Goal: Task Accomplishment & Management: Manage account settings

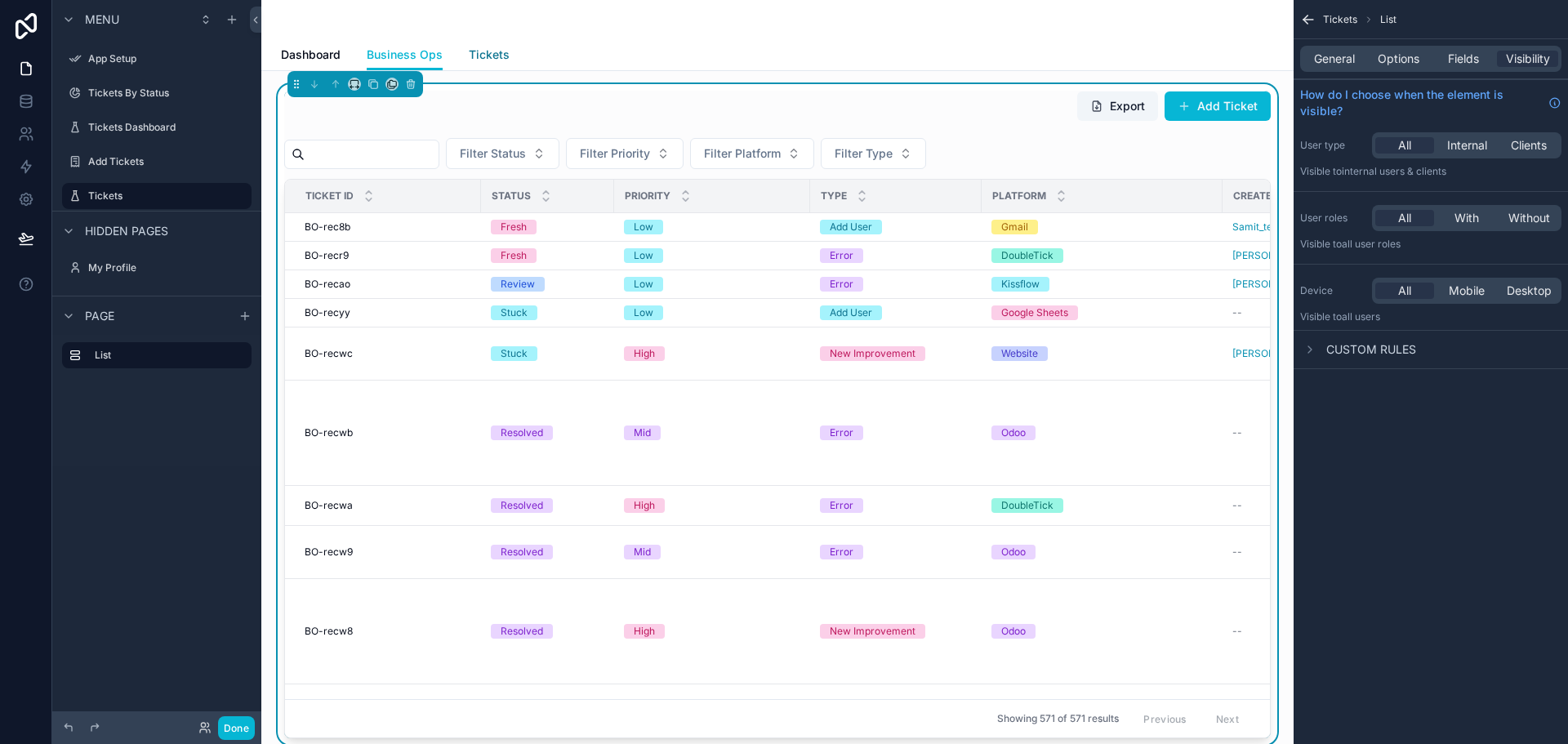
click at [485, 61] on span "Tickets" at bounding box center [489, 55] width 40 height 17
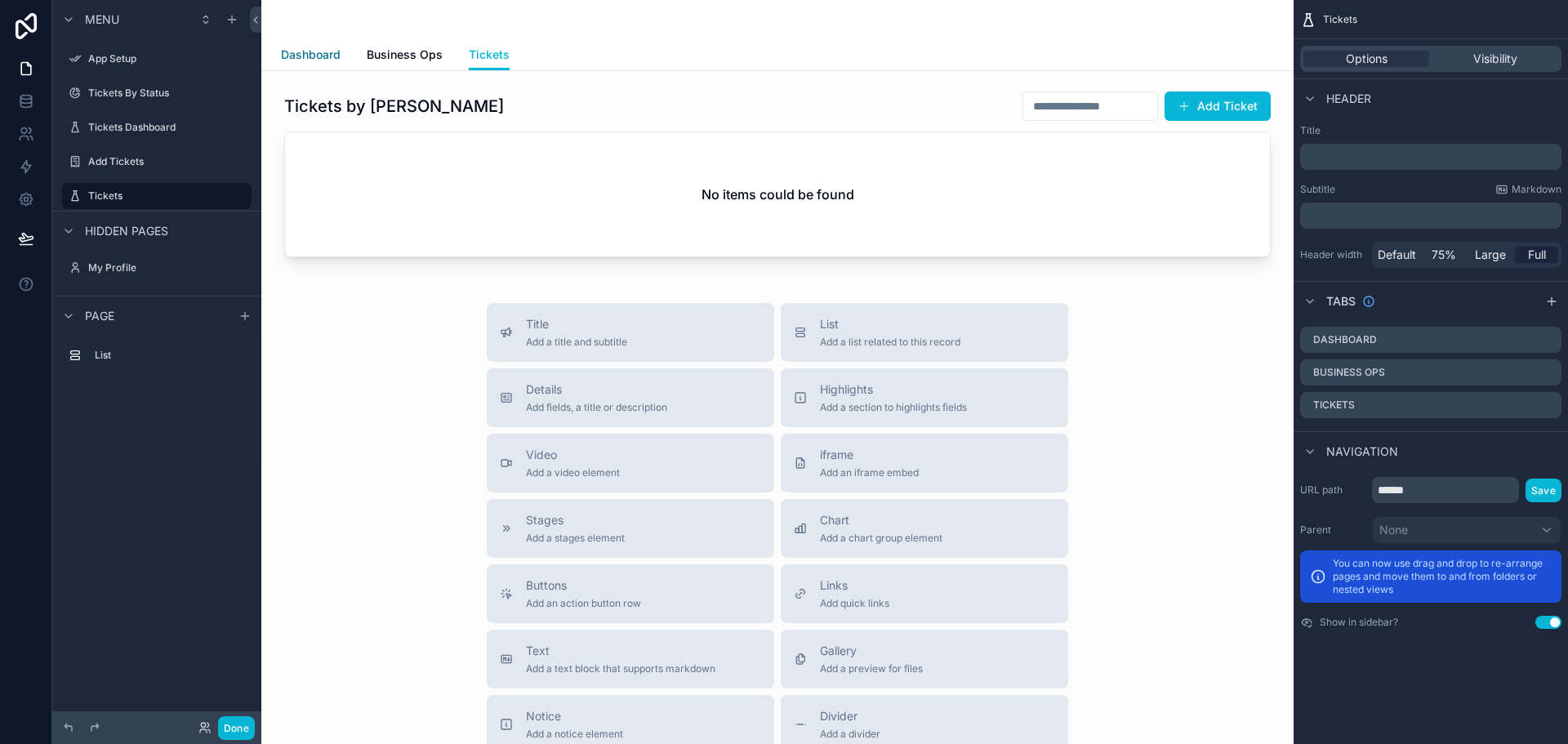
click at [299, 59] on span "Dashboard" at bounding box center [310, 55] width 60 height 17
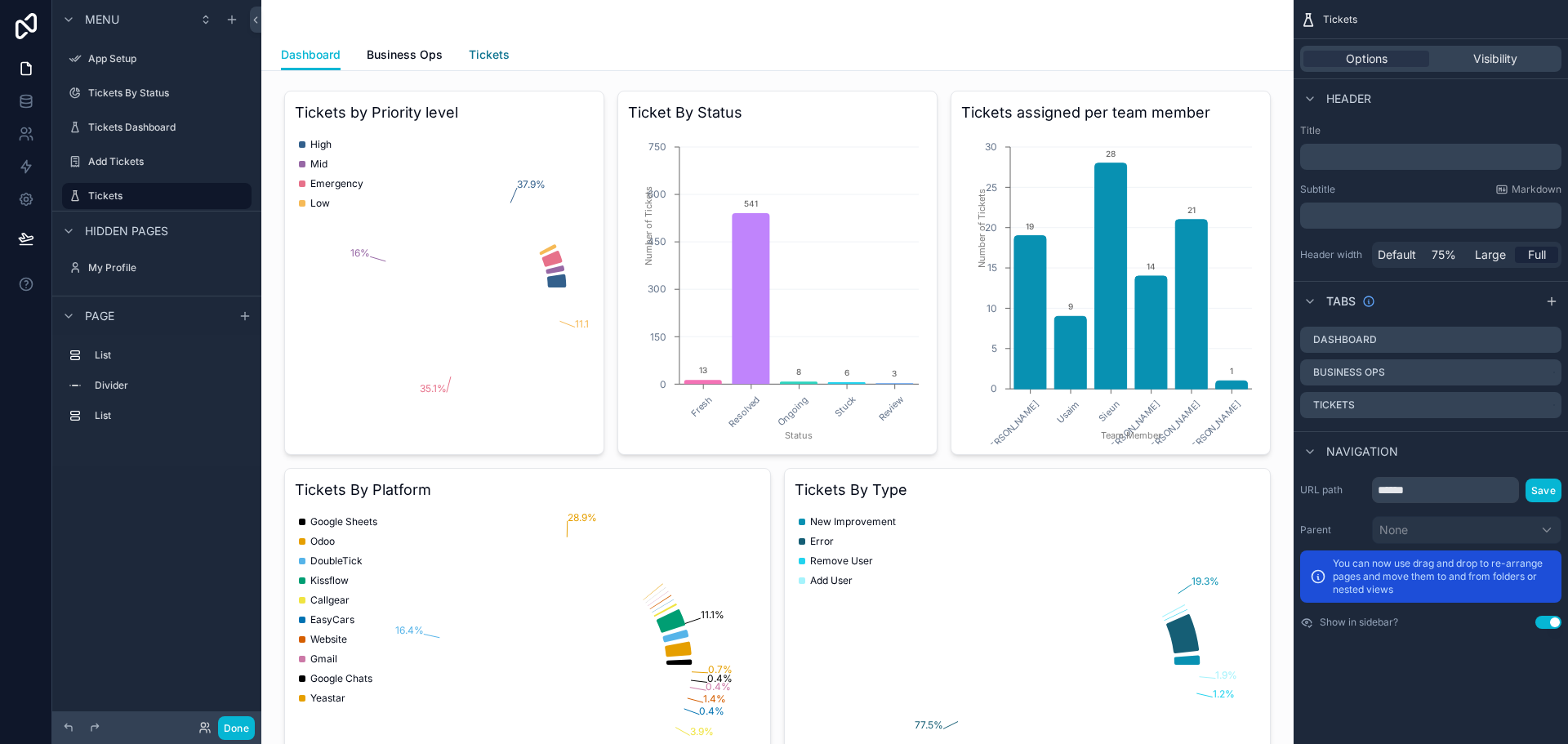
click at [486, 41] on link "Tickets" at bounding box center [489, 55] width 40 height 32
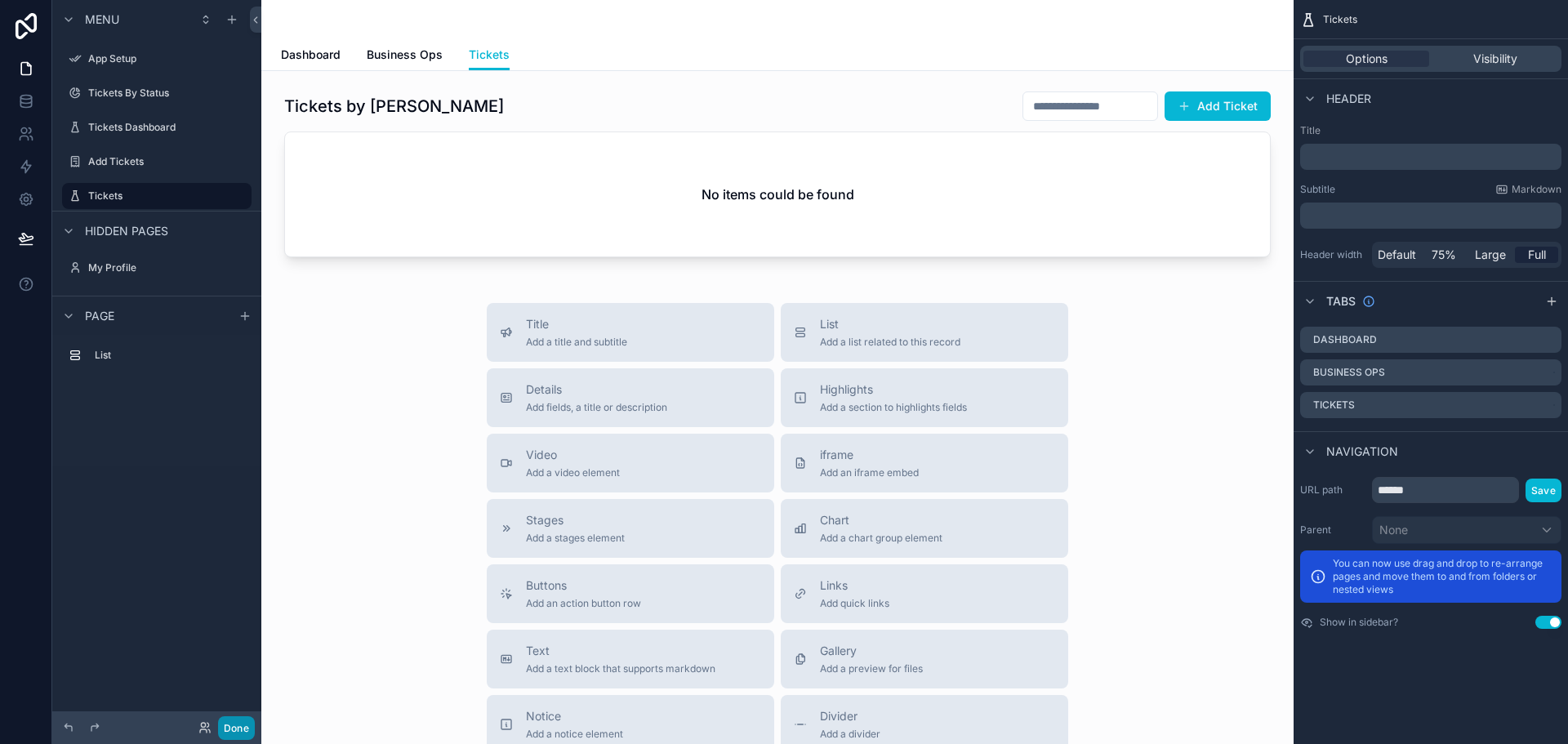
click at [235, 728] on button "Done" at bounding box center [236, 728] width 37 height 24
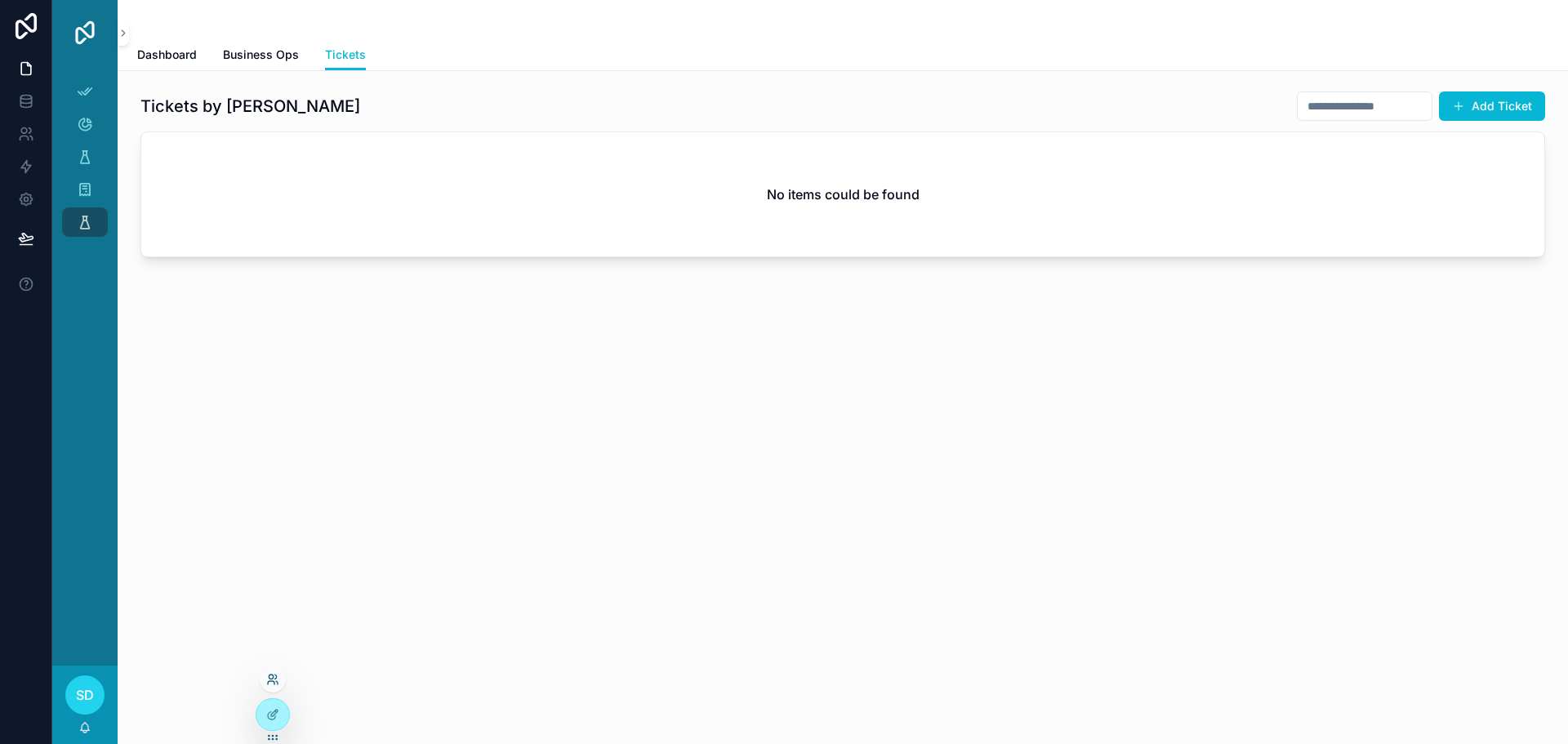
click at [274, 685] on icon at bounding box center [271, 683] width 6 height 4
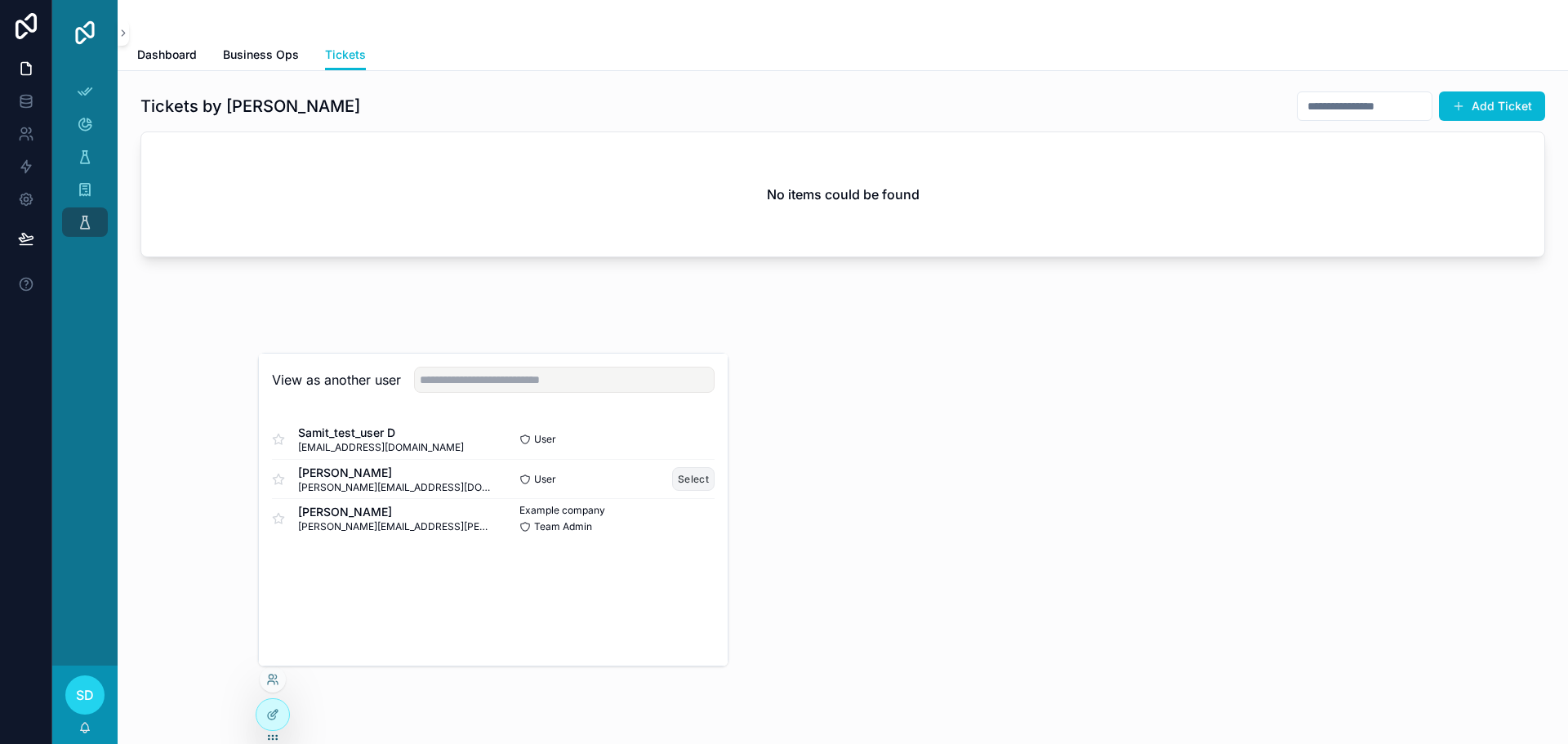
click at [702, 482] on button "Select" at bounding box center [693, 480] width 42 height 24
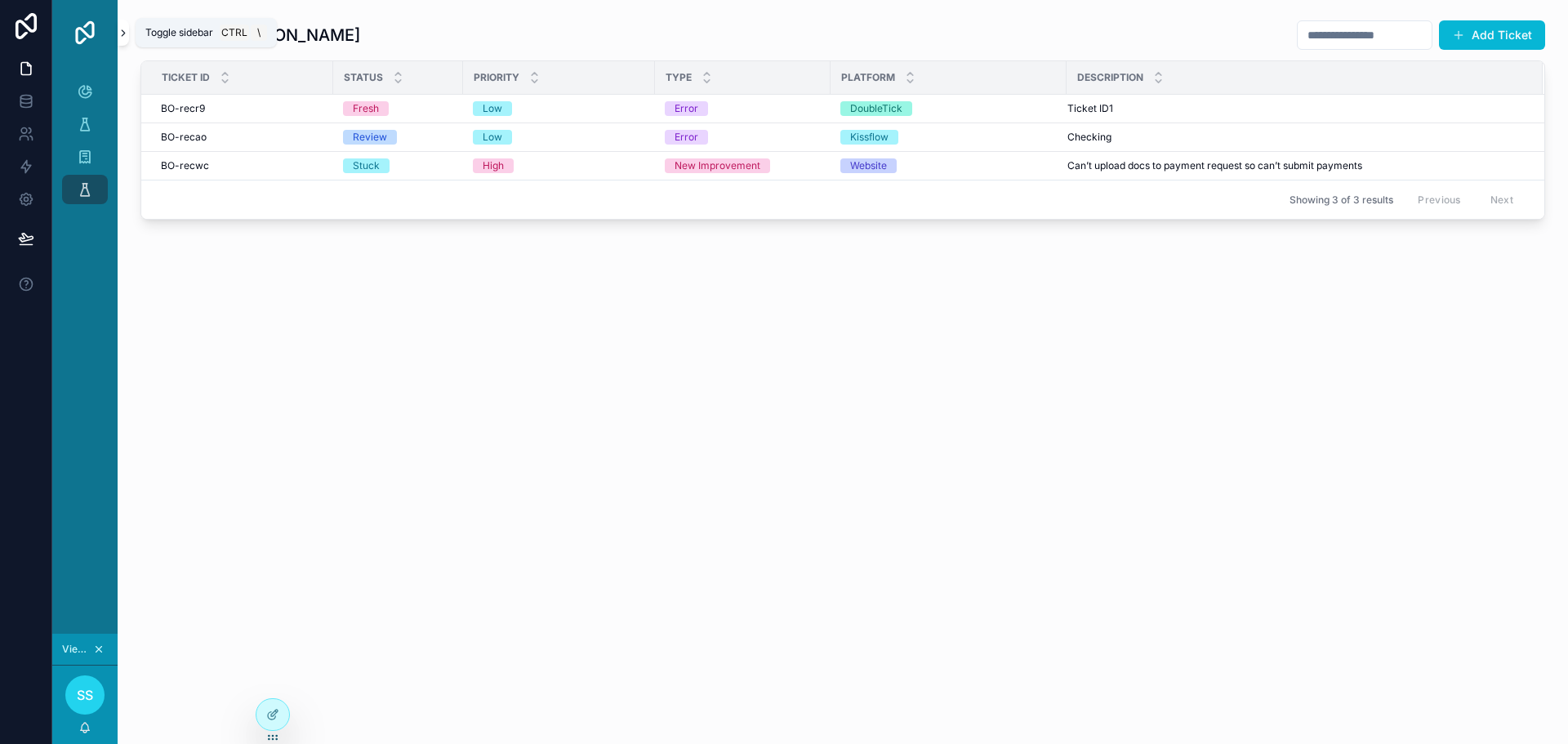
click at [125, 38] on icon "scrollable content" at bounding box center [123, 32] width 11 height 12
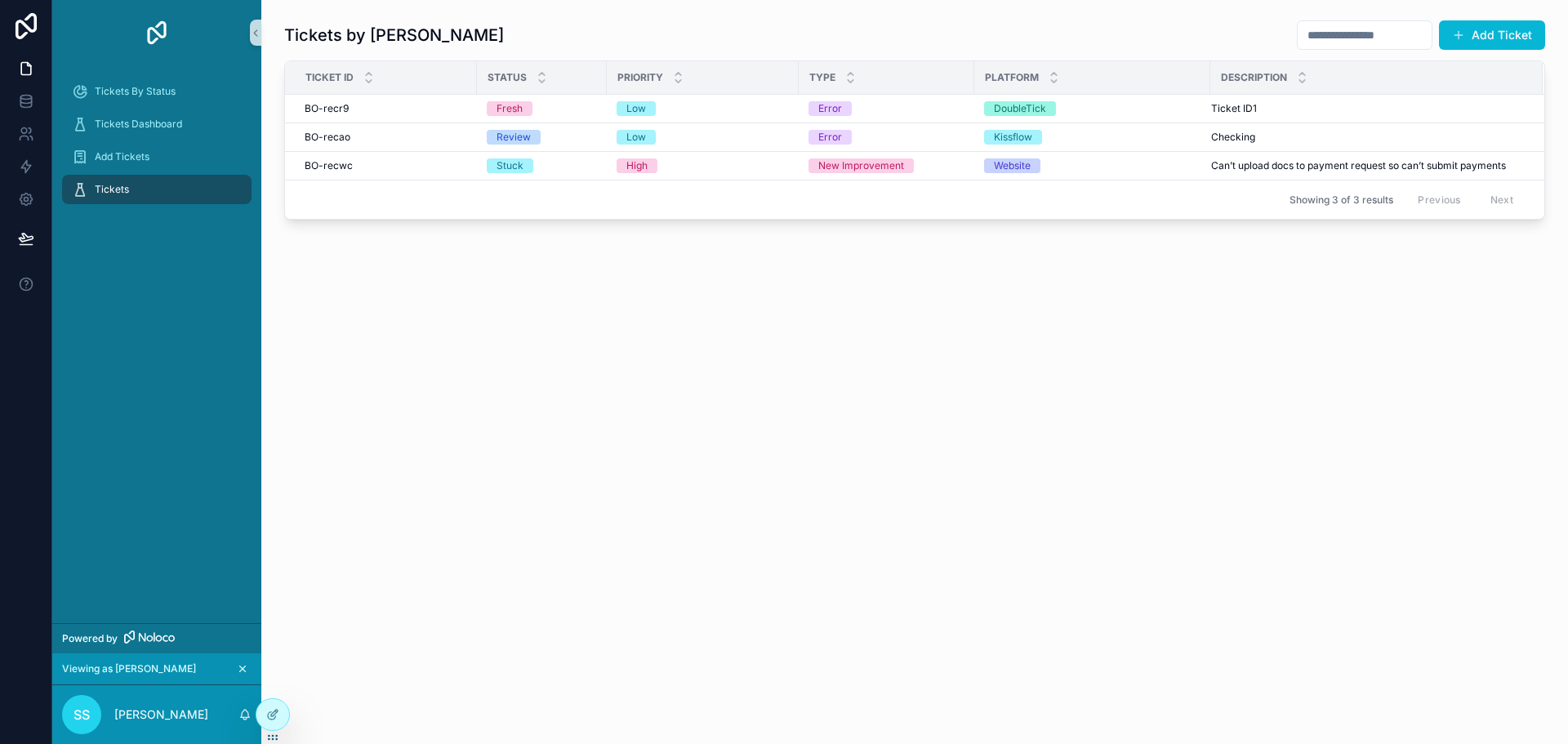
click at [243, 668] on icon "scrollable content" at bounding box center [242, 668] width 11 height 11
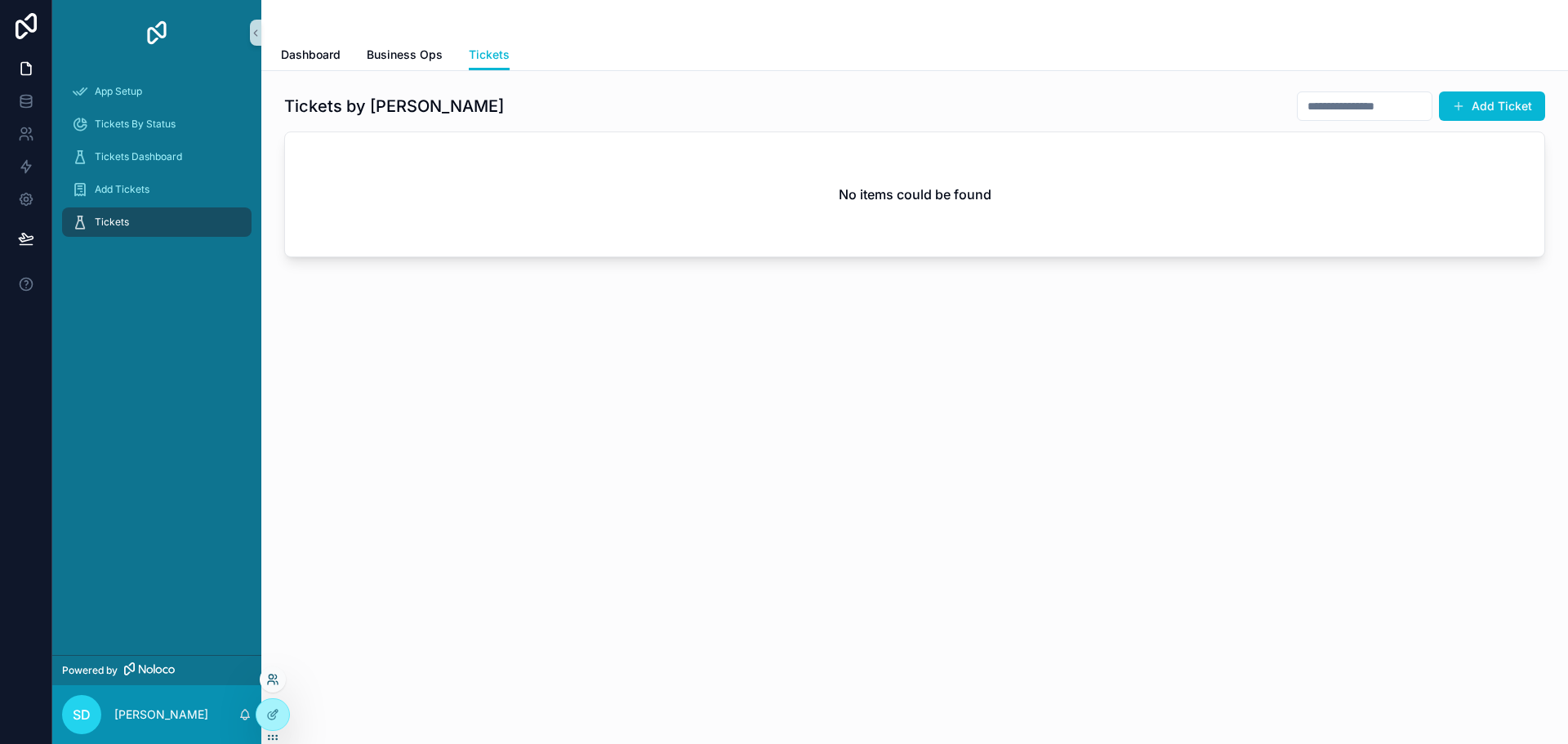
click at [275, 683] on icon at bounding box center [272, 680] width 13 height 13
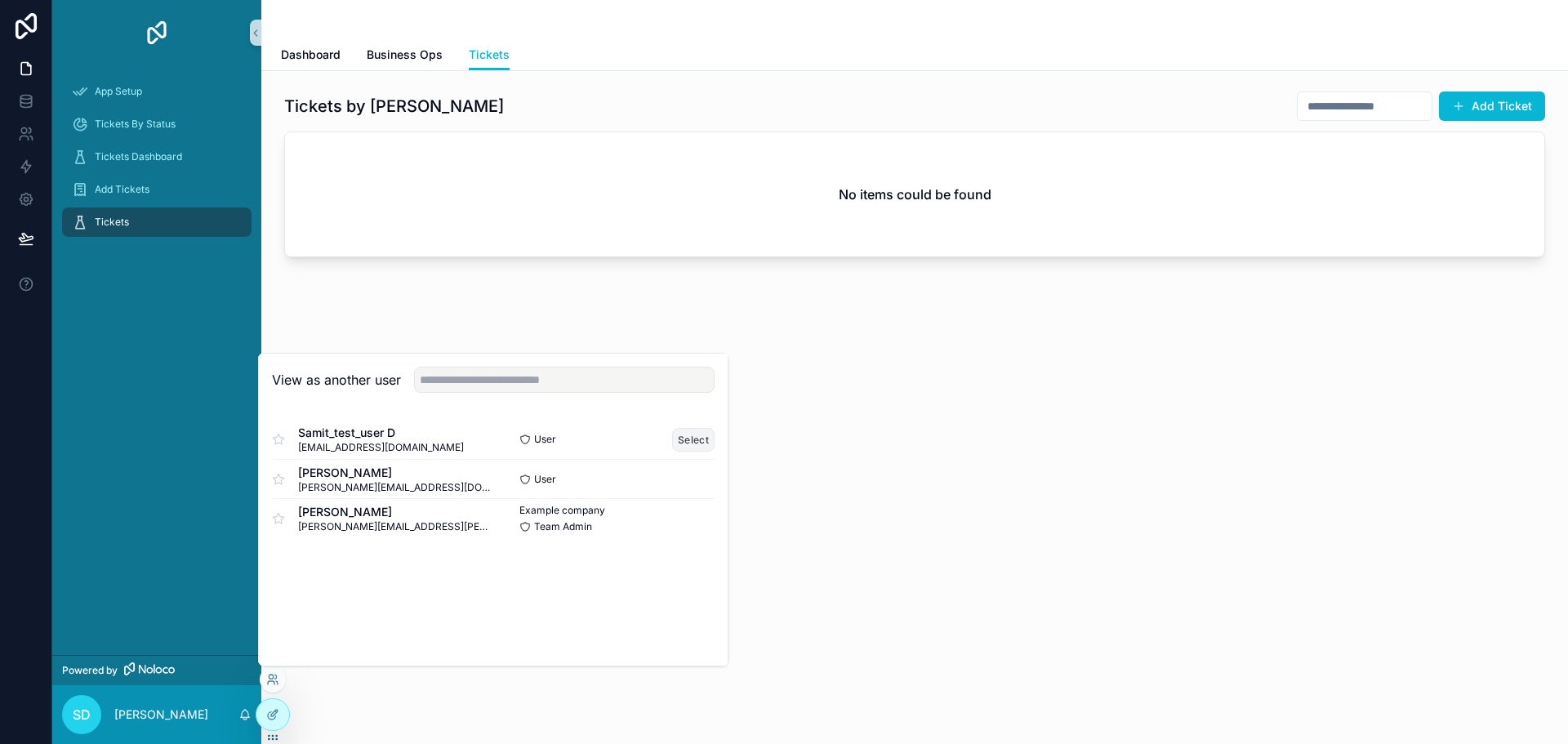
click at [693, 439] on button "Select" at bounding box center [693, 440] width 42 height 24
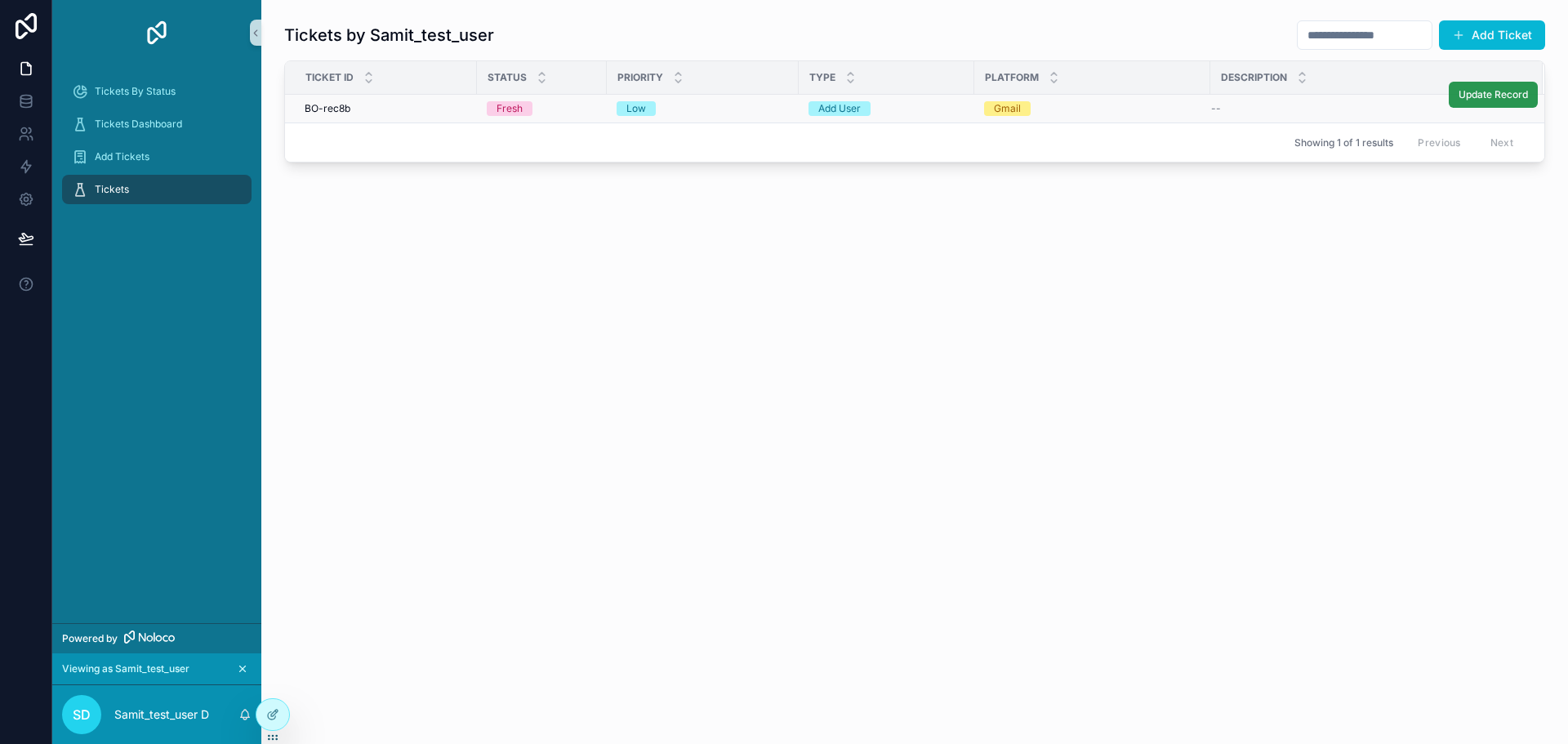
click at [1486, 92] on span "Update Record" at bounding box center [1493, 95] width 69 height 13
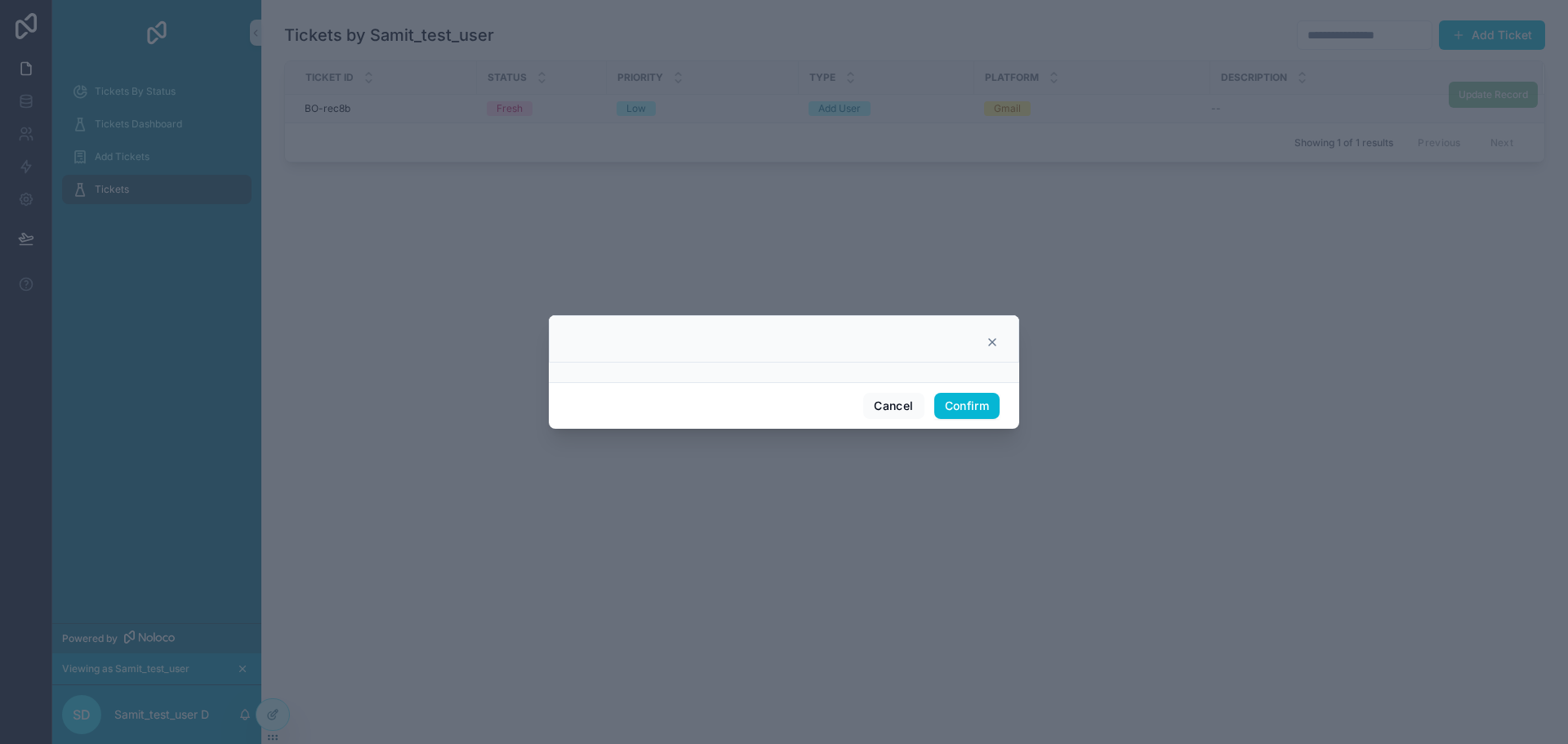
click at [814, 371] on div at bounding box center [783, 372] width 470 height 19
click at [989, 341] on icon at bounding box center [991, 342] width 6 height 6
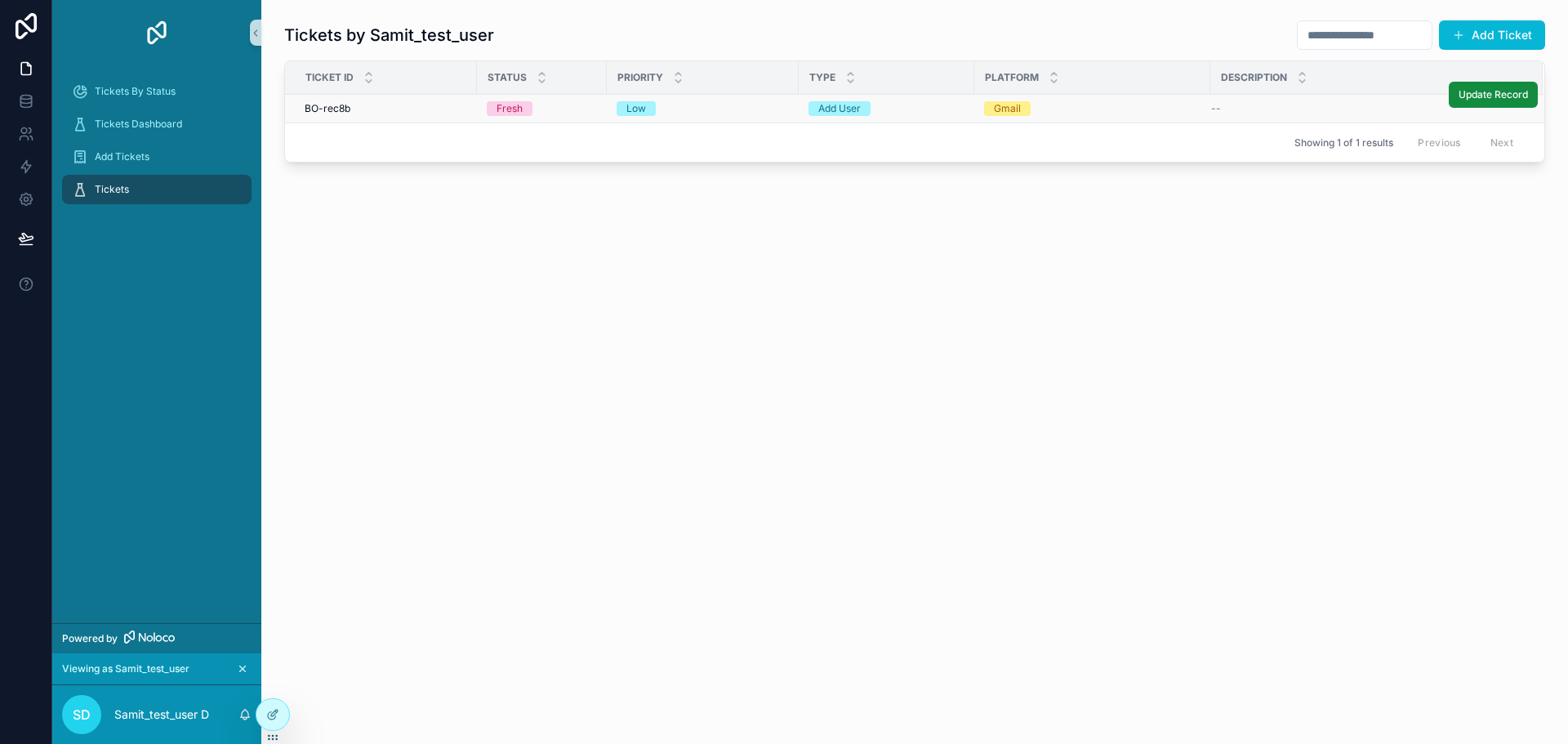
click at [243, 663] on icon "scrollable content" at bounding box center [242, 668] width 11 height 11
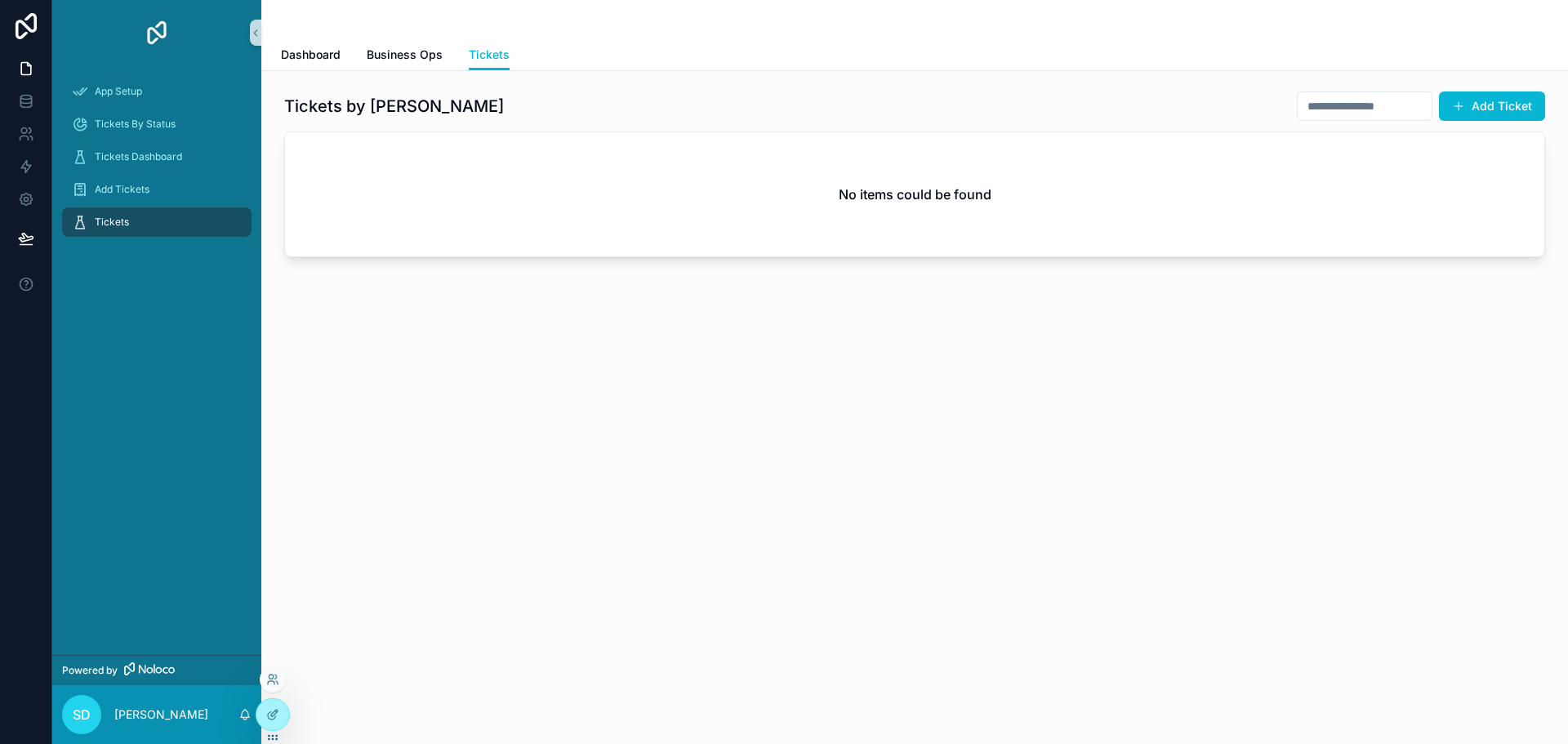
click at [273, 670] on div at bounding box center [272, 680] width 26 height 26
click at [272, 684] on icon at bounding box center [272, 680] width 13 height 13
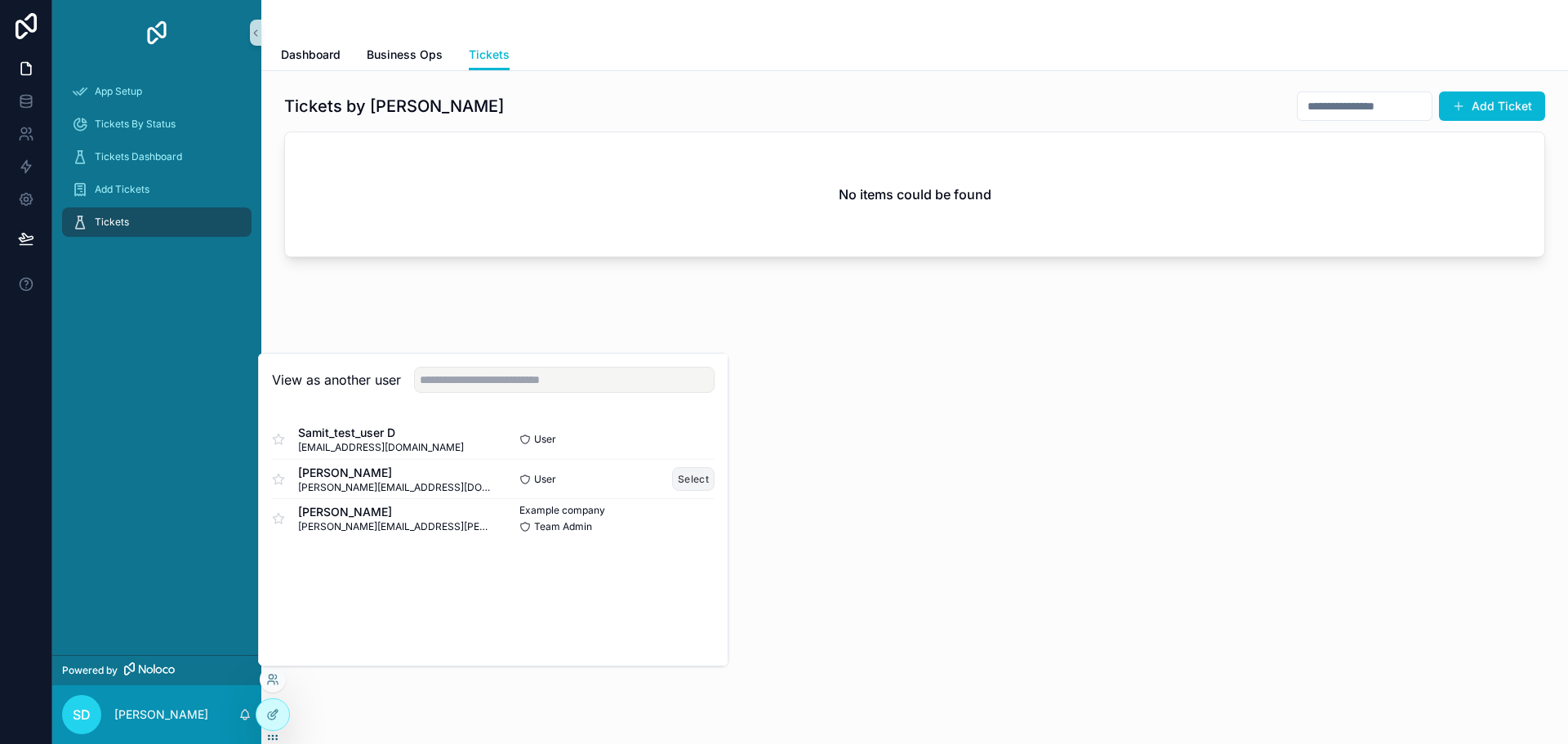
click at [694, 482] on button "Select" at bounding box center [693, 480] width 42 height 24
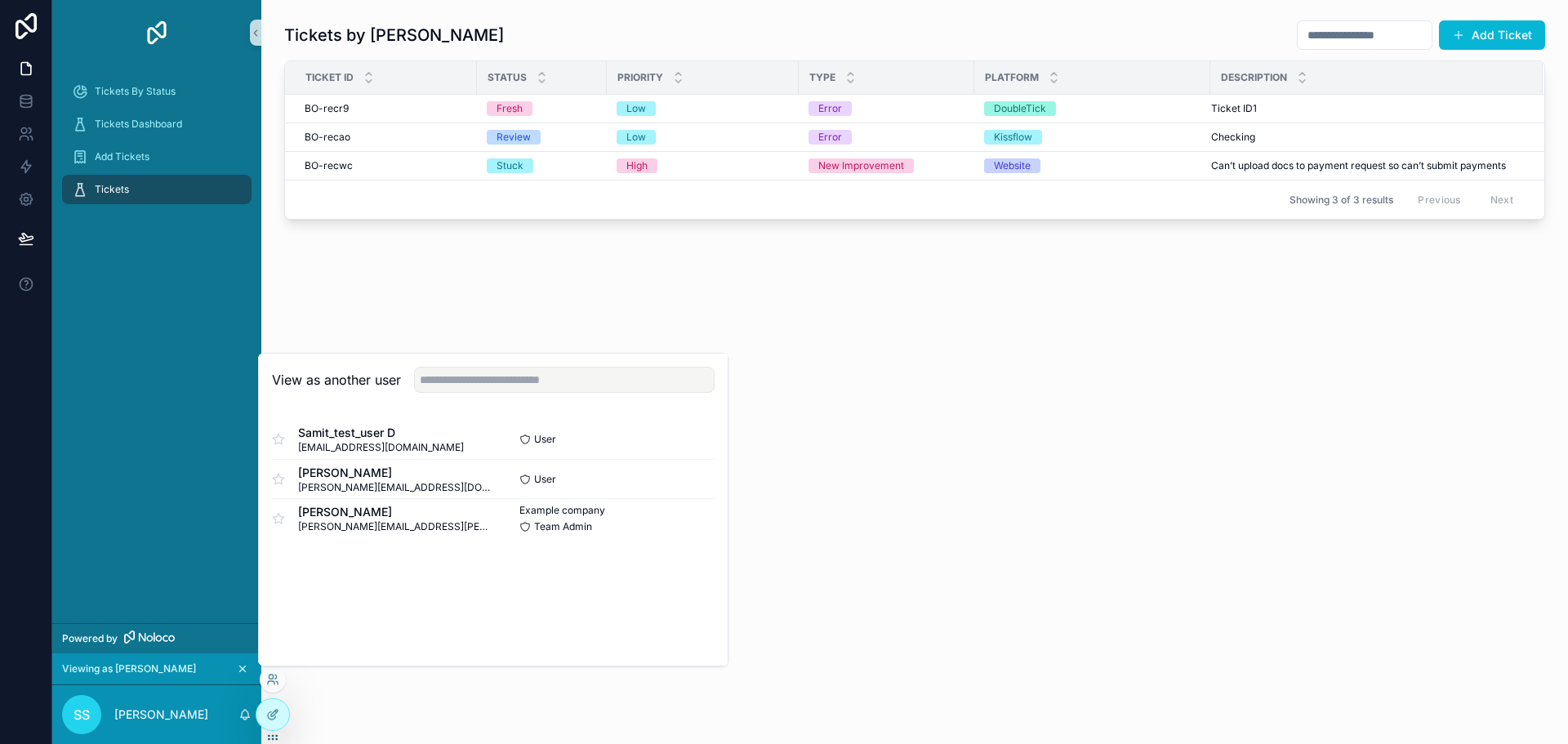
click at [579, 286] on div "Tickets by Shadab Add Ticket Ticket ID Status Priority Type Platform Descriptio…" at bounding box center [915, 165] width 1307 height 331
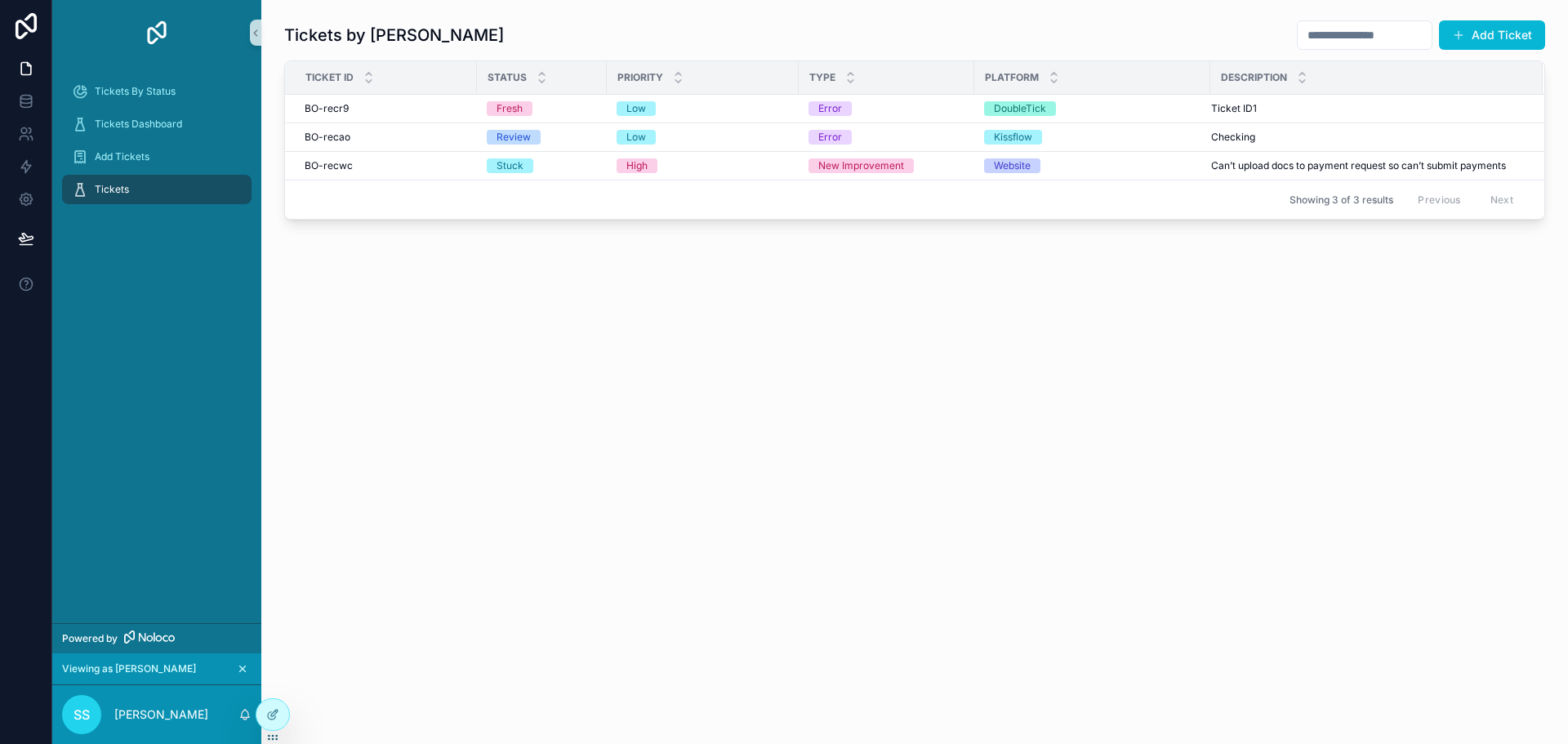
click at [243, 668] on icon "scrollable content" at bounding box center [242, 668] width 11 height 11
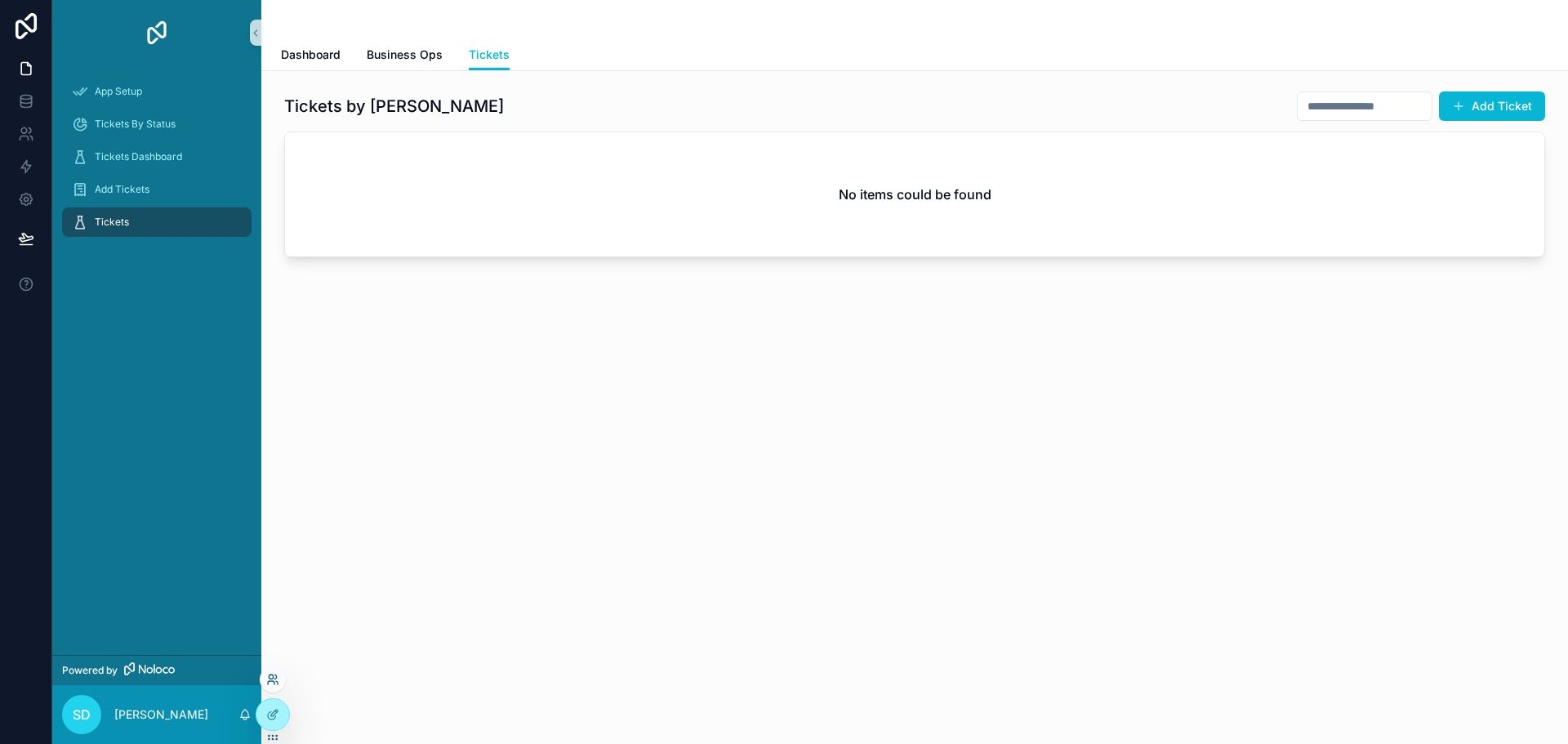
click at [276, 681] on icon at bounding box center [277, 683] width 2 height 4
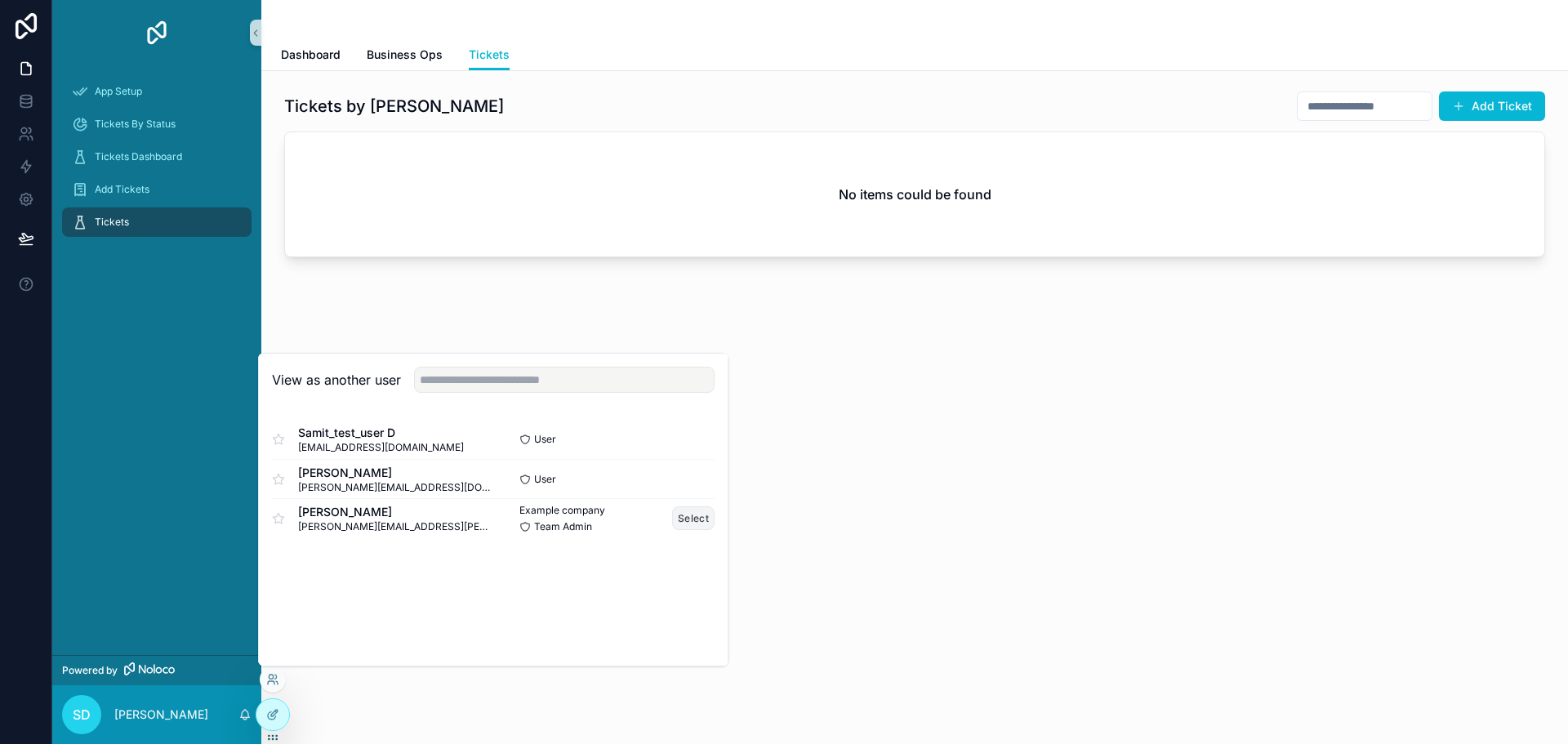
click at [687, 517] on button "Select" at bounding box center [693, 518] width 42 height 24
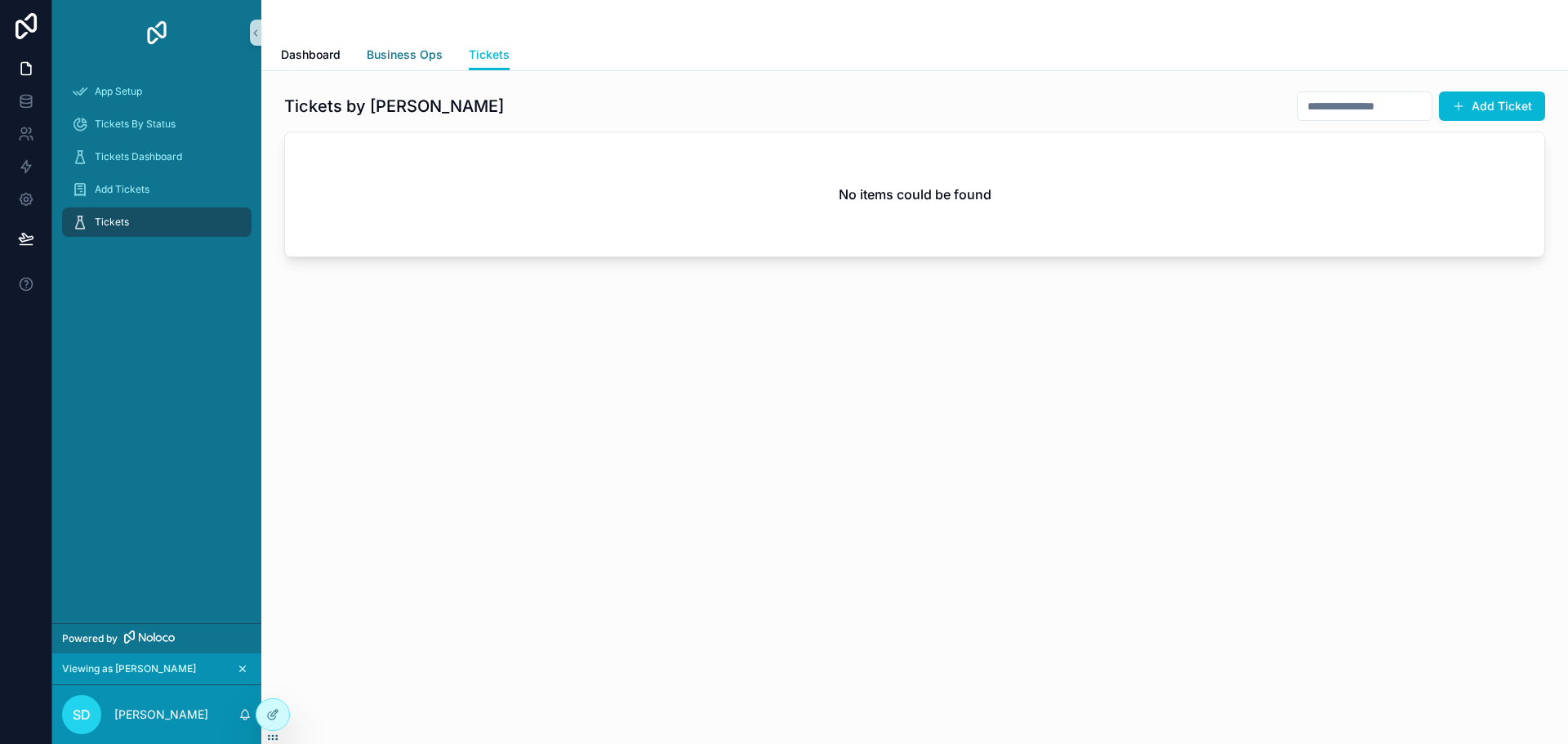
click at [416, 55] on span "Business Ops" at bounding box center [404, 55] width 76 height 17
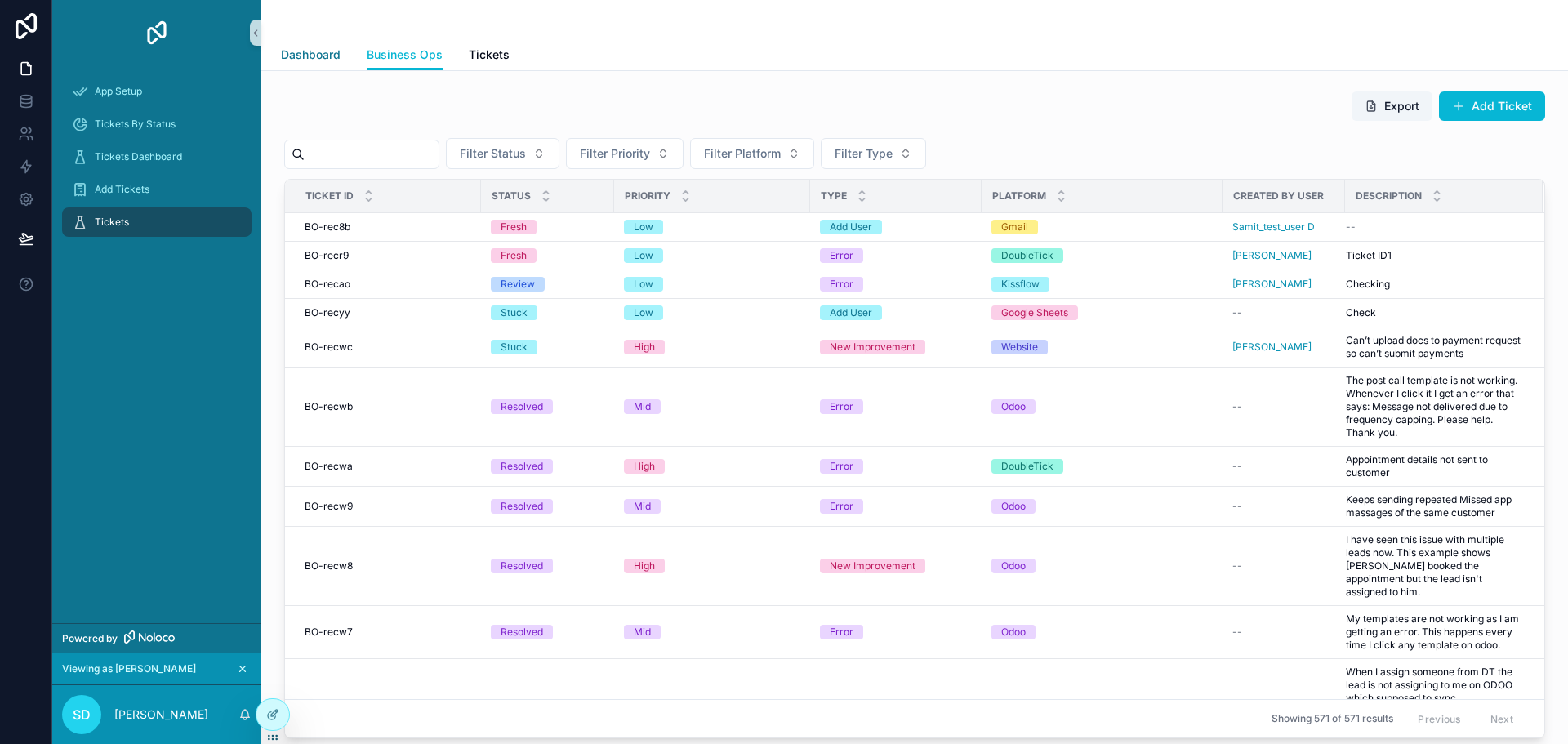
click at [295, 47] on span "Dashboard" at bounding box center [310, 55] width 60 height 17
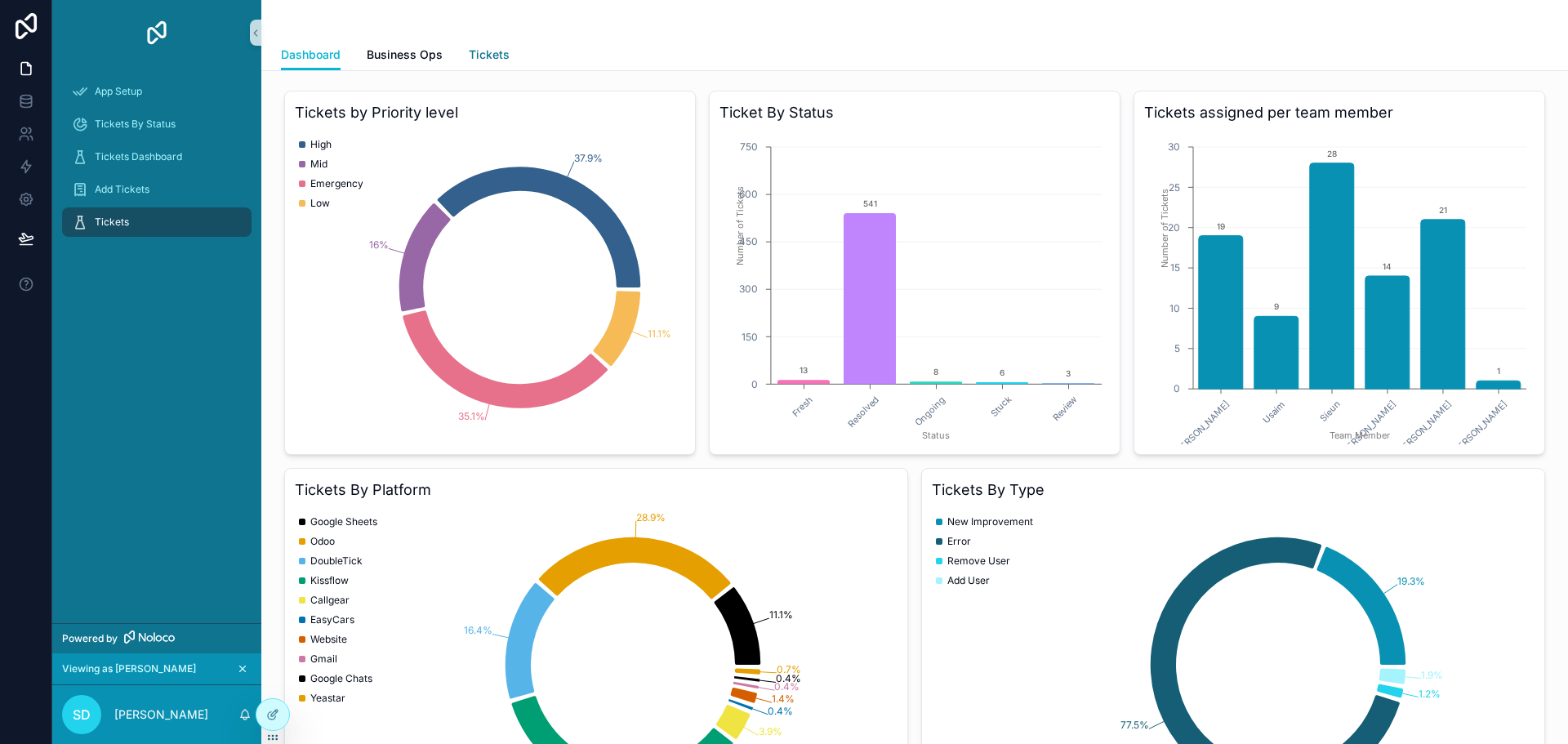
click at [489, 63] on link "Tickets" at bounding box center [489, 55] width 40 height 32
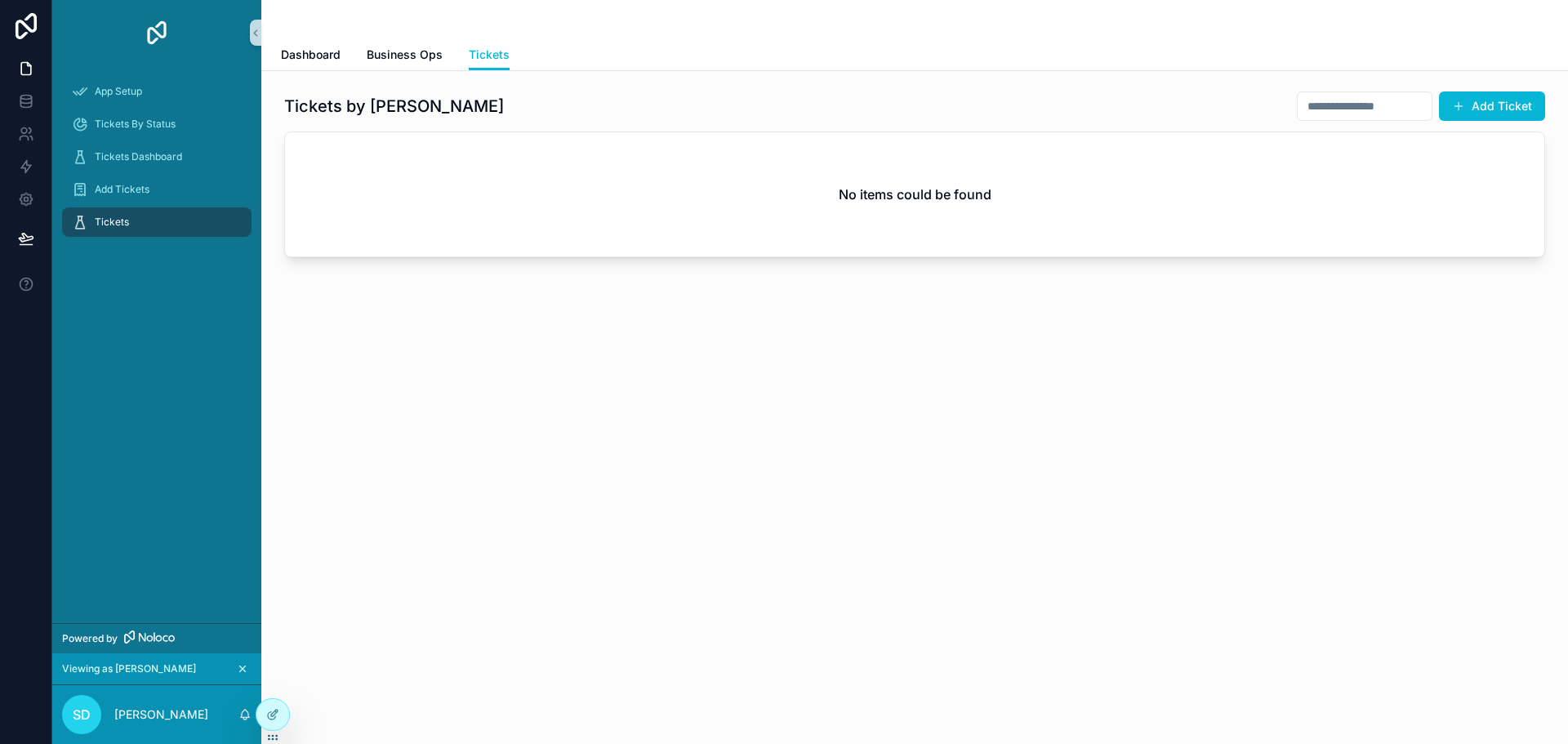
click at [242, 670] on icon "scrollable content" at bounding box center [242, 668] width 11 height 11
click at [273, 679] on icon at bounding box center [272, 680] width 13 height 13
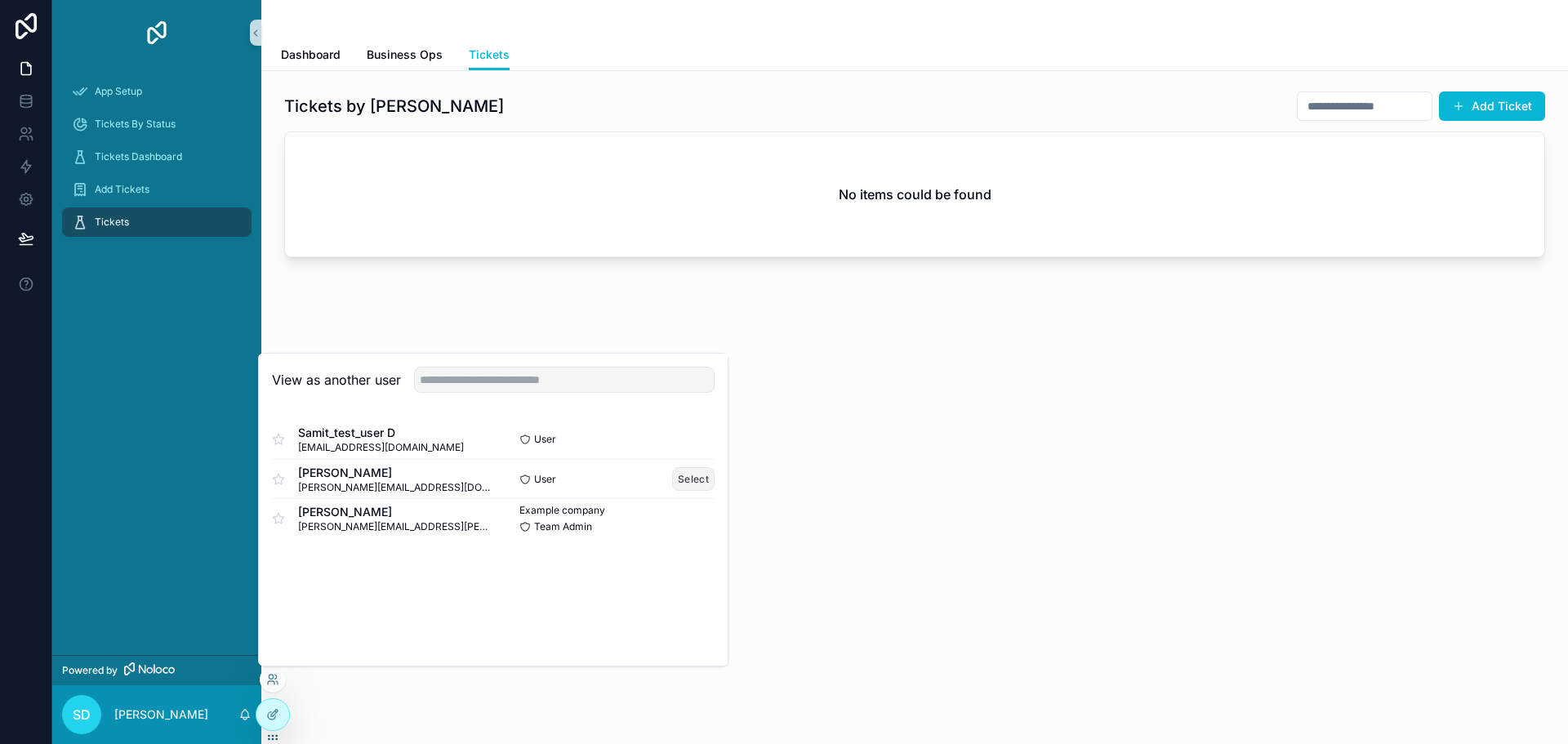
click at [700, 482] on button "Select" at bounding box center [693, 480] width 42 height 24
click at [685, 477] on button "Select" at bounding box center [693, 480] width 42 height 24
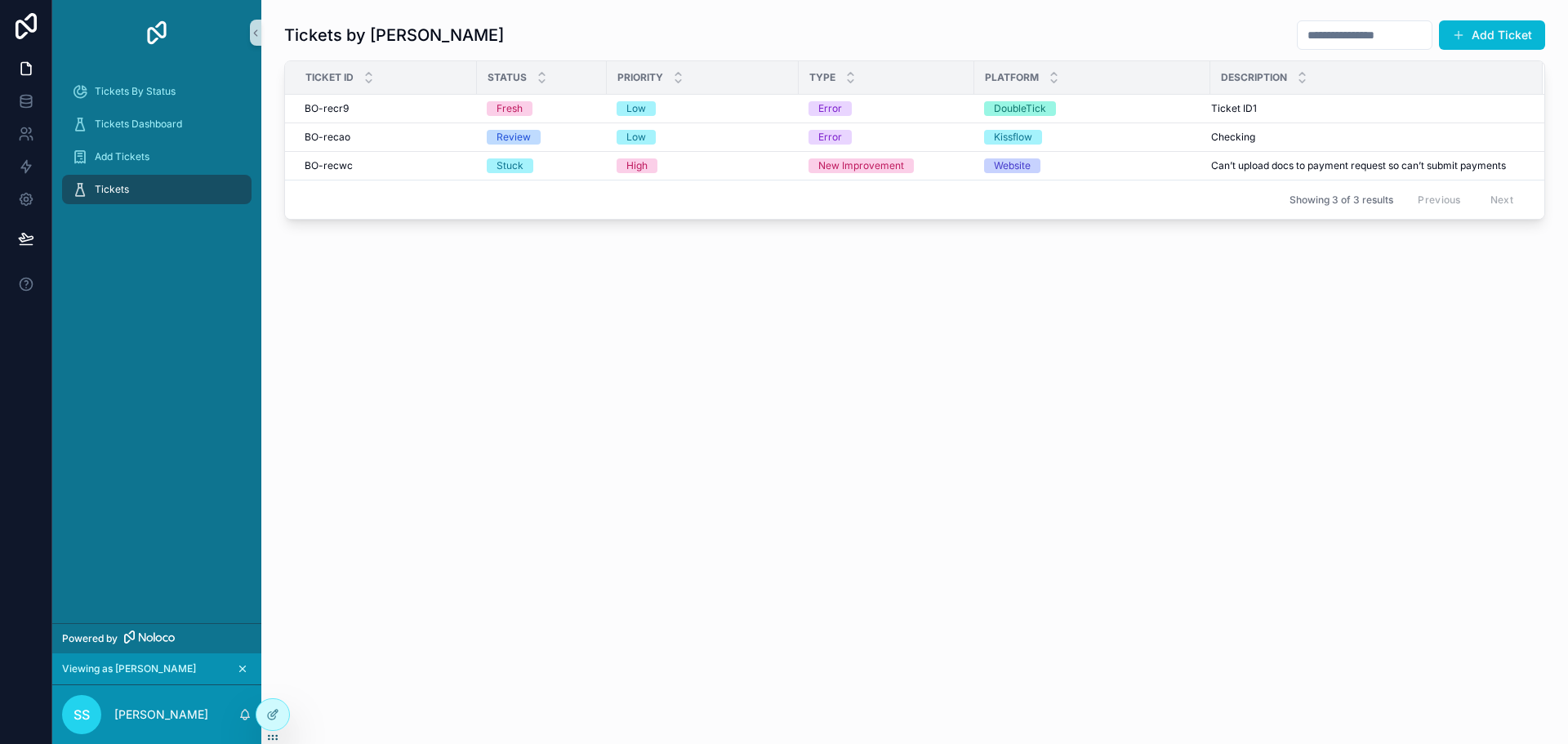
click at [905, 326] on div "Tickets by Shadab Add Ticket Ticket ID Status Priority Type Platform Descriptio…" at bounding box center [915, 165] width 1307 height 331
click at [1510, 36] on button "Add Ticket" at bounding box center [1491, 35] width 106 height 29
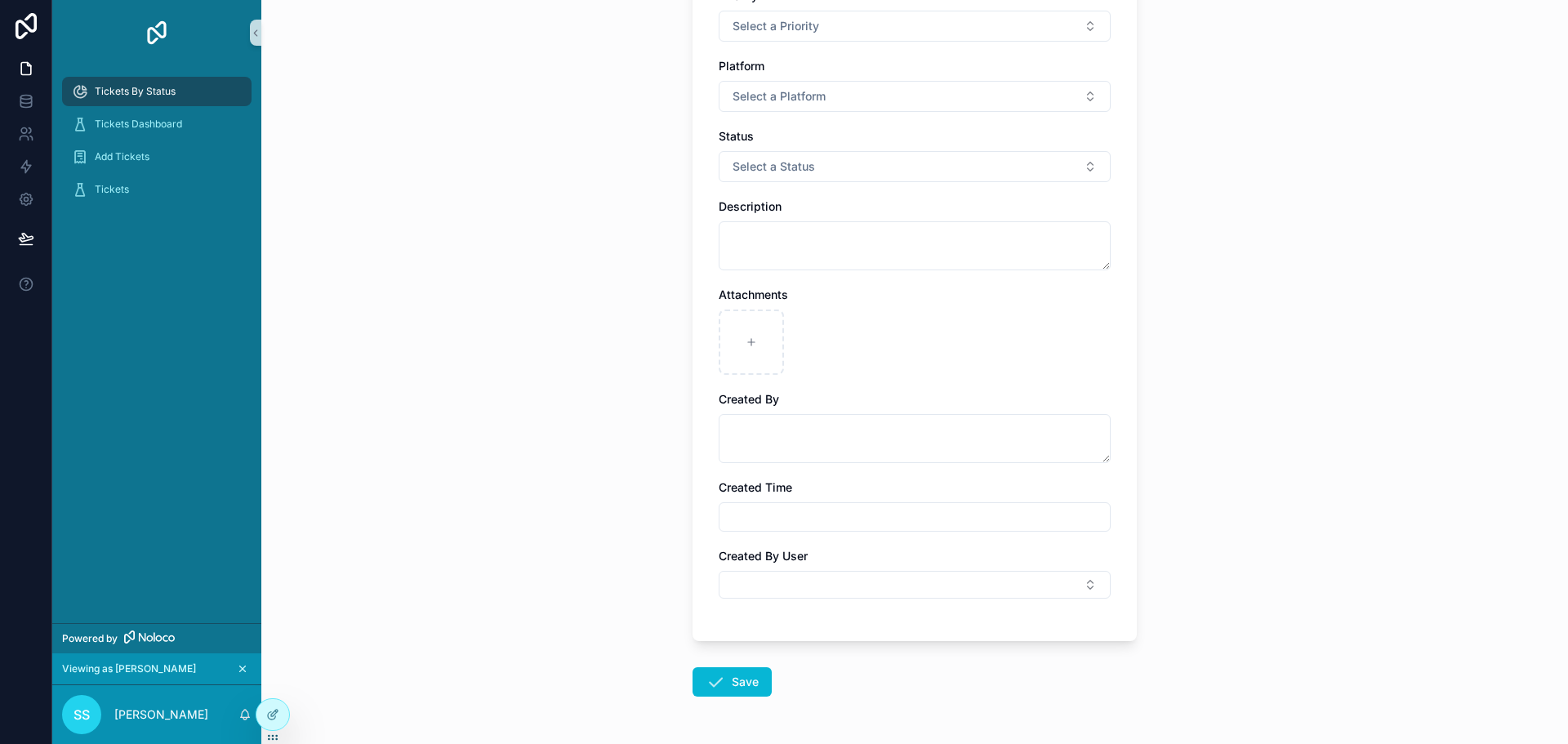
scroll to position [309, 0]
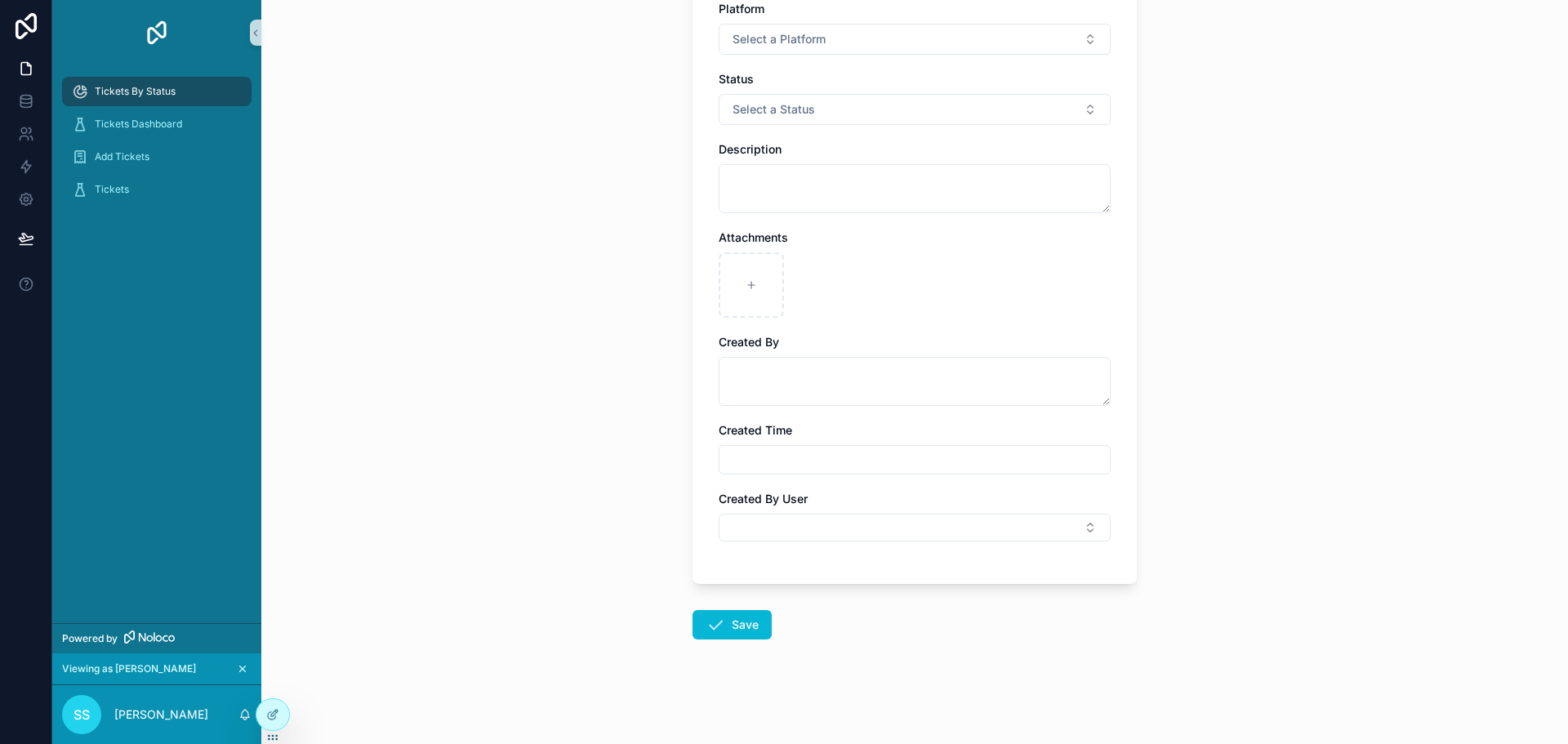
click at [837, 458] on input "scrollable content" at bounding box center [915, 459] width 390 height 23
click at [1162, 477] on div "Back to Tickets Tickets By Status Create Ticket Create Ticket Type Select a Typ…" at bounding box center [915, 372] width 1307 height 744
click at [999, 525] on button "Select Button" at bounding box center [915, 528] width 392 height 28
click at [1121, 467] on div "Type Select a Type Priority Select a Priority Platform Select a Platform Status…" at bounding box center [914, 201] width 444 height 766
click at [884, 515] on button "Select Button" at bounding box center [915, 528] width 392 height 28
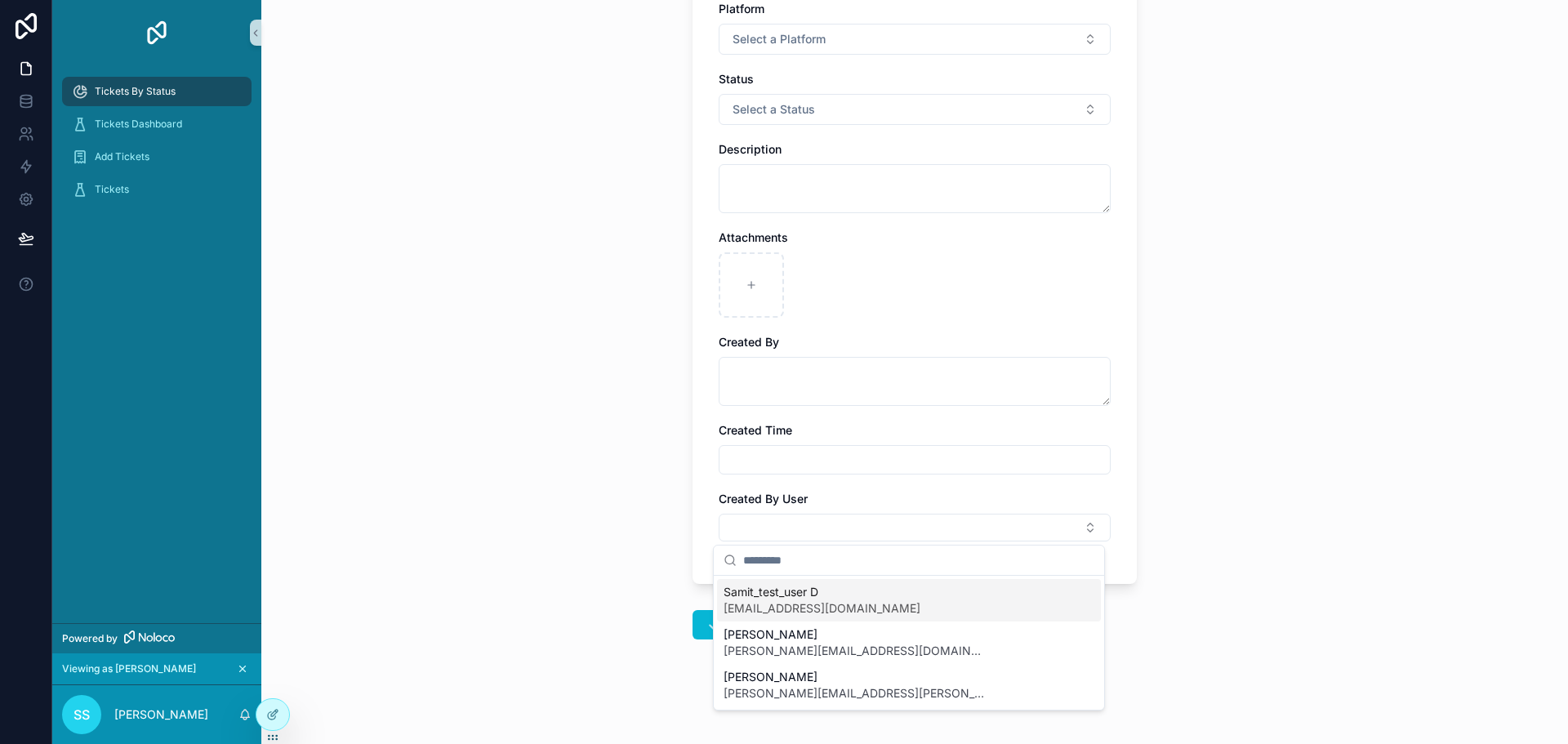
click at [1118, 475] on div "Type Select a Type Priority Select a Priority Platform Select a Platform Status…" at bounding box center [914, 201] width 444 height 766
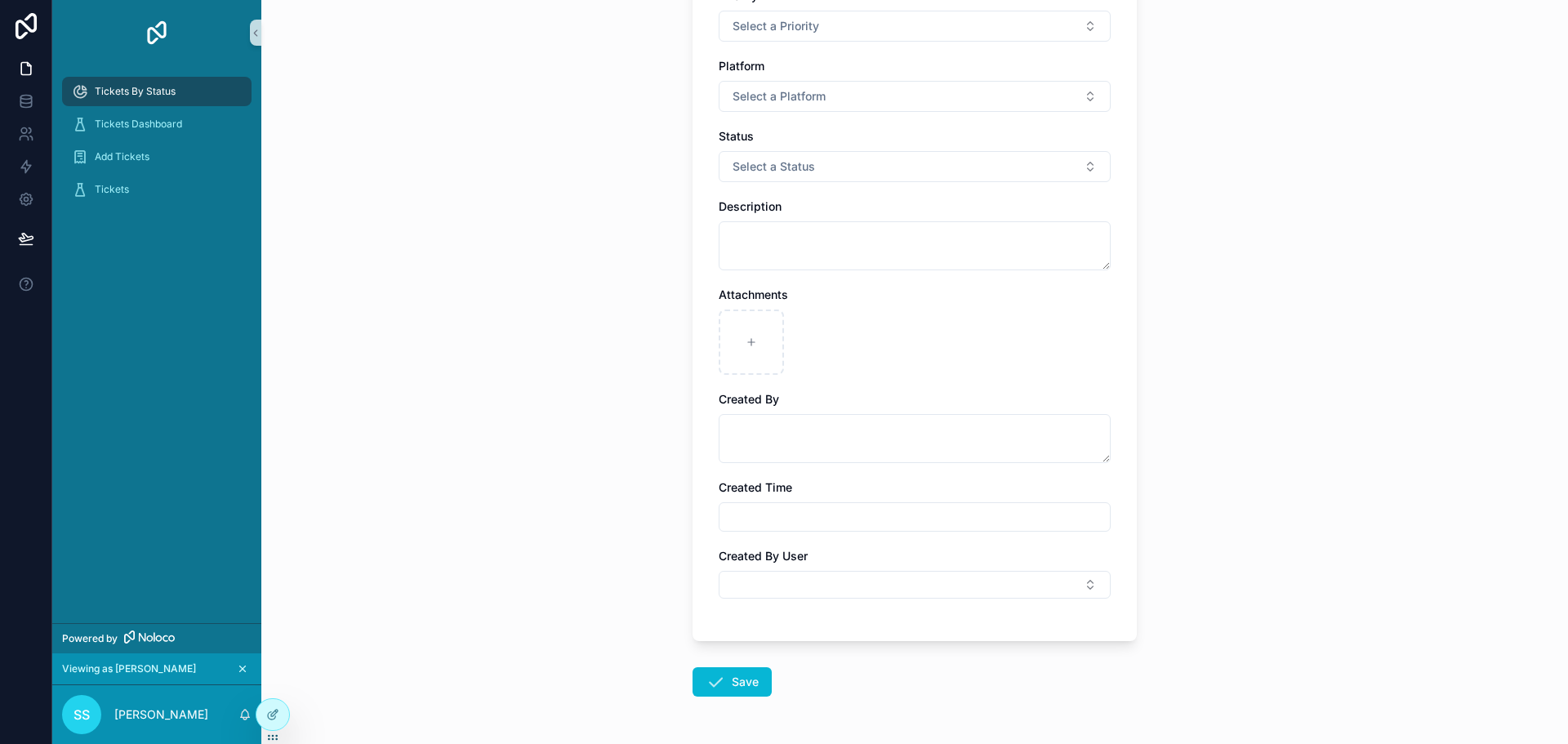
scroll to position [228, 0]
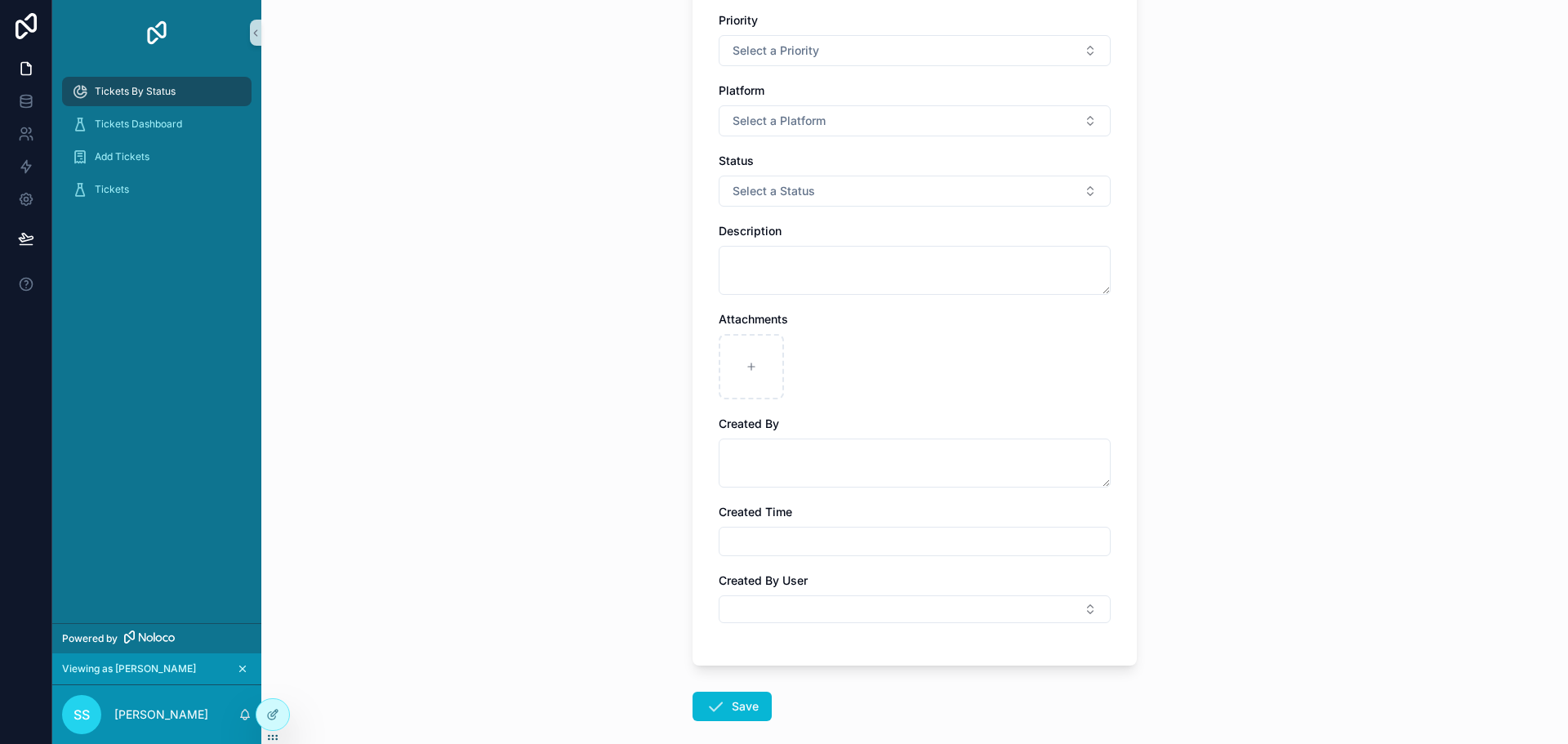
click at [801, 528] on div "scrollable content" at bounding box center [915, 541] width 392 height 29
click at [801, 542] on input "scrollable content" at bounding box center [915, 541] width 390 height 23
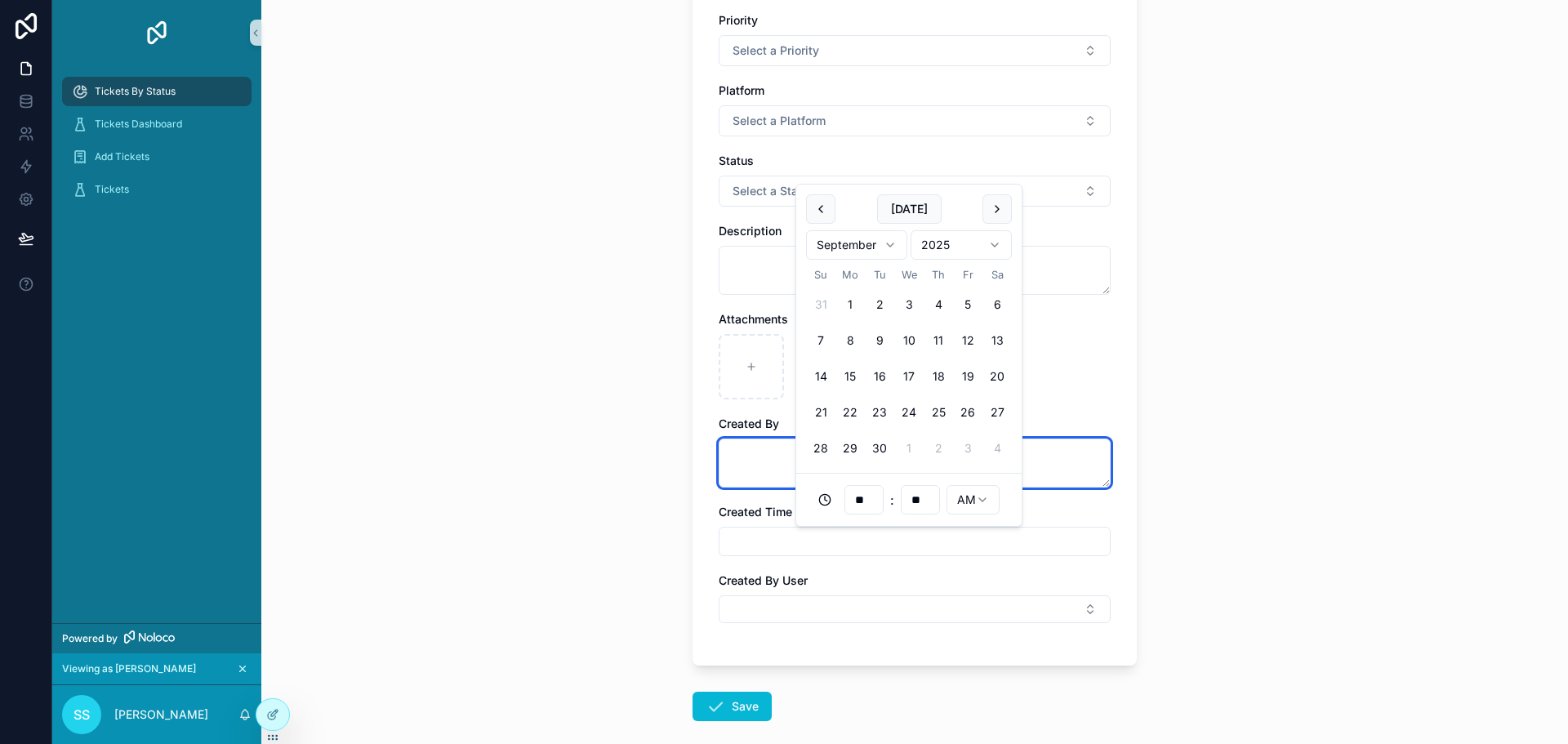
click at [735, 448] on textarea "scrollable content" at bounding box center [915, 462] width 392 height 49
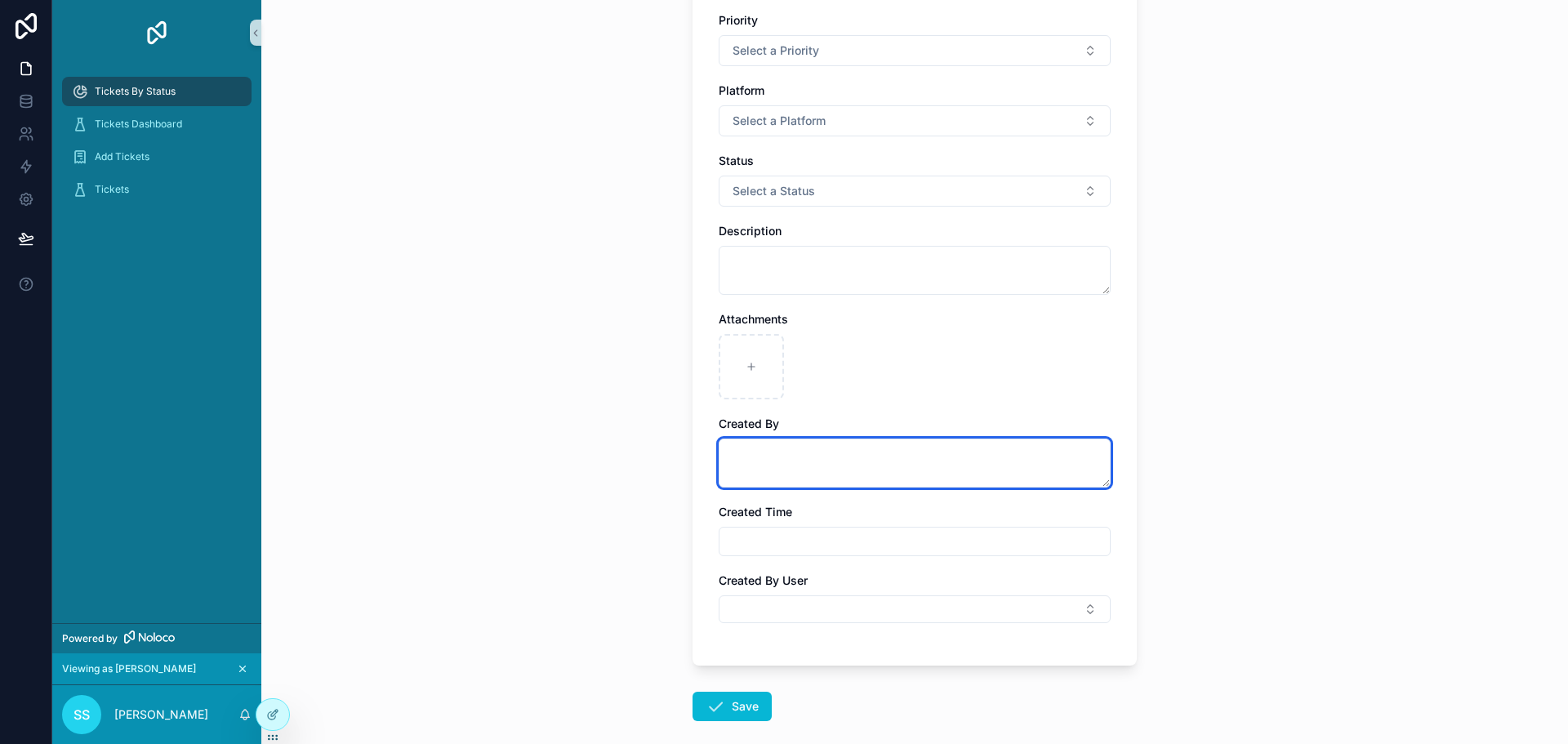
scroll to position [146, 0]
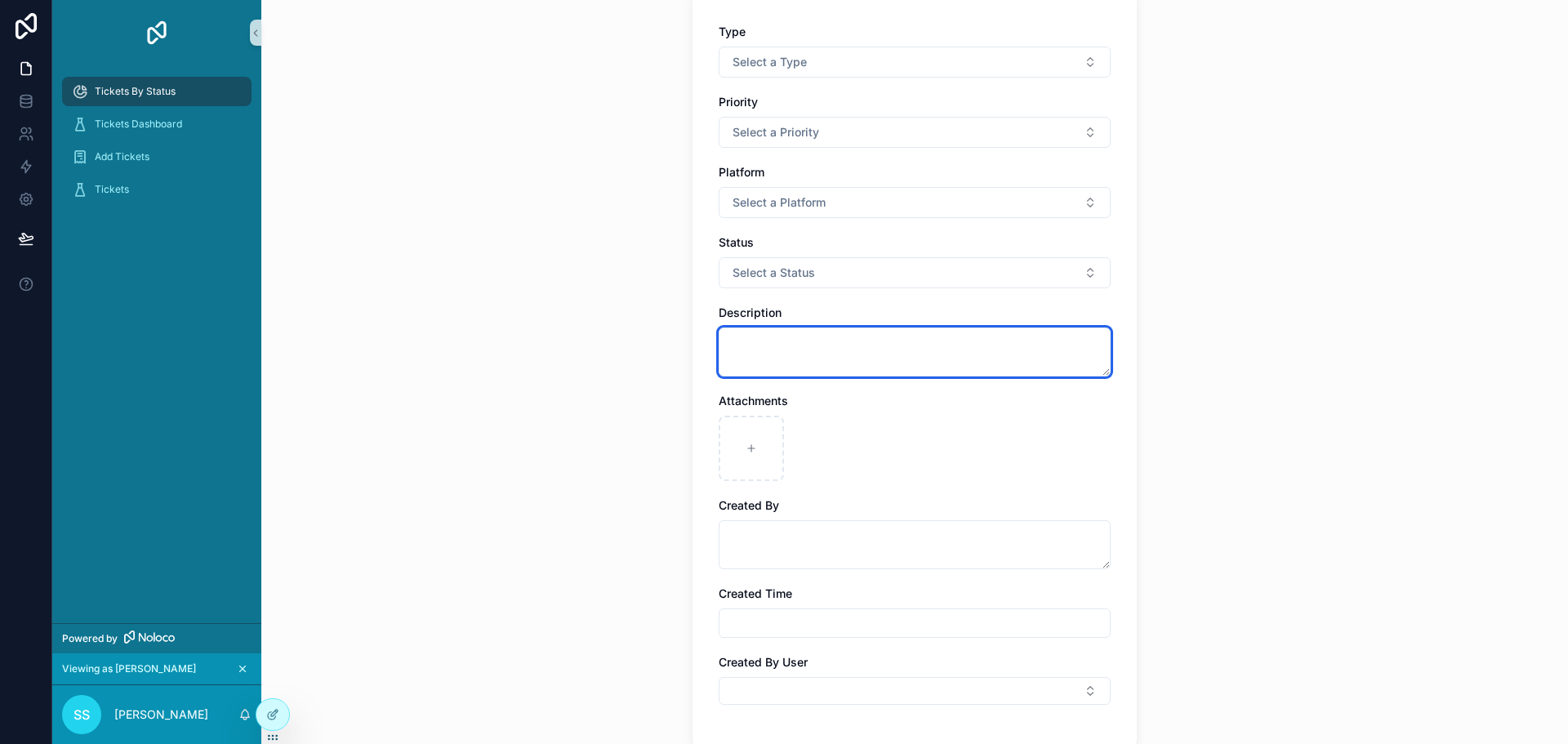
click at [810, 352] on textarea "scrollable content" at bounding box center [915, 352] width 392 height 49
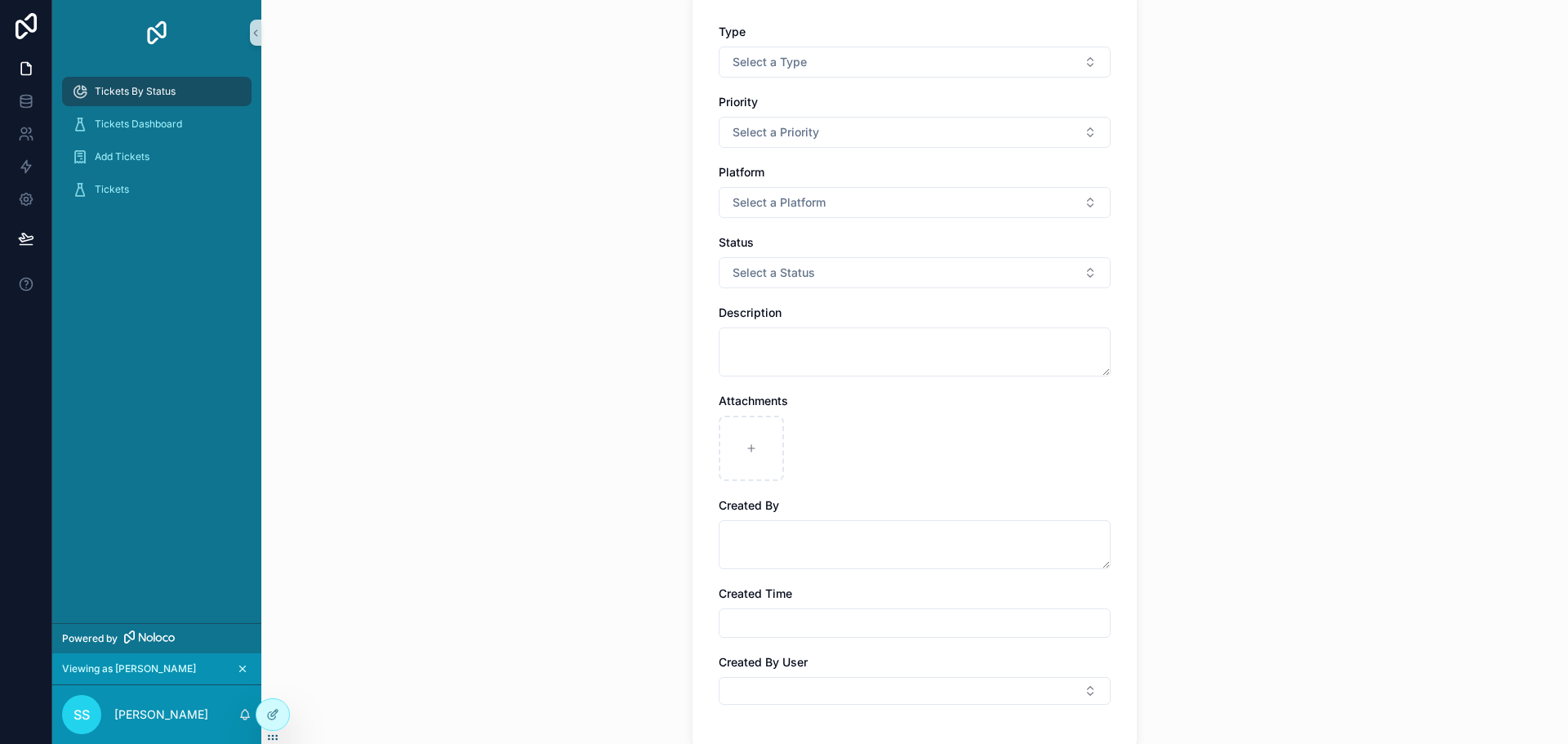
click at [814, 290] on div "Type Select a Type Priority Select a Priority Platform Select a Platform Status…" at bounding box center [915, 373] width 392 height 698
click at [817, 282] on button "Select a Status" at bounding box center [915, 273] width 392 height 31
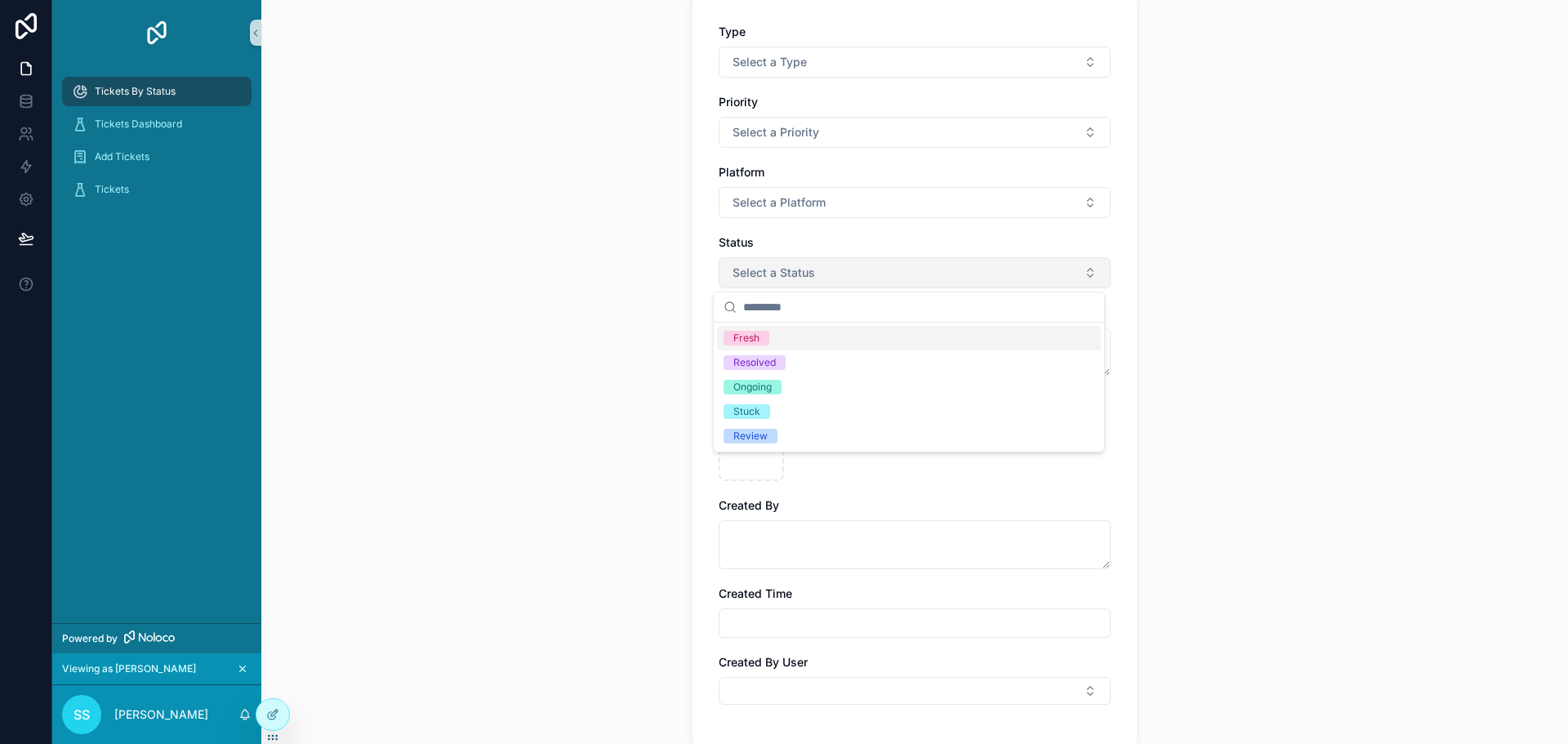
click at [814, 283] on button "Select a Status" at bounding box center [915, 273] width 392 height 31
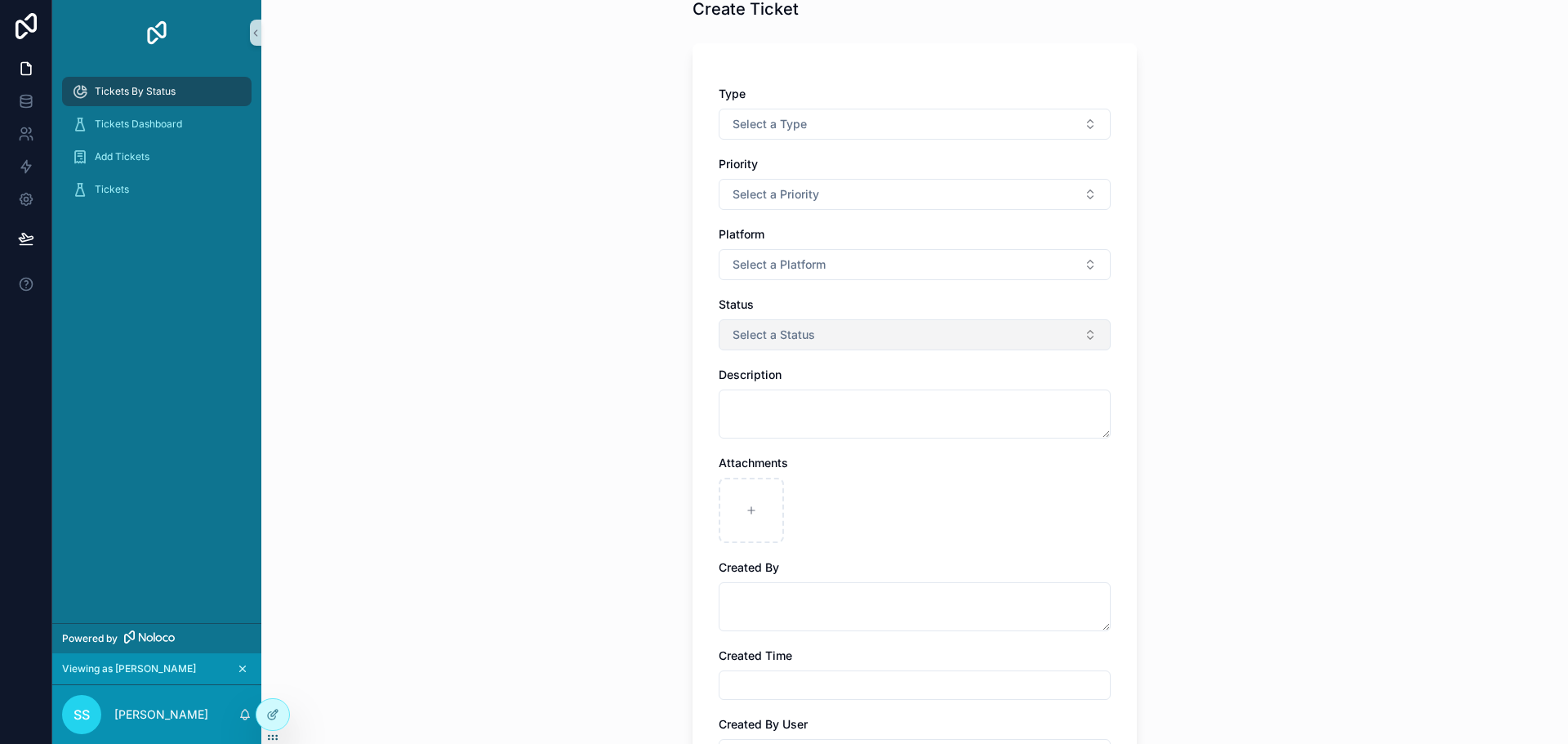
scroll to position [0, 0]
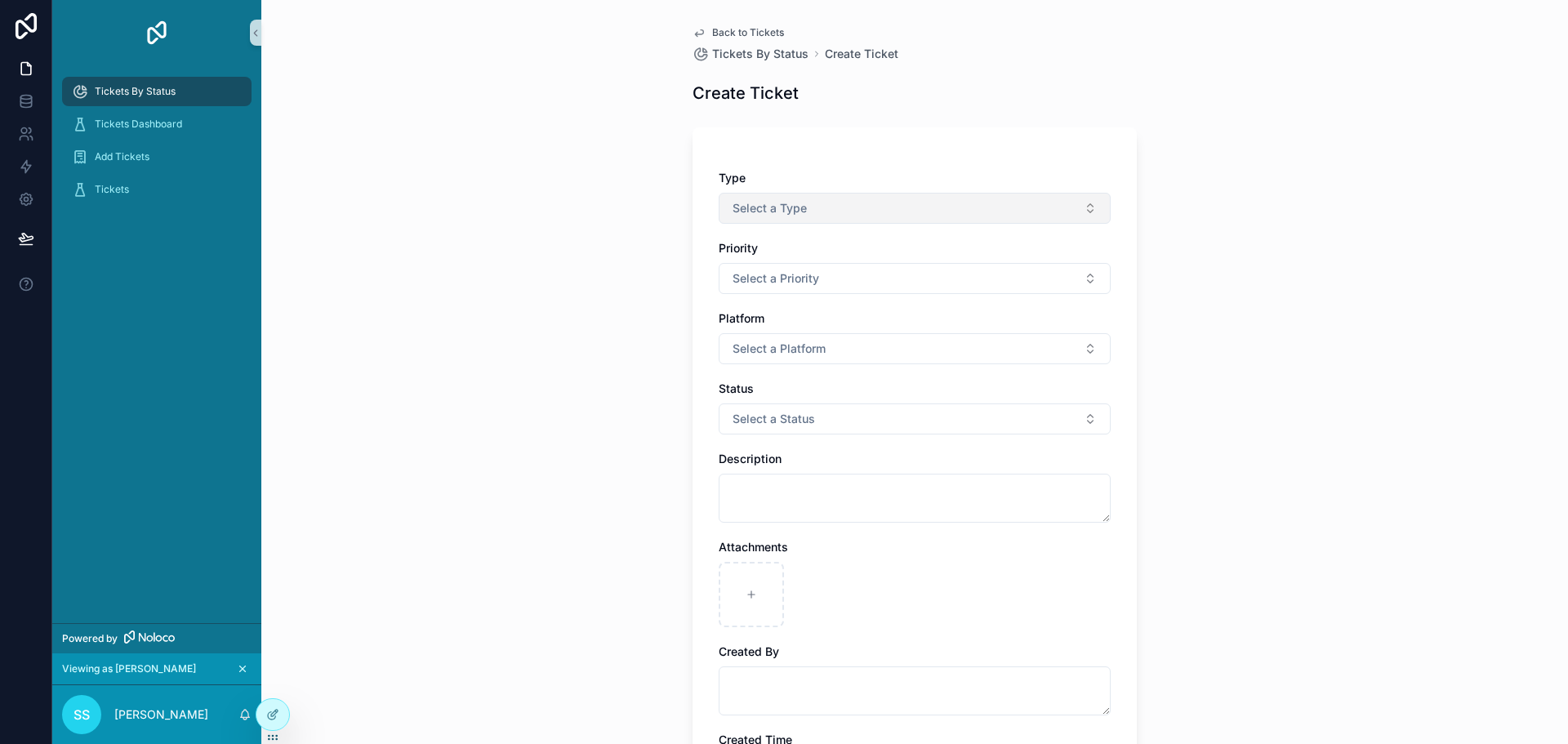
click at [805, 206] on button "Select a Type" at bounding box center [915, 208] width 392 height 31
drag, startPoint x: 805, startPoint y: 206, endPoint x: 805, endPoint y: 223, distance: 17.0
click at [805, 207] on button "Select a Type" at bounding box center [915, 208] width 392 height 31
click at [807, 168] on div "Type Select a Type Priority Select a Priority Platform Select a Platform Status…" at bounding box center [914, 510] width 444 height 766
click at [745, 32] on span "Back to Tickets" at bounding box center [748, 32] width 72 height 13
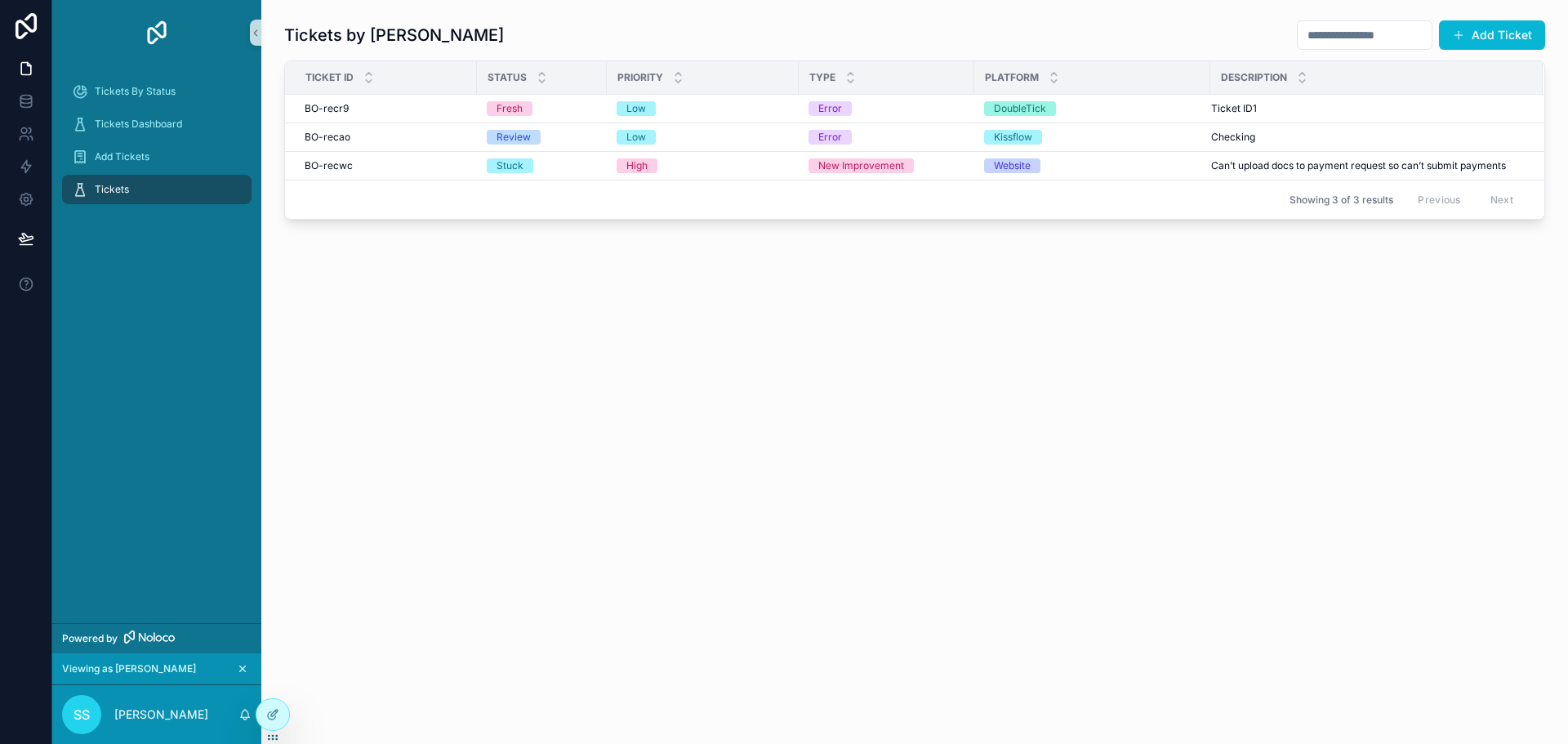
click at [242, 664] on icon "scrollable content" at bounding box center [242, 668] width 11 height 11
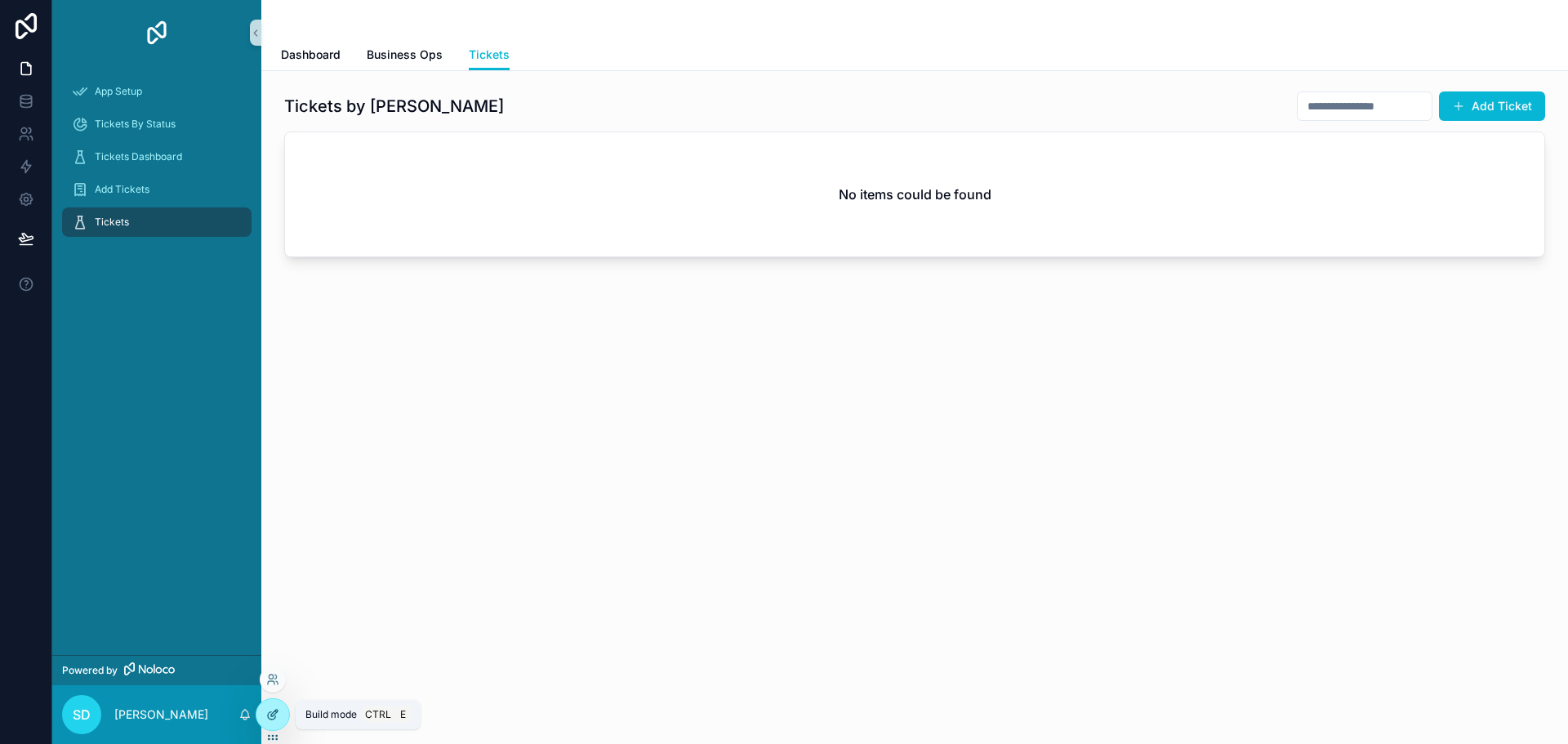
click at [276, 714] on icon at bounding box center [272, 715] width 13 height 13
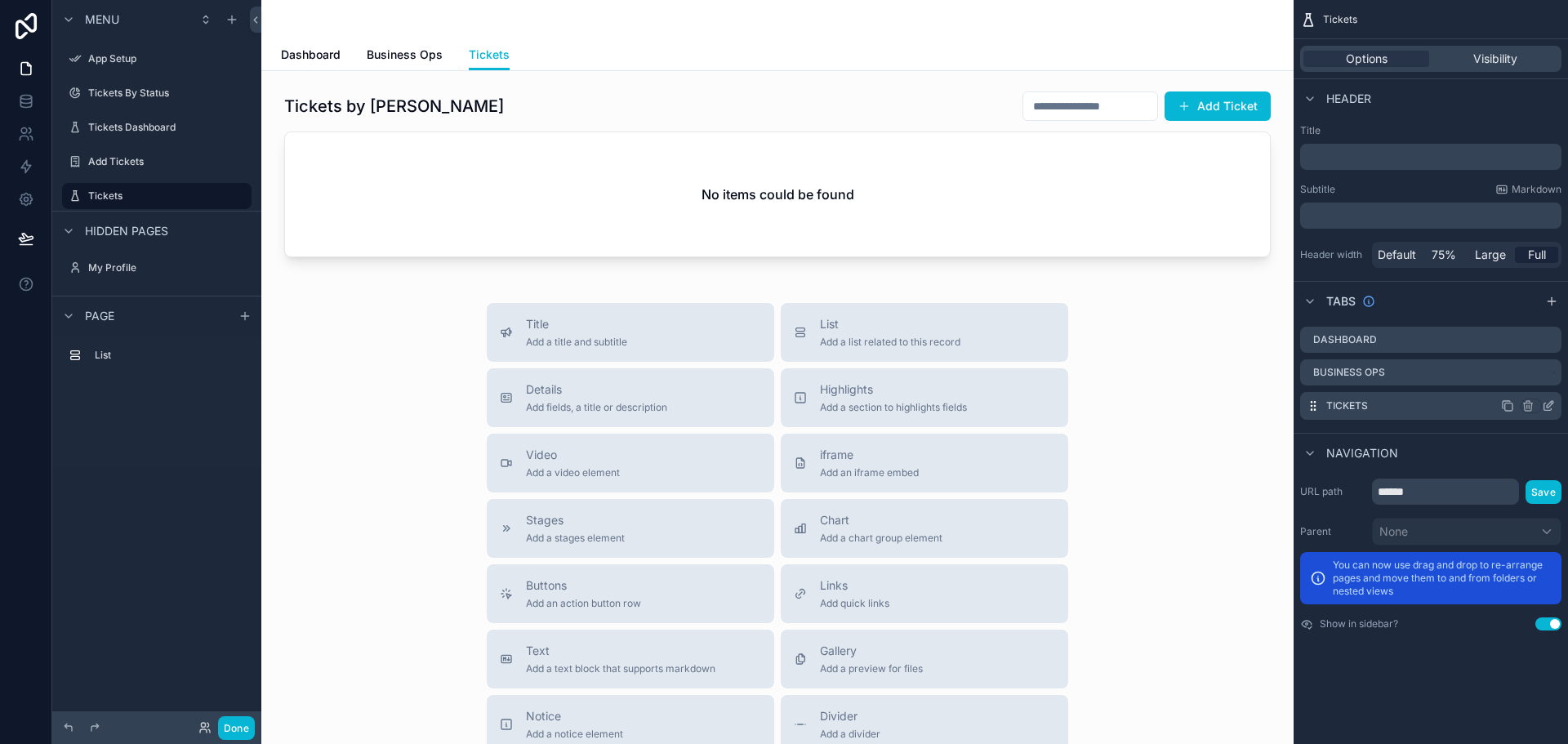
click at [1545, 404] on icon "scrollable content" at bounding box center [1548, 406] width 13 height 13
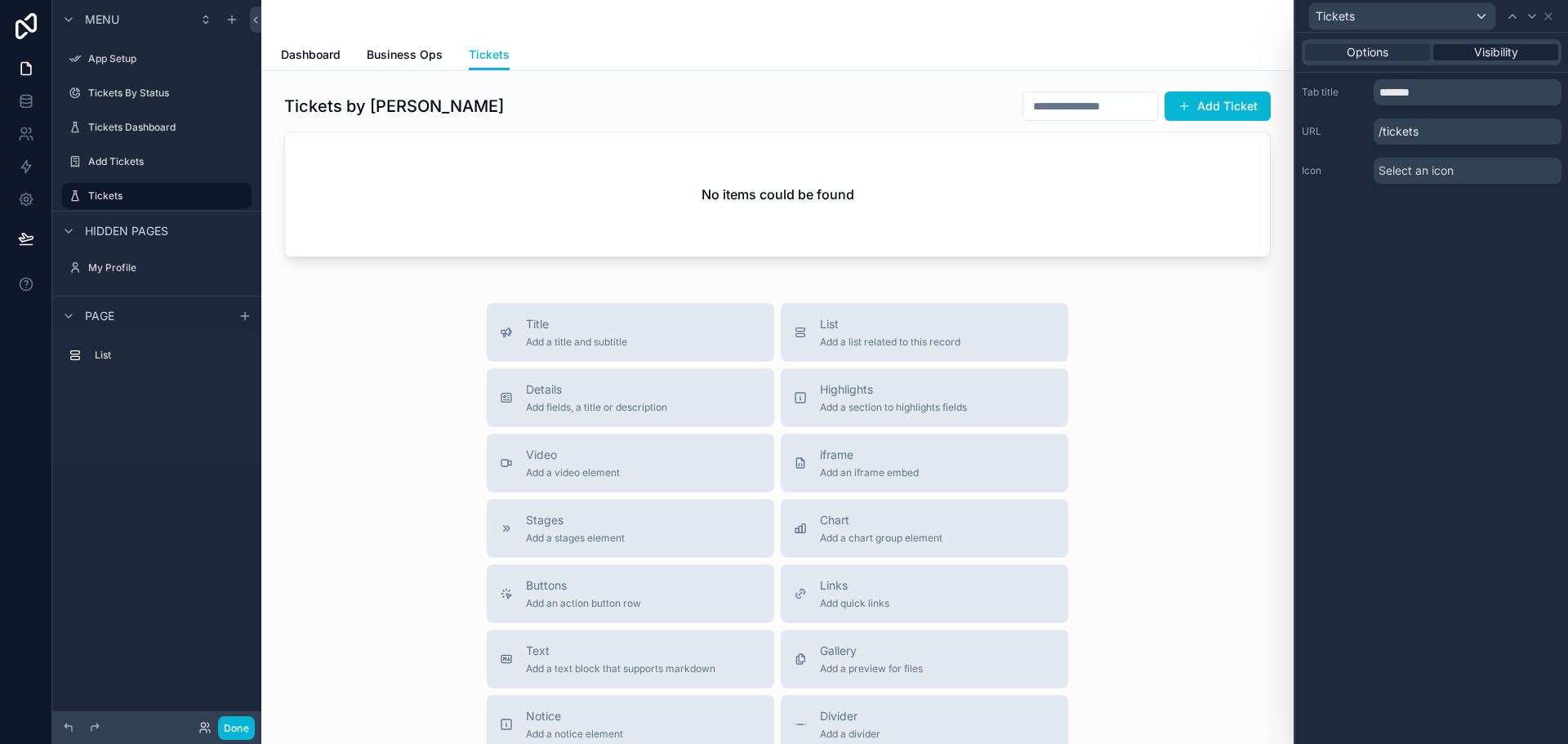
click at [1498, 52] on span "Visibility" at bounding box center [1495, 52] width 44 height 17
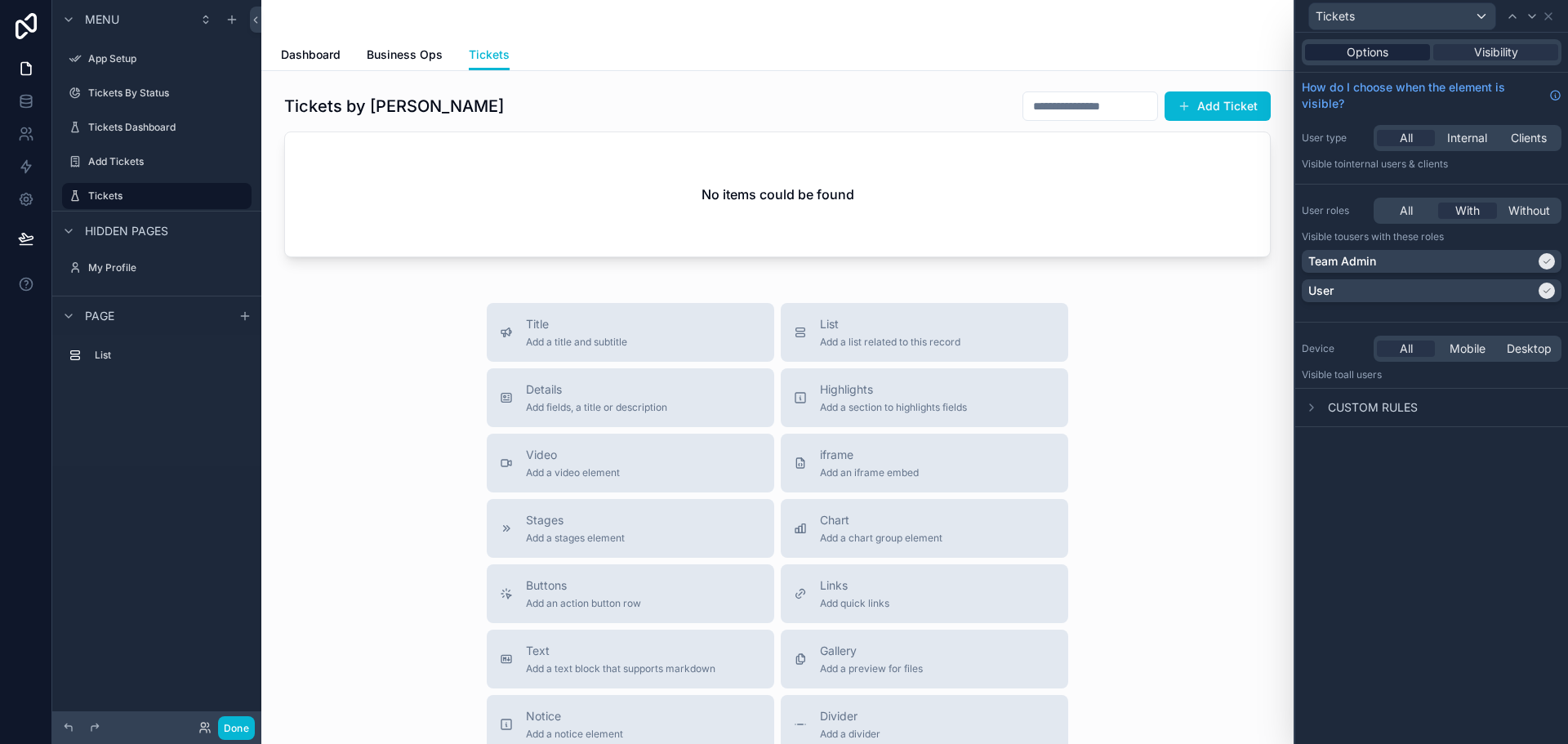
click at [1383, 54] on span "Options" at bounding box center [1366, 52] width 41 height 17
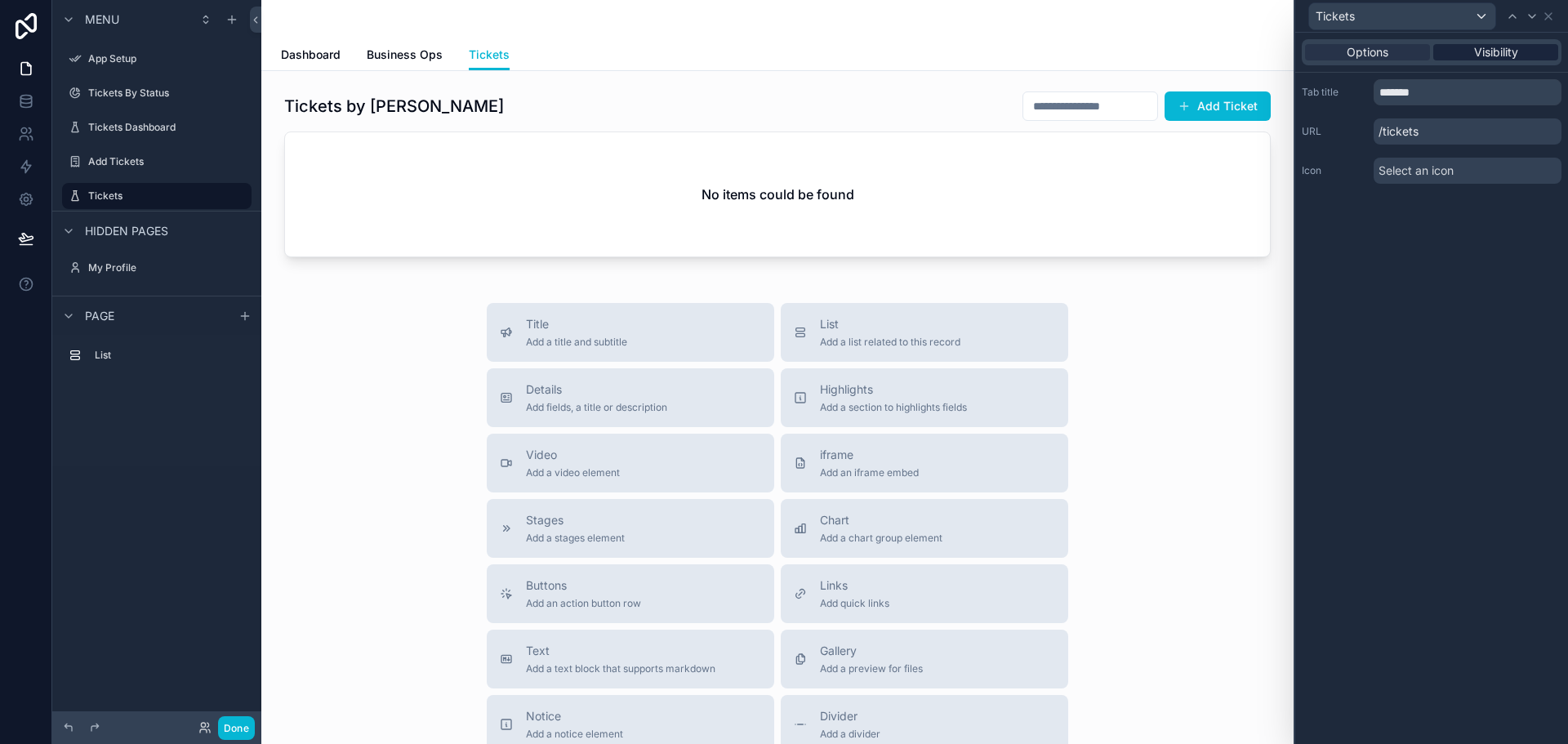
click at [1478, 52] on span "Visibility" at bounding box center [1495, 52] width 44 height 17
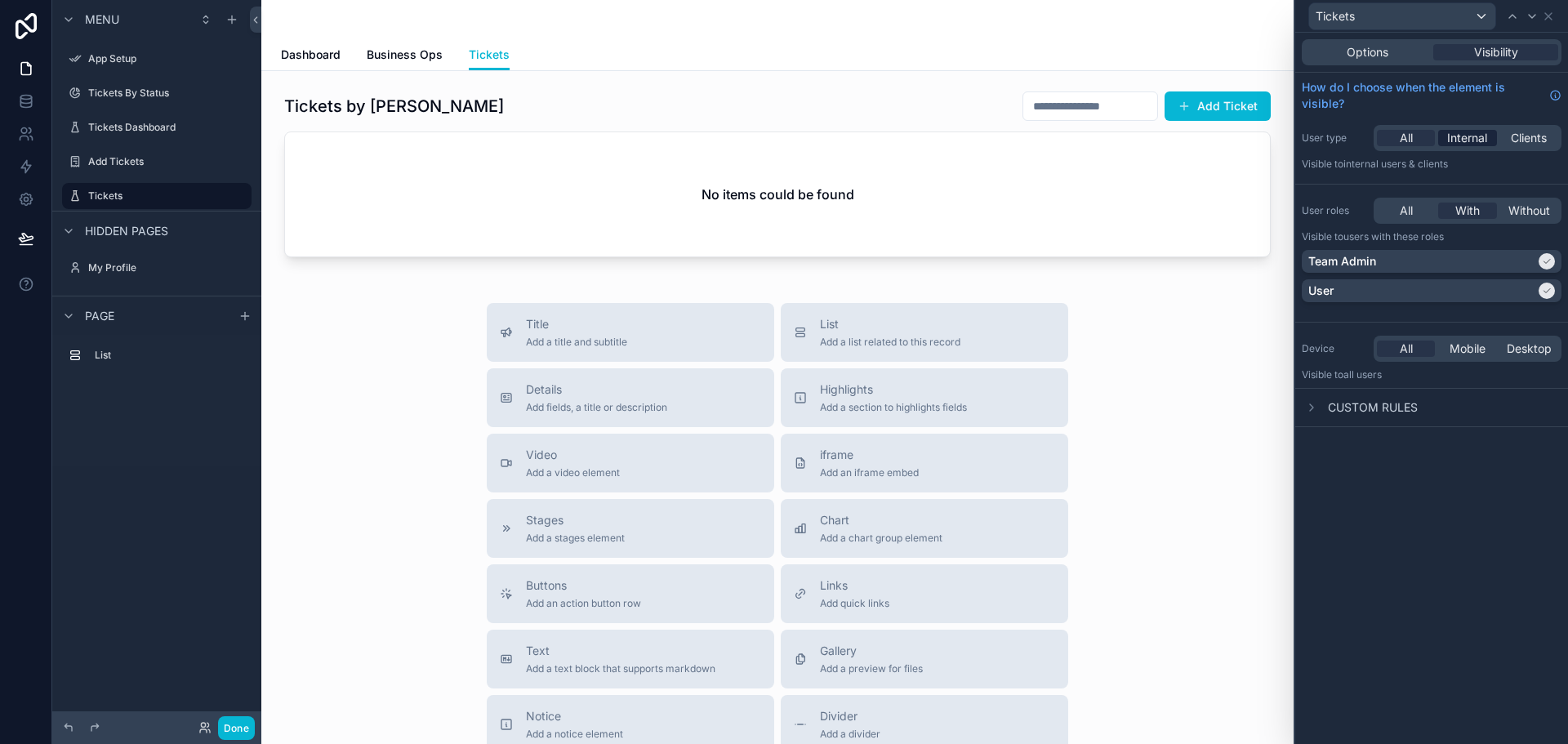
click at [1466, 134] on span "Internal" at bounding box center [1466, 138] width 40 height 17
click at [1407, 134] on span "All" at bounding box center [1406, 138] width 13 height 17
click at [1428, 17] on div "Tickets" at bounding box center [1401, 17] width 186 height 26
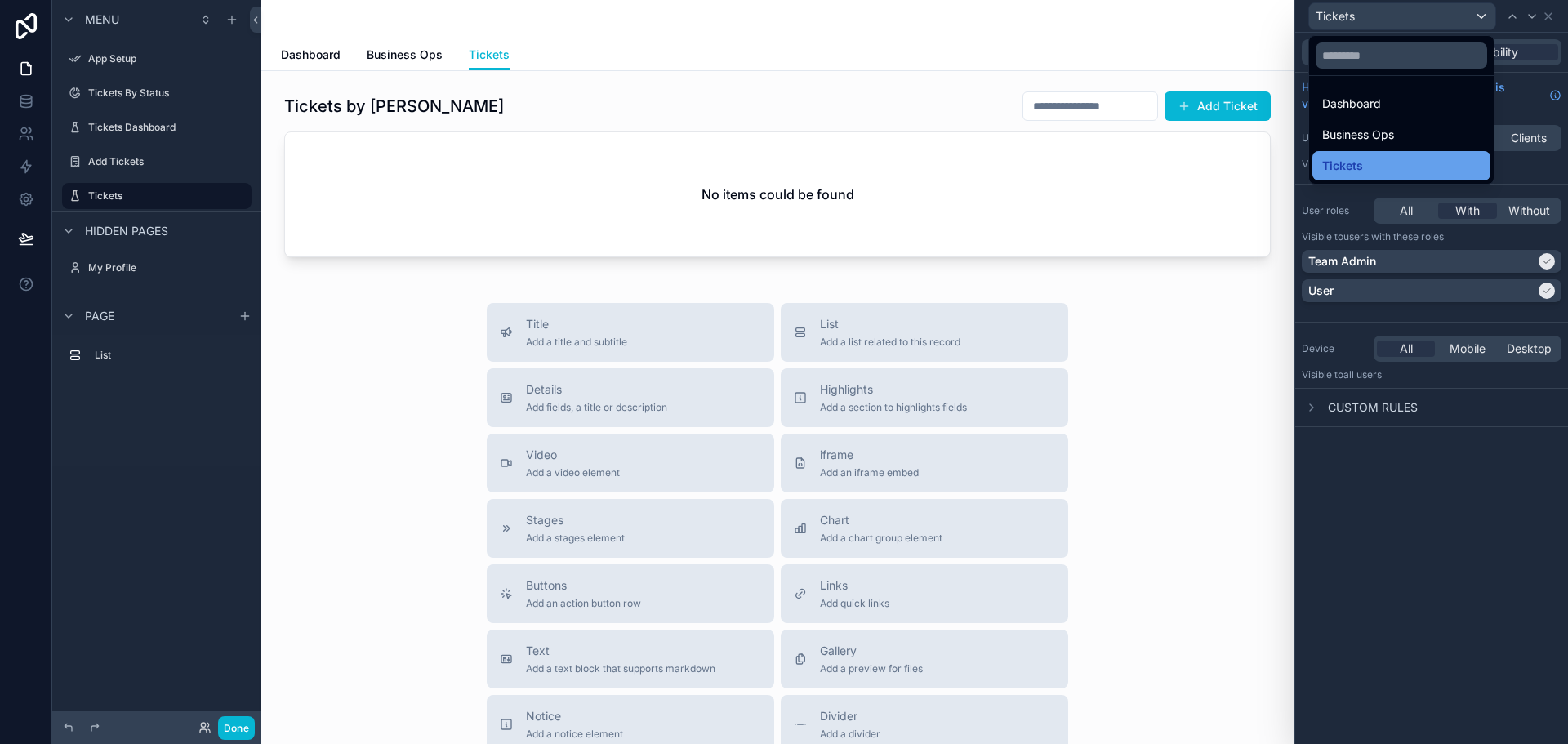
click at [1421, 169] on div "Tickets" at bounding box center [1401, 165] width 158 height 19
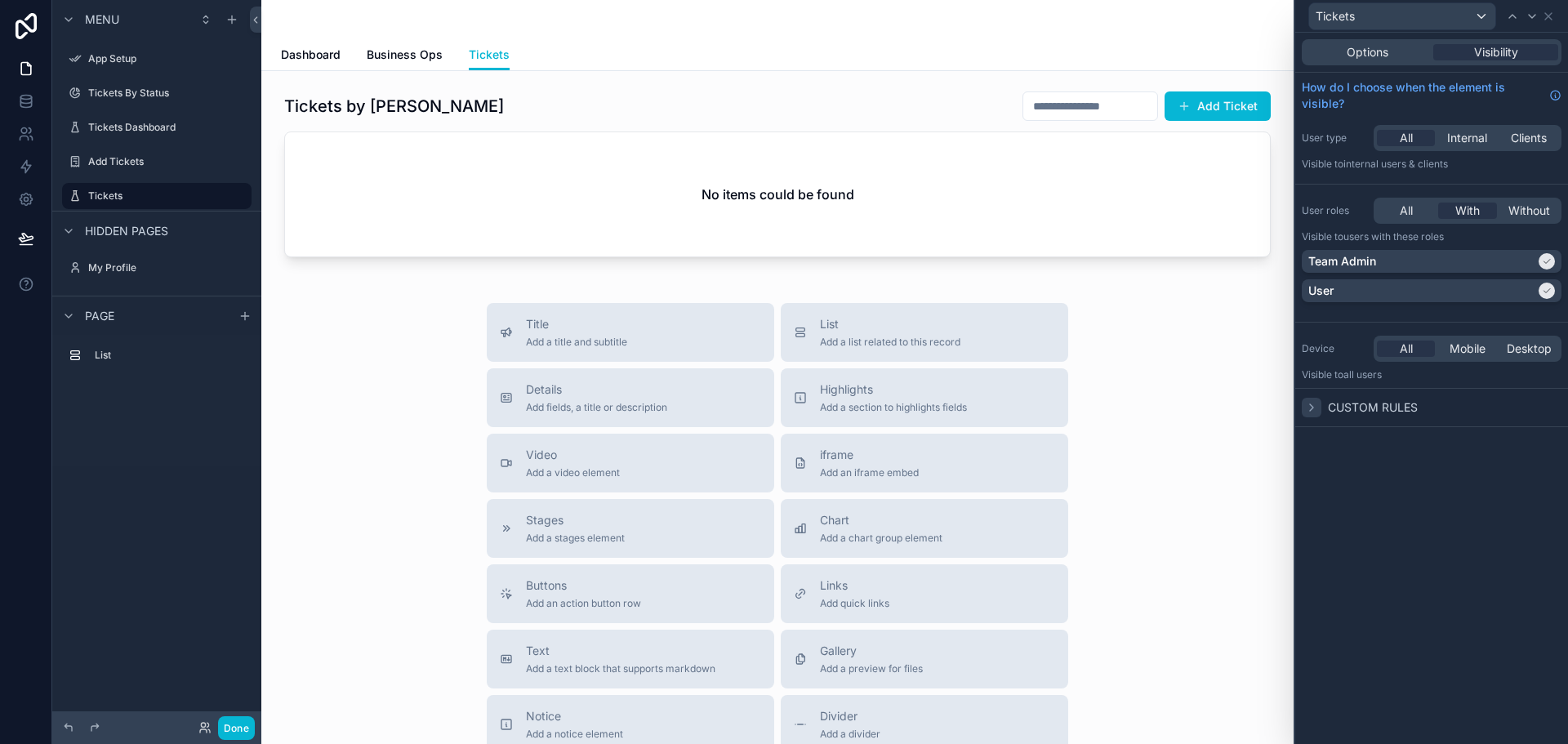
click at [1307, 401] on icon at bounding box center [1311, 408] width 13 height 13
click at [1314, 409] on icon at bounding box center [1311, 408] width 13 height 13
click at [1547, 14] on icon at bounding box center [1548, 17] width 13 height 13
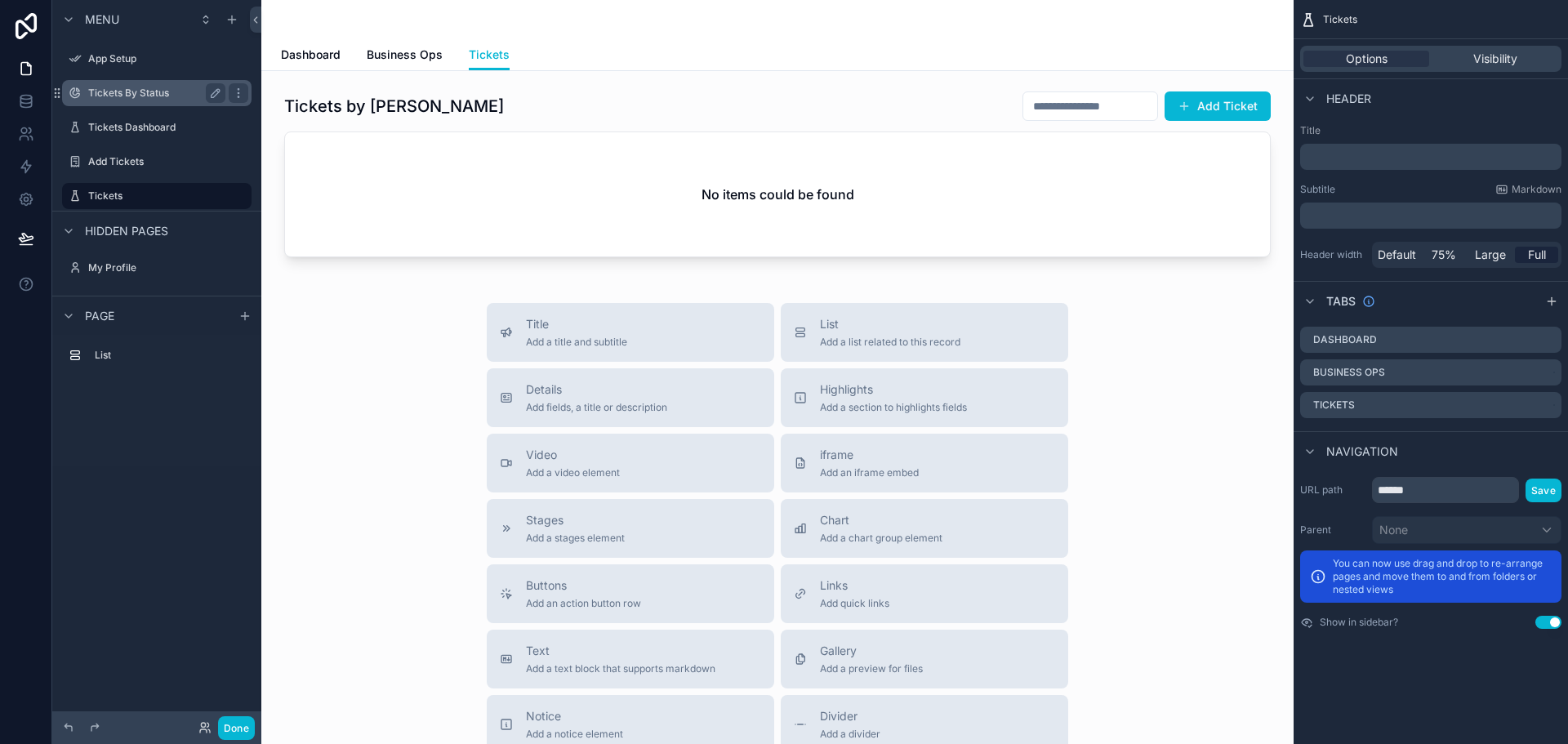
click at [137, 87] on label "Tickets By Status" at bounding box center [154, 93] width 131 height 13
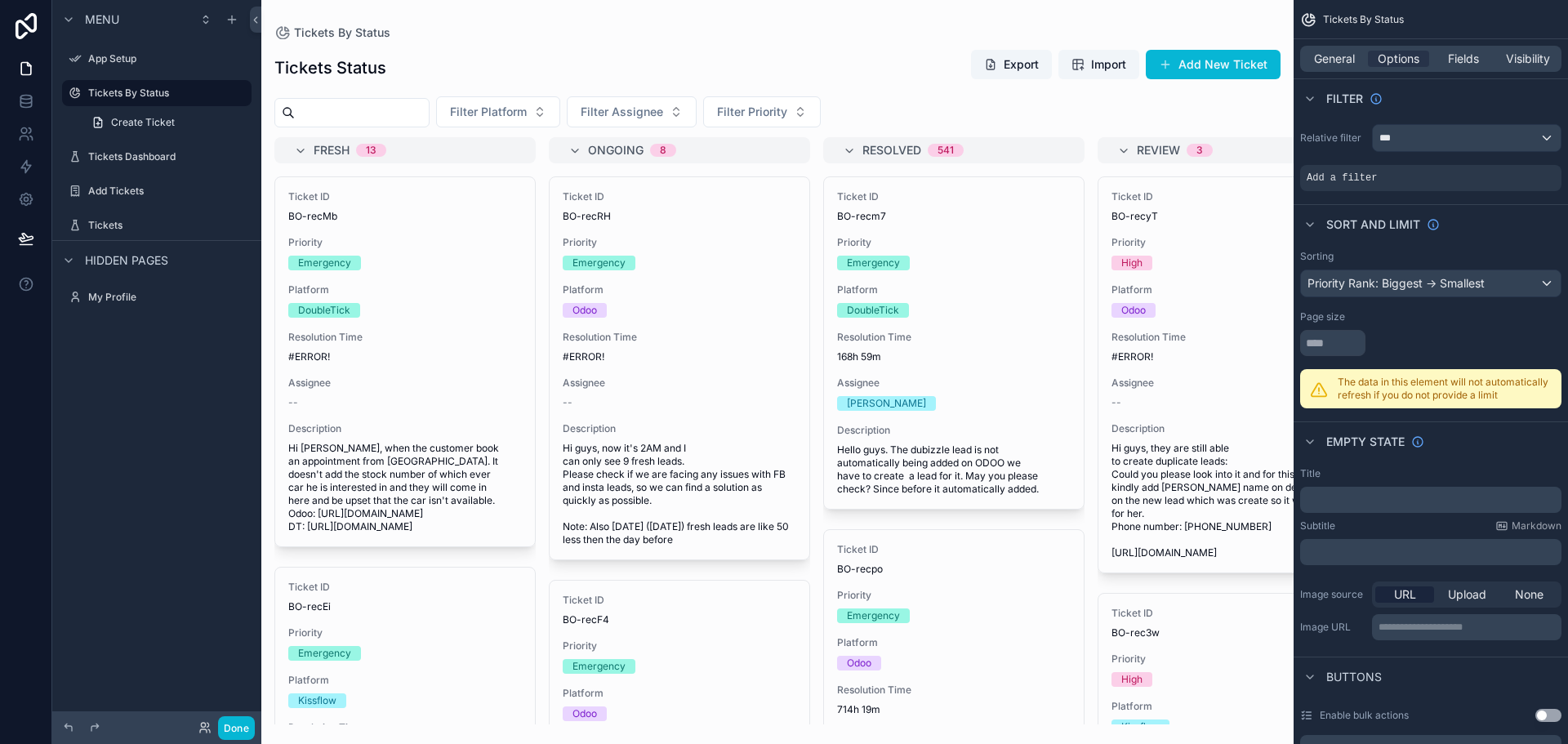
click at [1135, 118] on div "scrollable content" at bounding box center [777, 372] width 1032 height 744
click at [1198, 70] on button "Add New Ticket" at bounding box center [1213, 64] width 134 height 29
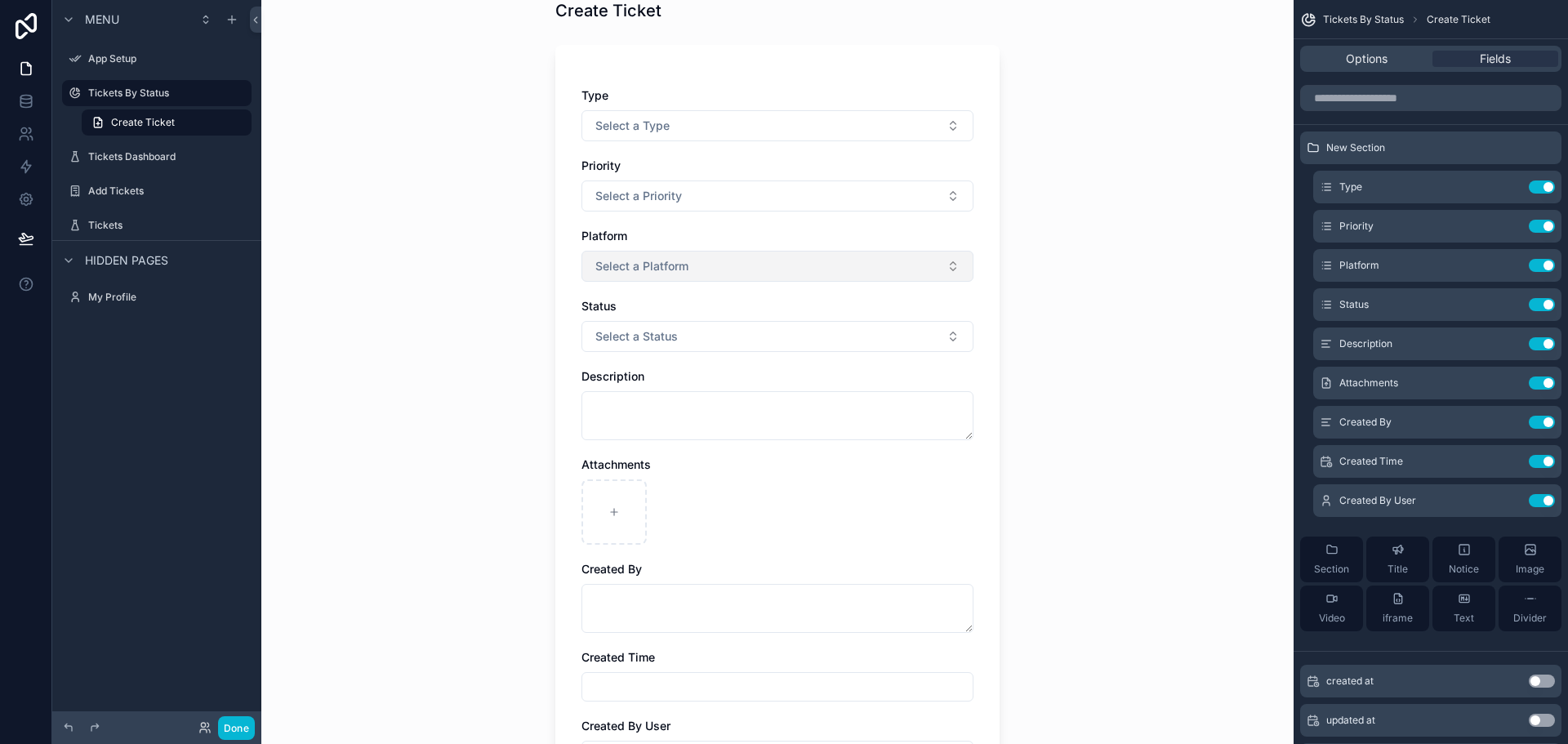
scroll to position [290, 0]
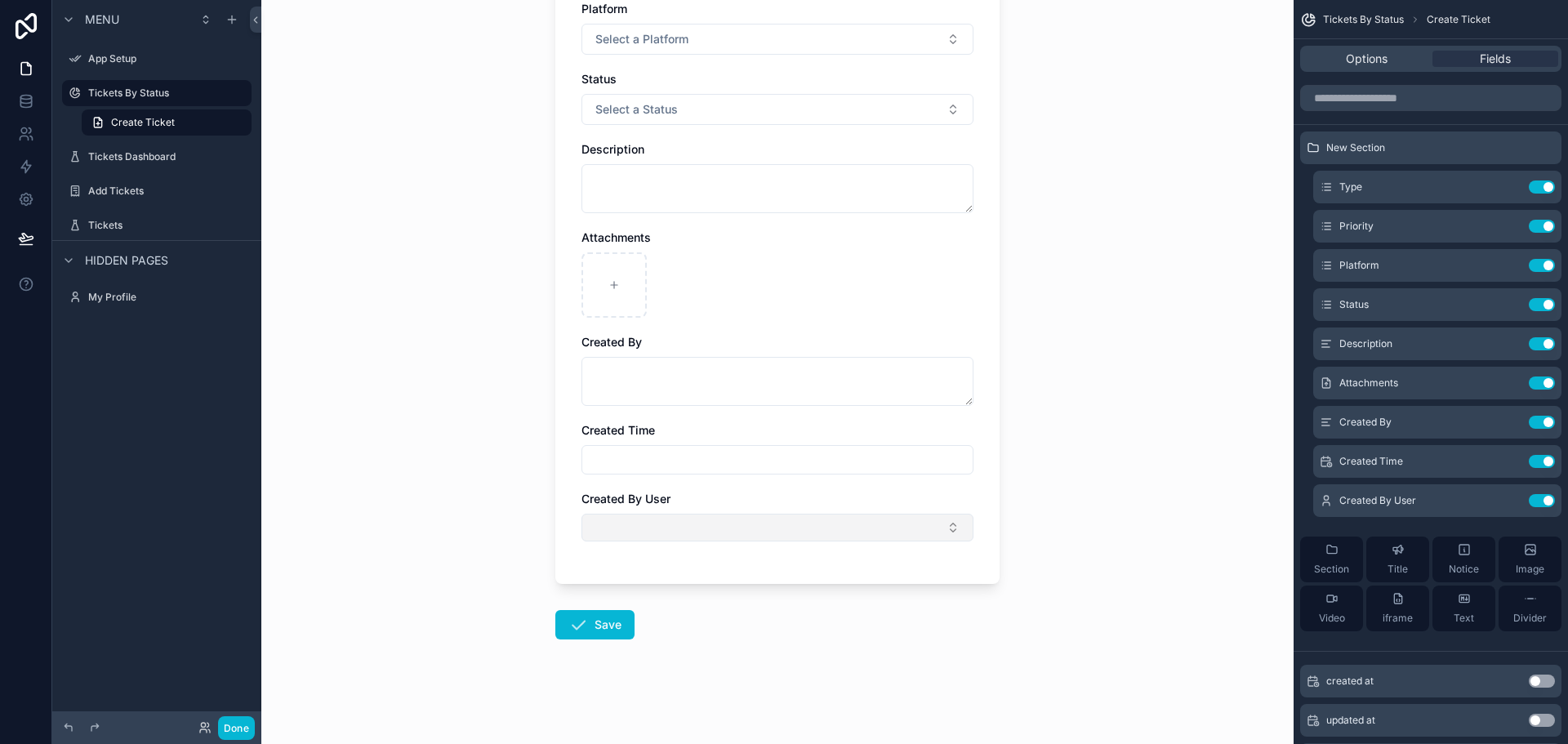
click at [701, 515] on button "Select Button" at bounding box center [778, 528] width 392 height 28
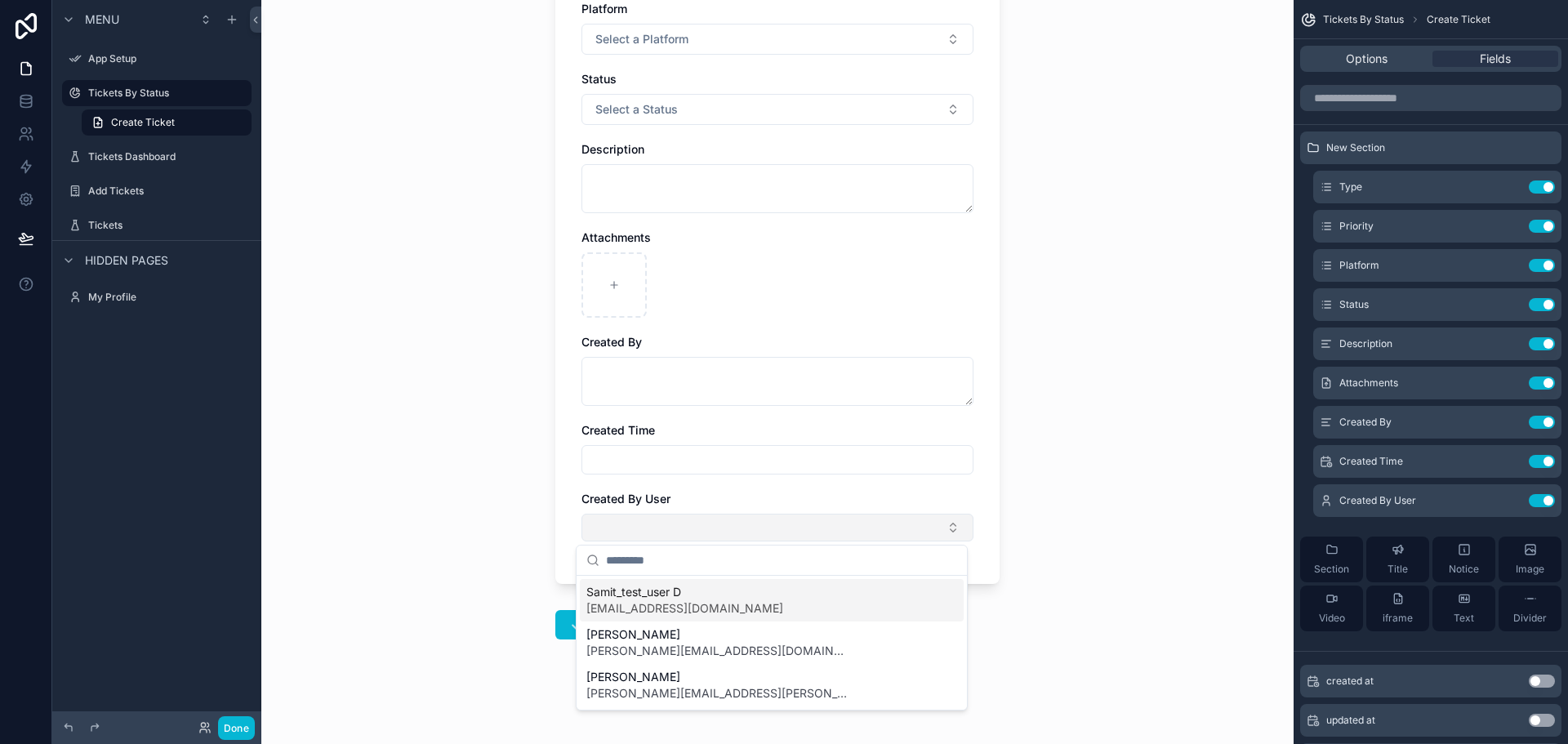
click at [699, 514] on button "Select Button" at bounding box center [778, 528] width 392 height 28
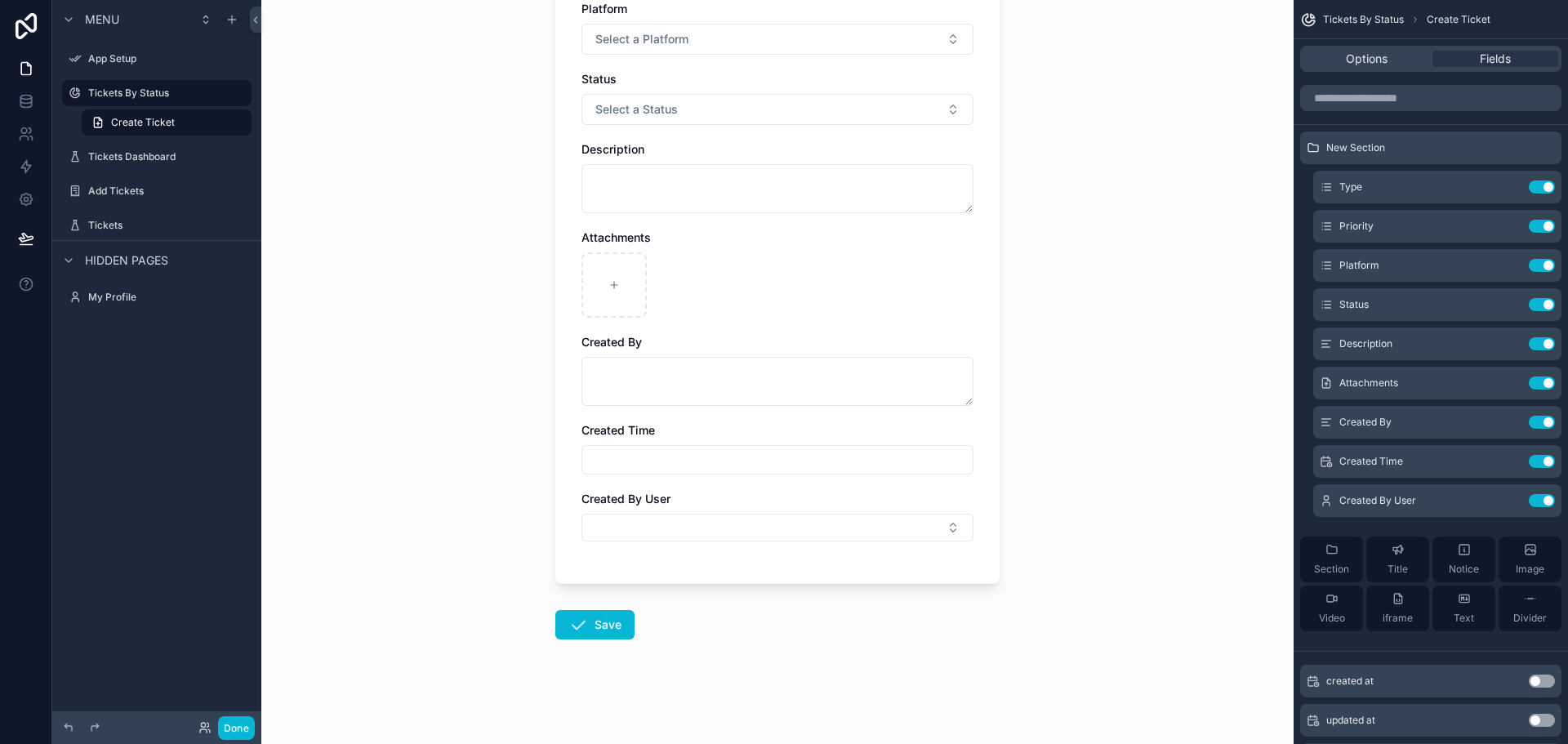
click at [978, 319] on div "Type Select a Type Priority Select a Priority Platform Select a Platform Status…" at bounding box center [777, 201] width 444 height 766
click at [717, 294] on div "scrollable content" at bounding box center [778, 285] width 392 height 65
click at [605, 610] on button "Save" at bounding box center [594, 625] width 79 height 29
click at [106, 296] on label "My Profile" at bounding box center [154, 297] width 131 height 13
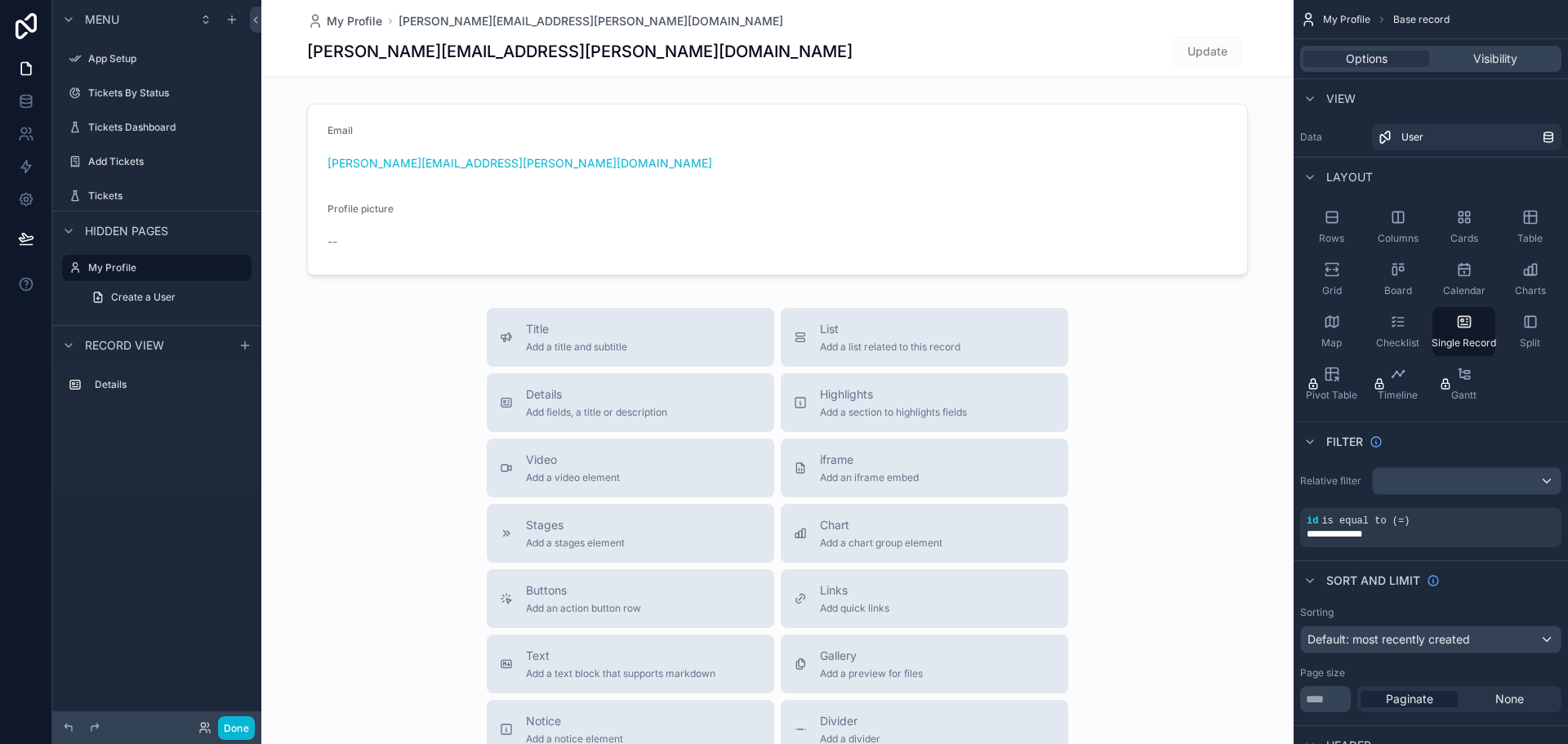
click at [449, 184] on div "scrollable content" at bounding box center [777, 510] width 1032 height 1020
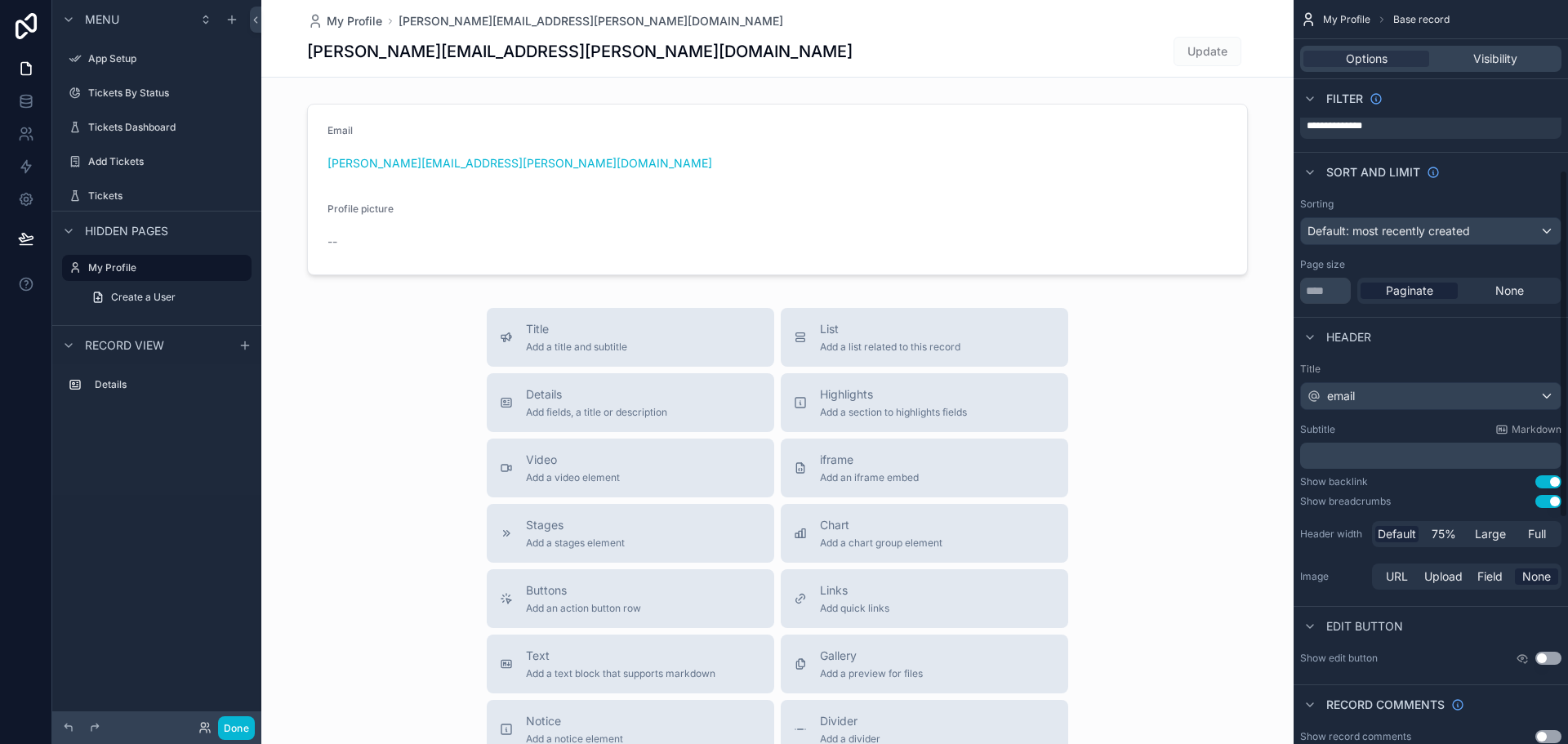
scroll to position [327, 0]
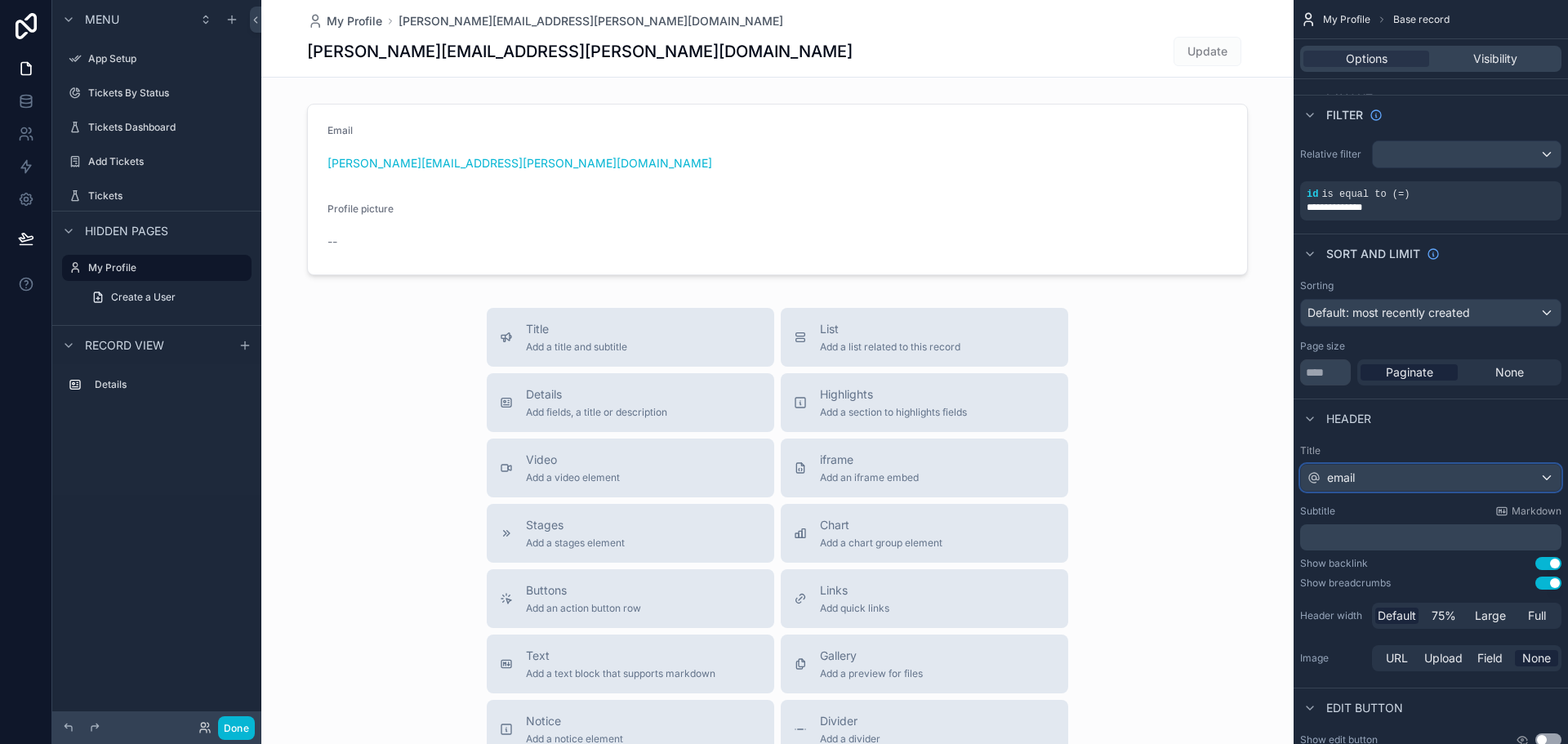
click at [1381, 482] on div "email" at bounding box center [1430, 478] width 259 height 26
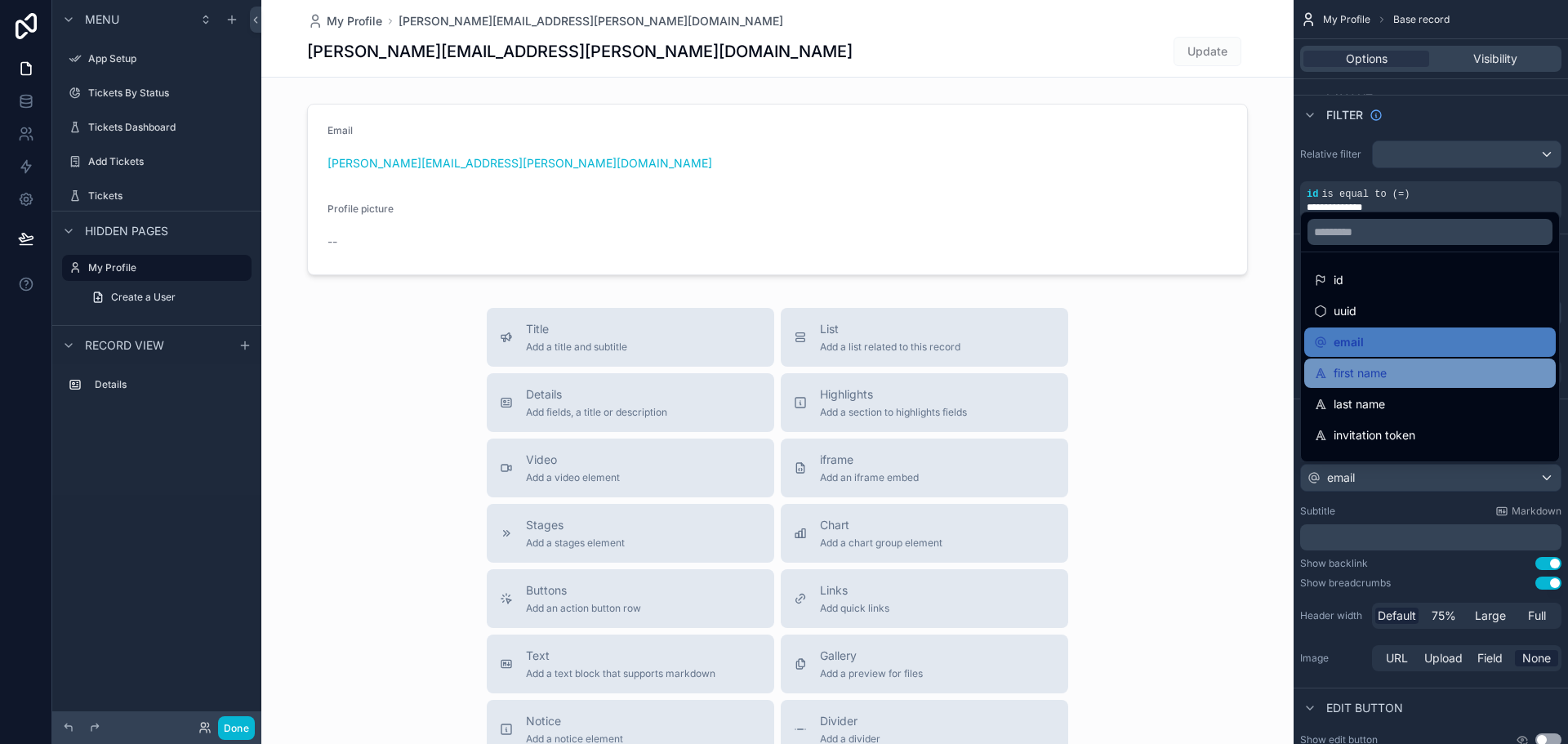
click at [1407, 376] on div "first name" at bounding box center [1430, 373] width 232 height 19
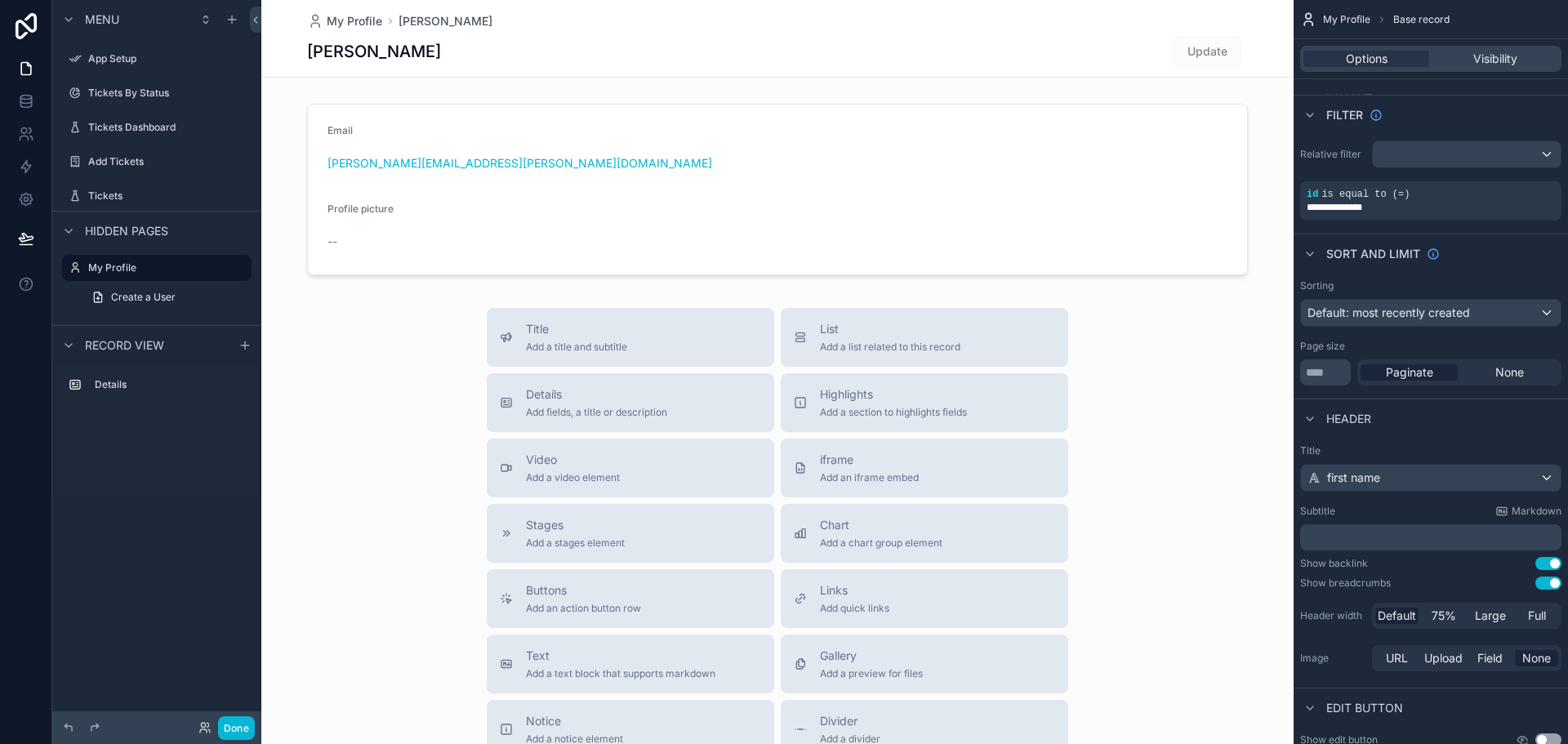
click at [1367, 541] on p "﻿" at bounding box center [1432, 538] width 251 height 17
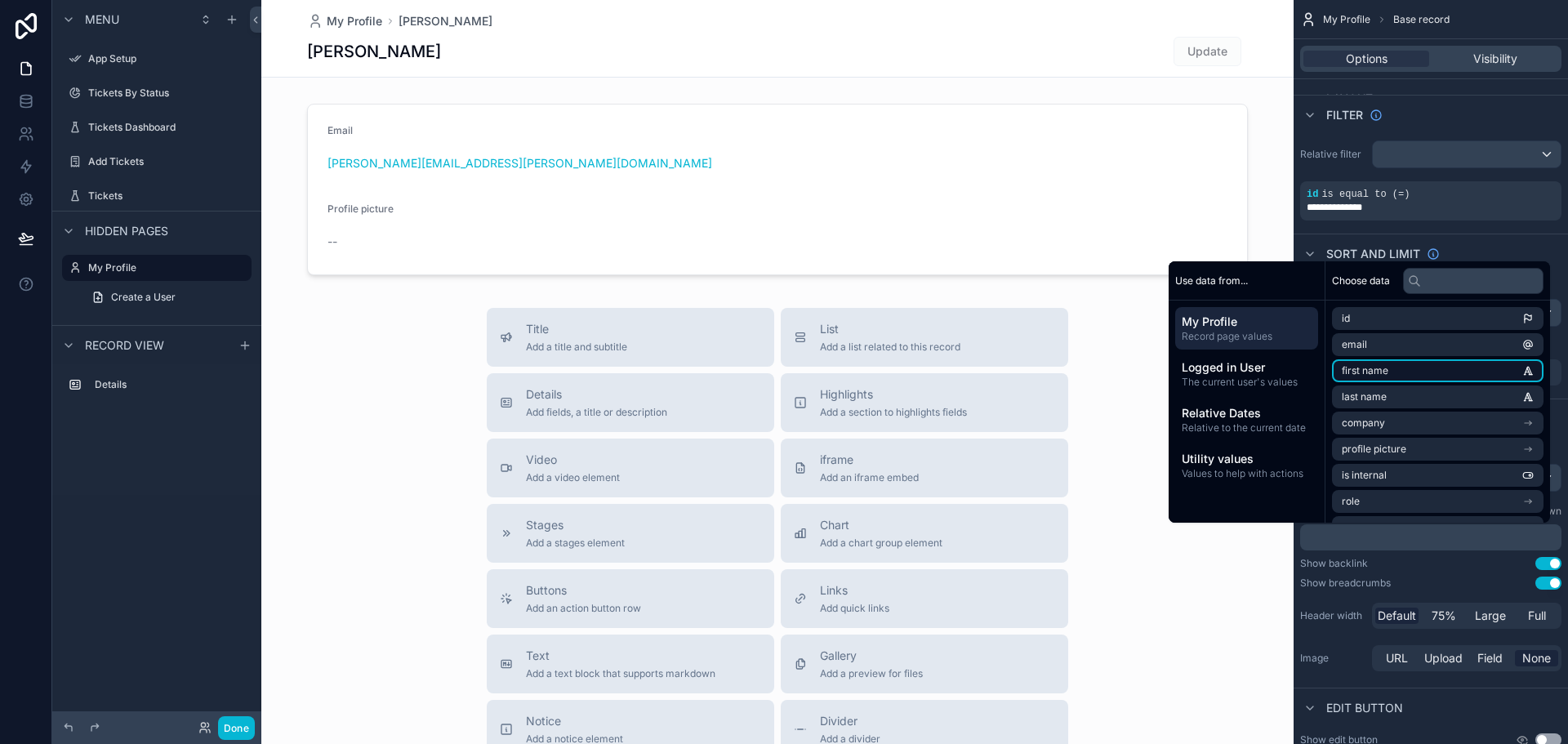
click at [1382, 369] on li "first name" at bounding box center [1437, 370] width 212 height 23
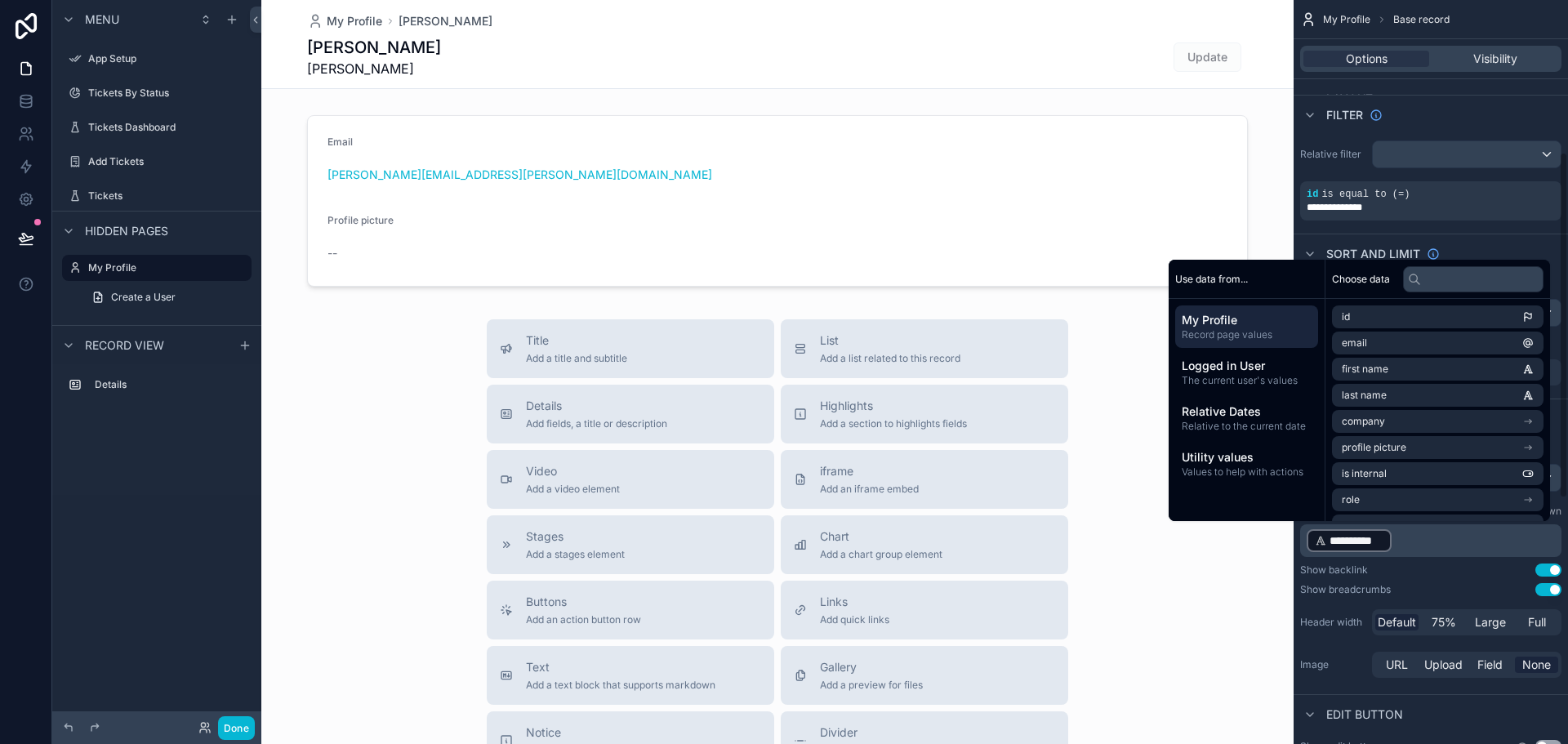
click at [1412, 546] on p "**********" at bounding box center [1432, 541] width 251 height 26
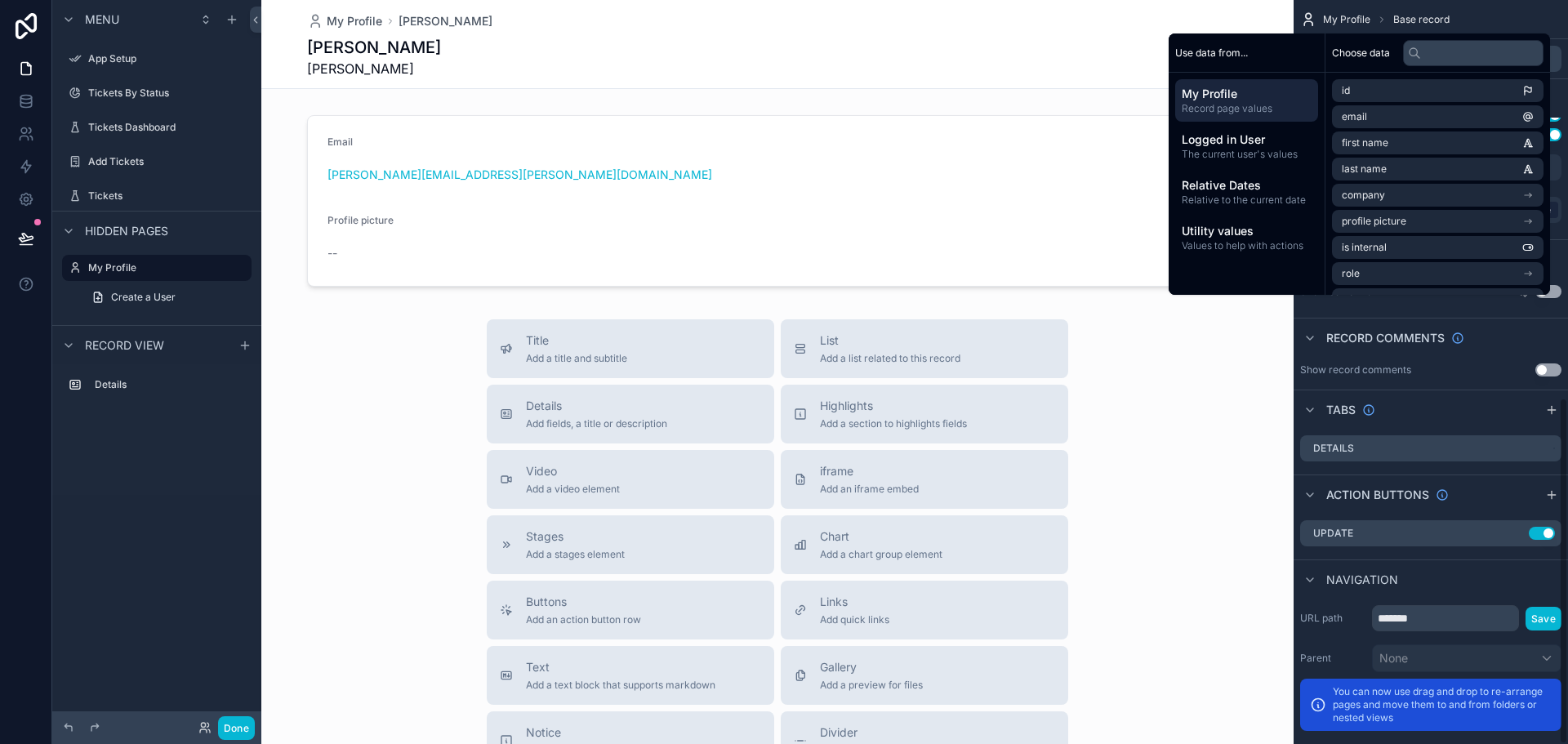
scroll to position [854, 0]
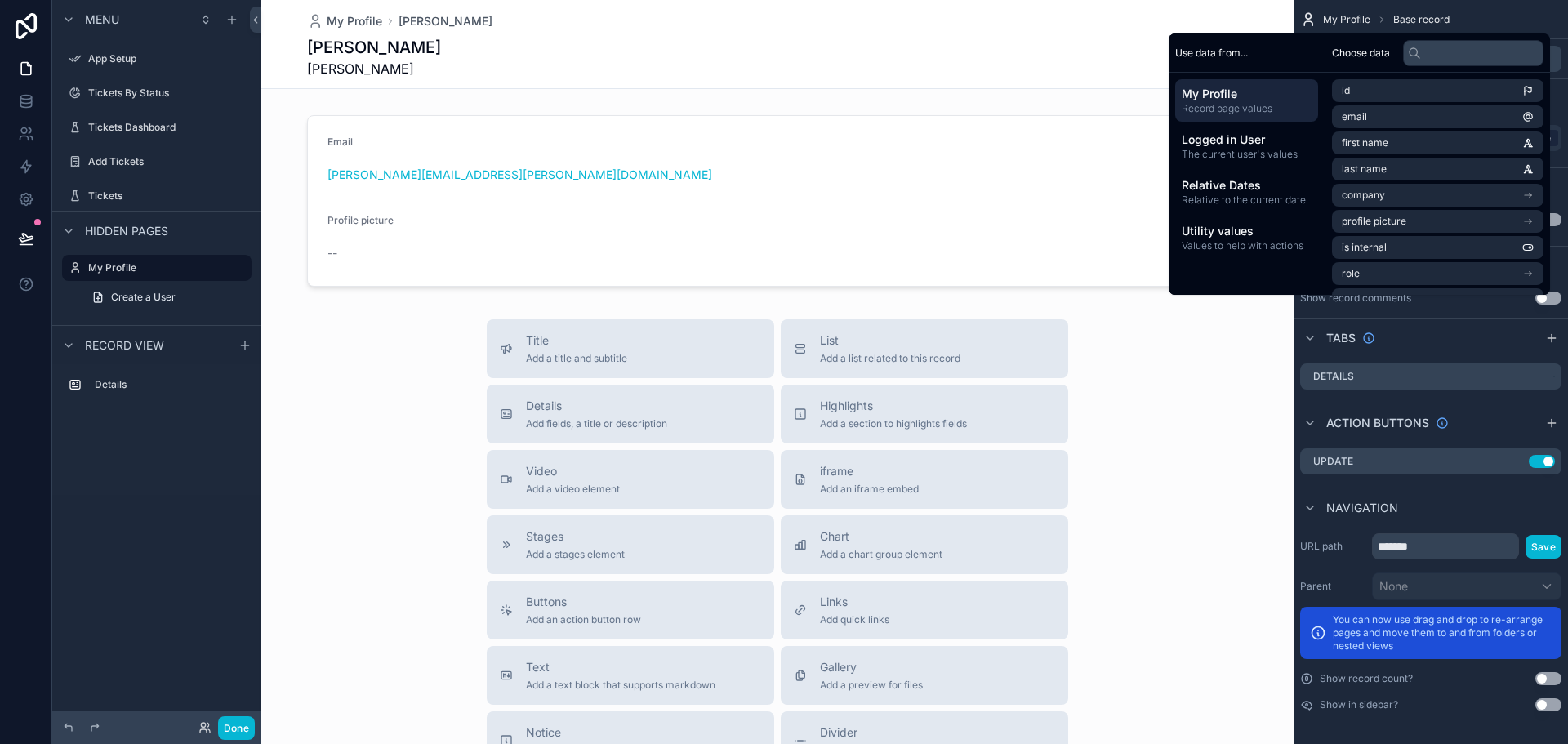
click at [1444, 337] on div "Tabs" at bounding box center [1430, 337] width 274 height 40
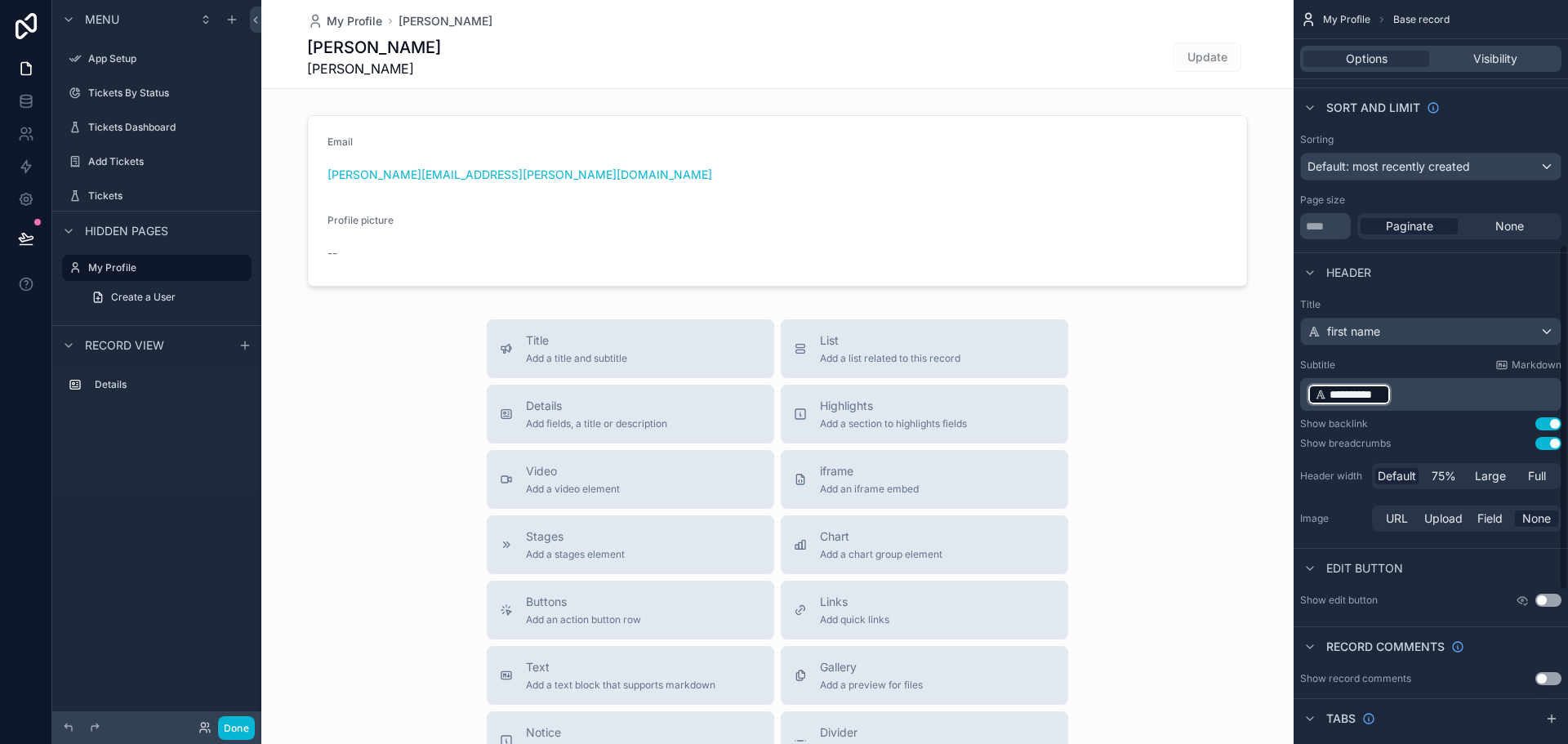
scroll to position [446, 0]
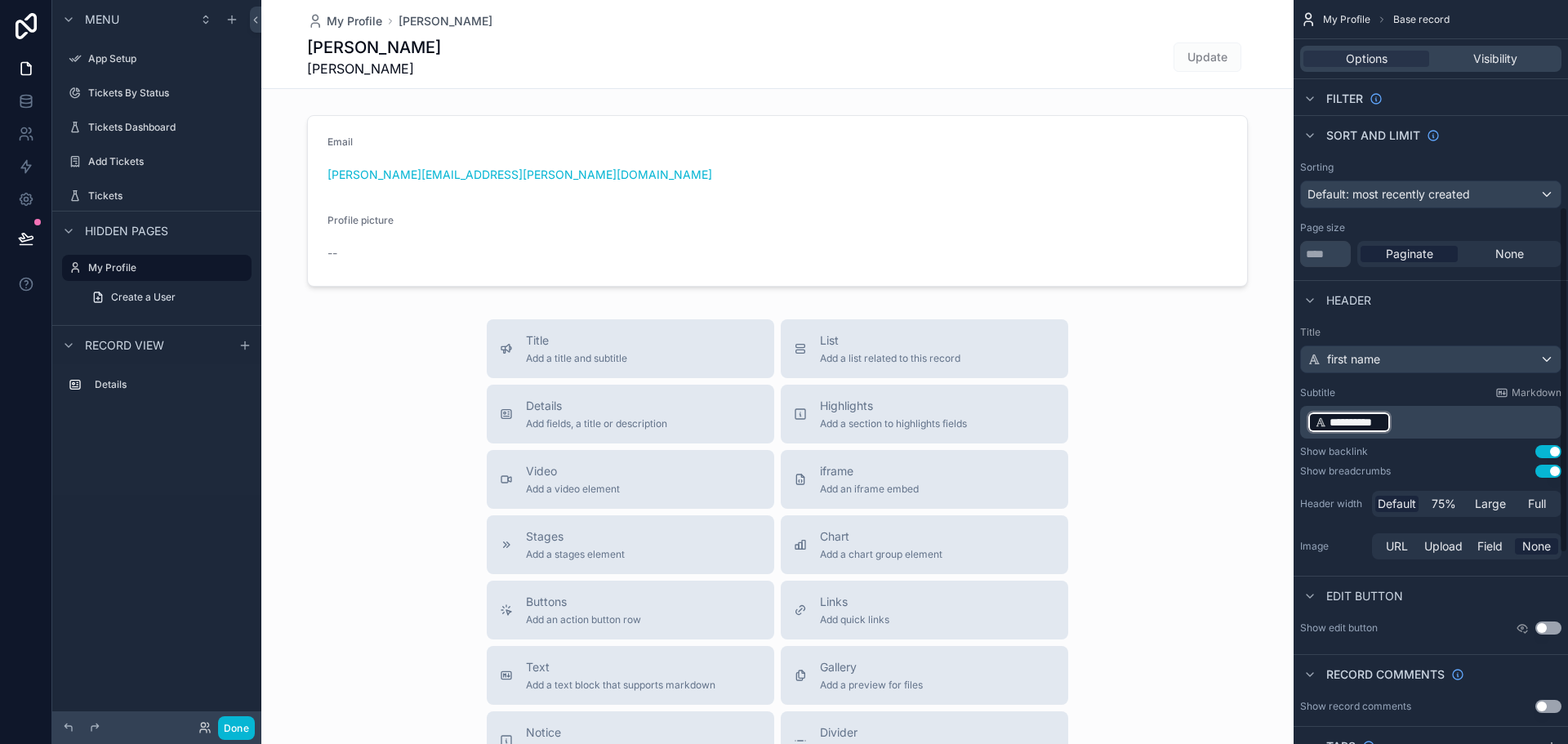
click at [1412, 424] on p "**********" at bounding box center [1432, 423] width 251 height 26
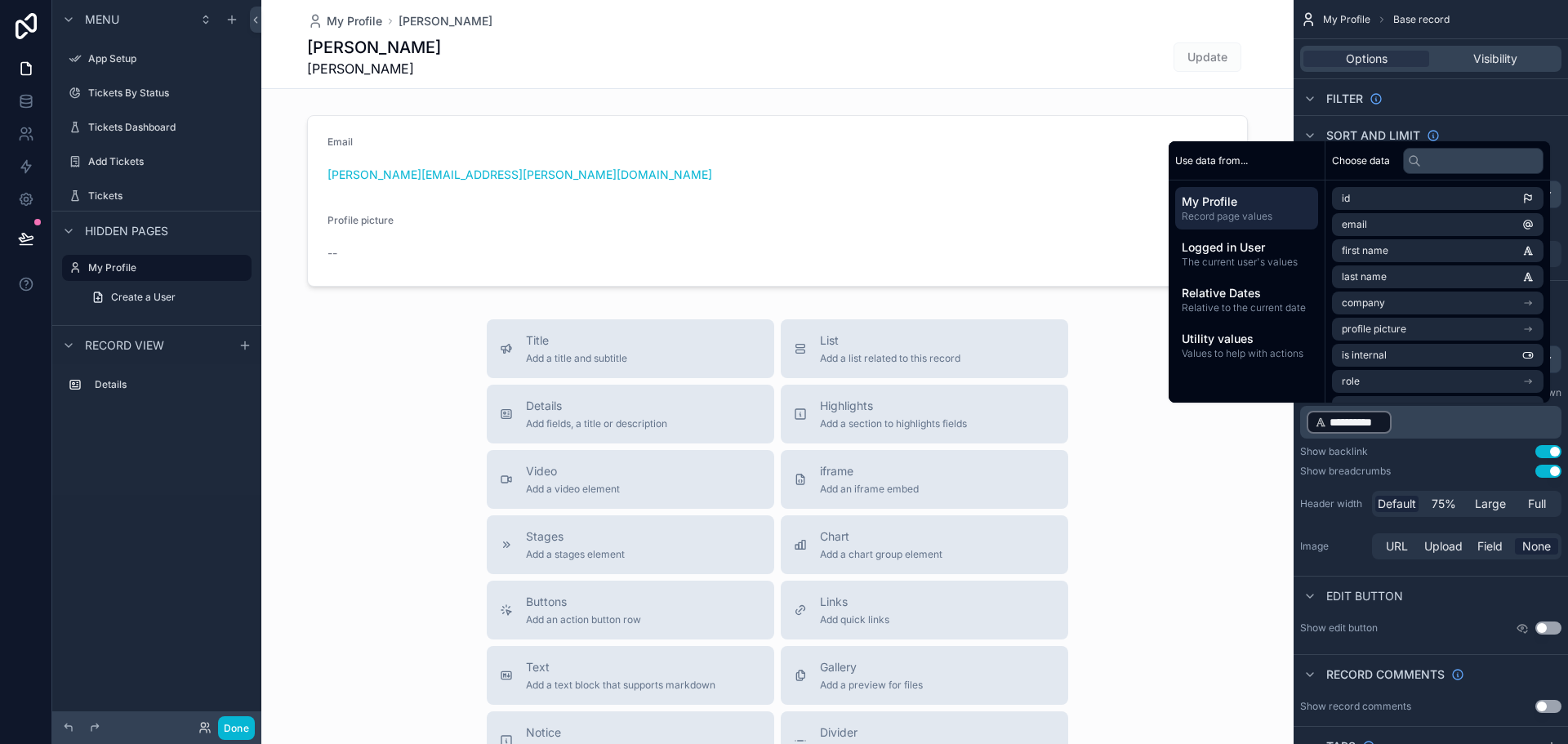
click at [1412, 424] on p "**********" at bounding box center [1432, 423] width 251 height 26
click at [1412, 227] on li "email" at bounding box center [1437, 225] width 212 height 23
click at [1471, 426] on p "**********" at bounding box center [1432, 423] width 251 height 26
click at [1365, 270] on li "last name" at bounding box center [1437, 276] width 212 height 23
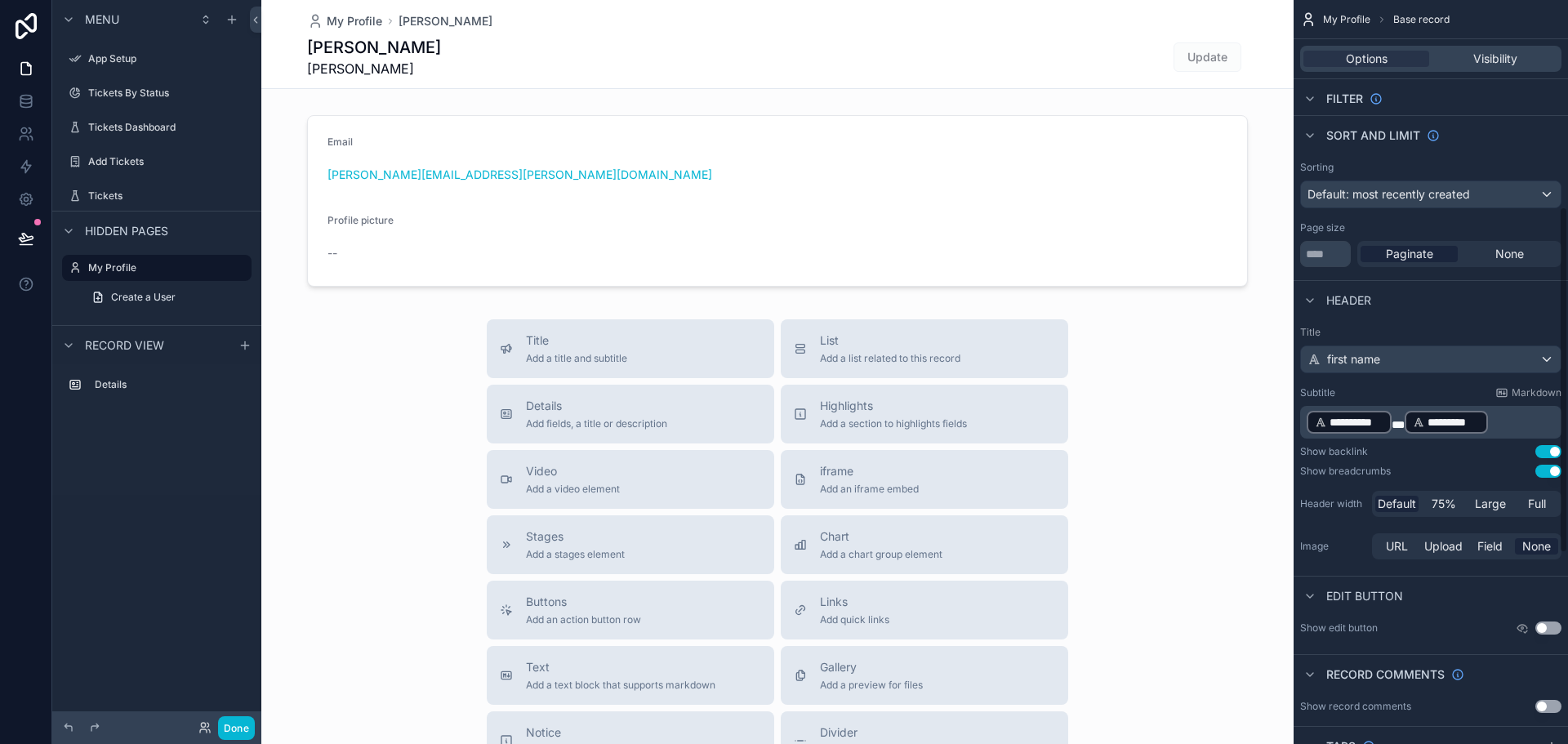
click at [1473, 456] on div "Show backlink Use setting" at bounding box center [1431, 452] width 261 height 13
click at [1398, 424] on span "*" at bounding box center [1398, 424] width 13 height 11
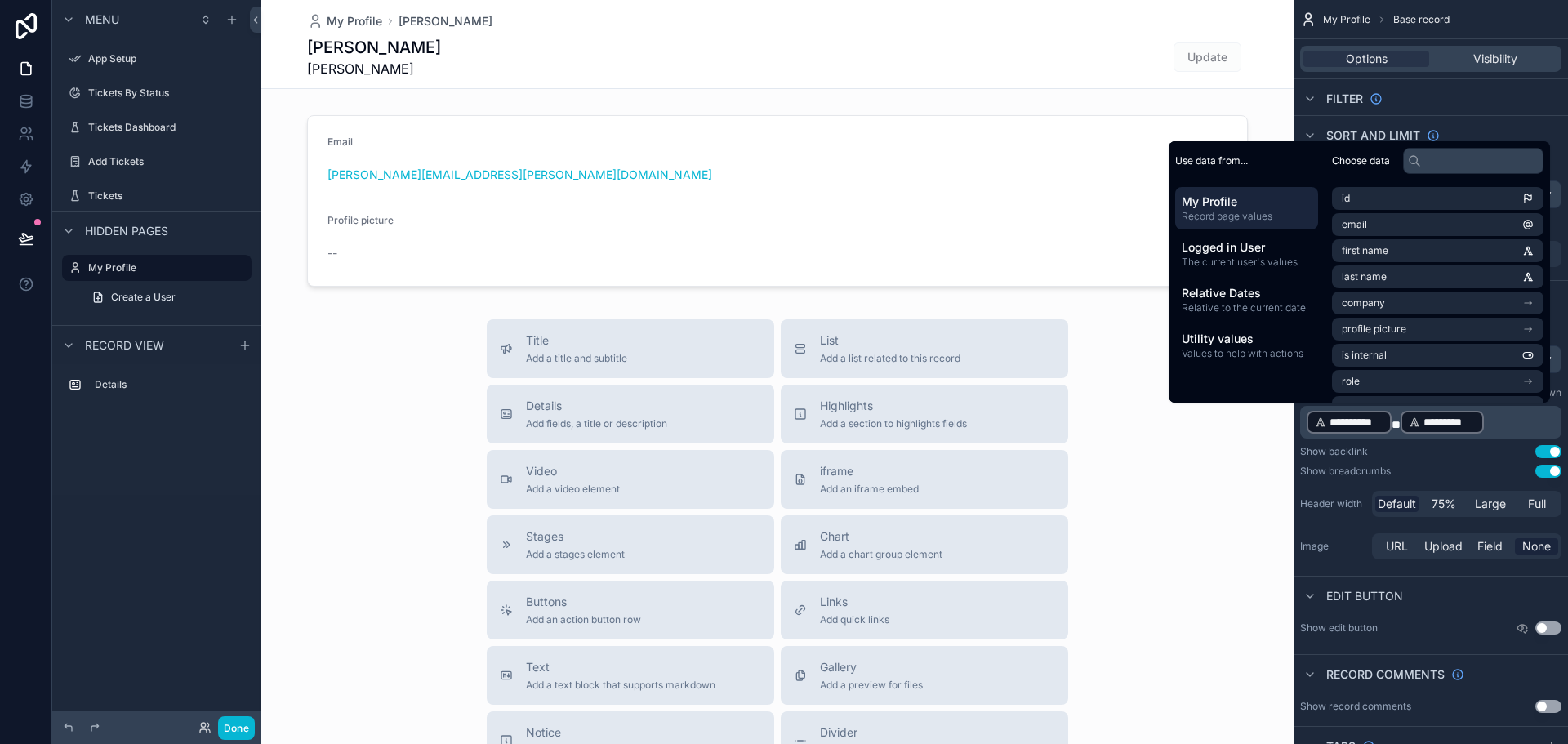
click at [1428, 467] on div "Show breadcrumbs Use setting" at bounding box center [1431, 471] width 261 height 13
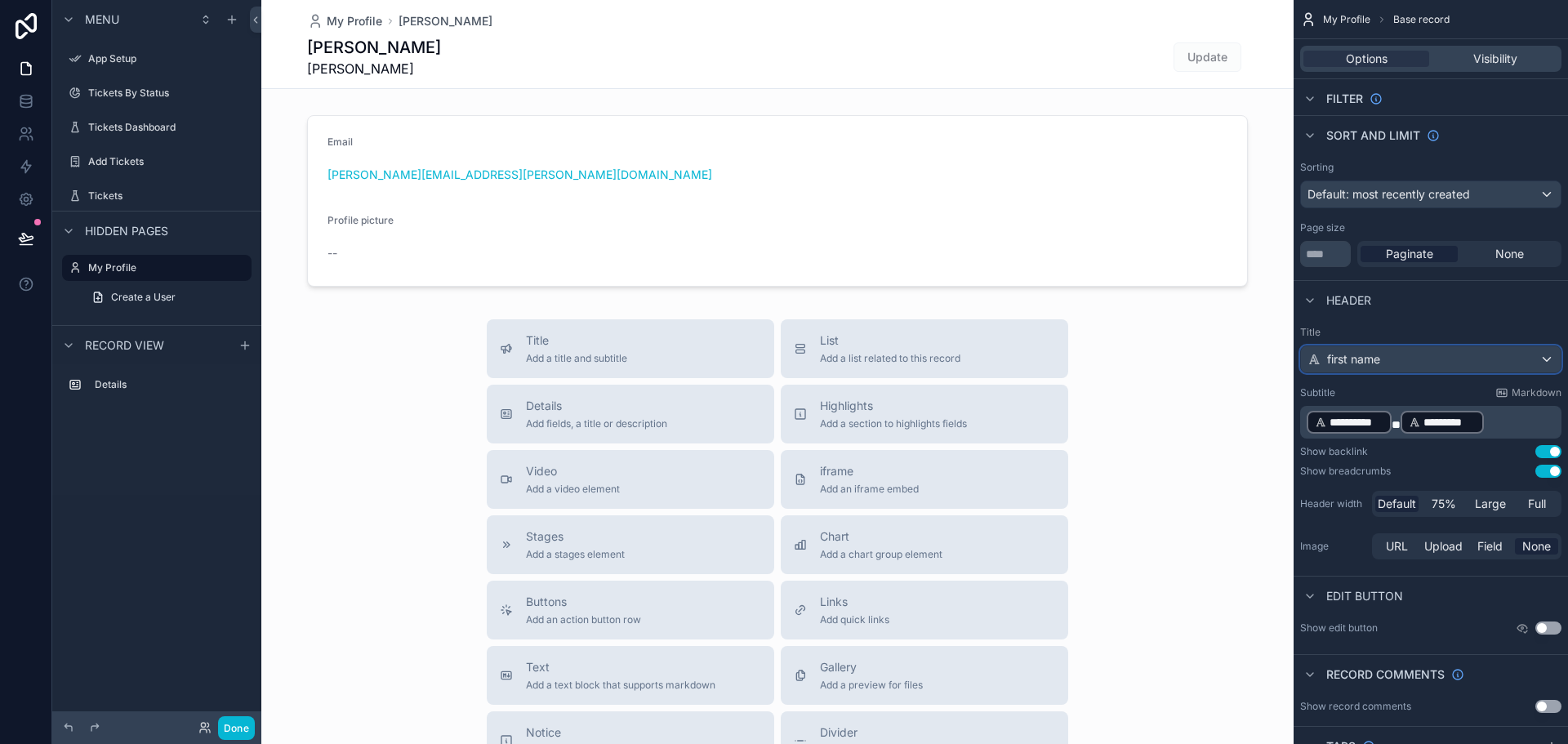
click at [1389, 354] on div "first name" at bounding box center [1430, 359] width 259 height 26
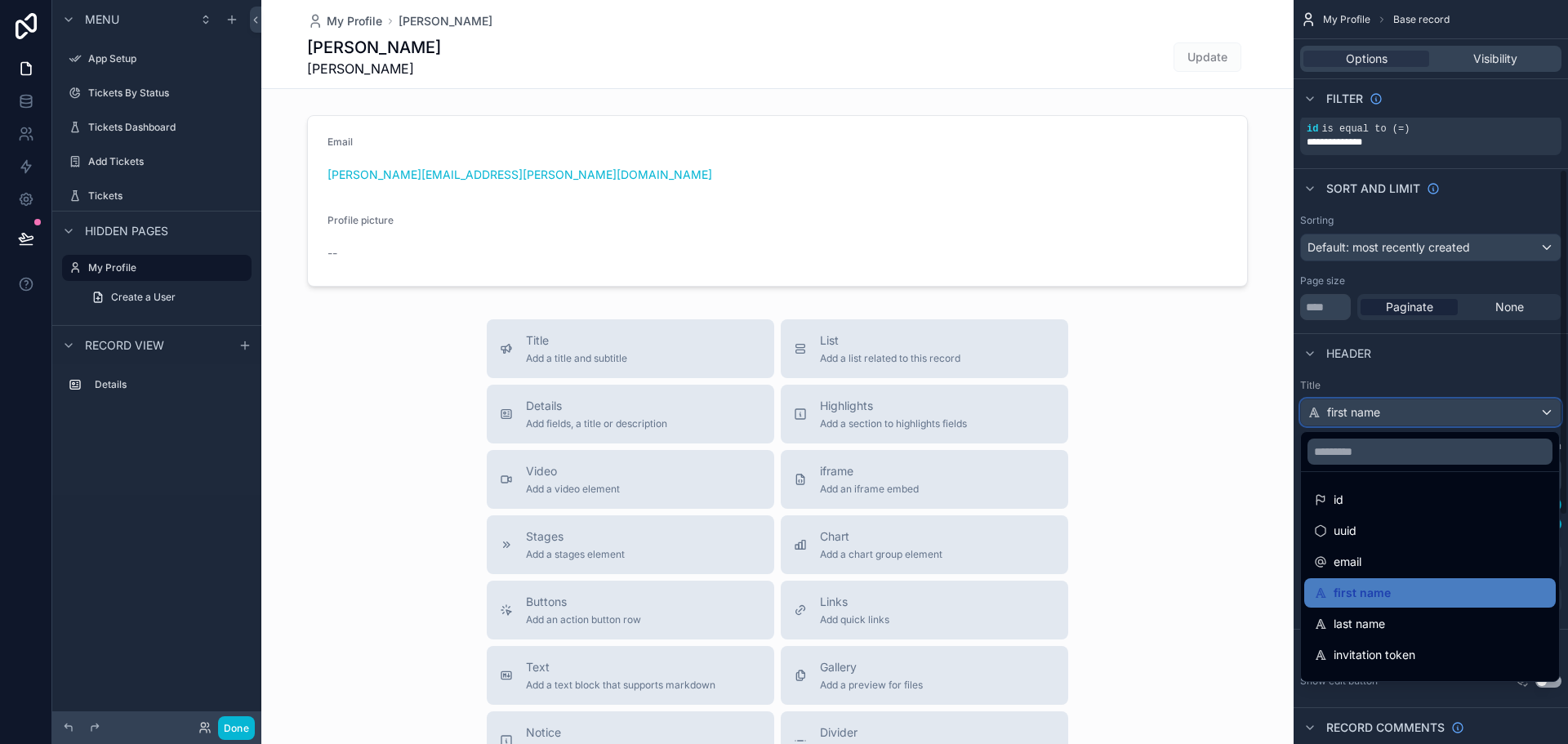
scroll to position [364, 0]
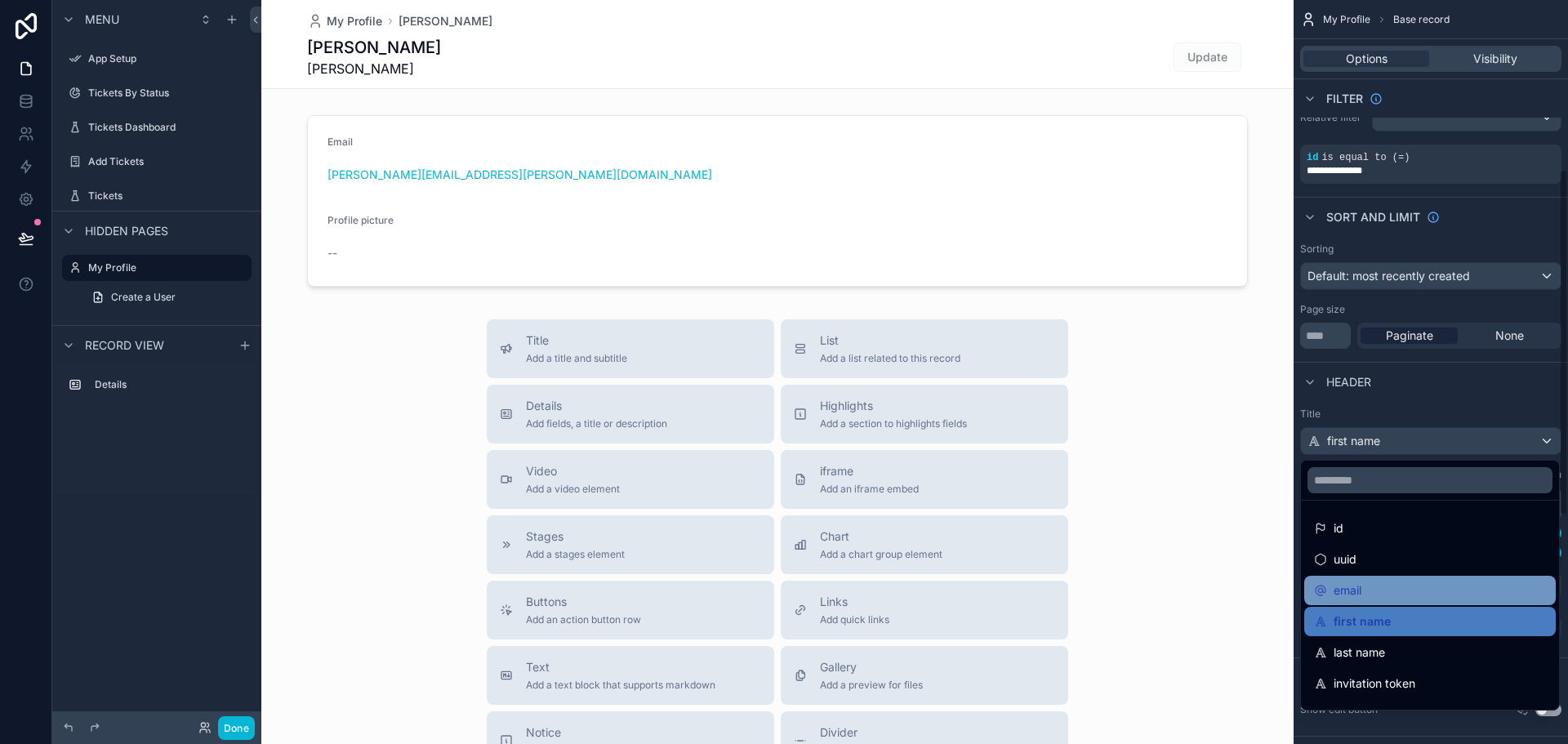
click at [1379, 594] on div "email" at bounding box center [1430, 590] width 232 height 19
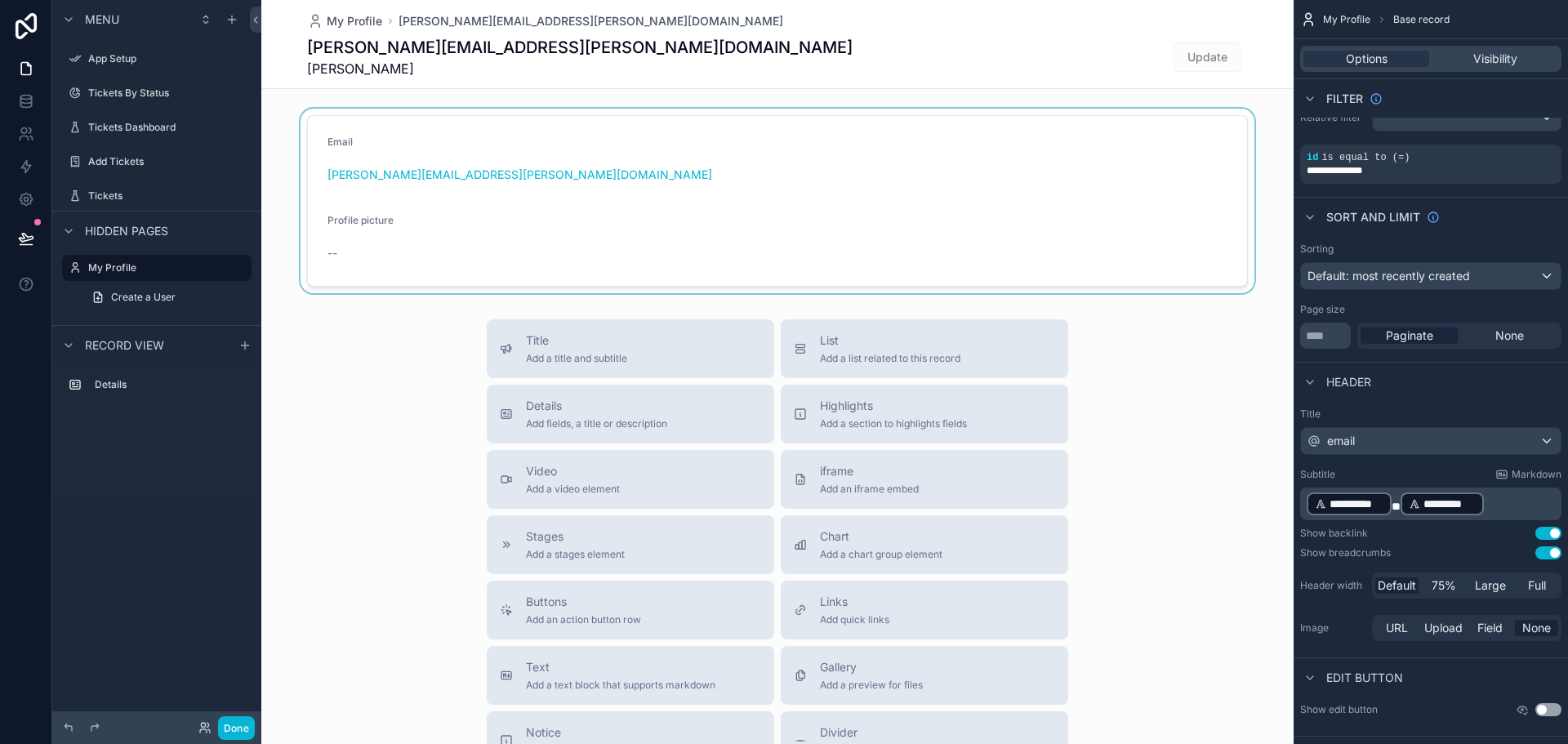
click at [530, 208] on div "scrollable content" at bounding box center [777, 201] width 1032 height 185
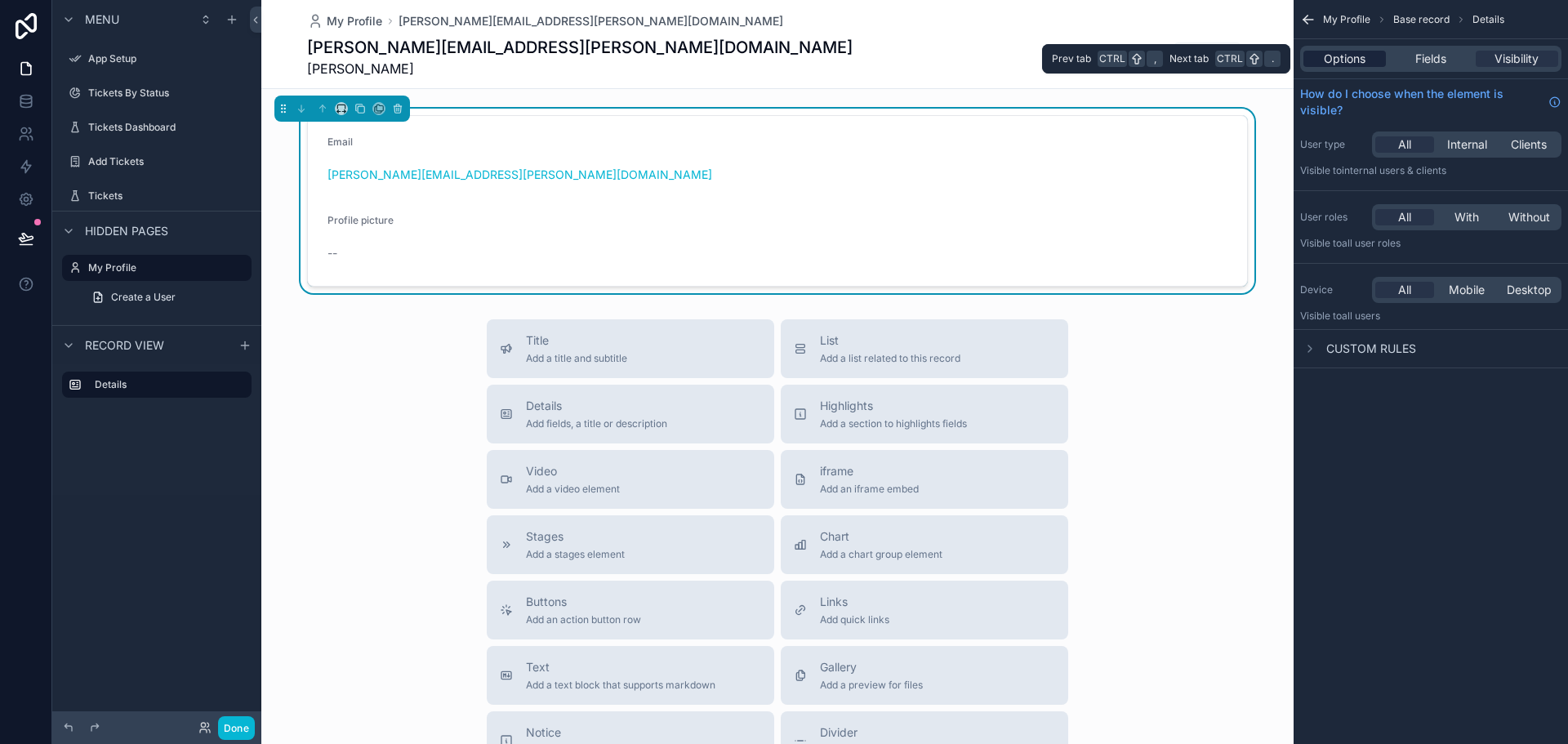
click at [1343, 57] on span "Options" at bounding box center [1343, 59] width 41 height 17
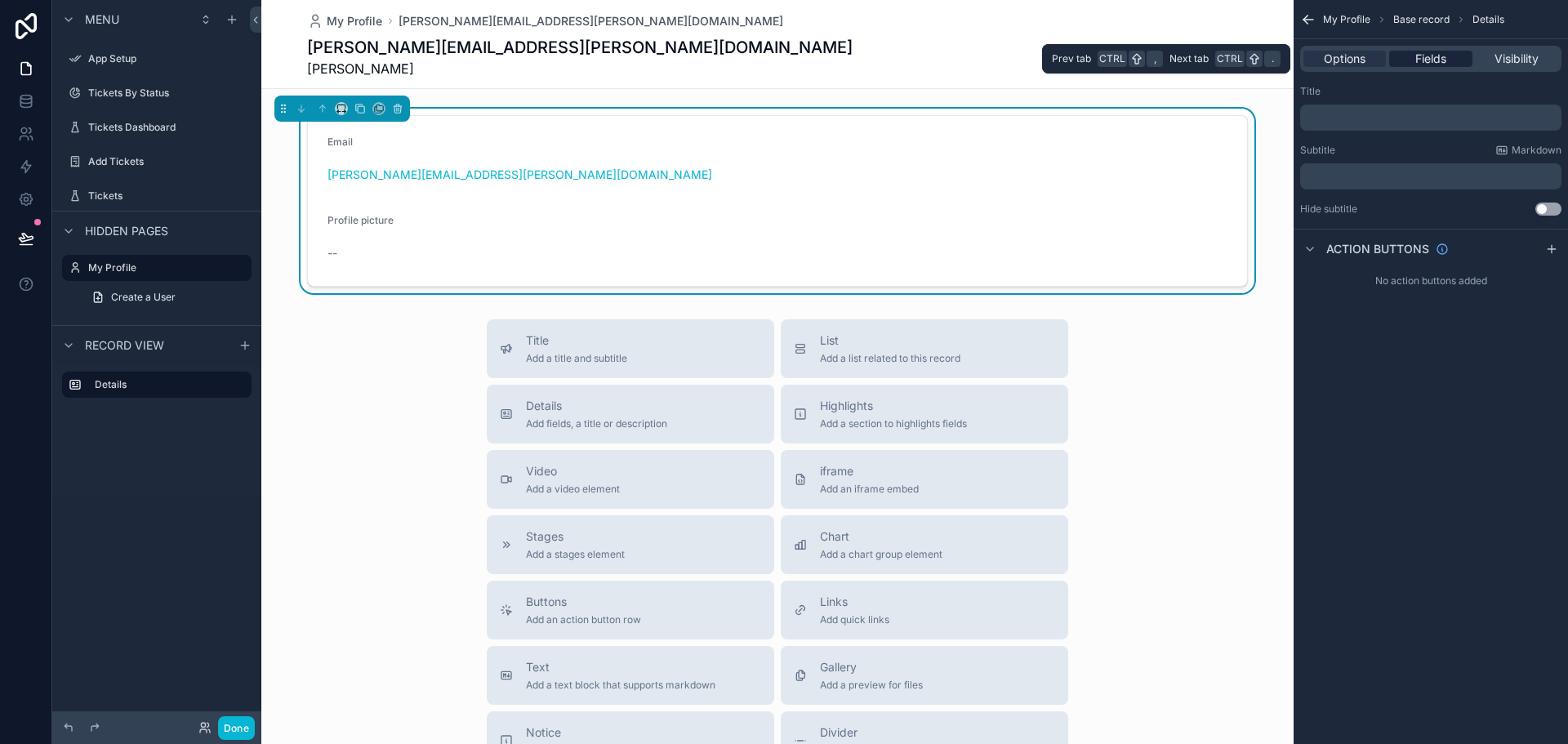
click at [1437, 52] on span "Fields" at bounding box center [1431, 59] width 31 height 17
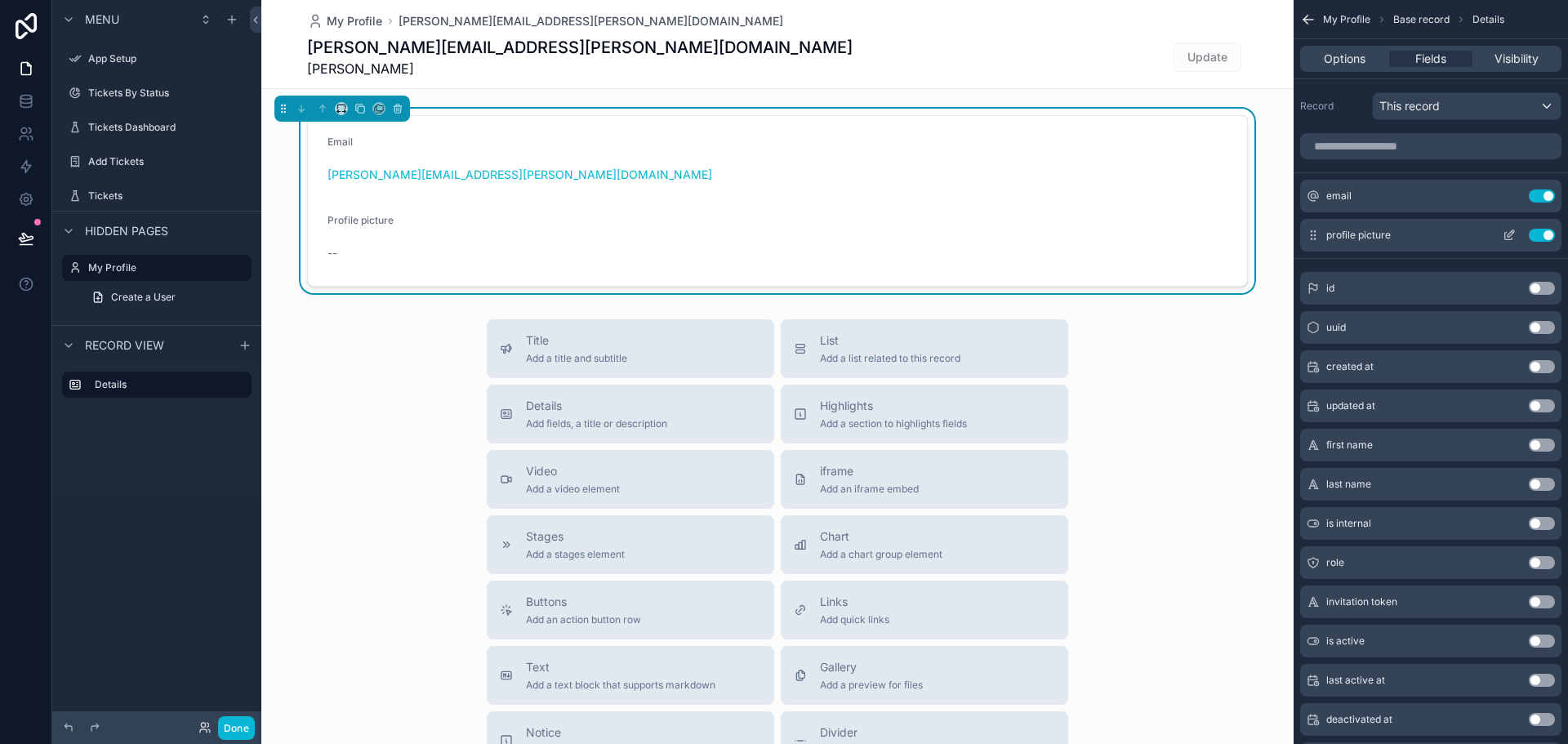
click at [1539, 235] on button "Use setting" at bounding box center [1541, 235] width 26 height 13
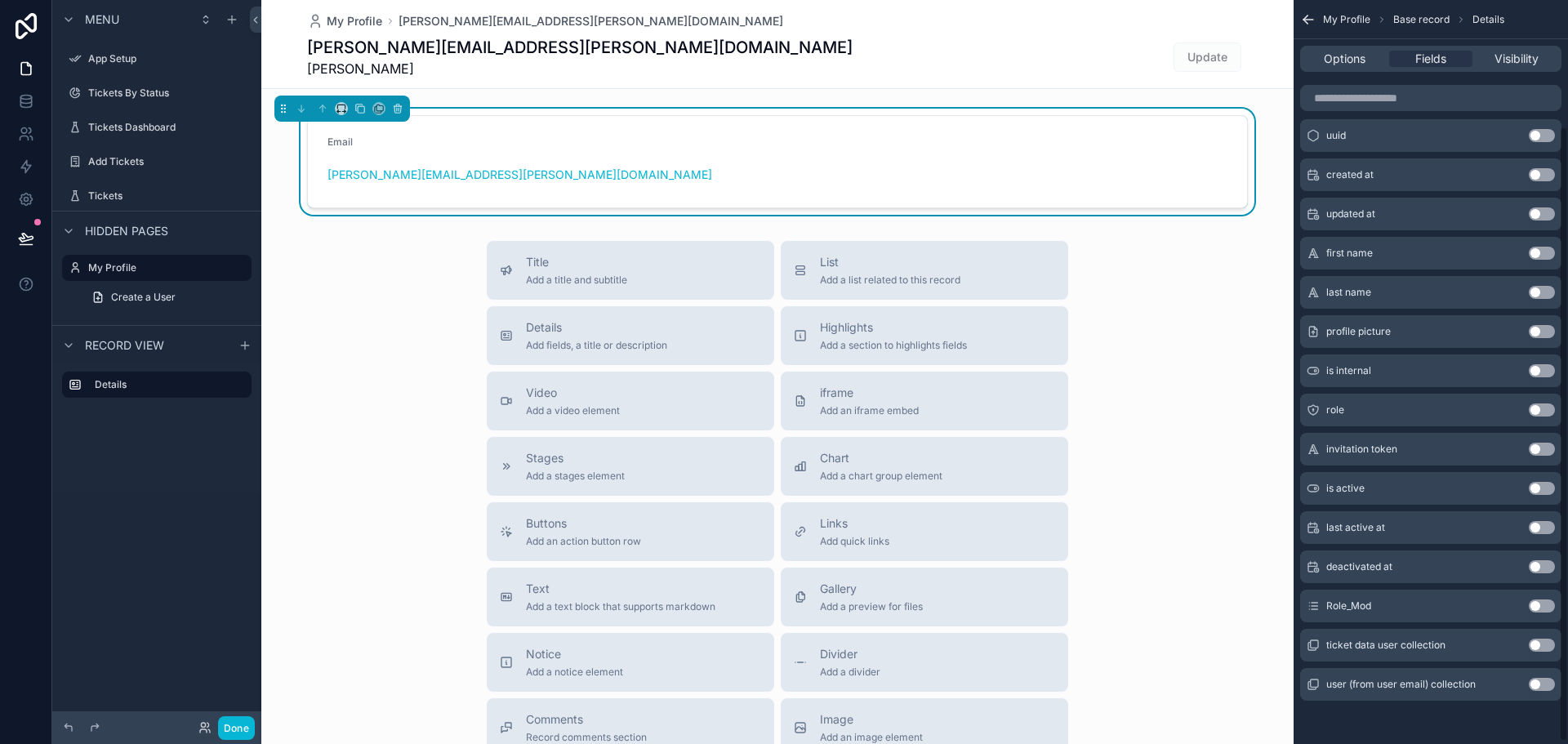
scroll to position [156, 0]
click at [1539, 602] on button "Use setting" at bounding box center [1541, 604] width 26 height 13
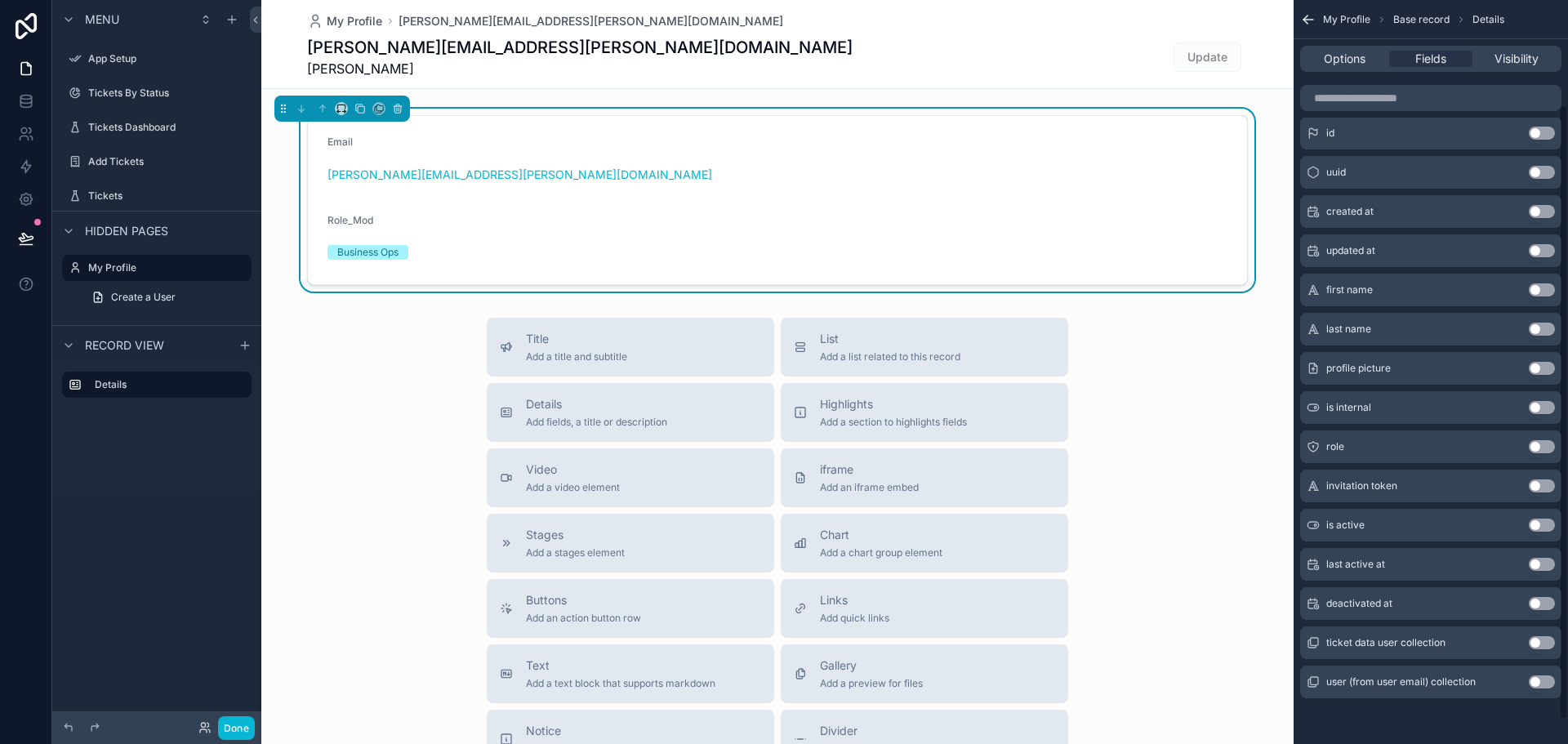
scroll to position [74, 0]
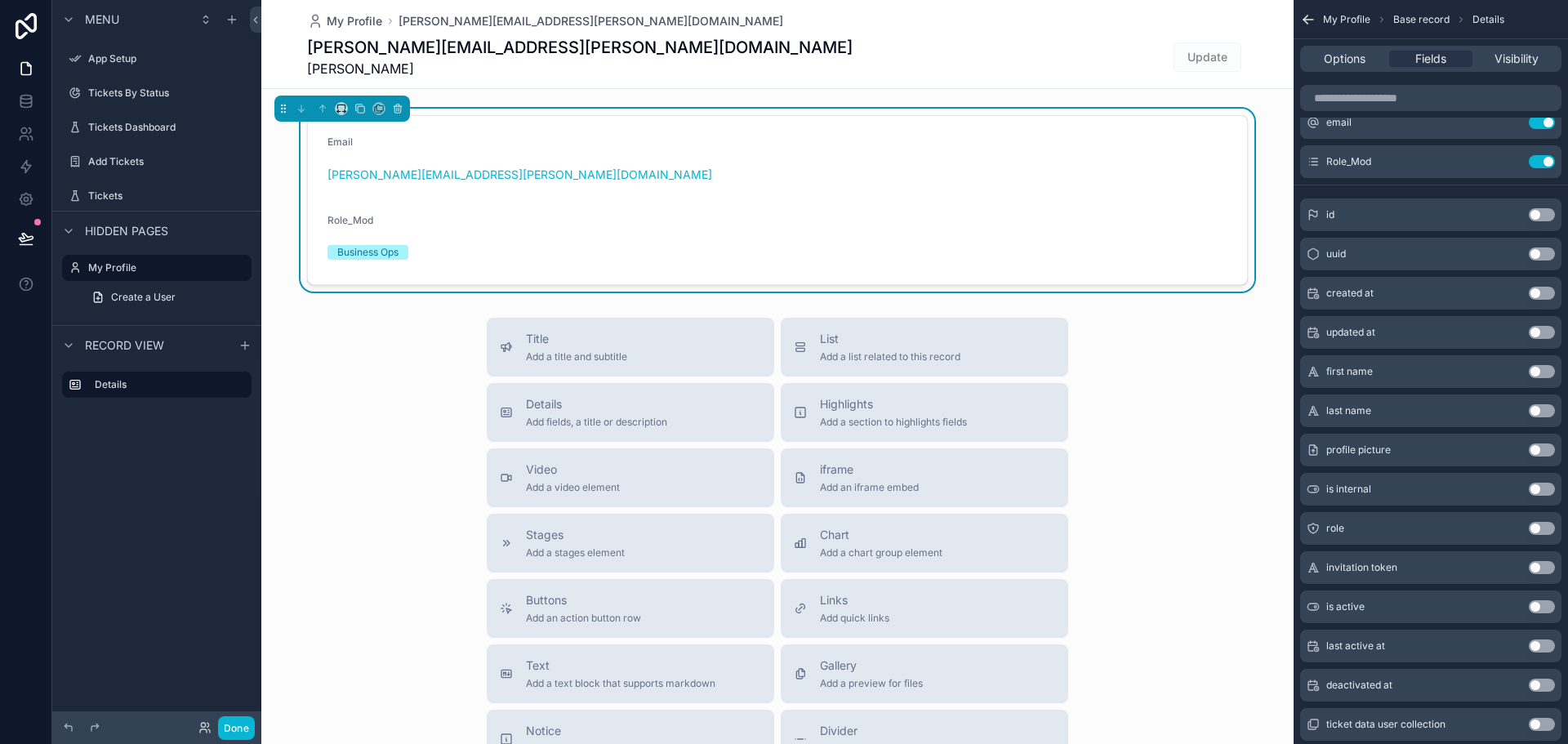
click at [1539, 526] on button "Use setting" at bounding box center [1541, 529] width 26 height 13
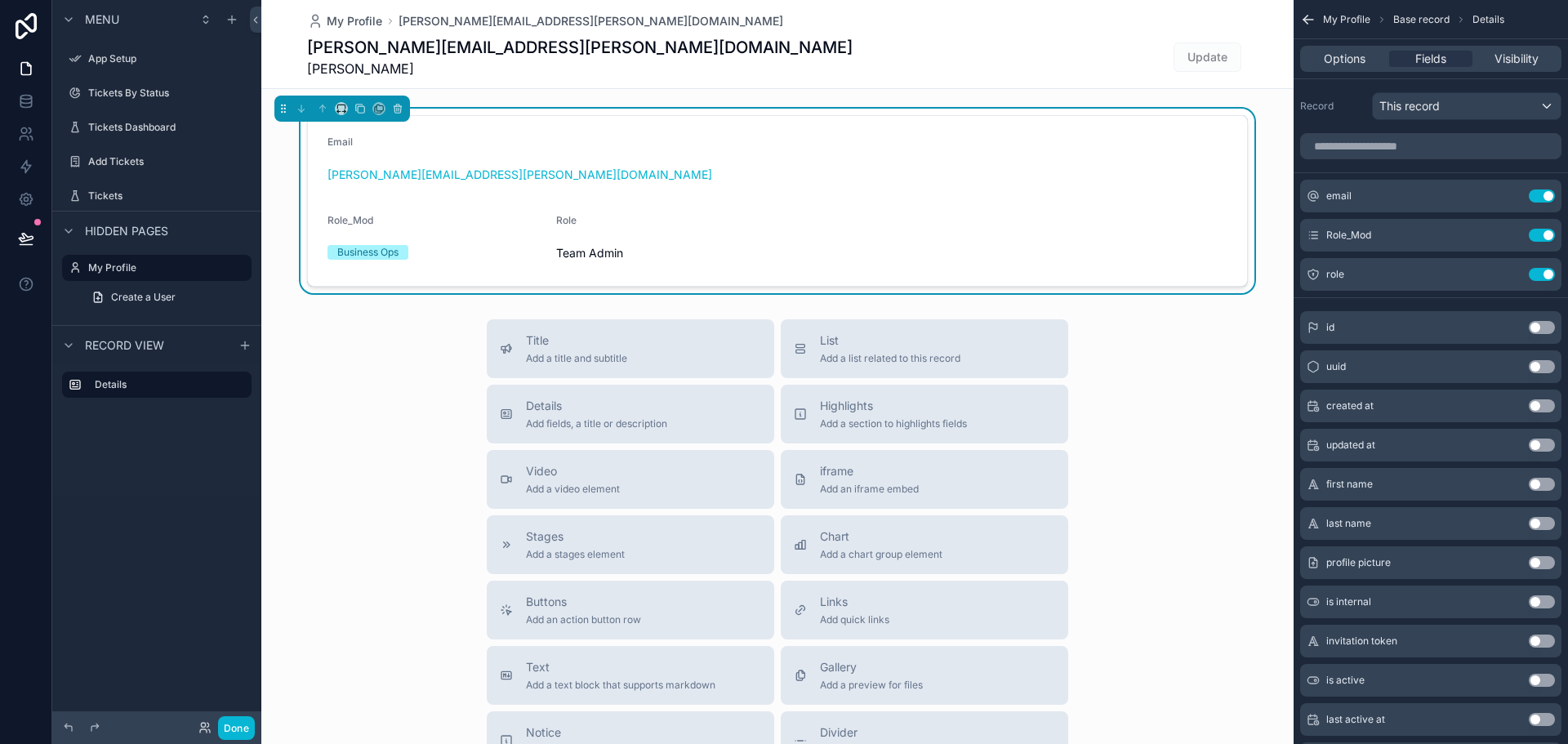
click at [1540, 403] on button "Use setting" at bounding box center [1541, 406] width 26 height 13
click at [1539, 444] on button "Use setting" at bounding box center [1541, 445] width 26 height 13
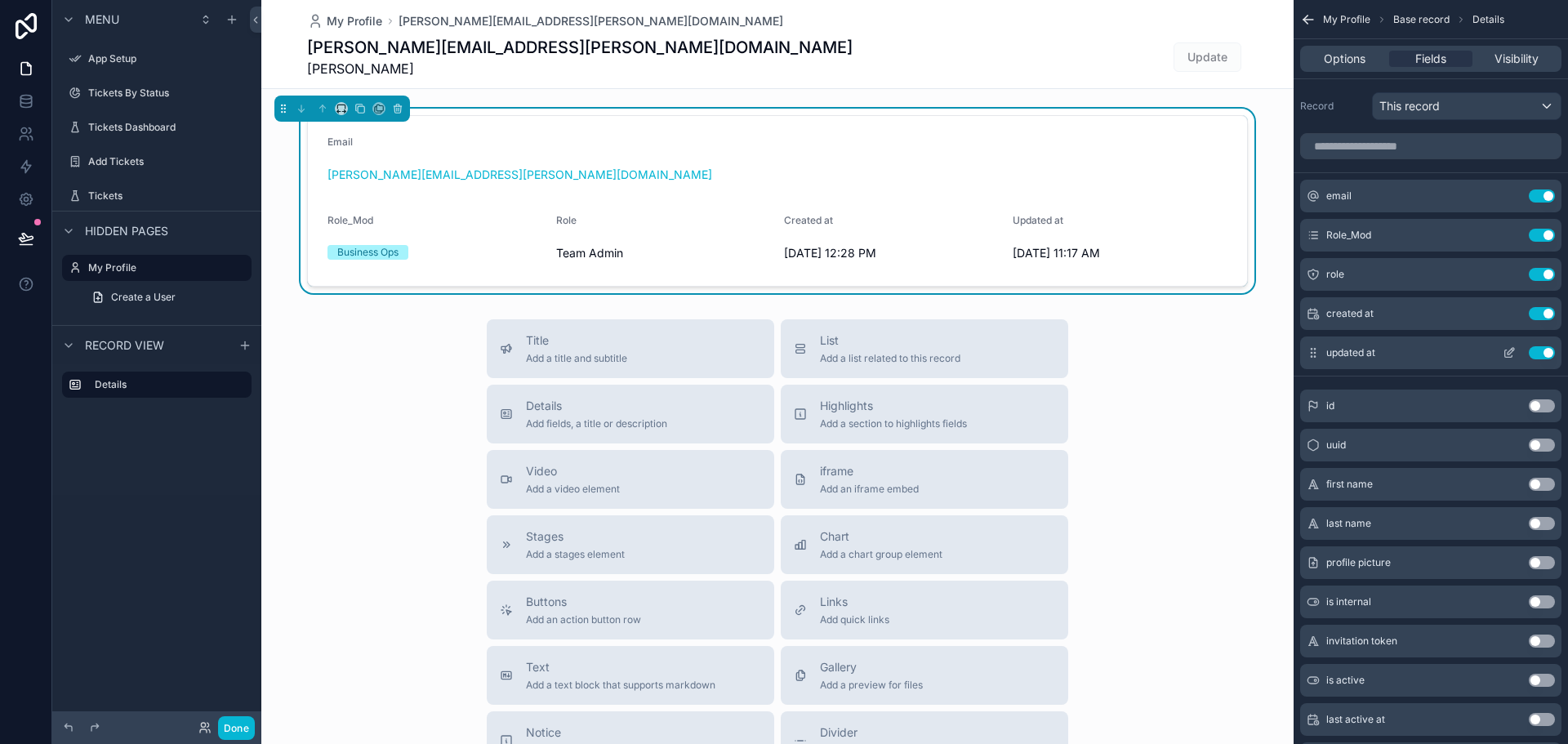
click at [1545, 354] on button "Use setting" at bounding box center [1541, 353] width 26 height 13
click at [1536, 365] on button "Use setting" at bounding box center [1541, 366] width 26 height 13
click at [1539, 352] on button "Use setting" at bounding box center [1541, 353] width 26 height 13
click at [1539, 402] on button "Use setting" at bounding box center [1541, 406] width 26 height 13
click at [1542, 355] on button "Use setting" at bounding box center [1541, 353] width 26 height 13
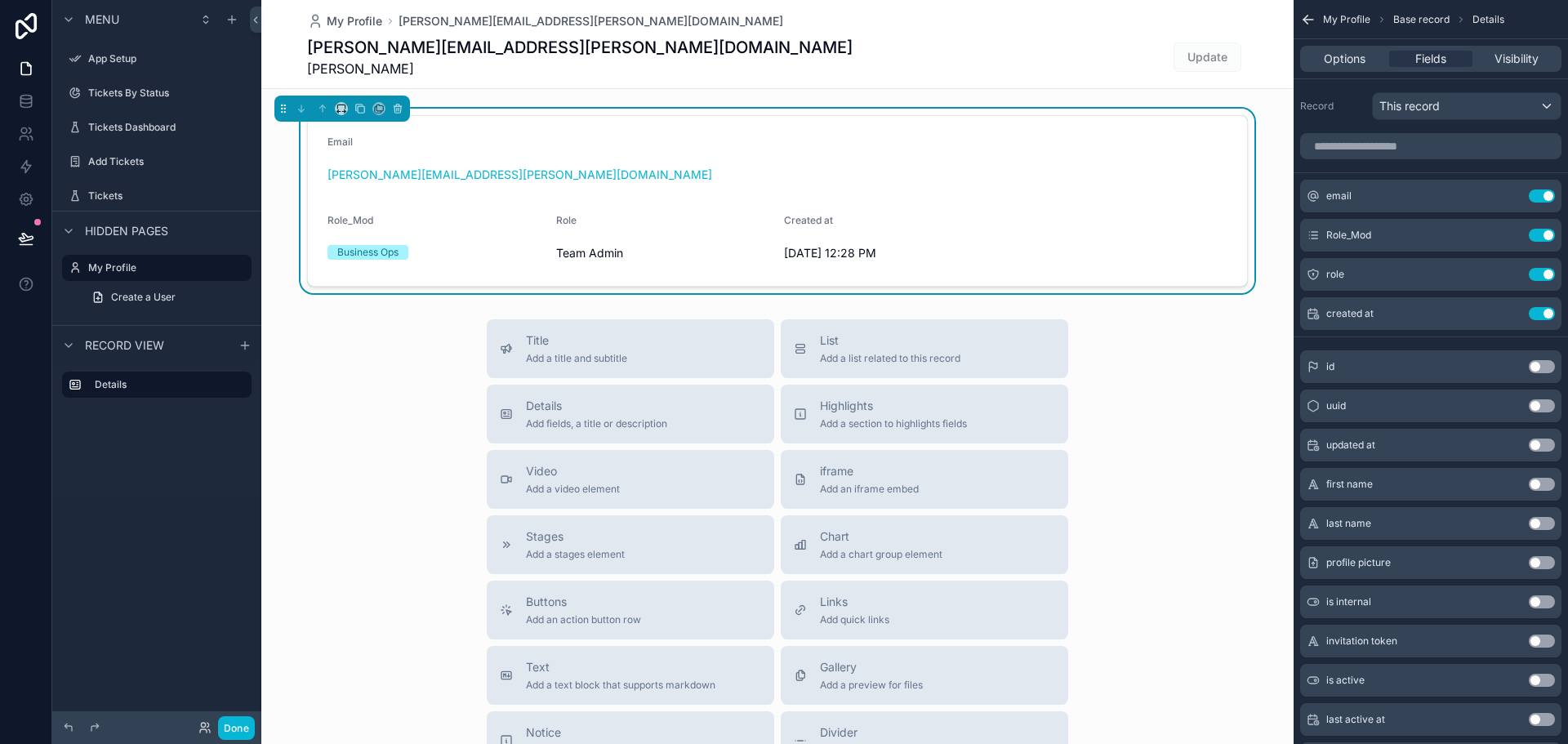
click at [1539, 484] on button "Use setting" at bounding box center [1541, 484] width 26 height 13
click at [1542, 525] on button "Use setting" at bounding box center [1541, 524] width 26 height 13
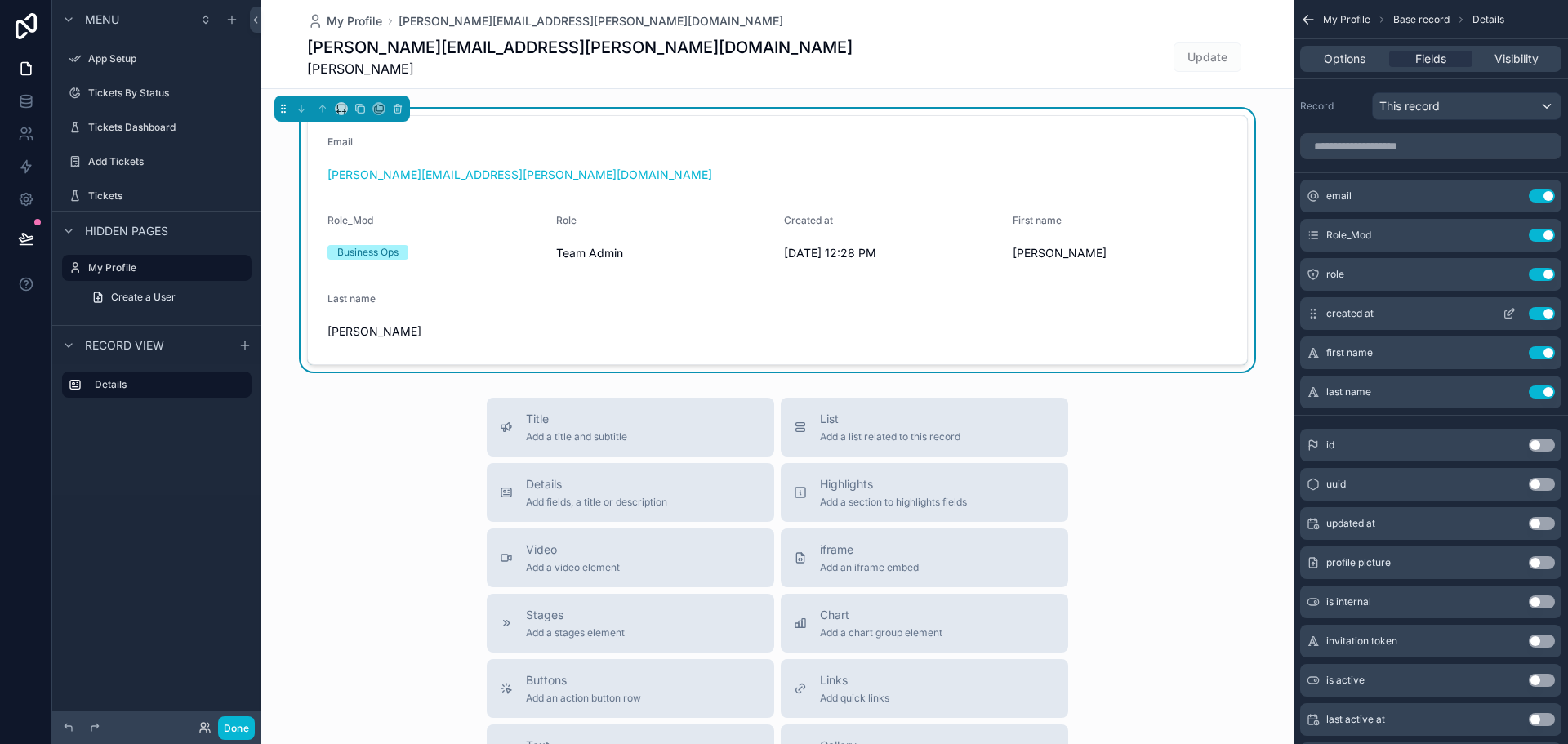
click at [1536, 315] on button "Use setting" at bounding box center [1541, 314] width 26 height 13
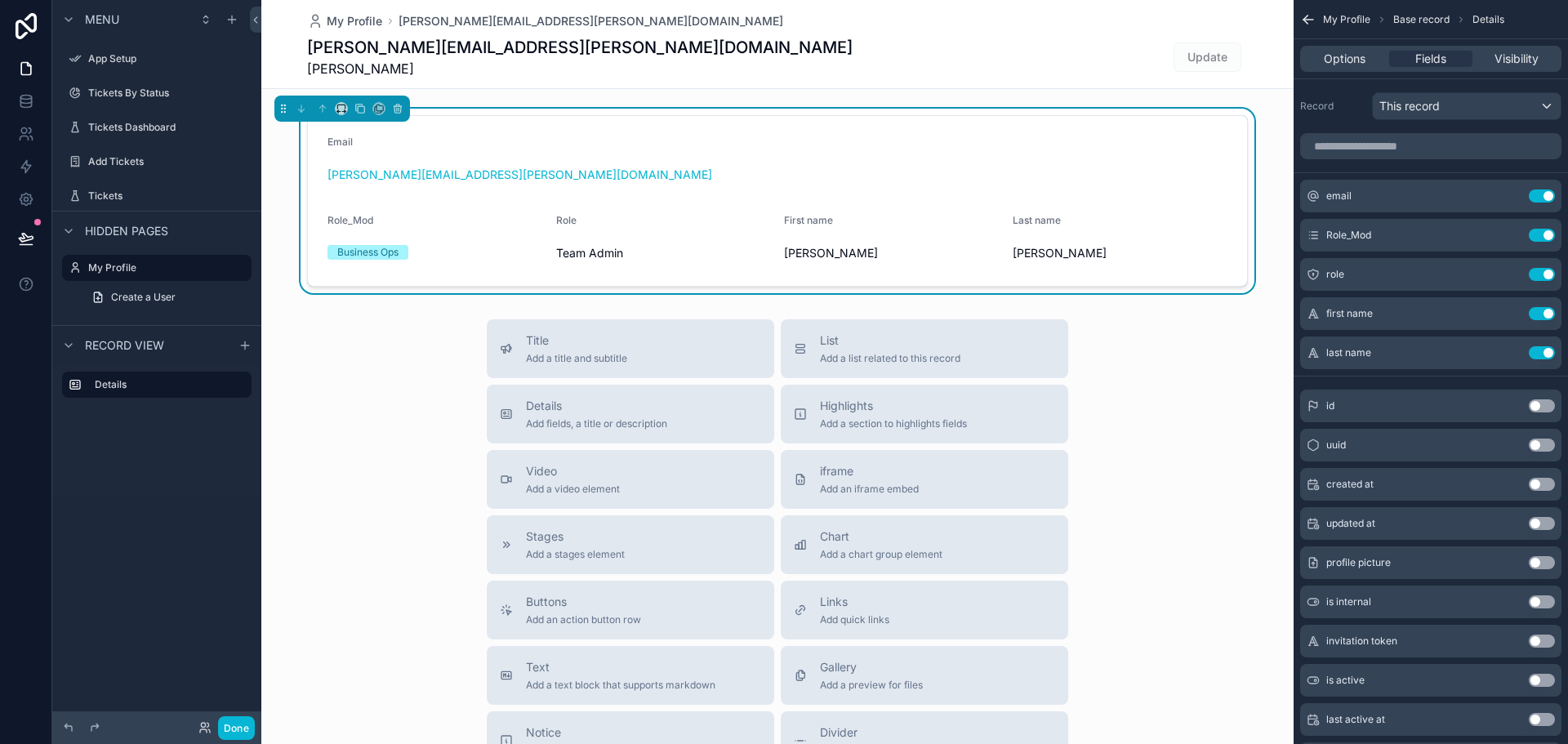
click at [576, 168] on div "[PERSON_NAME][EMAIL_ADDRESS][PERSON_NAME][DOMAIN_NAME]" at bounding box center [778, 175] width 900 height 17
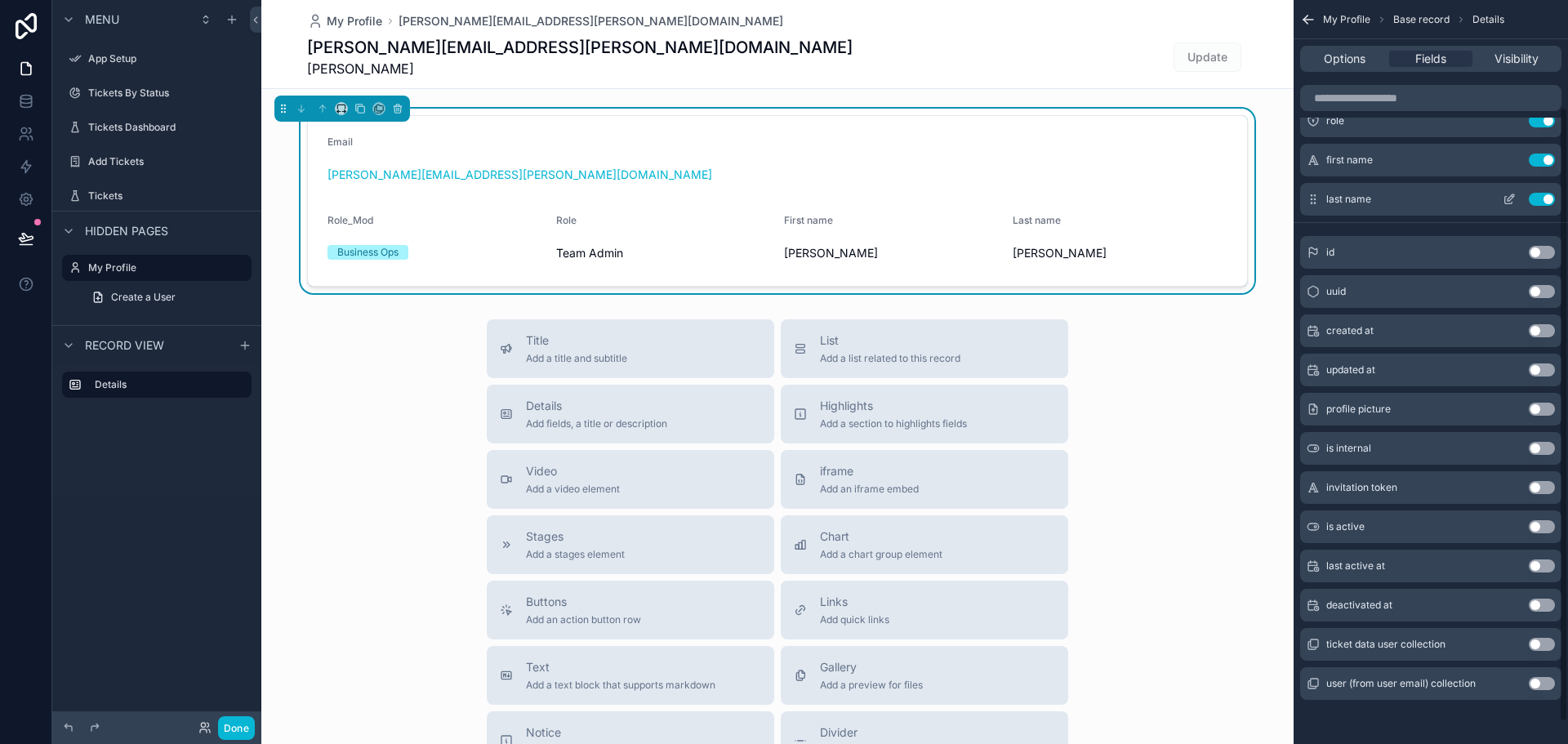
scroll to position [156, 0]
click at [1537, 644] on button "Use setting" at bounding box center [1541, 643] width 26 height 13
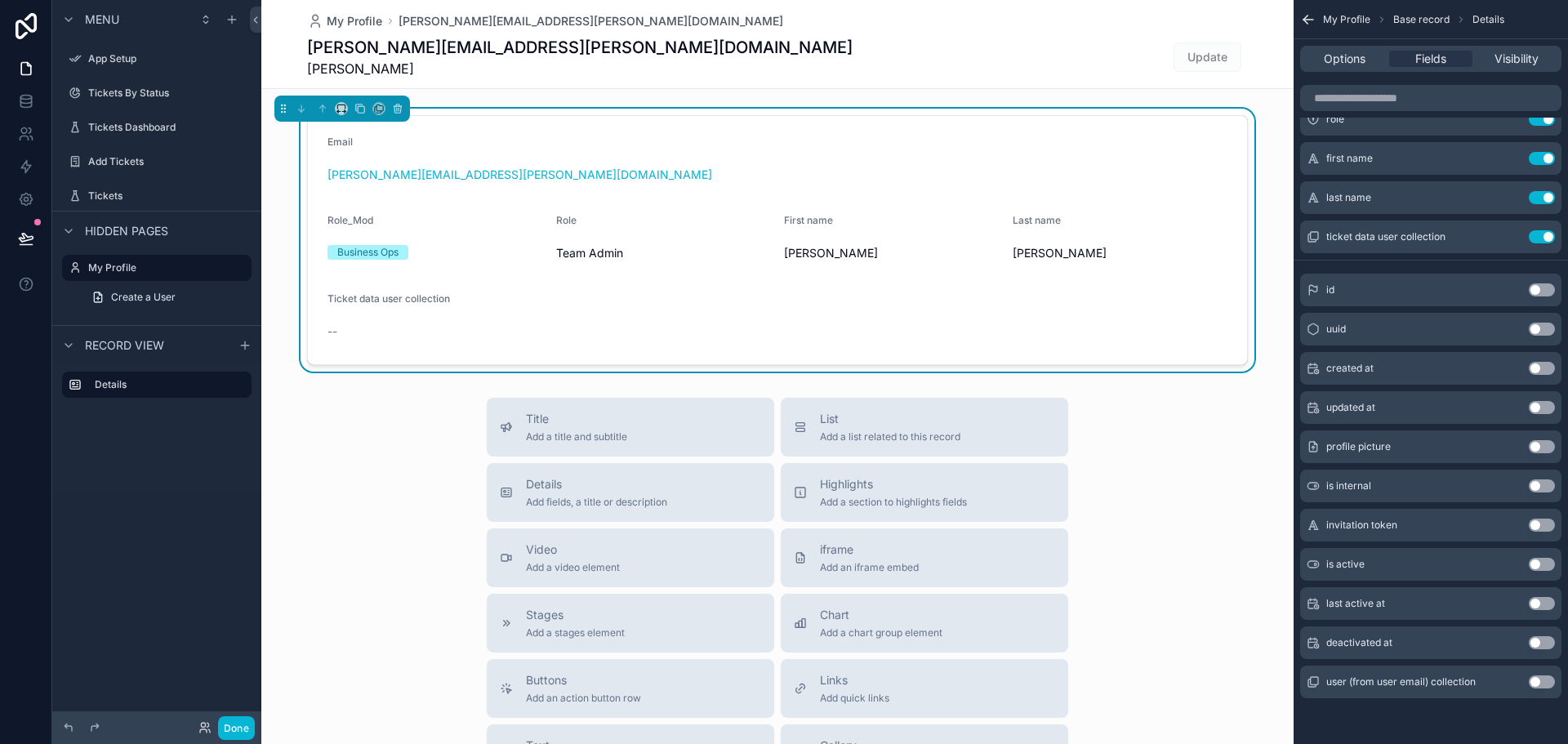
click at [1537, 644] on button "Use setting" at bounding box center [1541, 643] width 26 height 13
click at [1545, 272] on button "Use setting" at bounding box center [1541, 276] width 26 height 13
click at [1541, 237] on button "Use setting" at bounding box center [1541, 237] width 26 height 13
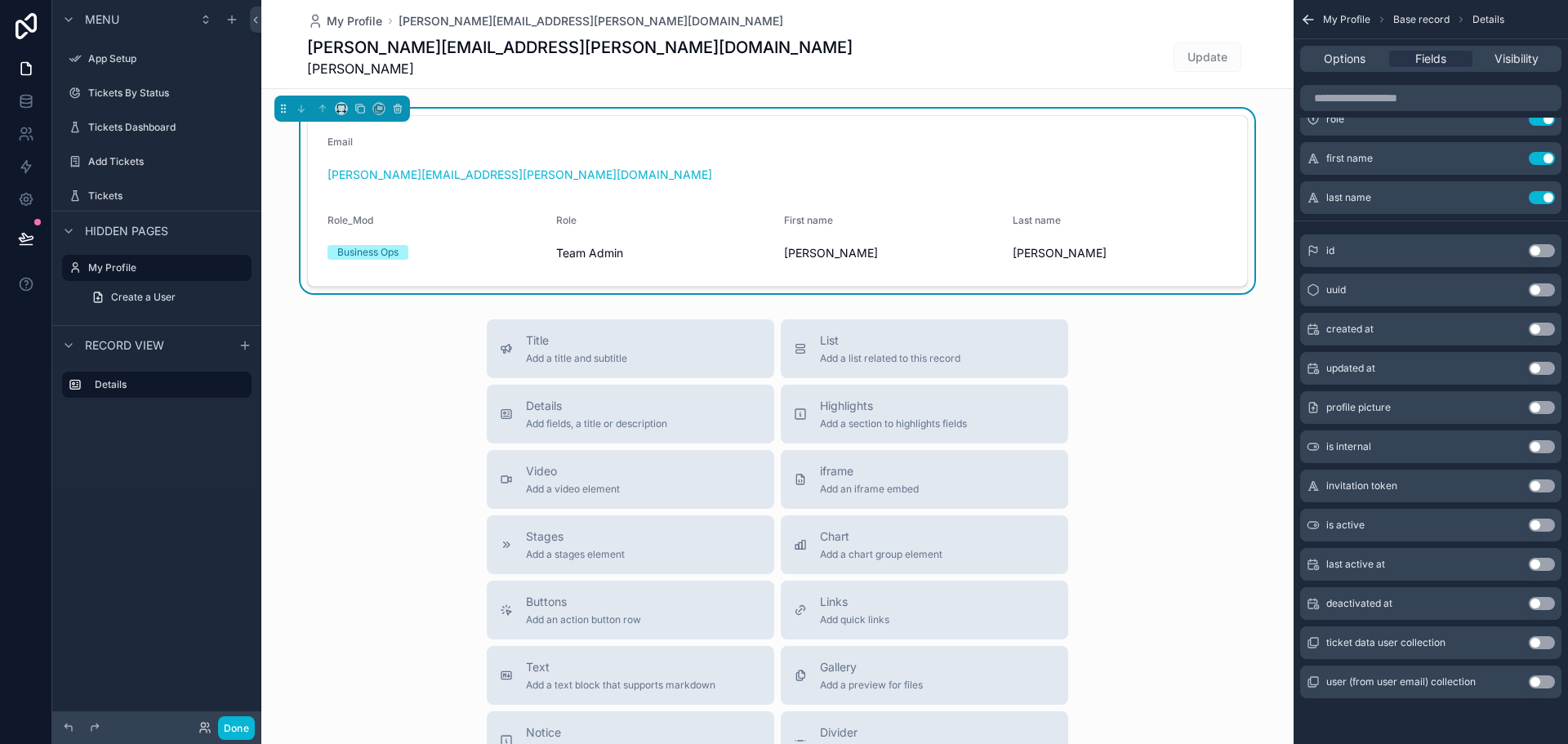
click at [1539, 682] on button "Use setting" at bounding box center [1541, 682] width 26 height 13
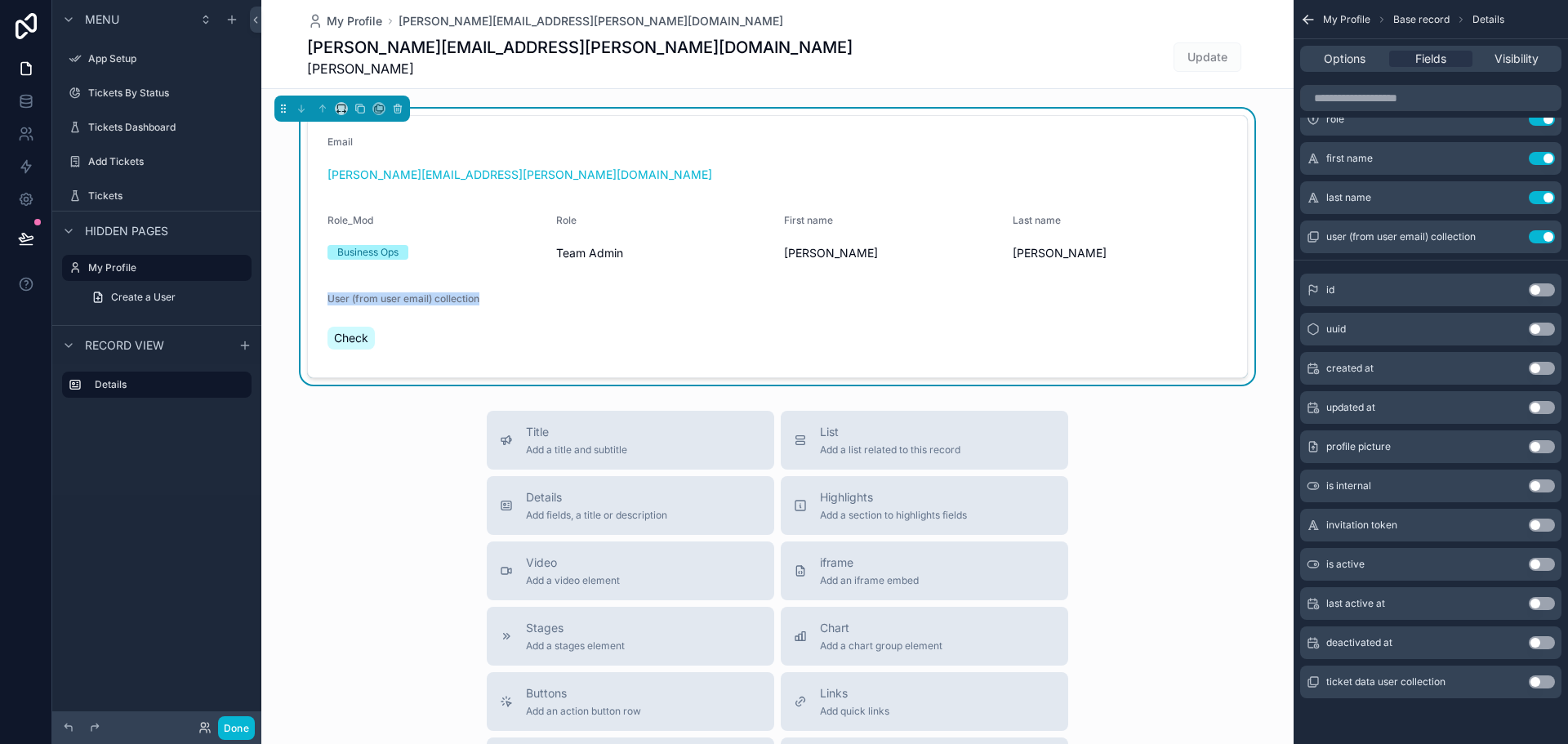
drag, startPoint x: 319, startPoint y: 296, endPoint x: 480, endPoint y: 305, distance: 161.3
click at [480, 305] on form "Email samit.dhawal@albacars.ae Role_Mod Business Ops Role Team Admin First name…" at bounding box center [777, 247] width 939 height 262
click at [450, 330] on div "Check" at bounding box center [435, 338] width 215 height 29
click at [1541, 236] on button "Use setting" at bounding box center [1541, 237] width 26 height 13
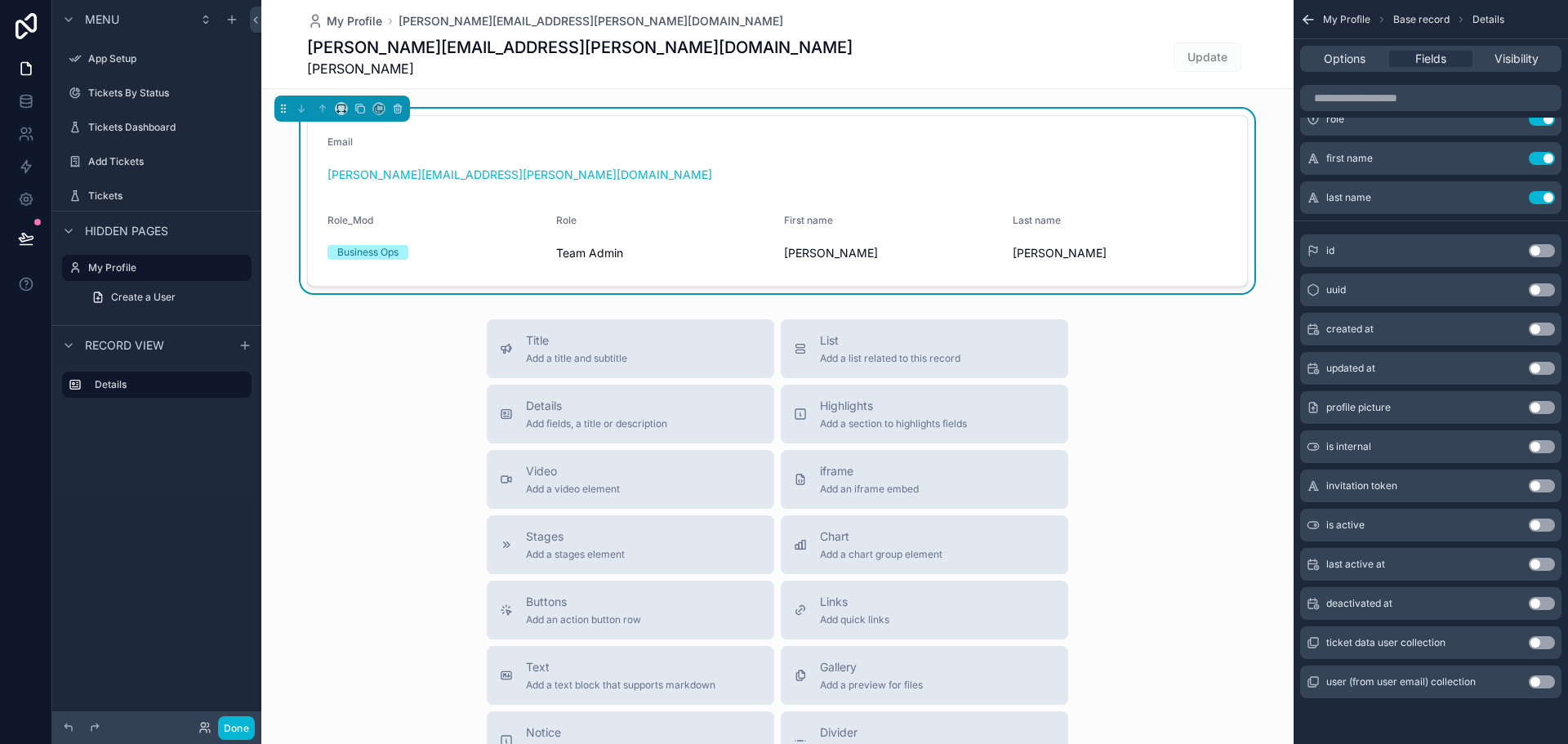
click at [518, 250] on div "Business Ops" at bounding box center [435, 252] width 215 height 15
click at [432, 373] on div "Title Add a title and subtitle List Add a list related to this record Details A…" at bounding box center [777, 610] width 1032 height 582
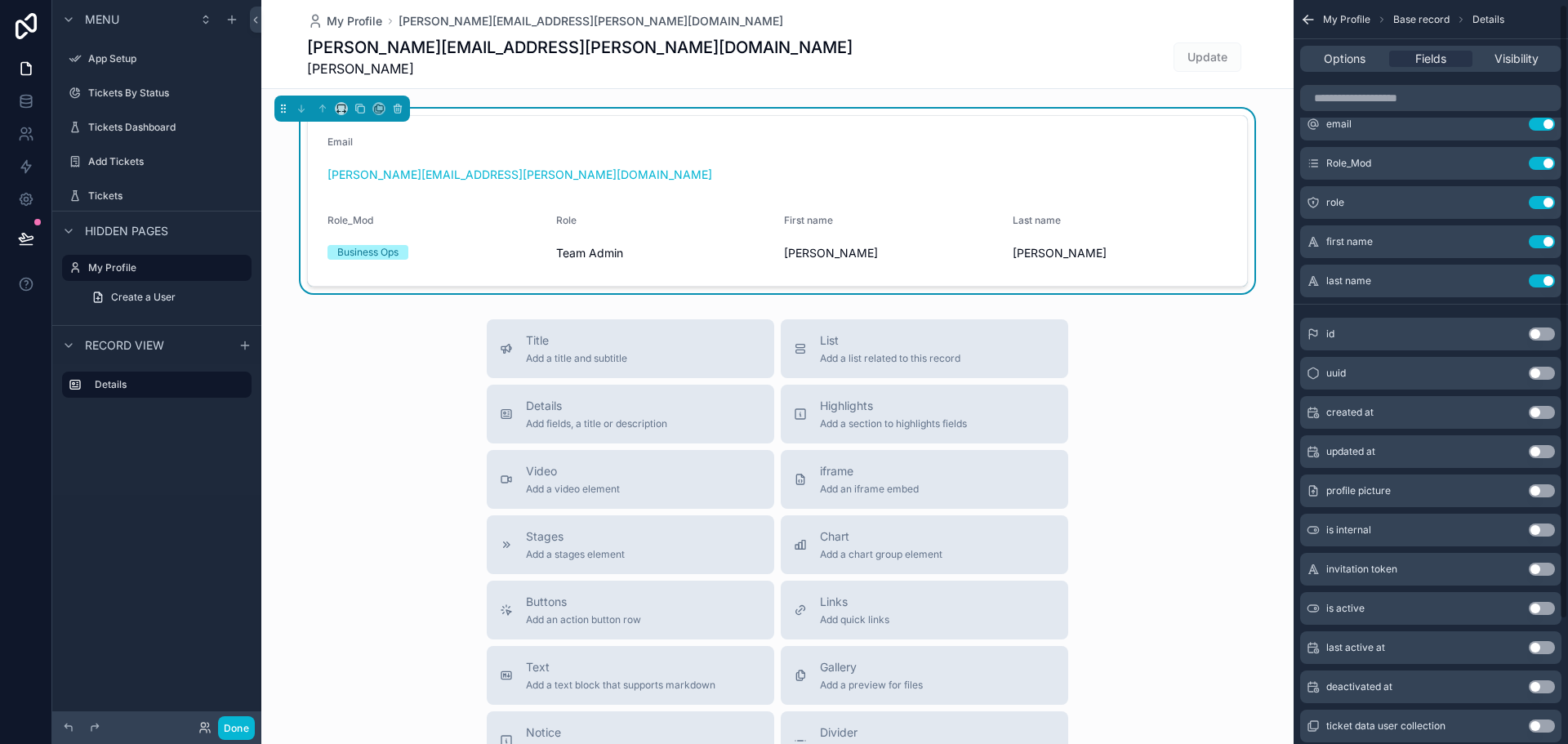
scroll to position [0, 0]
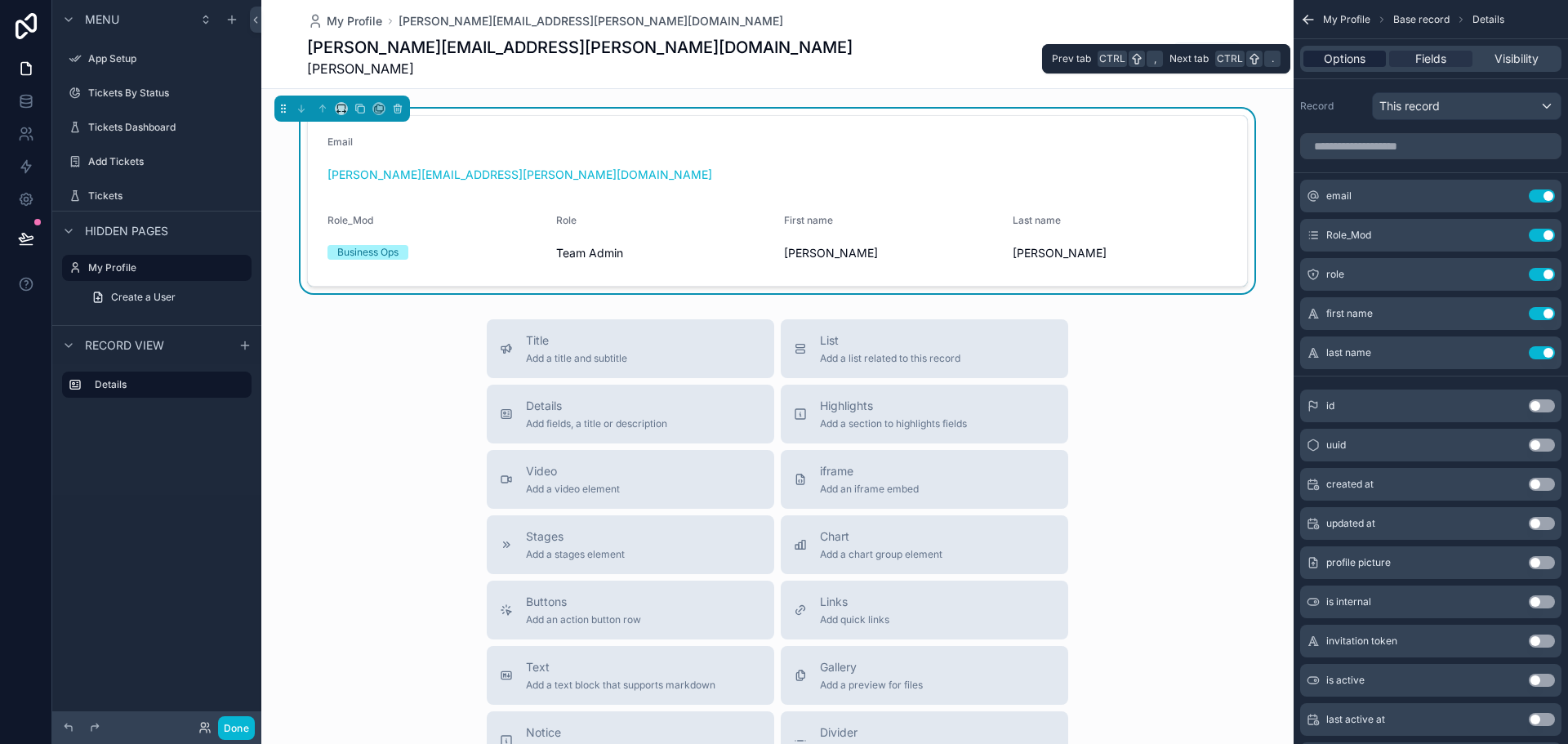
click at [1350, 61] on span "Options" at bounding box center [1343, 59] width 41 height 17
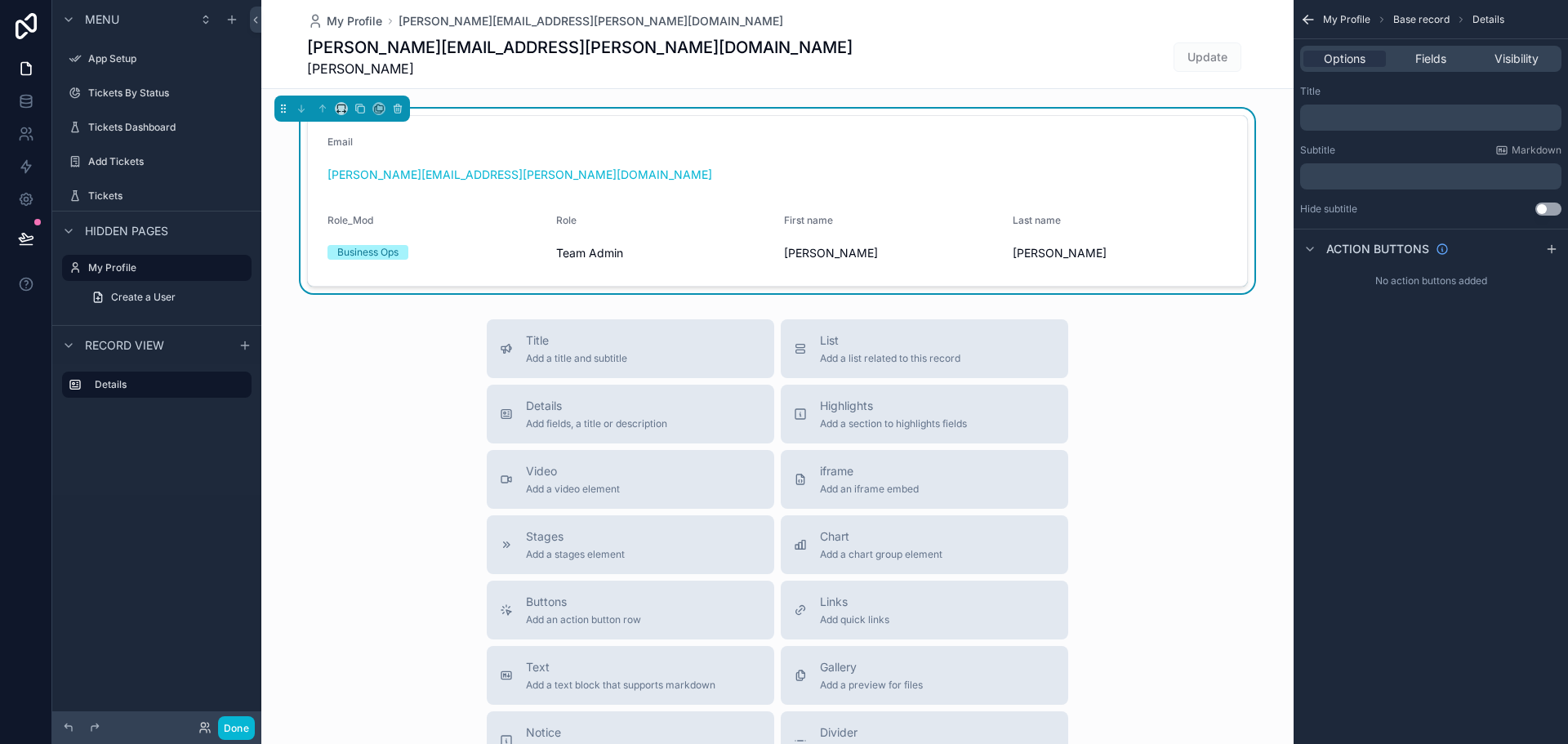
click at [1337, 112] on p "﻿" at bounding box center [1432, 118] width 251 height 13
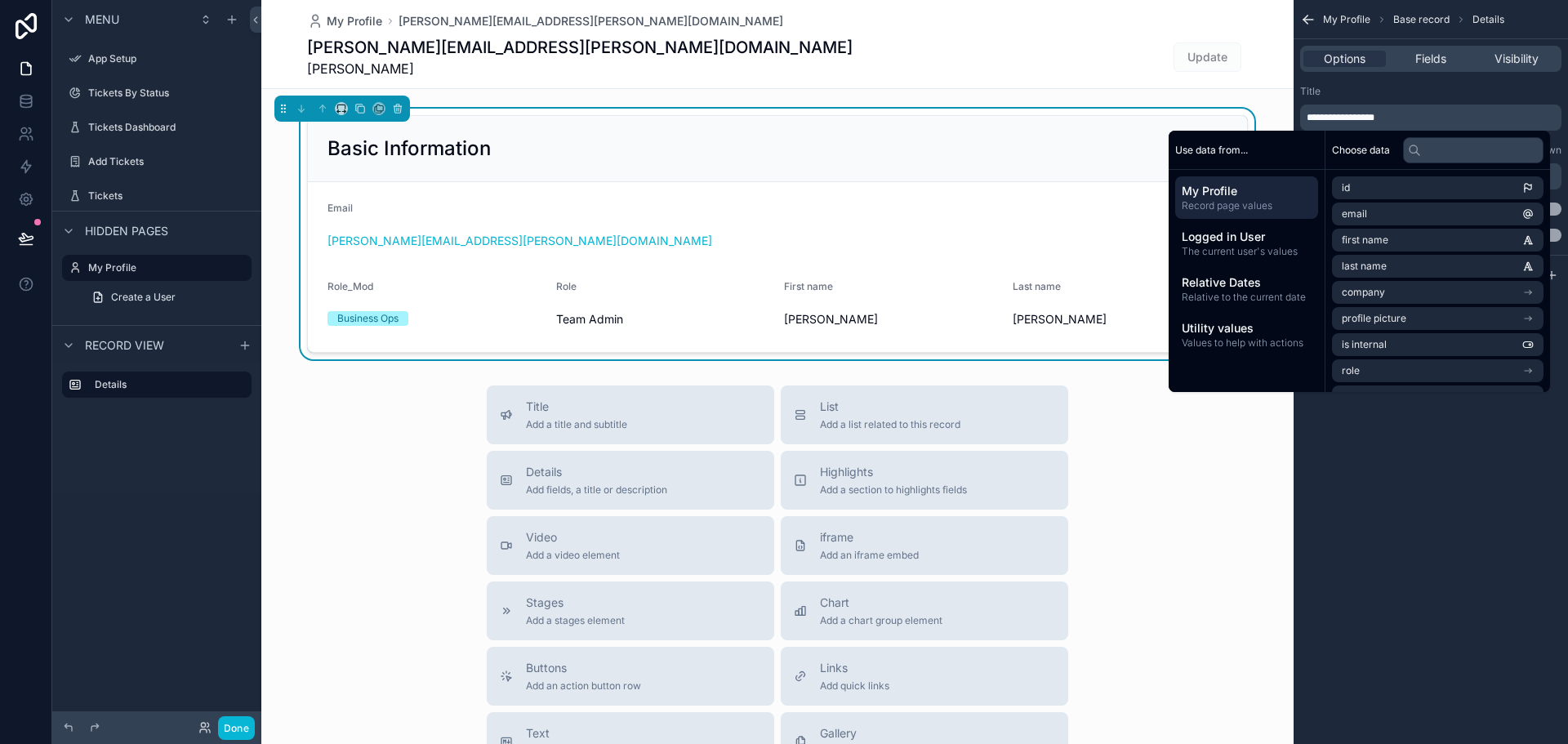
click at [381, 446] on div "Title Add a title and subtitle List Add a list related to this record Details A…" at bounding box center [777, 677] width 1032 height 582
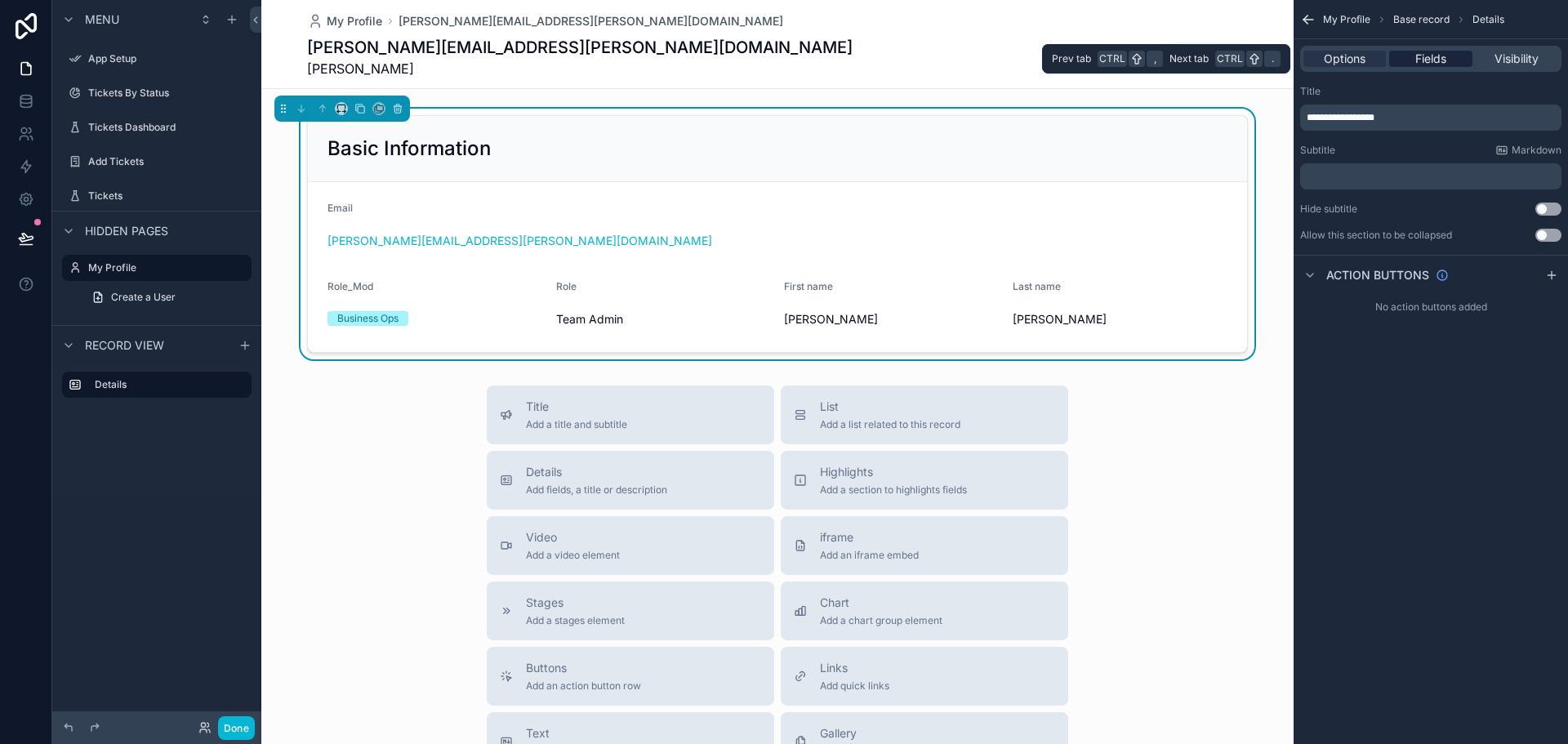
click at [1436, 62] on span "Fields" at bounding box center [1431, 59] width 31 height 17
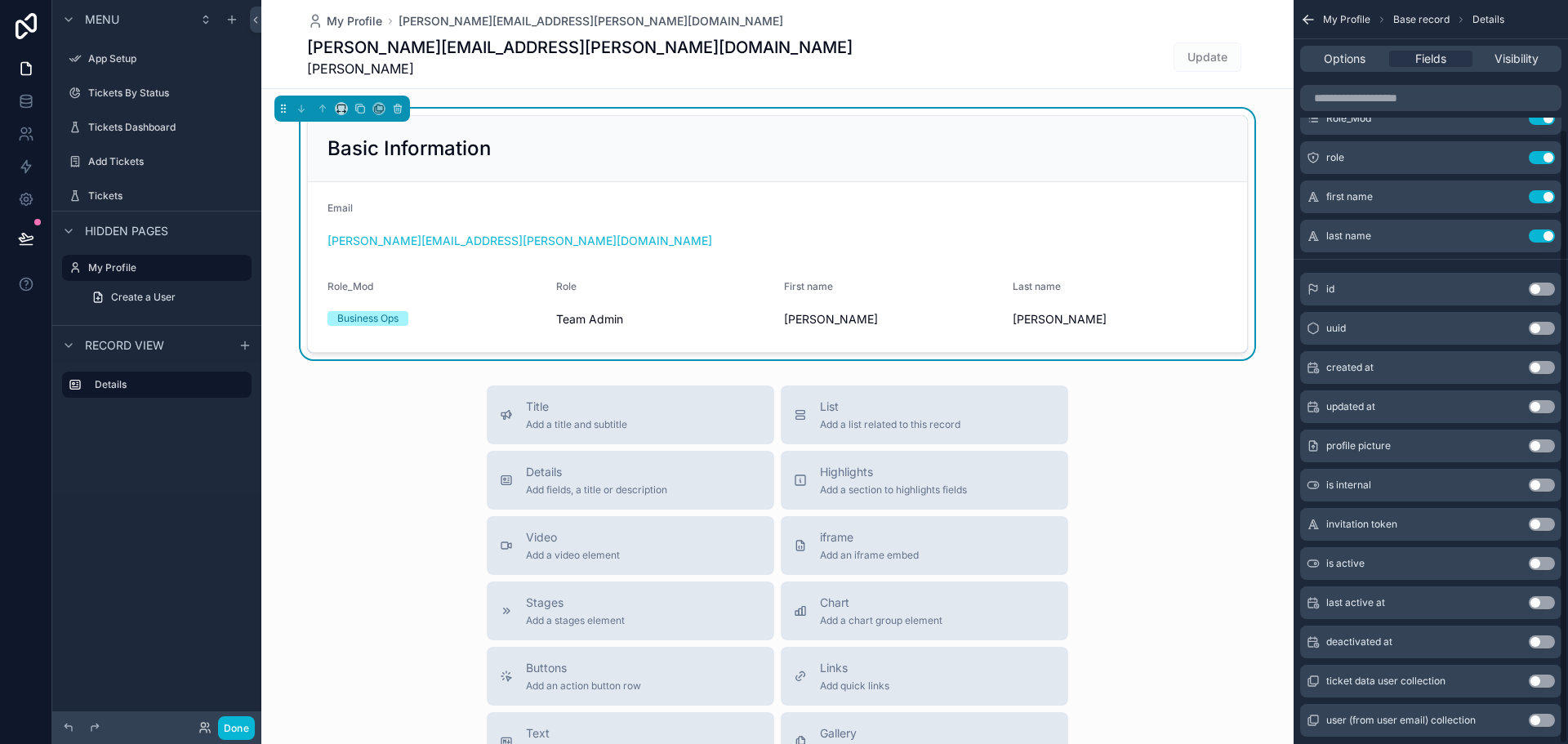
scroll to position [156, 0]
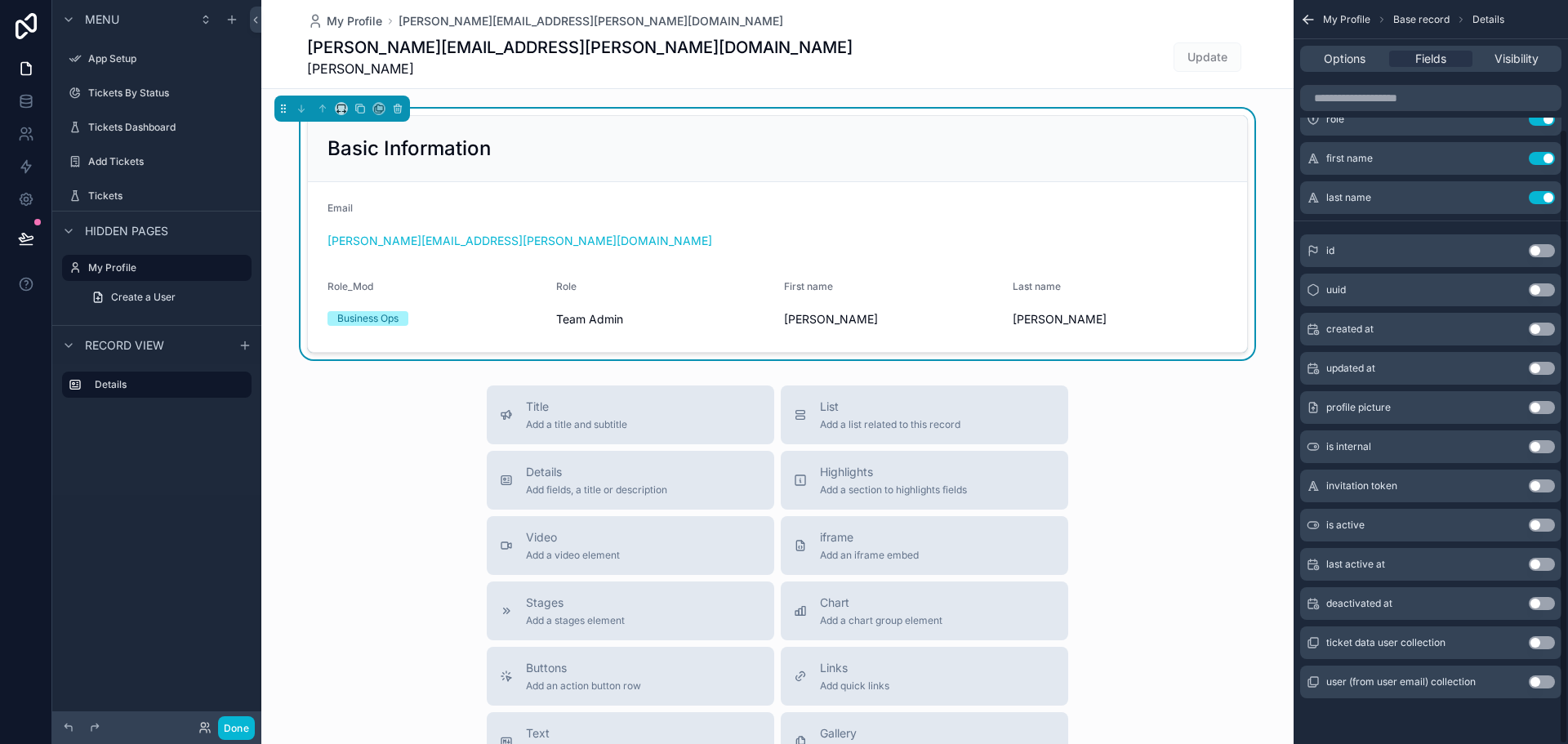
click at [1201, 569] on div "Title Add a title and subtitle List Add a list related to this record Details A…" at bounding box center [777, 677] width 1032 height 582
click at [558, 62] on div "samit.dhawal@albacars.ae Samit Dhawal Update" at bounding box center [778, 57] width 940 height 42
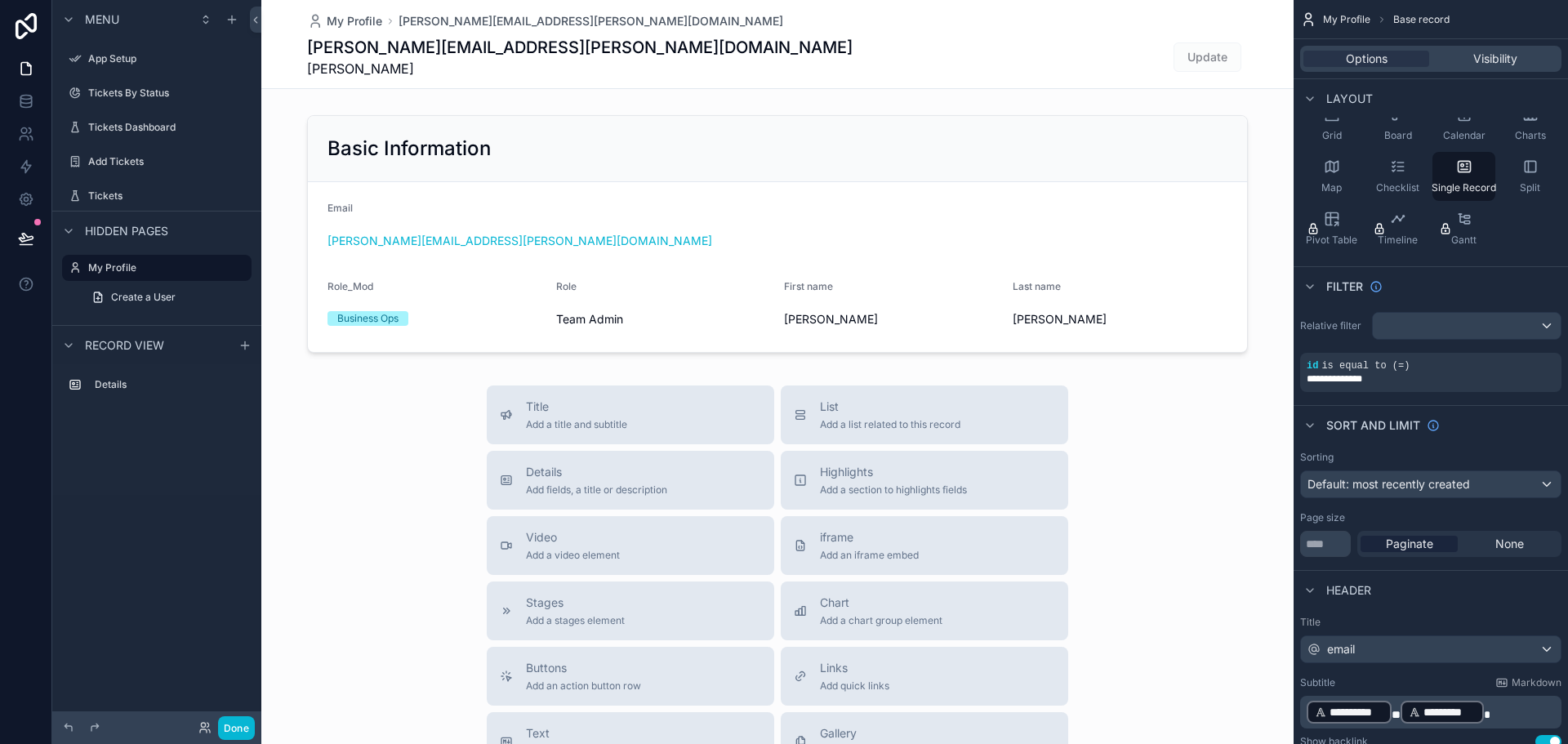
click at [467, 54] on h1 "[PERSON_NAME][EMAIL_ADDRESS][PERSON_NAME][DOMAIN_NAME]" at bounding box center [580, 47] width 546 height 23
click at [385, 69] on span "Samit Dhawal" at bounding box center [580, 68] width 546 height 19
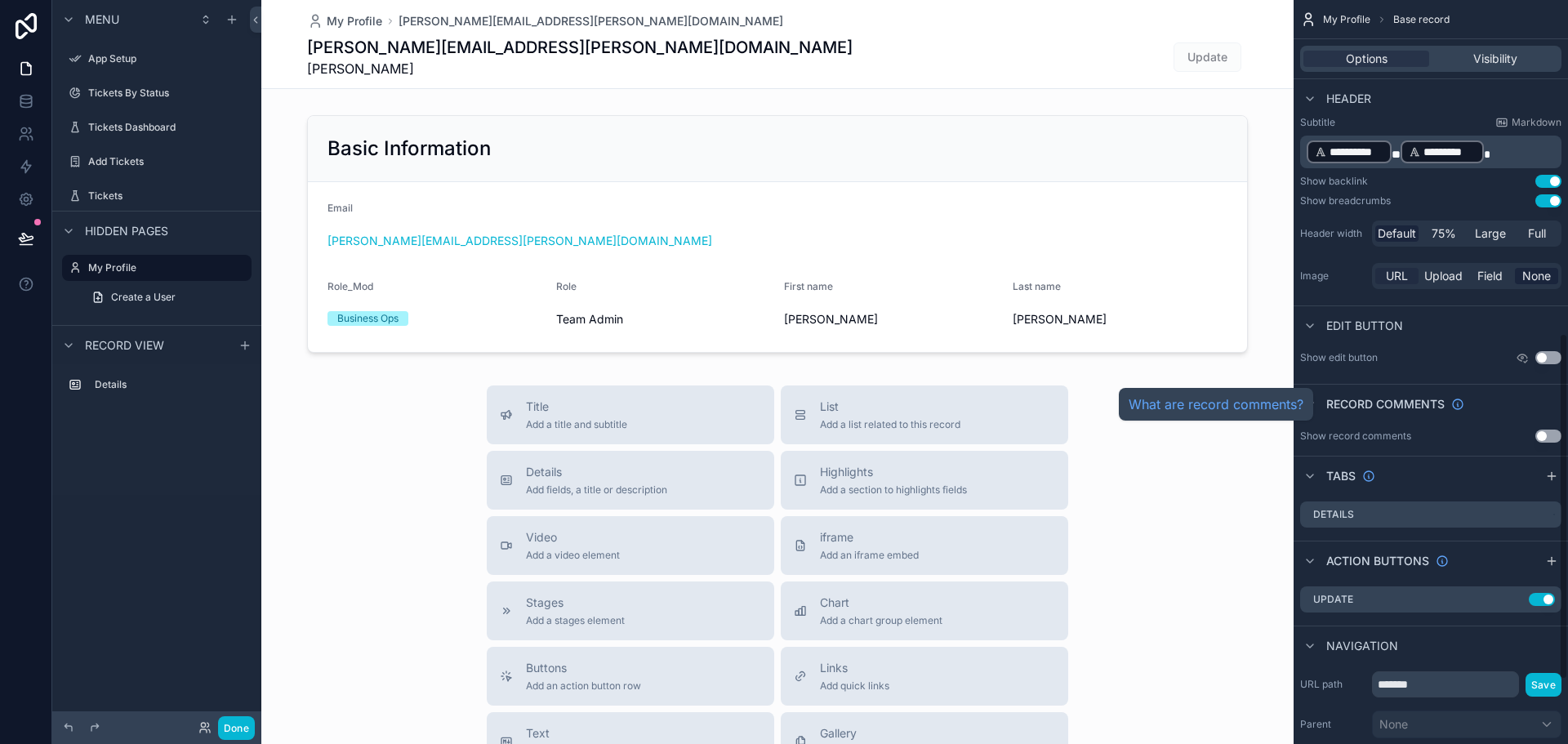
scroll to position [446, 0]
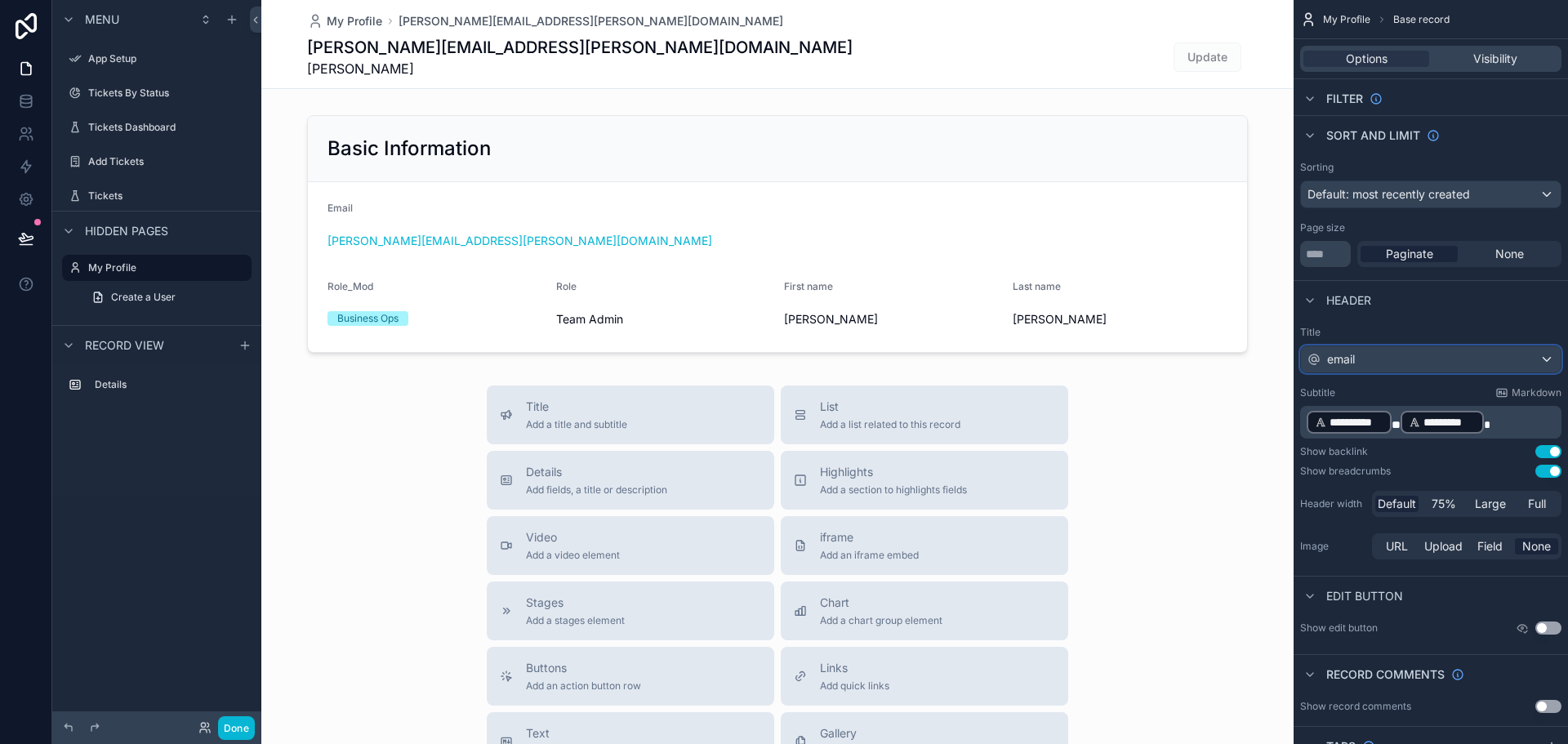
click at [1389, 360] on div "email" at bounding box center [1430, 359] width 259 height 26
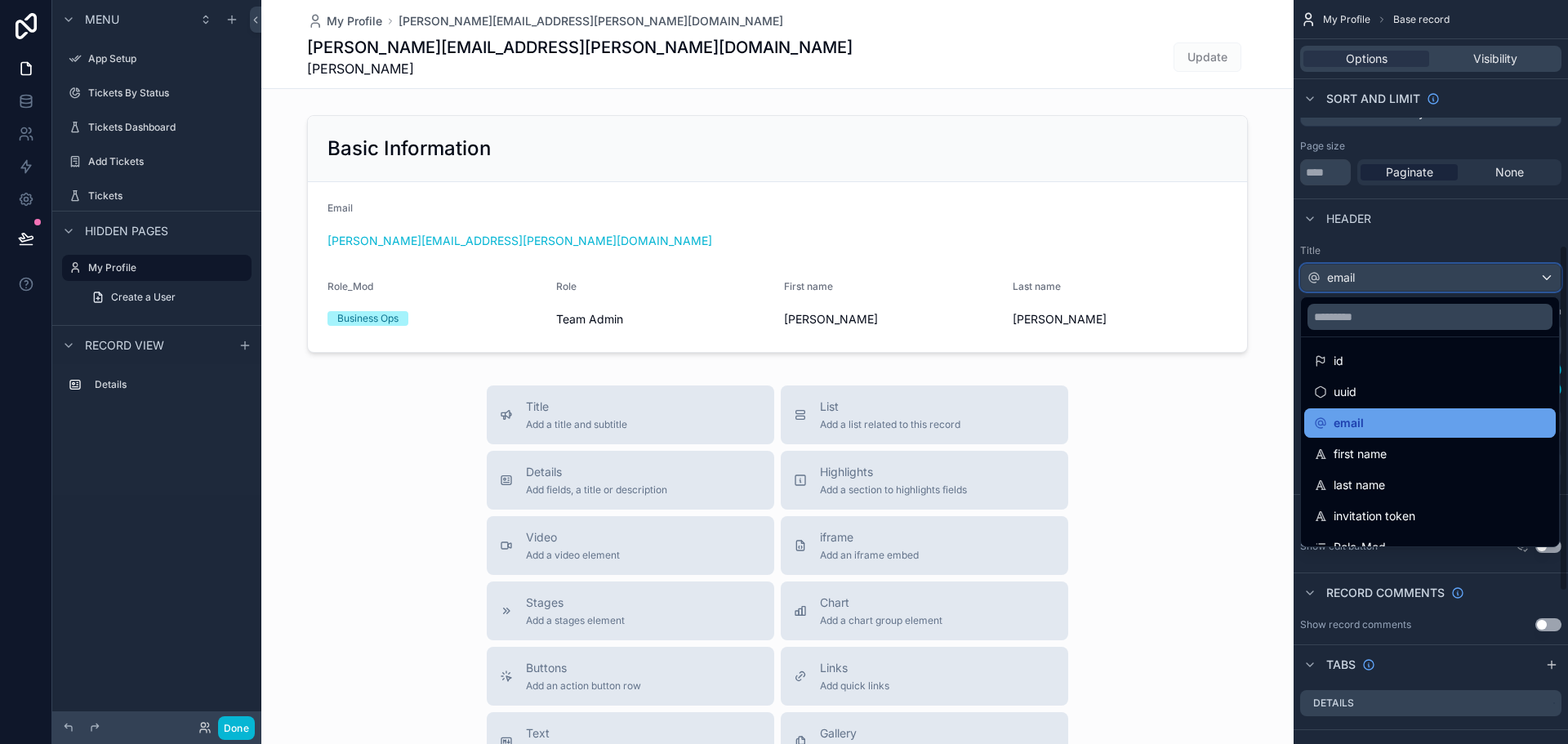
scroll to position [0, 0]
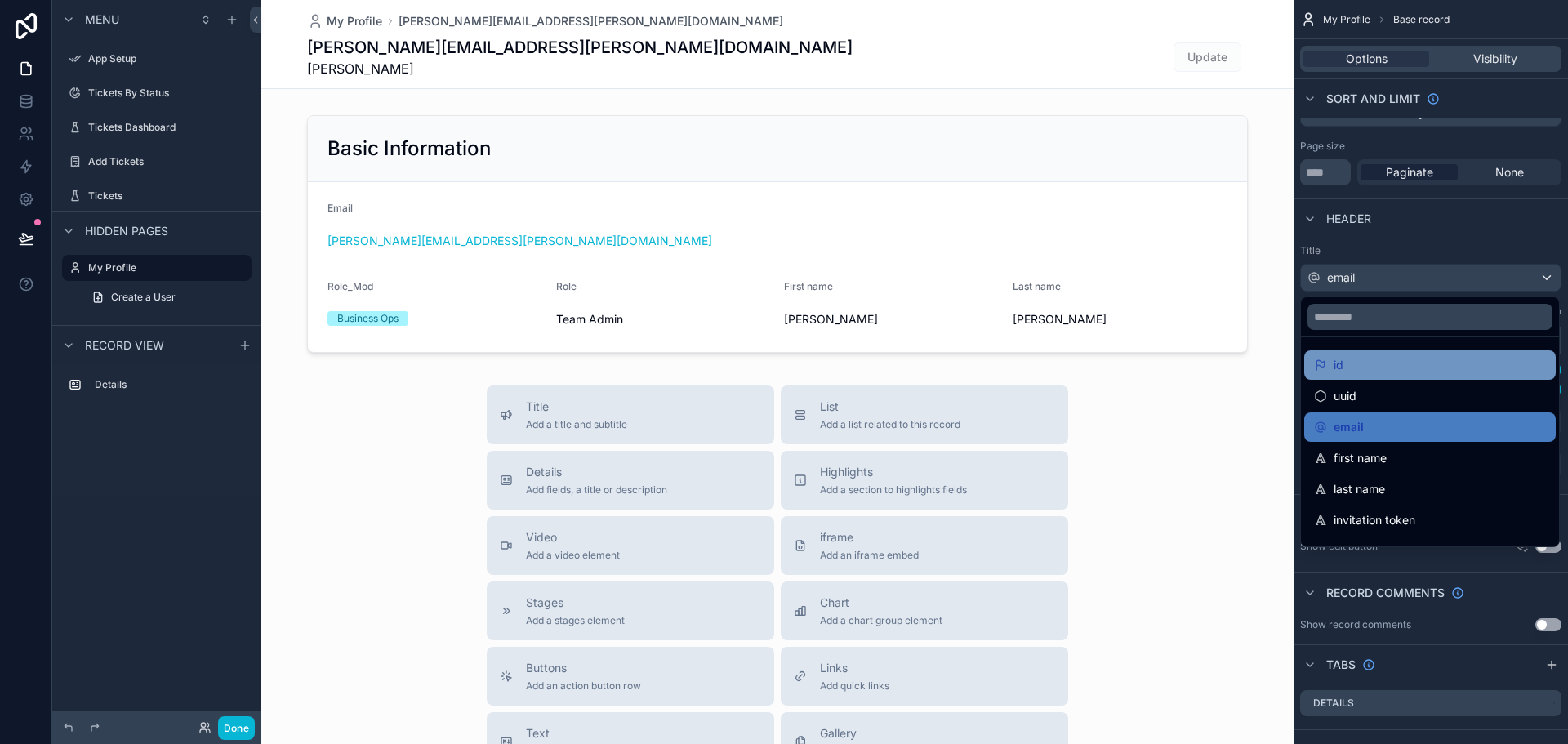
click at [1372, 366] on div "id" at bounding box center [1430, 365] width 232 height 19
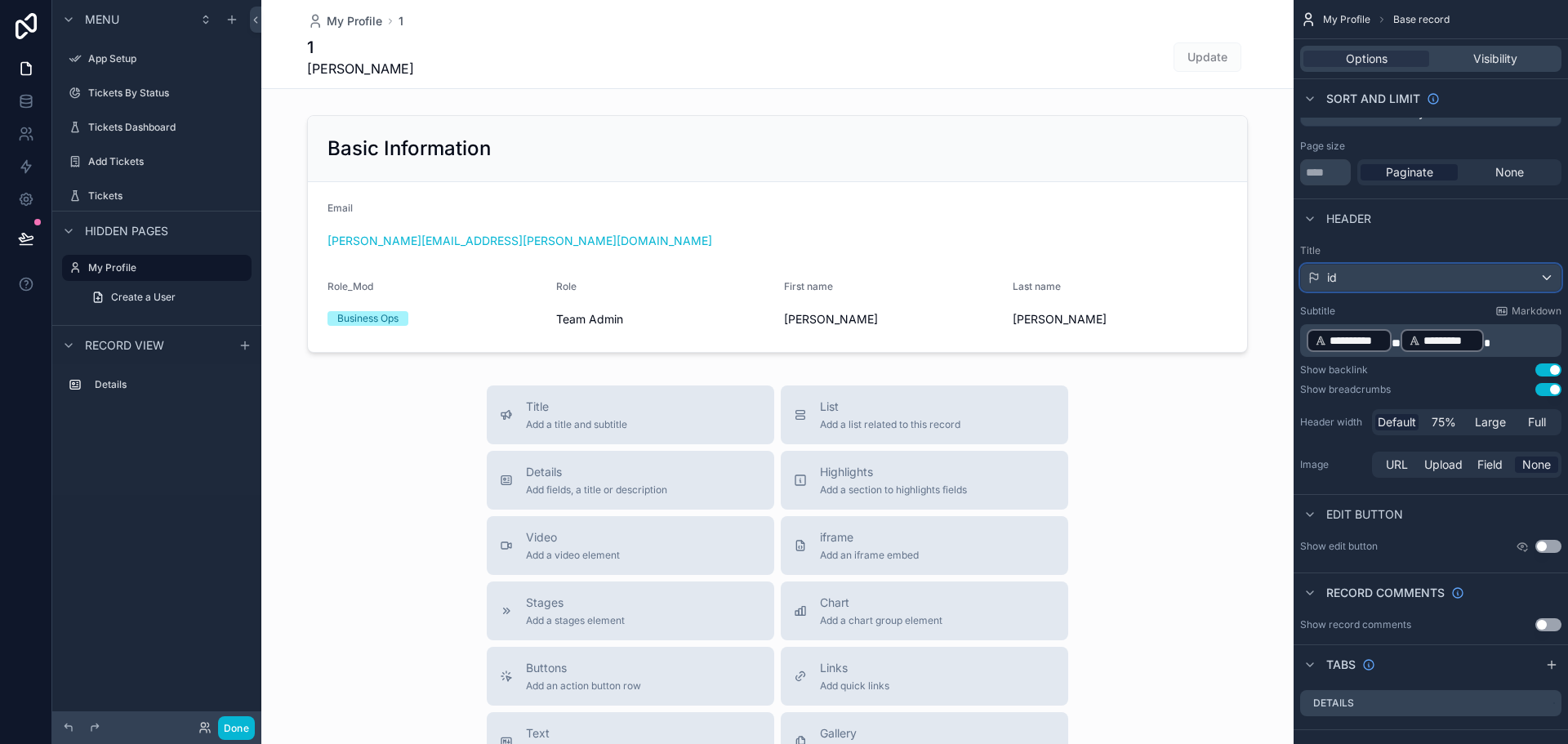
click at [1368, 281] on div "id" at bounding box center [1430, 277] width 259 height 26
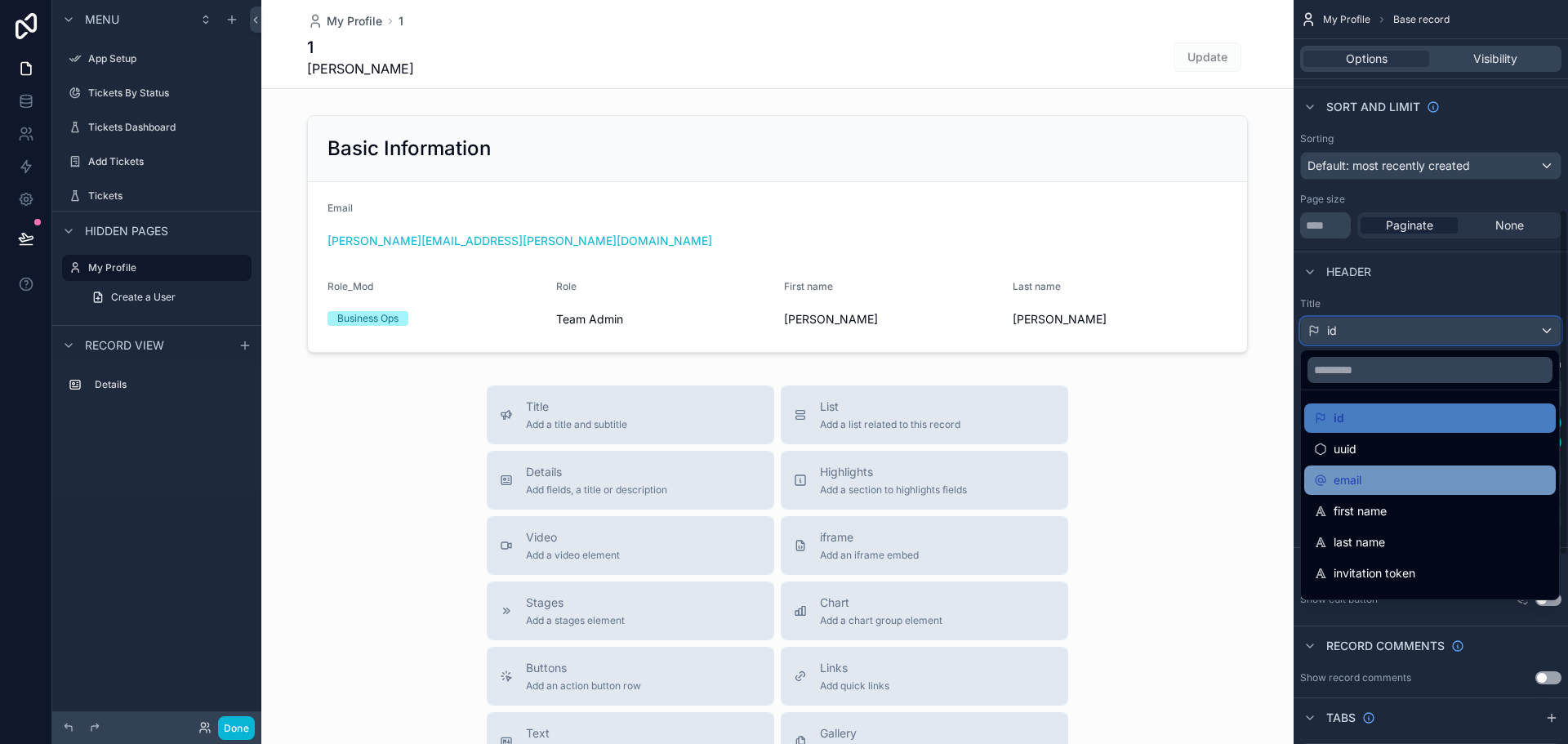
scroll to position [446, 0]
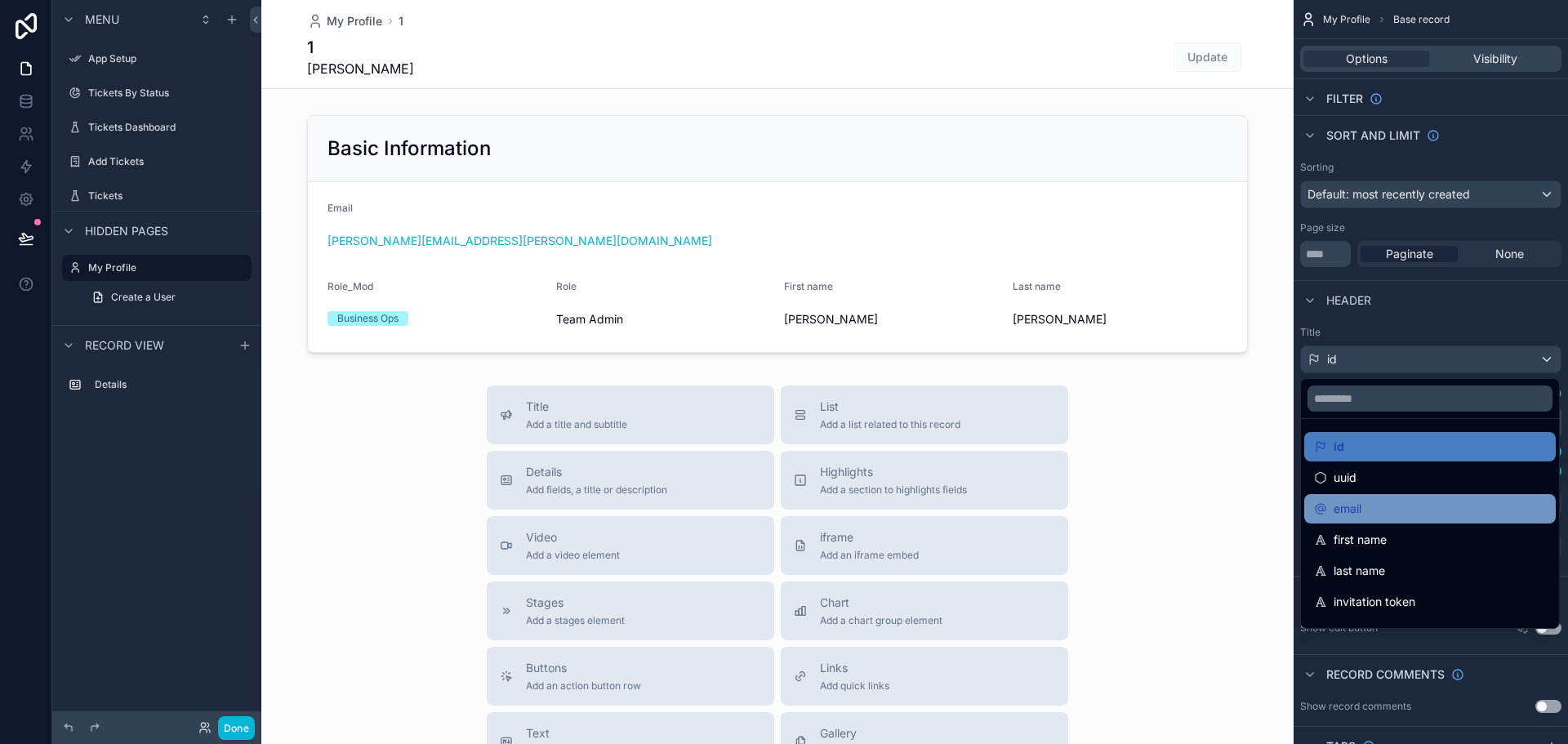
click at [1386, 504] on div "email" at bounding box center [1430, 508] width 232 height 19
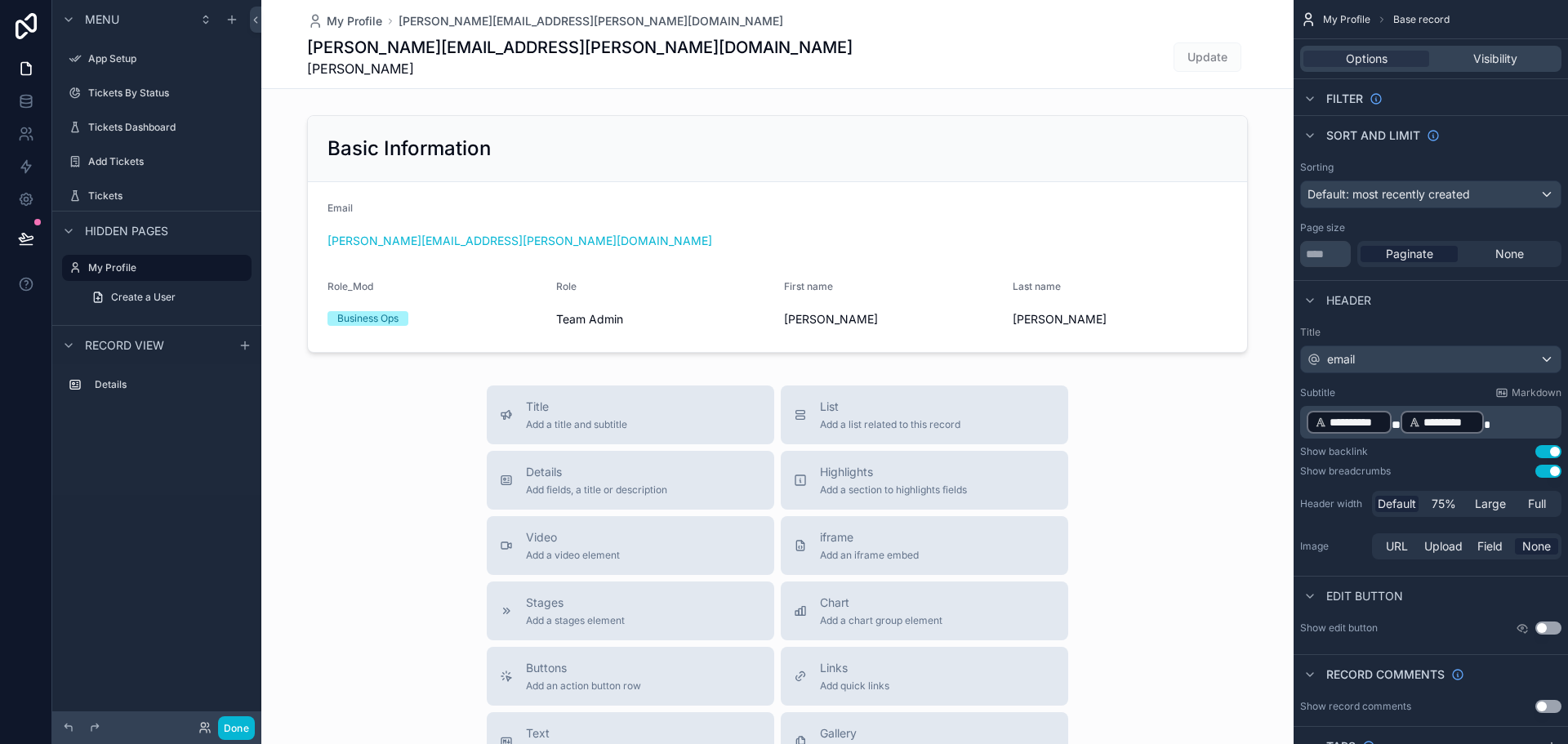
click at [1499, 425] on p "**********" at bounding box center [1432, 423] width 251 height 26
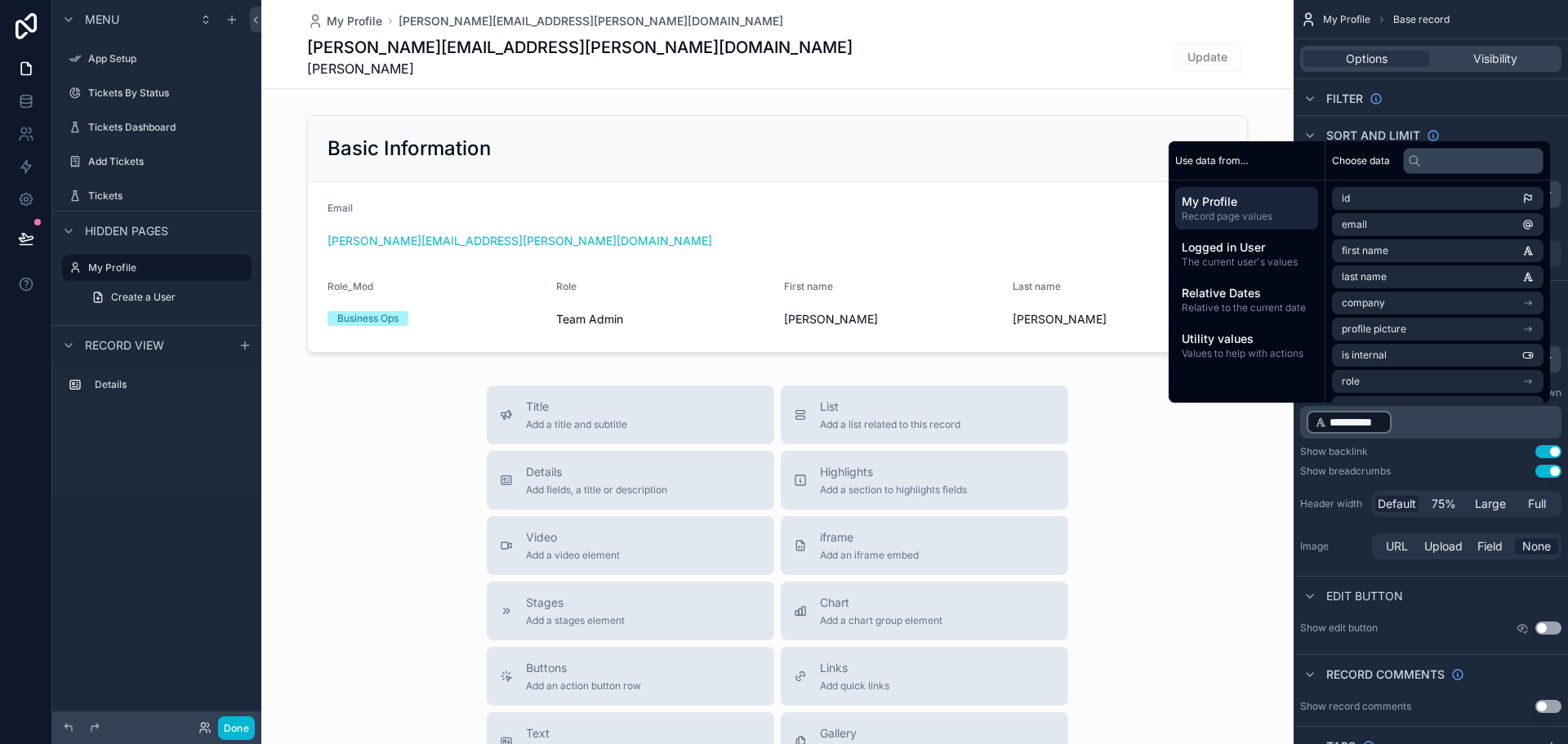
scroll to position [447, 0]
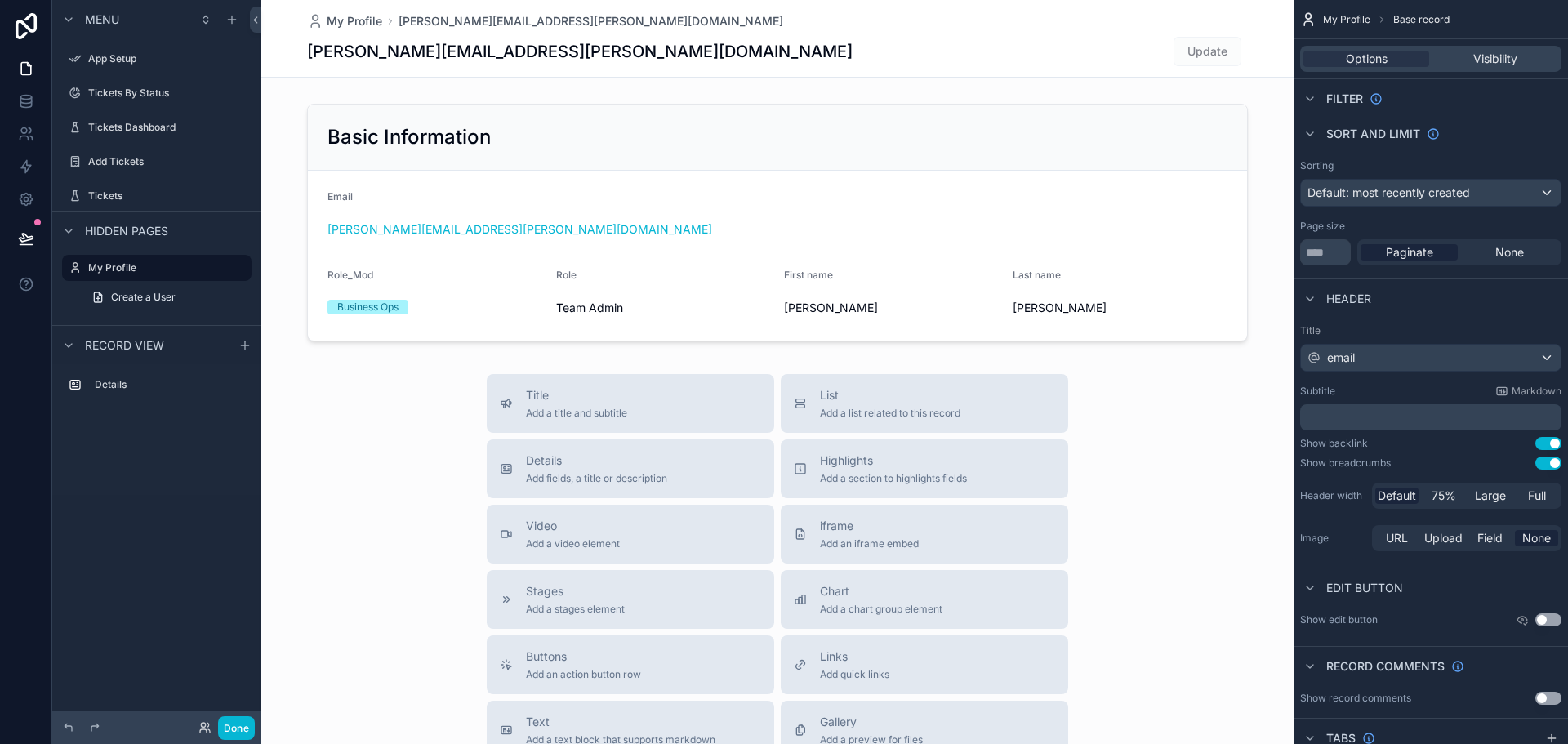
click at [1429, 459] on div "Show breadcrumbs Use setting" at bounding box center [1431, 463] width 261 height 13
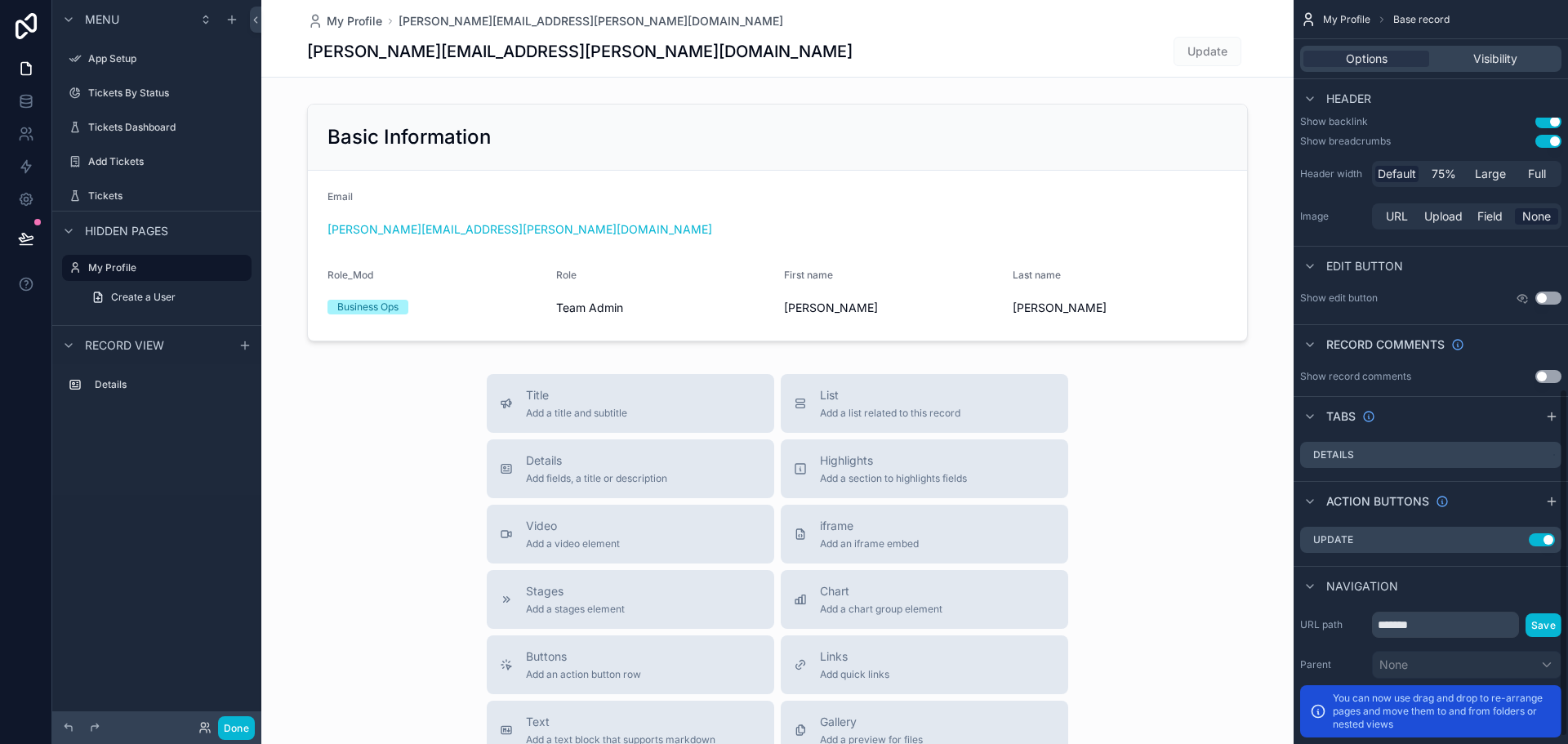
scroll to position [847, 0]
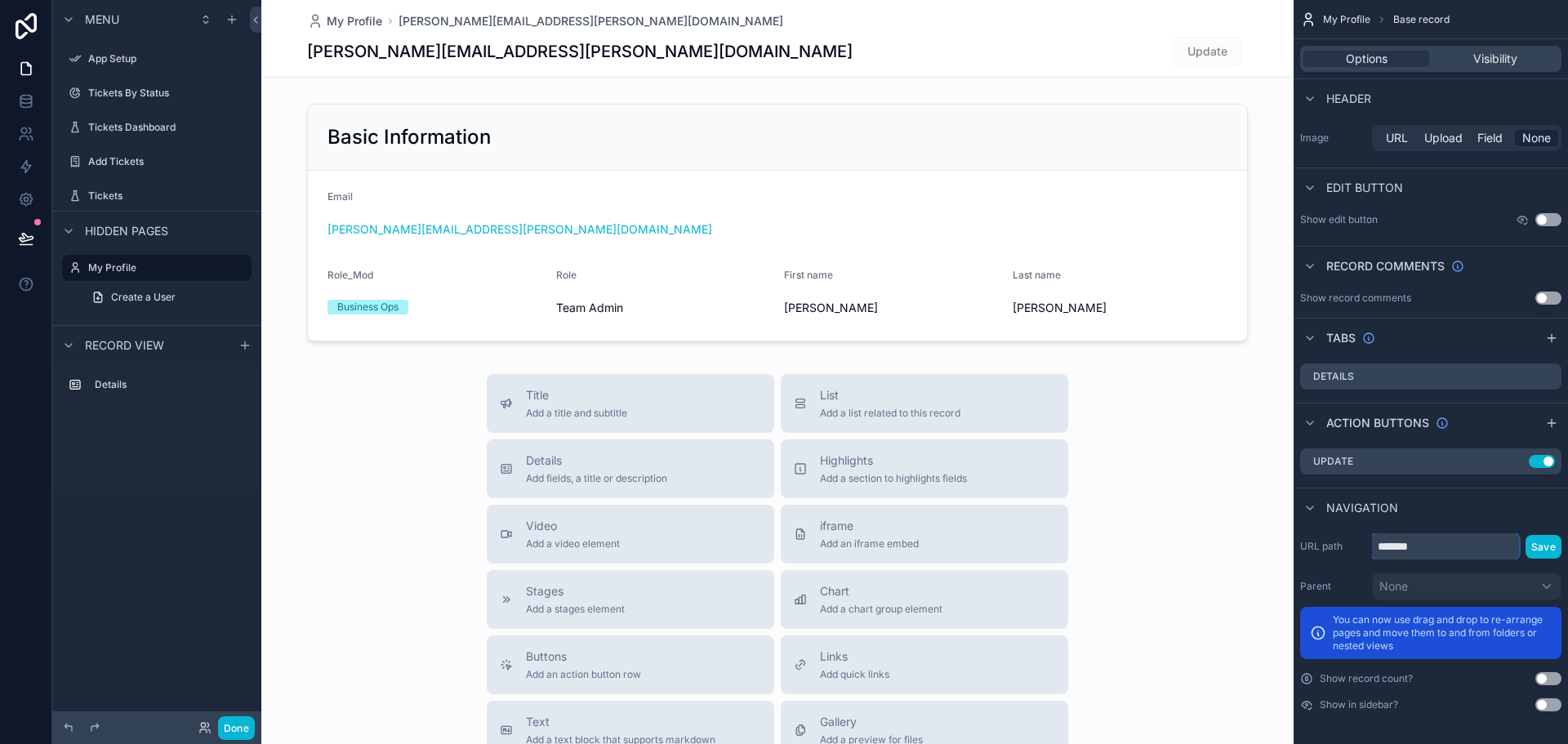
click at [1425, 547] on input "*******" at bounding box center [1446, 546] width 147 height 26
click at [1514, 461] on icon "scrollable content" at bounding box center [1516, 459] width 6 height 6
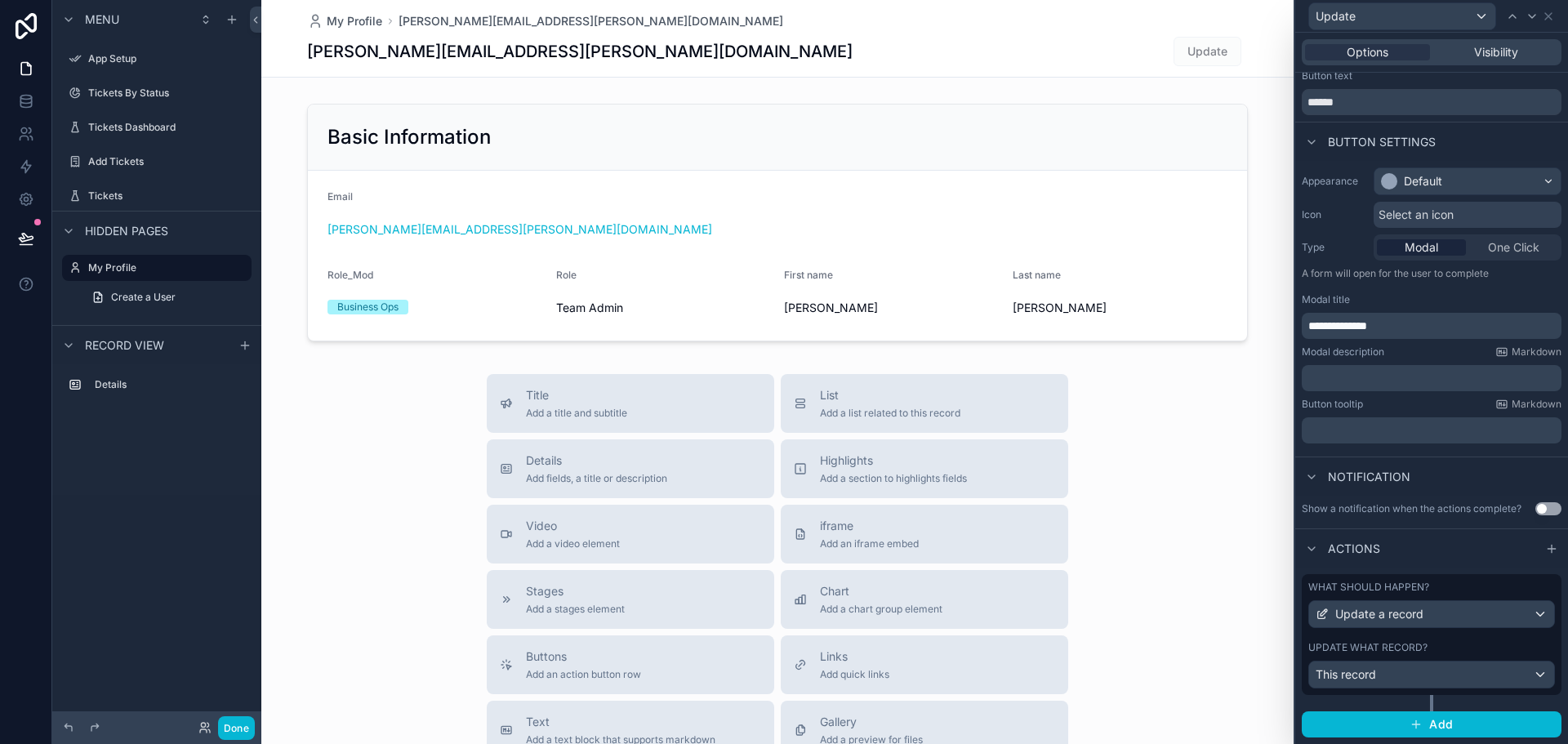
scroll to position [0, 0]
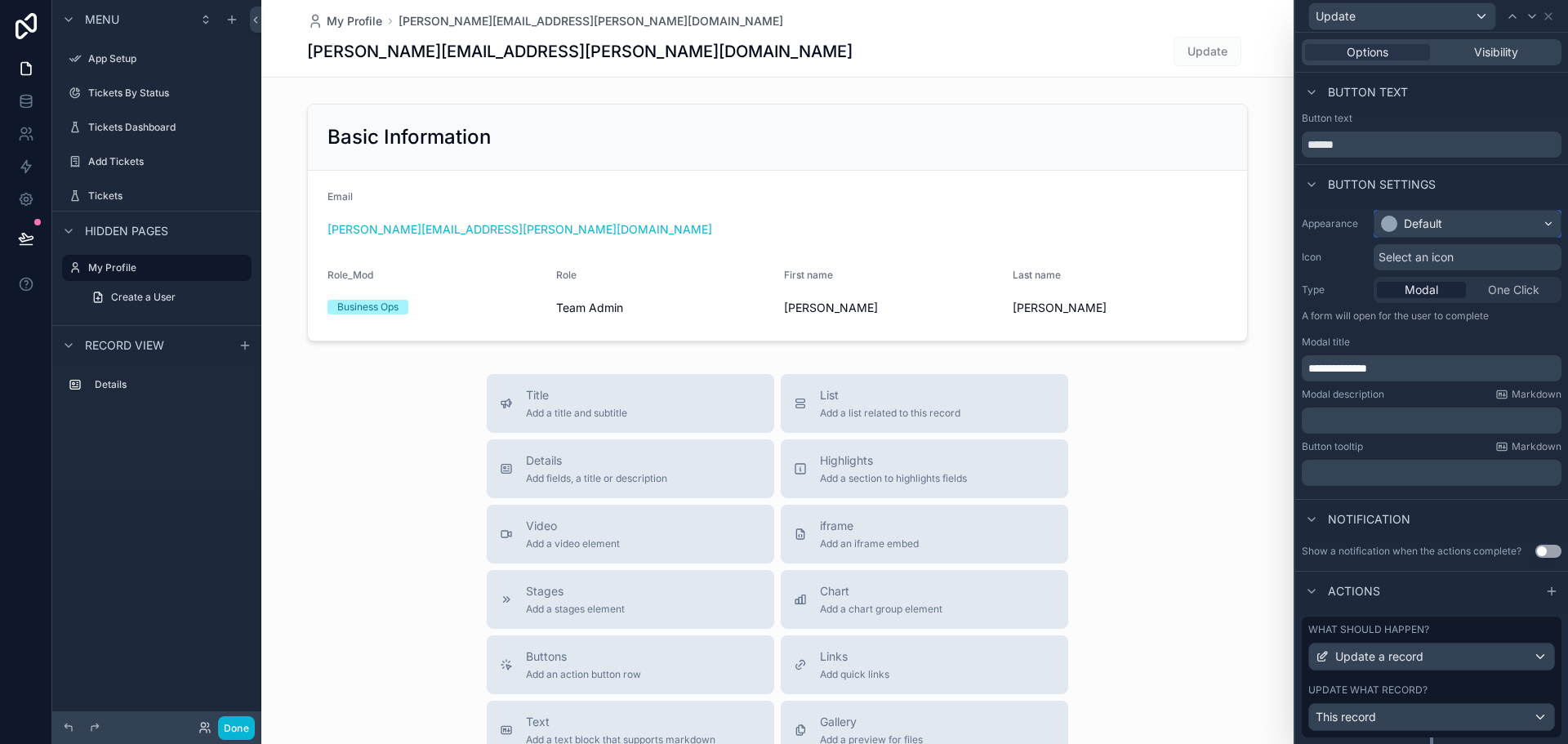
click at [1492, 212] on div "Default" at bounding box center [1467, 224] width 186 height 26
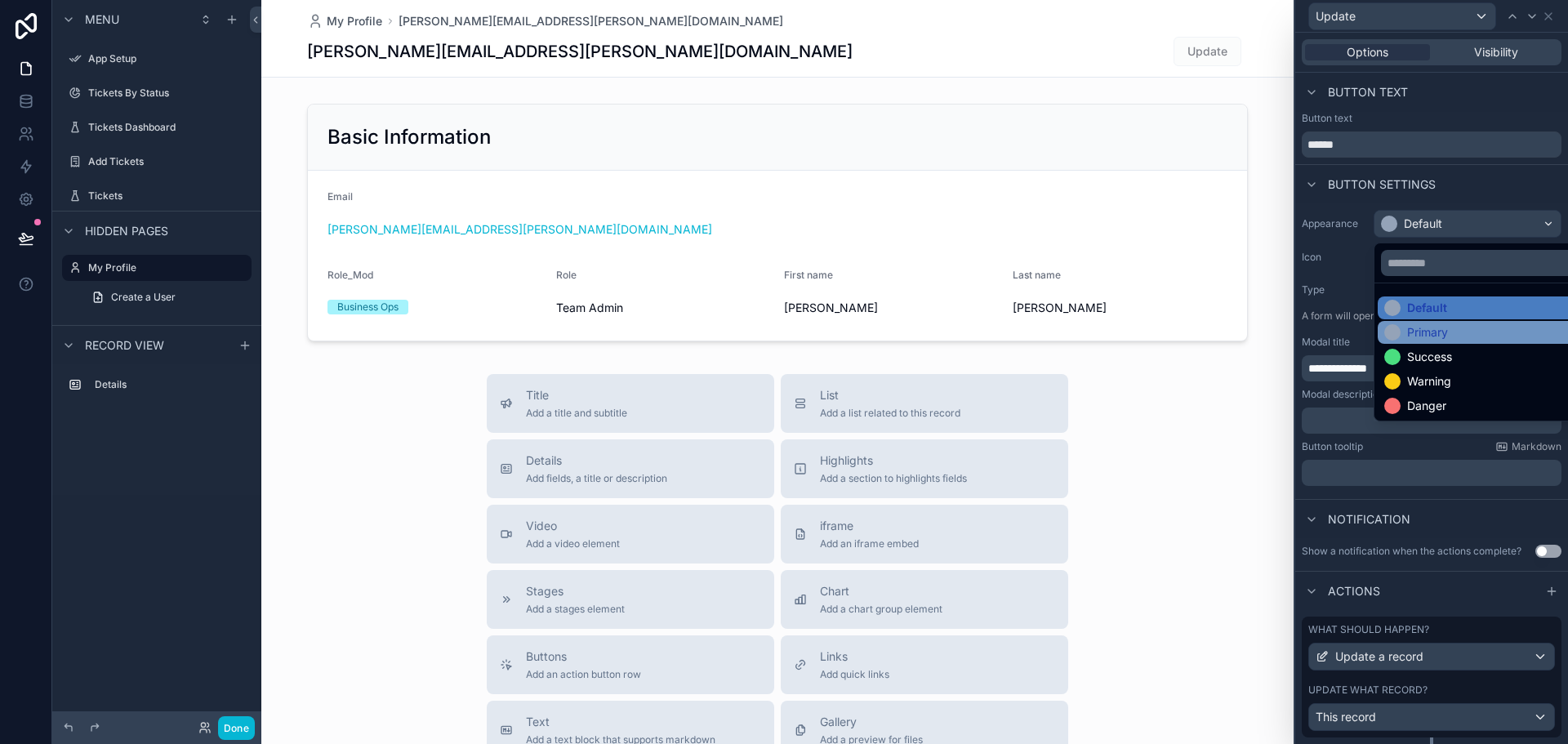
click at [1437, 331] on div "Primary" at bounding box center [1427, 332] width 40 height 17
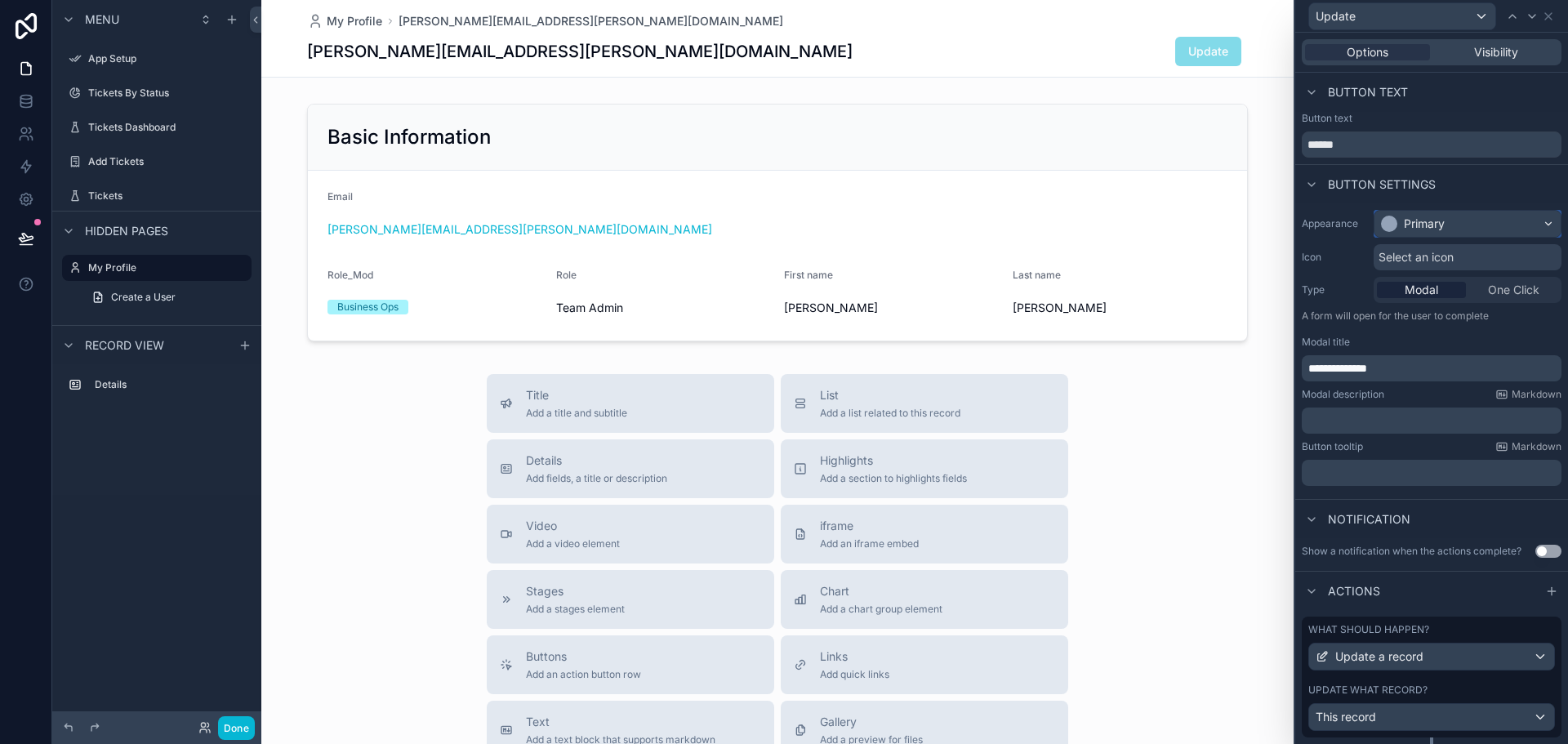
click at [1450, 221] on div "Primary" at bounding box center [1467, 224] width 186 height 26
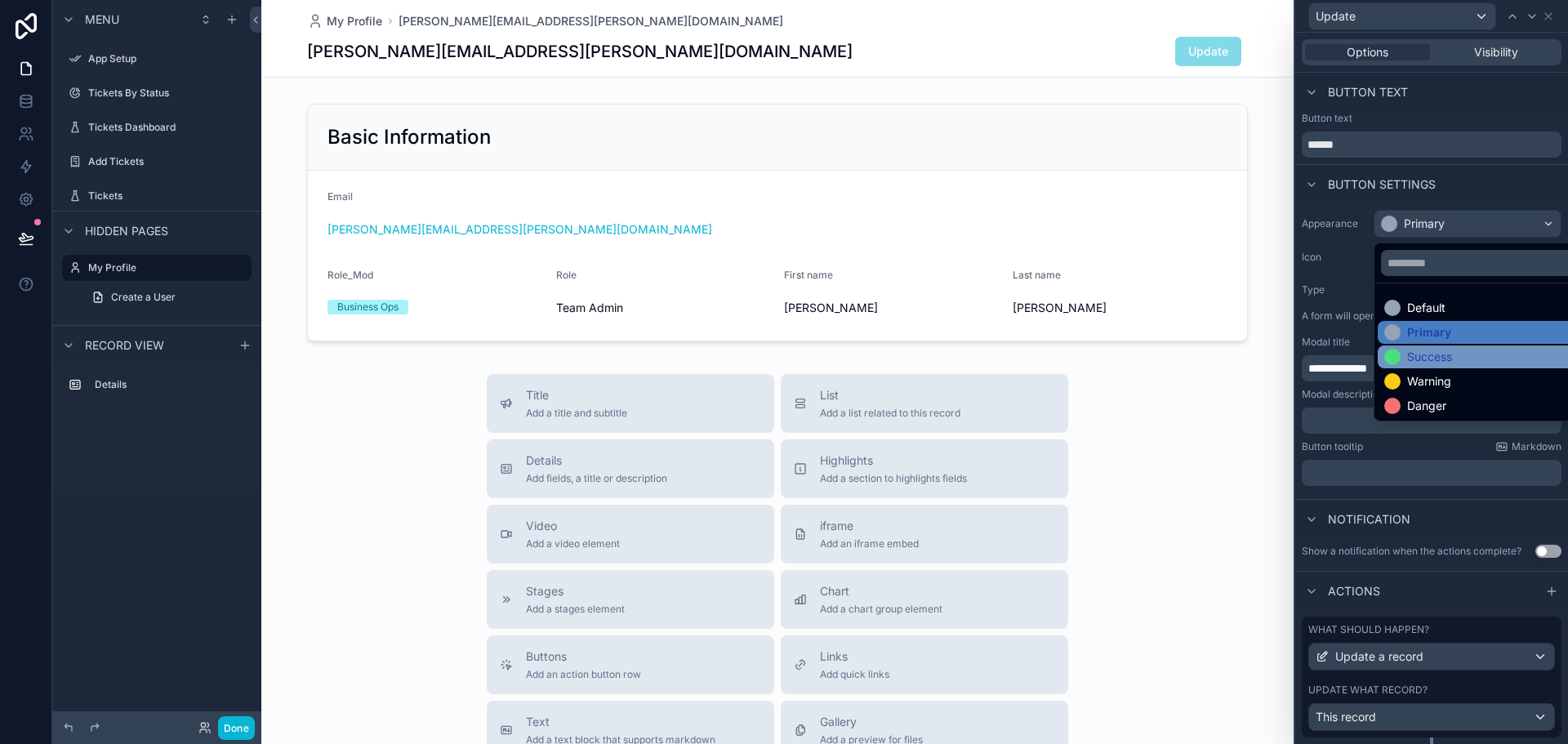
click at [1462, 361] on div "Success" at bounding box center [1480, 357] width 192 height 17
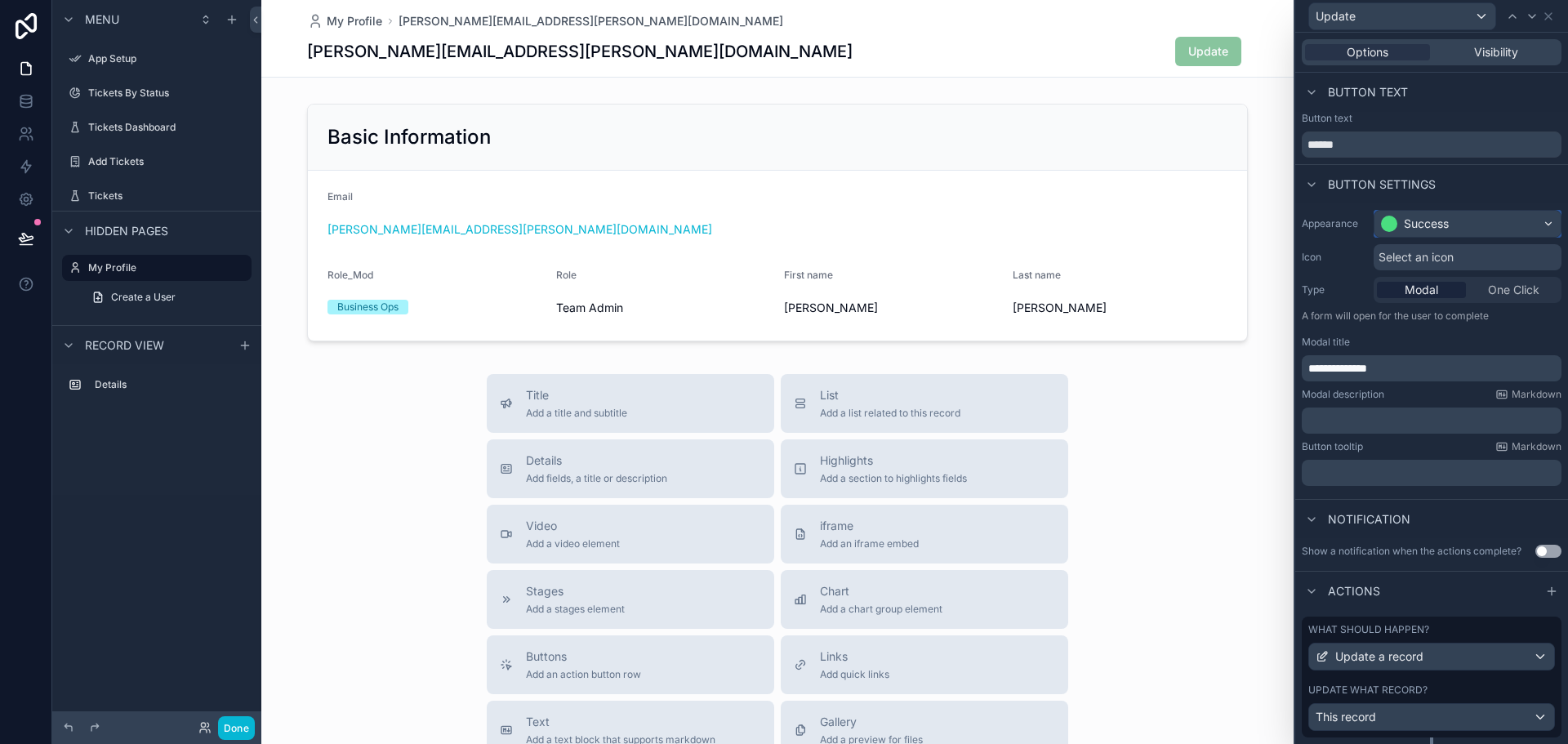
click at [1476, 215] on div "Success" at bounding box center [1467, 224] width 186 height 26
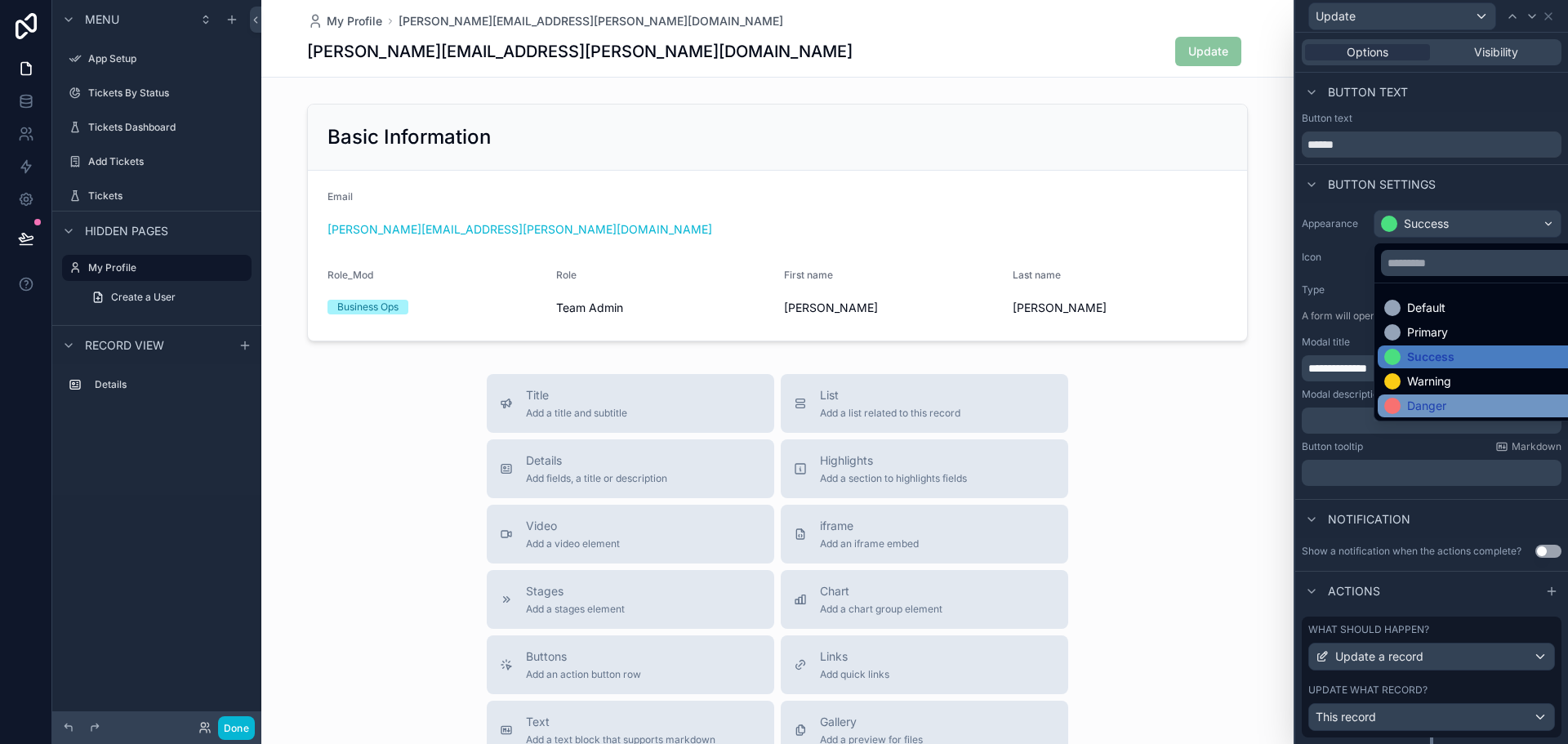
click at [1451, 409] on div "Danger" at bounding box center [1480, 406] width 192 height 17
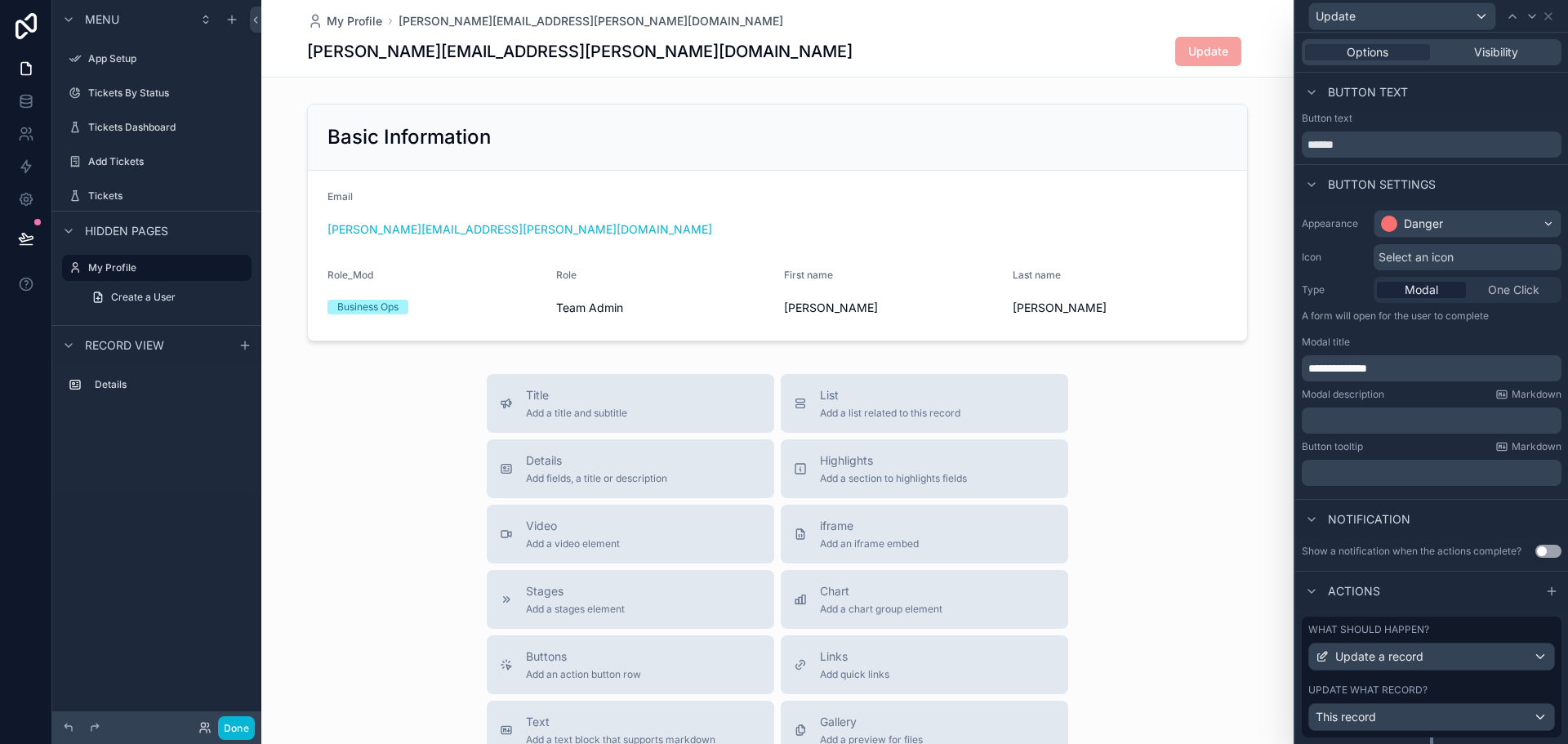
click at [1436, 256] on span "Select an icon" at bounding box center [1416, 258] width 75 height 17
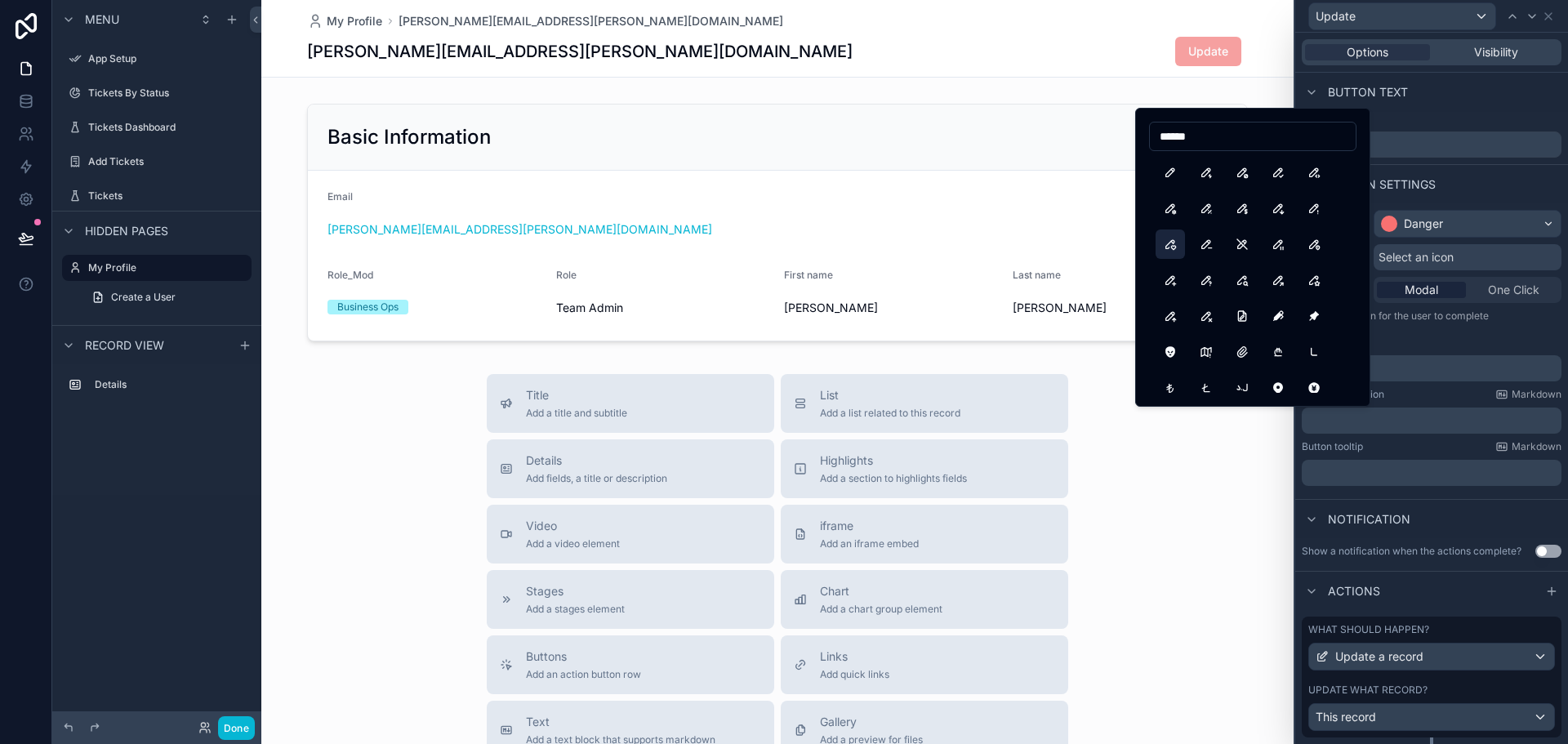
type input "******"
click at [1170, 243] on button "PencilHeart" at bounding box center [1170, 244] width 29 height 29
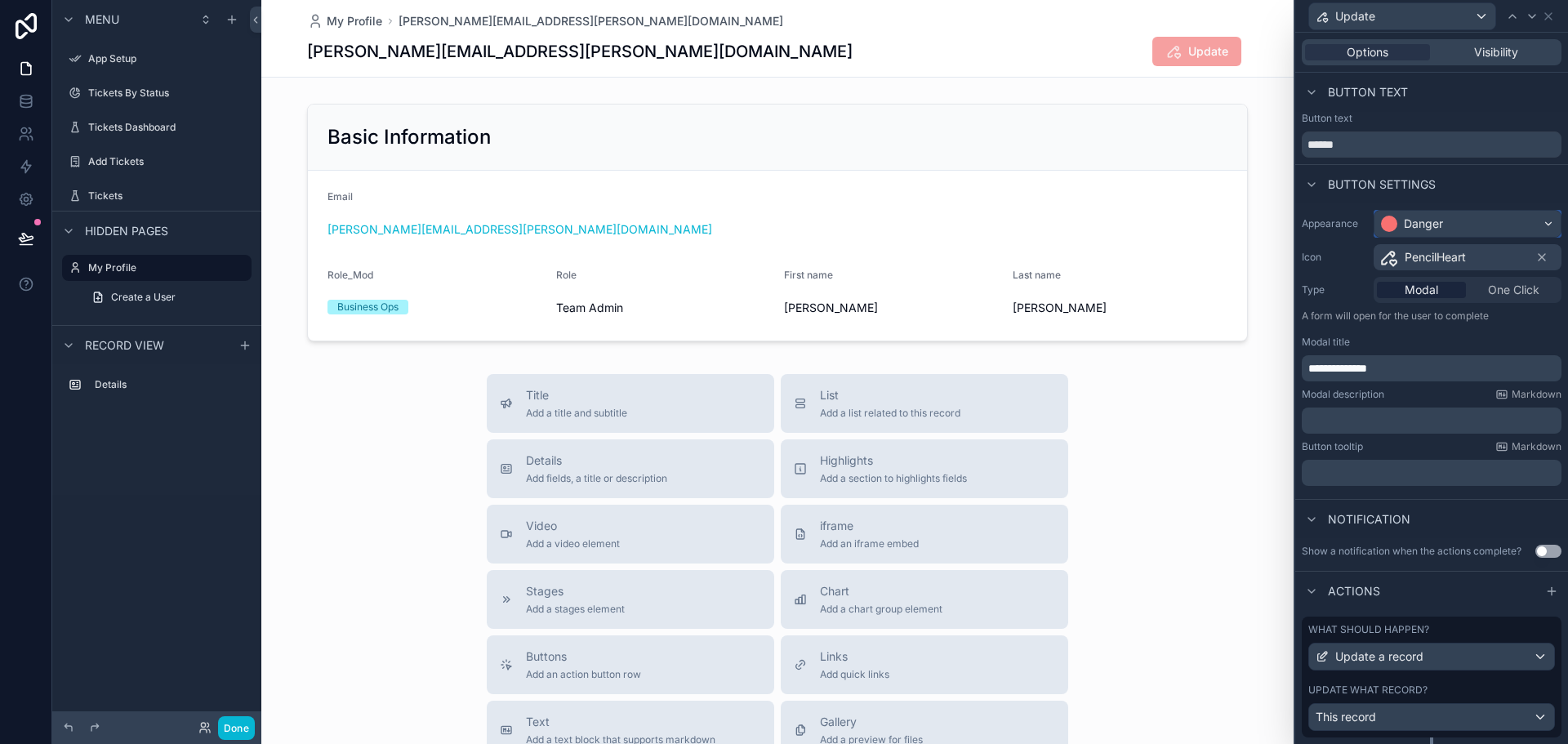
click at [1447, 228] on div "Danger" at bounding box center [1467, 224] width 186 height 26
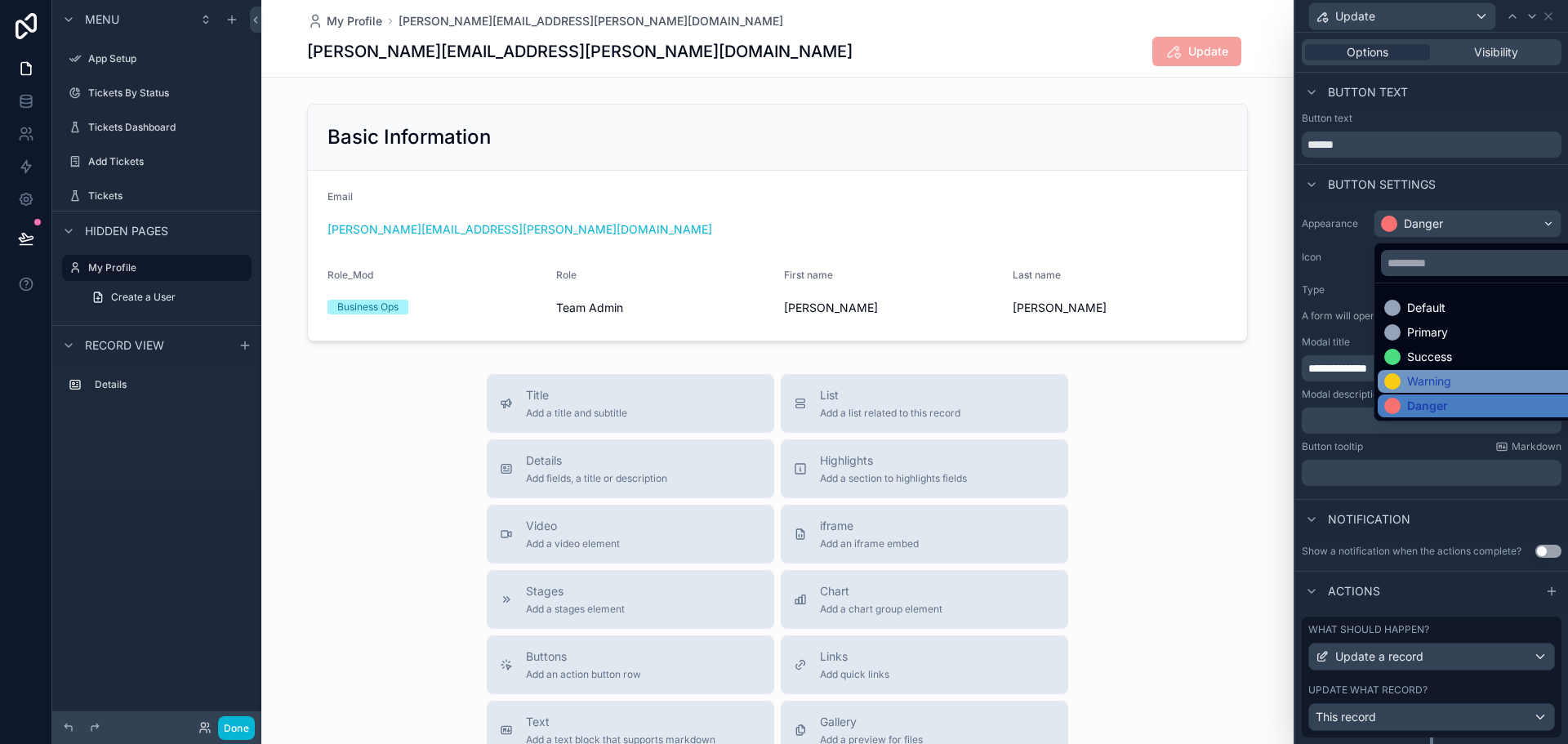
click at [1438, 378] on div "Warning" at bounding box center [1429, 381] width 44 height 17
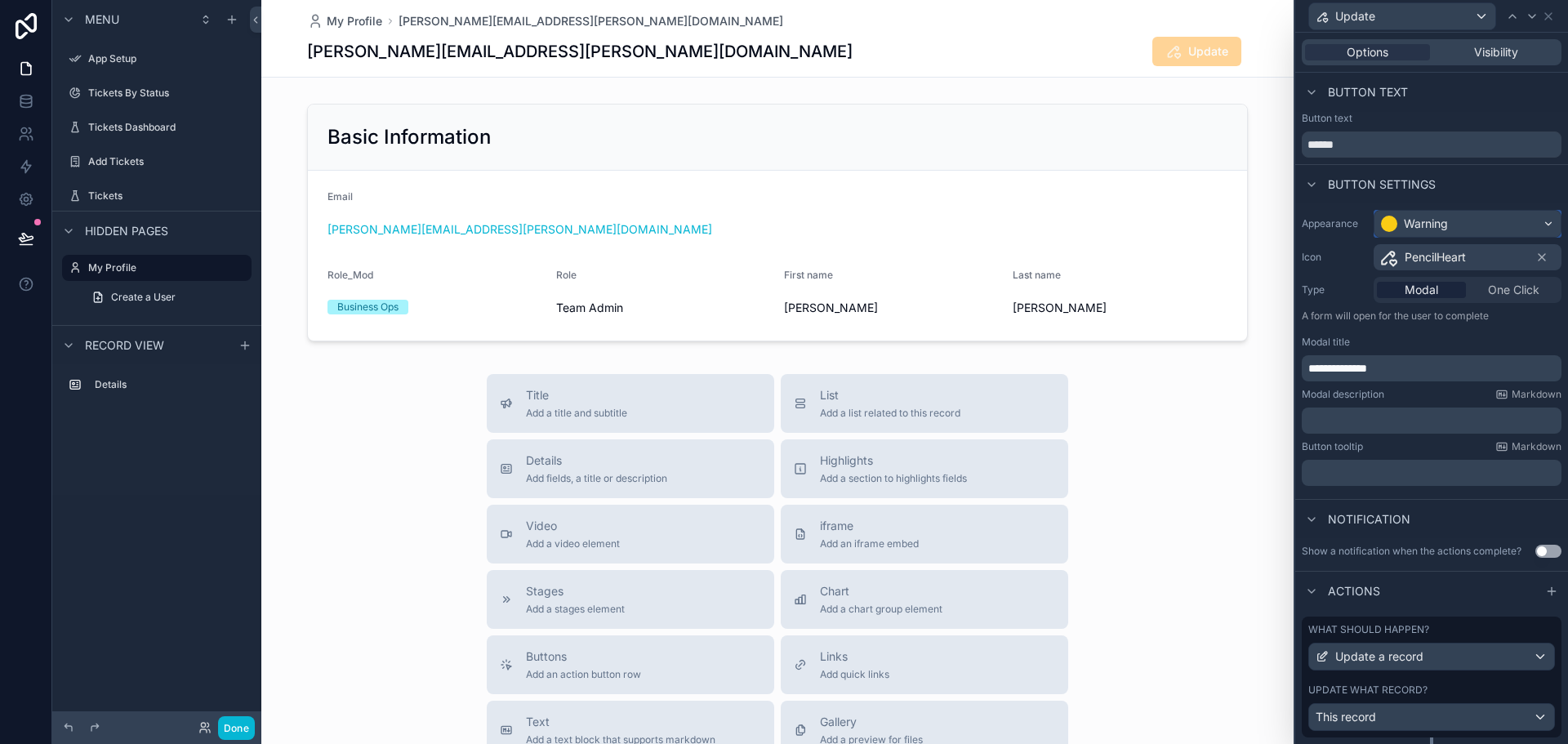
click at [1456, 222] on div "Warning" at bounding box center [1467, 224] width 186 height 26
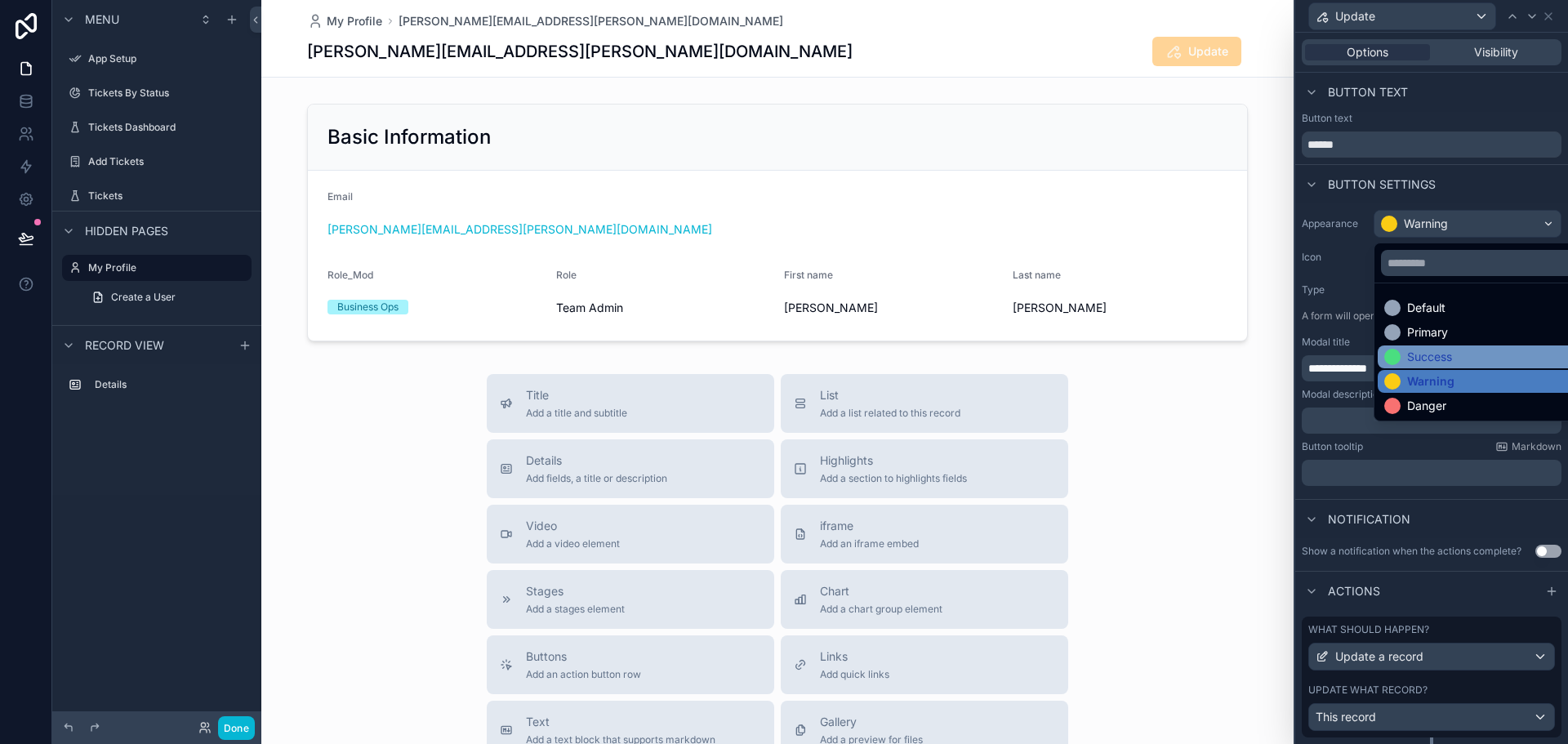
click at [1447, 349] on div "Success" at bounding box center [1429, 357] width 45 height 17
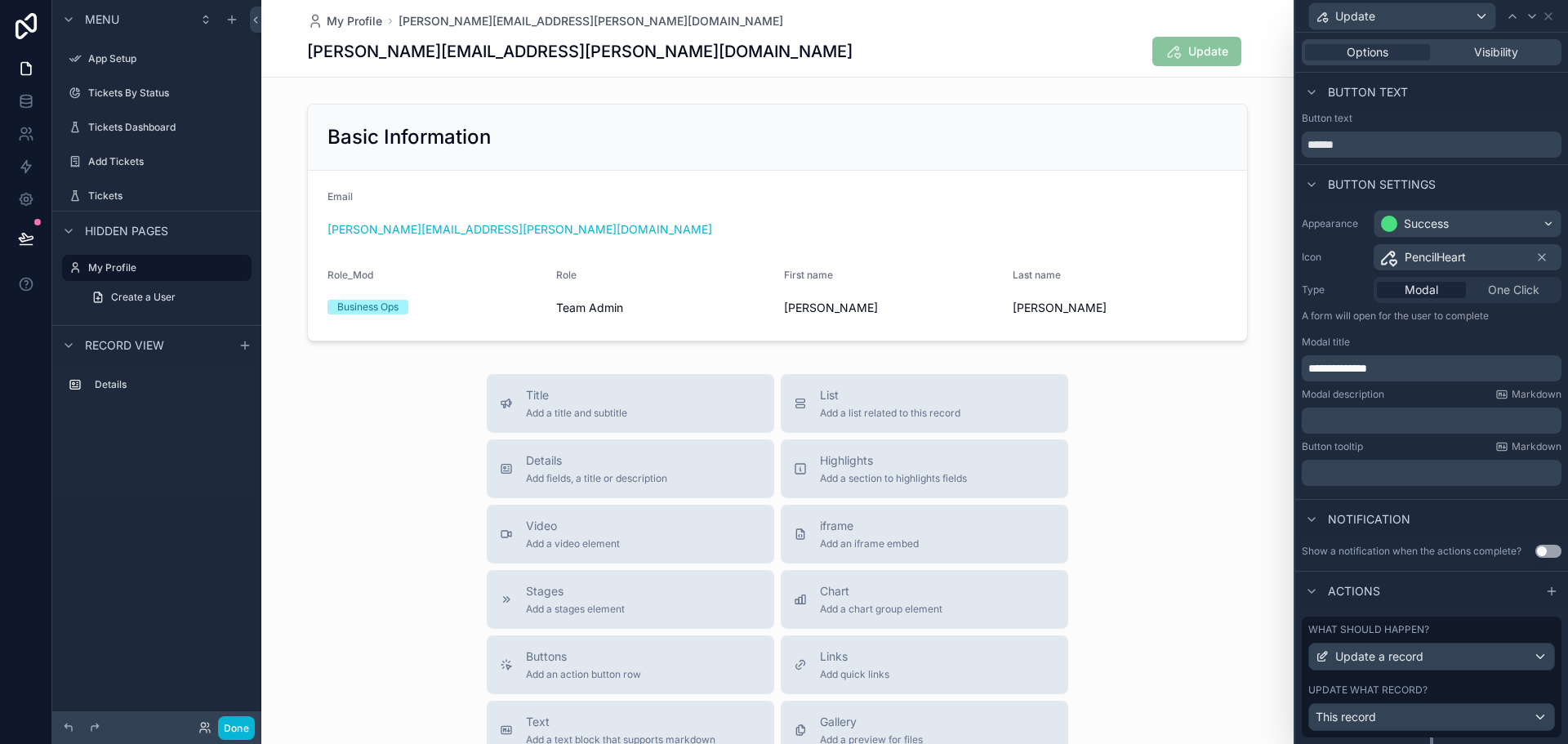
click at [1195, 468] on div "Title Add a title and subtitle List Add a list related to this record Details A…" at bounding box center [777, 665] width 1032 height 582
click at [1354, 425] on p "﻿" at bounding box center [1433, 421] width 250 height 17
click at [1462, 110] on div "Button text" at bounding box center [1431, 92] width 272 height 40
click at [1245, 504] on div "Title Add a title and subtitle List Add a list related to this record Details A…" at bounding box center [777, 665] width 1032 height 582
click at [242, 731] on button "Done" at bounding box center [236, 728] width 37 height 24
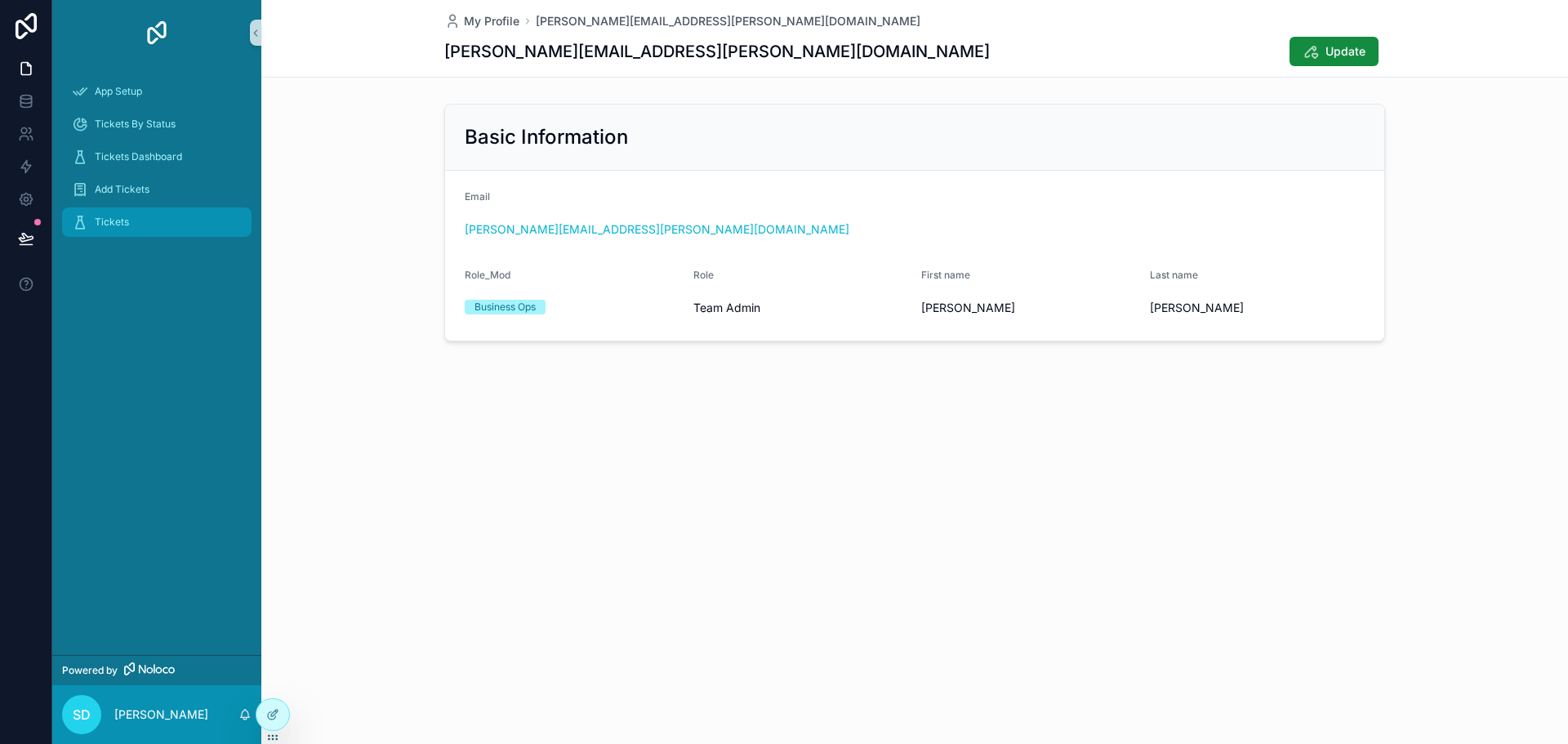
click at [124, 236] on link "Tickets" at bounding box center [156, 222] width 190 height 29
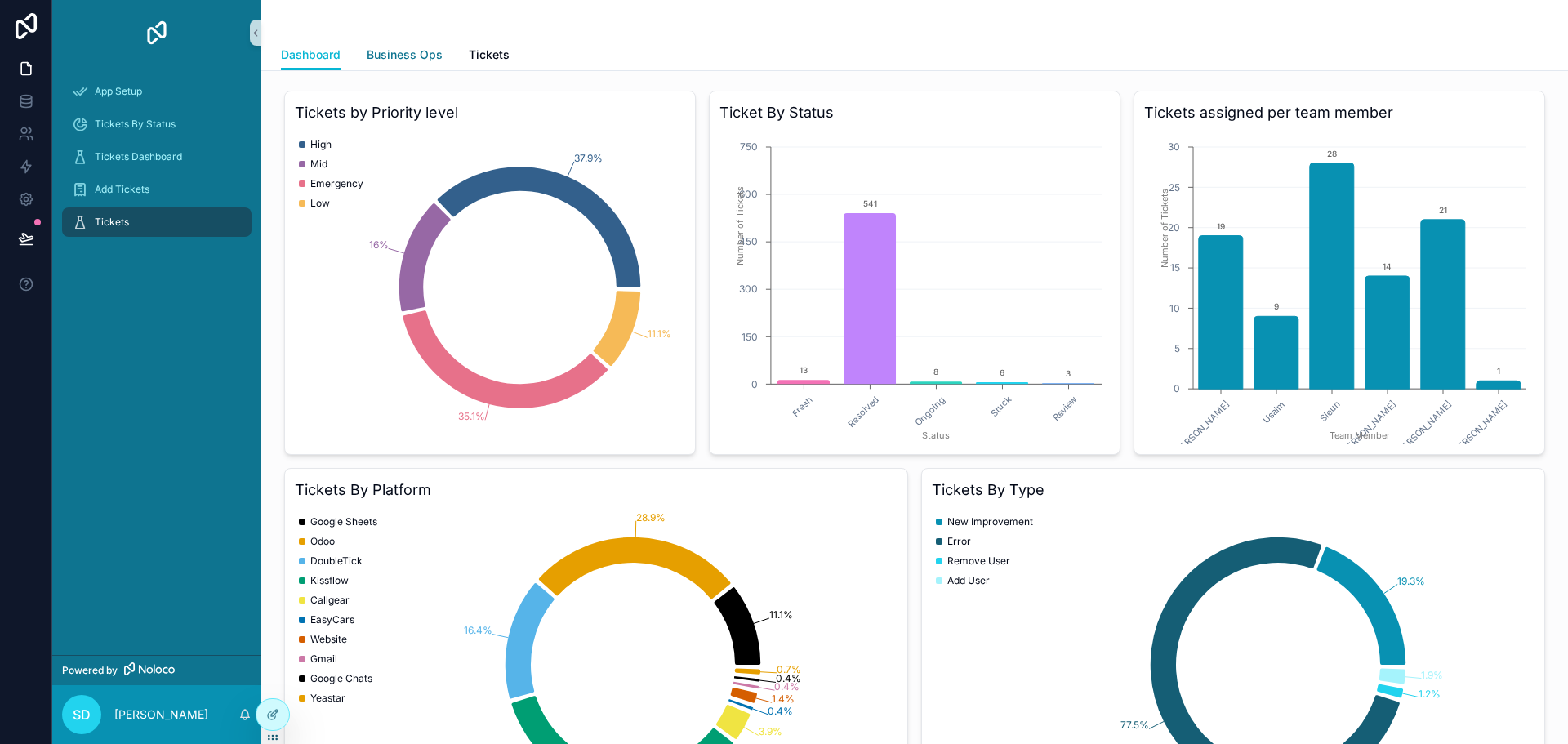
drag, startPoint x: 400, startPoint y: 65, endPoint x: 409, endPoint y: 68, distance: 9.5
click at [400, 65] on link "Business Ops" at bounding box center [404, 55] width 76 height 32
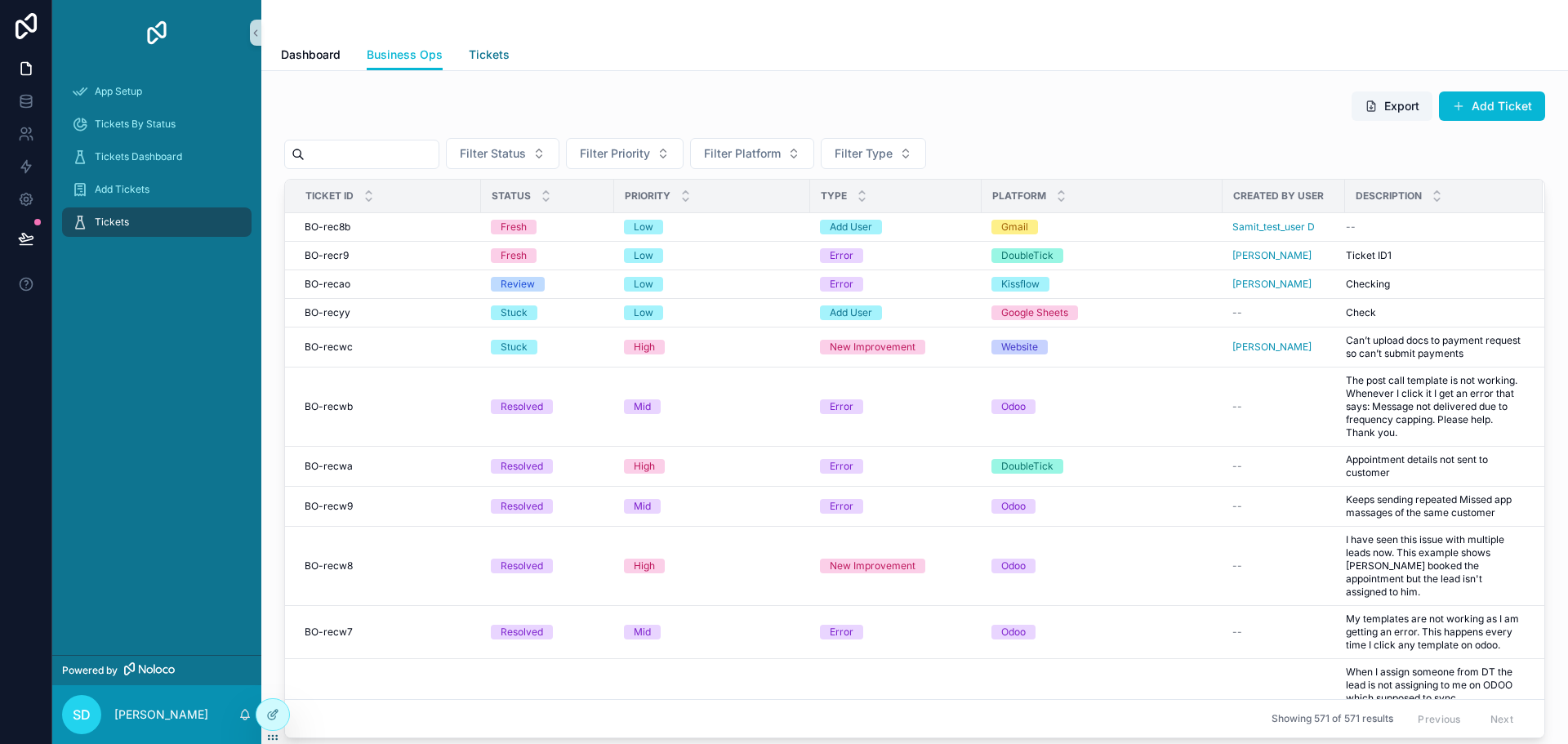
click at [481, 63] on link "Tickets" at bounding box center [489, 55] width 40 height 32
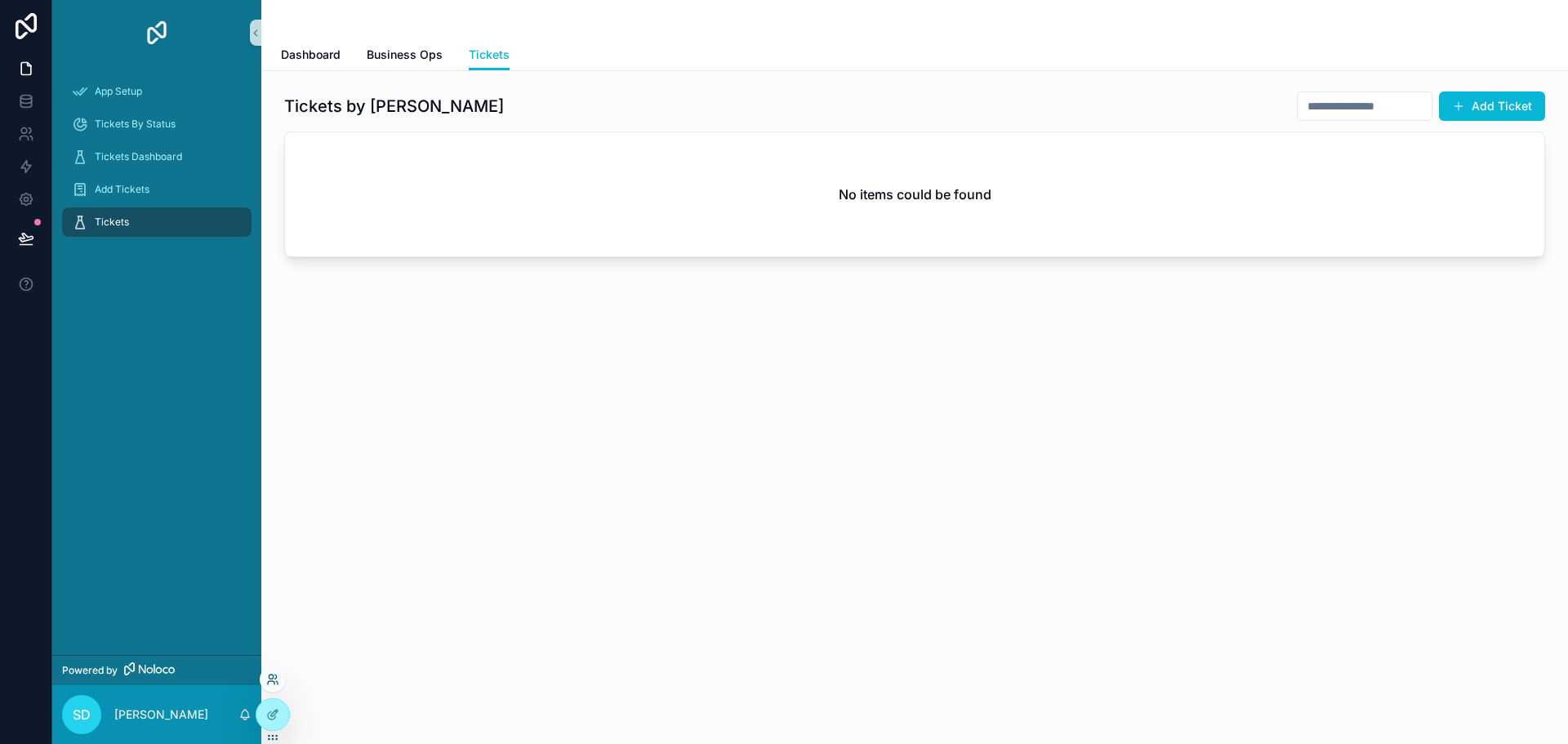
click at [271, 680] on icon at bounding box center [272, 680] width 13 height 13
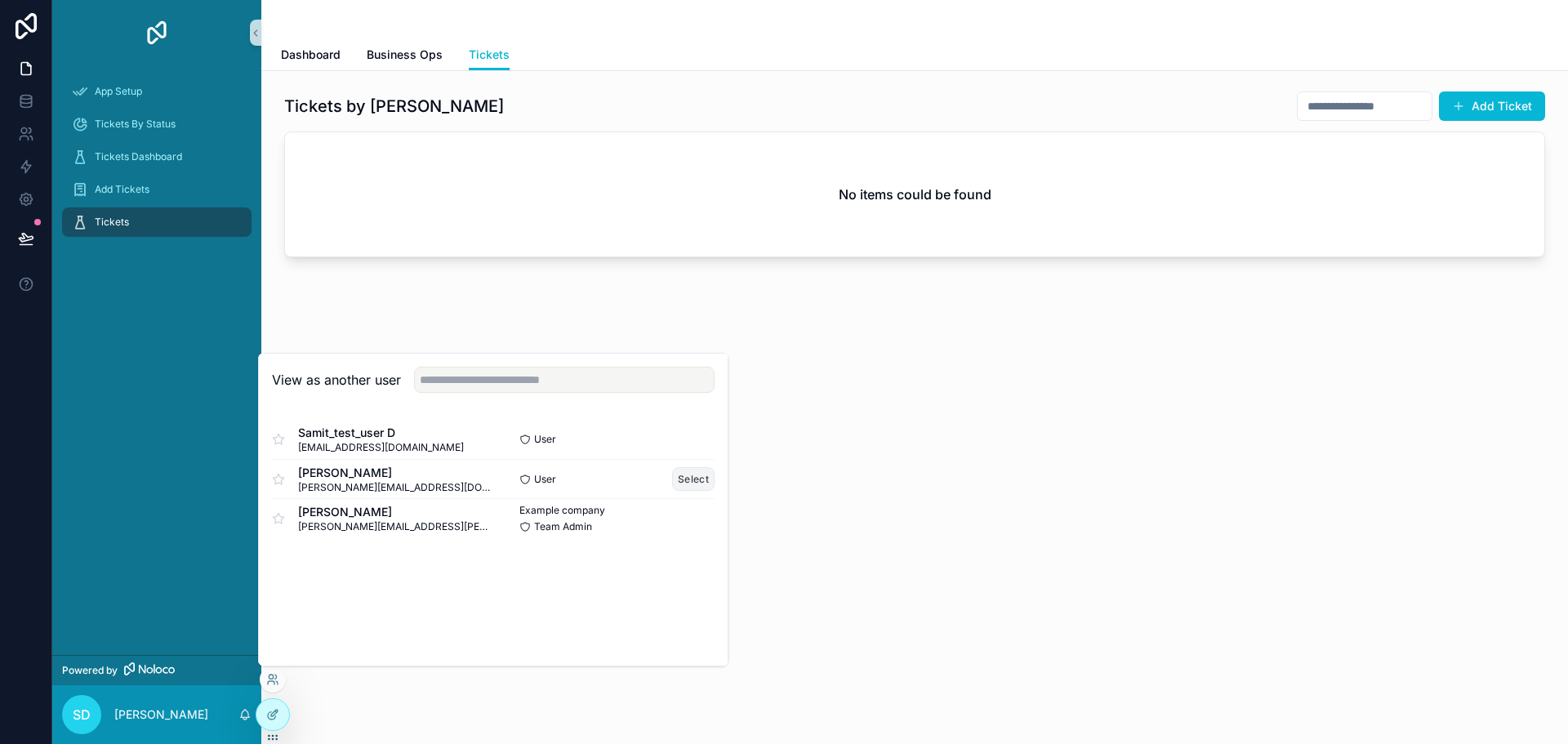
click at [683, 482] on button "Select" at bounding box center [693, 480] width 42 height 24
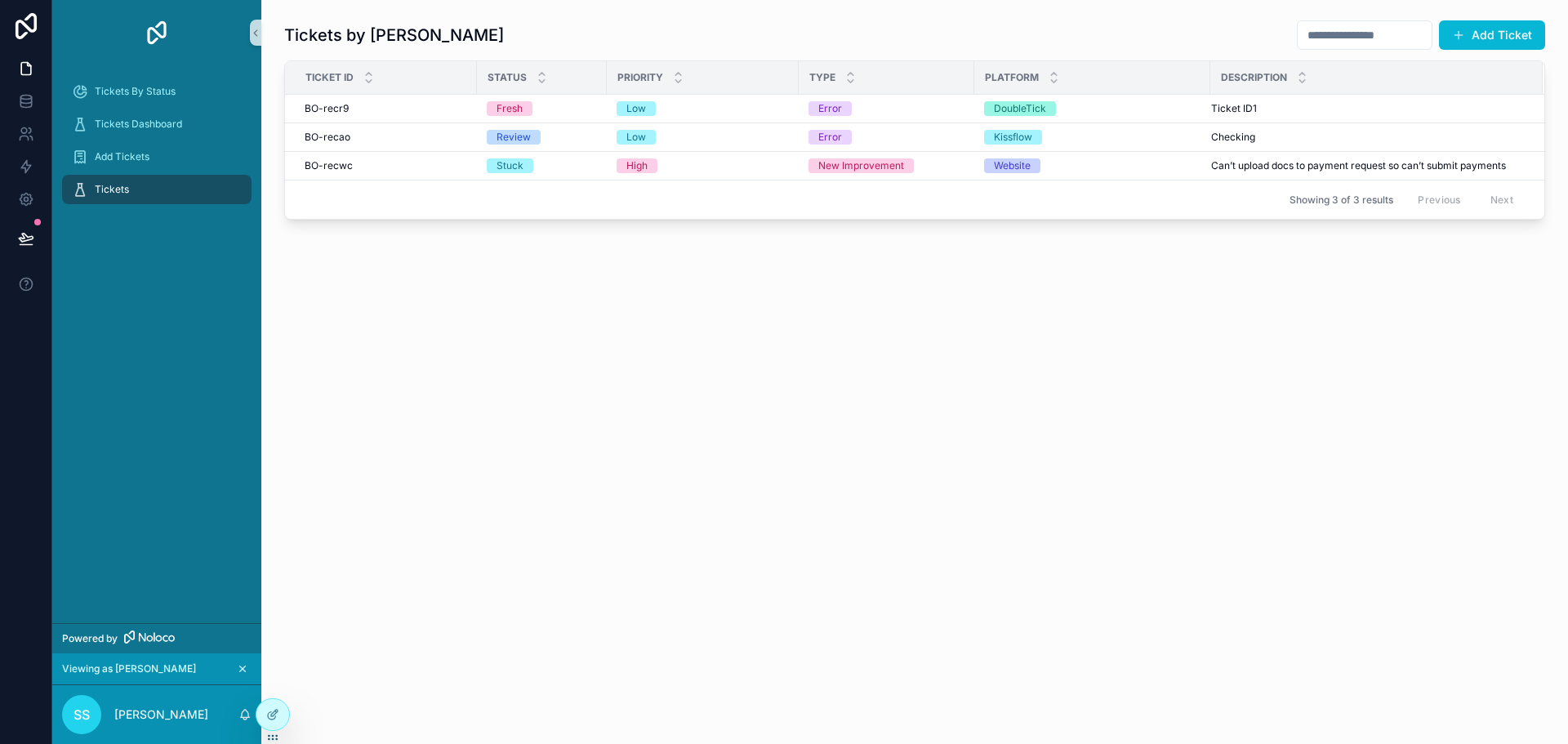
click at [1050, 208] on div "Showing 3 of 3 results Previous Next" at bounding box center [915, 199] width 1259 height 40
click at [239, 665] on icon "scrollable content" at bounding box center [242, 668] width 11 height 11
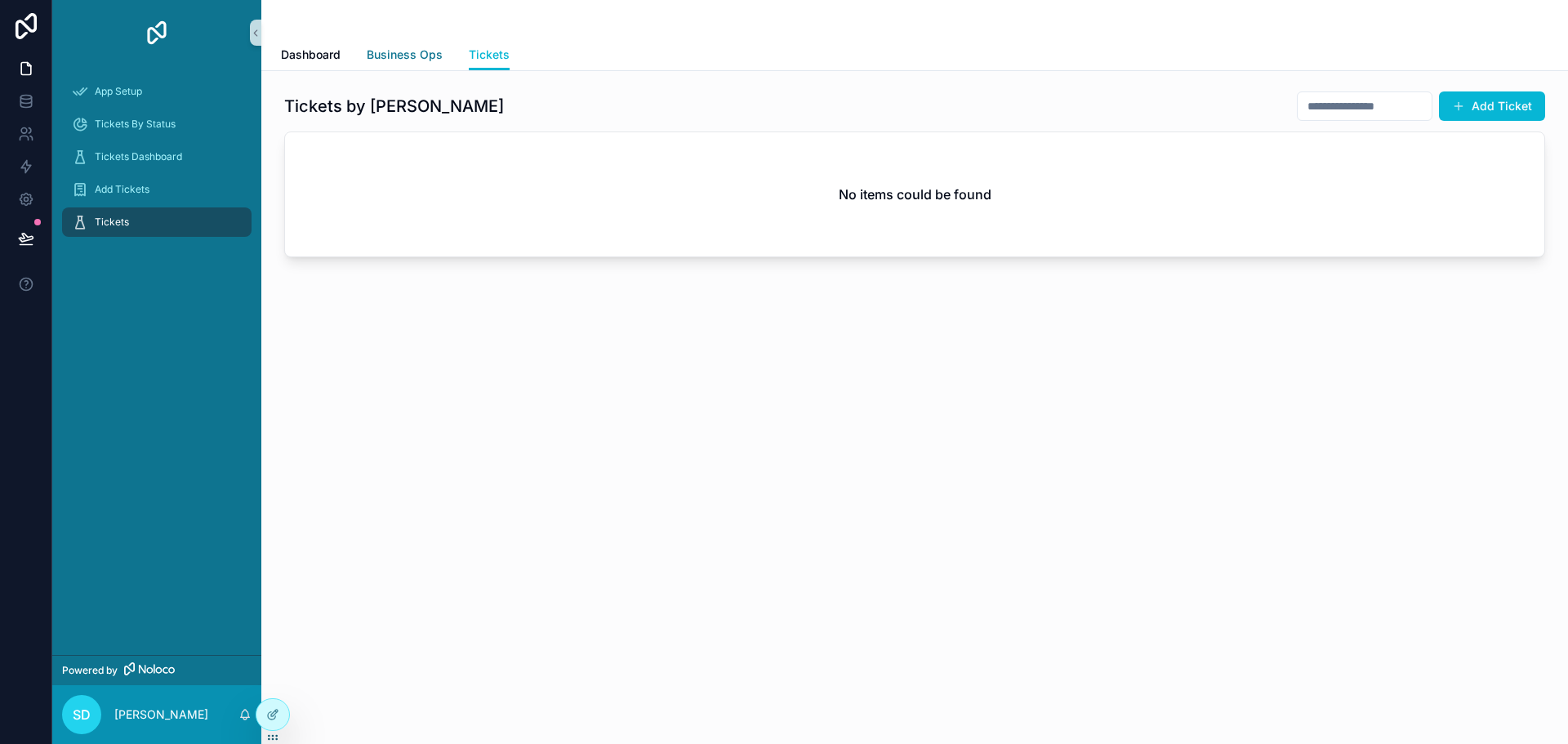
click at [403, 54] on span "Business Ops" at bounding box center [404, 55] width 76 height 17
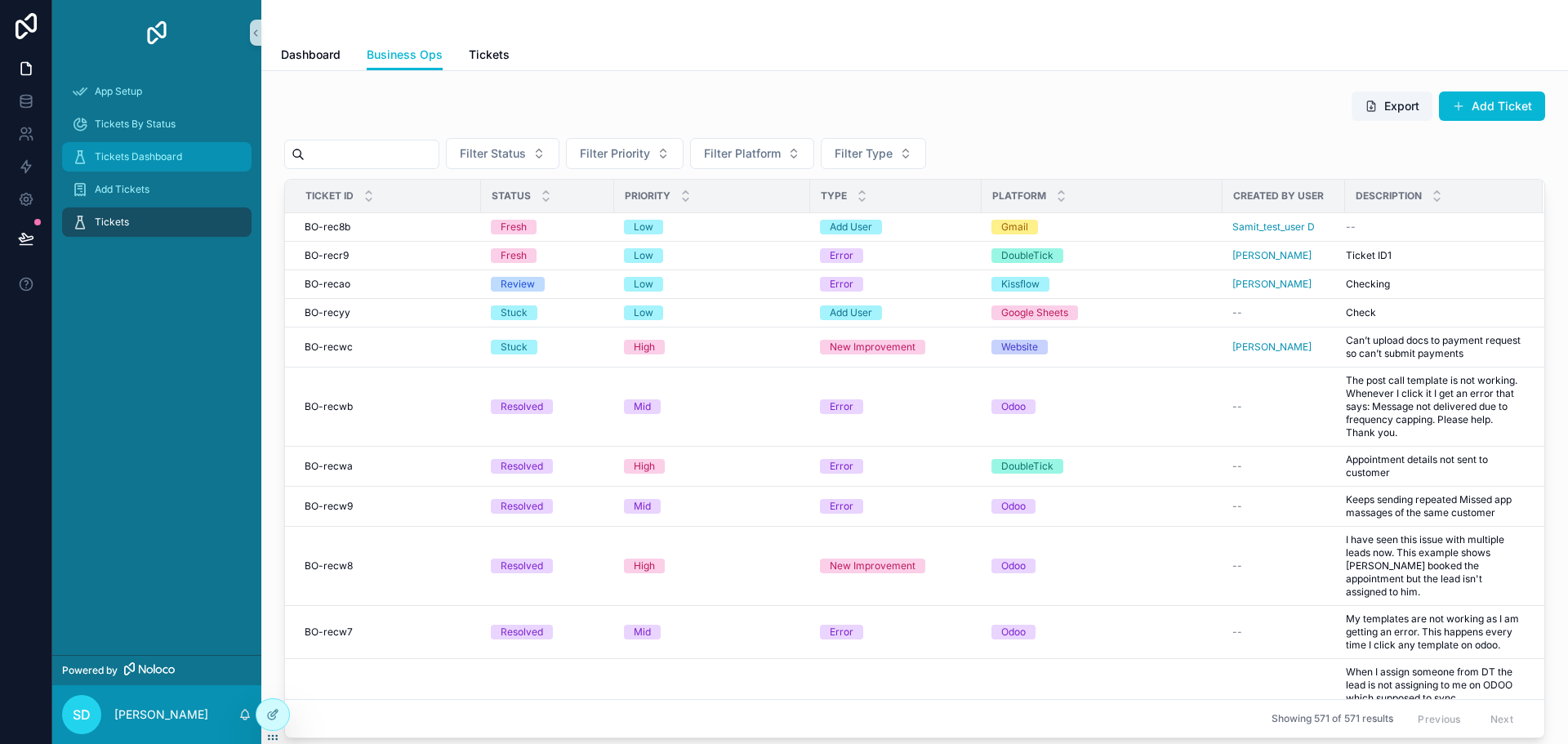
click at [149, 164] on div "Tickets Dashboard" at bounding box center [156, 157] width 170 height 26
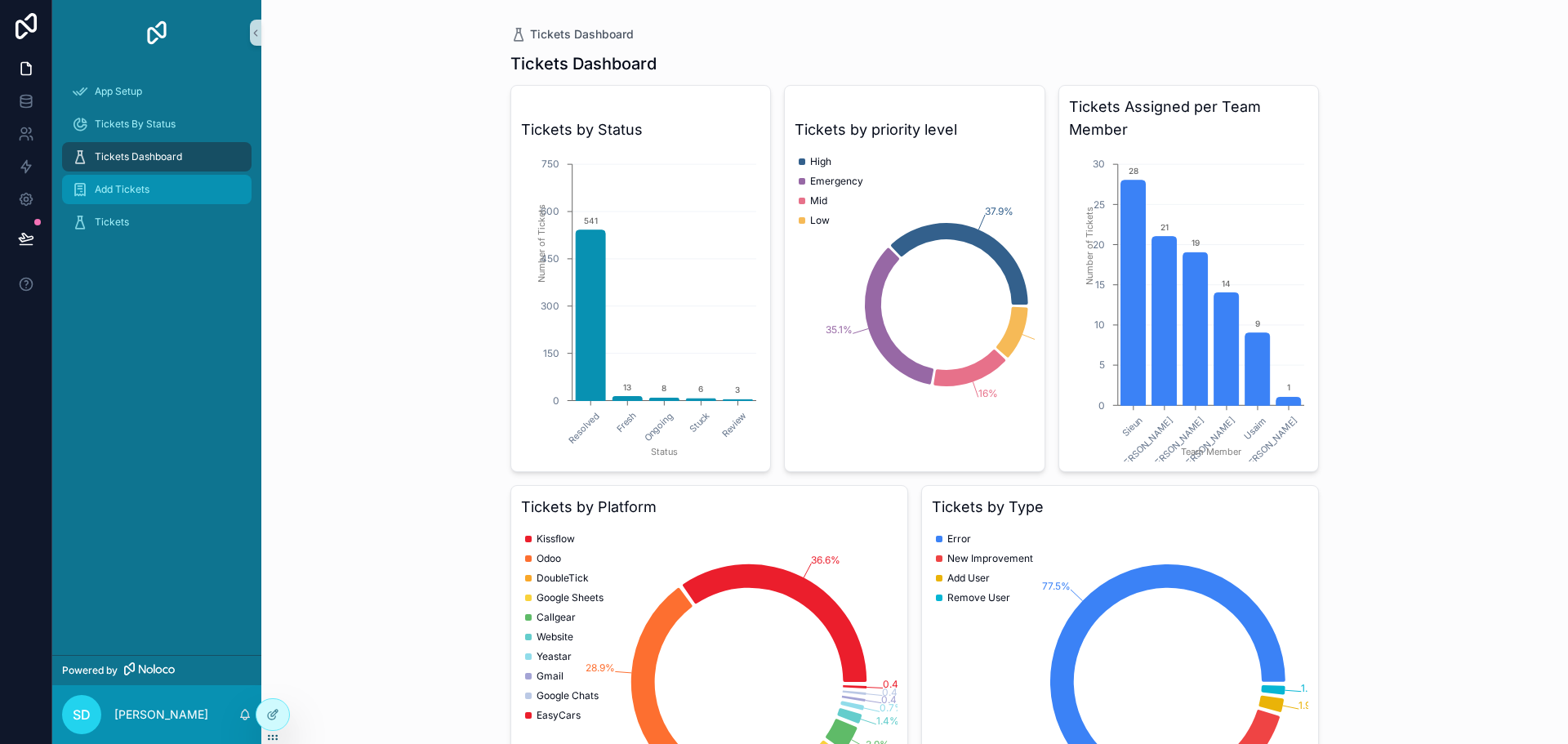
click at [195, 190] on div "Add Tickets" at bounding box center [156, 190] width 170 height 26
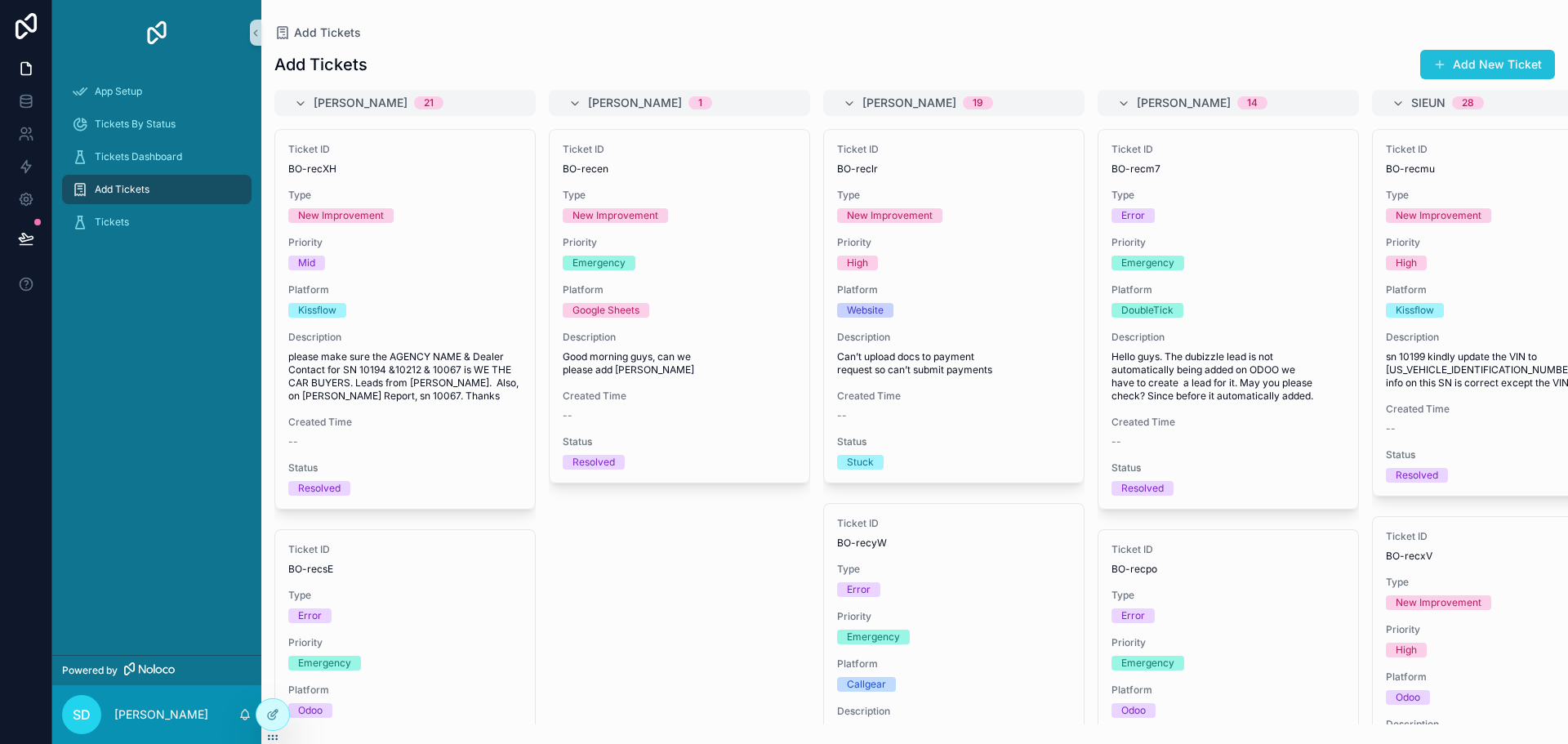
click at [1503, 67] on button "Add New Ticket" at bounding box center [1487, 64] width 134 height 29
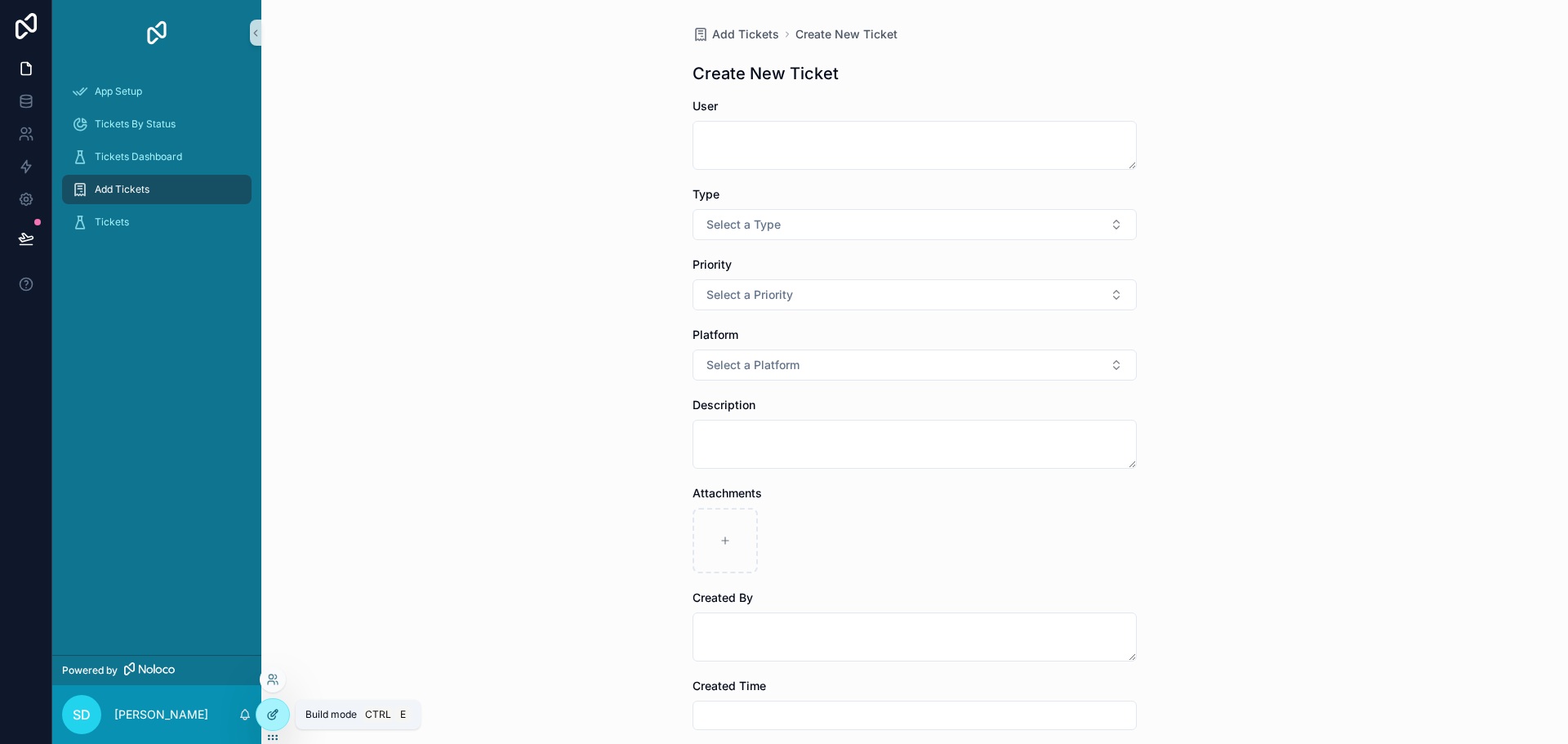
click at [271, 707] on div at bounding box center [272, 715] width 32 height 31
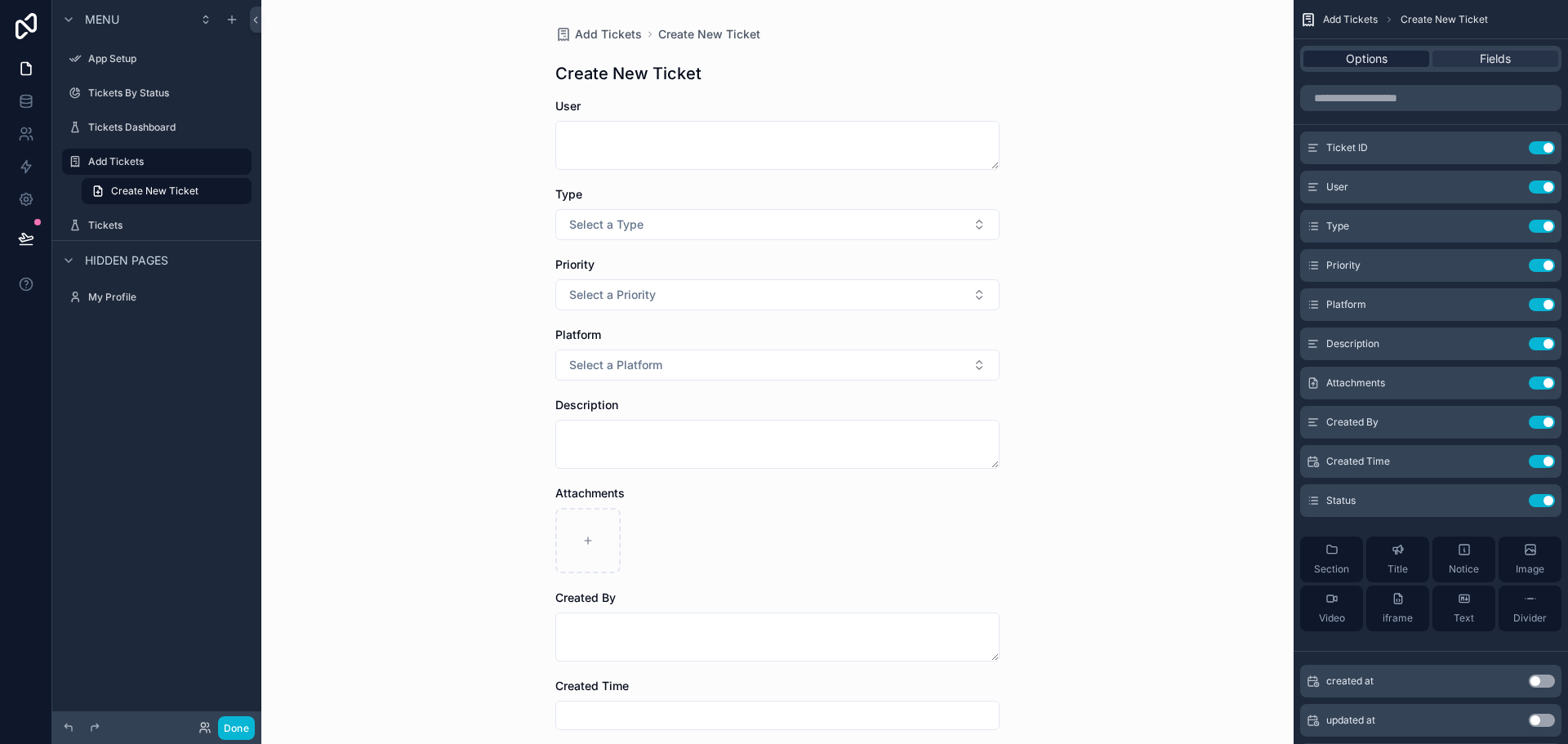
click at [1347, 58] on span "Options" at bounding box center [1366, 59] width 41 height 17
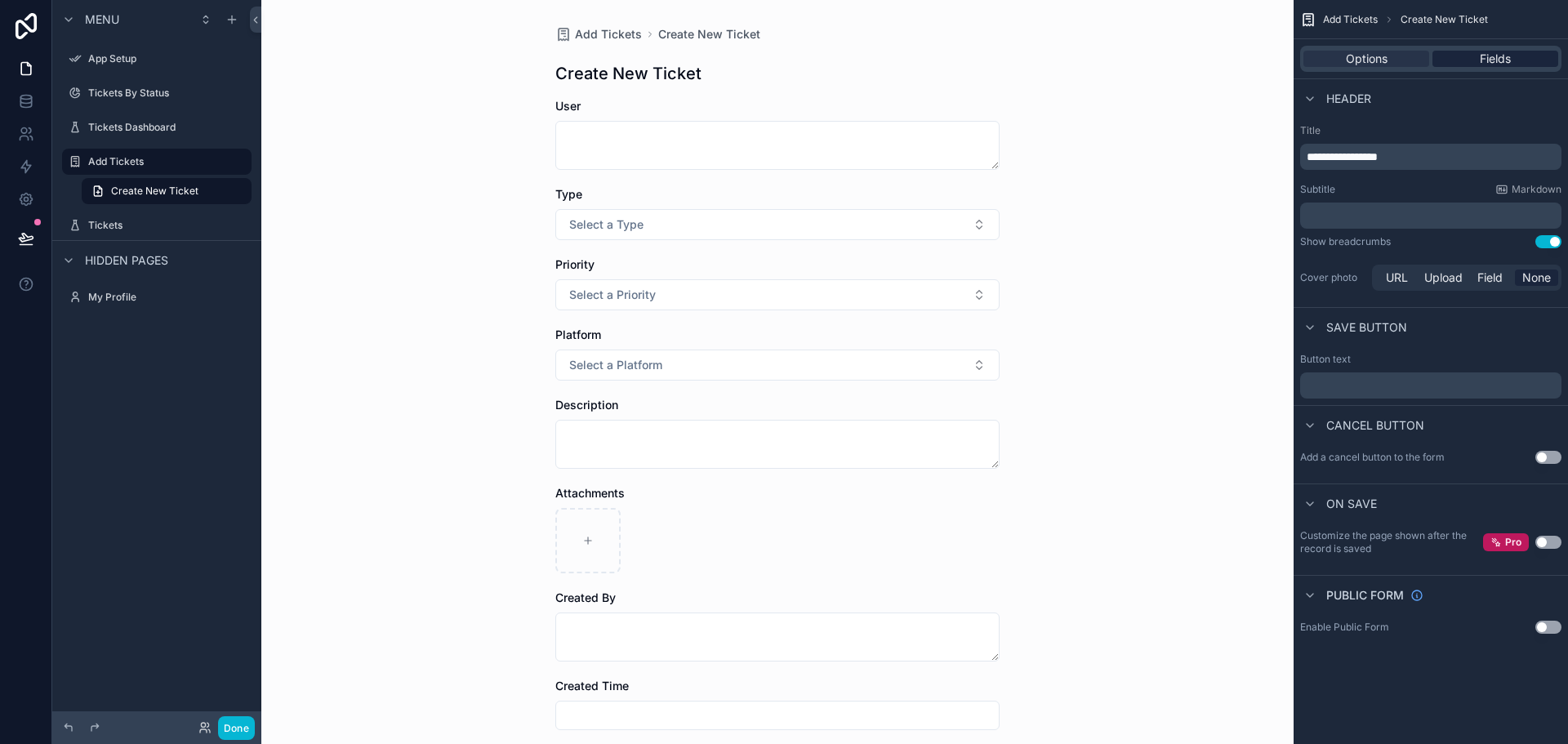
click at [1486, 57] on span "Fields" at bounding box center [1495, 59] width 31 height 17
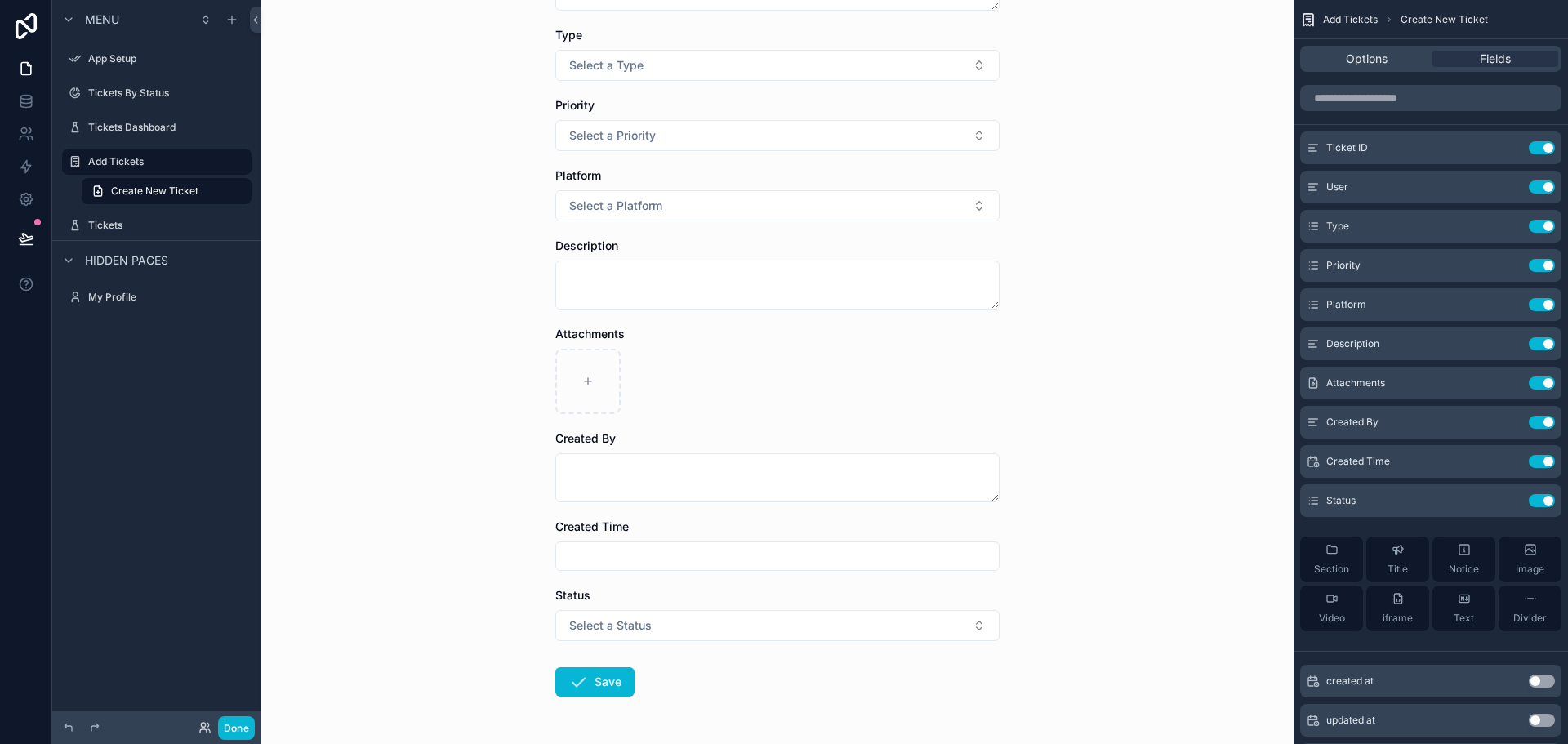
scroll to position [216, 0]
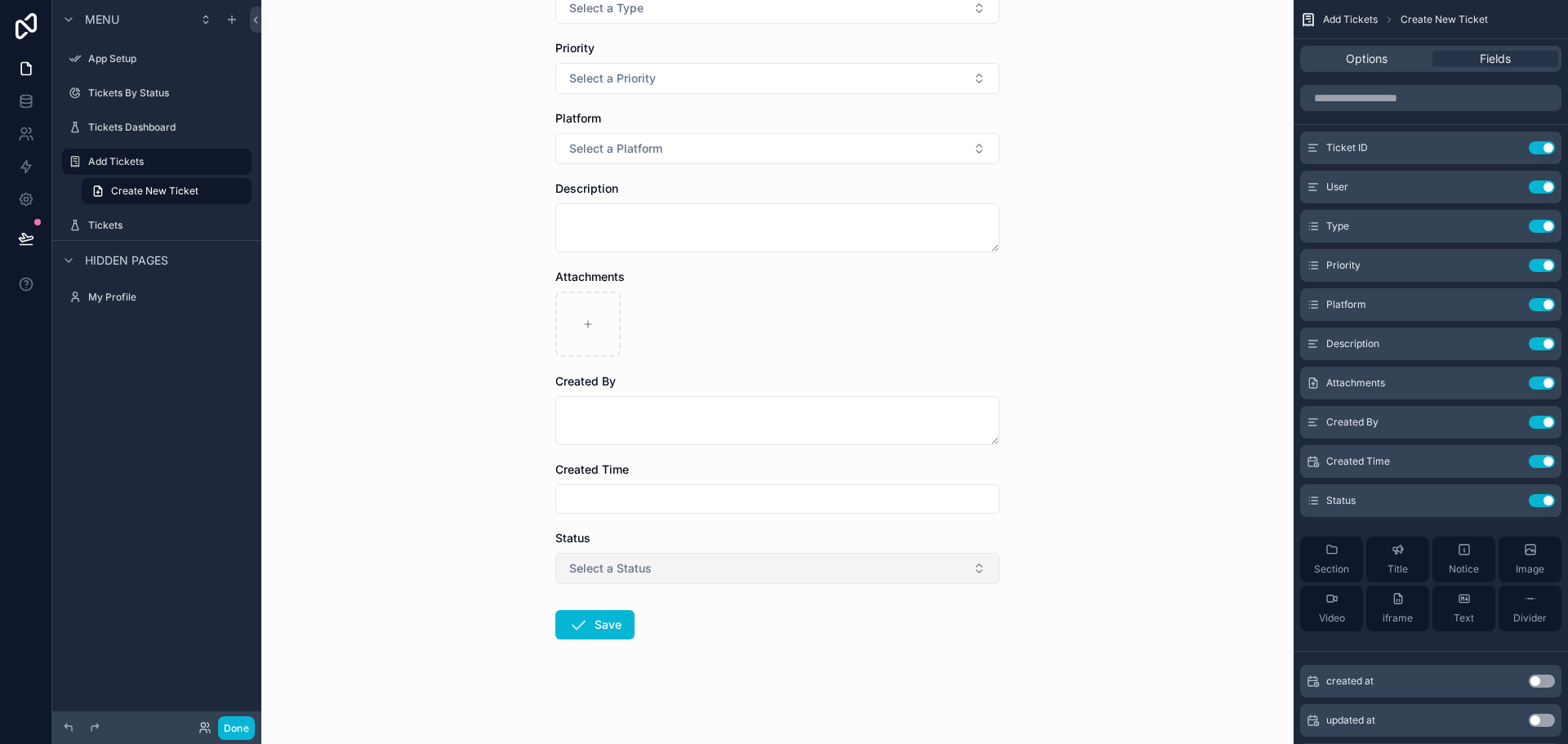
click at [675, 573] on button "Select a Status" at bounding box center [777, 569] width 444 height 31
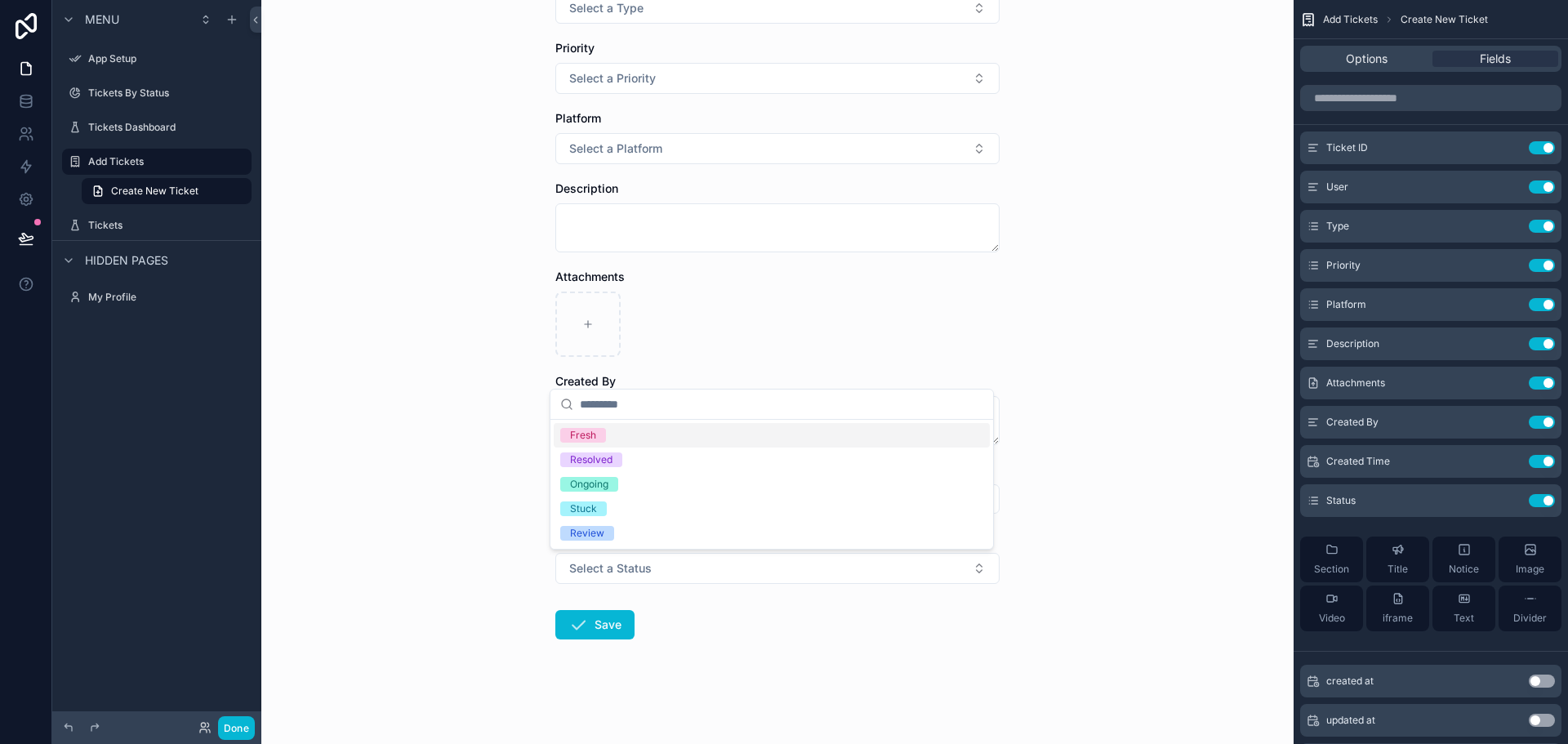
click at [759, 610] on form "User Type Select a Type Priority Select a Priority Platform Select a Platform D…" at bounding box center [777, 312] width 444 height 863
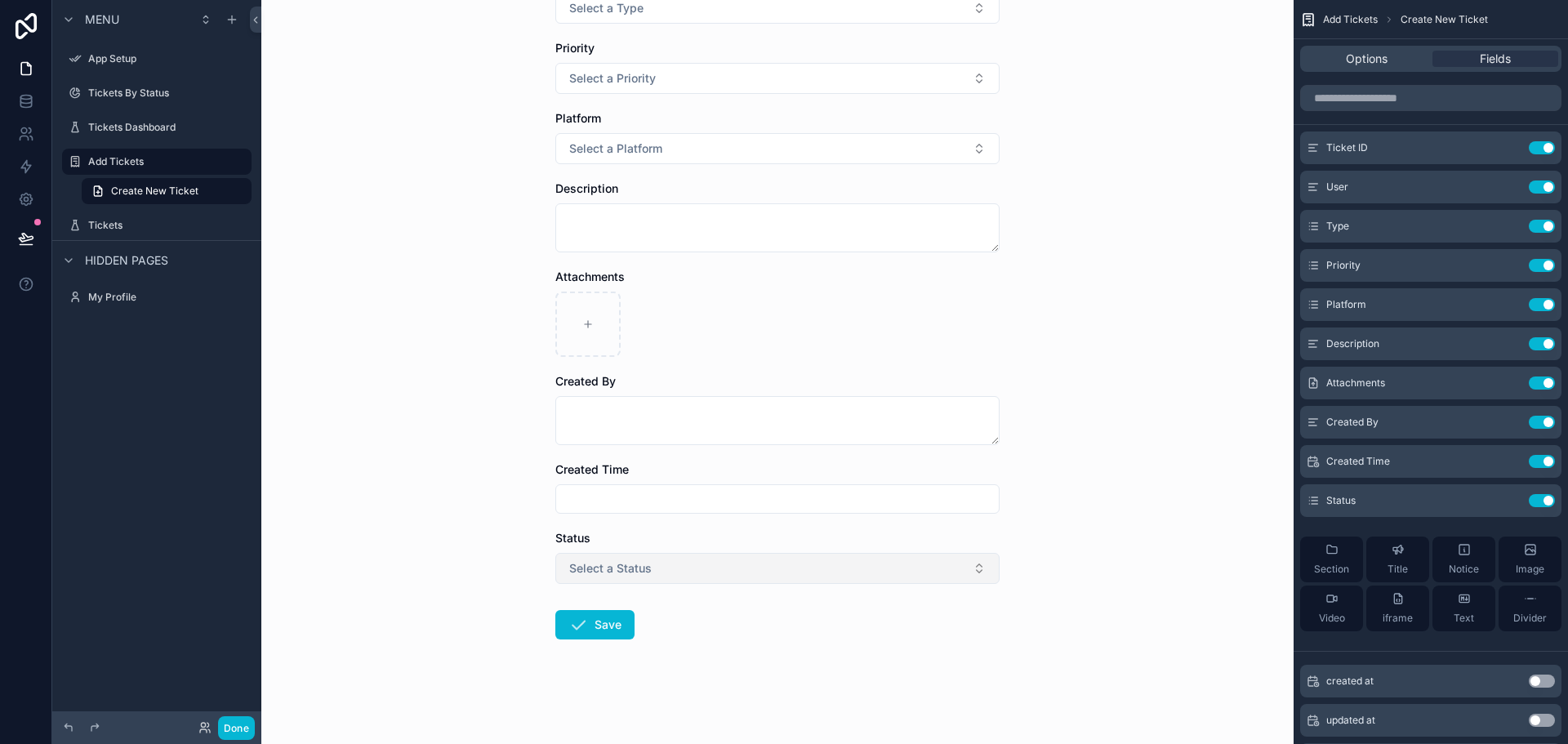
click at [684, 567] on button "Select a Status" at bounding box center [777, 569] width 444 height 31
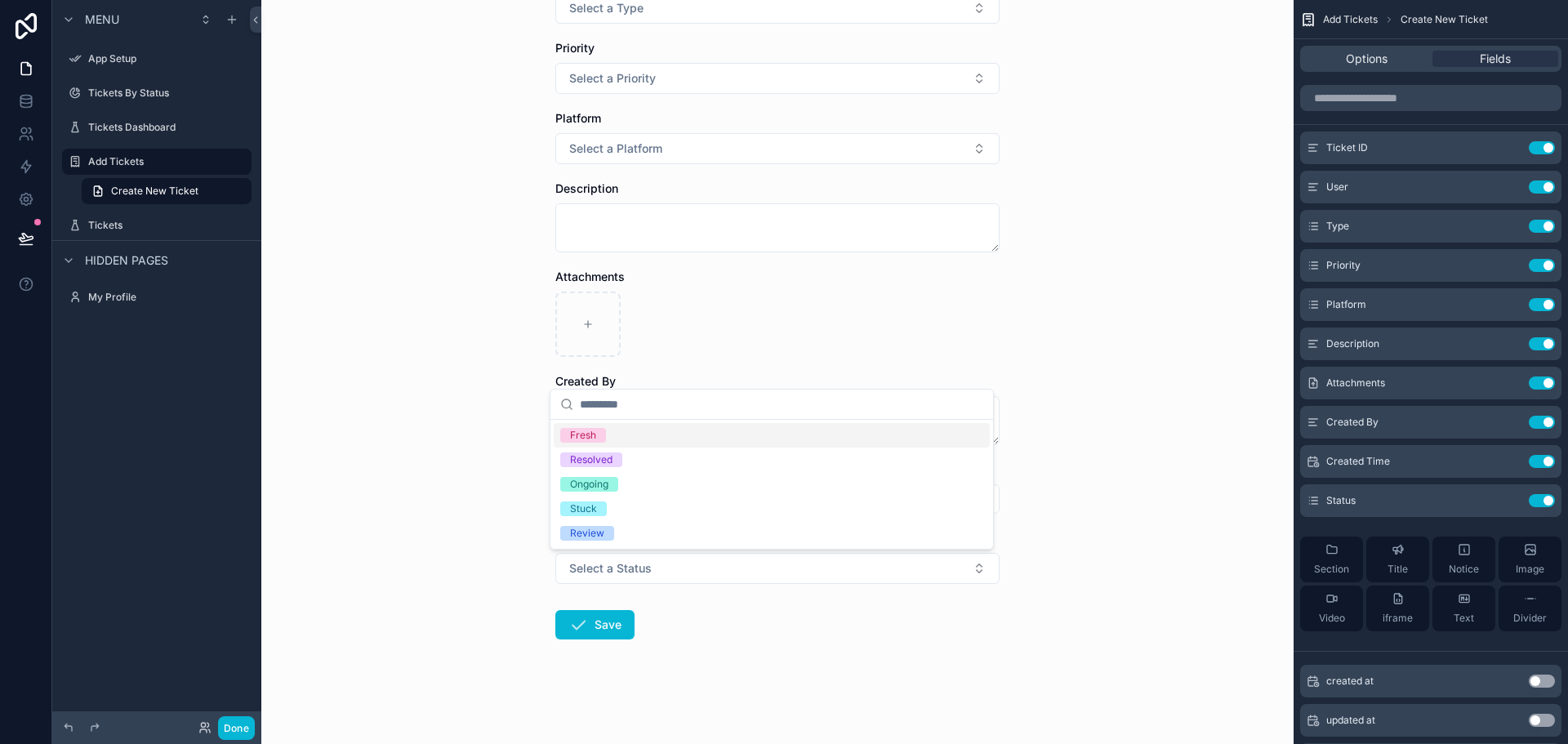
click at [1157, 213] on div "Add Tickets Create New Ticket Create New Ticket User Type Select a Type Priorit…" at bounding box center [777, 156] width 1032 height 744
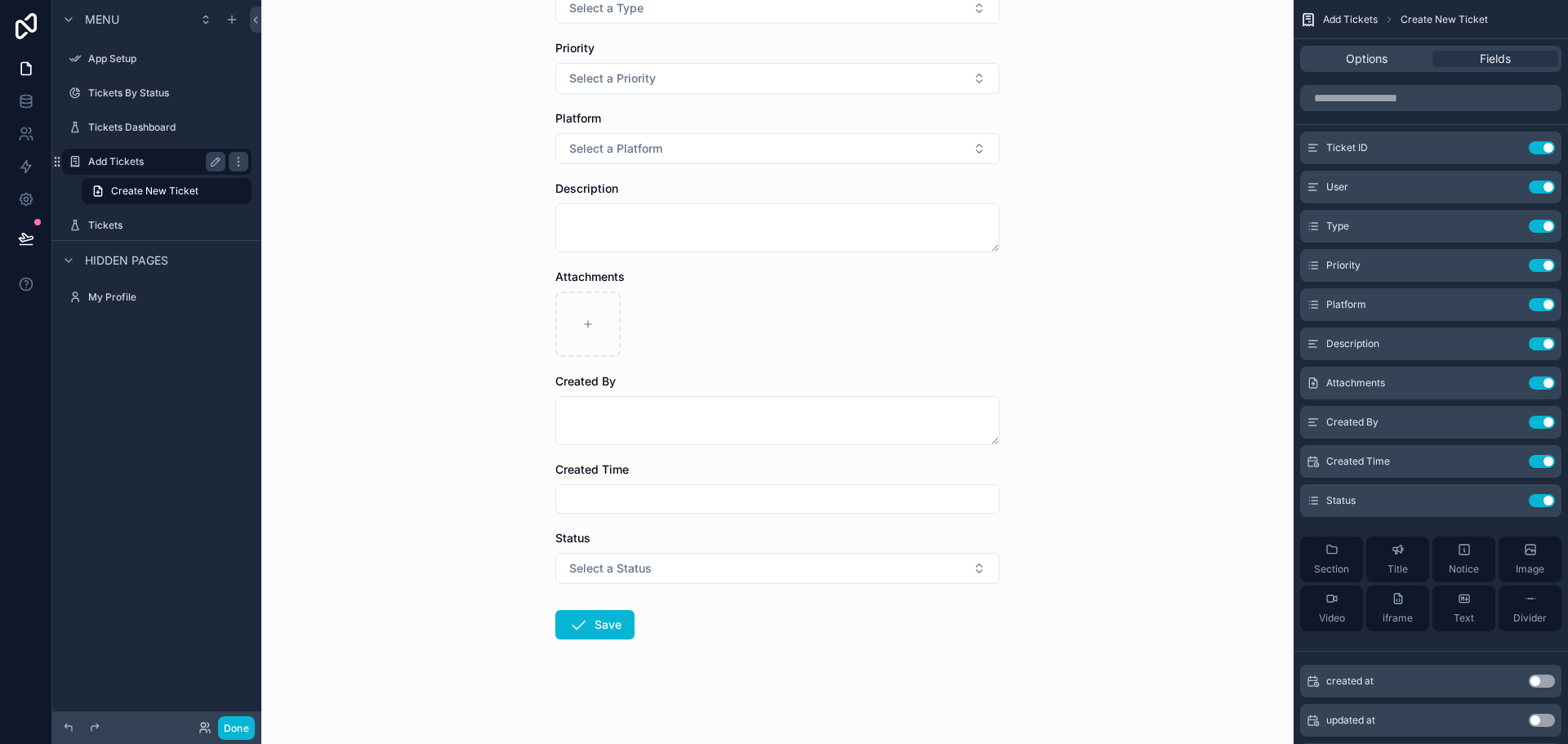
click at [153, 159] on label "Add Tickets" at bounding box center [154, 162] width 131 height 13
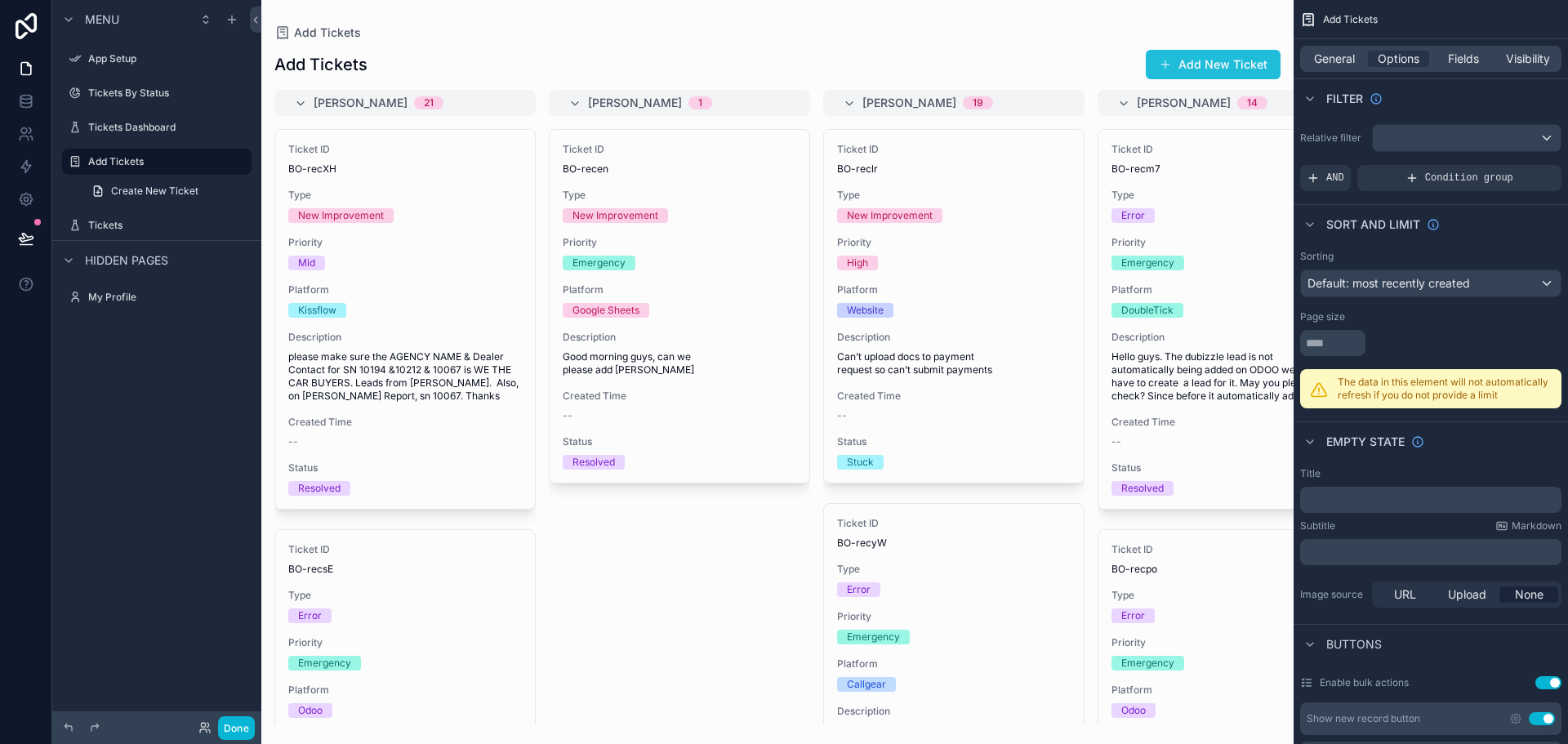
click at [1170, 64] on span "scrollable content" at bounding box center [1165, 64] width 13 height 13
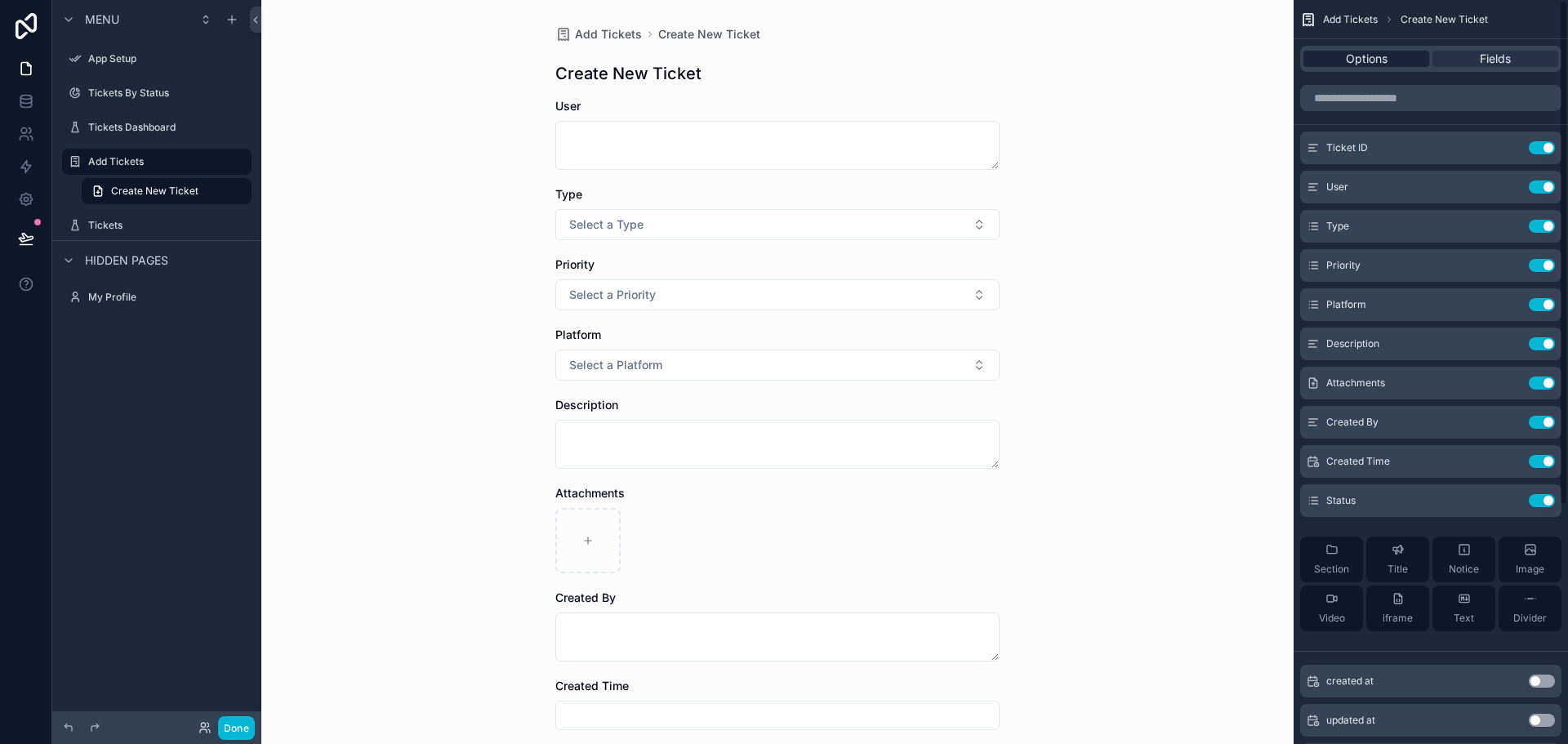
click at [1382, 65] on span "Options" at bounding box center [1366, 59] width 41 height 17
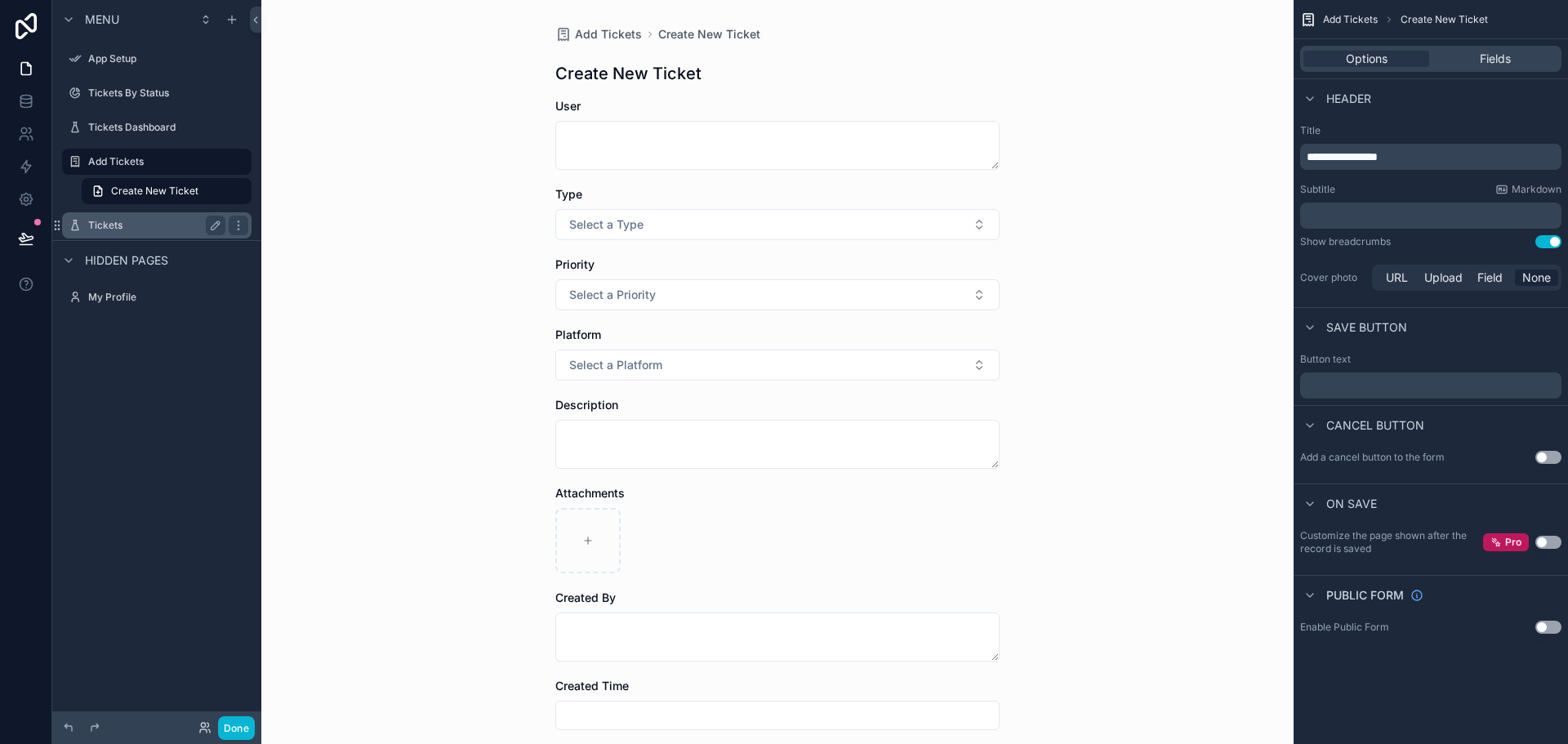
click at [156, 223] on label "Tickets" at bounding box center [154, 226] width 131 height 13
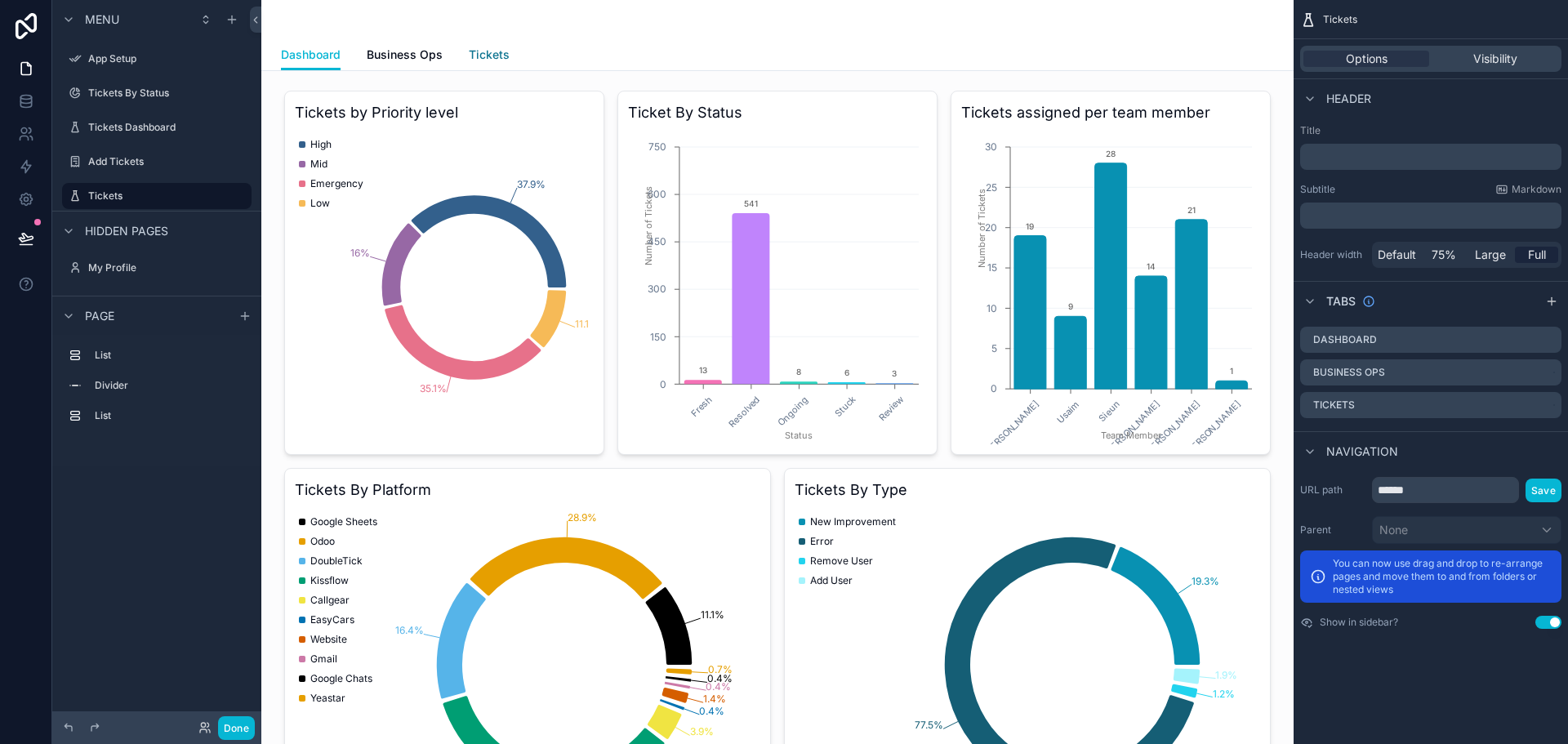
click at [481, 57] on span "Tickets" at bounding box center [489, 55] width 40 height 17
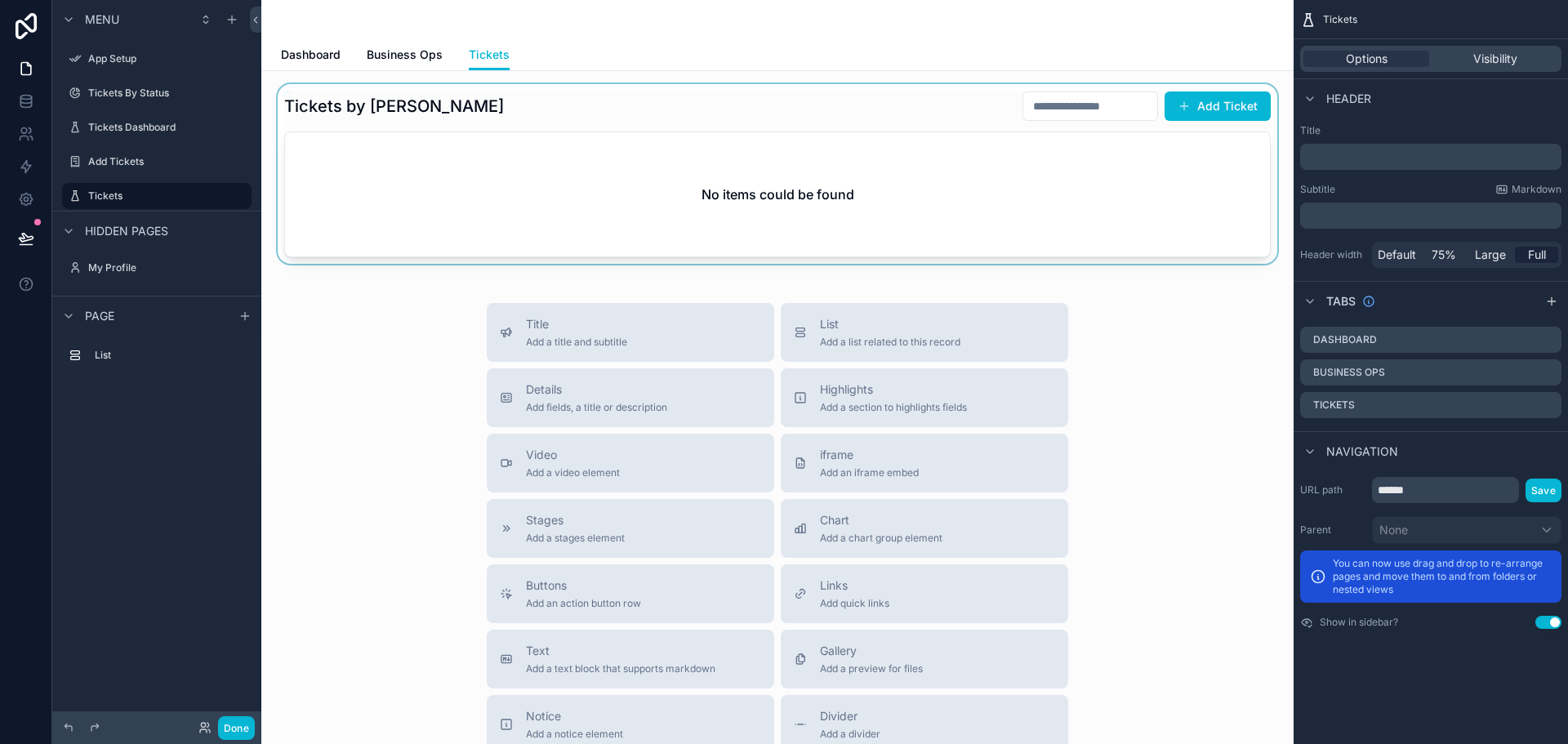
click at [1218, 107] on div "scrollable content" at bounding box center [777, 173] width 1006 height 180
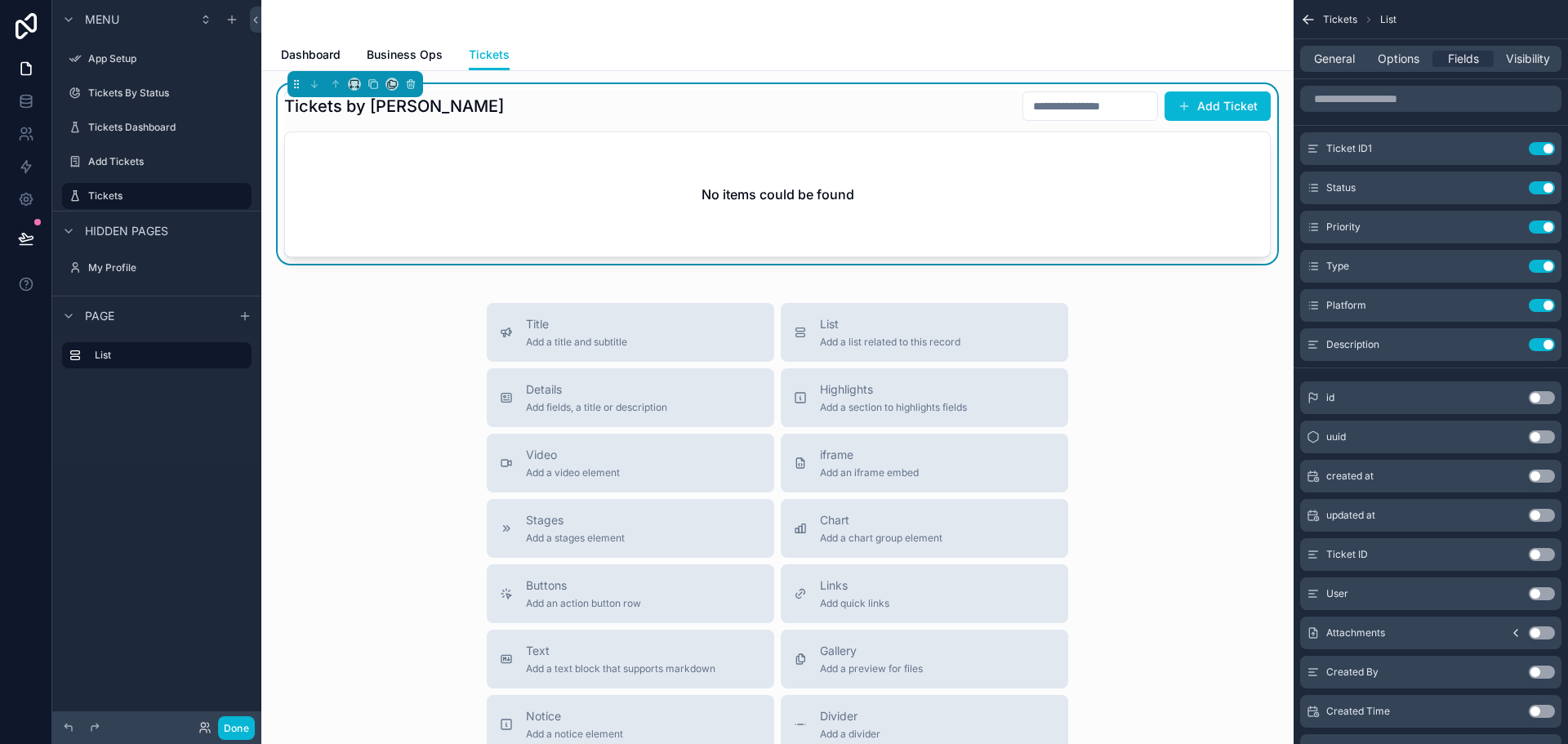
click at [1218, 107] on button "Add Ticket" at bounding box center [1216, 106] width 106 height 29
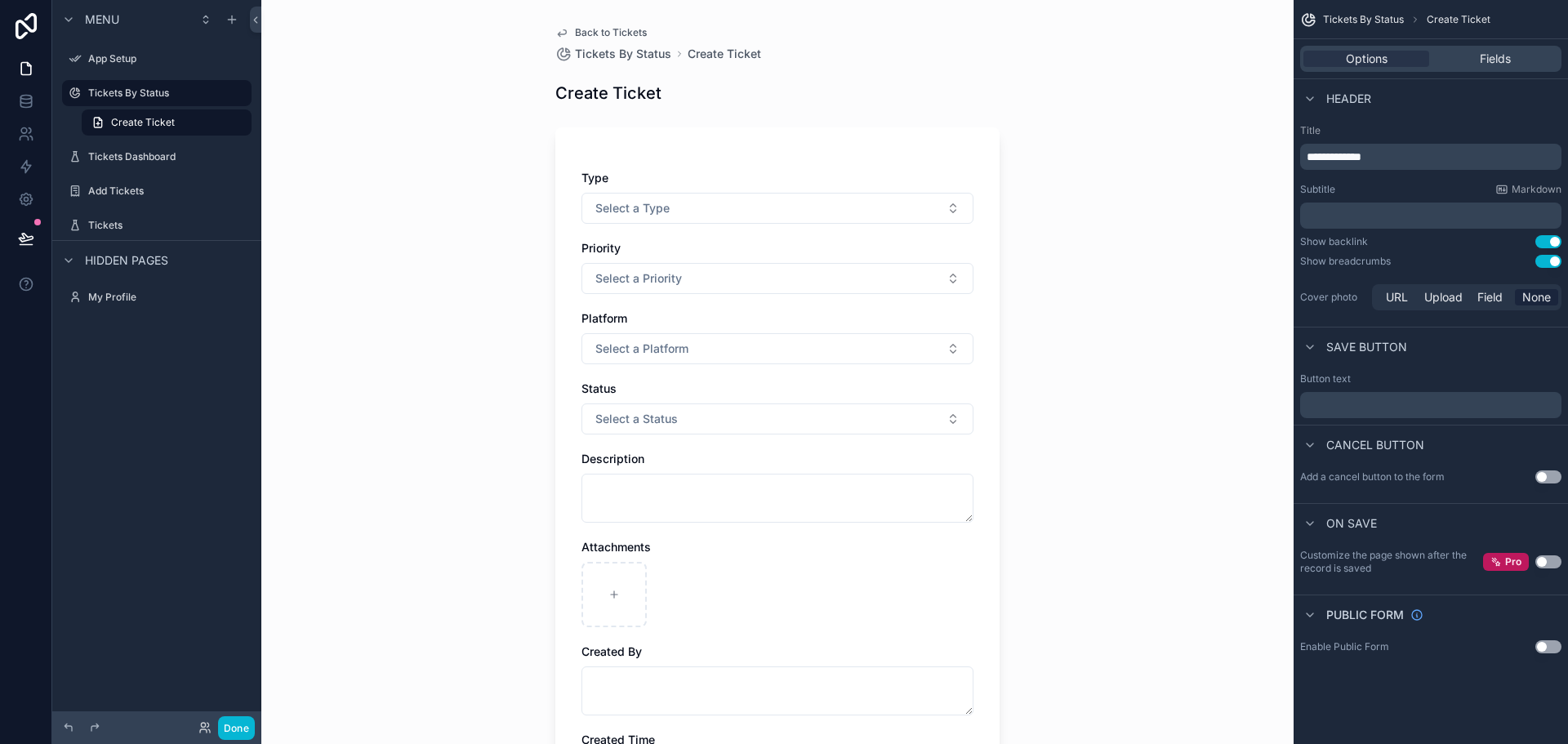
click at [1492, 67] on div "Options Fields" at bounding box center [1431, 59] width 261 height 26
click at [1488, 55] on span "Fields" at bounding box center [1495, 59] width 31 height 17
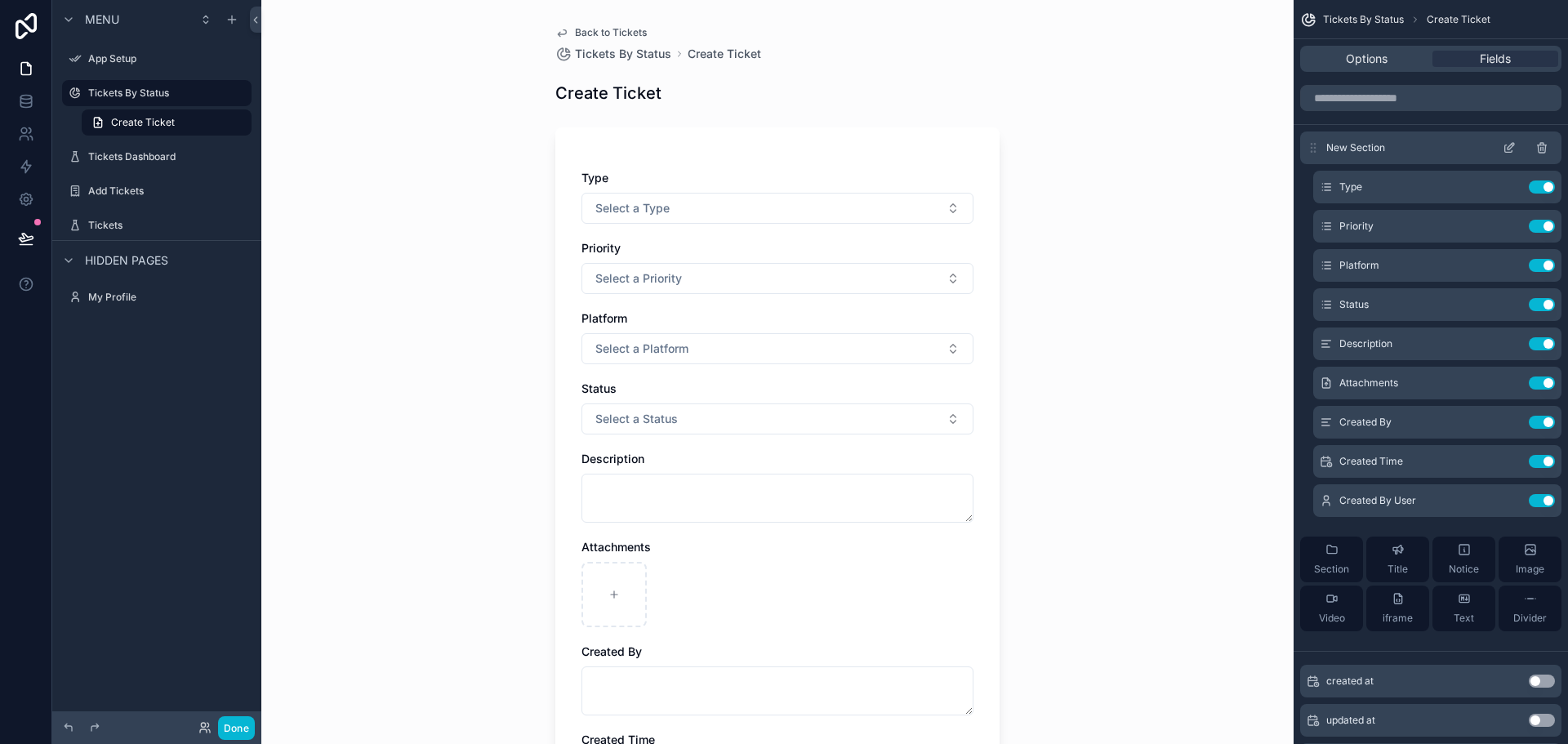
click at [1509, 147] on icon "scrollable content" at bounding box center [1509, 147] width 13 height 13
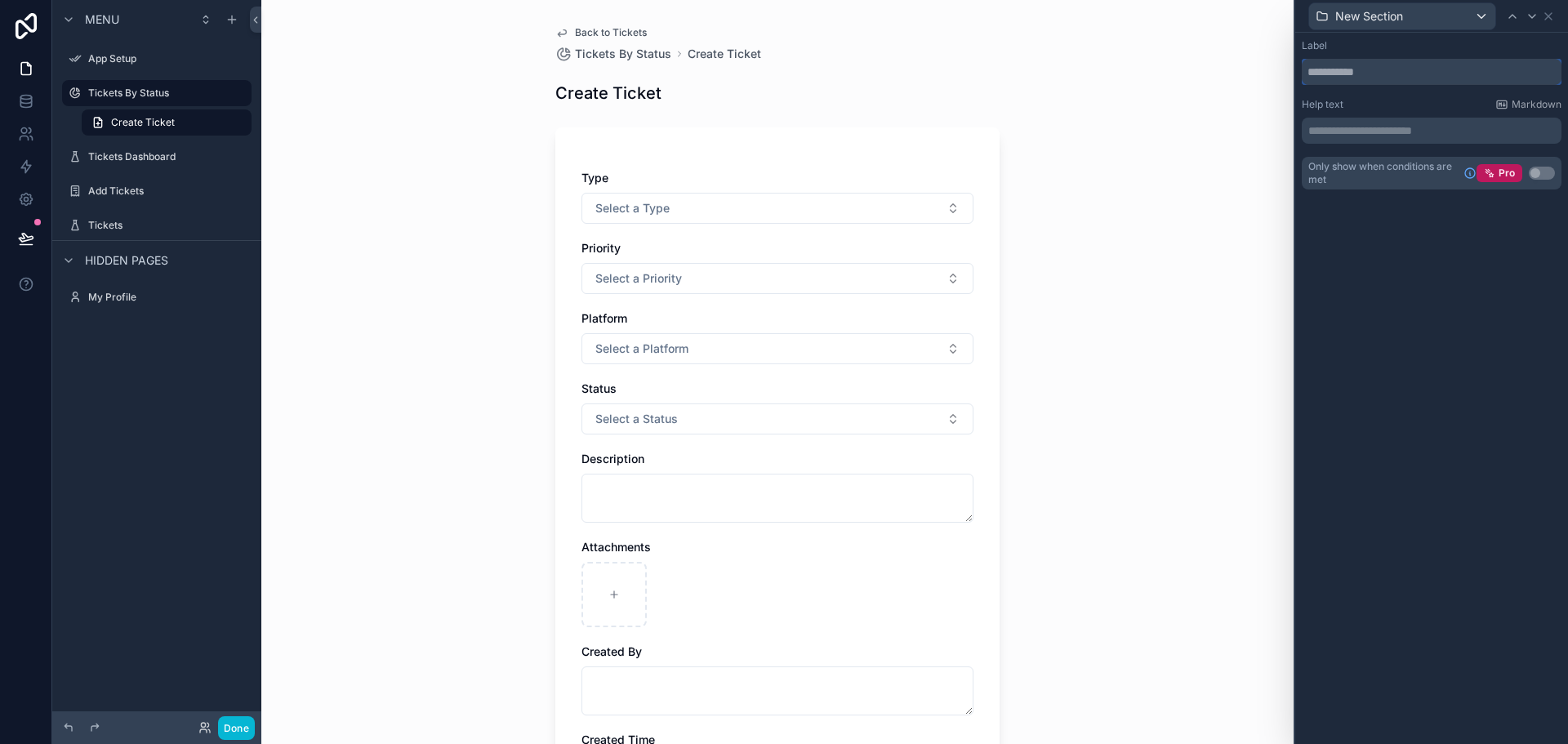
click at [1365, 64] on input "text" at bounding box center [1431, 72] width 259 height 26
click at [1546, 21] on icon at bounding box center [1548, 17] width 13 height 13
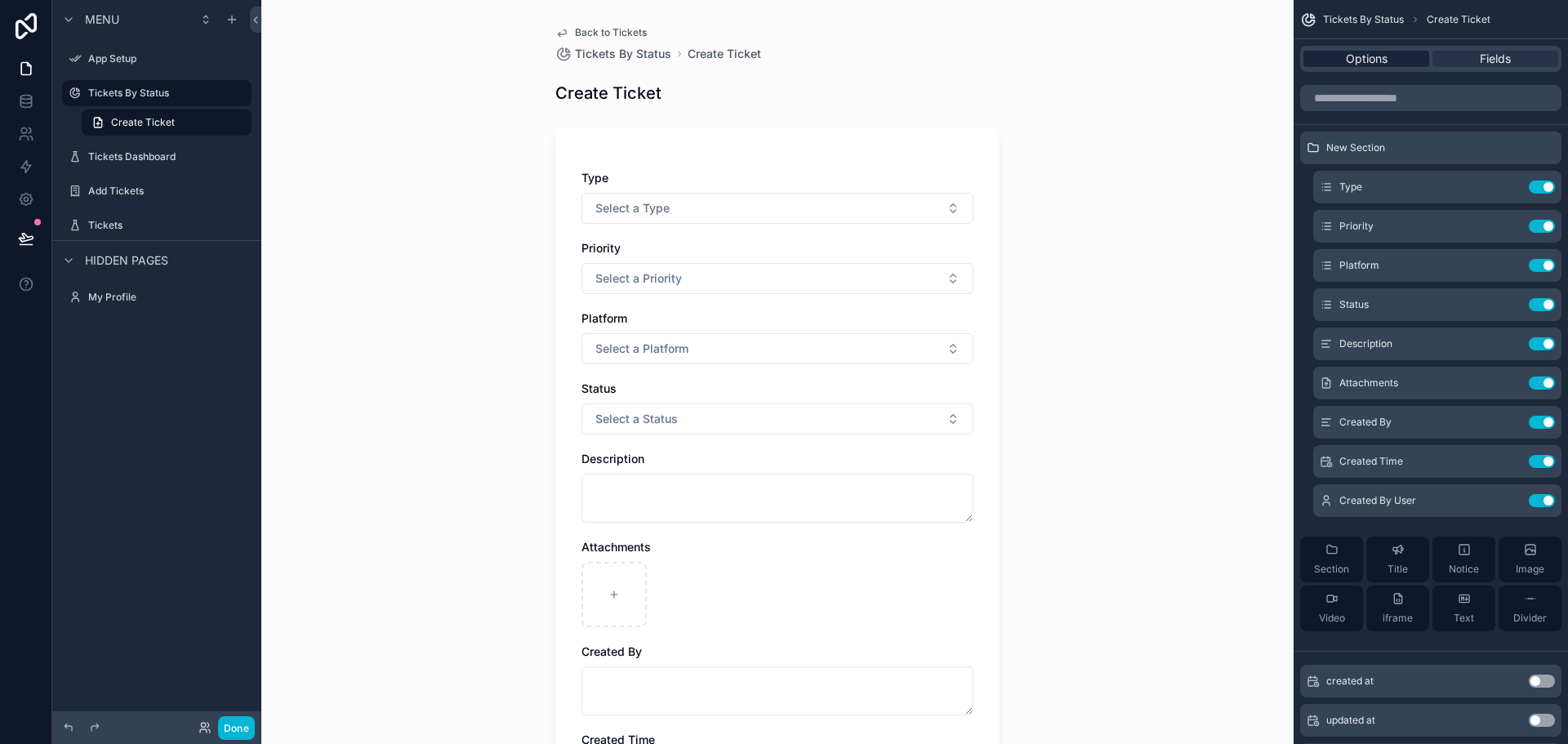
click at [1373, 52] on span "Options" at bounding box center [1366, 59] width 41 height 17
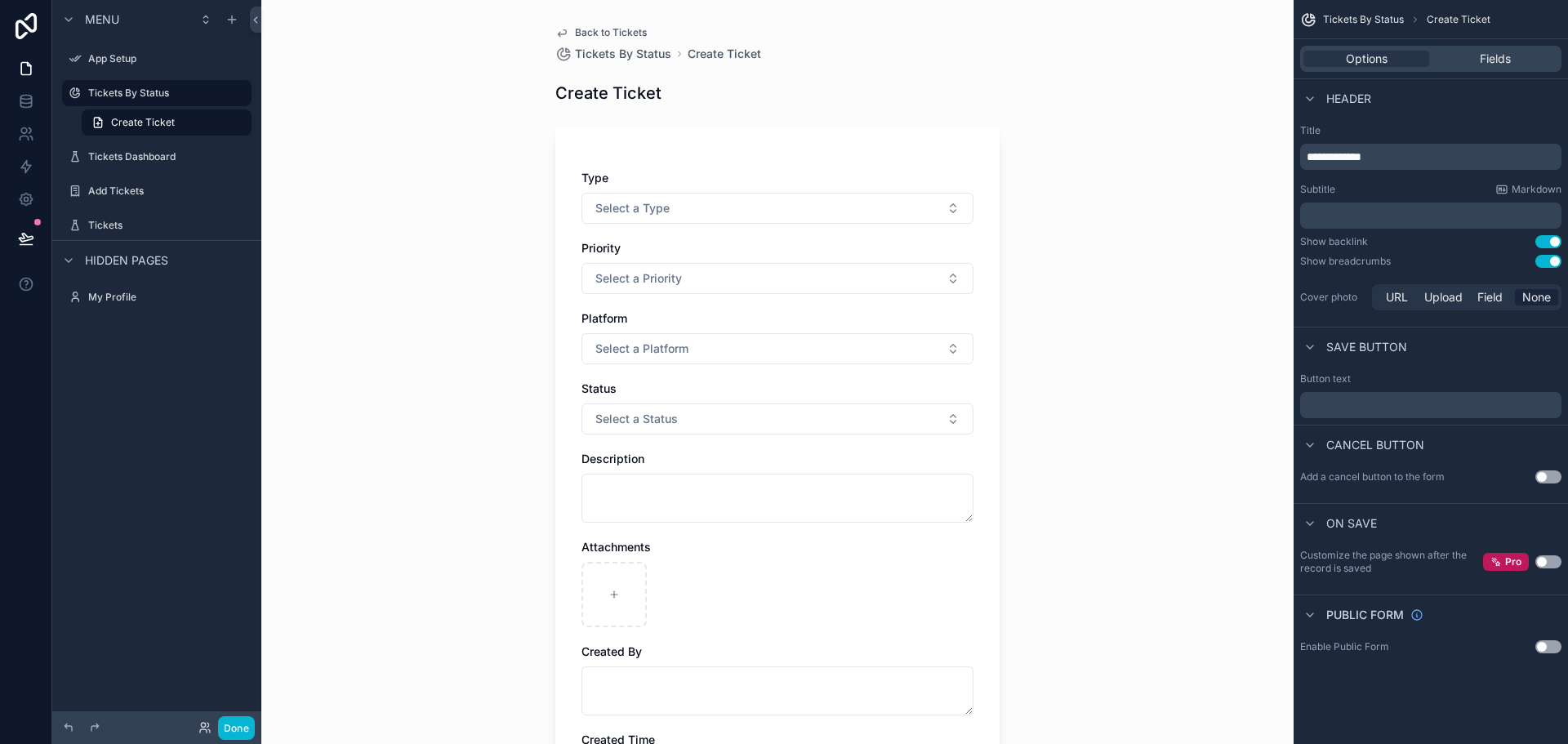
click at [1096, 215] on div "Back to Tickets Tickets By Status Create Ticket Create Ticket Type Select a Typ…" at bounding box center [777, 372] width 1032 height 744
drag, startPoint x: 124, startPoint y: 229, endPoint x: 143, endPoint y: 195, distance: 38.9
click at [124, 229] on label "Tickets" at bounding box center [154, 226] width 131 height 13
click at [143, 219] on label "Tickets" at bounding box center [154, 226] width 131 height 13
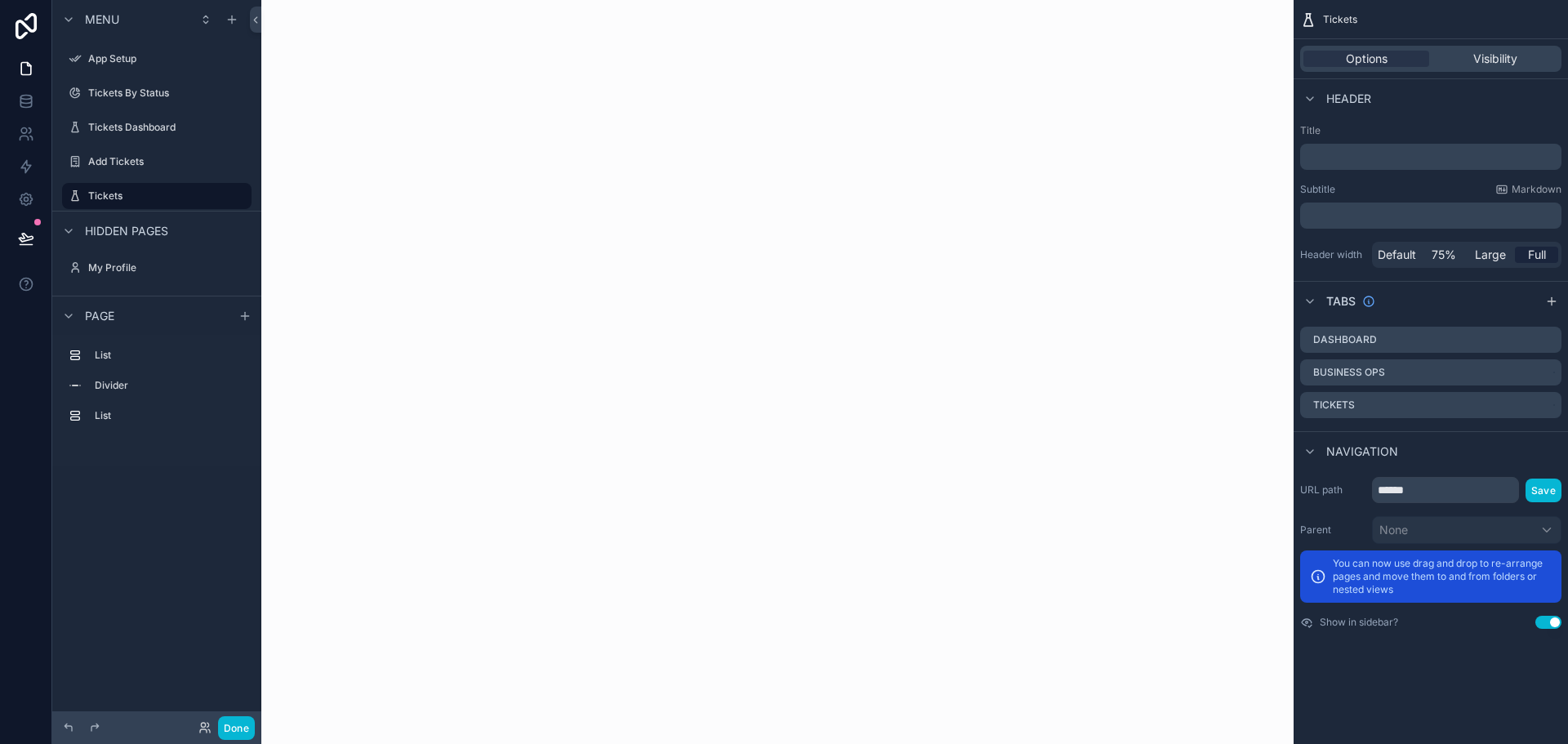
click at [0, 0] on icon "scrollable content" at bounding box center [0, 0] width 0 height 0
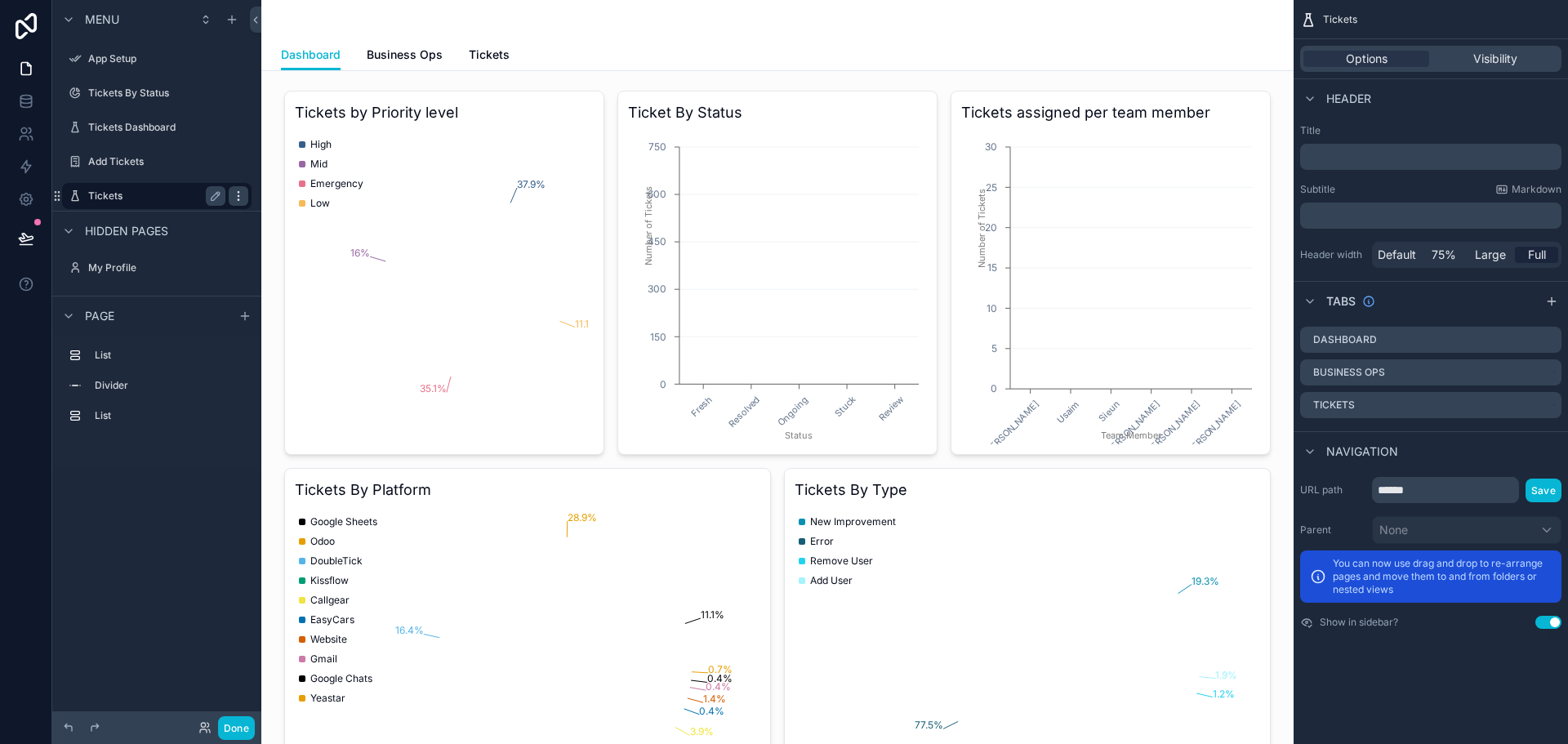
click at [238, 192] on icon "scrollable content" at bounding box center [237, 192] width 1 height 1
click at [213, 196] on icon "scrollable content" at bounding box center [215, 196] width 8 height 8
click at [476, 55] on span "Tickets" at bounding box center [489, 55] width 40 height 17
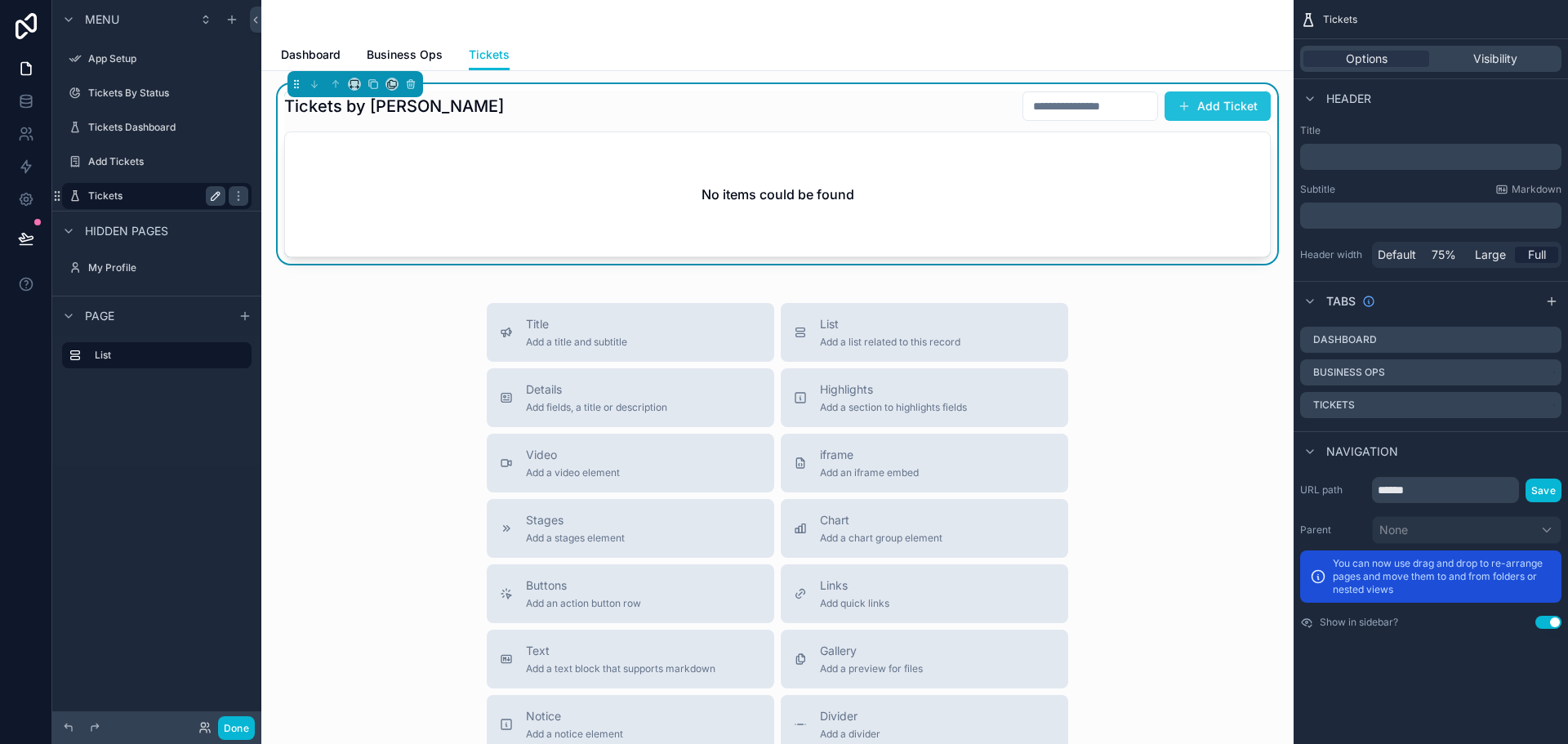
click at [1221, 110] on button "Add Ticket" at bounding box center [1216, 106] width 106 height 29
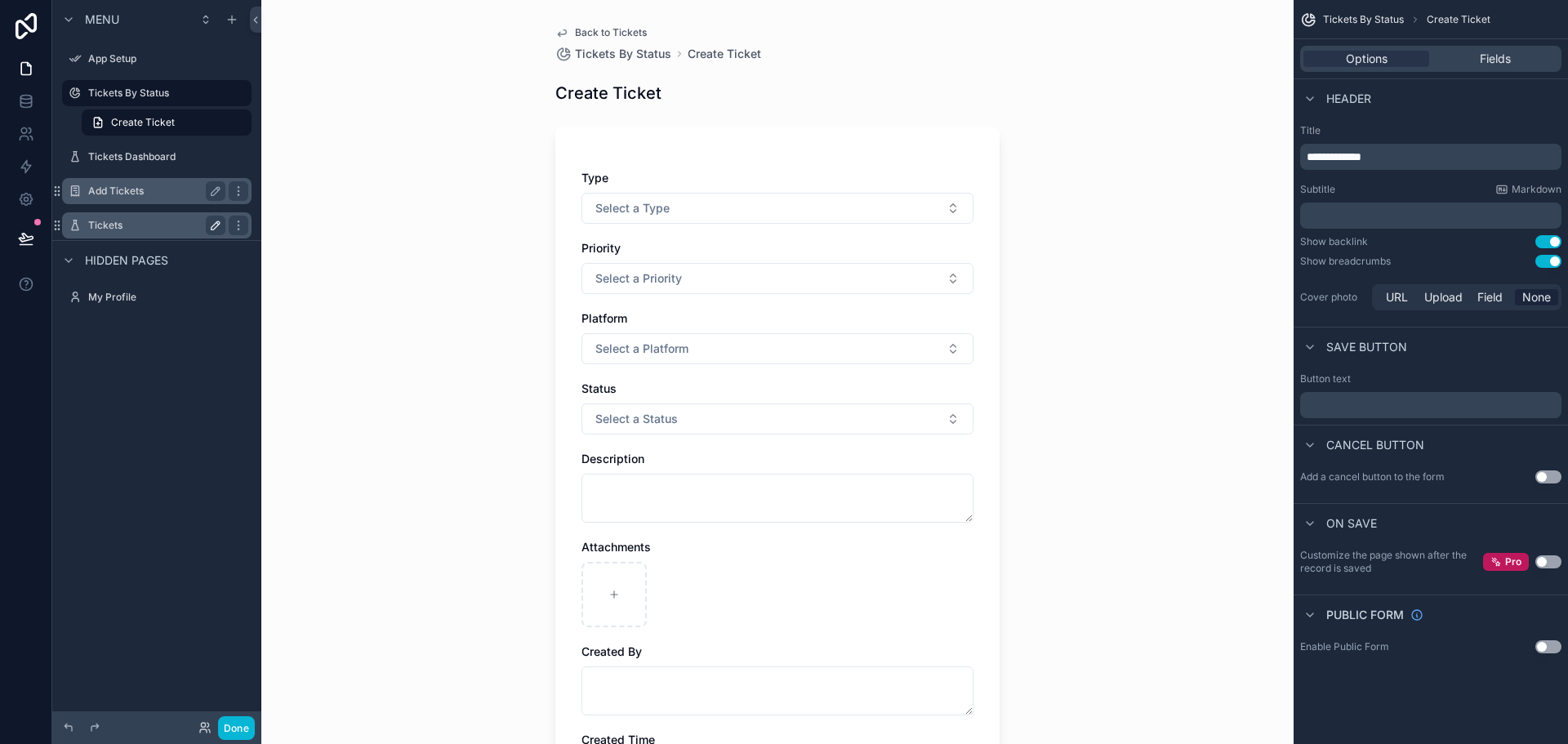
click at [136, 187] on label "Add Tickets" at bounding box center [154, 192] width 131 height 13
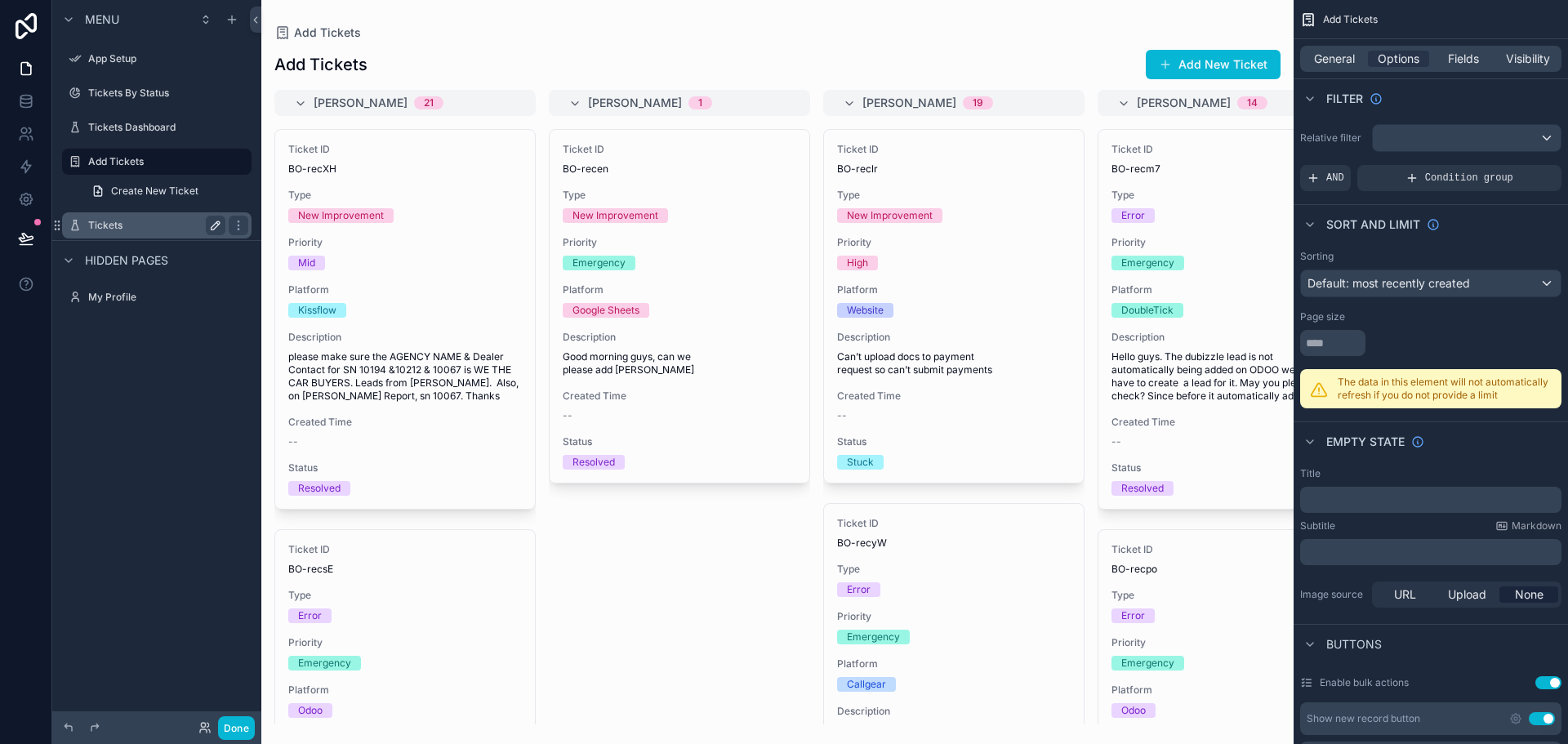
click at [1205, 64] on div "scrollable content" at bounding box center [777, 372] width 1032 height 744
click at [1211, 64] on button "Add New Ticket" at bounding box center [1213, 64] width 134 height 29
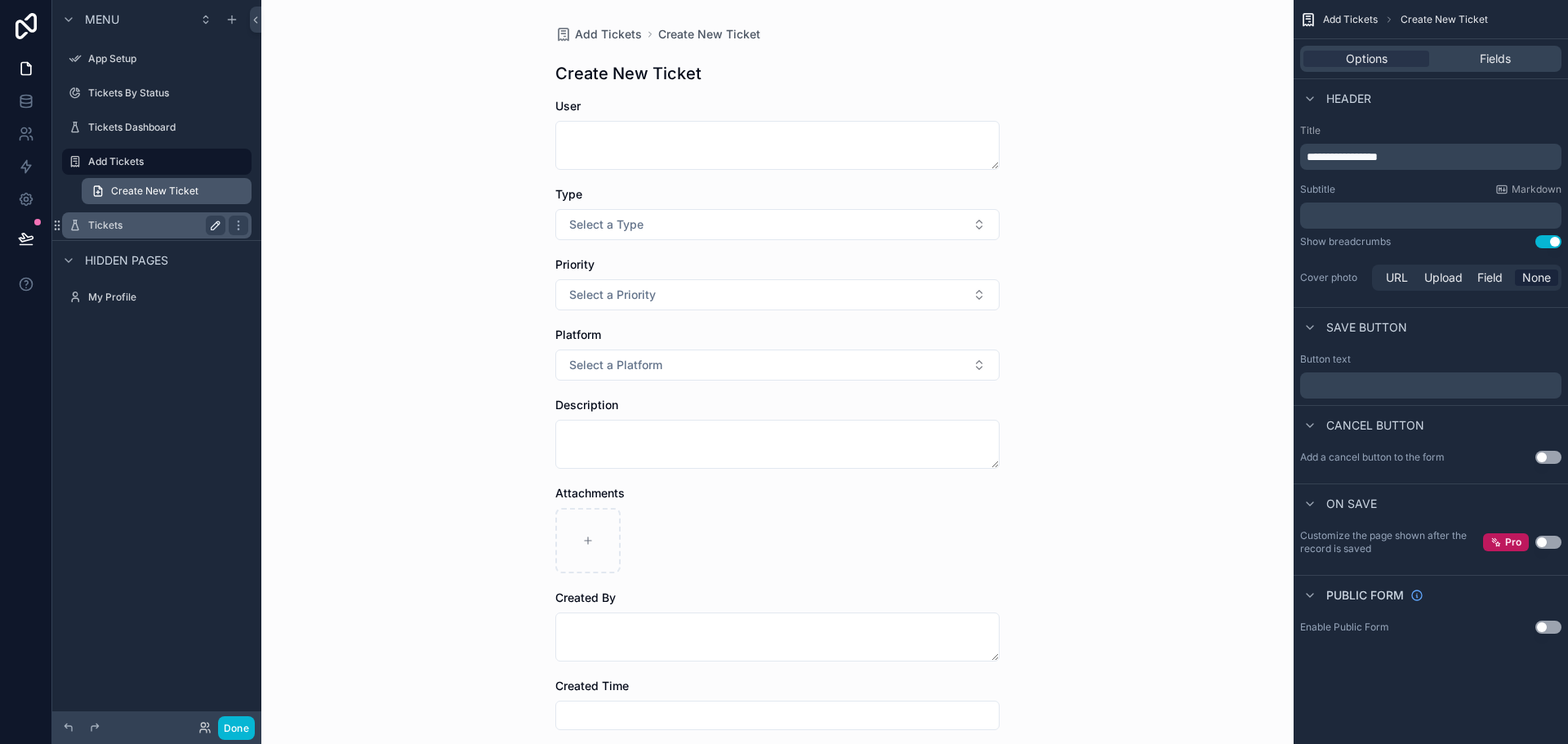
click at [165, 192] on span "Create New Ticket" at bounding box center [155, 192] width 87 height 13
click at [156, 122] on label "Tickets Dashboard" at bounding box center [154, 127] width 131 height 13
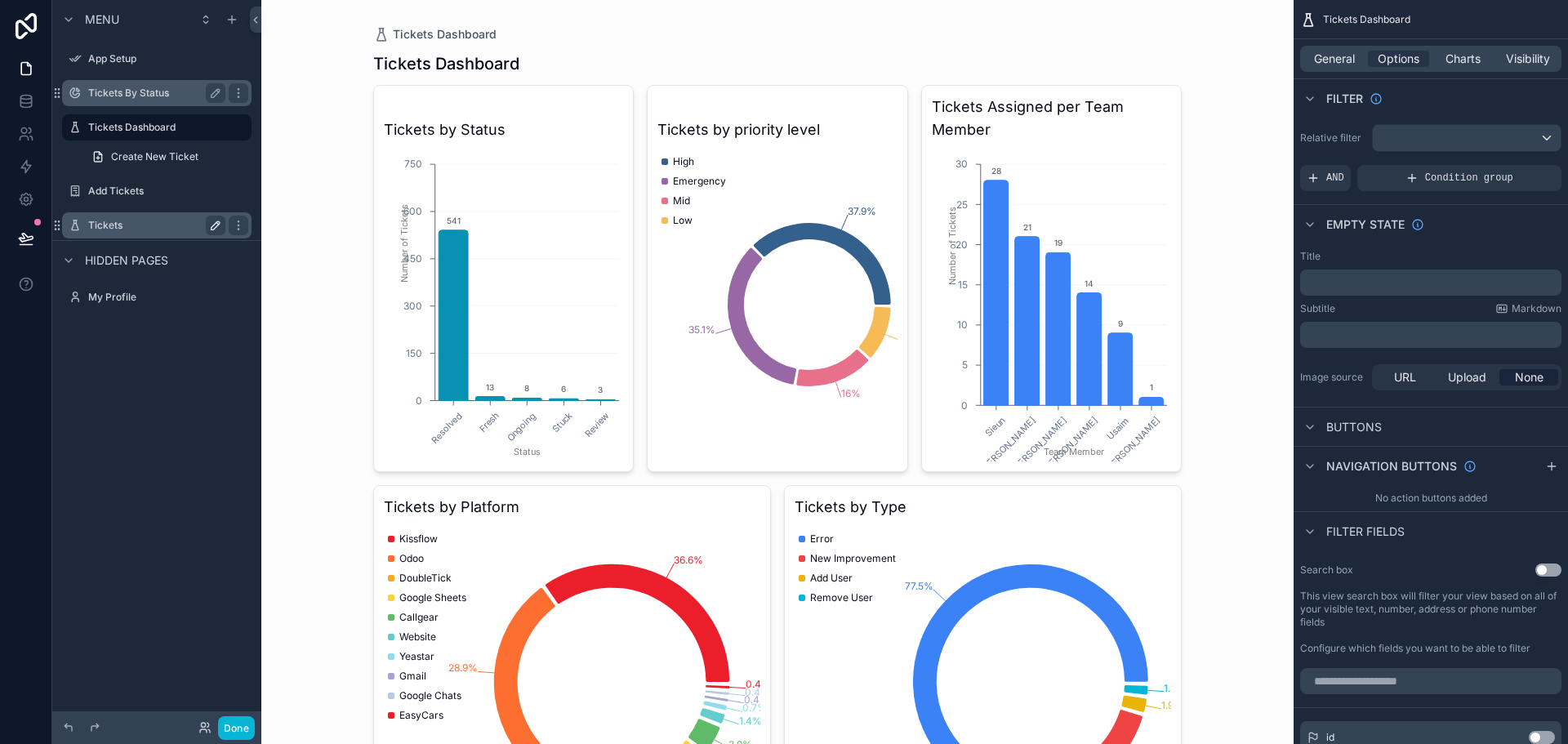
click at [156, 98] on label "Tickets By Status" at bounding box center [154, 93] width 131 height 13
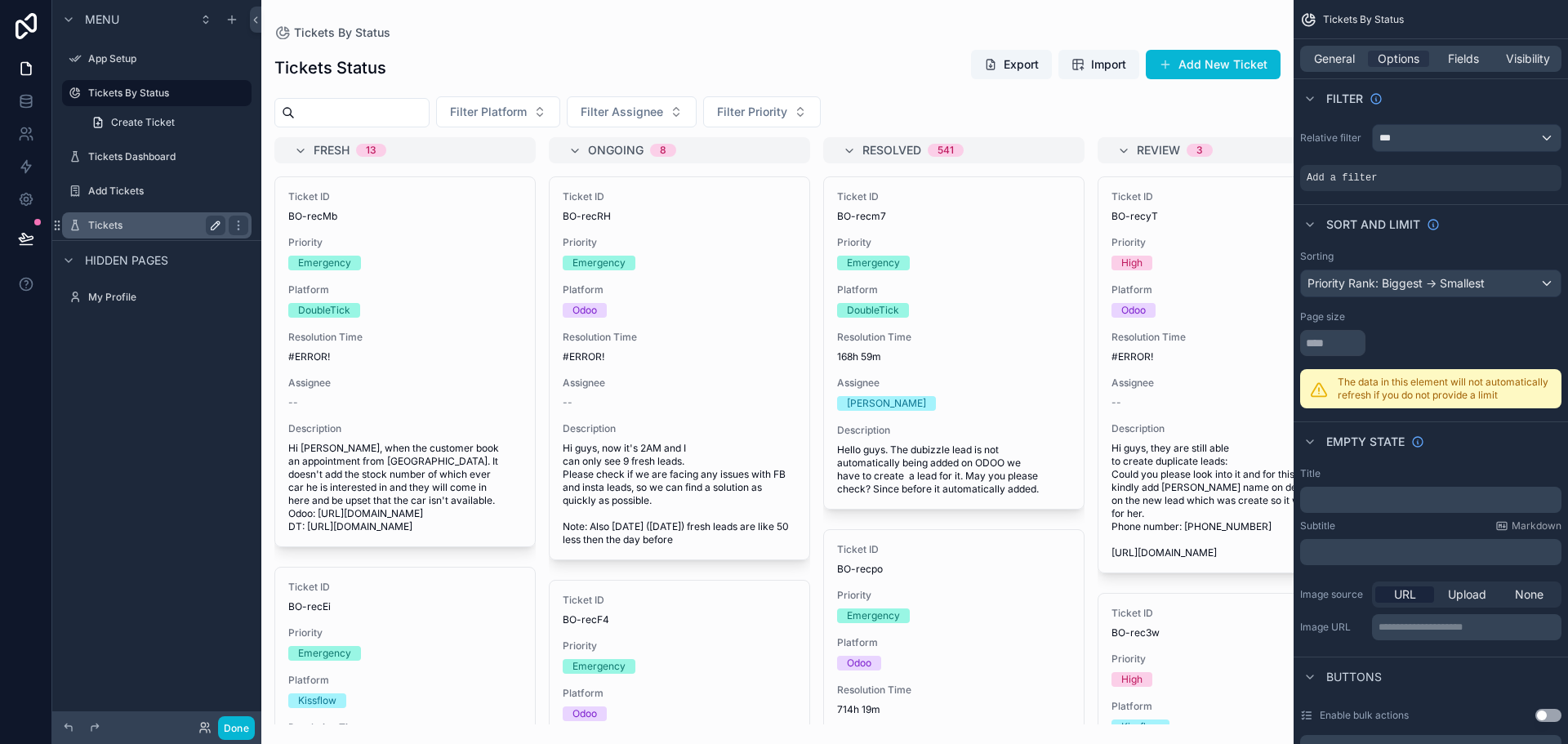
click at [157, 219] on label "Tickets" at bounding box center [154, 226] width 131 height 13
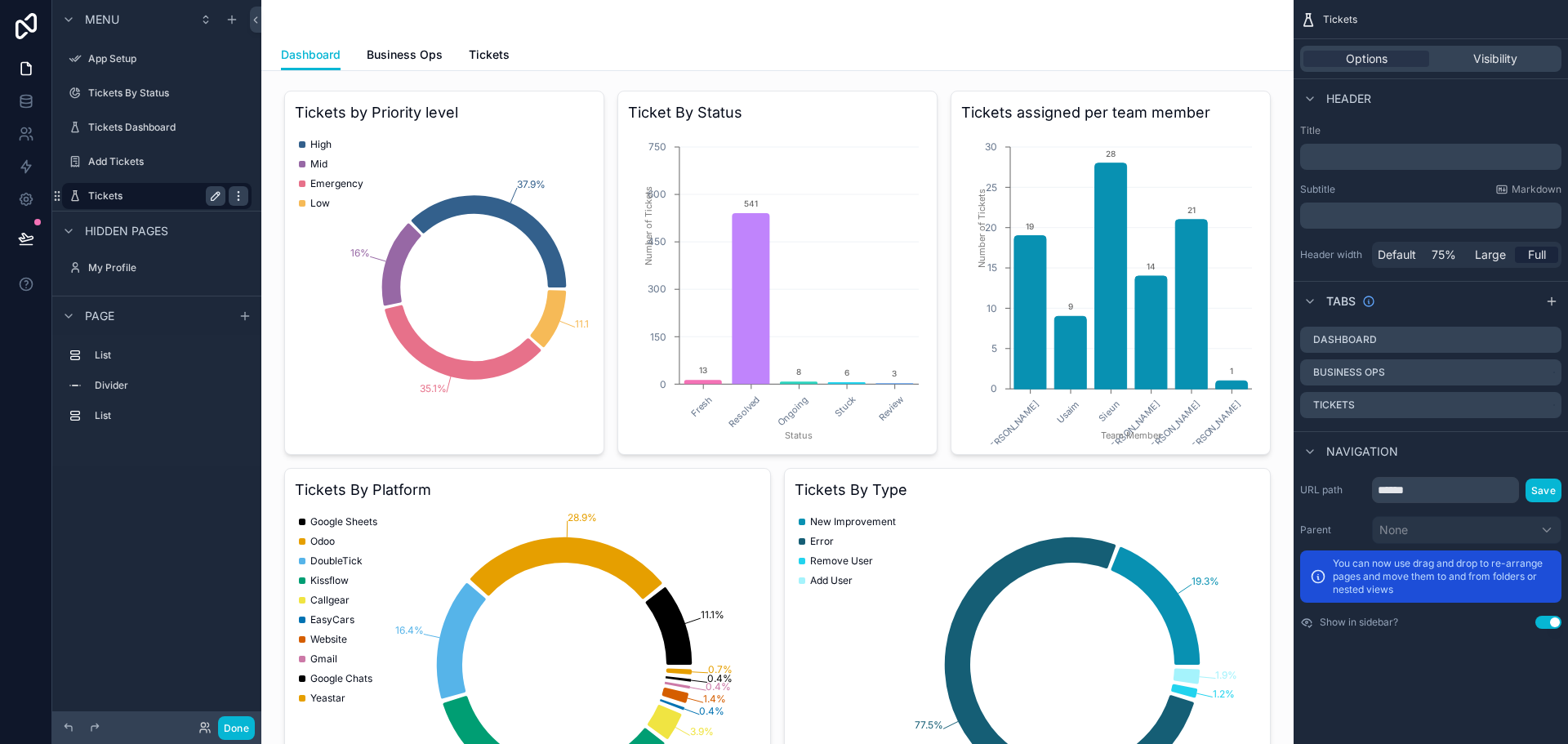
click at [238, 195] on icon "scrollable content" at bounding box center [237, 195] width 1 height 1
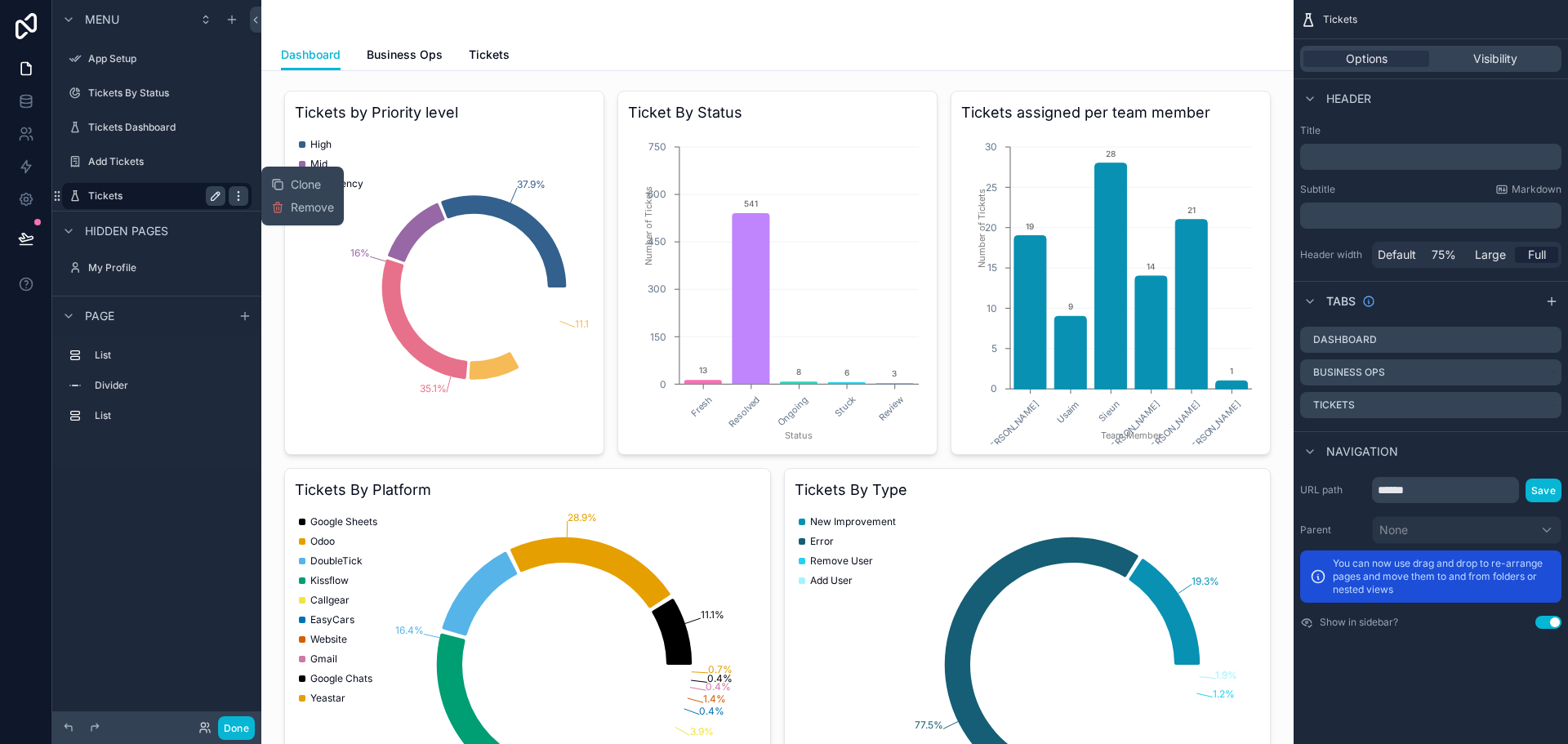
click at [237, 196] on icon "scrollable content" at bounding box center [237, 195] width 1 height 1
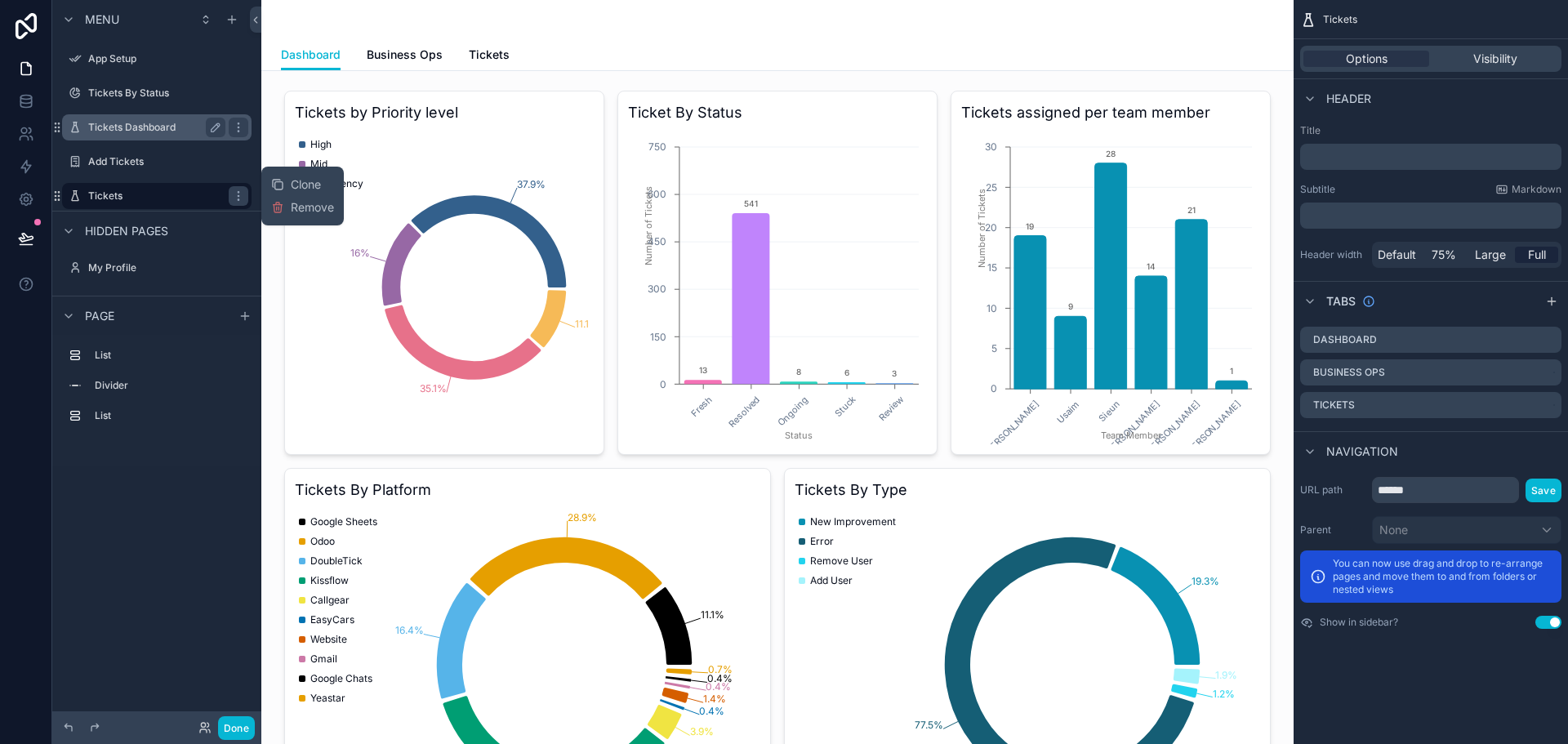
click at [167, 128] on label "Tickets Dashboard" at bounding box center [154, 127] width 131 height 13
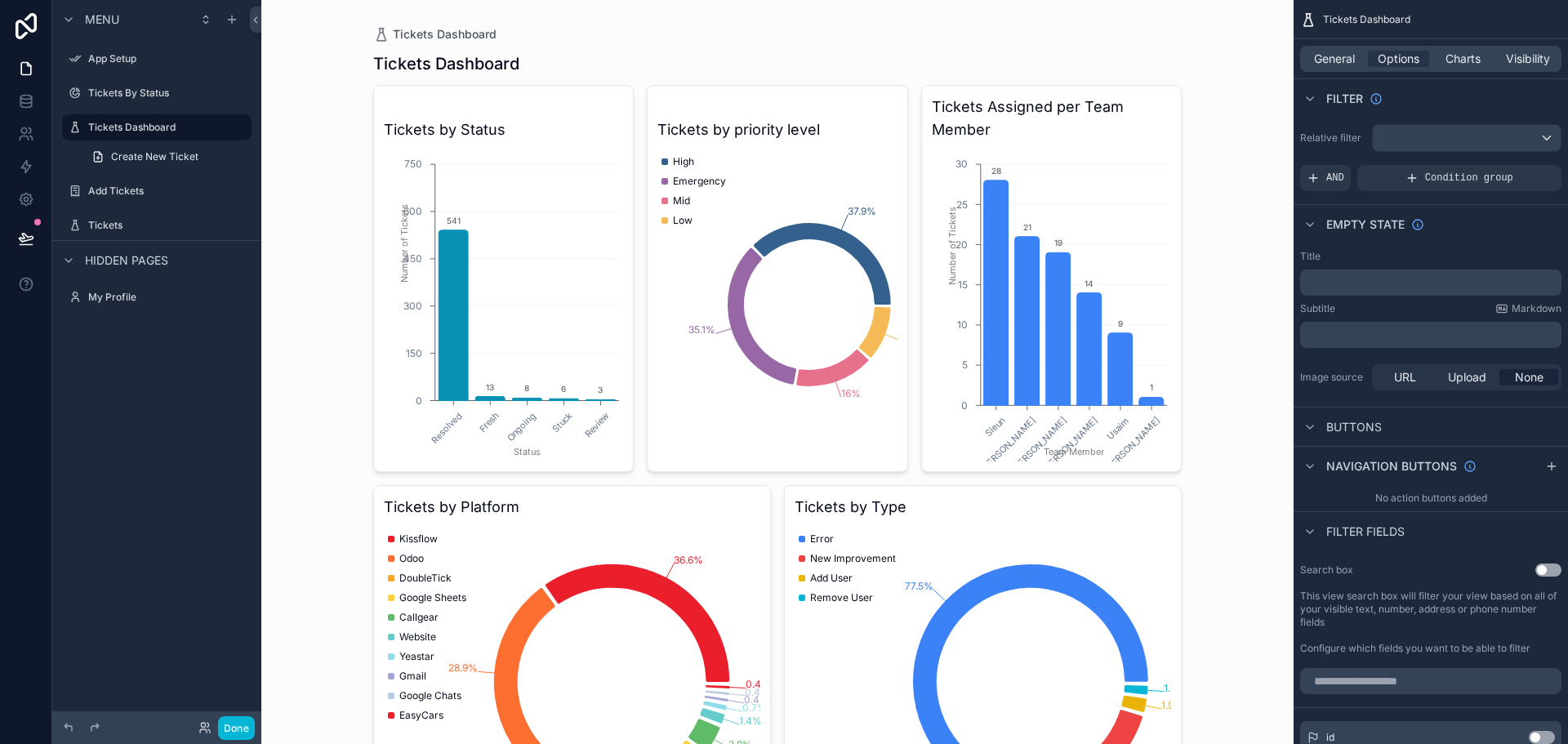
click at [335, 187] on div "Tickets Dashboard Tickets Dashboard Tickets by Status Resolved Fresh Ongoing St…" at bounding box center [777, 372] width 1032 height 744
click at [168, 160] on span "Create New Ticket" at bounding box center [155, 157] width 87 height 13
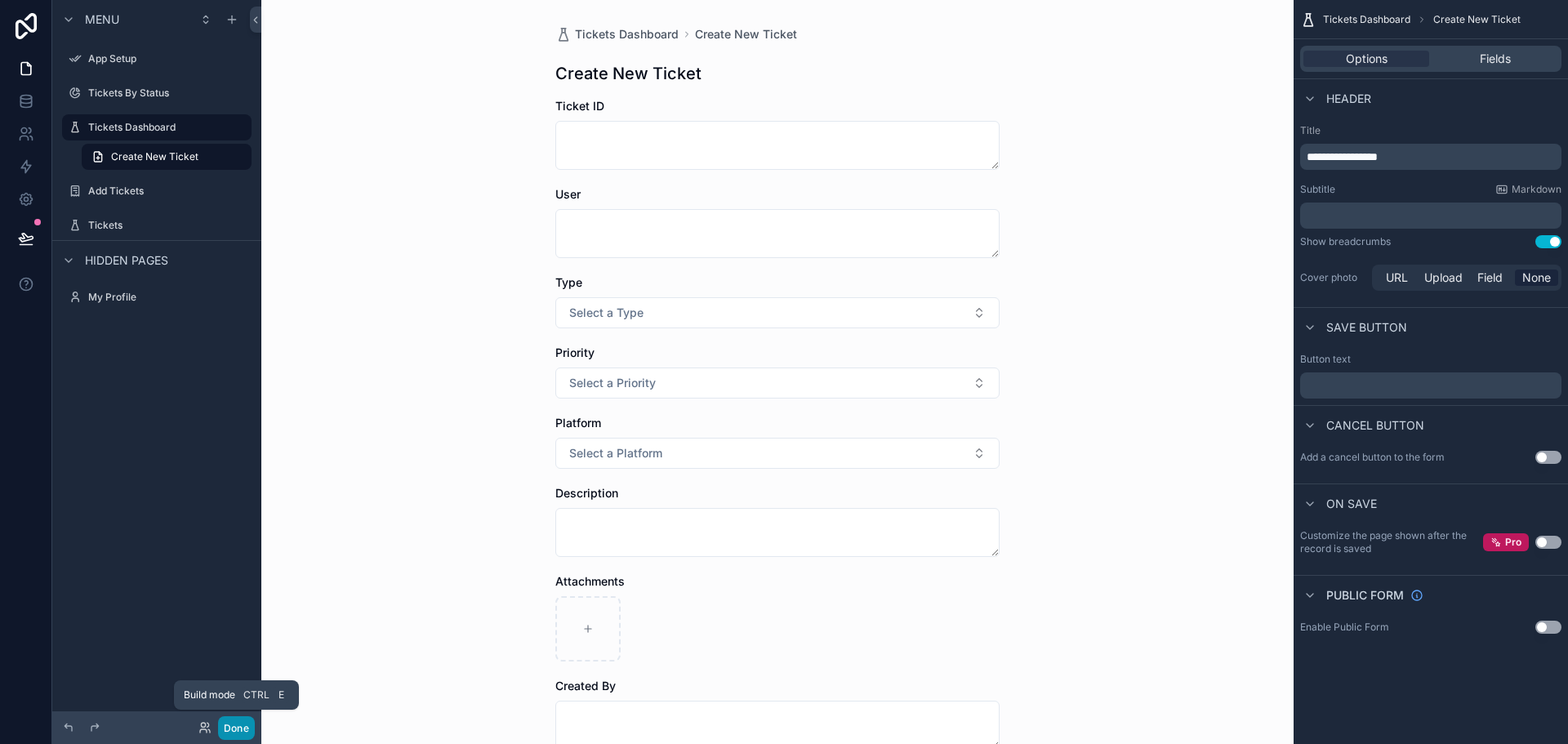
click at [248, 726] on button "Done" at bounding box center [236, 728] width 37 height 24
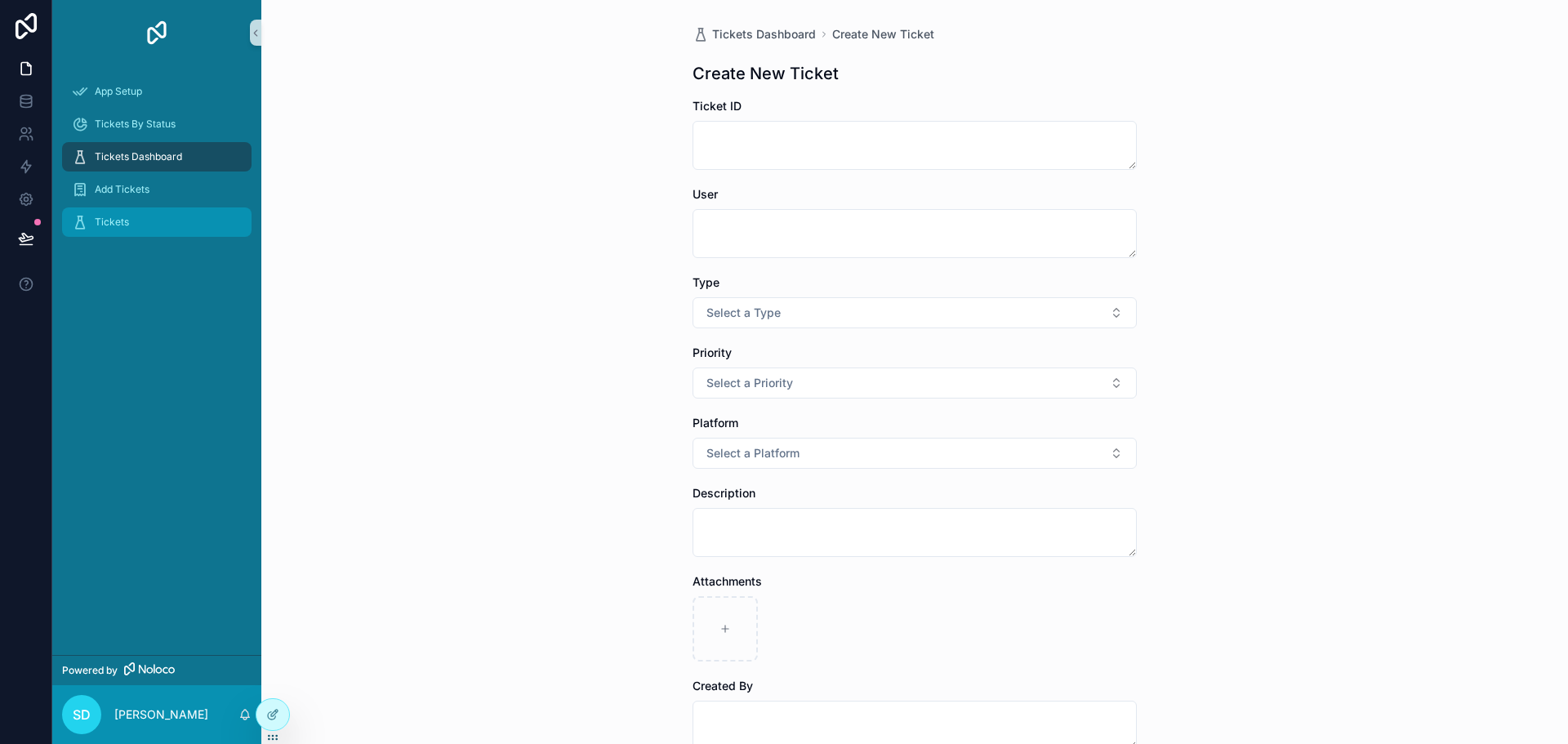
click at [123, 224] on span "Tickets" at bounding box center [111, 222] width 34 height 13
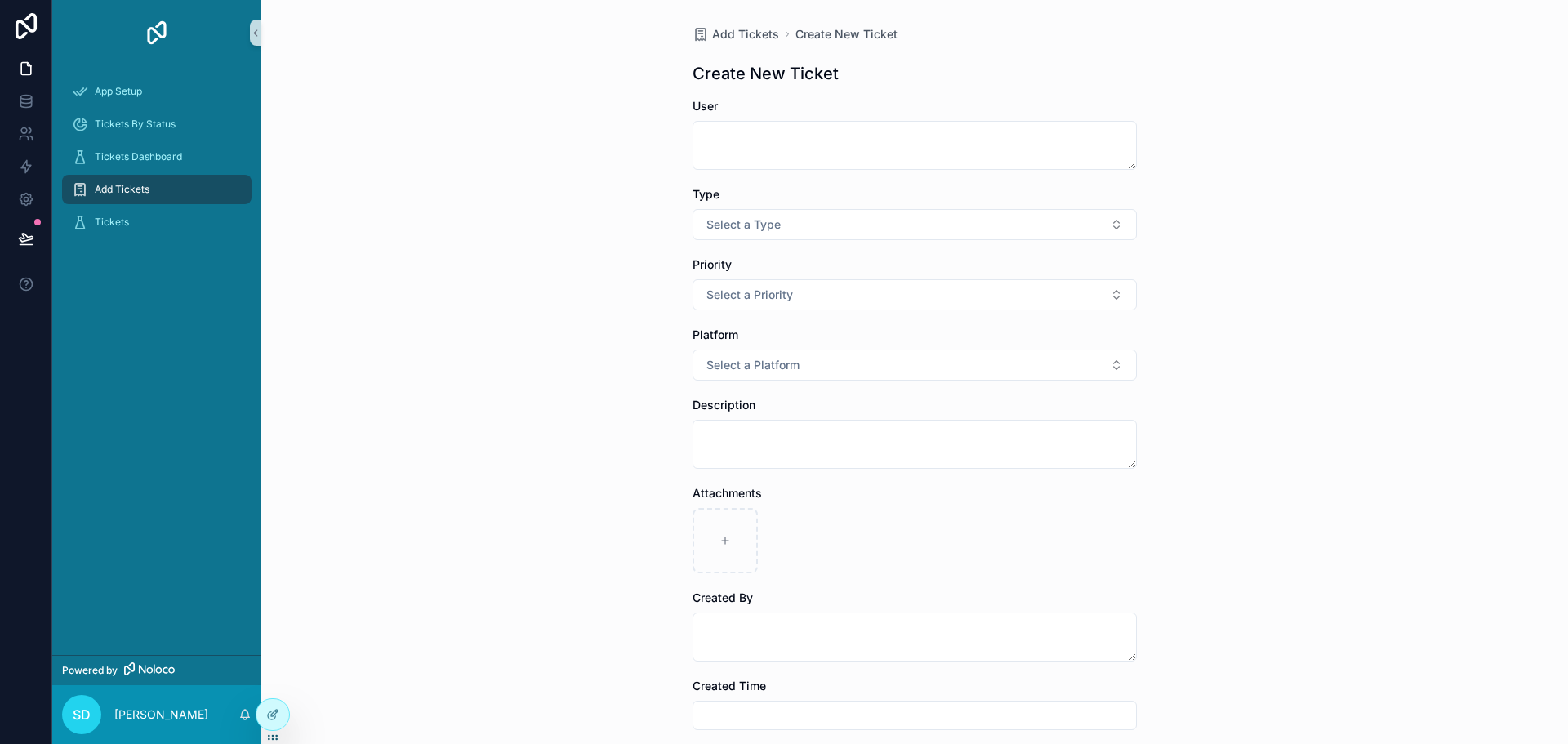
click at [424, 251] on div "Add Tickets Create New Ticket Create New Ticket User Type Select a Type Priorit…" at bounding box center [915, 372] width 1307 height 744
click at [140, 222] on div "Tickets" at bounding box center [156, 222] width 170 height 26
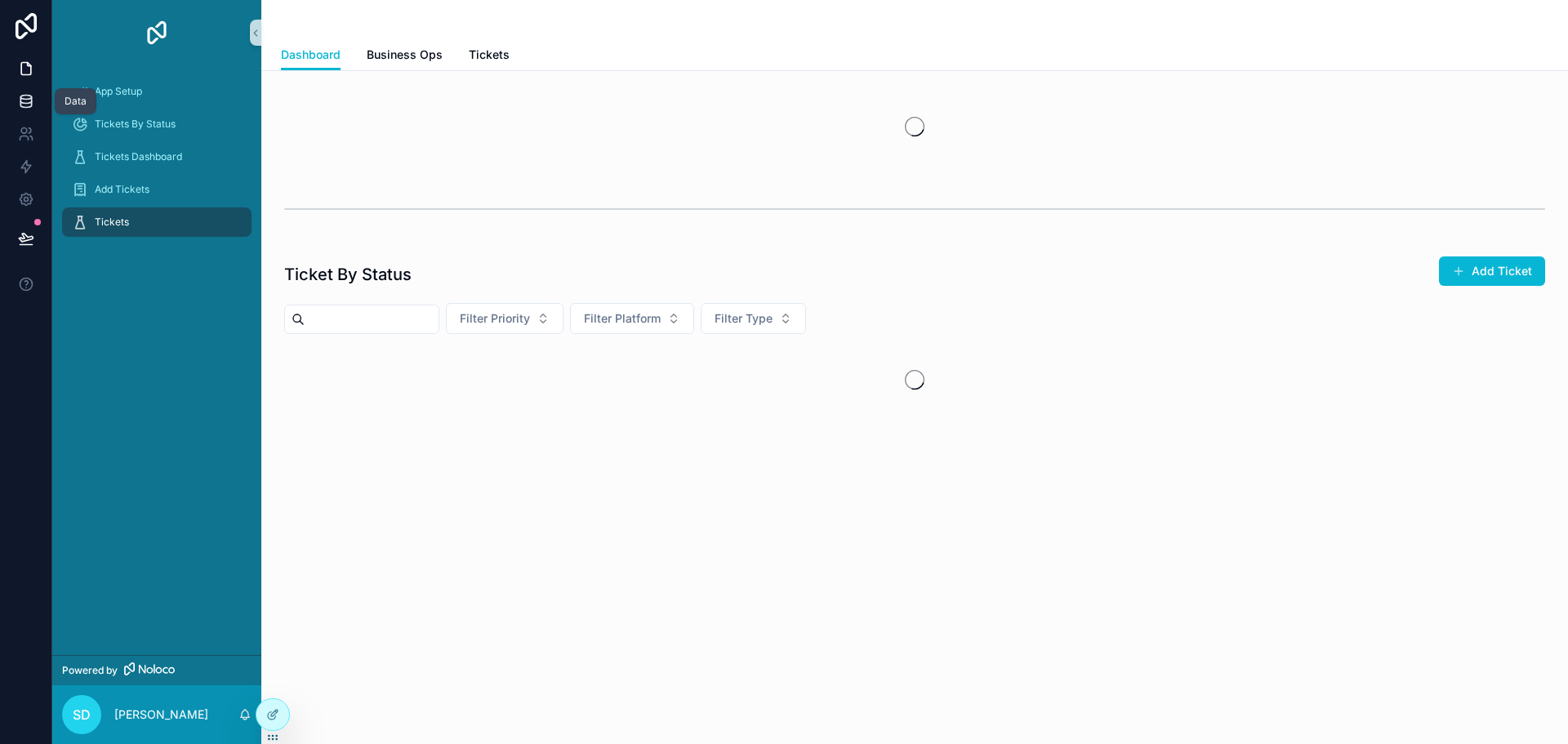
click at [32, 110] on link at bounding box center [26, 100] width 52 height 32
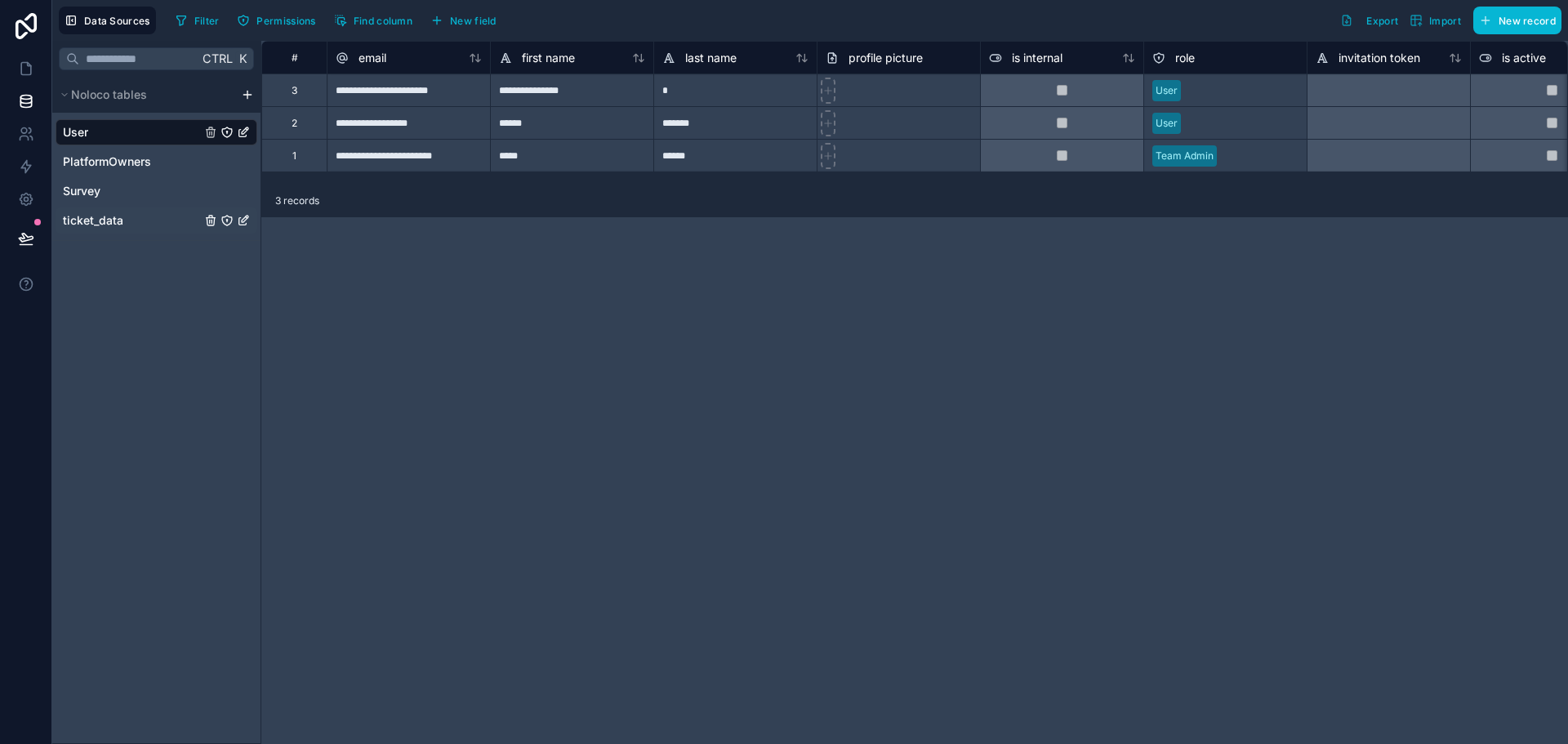
click at [131, 215] on div "ticket_data" at bounding box center [156, 220] width 202 height 26
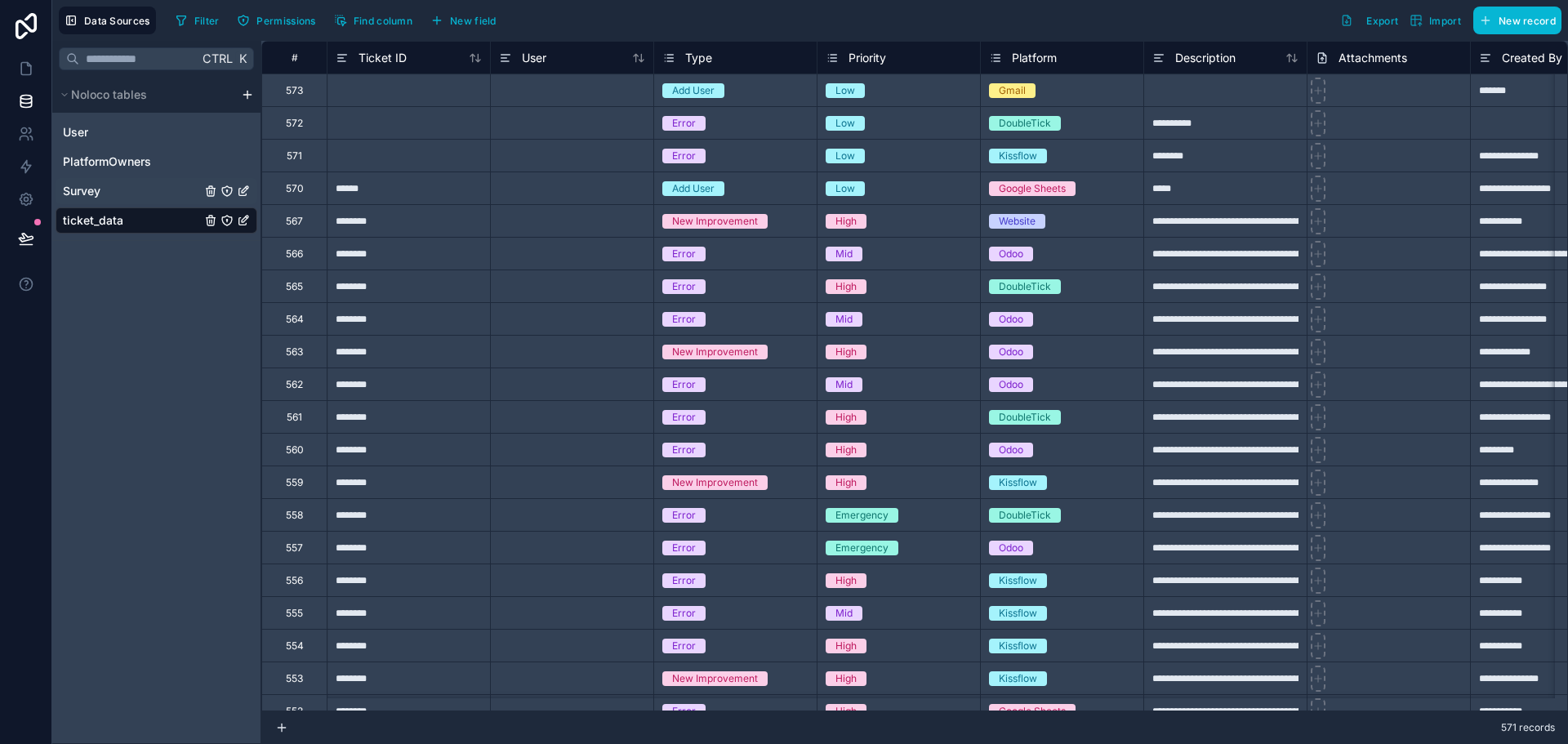
click at [133, 185] on div "Survey" at bounding box center [156, 191] width 202 height 26
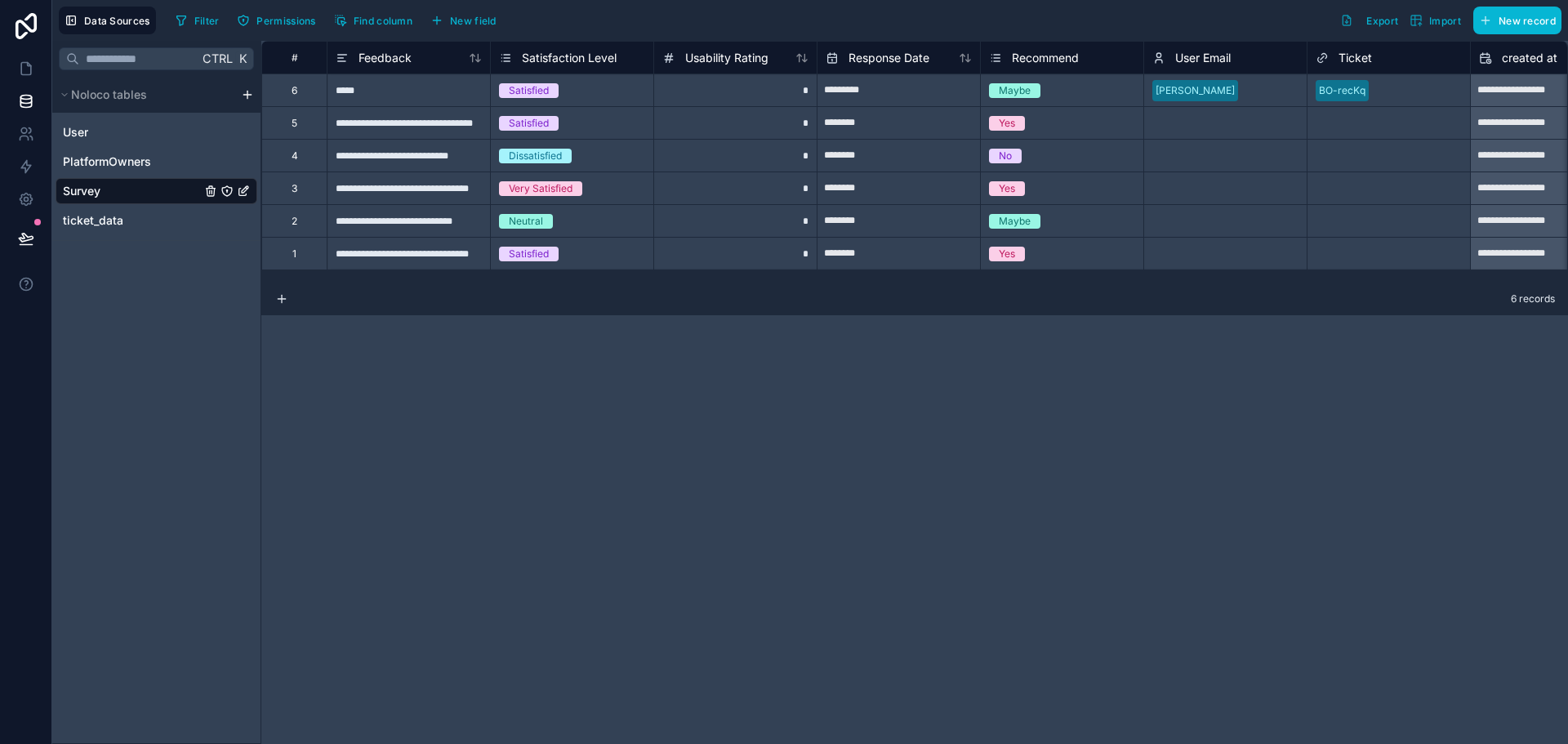
click at [338, 686] on div "**********" at bounding box center [915, 392] width 1307 height 703
click at [276, 299] on icon at bounding box center [282, 299] width 13 height 13
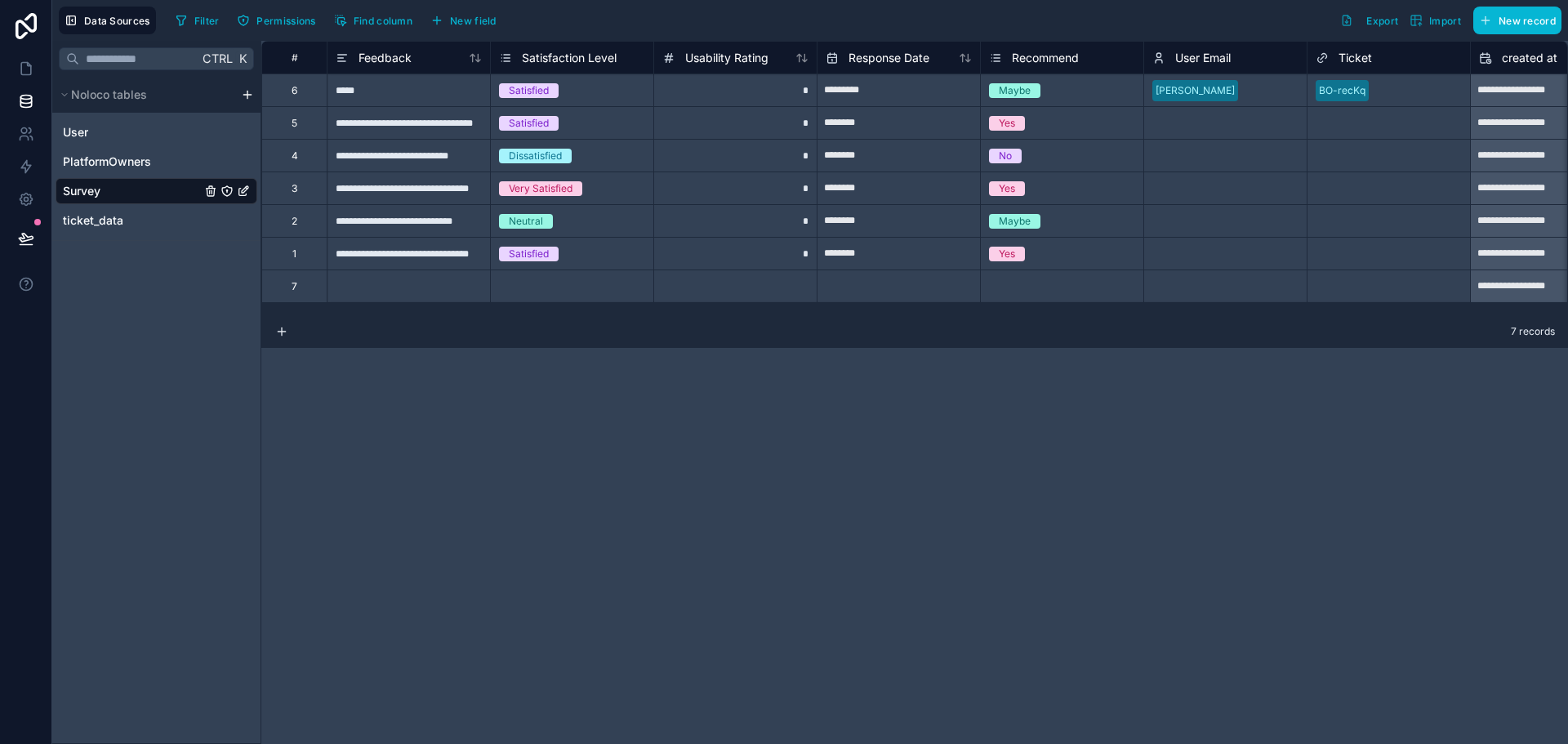
click at [311, 280] on div "7" at bounding box center [294, 285] width 65 height 32
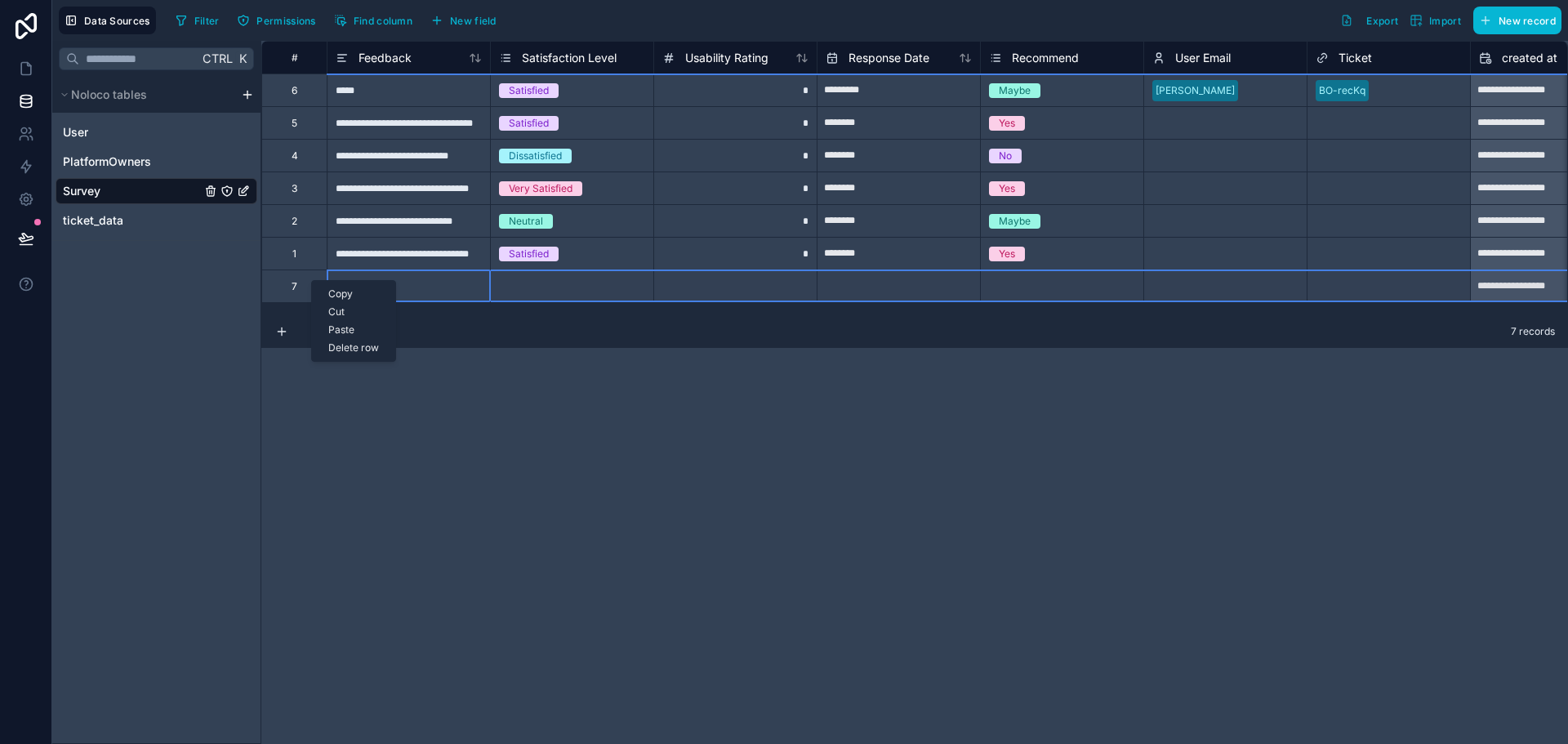
click at [358, 350] on div "Delete row" at bounding box center [353, 348] width 84 height 18
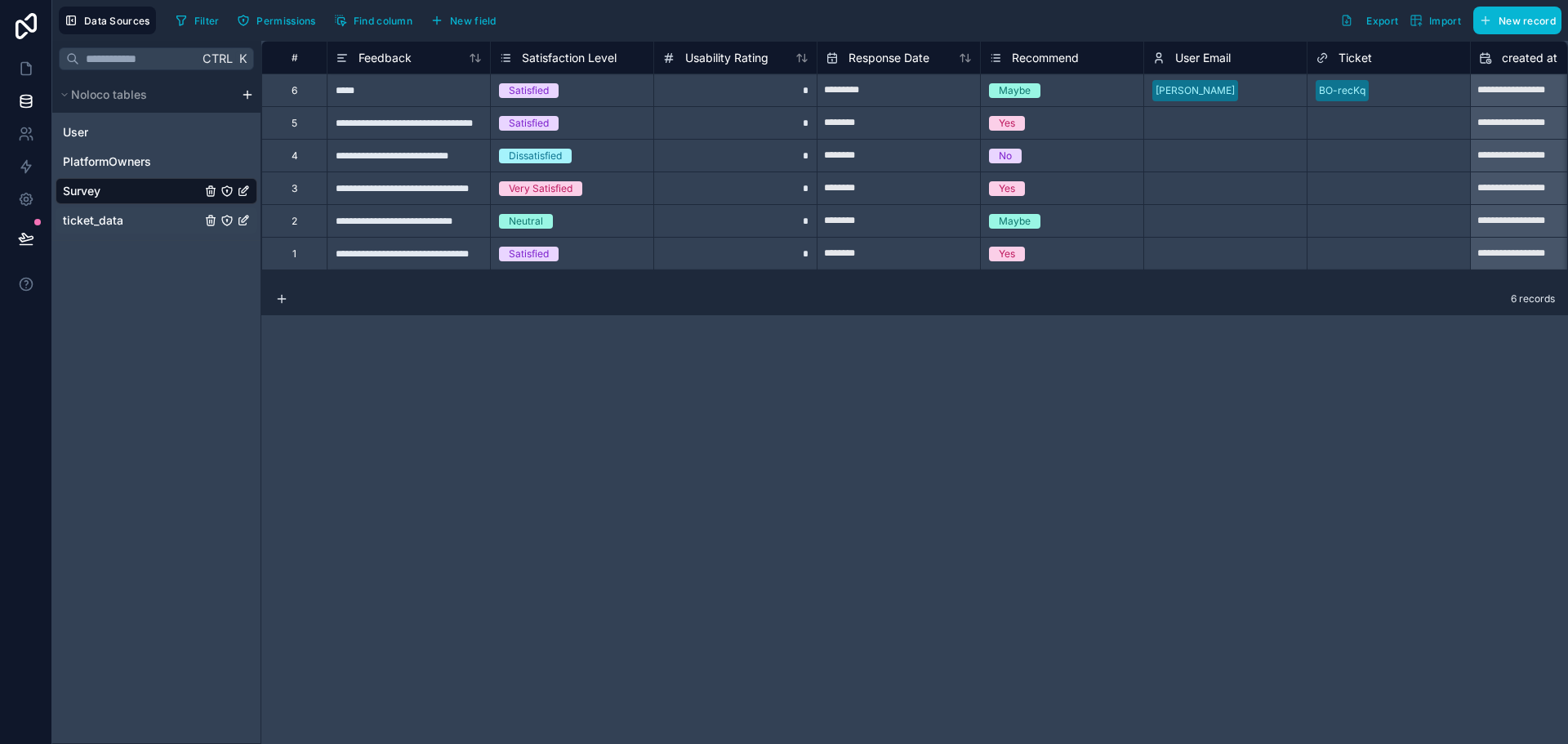
click at [134, 215] on div "ticket_data" at bounding box center [156, 220] width 202 height 26
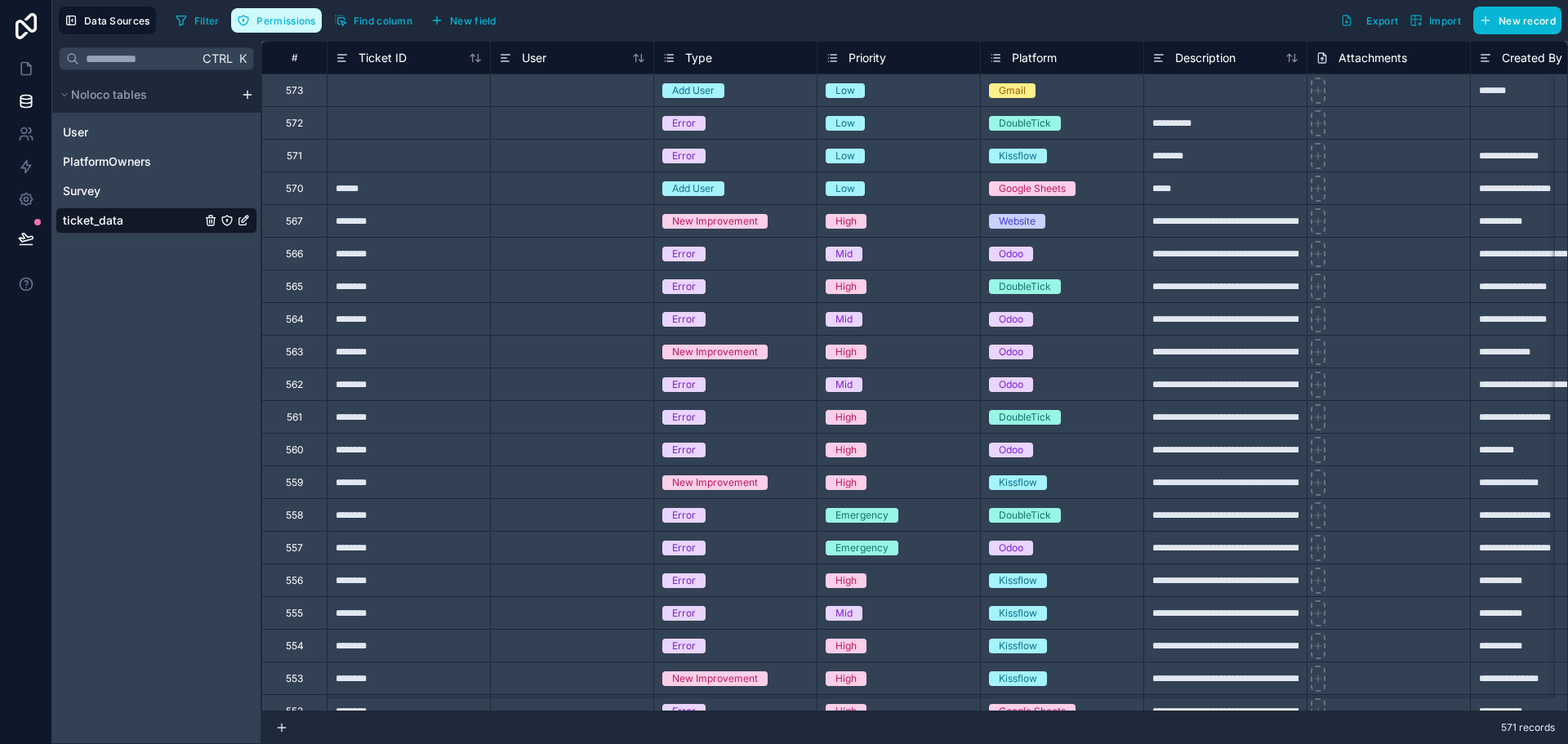
click at [257, 18] on span "Permissions" at bounding box center [286, 20] width 59 height 12
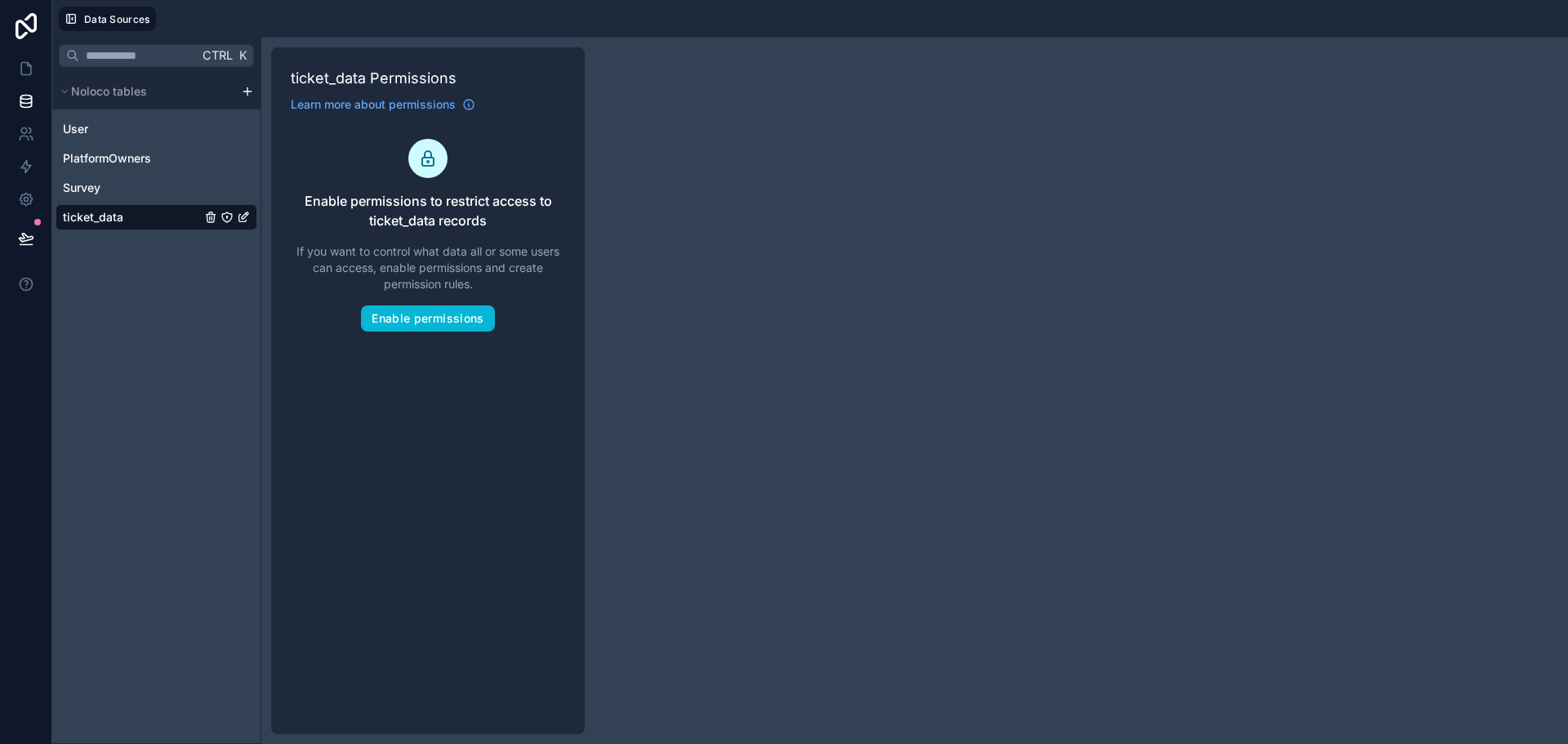
click at [90, 201] on div "User PlatformOwners Survey ticket_data" at bounding box center [156, 169] width 202 height 121
click at [103, 189] on div "Survey" at bounding box center [156, 188] width 202 height 26
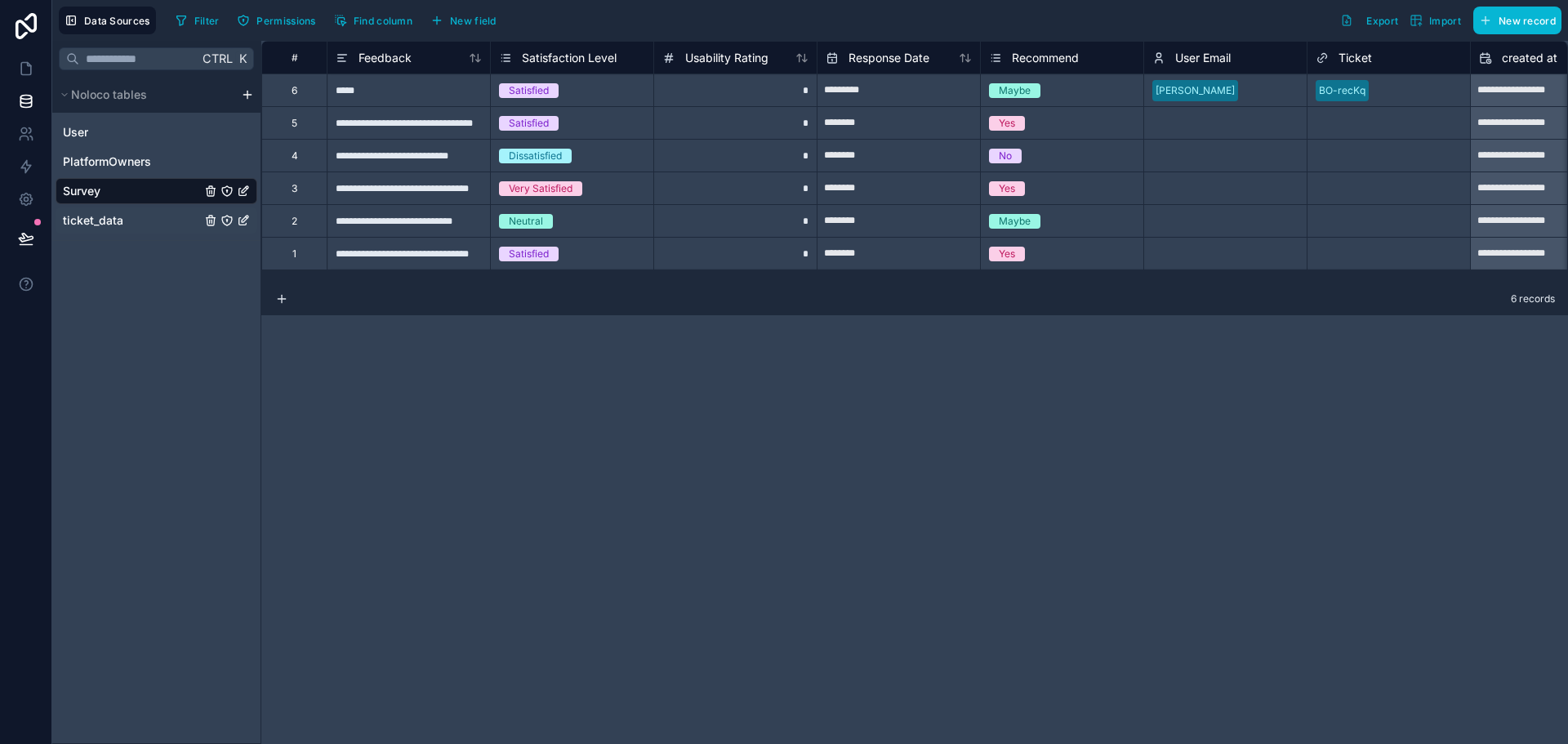
click at [110, 218] on span "ticket_data" at bounding box center [93, 221] width 61 height 17
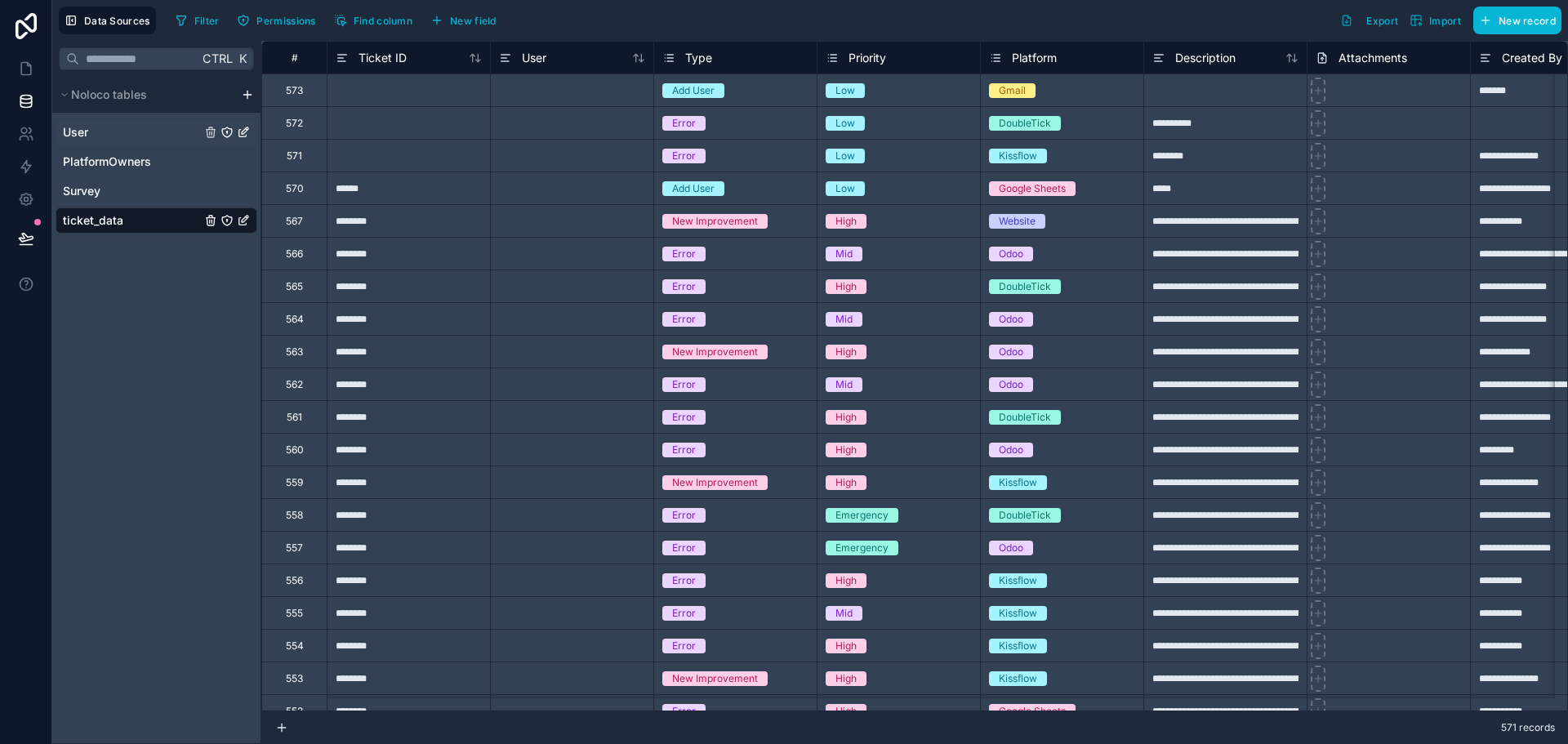
click at [114, 133] on div "User" at bounding box center [156, 133] width 202 height 26
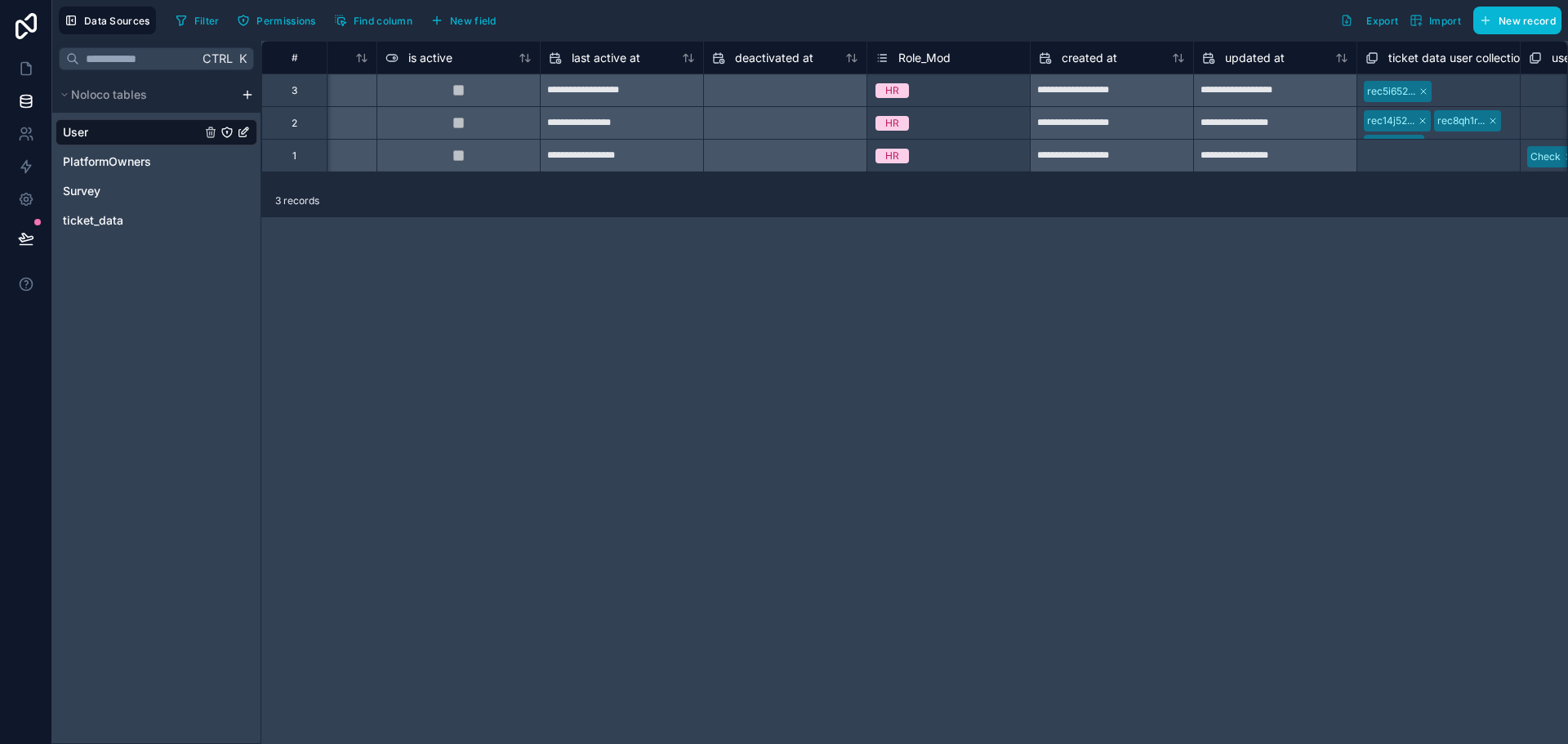
scroll to position [0, 1089]
click at [929, 156] on div "HR" at bounding box center [953, 157] width 163 height 18
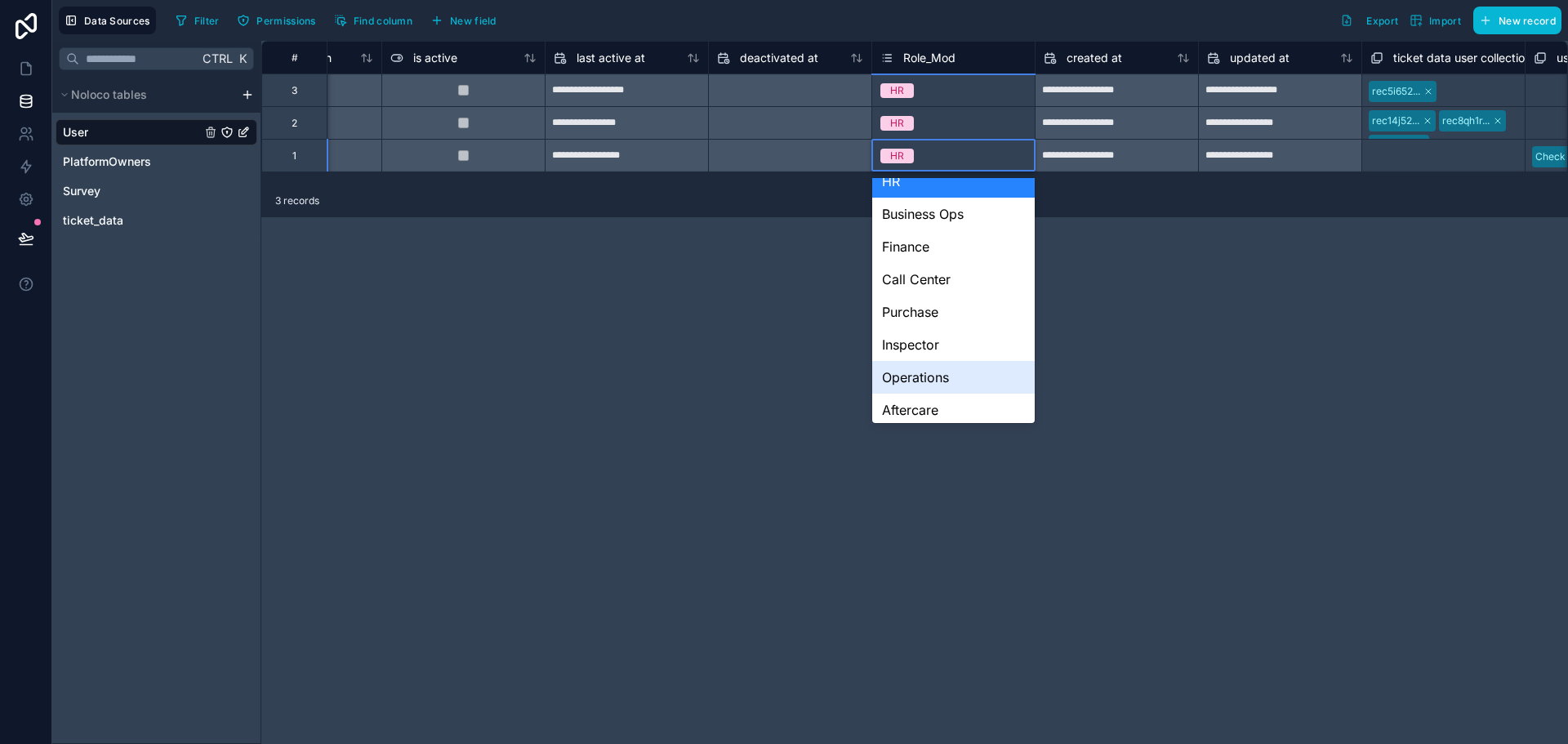
scroll to position [154, 0]
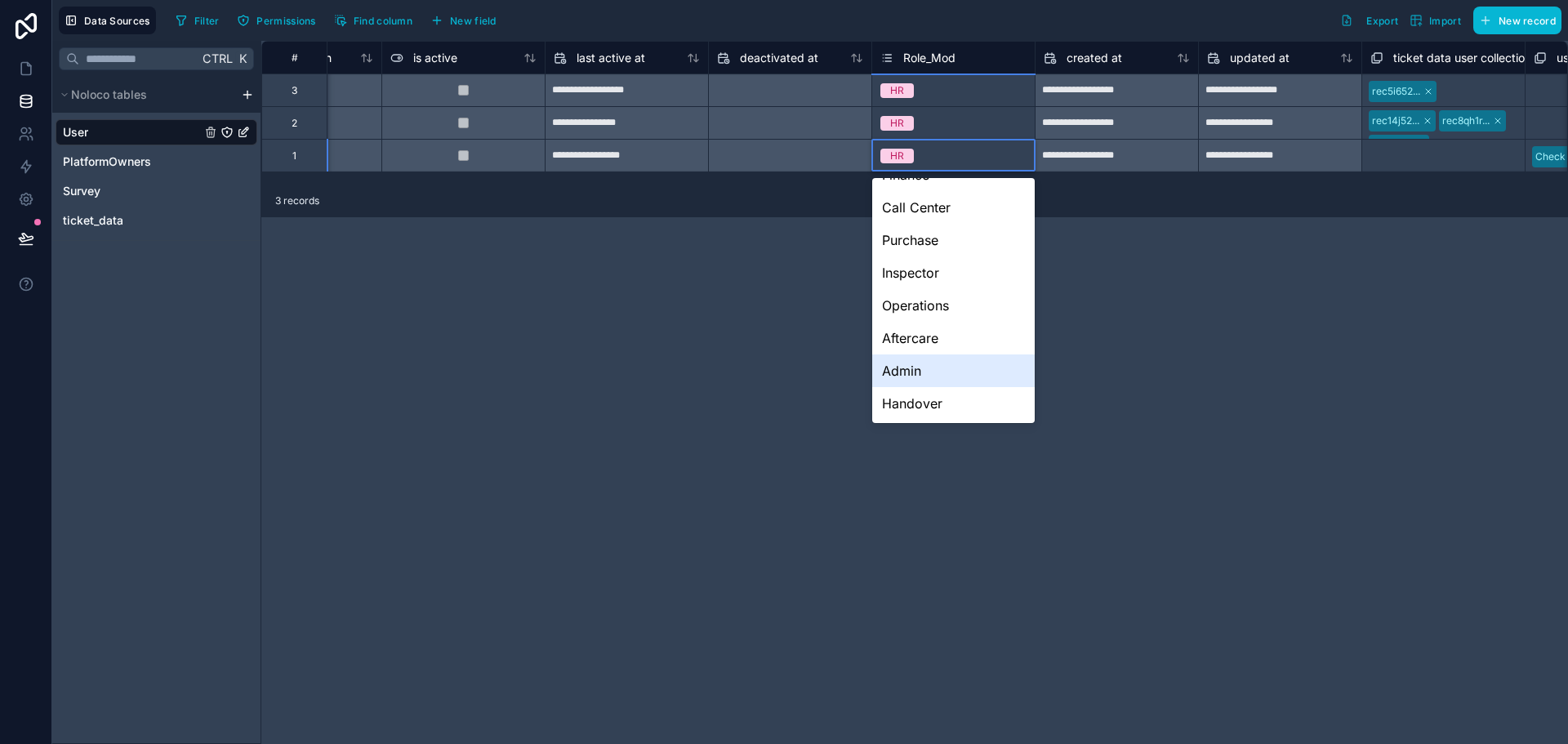
click at [922, 363] on div "Admin" at bounding box center [953, 370] width 163 height 32
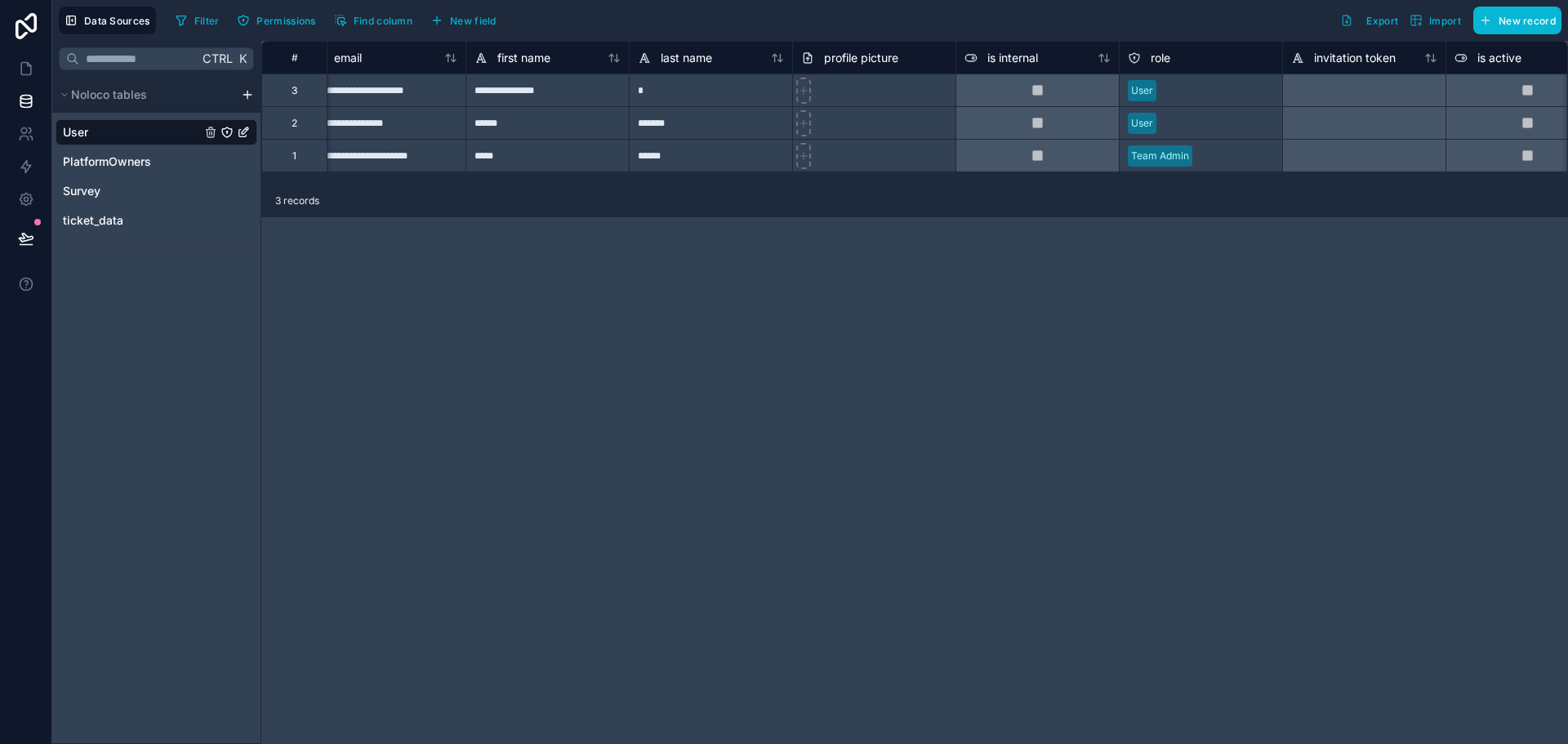
scroll to position [0, 0]
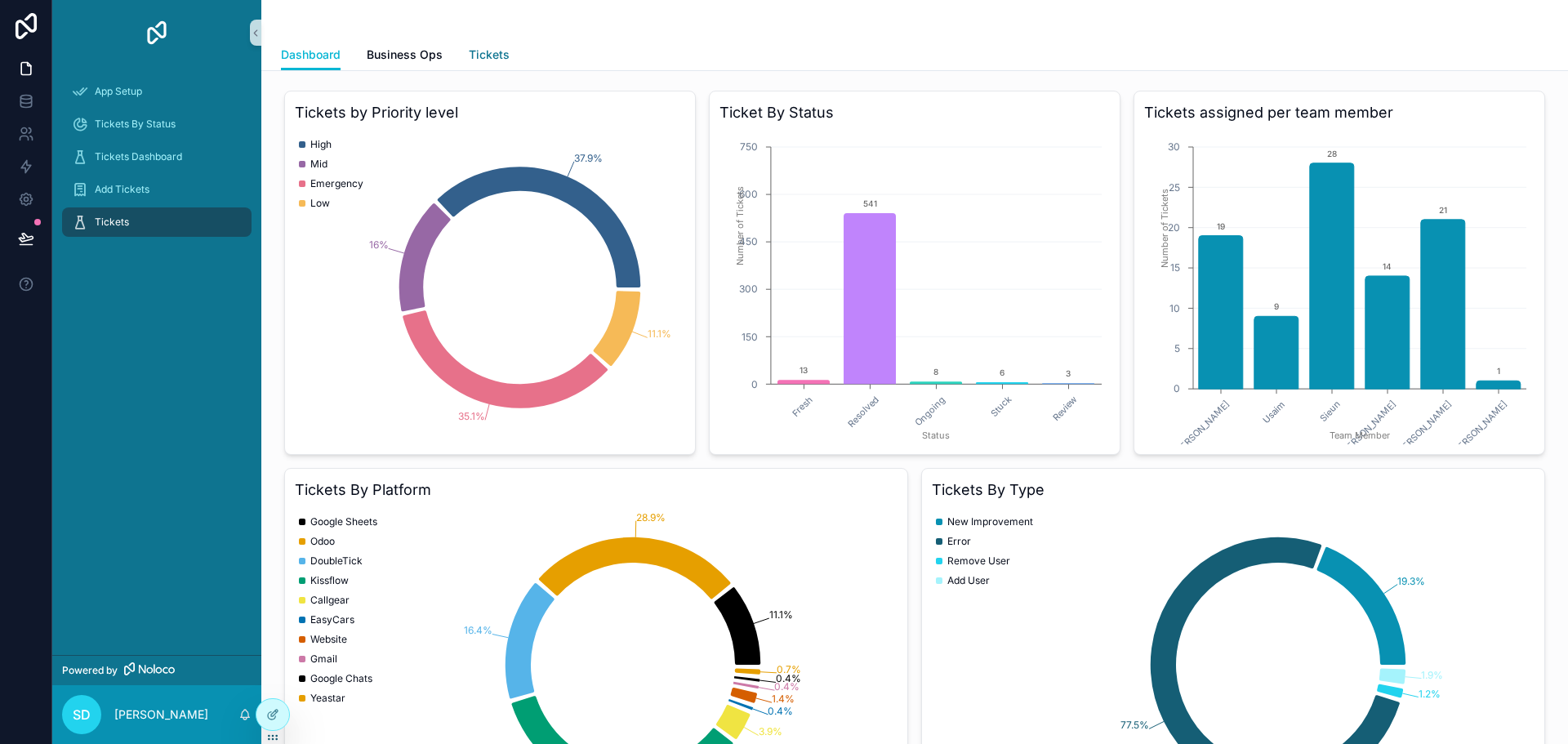
click at [478, 51] on span "Tickets" at bounding box center [489, 55] width 40 height 17
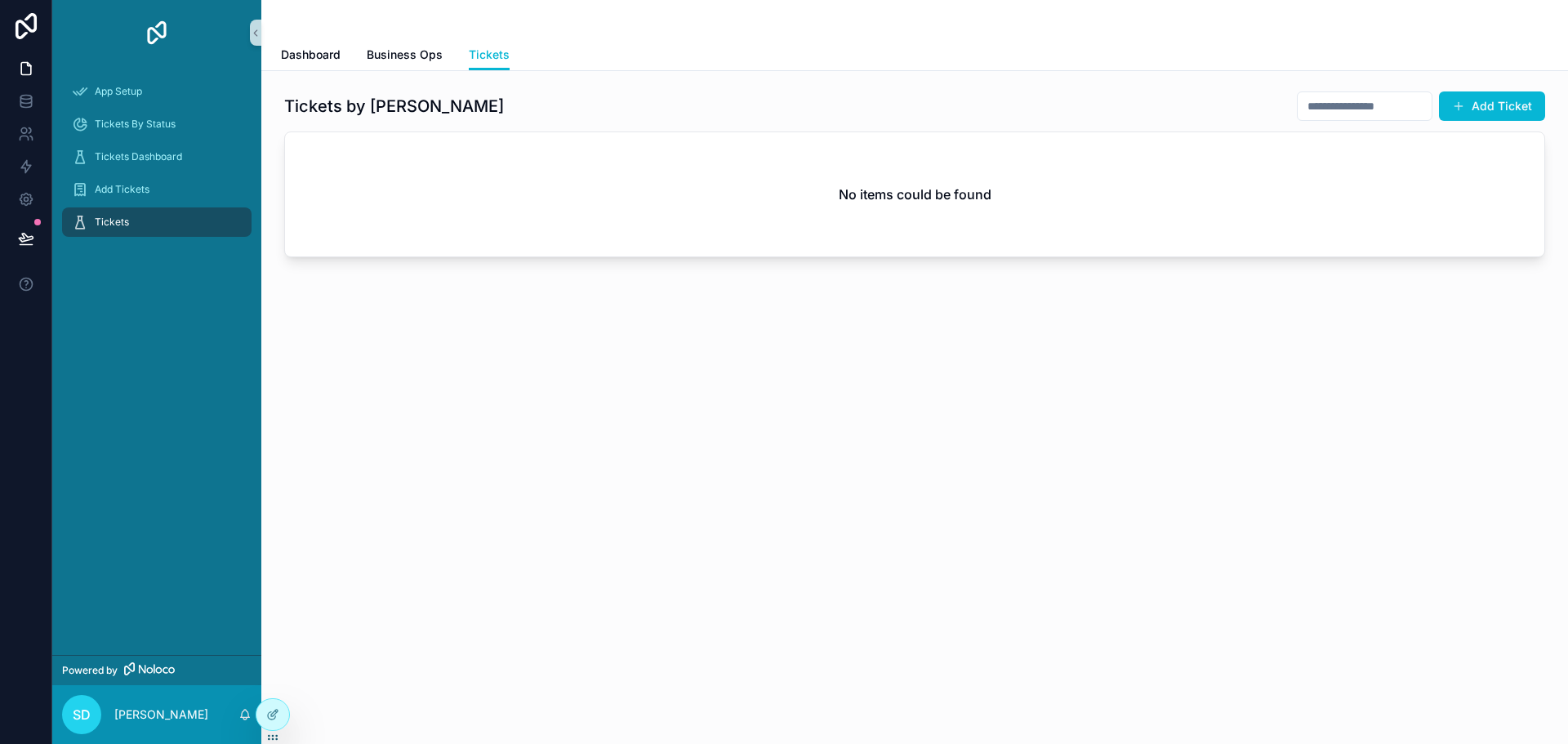
click at [1182, 178] on div "No items could be found" at bounding box center [915, 194] width 1259 height 124
click at [936, 135] on div "No items could be found" at bounding box center [915, 194] width 1259 height 124
click at [273, 712] on icon at bounding box center [272, 715] width 13 height 13
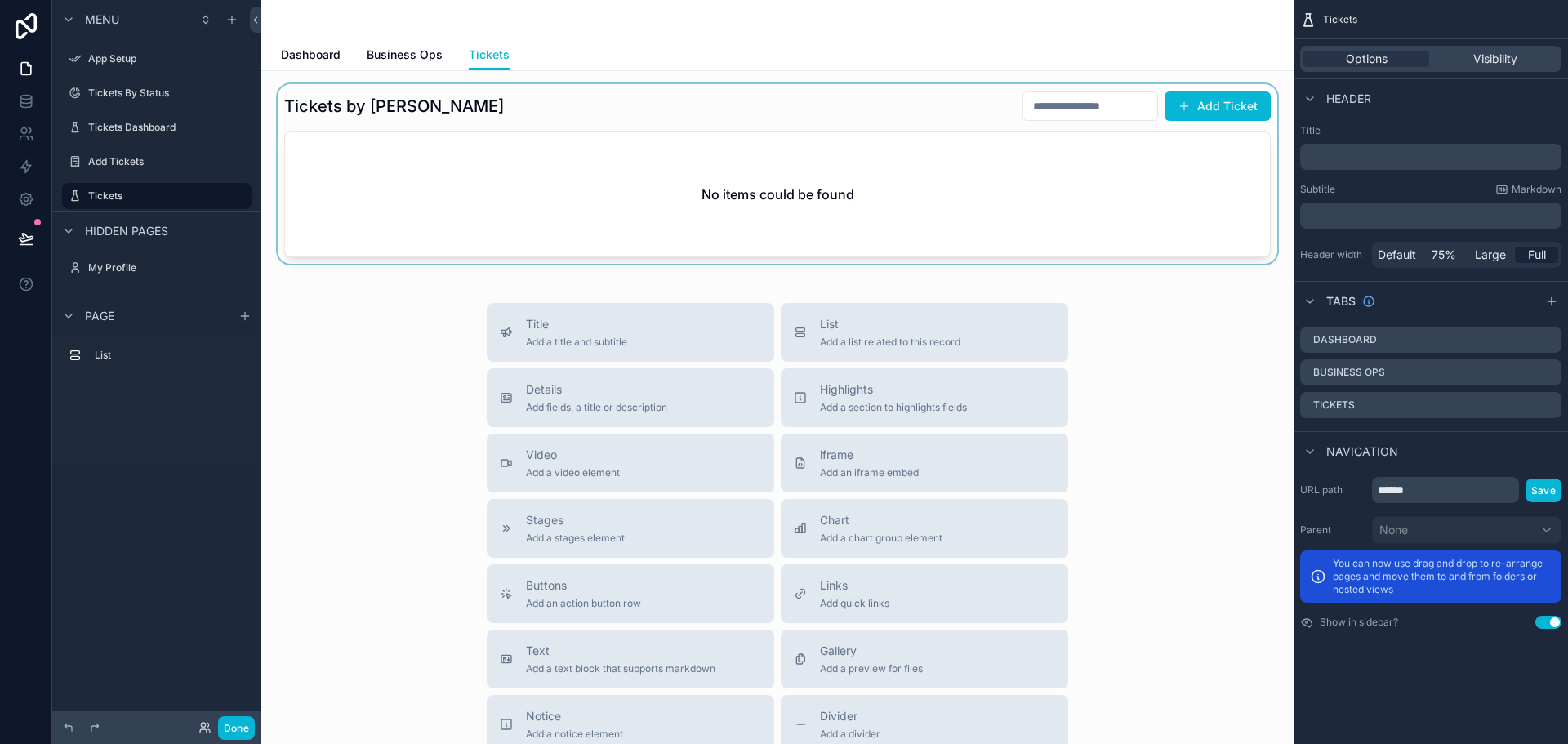
click at [782, 141] on div "scrollable content" at bounding box center [777, 173] width 1006 height 180
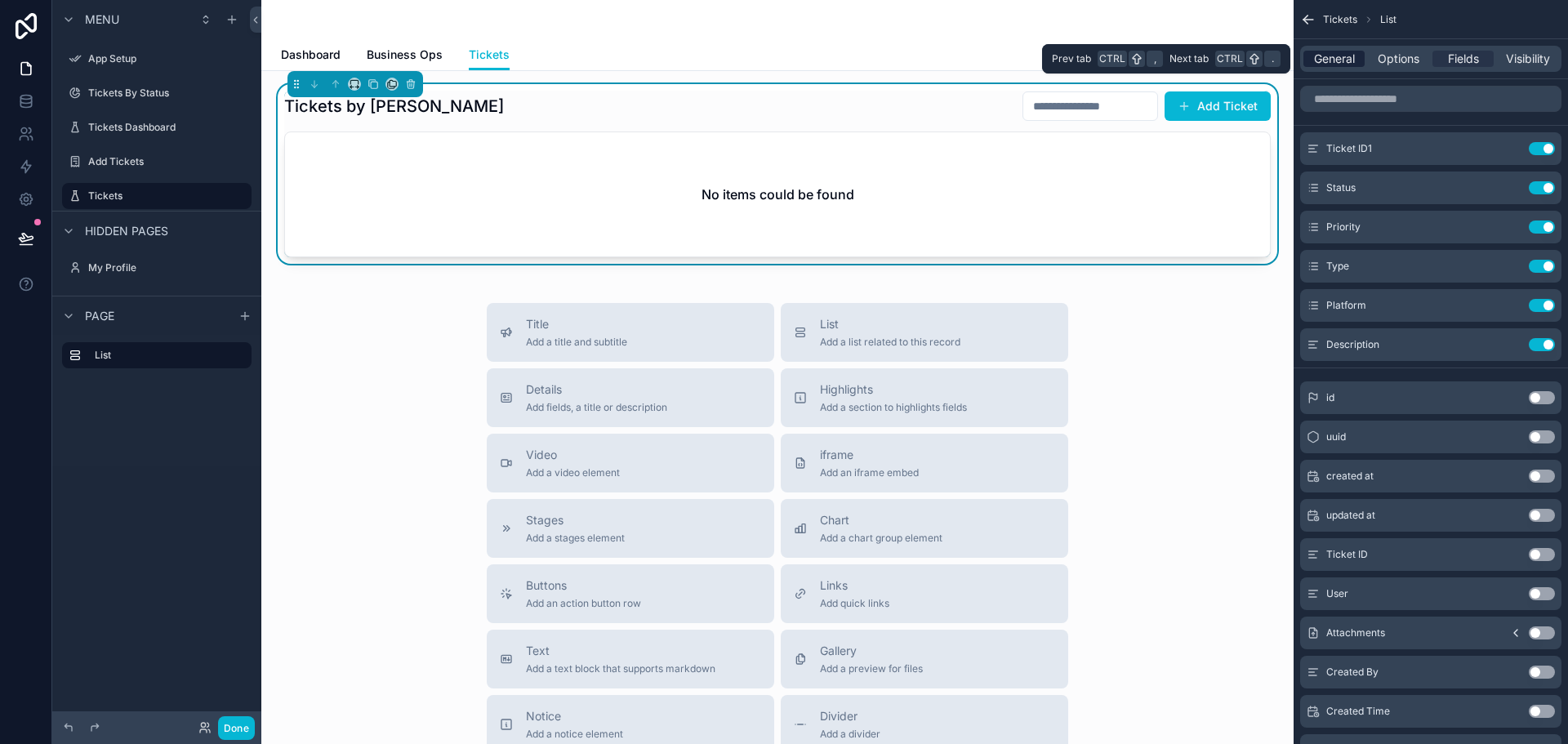
click at [1343, 54] on span "General" at bounding box center [1334, 59] width 40 height 17
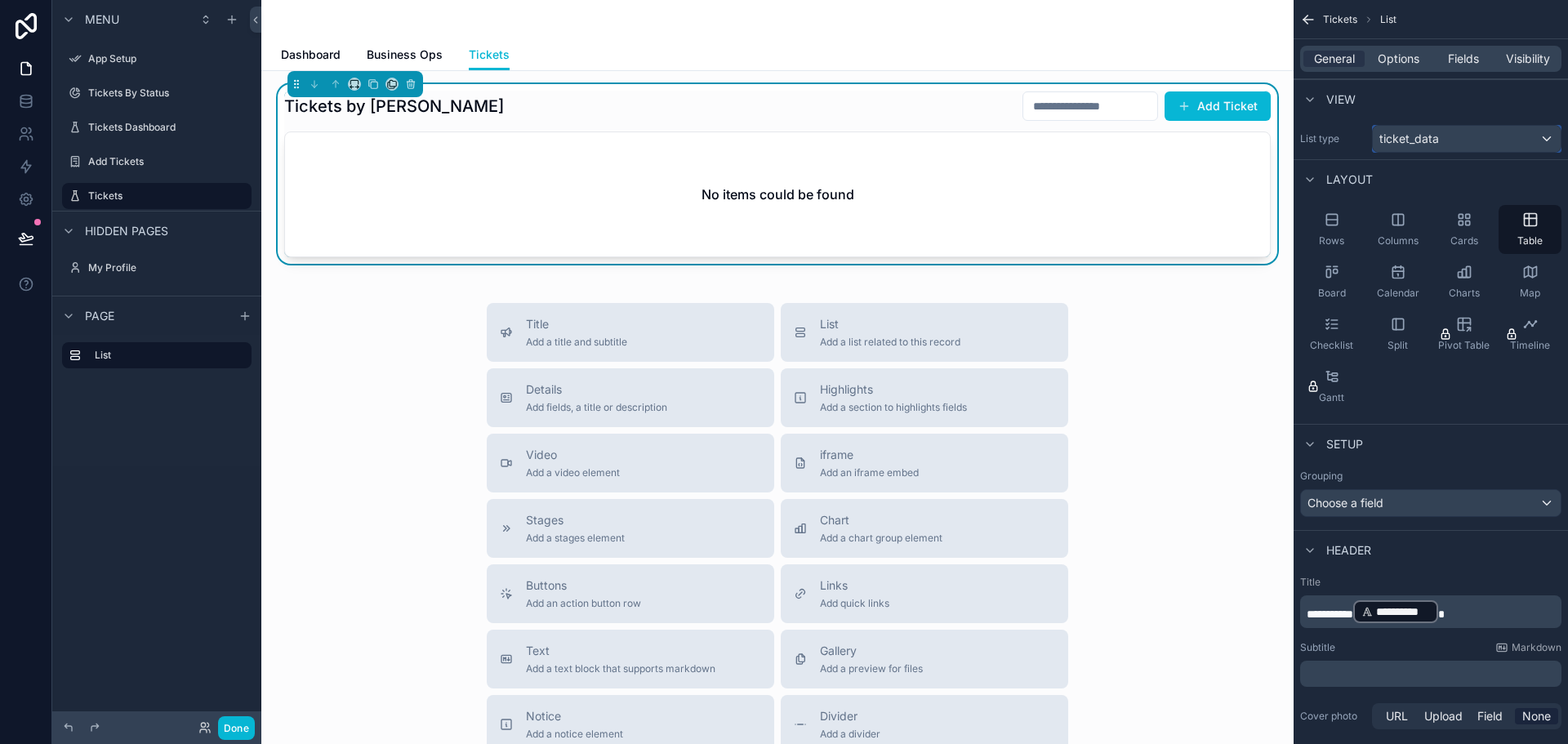
click at [1429, 141] on span "ticket_data" at bounding box center [1409, 139] width 60 height 17
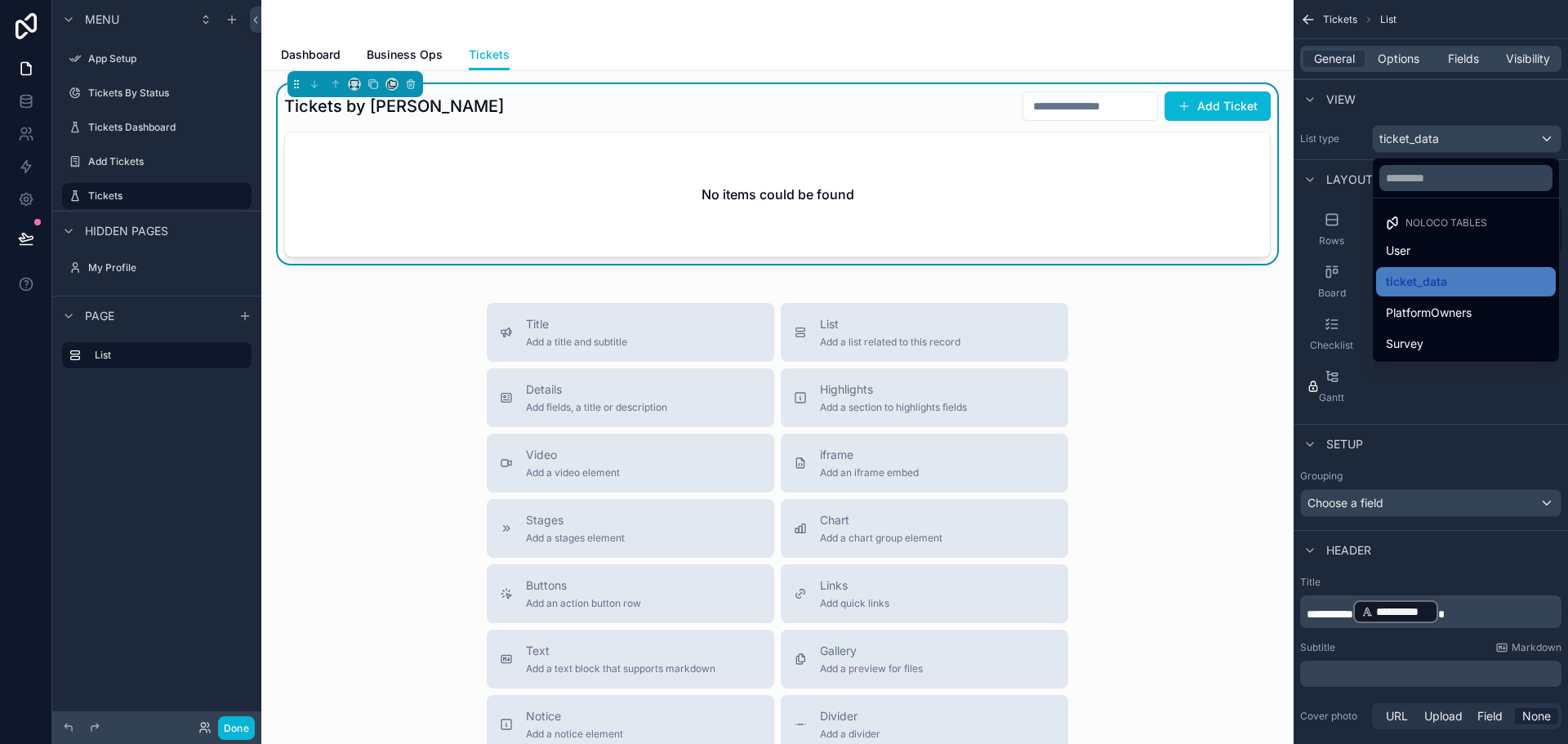
click at [1446, 412] on div "scrollable content" at bounding box center [784, 372] width 1568 height 744
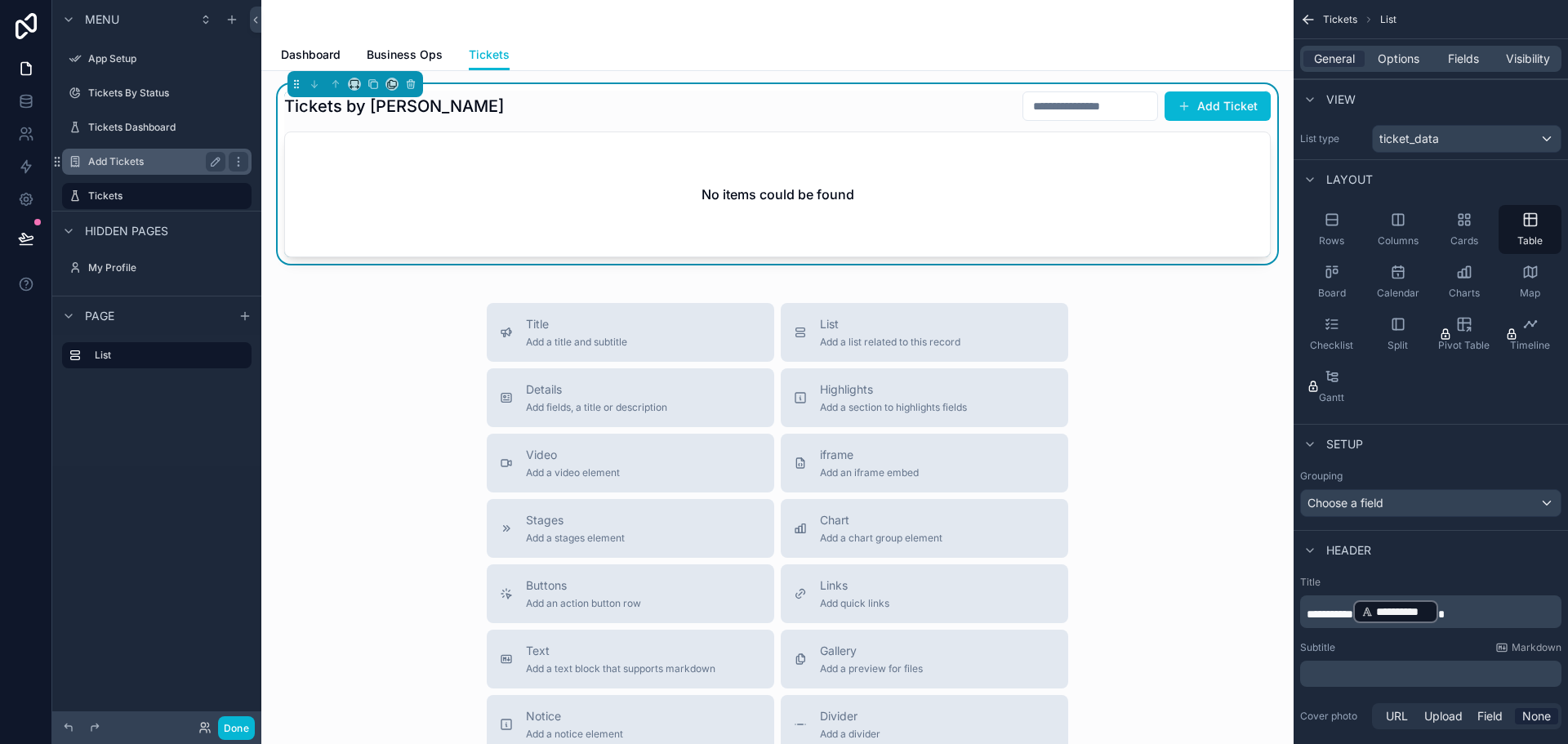
click at [141, 151] on div "Add Tickets" at bounding box center [156, 161] width 183 height 26
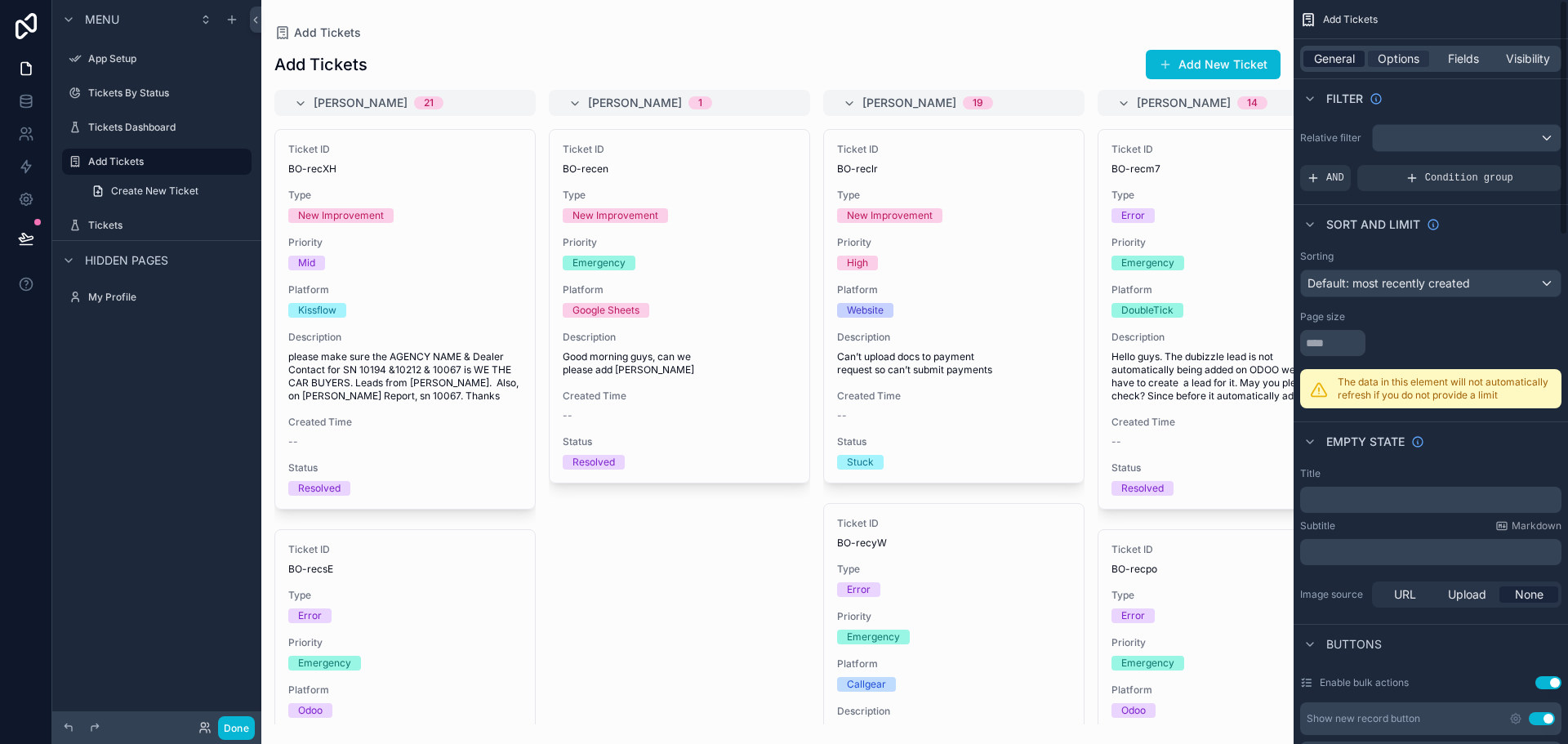
click at [1334, 55] on span "General" at bounding box center [1334, 59] width 40 height 17
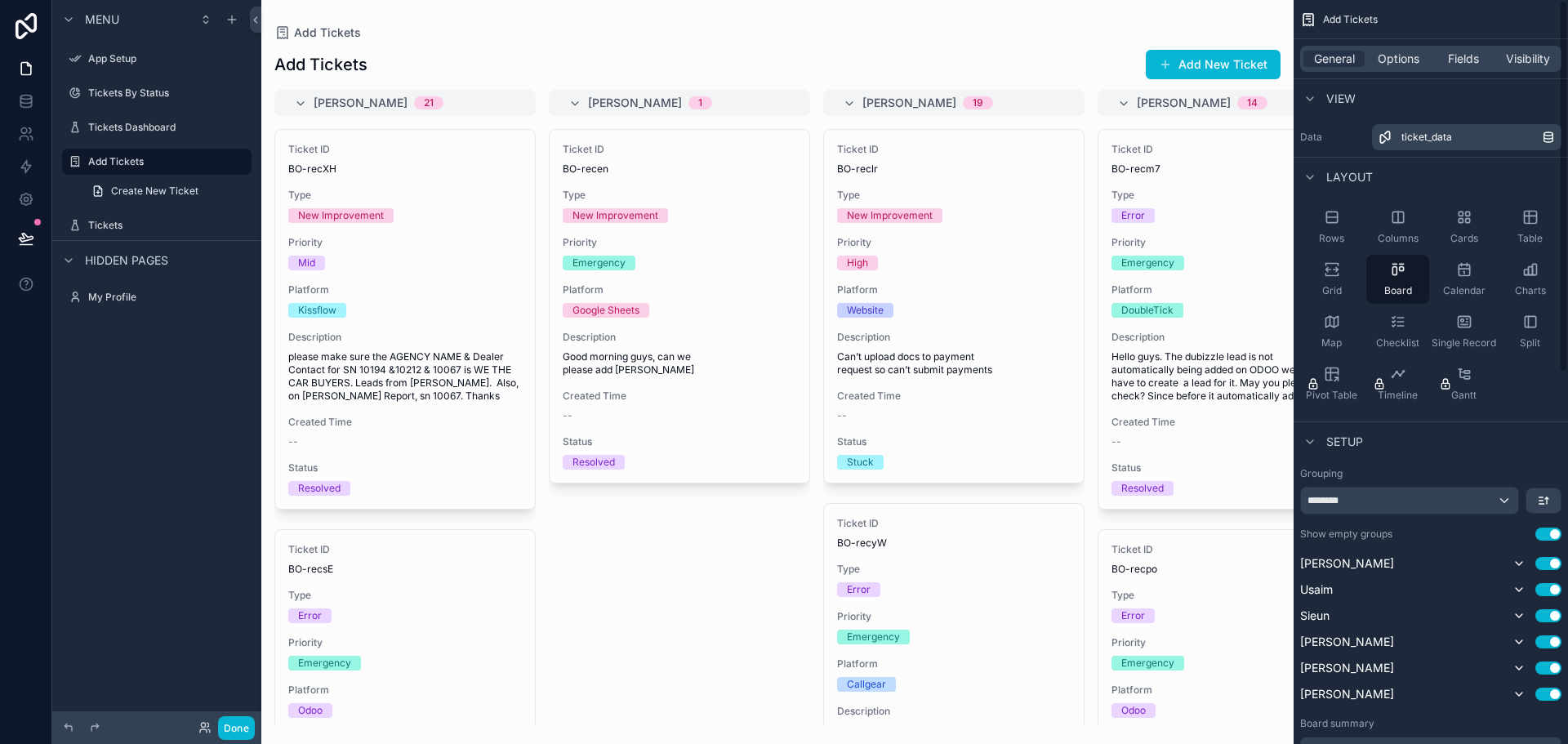
click at [1446, 137] on span "ticket_data" at bounding box center [1426, 137] width 51 height 13
click at [118, 221] on label "Tickets" at bounding box center [154, 226] width 131 height 13
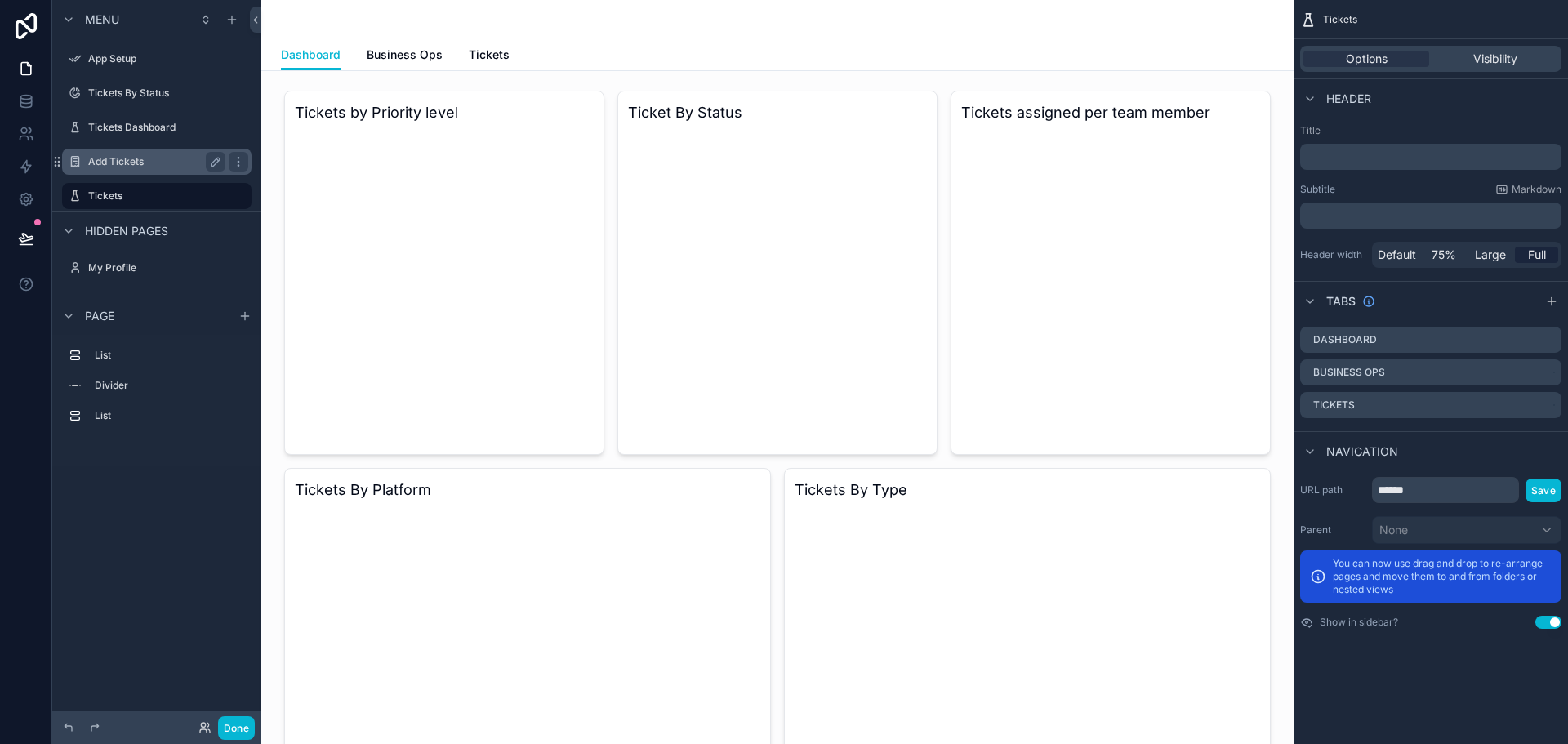
click at [127, 163] on label "Add Tickets" at bounding box center [154, 162] width 131 height 13
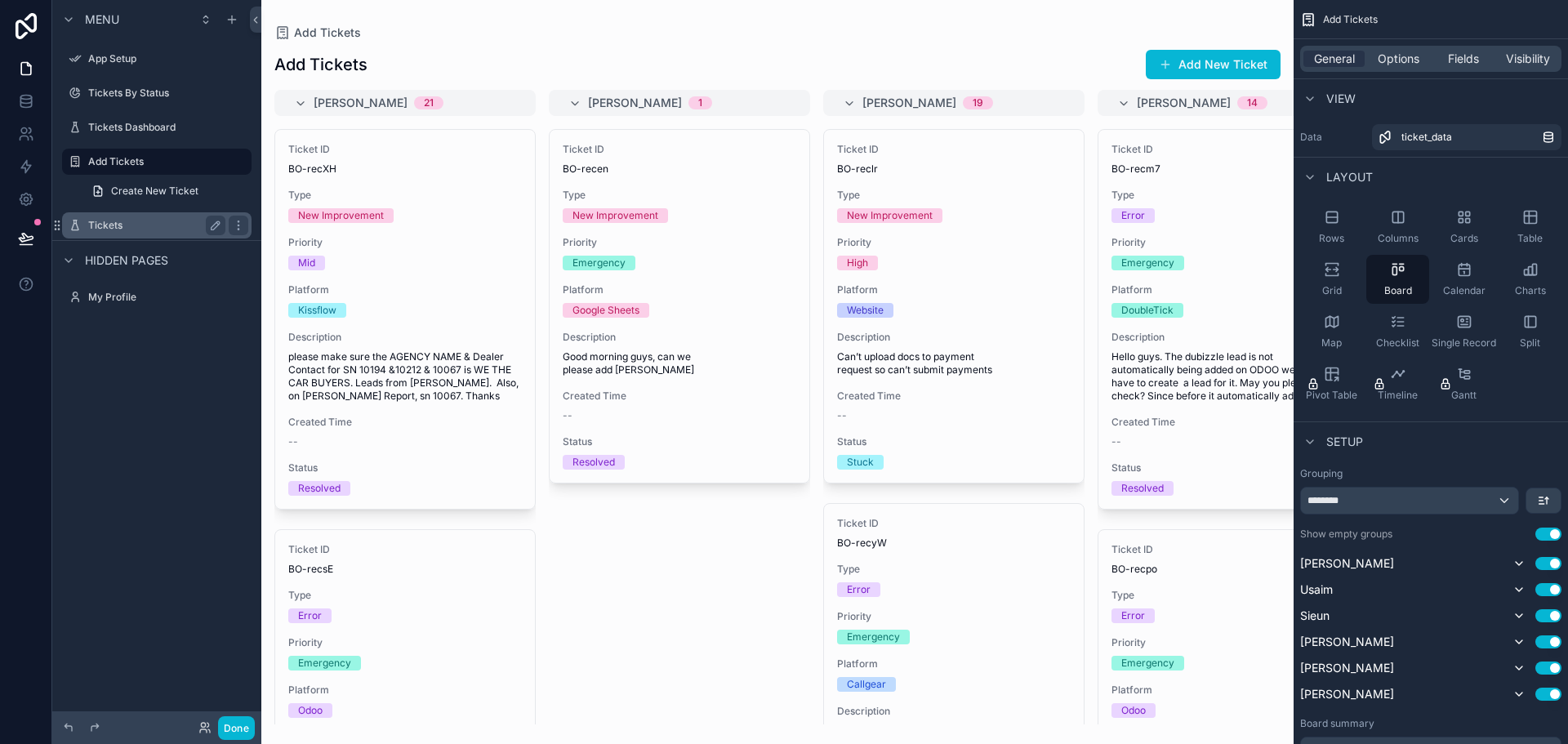
click at [144, 217] on div "Tickets" at bounding box center [156, 225] width 137 height 19
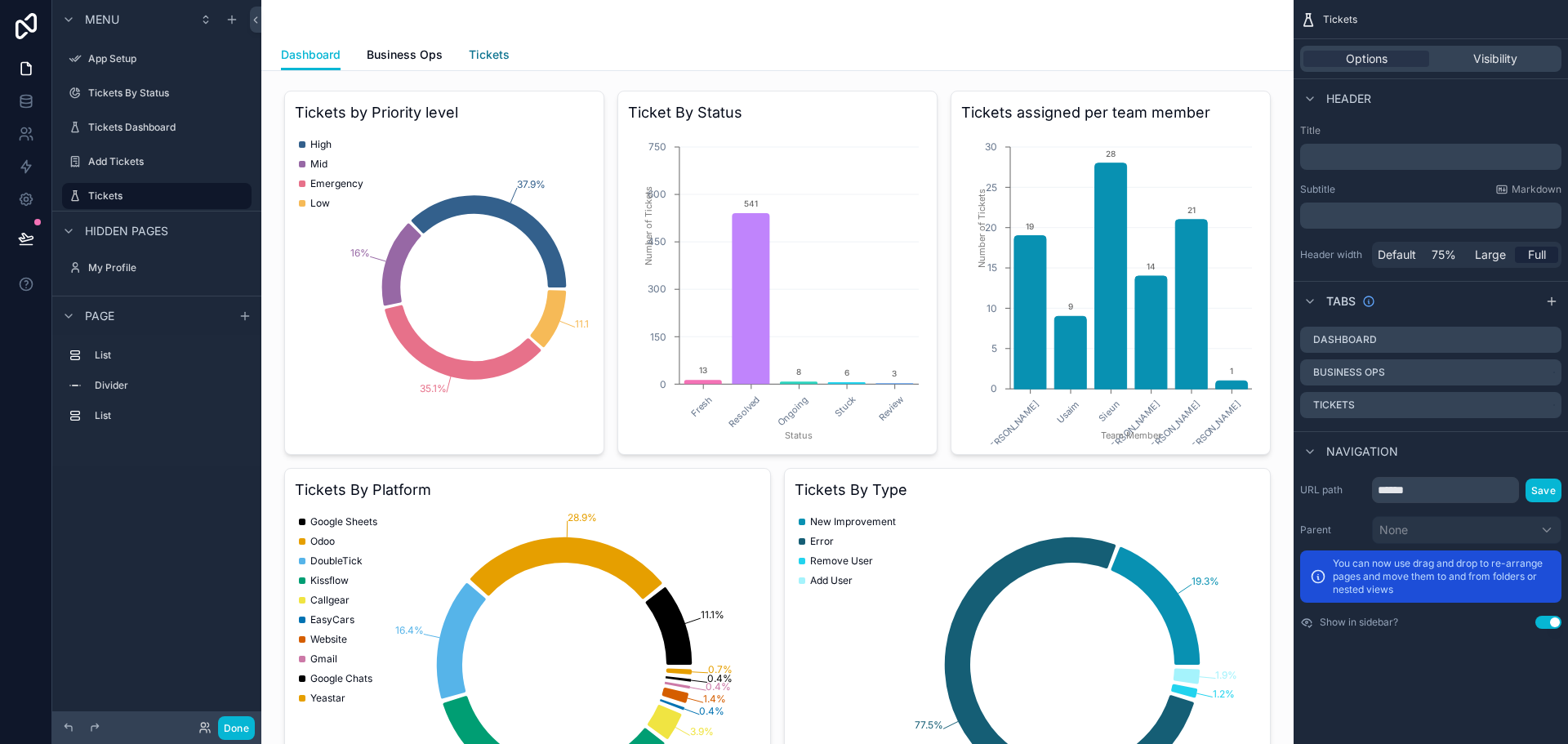
click at [488, 58] on span "Tickets" at bounding box center [489, 55] width 40 height 17
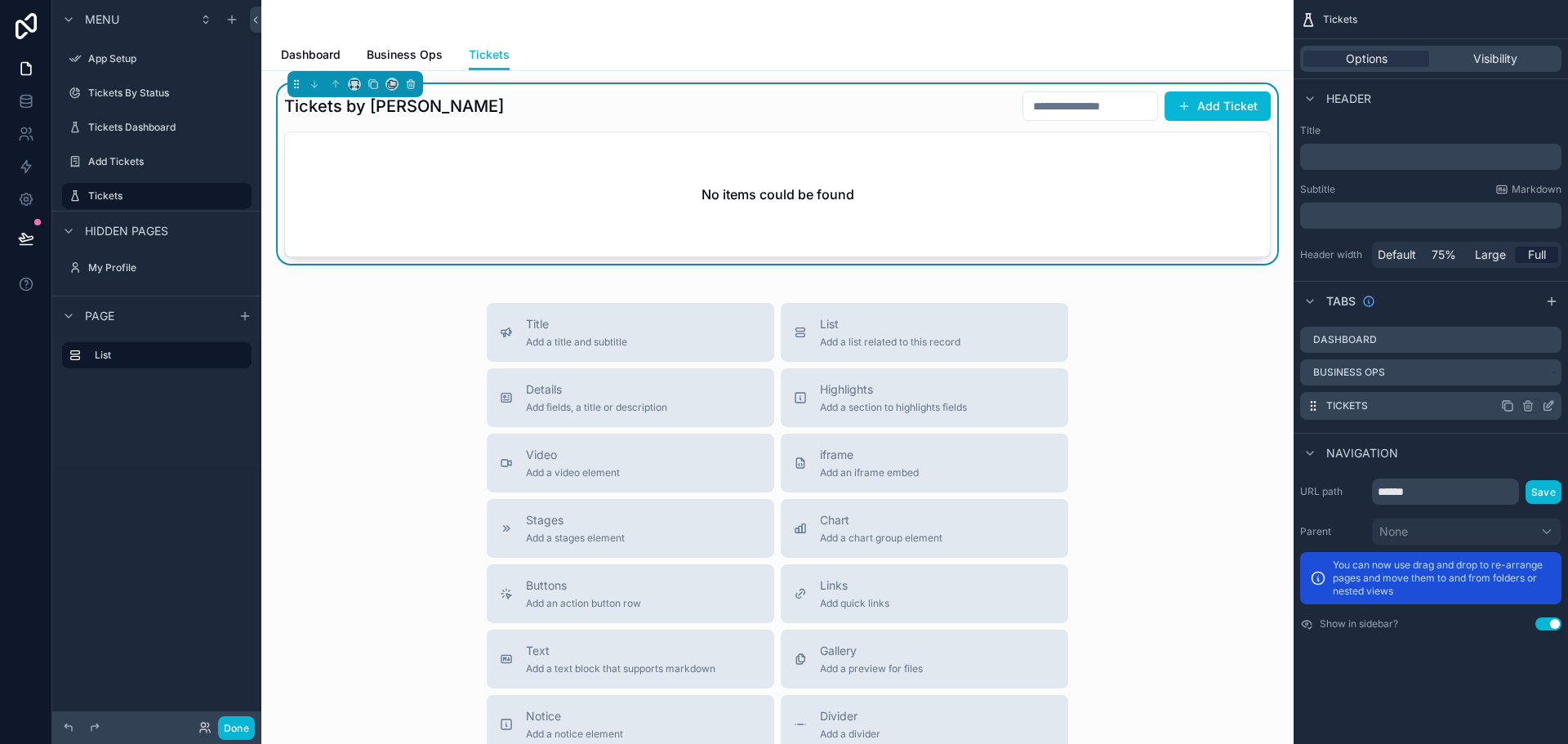
click at [1550, 404] on icon "scrollable content" at bounding box center [1548, 406] width 13 height 13
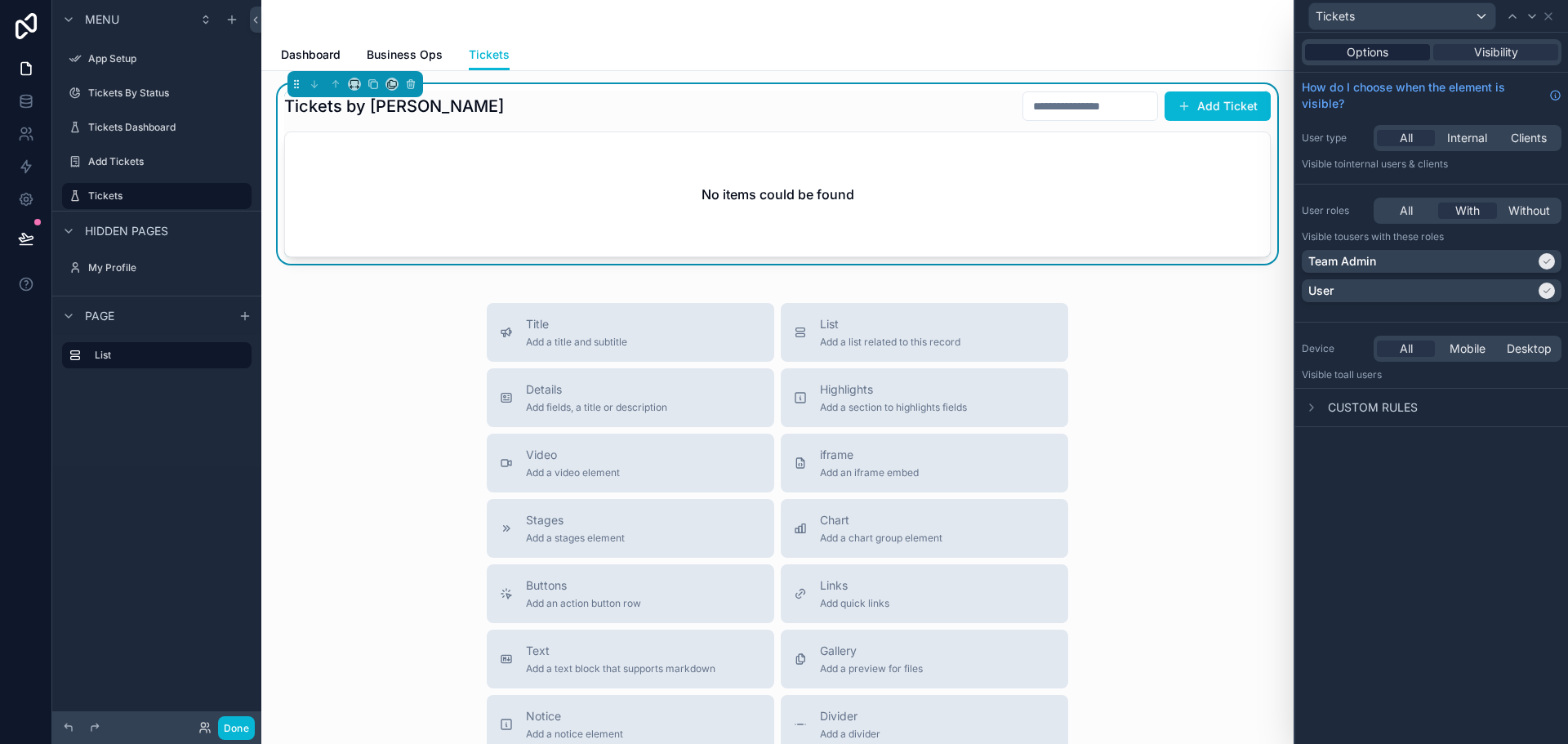
click at [1358, 50] on span "Options" at bounding box center [1366, 52] width 41 height 17
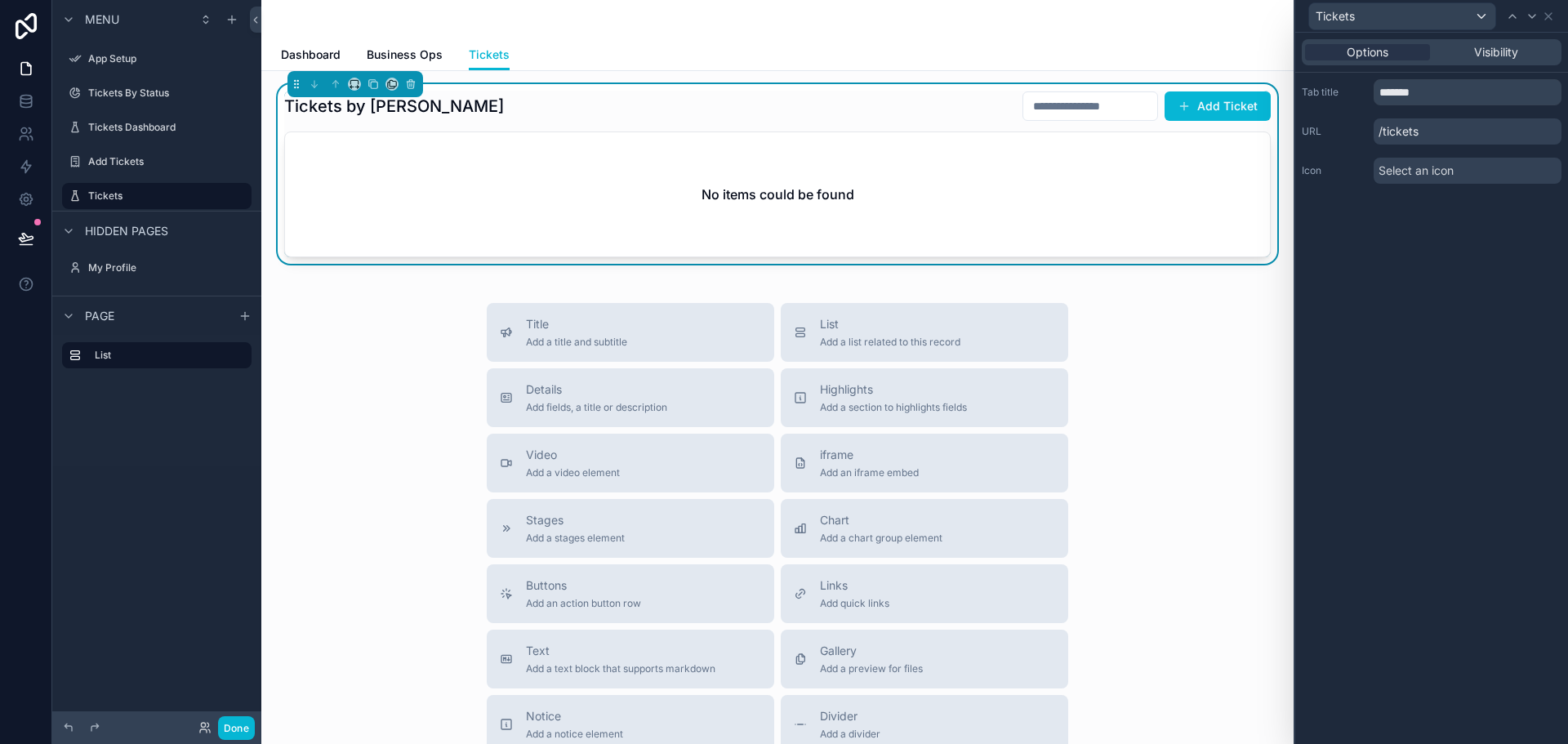
click at [1401, 171] on span "Select an icon" at bounding box center [1416, 171] width 75 height 17
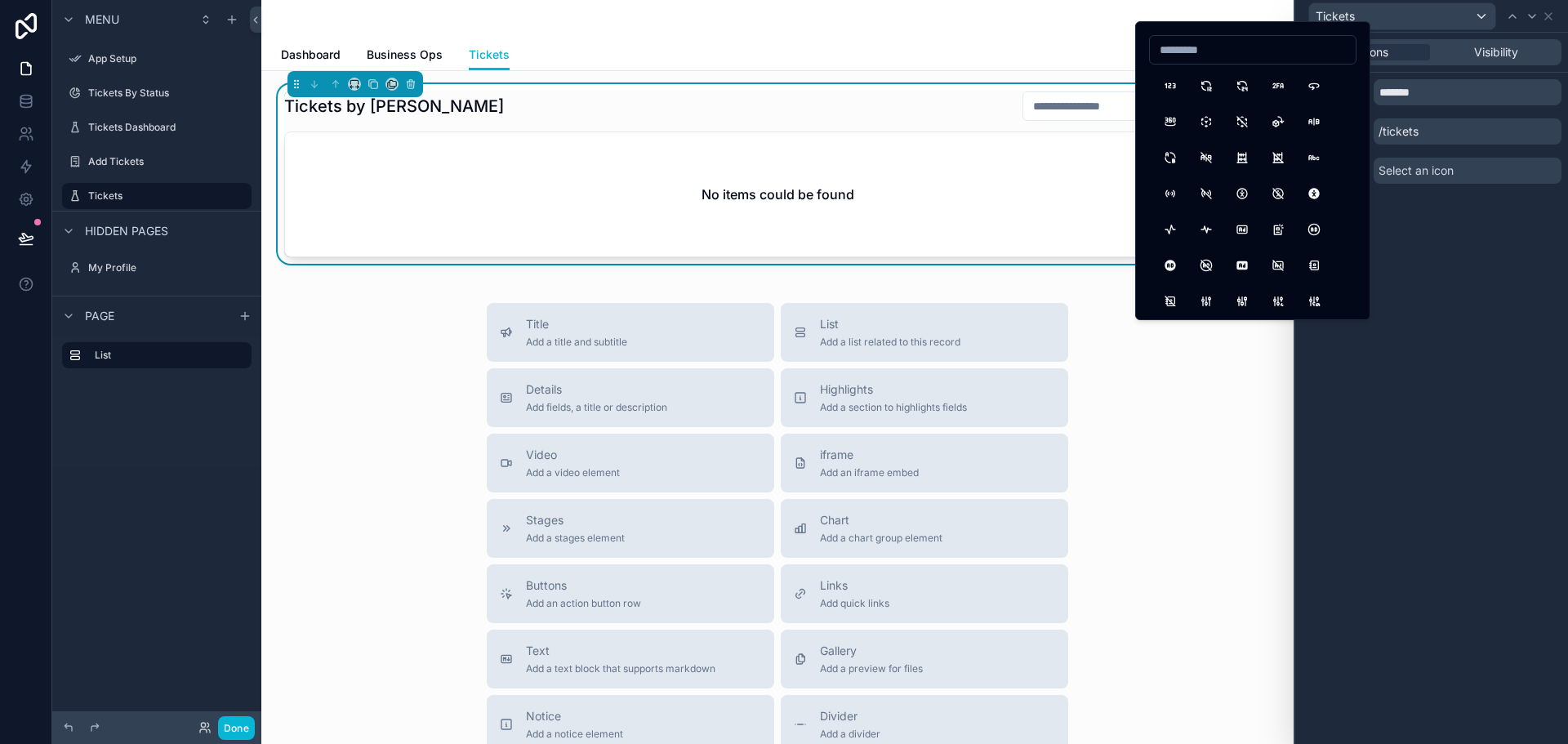
click at [1438, 240] on div "Options Visibility Tab title ******* URL /tickets Icon Select an icon" at bounding box center [1431, 388] width 272 height 712
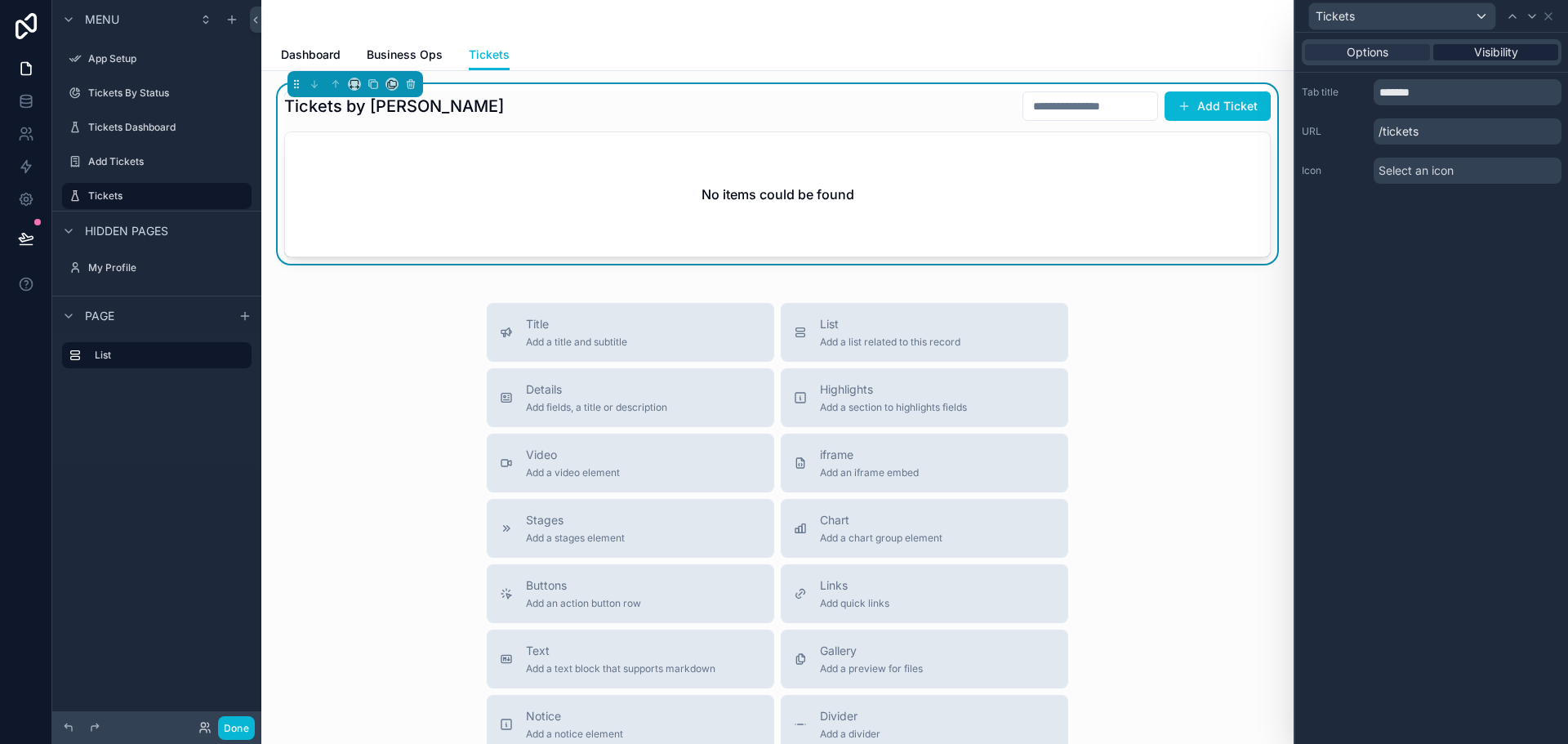
click at [1495, 53] on span "Visibility" at bounding box center [1495, 52] width 44 height 17
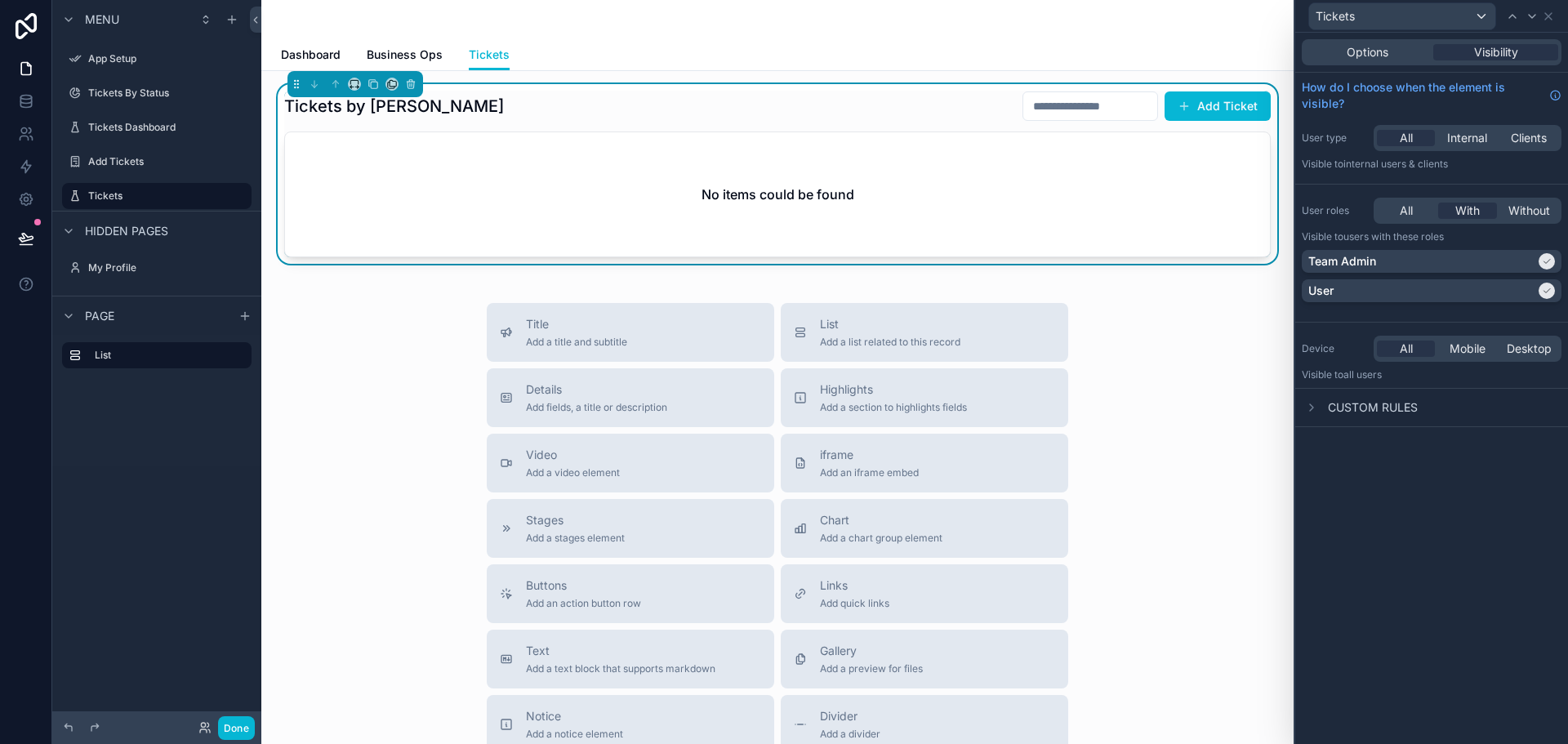
click at [301, 368] on div "Title Add a title and subtitle List Add a list related to this record Details A…" at bounding box center [777, 594] width 1006 height 582
click at [332, 417] on div "Title Add a title and subtitle List Add a list related to this record Details A…" at bounding box center [777, 594] width 1006 height 582
click at [553, 535] on span "Add a stages element" at bounding box center [574, 539] width 98 height 13
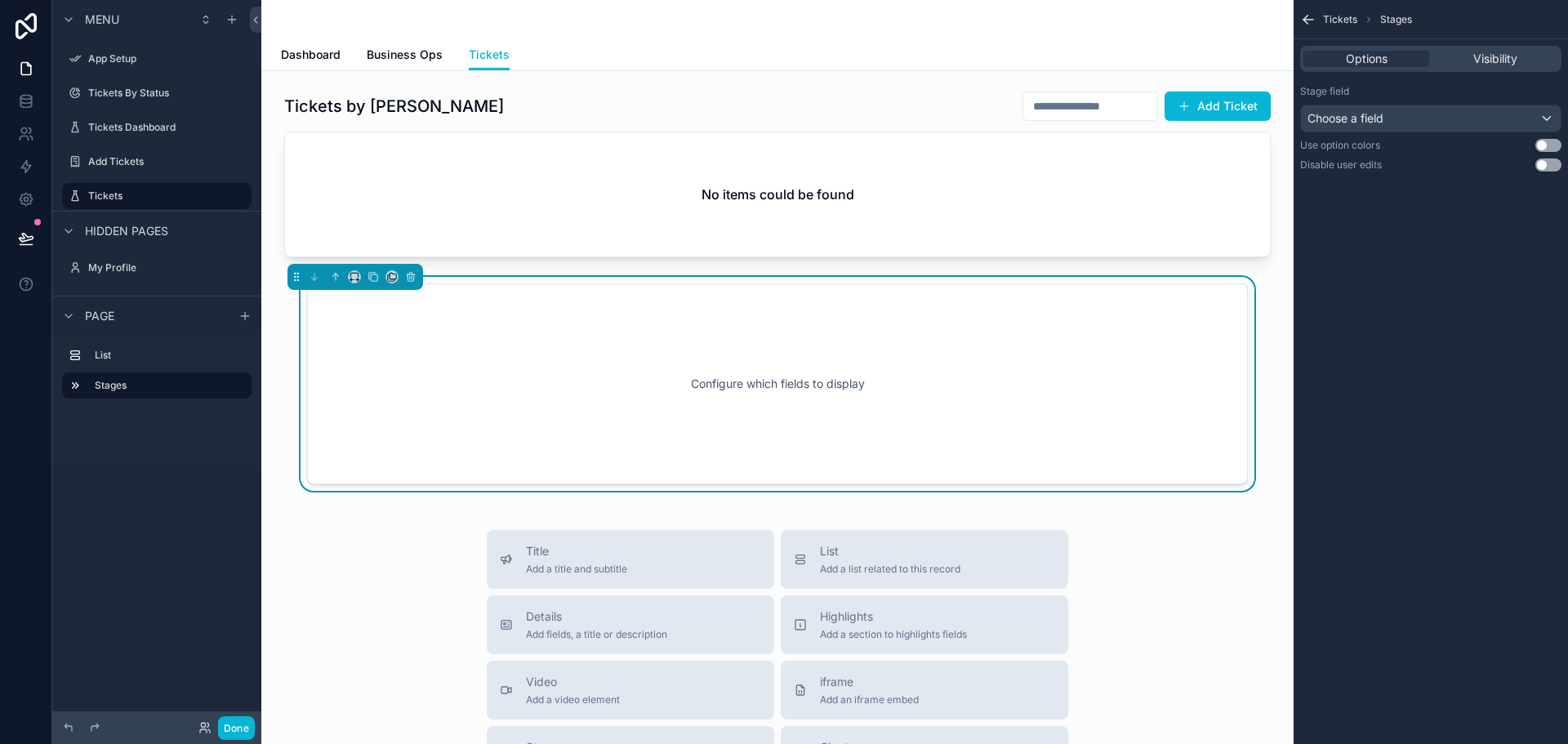
click at [692, 385] on div "Configure which fields to display" at bounding box center [778, 384] width 887 height 147
click at [1407, 116] on div "Choose a field" at bounding box center [1430, 118] width 259 height 26
click at [1366, 213] on div "Role_Mod" at bounding box center [1351, 205] width 74 height 19
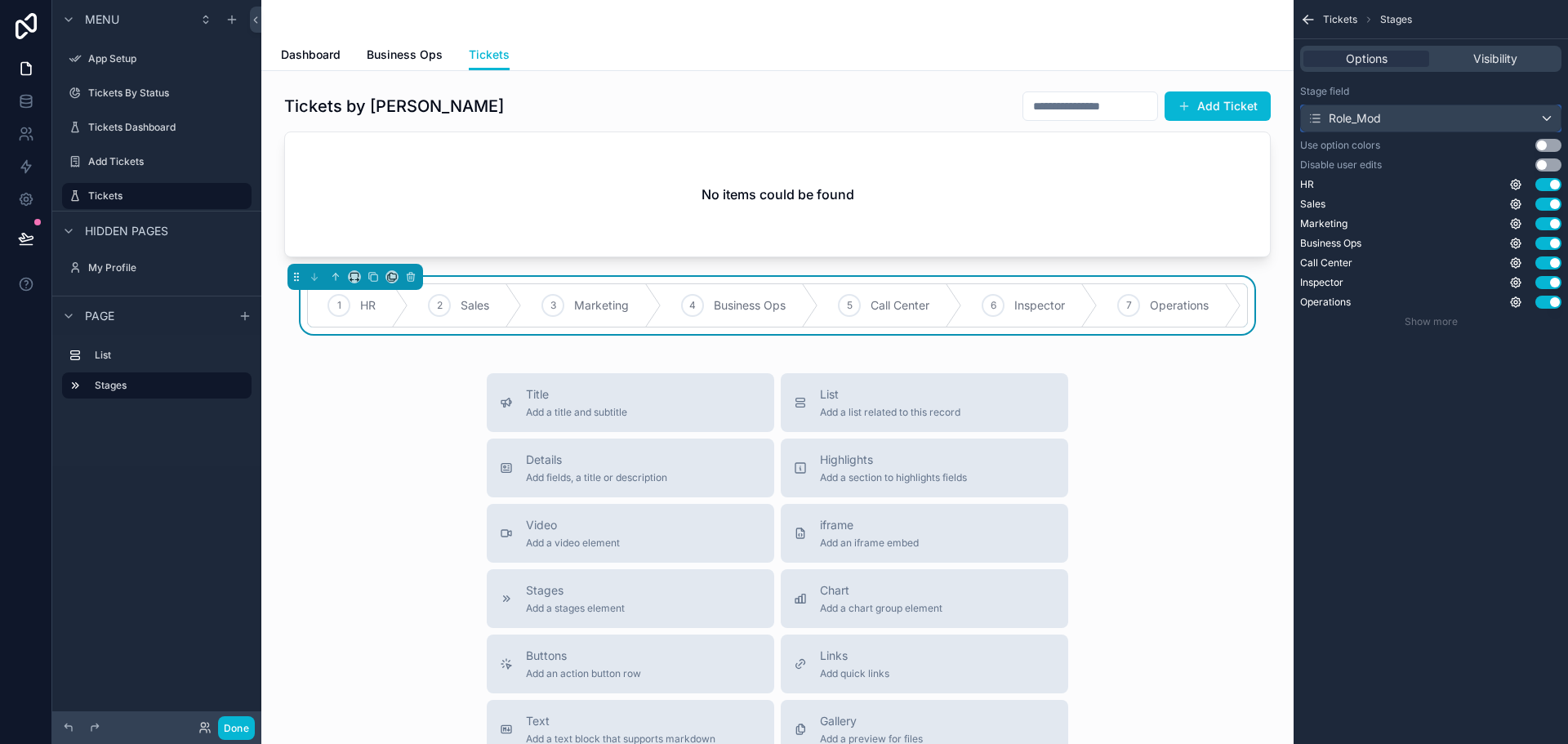
click at [1409, 117] on div "Role_Mod" at bounding box center [1430, 118] width 259 height 26
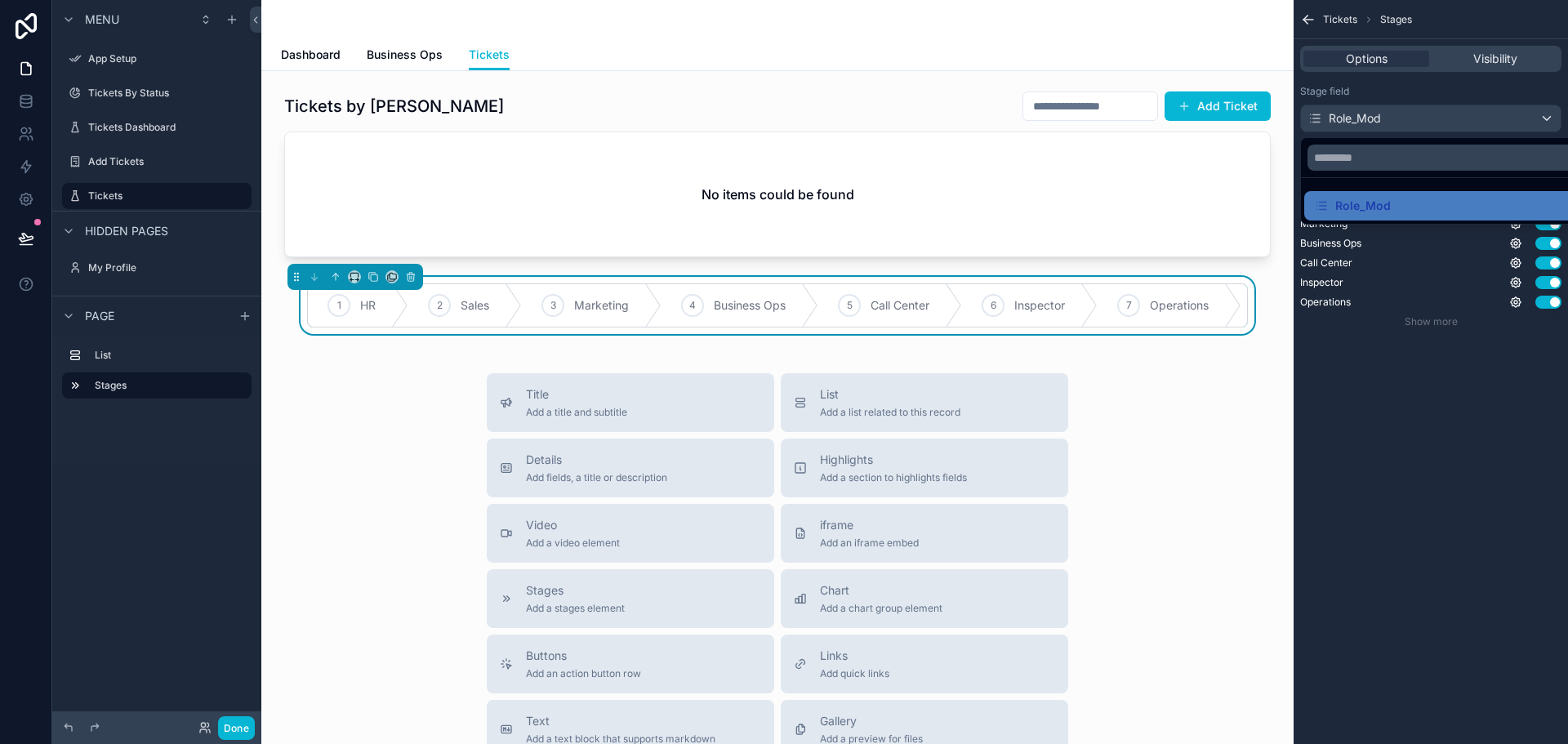
click at [1394, 344] on div "scrollable content" at bounding box center [784, 372] width 1568 height 744
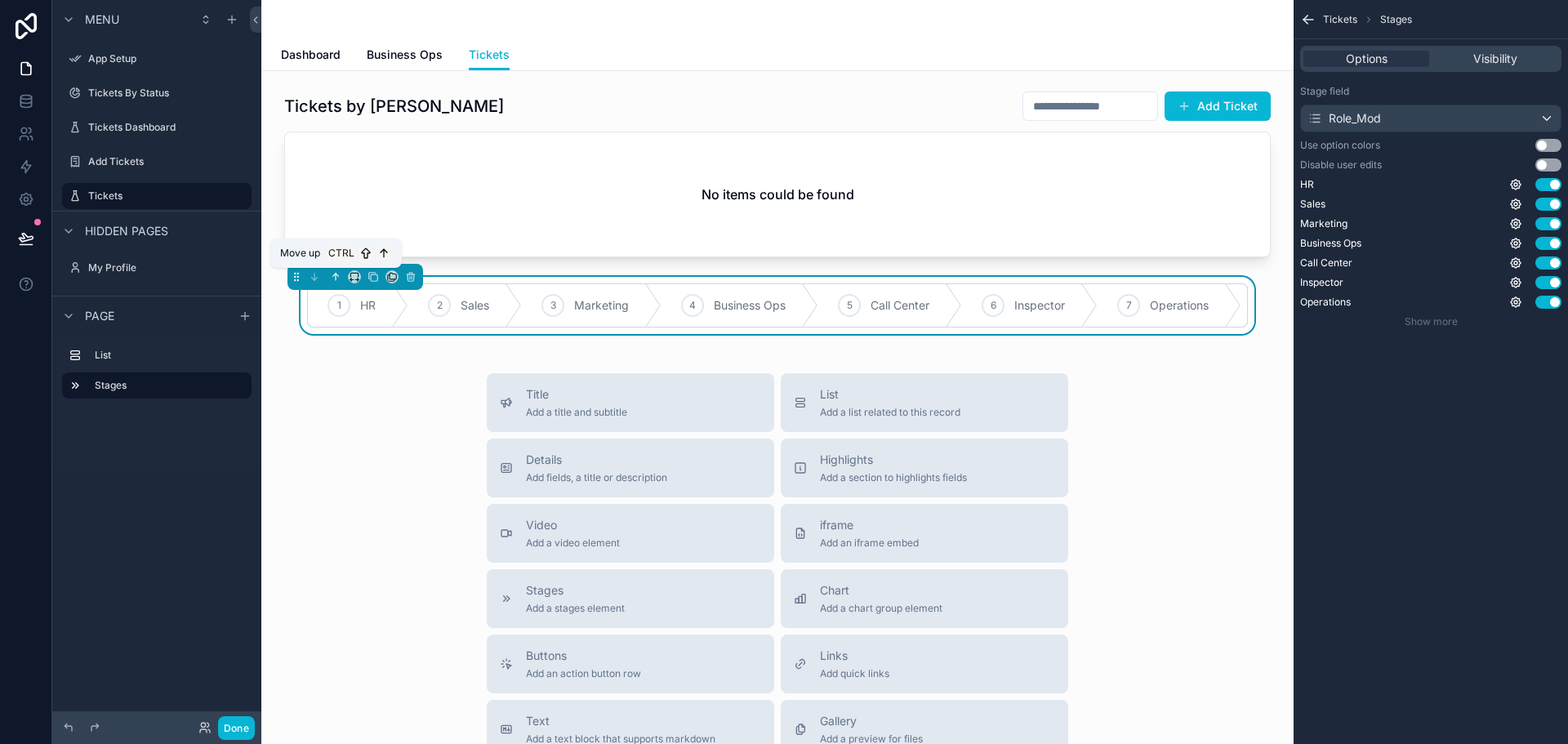
click at [332, 275] on icon "scrollable content" at bounding box center [335, 277] width 11 height 11
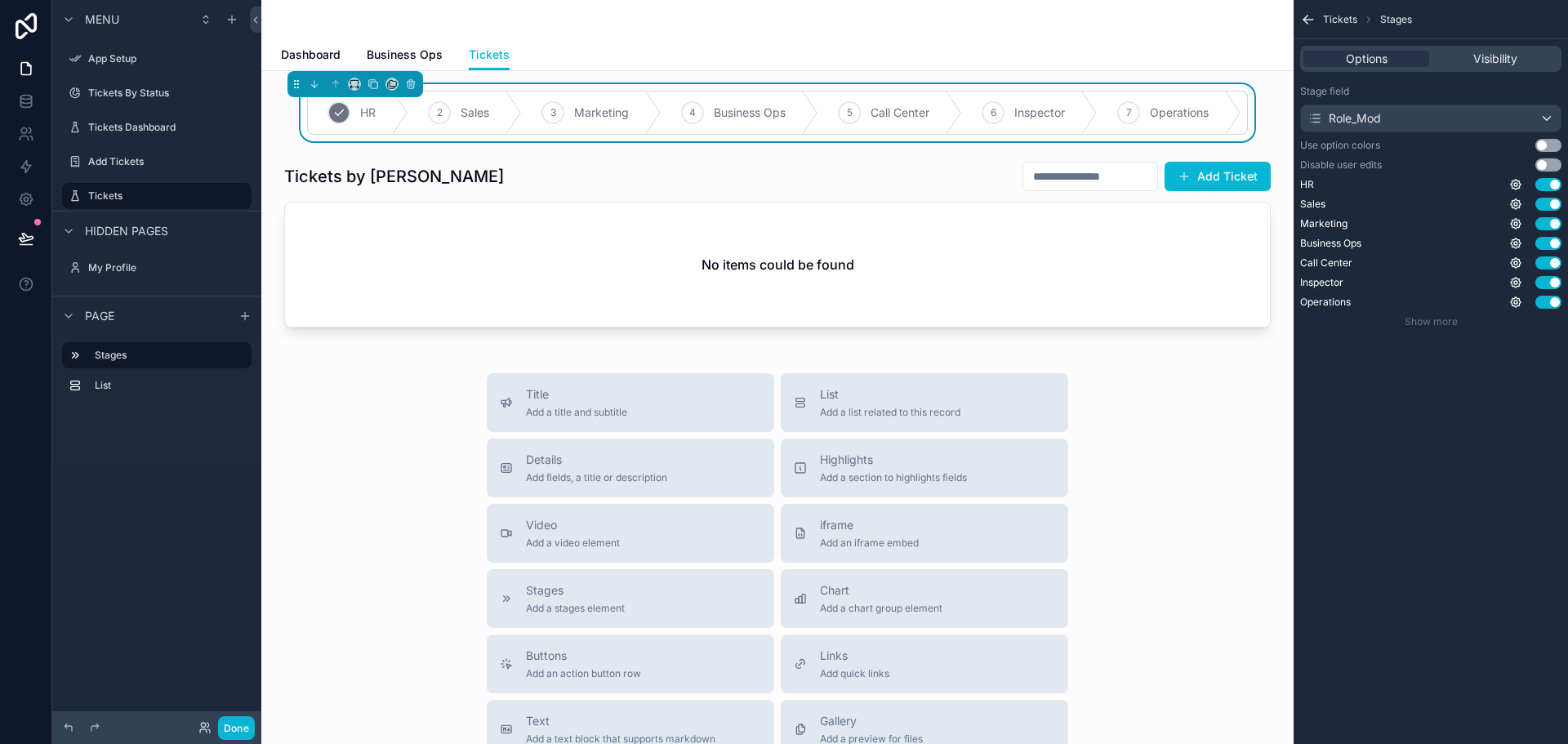
click at [373, 111] on div "1 HR" at bounding box center [357, 112] width 100 height 42
click at [373, 112] on div "1 HR" at bounding box center [357, 112] width 100 height 42
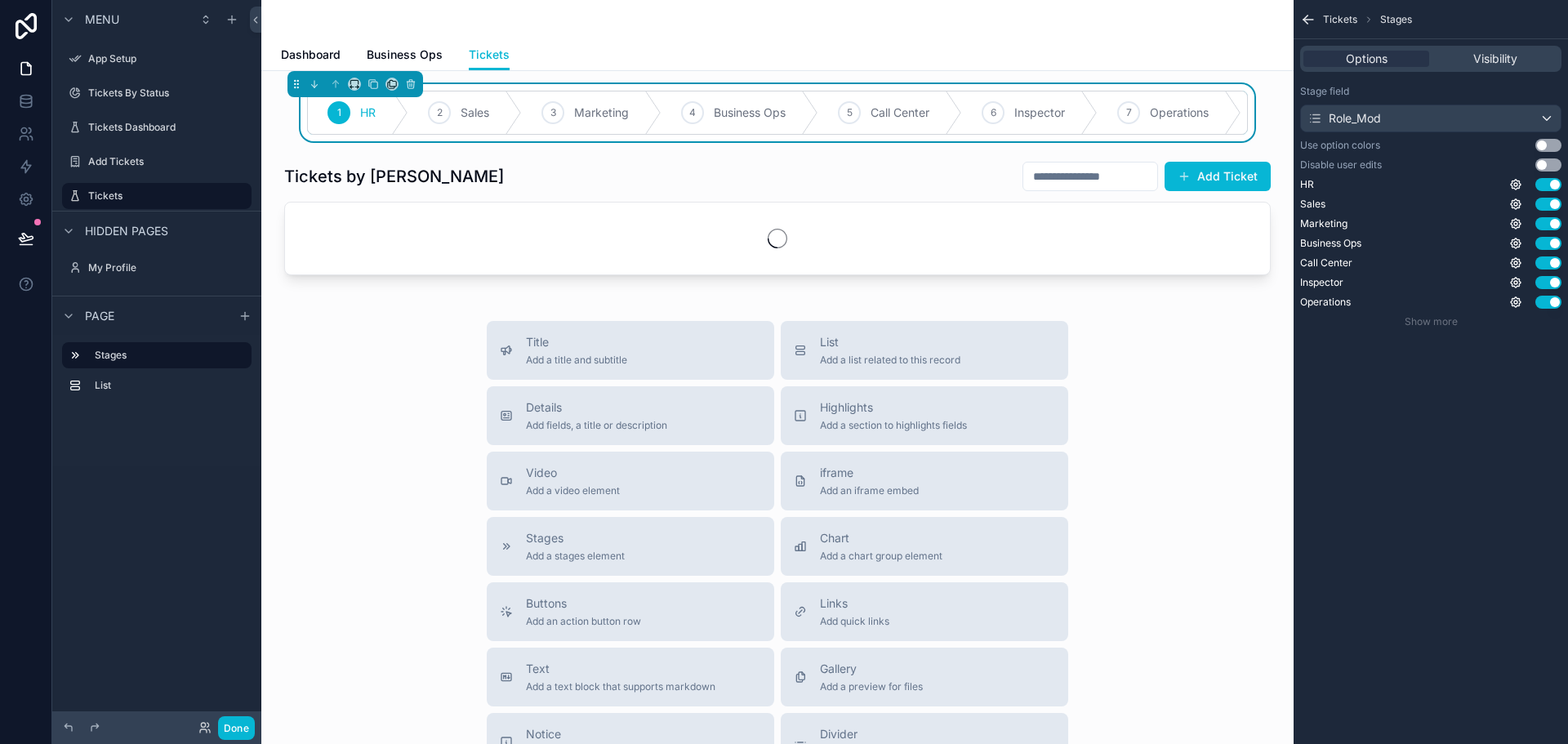
click at [372, 388] on div "Title Add a title and subtitle List Add a list related to this record Details A…" at bounding box center [777, 612] width 1006 height 582
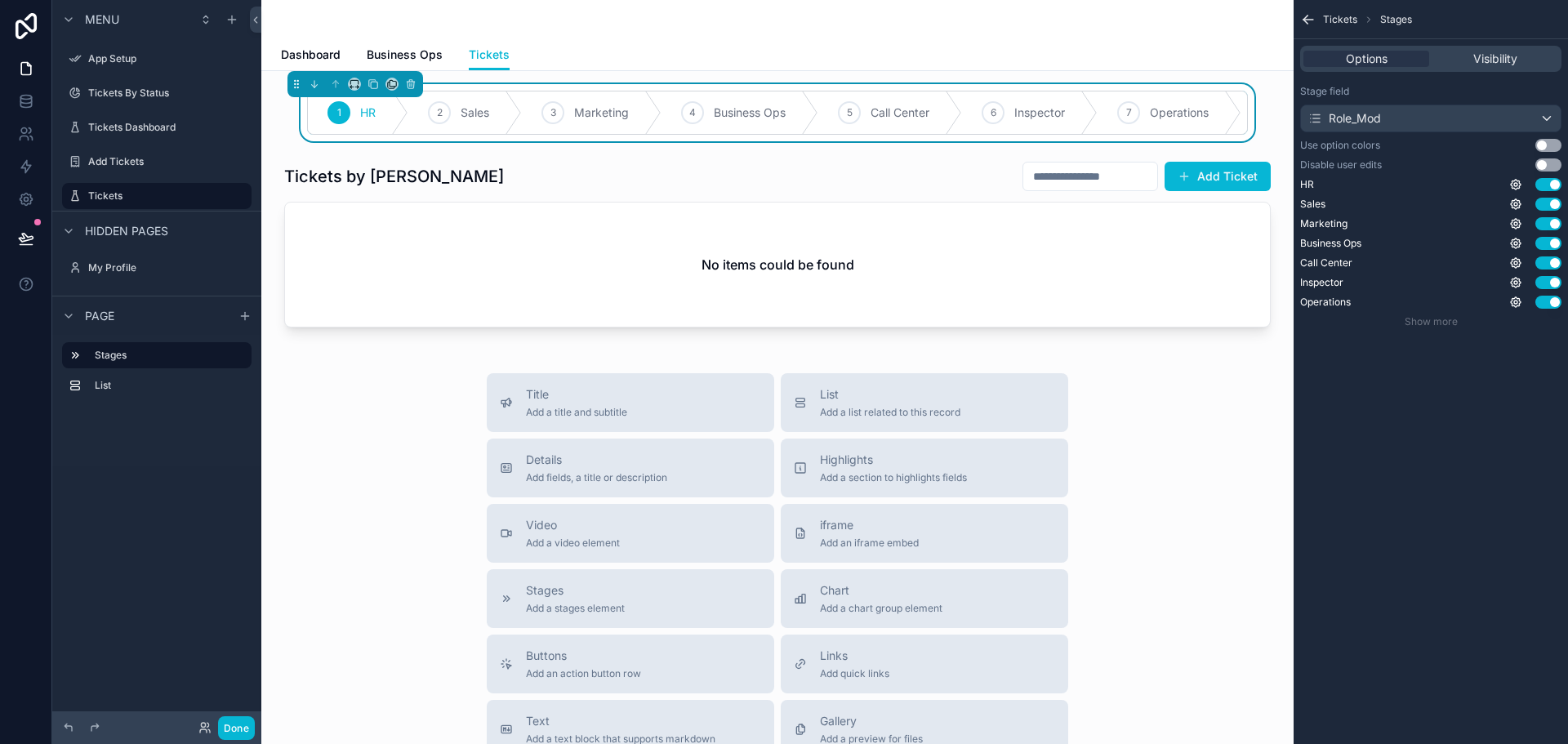
click at [1545, 145] on button "Use setting" at bounding box center [1548, 145] width 26 height 13
click at [1551, 147] on button "Use setting" at bounding box center [1548, 145] width 26 height 13
click at [1546, 163] on button "Use setting" at bounding box center [1548, 165] width 26 height 13
click at [1546, 162] on button "Use setting" at bounding box center [1548, 165] width 26 height 13
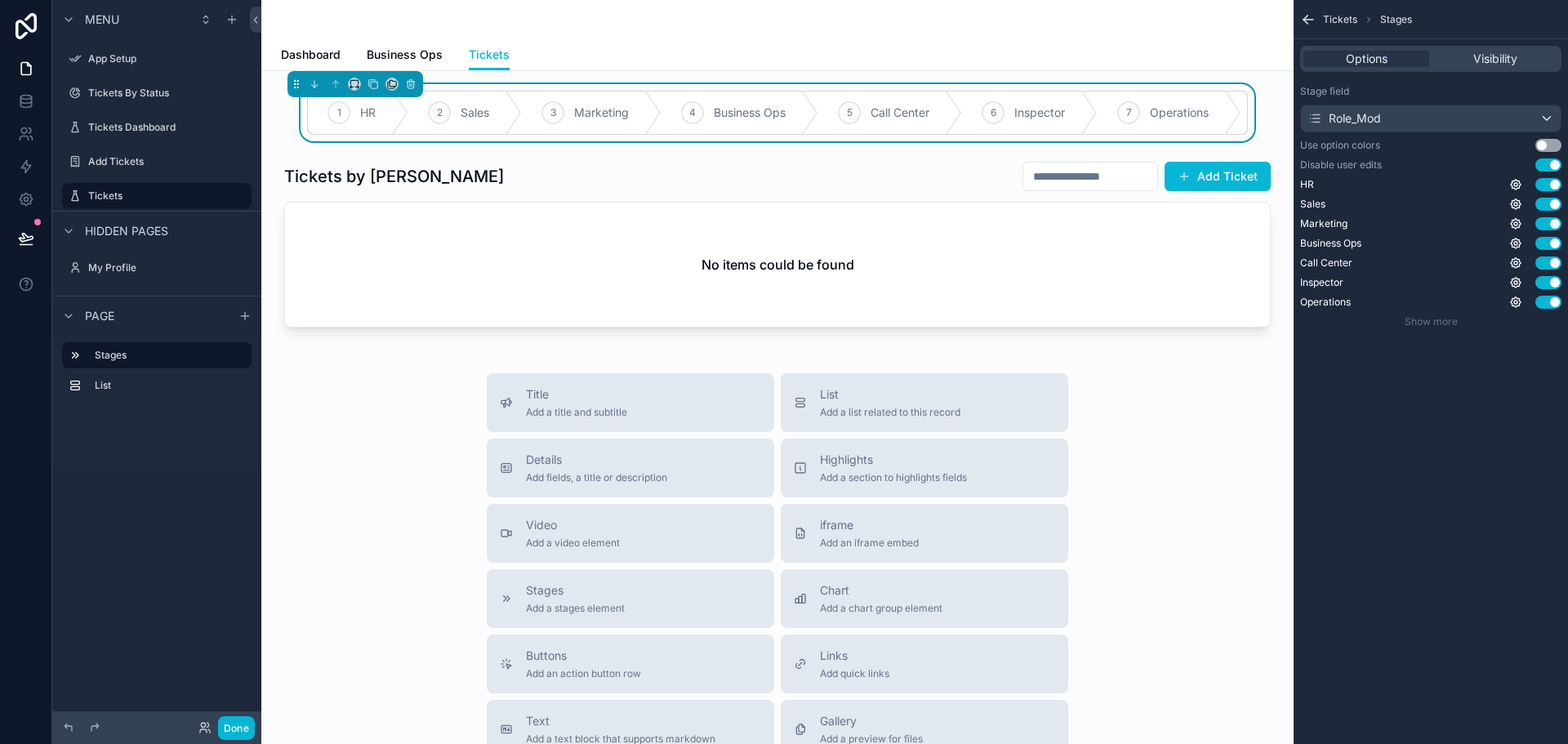
click at [1546, 162] on button "Use setting" at bounding box center [1548, 165] width 26 height 13
click at [1542, 145] on button "Use setting" at bounding box center [1548, 145] width 26 height 13
click at [547, 110] on icon "scrollable content" at bounding box center [553, 112] width 13 height 13
click at [670, 120] on div "4" at bounding box center [666, 112] width 23 height 23
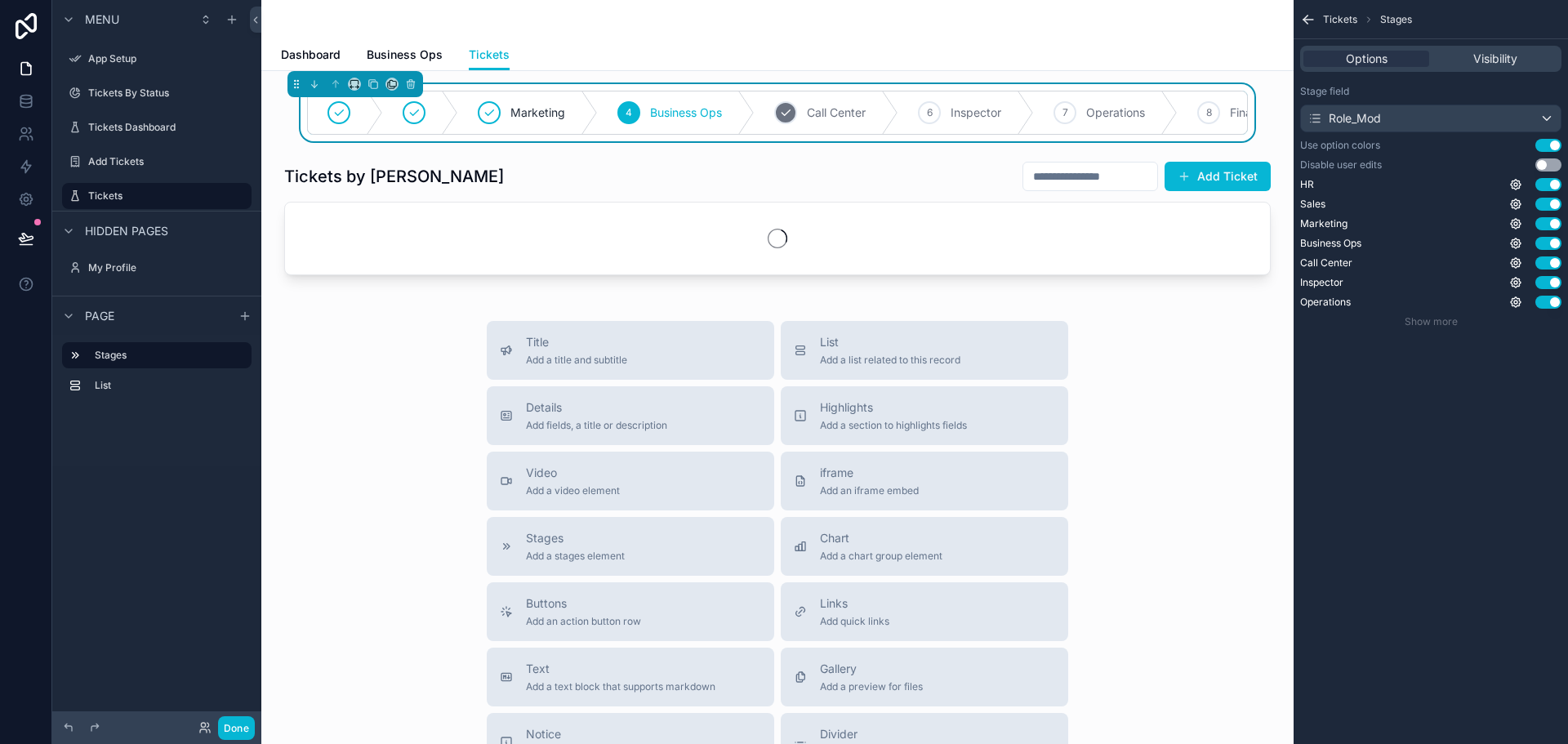
click at [807, 118] on span "Call Center" at bounding box center [836, 113] width 59 height 17
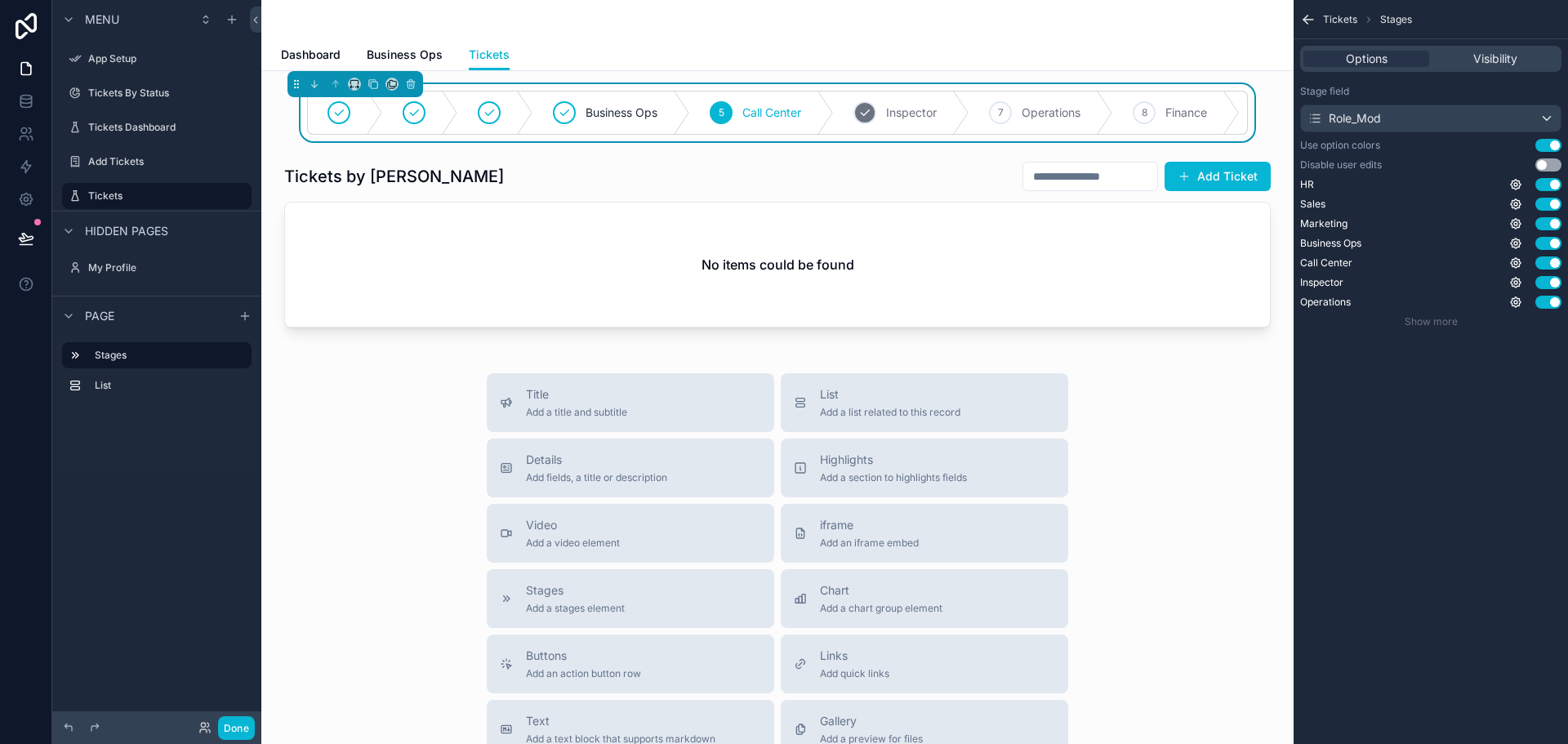
click at [886, 117] on span "Inspector" at bounding box center [911, 113] width 51 height 17
click at [955, 113] on span "Operations" at bounding box center [969, 113] width 59 height 17
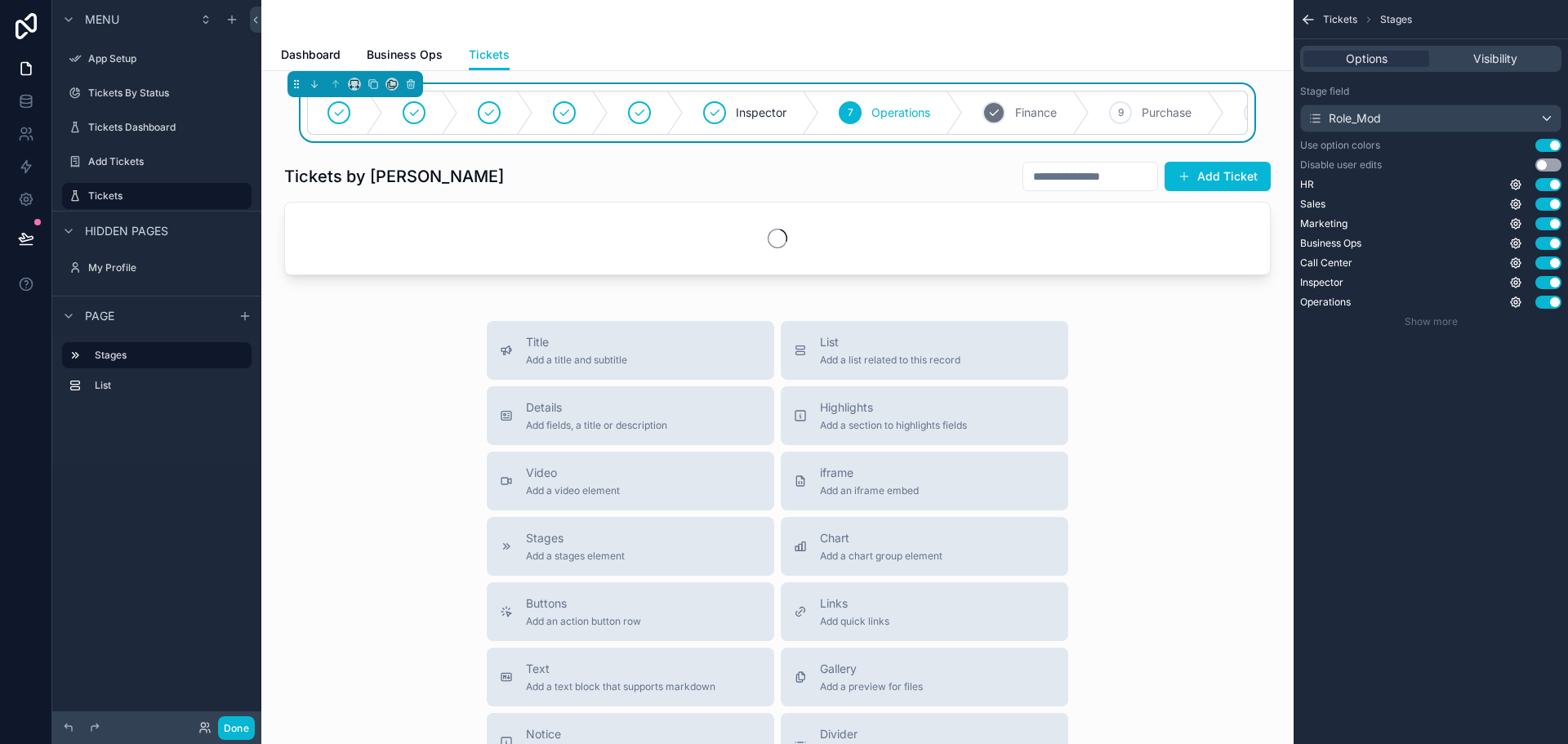
click at [1027, 109] on span "Finance" at bounding box center [1035, 113] width 41 height 17
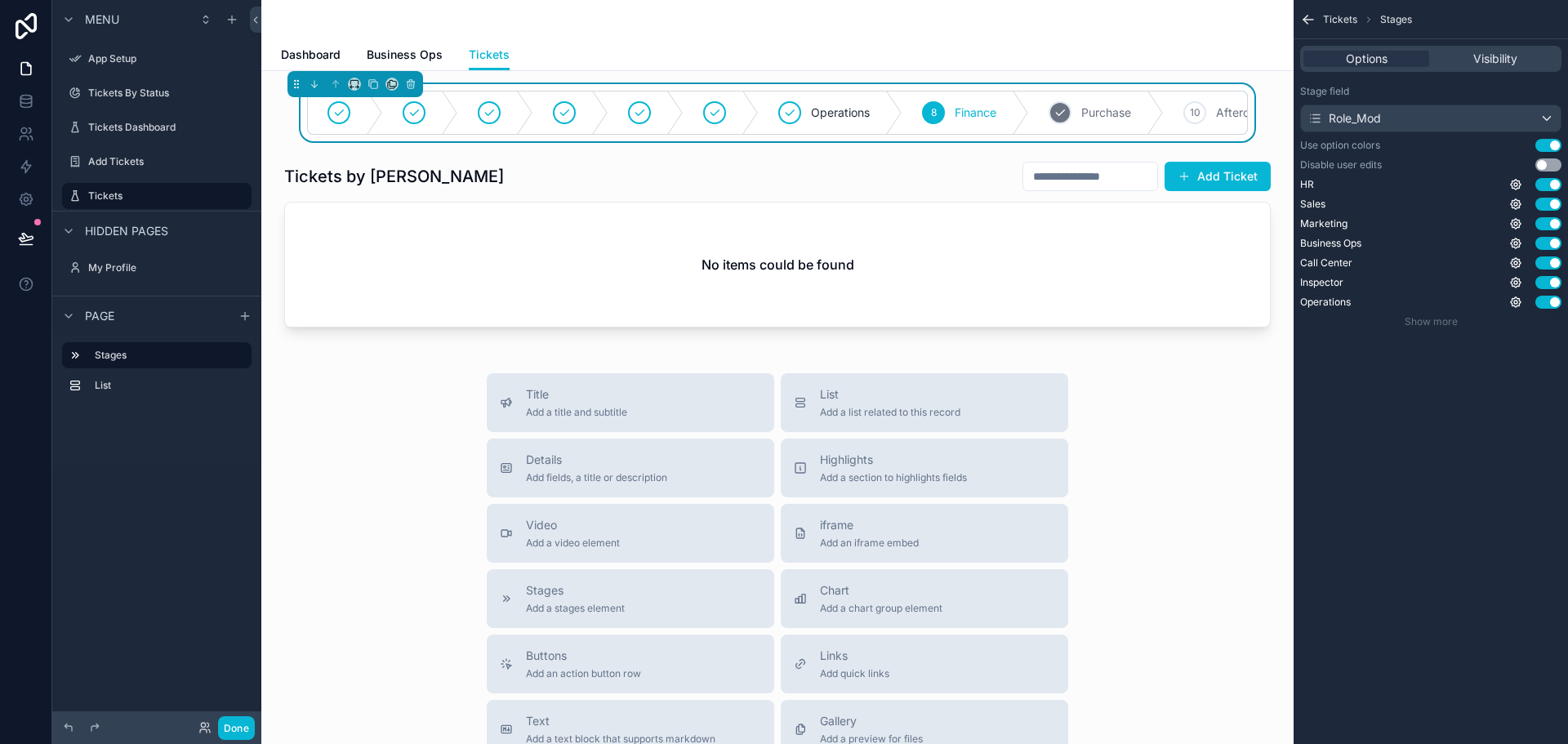
click at [1089, 109] on span "Purchase" at bounding box center [1106, 113] width 50 height 17
click at [1126, 109] on icon "scrollable content" at bounding box center [1125, 112] width 13 height 13
click at [1204, 115] on icon "scrollable content" at bounding box center [1210, 112] width 13 height 13
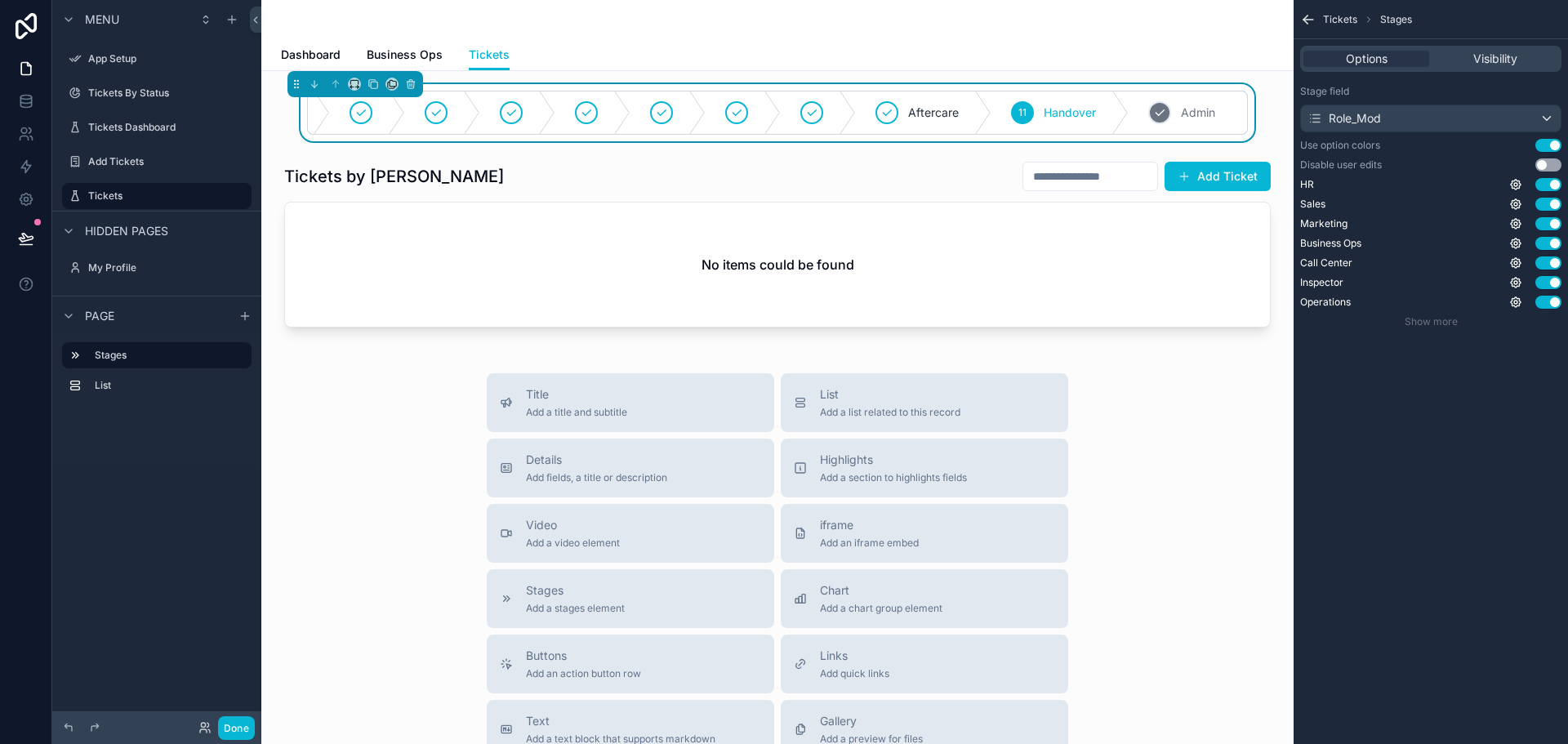
click at [1169, 120] on div "12 Admin" at bounding box center [1188, 112] width 120 height 42
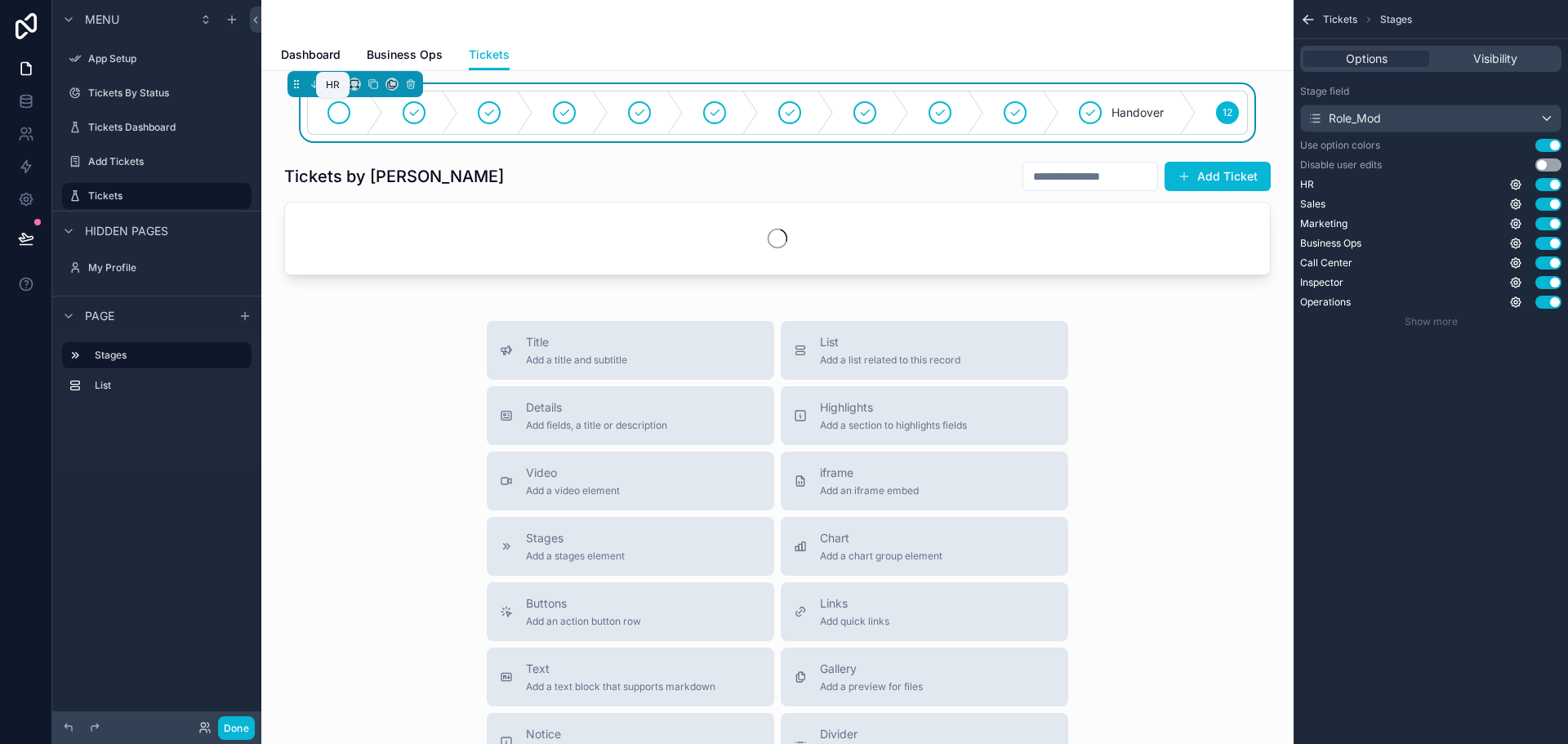
click at [333, 117] on icon "scrollable content" at bounding box center [339, 112] width 13 height 13
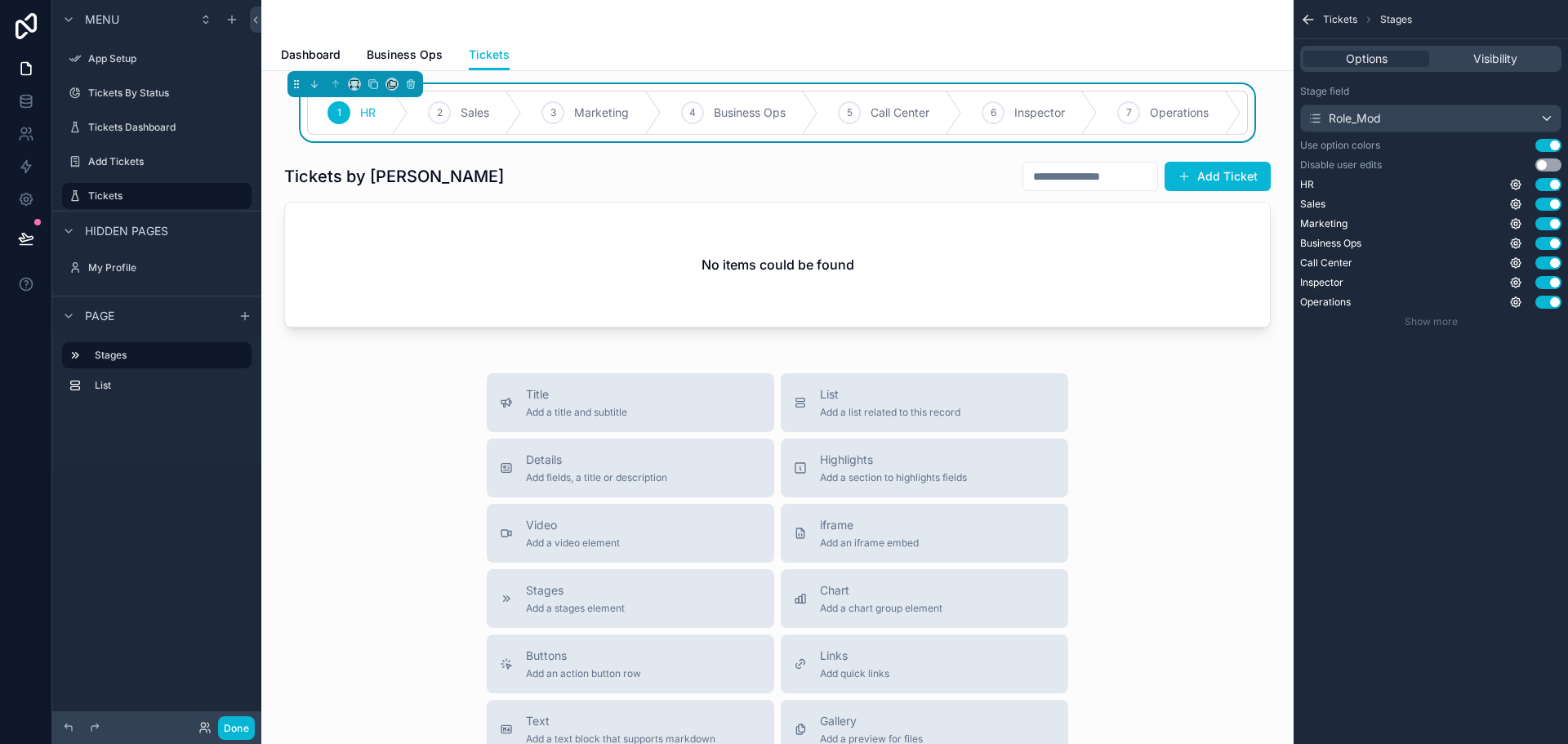
click at [405, 385] on div "1 HR 2 Sales 3 Marketing 4 Business Ops 5 Call Center 6 Inspector 7 Operations …" at bounding box center [777, 578] width 1032 height 1015
click at [1513, 181] on icon "scrollable content" at bounding box center [1515, 184] width 10 height 10
click at [1400, 471] on div "Tickets Stages Options Visibility Stage field Role_Mod Use option colors Use se…" at bounding box center [1430, 372] width 274 height 744
click at [1481, 54] on span "Visibility" at bounding box center [1495, 59] width 44 height 17
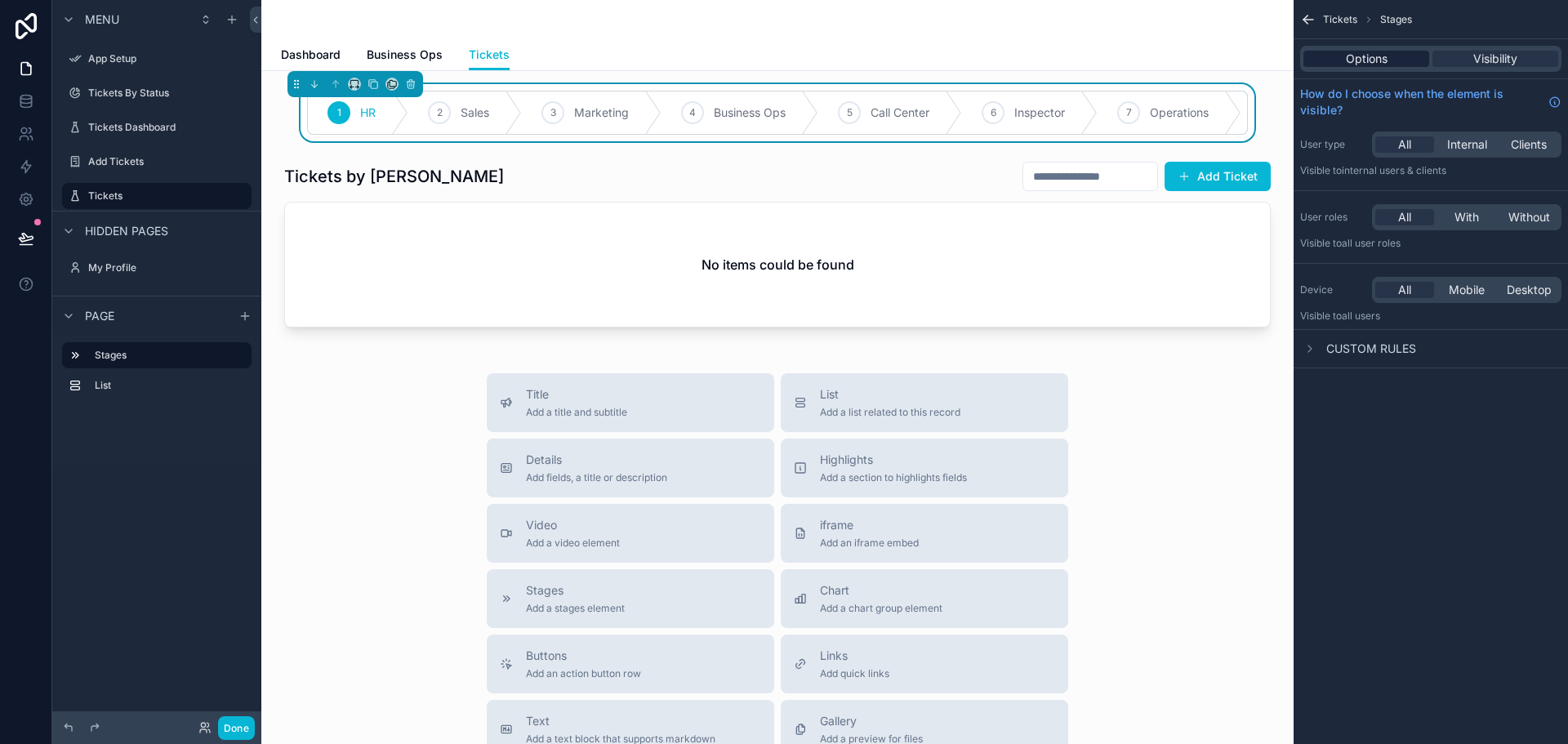
click at [1380, 57] on span "Options" at bounding box center [1366, 59] width 41 height 17
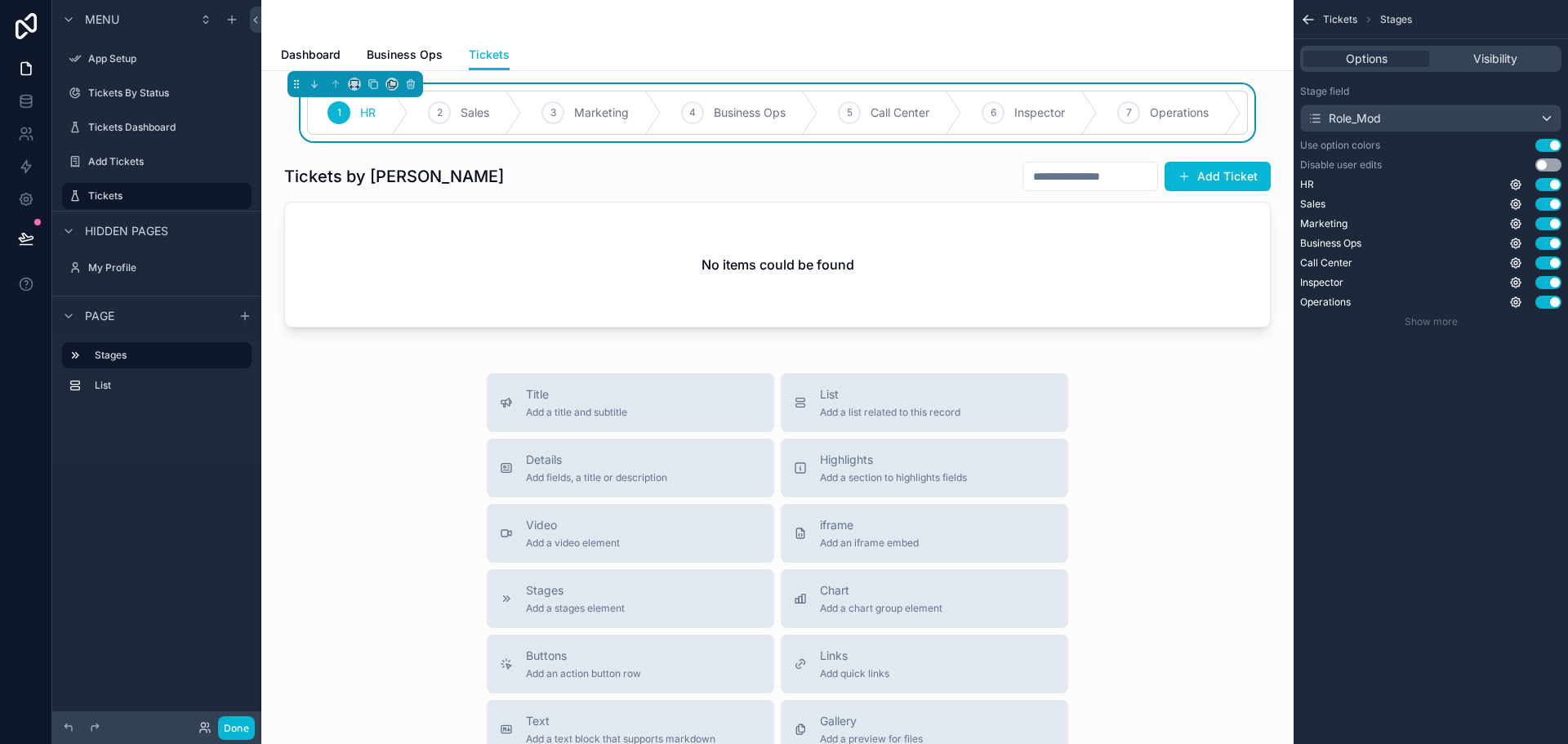
click at [1184, 460] on div "Title Add a title and subtitle List Add a list related to this record Details A…" at bounding box center [777, 664] width 1006 height 582
click at [236, 729] on button "Done" at bounding box center [236, 728] width 37 height 24
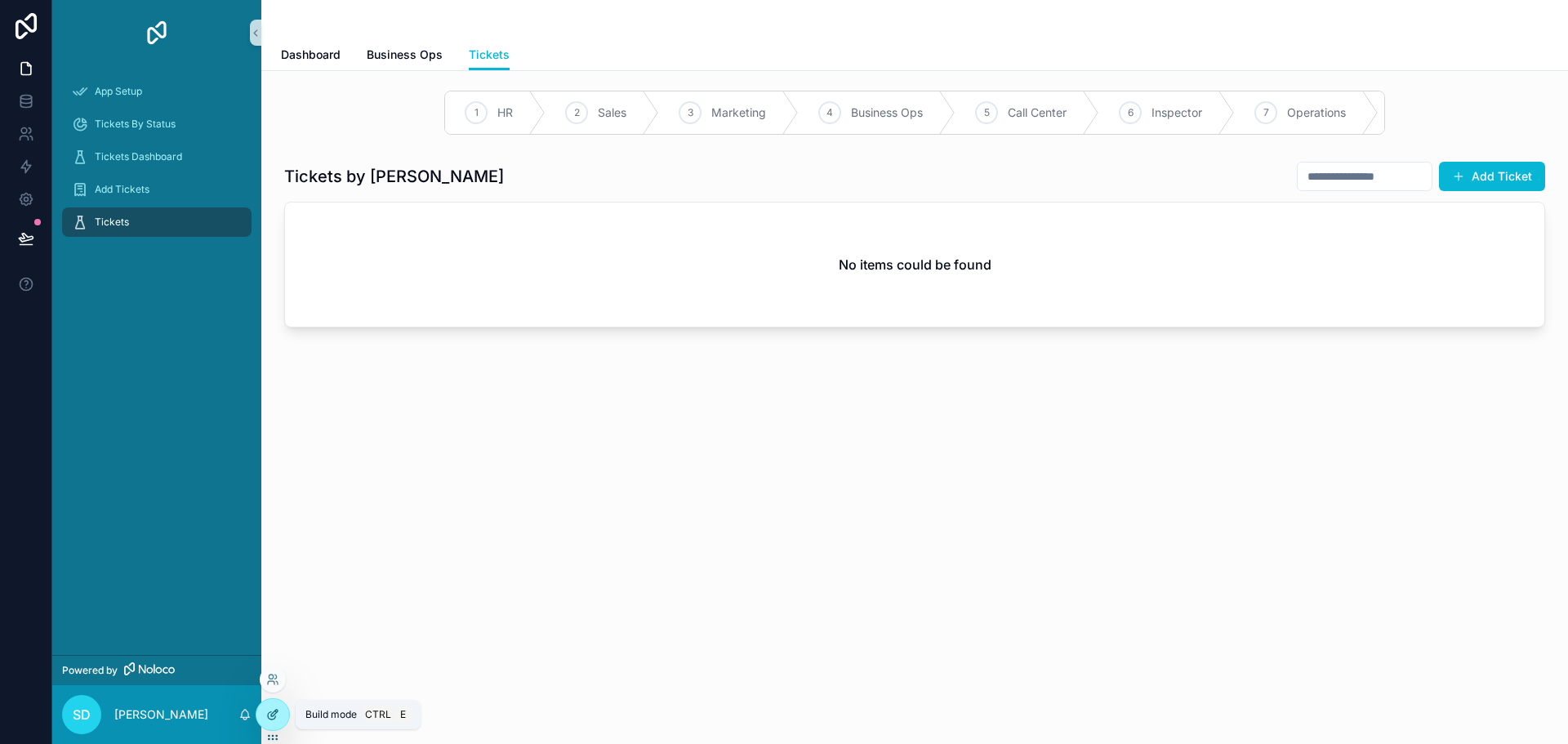
click at [271, 715] on icon at bounding box center [272, 715] width 13 height 13
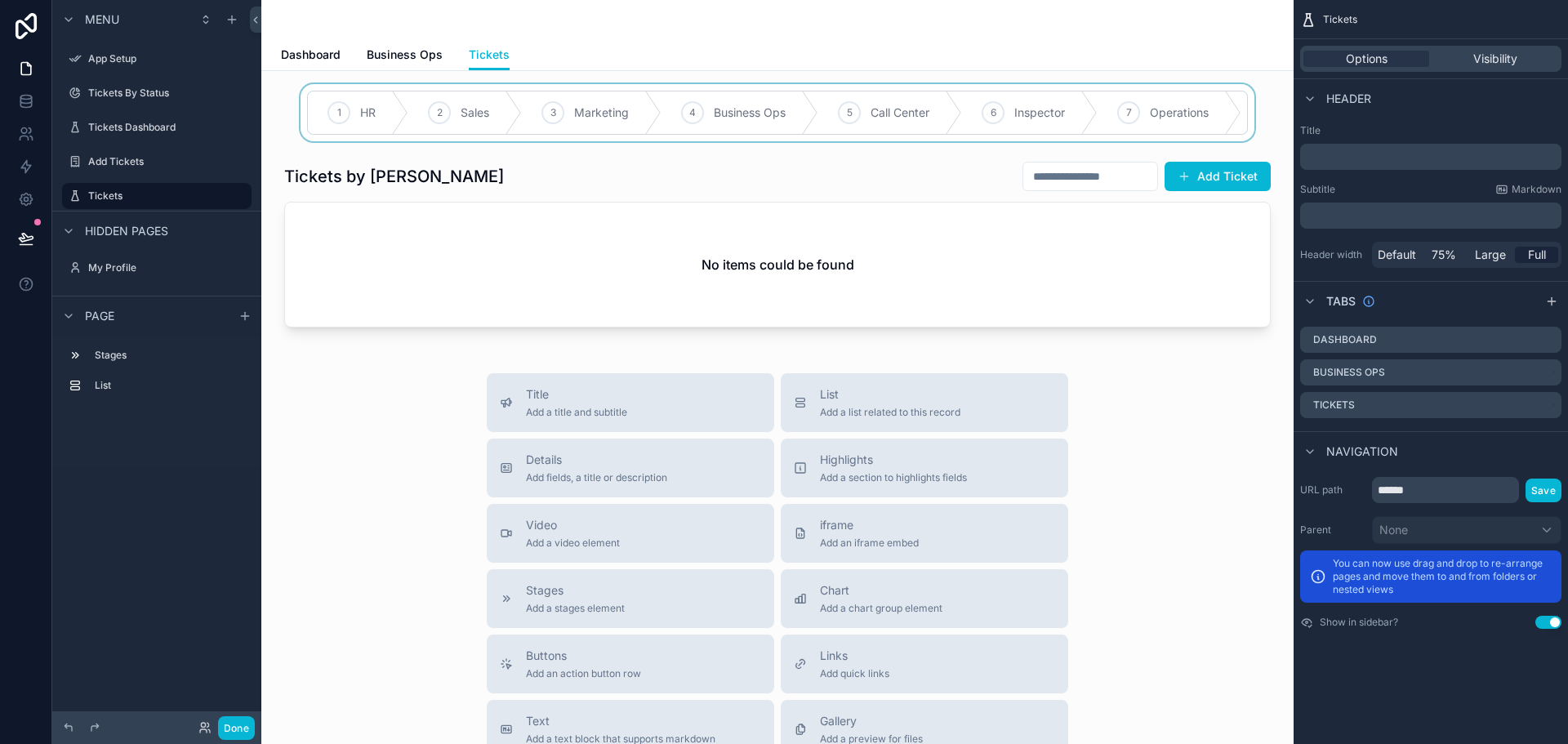
click at [541, 102] on div "scrollable content" at bounding box center [777, 112] width 1006 height 57
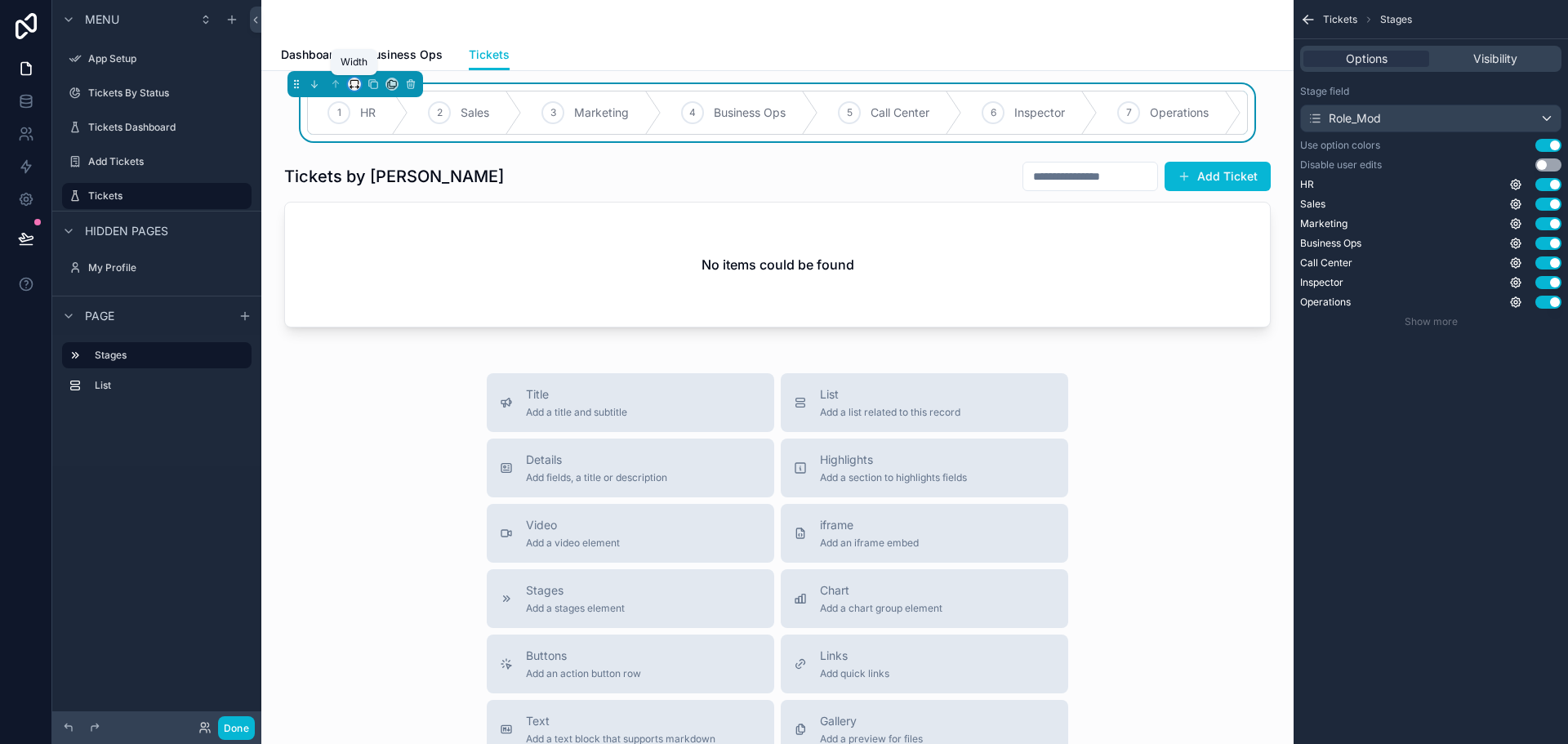
click at [355, 79] on icon "scrollable content" at bounding box center [354, 84] width 11 height 11
click at [389, 262] on span "Full width" at bounding box center [386, 256] width 51 height 19
click at [228, 728] on button "Done" at bounding box center [236, 728] width 37 height 24
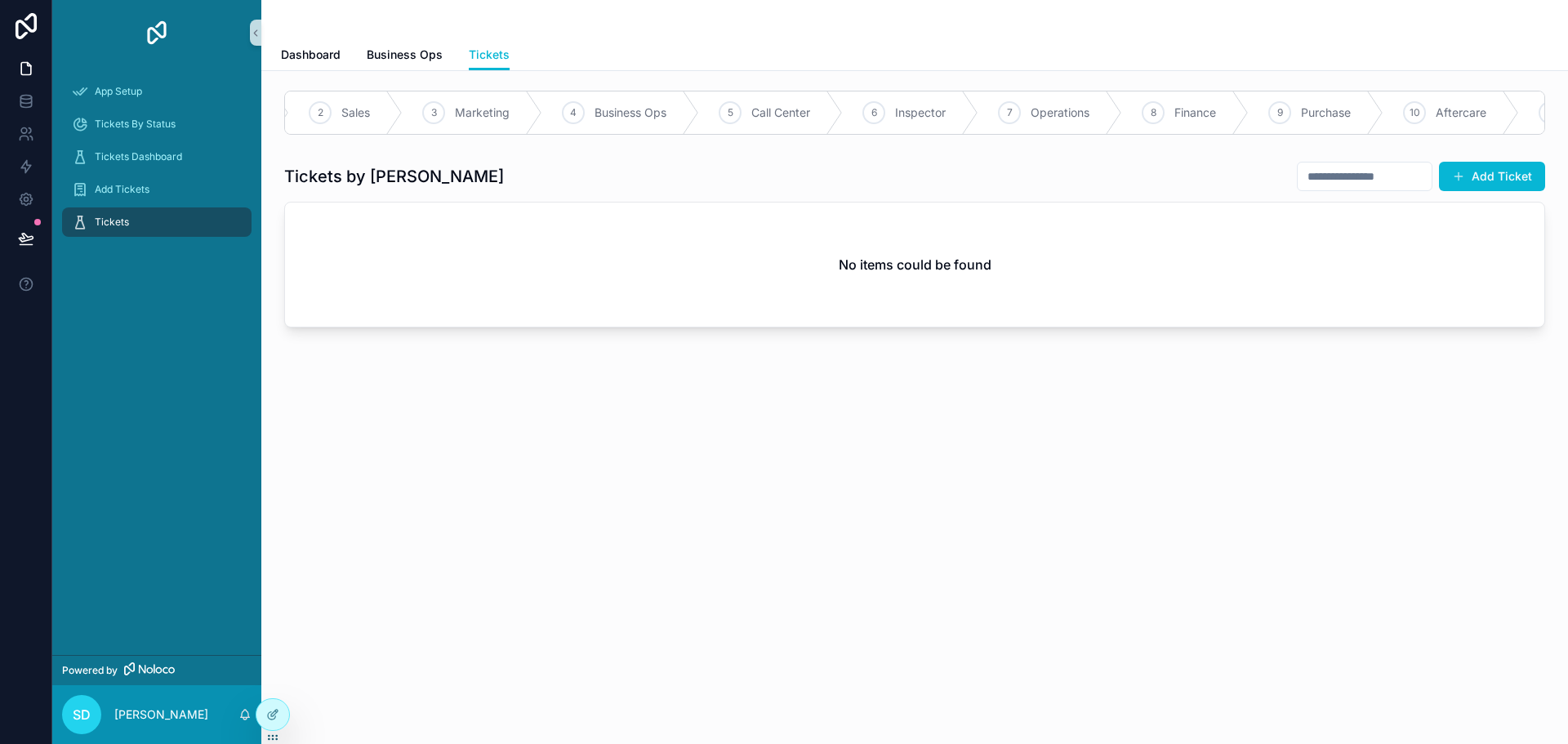
scroll to position [0, 0]
click at [271, 681] on icon at bounding box center [271, 683] width 6 height 4
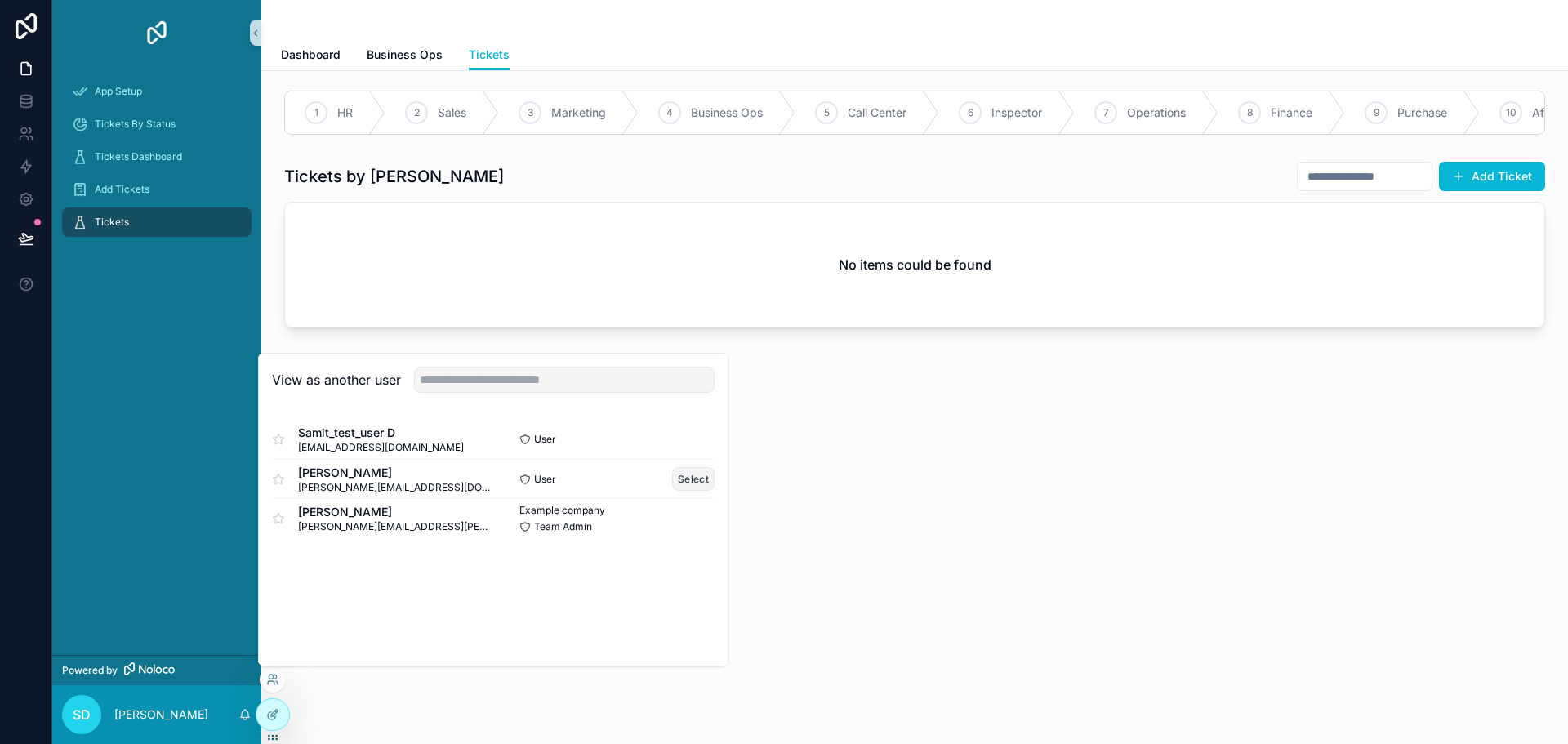
click at [692, 480] on button "Select" at bounding box center [693, 480] width 42 height 24
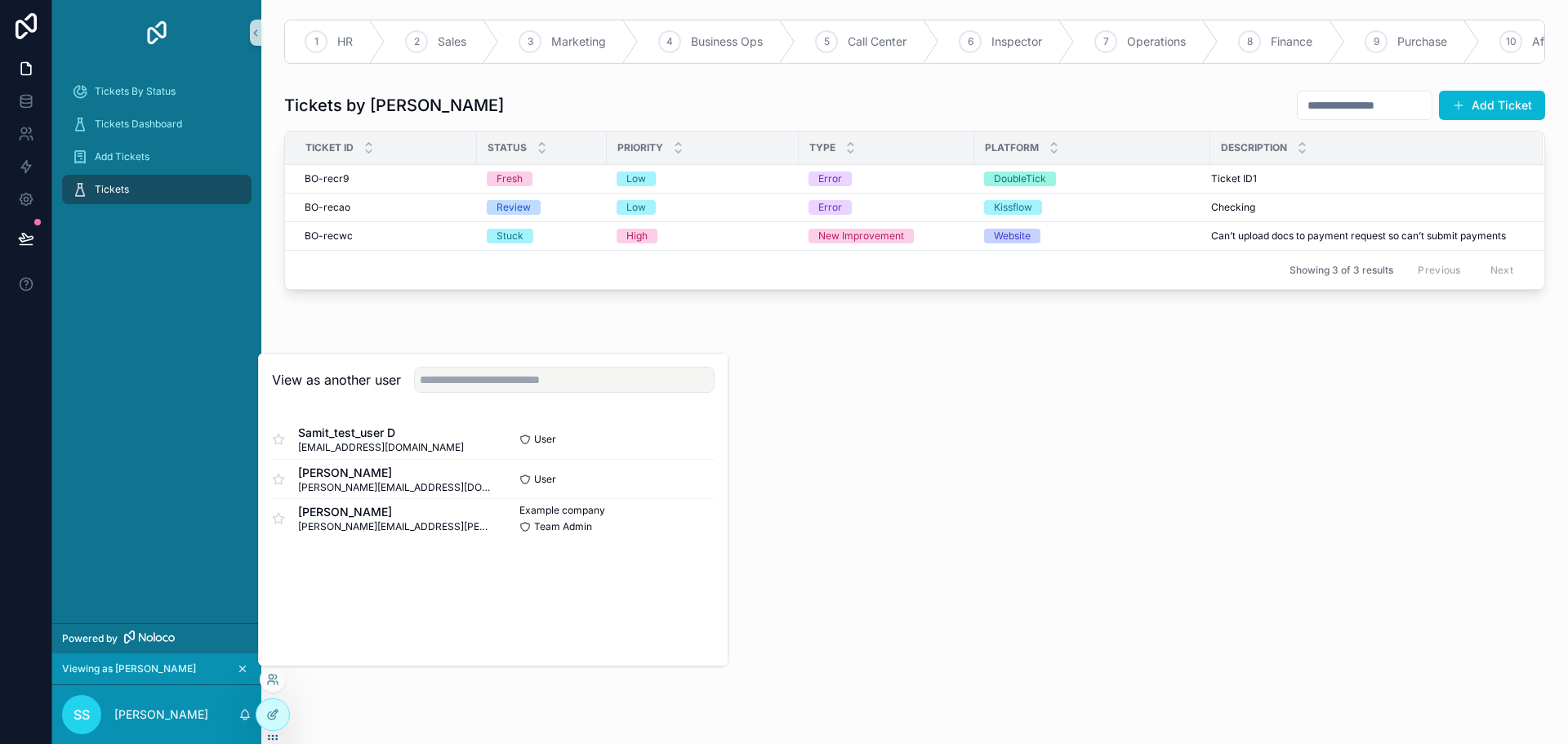
click at [838, 121] on div "Tickets by [PERSON_NAME] Add Ticket" at bounding box center [915, 106] width 1261 height 31
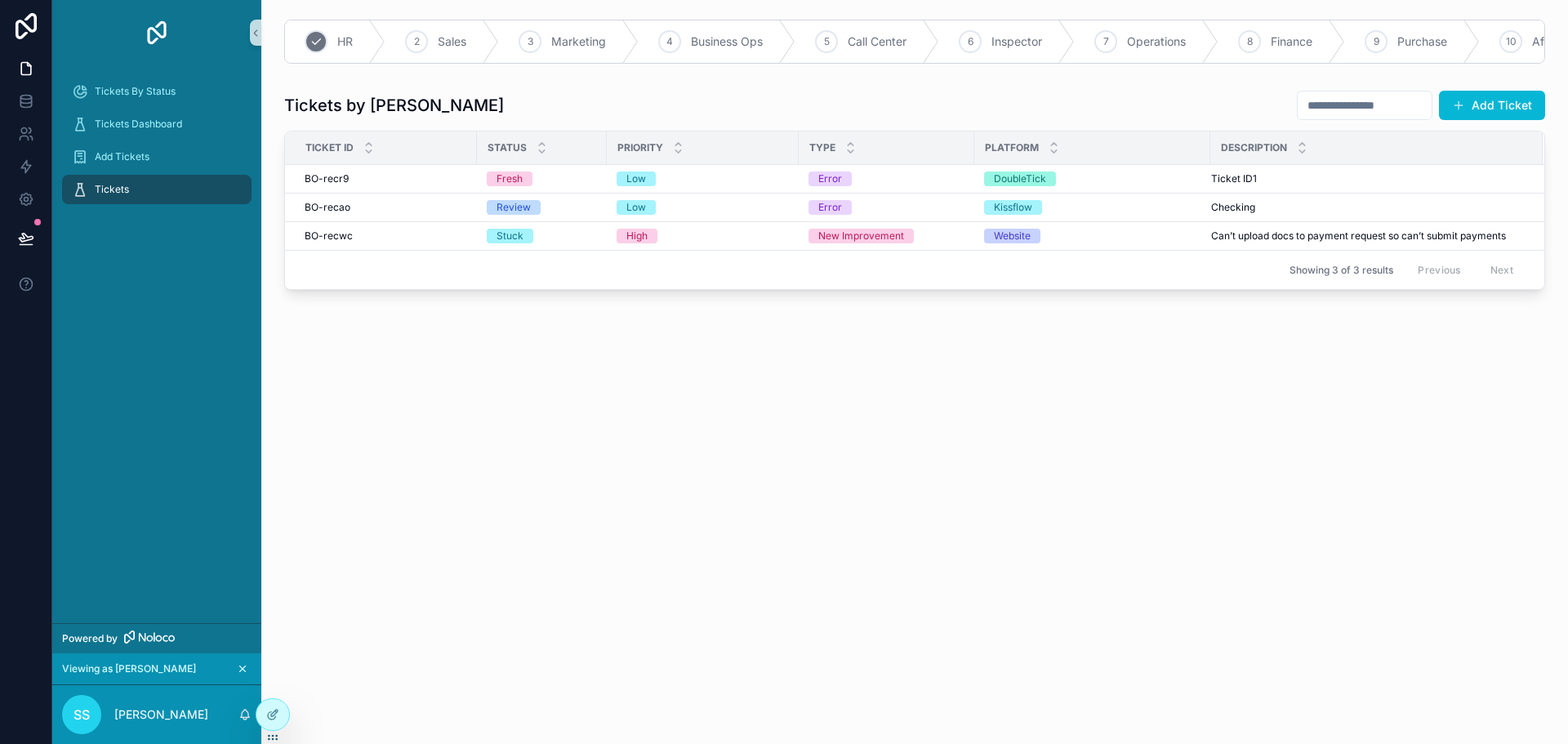
click at [333, 36] on div "1 HR" at bounding box center [335, 41] width 100 height 42
click at [420, 39] on icon "scrollable content" at bounding box center [416, 41] width 13 height 13
click at [324, 40] on div "scrollable content" at bounding box center [316, 41] width 23 height 23
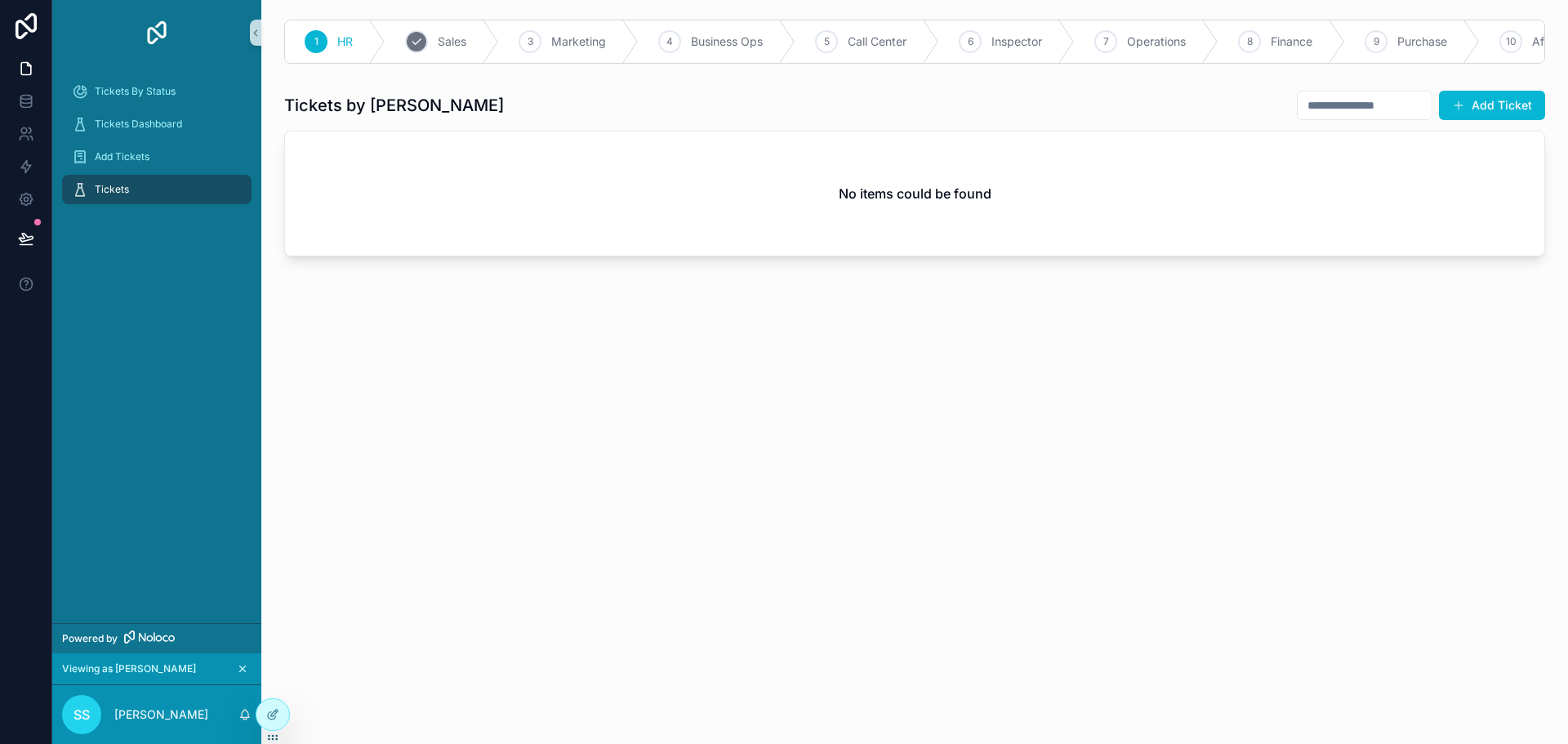
click at [412, 45] on icon "scrollable content" at bounding box center [416, 41] width 13 height 13
click at [317, 34] on div "scrollable content" at bounding box center [316, 41] width 23 height 23
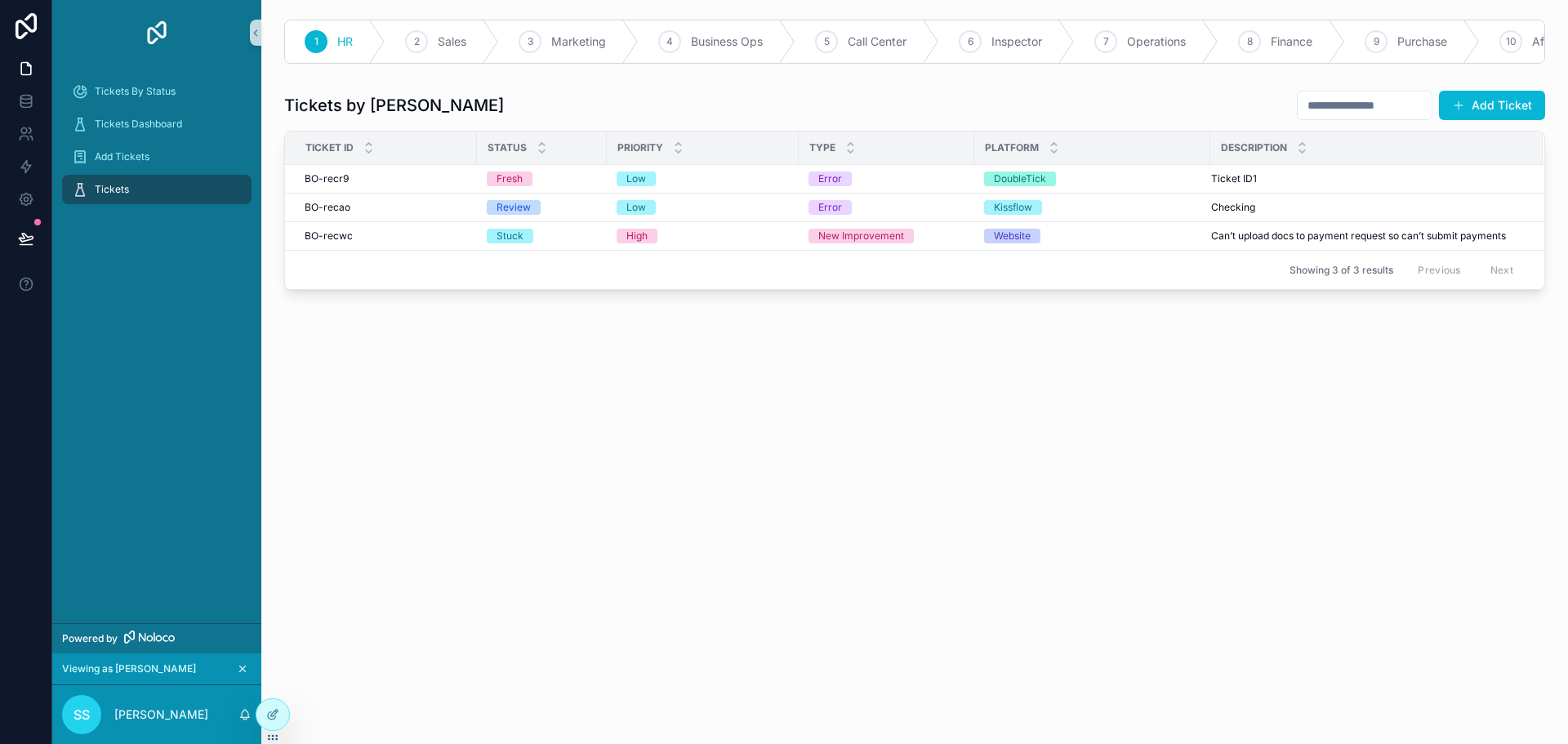
click at [243, 670] on icon "scrollable content" at bounding box center [243, 669] width 6 height 6
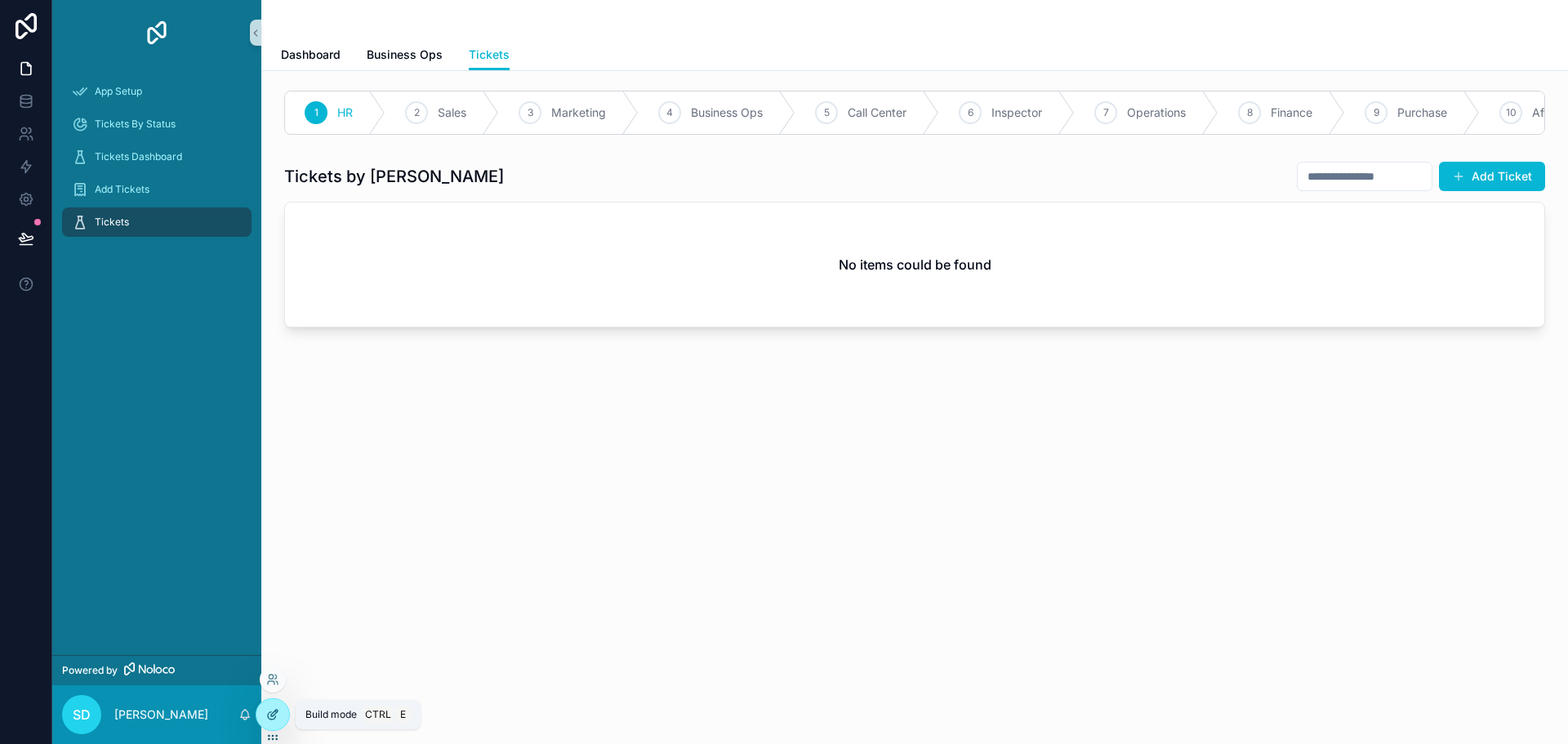
click at [270, 713] on icon at bounding box center [271, 716] width 7 height 7
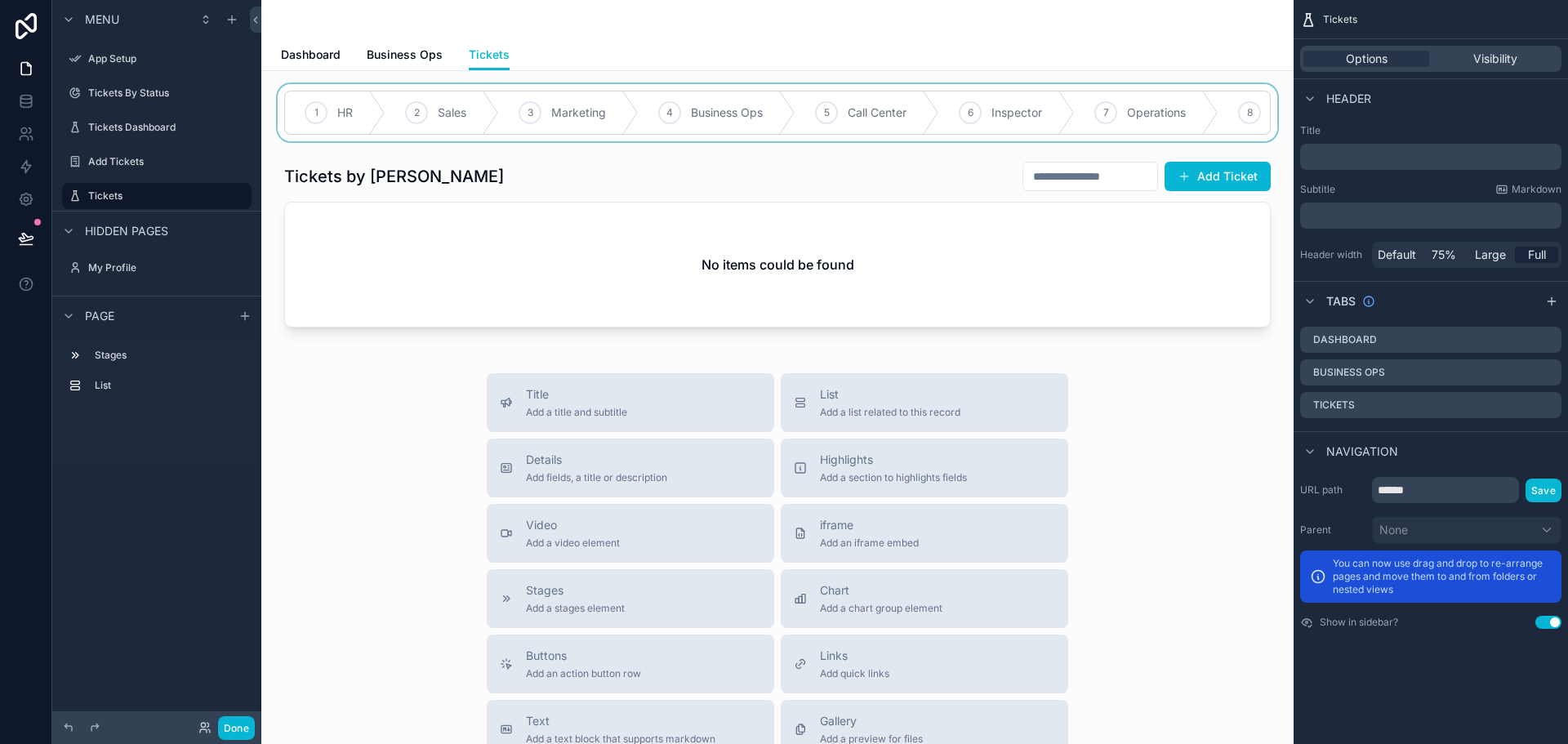
click at [582, 117] on div "scrollable content" at bounding box center [777, 112] width 1006 height 57
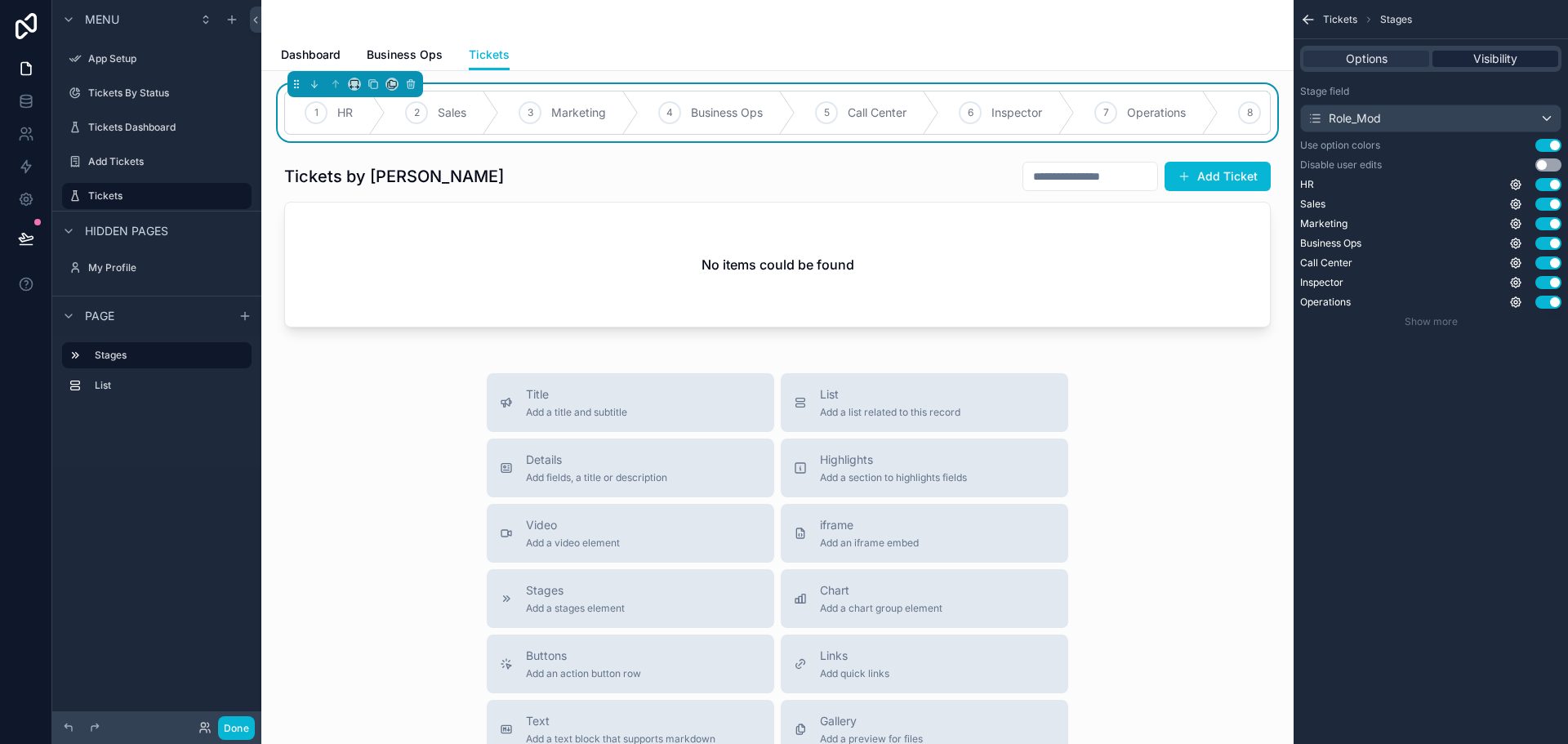
click at [1512, 63] on span "Visibility" at bounding box center [1495, 59] width 44 height 17
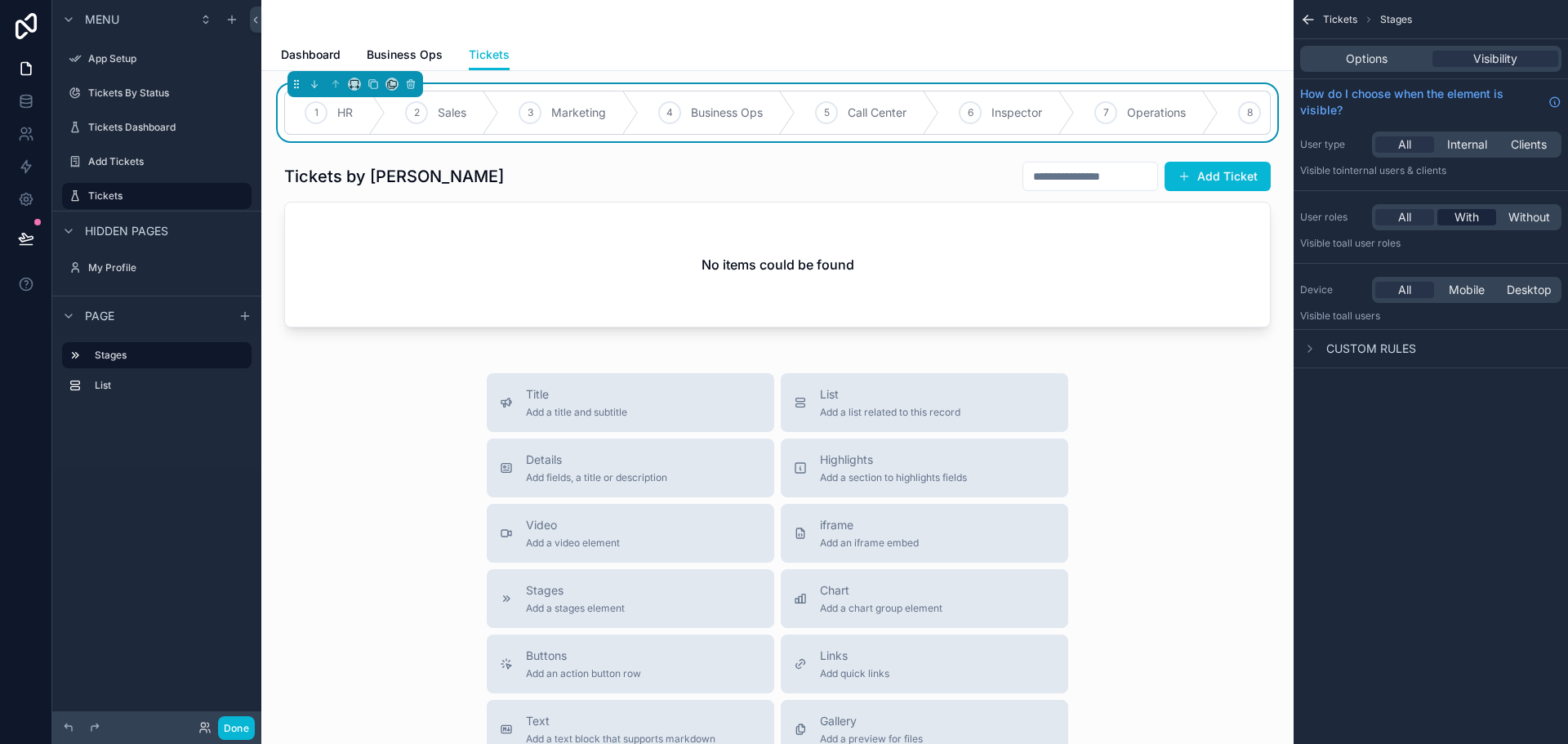
click at [1473, 221] on span "With" at bounding box center [1466, 217] width 25 height 17
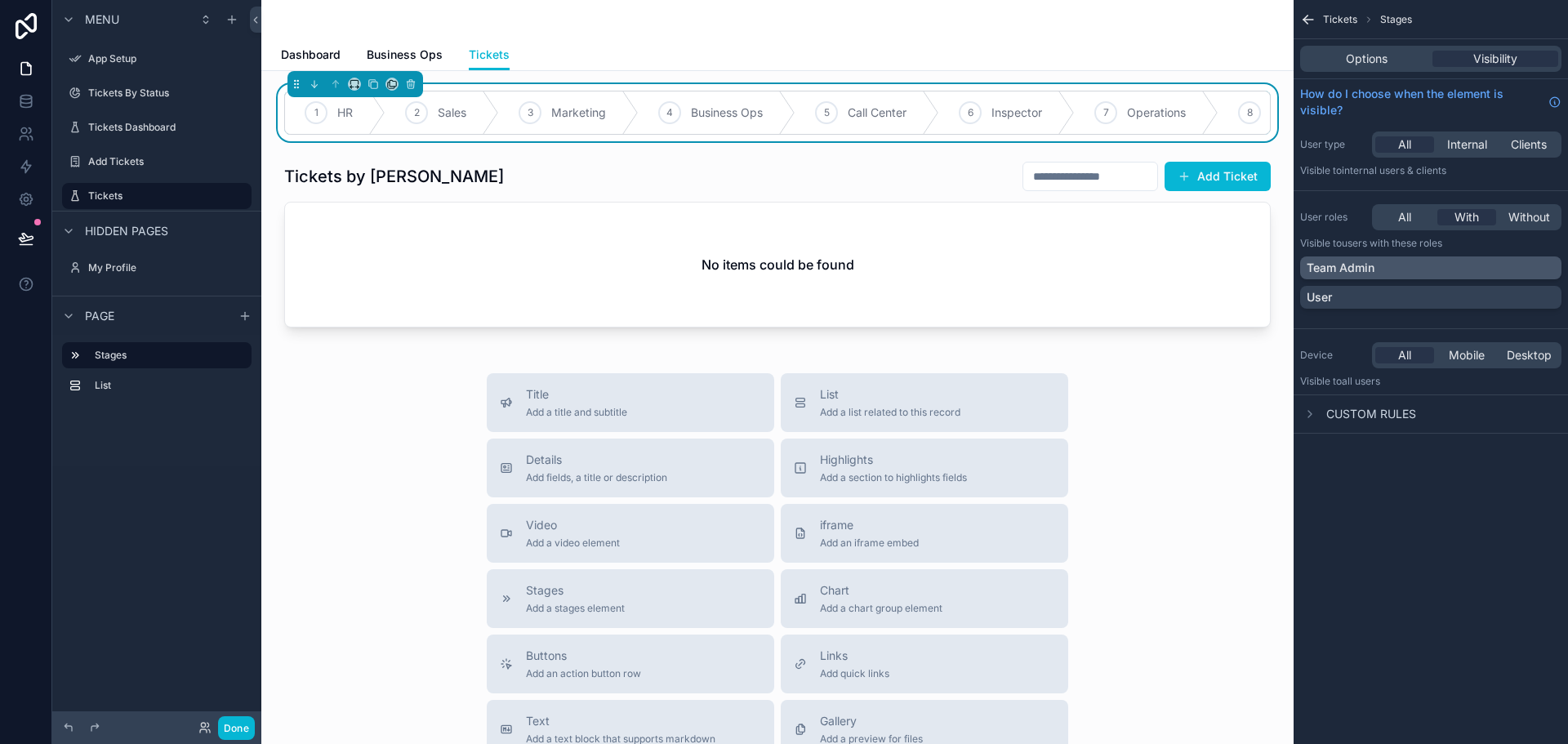
click at [1409, 272] on div "Team Admin" at bounding box center [1431, 268] width 248 height 17
click at [420, 49] on span "Business Ops" at bounding box center [404, 55] width 76 height 17
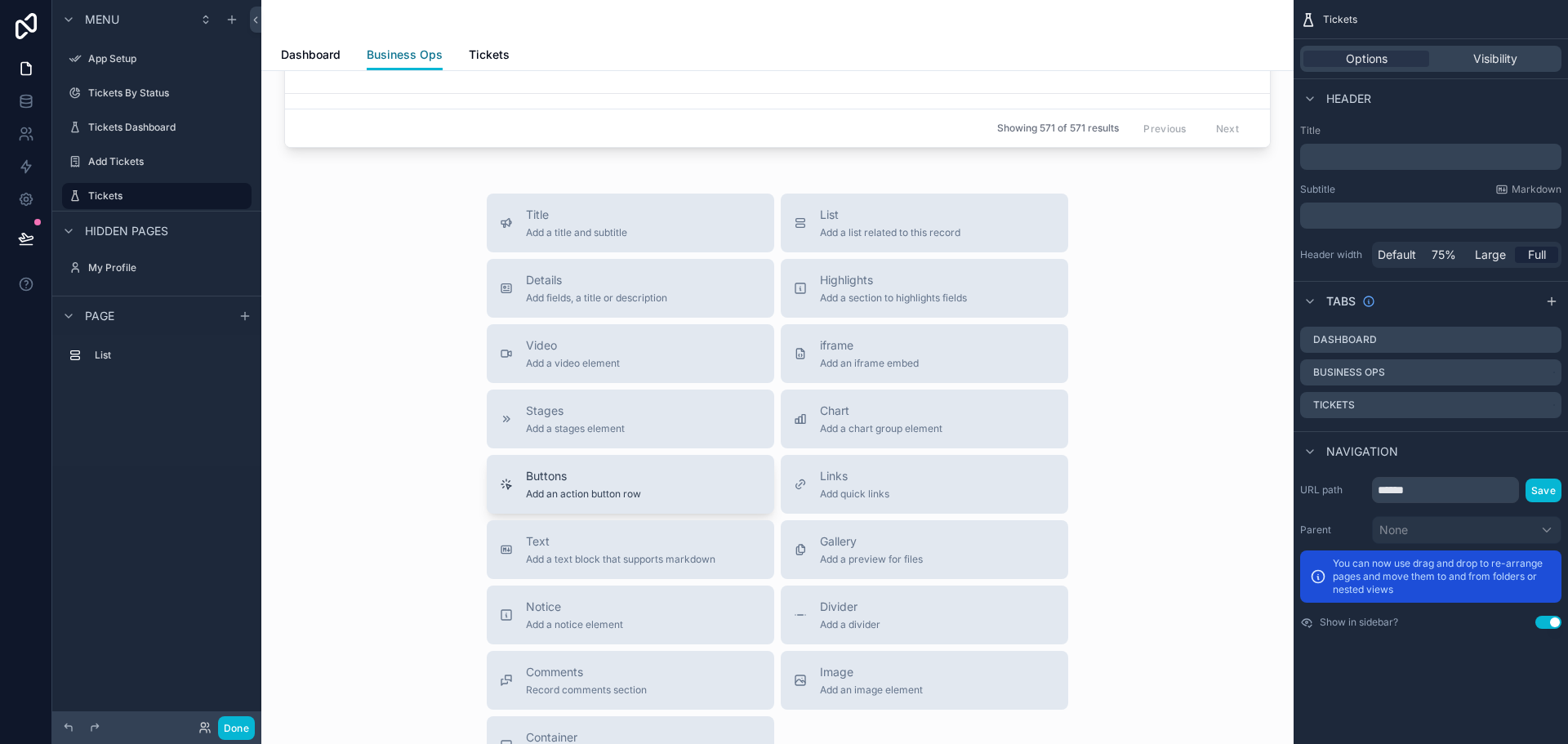
scroll to position [533, 0]
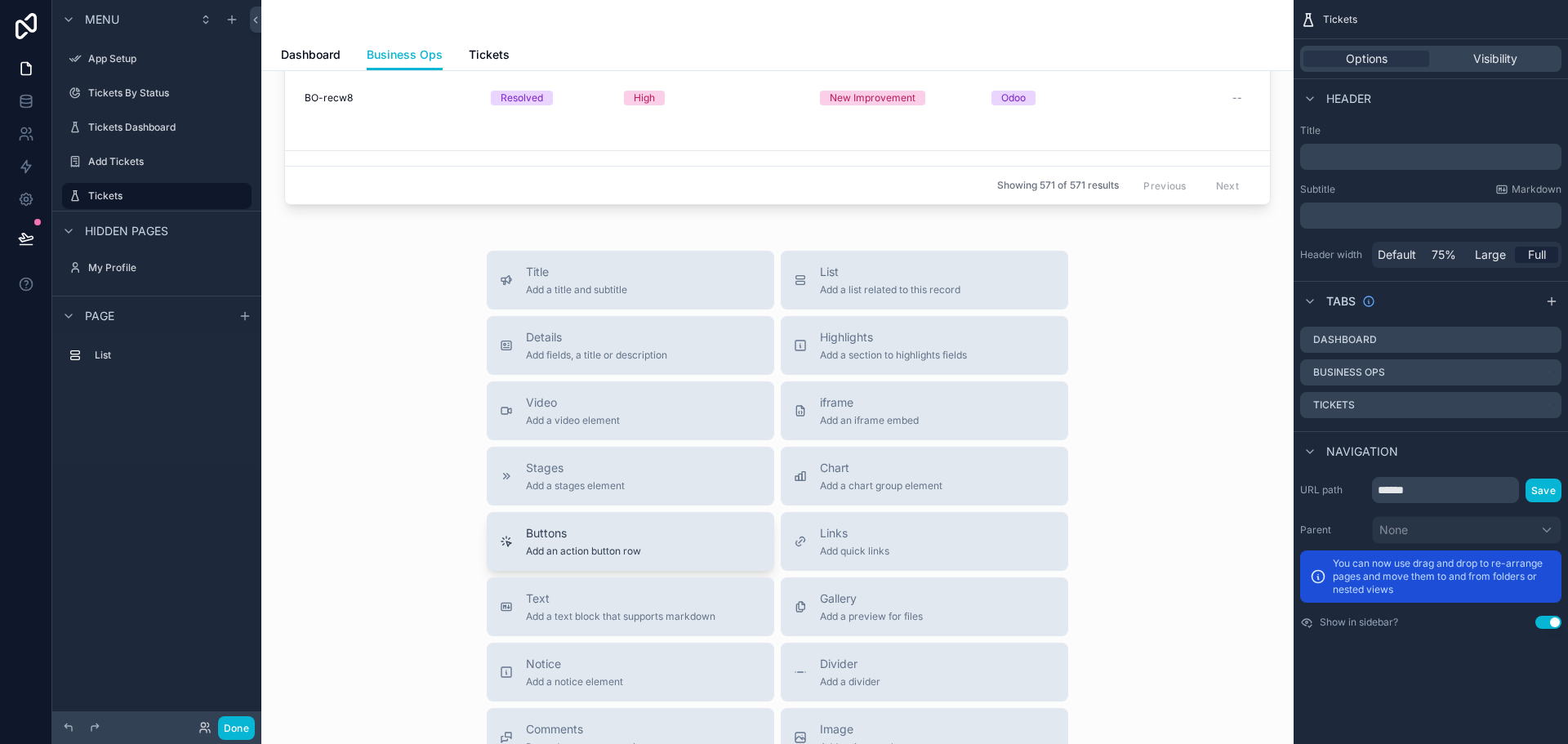
click at [566, 554] on span "Add an action button row" at bounding box center [582, 552] width 115 height 13
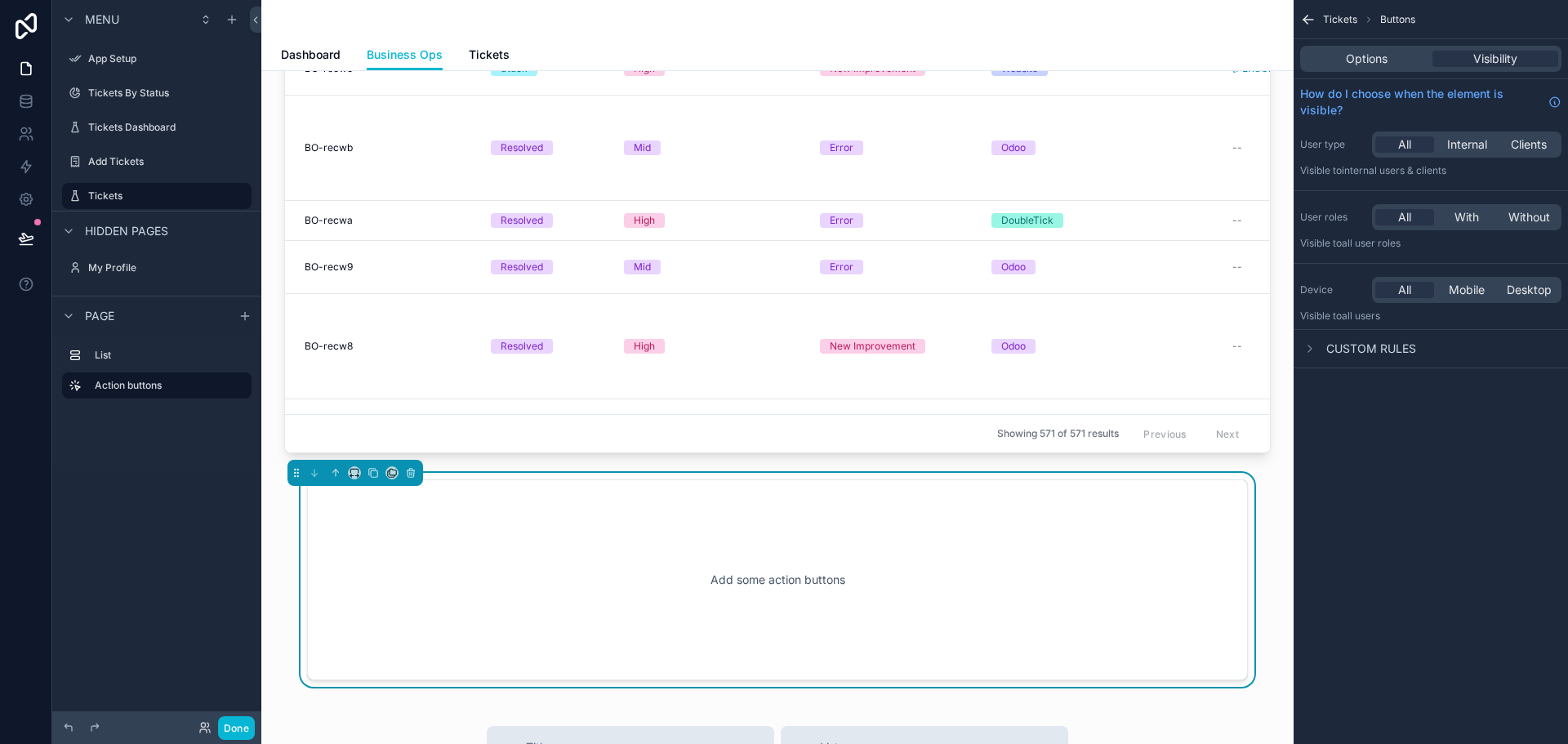
scroll to position [330, 0]
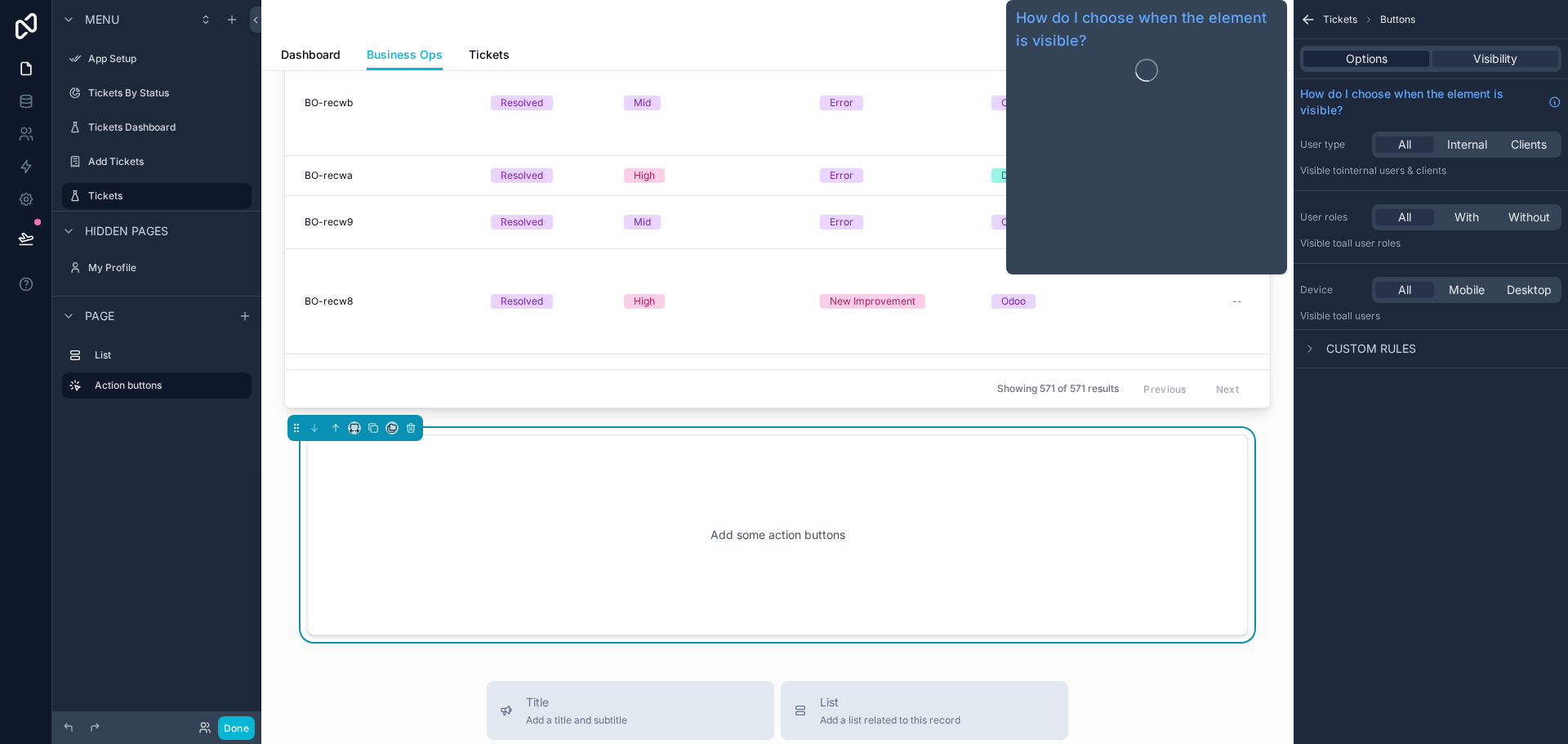
click at [1381, 61] on span "Options" at bounding box center [1366, 59] width 41 height 17
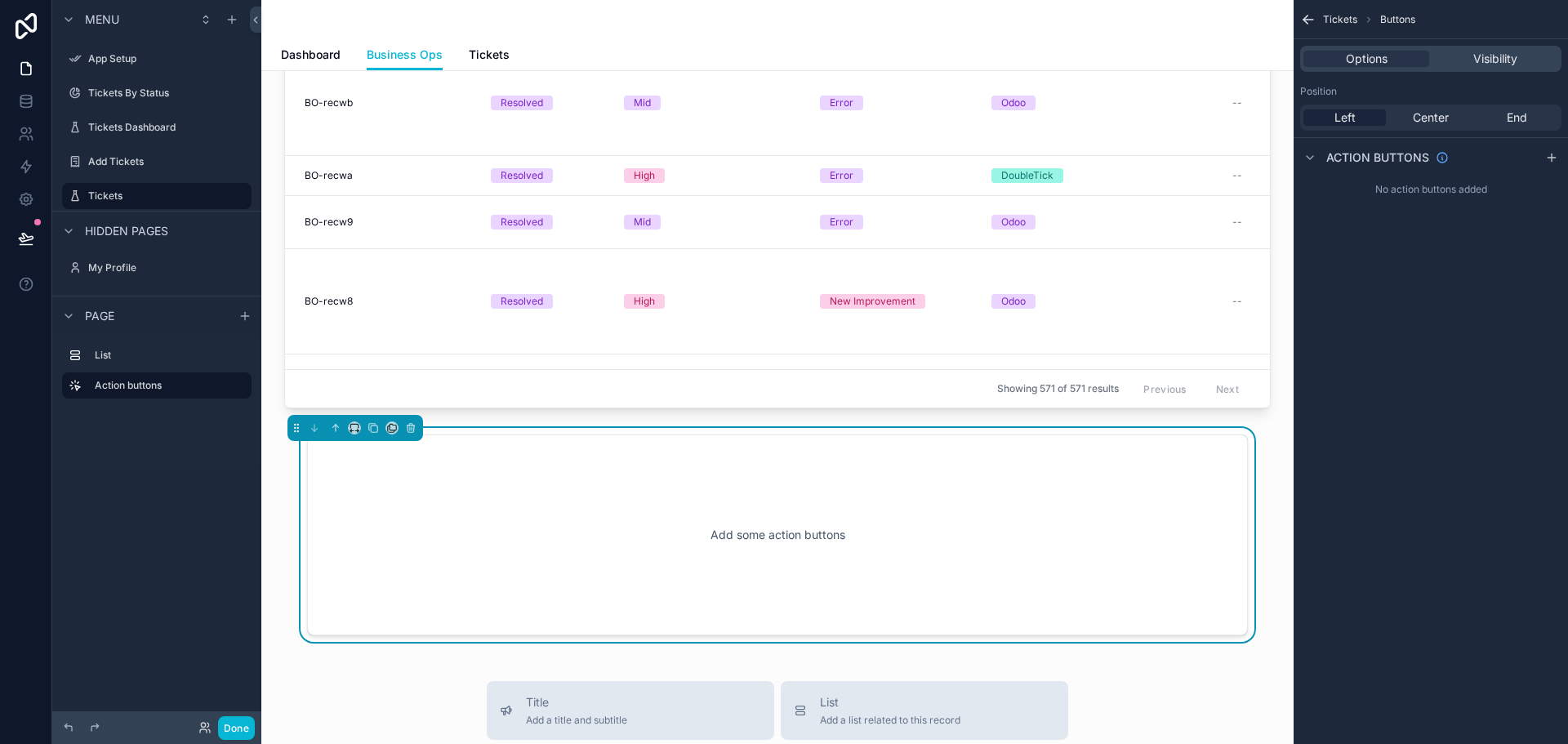
click at [722, 541] on div "Add some action buttons" at bounding box center [778, 535] width 887 height 147
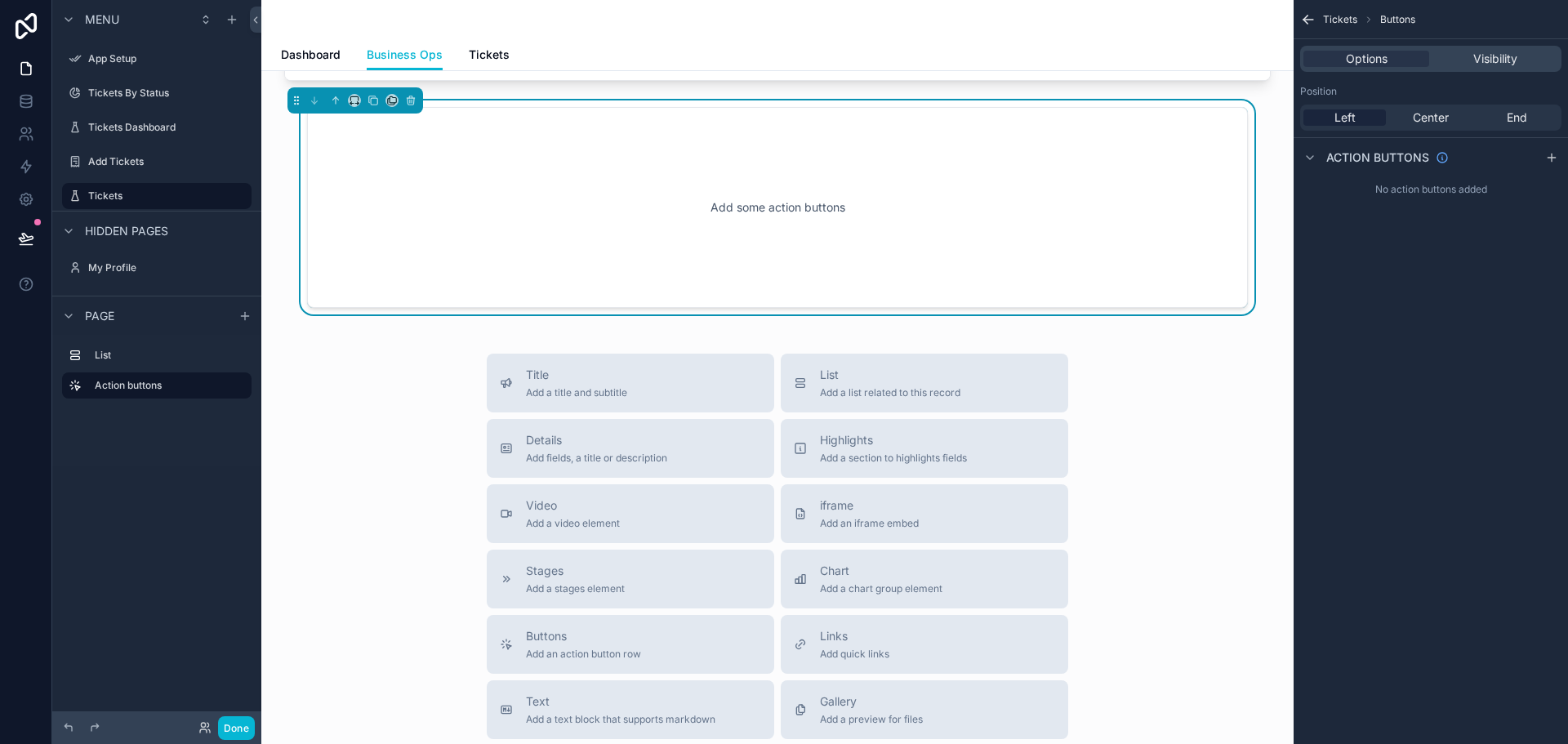
scroll to position [657, 0]
click at [822, 227] on div "Add some action buttons" at bounding box center [778, 208] width 887 height 147
click at [409, 105] on icon "scrollable content" at bounding box center [410, 101] width 6 height 6
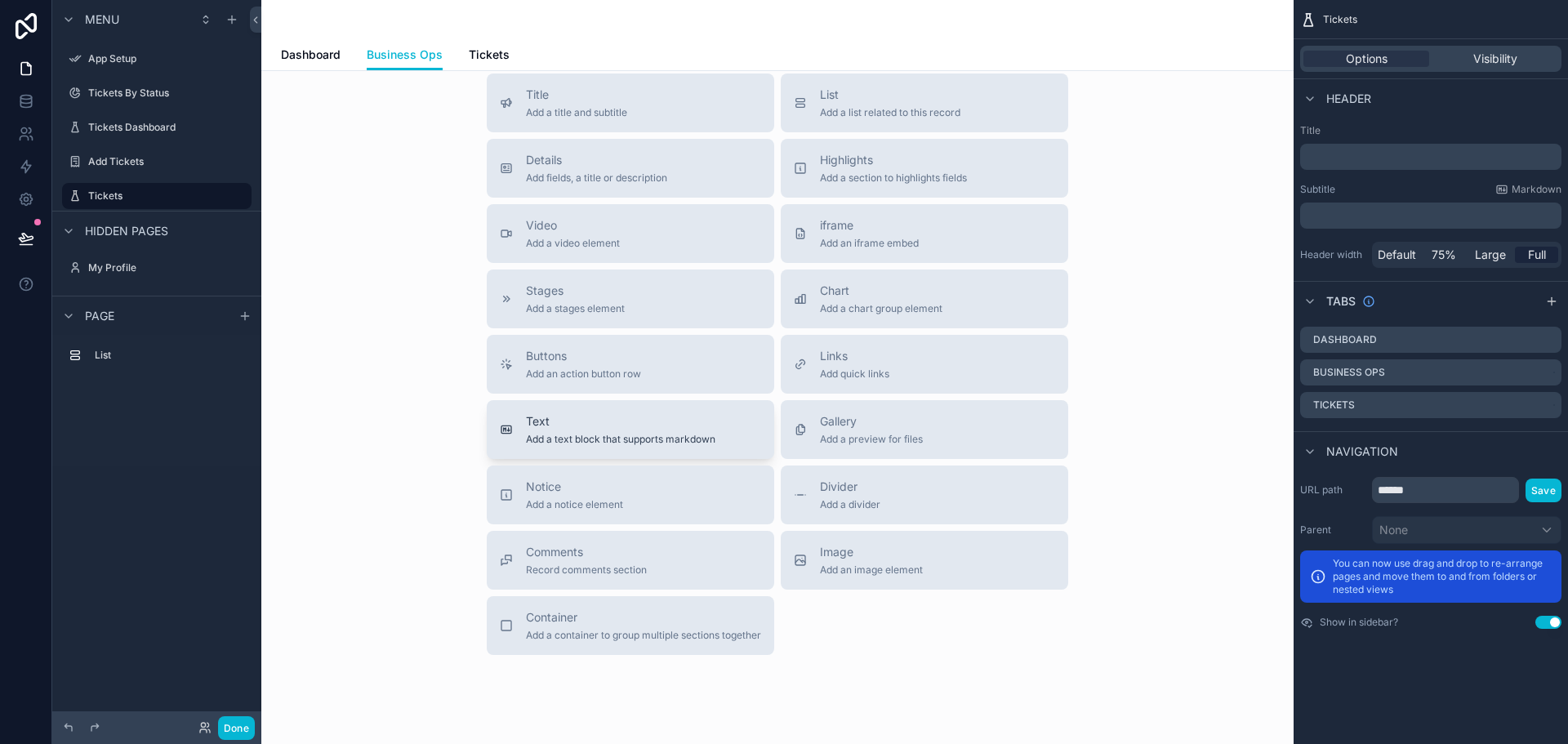
scroll to position [738, 0]
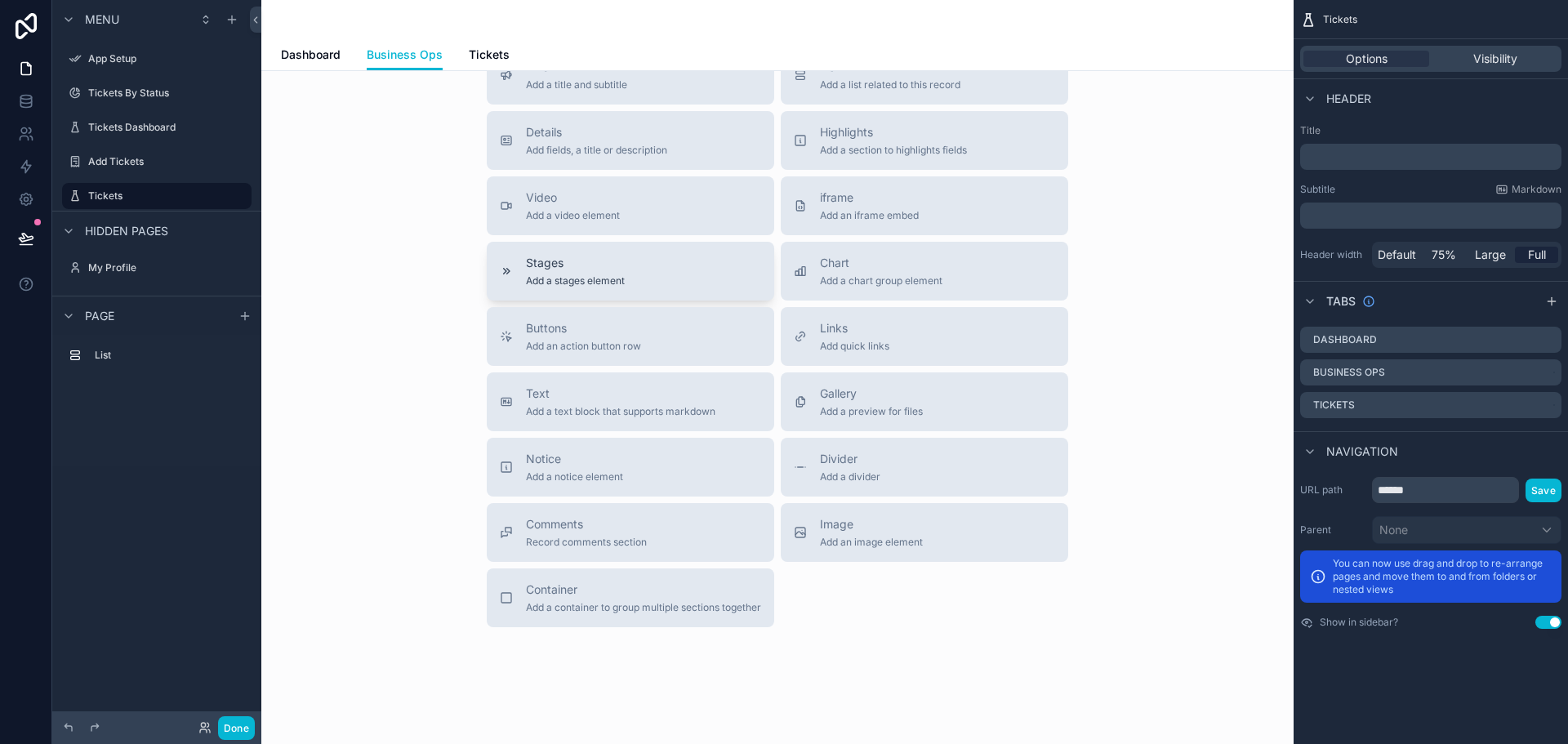
click at [596, 271] on span "Stages" at bounding box center [574, 263] width 98 height 17
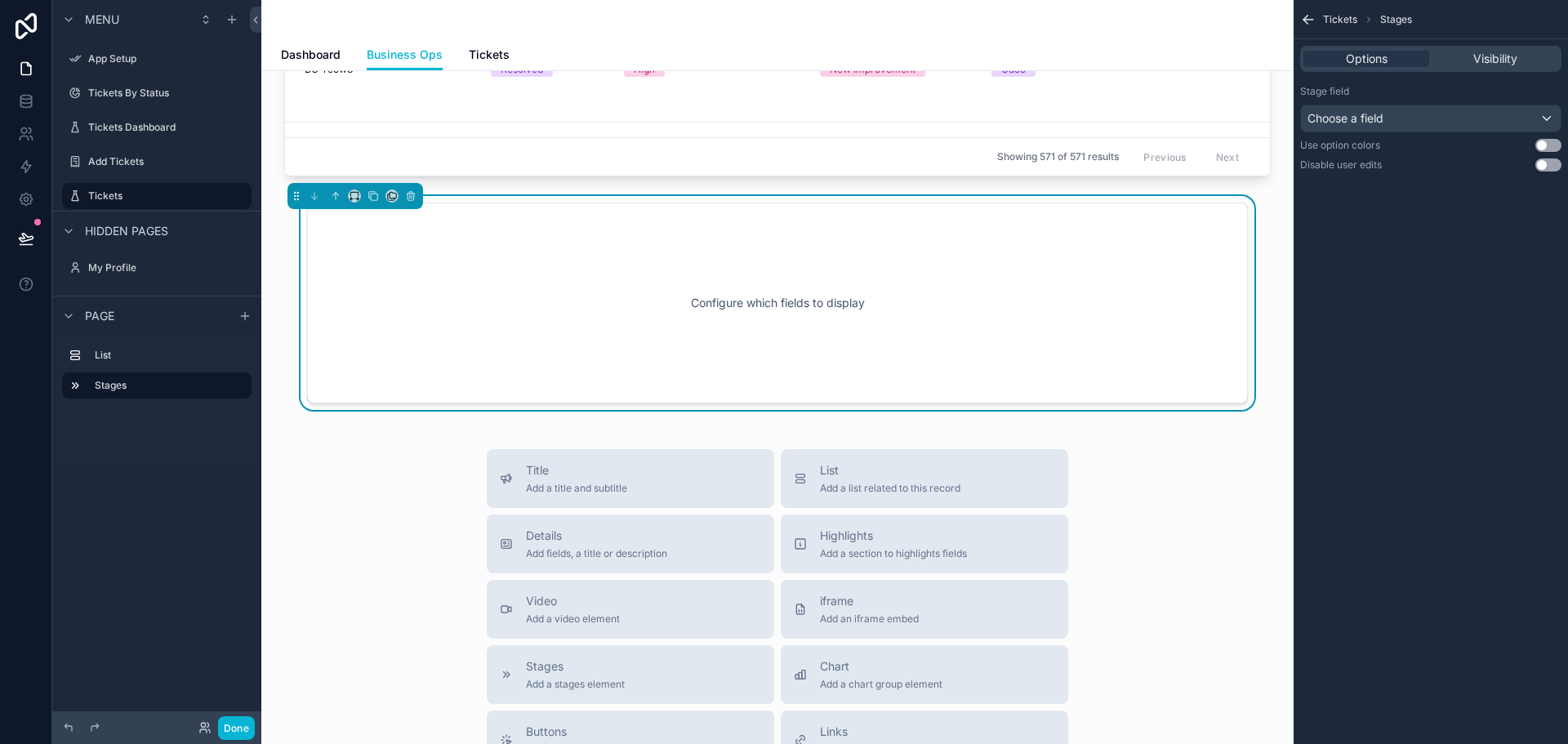
scroll to position [503, 0]
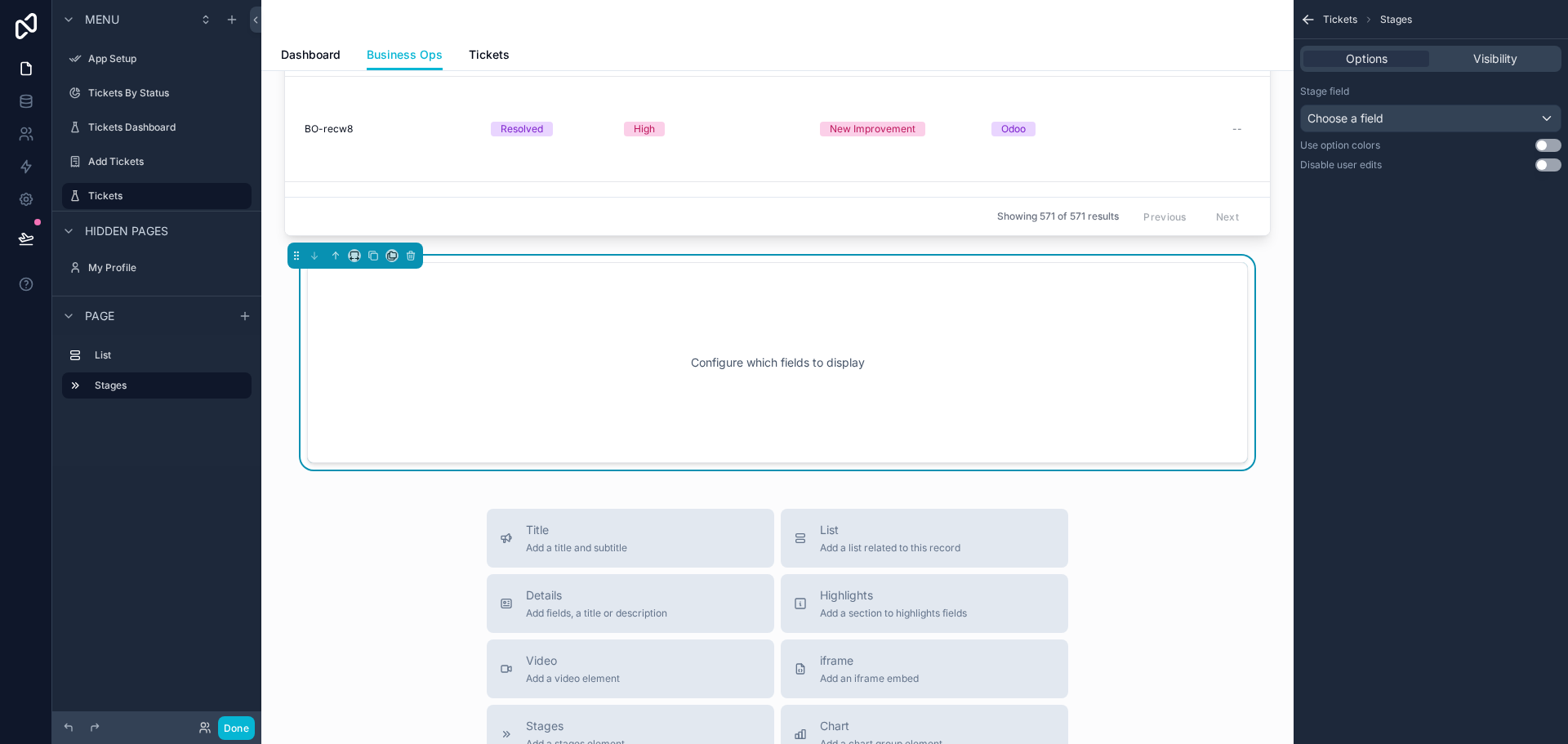
click at [573, 352] on div "Configure which fields to display" at bounding box center [778, 363] width 887 height 147
click at [1418, 119] on div "Choose a field" at bounding box center [1430, 118] width 259 height 26
click at [1393, 204] on div "Role_Mod" at bounding box center [1449, 205] width 271 height 19
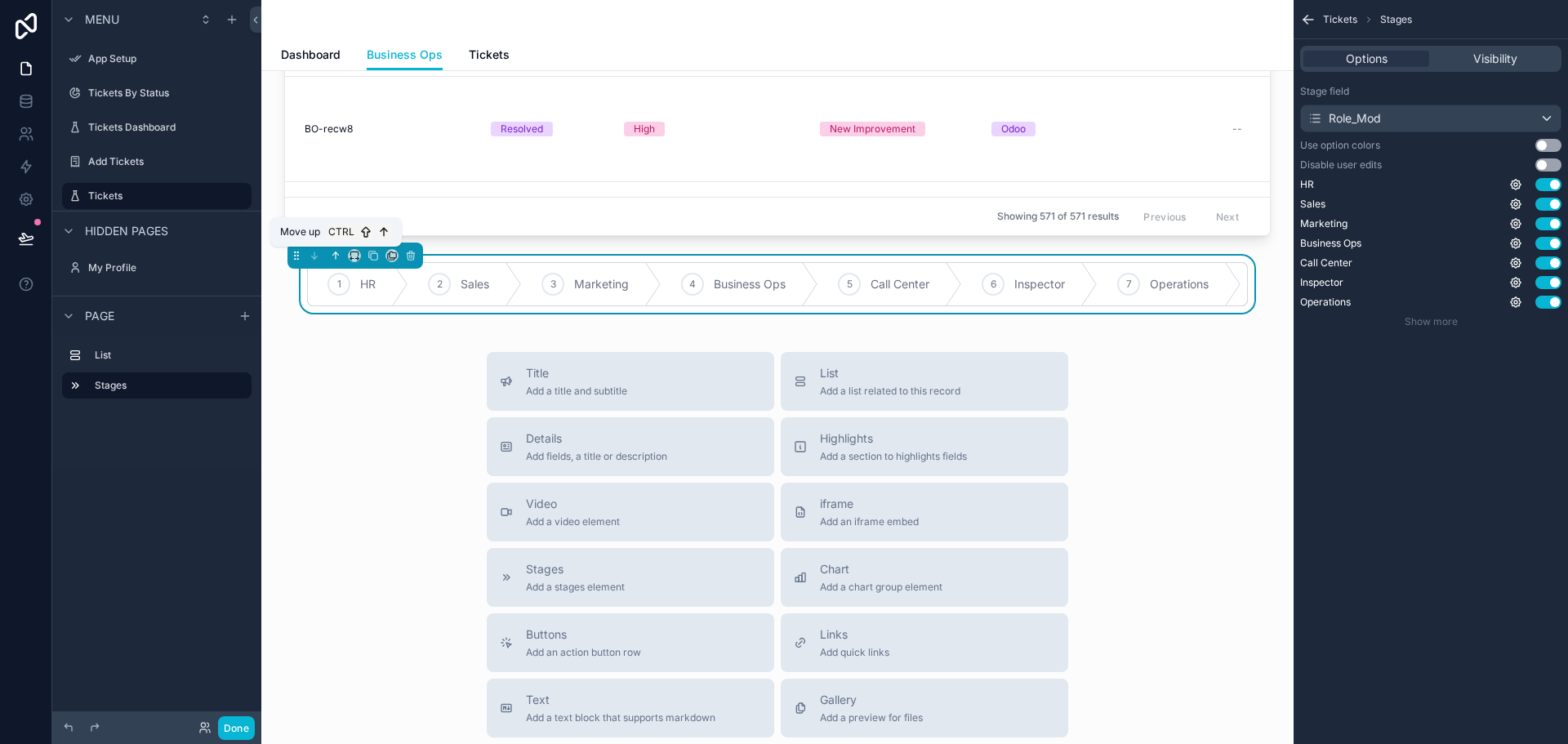
click at [340, 254] on icon "scrollable content" at bounding box center [335, 256] width 11 height 11
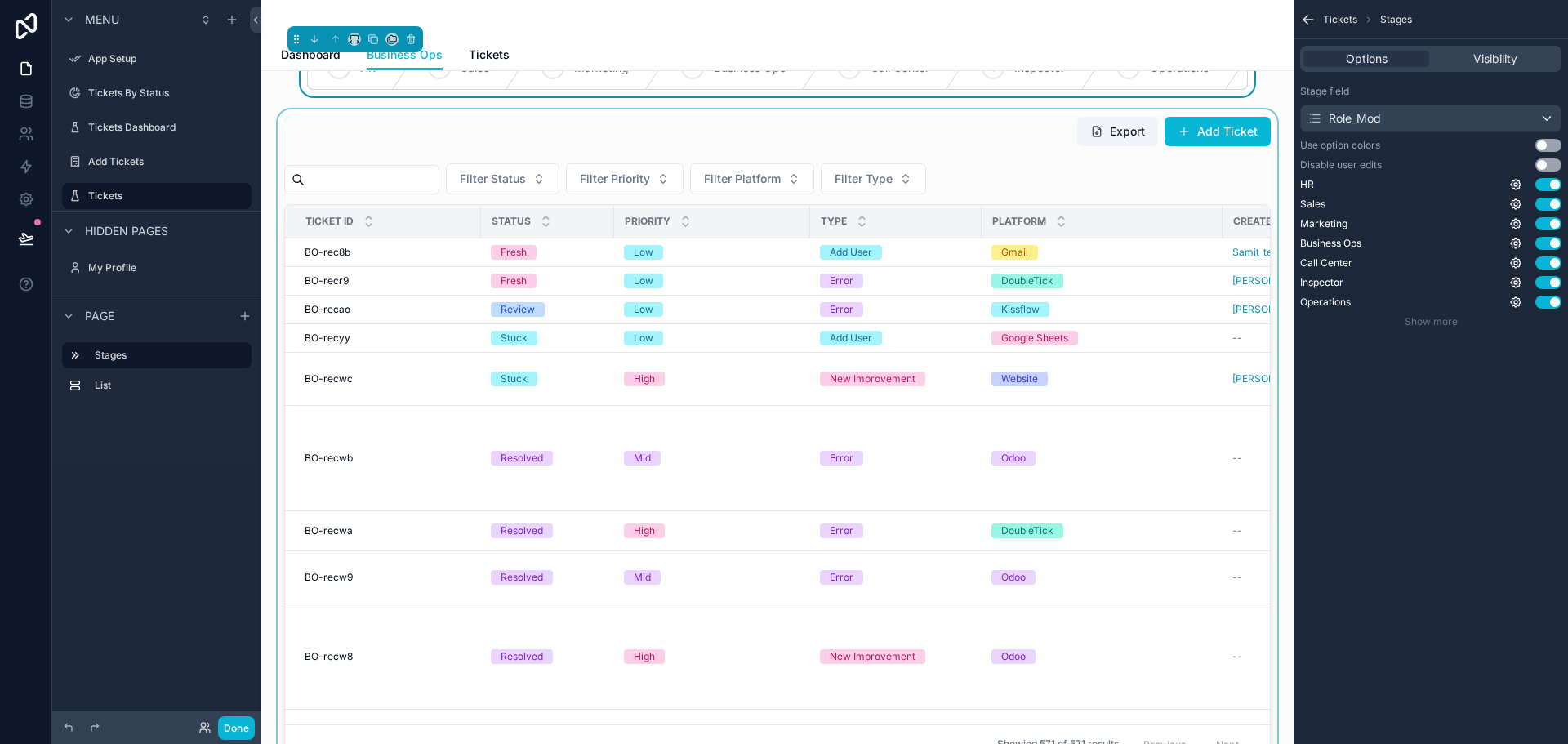
scroll to position [0, 0]
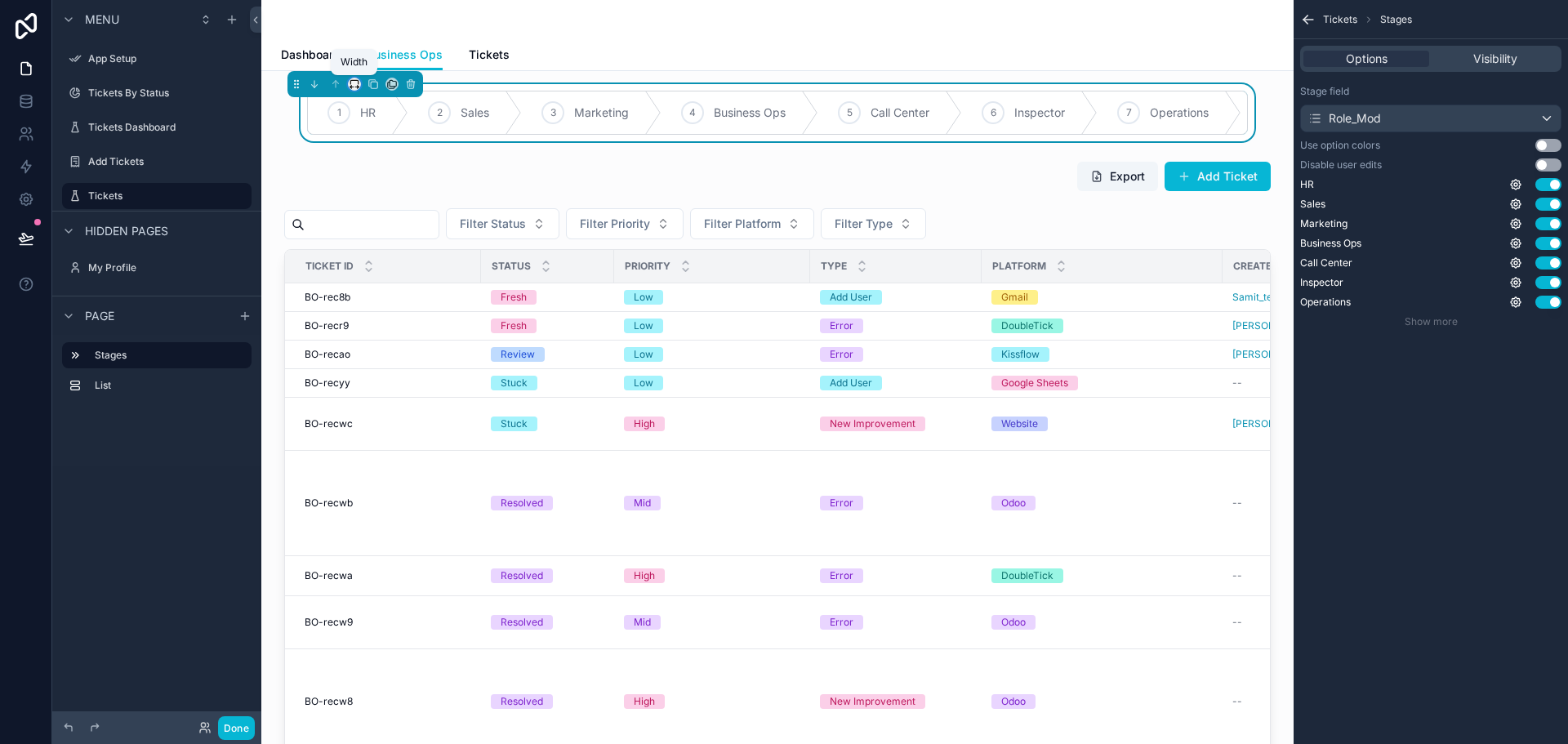
click at [358, 85] on icon "scrollable content" at bounding box center [354, 84] width 11 height 11
click at [389, 252] on span "Full width" at bounding box center [386, 256] width 51 height 19
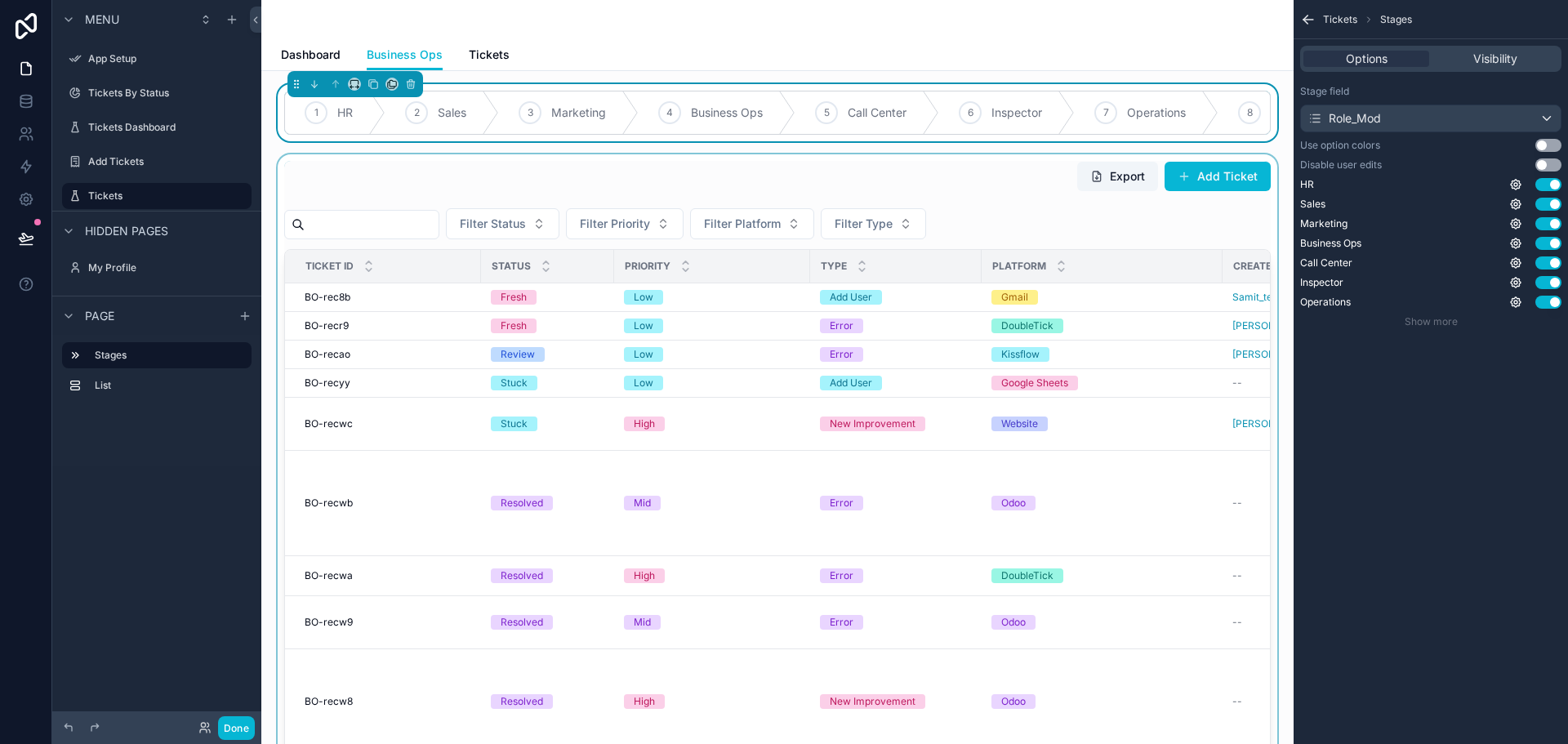
click at [753, 190] on div "scrollable content" at bounding box center [777, 485] width 1006 height 661
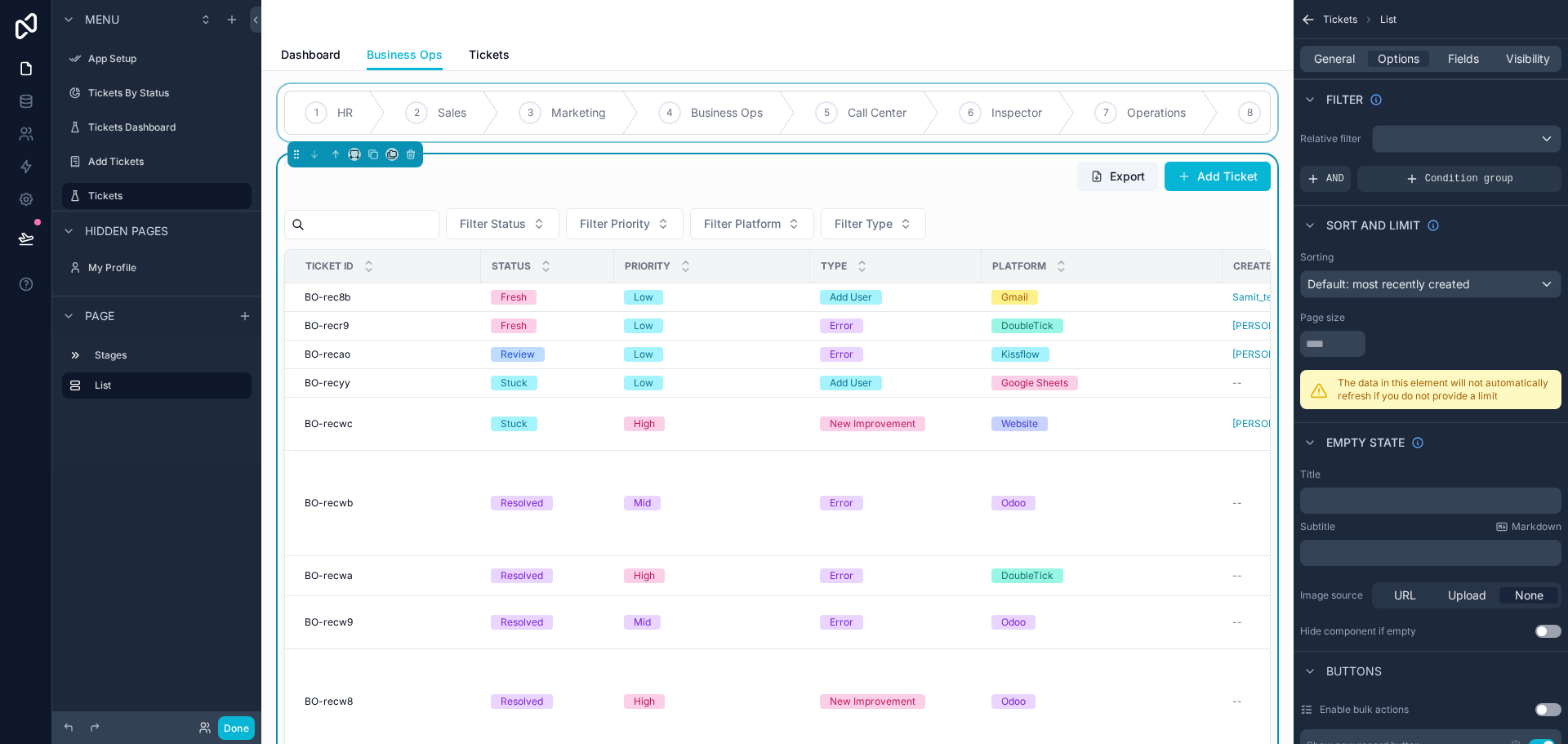
click at [786, 99] on div "scrollable content" at bounding box center [777, 112] width 1006 height 57
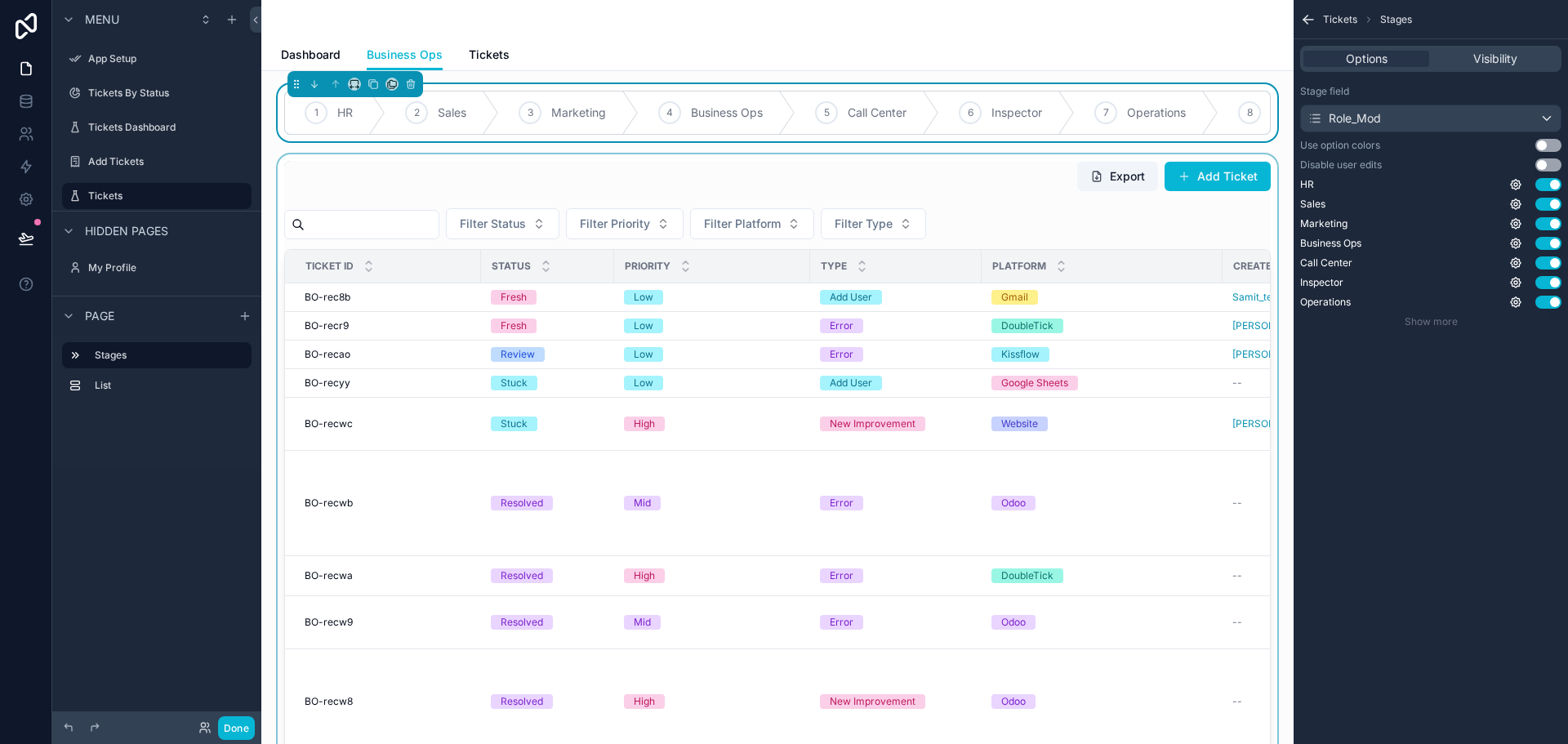
click at [1546, 144] on button "Use setting" at bounding box center [1548, 145] width 26 height 13
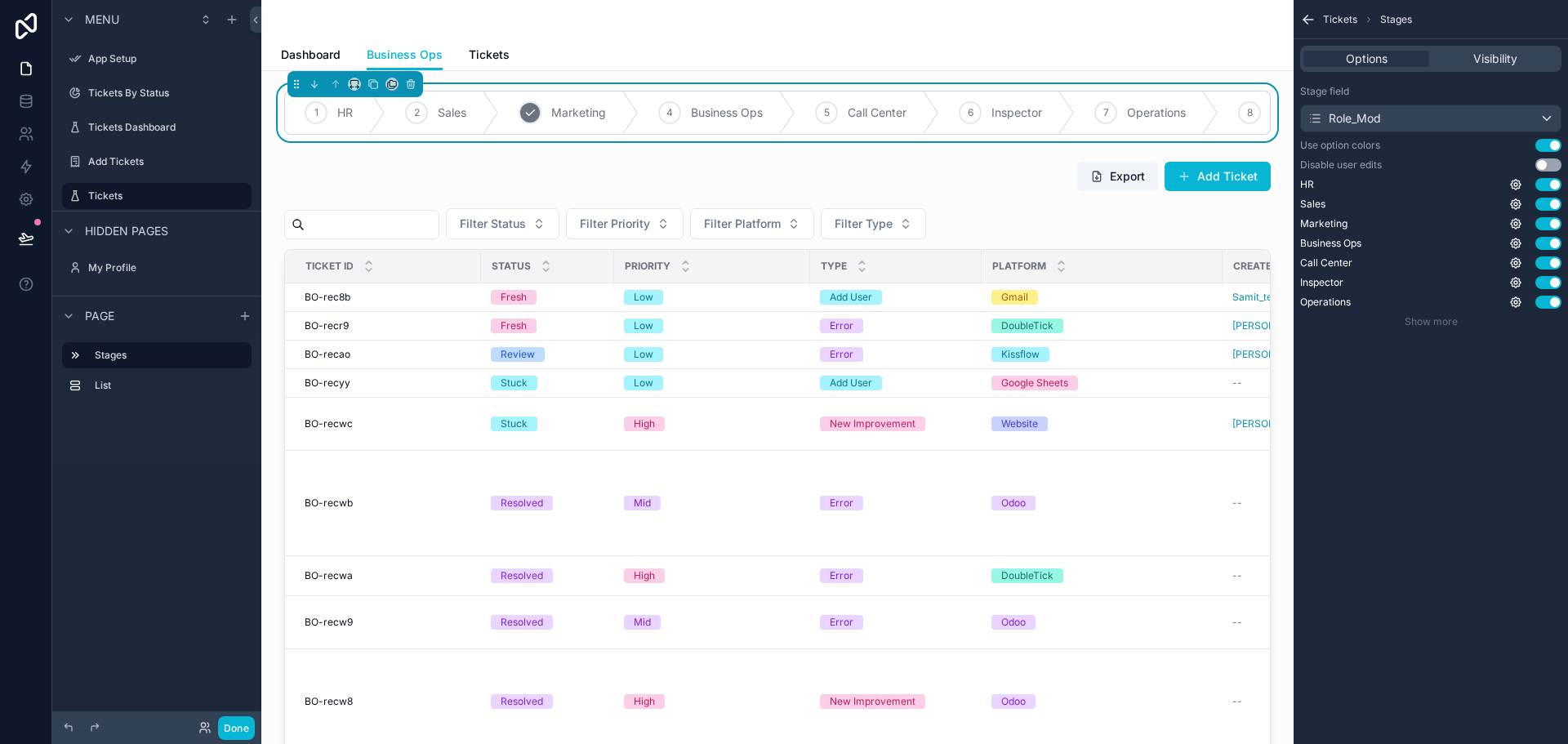
click at [527, 105] on div "3" at bounding box center [529, 112] width 23 height 23
click at [649, 113] on icon "scrollable content" at bounding box center [644, 112] width 13 height 13
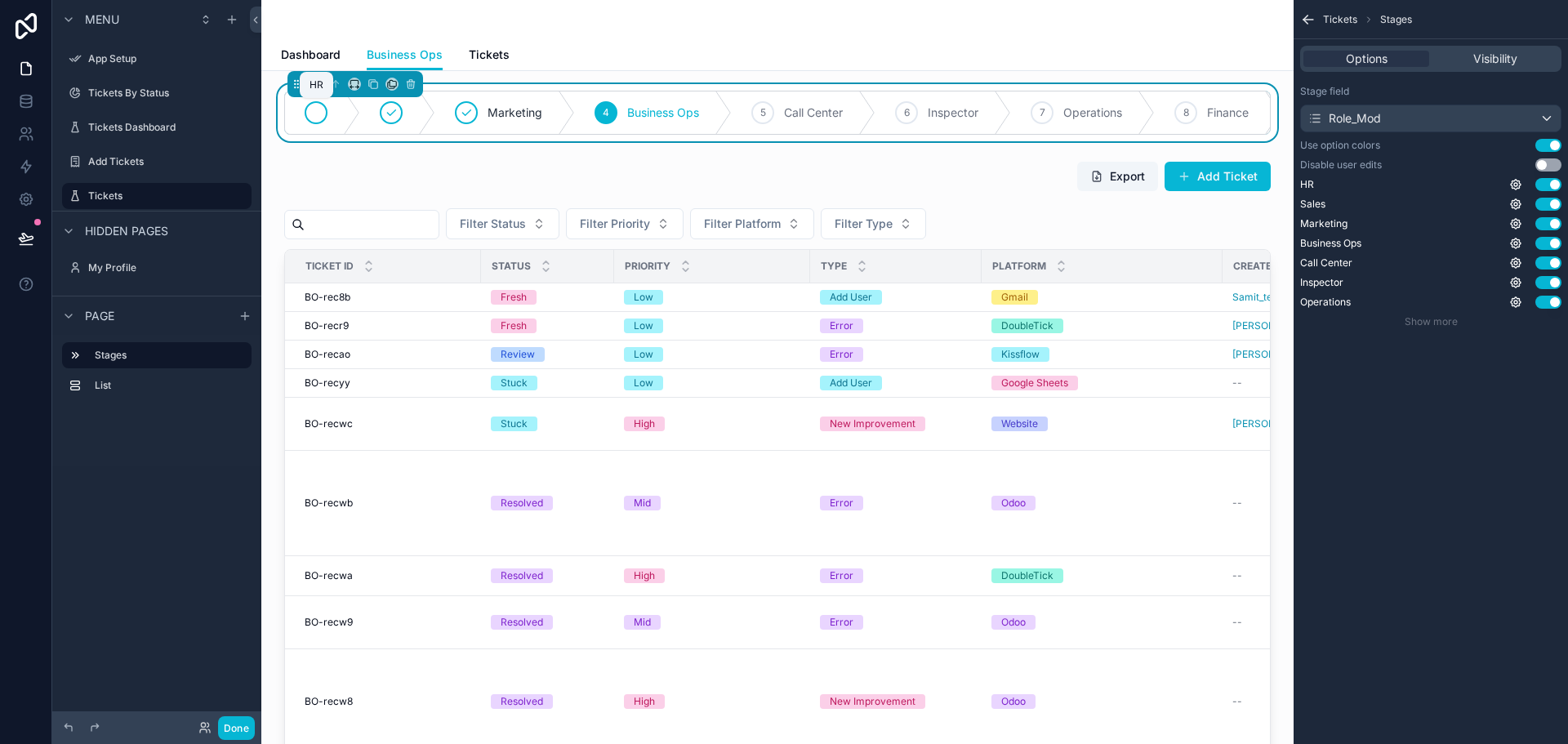
click at [309, 113] on icon "scrollable content" at bounding box center [316, 112] width 13 height 13
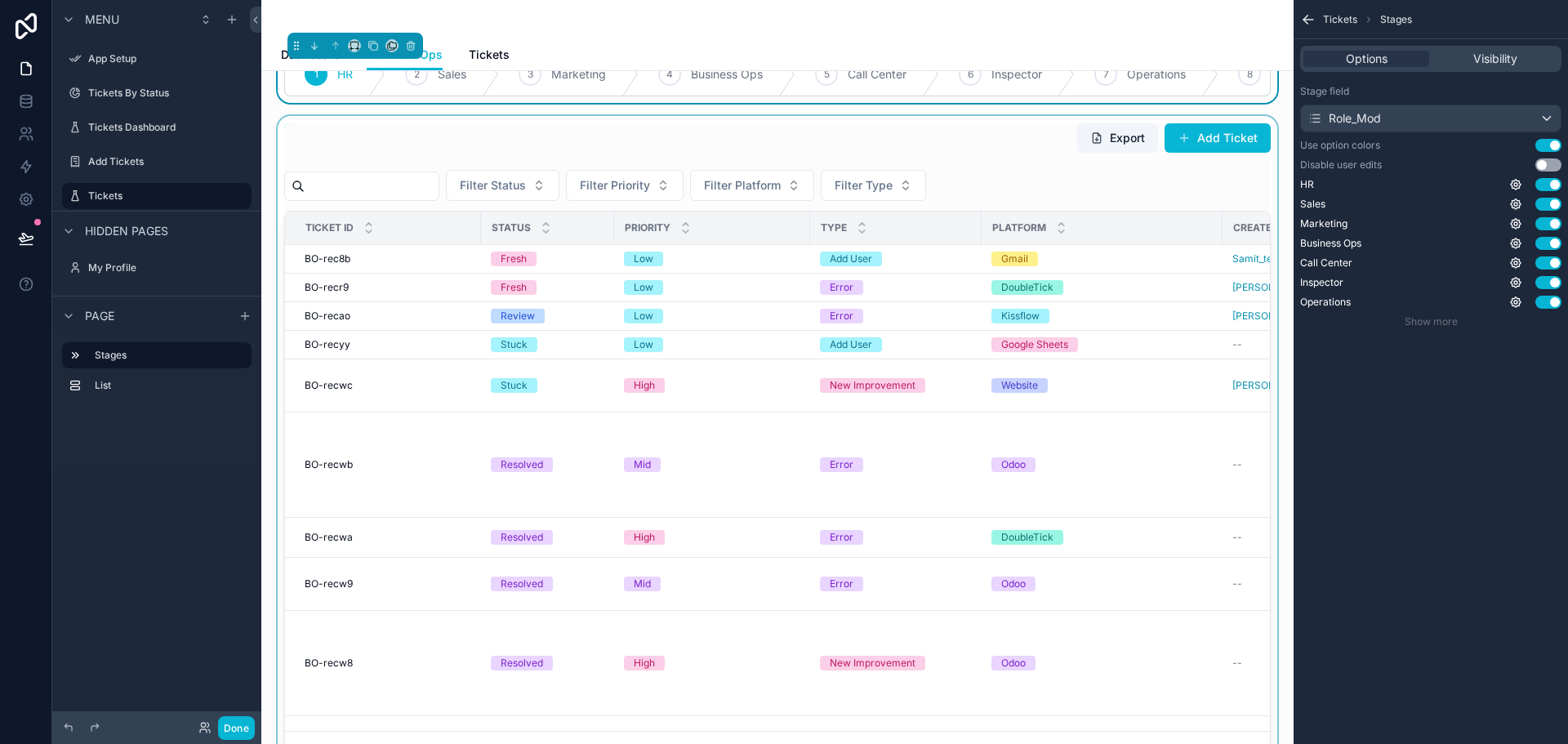
scroll to position [0, 0]
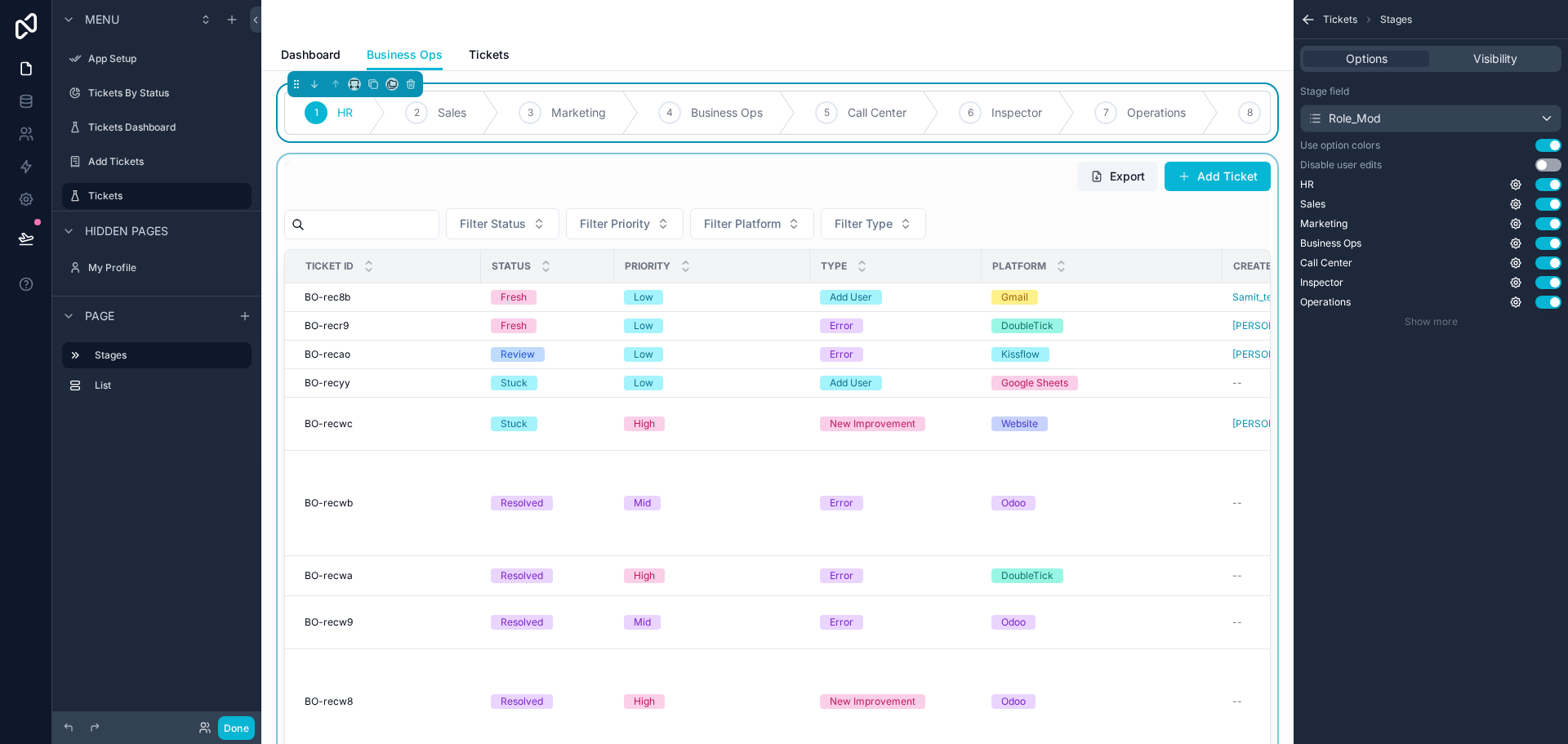
click at [761, 199] on div "scrollable content" at bounding box center [777, 485] width 1006 height 661
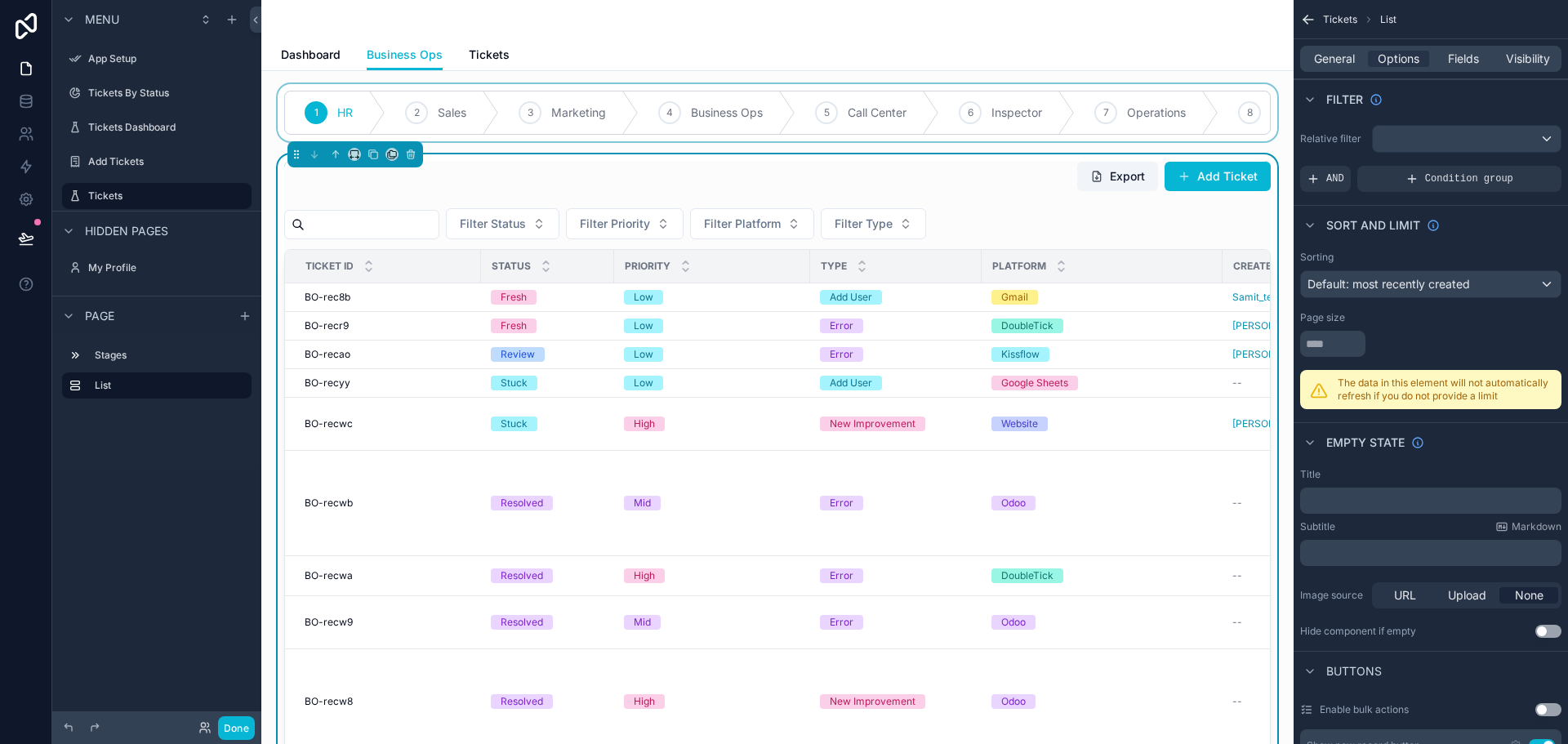
click at [330, 112] on div "scrollable content" at bounding box center [777, 112] width 1006 height 57
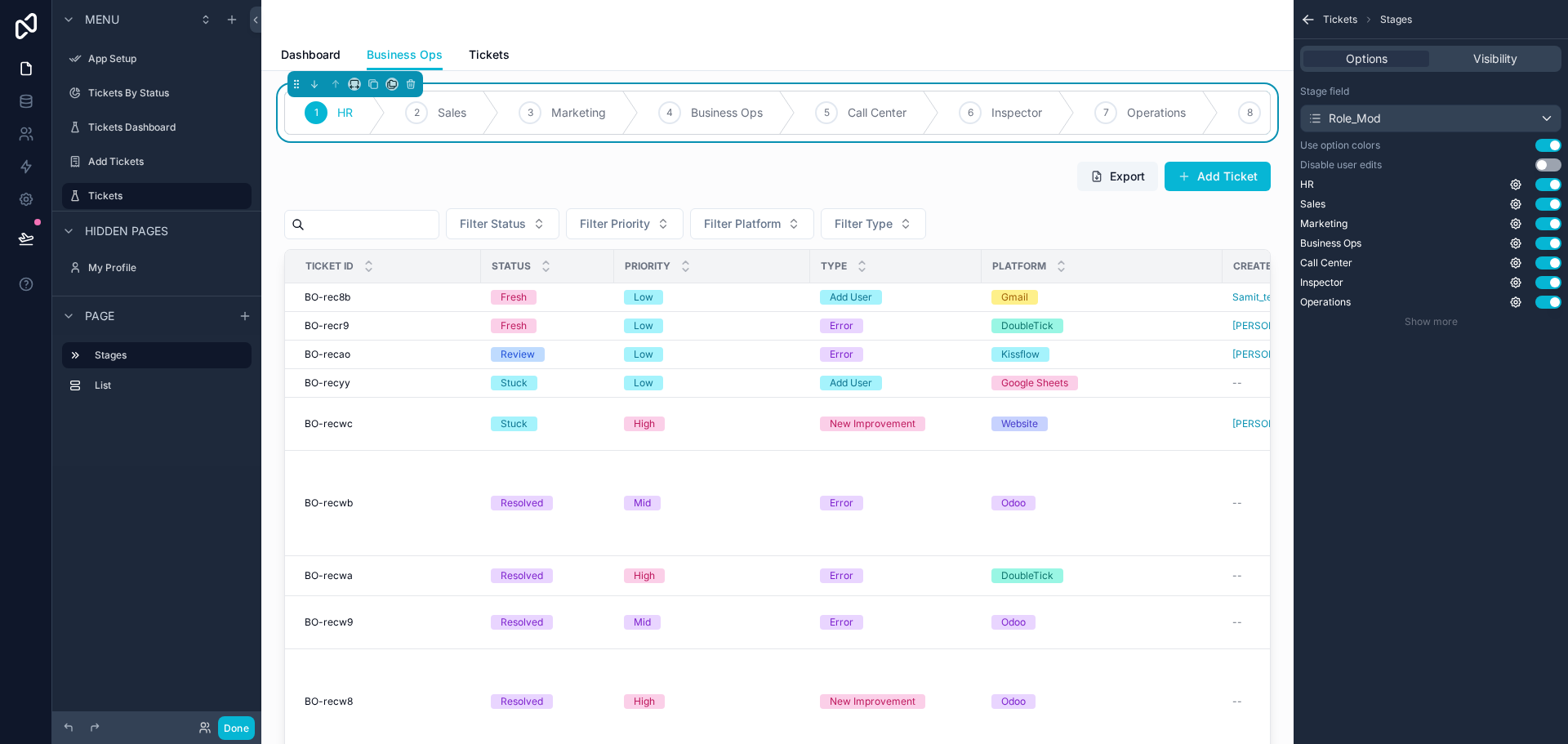
click at [329, 112] on div "1 HR" at bounding box center [335, 112] width 100 height 42
click at [236, 733] on button "Done" at bounding box center [236, 728] width 37 height 24
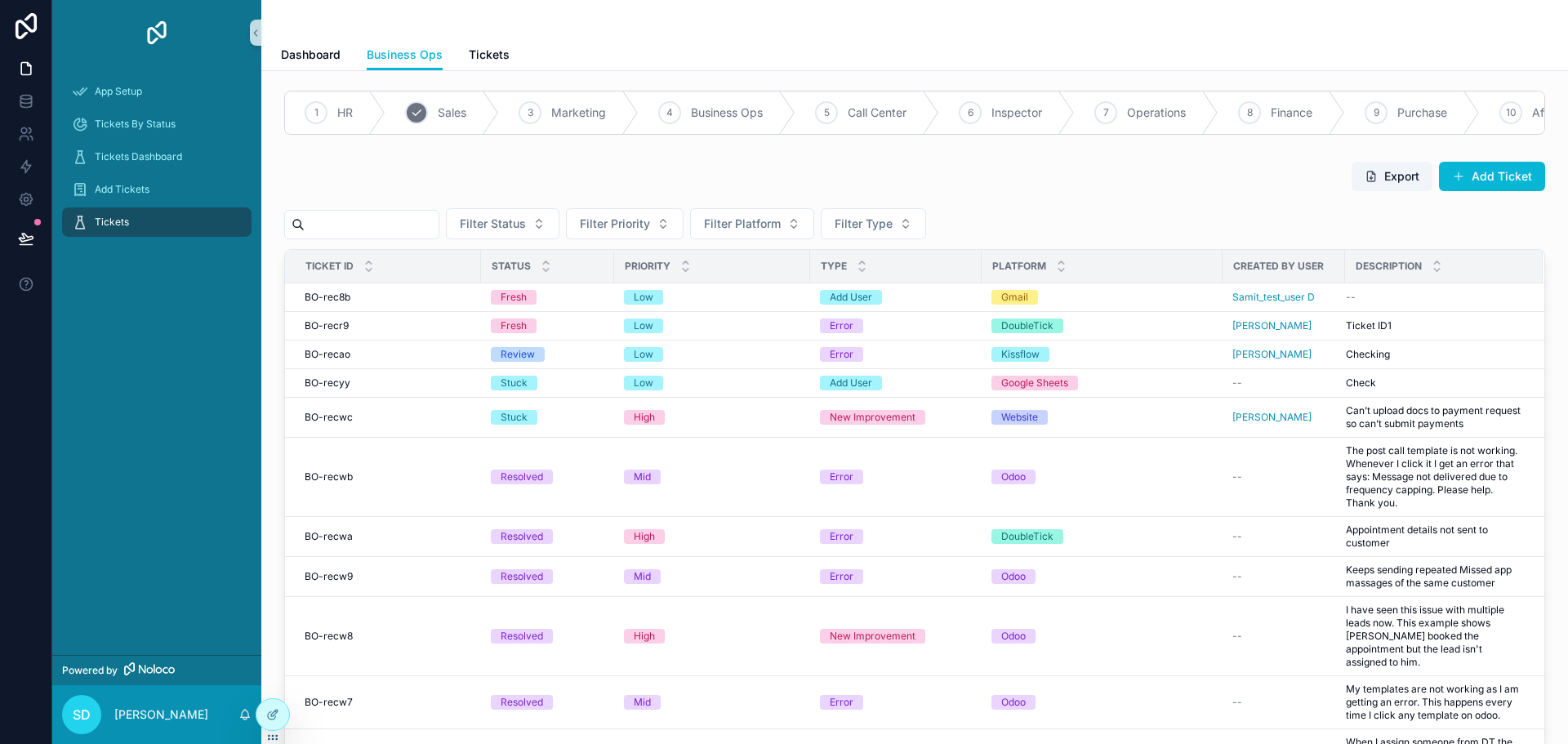
click at [427, 115] on div "2" at bounding box center [416, 112] width 23 height 23
click at [335, 113] on div "HR" at bounding box center [335, 112] width 100 height 42
click at [271, 712] on icon at bounding box center [272, 715] width 13 height 13
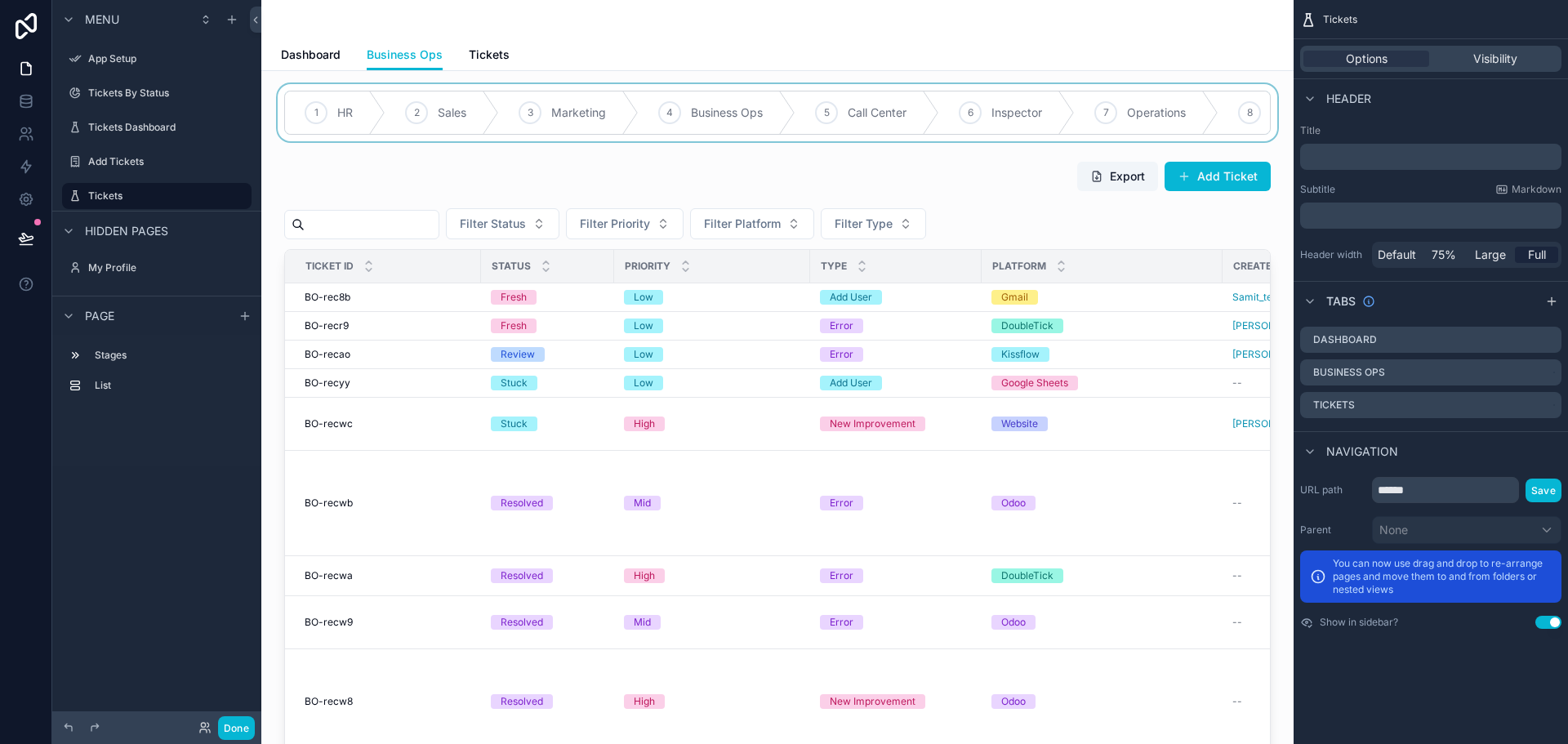
click at [498, 118] on div "scrollable content" at bounding box center [777, 112] width 1006 height 57
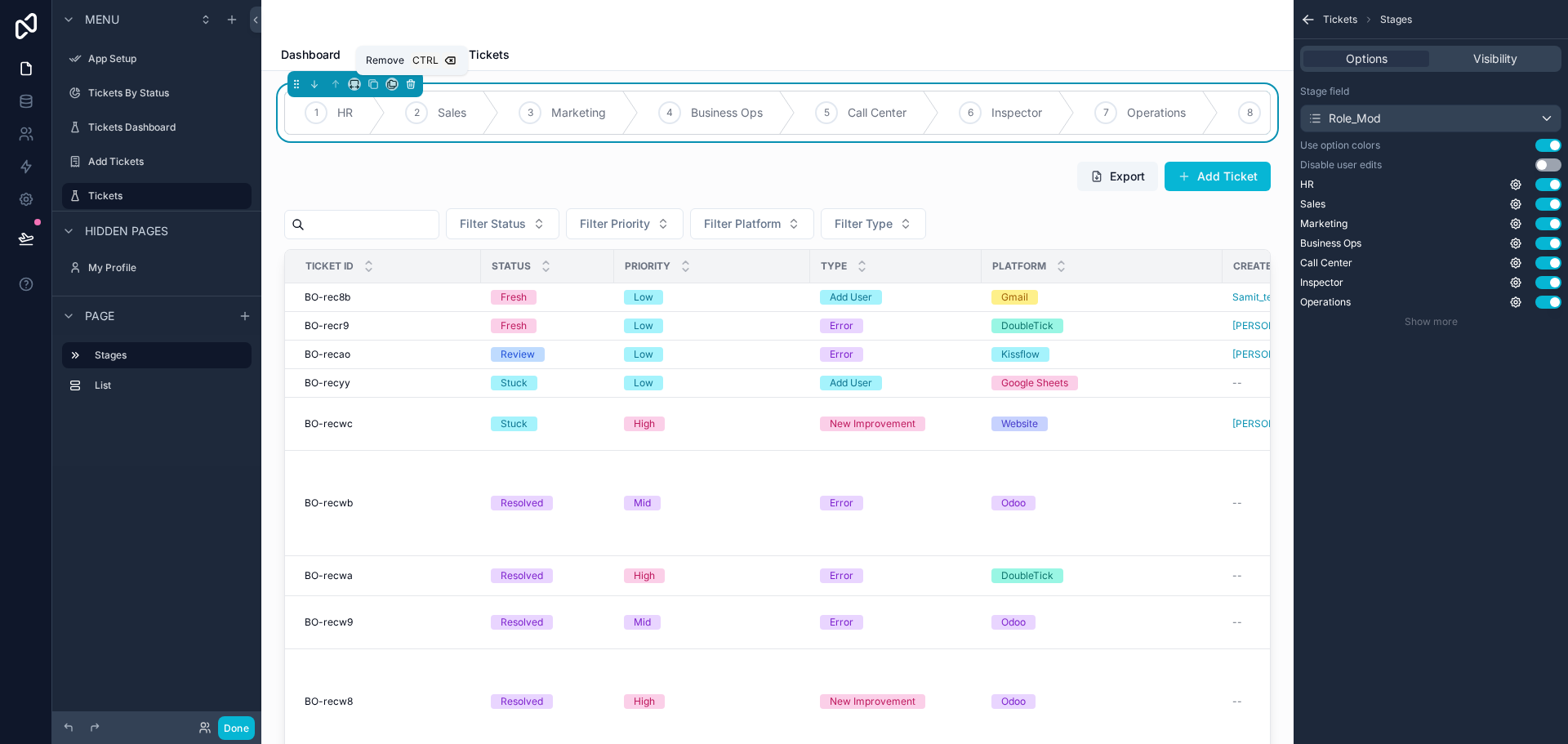
click at [414, 88] on icon "scrollable content" at bounding box center [410, 84] width 11 height 11
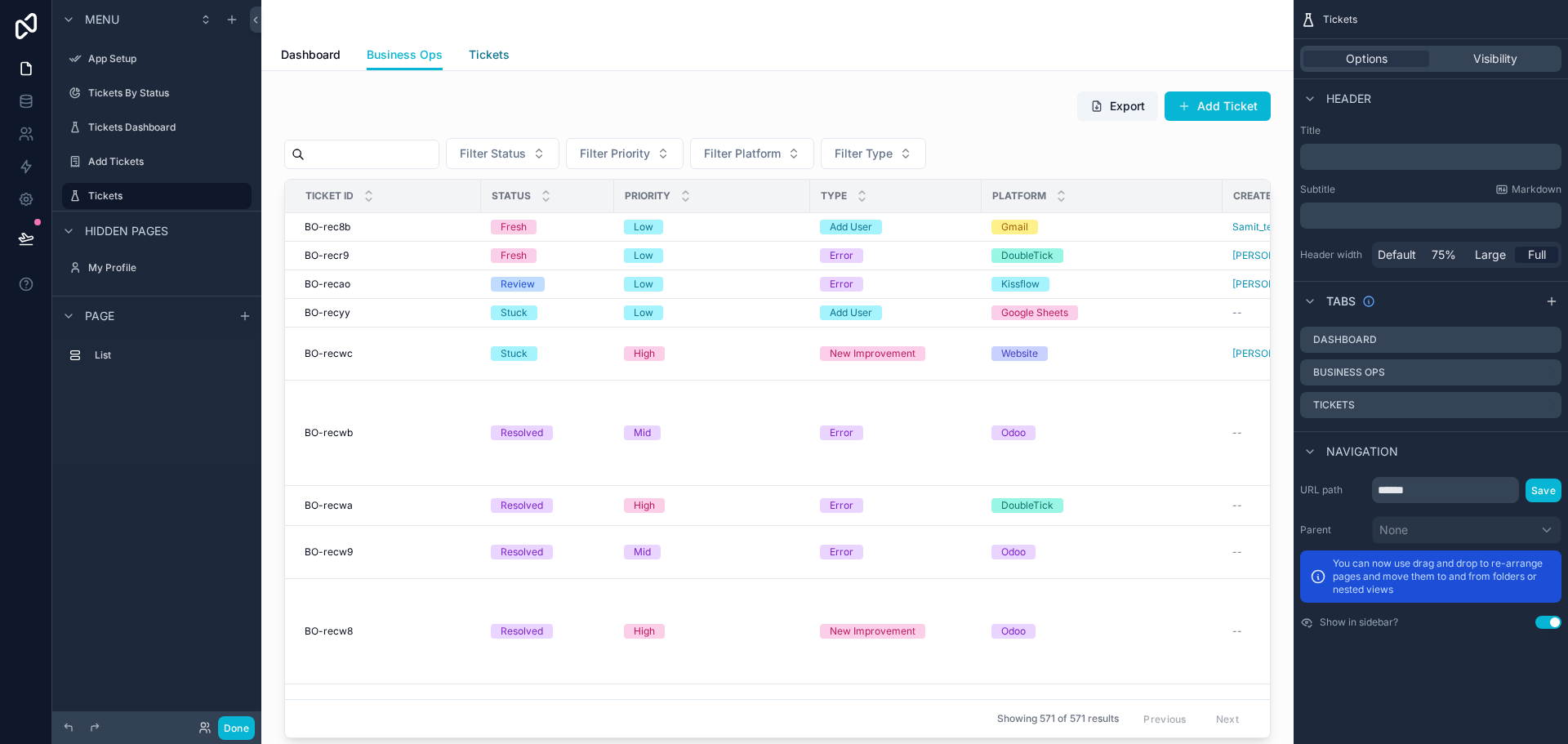
click at [479, 58] on span "Tickets" at bounding box center [489, 55] width 40 height 17
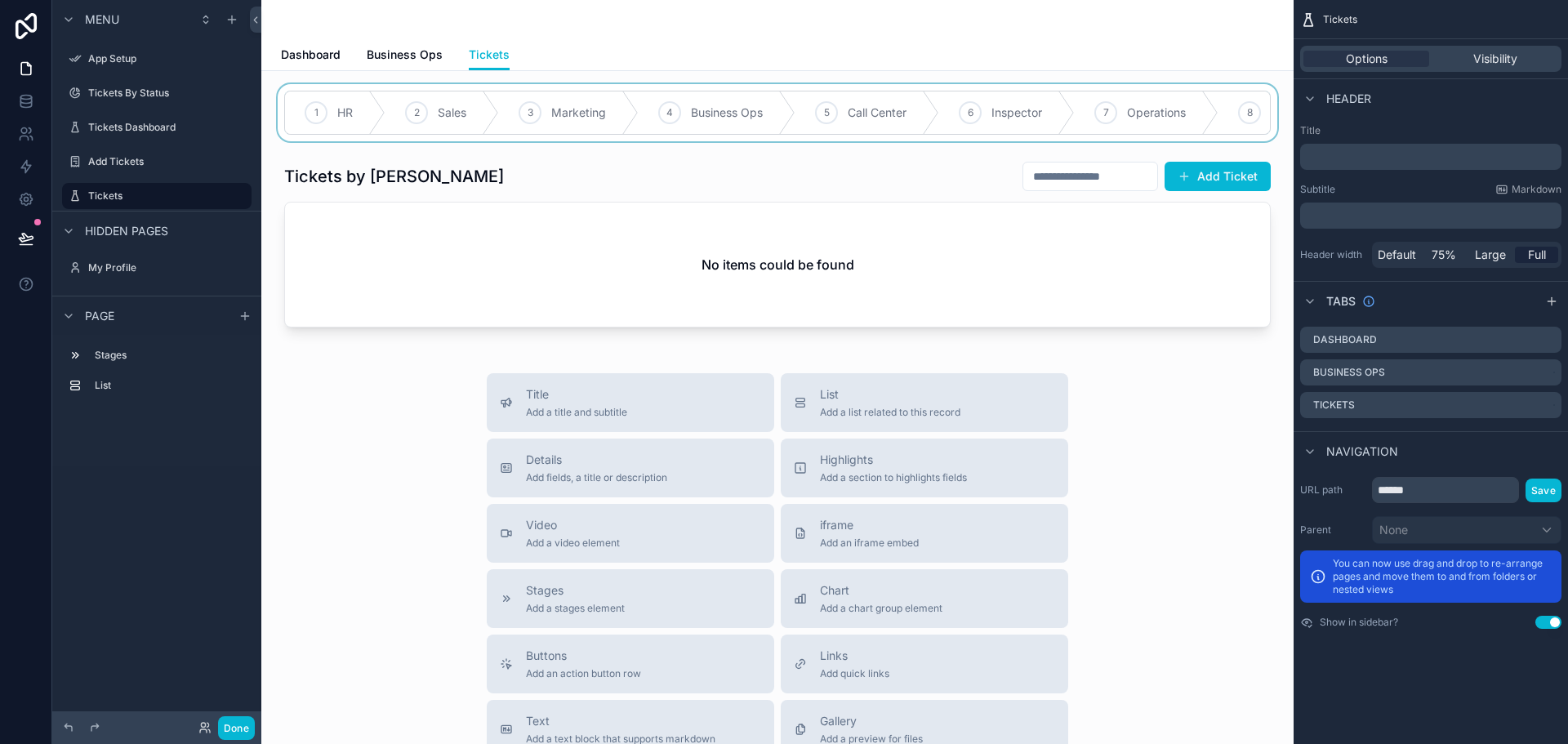
click at [501, 132] on div "scrollable content" at bounding box center [777, 112] width 1006 height 57
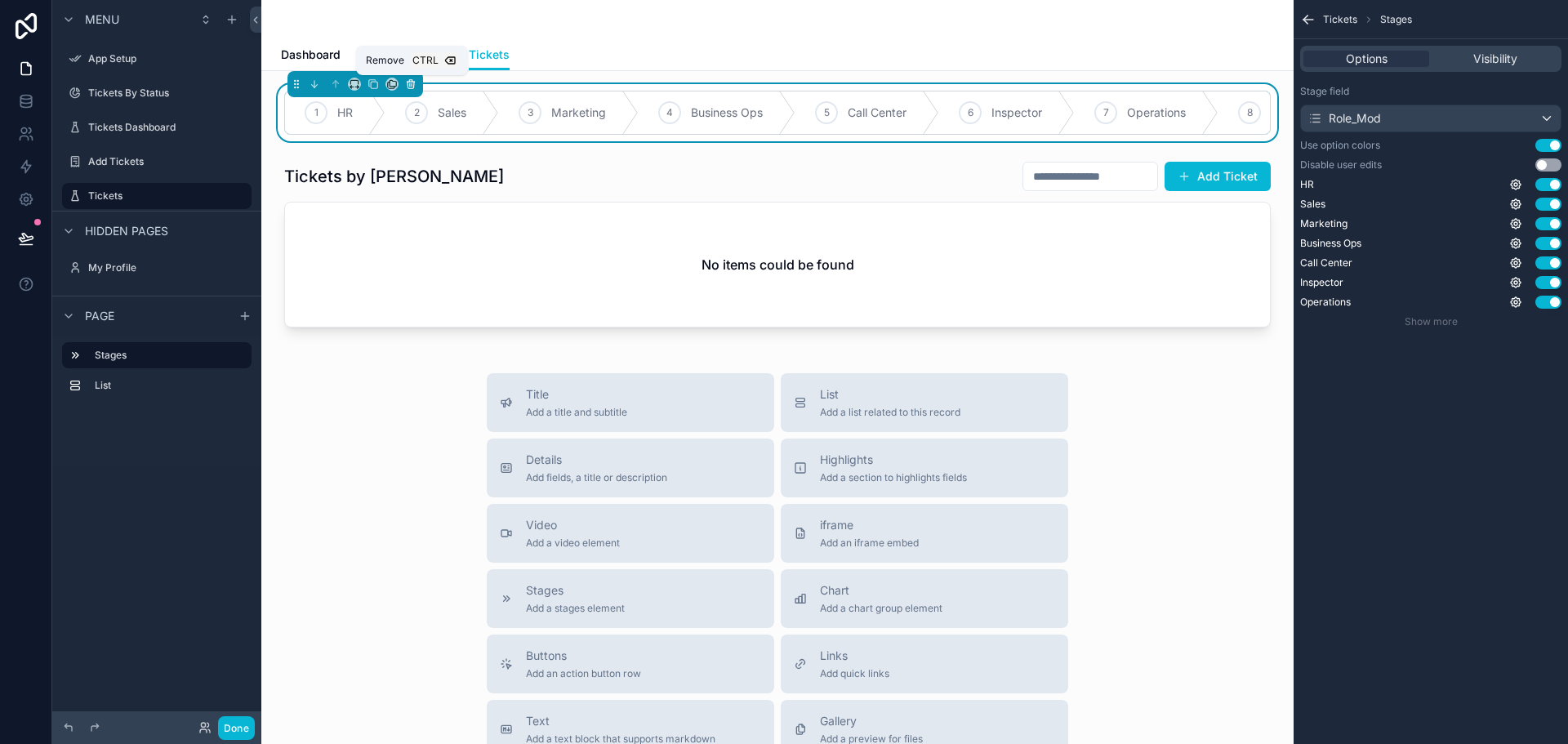
click at [411, 84] on icon "scrollable content" at bounding box center [411, 86] width 0 height 4
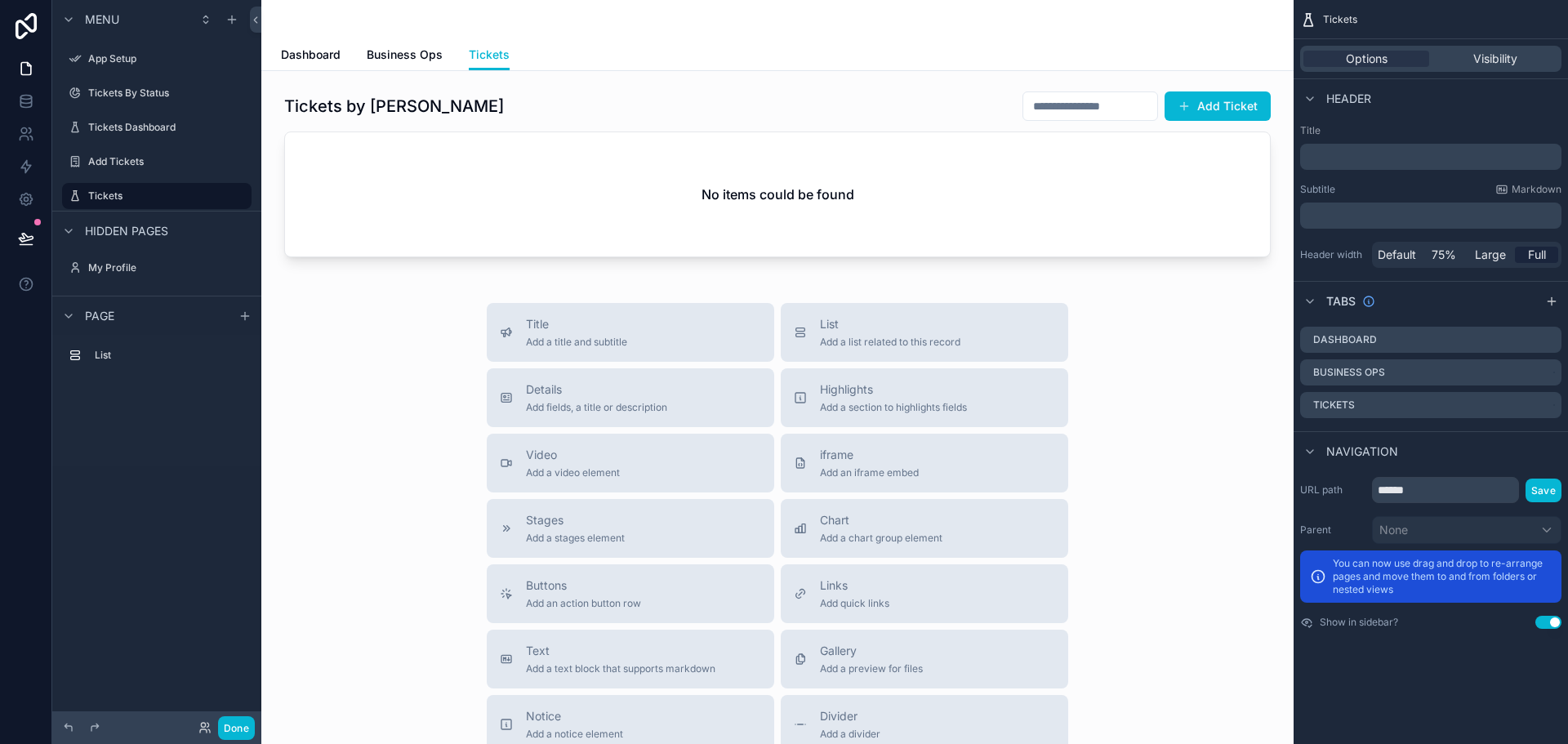
click at [392, 325] on div "Title Add a title and subtitle List Add a list related to this record Details A…" at bounding box center [777, 594] width 1006 height 582
click at [244, 723] on button "Done" at bounding box center [236, 728] width 37 height 24
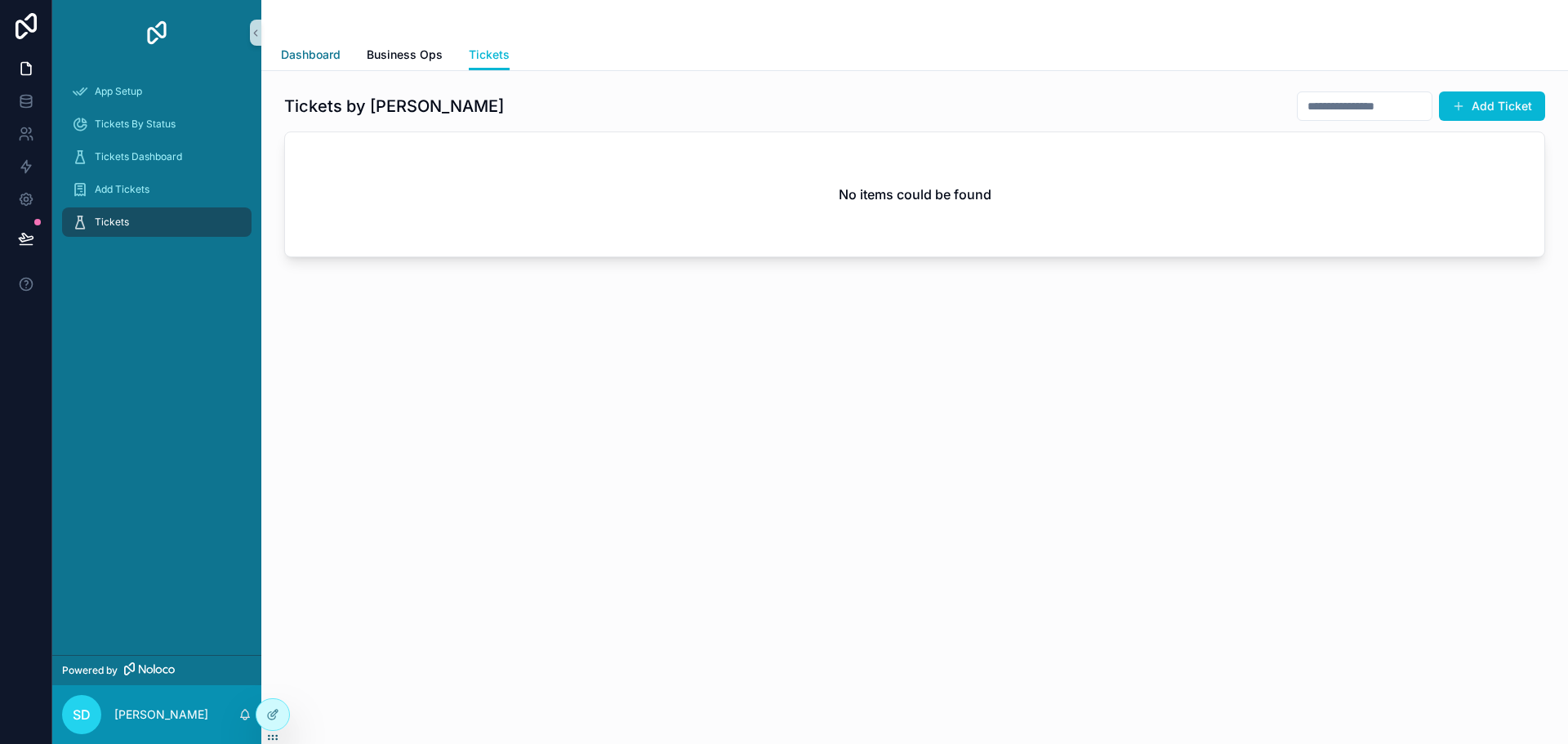
click at [323, 60] on span "Dashboard" at bounding box center [310, 55] width 60 height 17
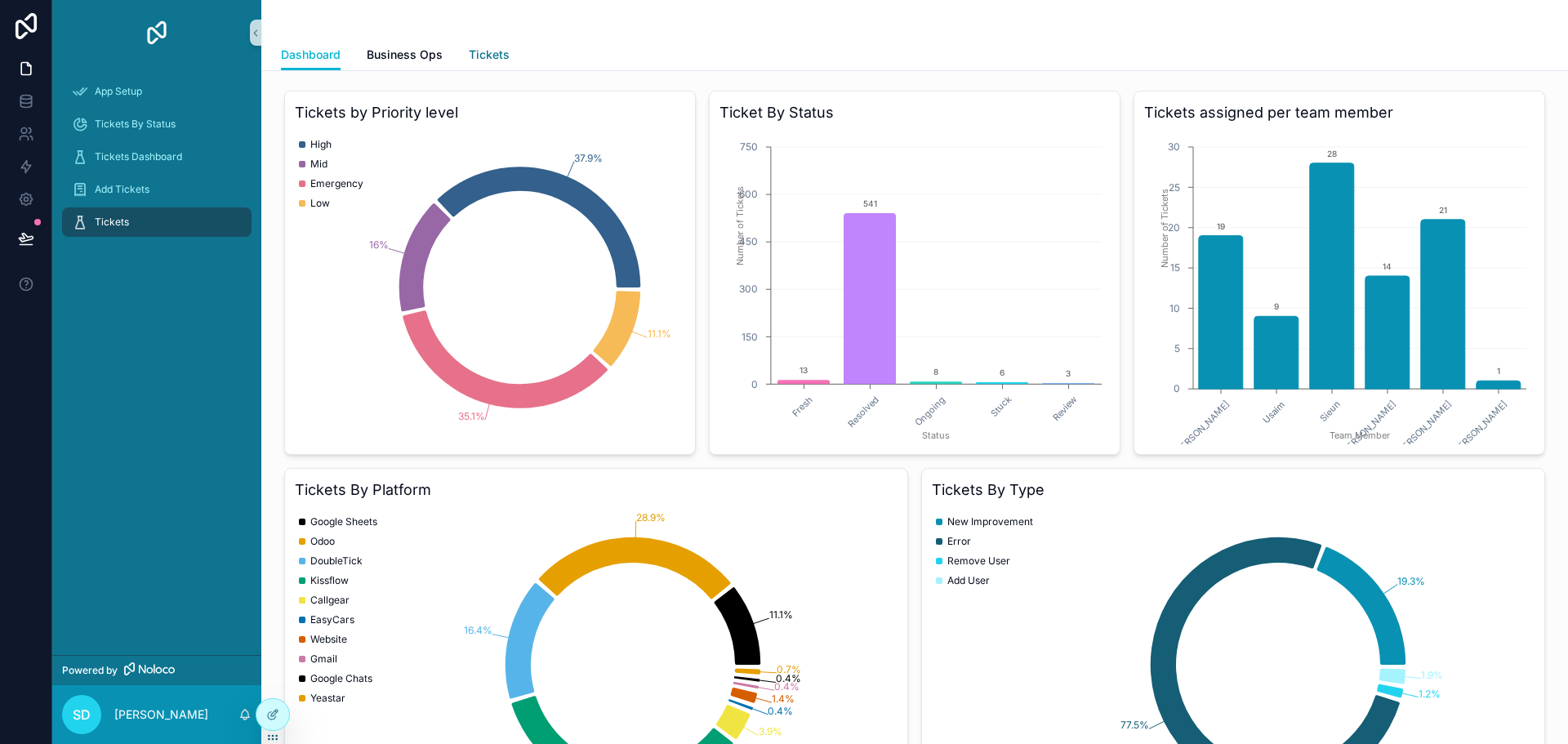
click at [497, 49] on span "Tickets" at bounding box center [489, 55] width 40 height 17
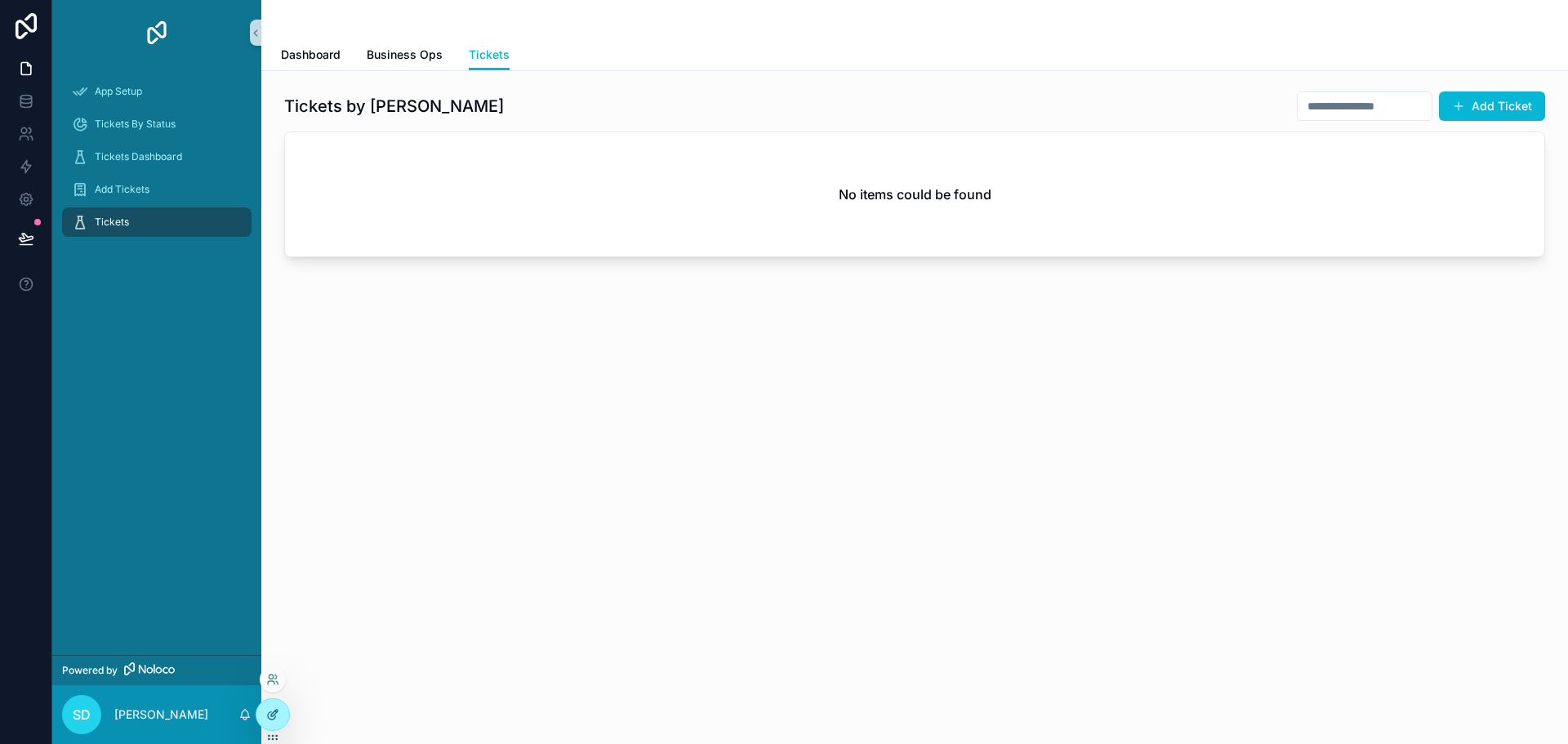
click at [272, 705] on div at bounding box center [272, 715] width 32 height 31
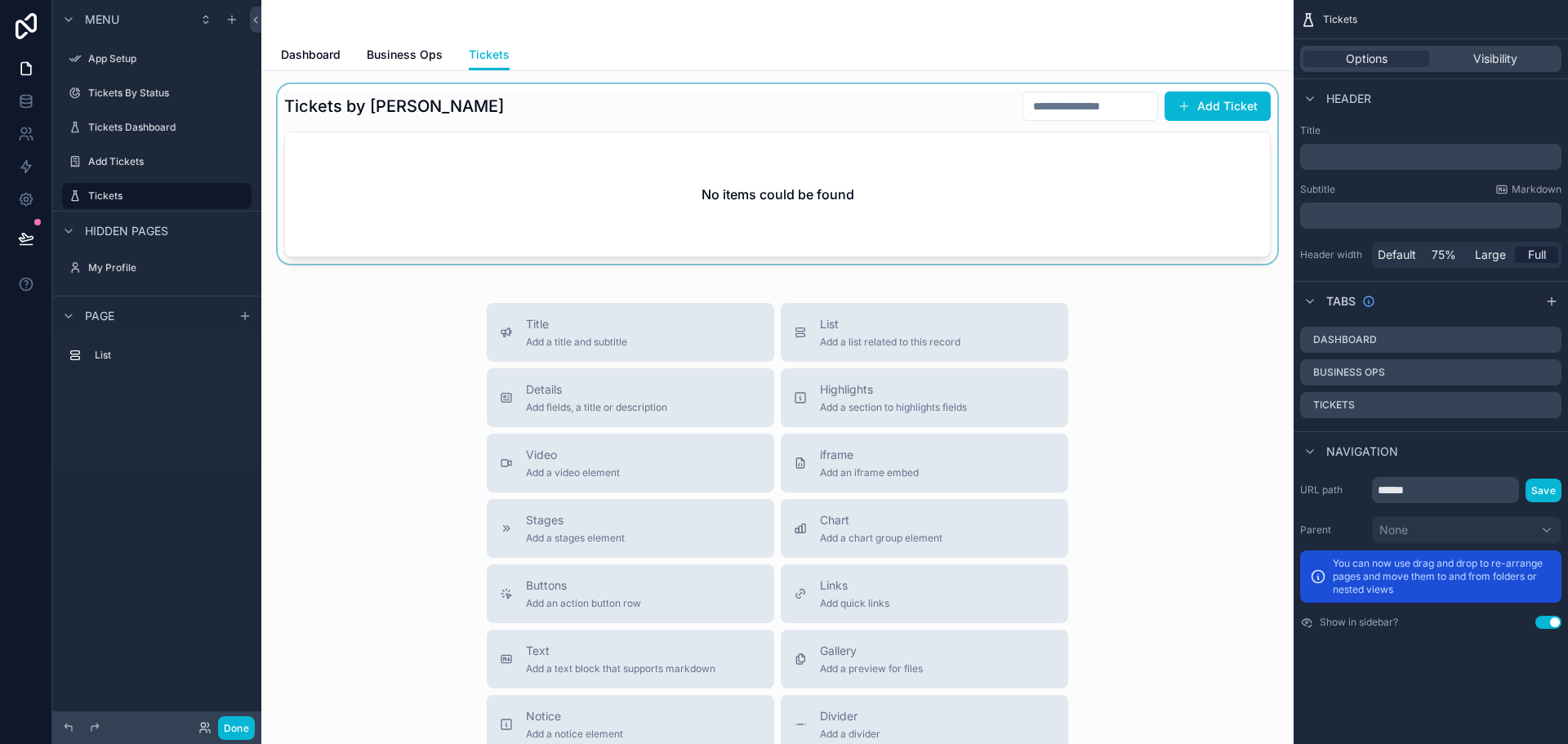
click at [808, 139] on div "scrollable content" at bounding box center [777, 173] width 1006 height 180
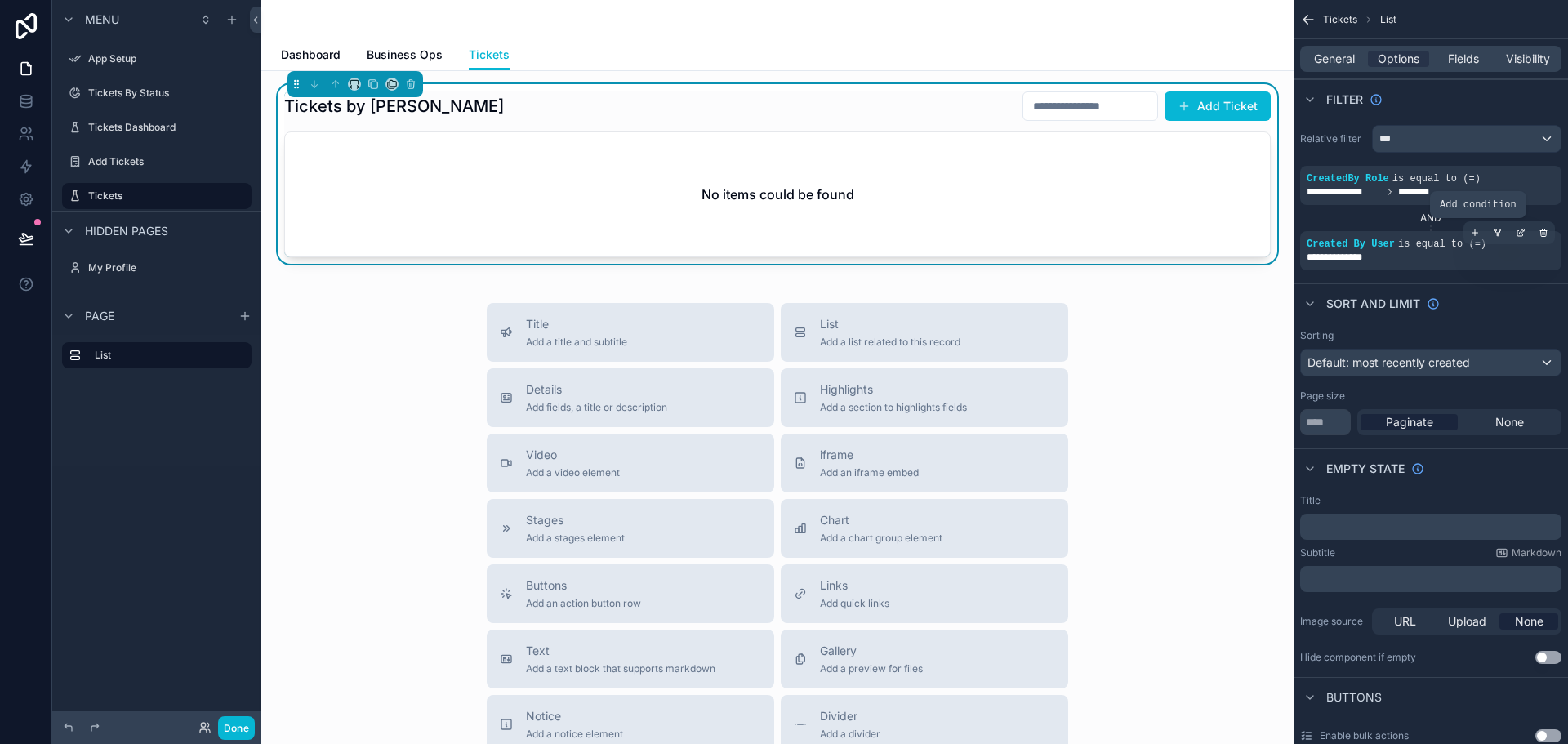
click at [1479, 238] on div "scrollable content" at bounding box center [1474, 232] width 23 height 23
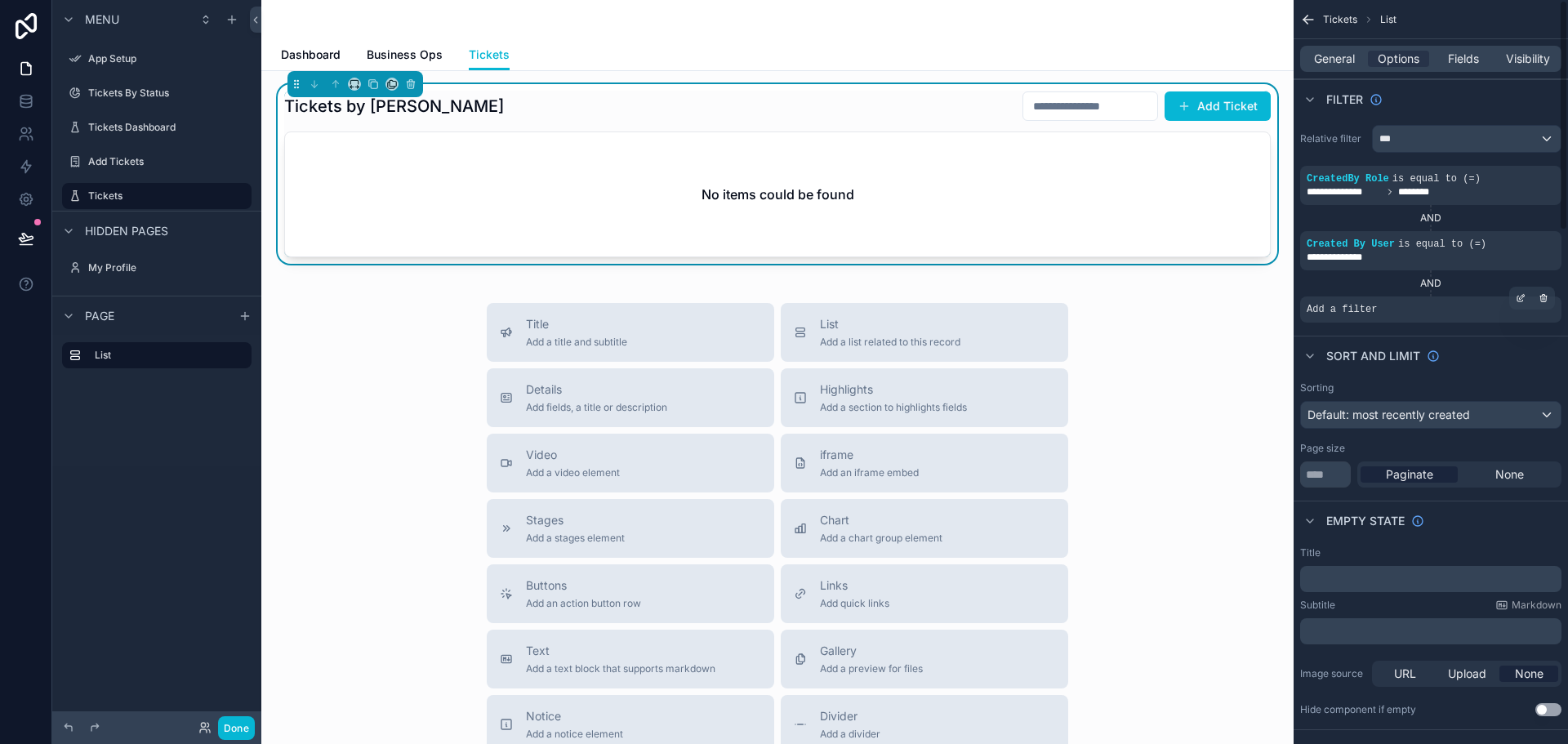
click at [1388, 308] on div "Add a filter" at bounding box center [1431, 309] width 261 height 26
click at [1524, 301] on icon "scrollable content" at bounding box center [1520, 298] width 10 height 10
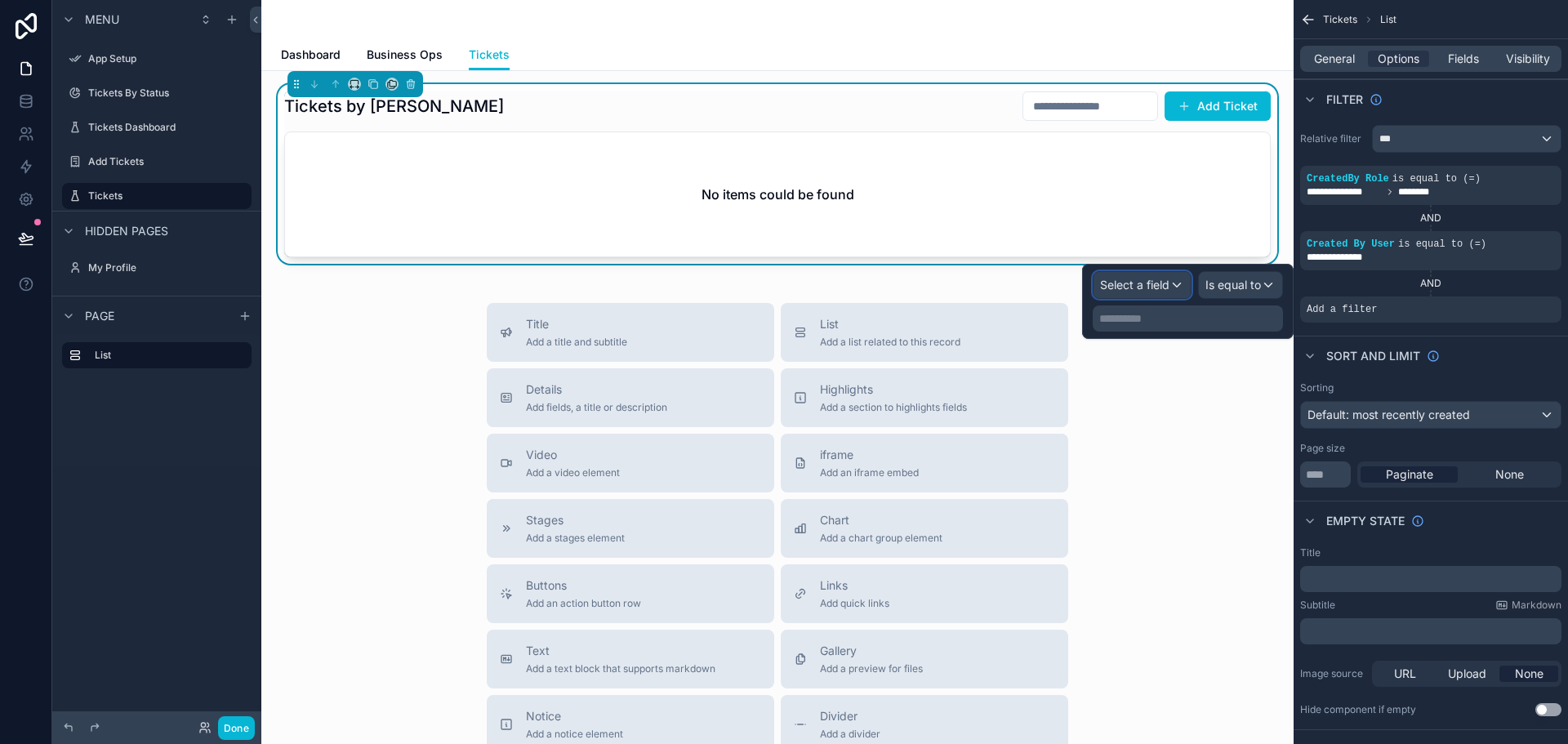
click at [1162, 292] on span "Select a field" at bounding box center [1134, 285] width 69 height 17
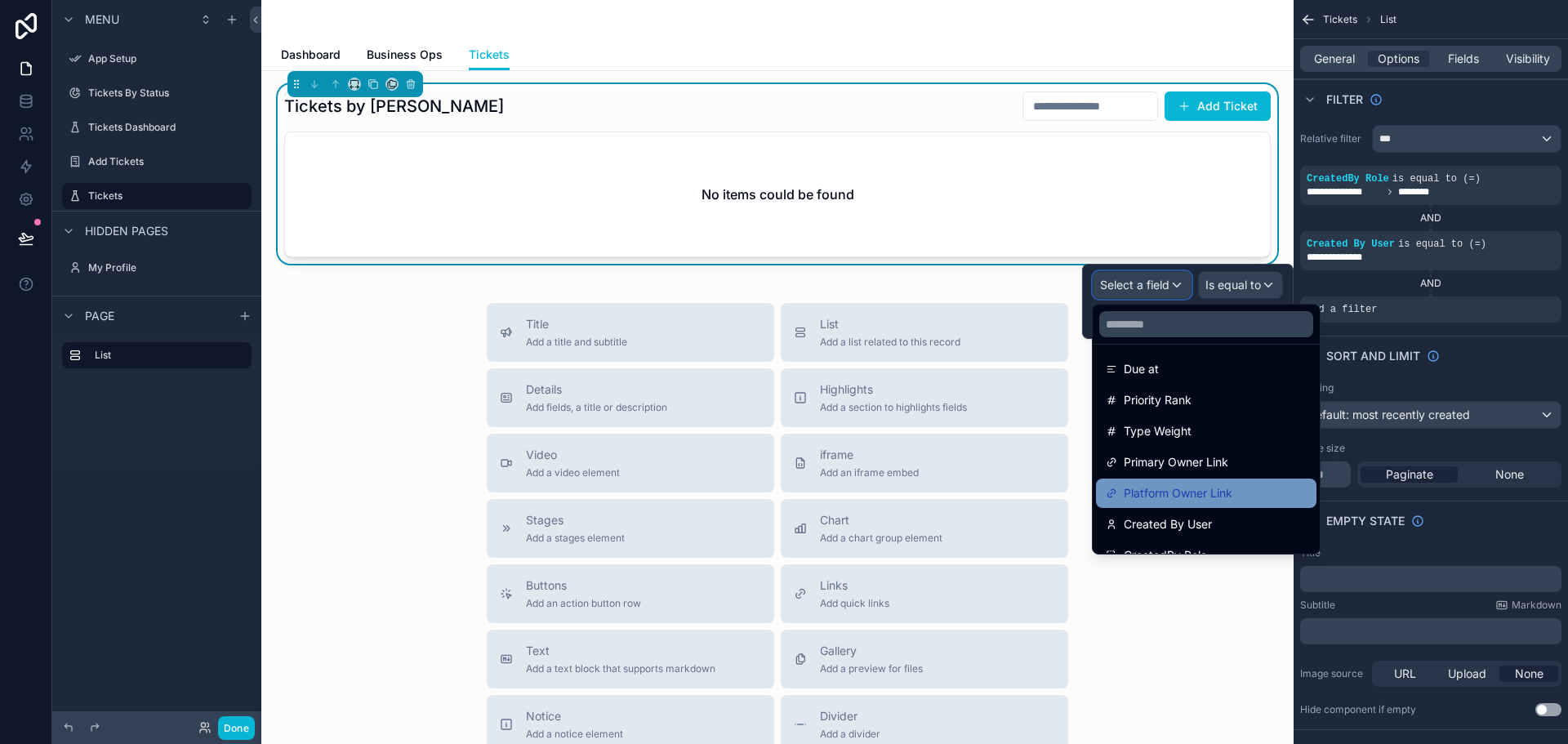
scroll to position [675, 0]
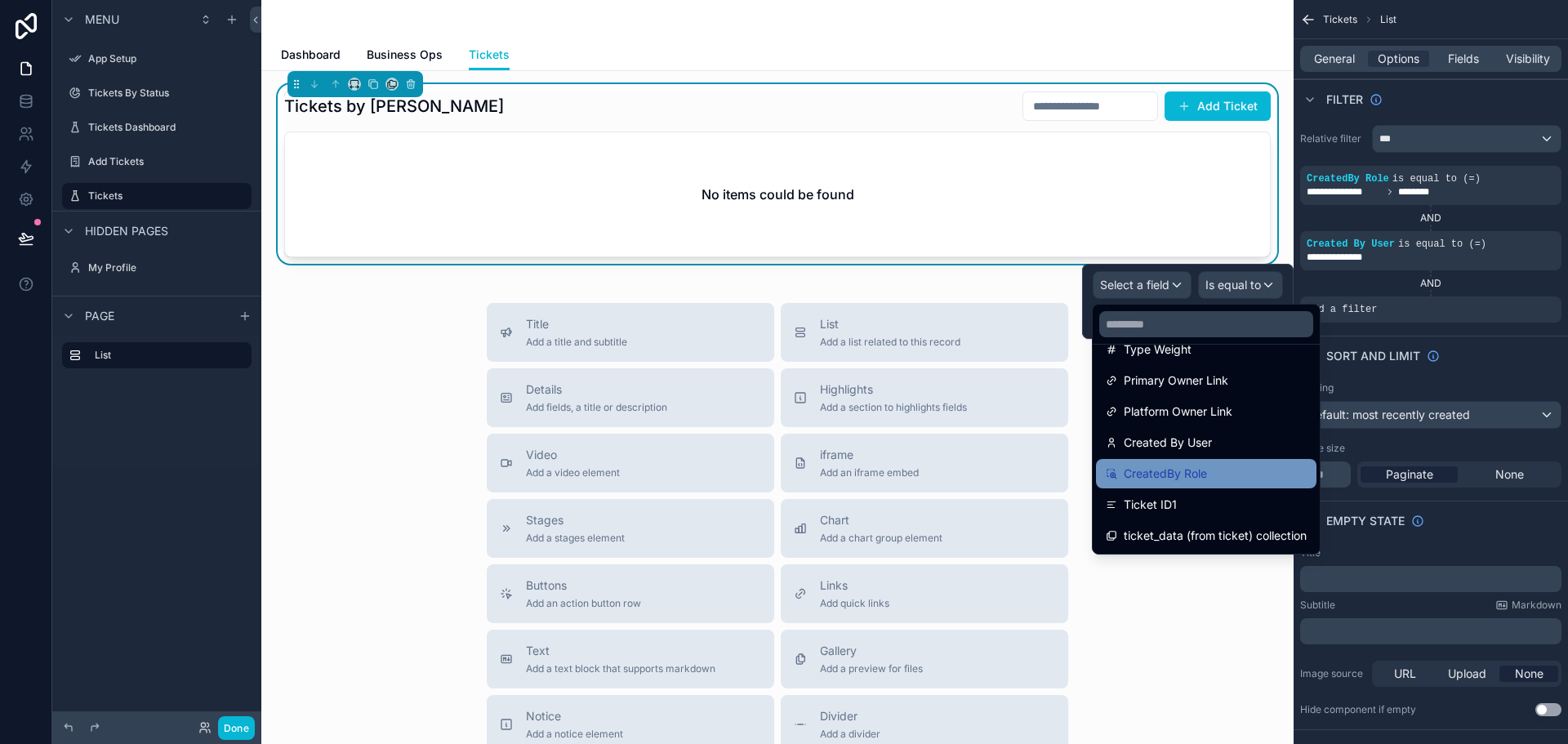
click at [1207, 469] on div "CreatedBy Role" at bounding box center [1205, 473] width 201 height 19
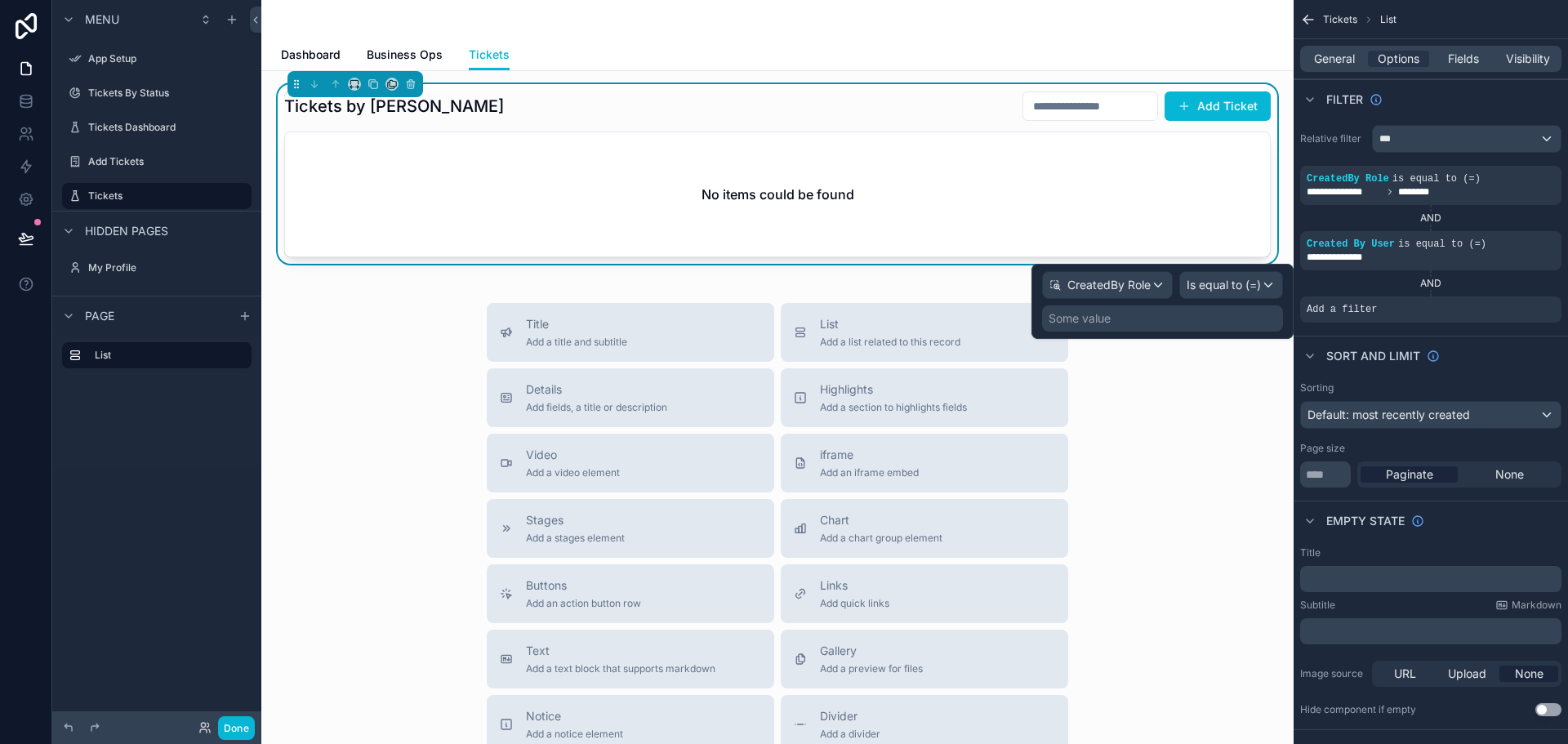
click at [1156, 316] on div "Some value" at bounding box center [1162, 319] width 241 height 26
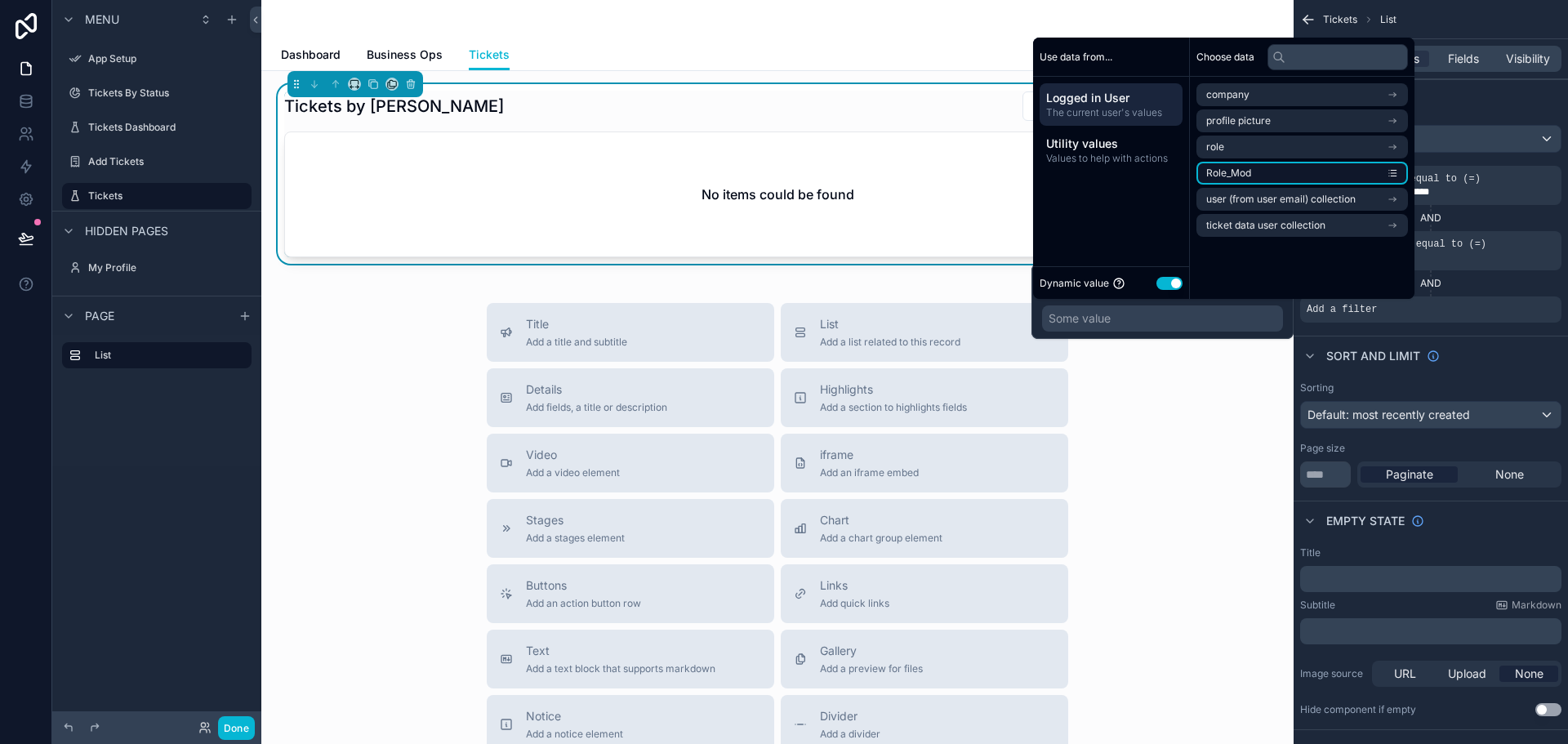
click at [1398, 172] on icon "scrollable content" at bounding box center [1392, 173] width 11 height 11
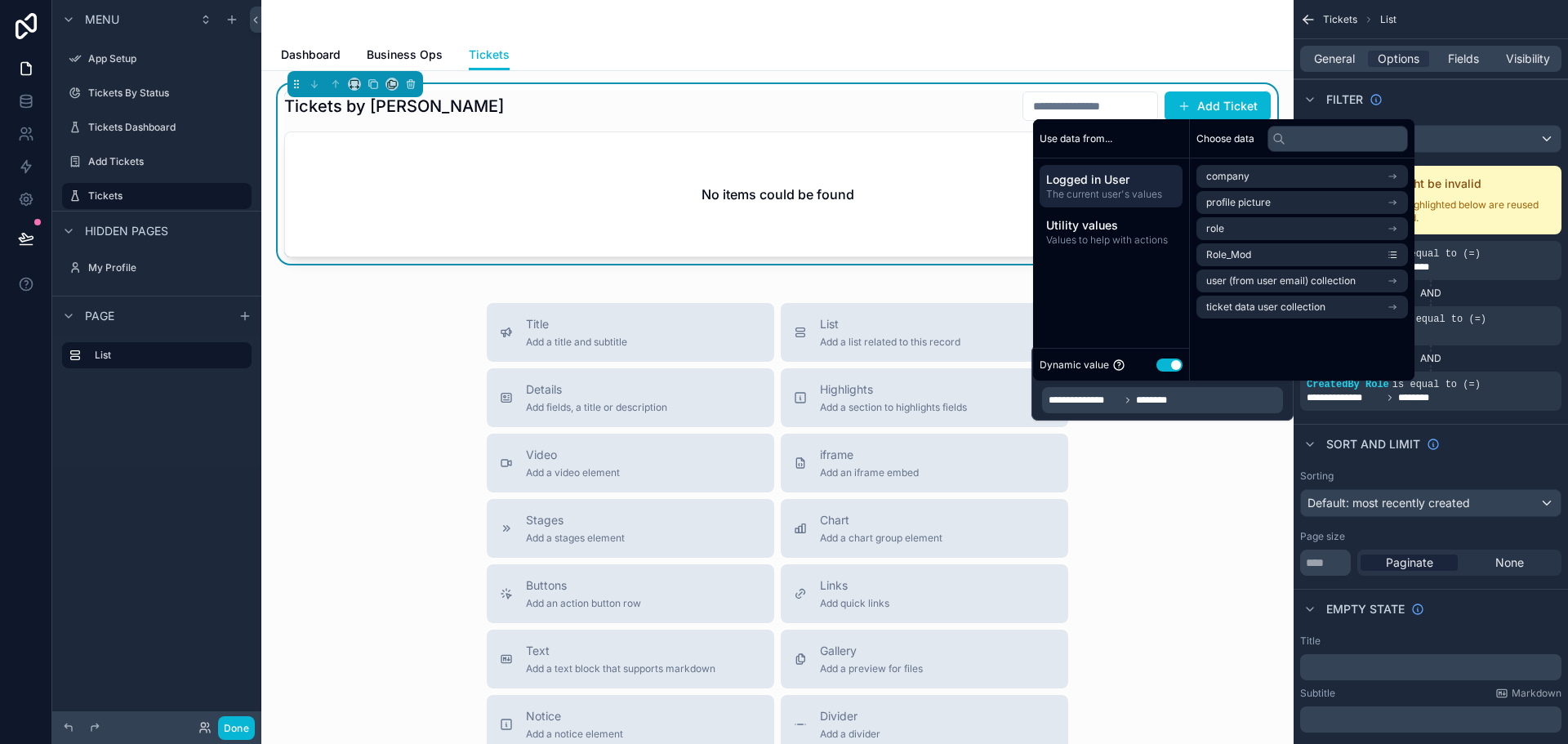
click at [1170, 365] on button "Use setting" at bounding box center [1169, 366] width 26 height 13
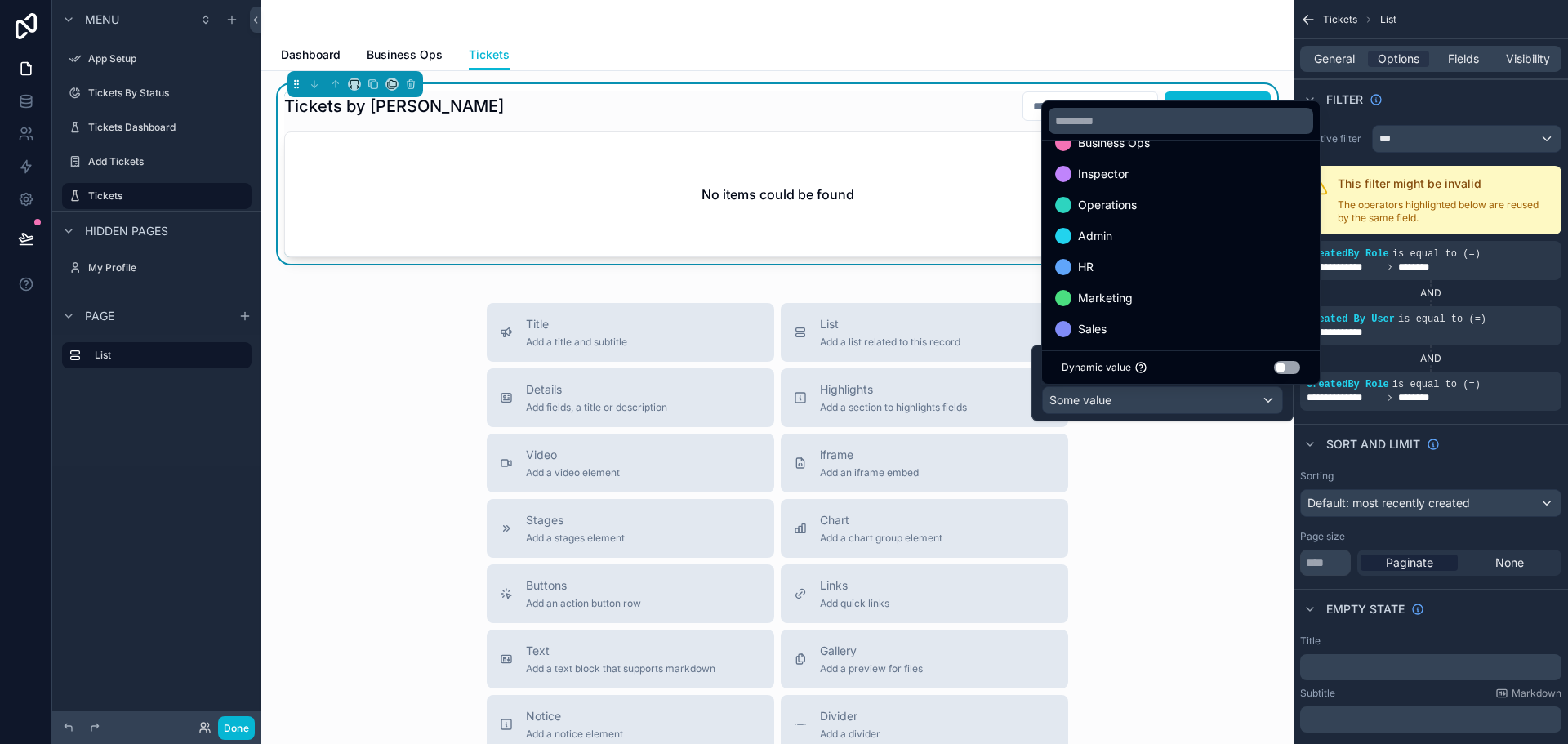
scroll to position [25, 0]
click at [1129, 400] on div at bounding box center [1162, 382] width 262 height 76
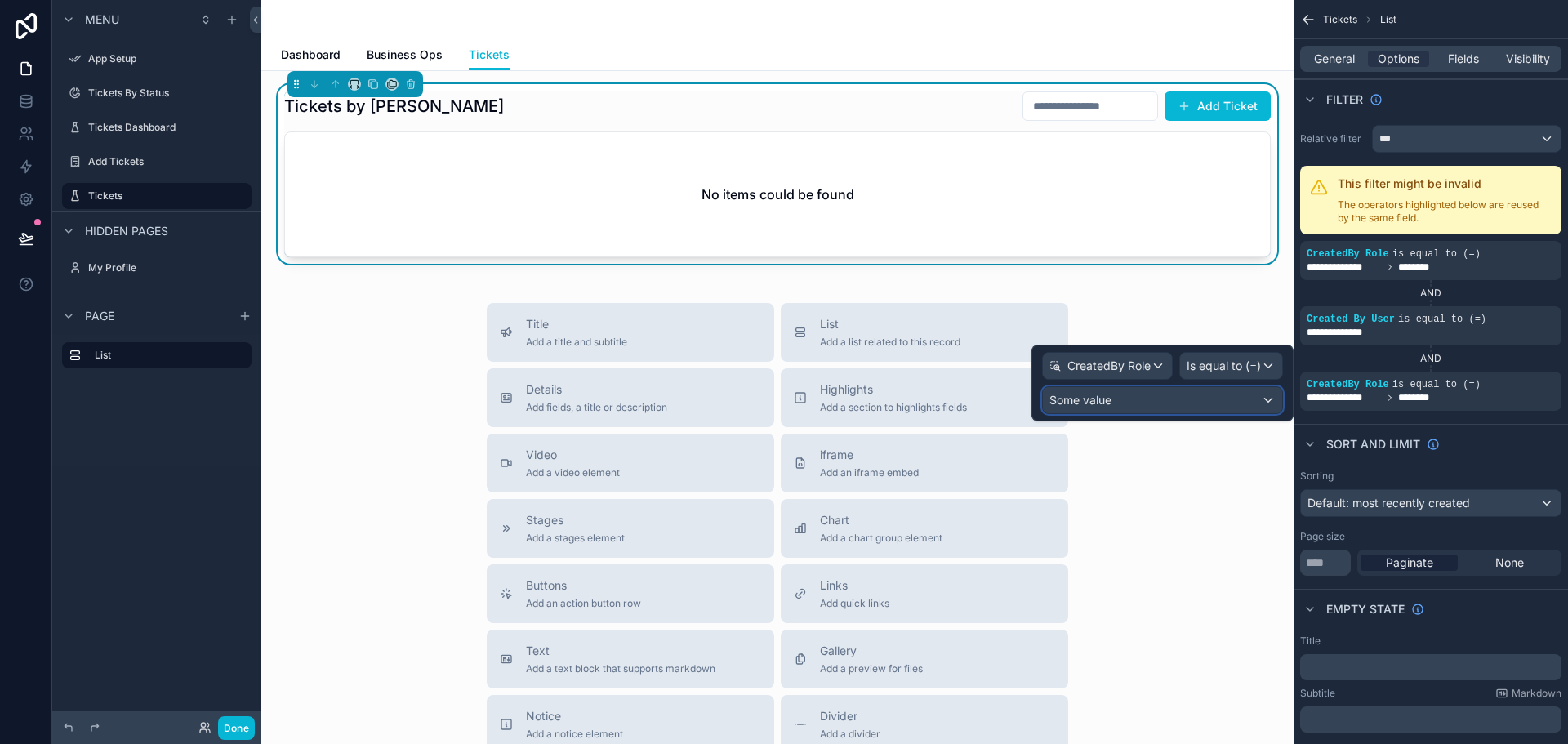
click at [1112, 398] on div "Some value" at bounding box center [1162, 401] width 239 height 26
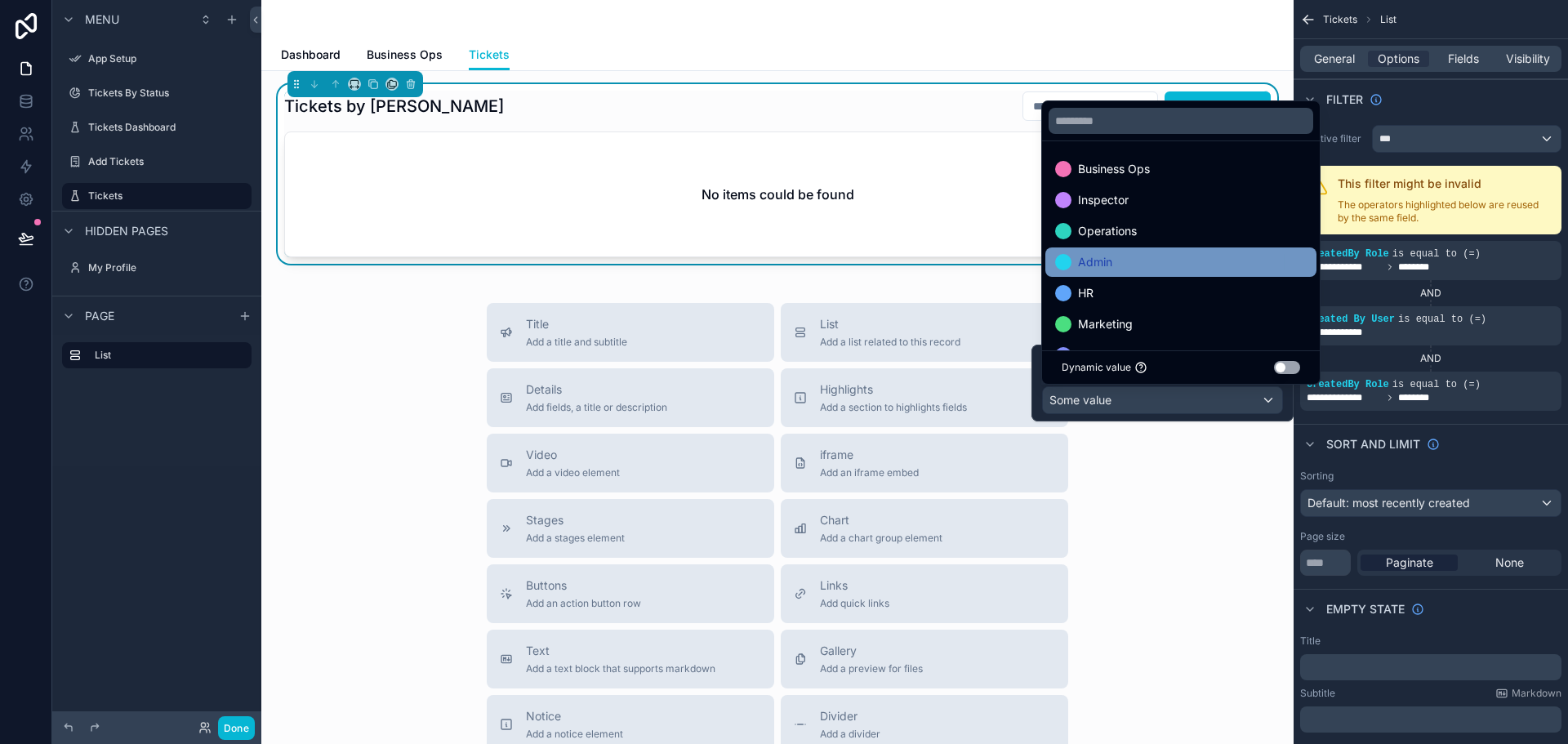
click at [1147, 262] on div "Admin" at bounding box center [1180, 262] width 251 height 19
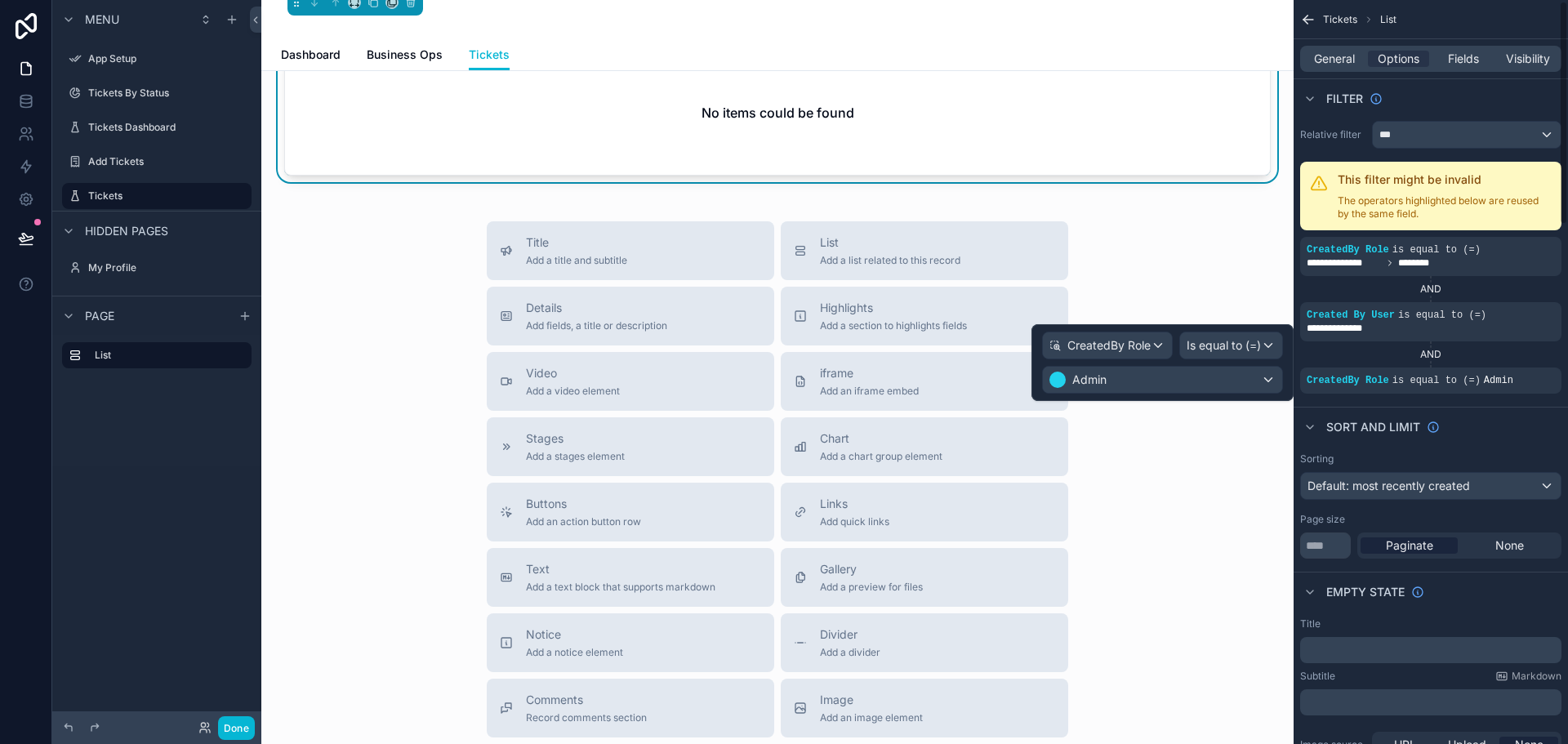
scroll to position [0, 0]
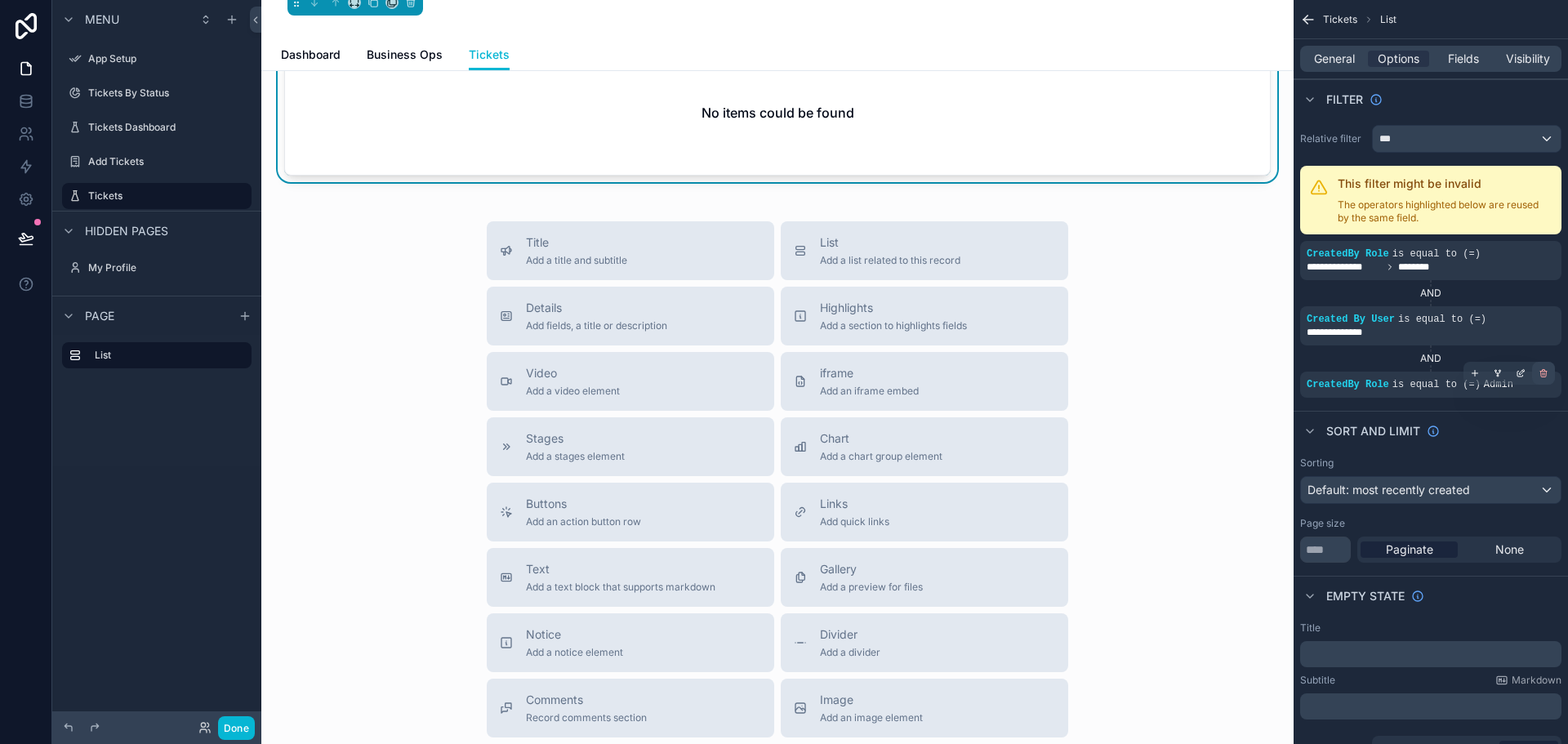
click at [1543, 373] on icon "scrollable content" at bounding box center [1543, 373] width 10 height 10
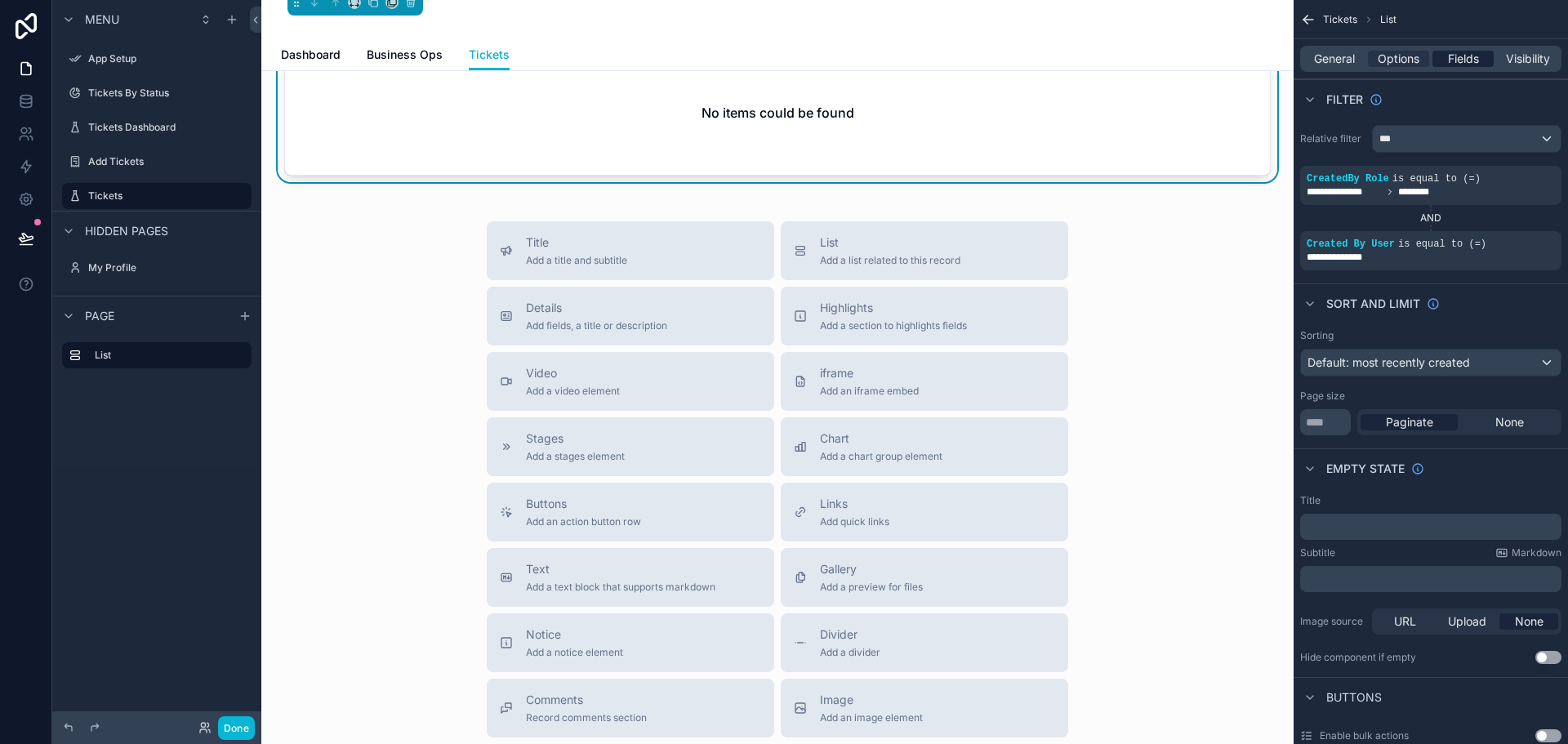
click at [1458, 54] on span "Fields" at bounding box center [1463, 59] width 31 height 17
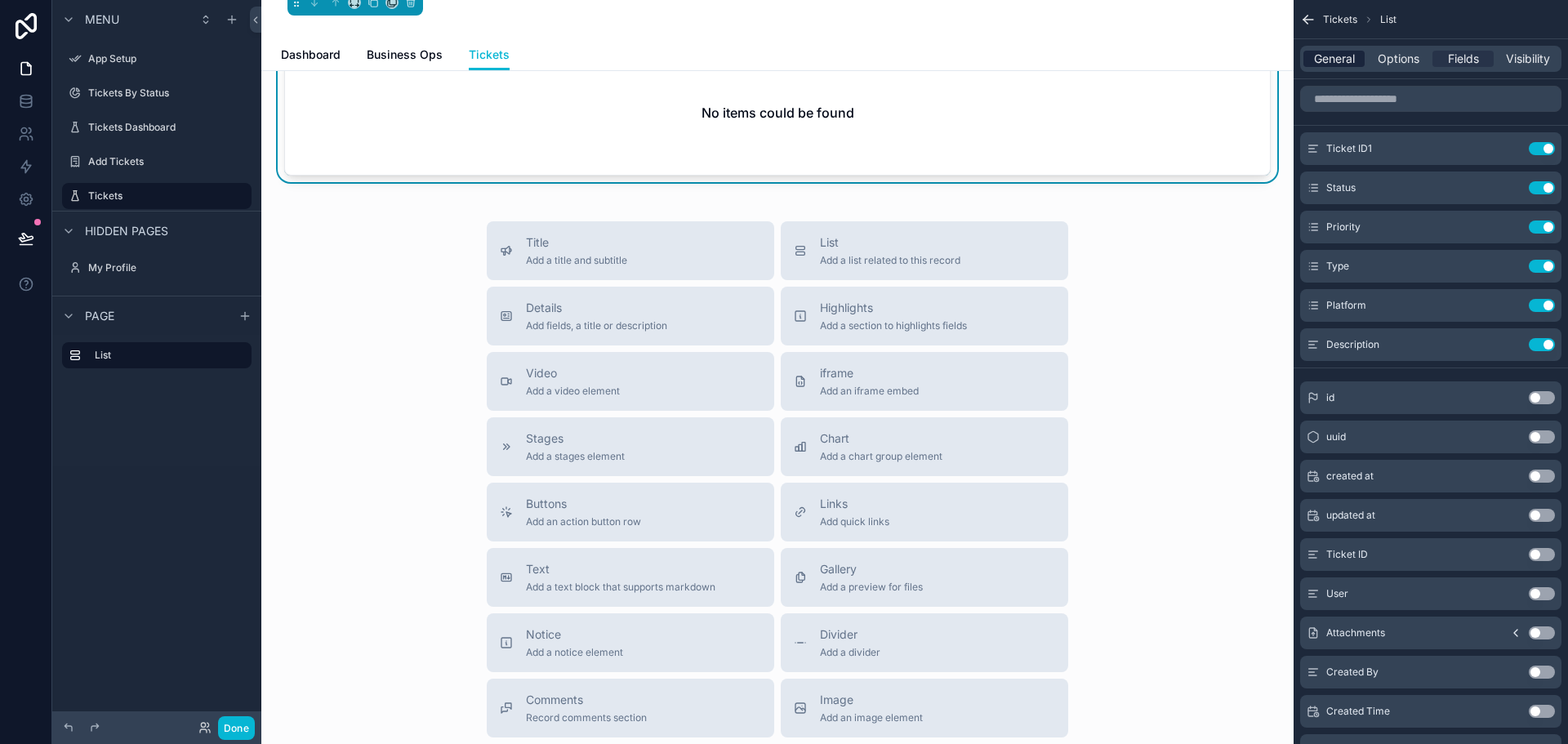
click at [1332, 64] on span "General" at bounding box center [1334, 59] width 40 height 17
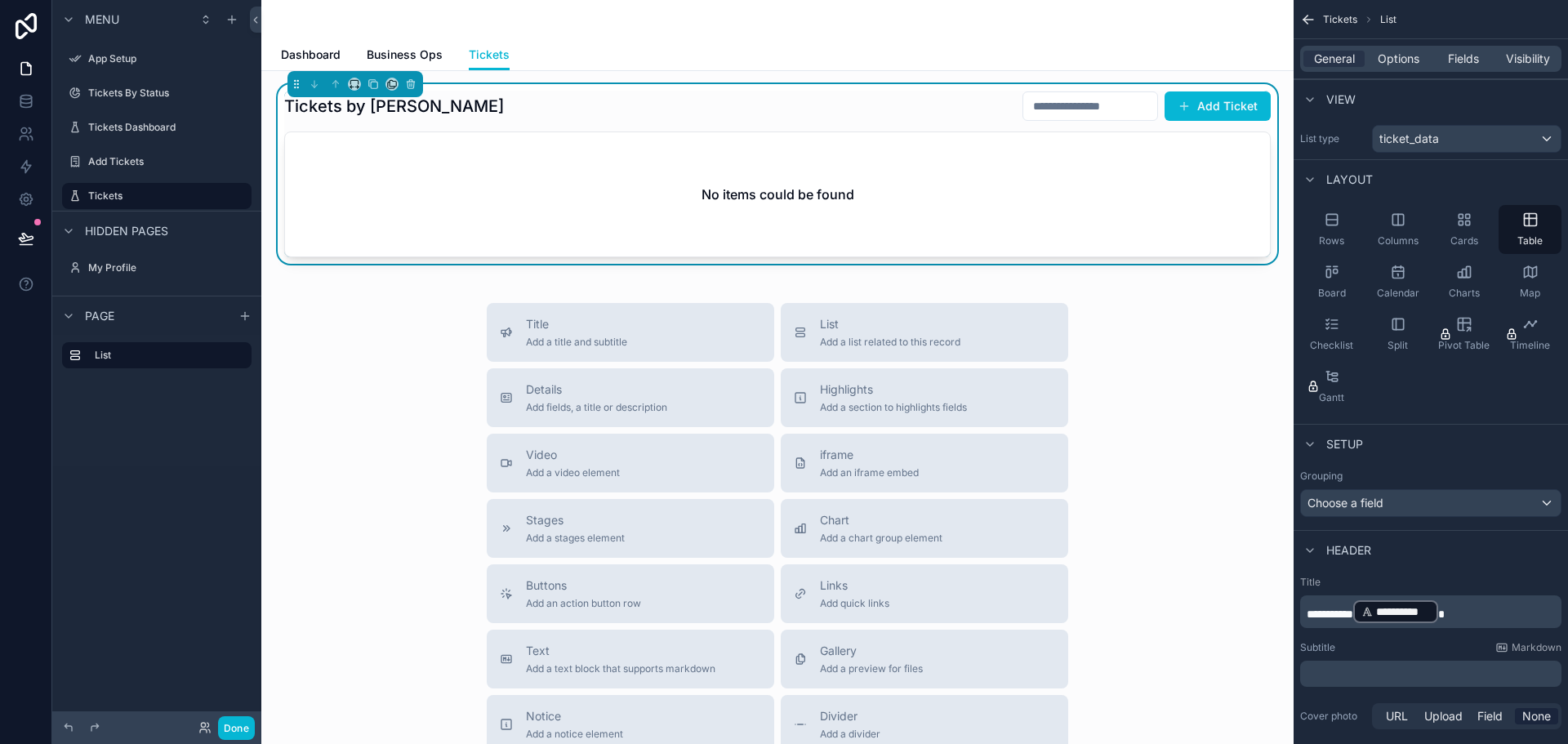
click at [358, 344] on div "Title Add a title and subtitle List Add a list related to this record Details A…" at bounding box center [777, 594] width 1006 height 582
click at [233, 720] on button "Done" at bounding box center [236, 728] width 37 height 24
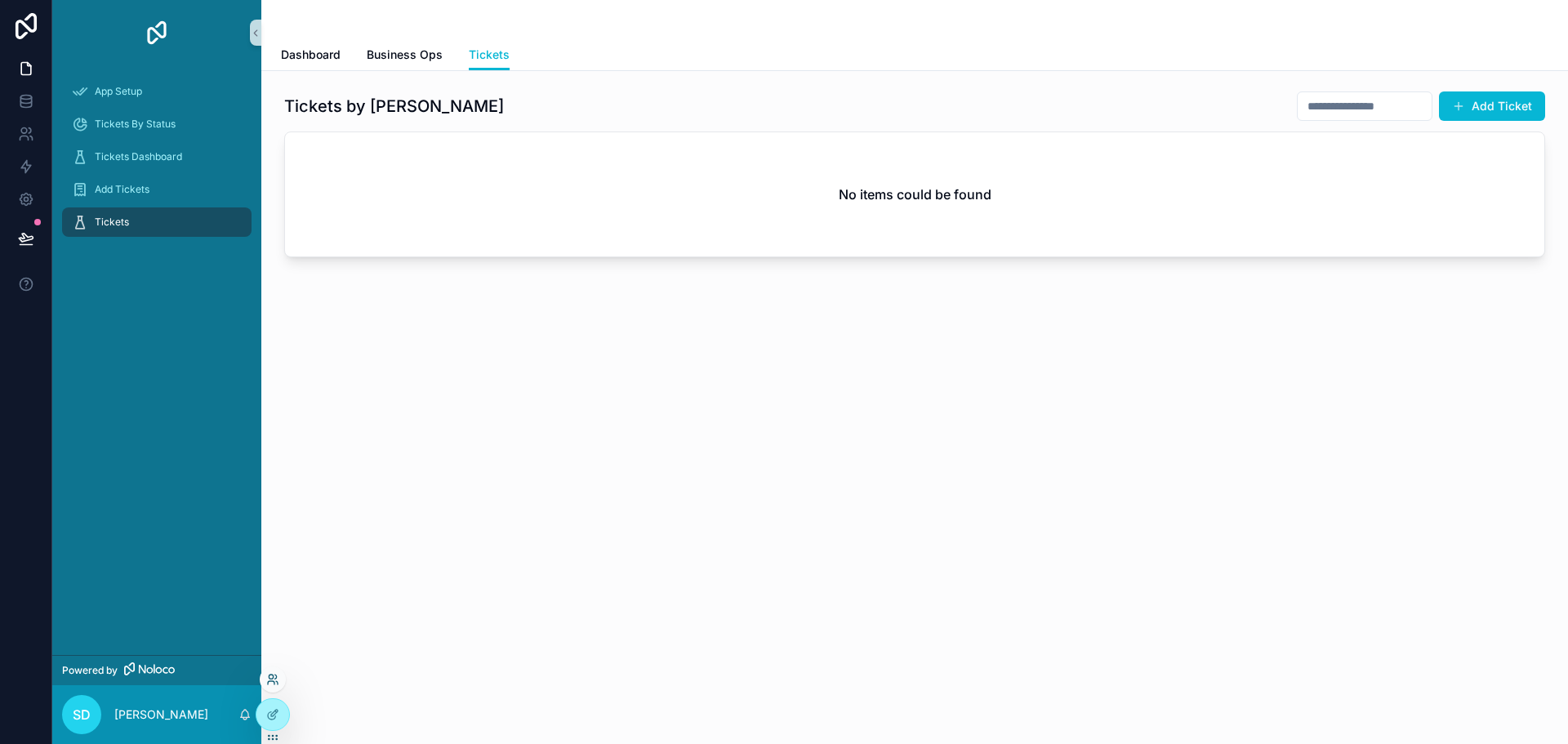
click at [272, 679] on icon at bounding box center [271, 677] width 4 height 4
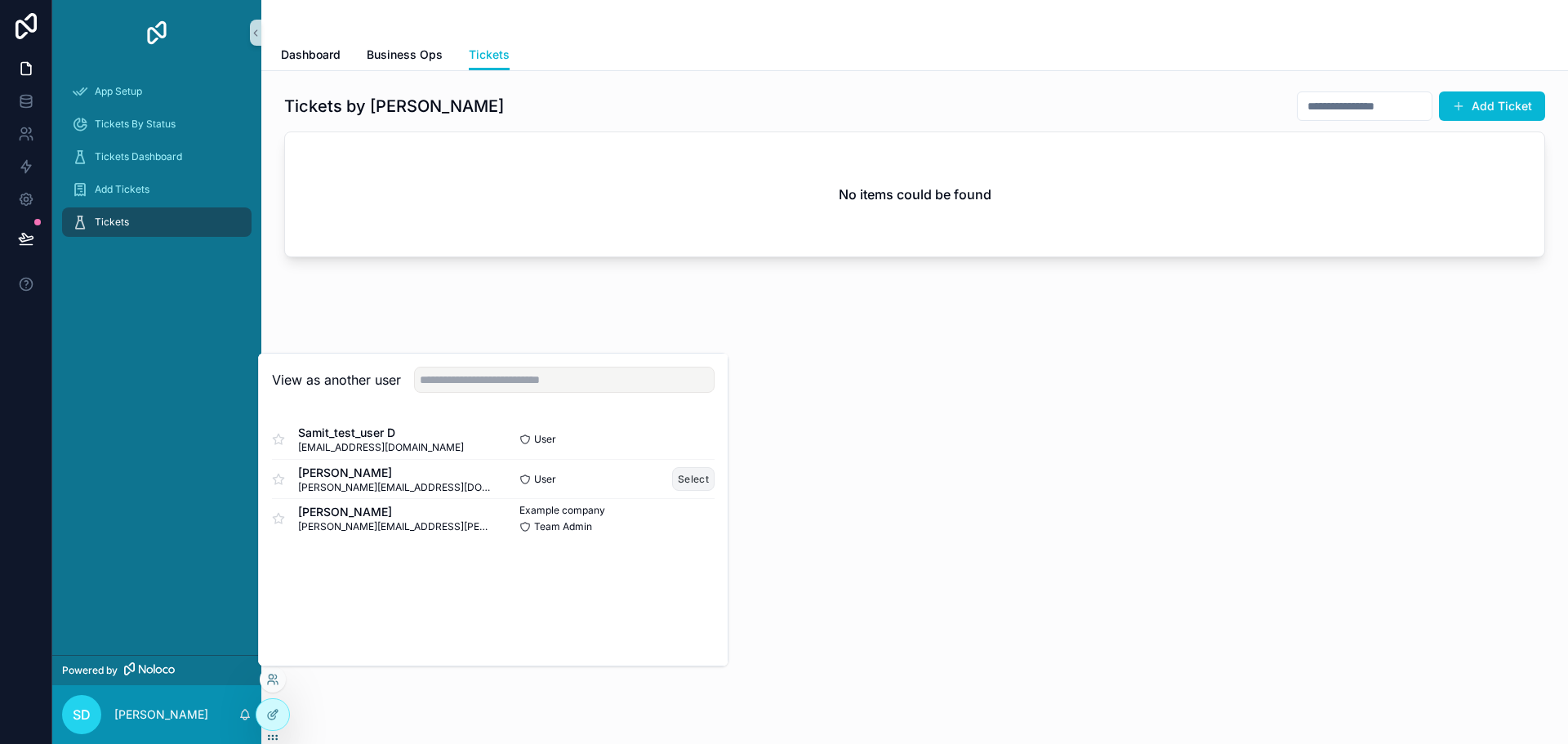
click at [691, 476] on button "Select" at bounding box center [693, 480] width 42 height 24
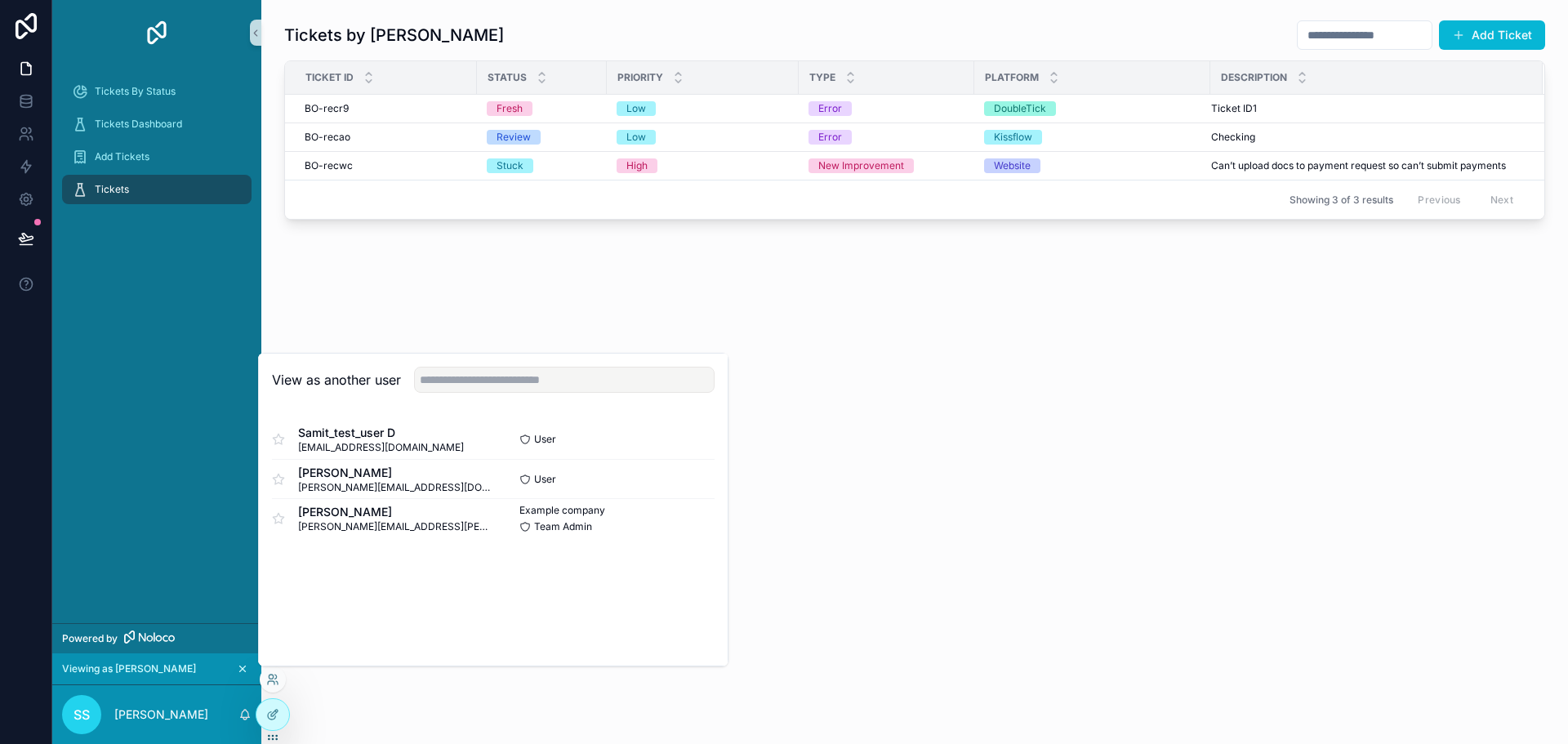
click at [498, 312] on div "Tickets by Shadab Add Ticket Ticket ID Status Priority Type Platform Descriptio…" at bounding box center [915, 165] width 1307 height 331
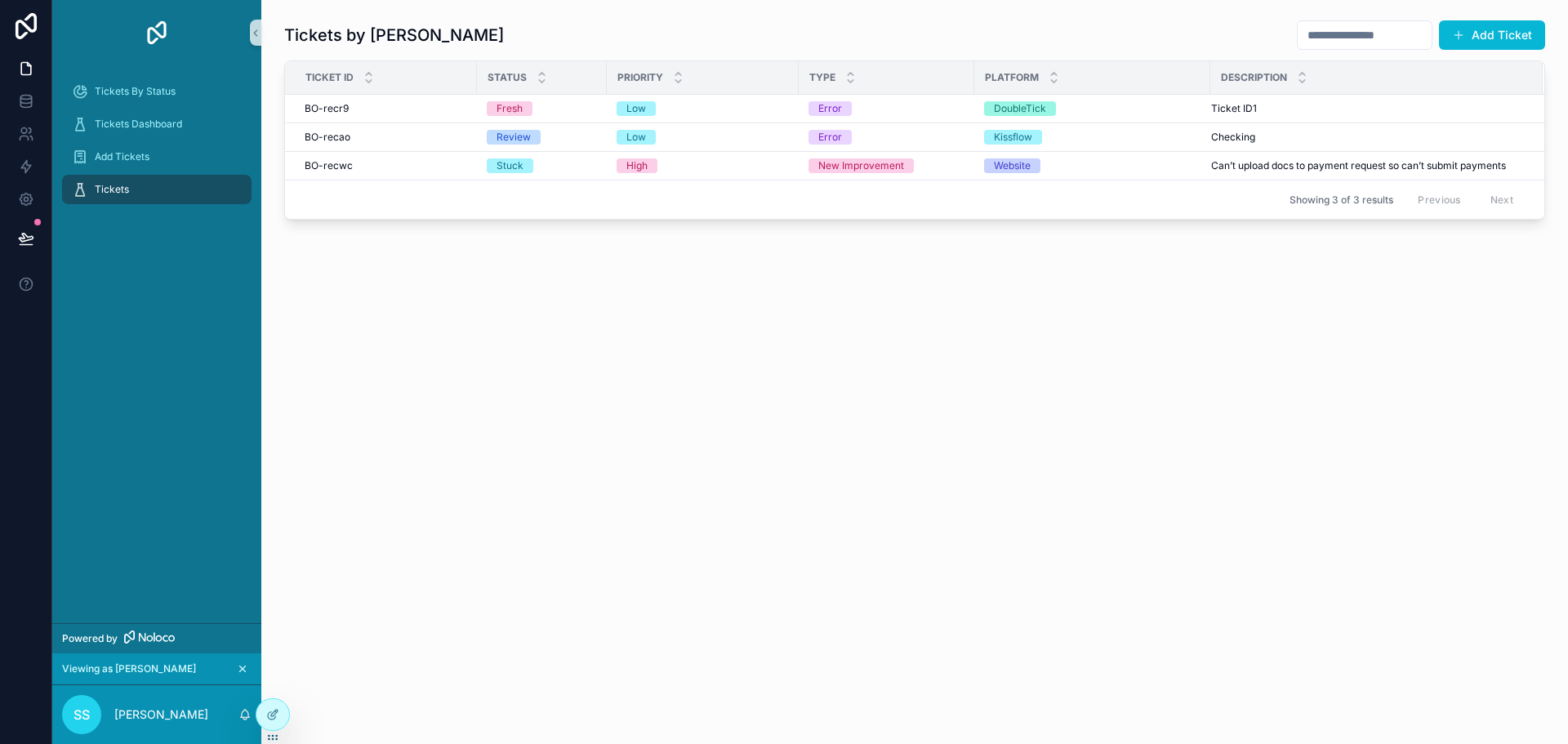
click at [423, 254] on div "Tickets by Shadab Add Ticket Ticket ID Status Priority Type Platform Descriptio…" at bounding box center [915, 165] width 1307 height 331
click at [243, 668] on icon "scrollable content" at bounding box center [242, 668] width 11 height 11
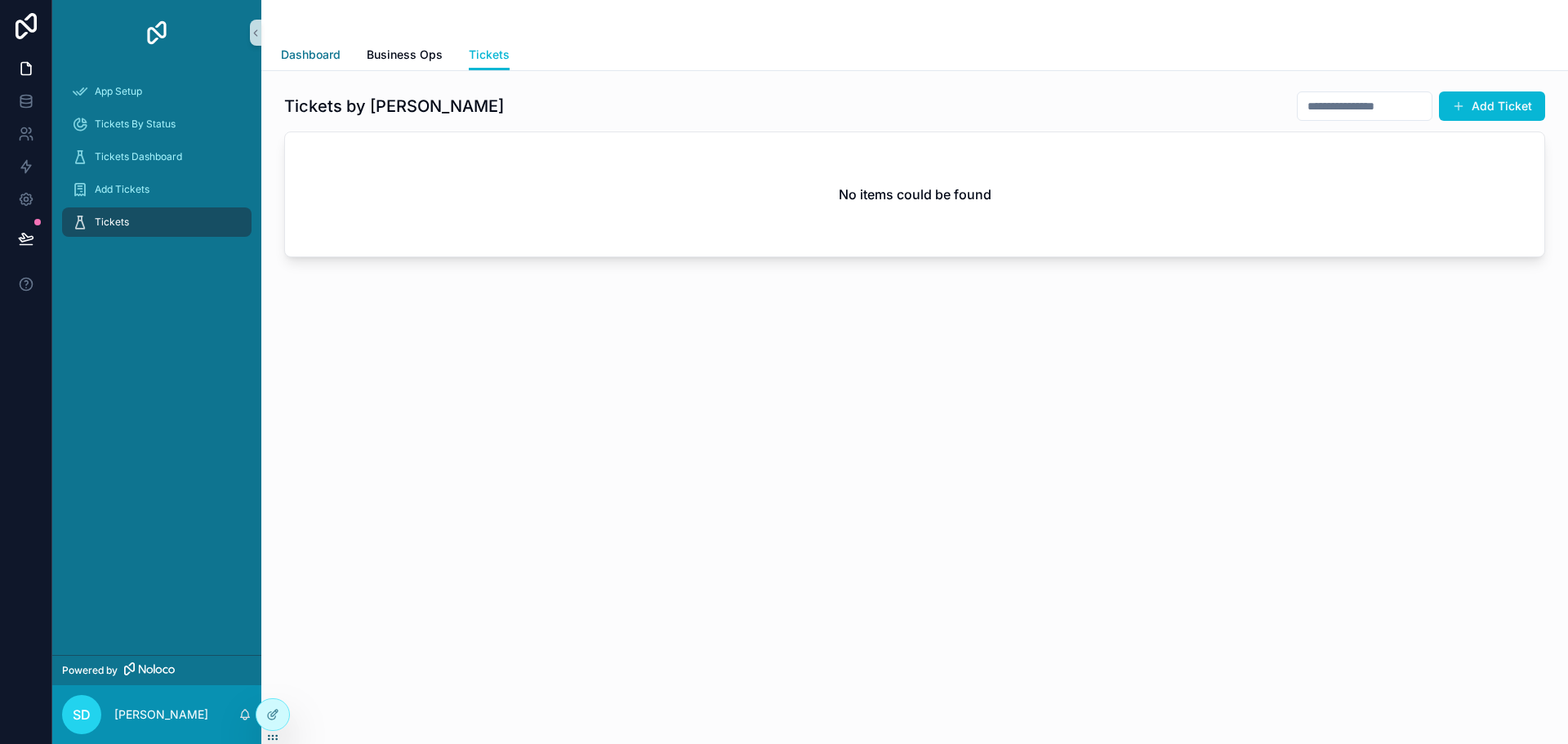
click at [307, 47] on span "Dashboard" at bounding box center [310, 55] width 60 height 17
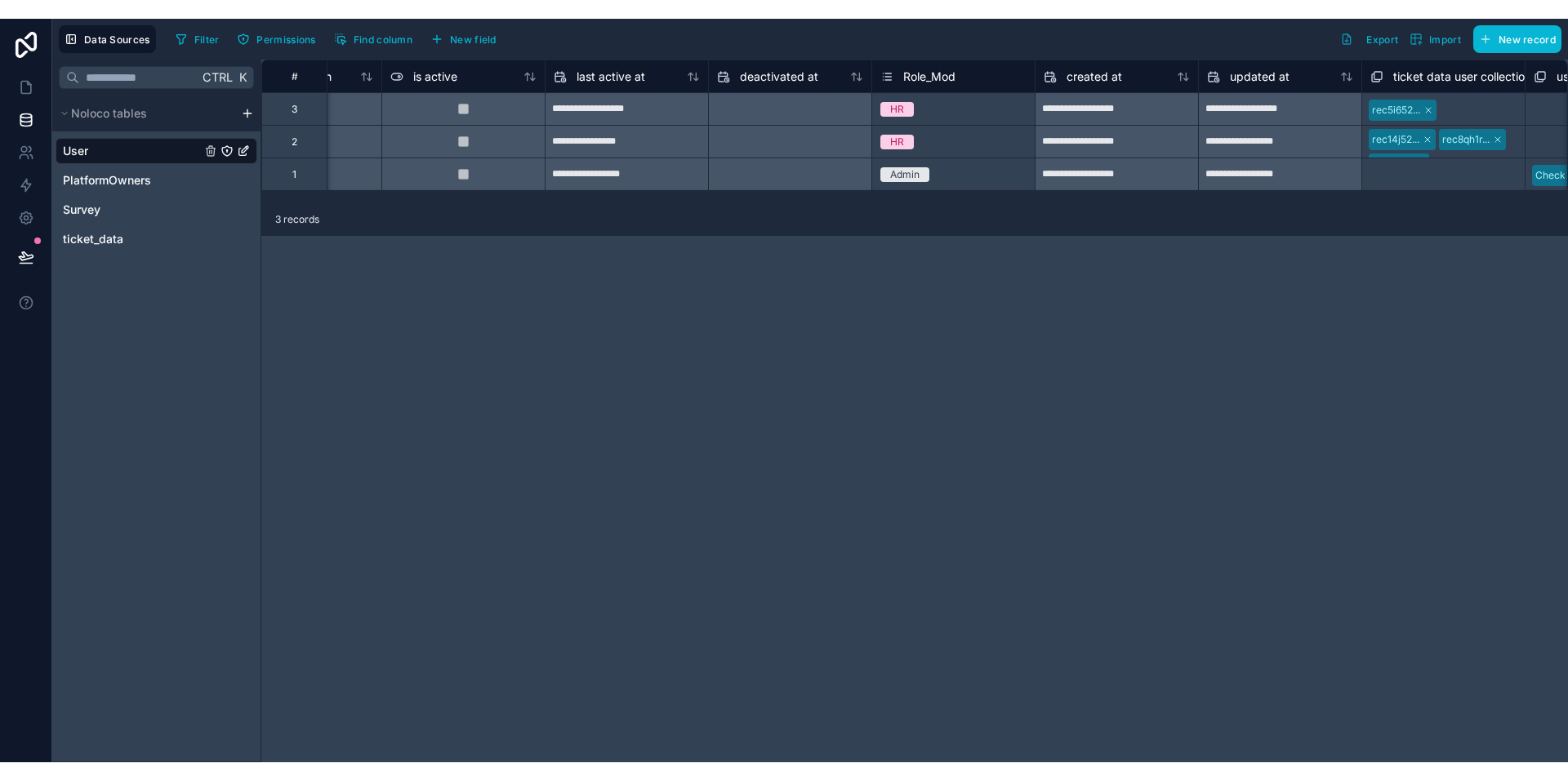
scroll to position [0, 1372]
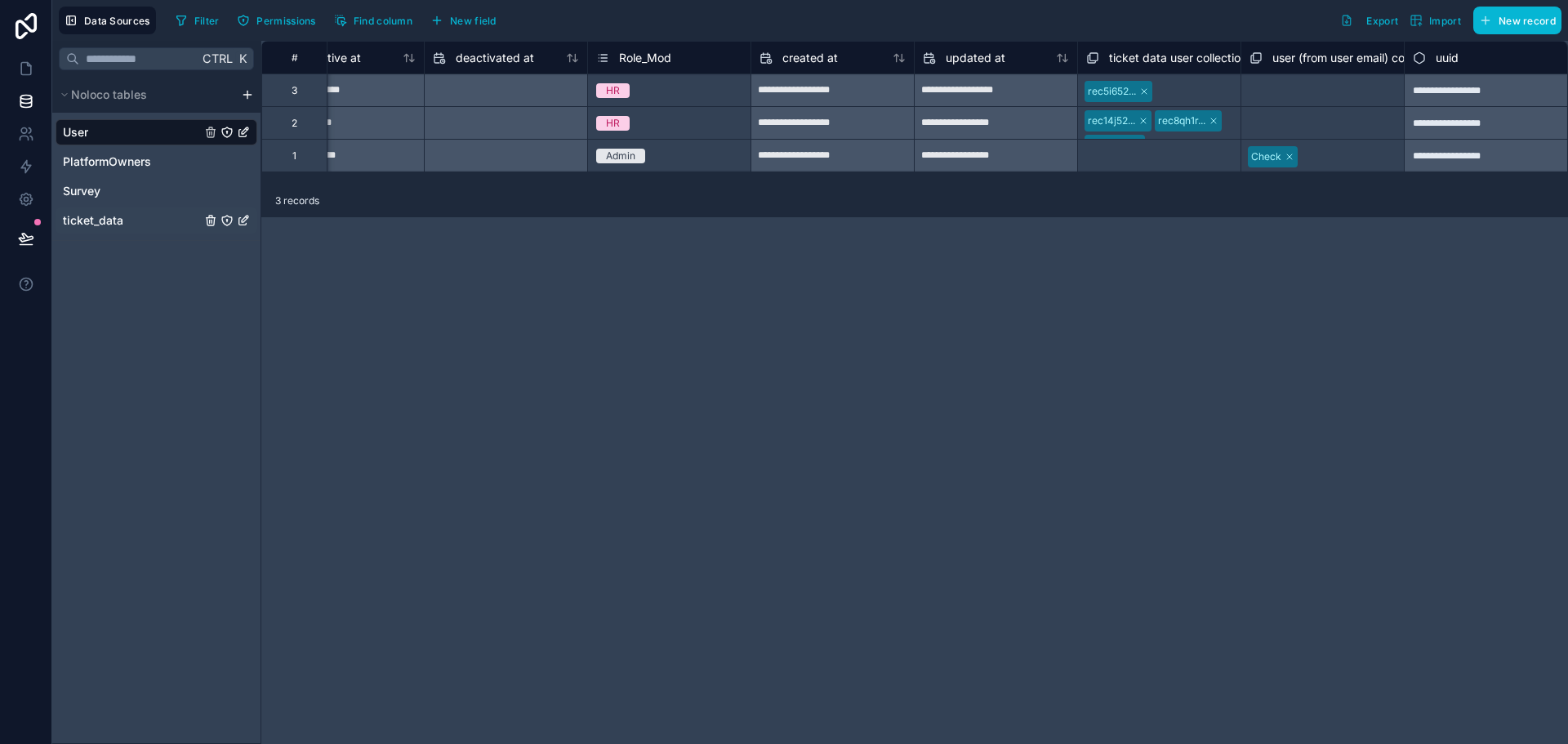
click at [82, 218] on span "ticket_data" at bounding box center [93, 221] width 61 height 17
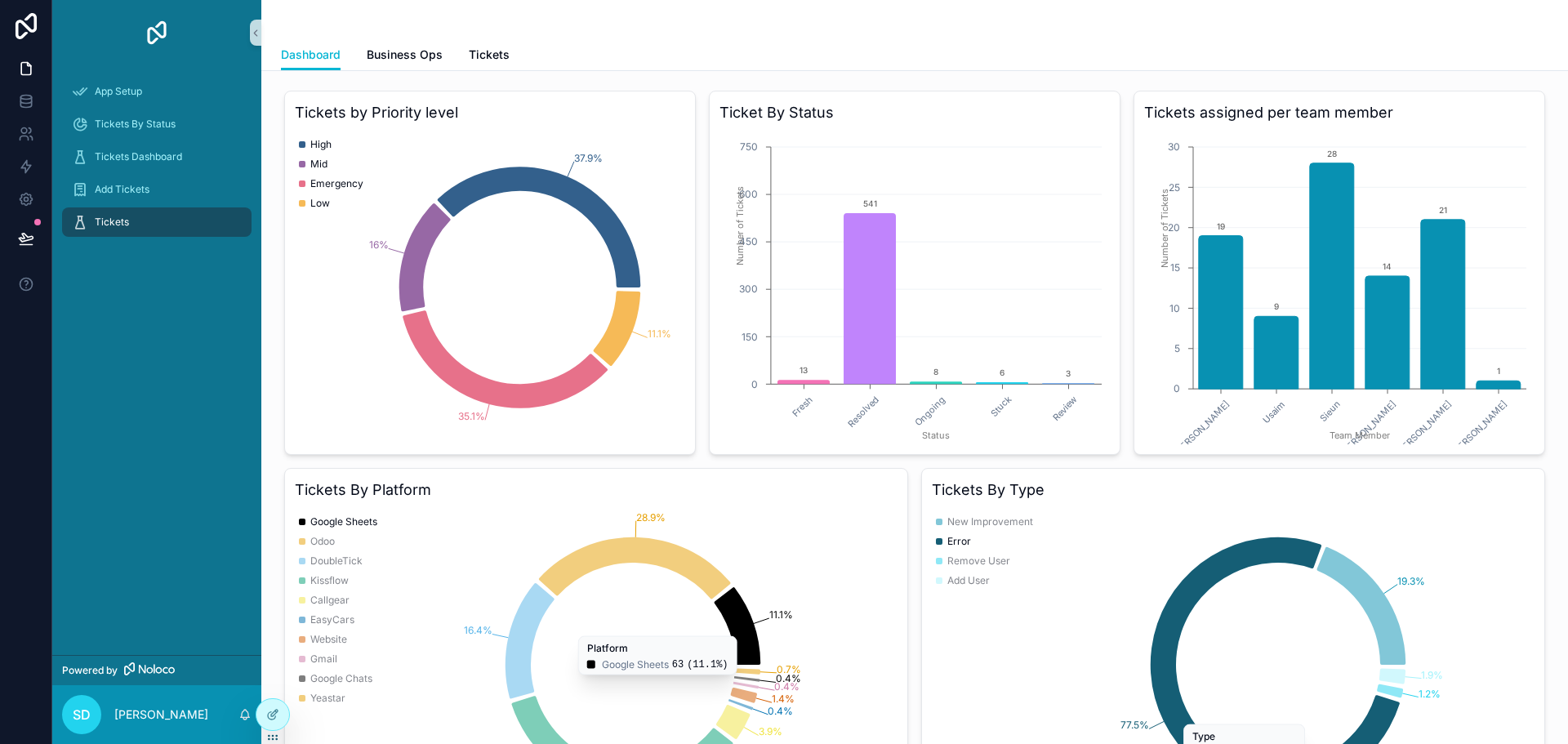
click at [698, 180] on div "Tickets by Priority level 37.9% 16% 35.1% 11.1% High Mid Emergency Low Ticket B…" at bounding box center [915, 461] width 1261 height 742
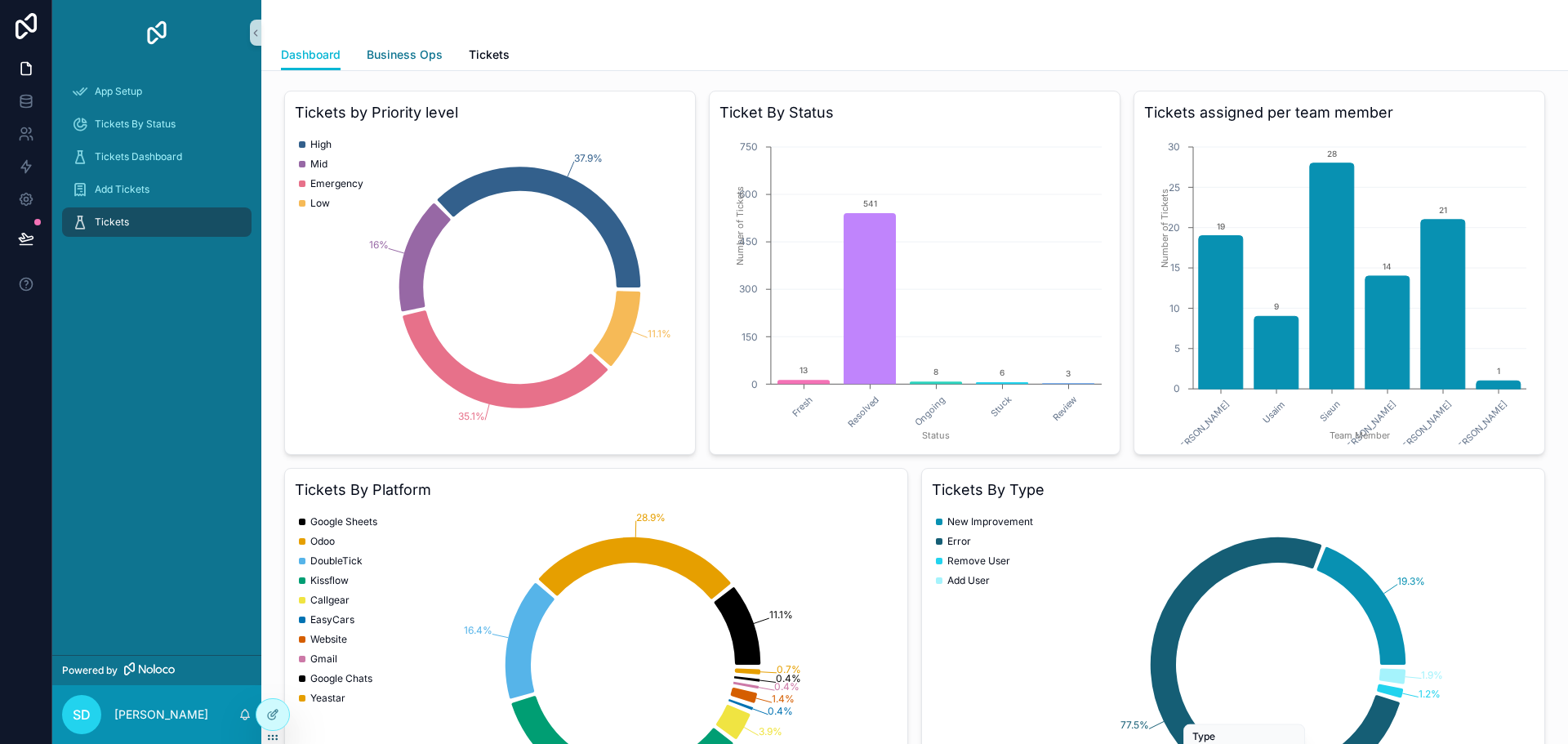
click at [412, 54] on span "Business Ops" at bounding box center [404, 55] width 76 height 17
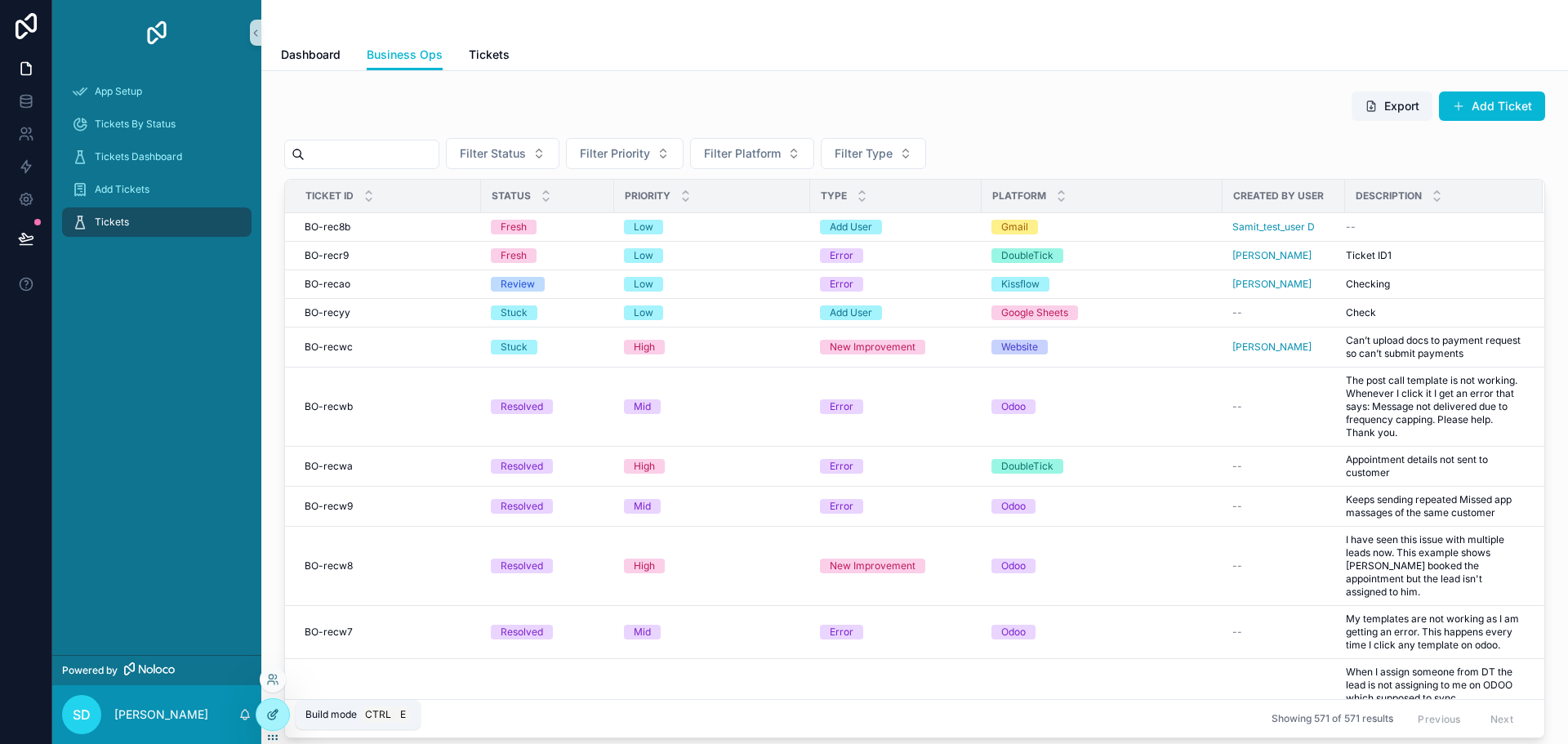
click at [272, 714] on icon at bounding box center [272, 715] width 13 height 13
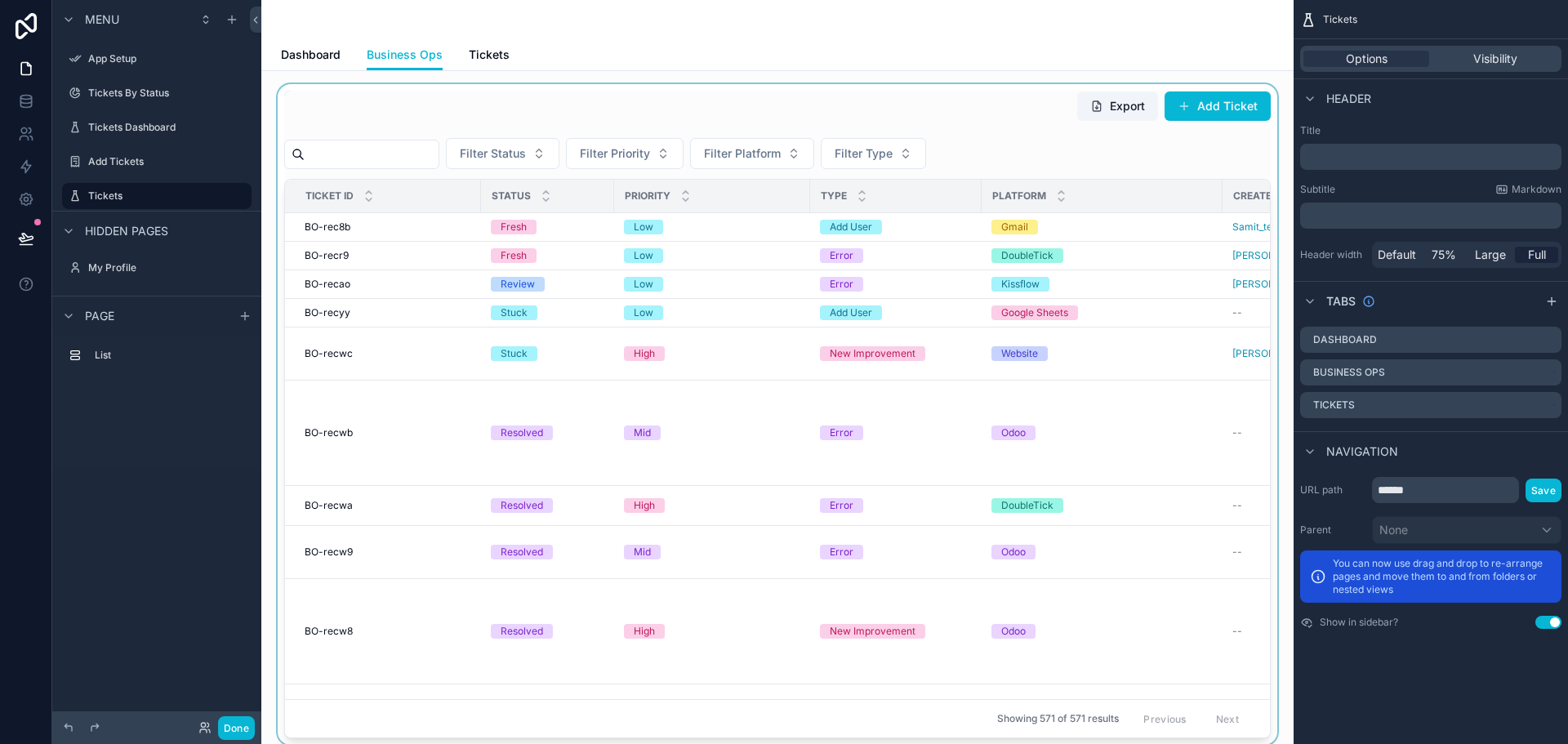
click at [967, 273] on div "scrollable content" at bounding box center [777, 414] width 1006 height 661
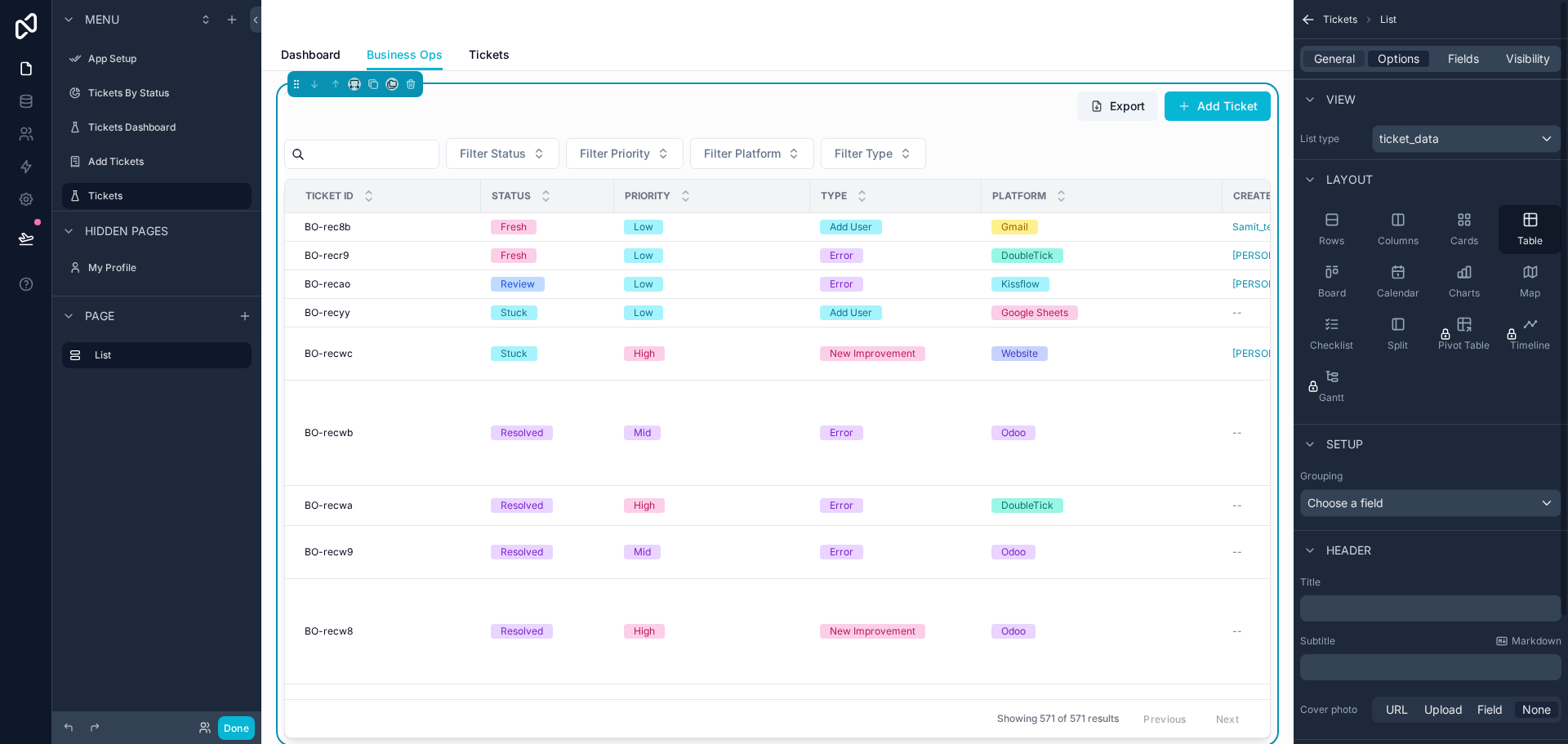
click at [1384, 62] on span "Options" at bounding box center [1398, 59] width 41 height 17
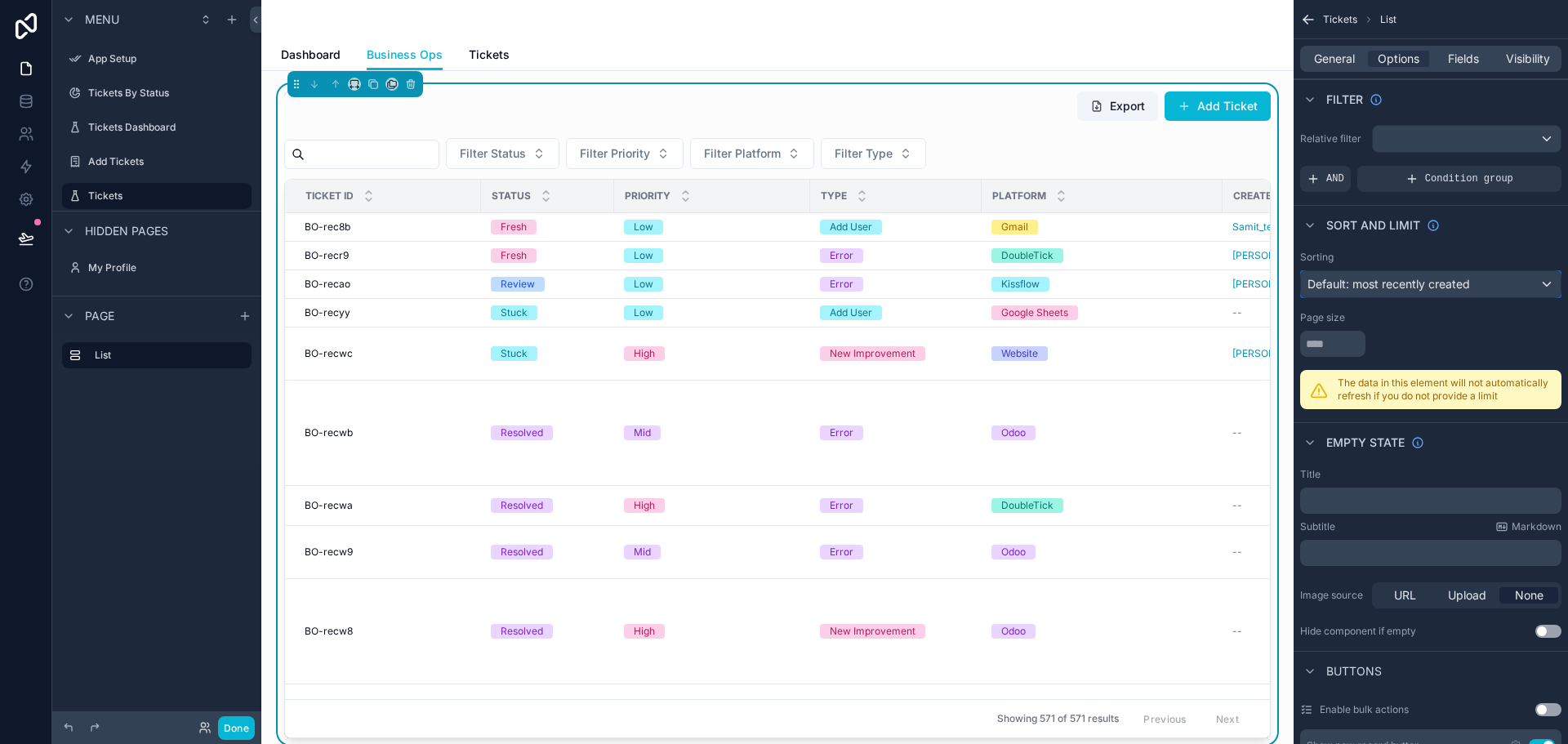
click at [1423, 285] on span "Default: most recently created" at bounding box center [1388, 284] width 163 height 14
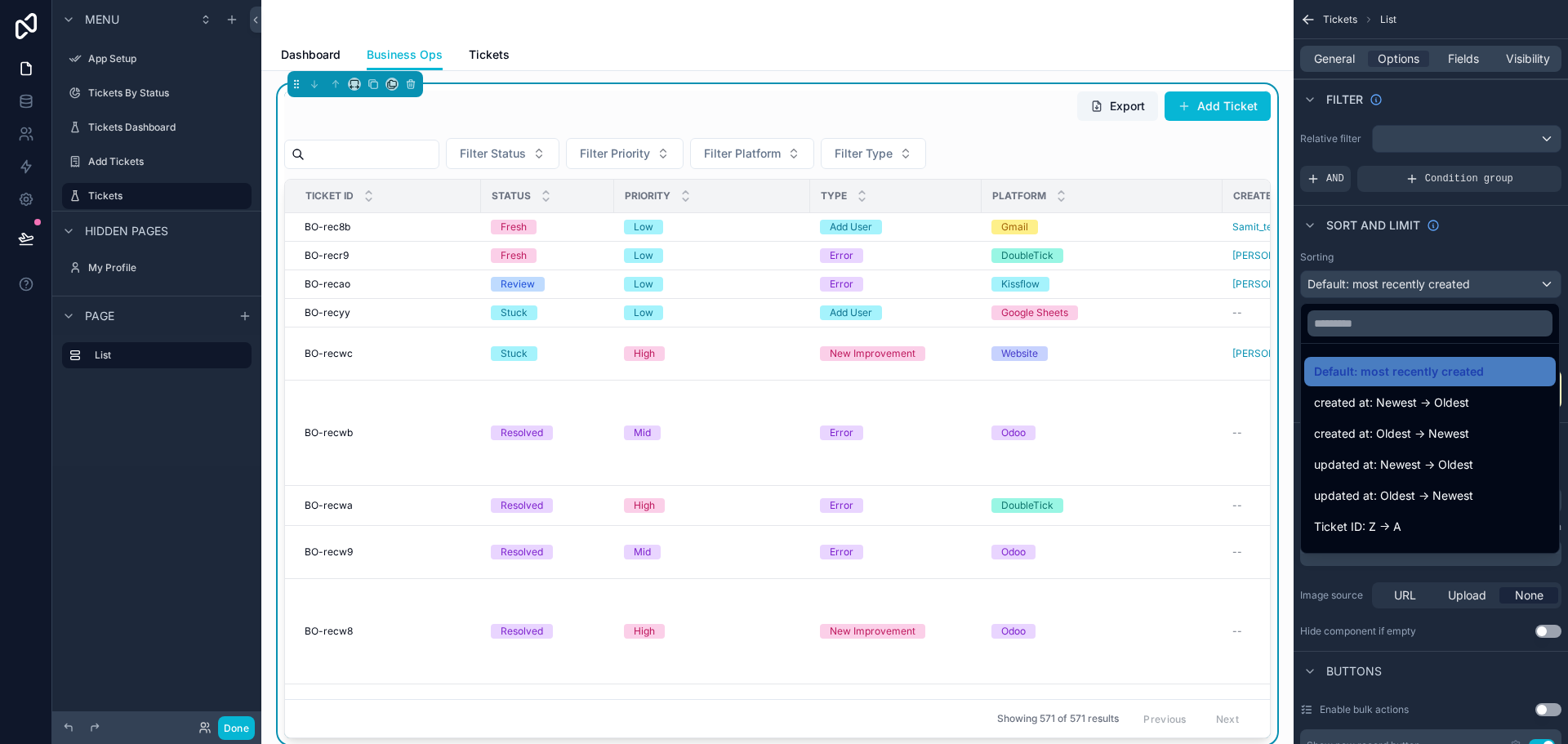
click at [1482, 240] on div "scrollable content" at bounding box center [784, 372] width 1568 height 744
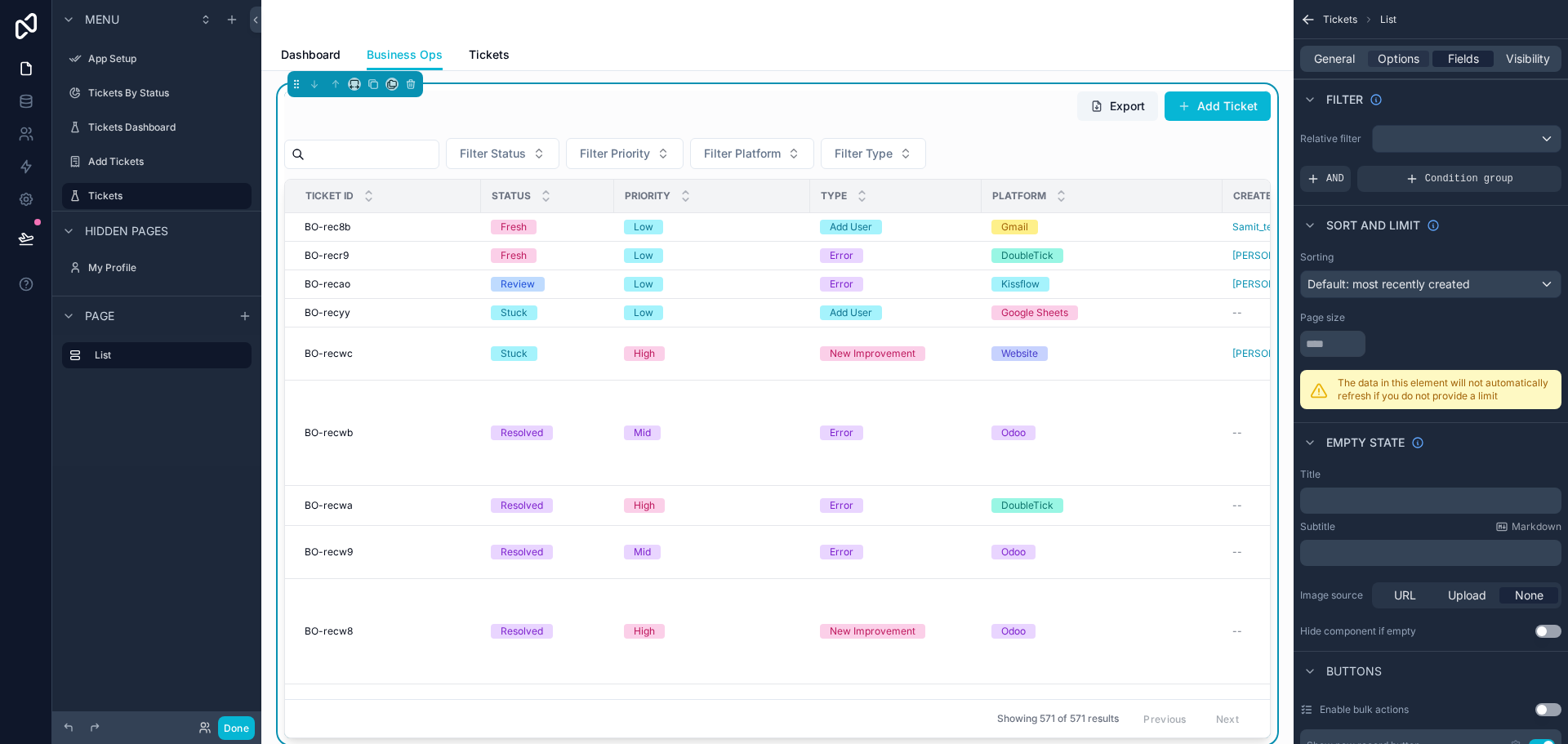
click at [1467, 64] on span "Fields" at bounding box center [1463, 59] width 31 height 17
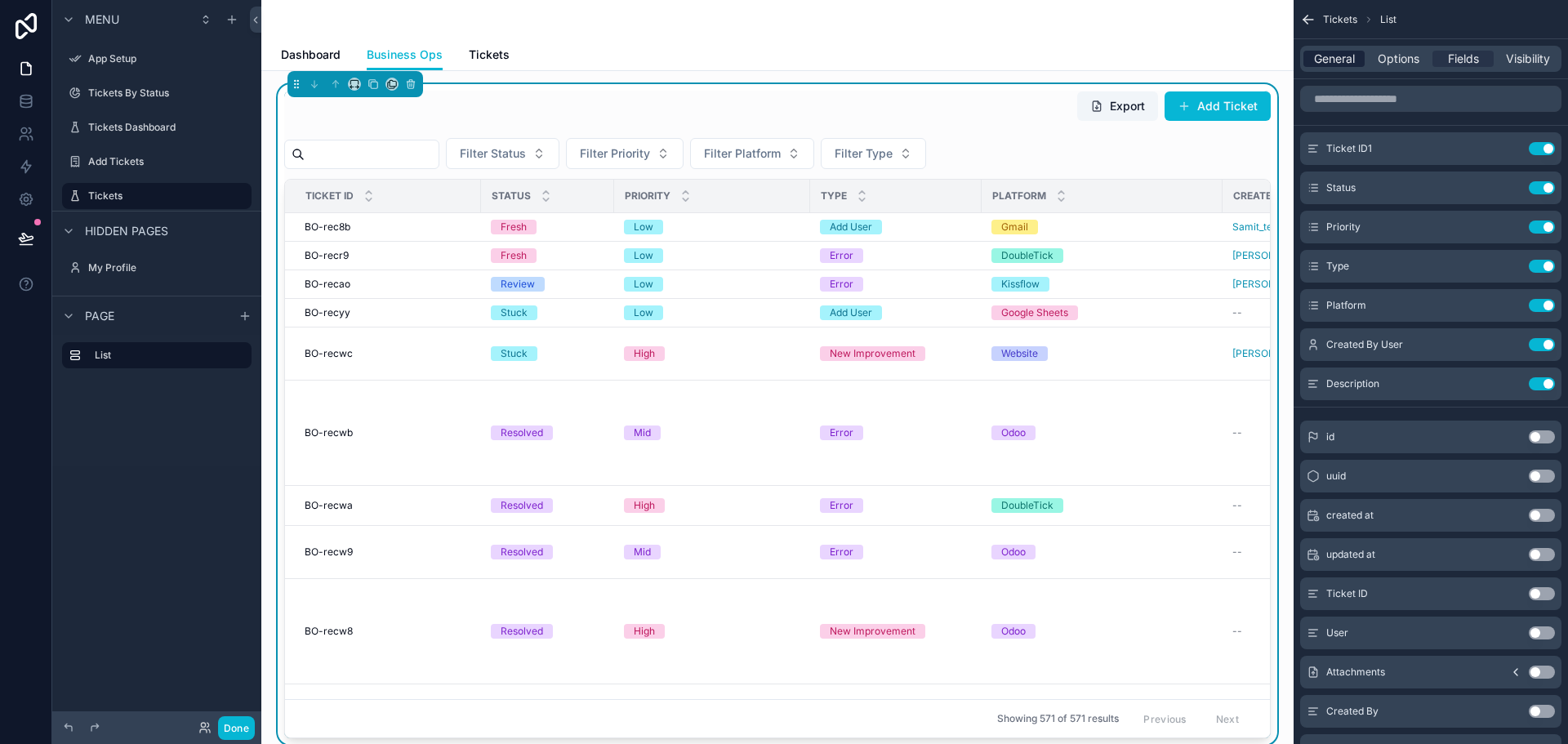
click at [1314, 52] on span "General" at bounding box center [1334, 59] width 40 height 17
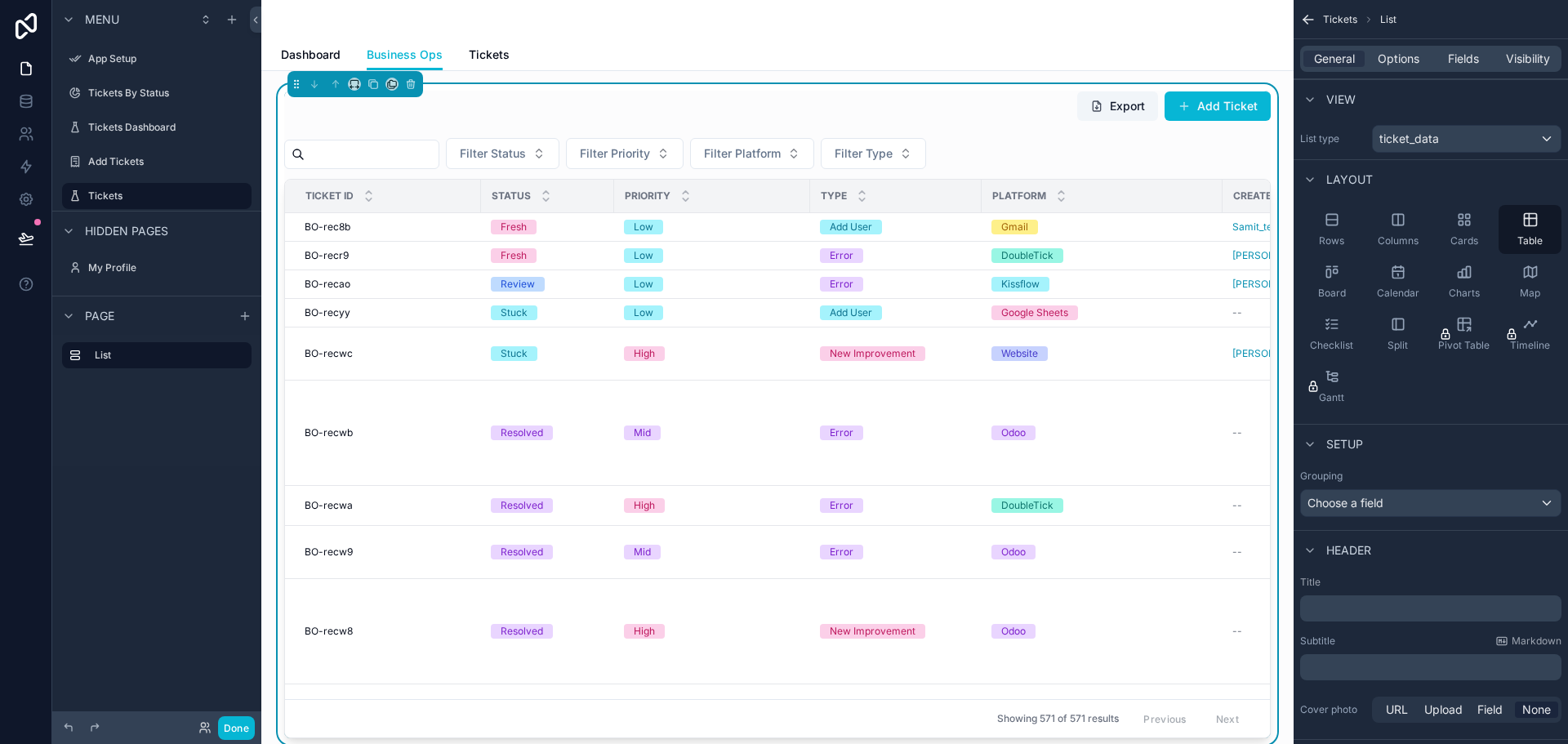
click at [1306, 18] on icon "scrollable content" at bounding box center [1309, 19] width 17 height 17
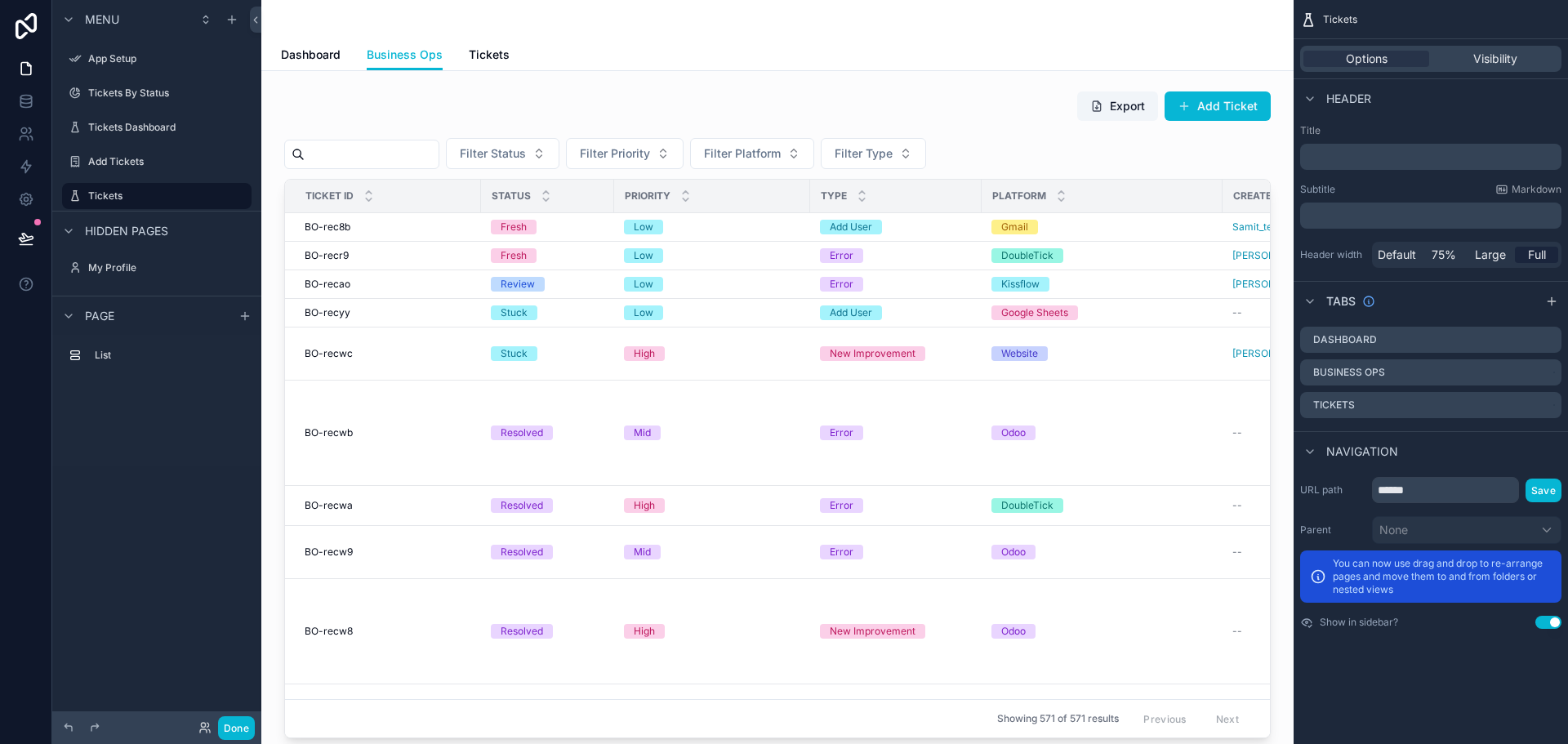
click at [471, 52] on span "Tickets" at bounding box center [489, 55] width 40 height 17
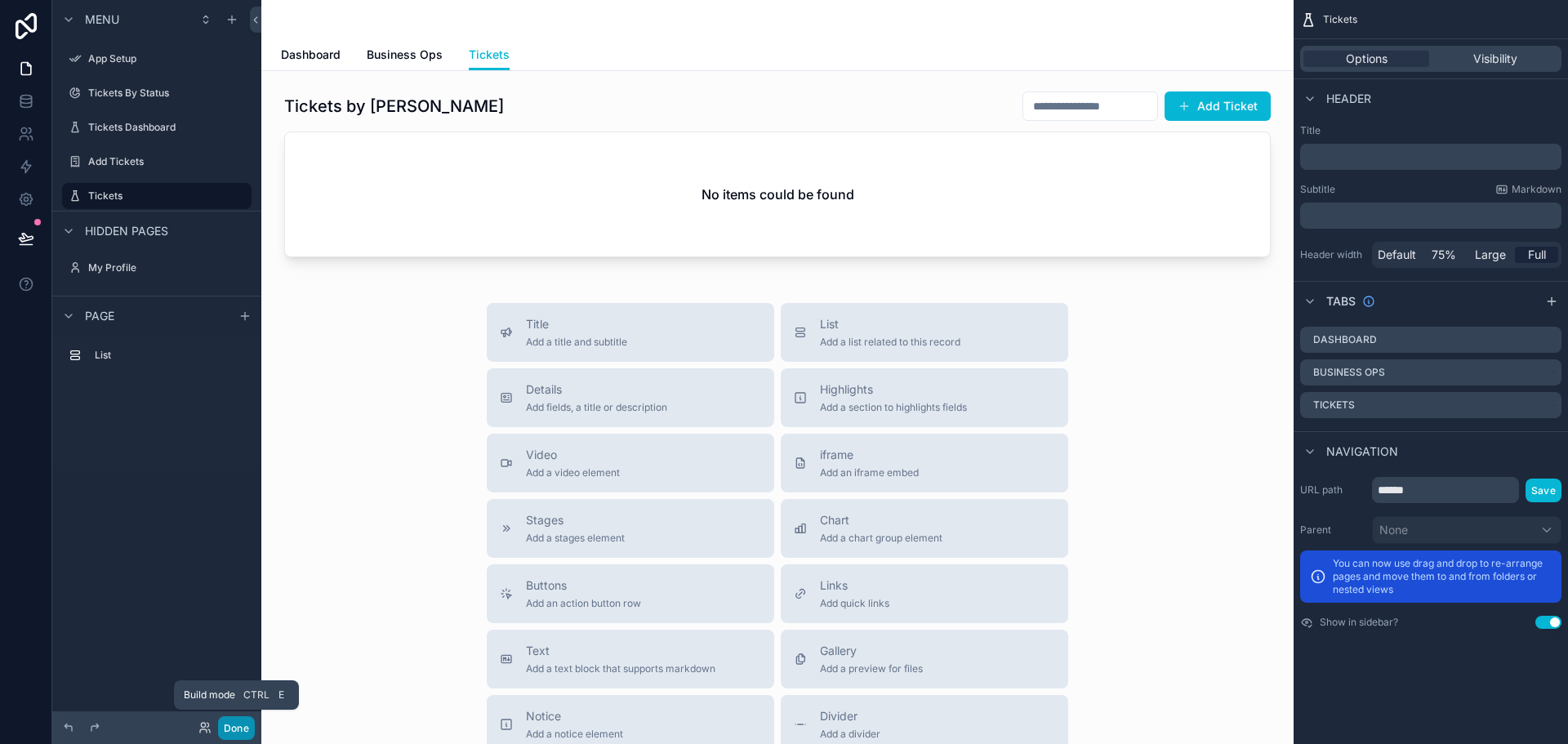
click at [246, 725] on button "Done" at bounding box center [236, 728] width 37 height 24
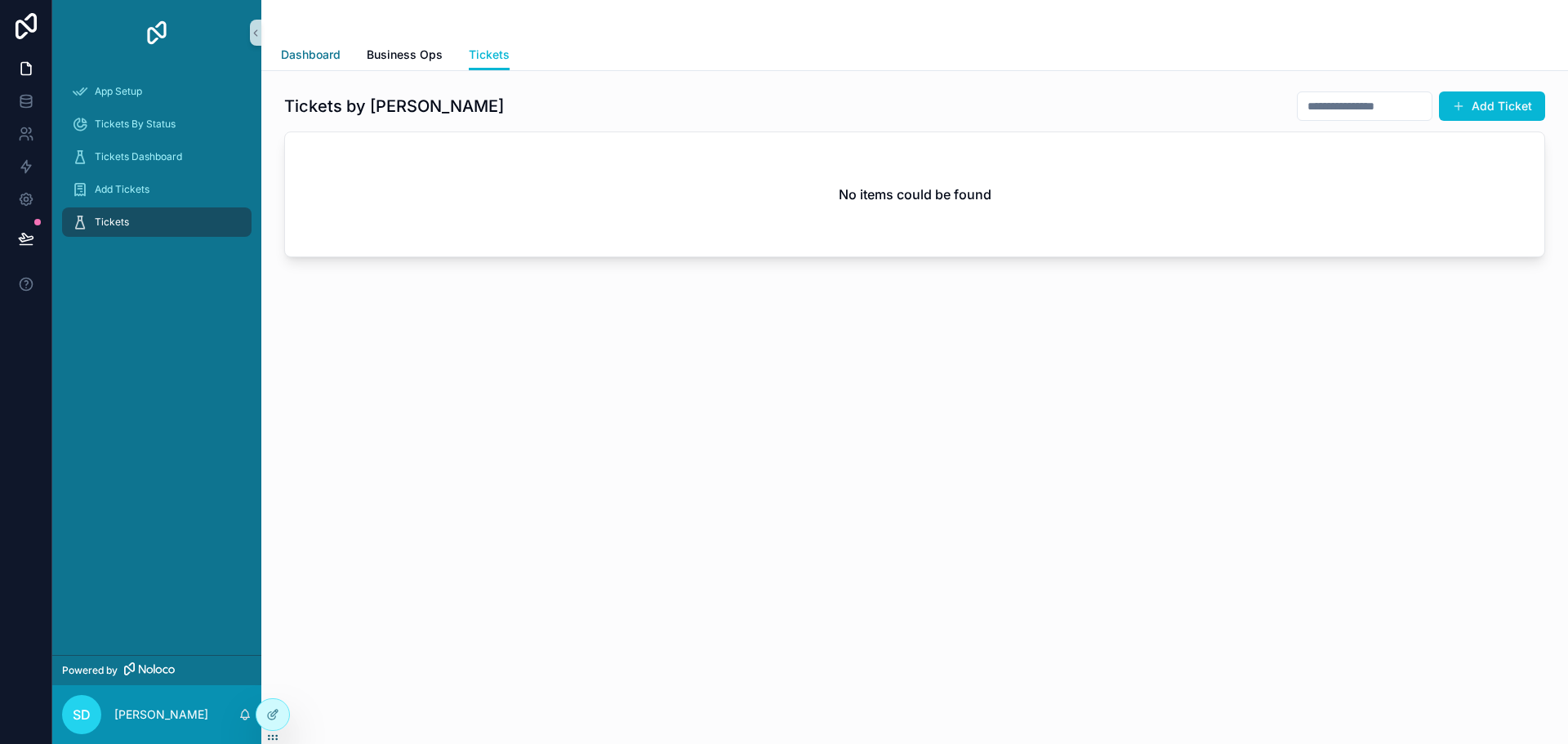
click at [301, 59] on span "Dashboard" at bounding box center [310, 55] width 60 height 17
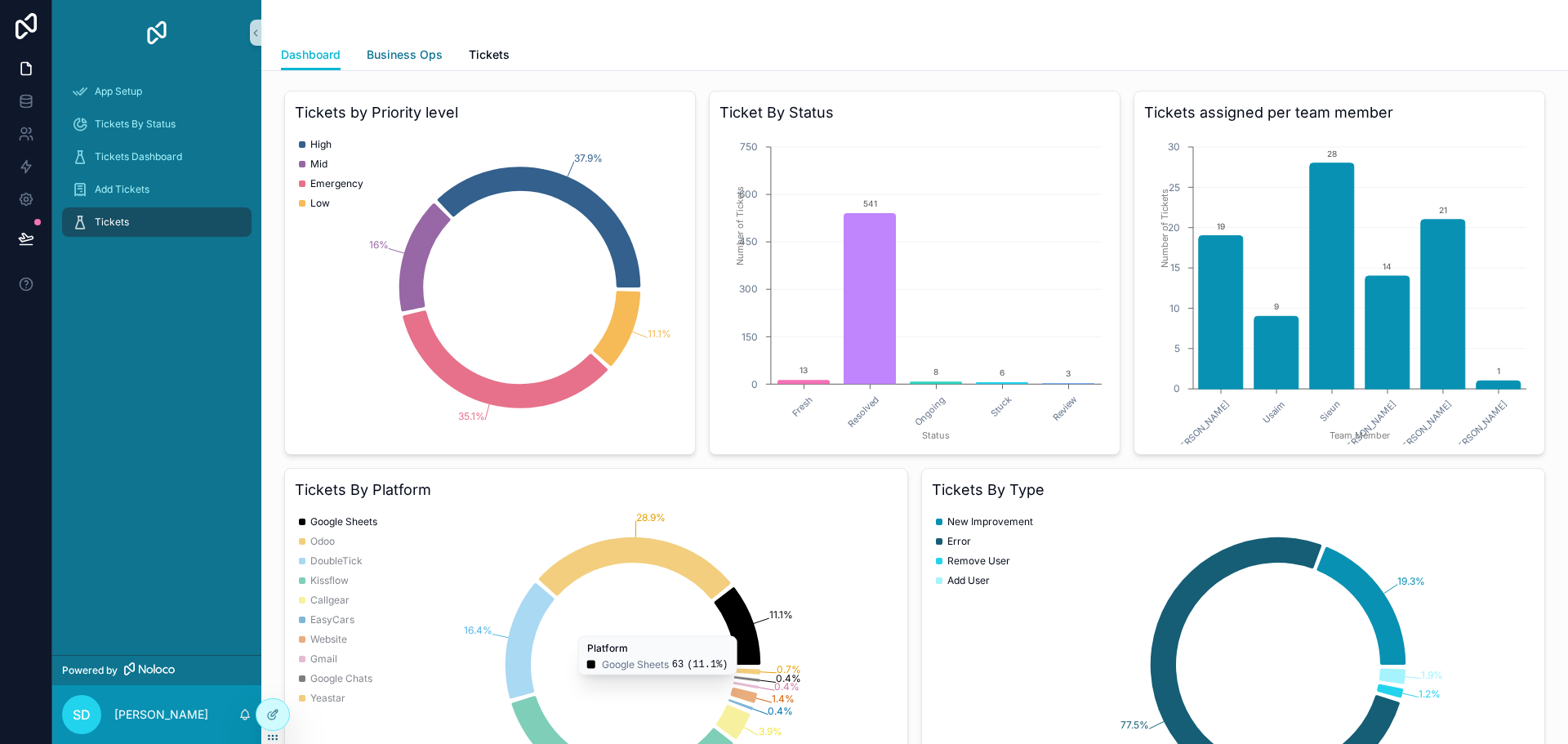
click at [415, 41] on link "Business Ops" at bounding box center [404, 55] width 76 height 32
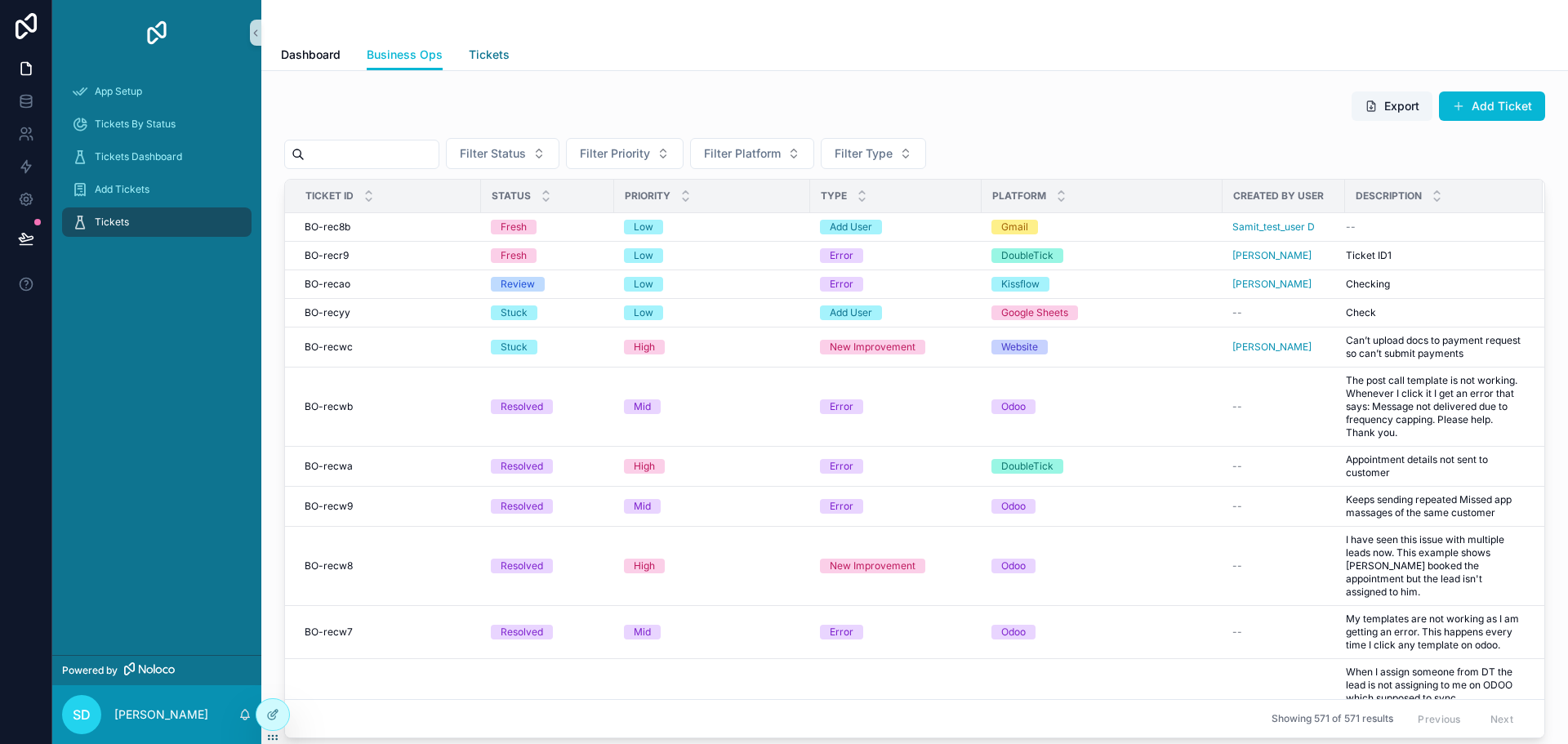
click at [488, 42] on link "Tickets" at bounding box center [489, 55] width 40 height 32
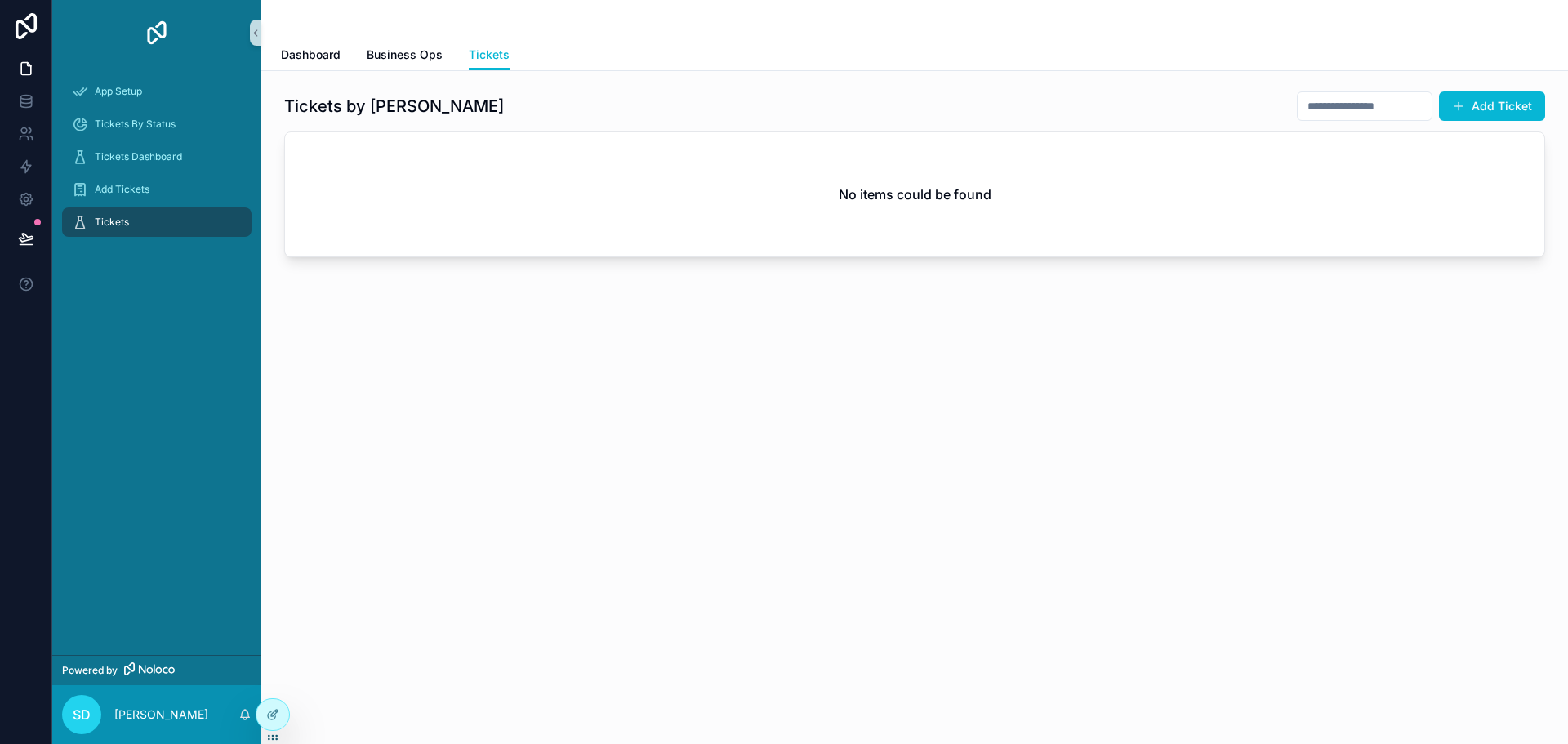
click at [1307, 109] on input "scrollable content" at bounding box center [1365, 106] width 134 height 23
click at [904, 407] on div "Tickets Dashboard Business Ops Tickets Tickets by [PERSON_NAME] Add Ticket No i…" at bounding box center [915, 372] width 1307 height 744
click at [405, 54] on span "Business Ops" at bounding box center [404, 55] width 76 height 17
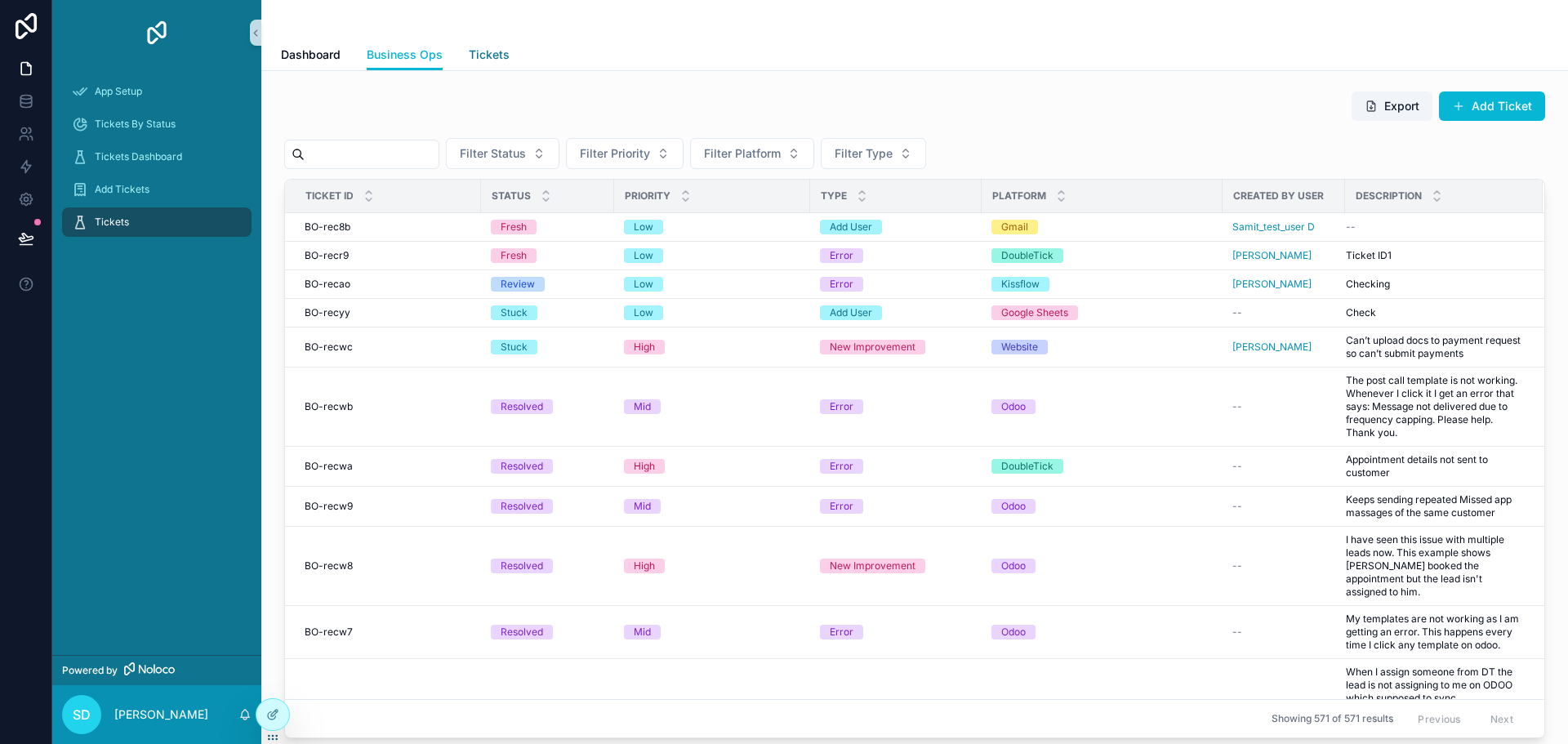
click at [480, 52] on span "Tickets" at bounding box center [489, 55] width 40 height 17
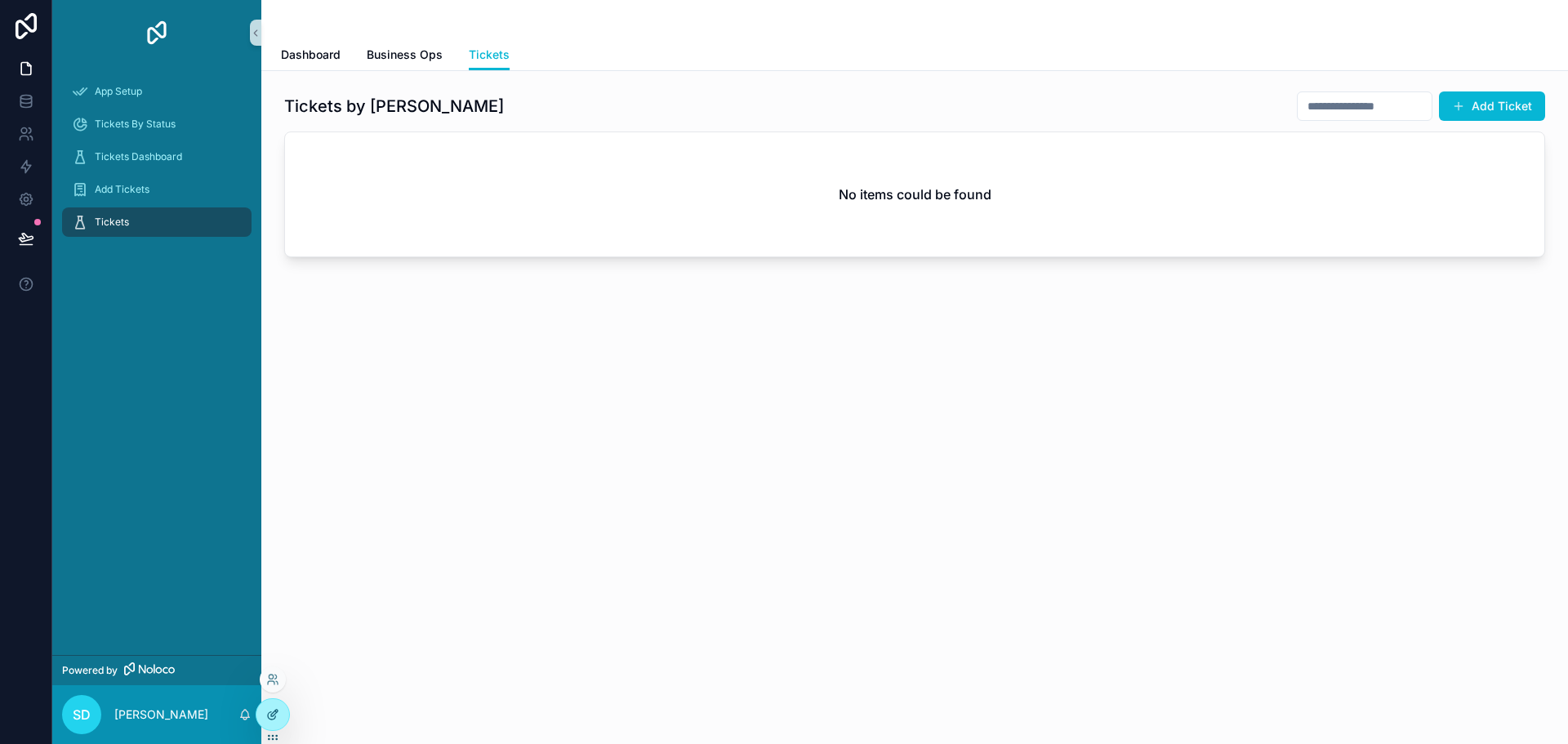
click at [282, 714] on div at bounding box center [272, 715] width 32 height 31
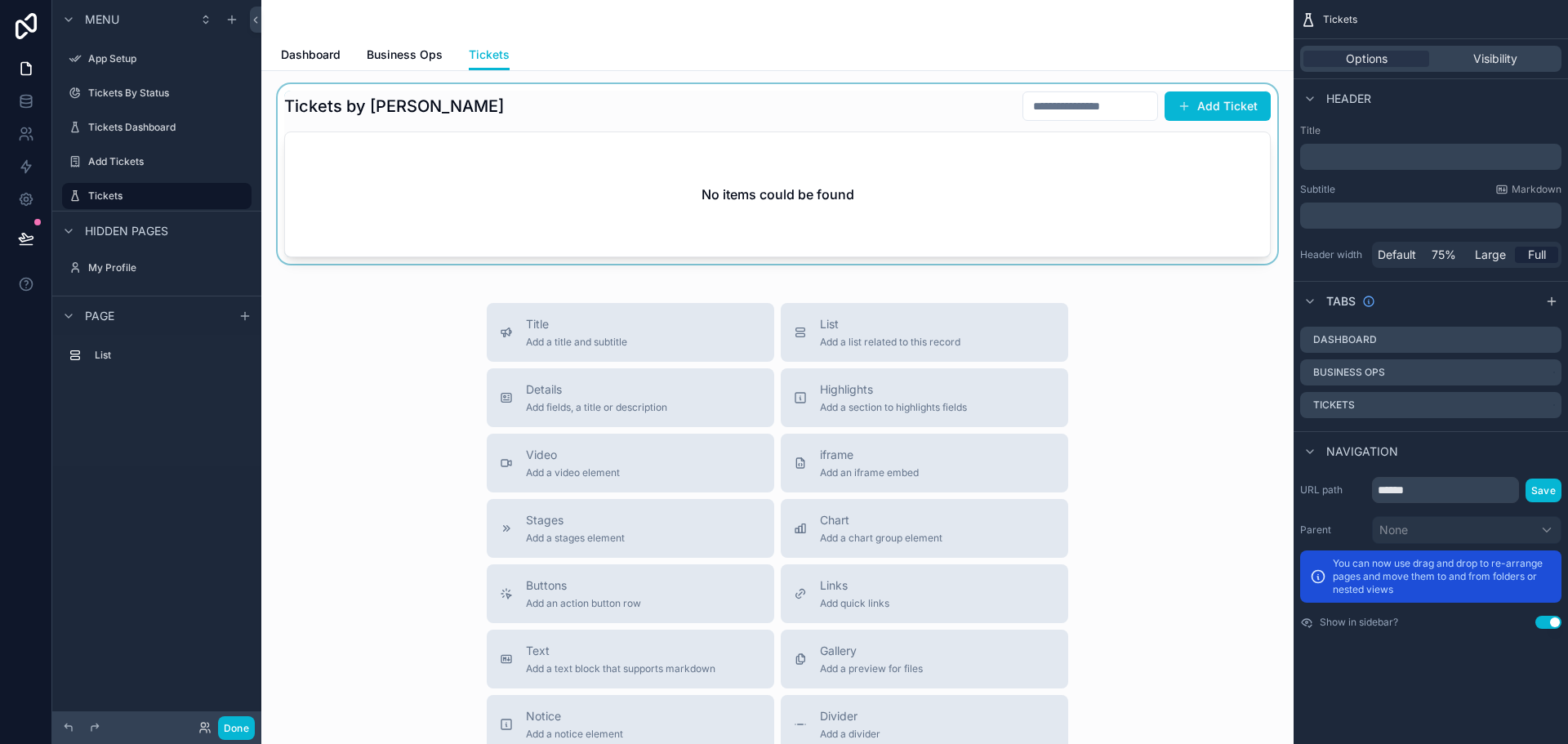
click at [846, 126] on div "scrollable content" at bounding box center [777, 173] width 1006 height 180
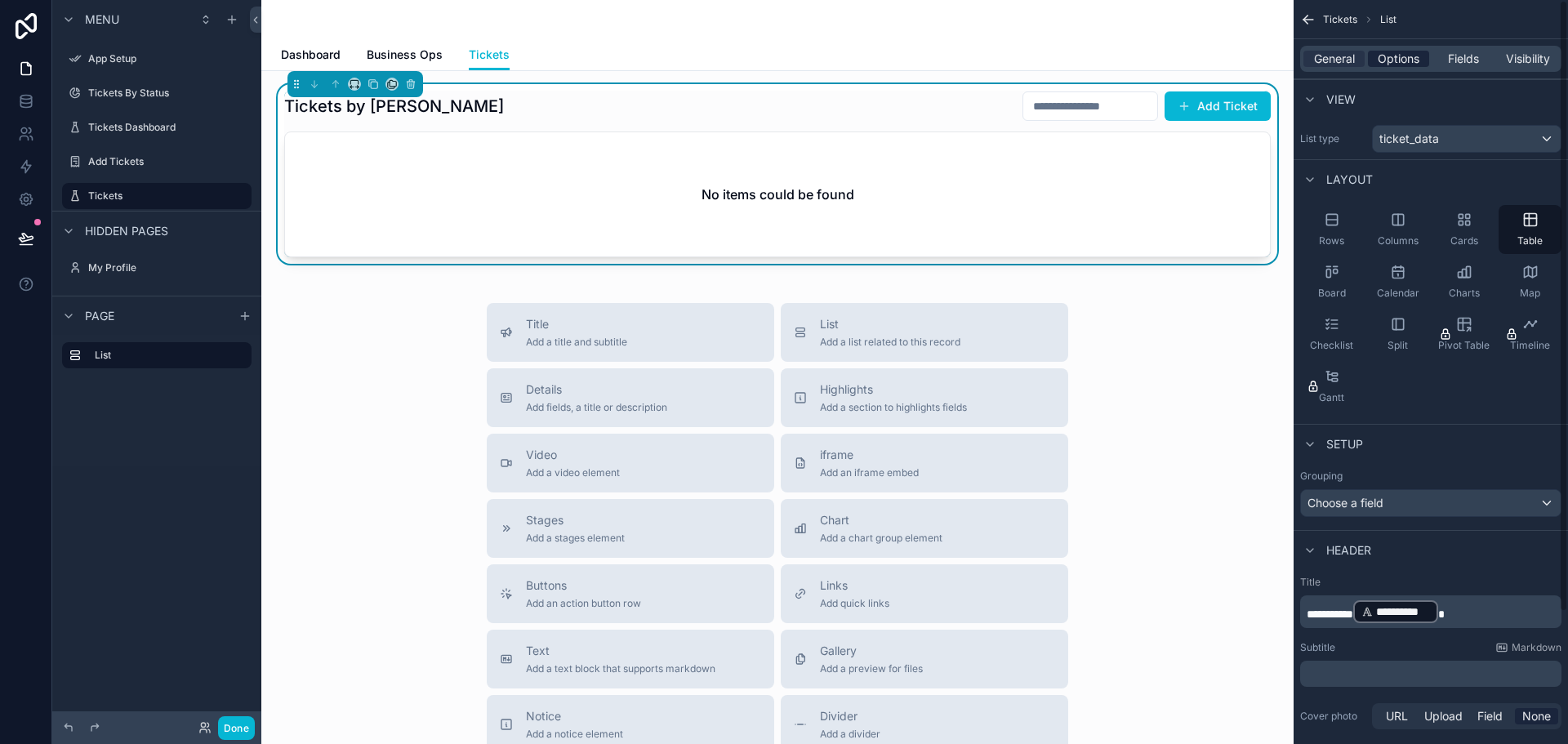
click at [1394, 64] on span "Options" at bounding box center [1398, 59] width 41 height 17
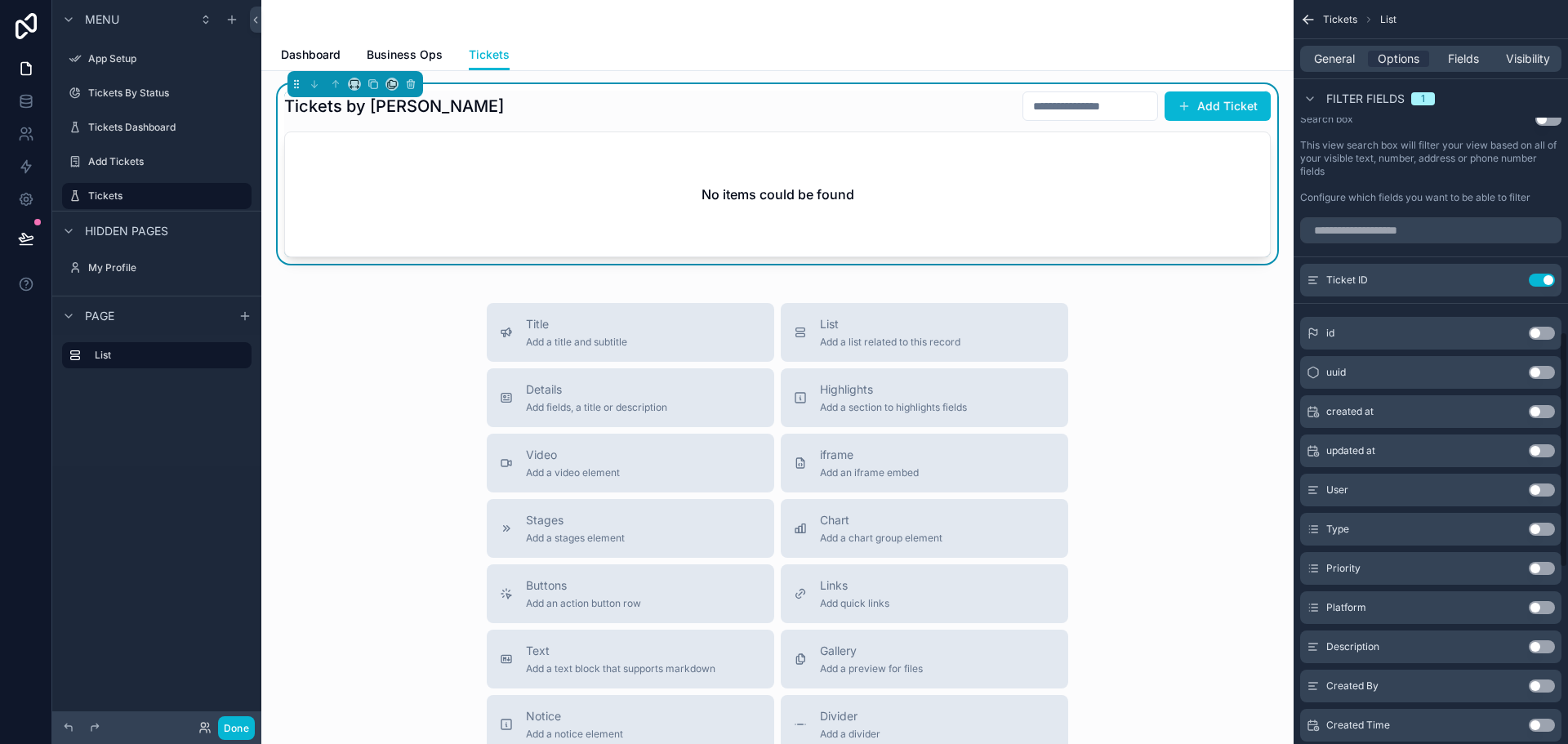
scroll to position [1062, 0]
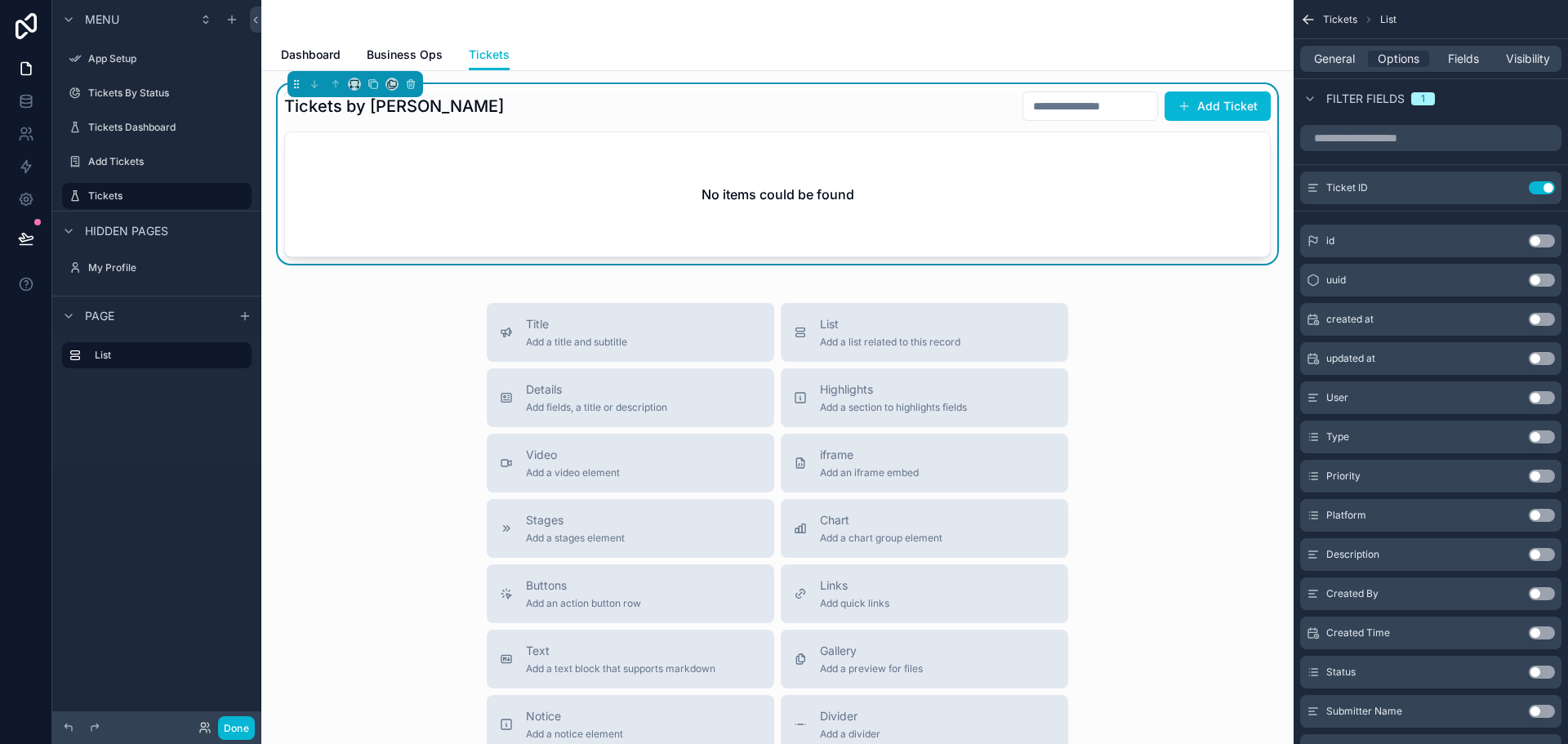
click at [1539, 476] on button "Use setting" at bounding box center [1541, 476] width 26 height 13
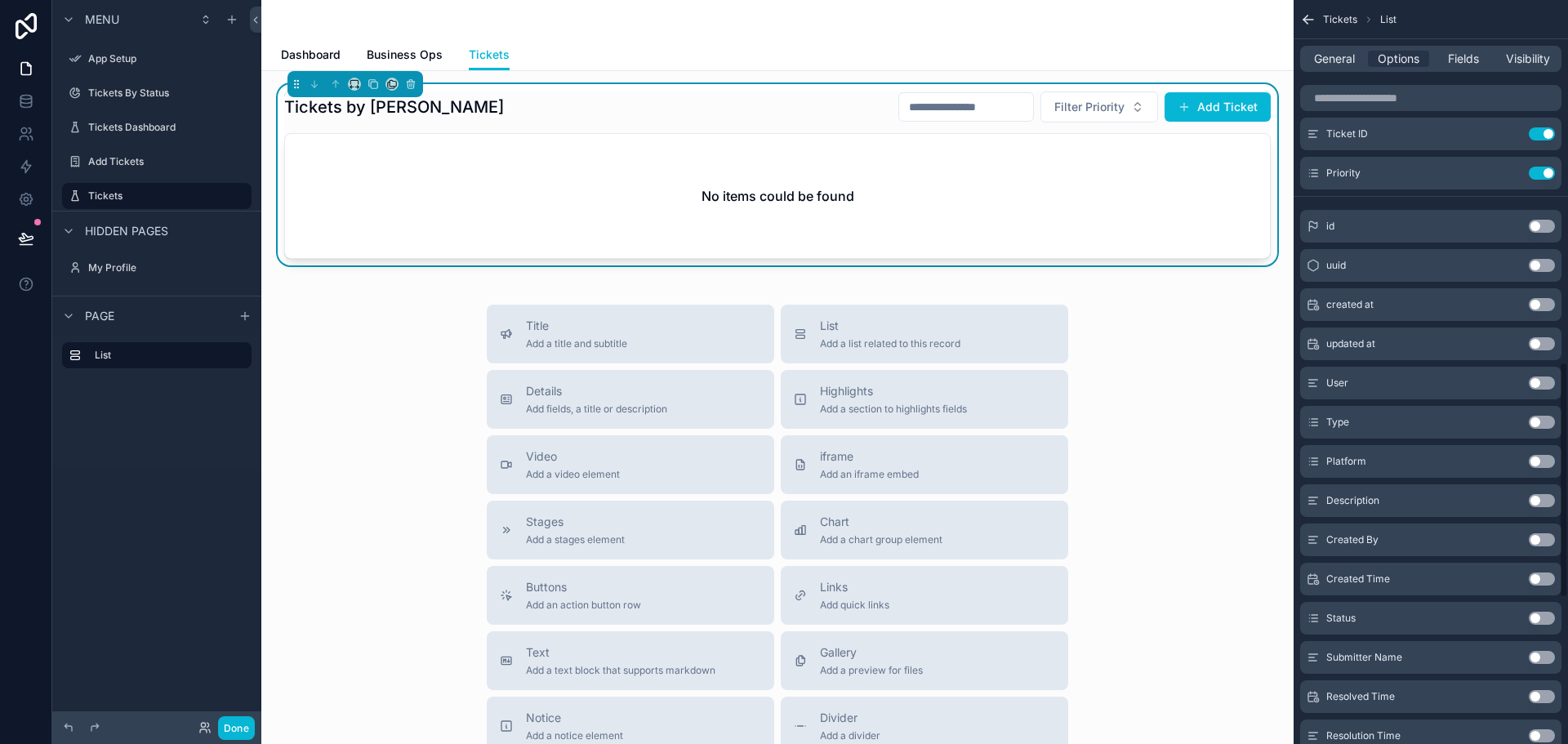
scroll to position [1144, 0]
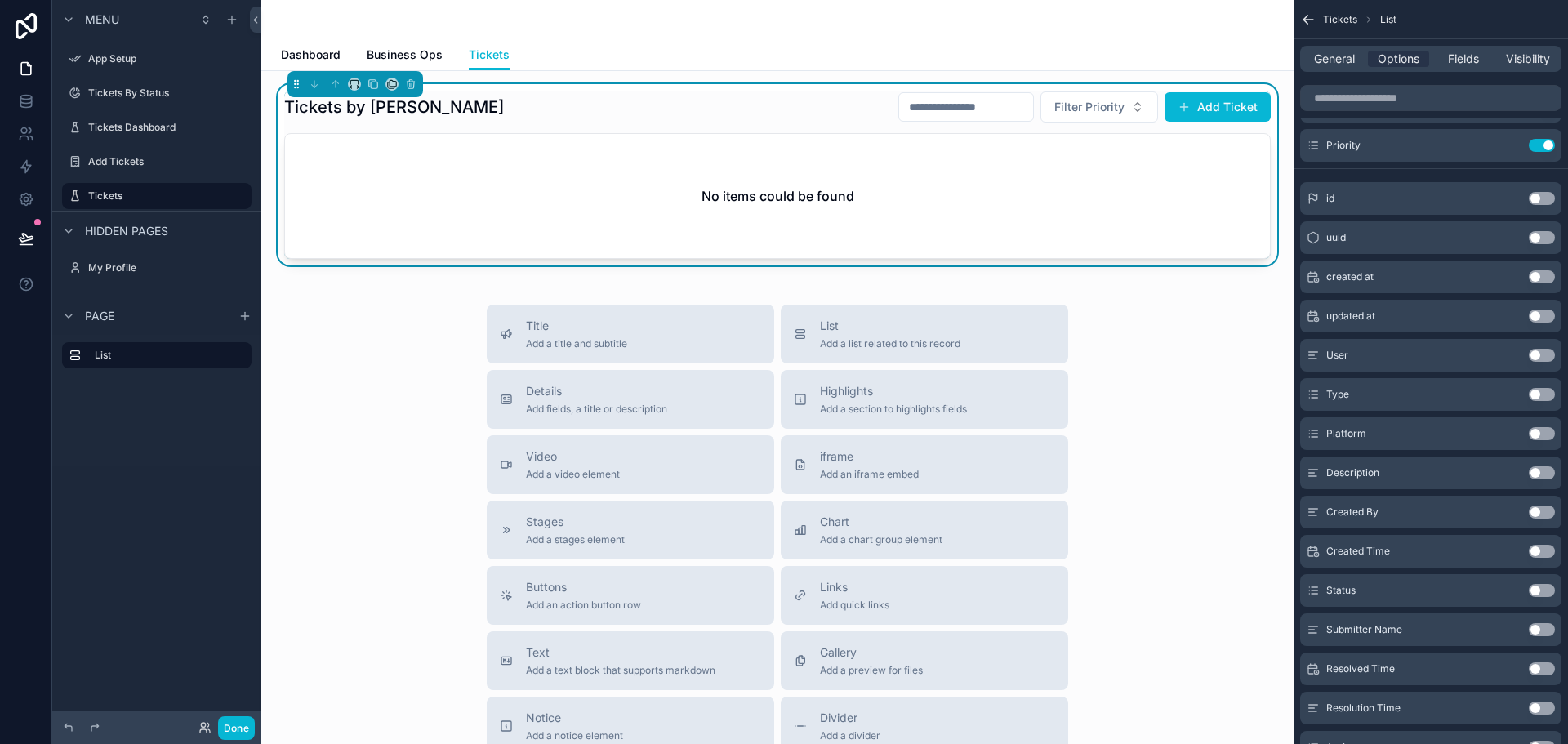
click at [1535, 590] on button "Use setting" at bounding box center [1541, 590] width 26 height 13
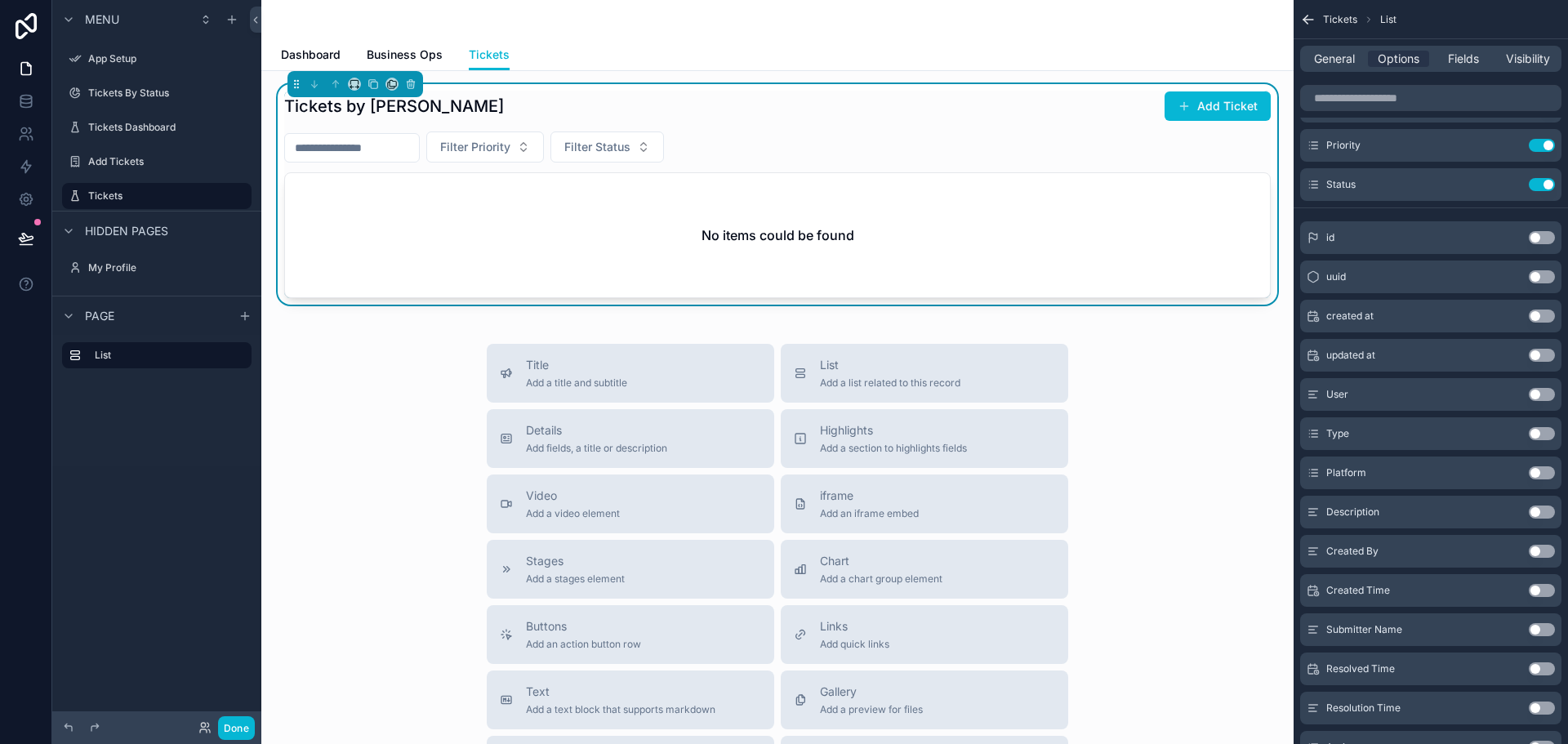
click at [1540, 471] on button "Use setting" at bounding box center [1541, 473] width 26 height 13
click at [1539, 474] on button "Use setting" at bounding box center [1541, 473] width 26 height 13
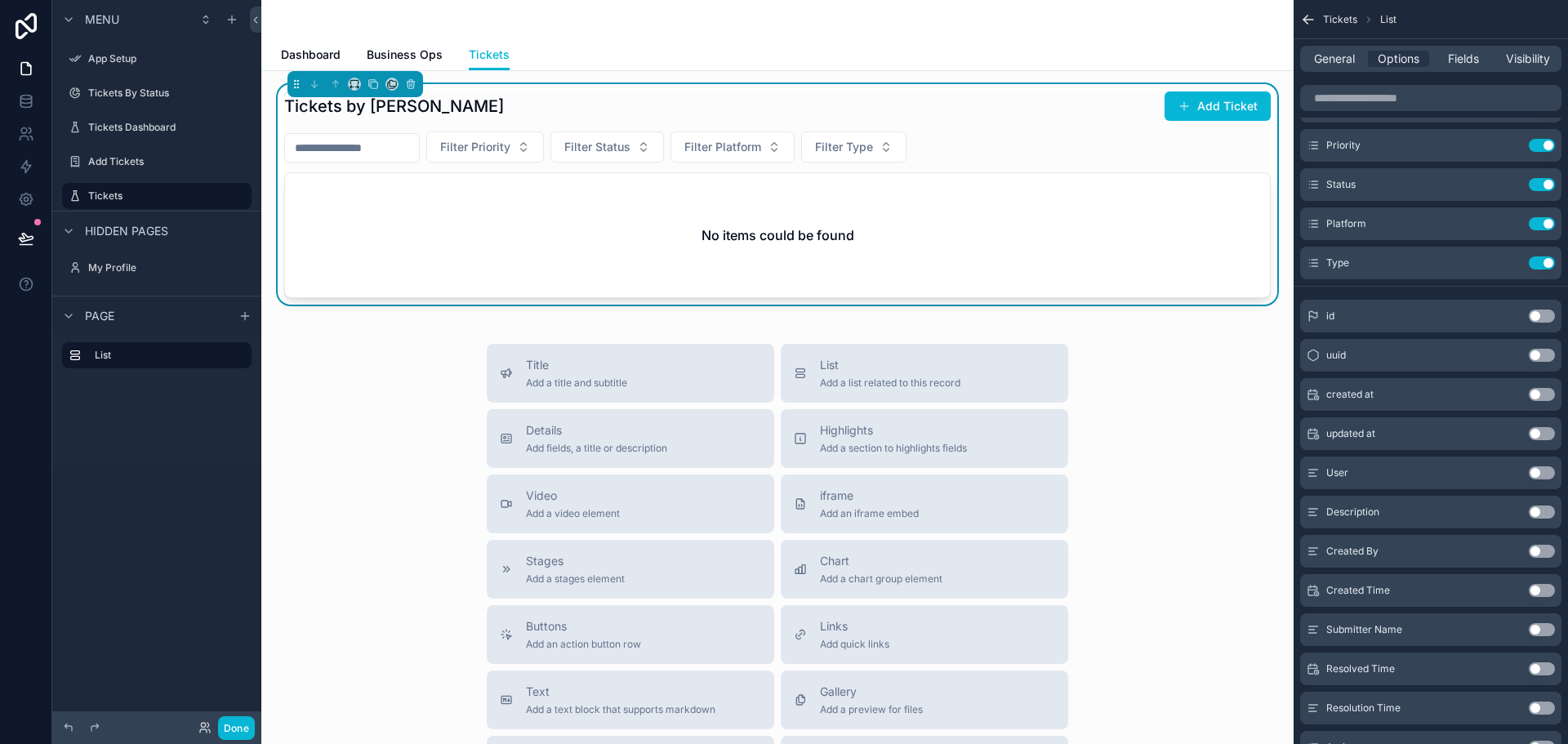
click at [980, 156] on div "Filter Priority Filter Status Filter Platform Filter Type" at bounding box center [778, 147] width 986 height 31
click at [240, 728] on button "Done" at bounding box center [236, 728] width 37 height 24
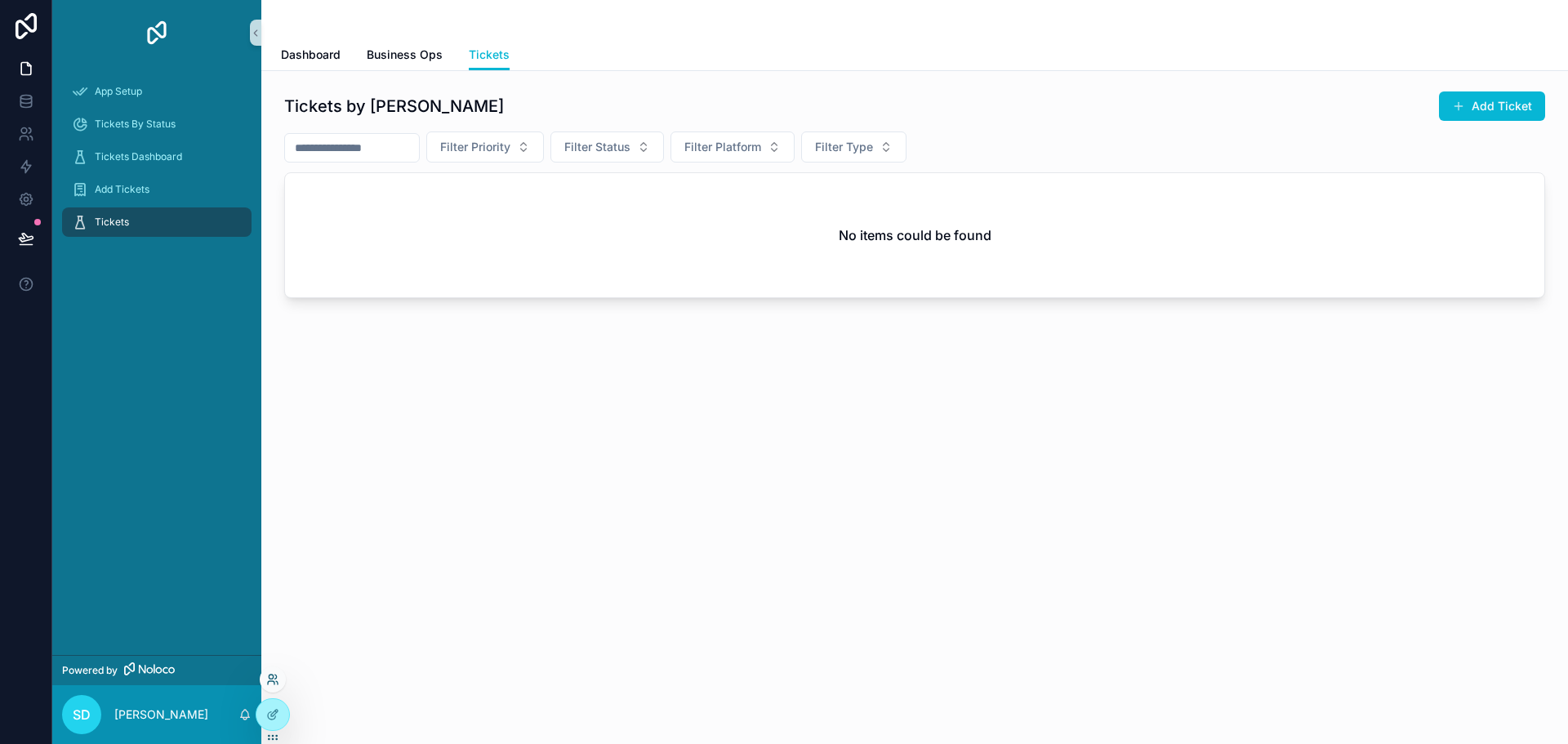
click at [272, 678] on icon at bounding box center [271, 677] width 4 height 4
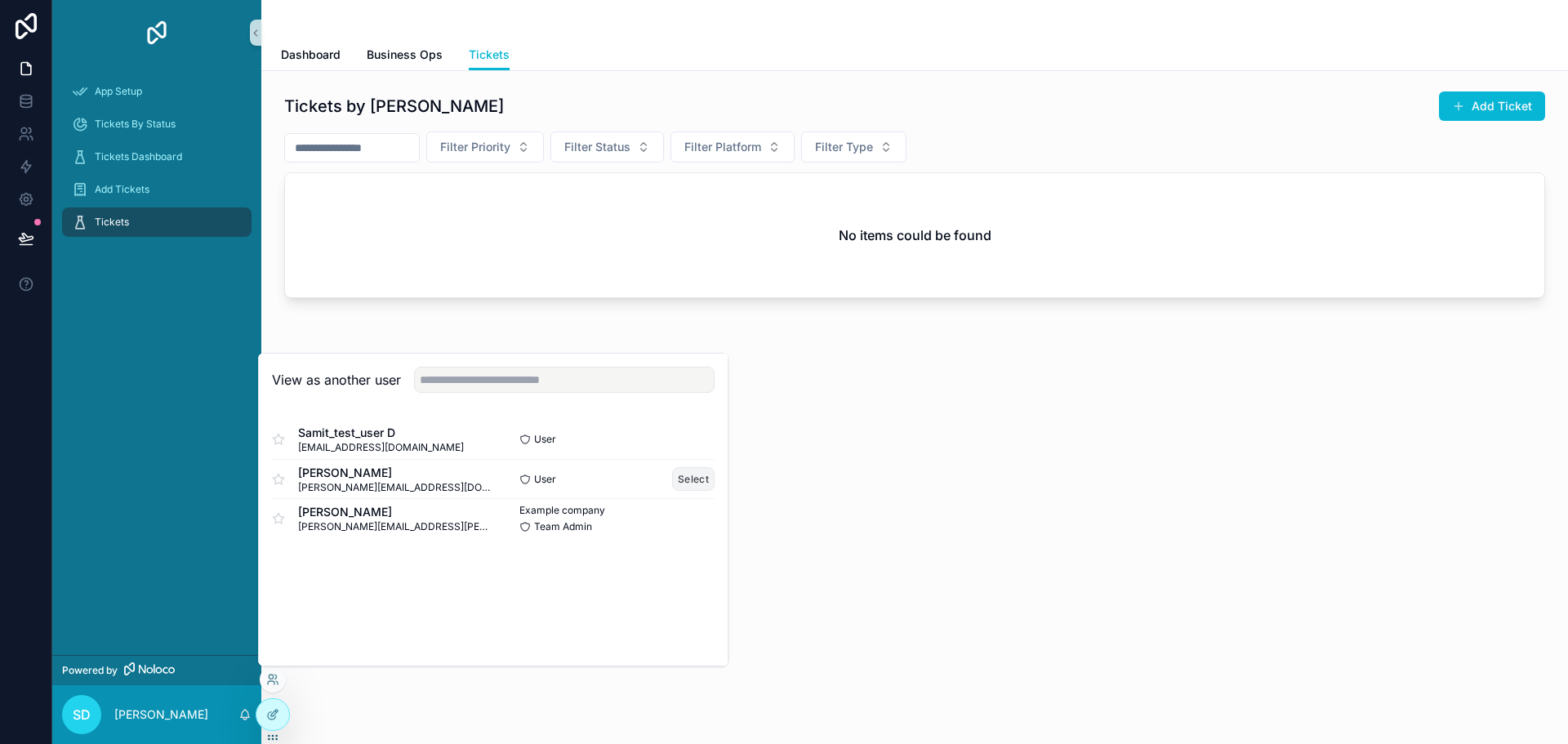
click at [696, 482] on button "Select" at bounding box center [693, 480] width 42 height 24
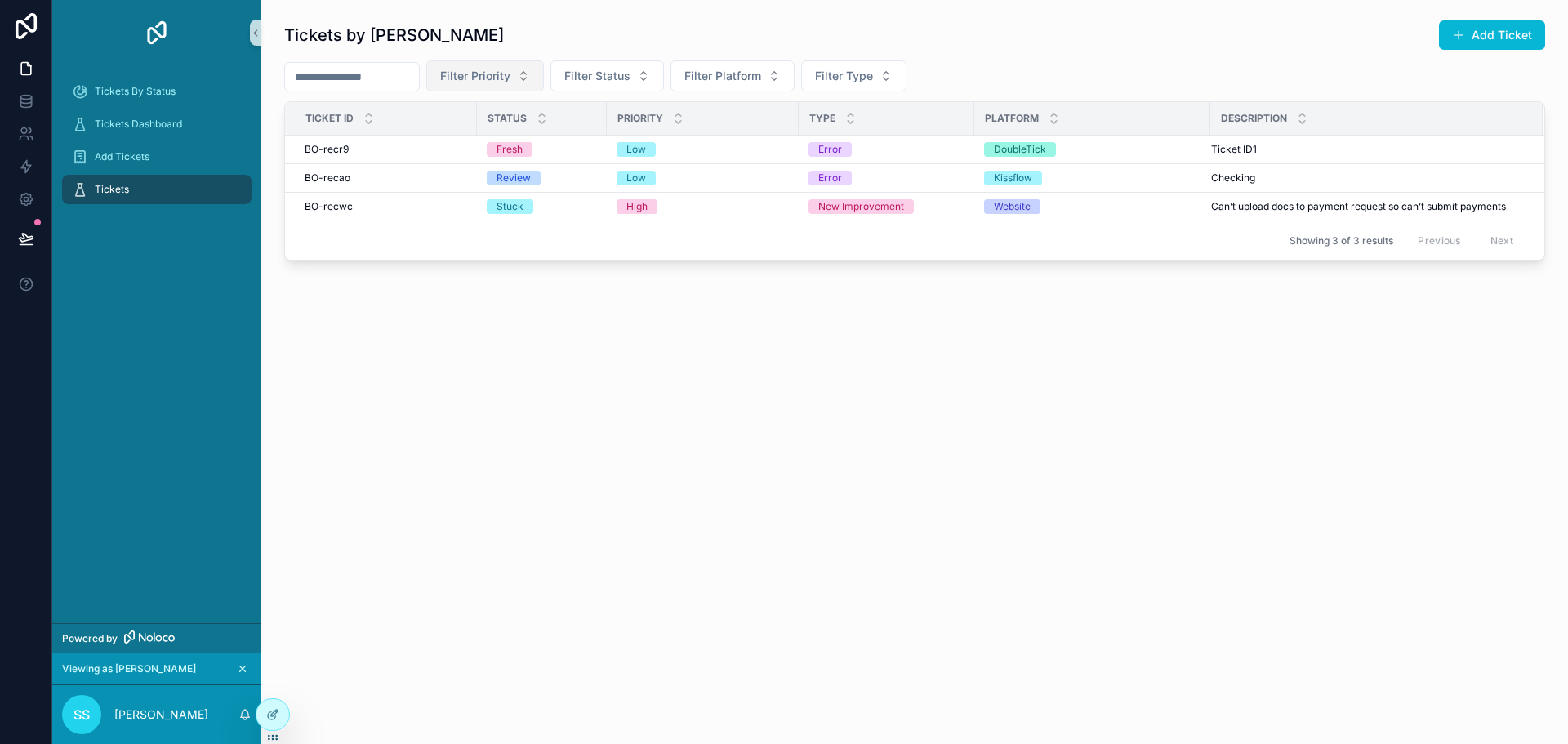
click at [544, 76] on button "Filter Priority" at bounding box center [485, 76] width 118 height 31
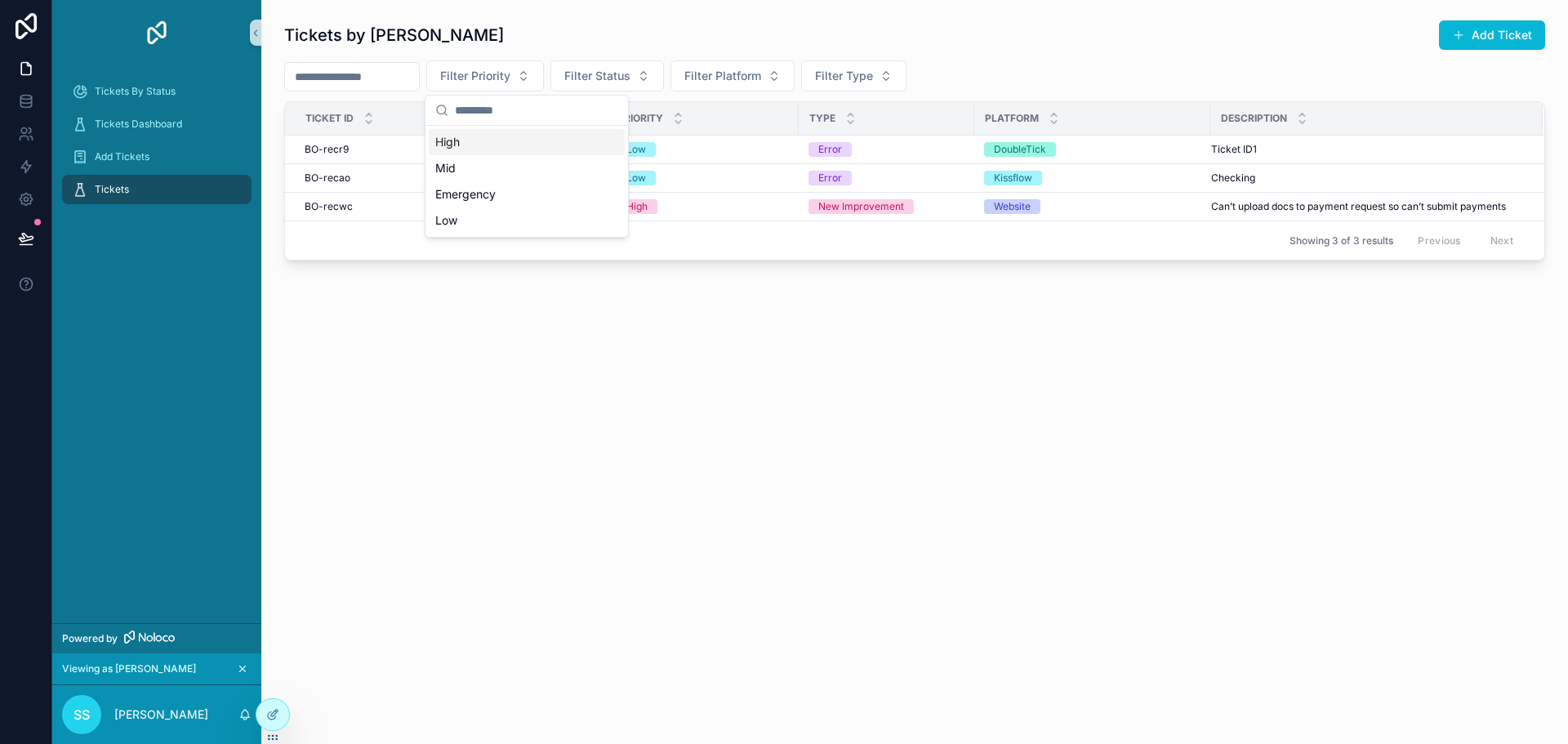
click at [456, 148] on div "High" at bounding box center [526, 142] width 196 height 26
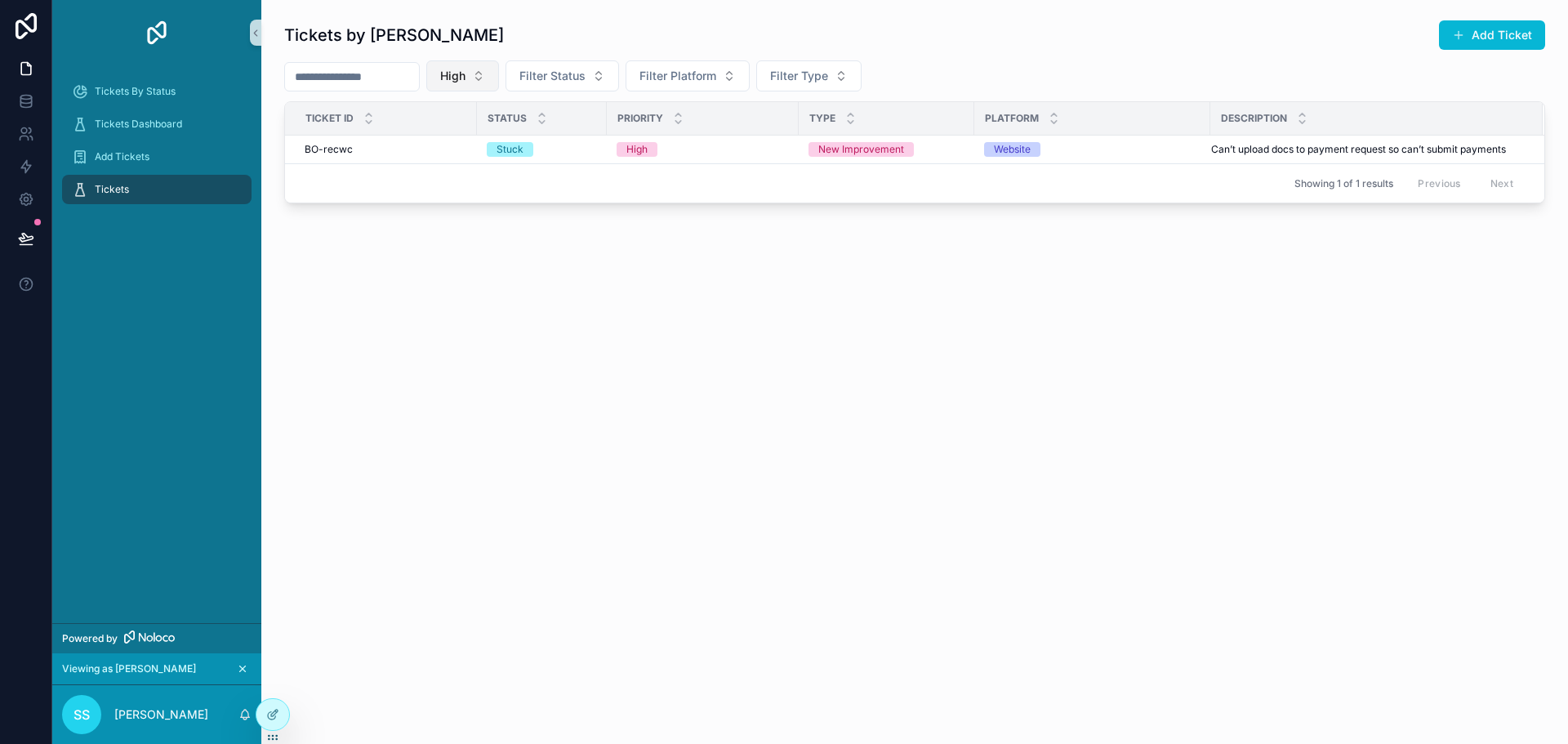
click at [466, 76] on span "High" at bounding box center [453, 76] width 26 height 17
click at [491, 219] on div "Emergency" at bounding box center [504, 220] width 196 height 26
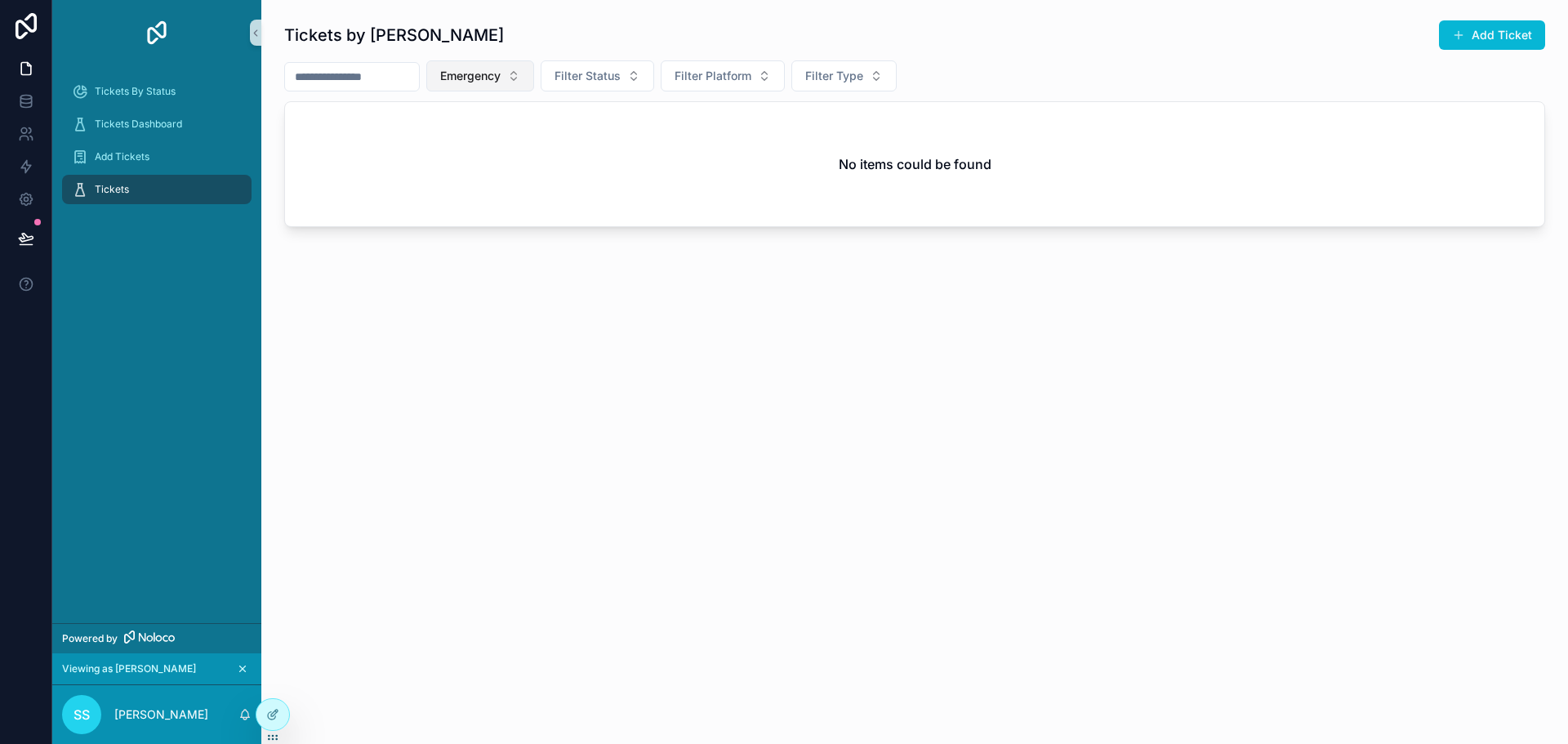
click at [501, 80] on span "Emergency" at bounding box center [470, 76] width 61 height 17
click at [482, 243] on div "Low" at bounding box center [522, 247] width 196 height 26
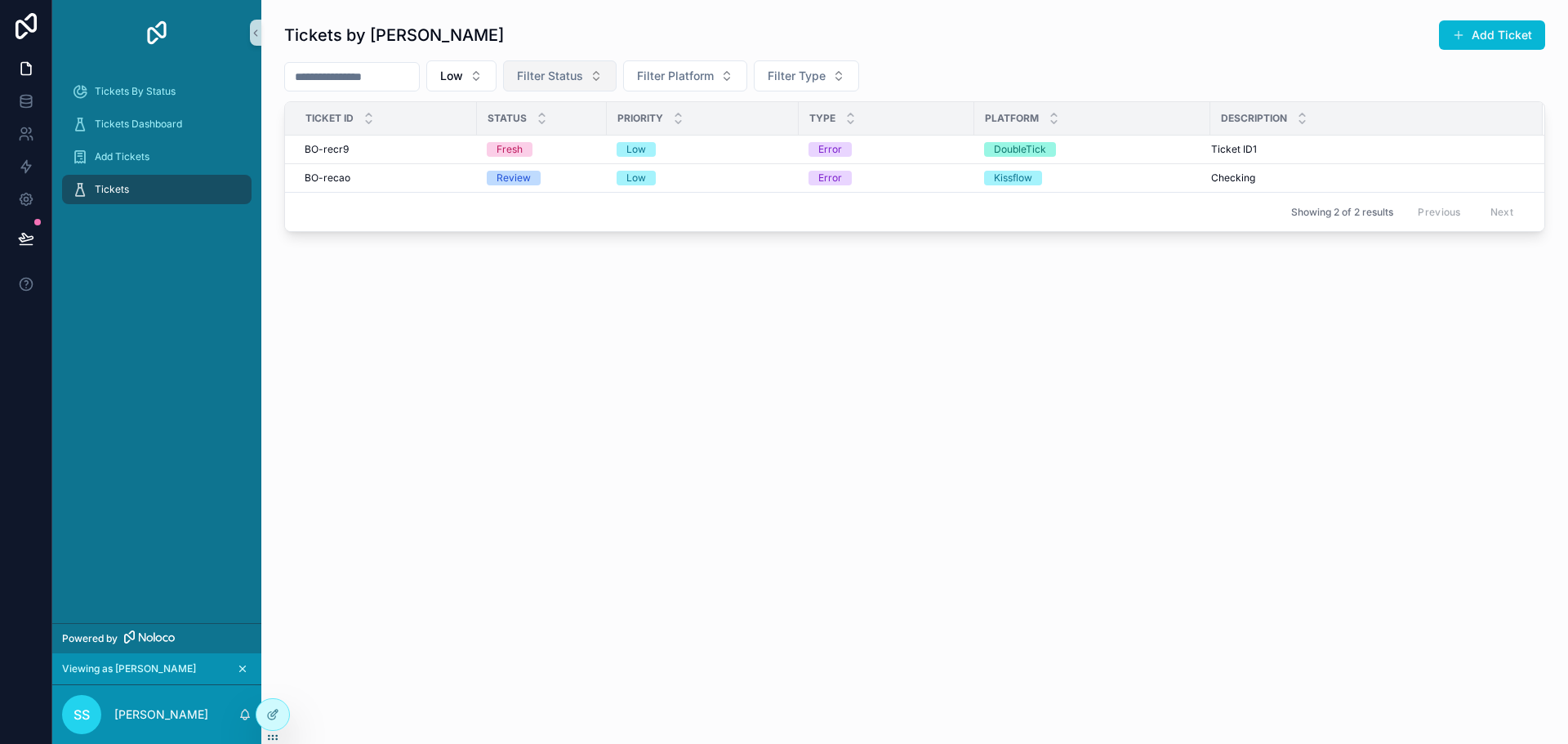
click at [605, 64] on button "Filter Status" at bounding box center [559, 76] width 113 height 31
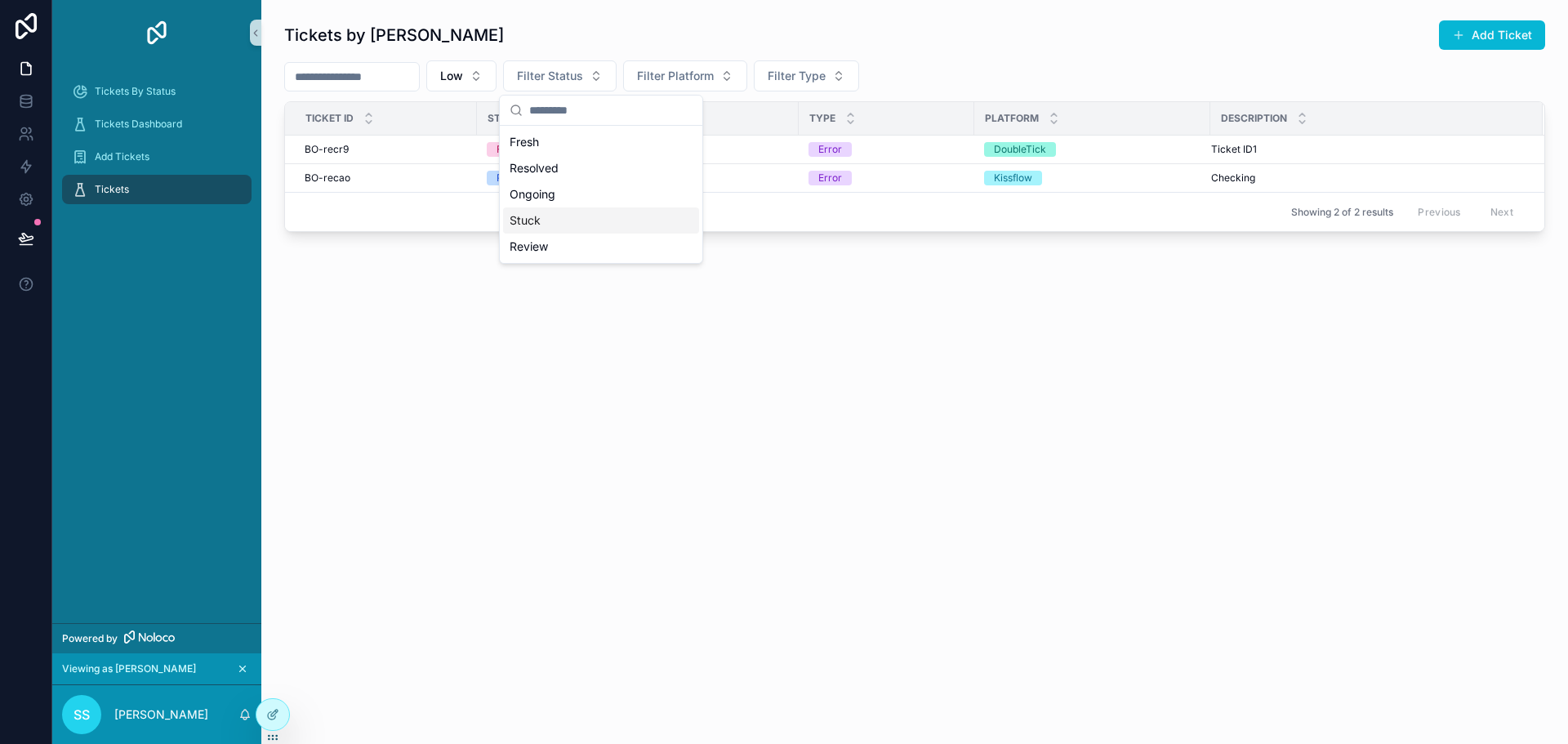
click at [925, 313] on div "Tickets by [PERSON_NAME] Add Ticket Low Filter Status Filter Platform Filter Ty…" at bounding box center [915, 171] width 1307 height 343
click at [619, 323] on div "Tickets by [PERSON_NAME] Add Ticket Low Filter Status Filter Platform Filter Ty…" at bounding box center [915, 171] width 1307 height 343
click at [246, 668] on icon "scrollable content" at bounding box center [242, 668] width 11 height 11
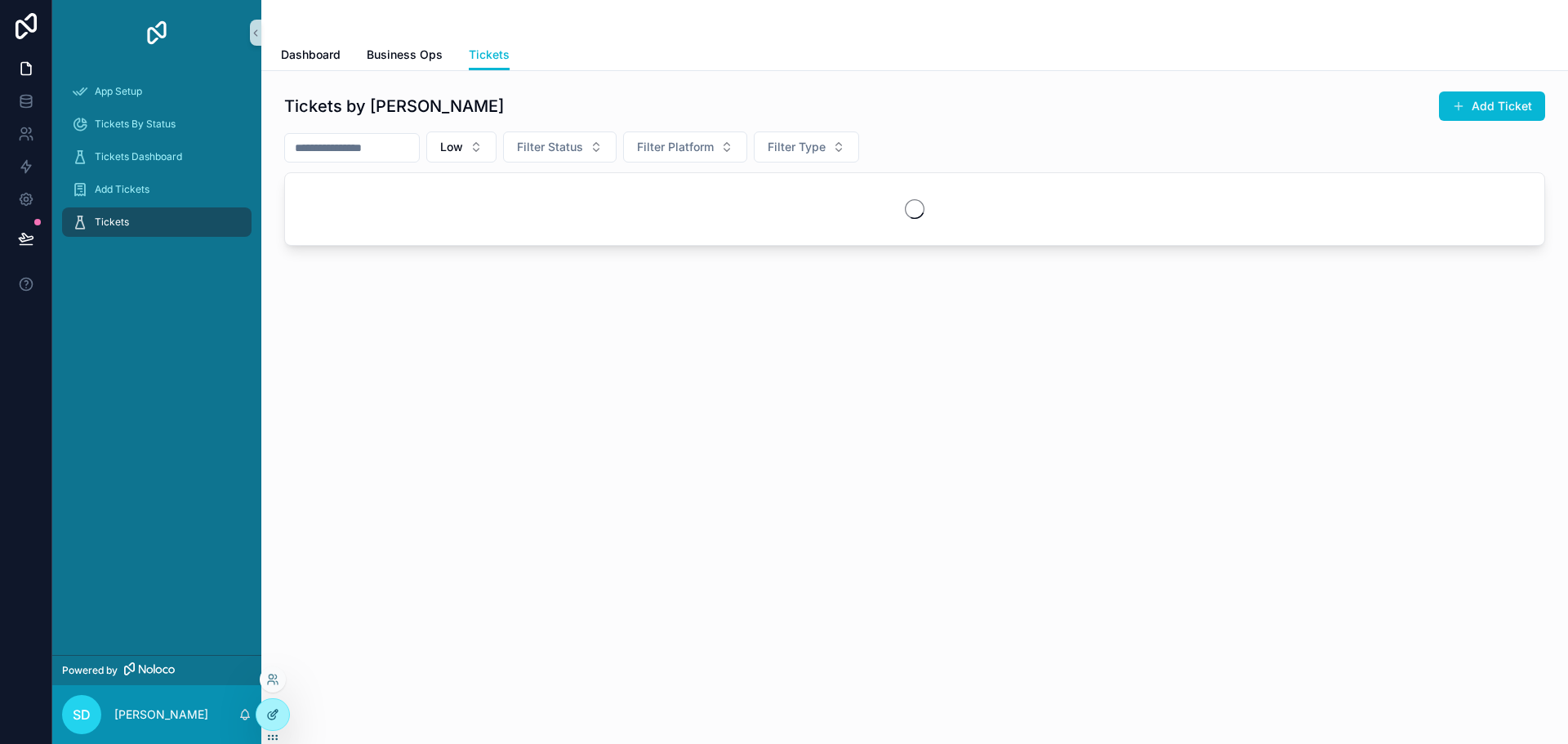
click at [271, 711] on icon at bounding box center [272, 715] width 13 height 13
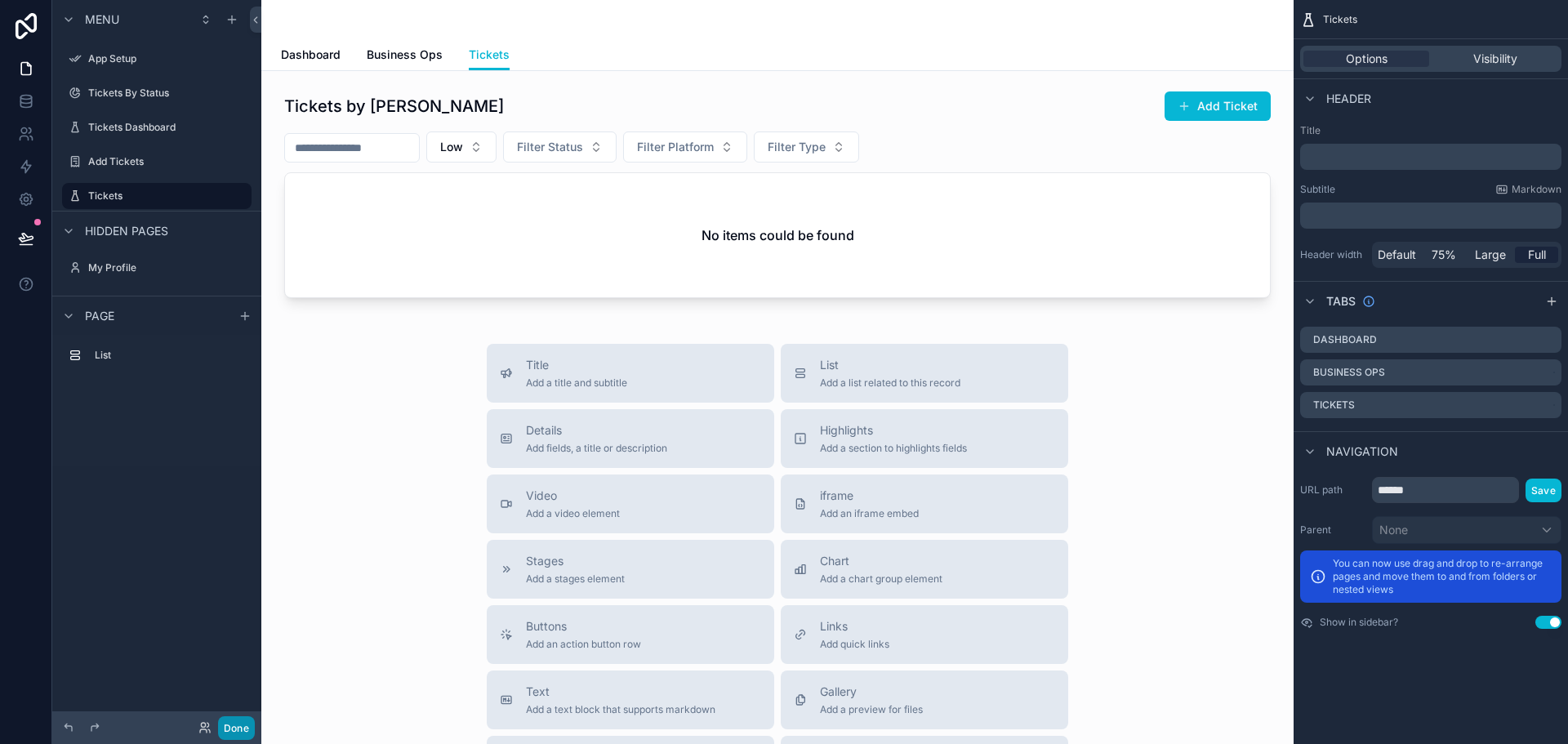
click at [233, 720] on button "Done" at bounding box center [236, 728] width 37 height 24
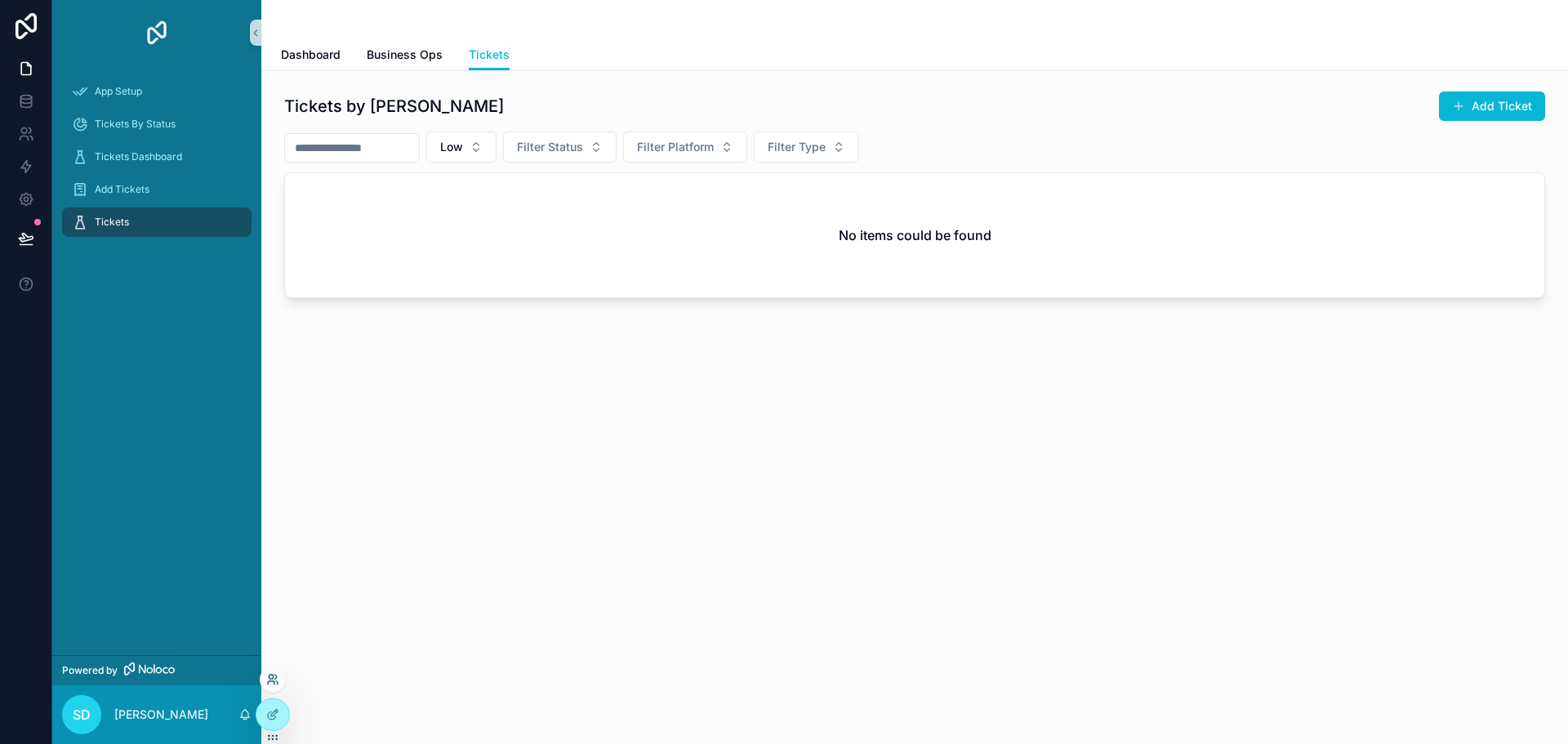
click at [271, 677] on icon at bounding box center [272, 680] width 13 height 13
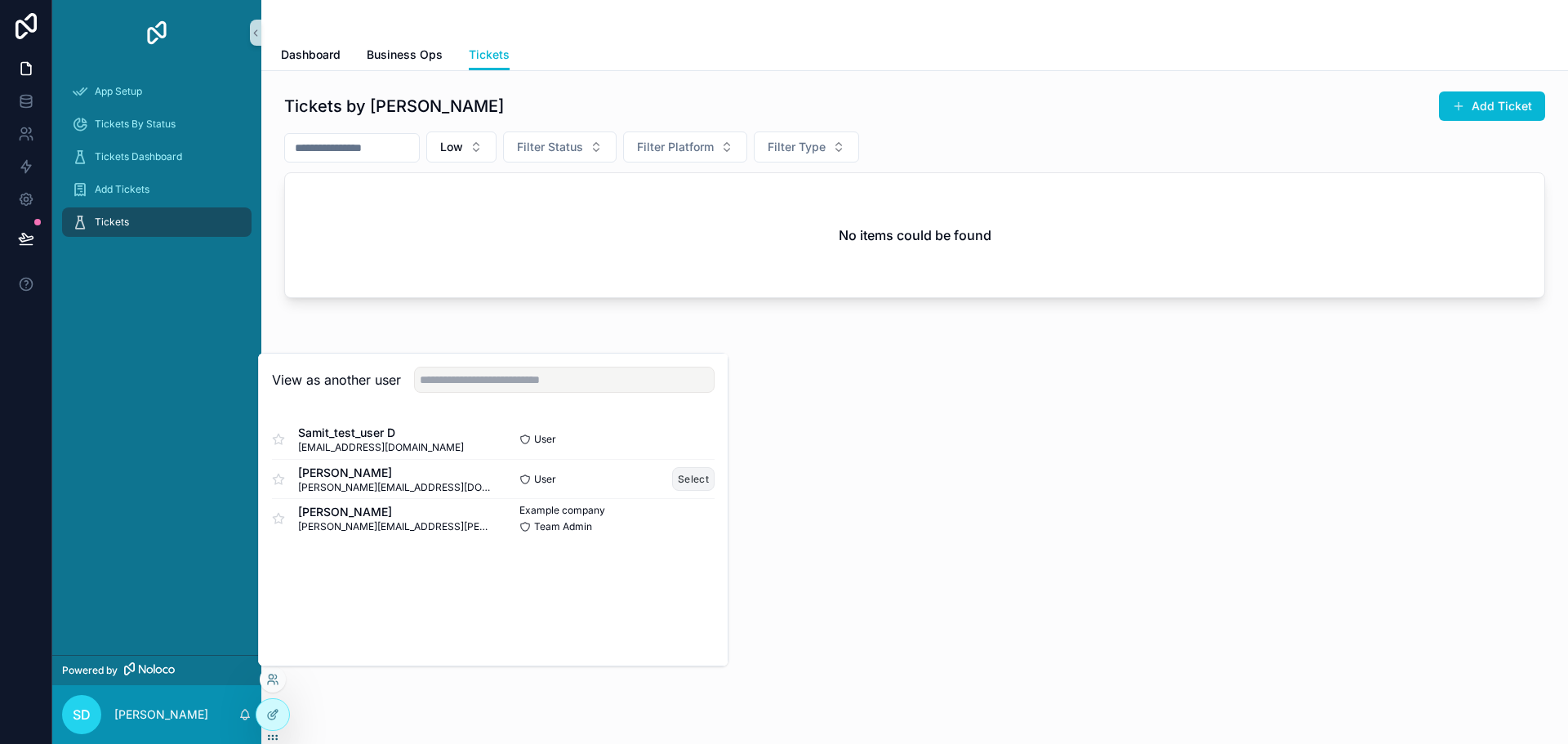
click at [710, 477] on button "Select" at bounding box center [693, 480] width 42 height 24
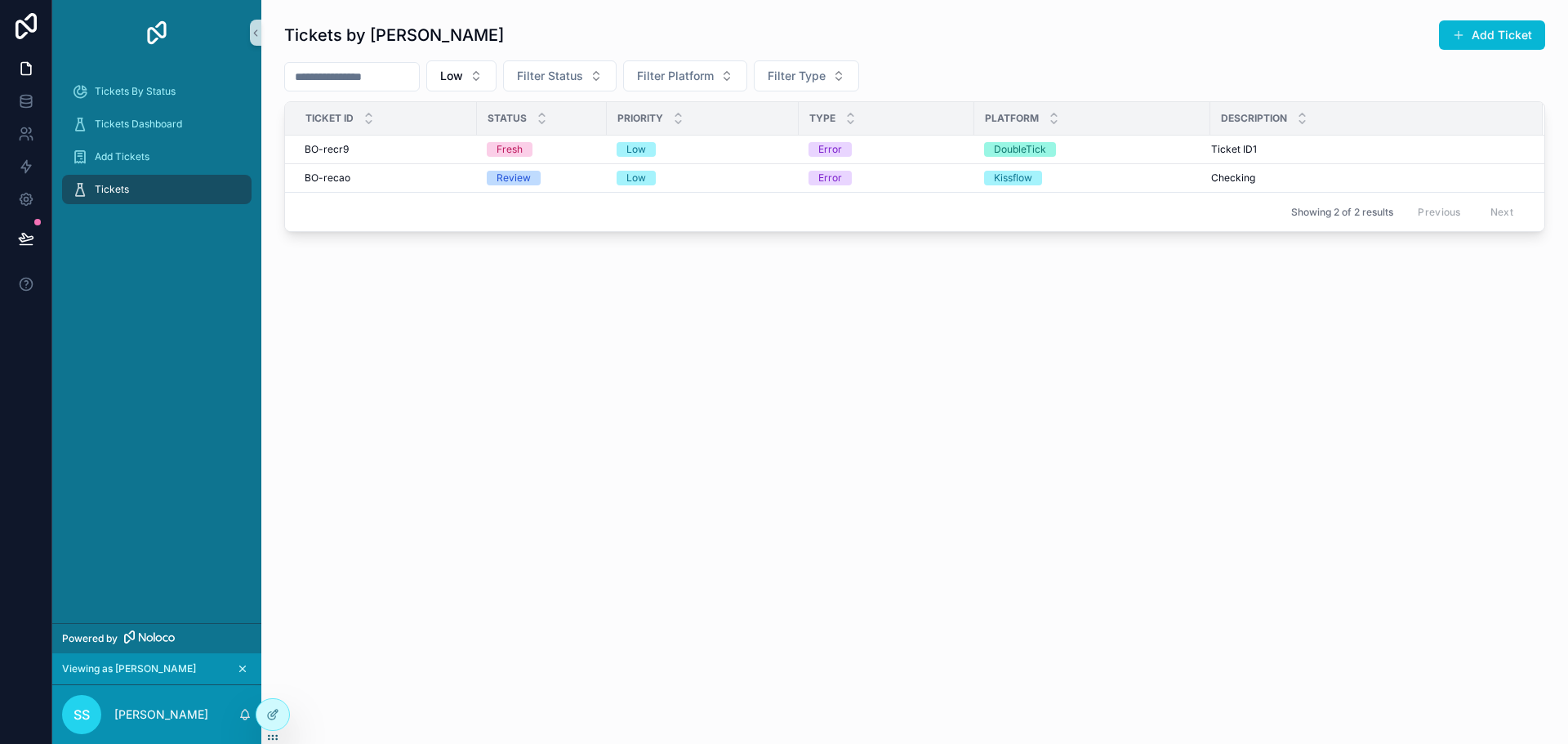
click at [388, 700] on div "Tickets by [PERSON_NAME] Add Ticket Low Filter Status Filter Platform Filter Ty…" at bounding box center [915, 372] width 1307 height 744
click at [278, 713] on icon at bounding box center [272, 715] width 13 height 13
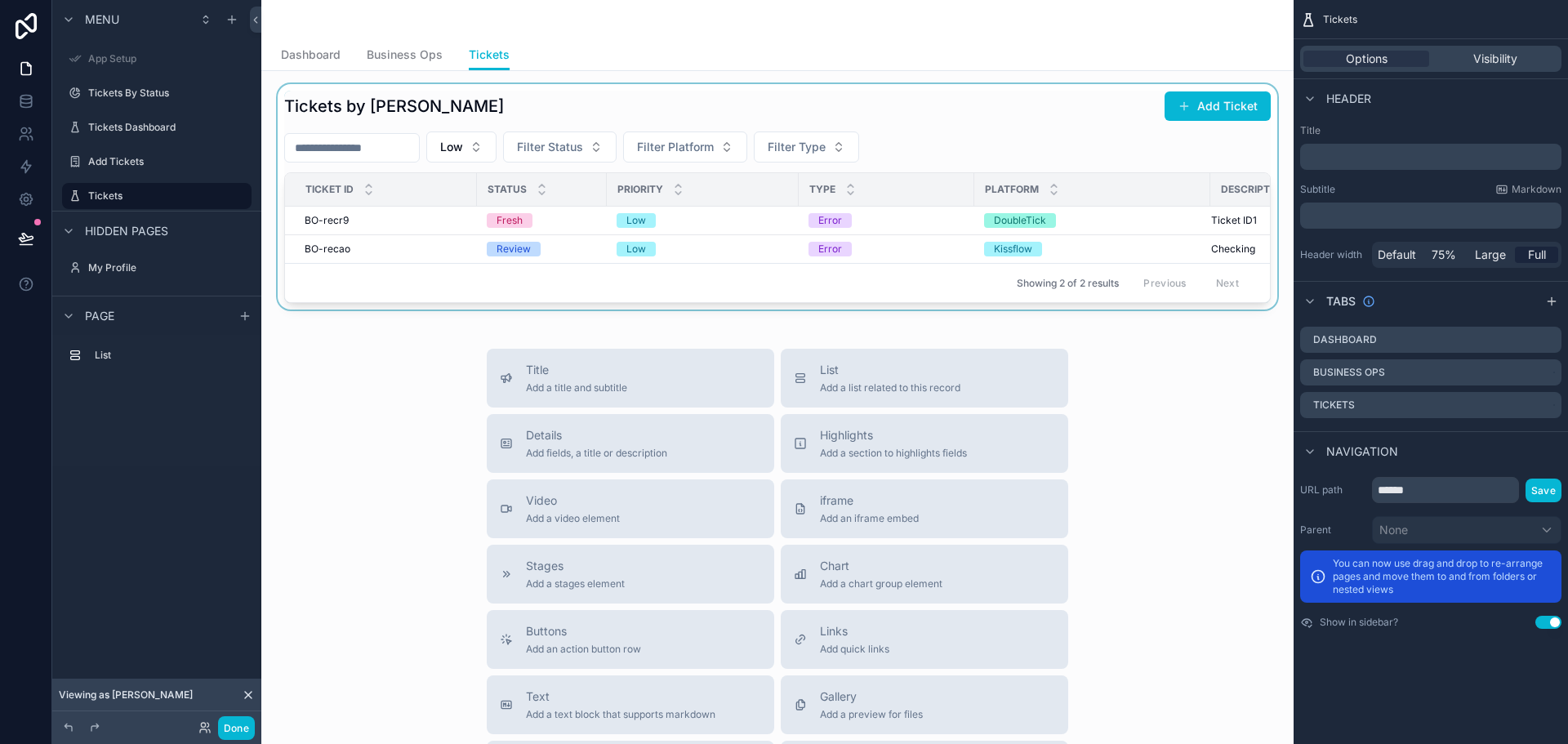
click at [988, 145] on div "scrollable content" at bounding box center [777, 196] width 1006 height 226
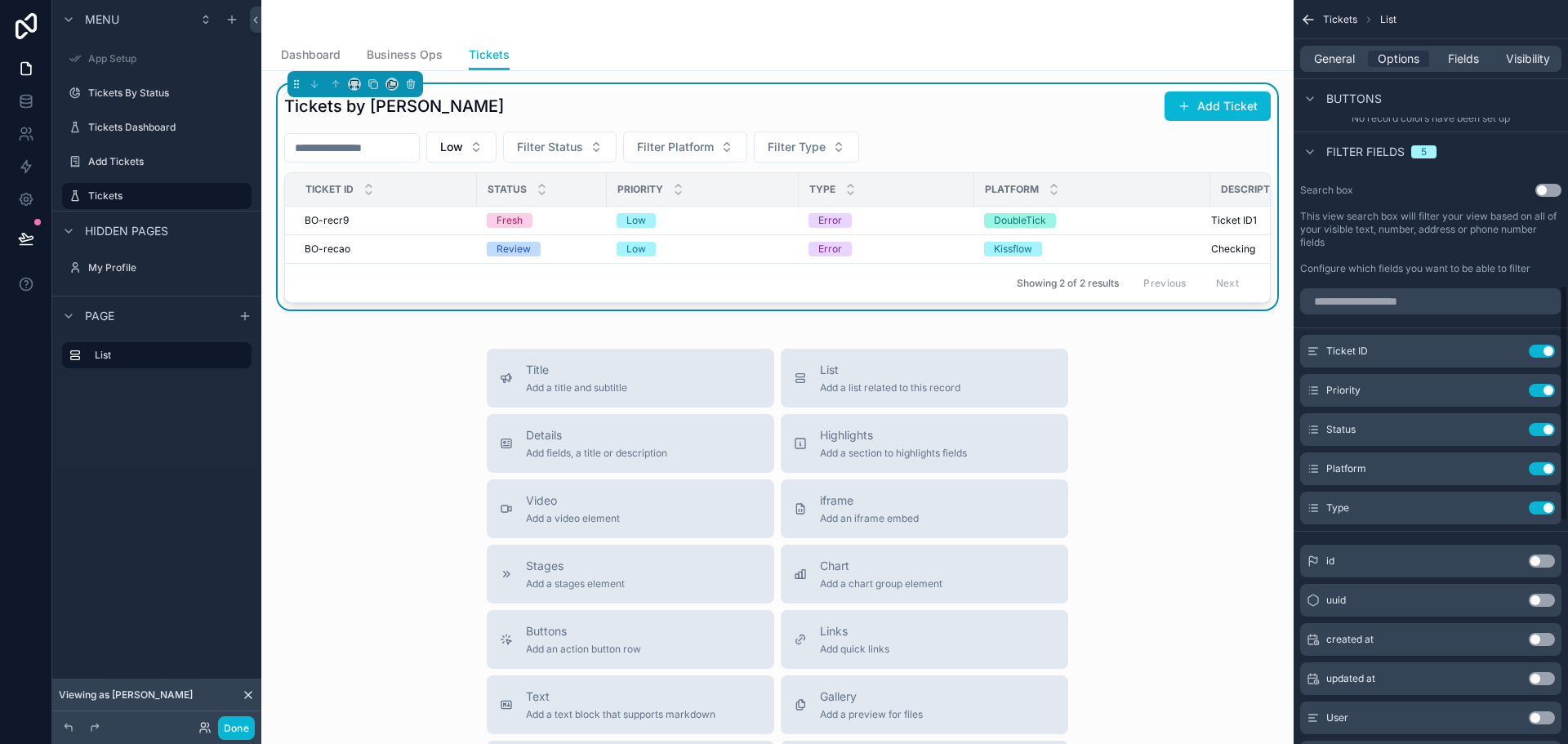
scroll to position [981, 0]
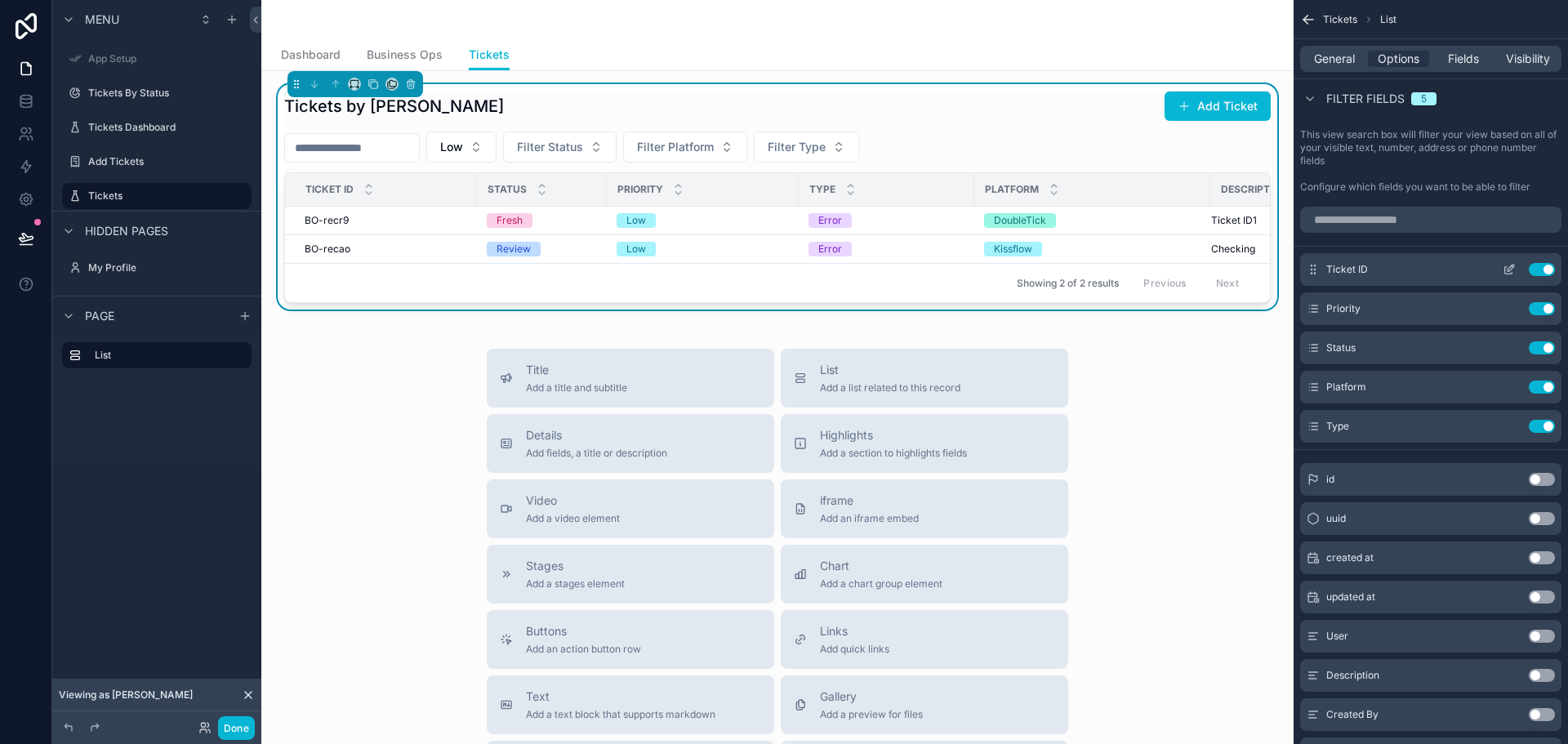
click at [1539, 266] on button "Use setting" at bounding box center [1541, 270] width 26 height 13
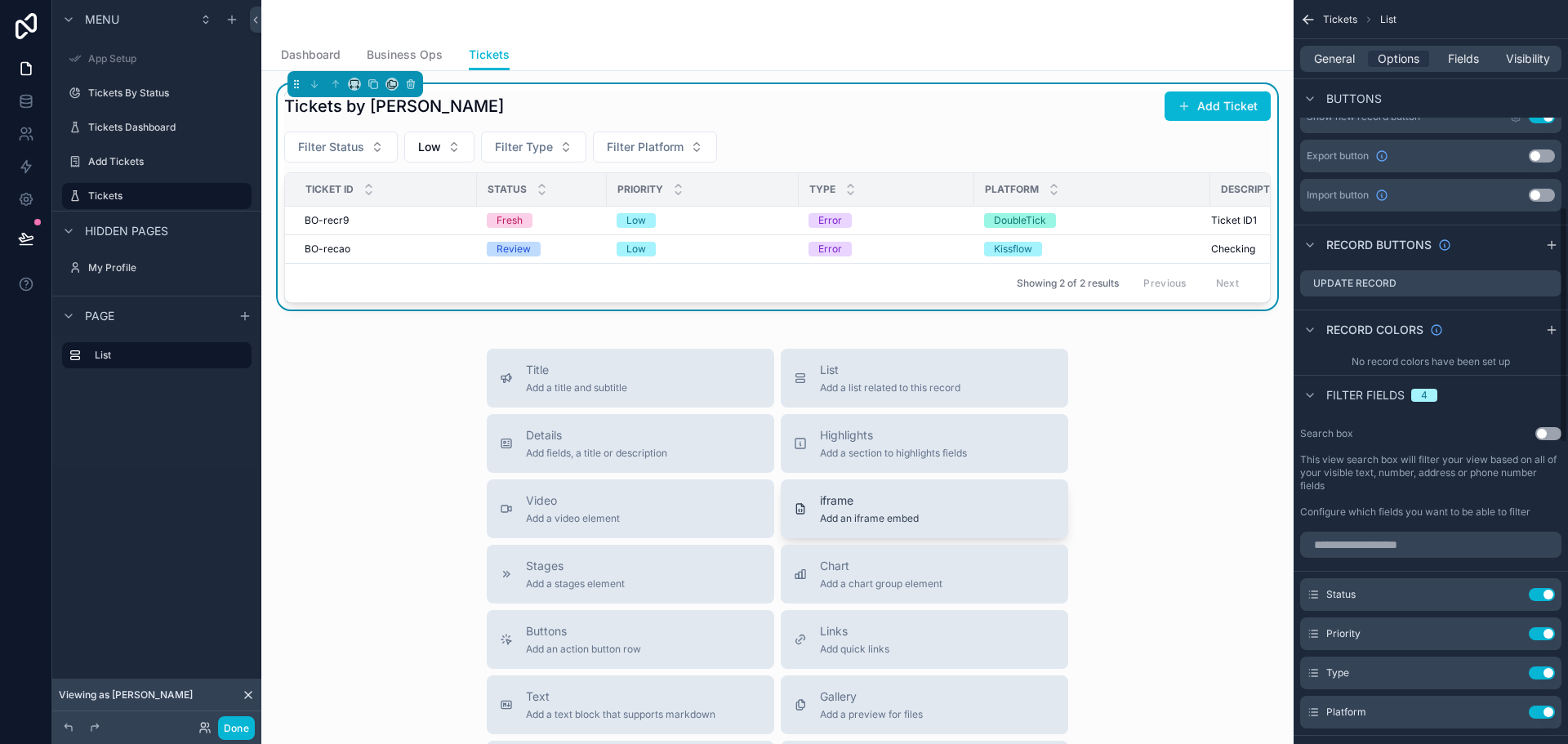
scroll to position [654, 0]
click at [244, 725] on button "Done" at bounding box center [236, 728] width 37 height 24
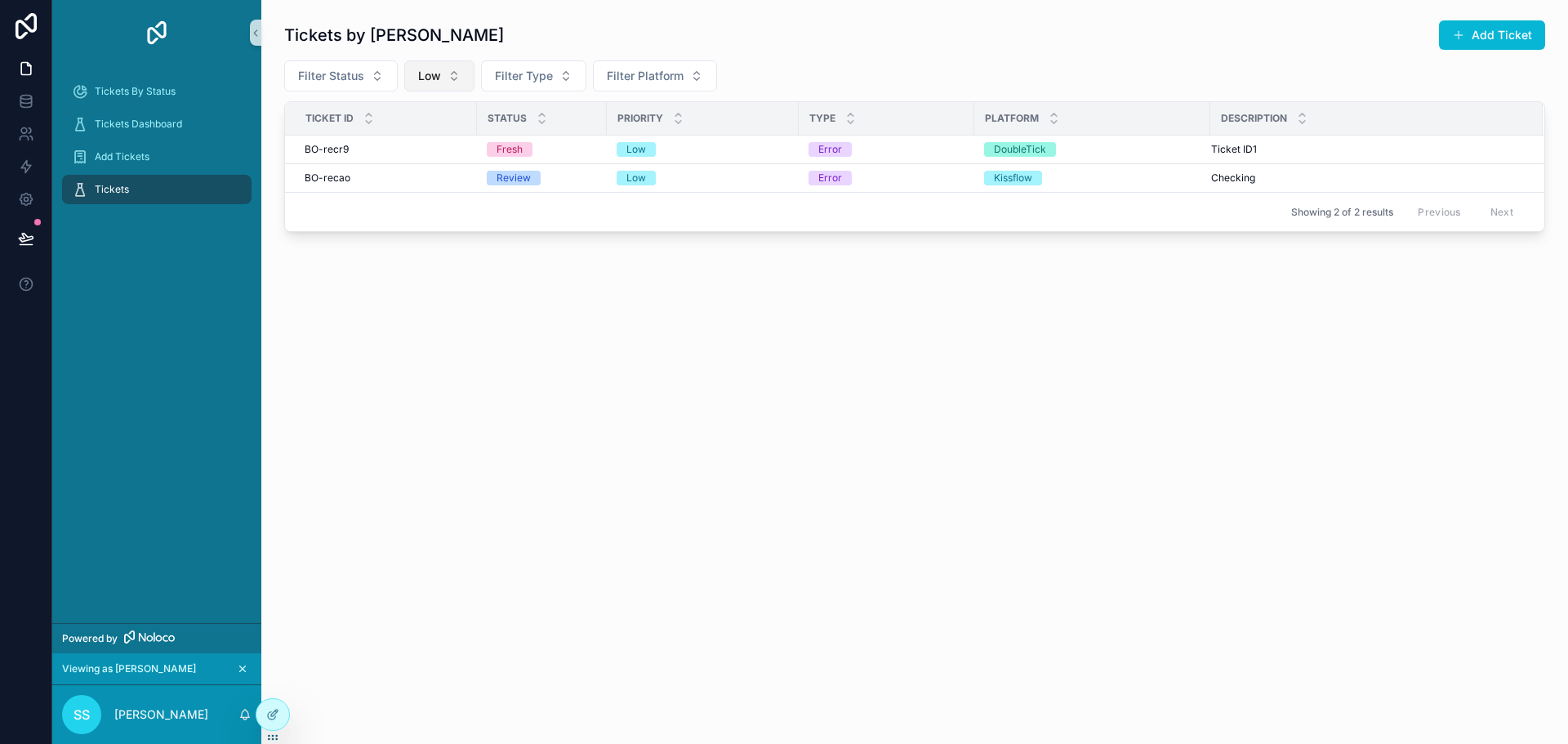
click at [441, 76] on button "Low" at bounding box center [439, 76] width 70 height 31
click at [431, 147] on div "None" at bounding box center [438, 142] width 196 height 26
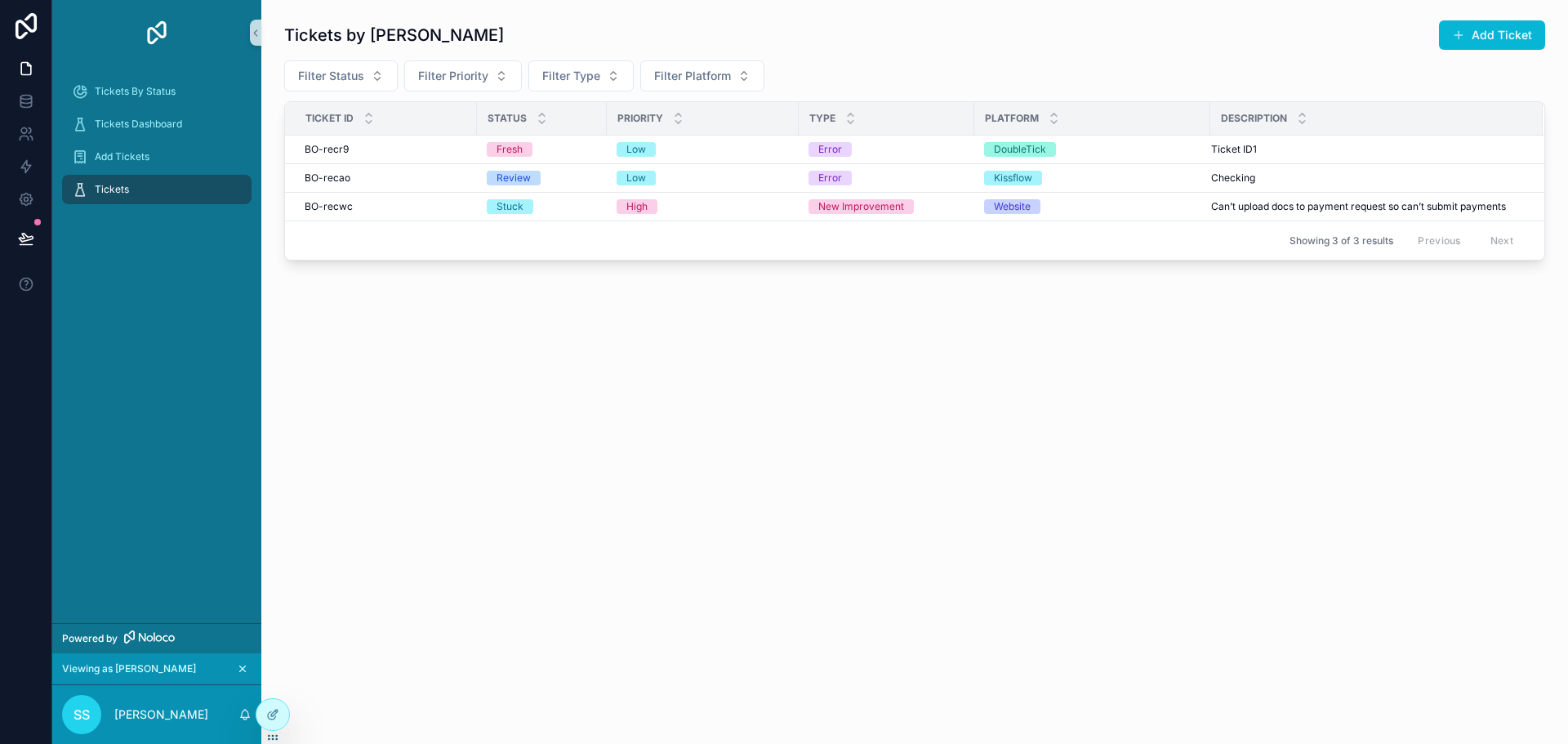
click at [512, 319] on div "Tickets by [PERSON_NAME] Add Ticket Filter Status Filter Priority Filter Type F…" at bounding box center [915, 186] width 1307 height 372
click at [272, 712] on icon at bounding box center [272, 715] width 13 height 13
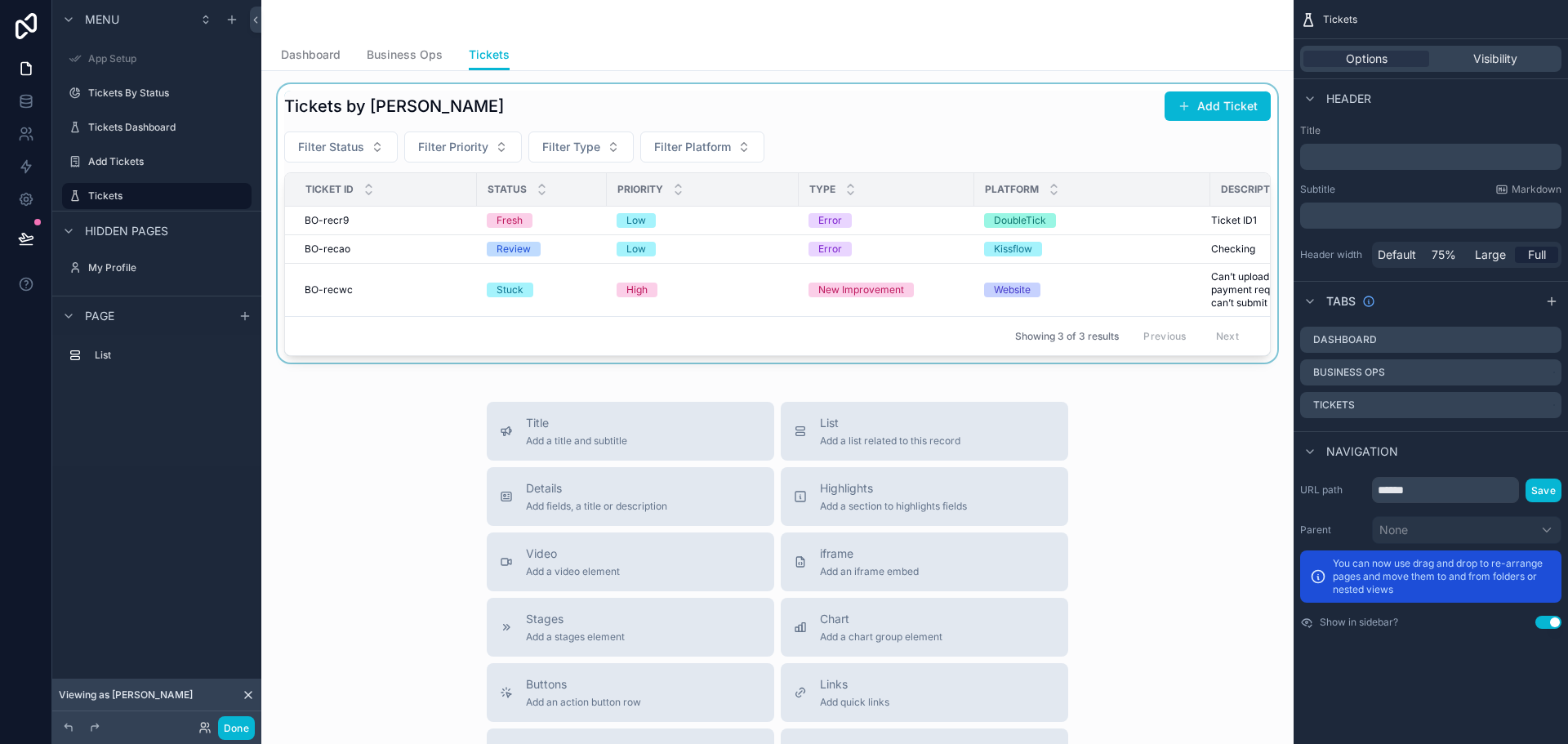
click at [648, 127] on div "scrollable content" at bounding box center [777, 223] width 1006 height 279
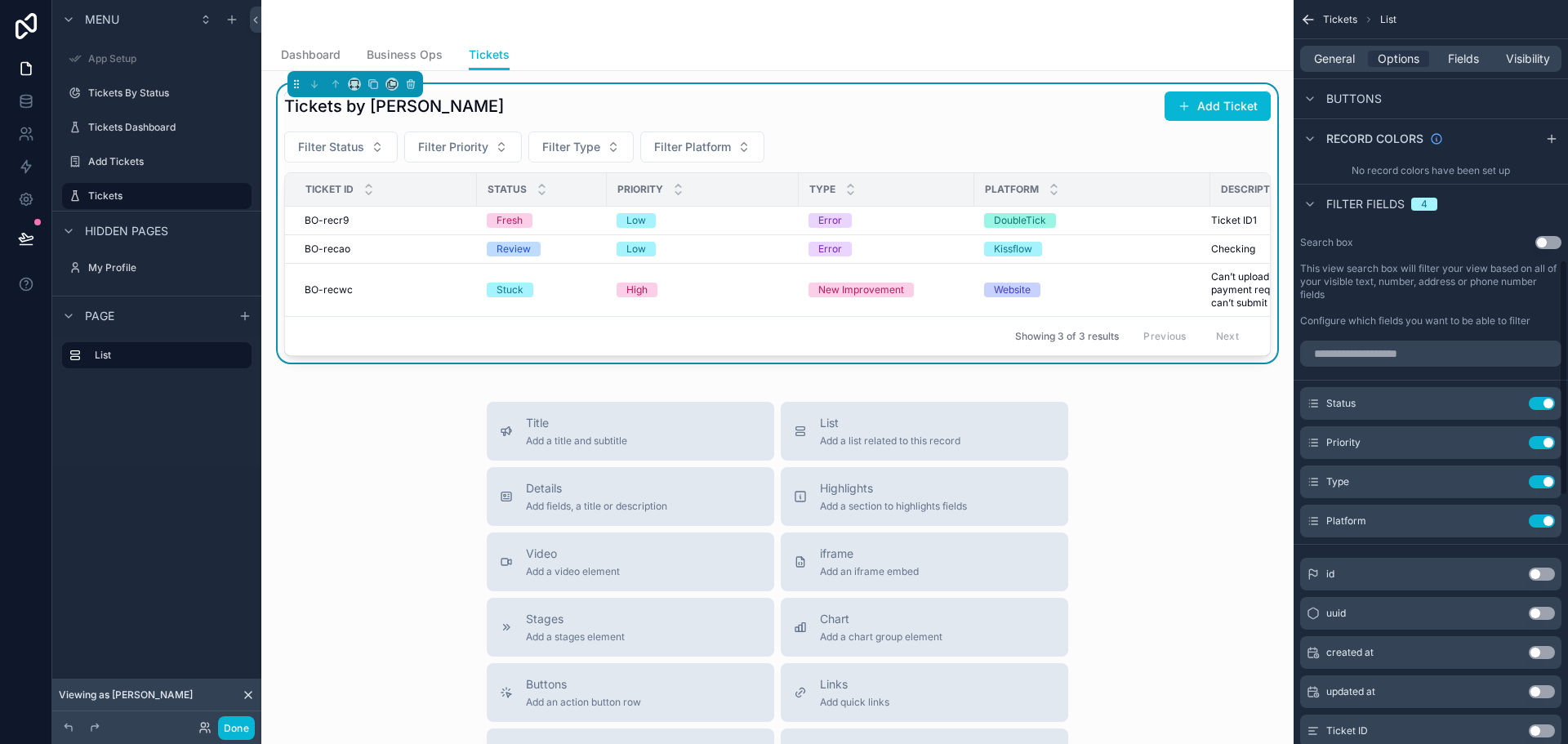
scroll to position [817, 0]
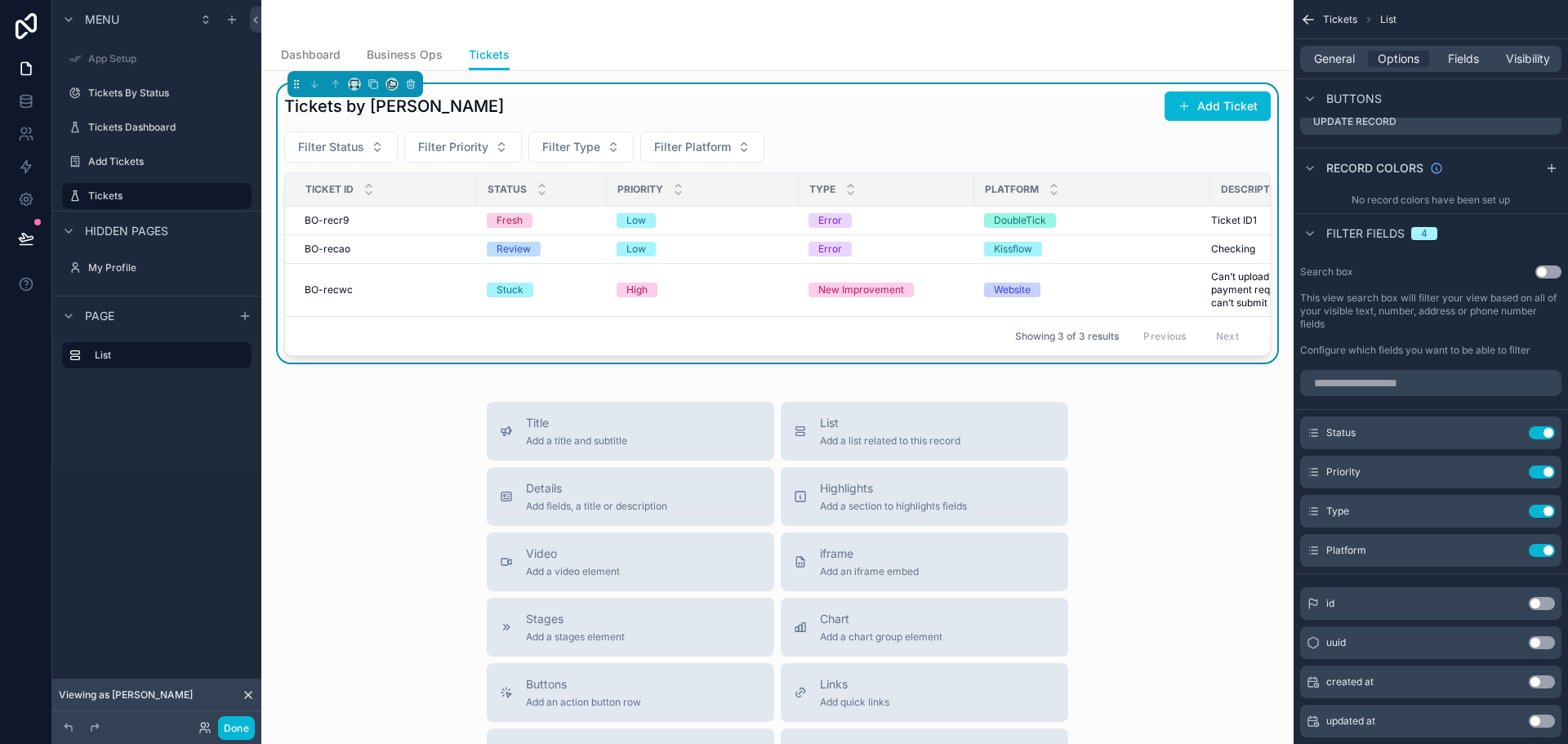
click at [1539, 270] on button "Use setting" at bounding box center [1548, 272] width 26 height 13
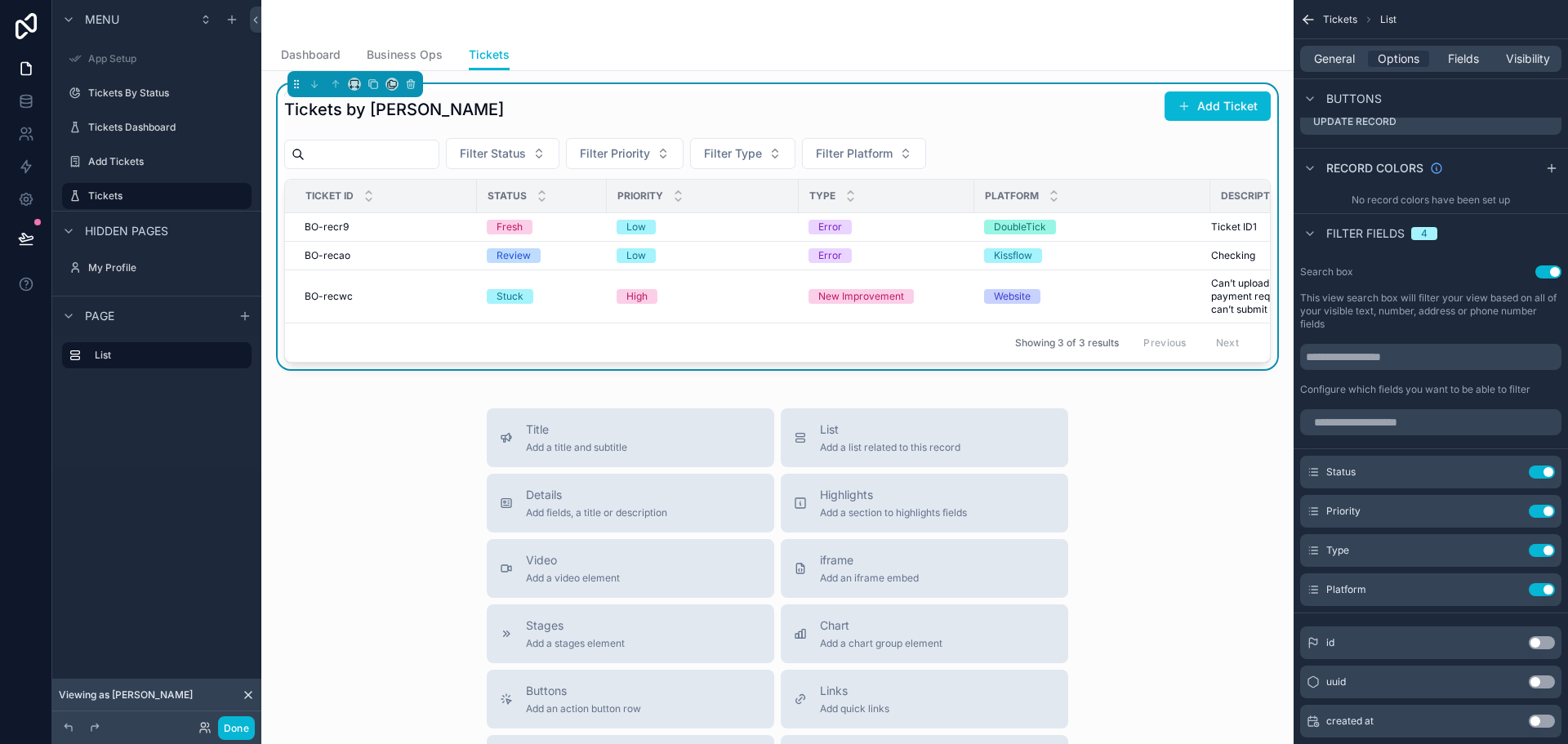
click at [410, 154] on input "scrollable content" at bounding box center [372, 154] width 134 height 23
click at [689, 106] on div "Tickets by [PERSON_NAME] Add Ticket" at bounding box center [778, 109] width 986 height 38
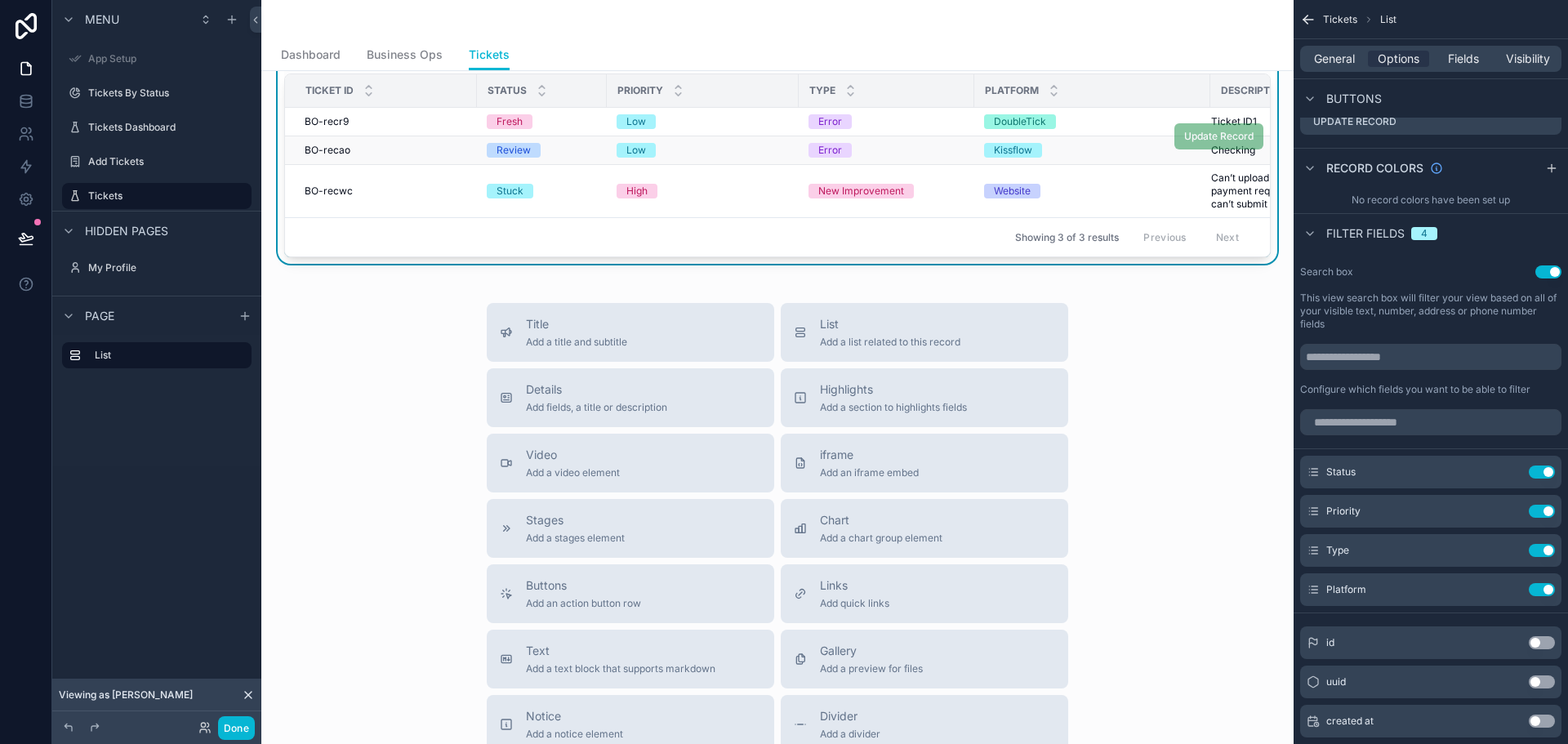
scroll to position [0, 0]
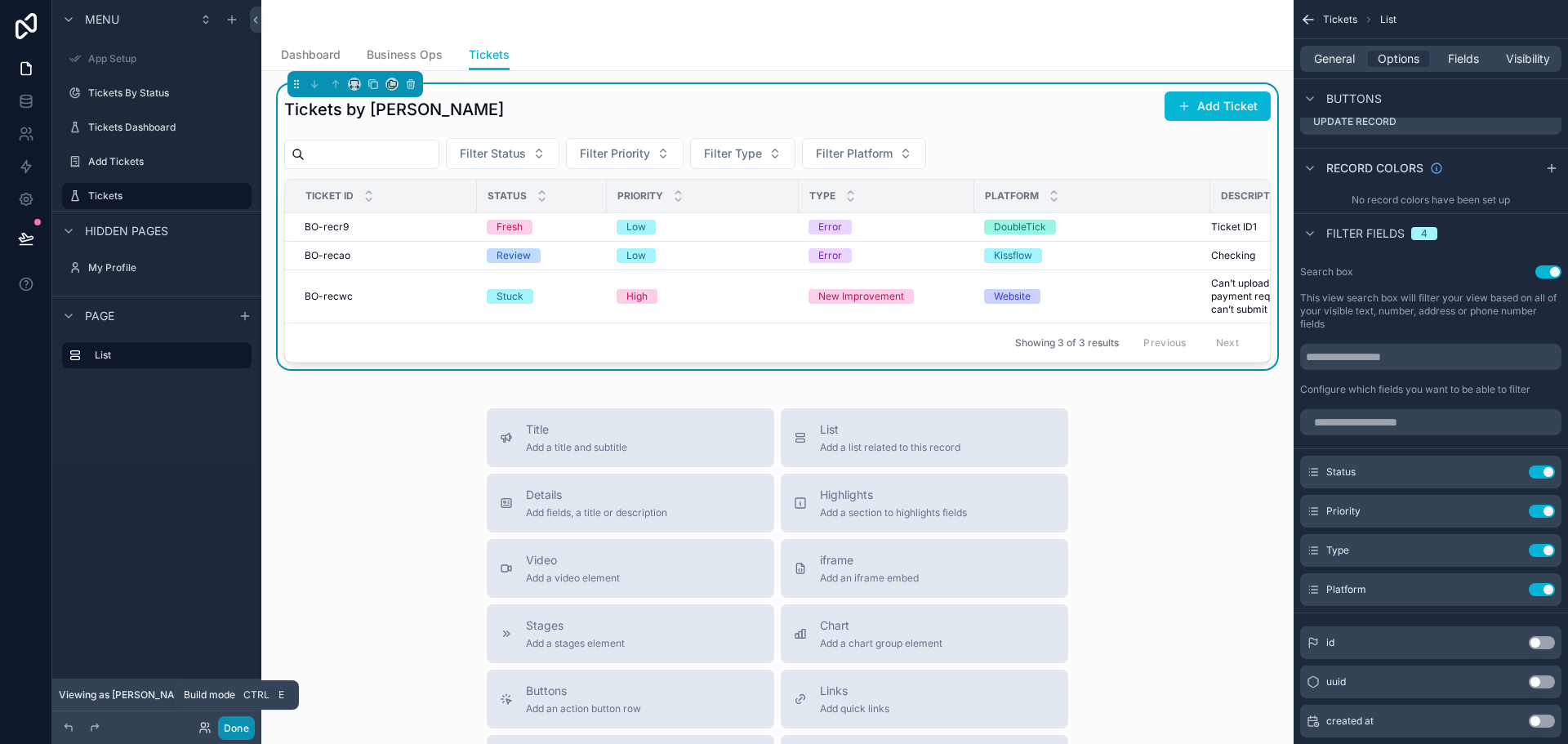
click at [235, 726] on button "Done" at bounding box center [236, 728] width 37 height 24
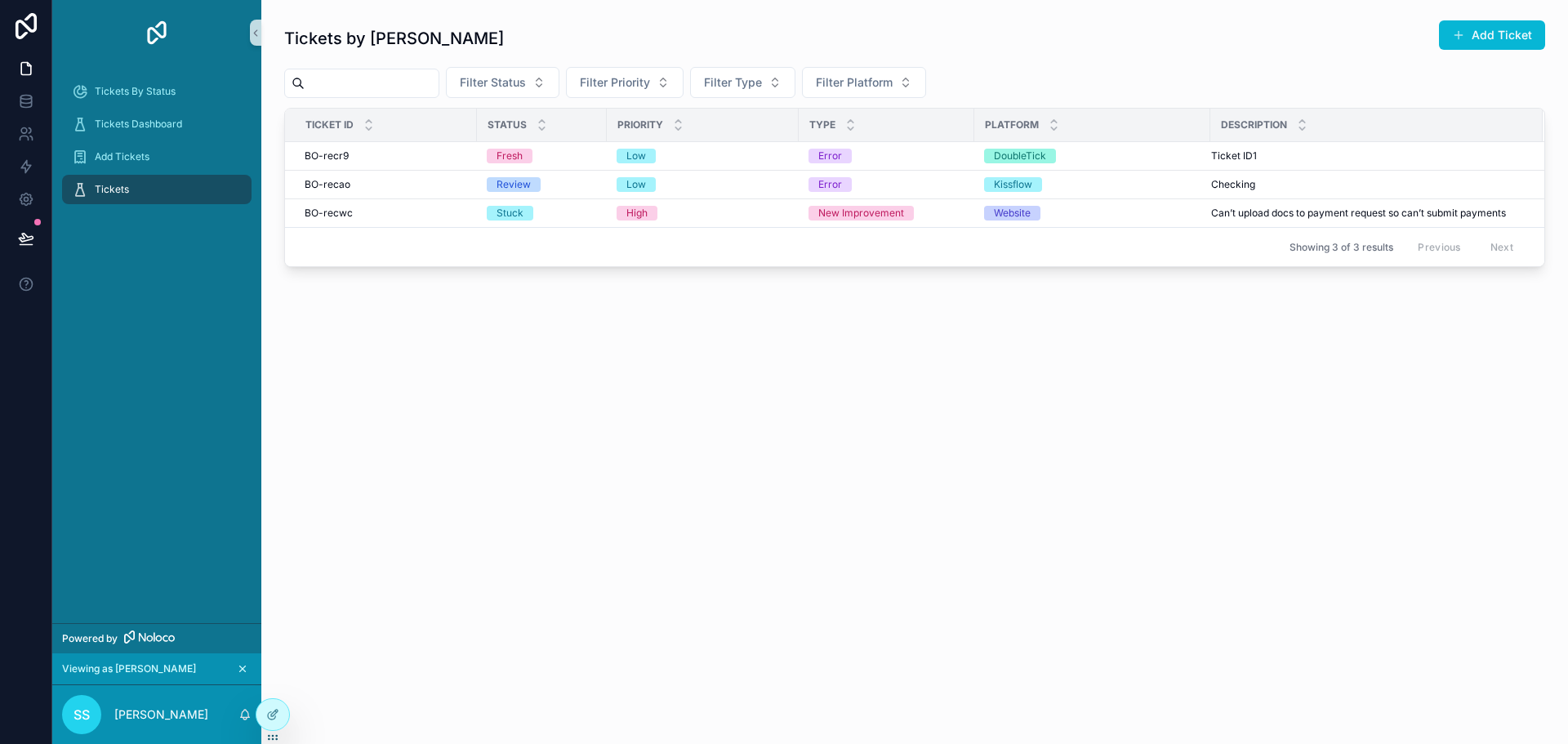
click at [240, 668] on icon "scrollable content" at bounding box center [242, 668] width 11 height 11
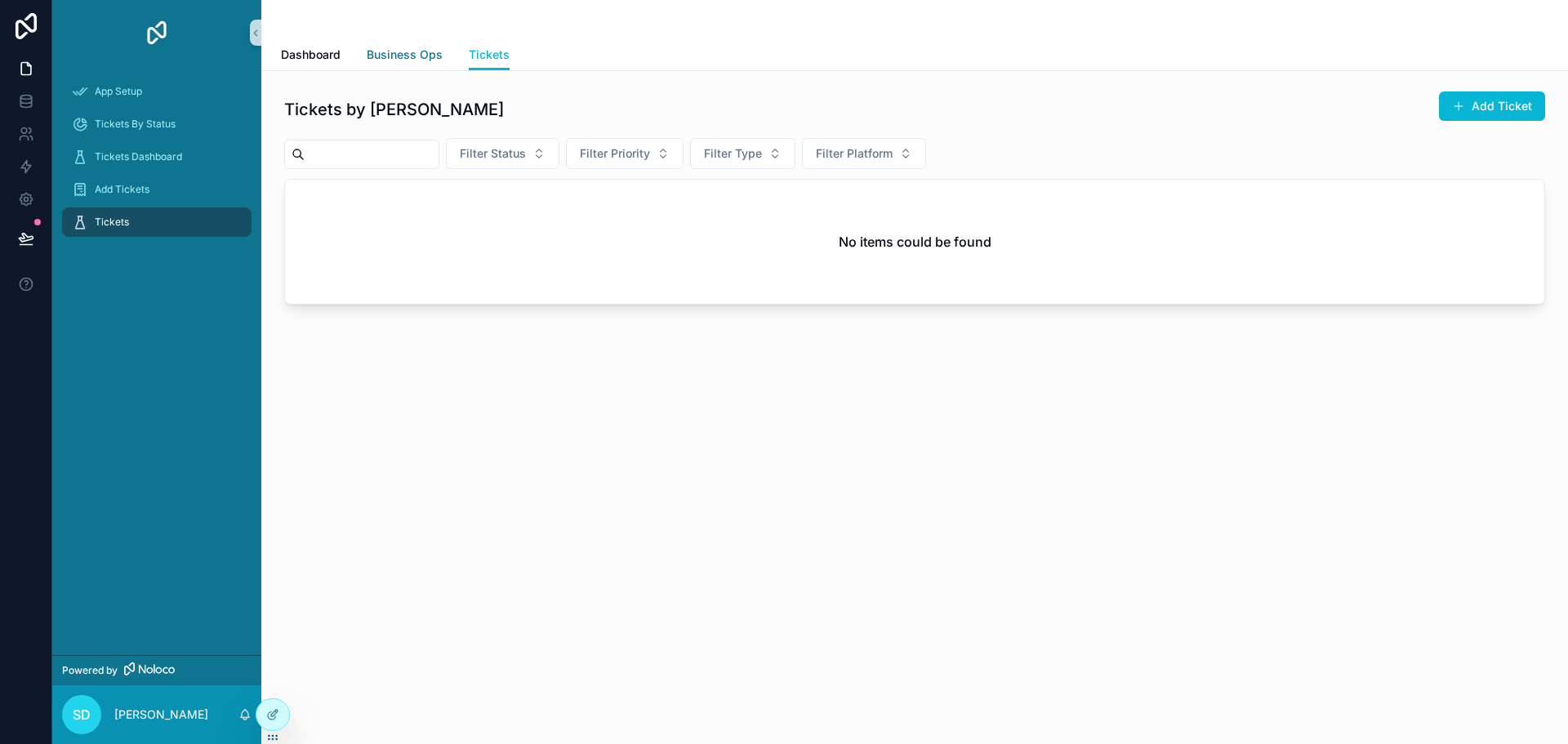
click at [386, 57] on span "Business Ops" at bounding box center [404, 55] width 76 height 17
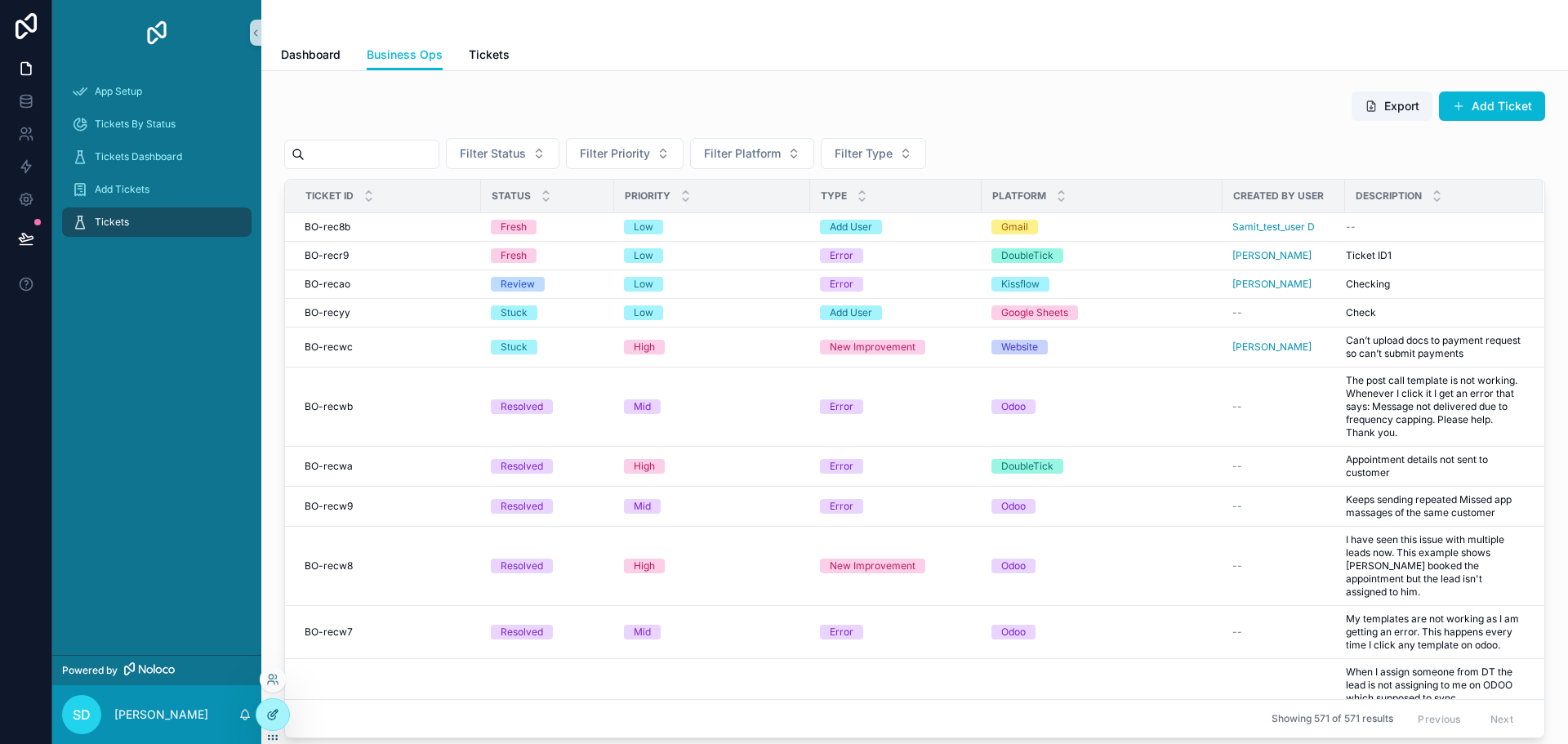
click at [277, 713] on icon at bounding box center [276, 712] width 2 height 2
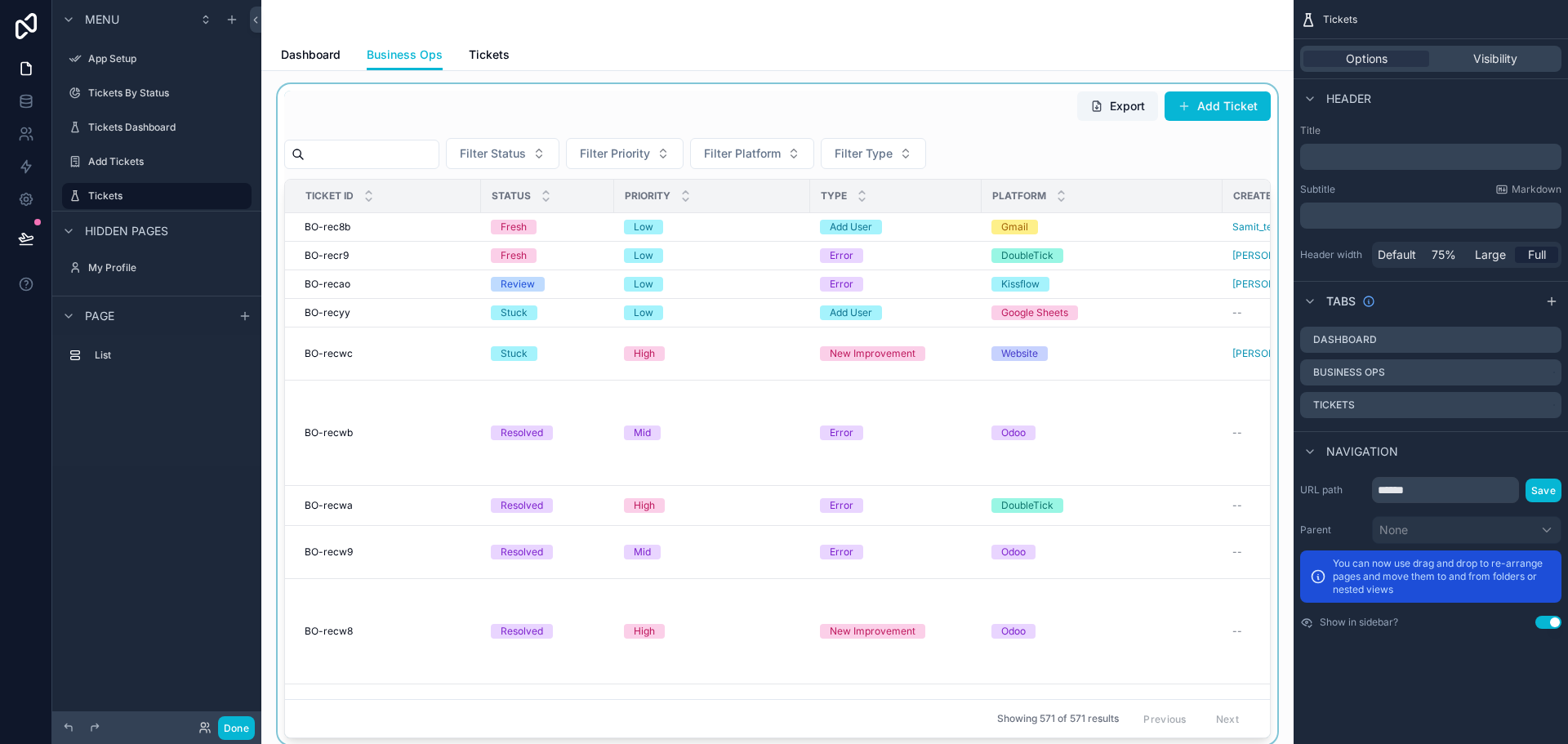
click at [951, 302] on div "scrollable content" at bounding box center [777, 414] width 1006 height 661
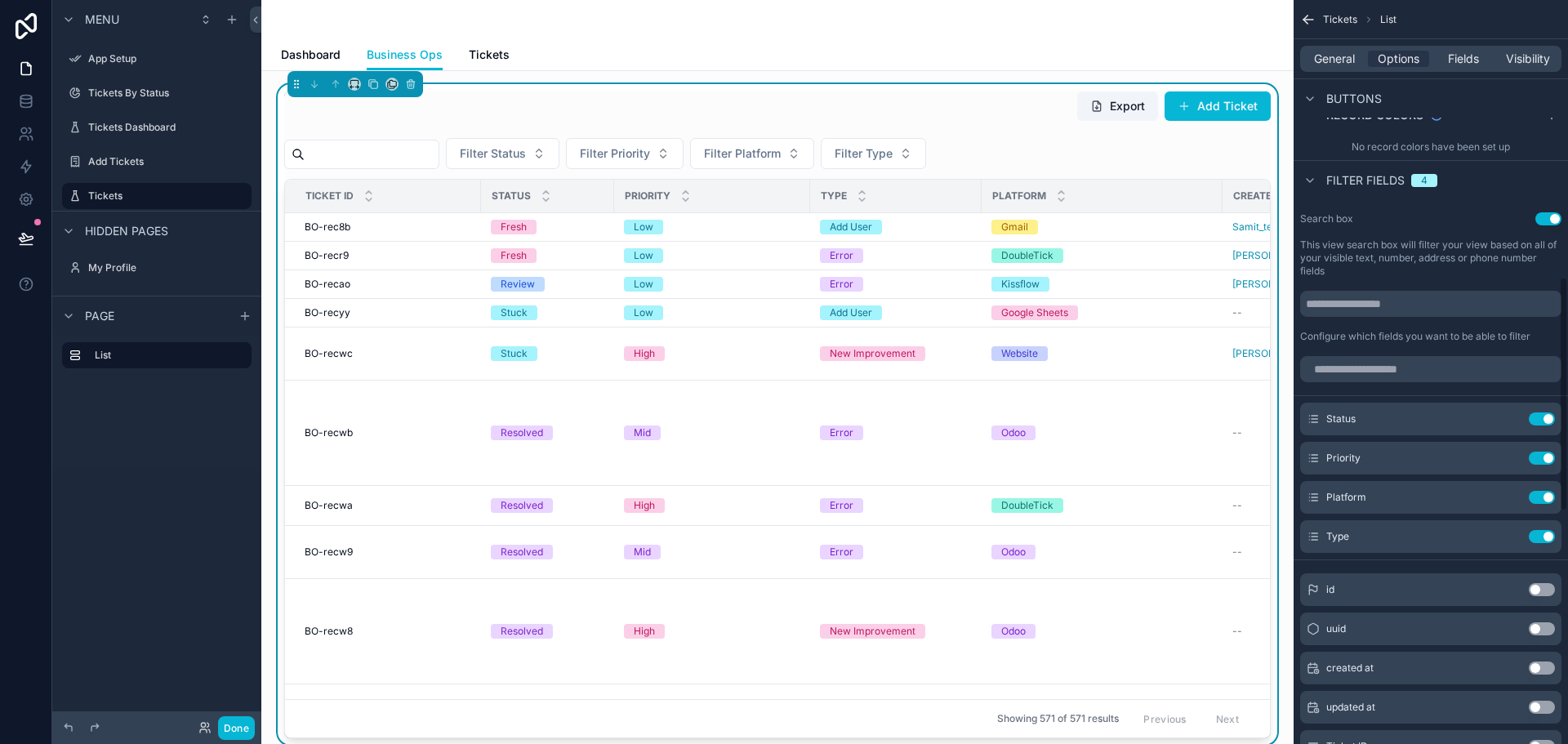
scroll to position [981, 0]
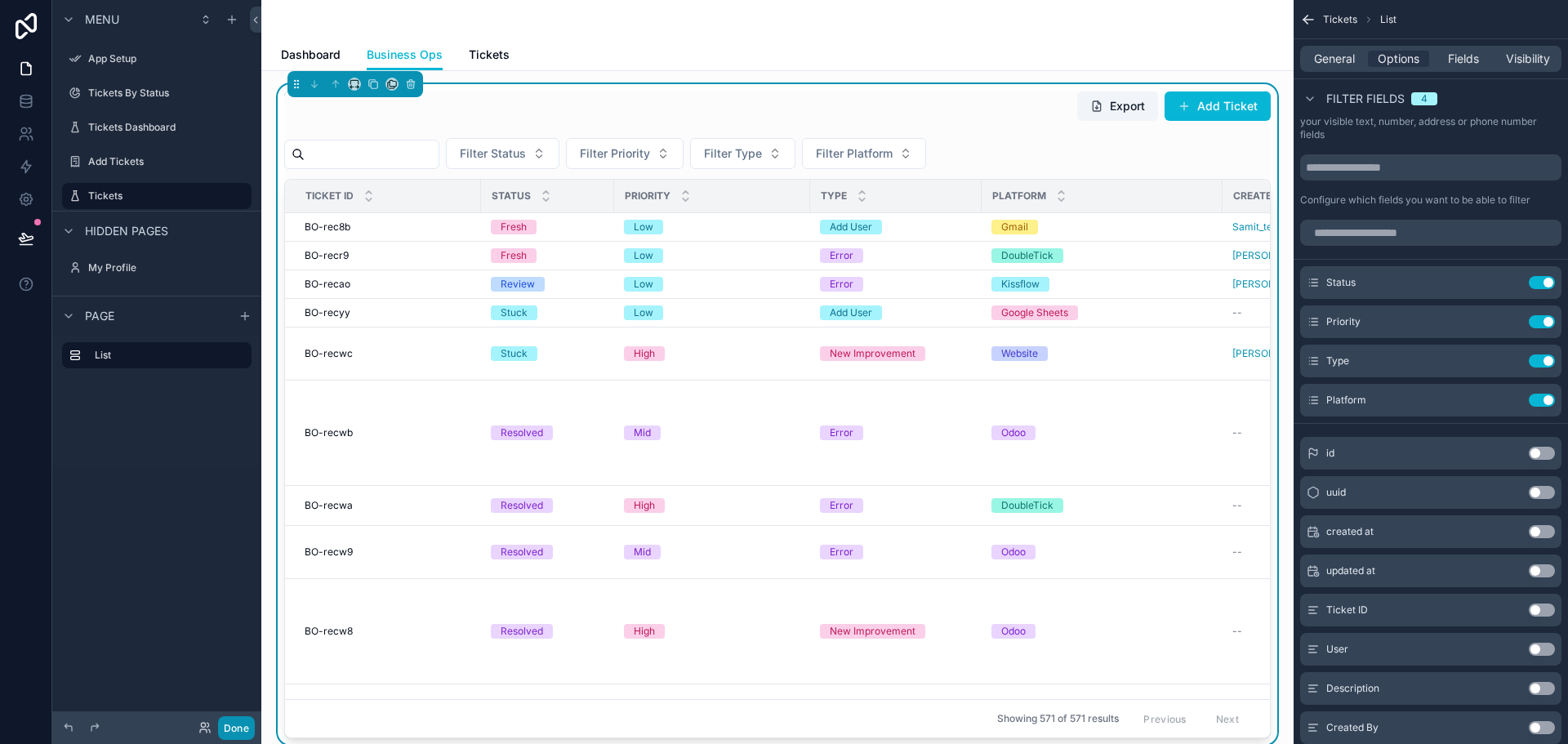
click at [236, 725] on button "Done" at bounding box center [236, 728] width 37 height 24
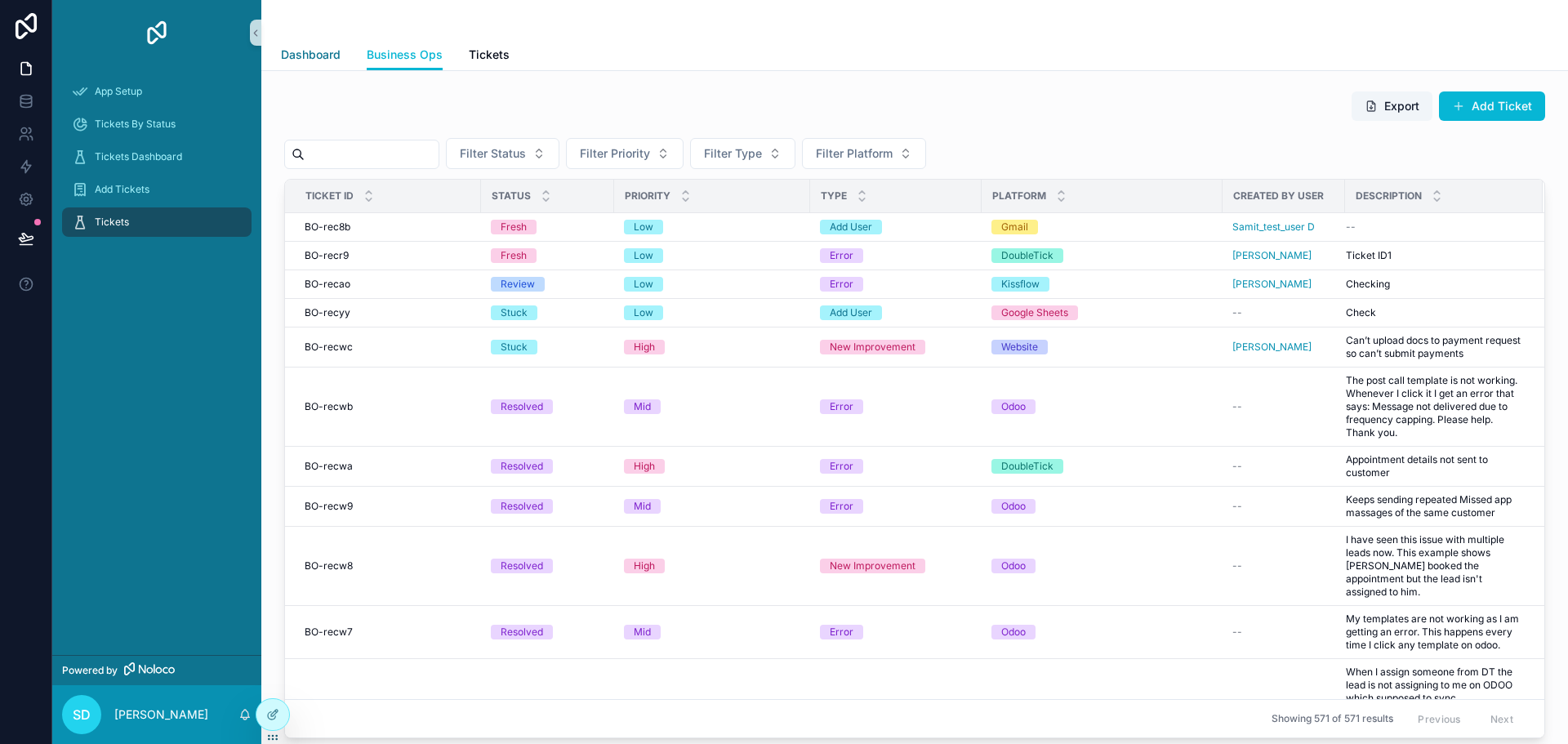
click at [329, 59] on span "Dashboard" at bounding box center [310, 55] width 60 height 17
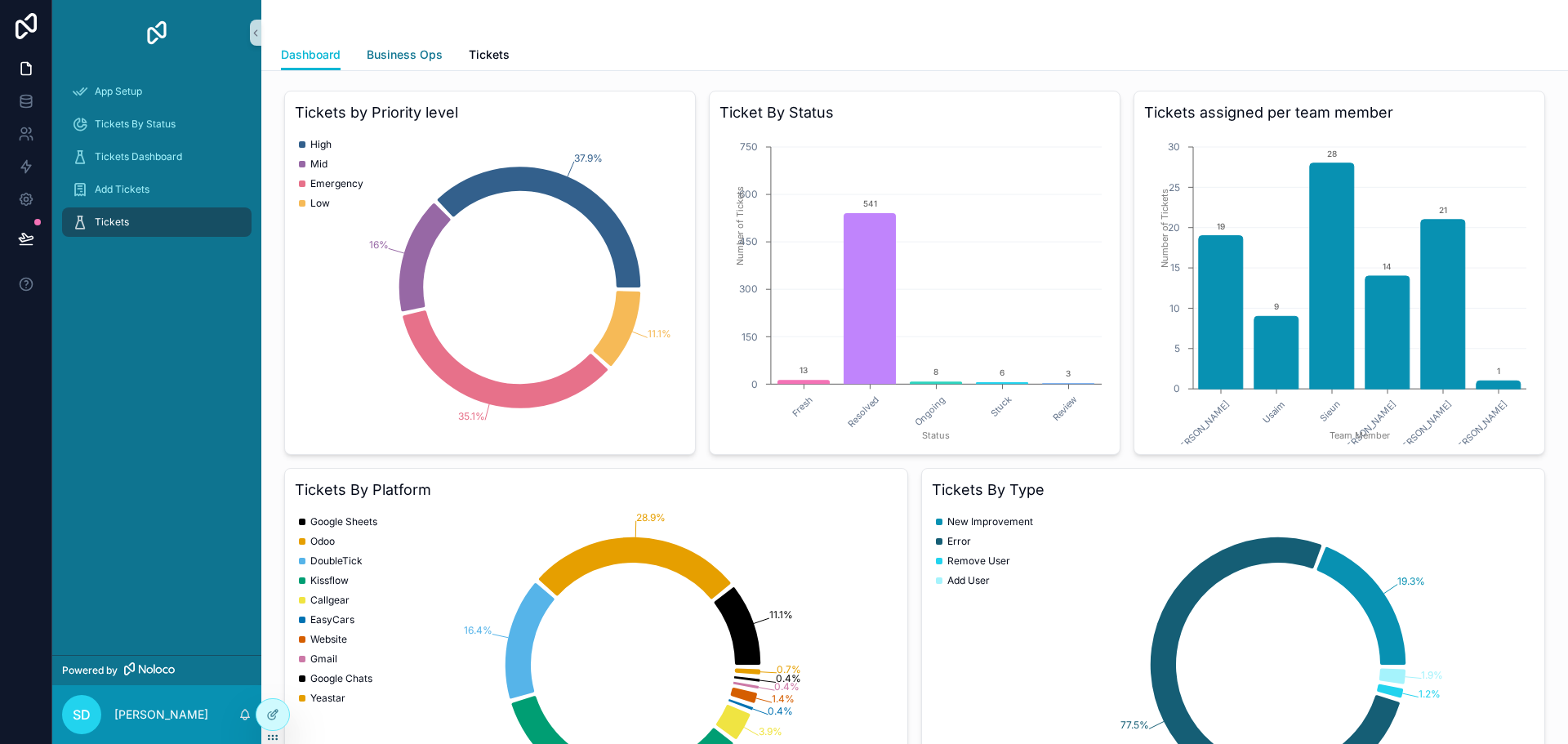
click at [415, 55] on span "Business Ops" at bounding box center [404, 55] width 76 height 17
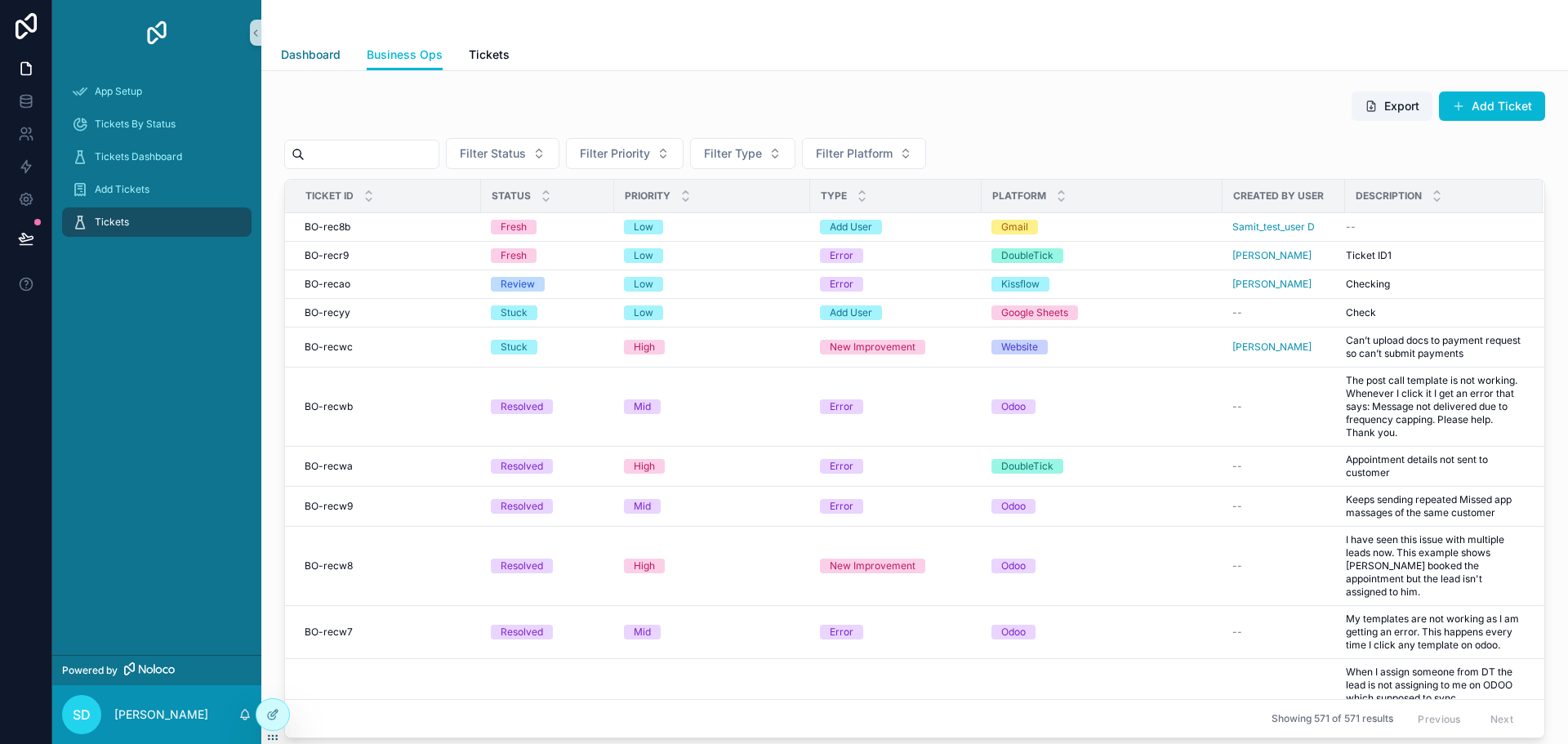
click at [309, 52] on span "Dashboard" at bounding box center [310, 55] width 60 height 17
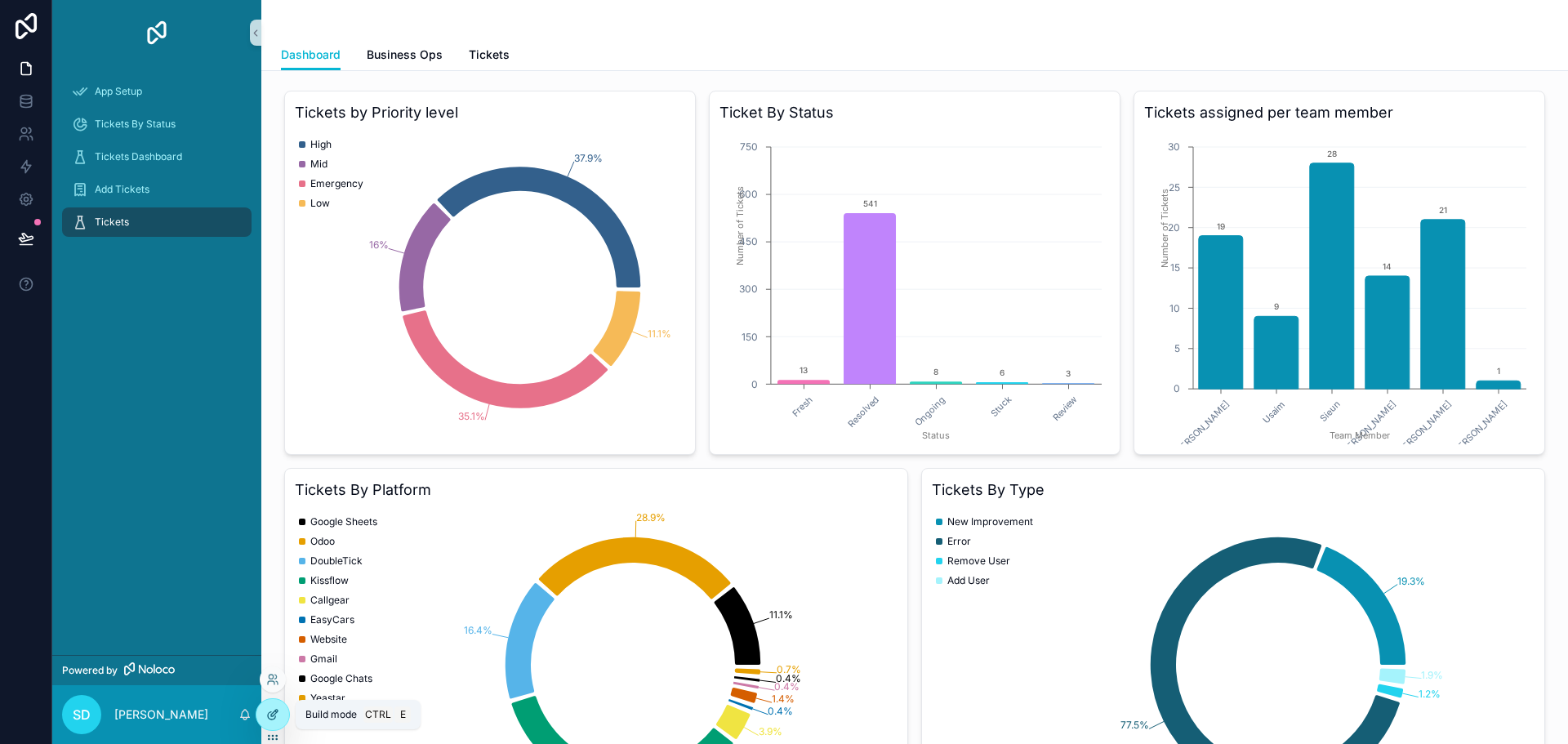
click at [261, 709] on div at bounding box center [272, 715] width 32 height 31
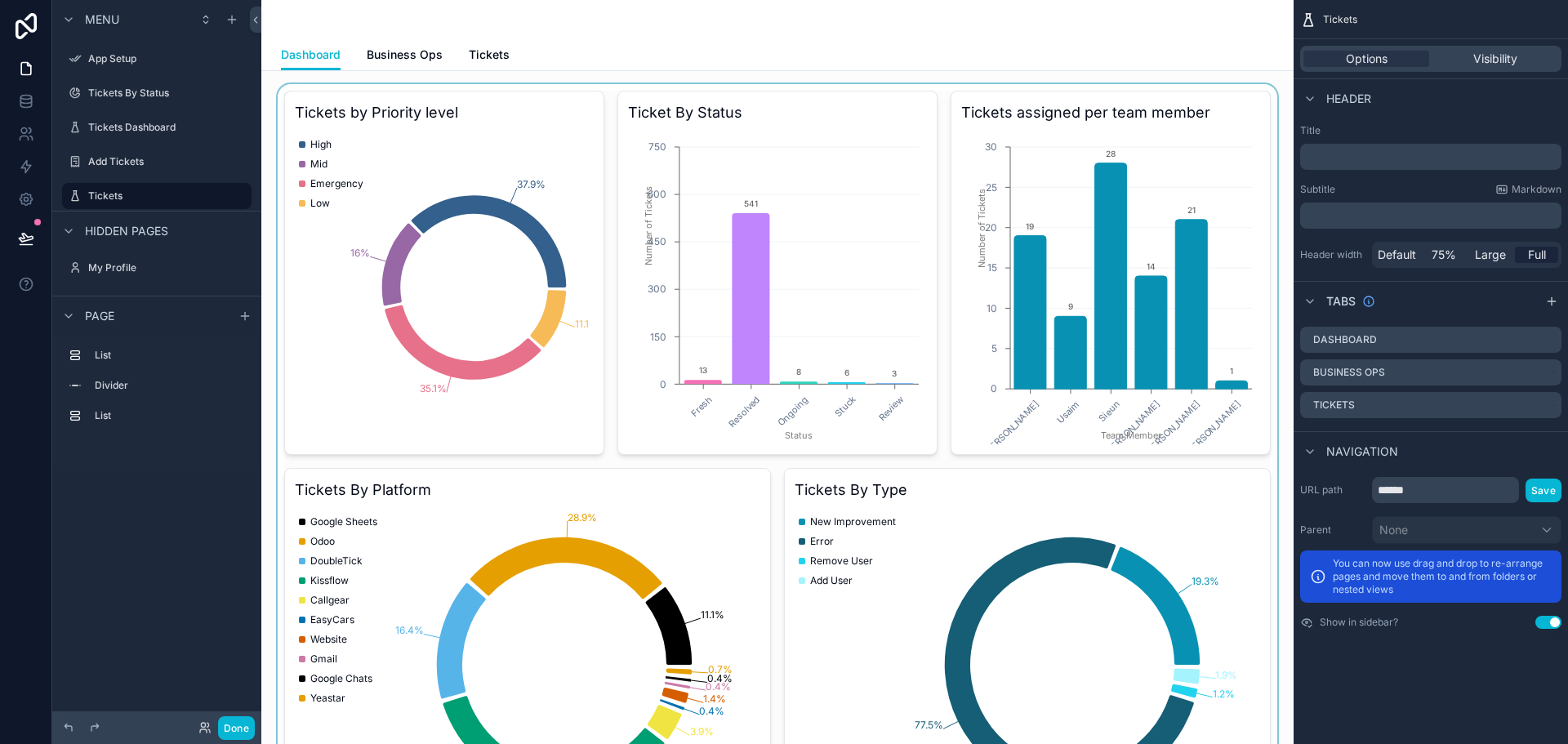
click at [884, 342] on div "scrollable content" at bounding box center [777, 461] width 1006 height 755
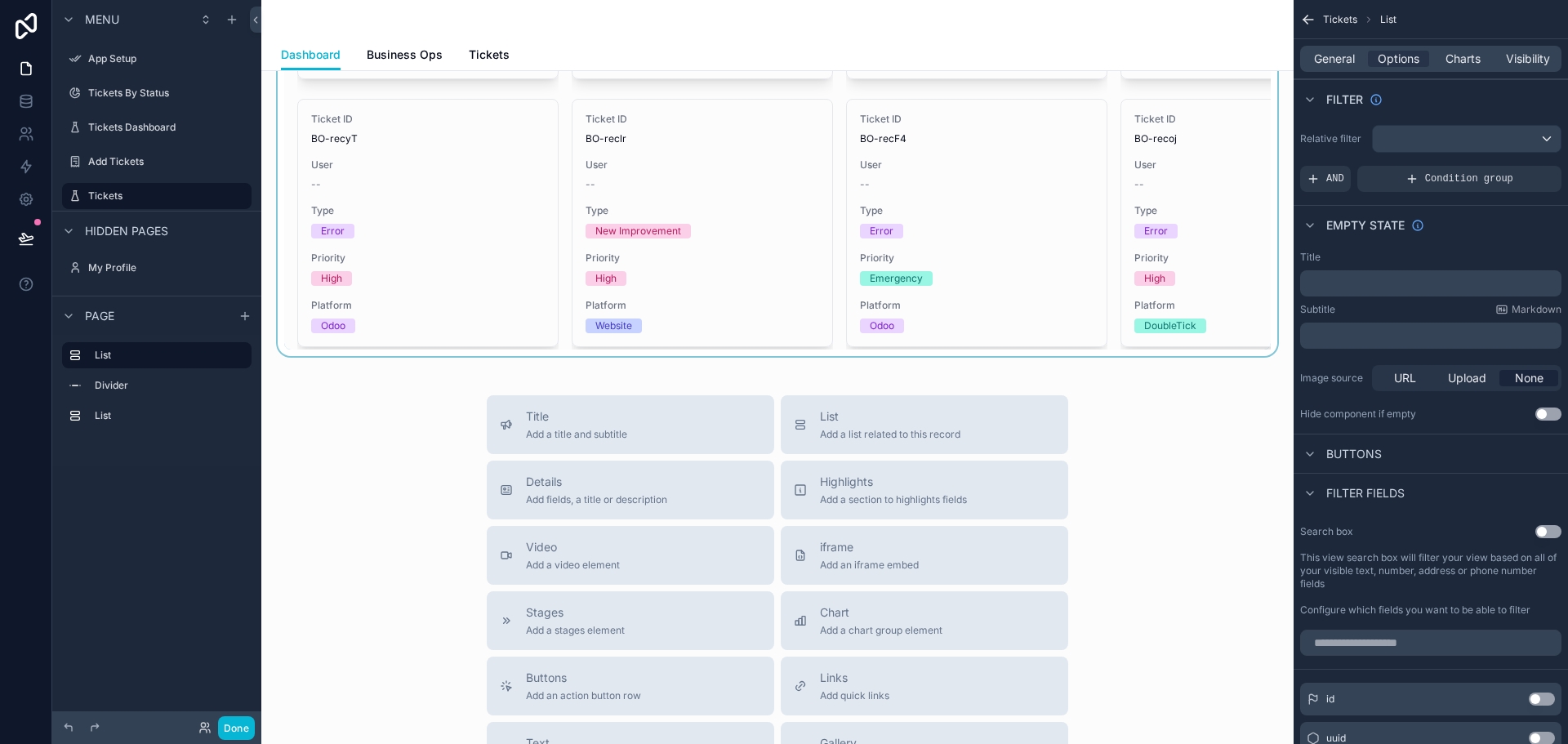
scroll to position [1308, 0]
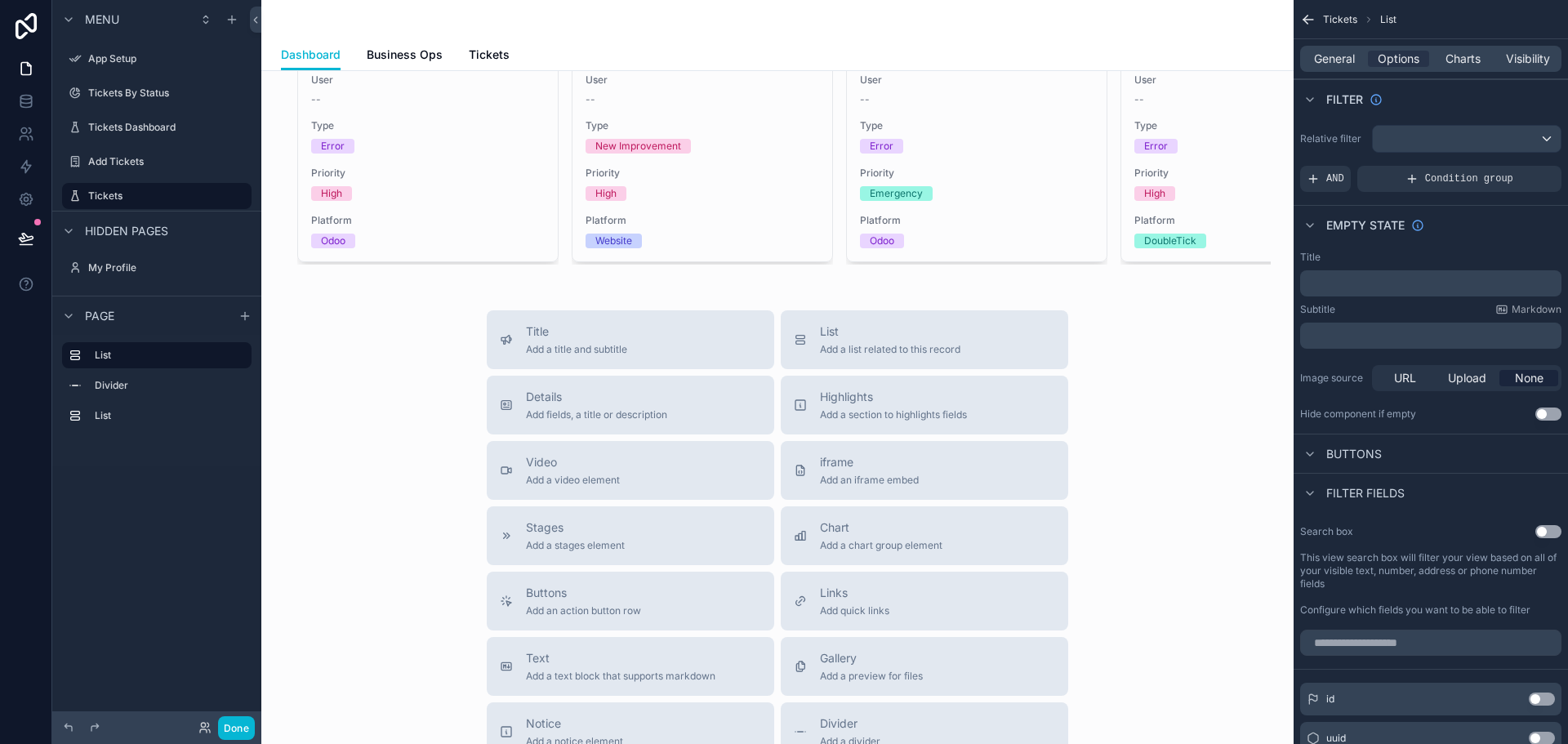
click at [390, 513] on div "Title Add a title and subtitle List Add a list related to this record Details A…" at bounding box center [777, 601] width 1006 height 582
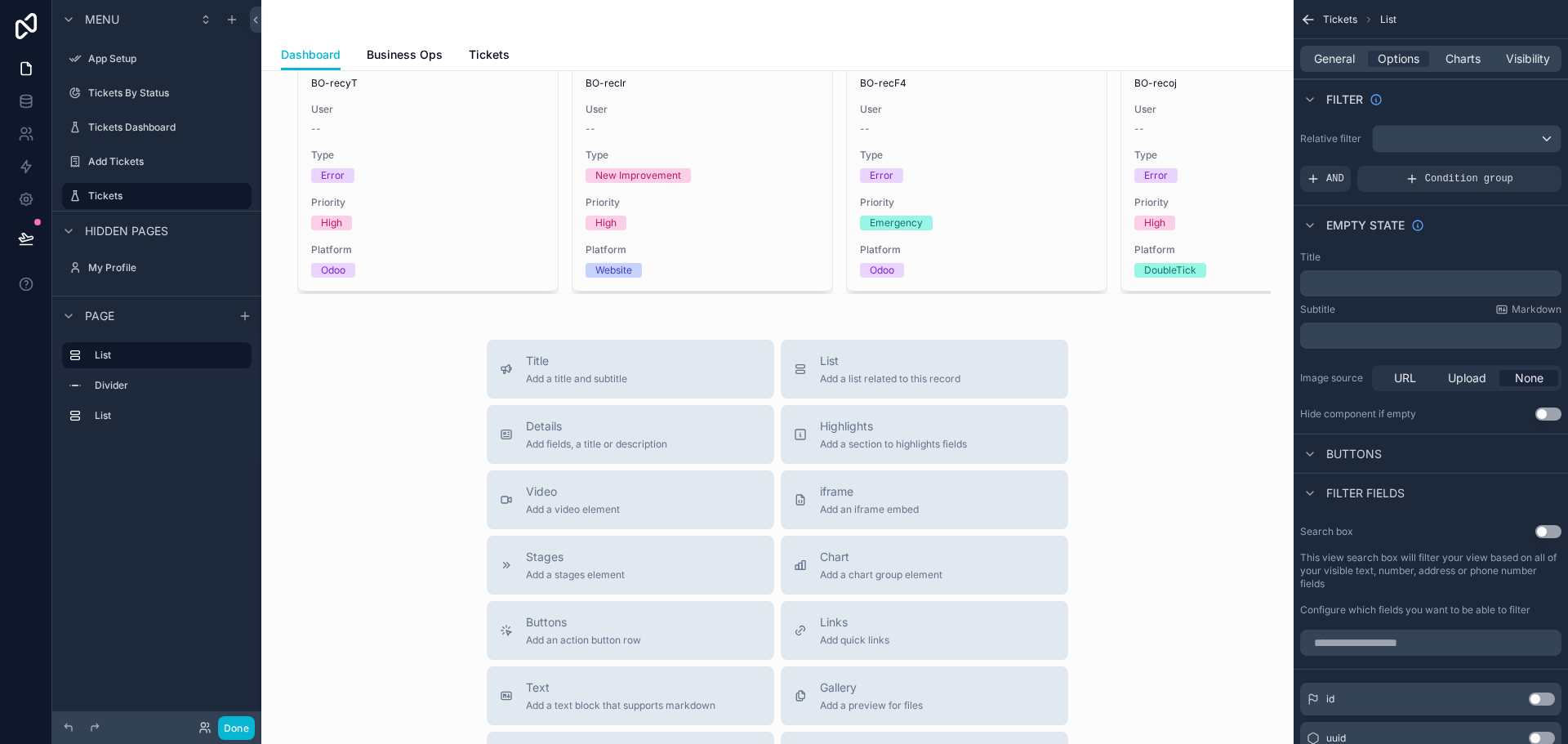
scroll to position [1389, 0]
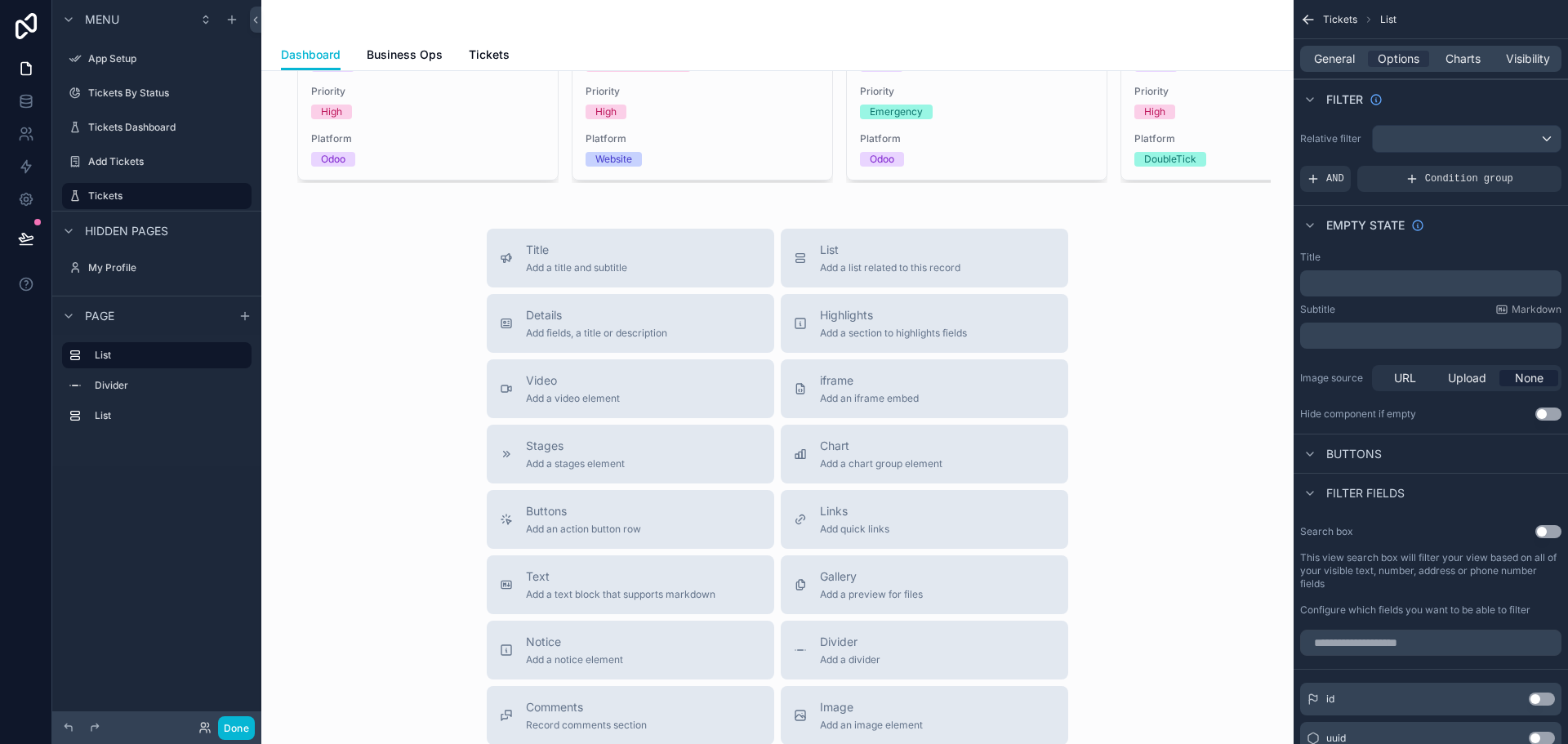
click at [426, 454] on div "Title Add a title and subtitle List Add a list related to this record Details A…" at bounding box center [777, 519] width 1006 height 582
click at [675, 340] on div "Details Add fields, a title or description" at bounding box center [630, 323] width 261 height 32
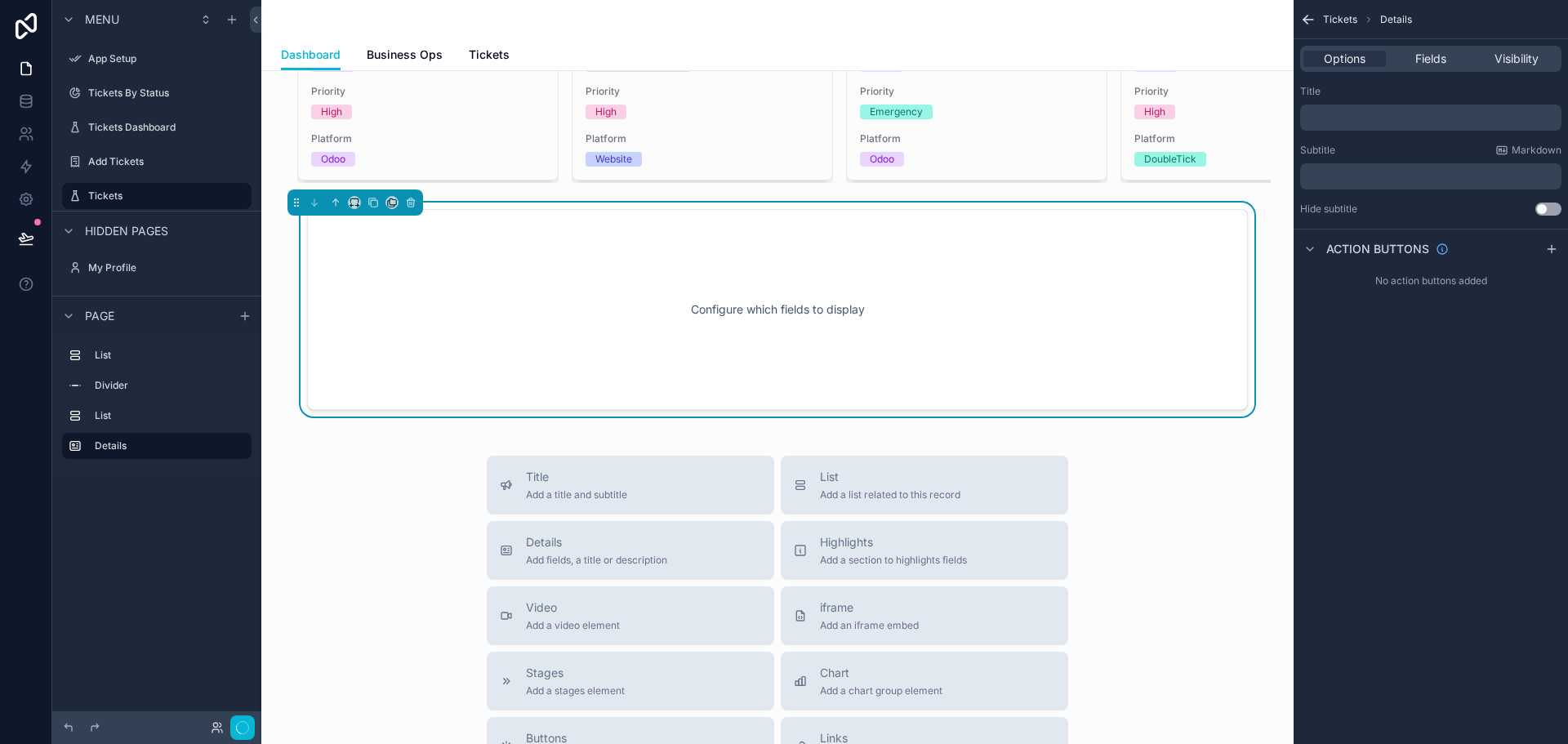
click at [831, 308] on div "Configure which fields to display" at bounding box center [778, 309] width 887 height 147
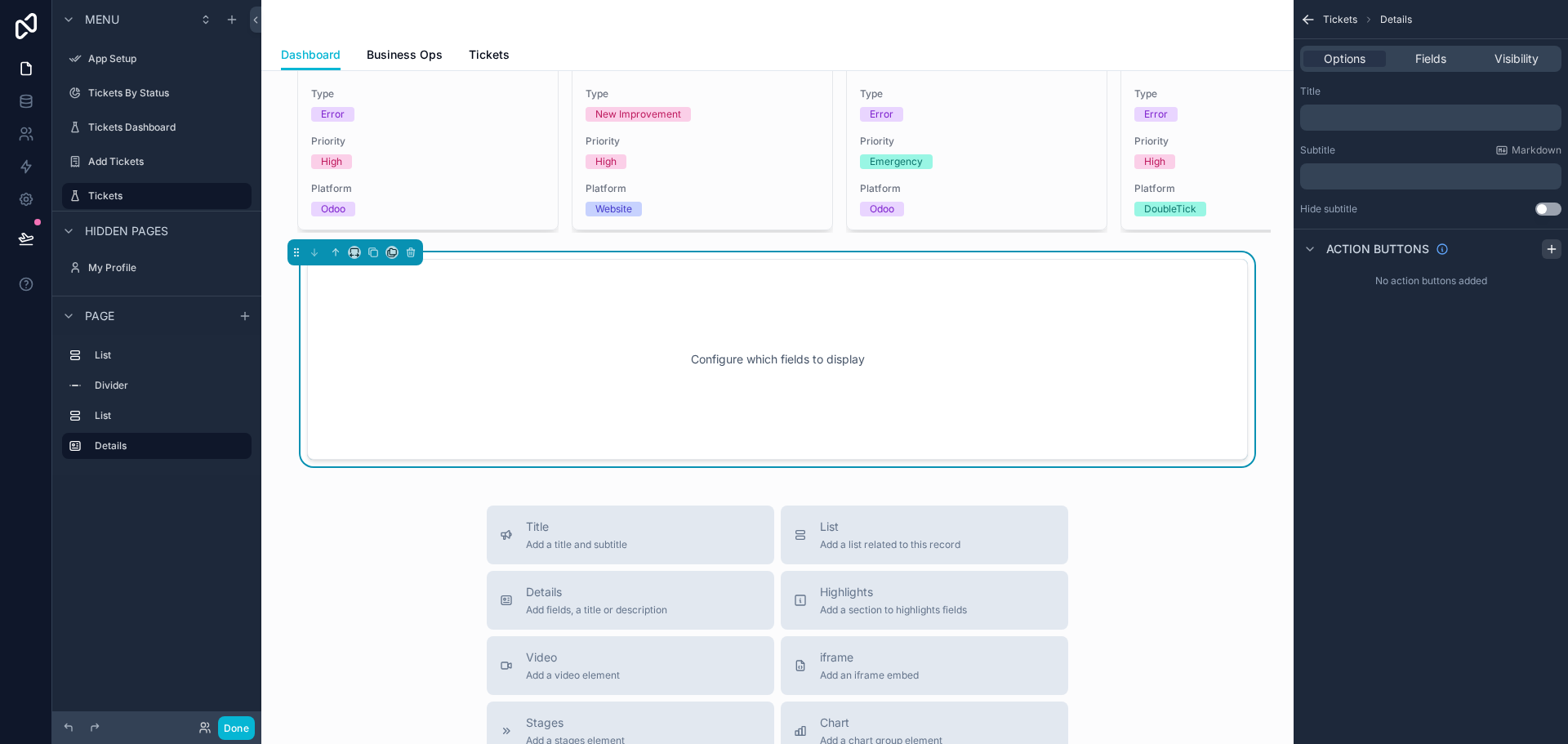
click at [1550, 250] on icon "scrollable content" at bounding box center [1551, 250] width 7 height 0
click at [1548, 287] on icon "scrollable content" at bounding box center [1548, 287] width 13 height 13
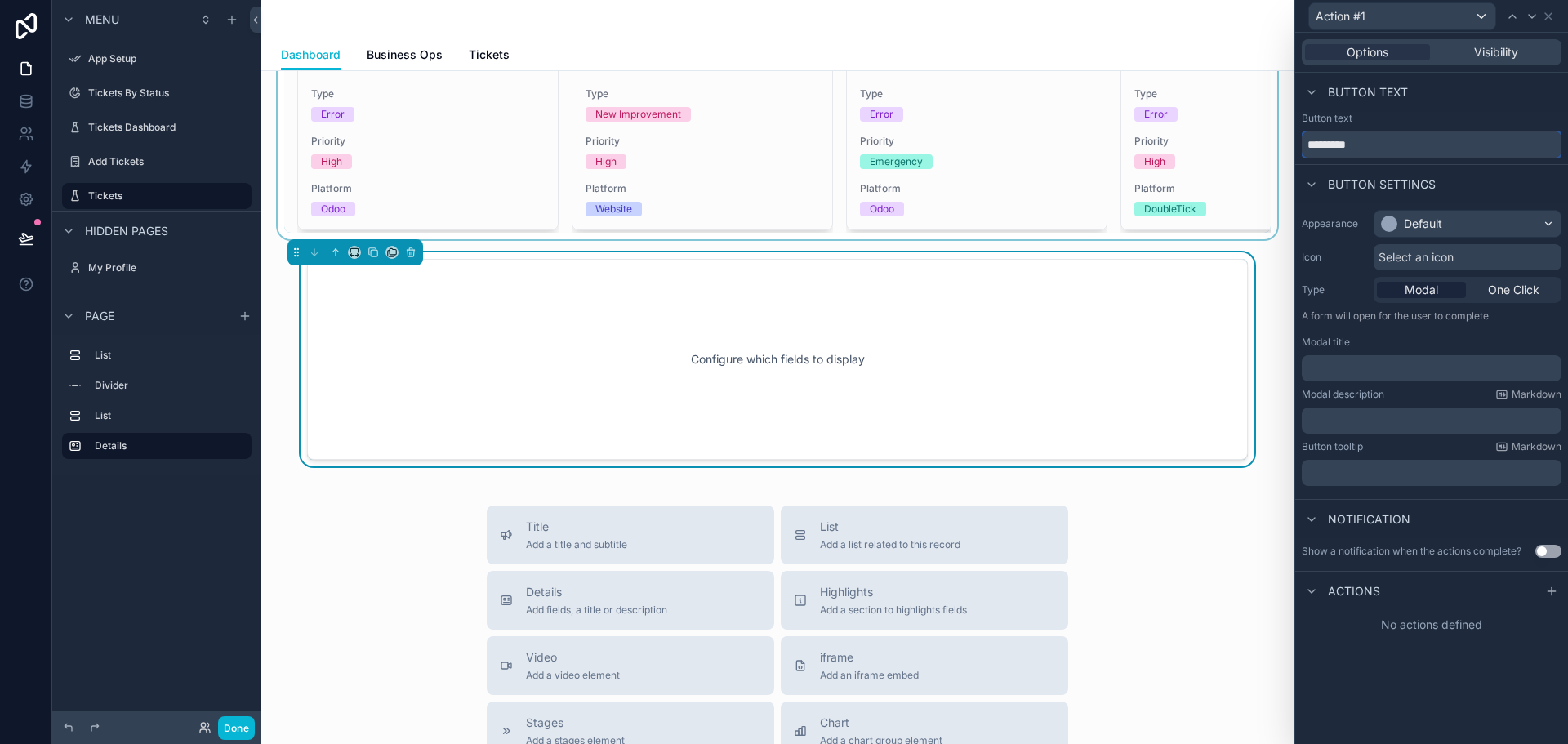
drag, startPoint x: 1381, startPoint y: 153, endPoint x: 1216, endPoint y: 148, distance: 165.1
click at [1216, 147] on div "Action #1 Options Visibility Button text Button text ********* Button settings …" at bounding box center [784, 372] width 1568 height 744
type input "**********"
click at [1464, 221] on div "Default" at bounding box center [1467, 224] width 186 height 26
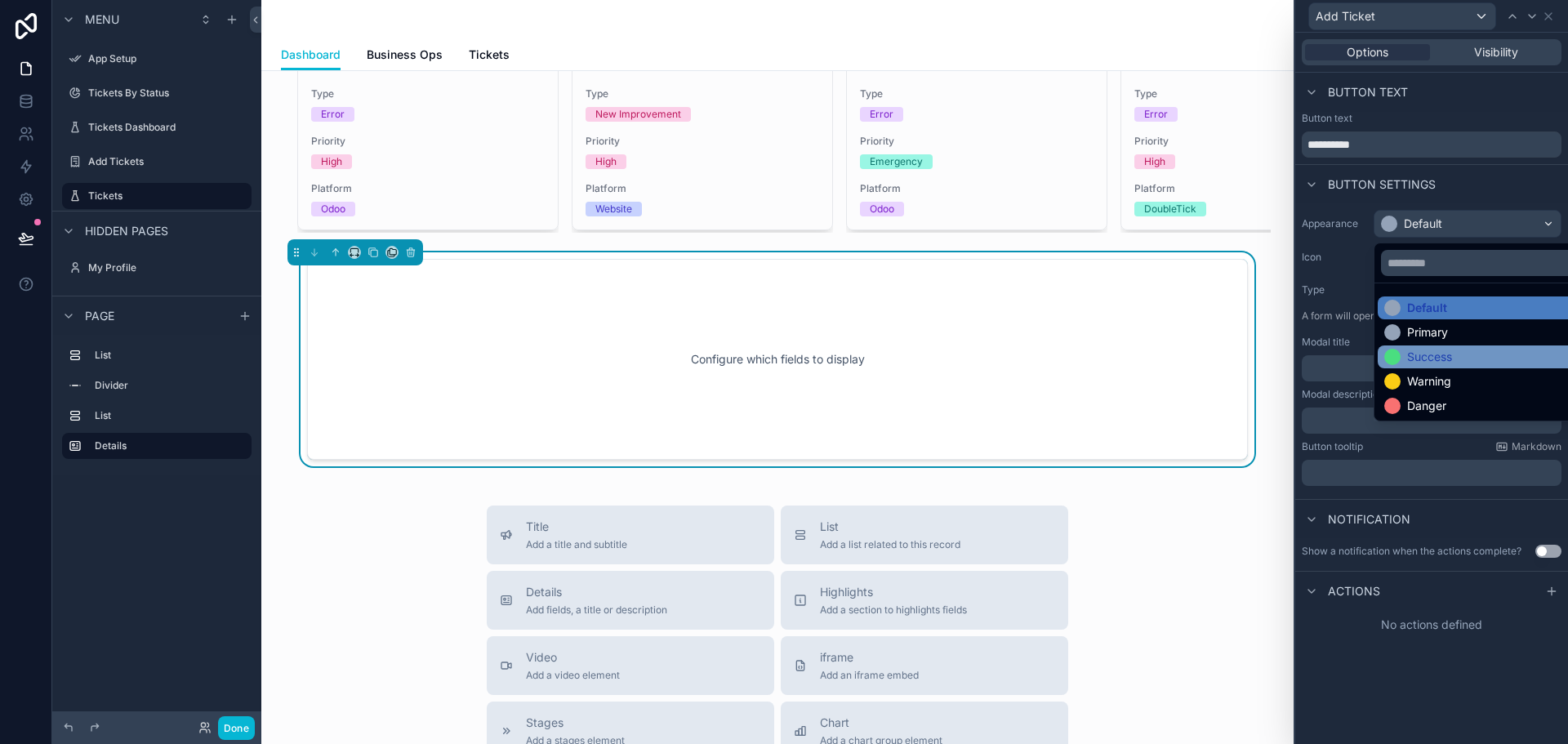
click at [1436, 355] on div "Success" at bounding box center [1429, 357] width 45 height 17
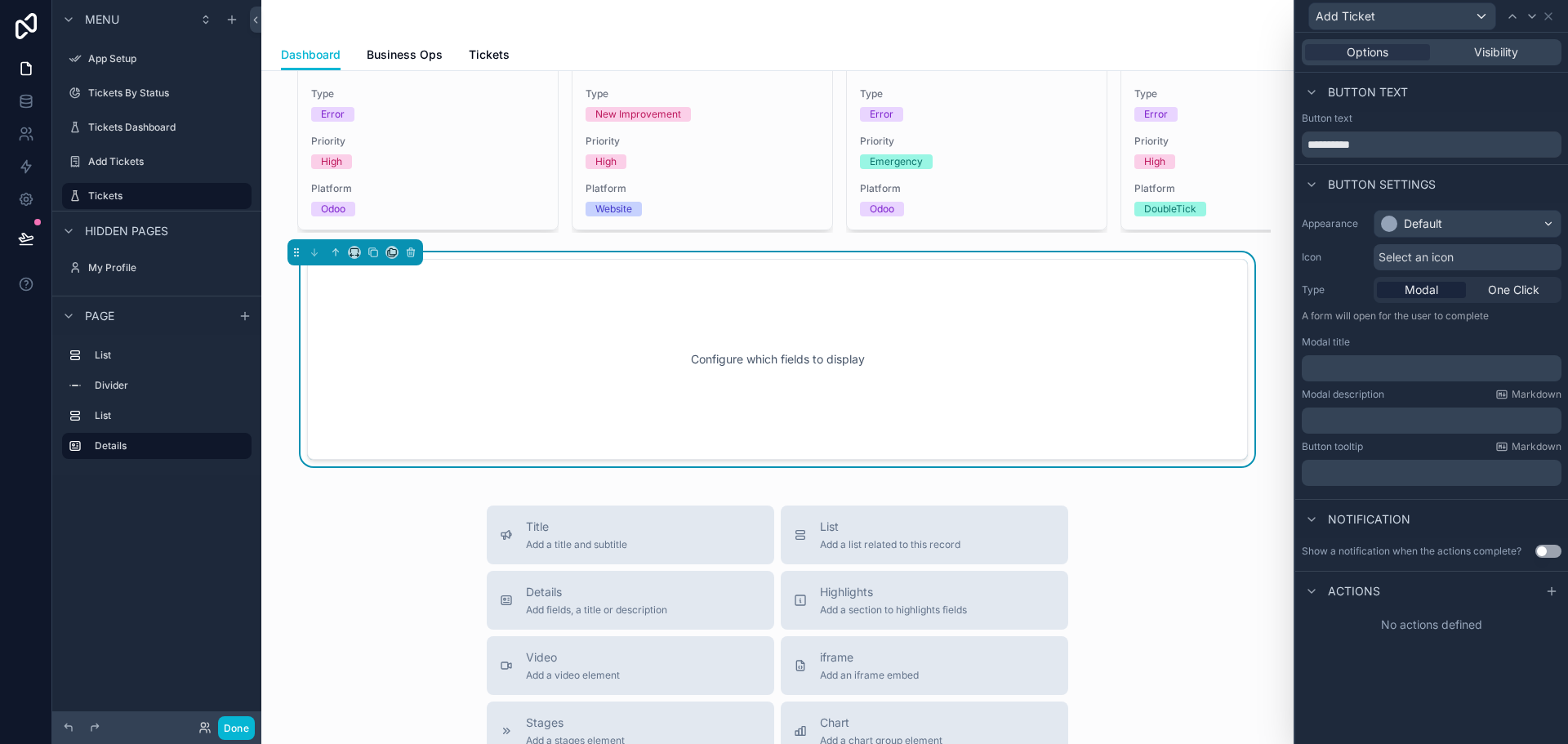
click at [1418, 262] on span "Select an icon" at bounding box center [1416, 258] width 75 height 17
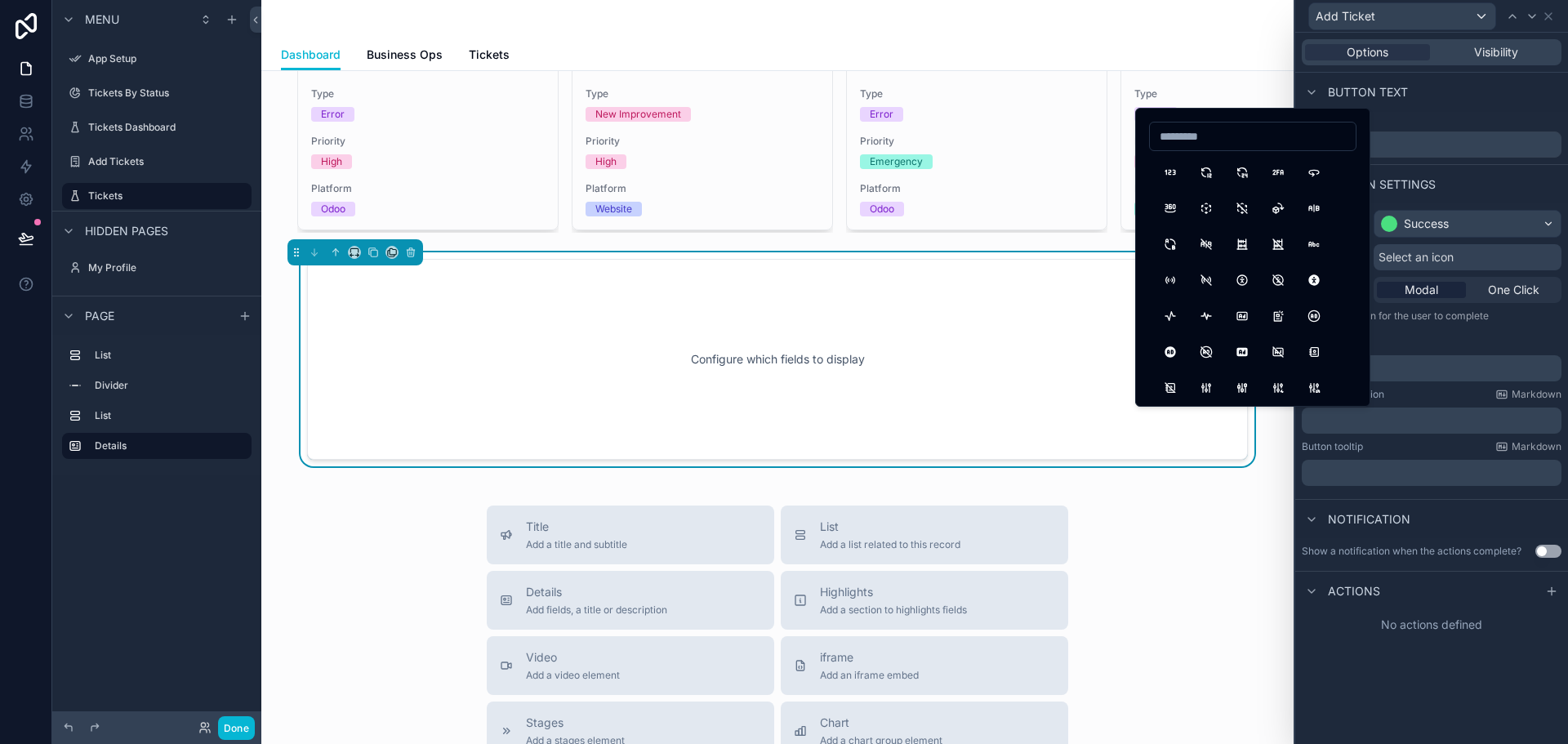
click at [1182, 134] on input at bounding box center [1252, 136] width 206 height 23
type input "******"
click at [1170, 244] on button "PencilHeart" at bounding box center [1170, 244] width 29 height 29
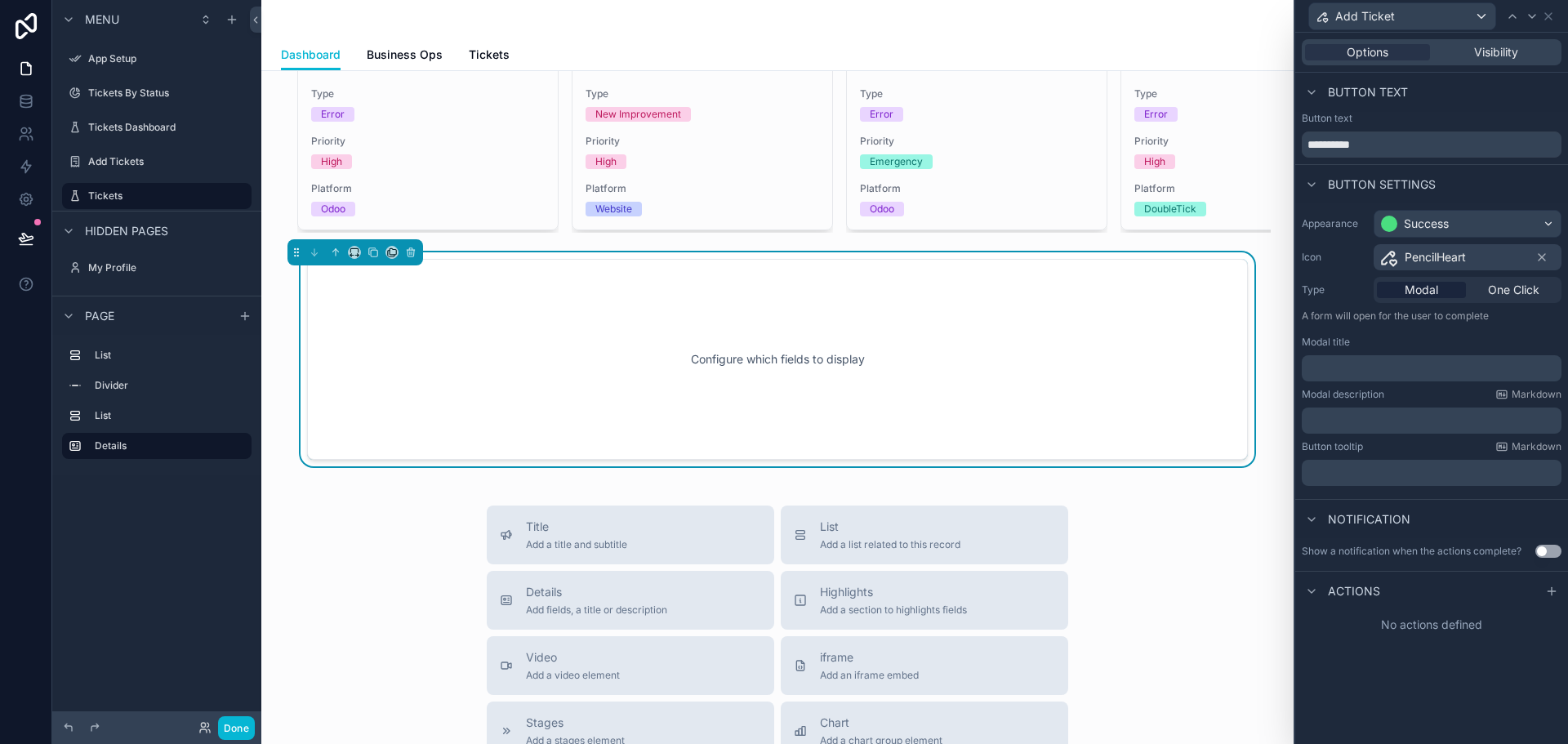
click at [1466, 262] on span "PencilHeart" at bounding box center [1435, 258] width 62 height 17
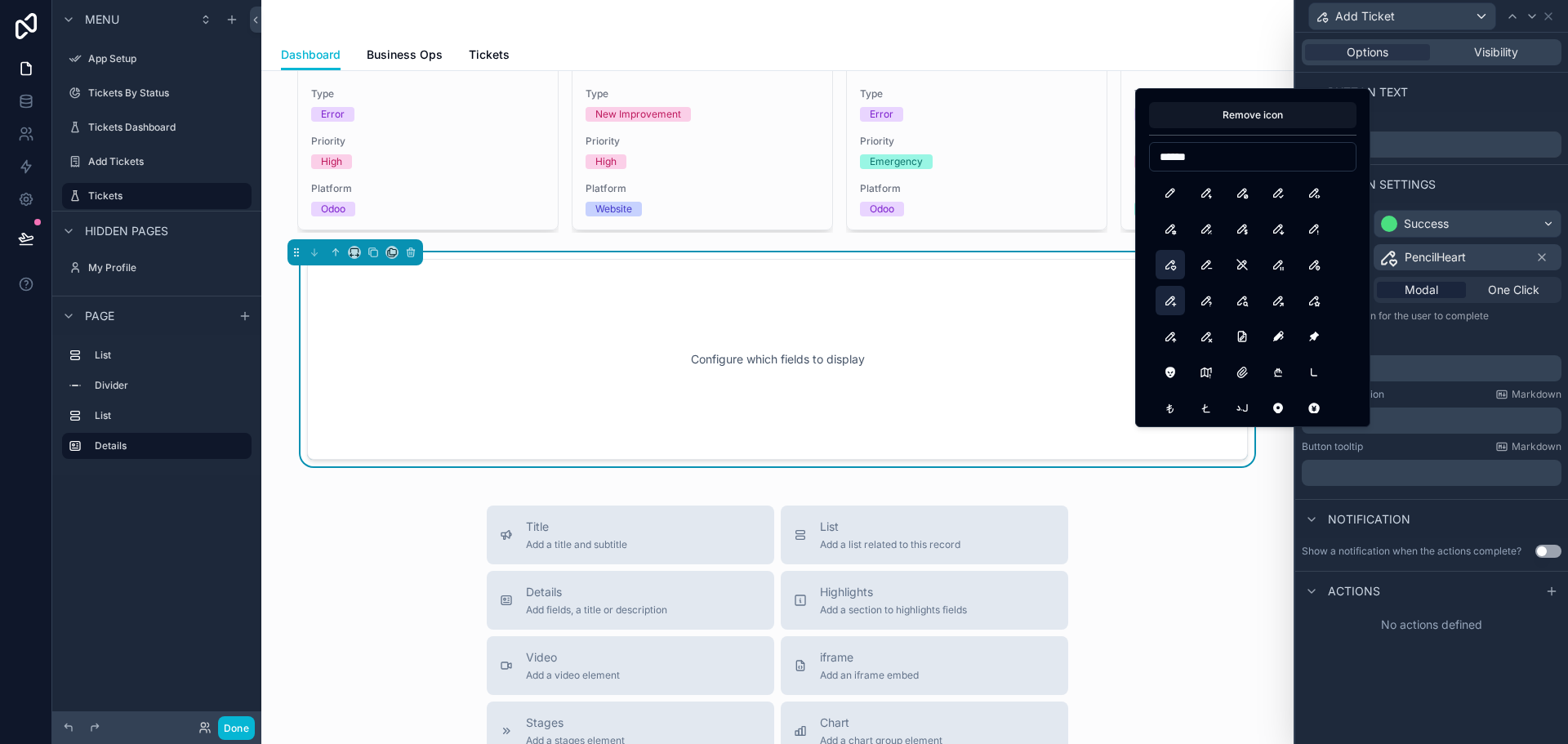
type input "******"
click at [1177, 301] on button "PencilPlus" at bounding box center [1170, 301] width 29 height 29
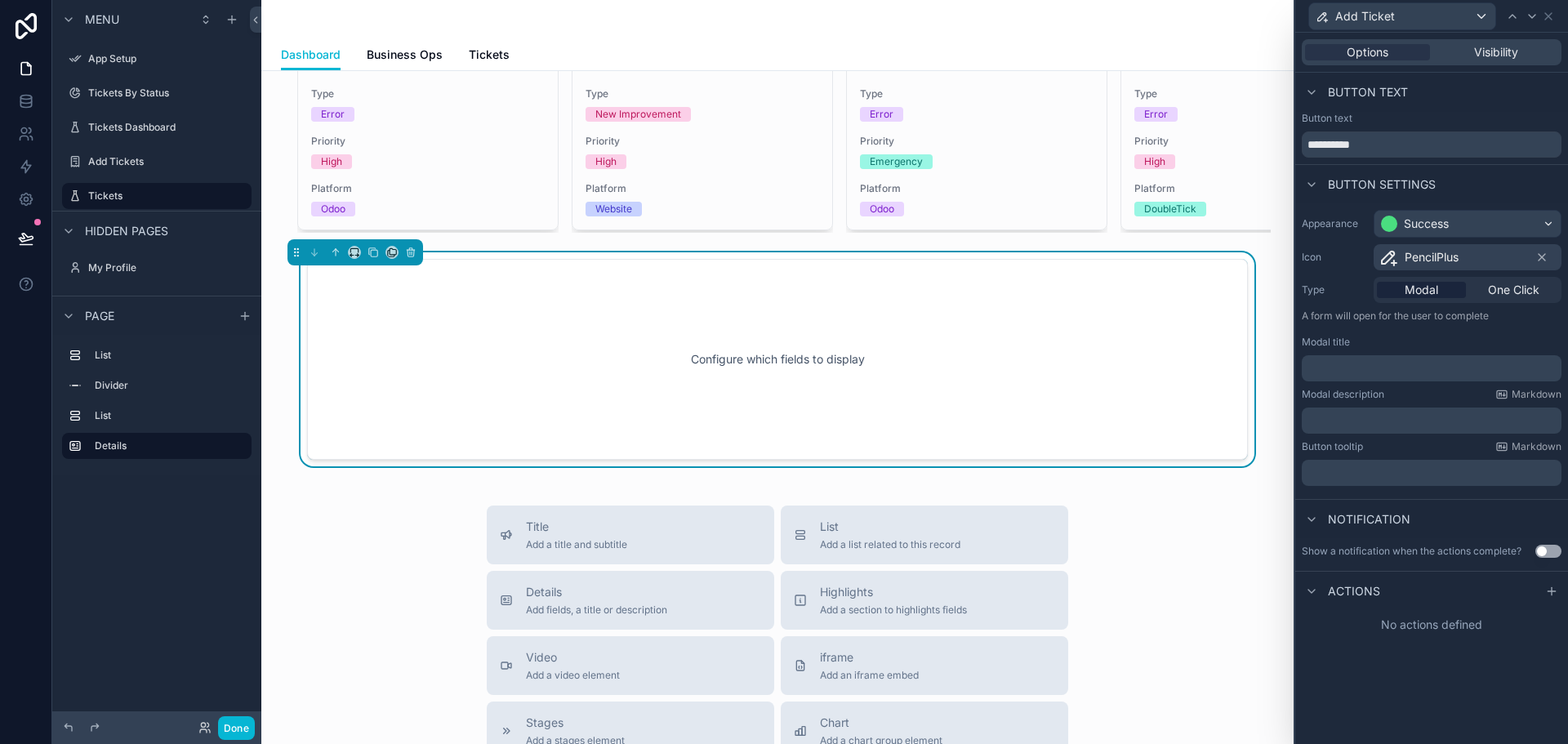
click at [1353, 361] on p "﻿" at bounding box center [1433, 368] width 250 height 17
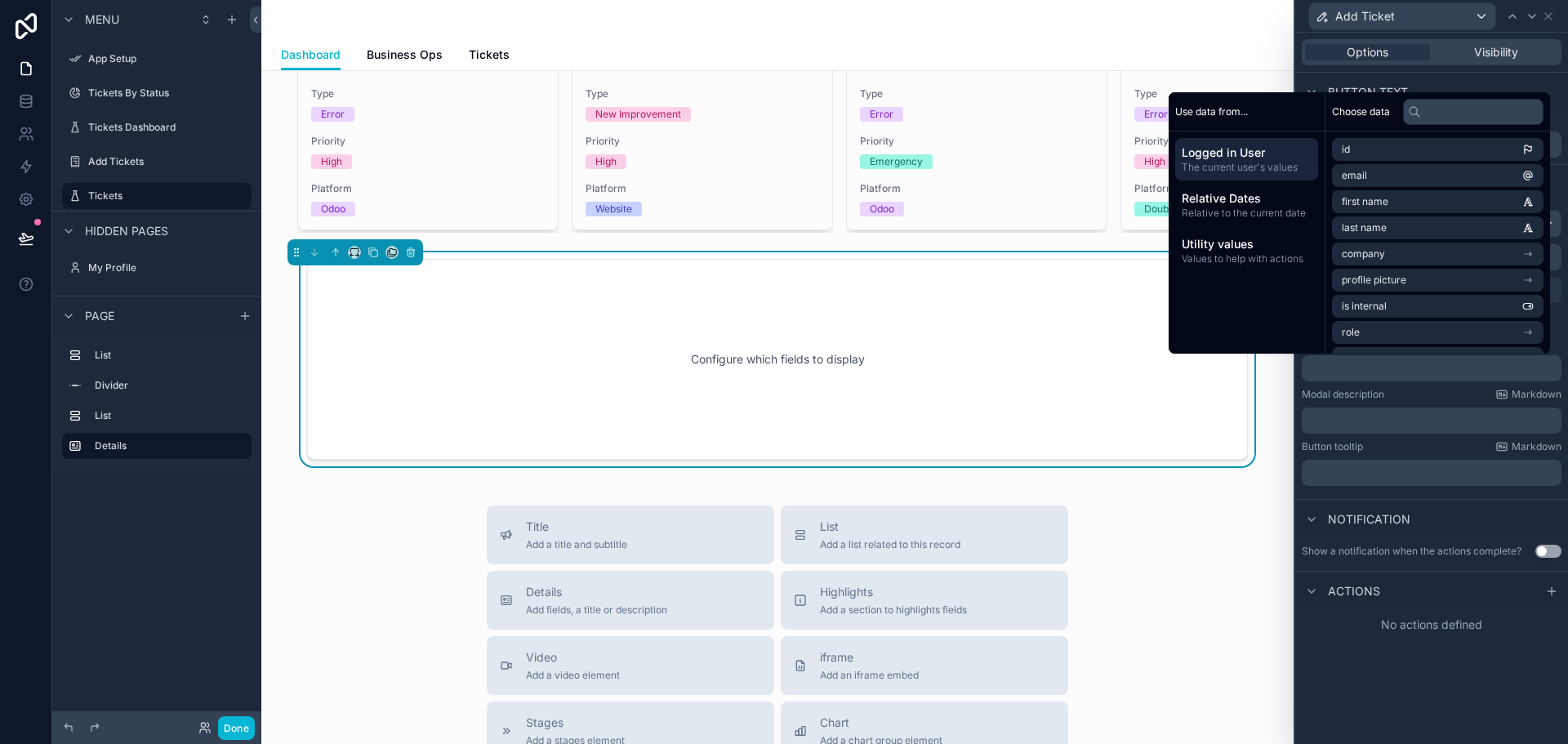
click at [1442, 504] on div "Notification" at bounding box center [1431, 518] width 272 height 40
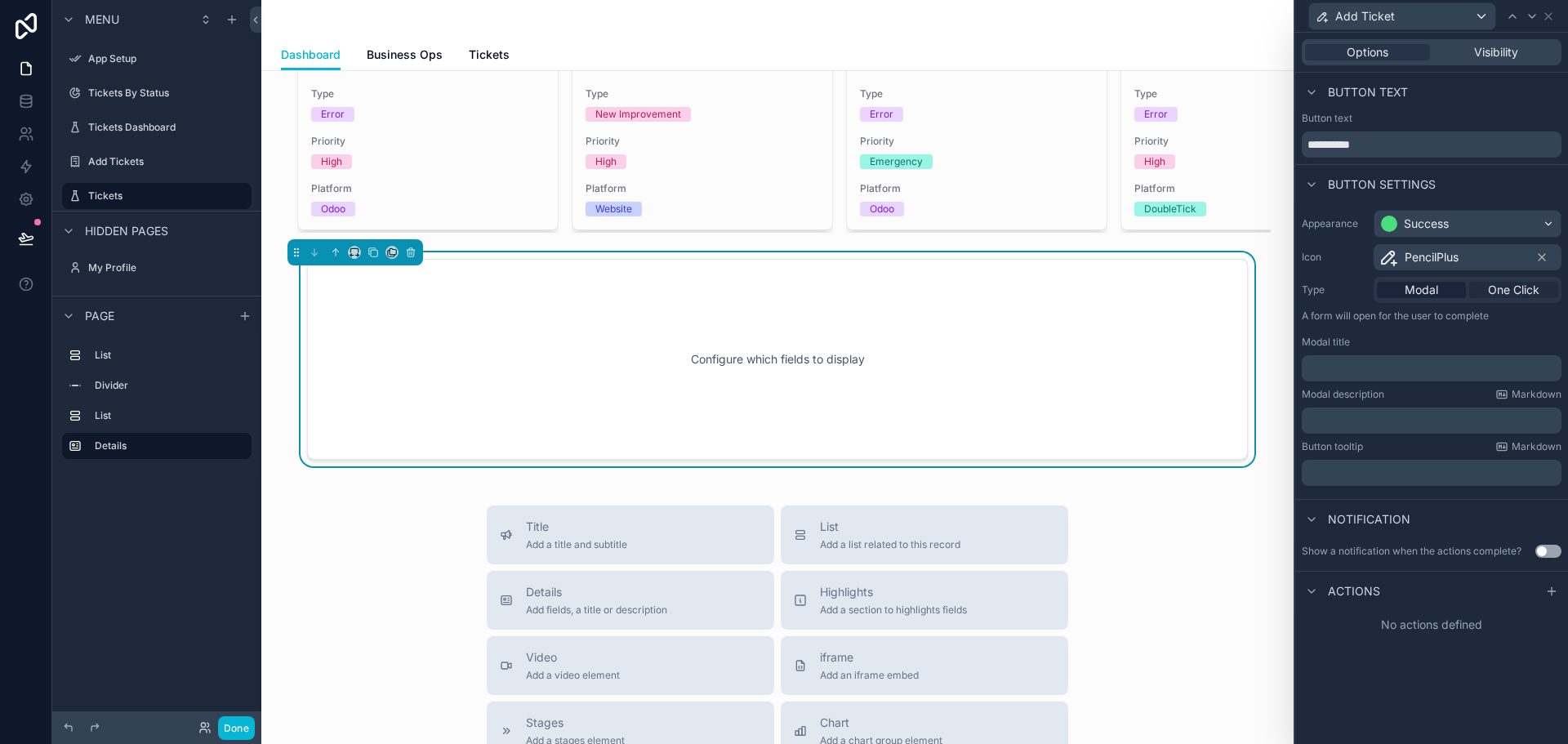
click at [1495, 289] on span "One Click" at bounding box center [1514, 290] width 52 height 17
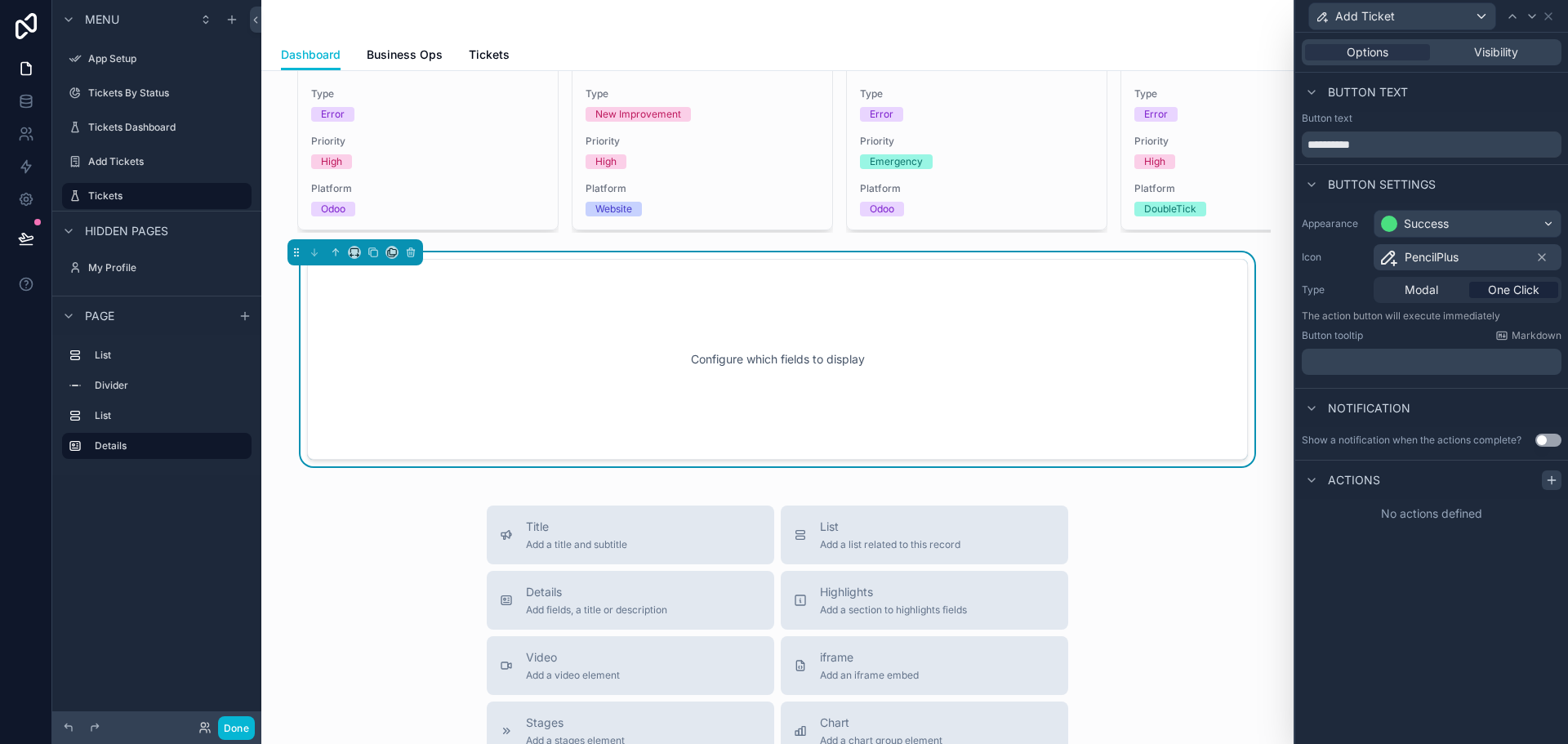
click at [1546, 484] on icon at bounding box center [1551, 481] width 13 height 13
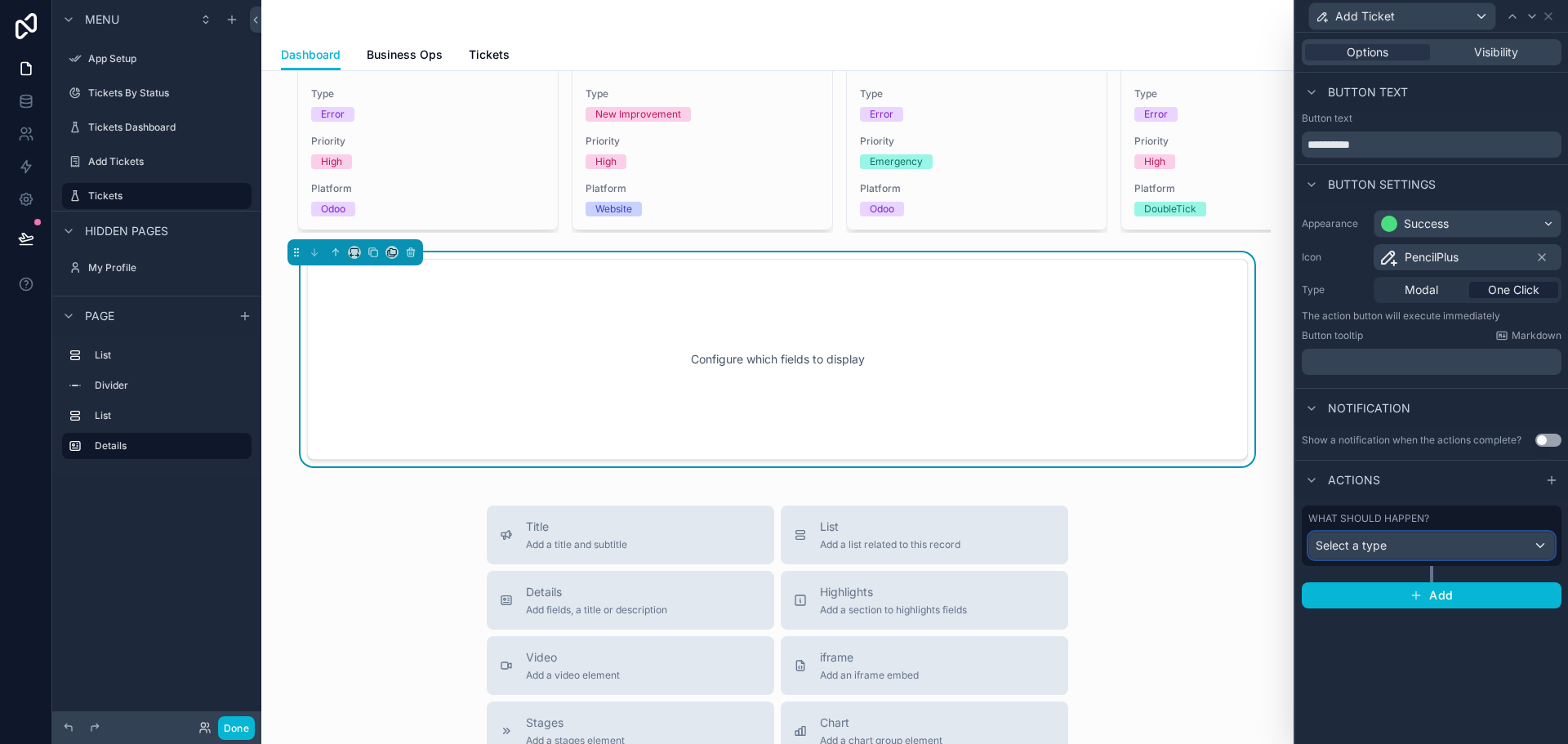
click at [1397, 553] on div "Select a type" at bounding box center [1431, 545] width 245 height 26
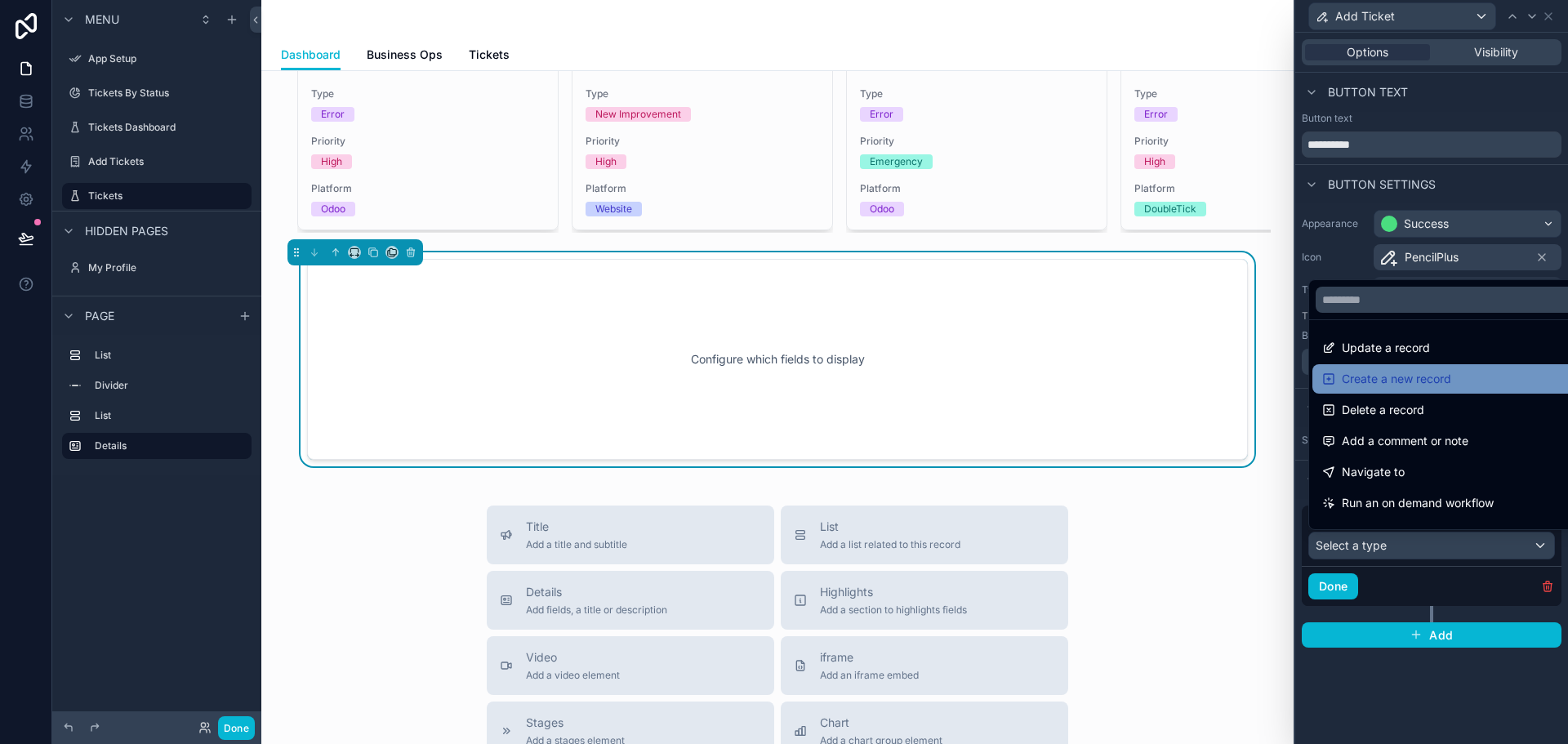
click at [1406, 388] on span "Create a new record" at bounding box center [1396, 378] width 110 height 19
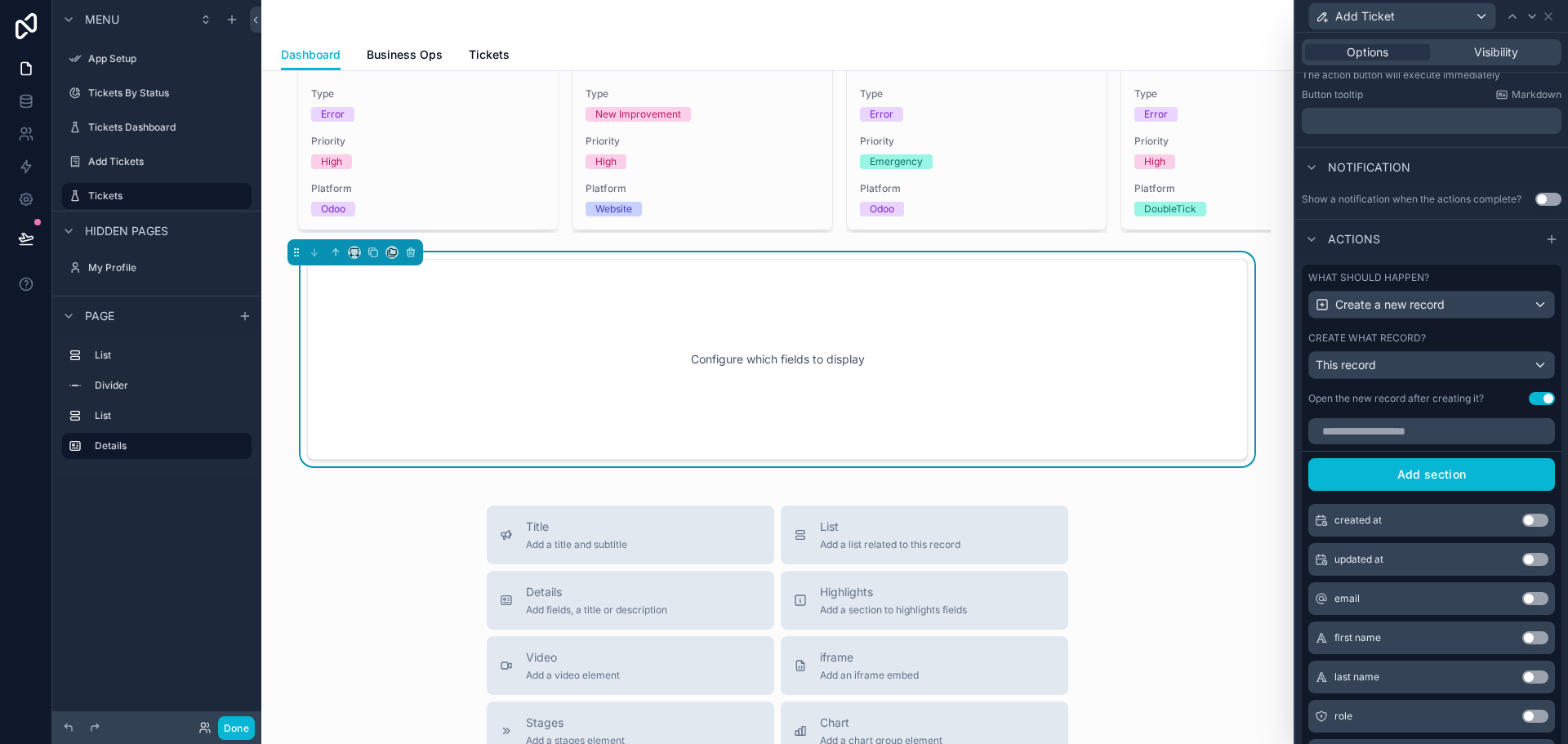
scroll to position [245, 0]
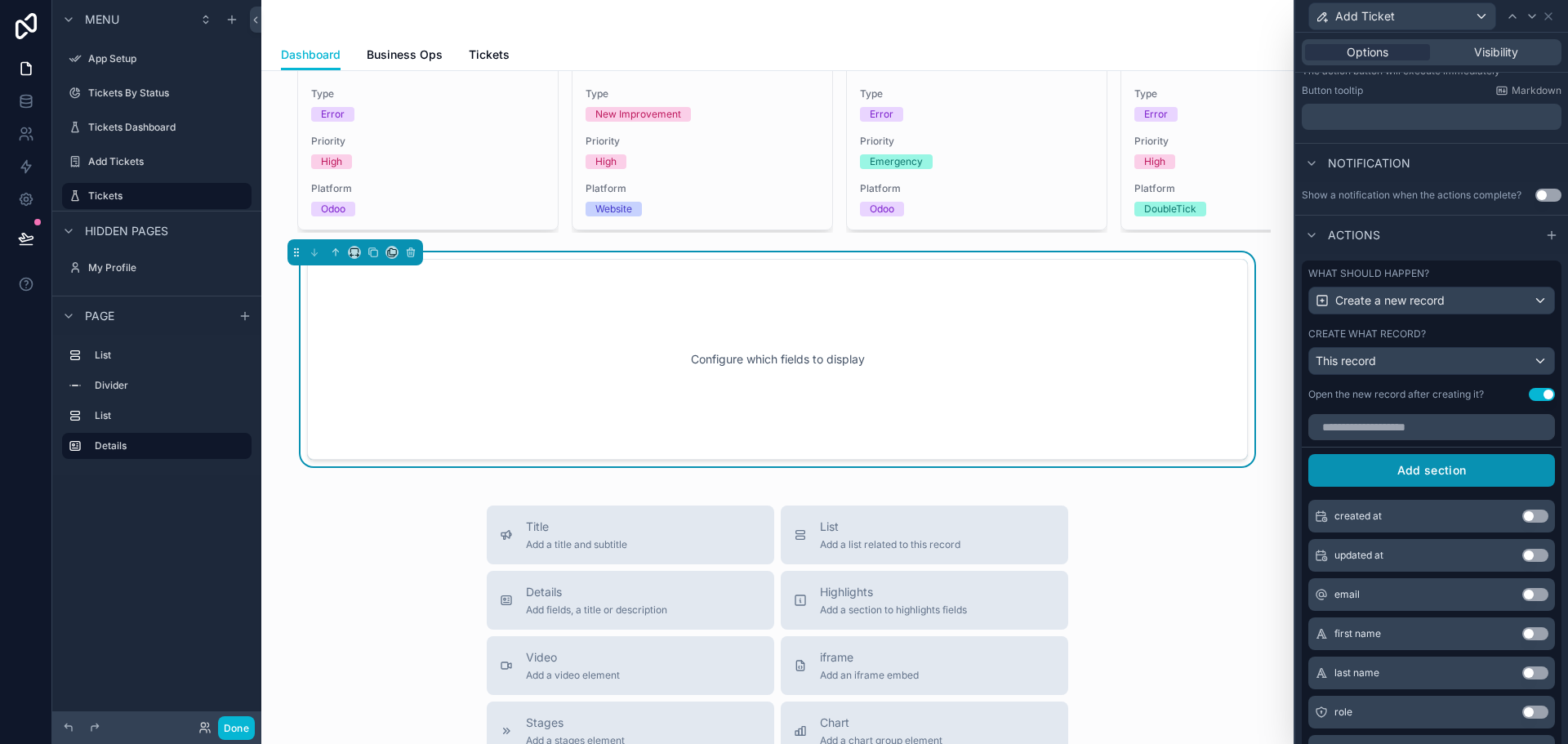
click at [1385, 471] on button "Add section" at bounding box center [1431, 470] width 247 height 32
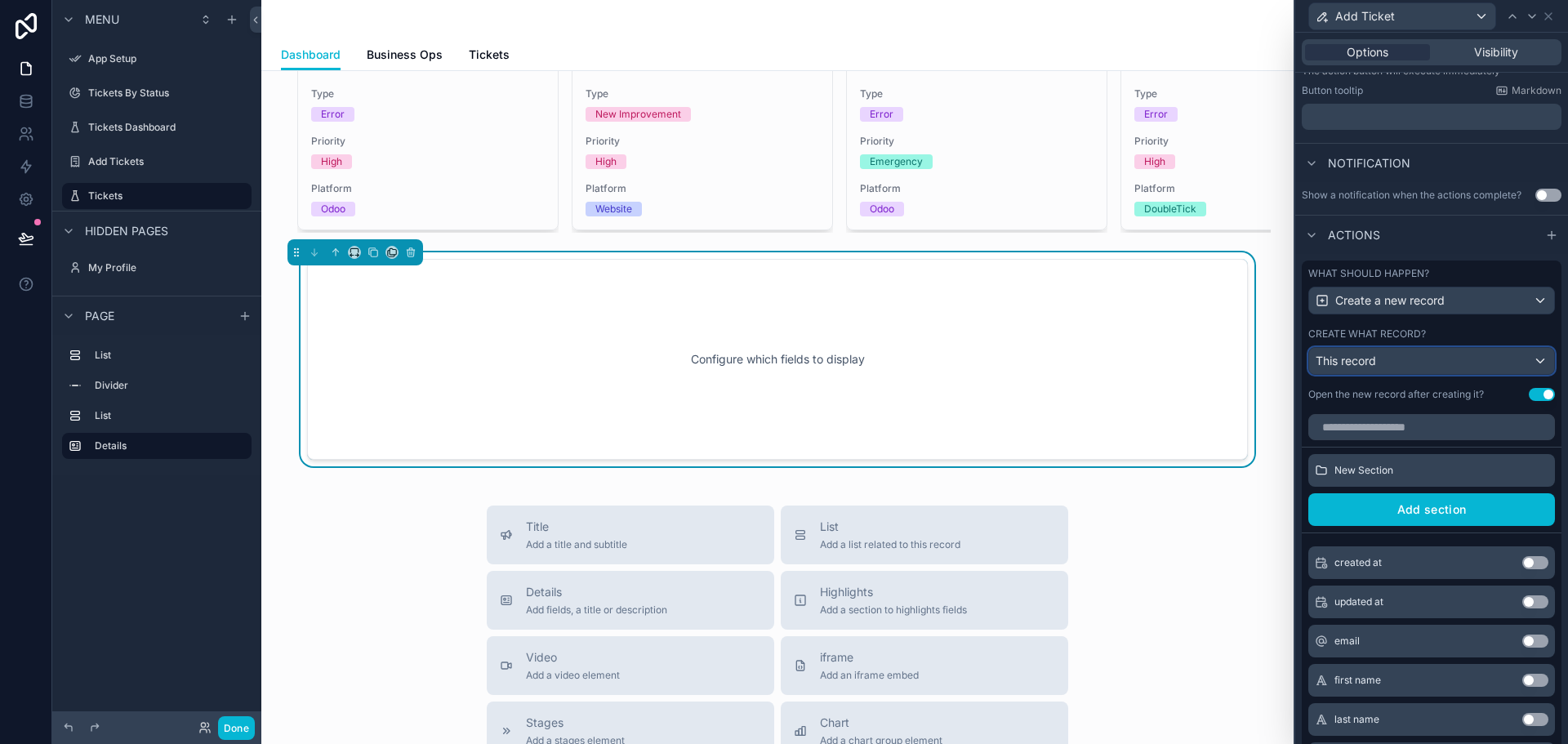
click at [1511, 374] on div "This record" at bounding box center [1431, 361] width 245 height 26
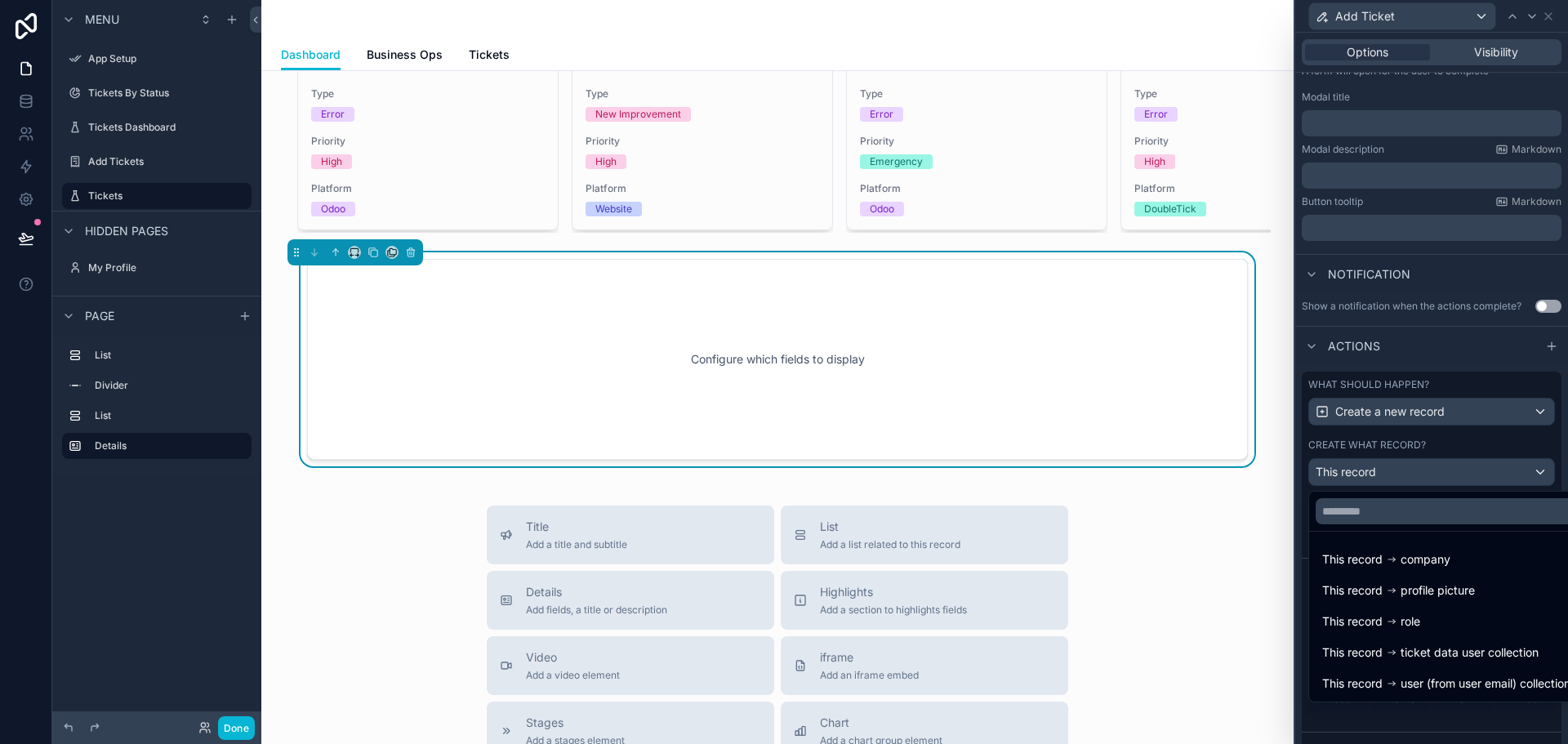
click at [1457, 442] on div at bounding box center [1431, 372] width 272 height 744
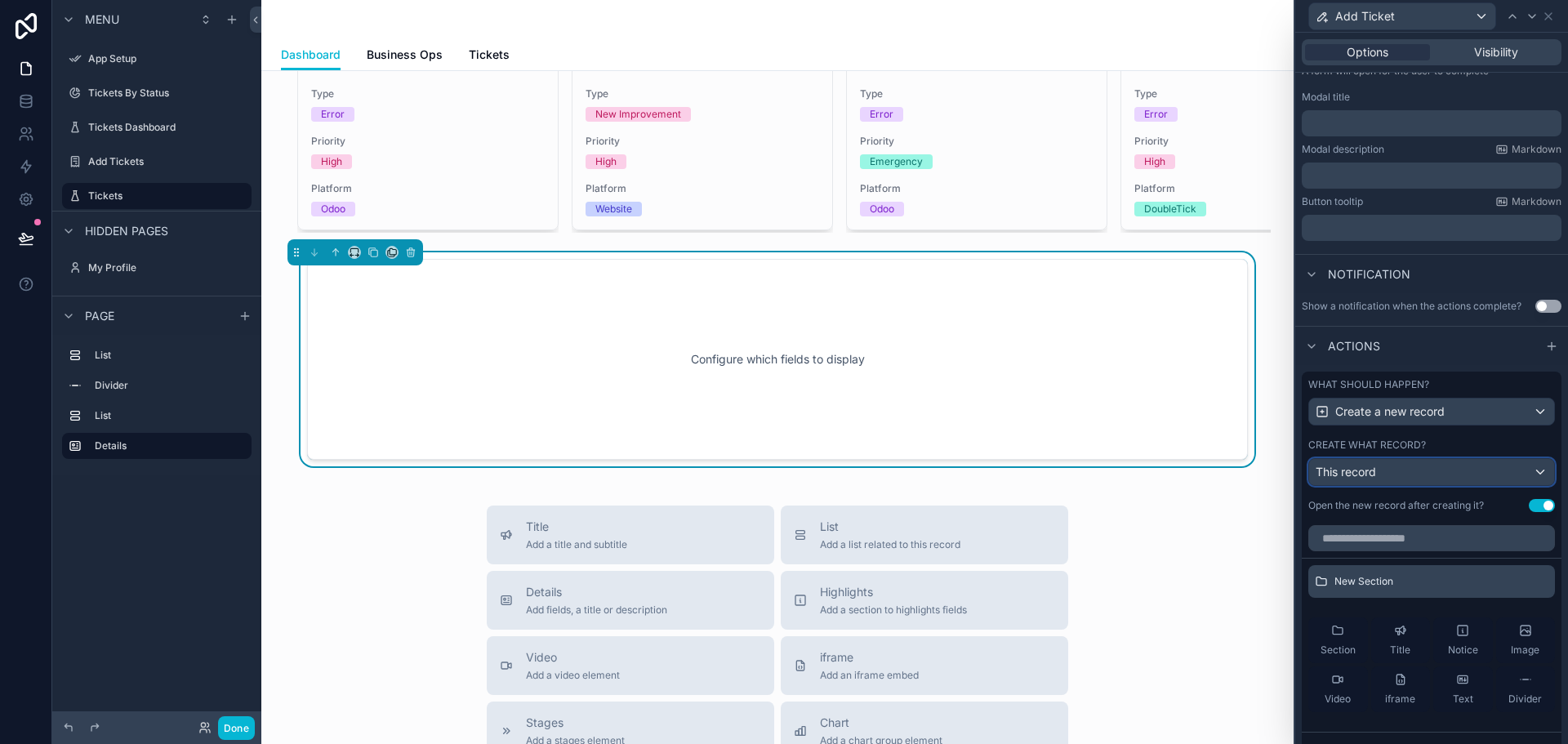
click at [1428, 465] on div "This record" at bounding box center [1431, 472] width 245 height 26
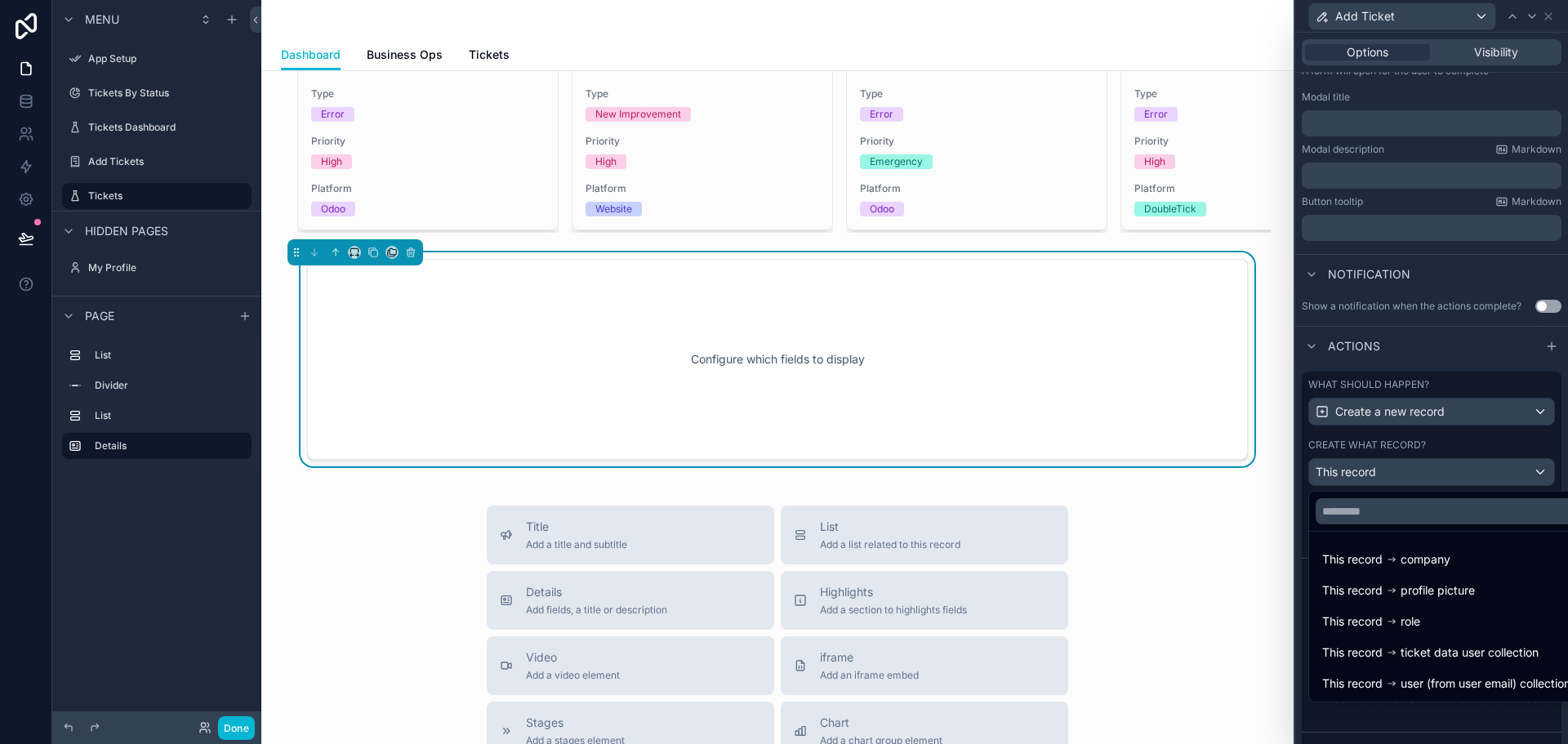
click at [1462, 440] on div at bounding box center [1431, 372] width 272 height 744
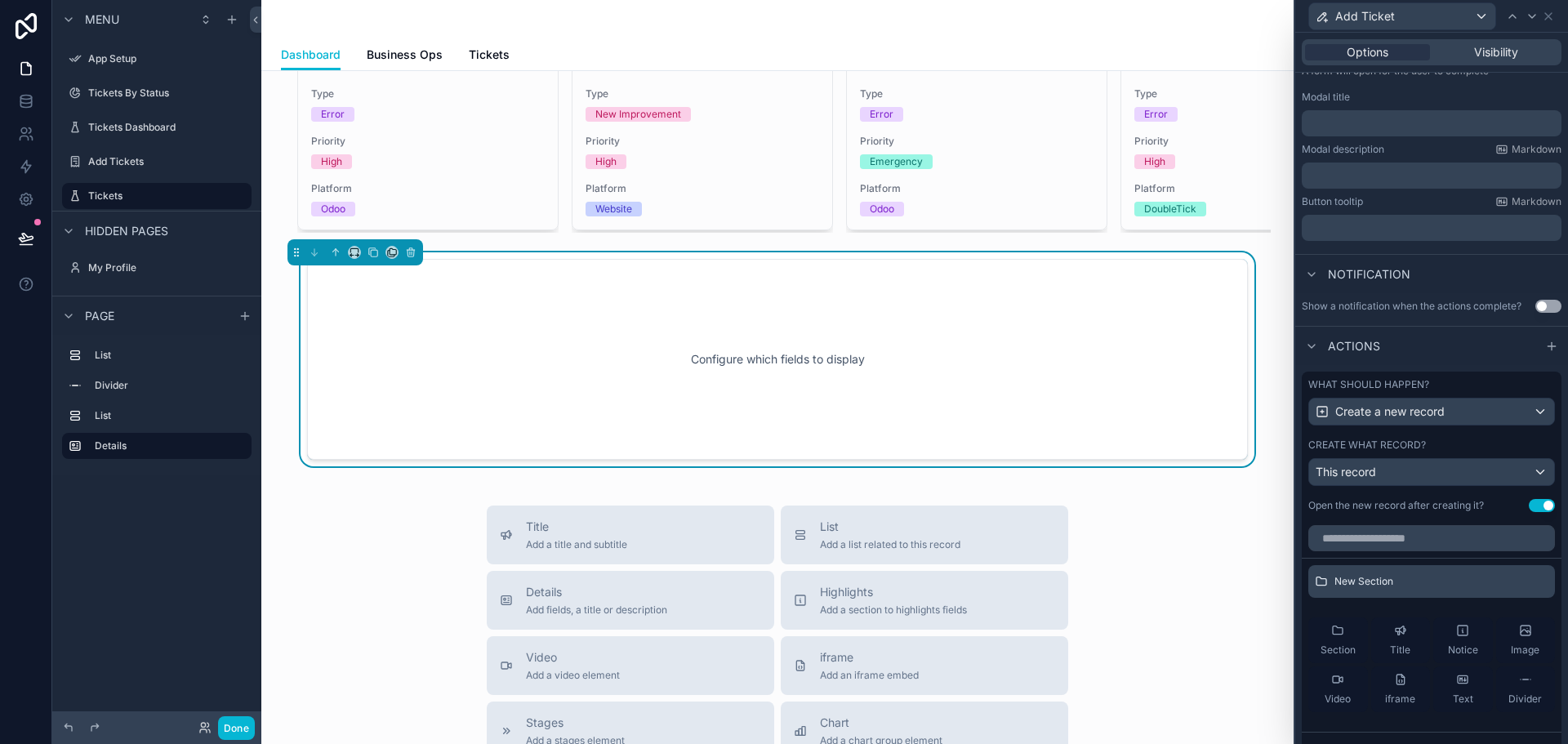
scroll to position [0, 0]
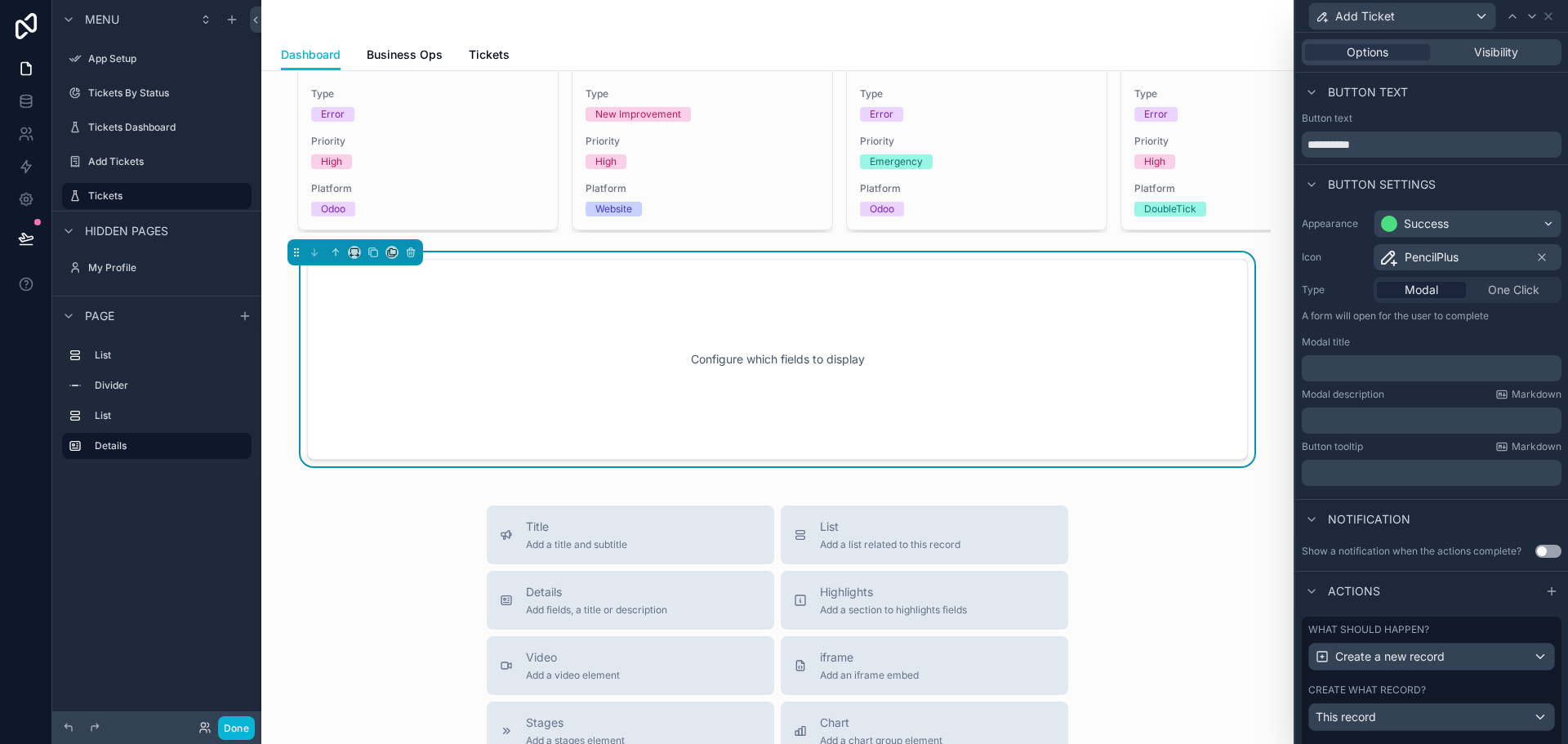
click at [832, 360] on div "Configure which fields to display" at bounding box center [778, 360] width 887 height 147
click at [1494, 294] on span "One Click" at bounding box center [1514, 290] width 52 height 17
click at [1437, 286] on div "Modal" at bounding box center [1421, 290] width 89 height 17
click at [1488, 293] on span "One Click" at bounding box center [1514, 290] width 52 height 17
click at [1507, 47] on span "Visibility" at bounding box center [1495, 52] width 44 height 17
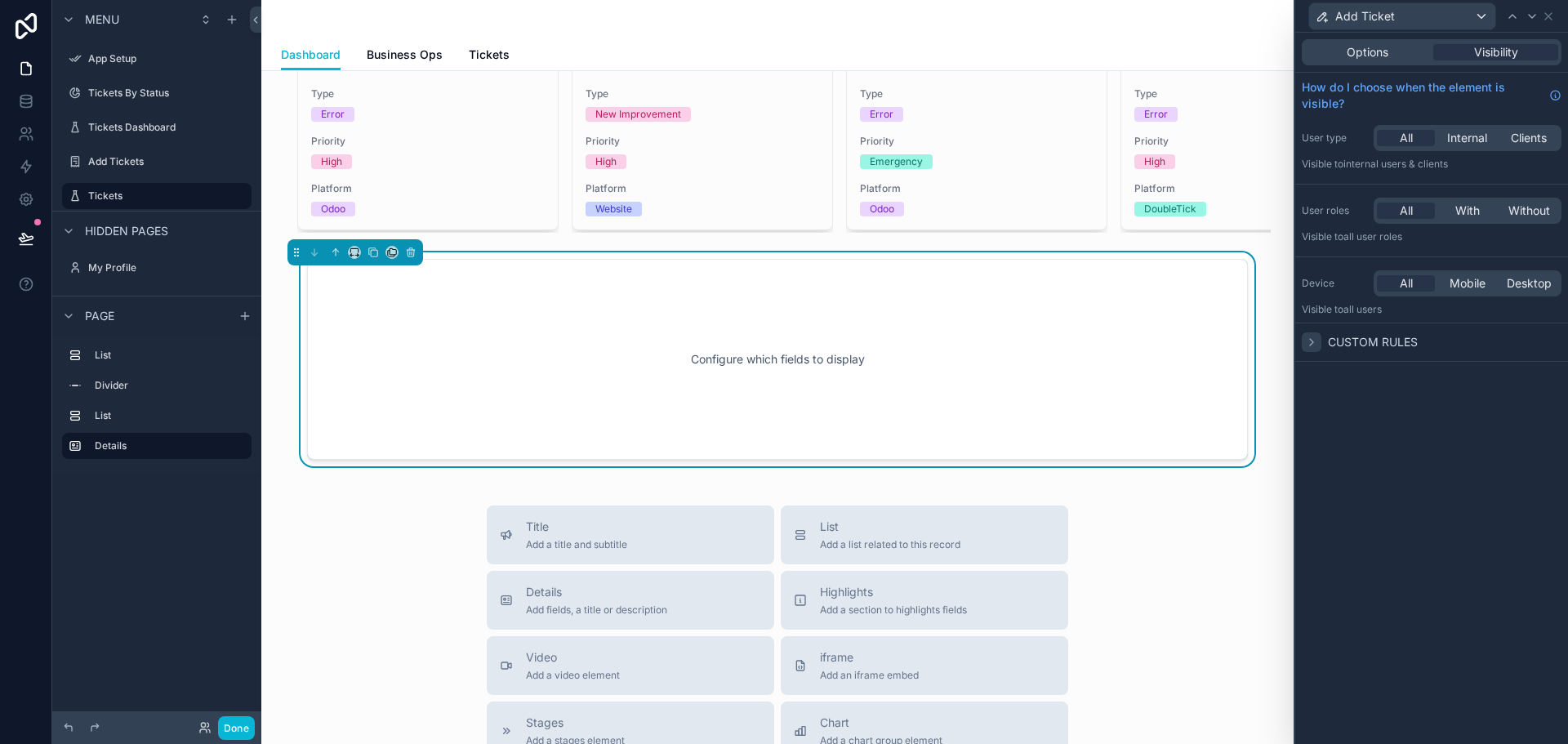
click at [1314, 340] on icon at bounding box center [1311, 343] width 13 height 13
click at [1372, 53] on span "Options" at bounding box center [1366, 52] width 41 height 17
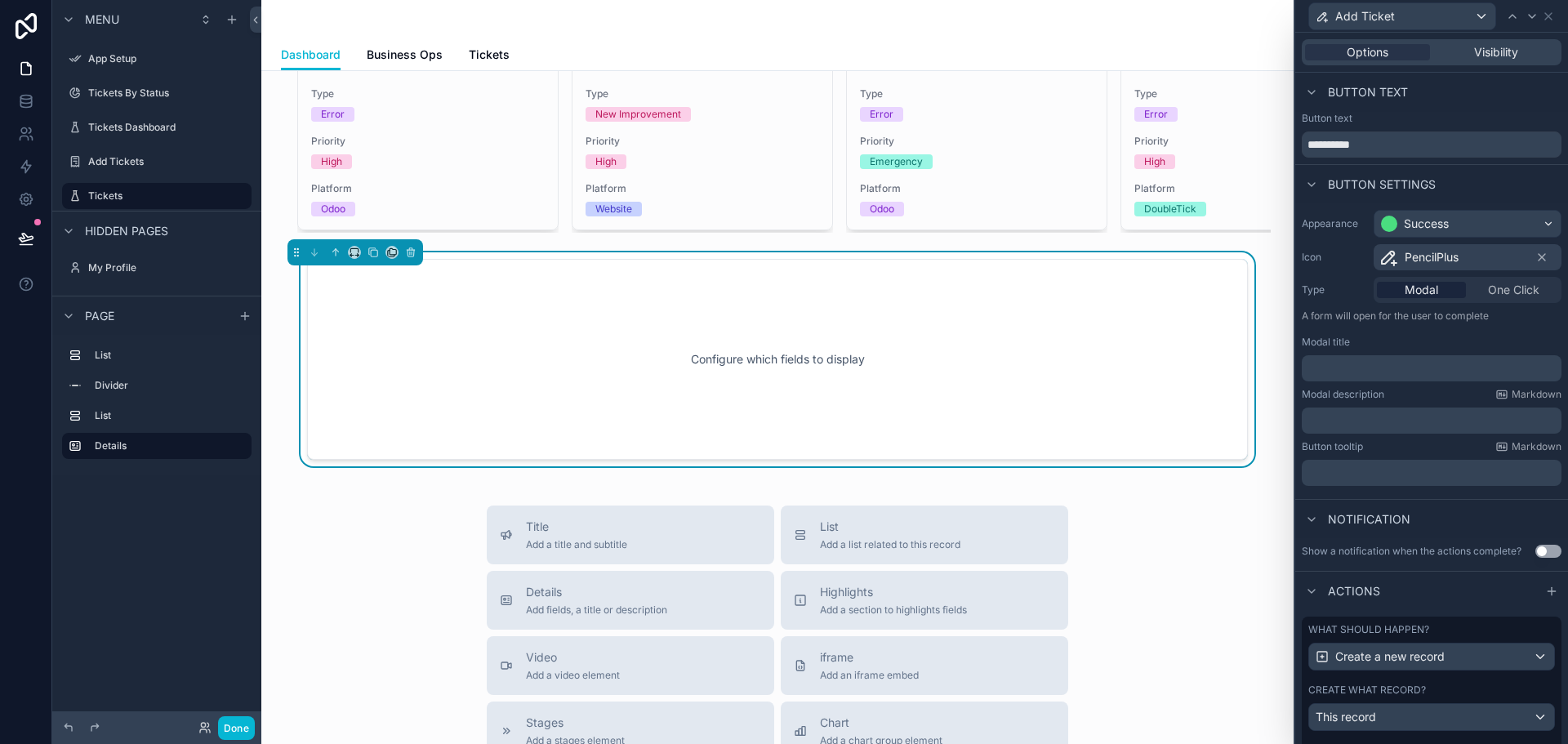
scroll to position [69, 0]
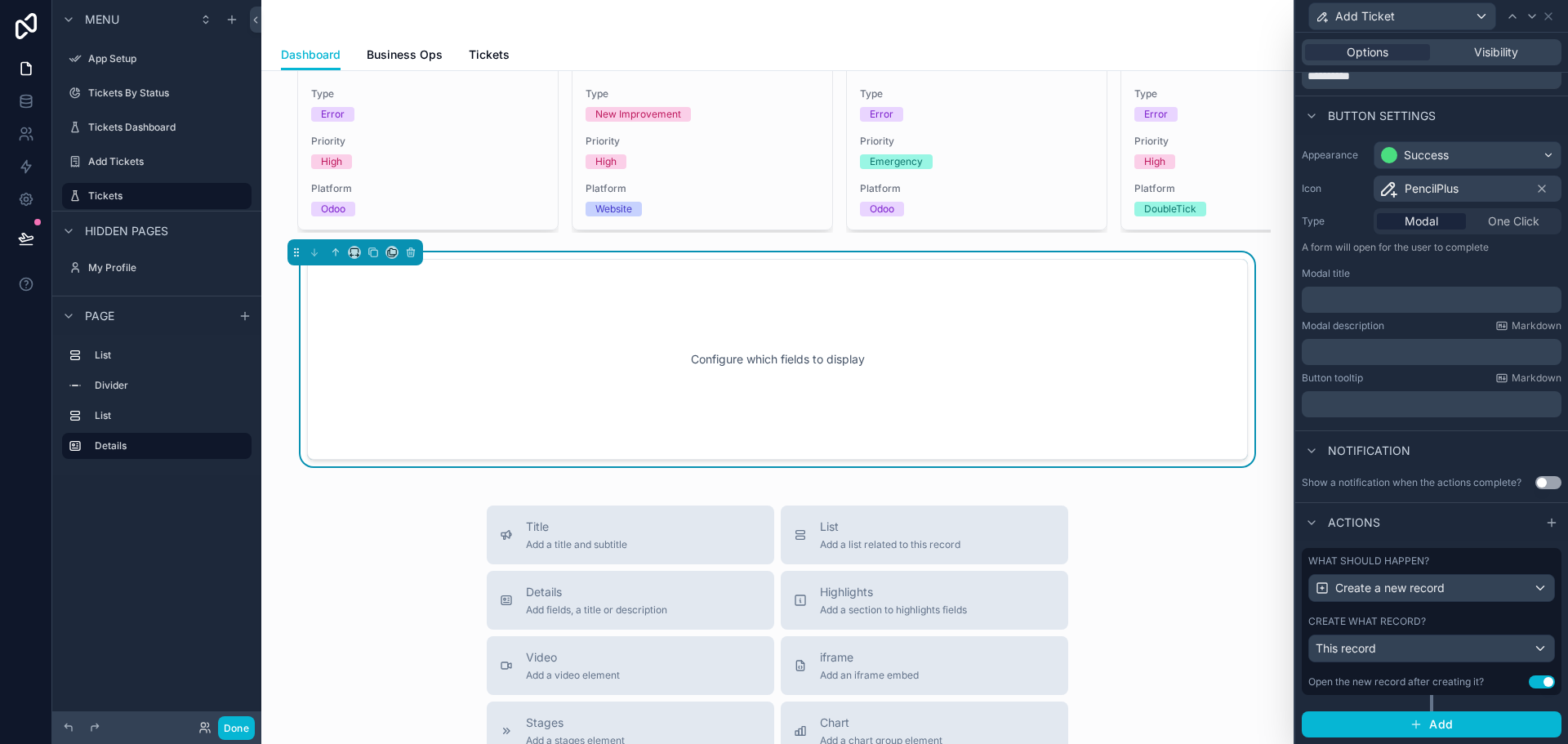
click at [1418, 533] on div "Actions" at bounding box center [1431, 522] width 272 height 40
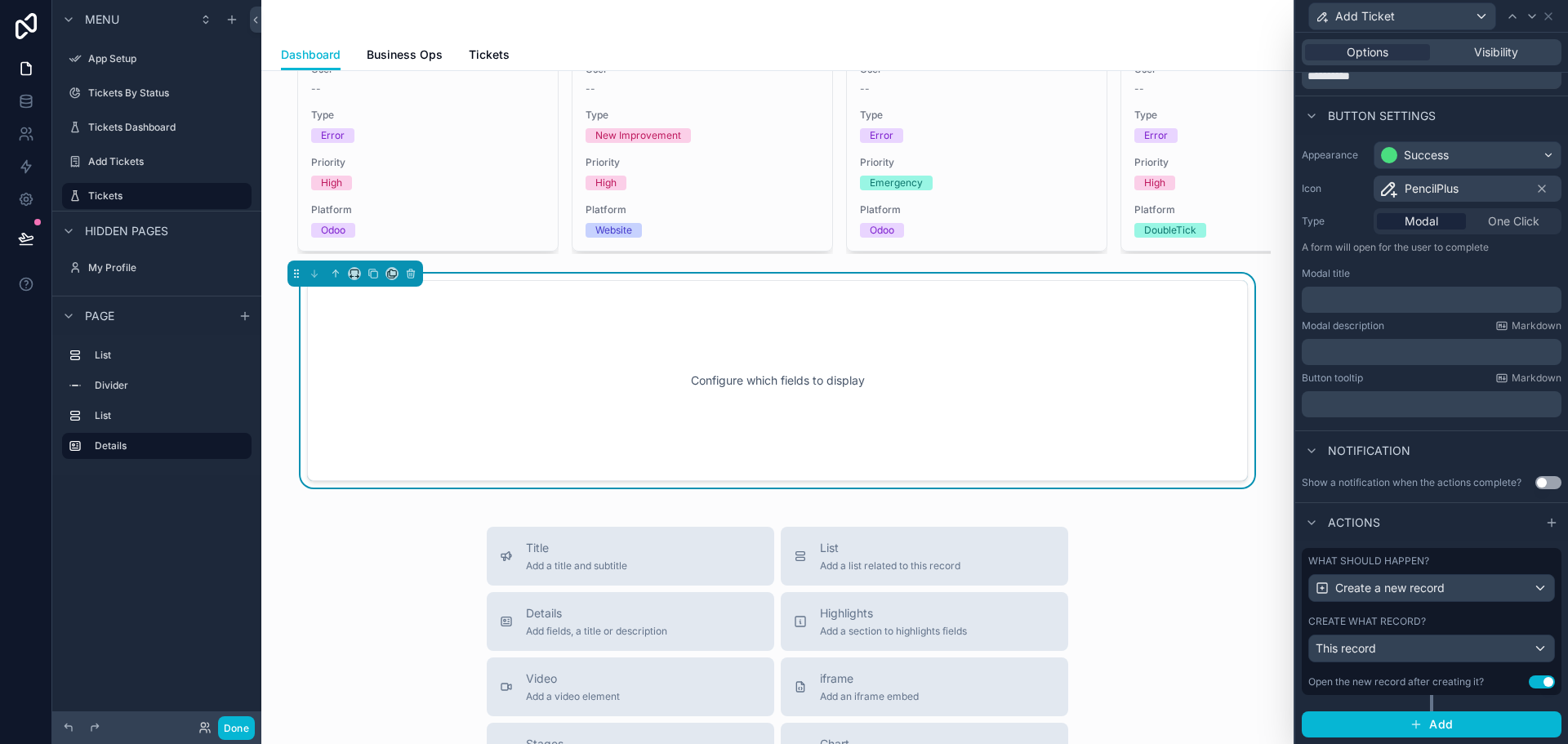
scroll to position [1339, 0]
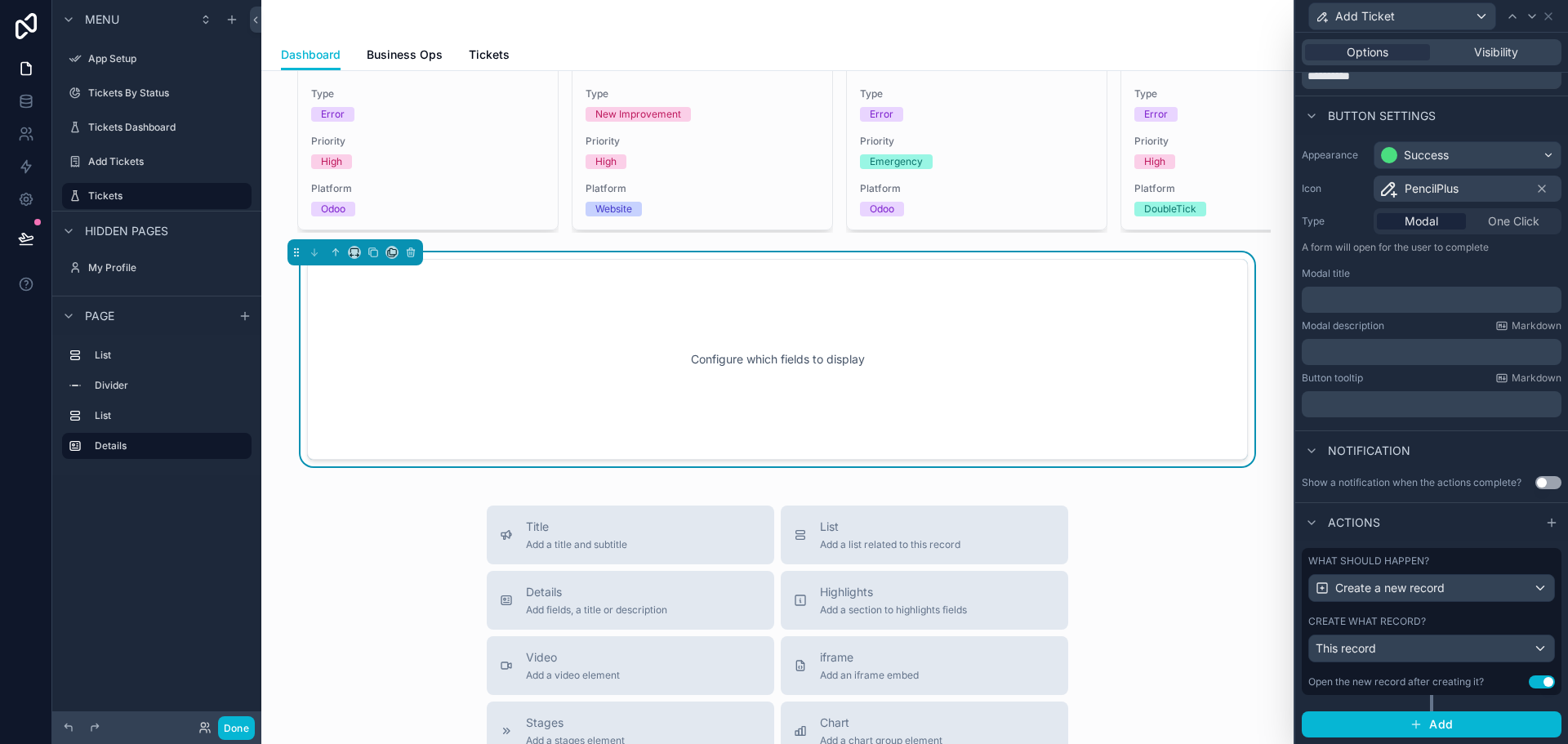
click at [1546, 19] on icon at bounding box center [1548, 17] width 13 height 13
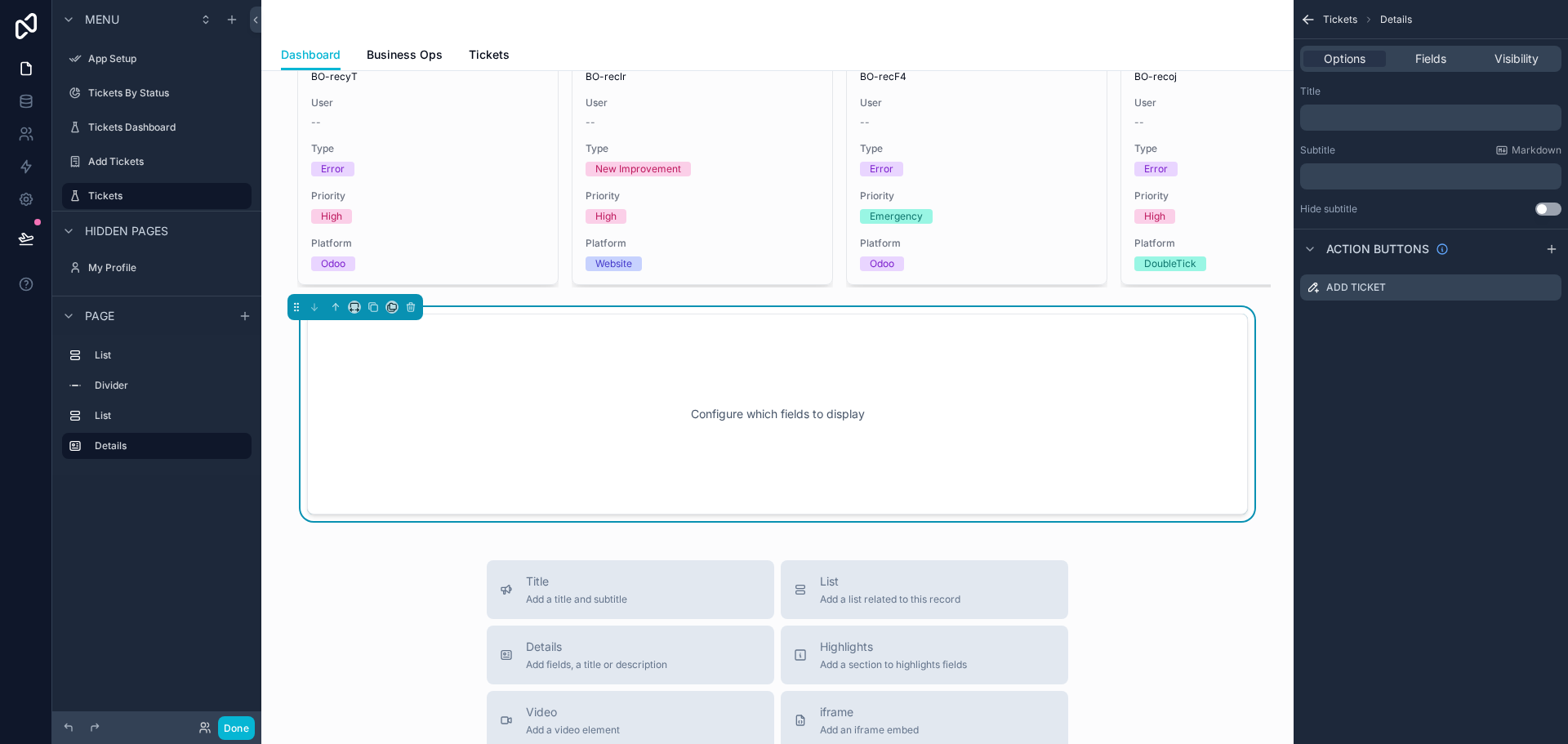
scroll to position [1257, 0]
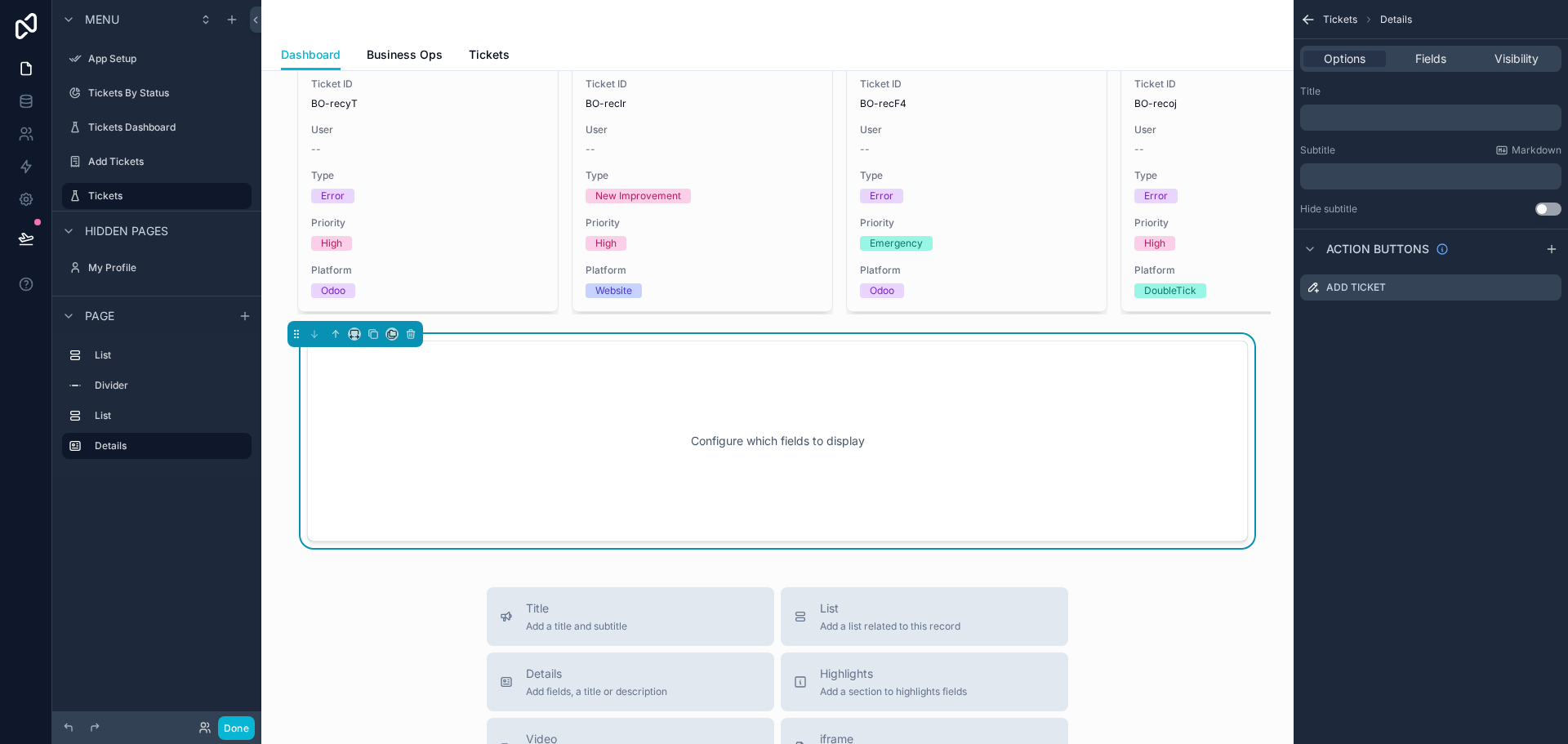
click at [909, 425] on div "Configure which fields to display" at bounding box center [778, 441] width 887 height 147
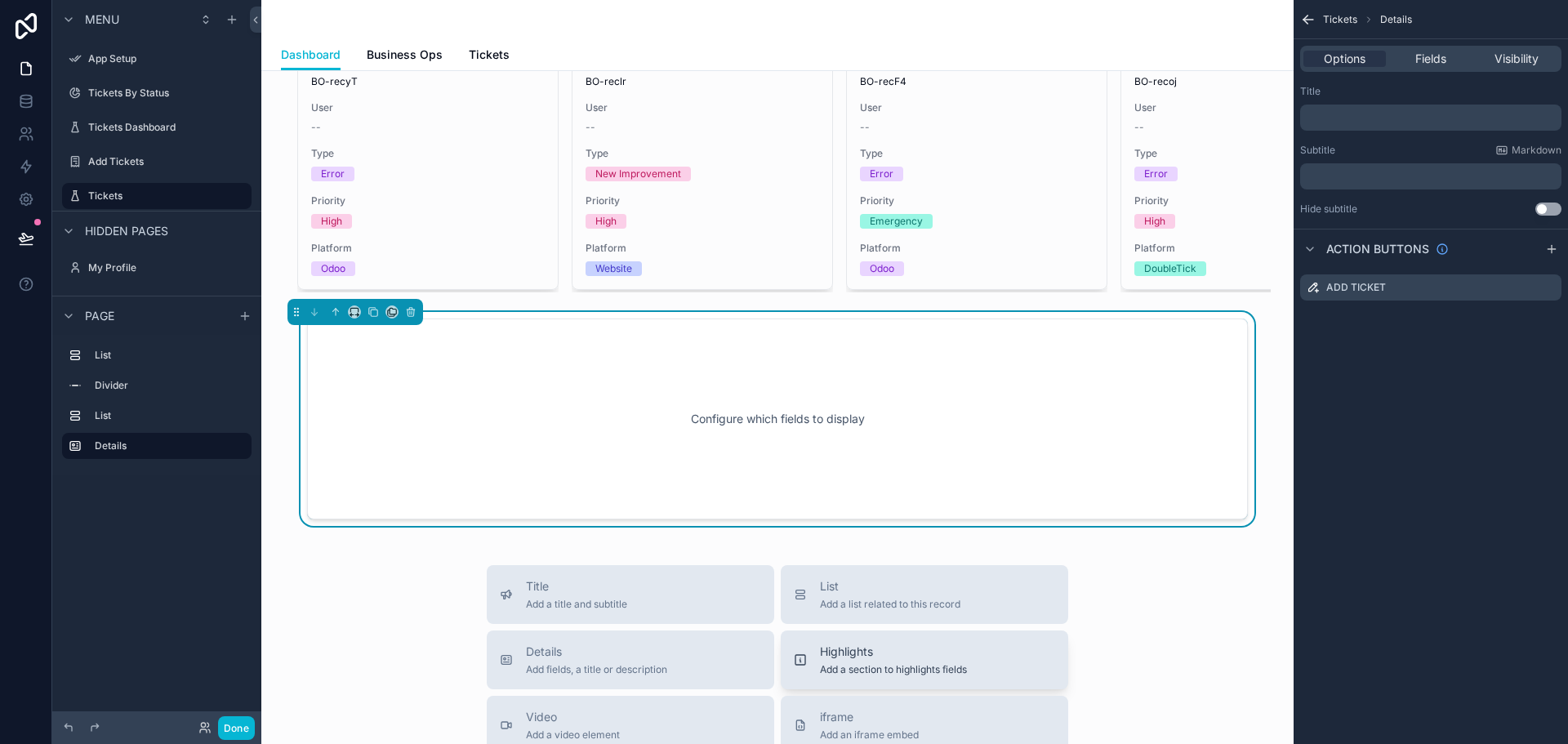
scroll to position [1308, 0]
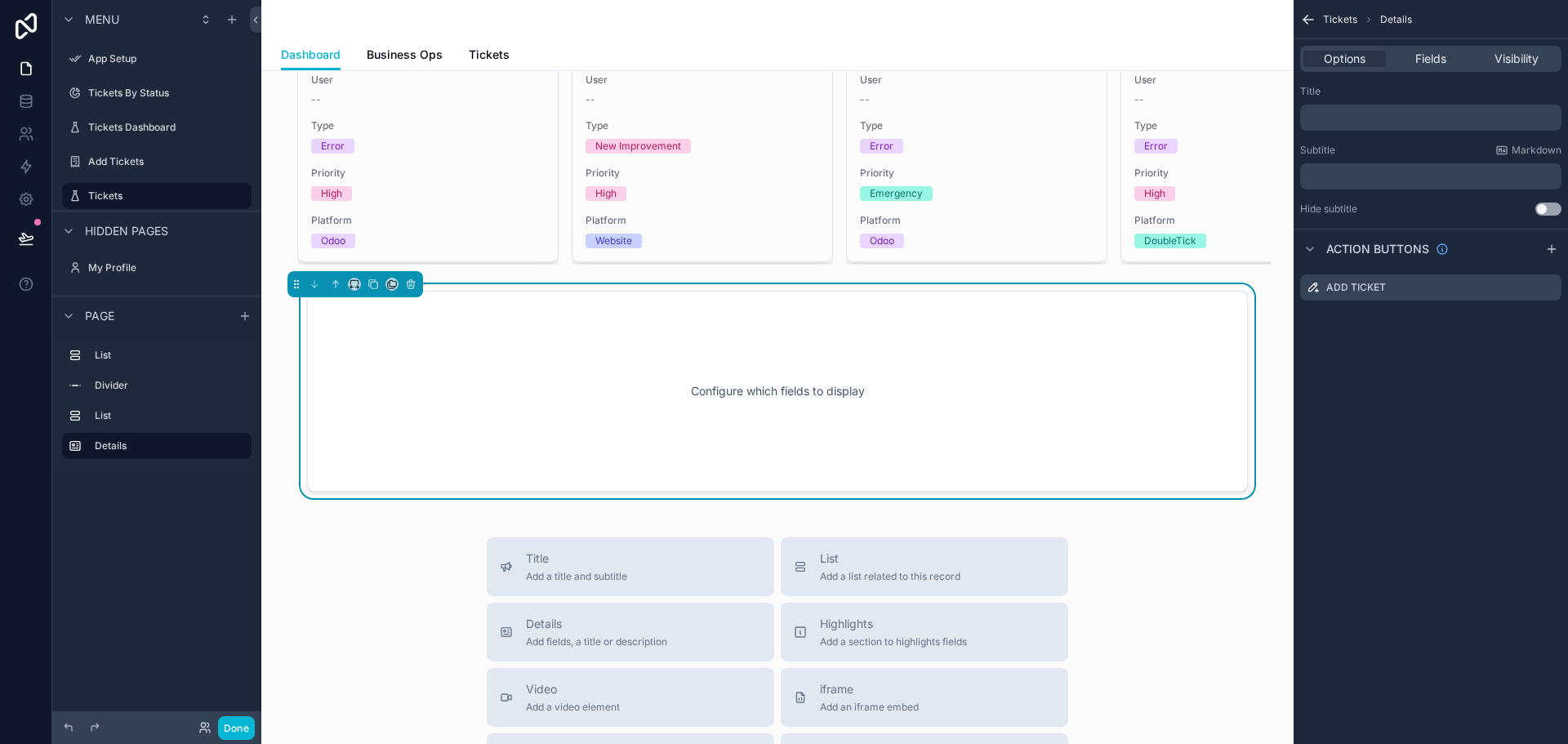
click at [1355, 112] on p "﻿" at bounding box center [1432, 118] width 251 height 13
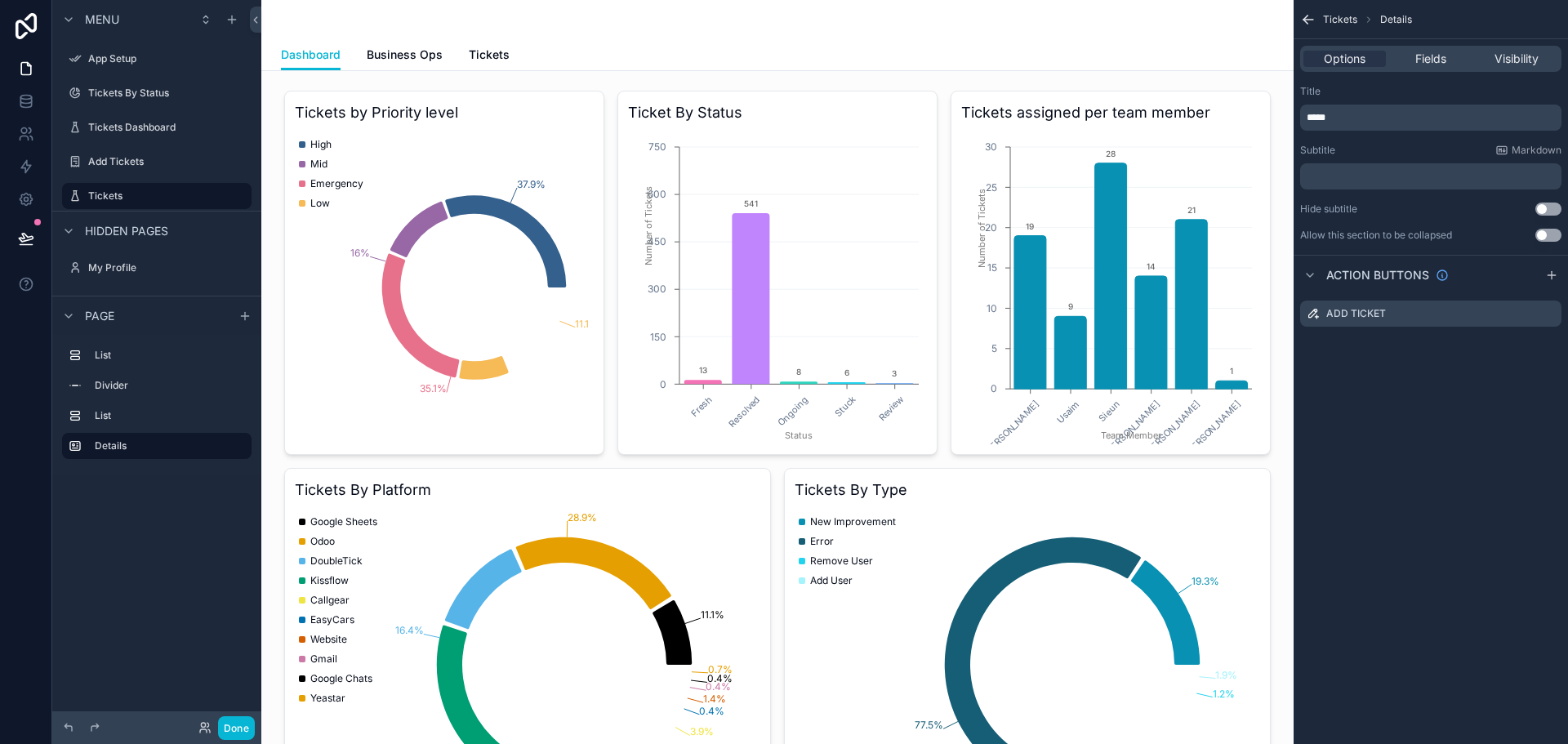
scroll to position [1308, 0]
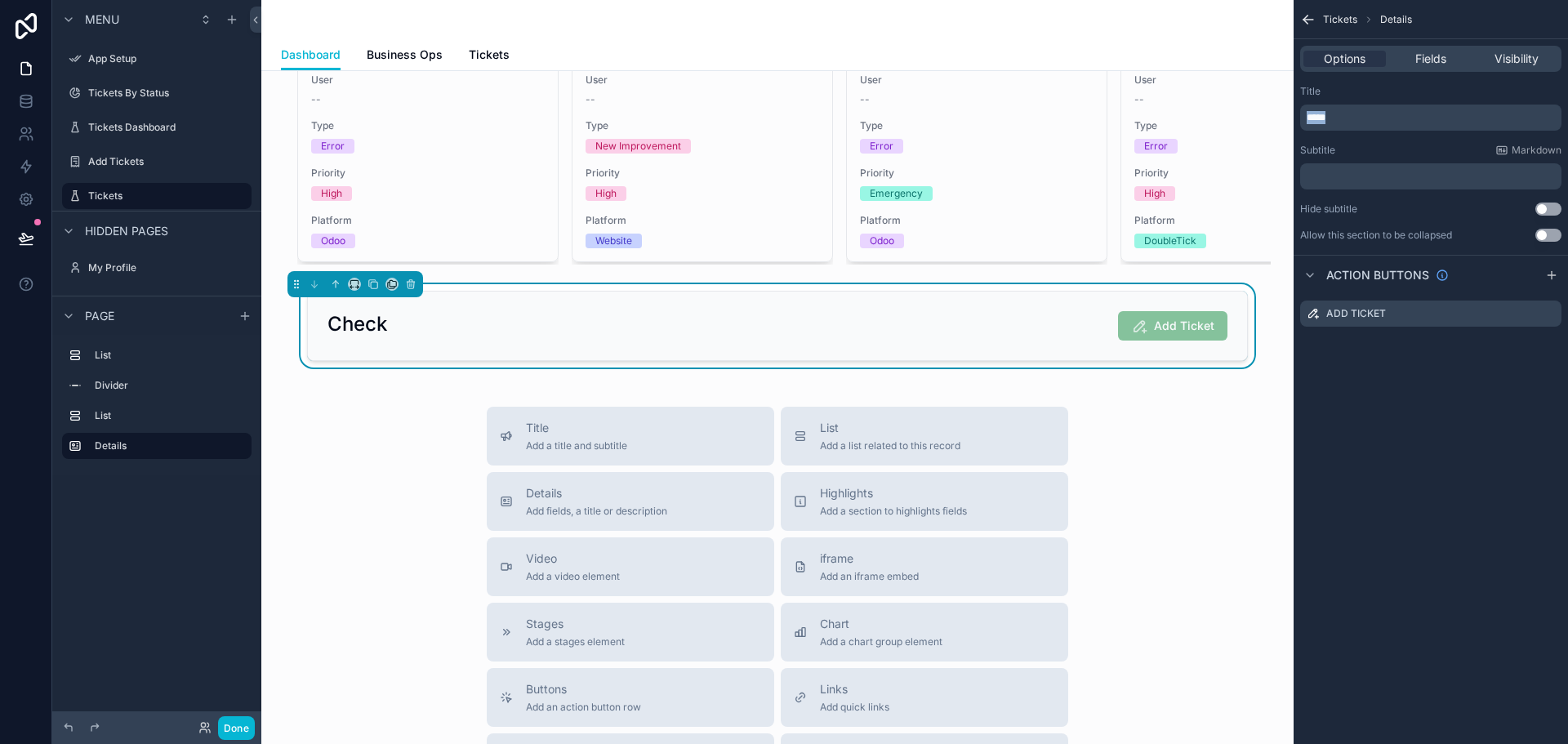
drag, startPoint x: 1344, startPoint y: 120, endPoint x: 1297, endPoint y: 120, distance: 47.0
click at [1297, 120] on div "Title ***** Subtitle Markdown ﻿ Hide subtitle Use setting Allow this section to…" at bounding box center [1430, 163] width 274 height 170
click at [1048, 340] on div "Add Tickets Add Ticket" at bounding box center [778, 326] width 900 height 29
click at [412, 290] on icon "scrollable content" at bounding box center [410, 285] width 11 height 11
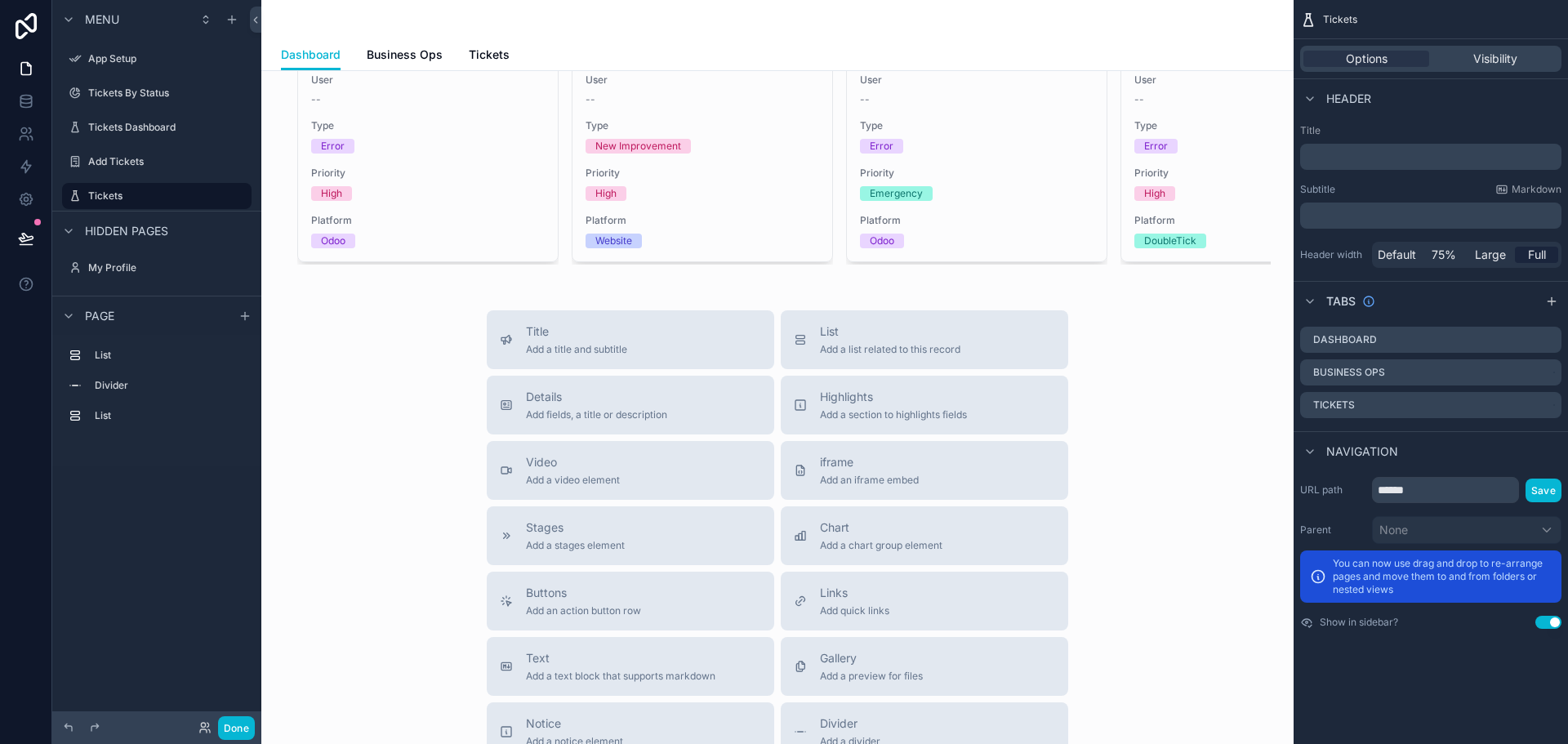
scroll to position [0, 0]
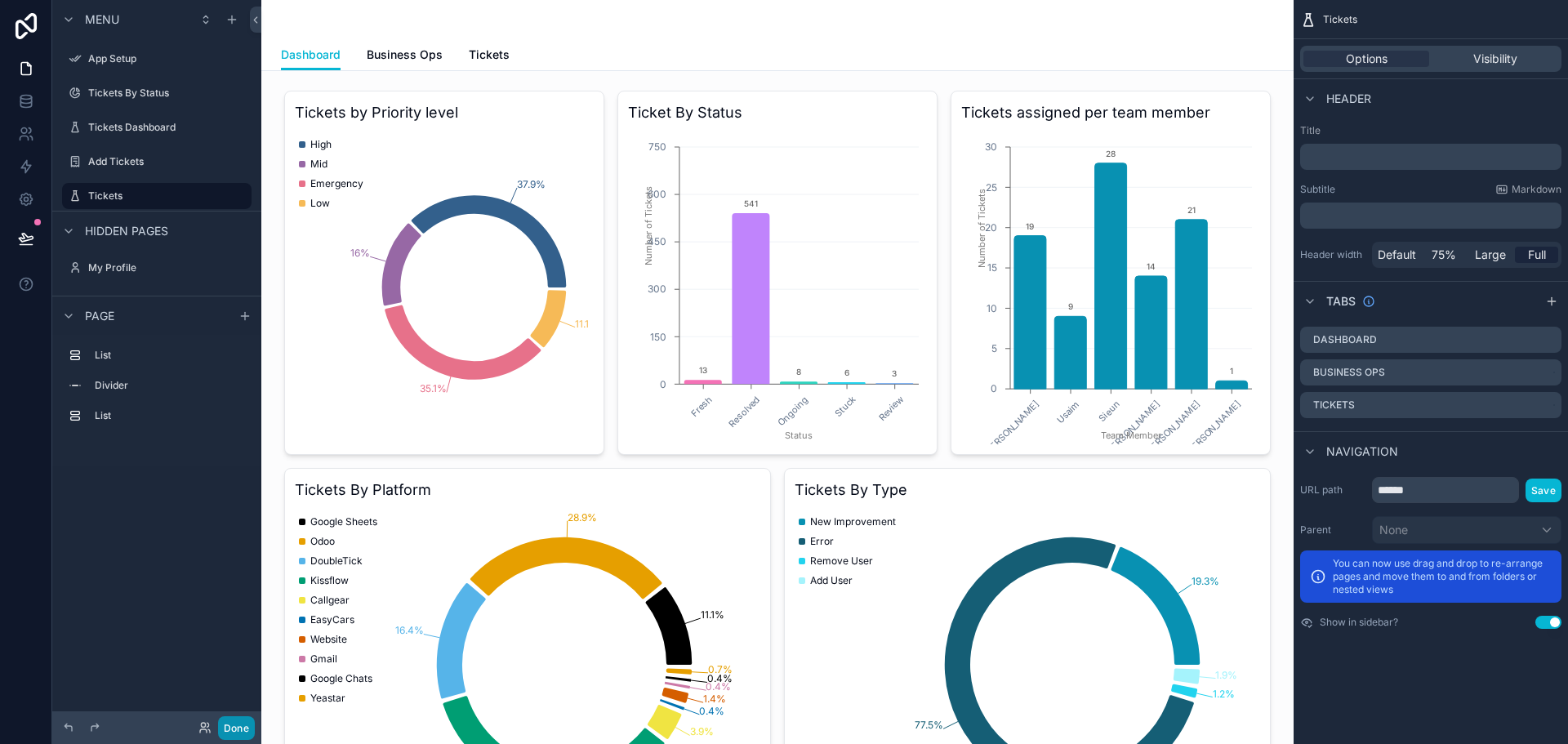
click at [238, 727] on button "Done" at bounding box center [236, 728] width 37 height 24
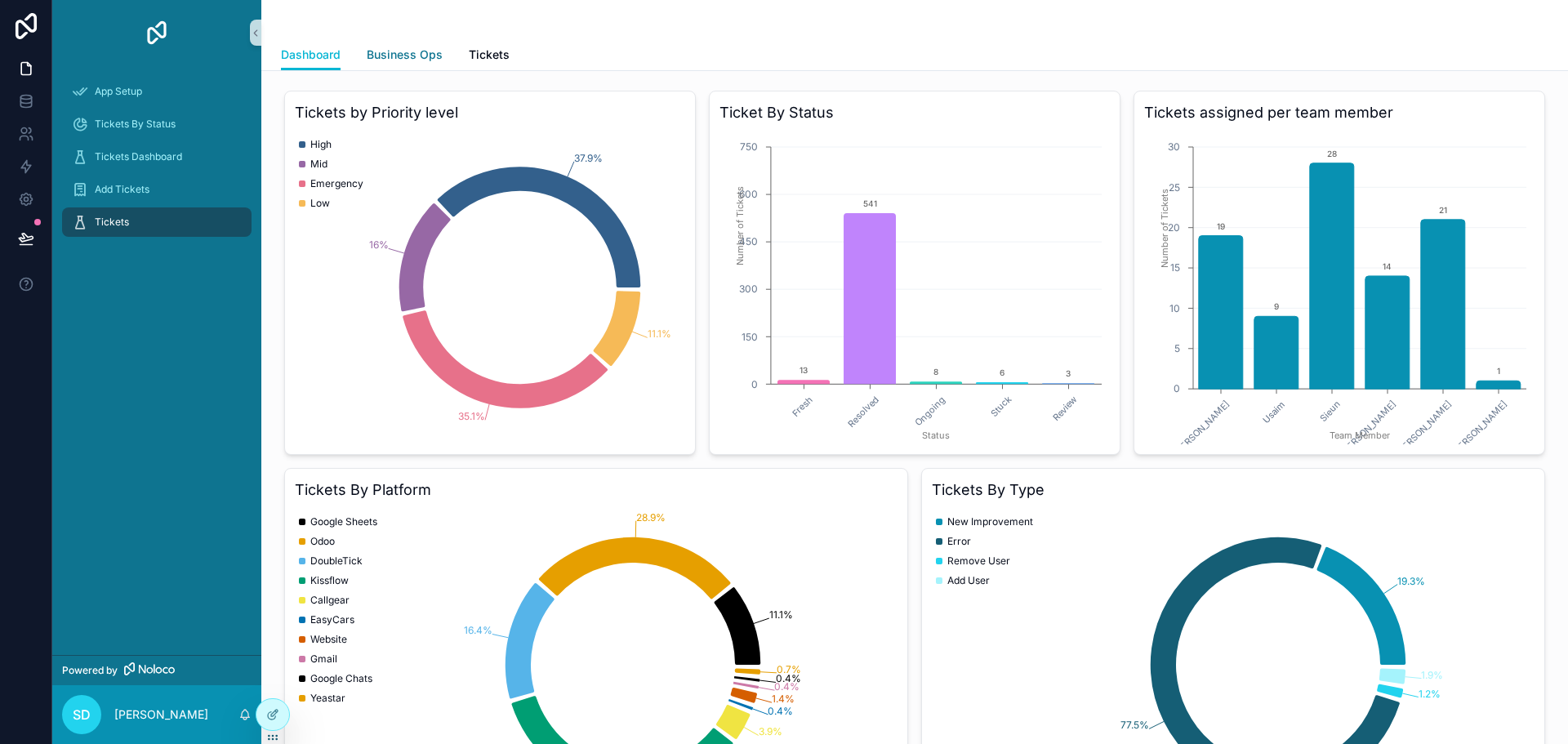
click at [416, 57] on span "Business Ops" at bounding box center [404, 55] width 76 height 17
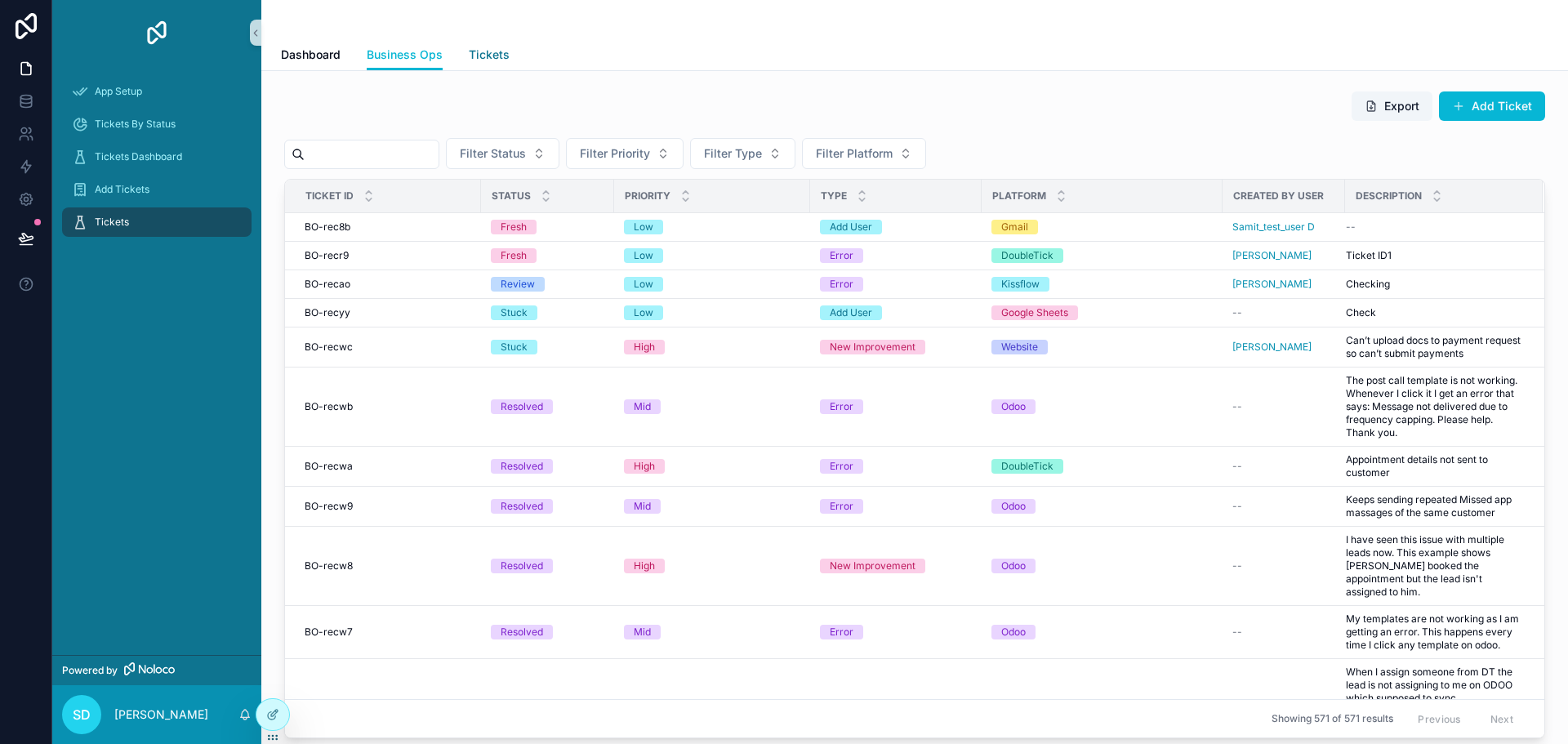
click at [502, 56] on span "Tickets" at bounding box center [489, 55] width 40 height 17
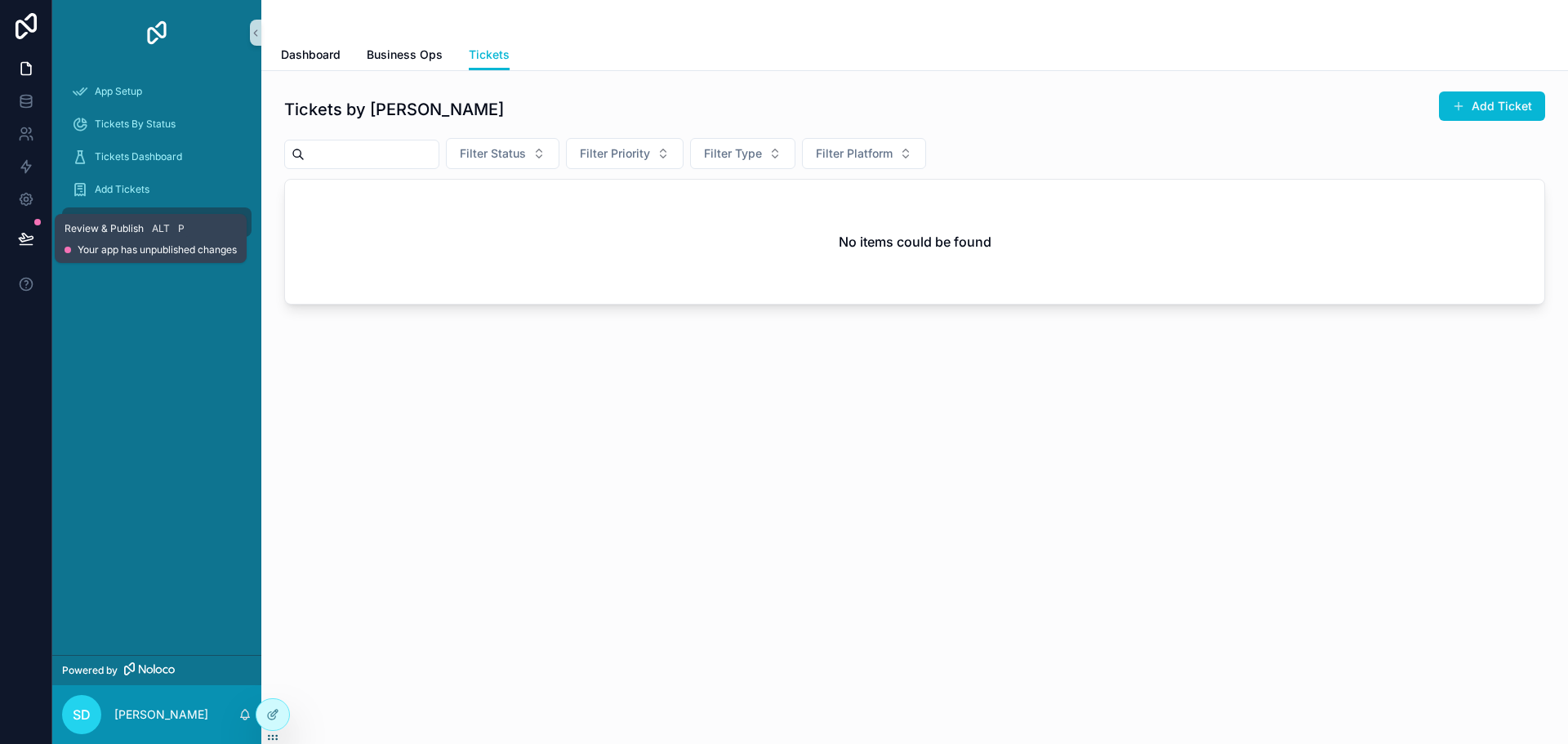
click at [29, 240] on icon at bounding box center [25, 238] width 14 height 8
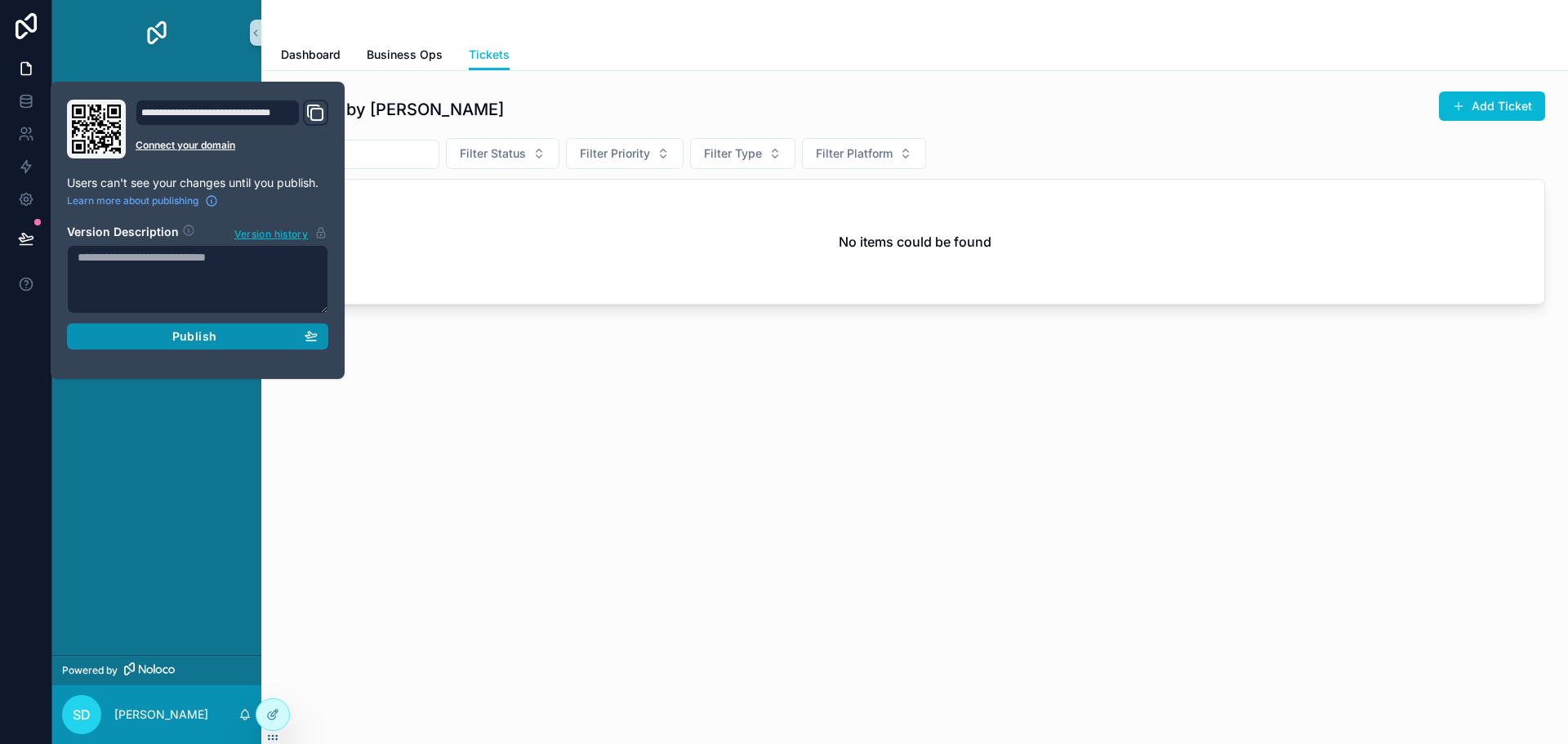
click at [199, 337] on span "Publish" at bounding box center [194, 337] width 44 height 15
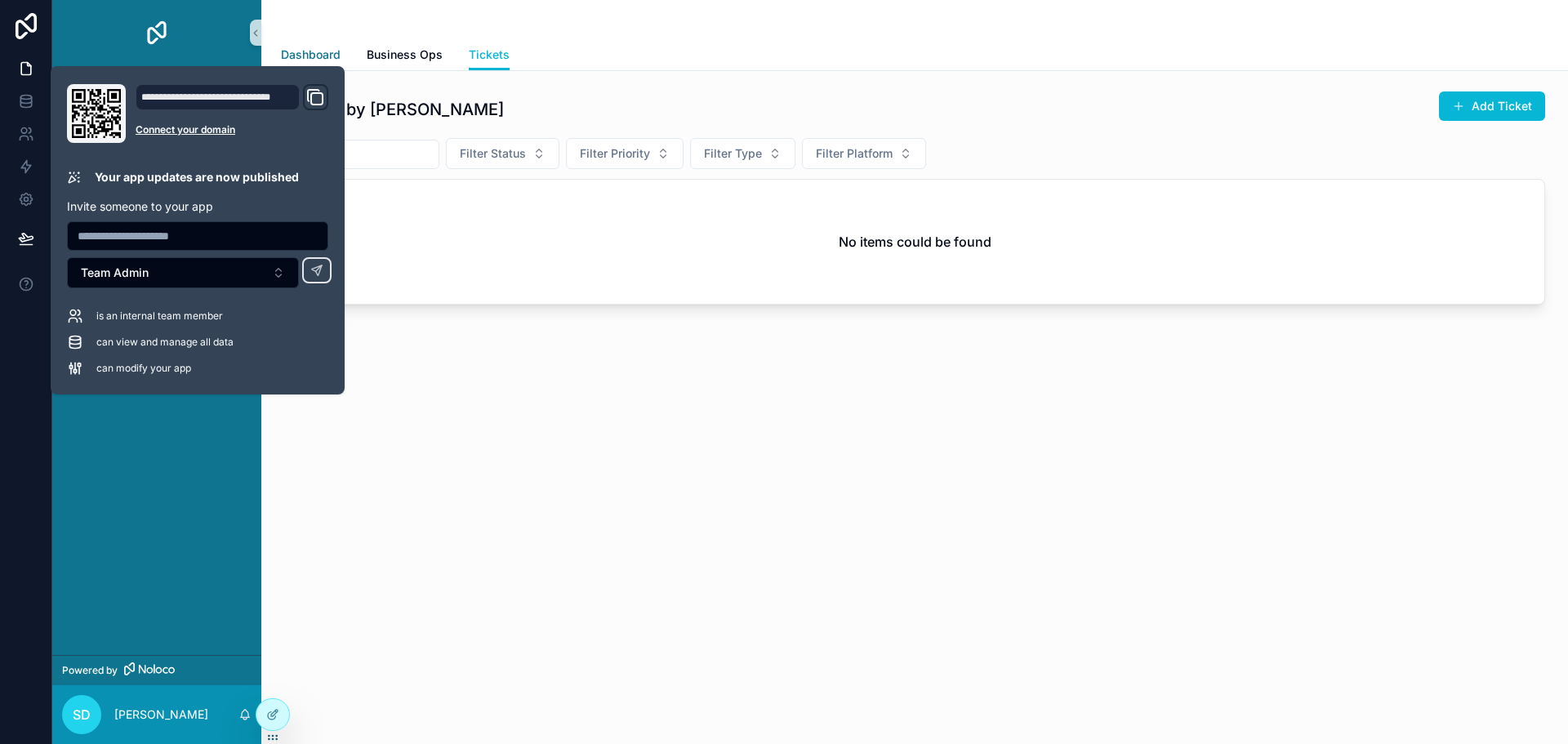
click at [313, 52] on span "Dashboard" at bounding box center [310, 55] width 60 height 17
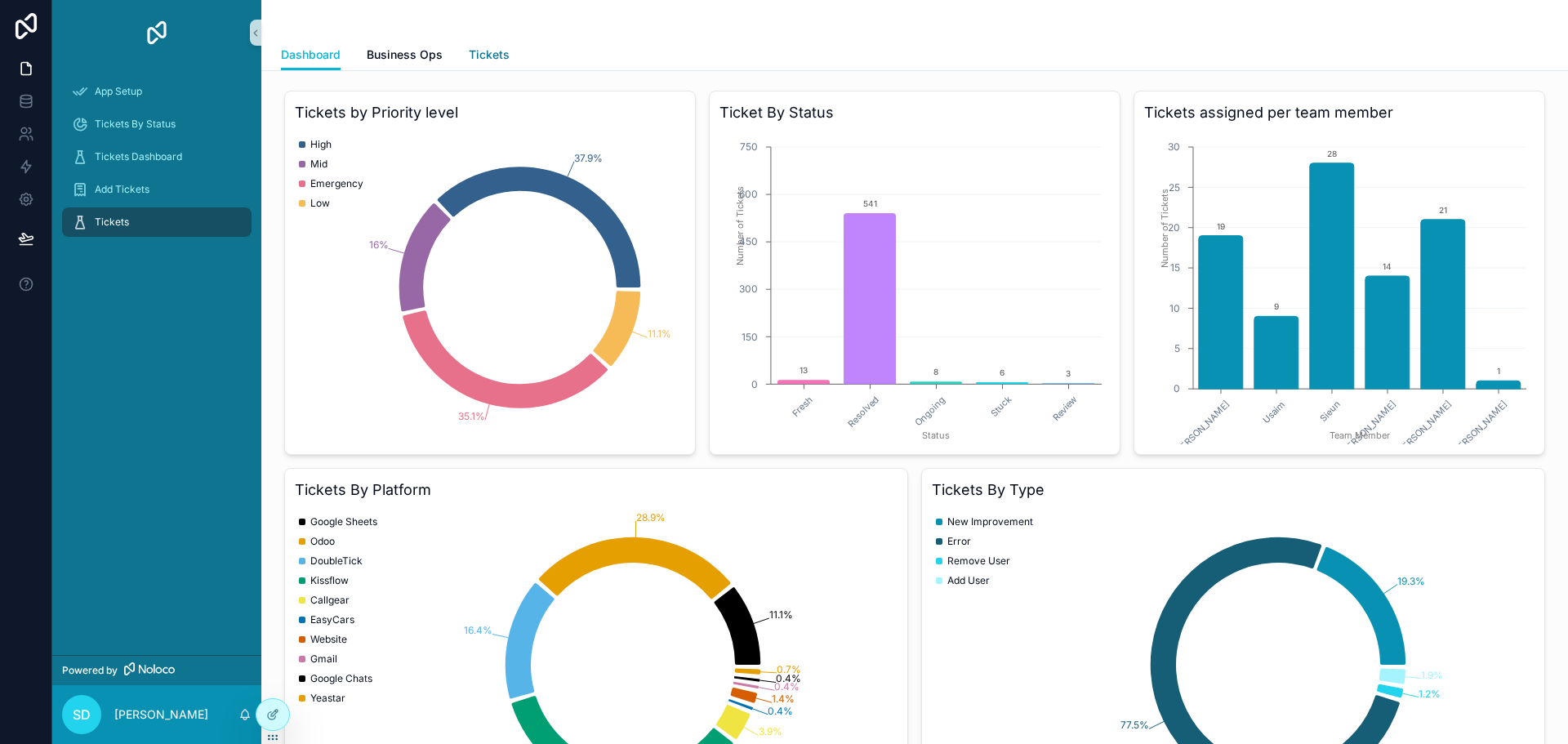
click at [492, 62] on span "Tickets" at bounding box center [489, 55] width 40 height 17
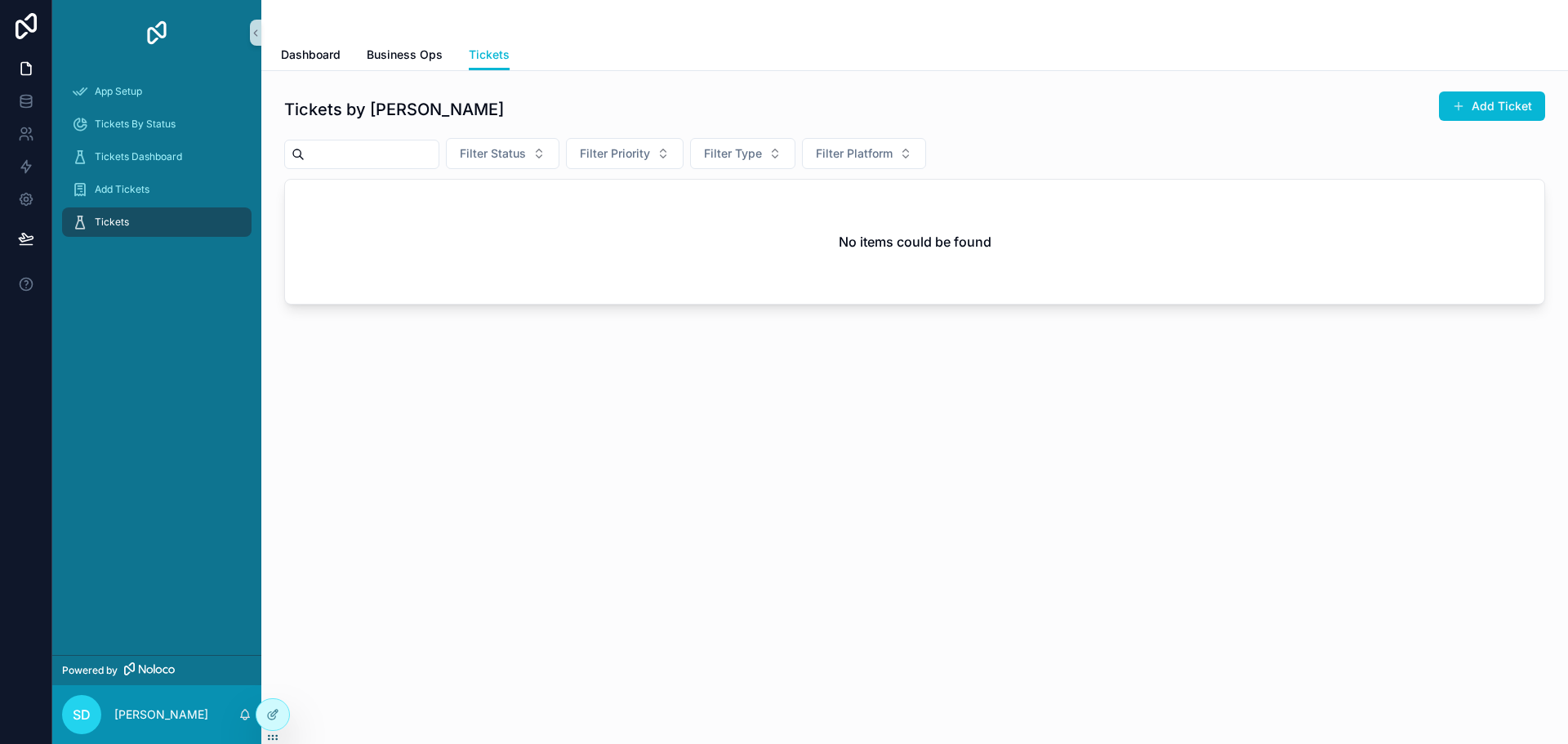
click at [127, 224] on span "Tickets" at bounding box center [111, 222] width 34 height 13
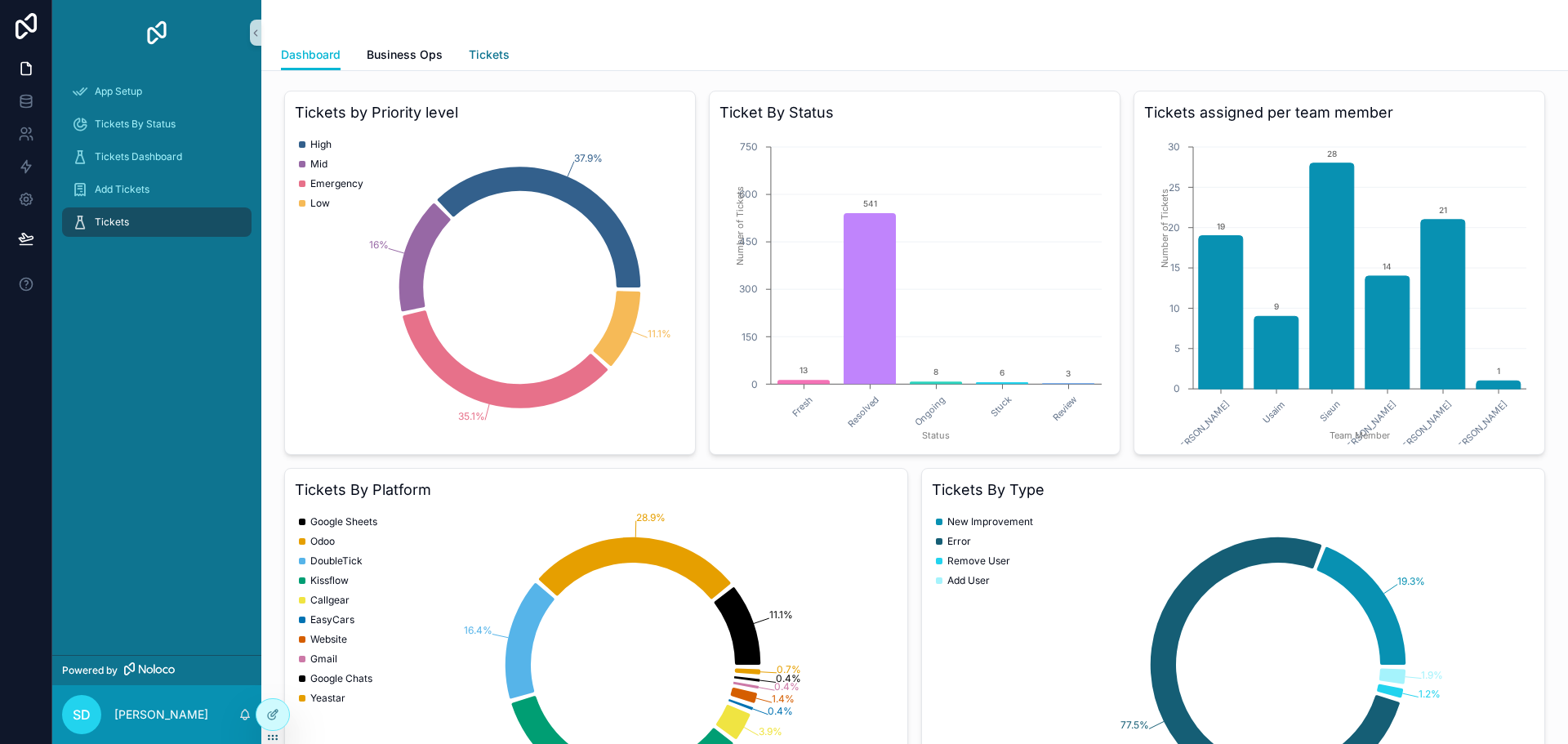
click at [492, 64] on link "Tickets" at bounding box center [489, 55] width 40 height 32
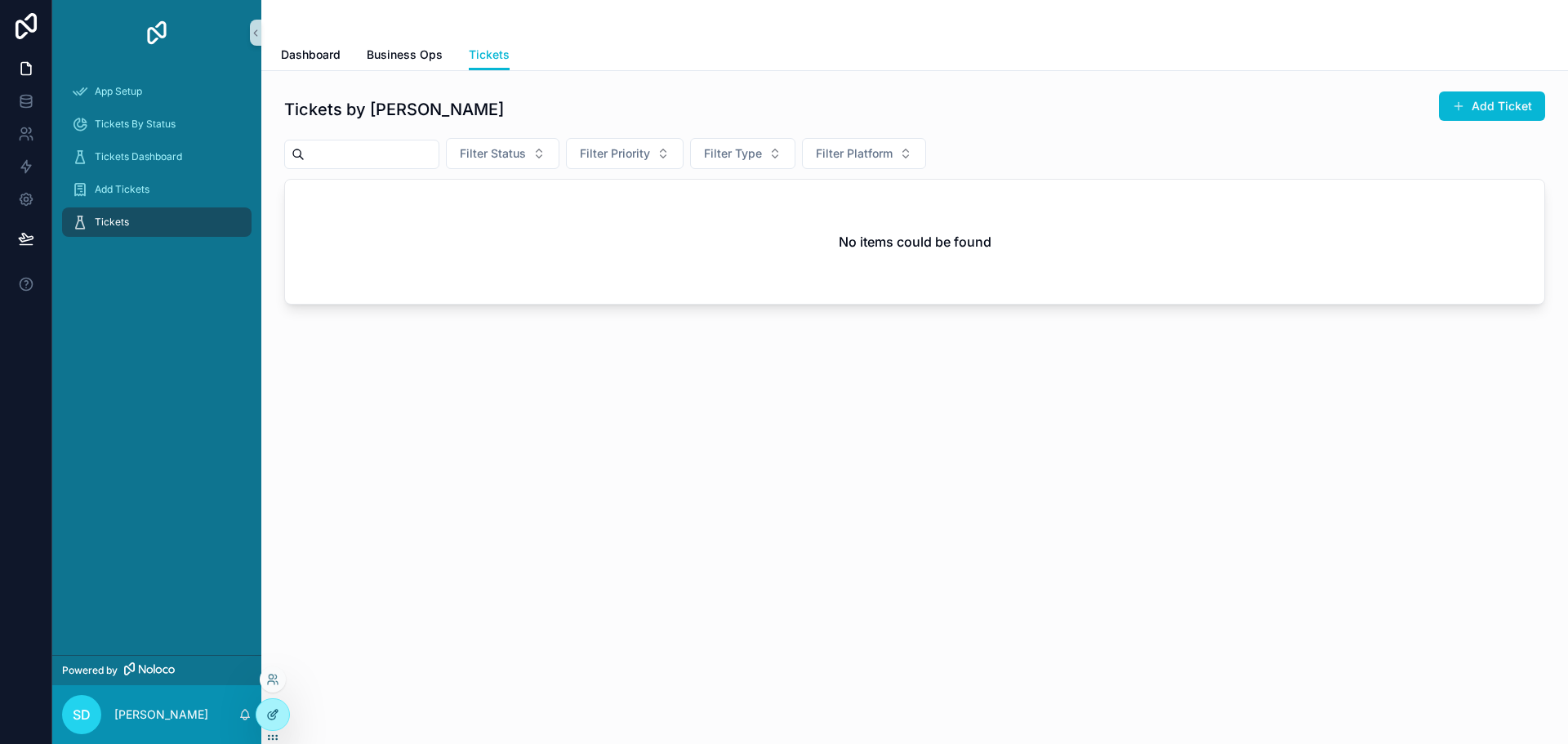
click at [282, 711] on div at bounding box center [272, 715] width 32 height 31
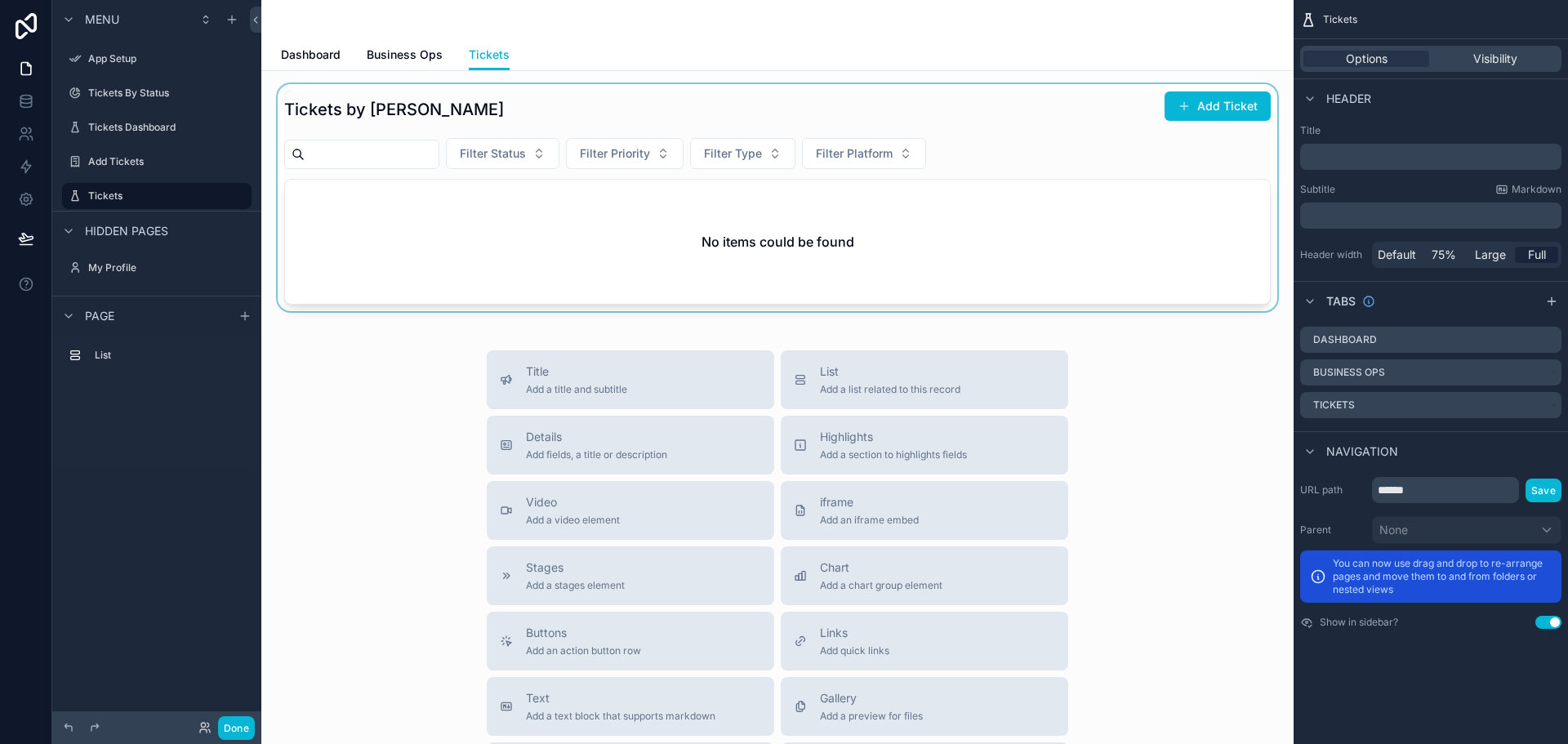
click at [1050, 182] on div "scrollable content" at bounding box center [777, 197] width 1006 height 227
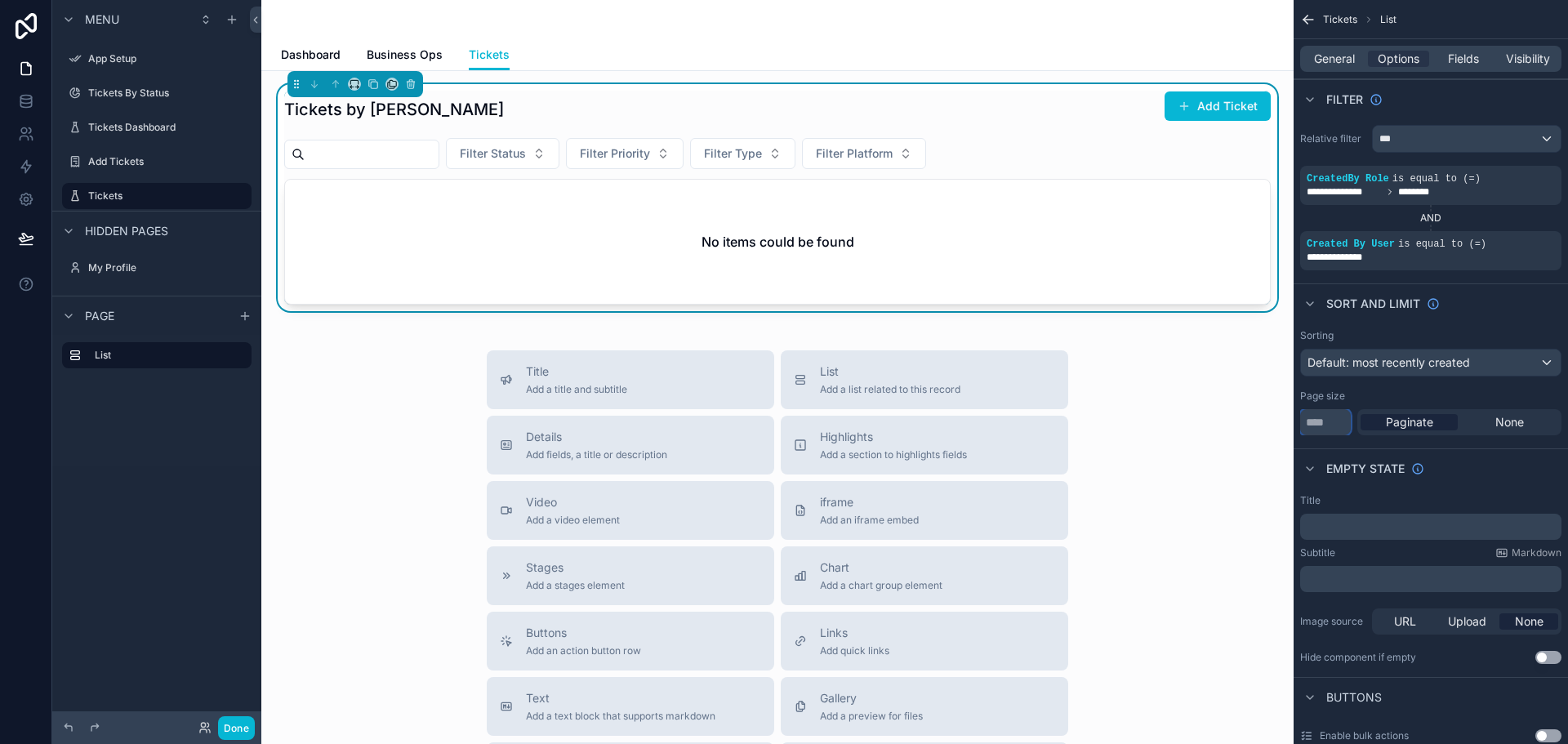
drag, startPoint x: 1328, startPoint y: 424, endPoint x: 1300, endPoint y: 424, distance: 28.0
click at [1300, 424] on input "**" at bounding box center [1325, 423] width 51 height 26
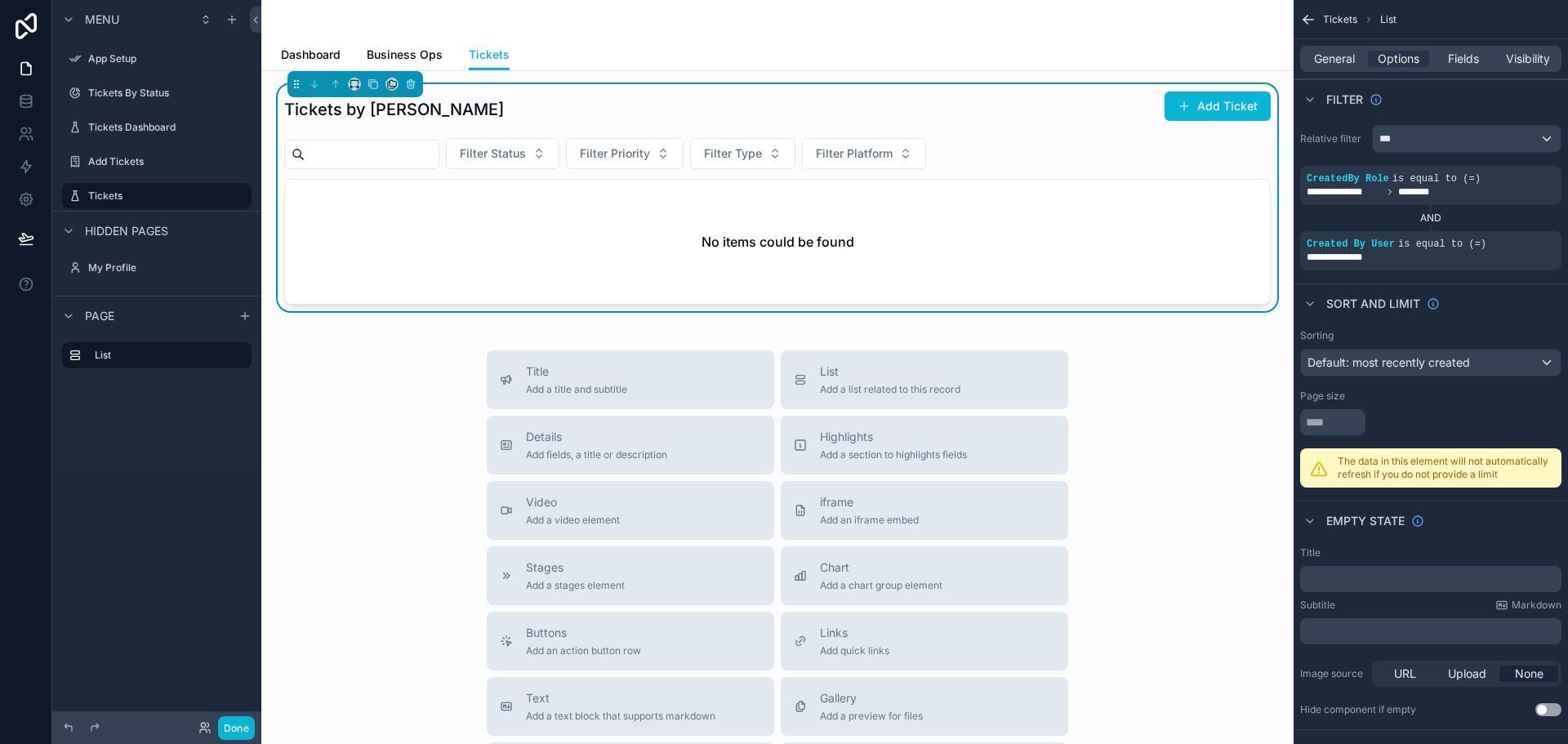
click at [1409, 395] on div "Page size" at bounding box center [1431, 396] width 261 height 13
click at [1416, 418] on div "scrollable content" at bounding box center [1431, 423] width 261 height 26
click at [235, 720] on button "Done" at bounding box center [236, 728] width 37 height 24
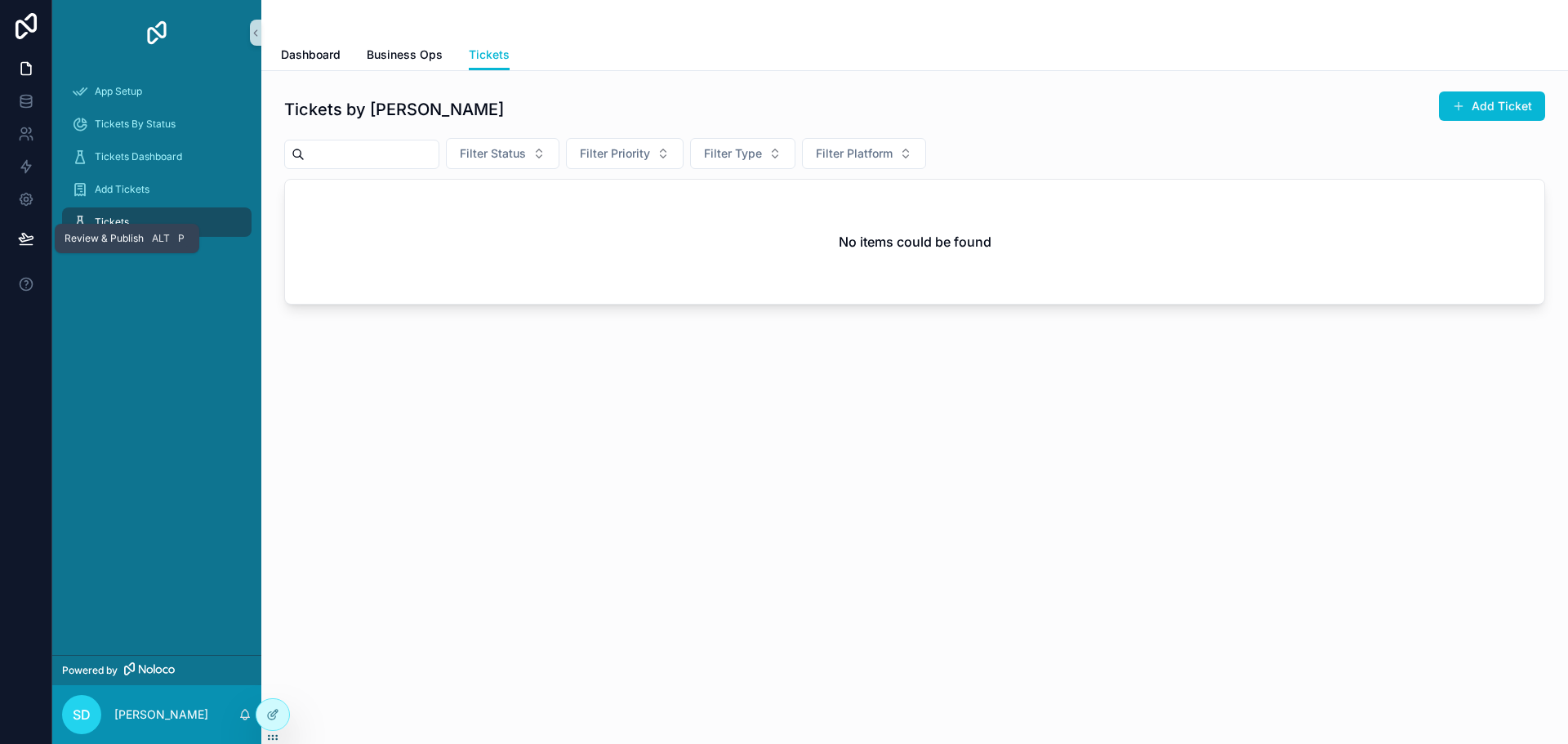
click at [36, 234] on button at bounding box center [26, 238] width 36 height 46
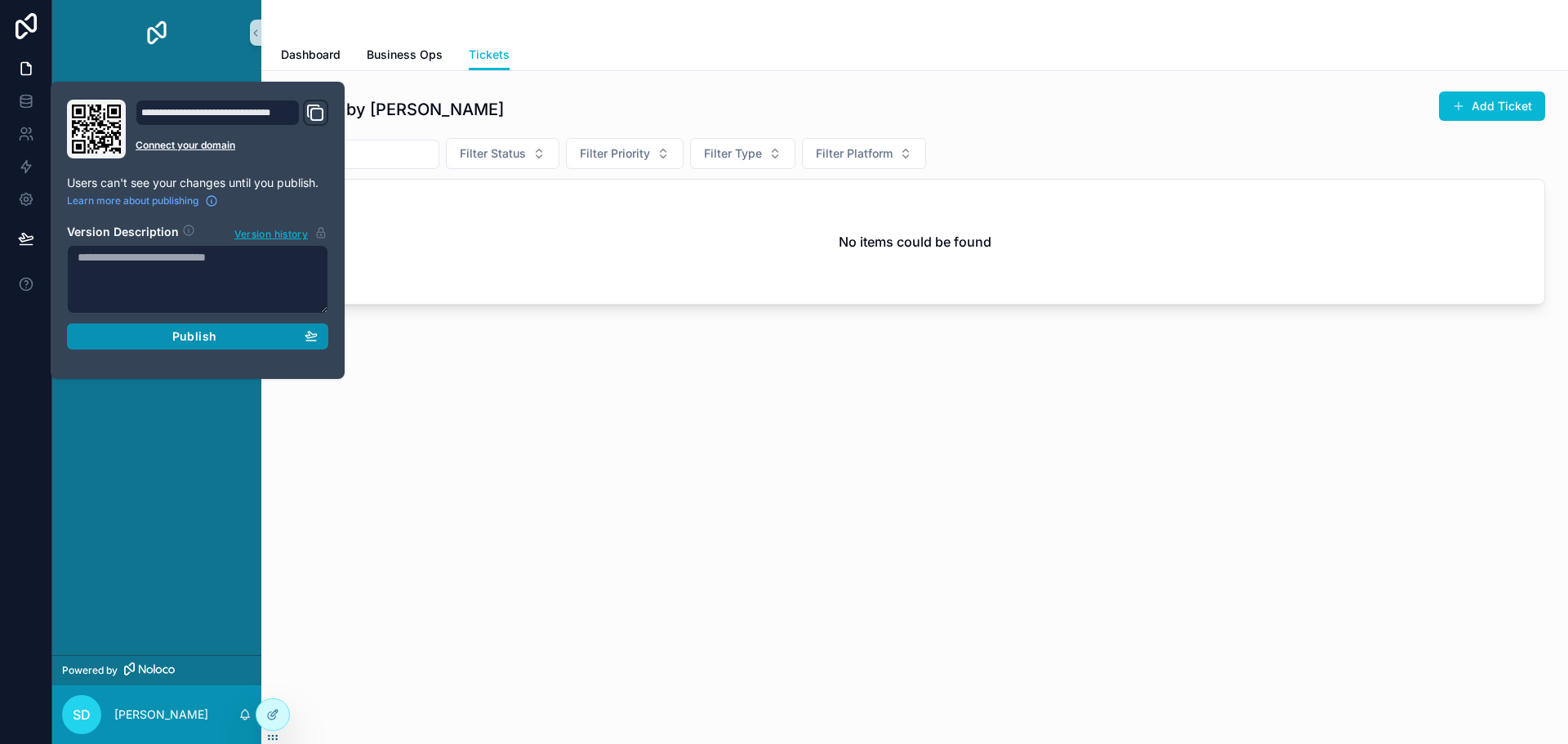
click at [200, 330] on span "Publish" at bounding box center [194, 337] width 44 height 15
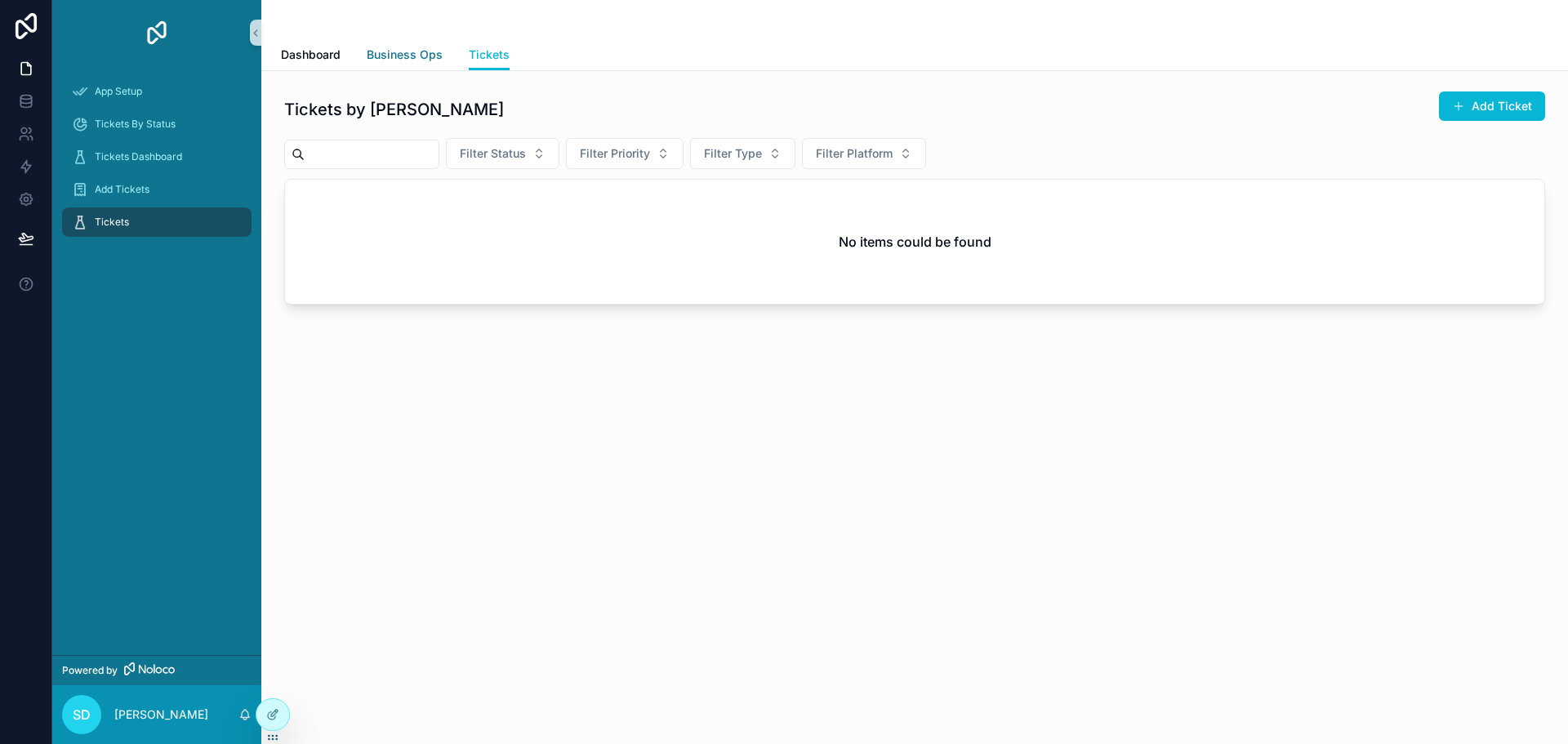
click at [386, 46] on link "Business Ops" at bounding box center [404, 55] width 76 height 32
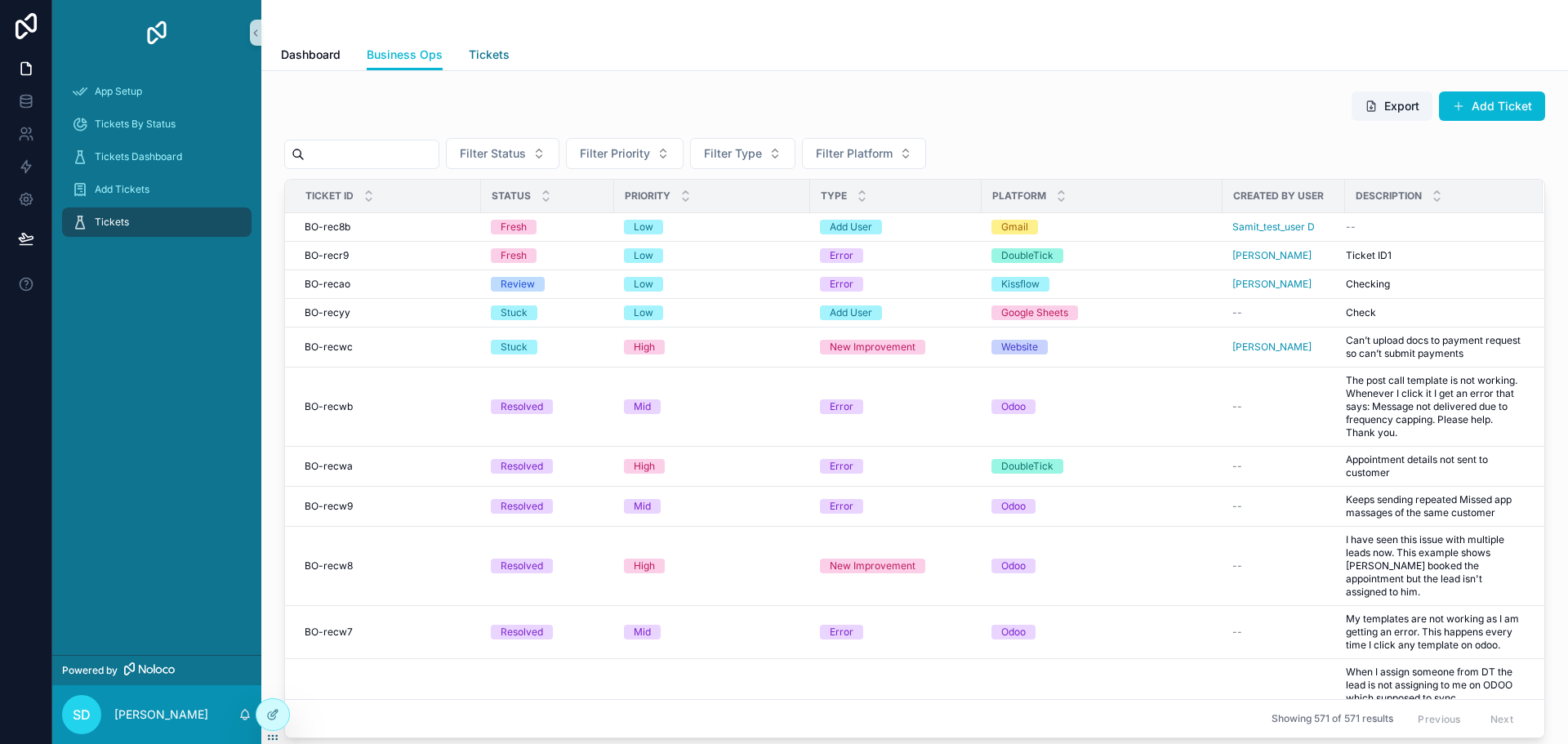
click at [470, 50] on span "Tickets" at bounding box center [489, 55] width 40 height 17
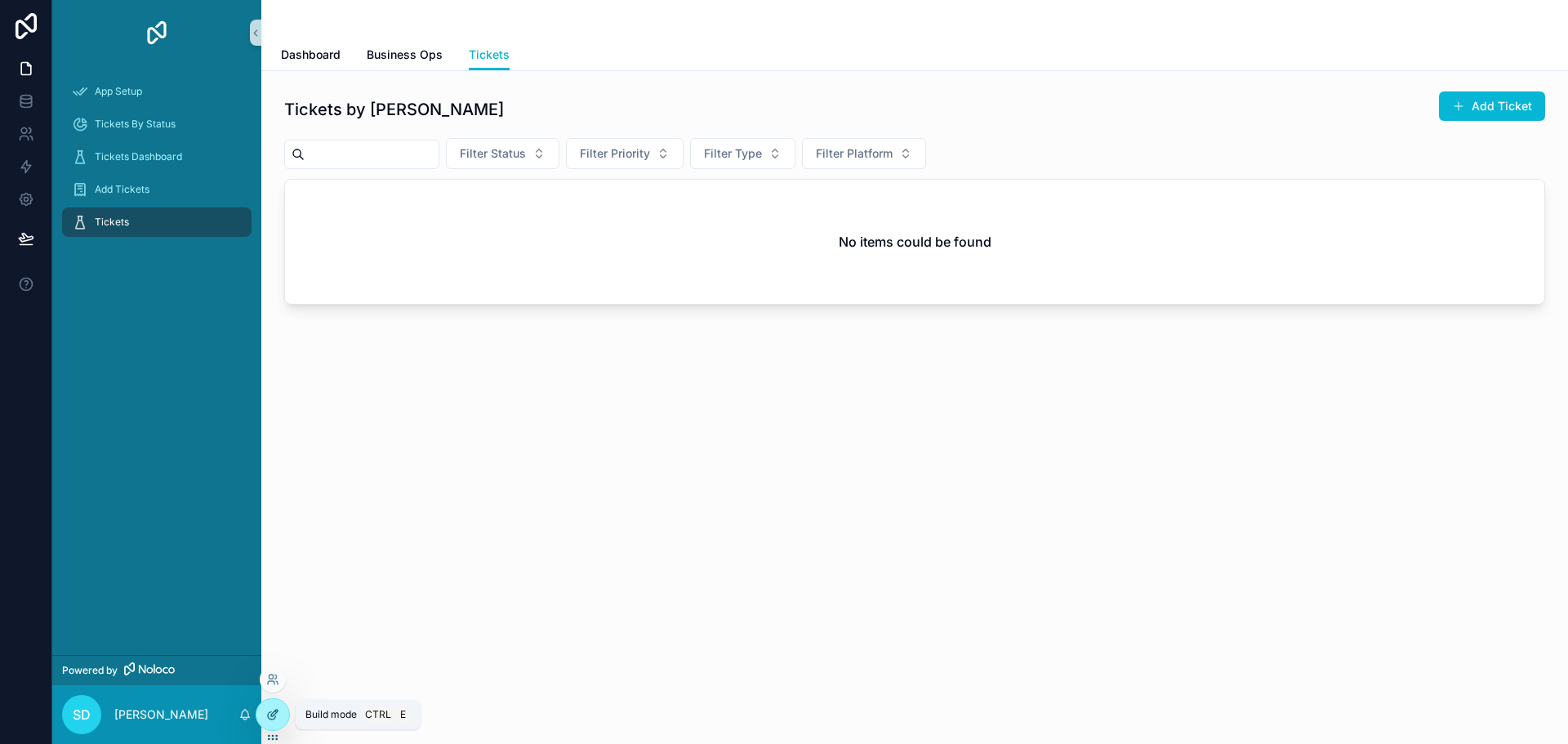
click at [271, 714] on icon at bounding box center [272, 715] width 13 height 13
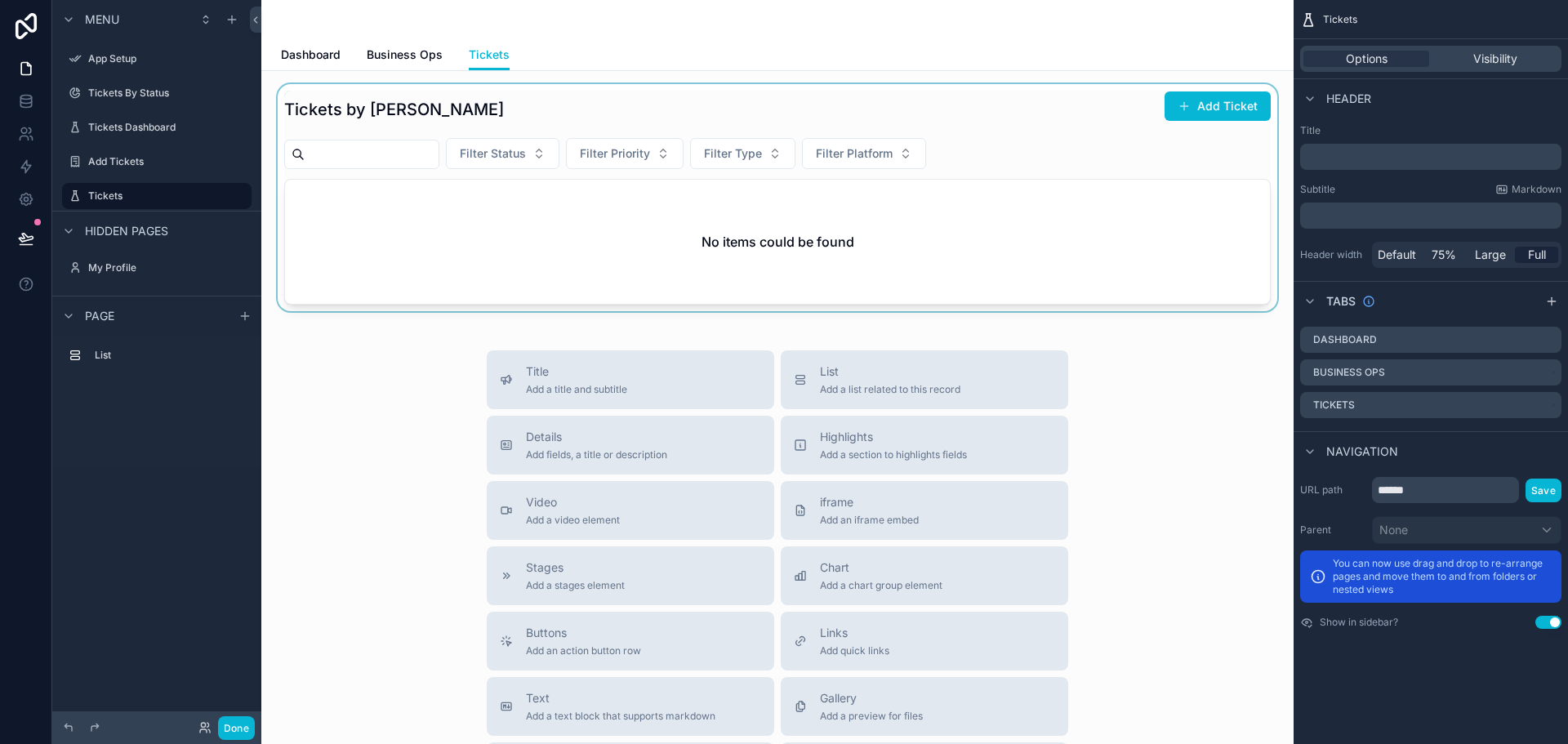
click at [1077, 117] on div "scrollable content" at bounding box center [777, 197] width 1006 height 227
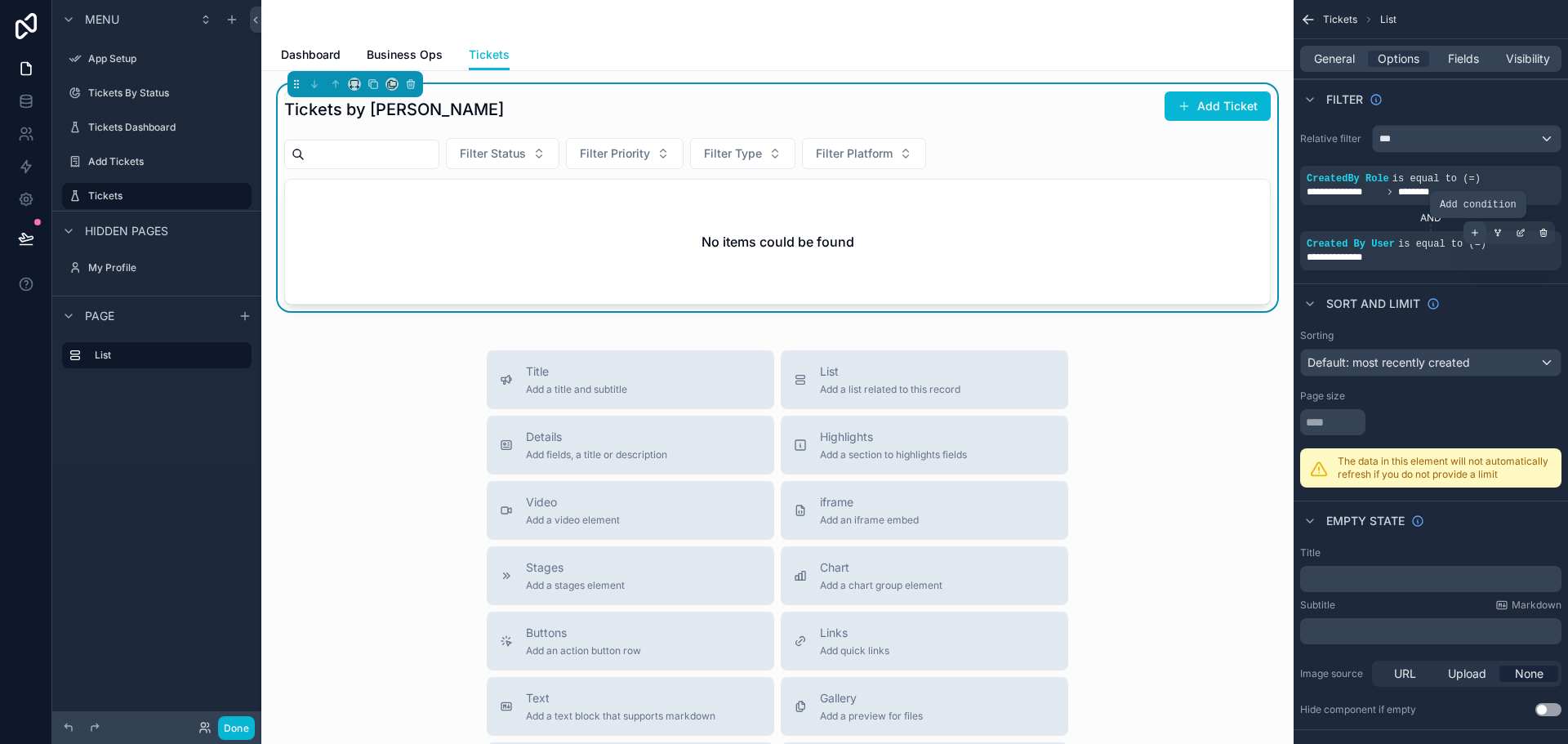
click at [1470, 228] on icon "scrollable content" at bounding box center [1474, 233] width 10 height 10
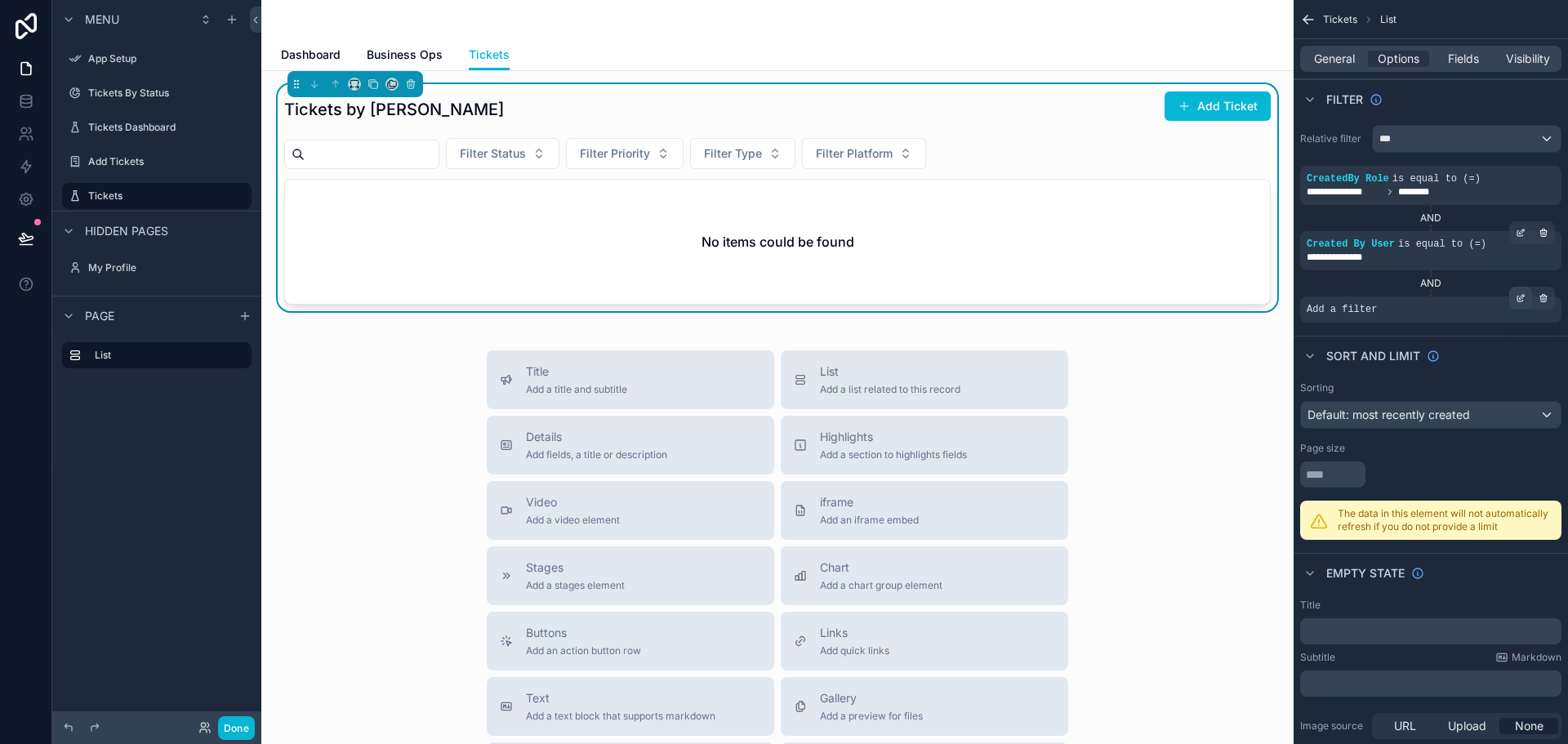
click at [1521, 296] on icon "scrollable content" at bounding box center [1521, 296] width 5 height 5
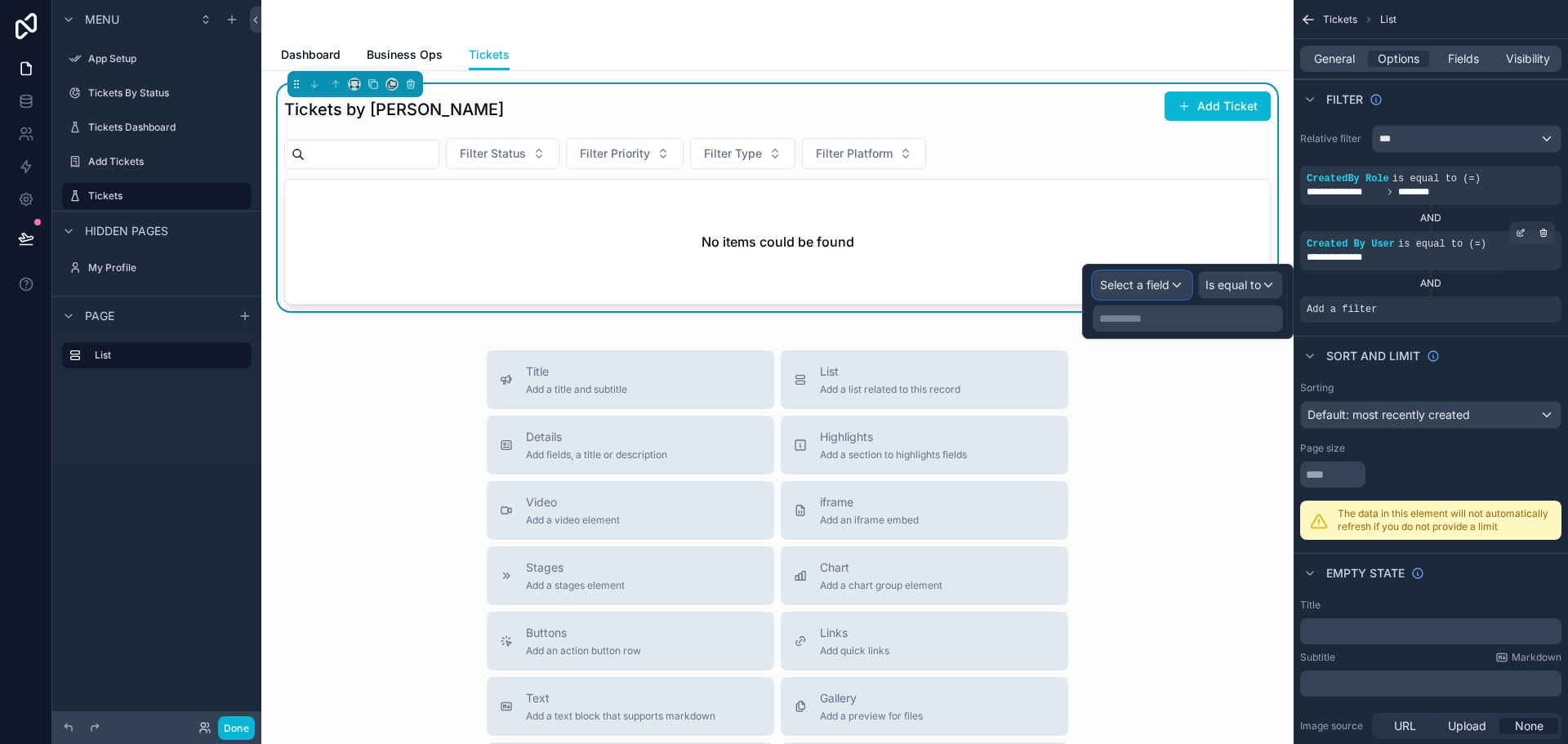
click at [1156, 286] on span "Select a field" at bounding box center [1134, 285] width 69 height 14
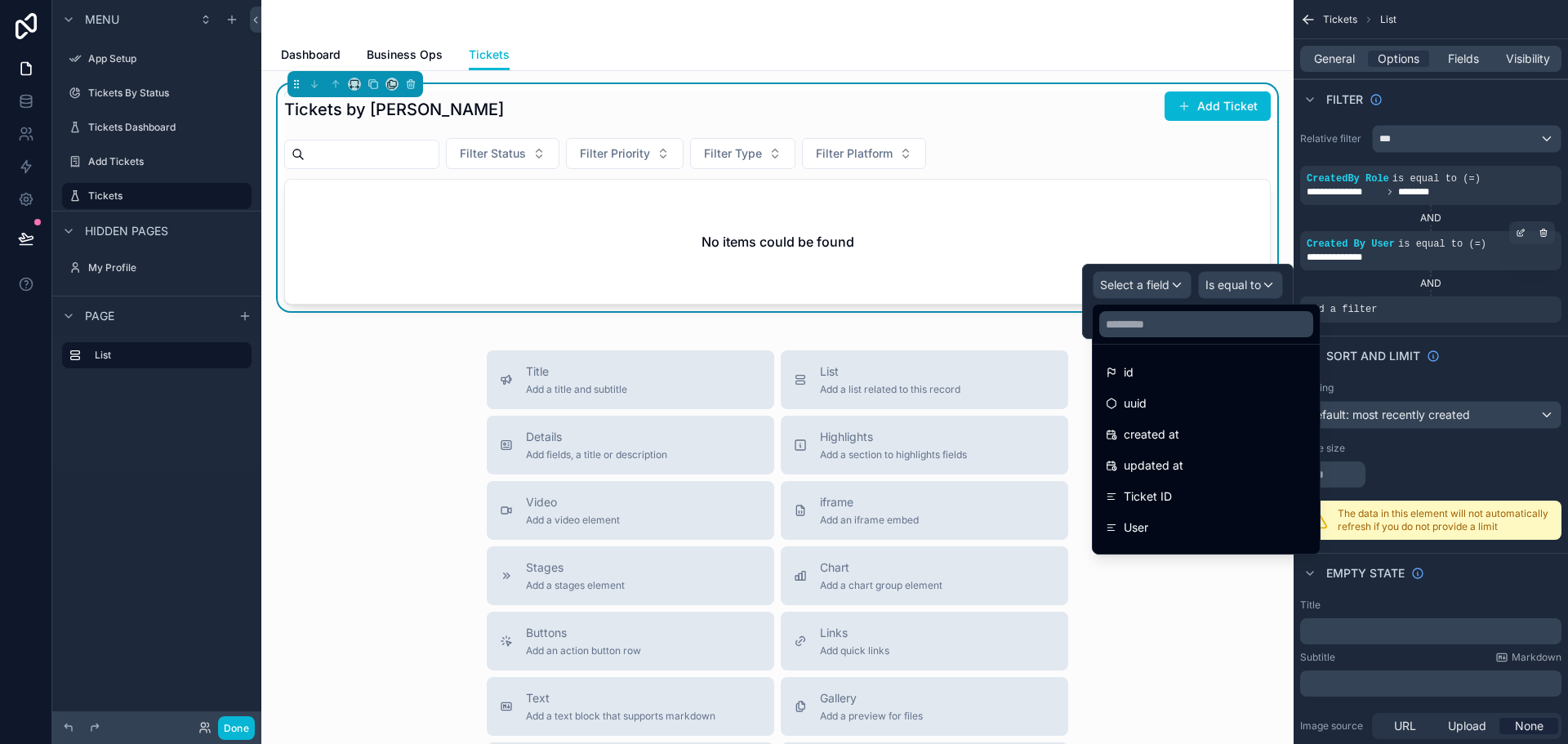
click at [1157, 286] on div at bounding box center [1188, 302] width 212 height 76
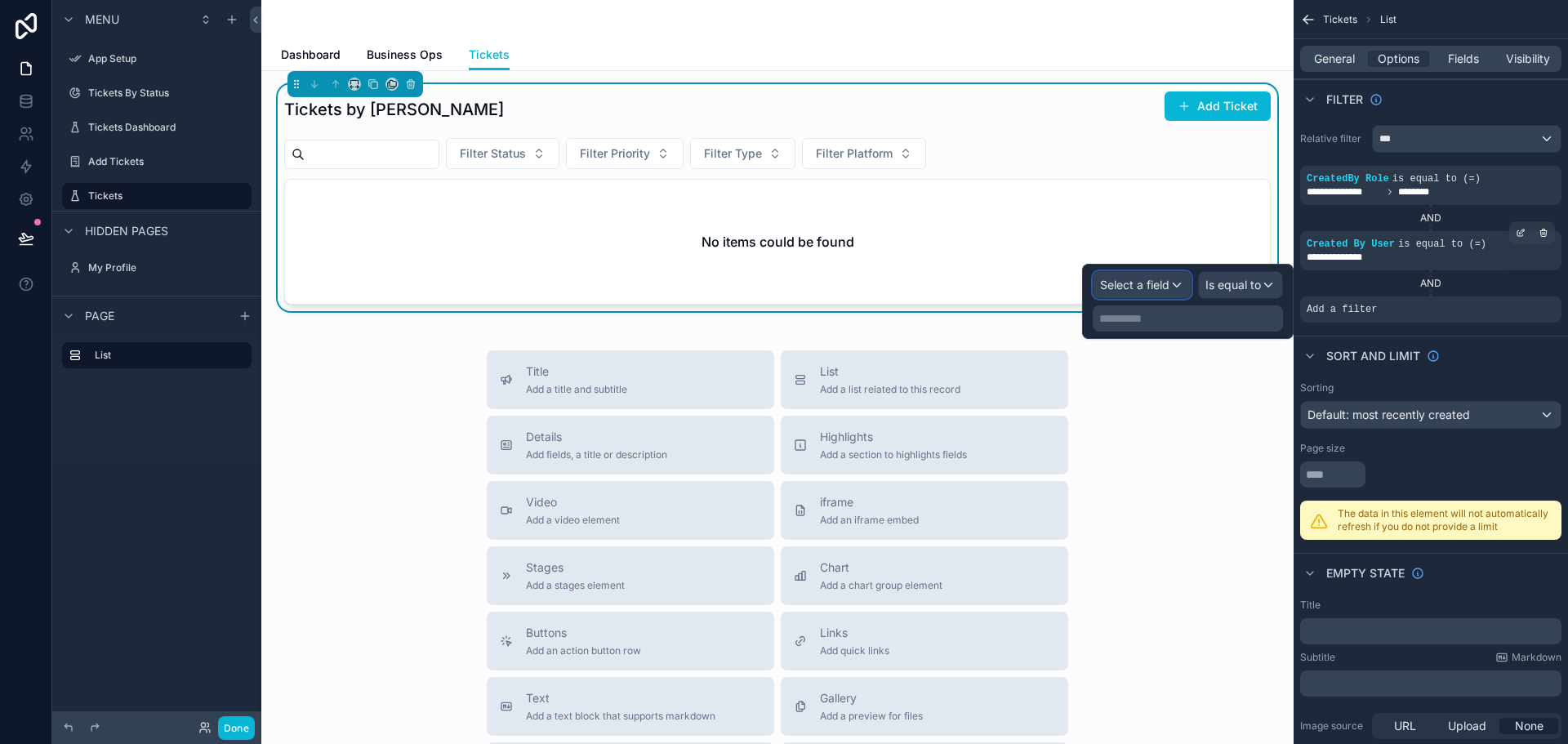
click at [1165, 284] on span "Select a field" at bounding box center [1134, 285] width 69 height 14
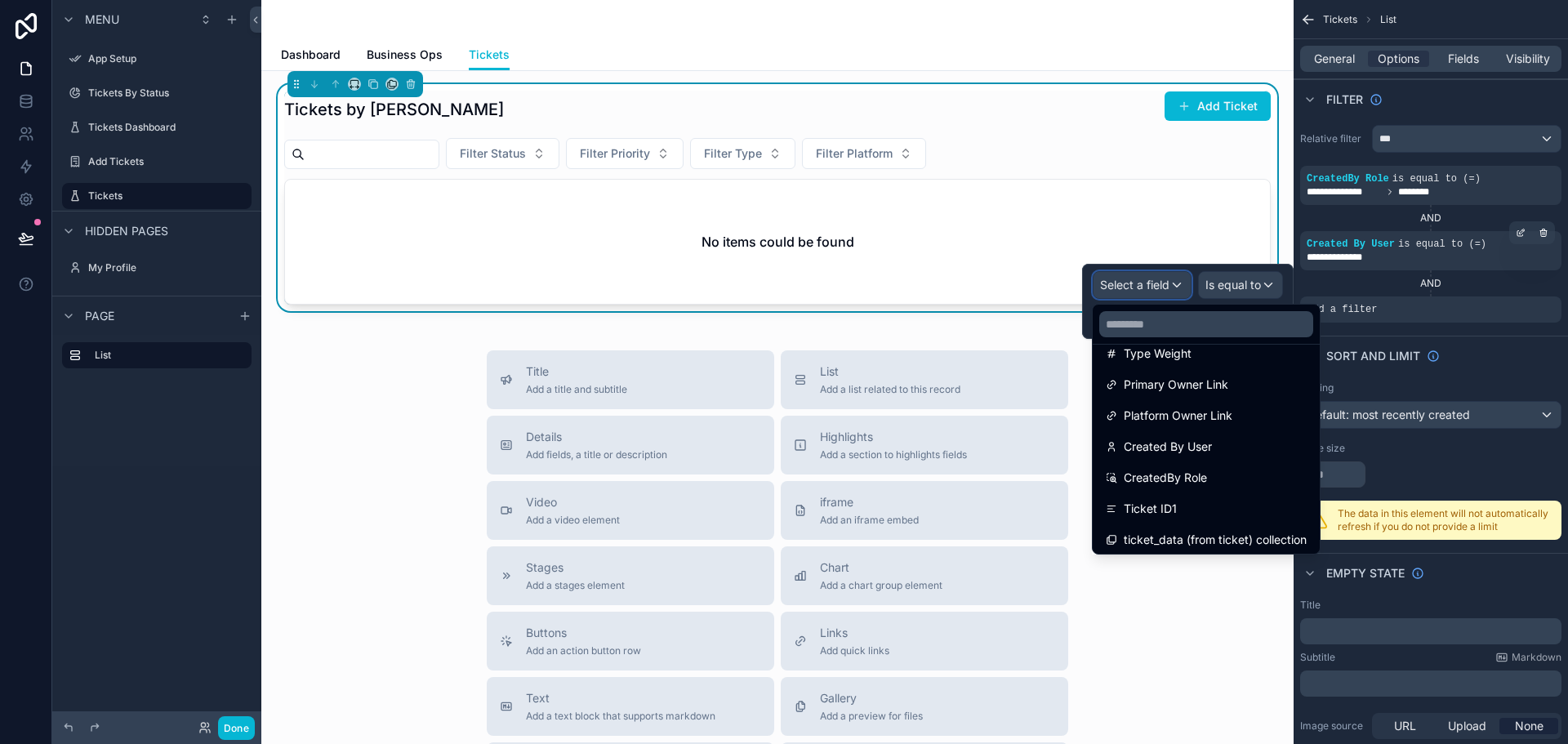
scroll to position [675, 0]
click at [1192, 471] on span "CreatedBy Role" at bounding box center [1165, 473] width 84 height 19
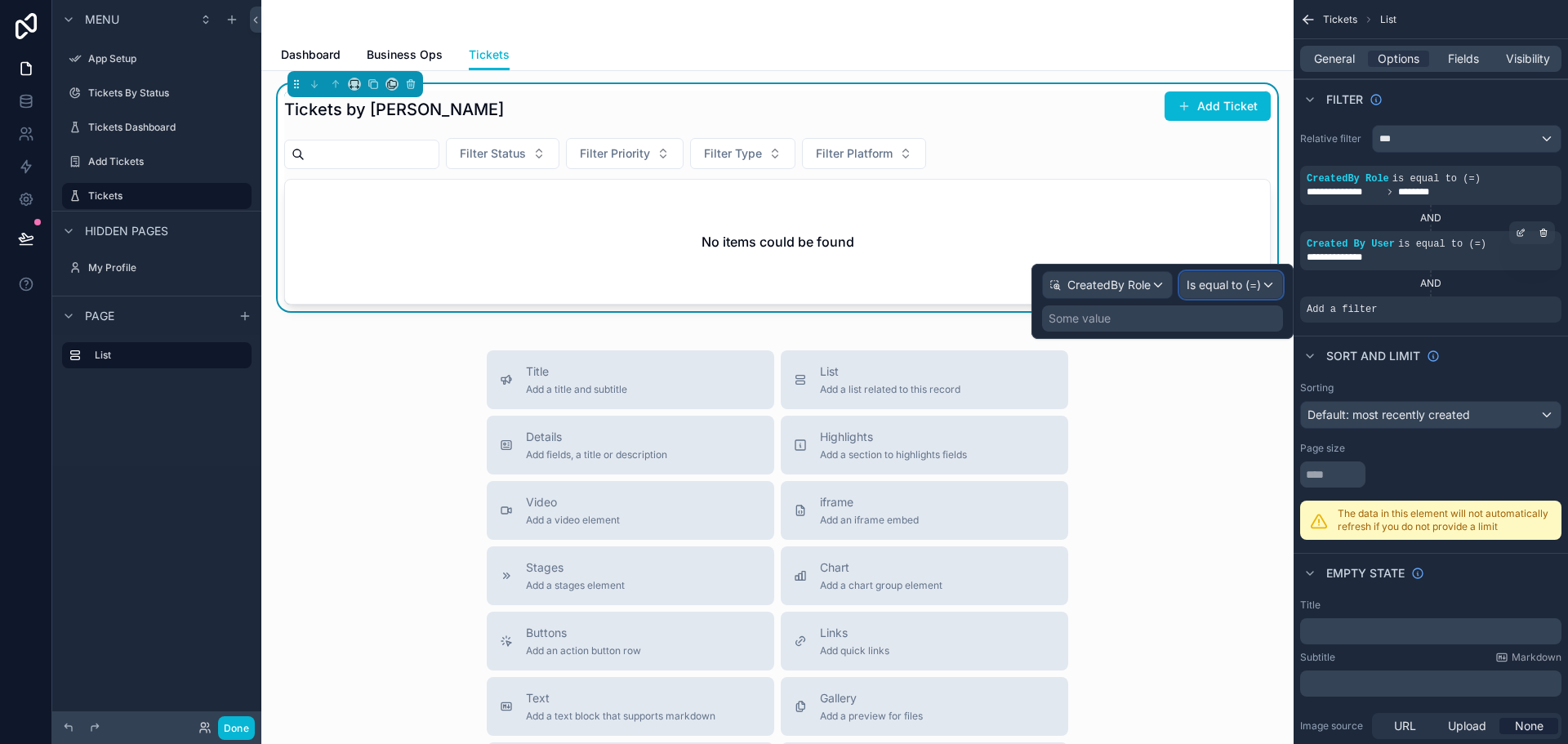
click at [1223, 282] on span "Is equal to (=)" at bounding box center [1223, 285] width 75 height 17
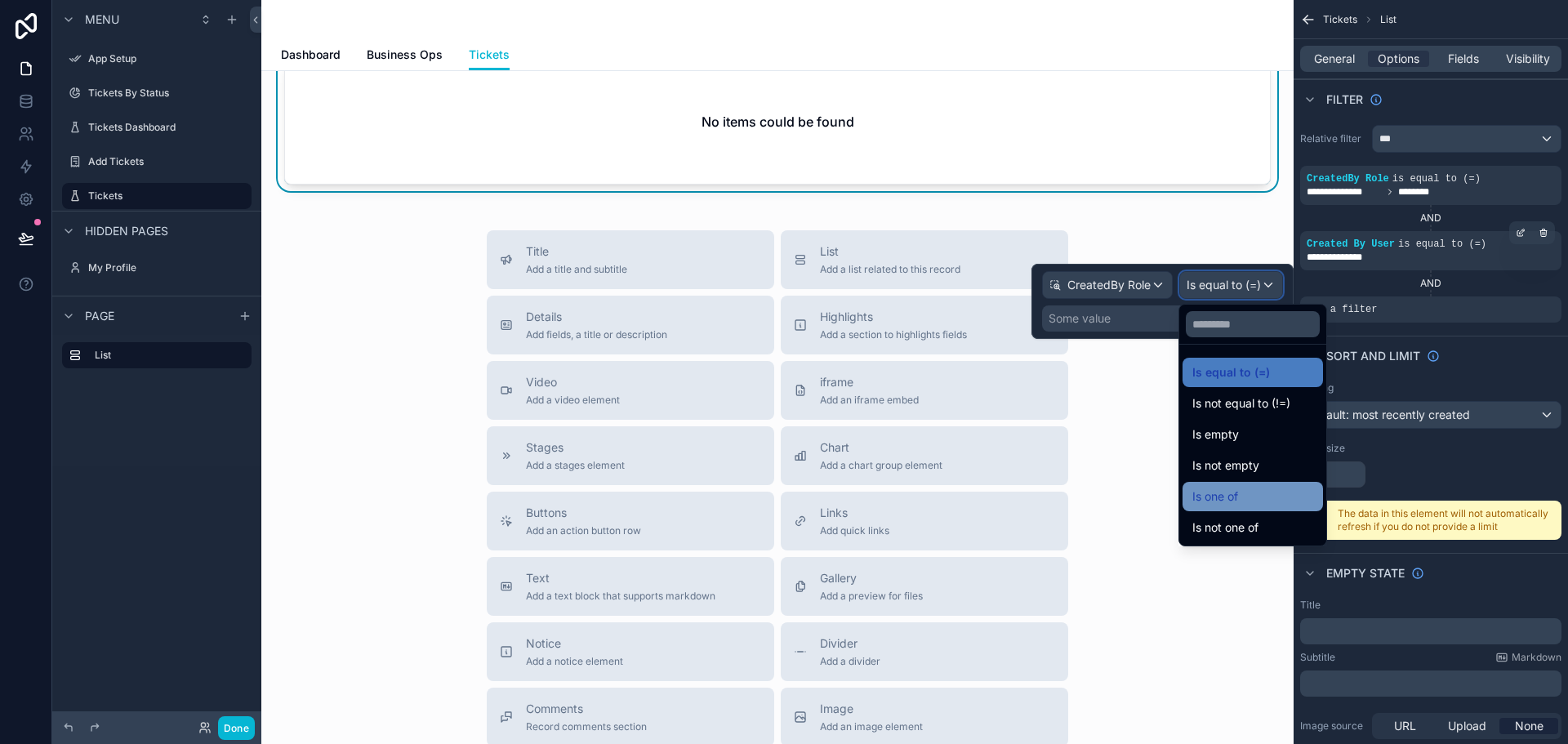
scroll to position [82, 0]
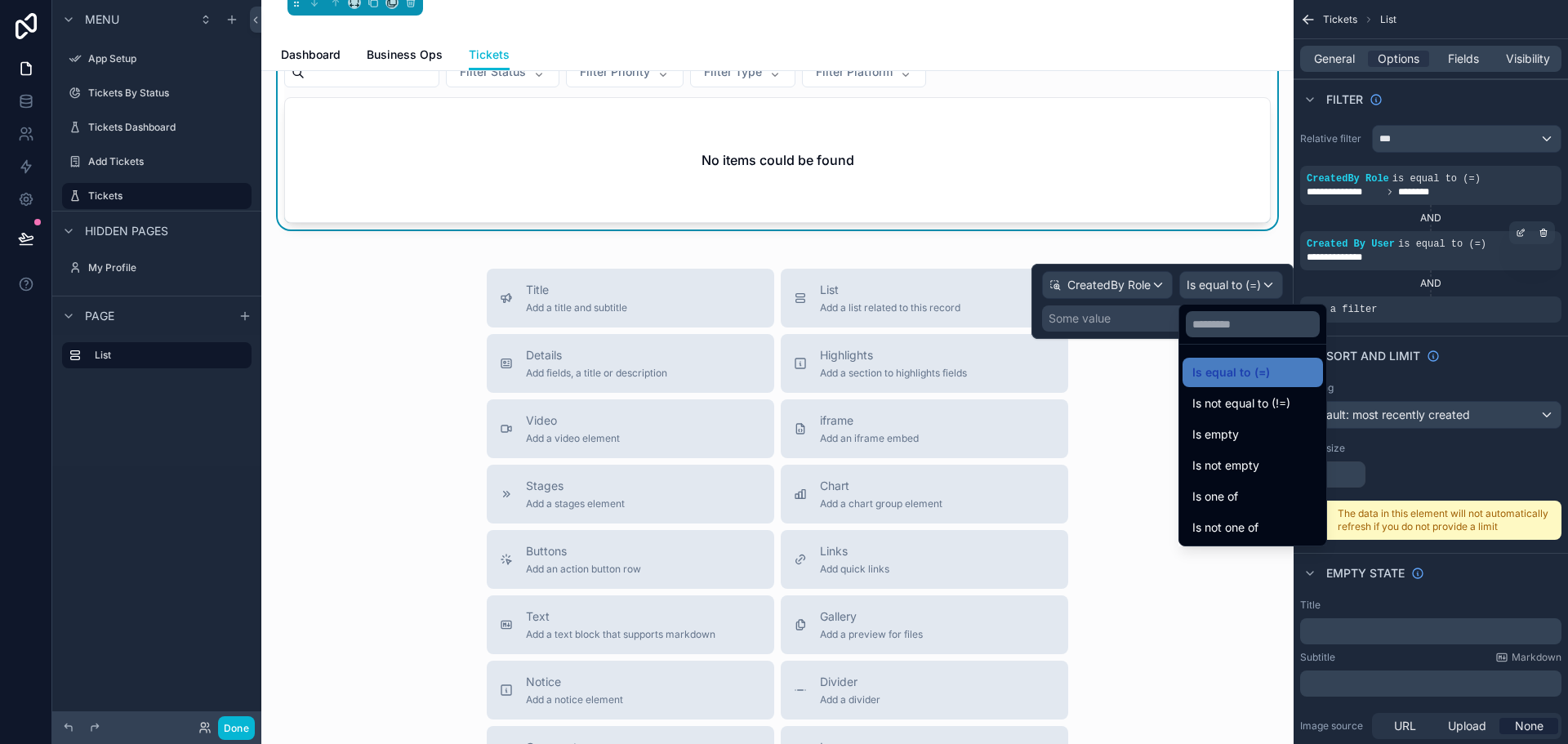
click at [1169, 242] on div "Tickets by Samit Add Ticket Filter Status Filter Priority Filter Type Filter Pl…" at bounding box center [777, 484] width 1032 height 992
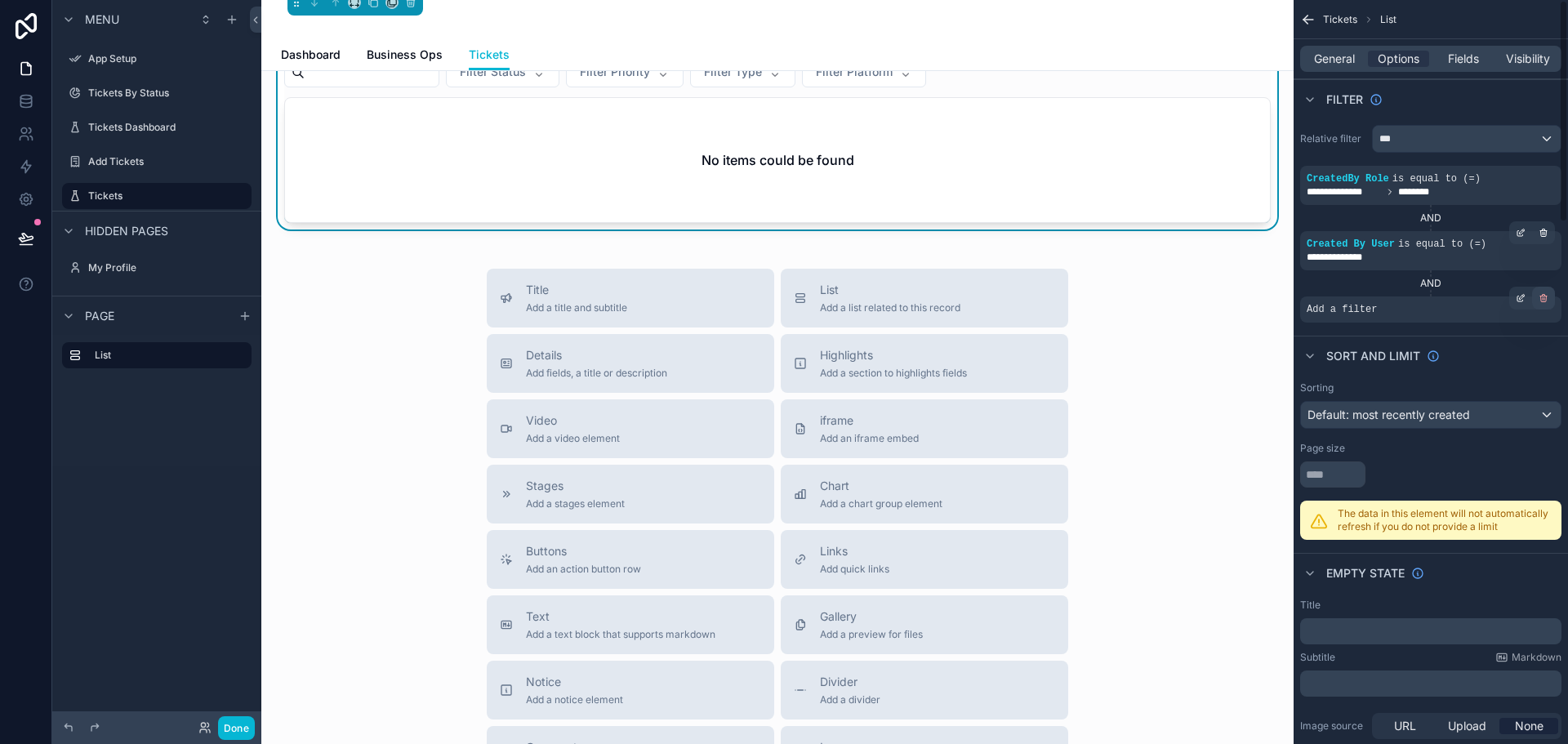
click at [1545, 296] on icon "scrollable content" at bounding box center [1543, 296] width 3 height 2
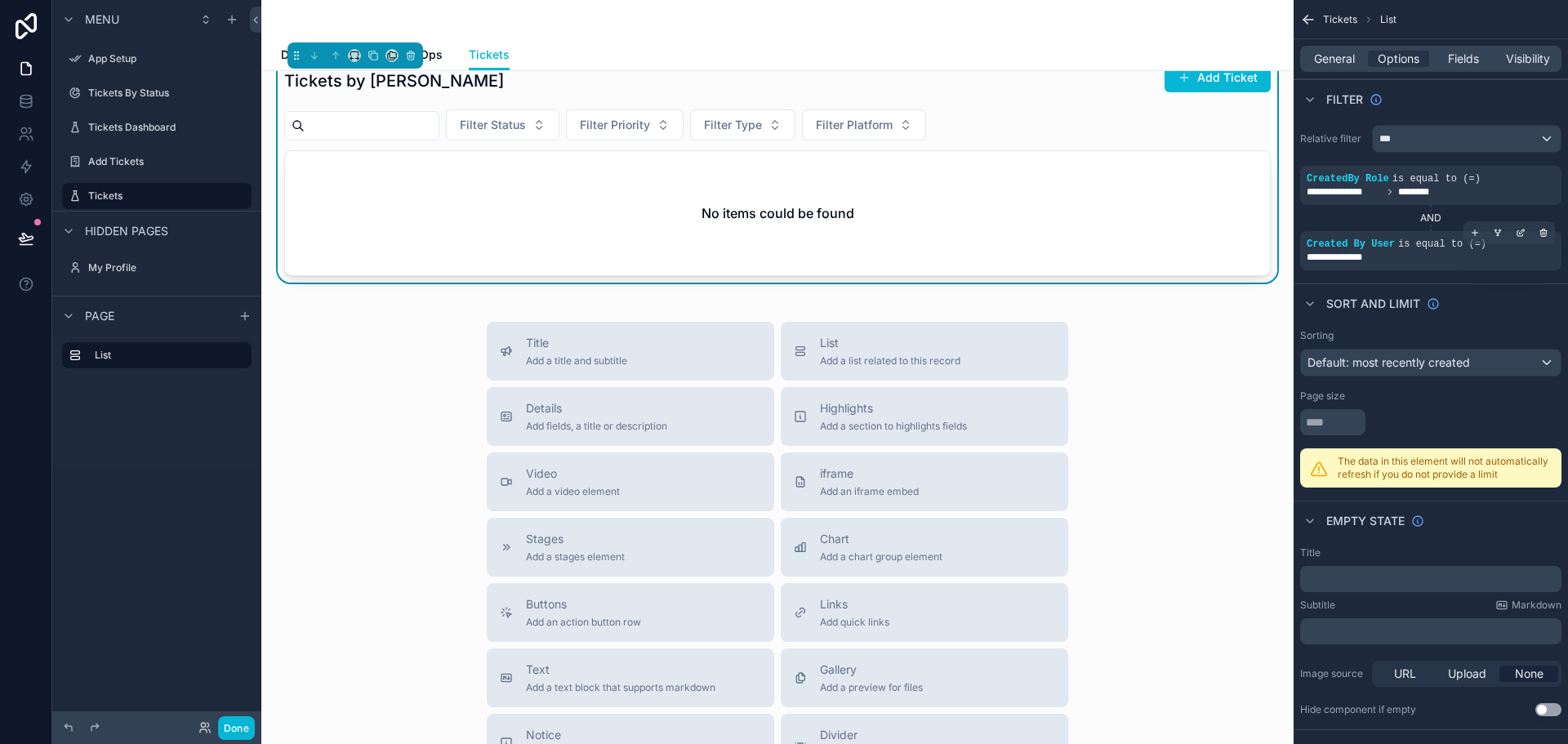
scroll to position [0, 0]
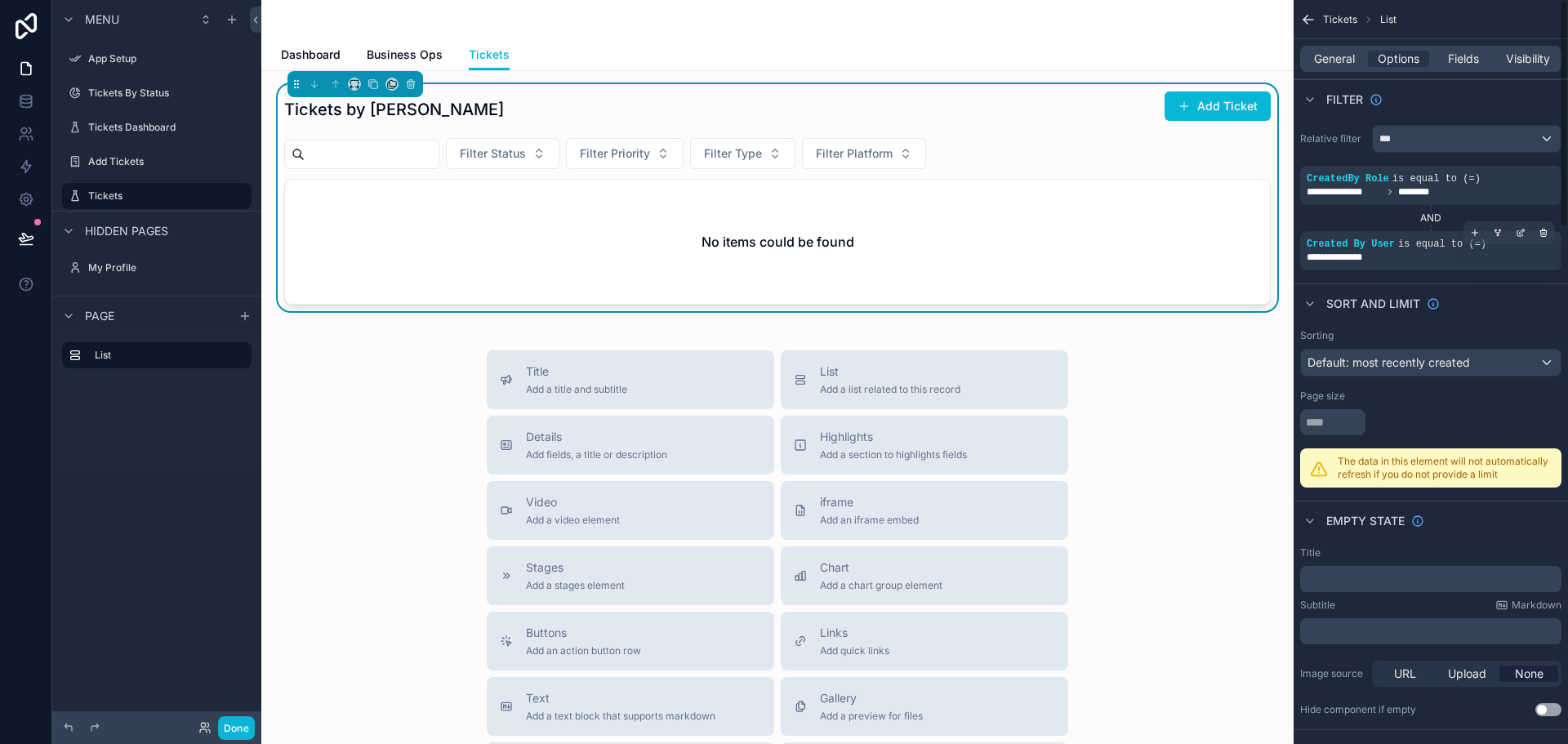
click at [500, 110] on div "Tickets by Samit Add Ticket" at bounding box center [778, 109] width 986 height 38
click at [398, 54] on span "Business Ops" at bounding box center [404, 55] width 76 height 17
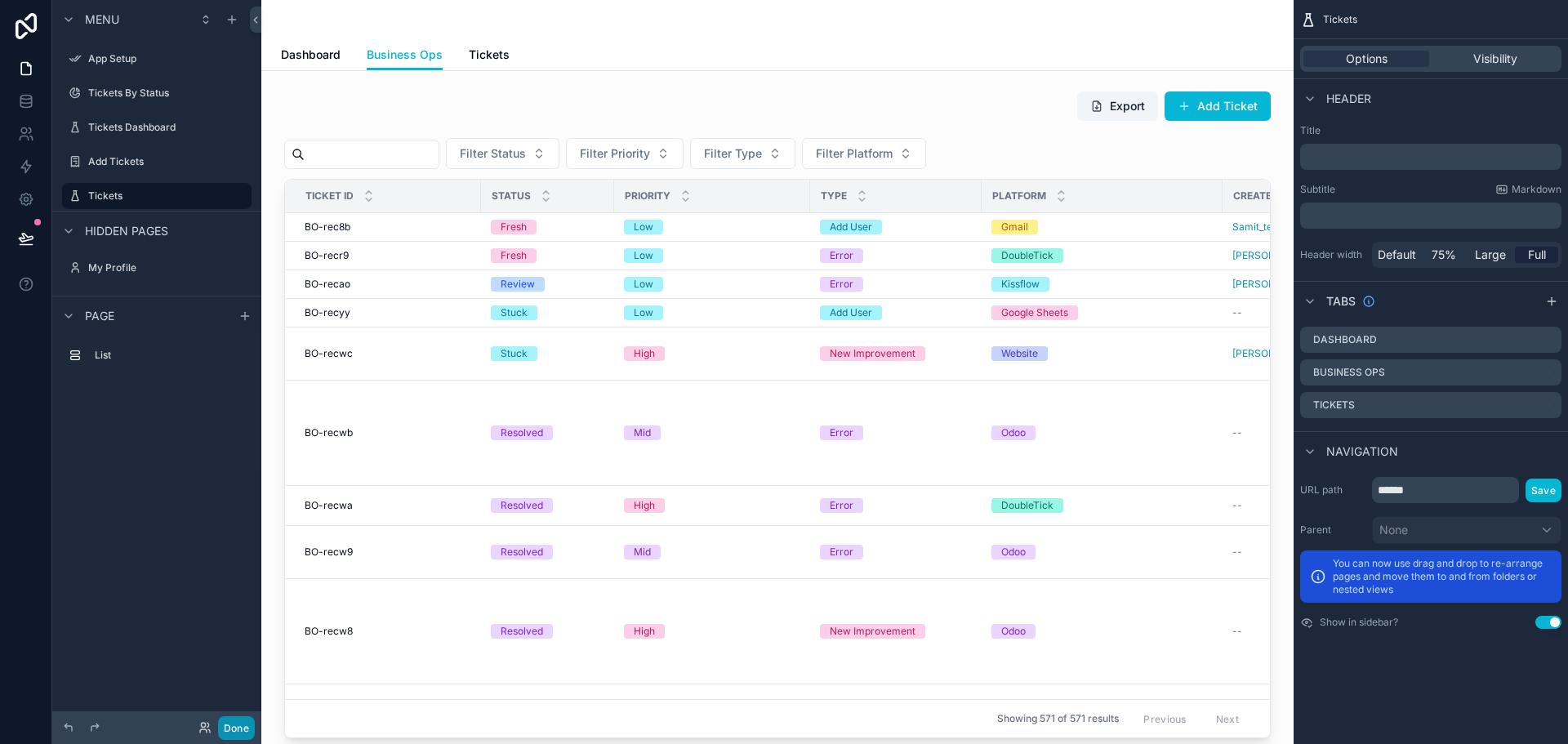
click at [236, 727] on button "Done" at bounding box center [236, 728] width 37 height 24
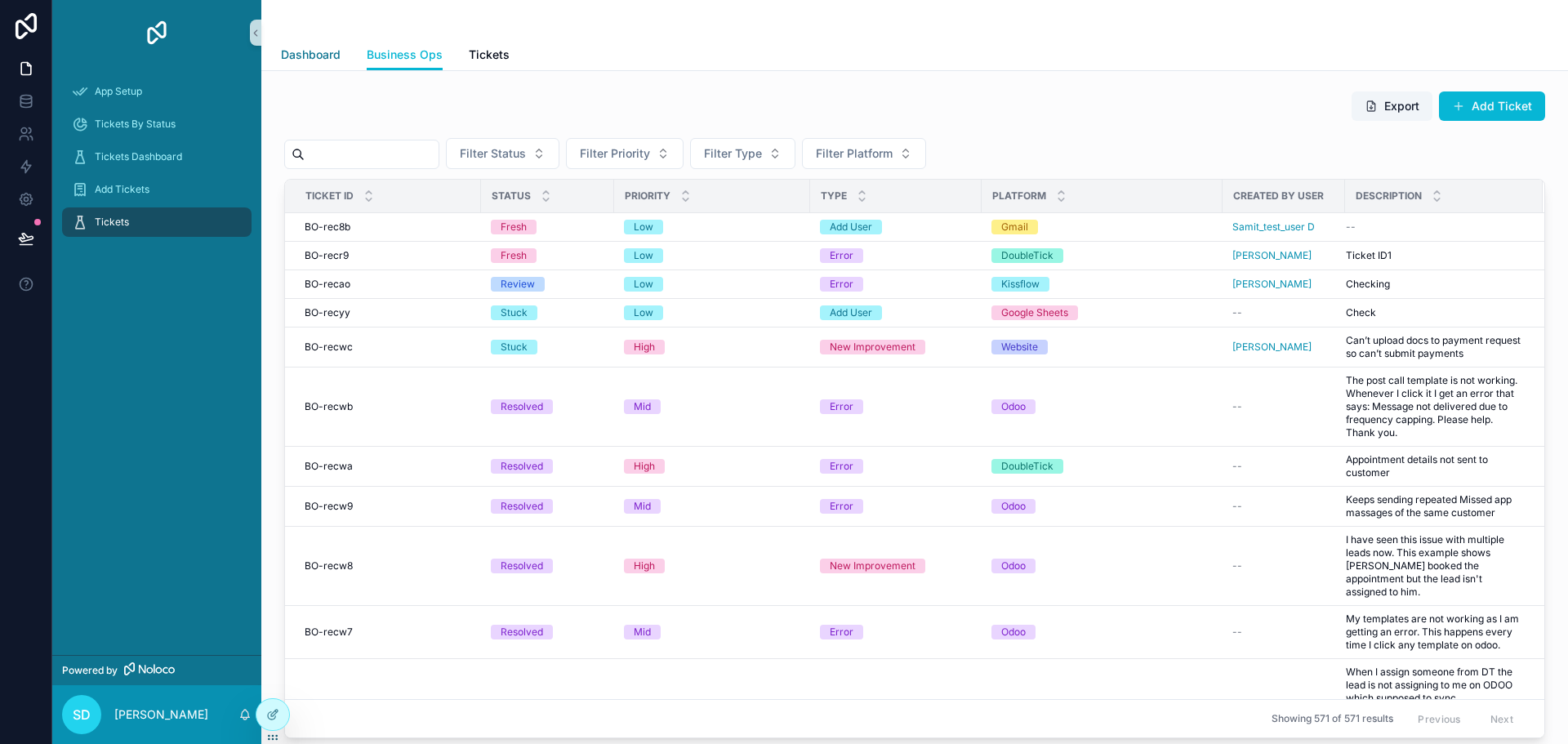
click at [314, 53] on span "Dashboard" at bounding box center [310, 55] width 60 height 17
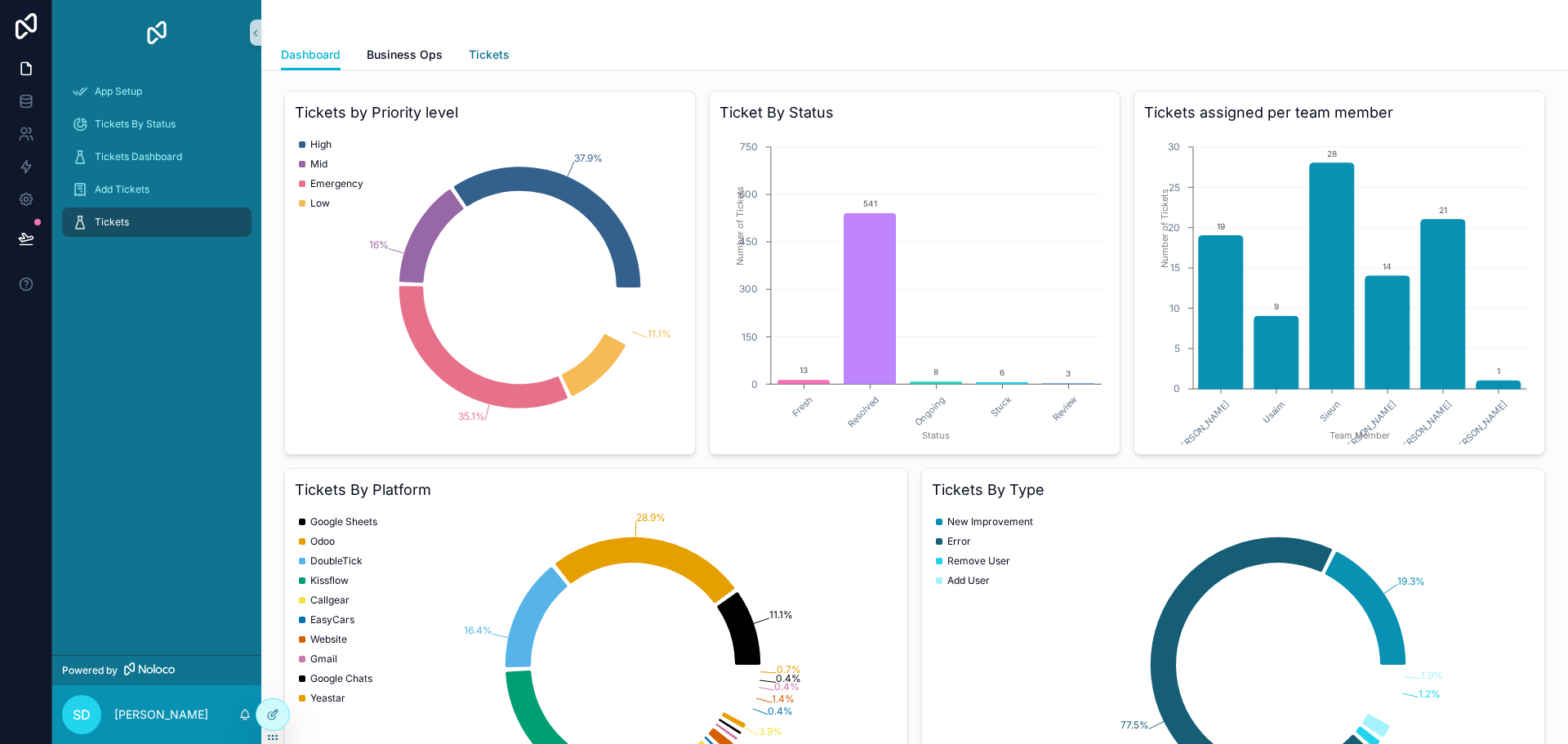
click at [489, 59] on span "Tickets" at bounding box center [489, 55] width 40 height 17
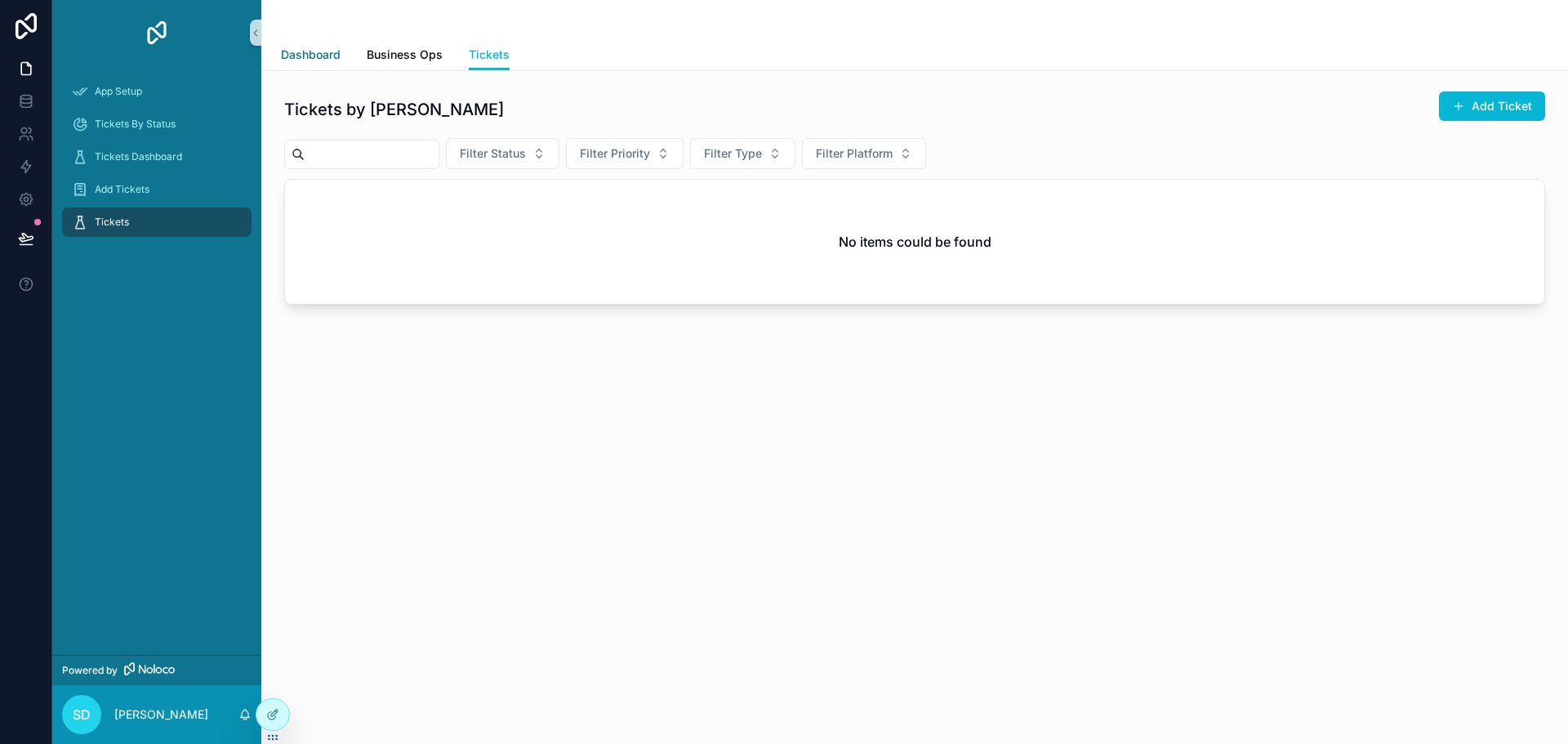
click at [303, 59] on span "Dashboard" at bounding box center [310, 55] width 60 height 17
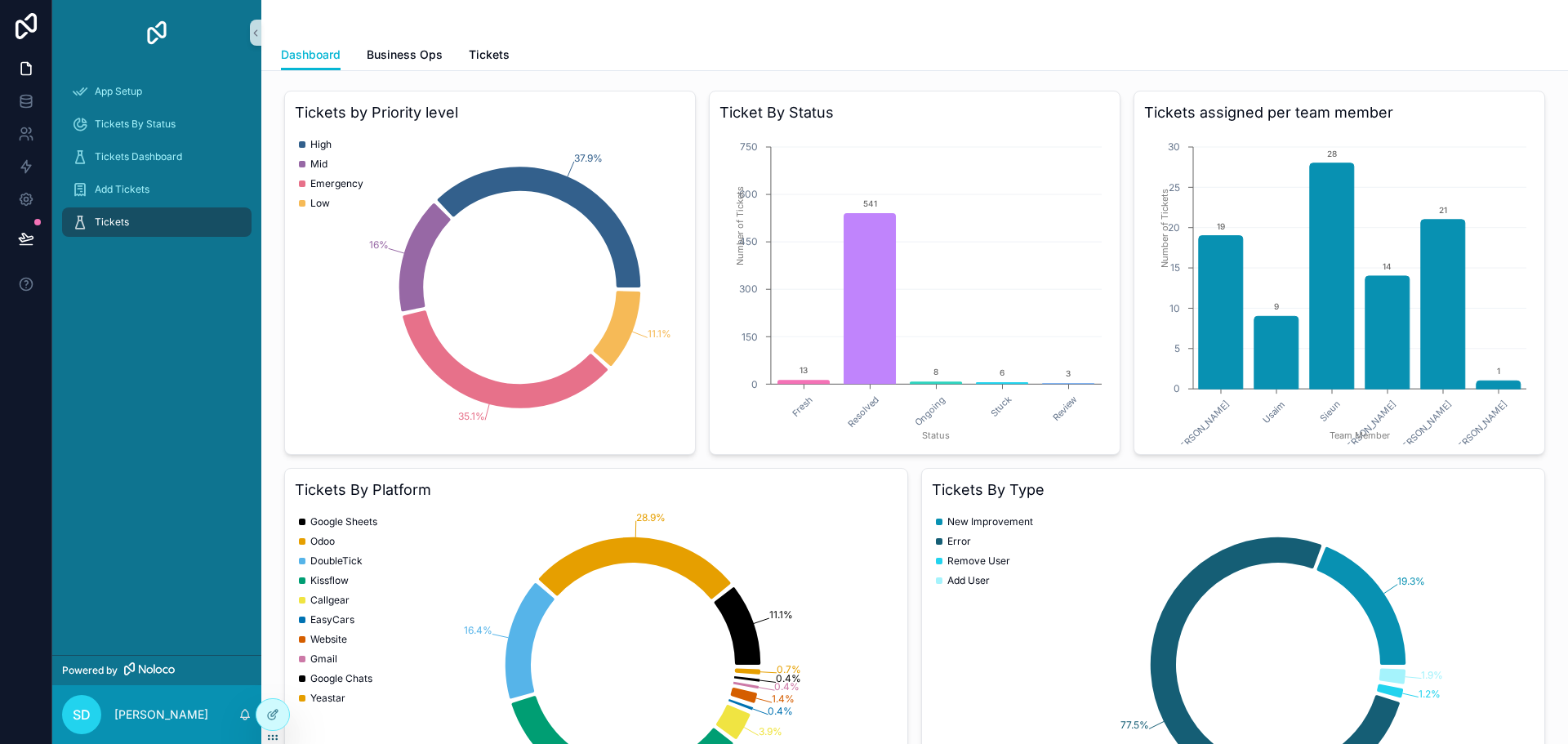
click at [1031, 48] on div "Dashboard Business Ops Tickets" at bounding box center [914, 55] width 1267 height 31
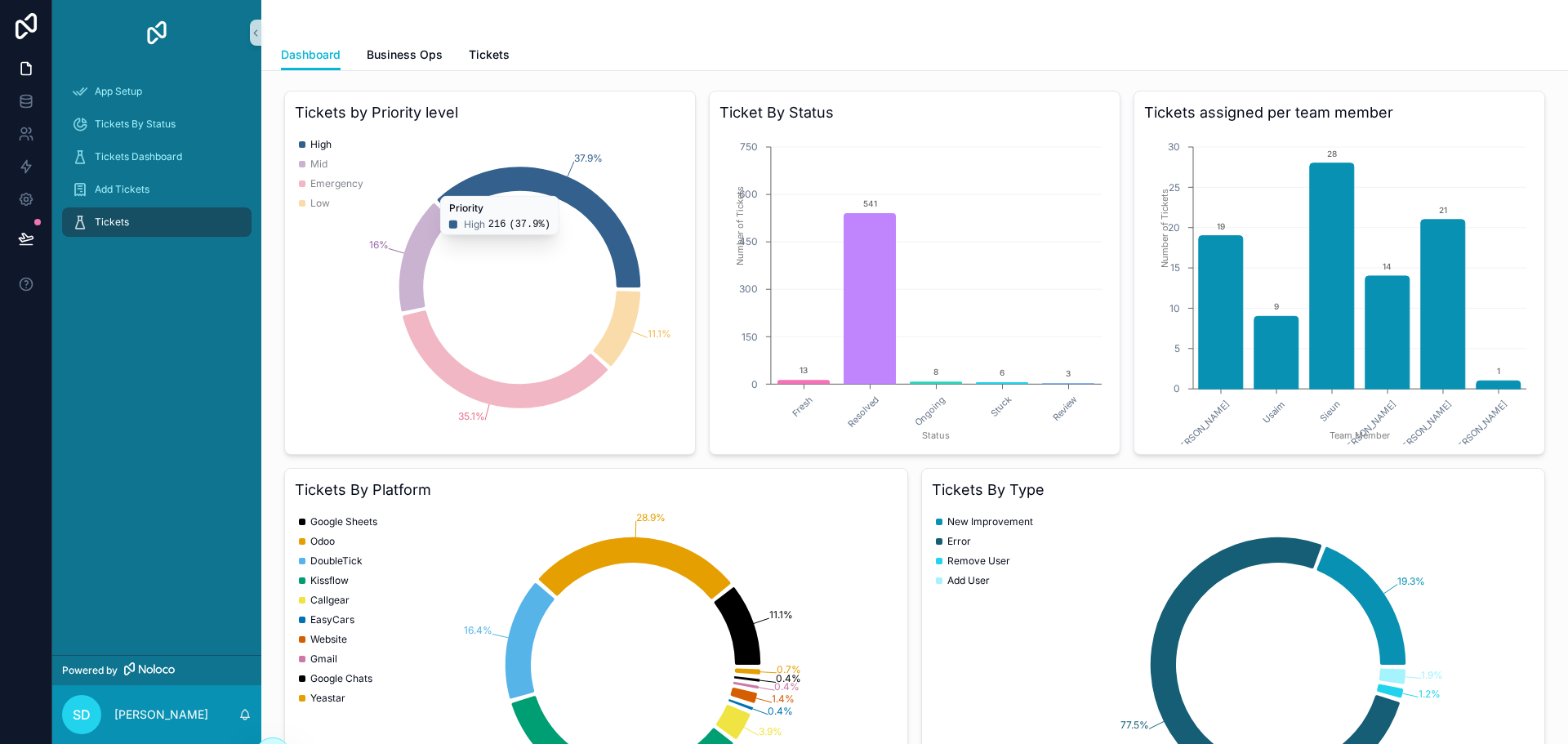
click at [27, 249] on button at bounding box center [26, 238] width 36 height 46
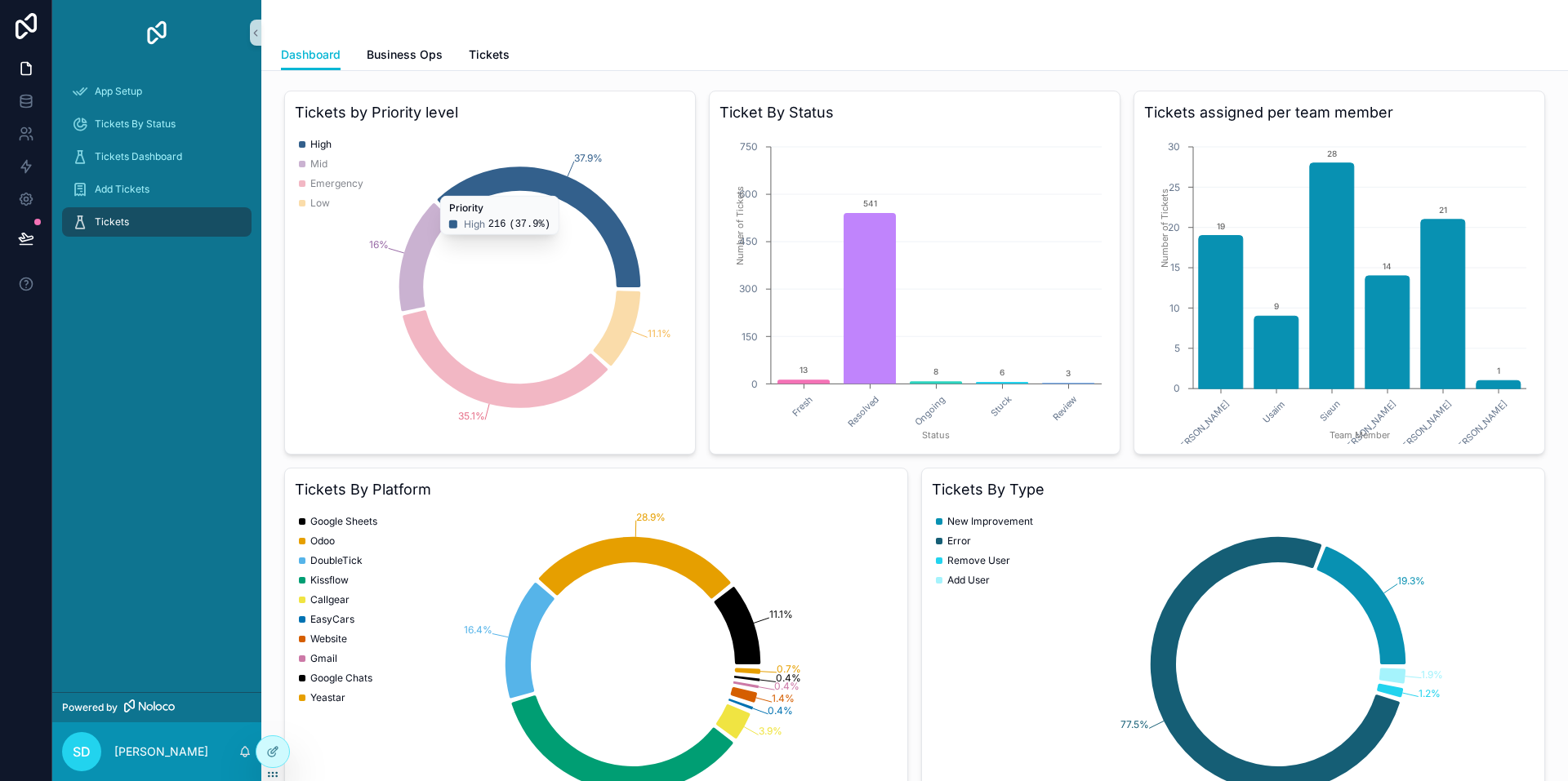
scroll to position [735, 0]
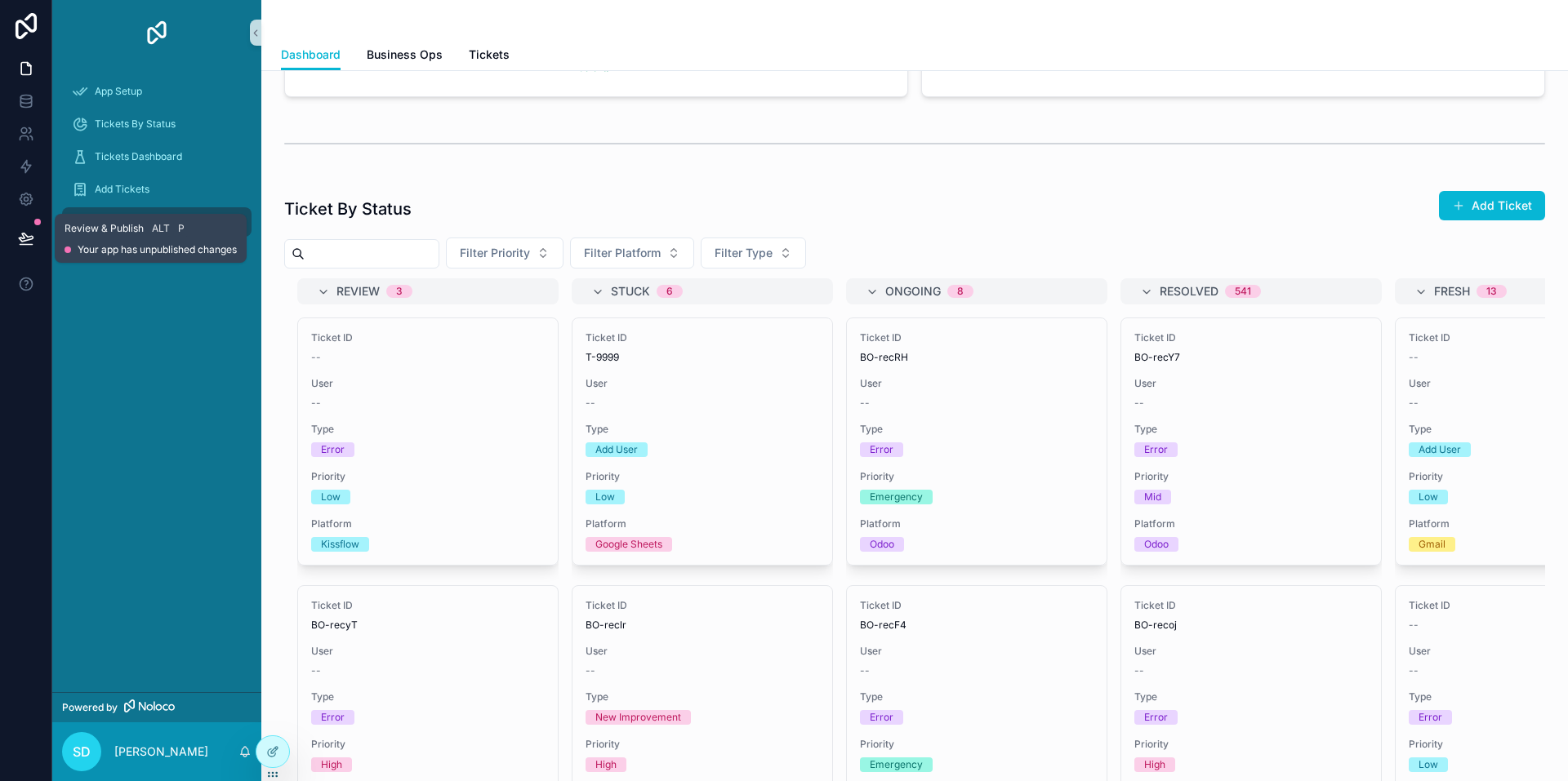
click at [24, 237] on icon at bounding box center [25, 237] width 14 height 8
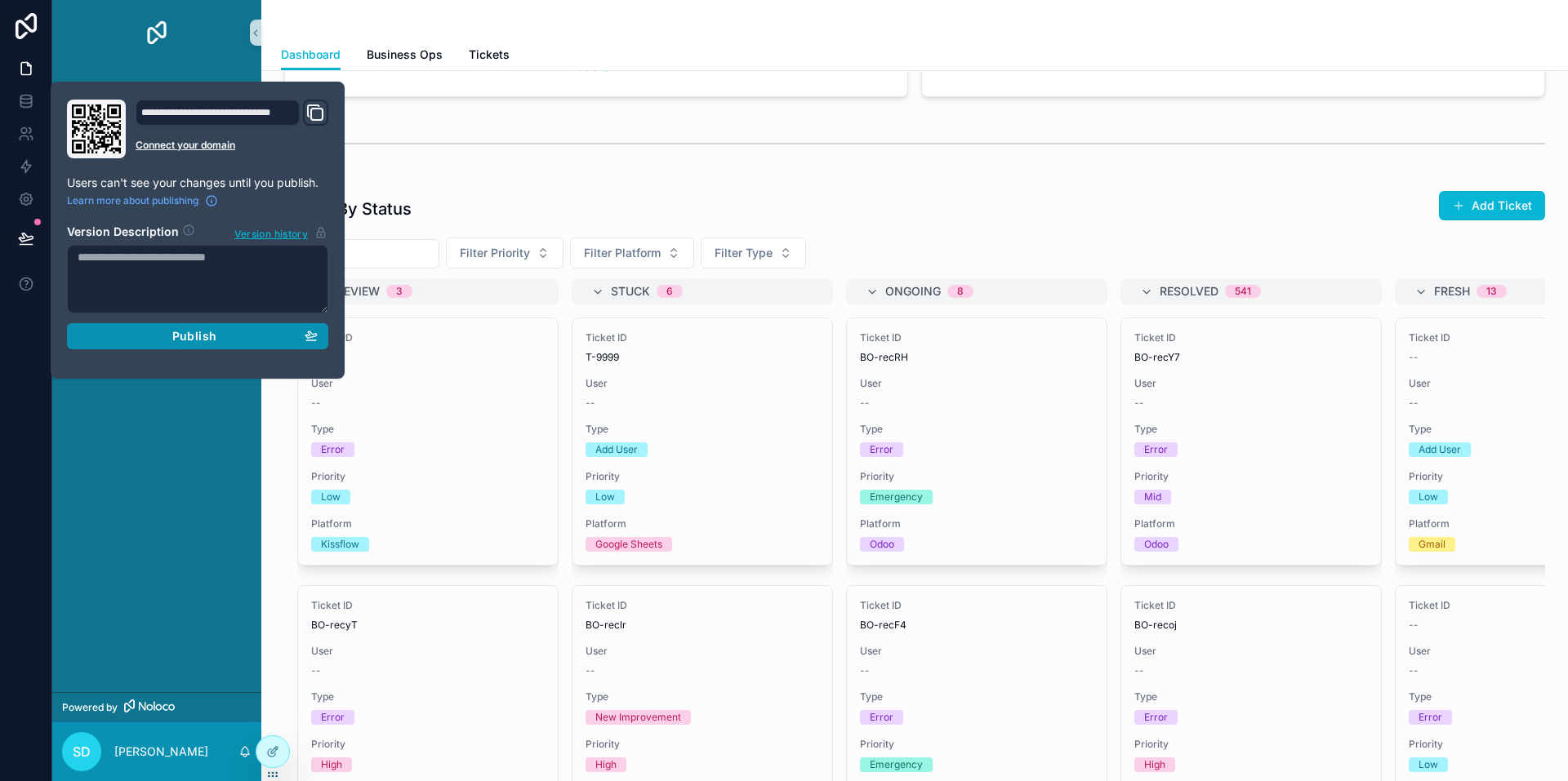
click at [215, 339] on span "Publish" at bounding box center [194, 337] width 44 height 15
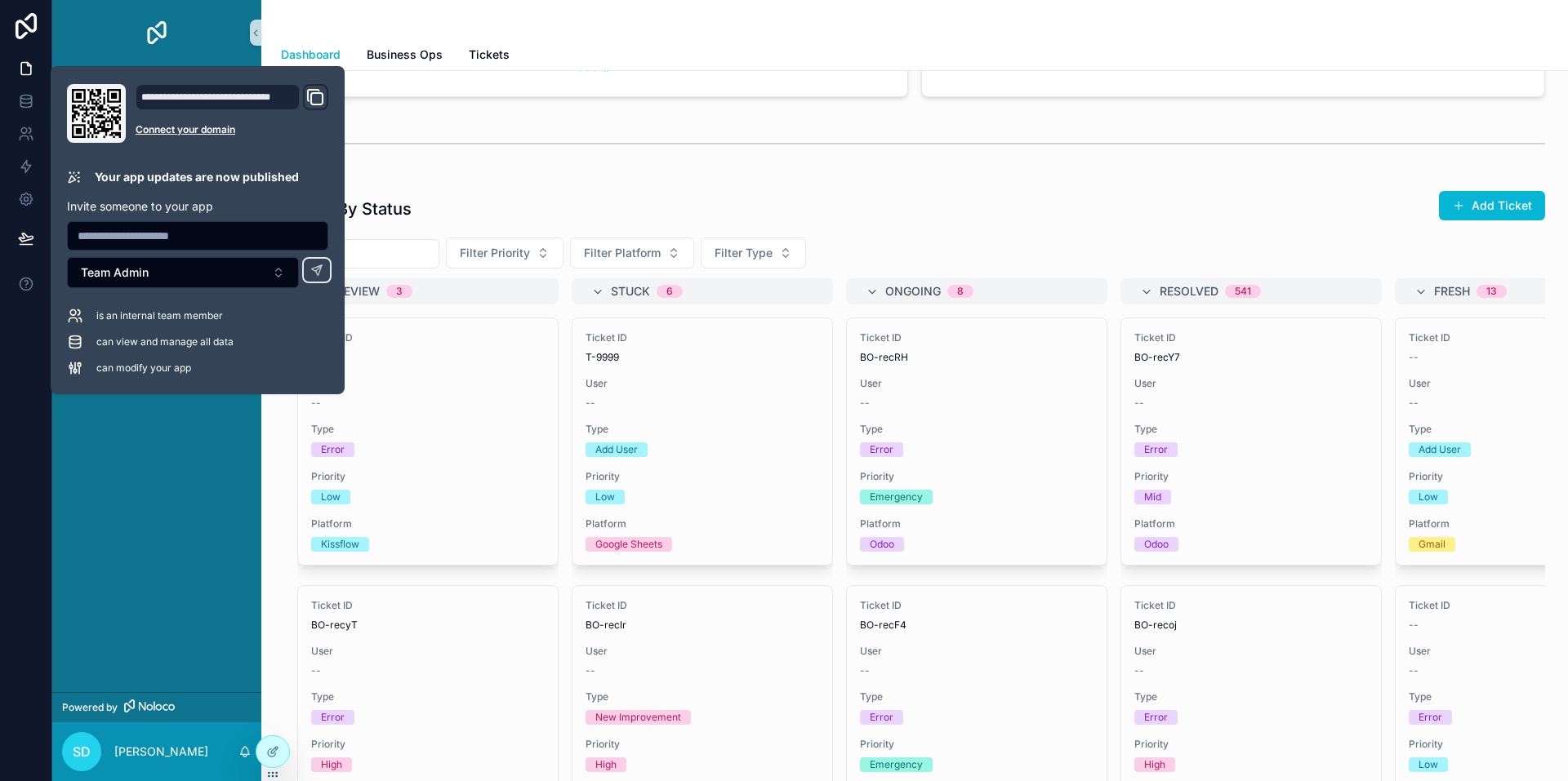
click at [524, 160] on div "scrollable content" at bounding box center [915, 144] width 1261 height 40
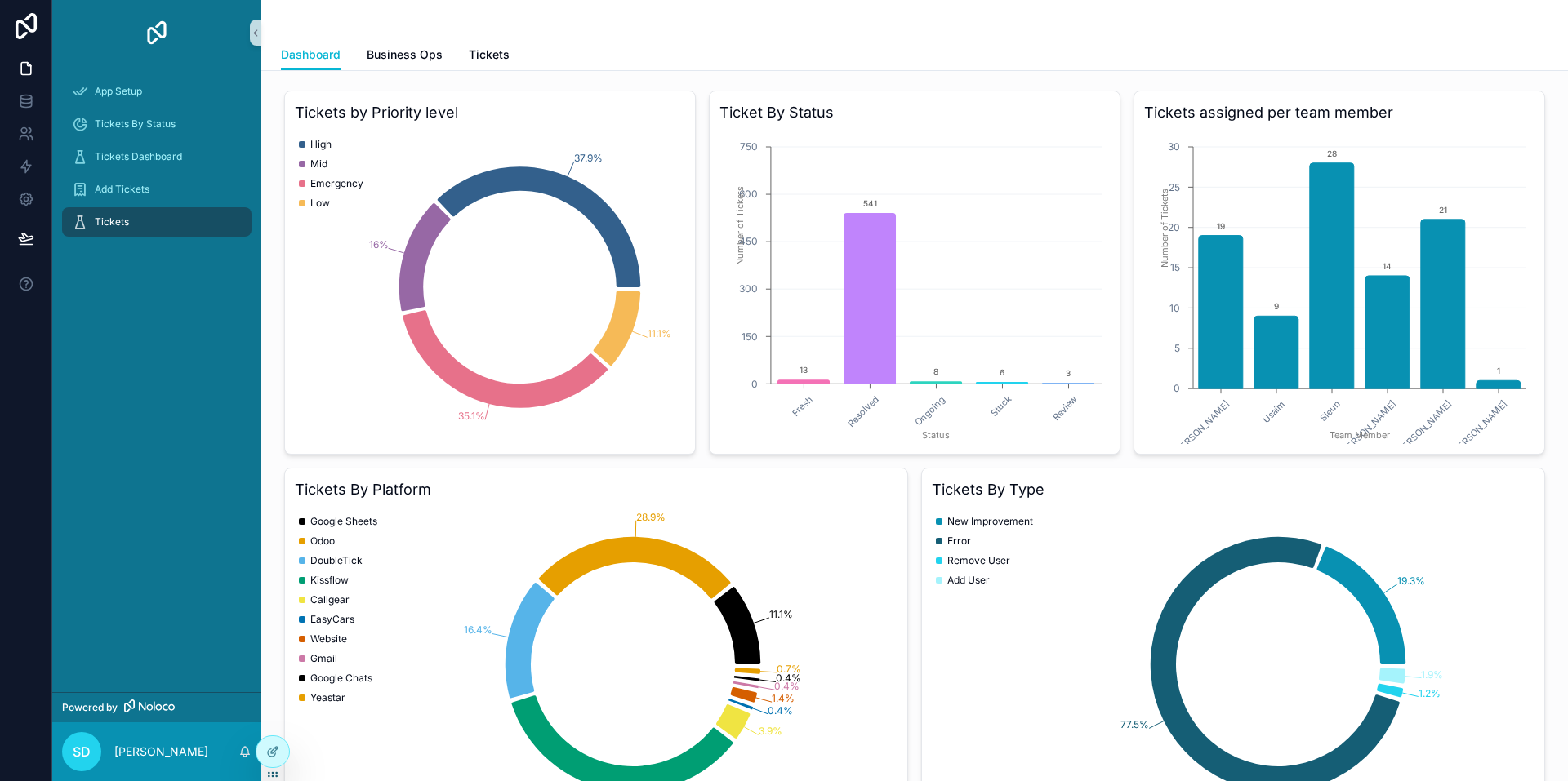
click at [608, 53] on div "Dashboard Business Ops Tickets" at bounding box center [914, 55] width 1267 height 31
click at [928, 43] on div "Dashboard Business Ops Tickets" at bounding box center [914, 55] width 1267 height 31
click at [422, 61] on span "Business Ops" at bounding box center [404, 55] width 76 height 17
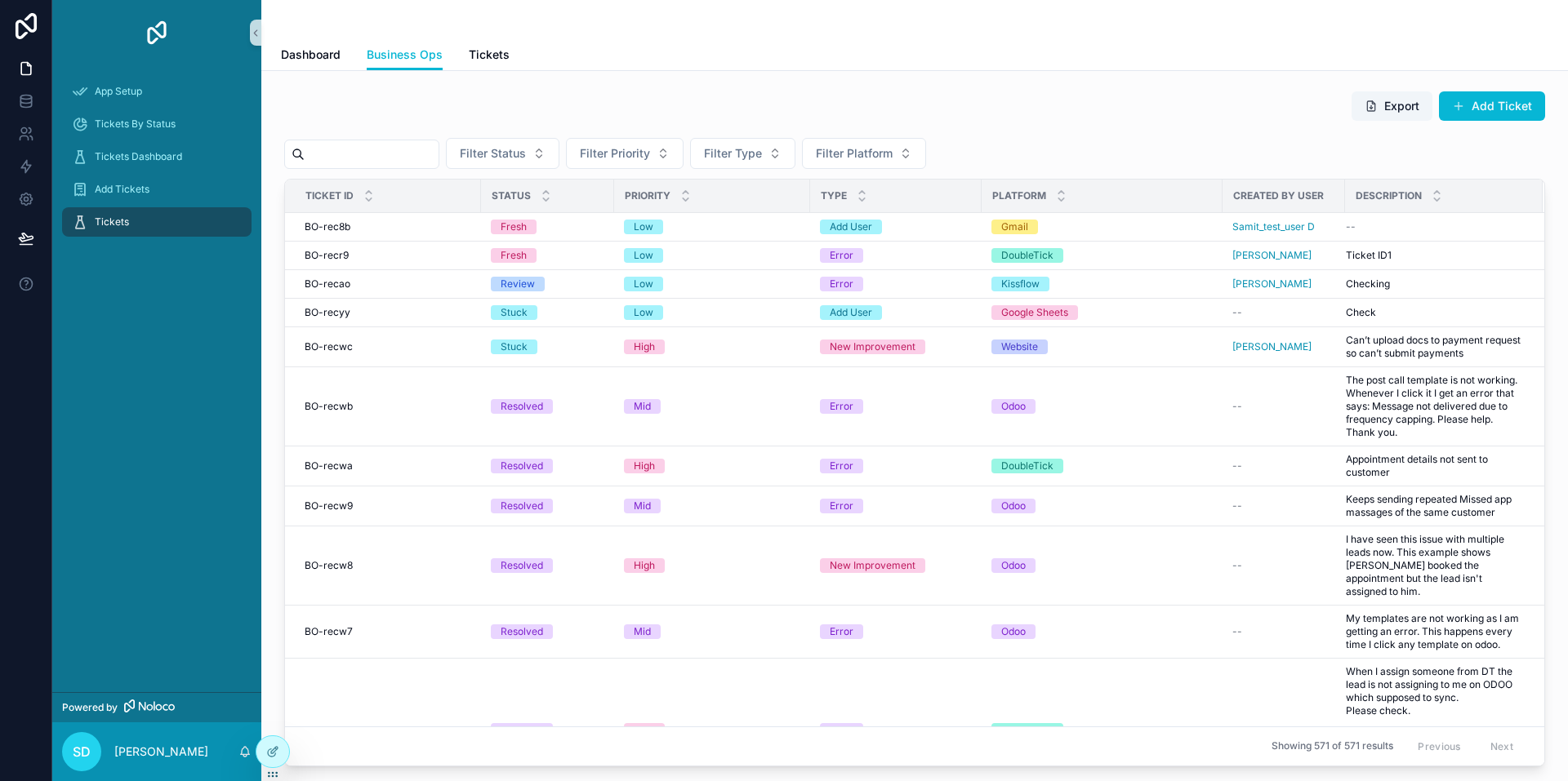
click at [1068, 35] on div "scrollable content" at bounding box center [914, 19] width 1267 height 40
drag, startPoint x: 1032, startPoint y: 34, endPoint x: 975, endPoint y: 38, distance: 57.1
click at [975, 38] on div "scrollable content" at bounding box center [914, 19] width 1267 height 40
click at [942, 65] on div "Dashboard Business Ops Tickets" at bounding box center [914, 55] width 1267 height 31
click at [315, 53] on span "Dashboard" at bounding box center [310, 55] width 60 height 17
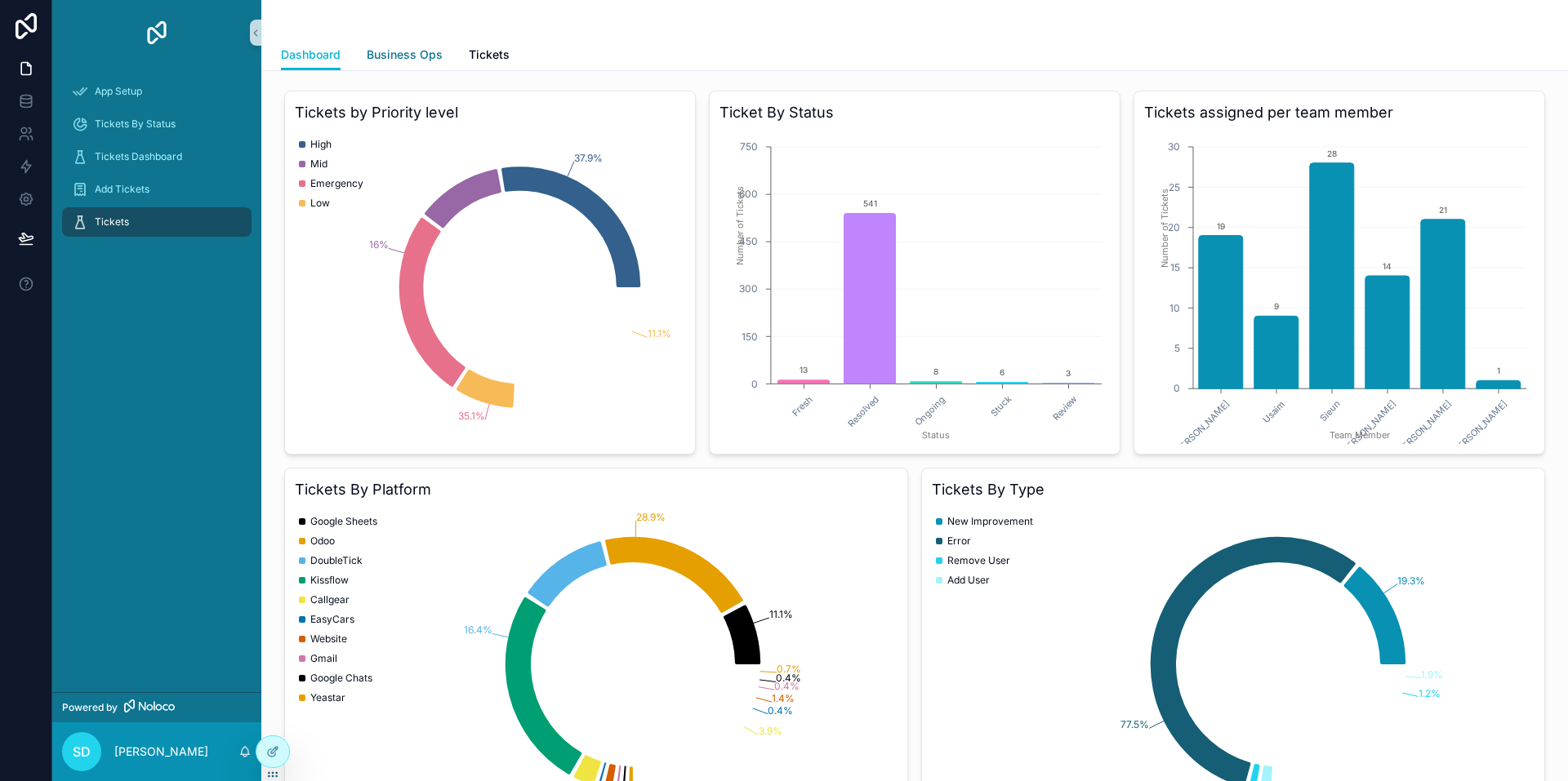
click at [407, 60] on span "Business Ops" at bounding box center [404, 55] width 76 height 17
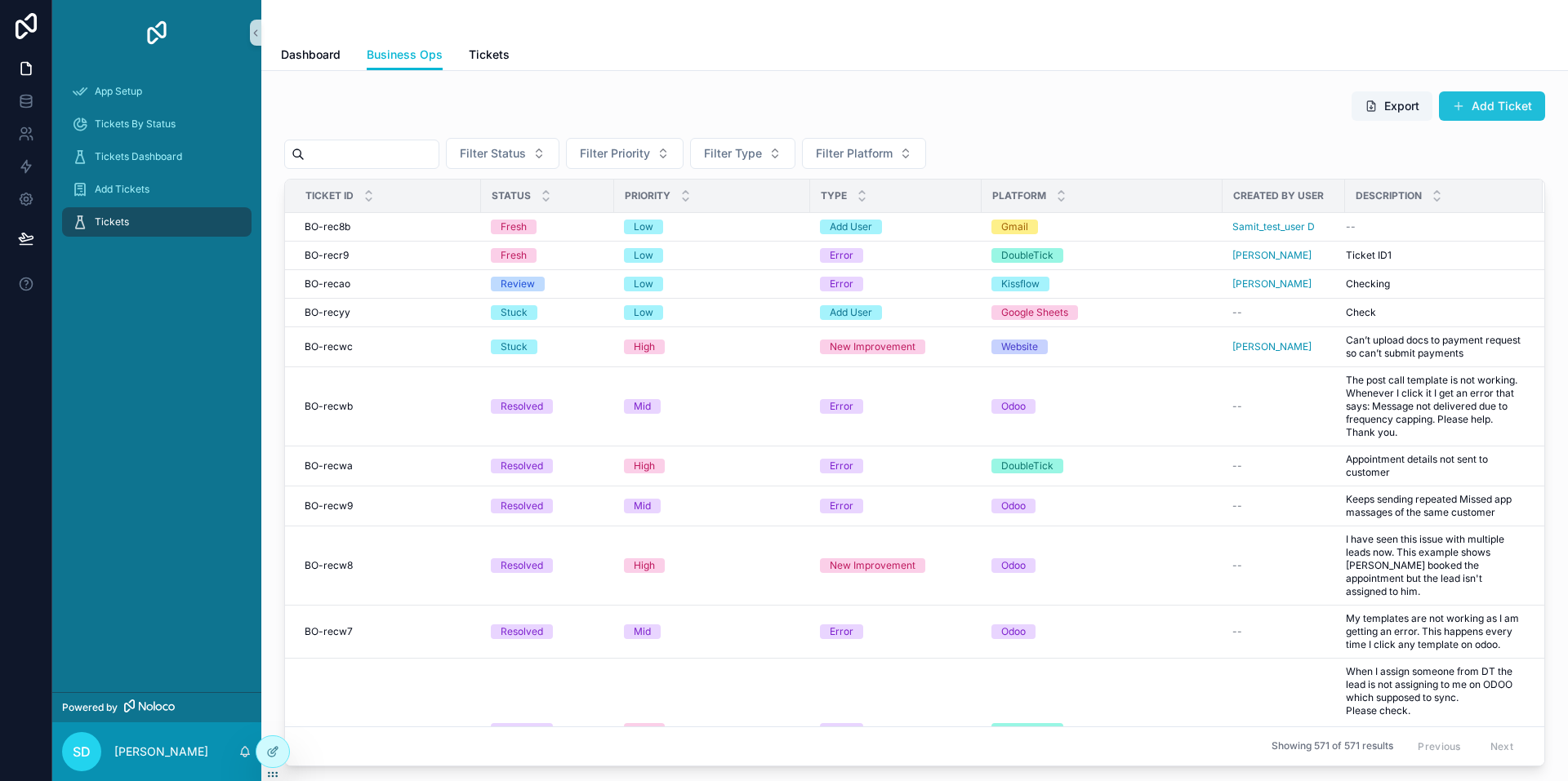
click at [1495, 105] on button "Add Ticket" at bounding box center [1491, 106] width 106 height 29
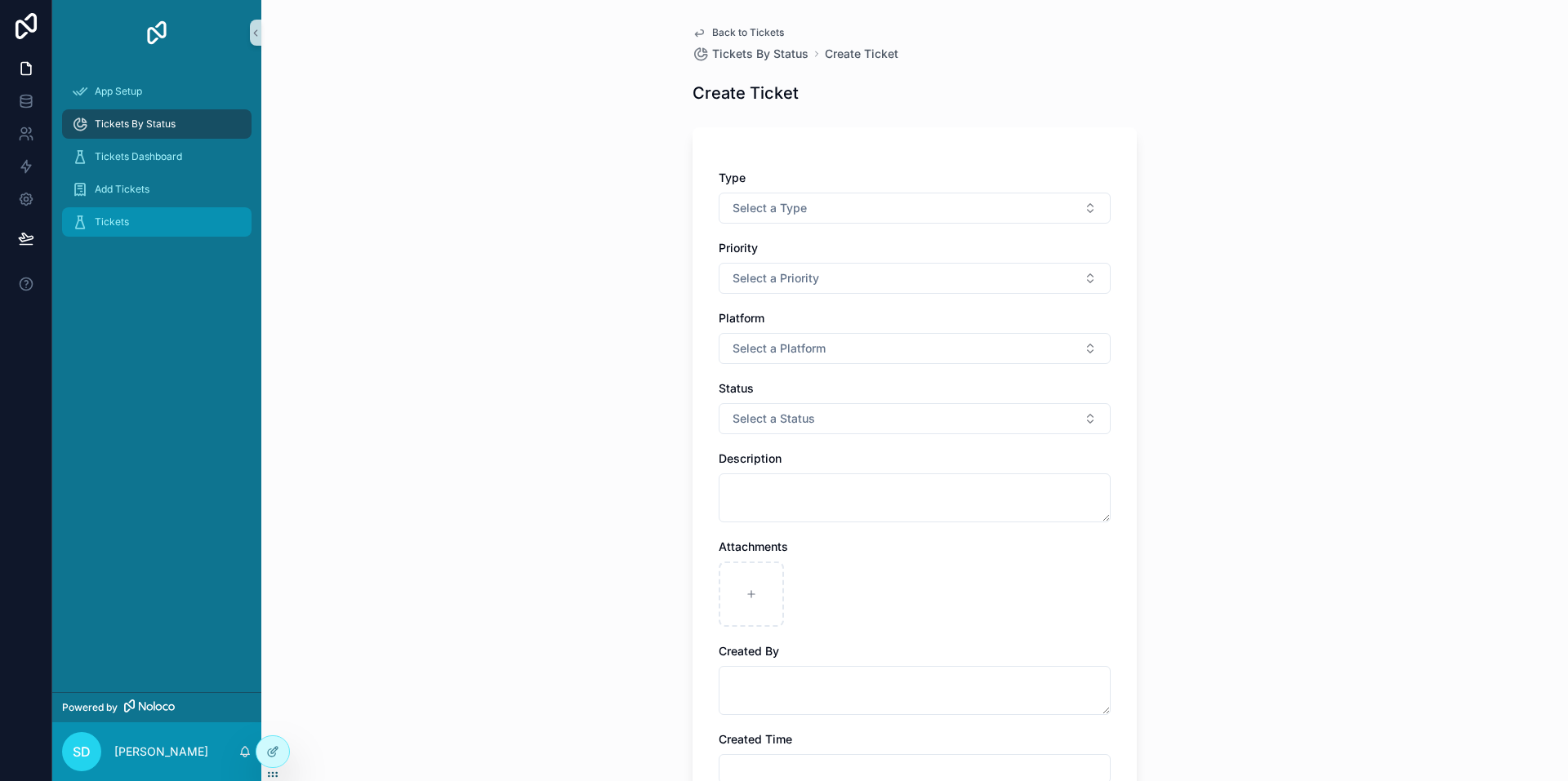
click at [127, 224] on span "Tickets" at bounding box center [111, 222] width 34 height 13
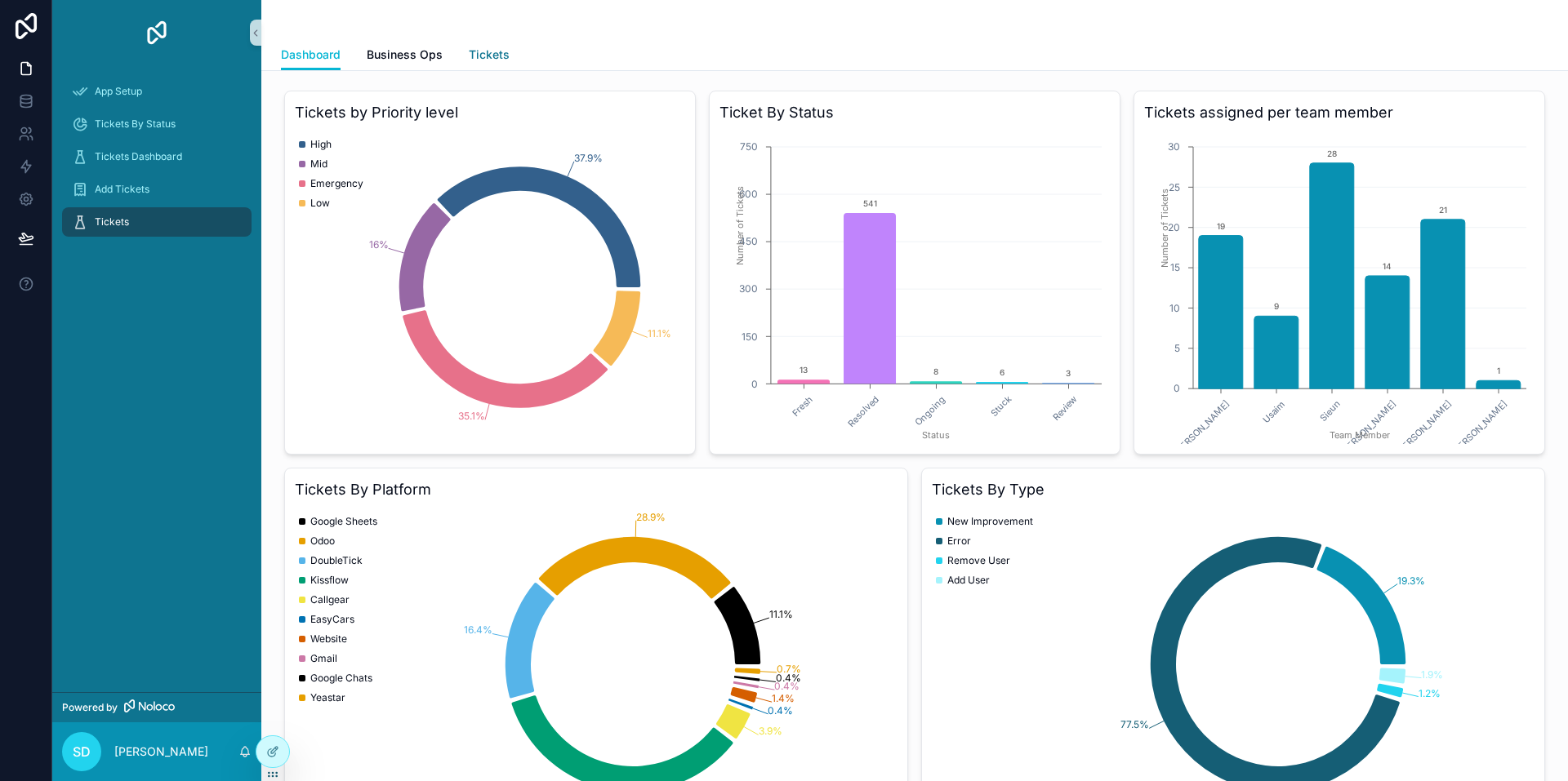
click at [485, 54] on span "Tickets" at bounding box center [489, 55] width 40 height 17
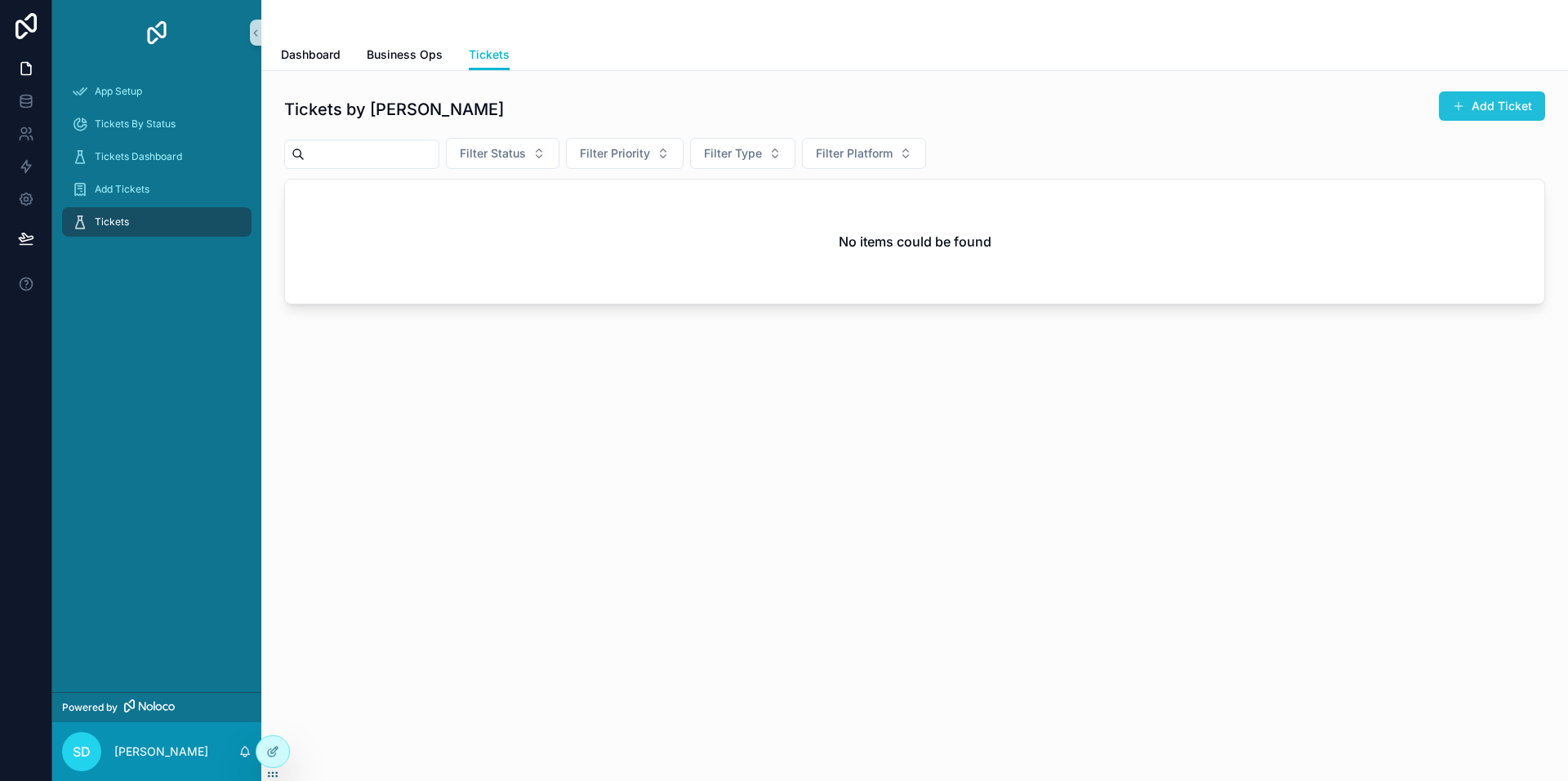
click at [1463, 106] on span "scrollable content" at bounding box center [1458, 106] width 13 height 13
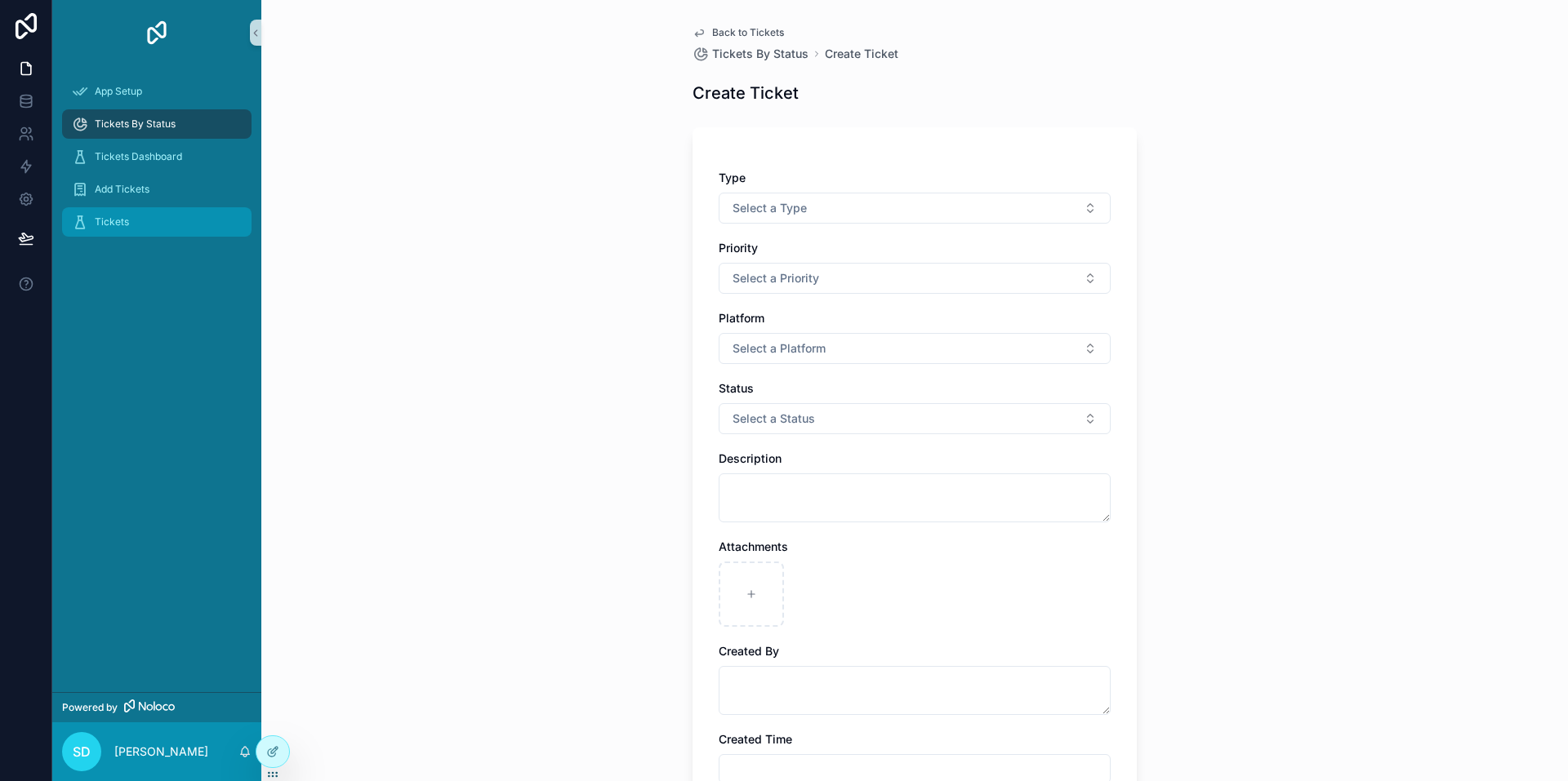
click at [130, 225] on div "Tickets" at bounding box center [156, 222] width 170 height 26
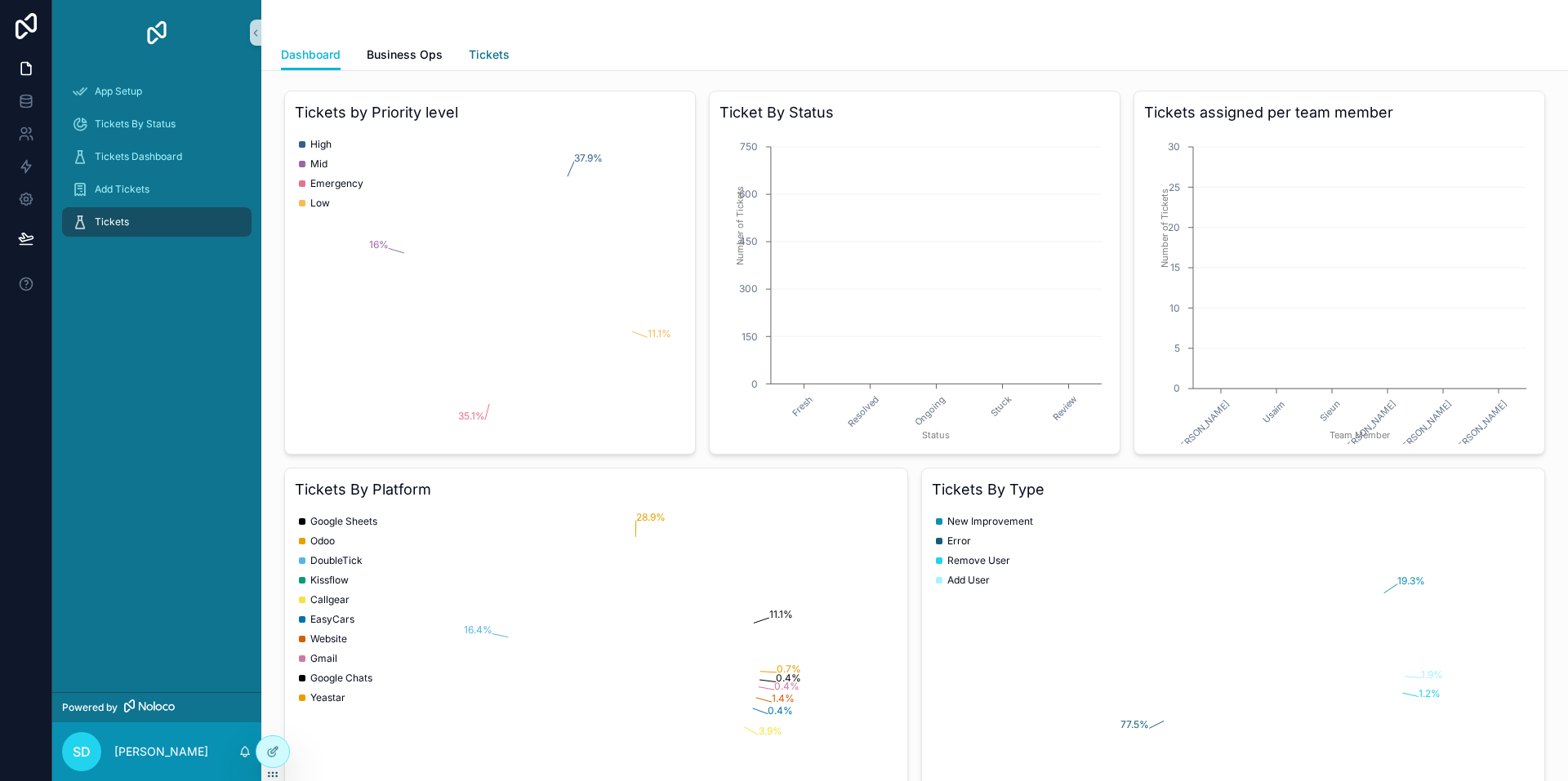
click at [469, 61] on span "Tickets" at bounding box center [489, 55] width 40 height 17
click at [484, 60] on span "Tickets" at bounding box center [489, 55] width 40 height 17
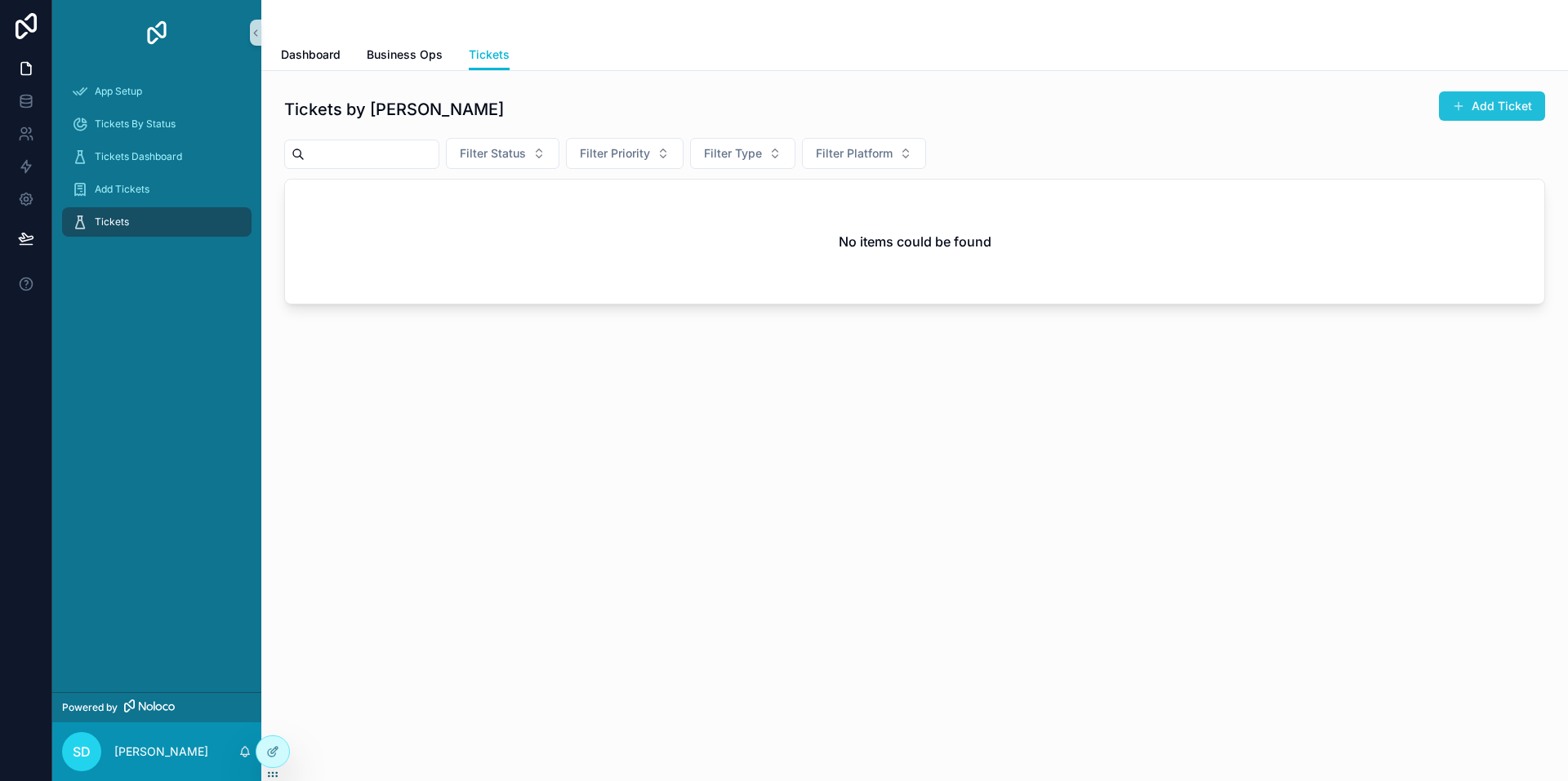
click at [1482, 100] on button "Add Ticket" at bounding box center [1491, 106] width 106 height 29
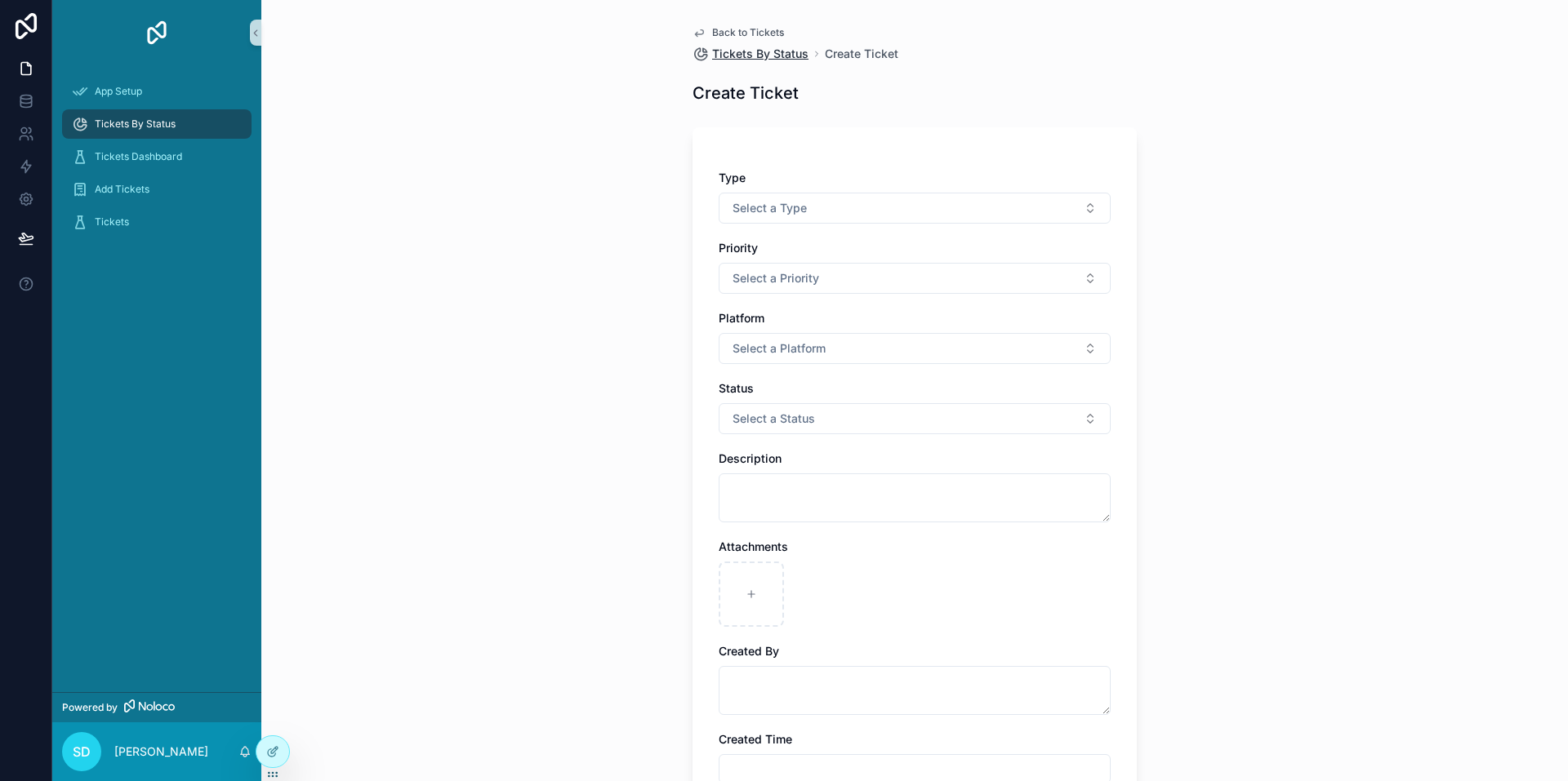
click at [750, 55] on span "Tickets By Status" at bounding box center [760, 54] width 97 height 17
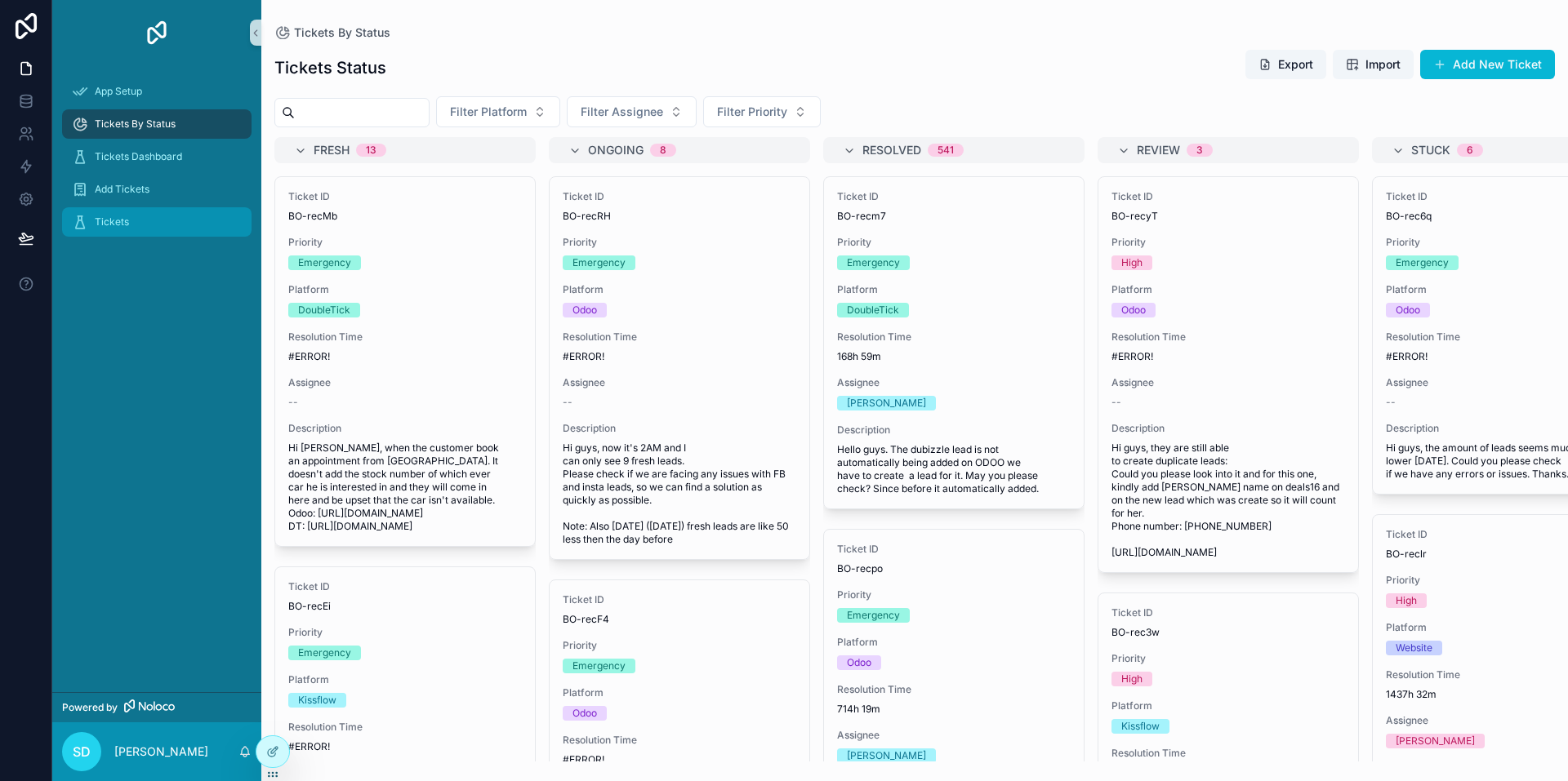
click at [119, 223] on span "Tickets" at bounding box center [111, 222] width 34 height 13
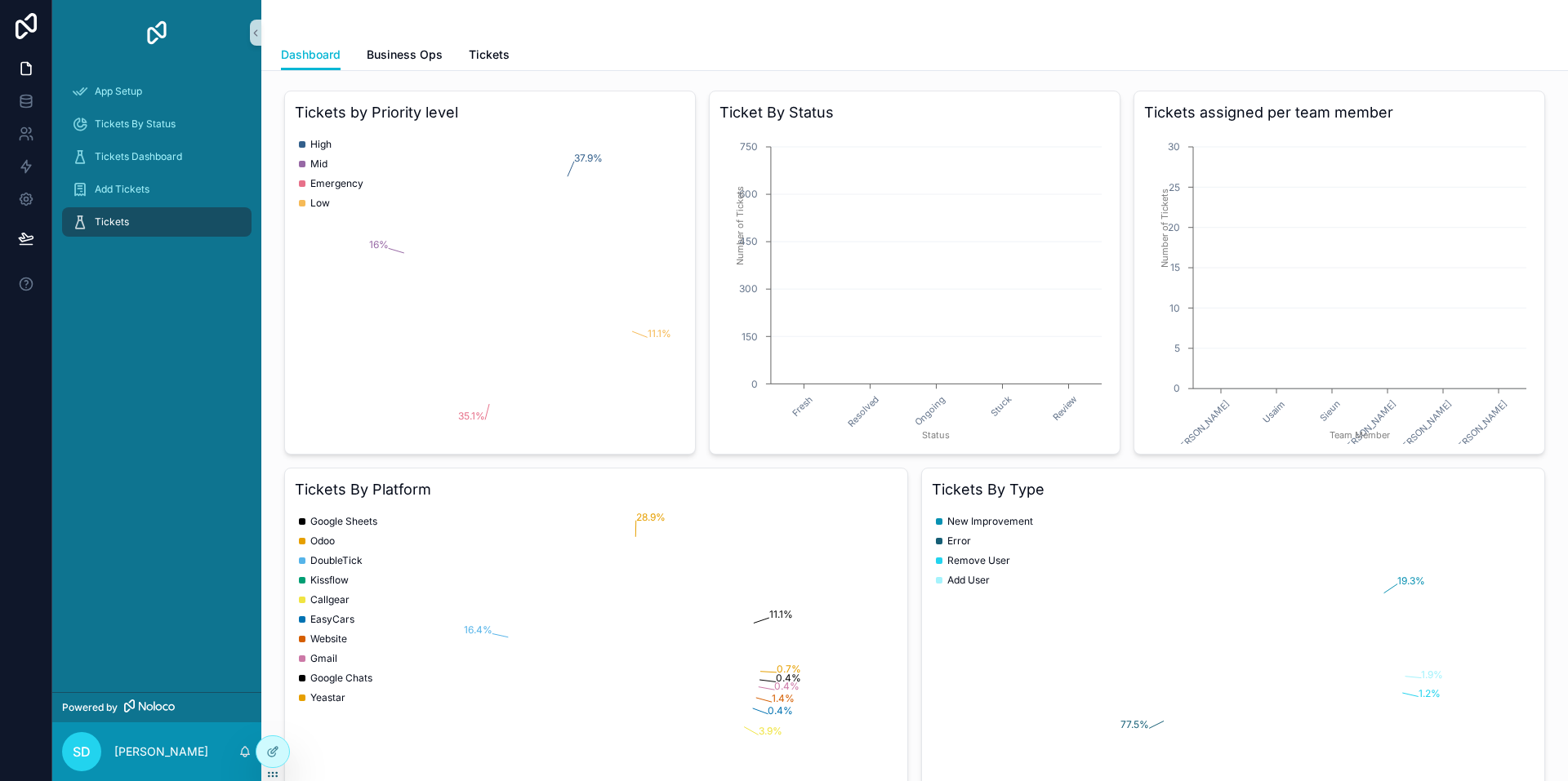
click at [456, 54] on div "Dashboard Business Ops Tickets" at bounding box center [914, 55] width 1267 height 31
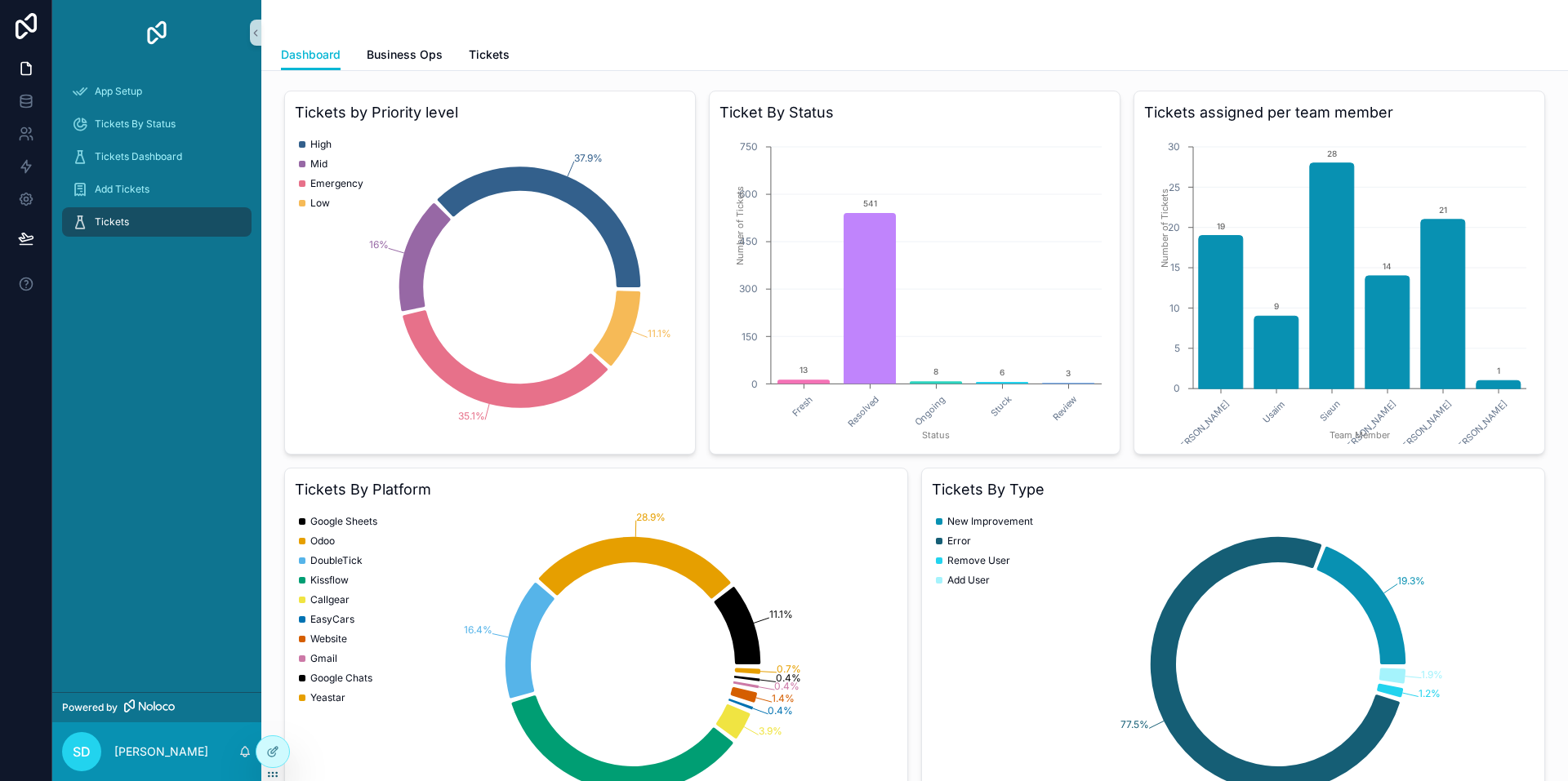
click at [464, 47] on div "Dashboard Business Ops Tickets" at bounding box center [914, 55] width 1267 height 31
click at [485, 57] on span "Tickets" at bounding box center [489, 55] width 40 height 17
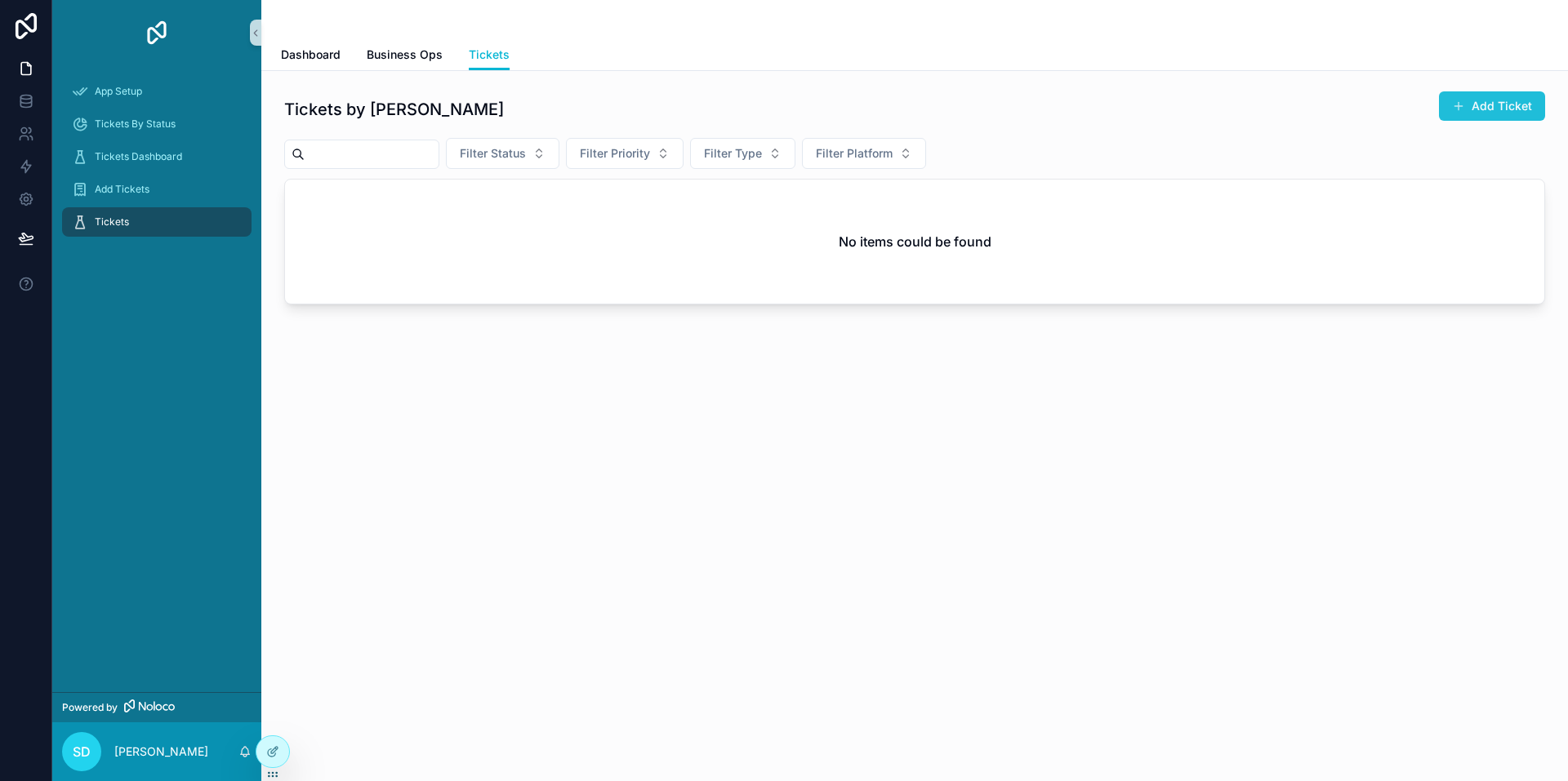
click at [1487, 112] on button "Add Ticket" at bounding box center [1491, 106] width 106 height 29
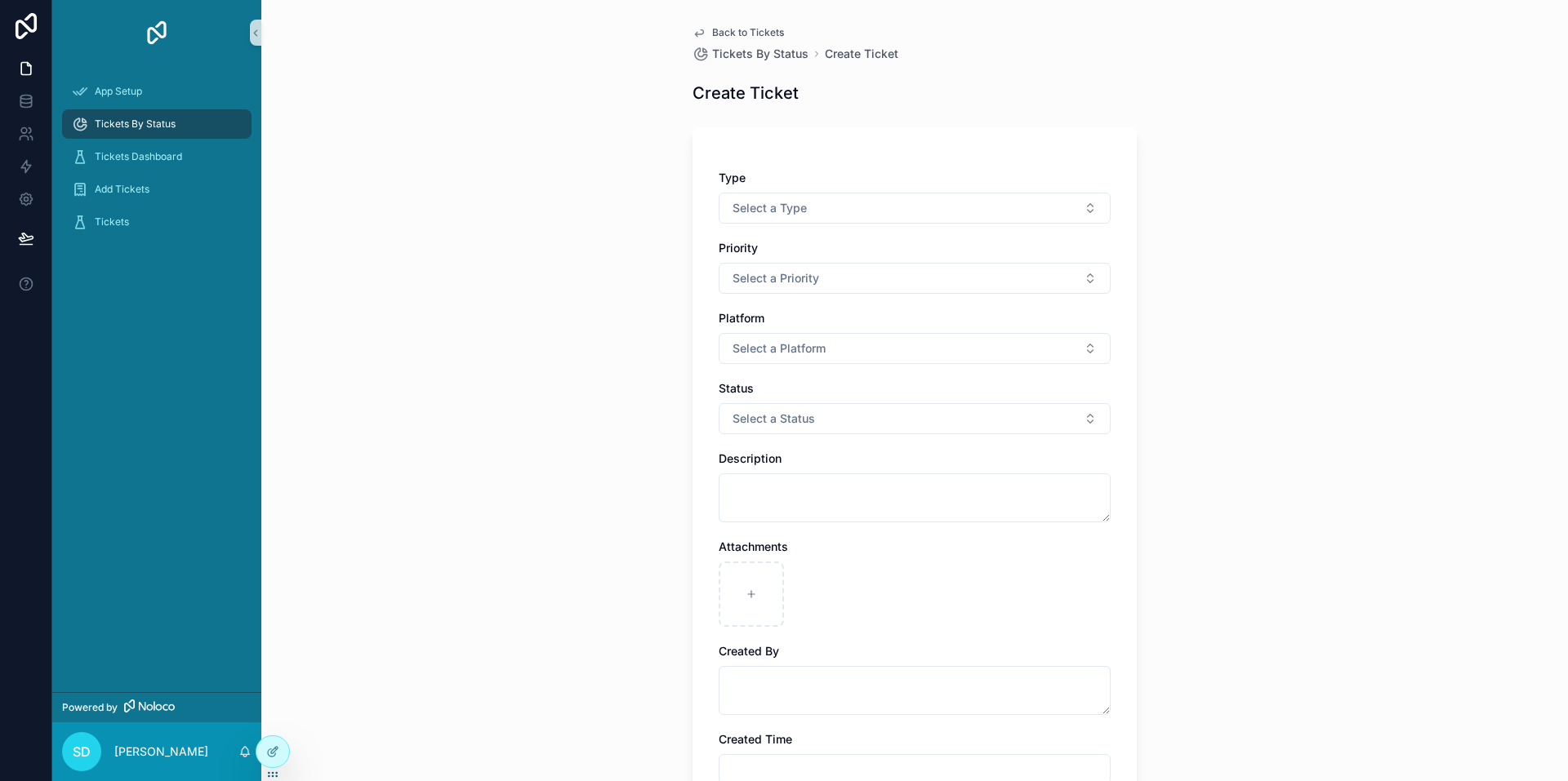
click at [760, 30] on span "Back to Tickets" at bounding box center [748, 32] width 72 height 13
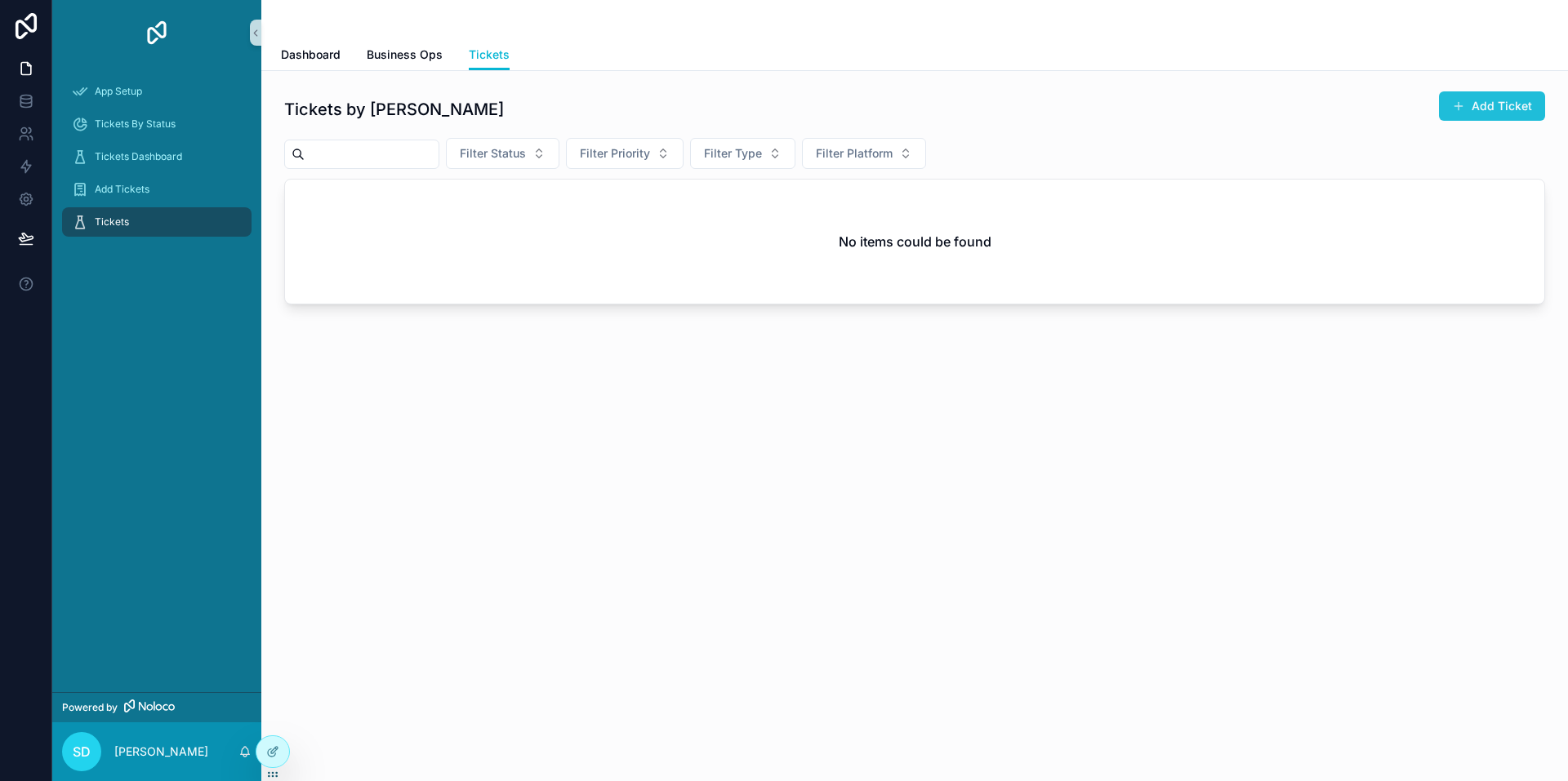
click at [1499, 111] on button "Add Ticket" at bounding box center [1491, 106] width 106 height 29
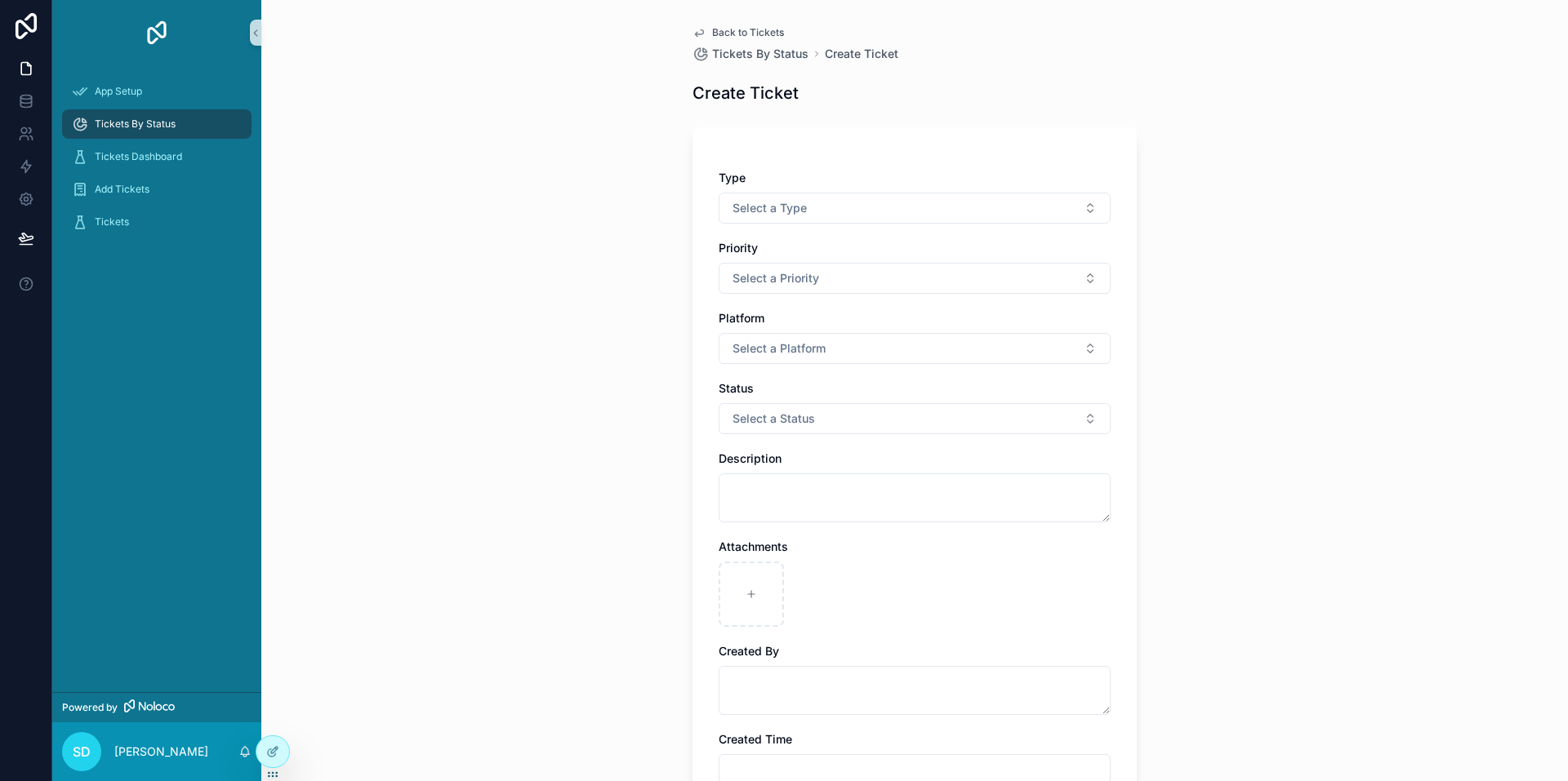
click at [751, 29] on span "Back to Tickets" at bounding box center [748, 32] width 72 height 13
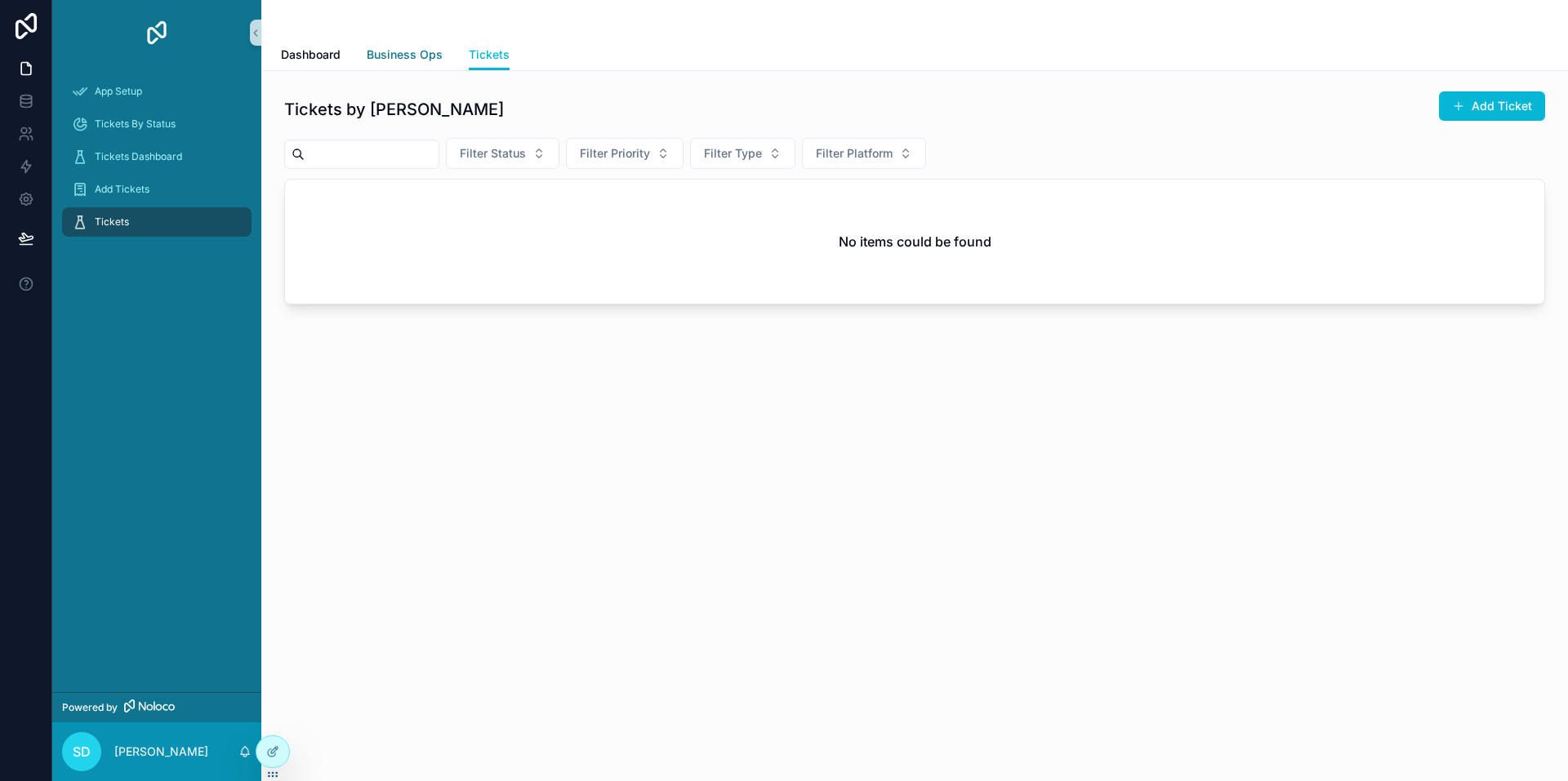
click at [399, 56] on span "Business Ops" at bounding box center [404, 55] width 76 height 17
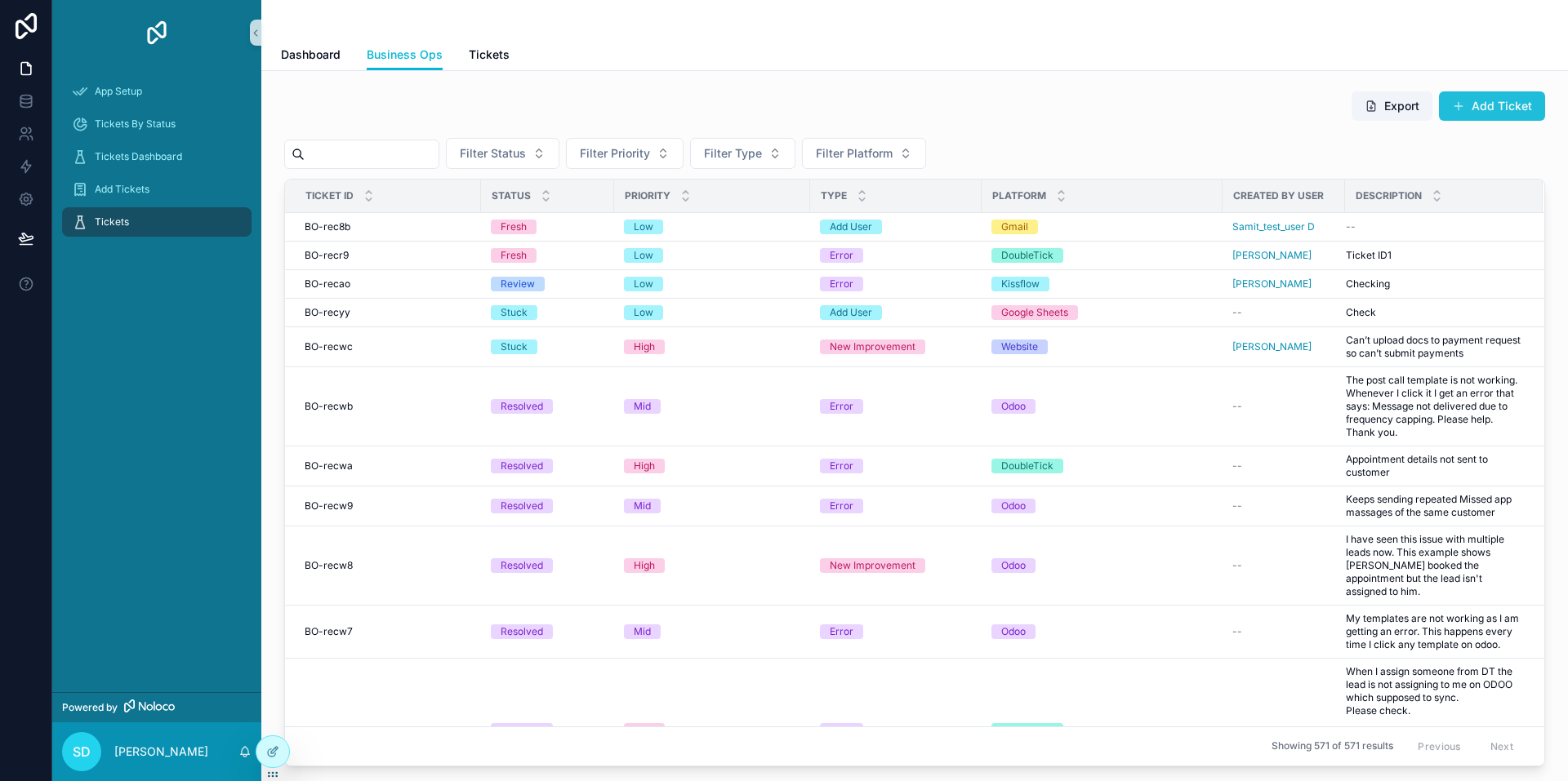
click at [1477, 105] on button "Add Ticket" at bounding box center [1491, 106] width 106 height 29
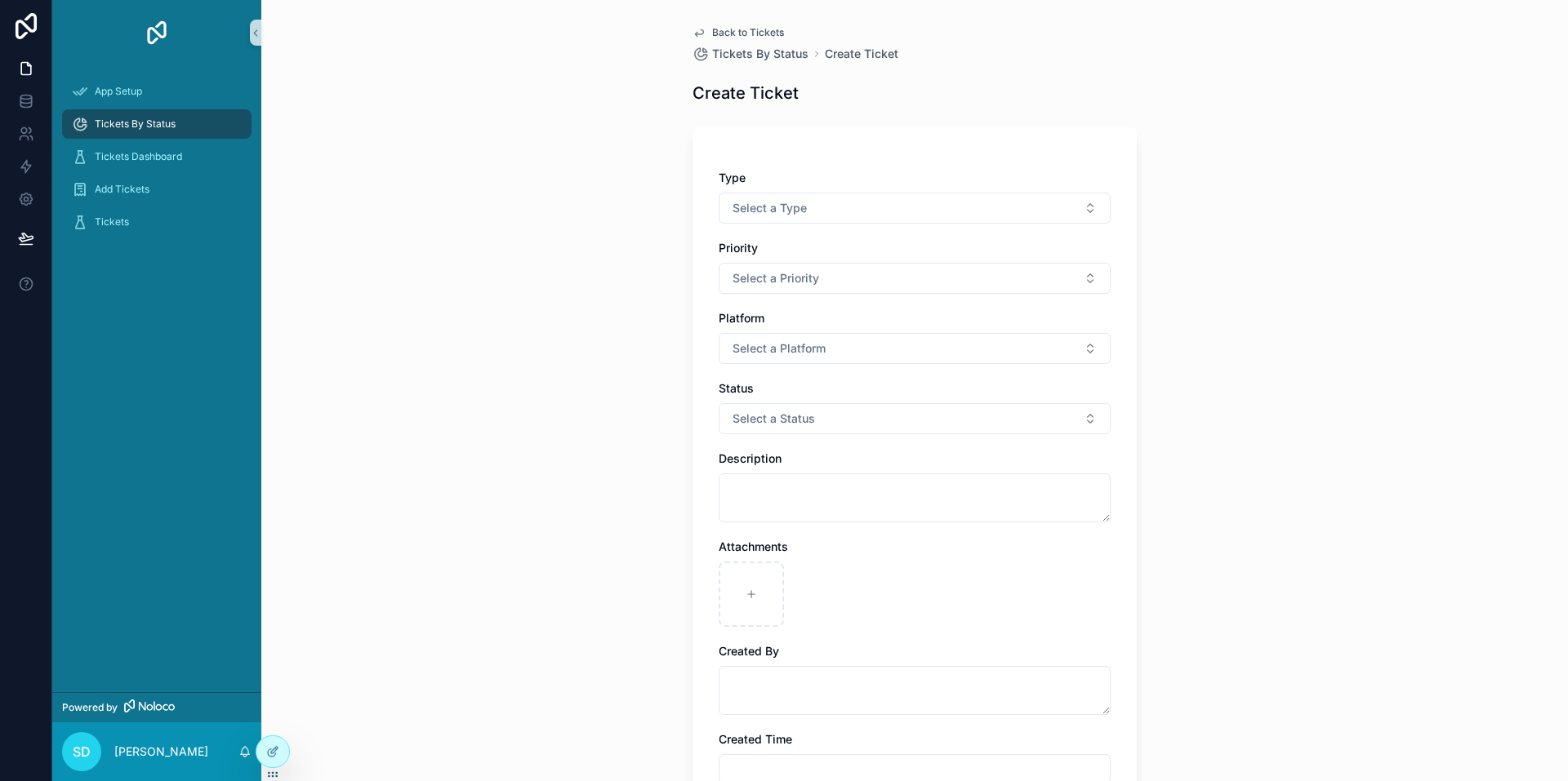
click at [747, 31] on span "Back to Tickets" at bounding box center [748, 32] width 72 height 13
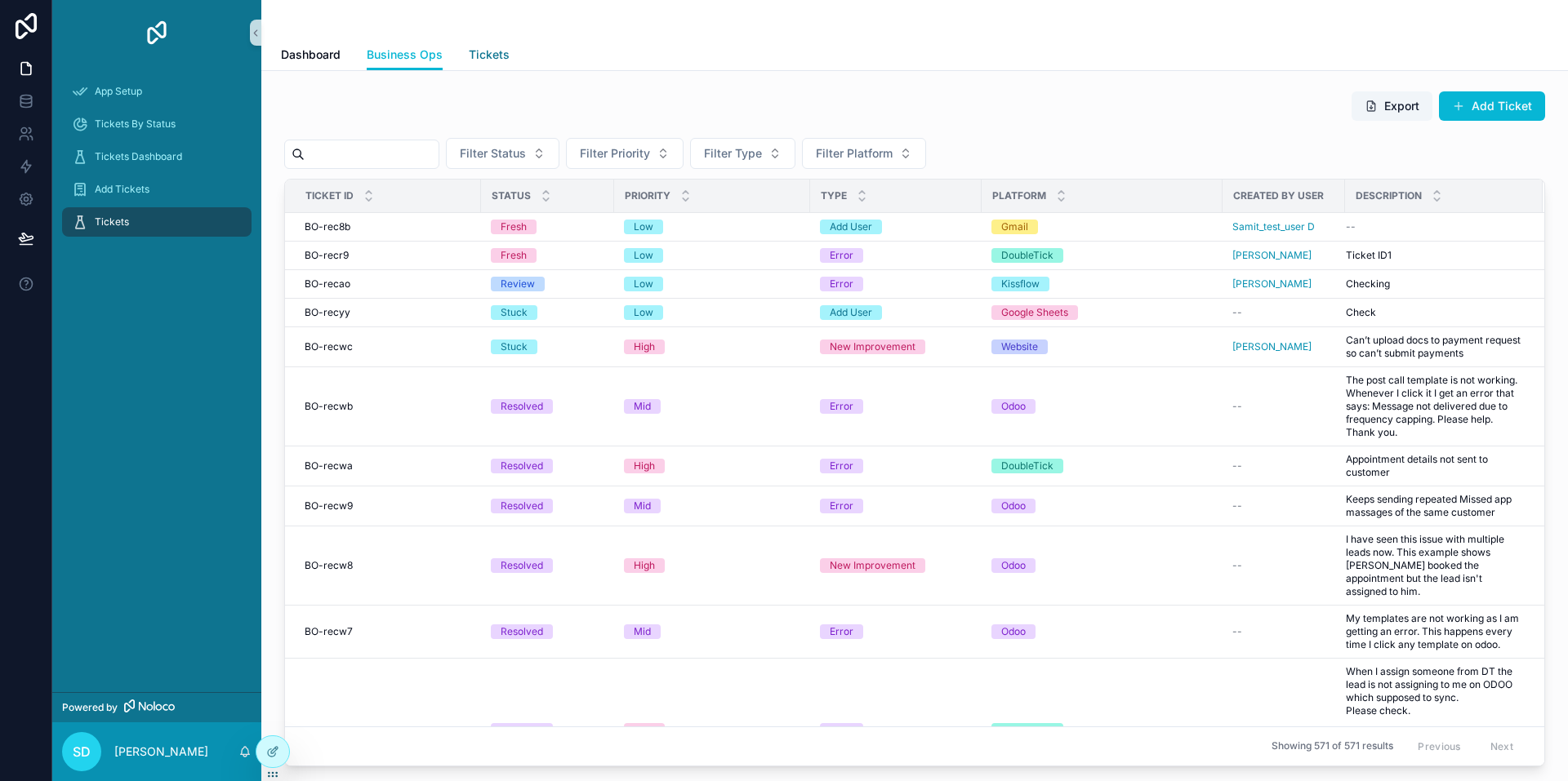
click at [488, 58] on span "Tickets" at bounding box center [489, 55] width 40 height 17
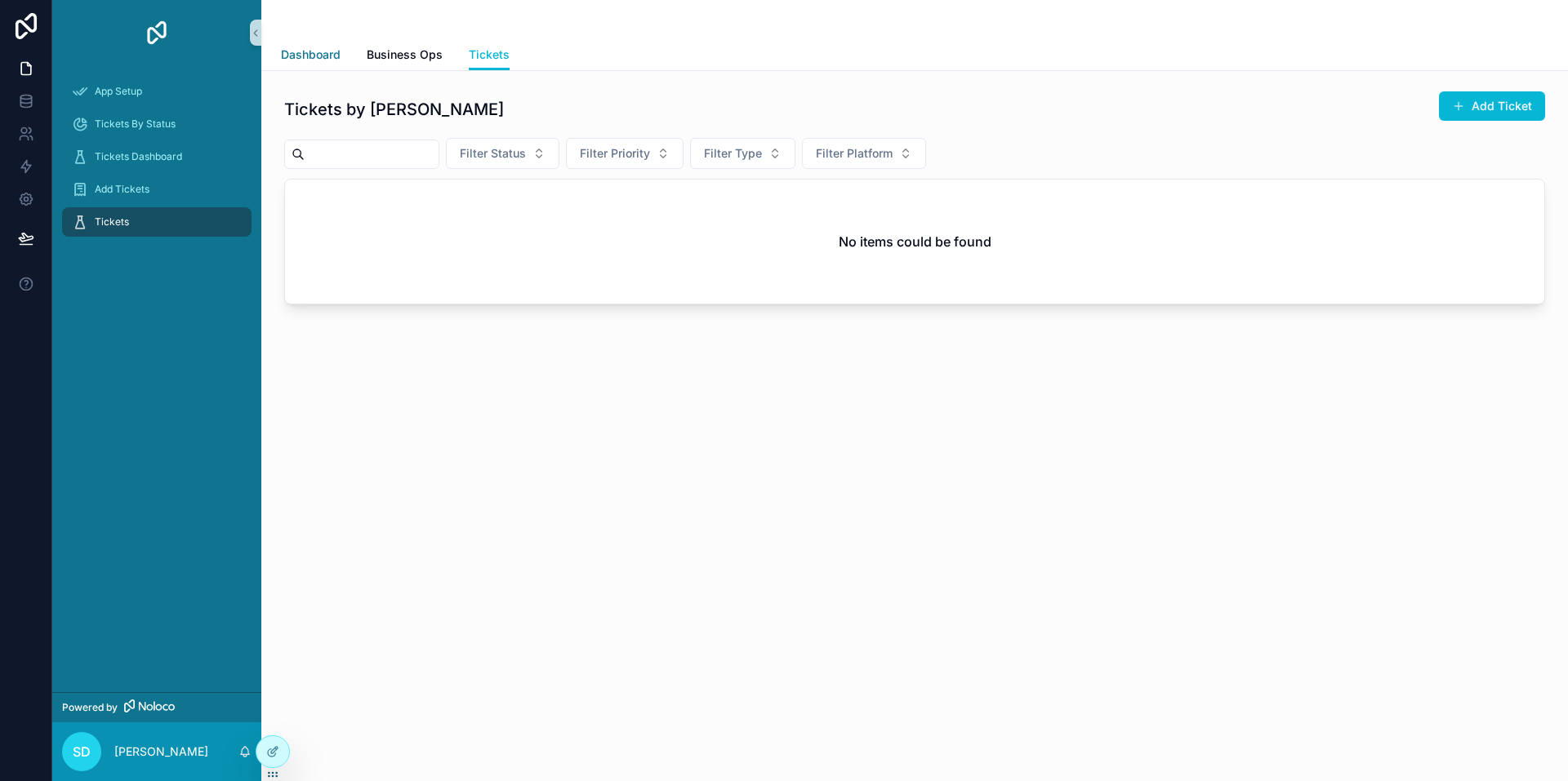
click at [322, 62] on span "Dashboard" at bounding box center [310, 55] width 60 height 17
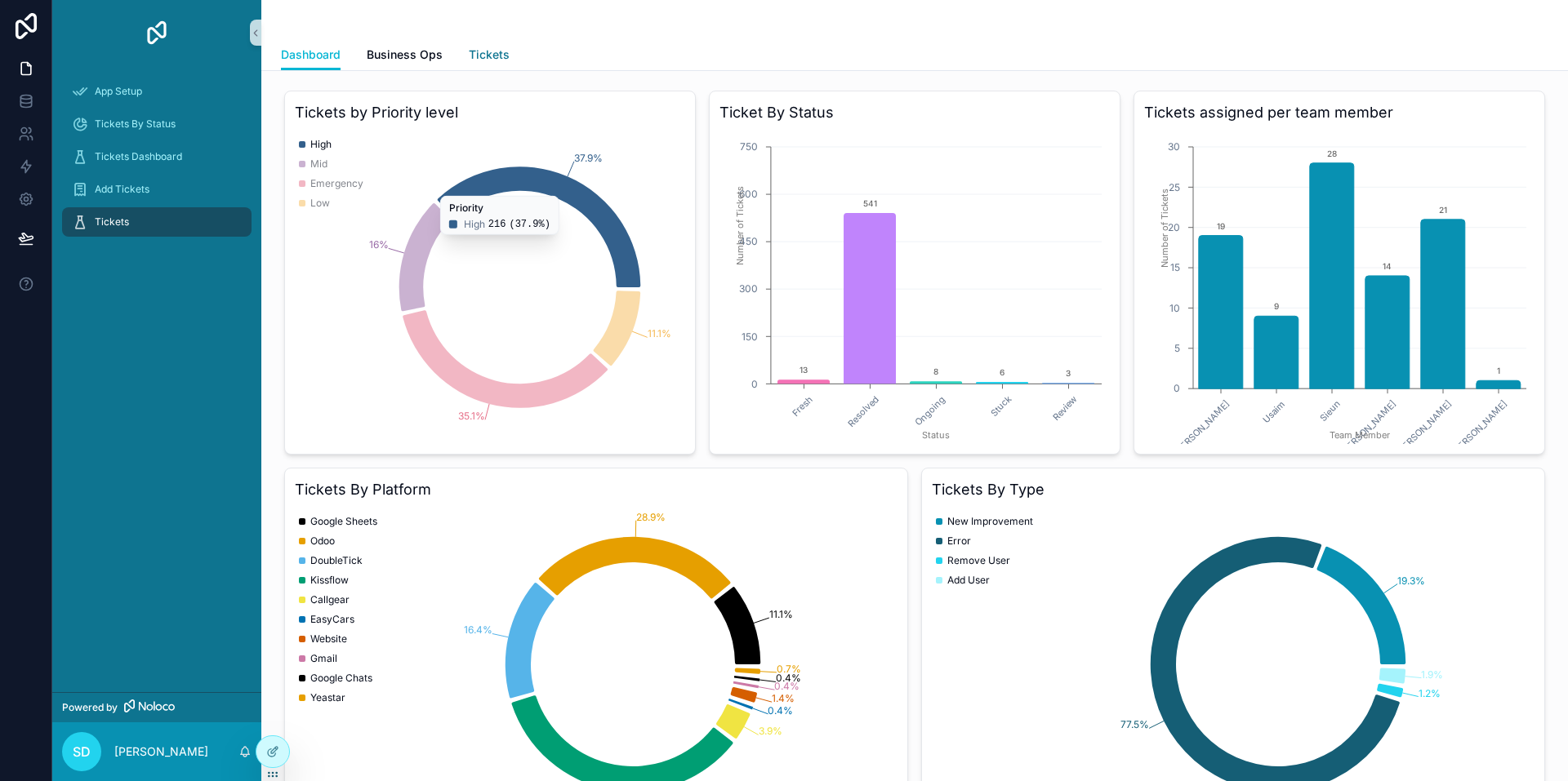
click at [470, 54] on span "Tickets" at bounding box center [489, 55] width 40 height 17
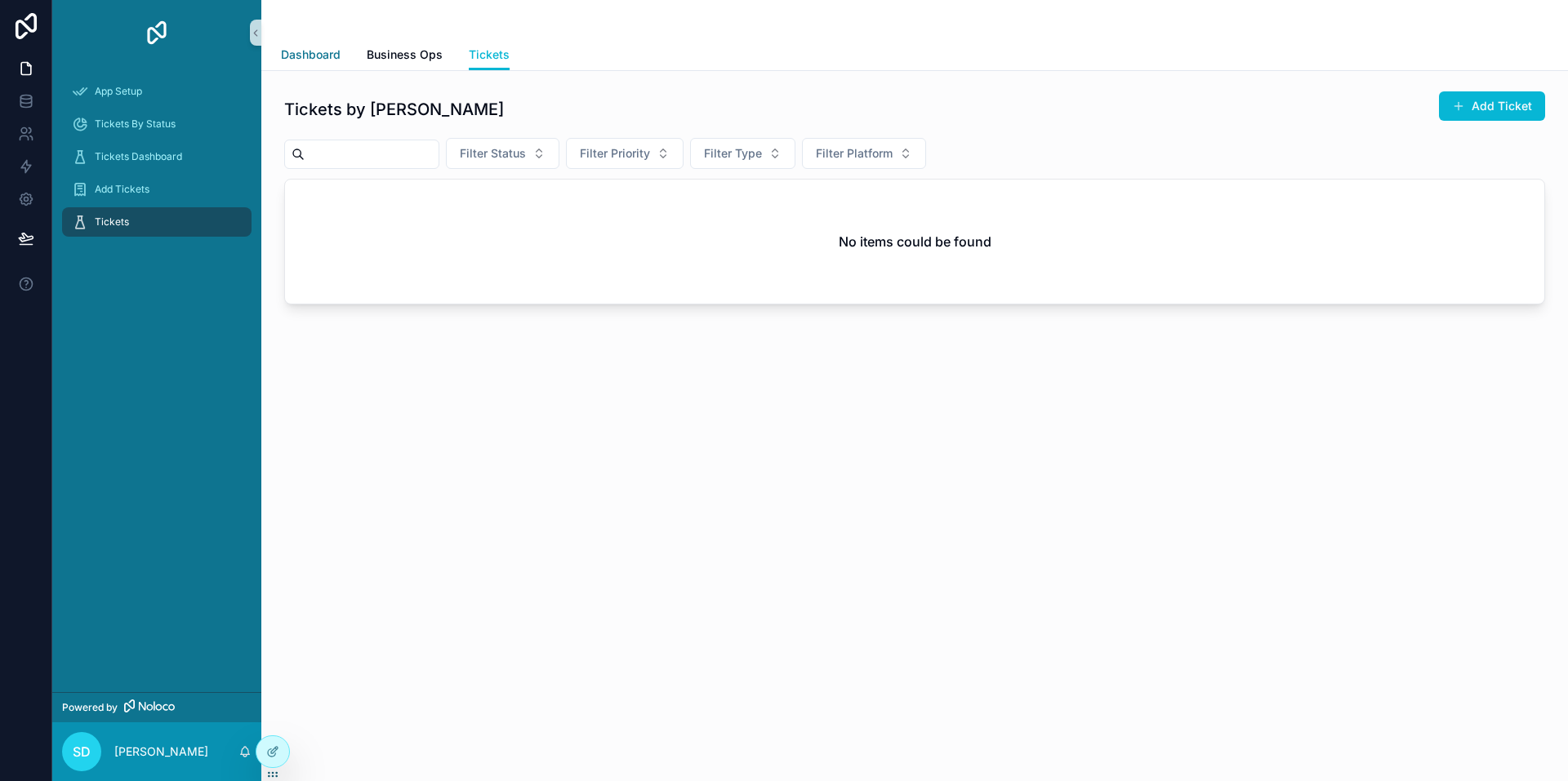
click at [322, 60] on span "Dashboard" at bounding box center [310, 55] width 60 height 17
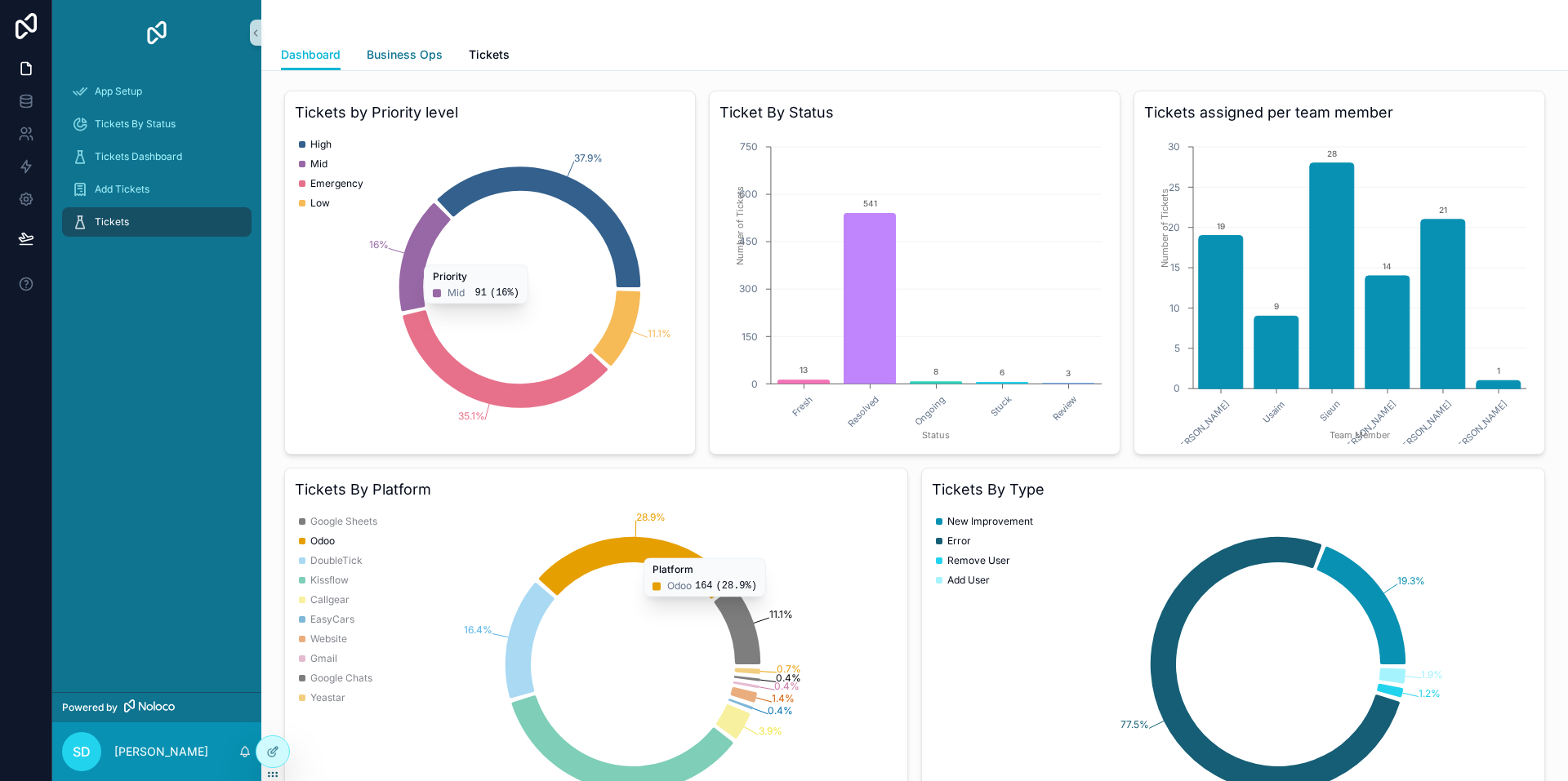
click at [400, 50] on span "Business Ops" at bounding box center [404, 55] width 76 height 17
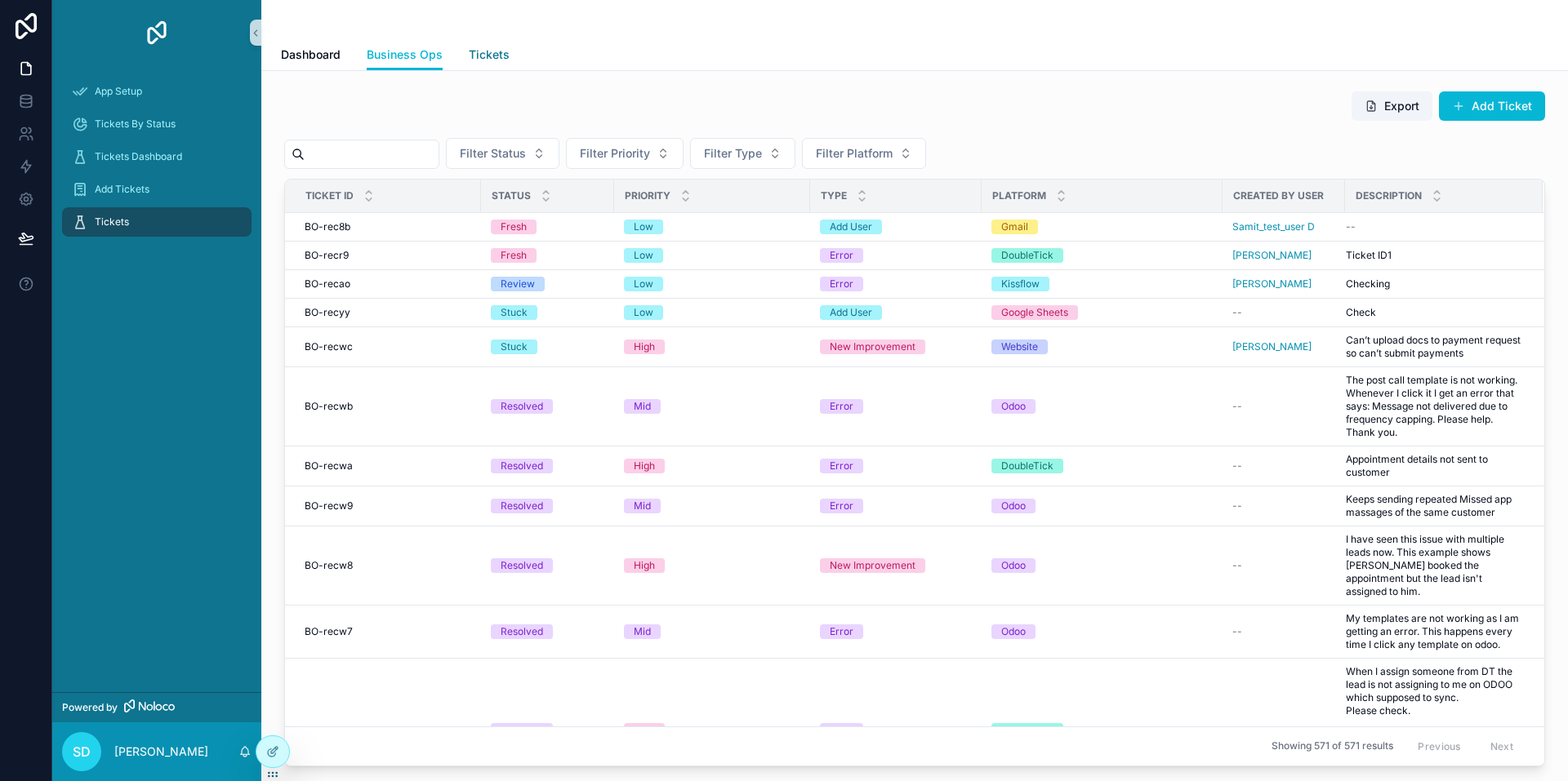
click at [490, 51] on span "Tickets" at bounding box center [489, 55] width 40 height 17
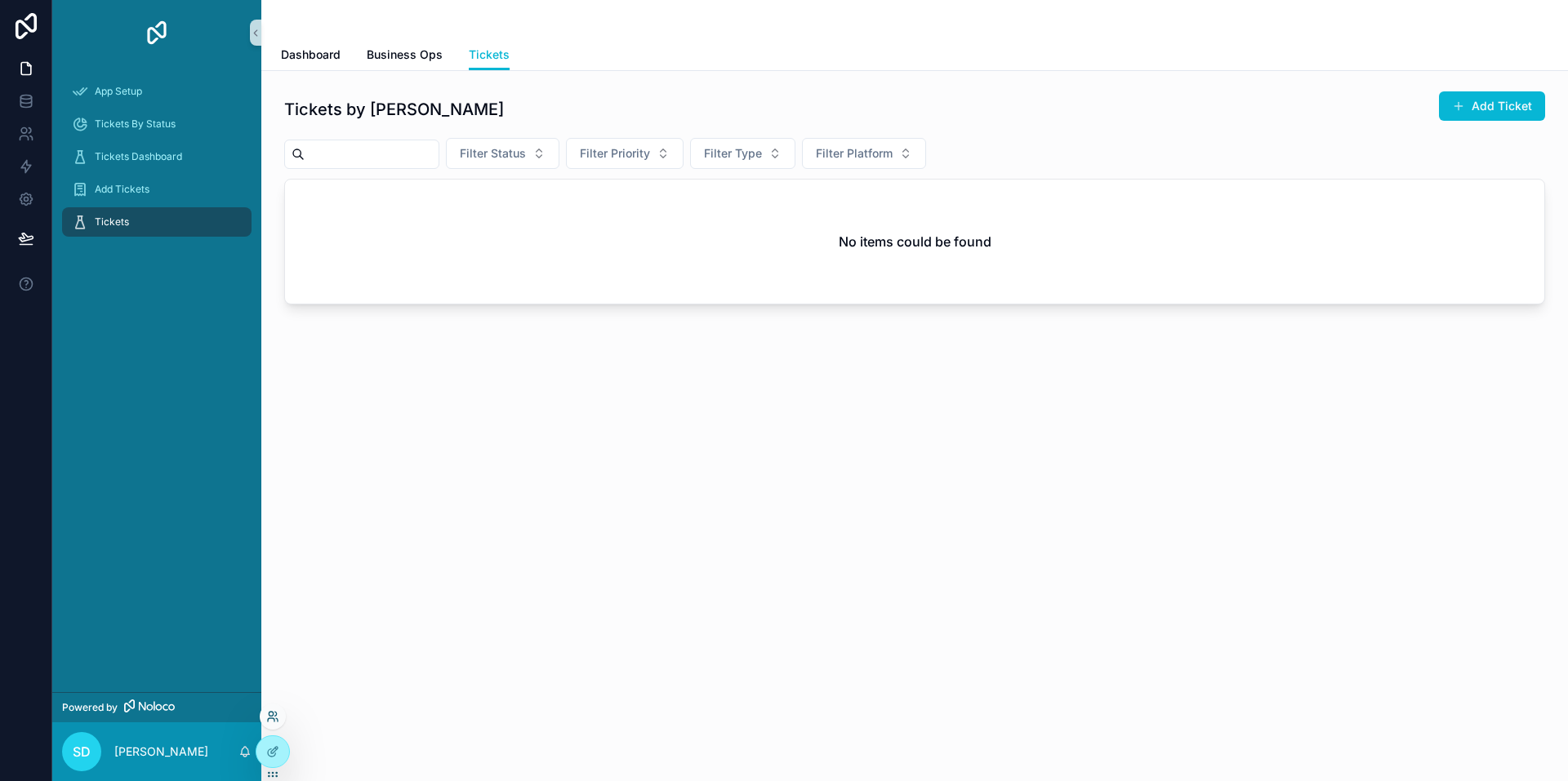
click at [271, 718] on icon at bounding box center [271, 720] width 6 height 4
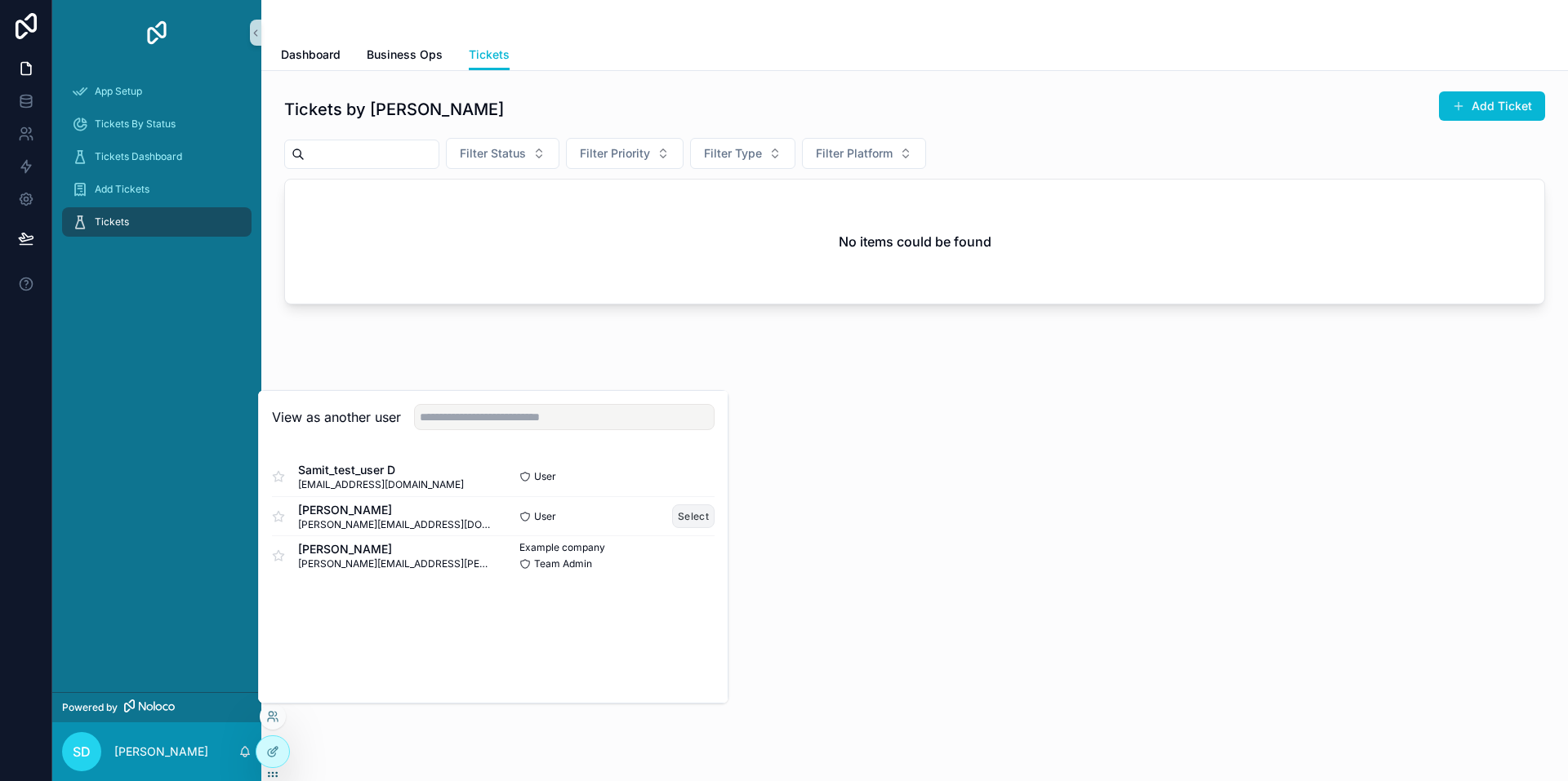
click at [698, 519] on button "Select" at bounding box center [693, 516] width 42 height 24
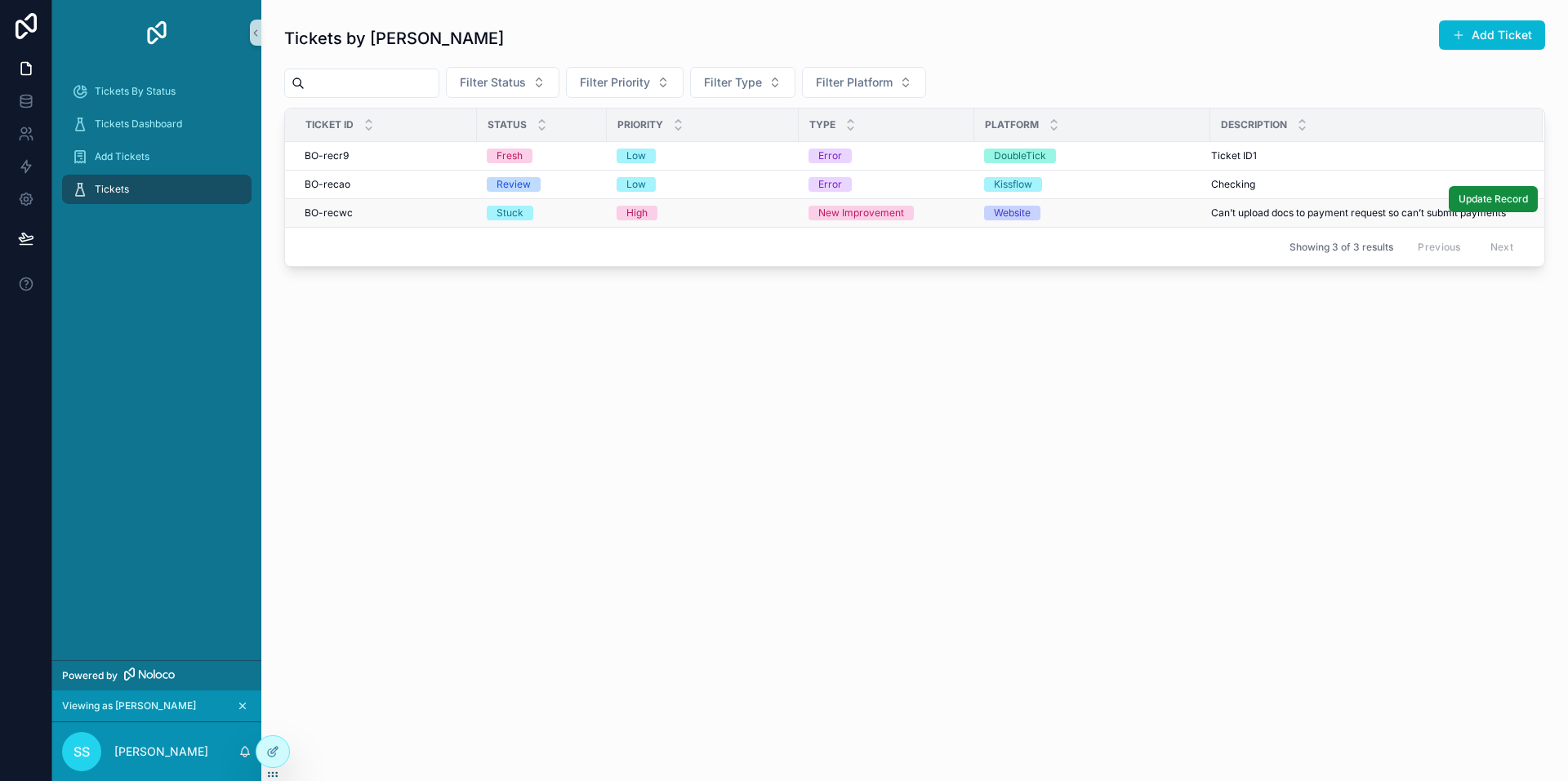
click at [1083, 210] on div "Website" at bounding box center [1091, 213] width 216 height 15
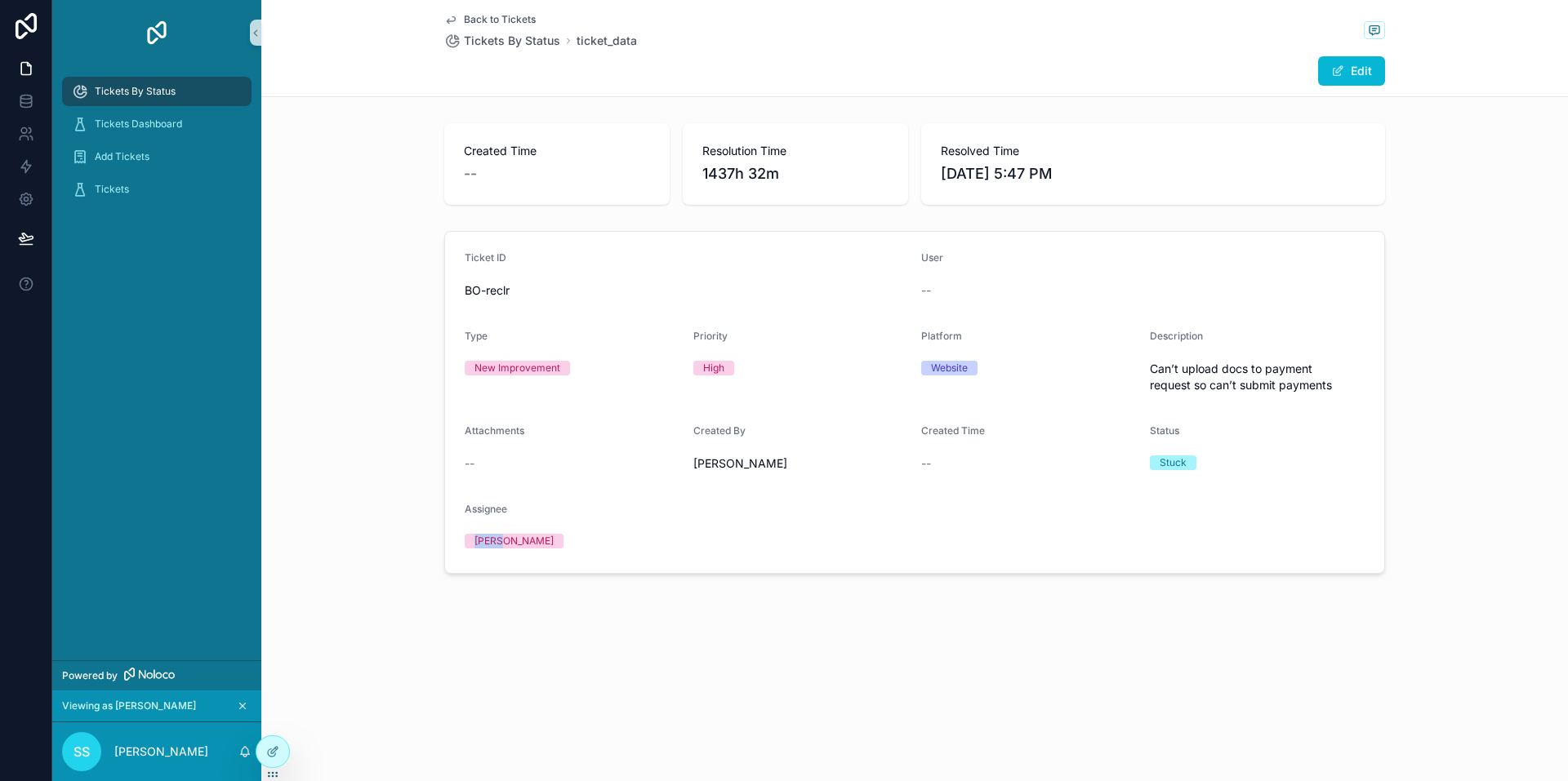
drag, startPoint x: 465, startPoint y: 537, endPoint x: 525, endPoint y: 546, distance: 60.7
click at [525, 546] on form "Ticket ID BO-reclr User -- Type New Improvement Priority High Platform Website …" at bounding box center [915, 402] width 939 height 341
click at [525, 546] on div "[PERSON_NAME]" at bounding box center [572, 541] width 215 height 15
click at [1374, 29] on icon "scrollable content" at bounding box center [1374, 29] width 4 height 0
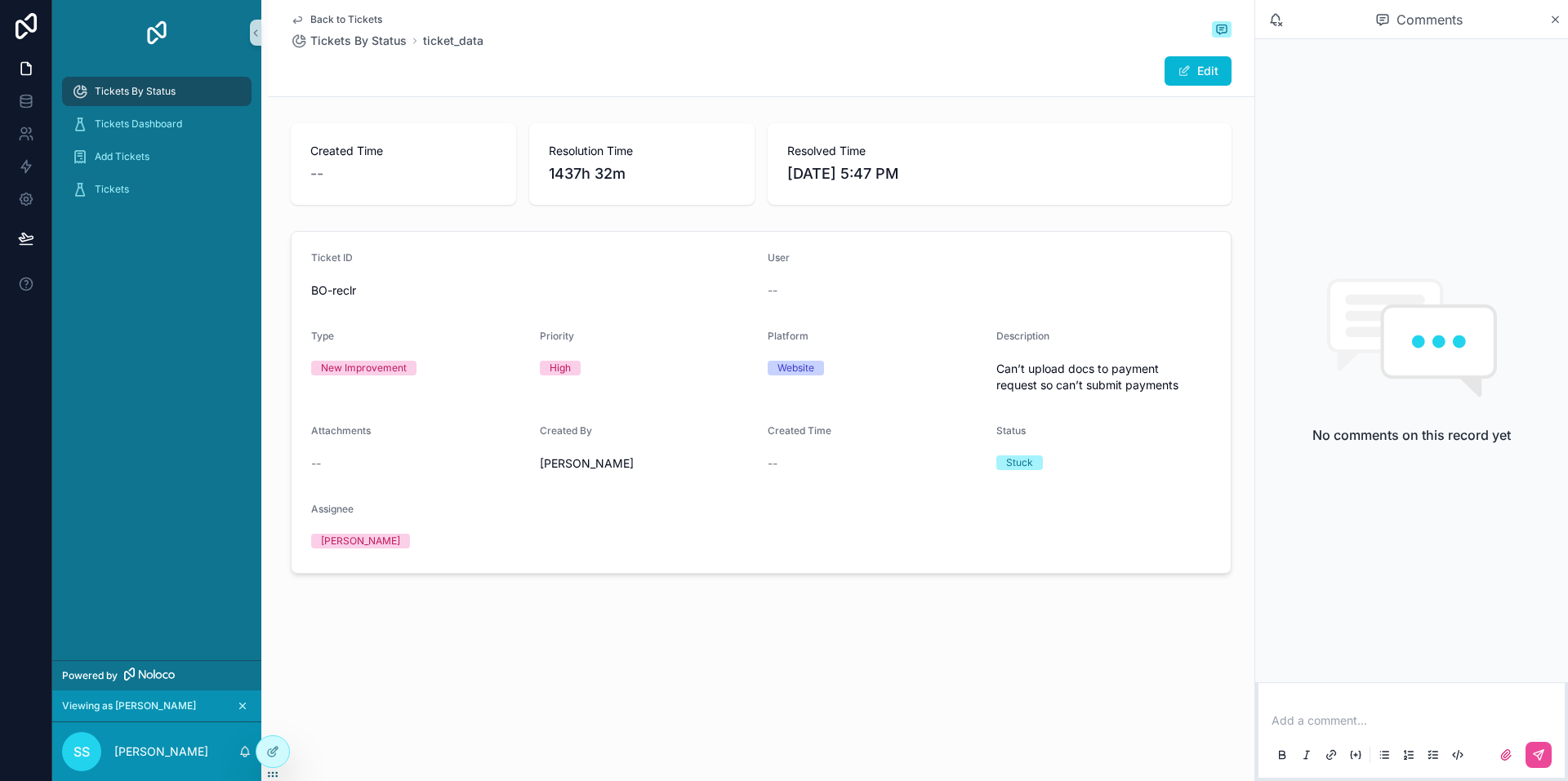
click at [1343, 713] on p "scrollable content" at bounding box center [1413, 721] width 286 height 17
click at [1559, 22] on icon "scrollable content" at bounding box center [1554, 19] width 12 height 13
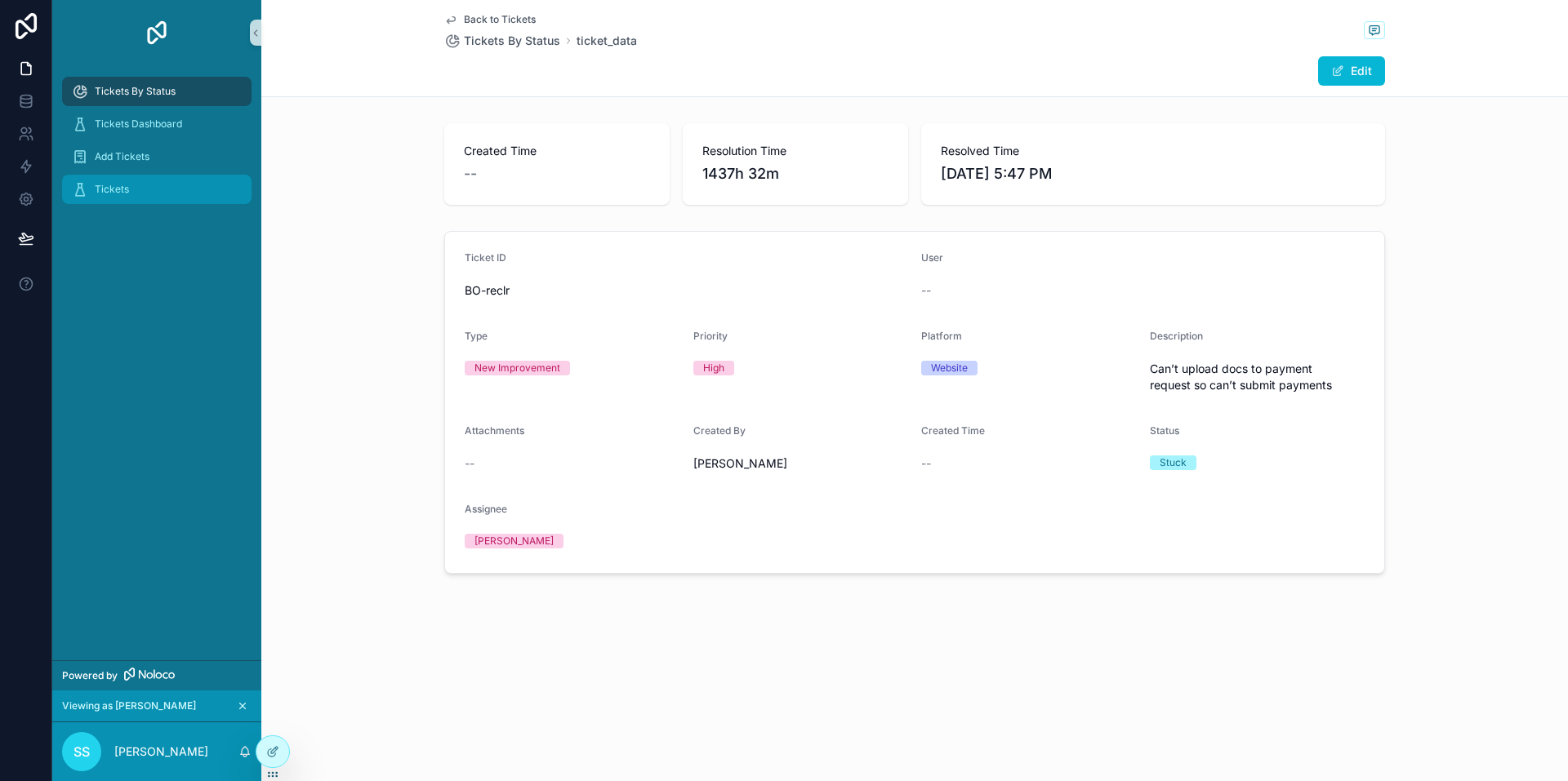
click at [119, 183] on span "Tickets" at bounding box center [111, 190] width 34 height 13
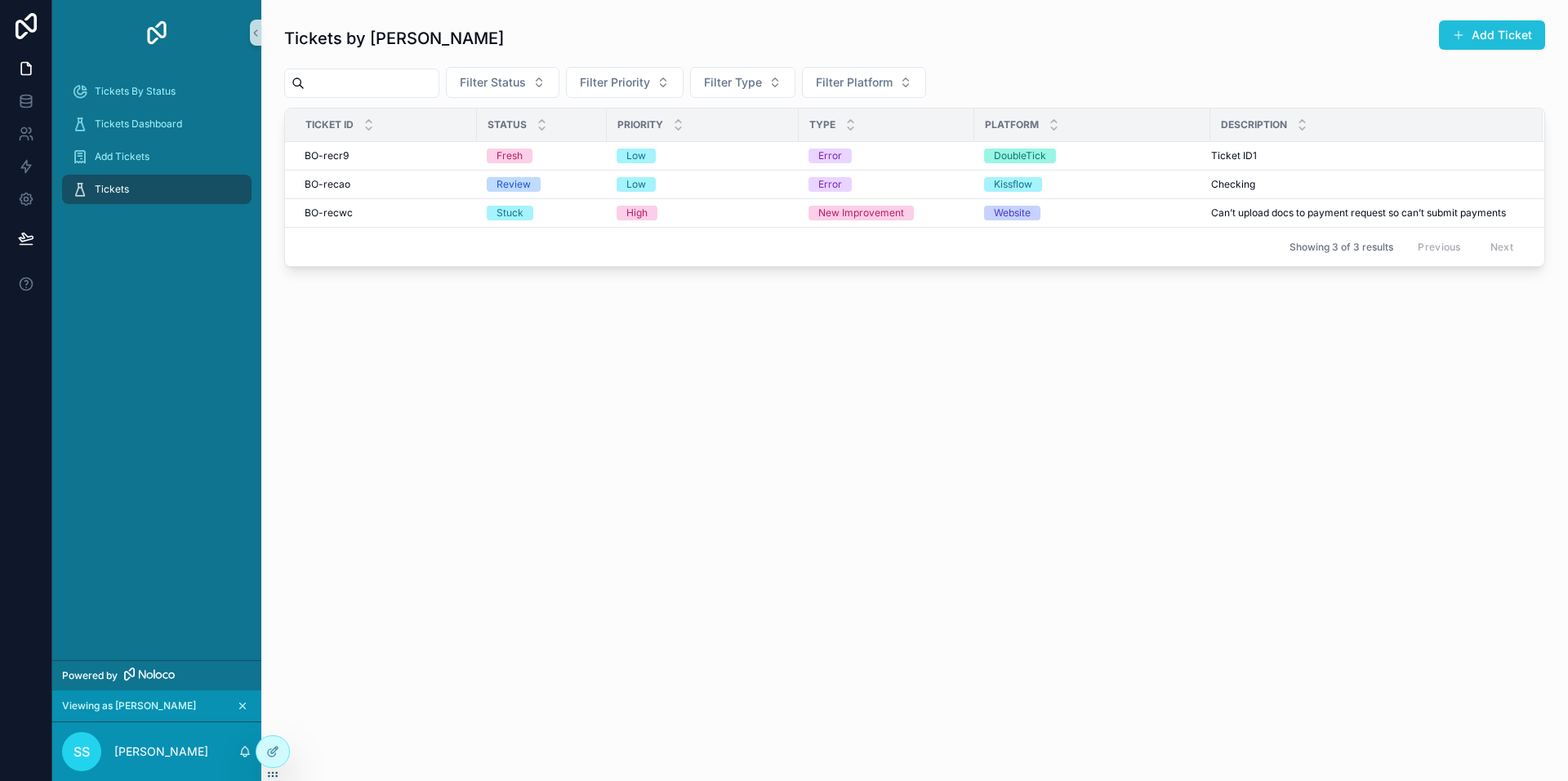
click at [1482, 36] on button "Add Ticket" at bounding box center [1491, 35] width 106 height 29
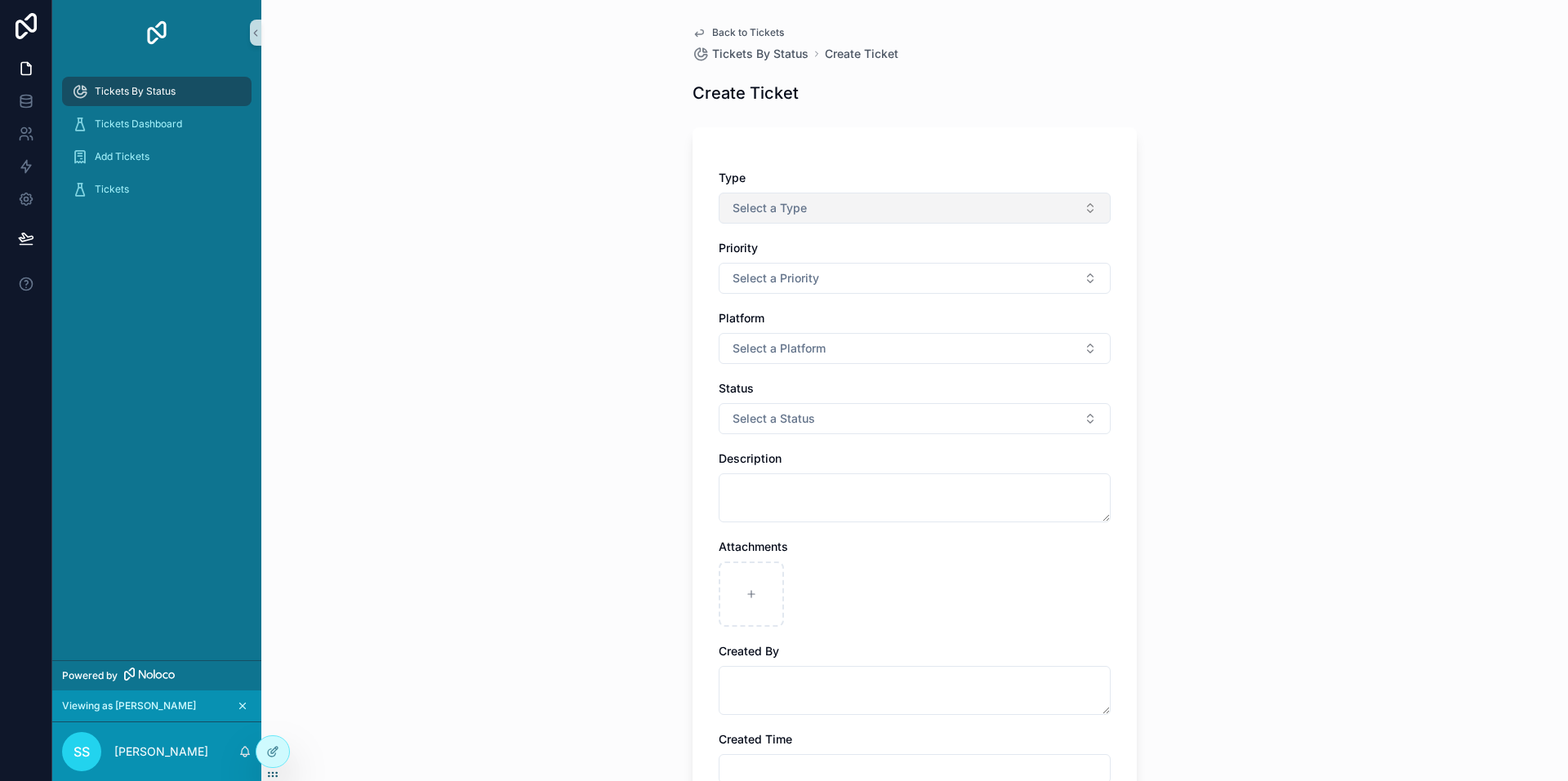
click at [882, 213] on button "Select a Type" at bounding box center [915, 208] width 392 height 31
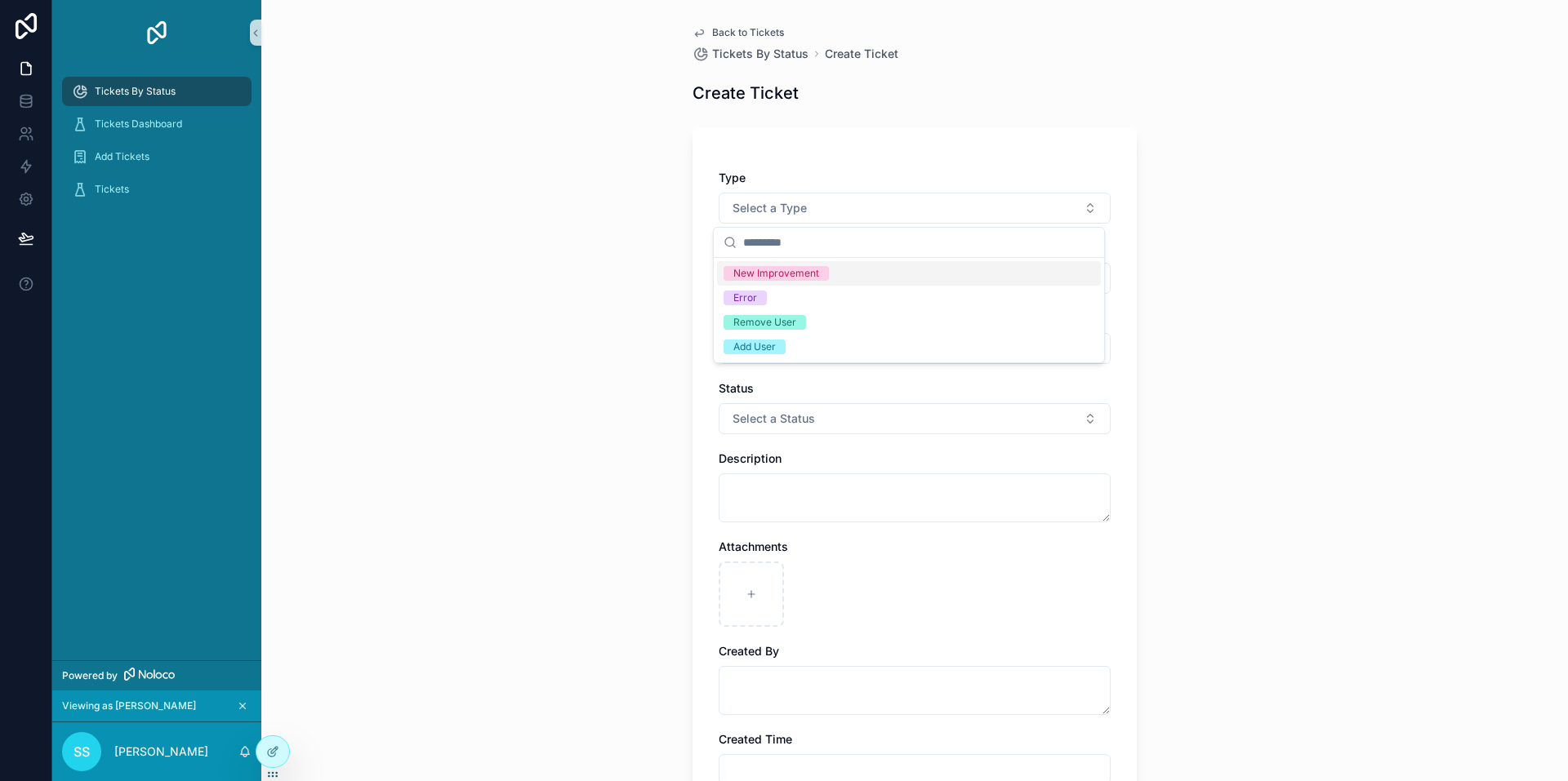
click at [848, 274] on div "New Improvement" at bounding box center [908, 273] width 384 height 25
click at [820, 274] on button "Select a Priority" at bounding box center [915, 279] width 392 height 31
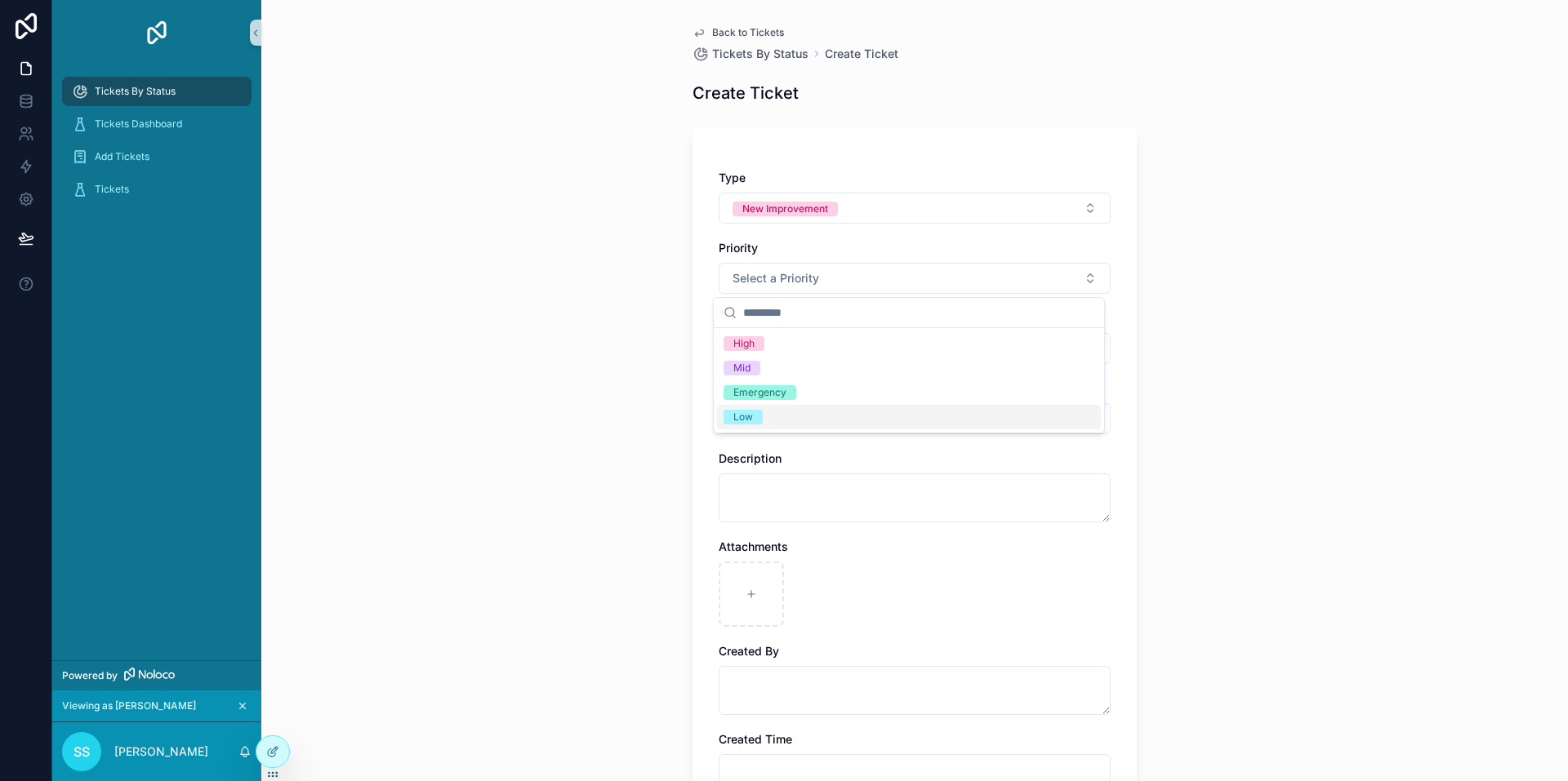
click at [812, 419] on div "Low" at bounding box center [908, 417] width 384 height 25
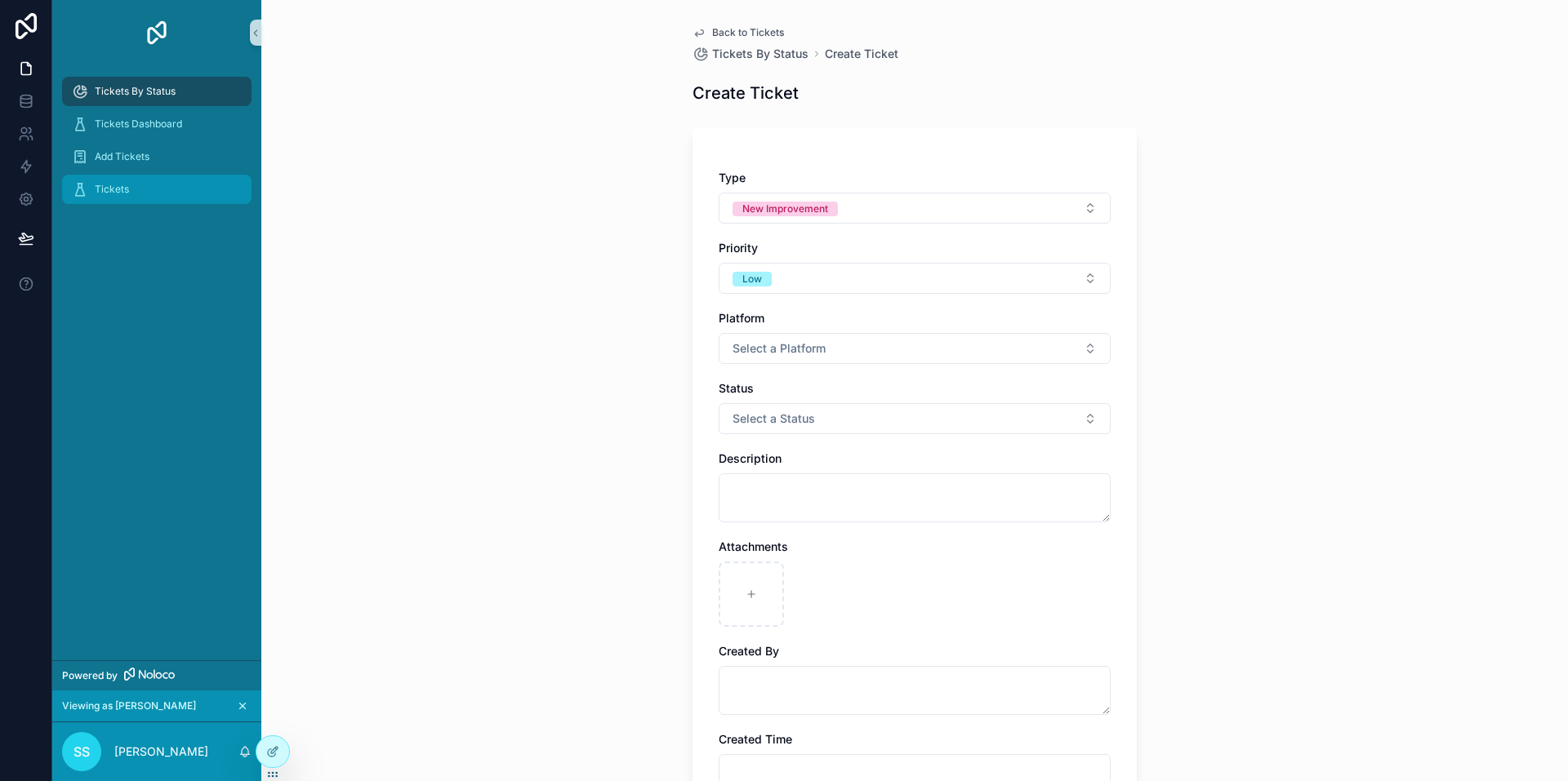
click at [127, 187] on span "Tickets" at bounding box center [111, 190] width 34 height 13
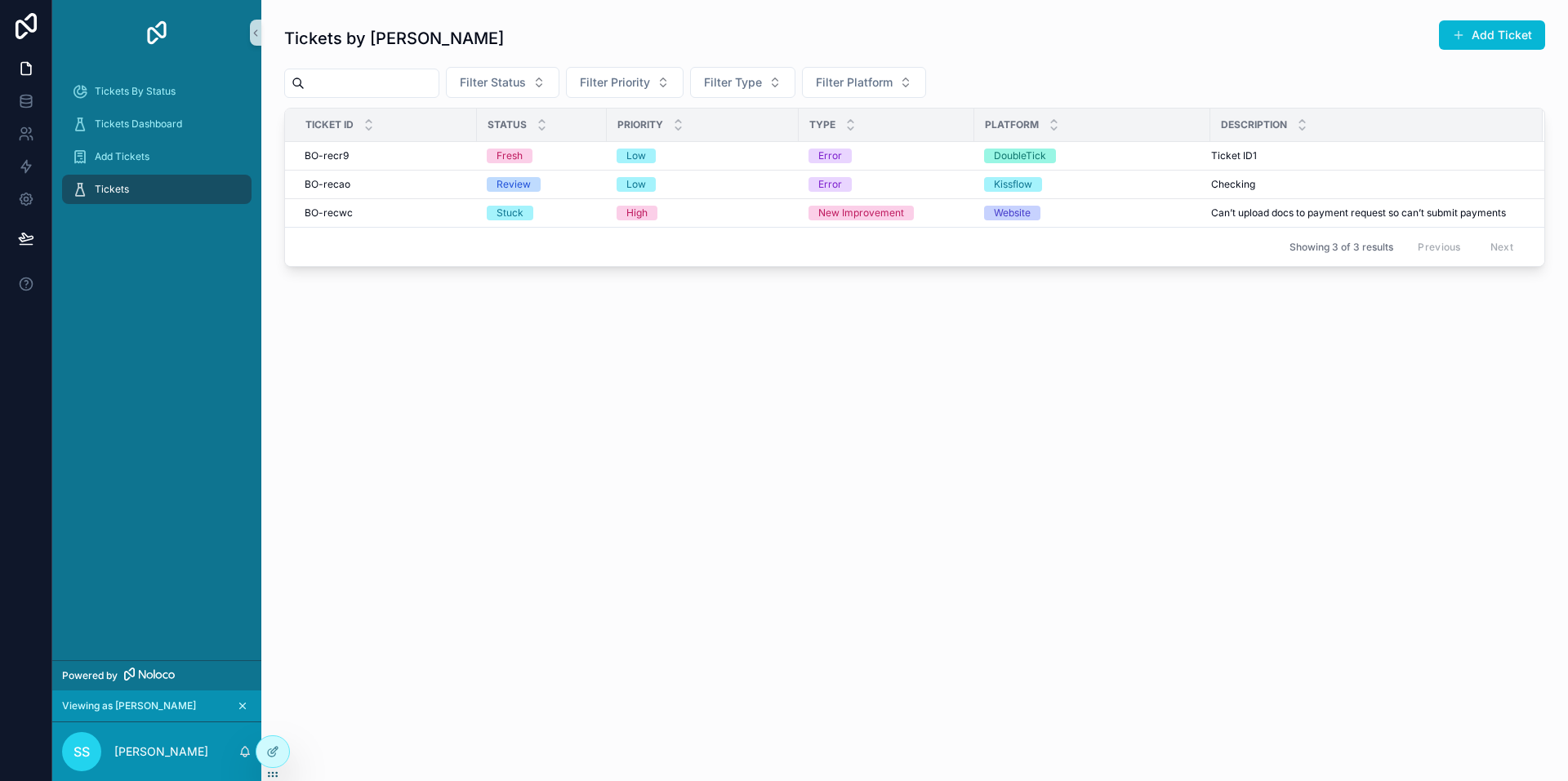
click at [246, 699] on button "scrollable content" at bounding box center [243, 706] width 18 height 18
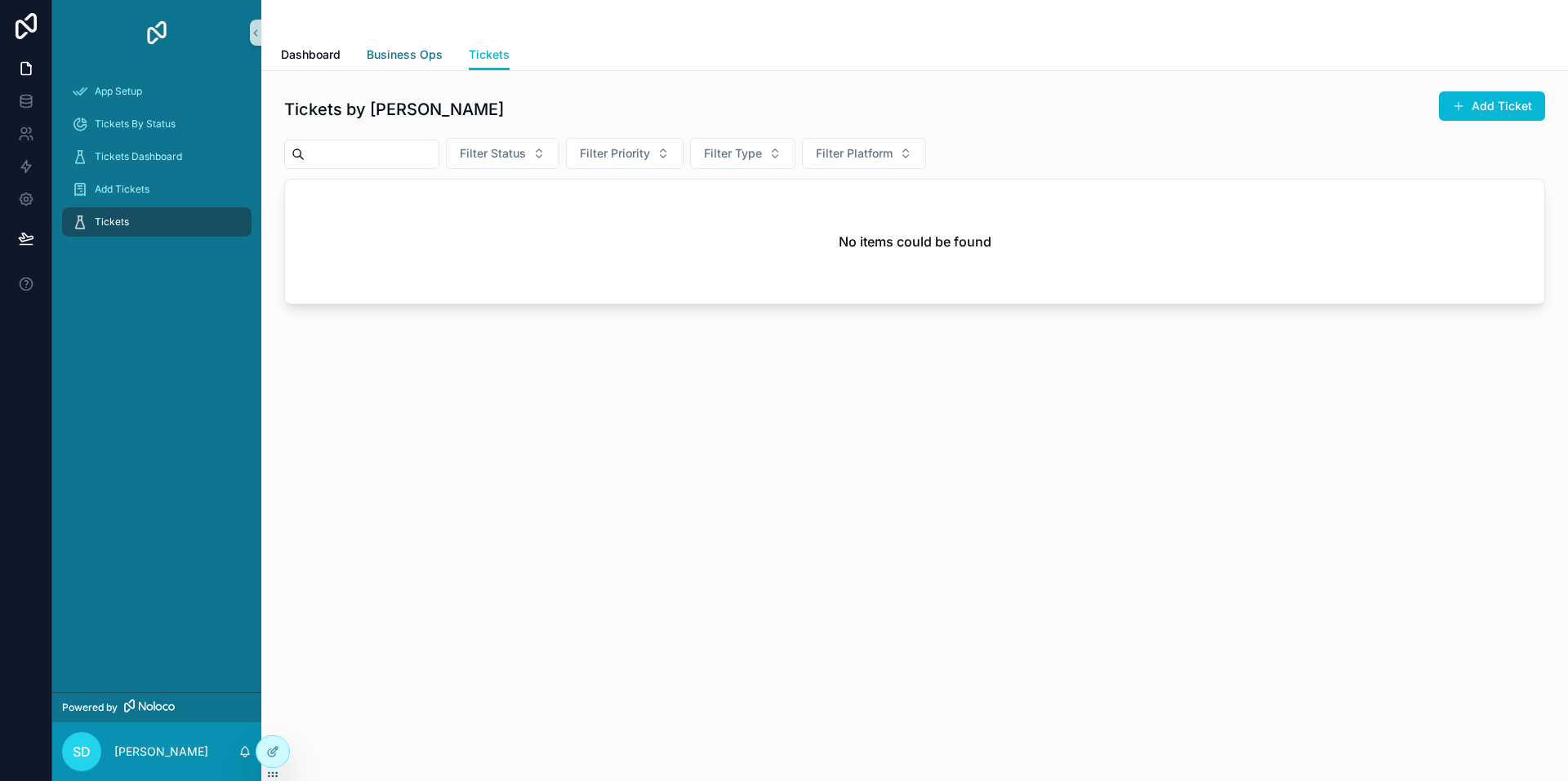
click at [402, 53] on span "Business Ops" at bounding box center [404, 55] width 76 height 17
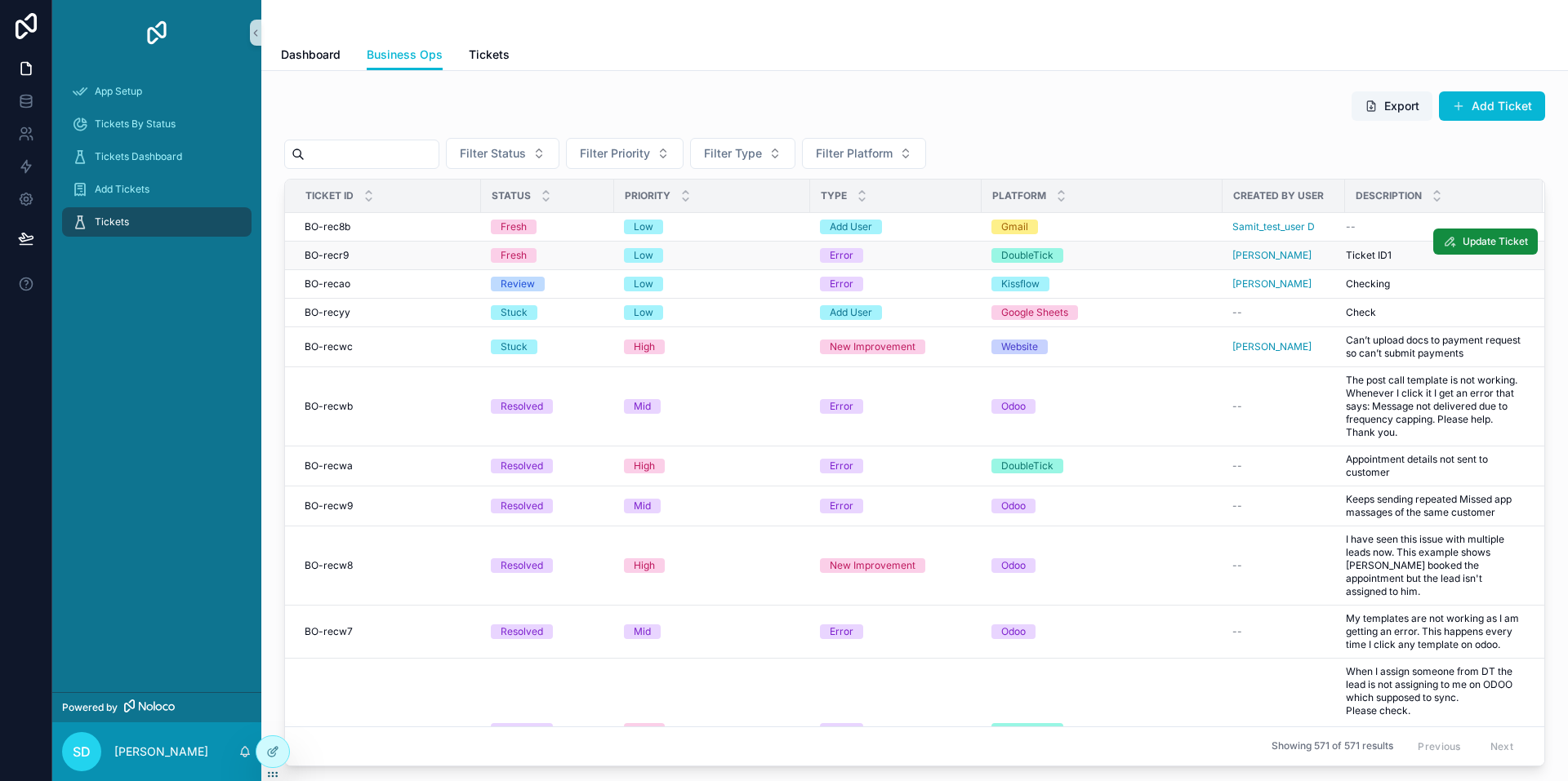
click at [1101, 258] on div "DoubleTick" at bounding box center [1101, 256] width 221 height 15
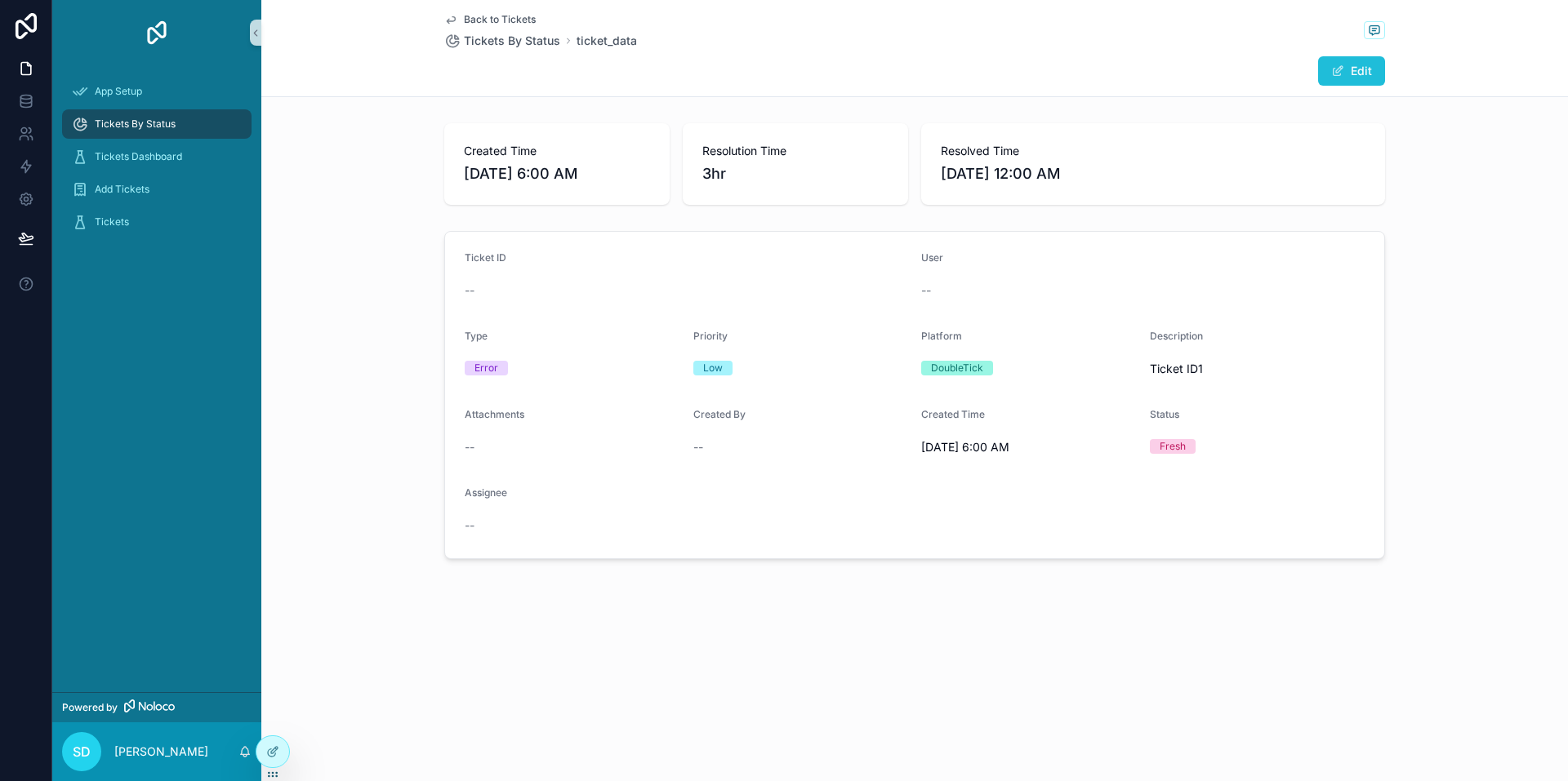
click at [1353, 76] on button "Edit" at bounding box center [1351, 71] width 67 height 29
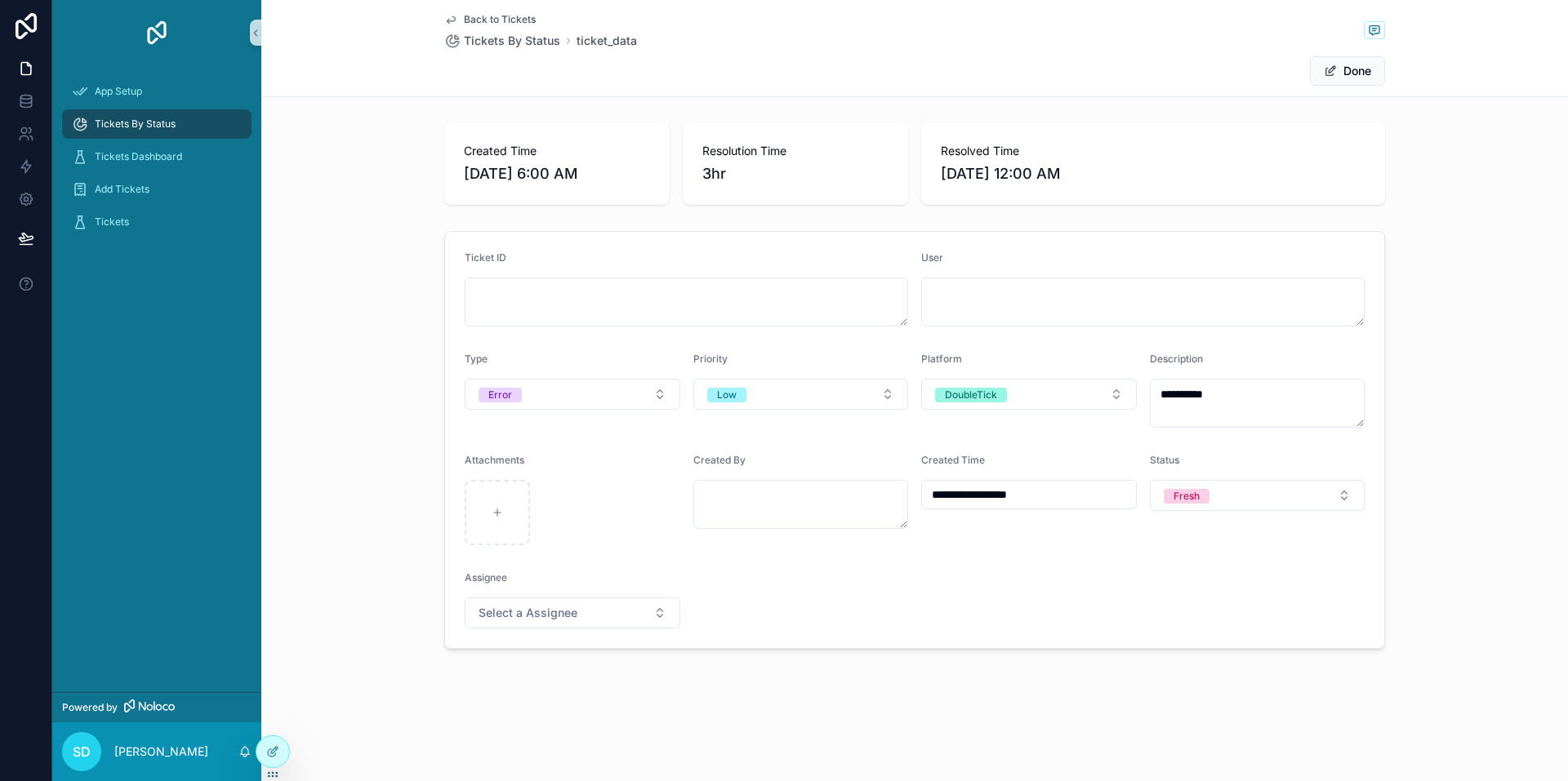
click at [884, 623] on form "**********" at bounding box center [915, 440] width 939 height 417
drag, startPoint x: 401, startPoint y: 307, endPoint x: 279, endPoint y: 236, distance: 141.2
click at [396, 304] on div "**********" at bounding box center [915, 440] width 1307 height 431
click at [156, 228] on div "Tickets" at bounding box center [156, 222] width 170 height 26
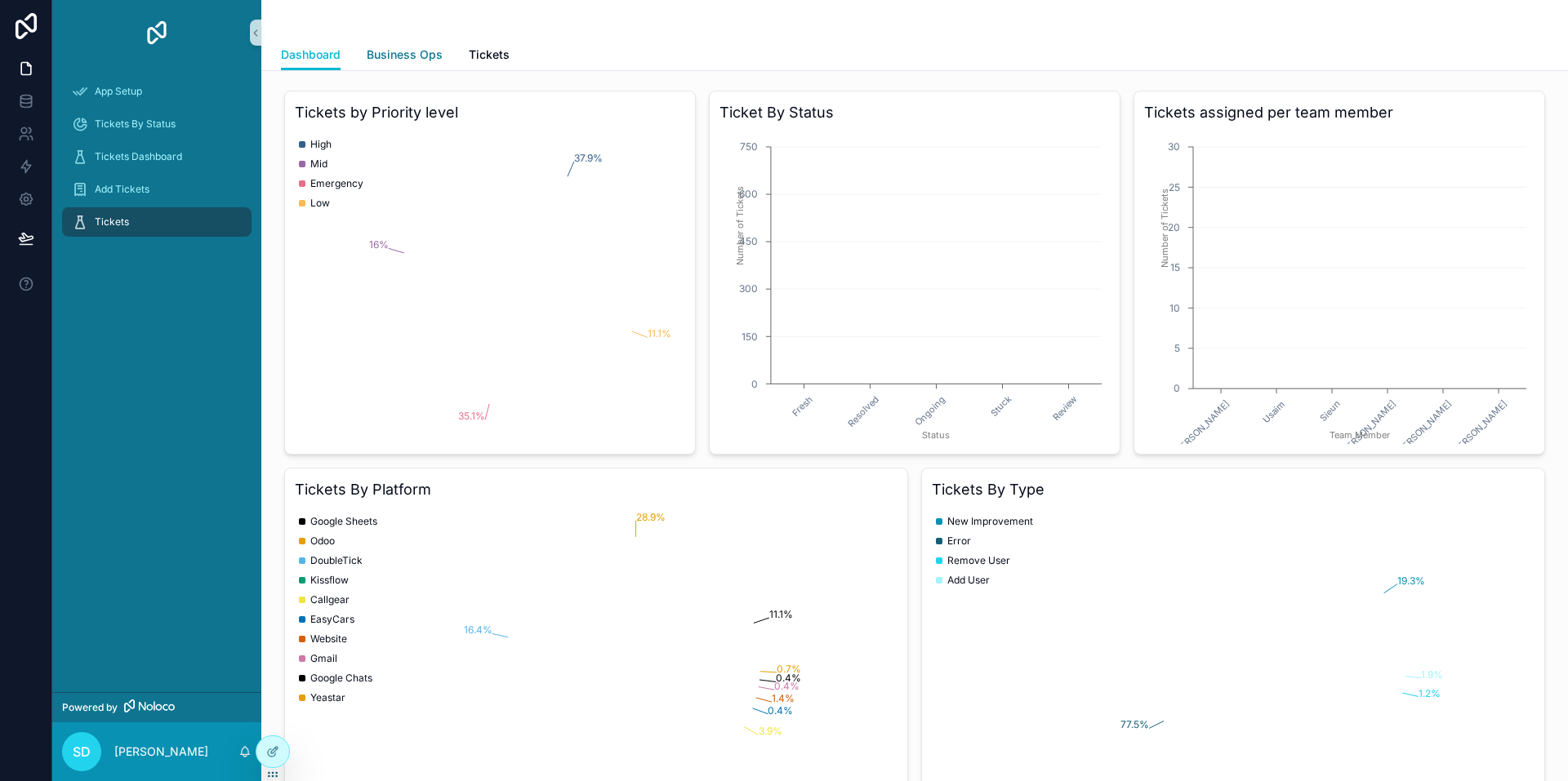
click at [423, 59] on span "Business Ops" at bounding box center [404, 55] width 76 height 17
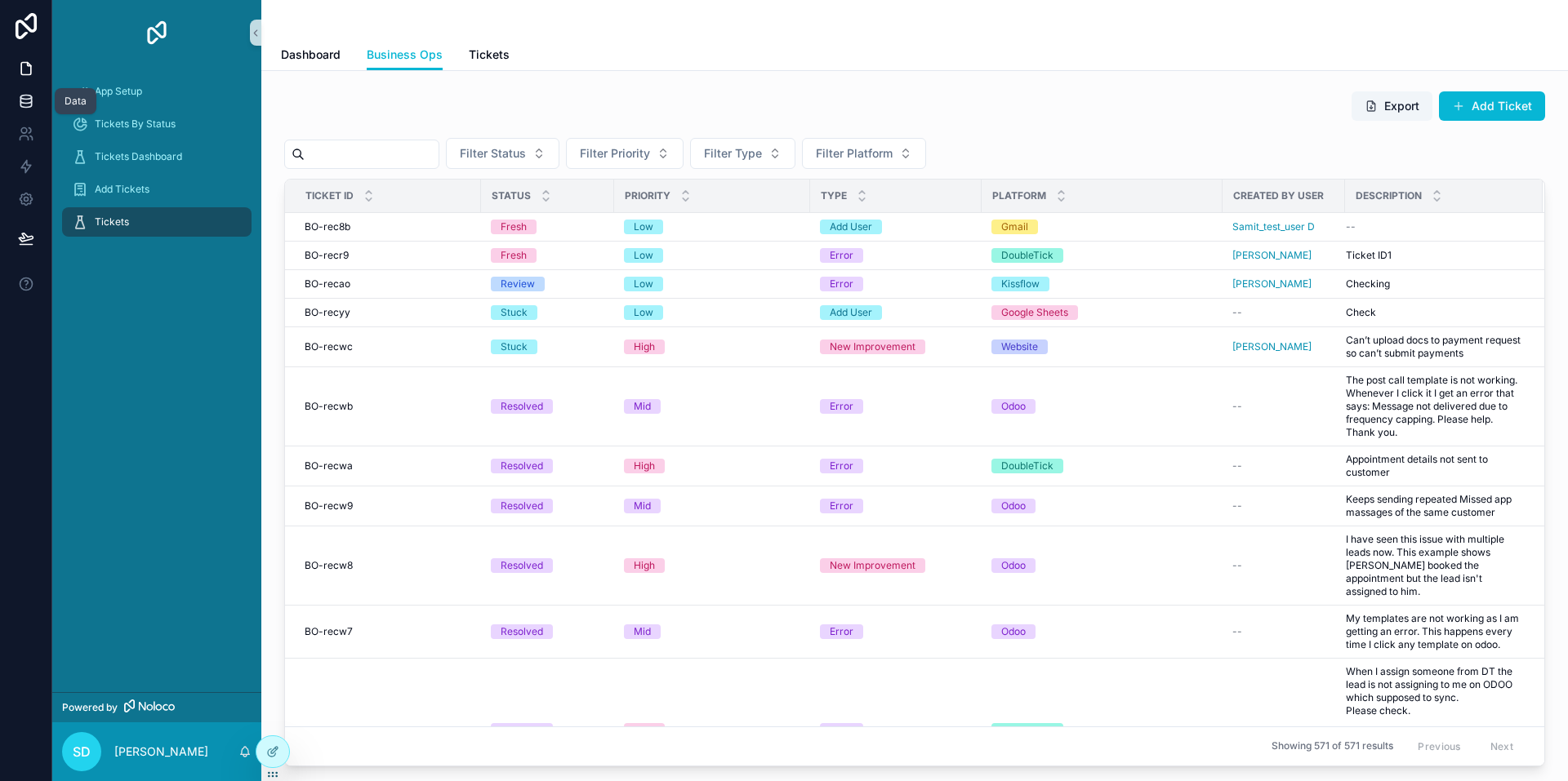
click at [26, 96] on icon at bounding box center [26, 98] width 11 height 4
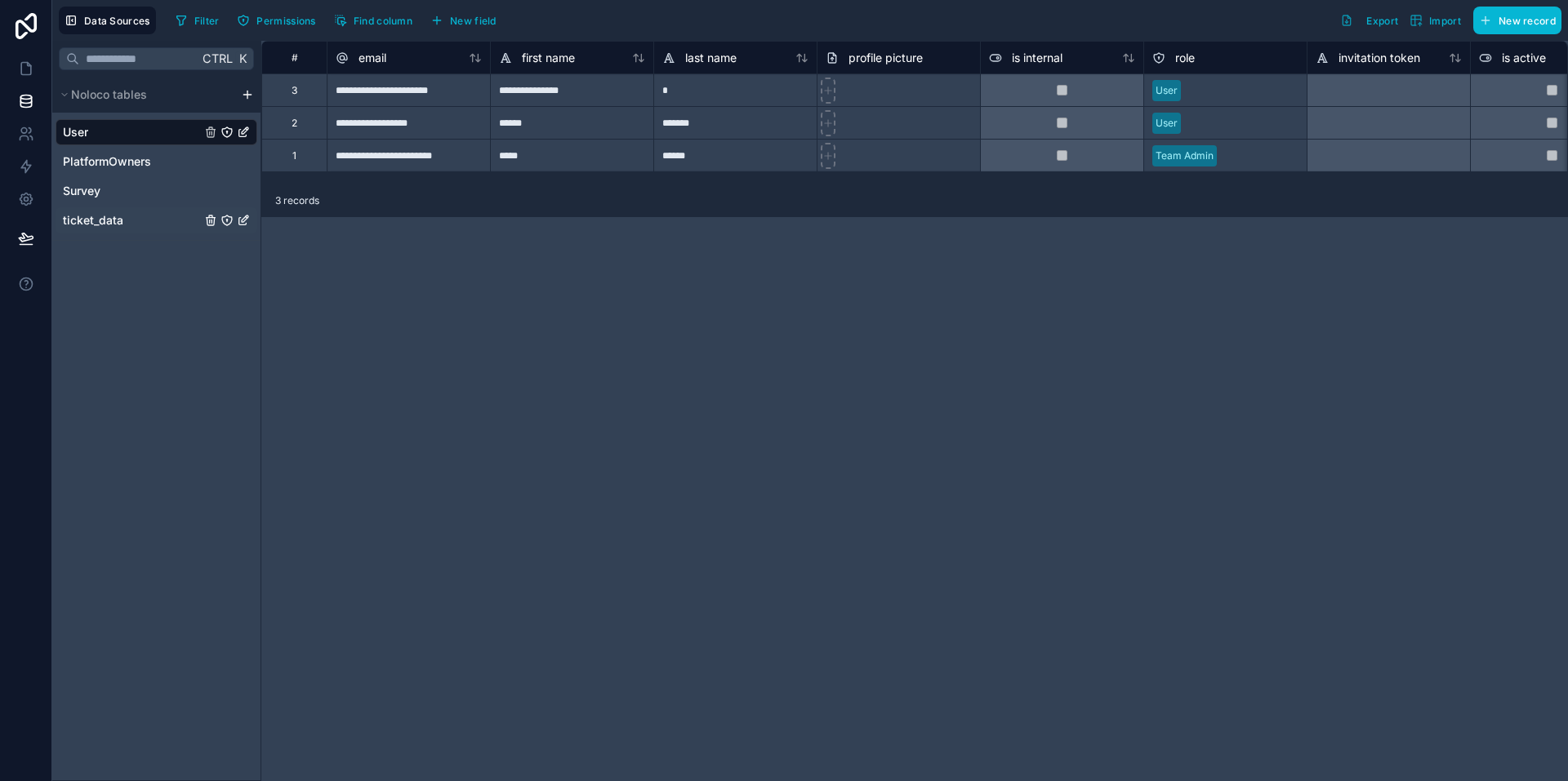
click at [120, 225] on span "ticket_data" at bounding box center [93, 221] width 61 height 17
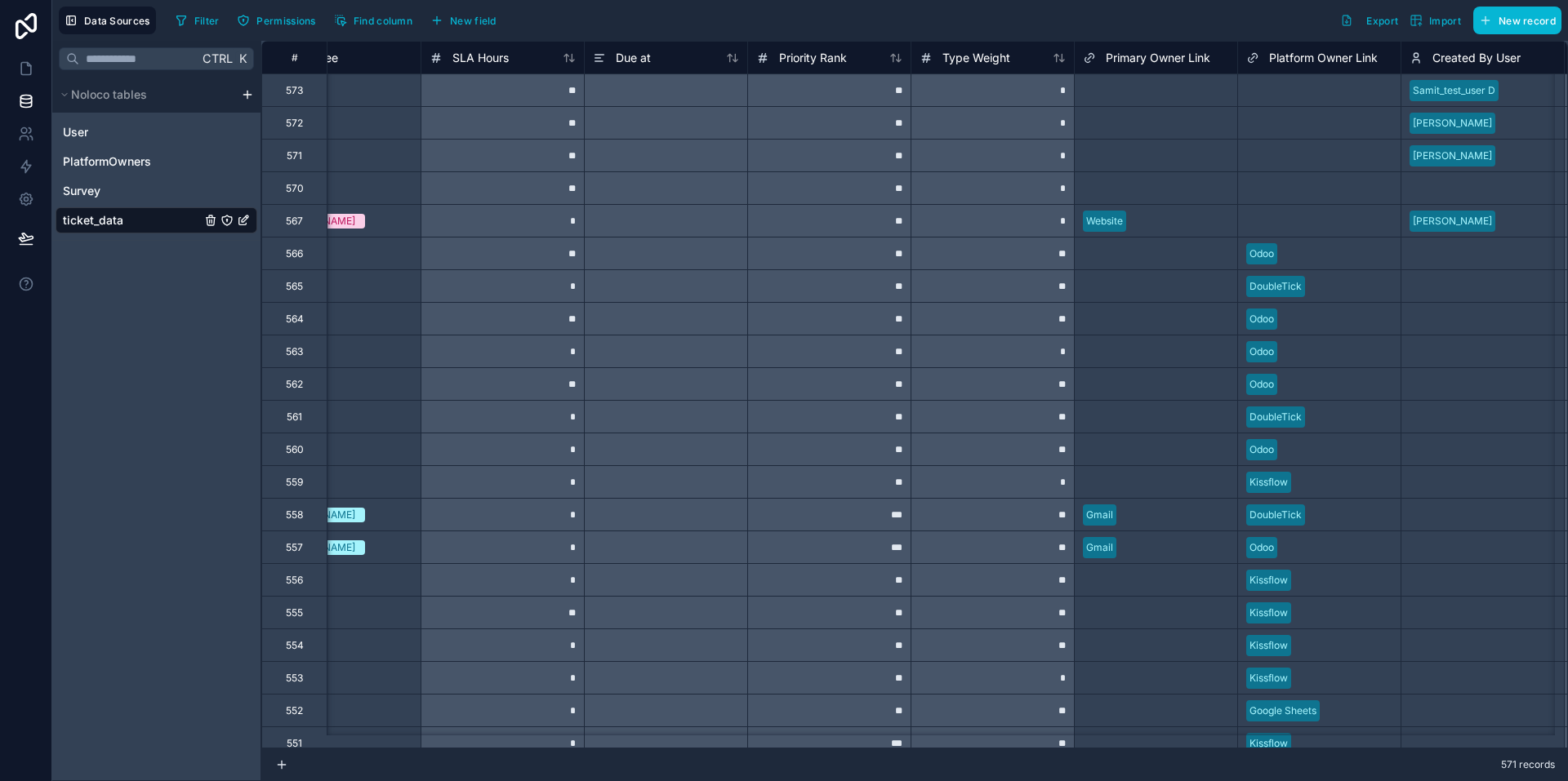
scroll to position [0, 2135]
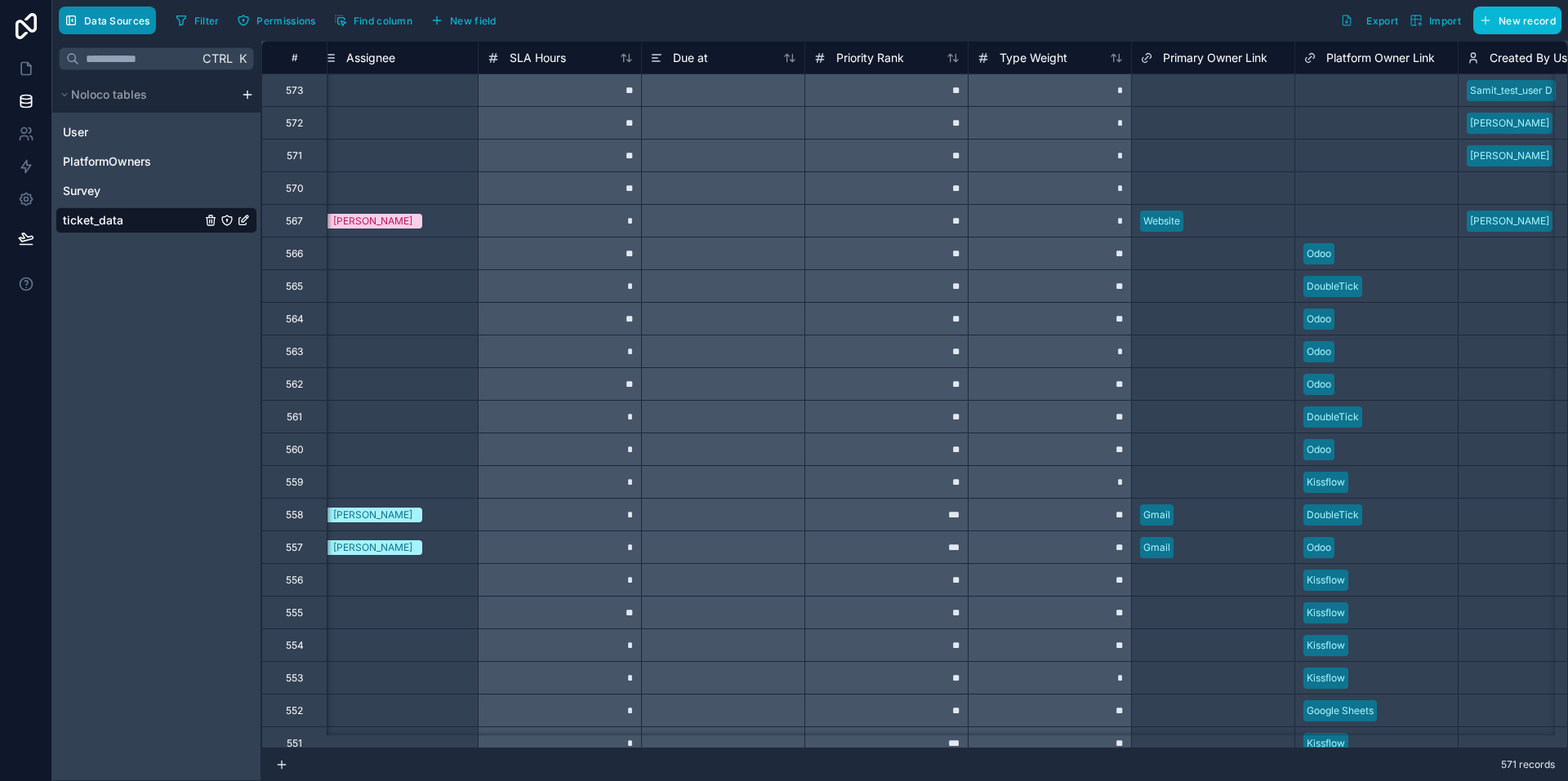
click at [103, 15] on span "Data Sources" at bounding box center [117, 20] width 66 height 12
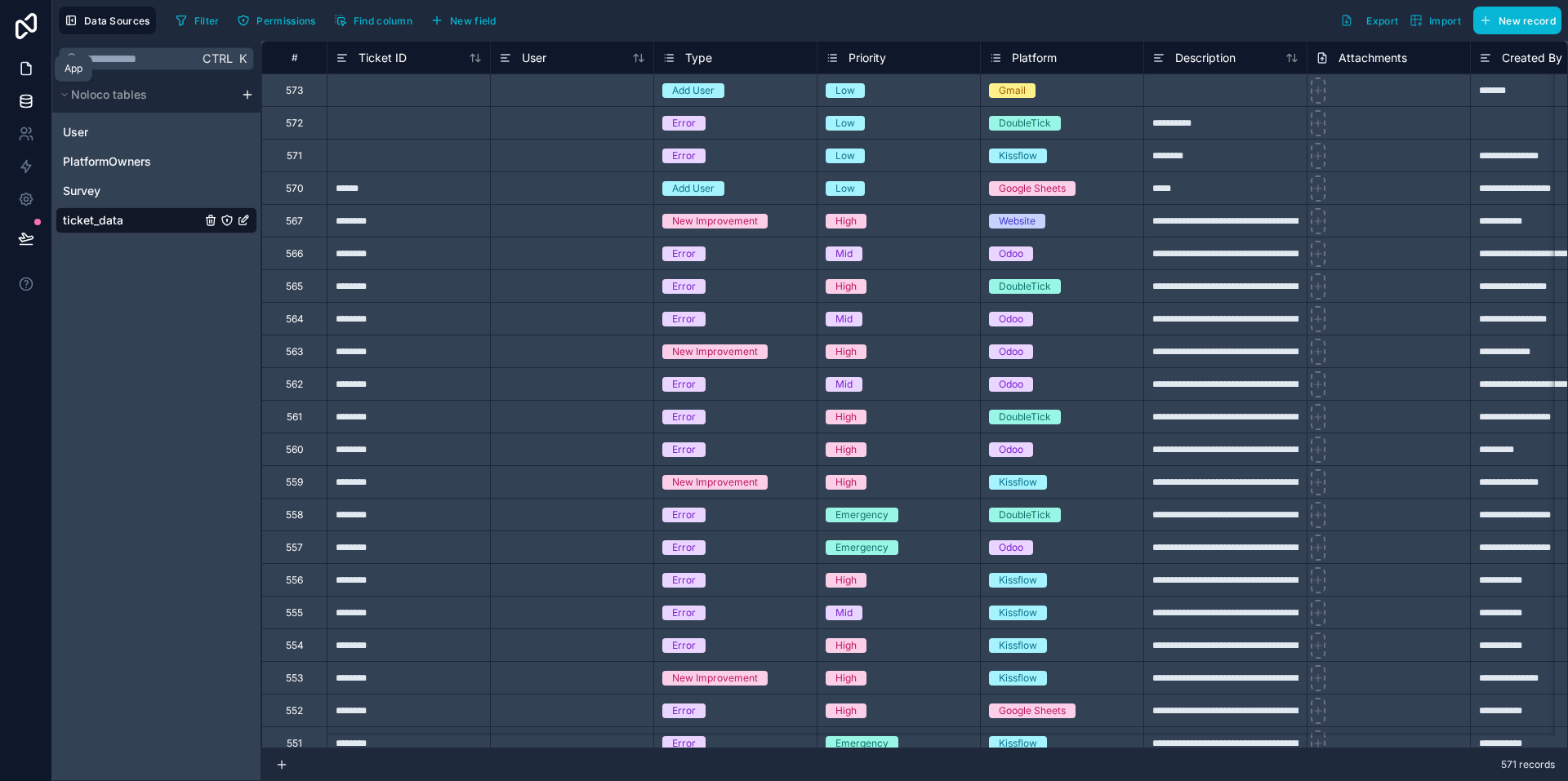
click at [20, 76] on link at bounding box center [26, 68] width 52 height 32
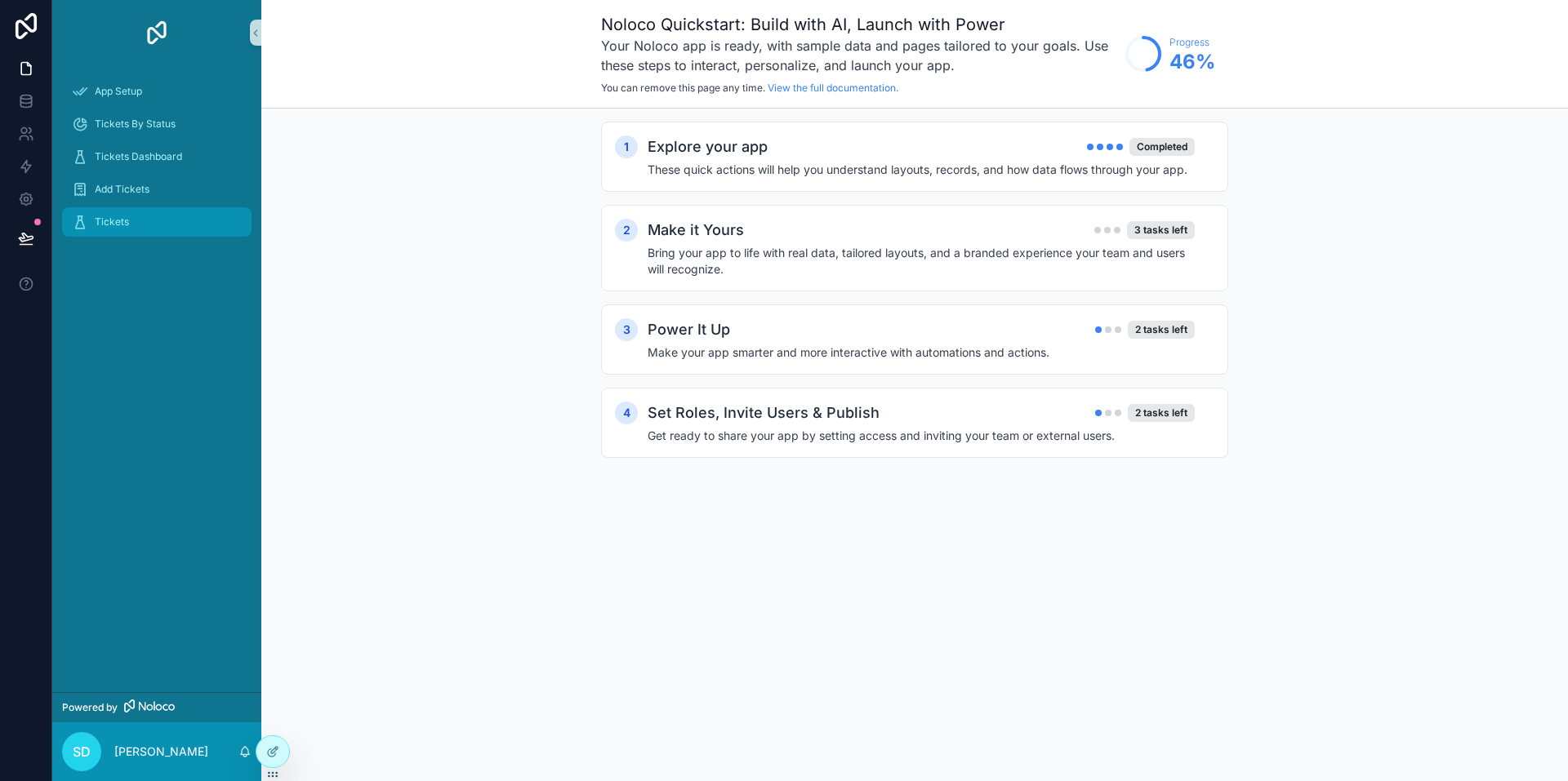
click at [140, 216] on div "Tickets" at bounding box center [156, 222] width 170 height 26
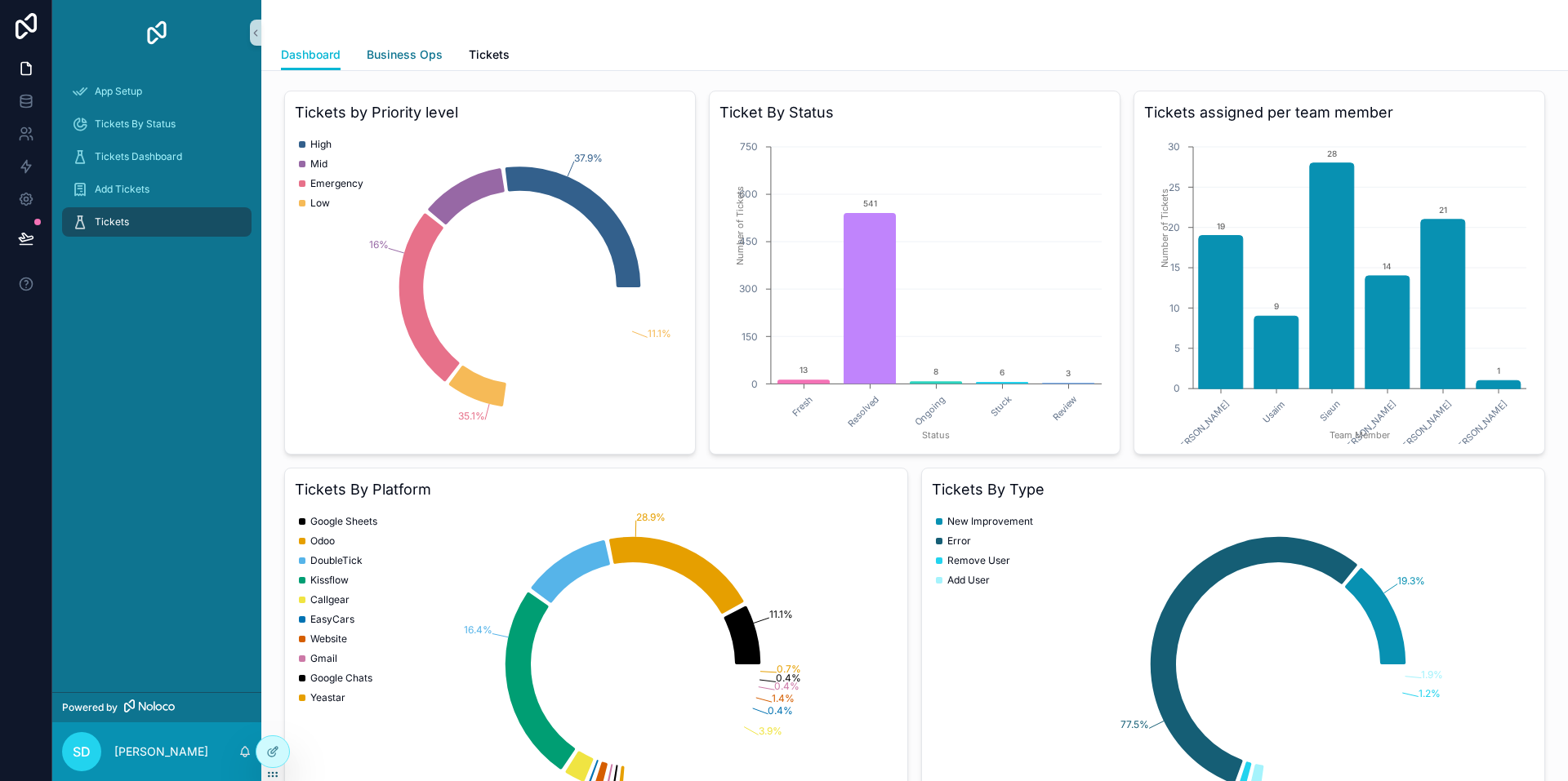
click at [423, 66] on link "Business Ops" at bounding box center [404, 55] width 76 height 32
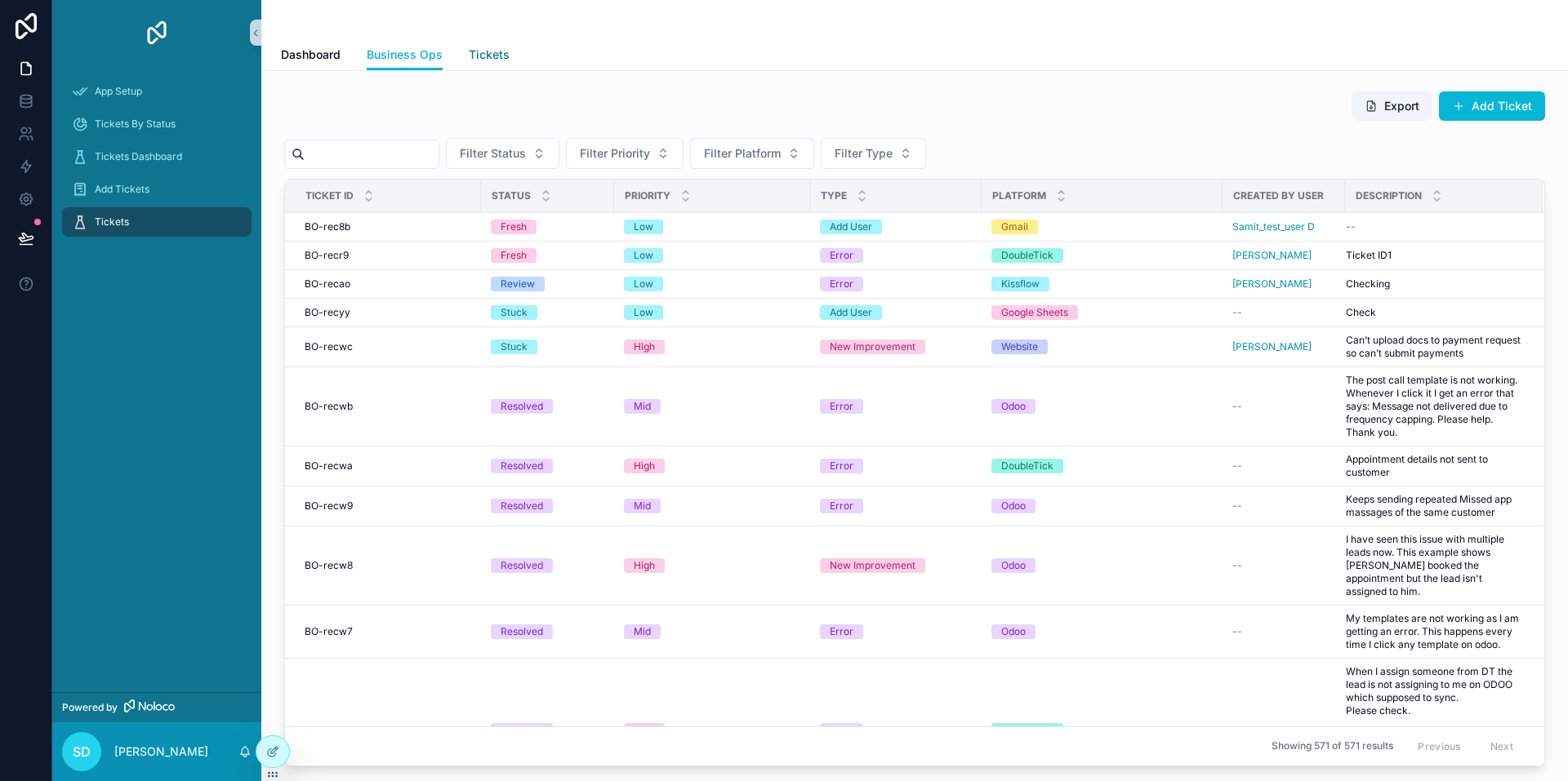
click at [495, 58] on span "Tickets" at bounding box center [489, 55] width 40 height 17
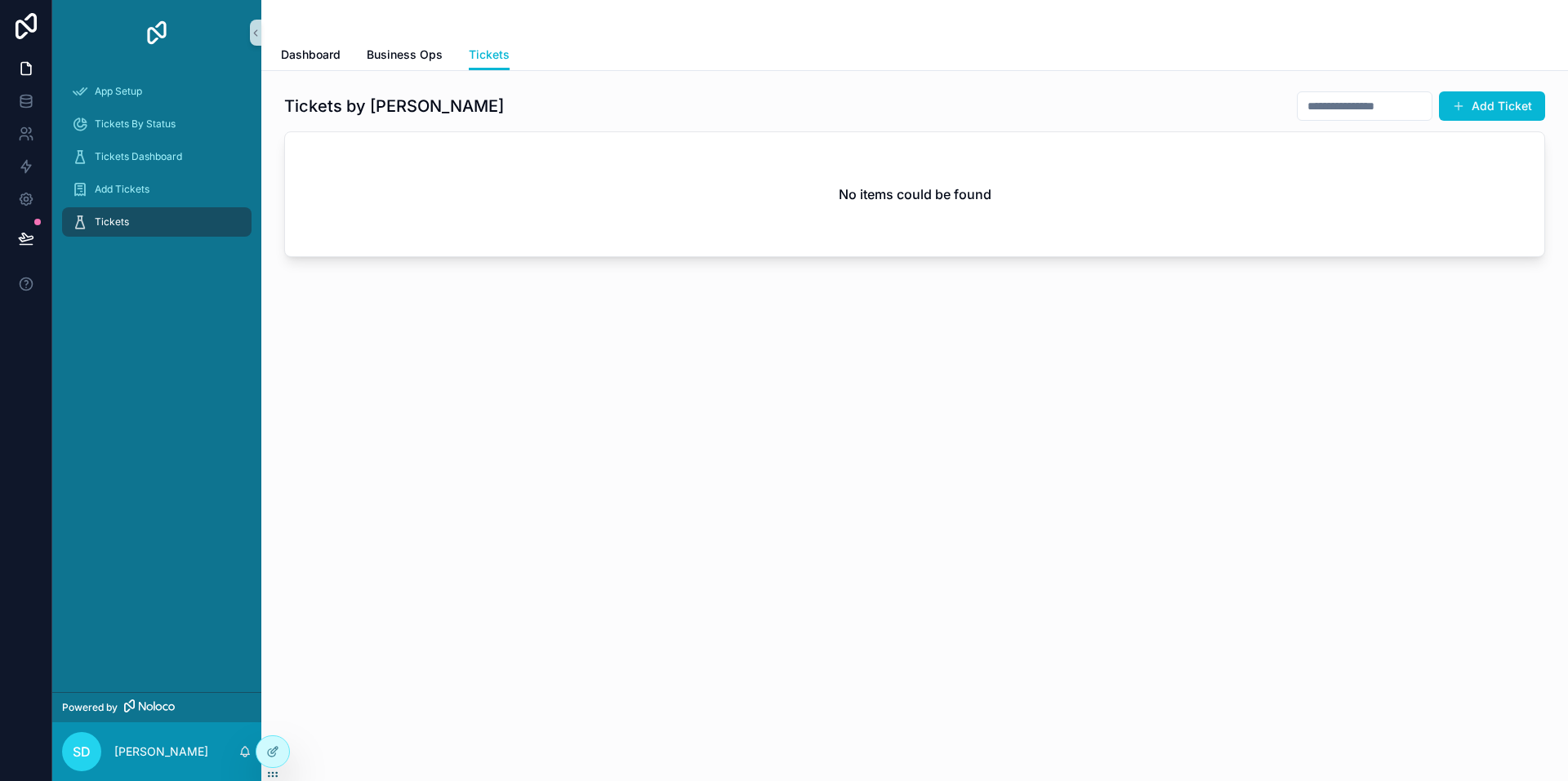
click at [428, 321] on div "Tickets by [PERSON_NAME] Add Ticket No items could be found" at bounding box center [915, 219] width 1307 height 297
click at [655, 370] on div "Tickets Dashboard Business Ops Tickets Tickets by [PERSON_NAME] Add Ticket No i…" at bounding box center [915, 197] width 1307 height 395
click at [271, 713] on icon at bounding box center [272, 717] width 13 height 13
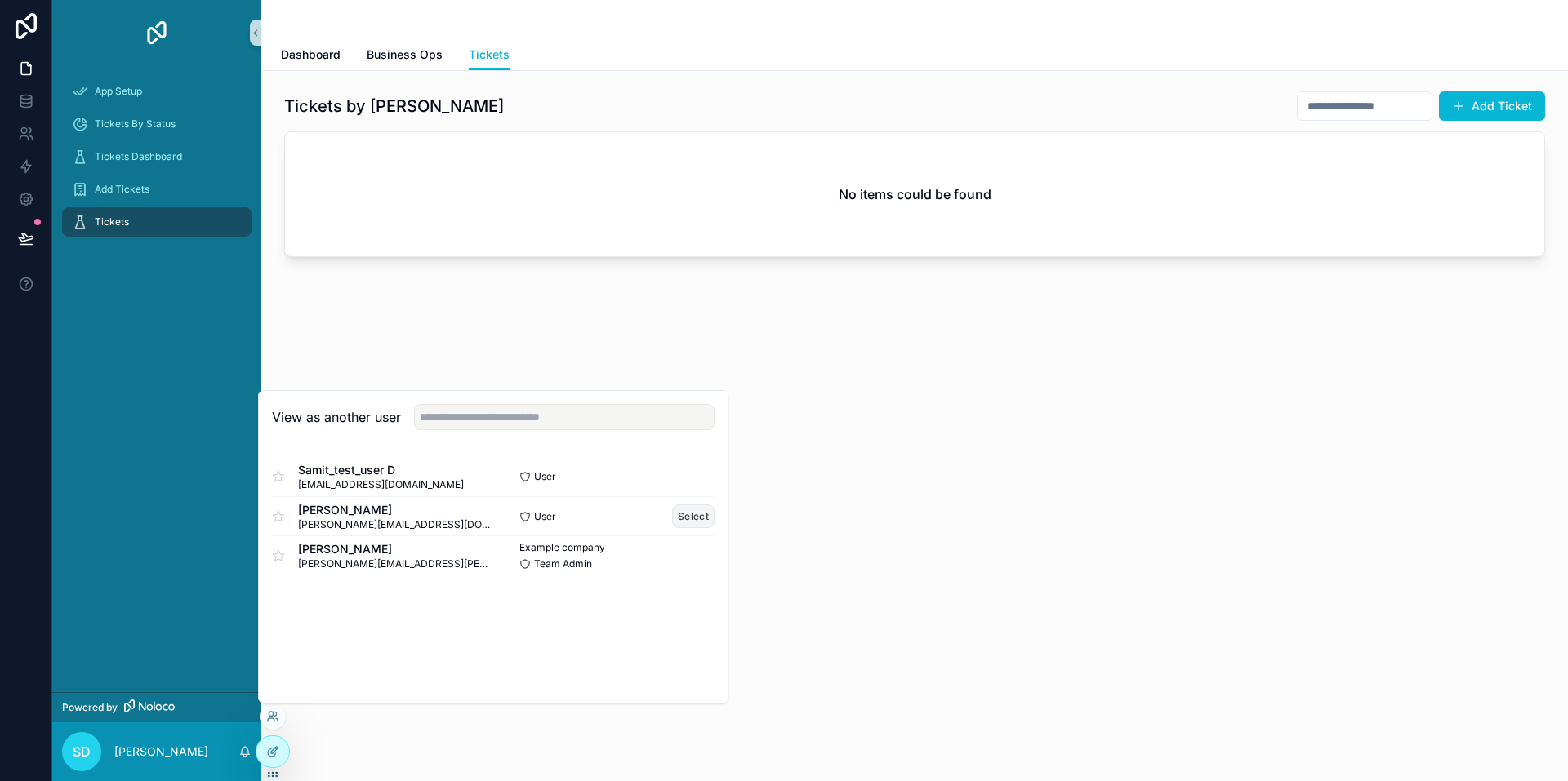
click at [701, 519] on button "Select" at bounding box center [693, 516] width 42 height 24
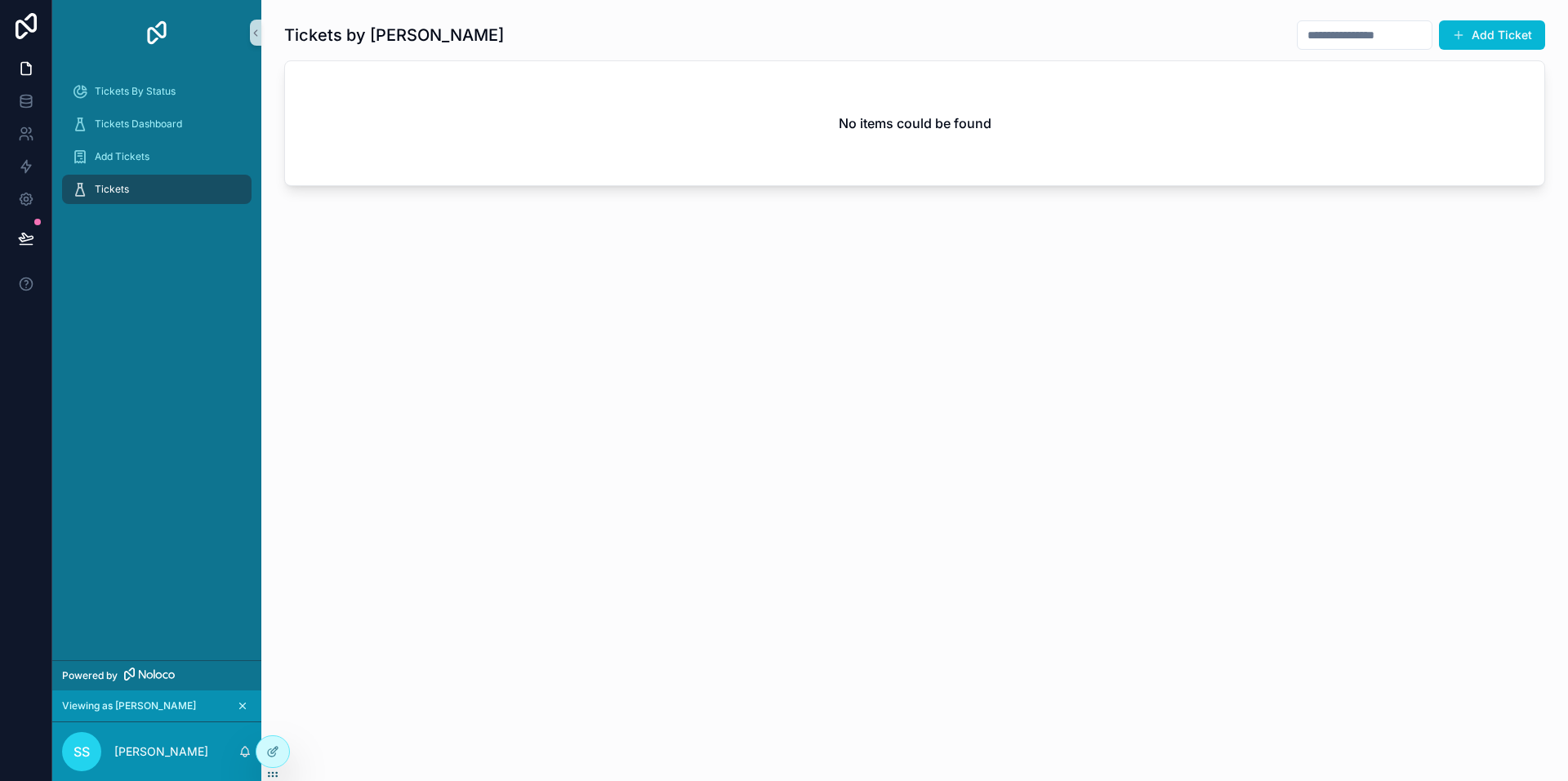
click at [129, 196] on div "Tickets" at bounding box center [156, 190] width 170 height 26
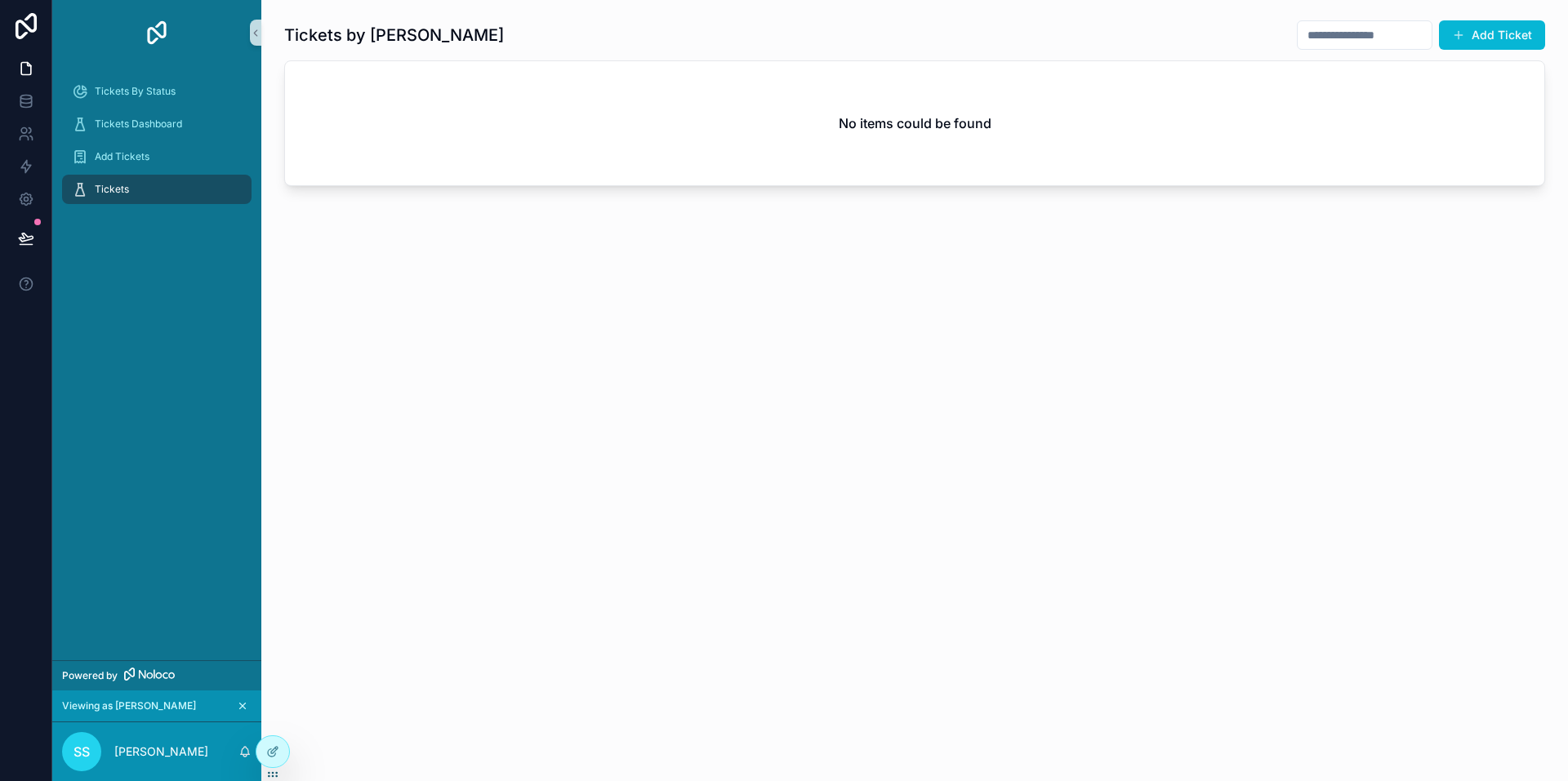
click at [243, 706] on icon "scrollable content" at bounding box center [242, 706] width 11 height 11
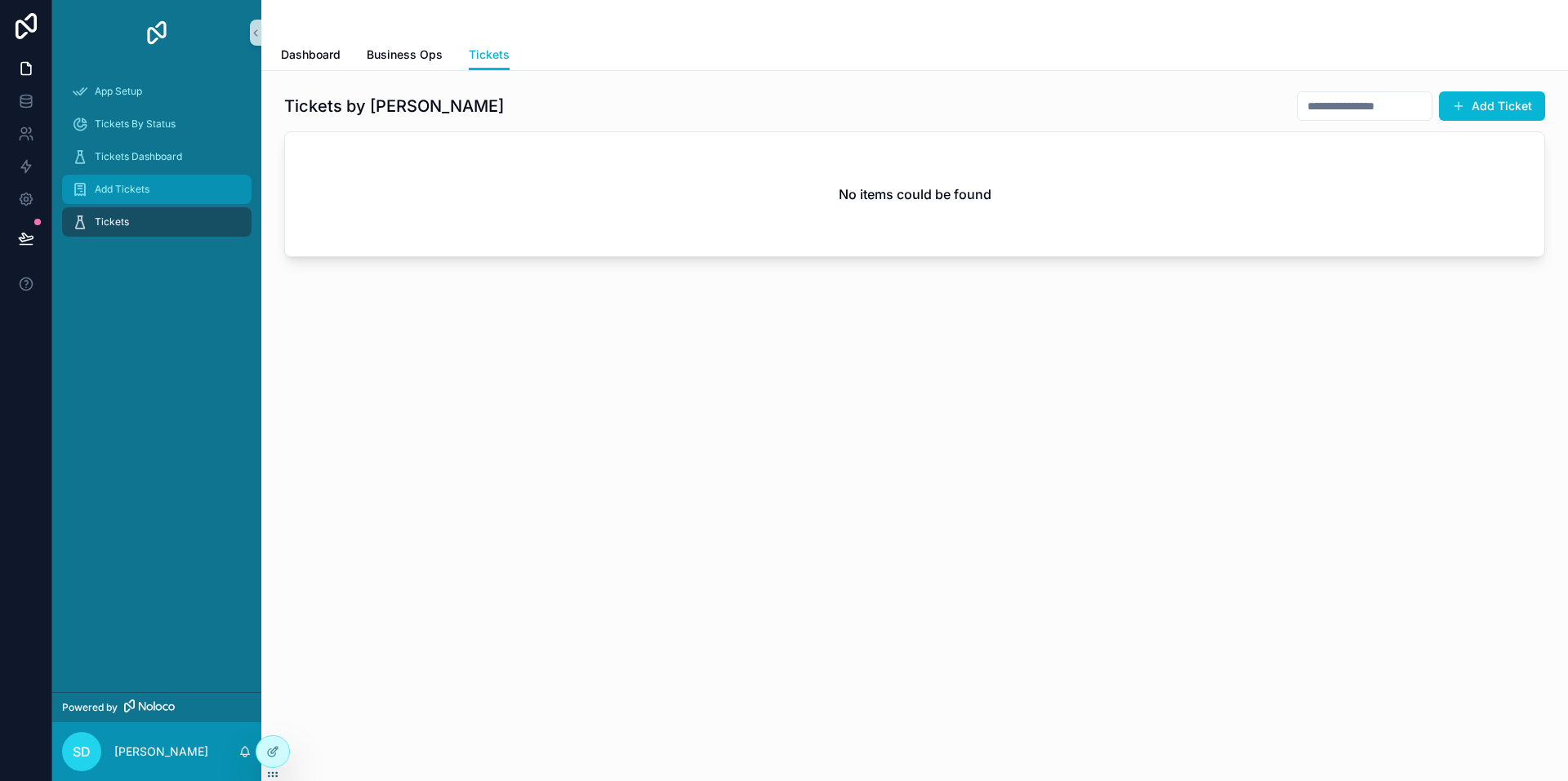
click at [148, 190] on span "Add Tickets" at bounding box center [121, 190] width 54 height 13
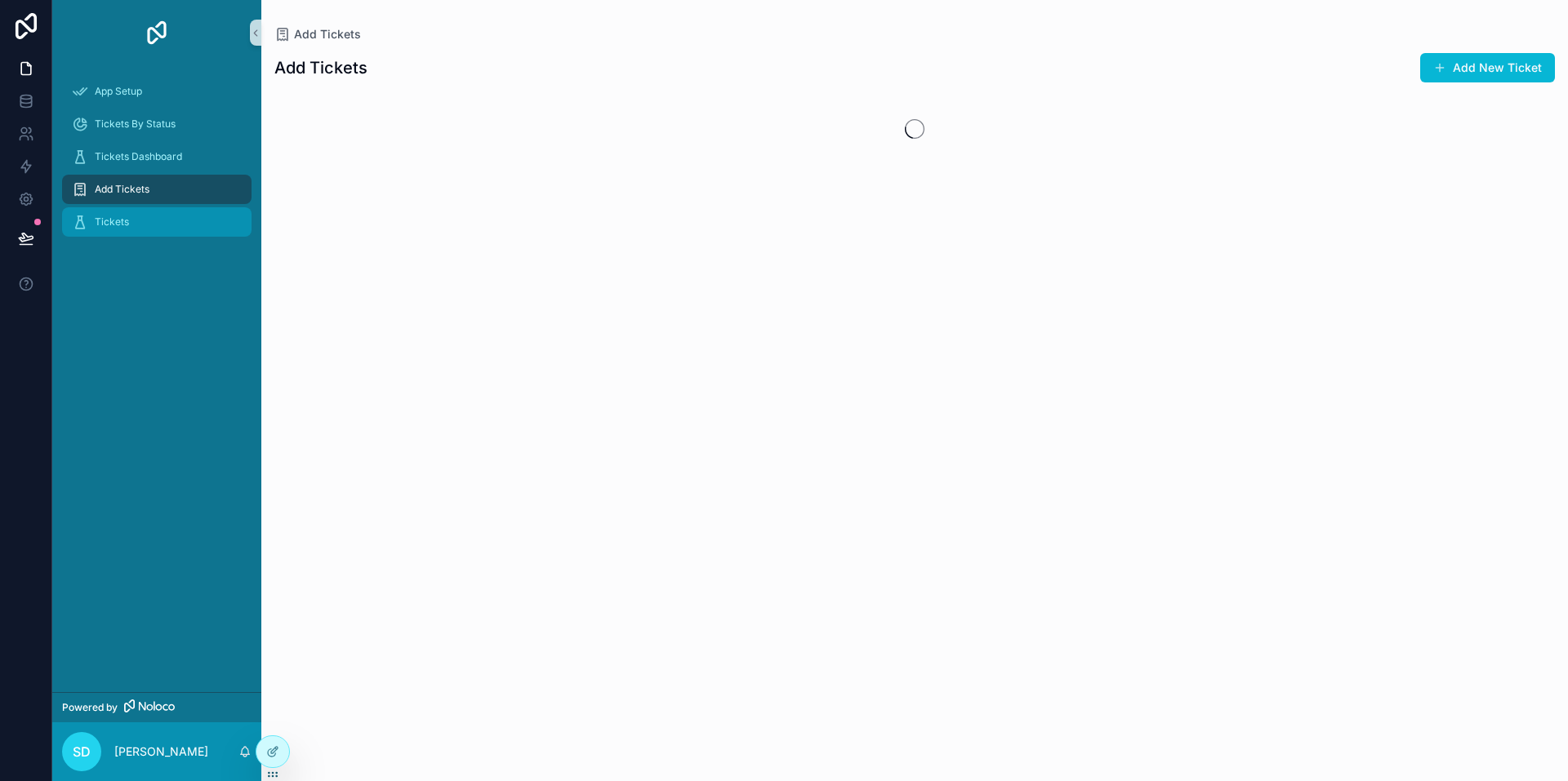
click at [134, 223] on div "Tickets" at bounding box center [156, 222] width 170 height 26
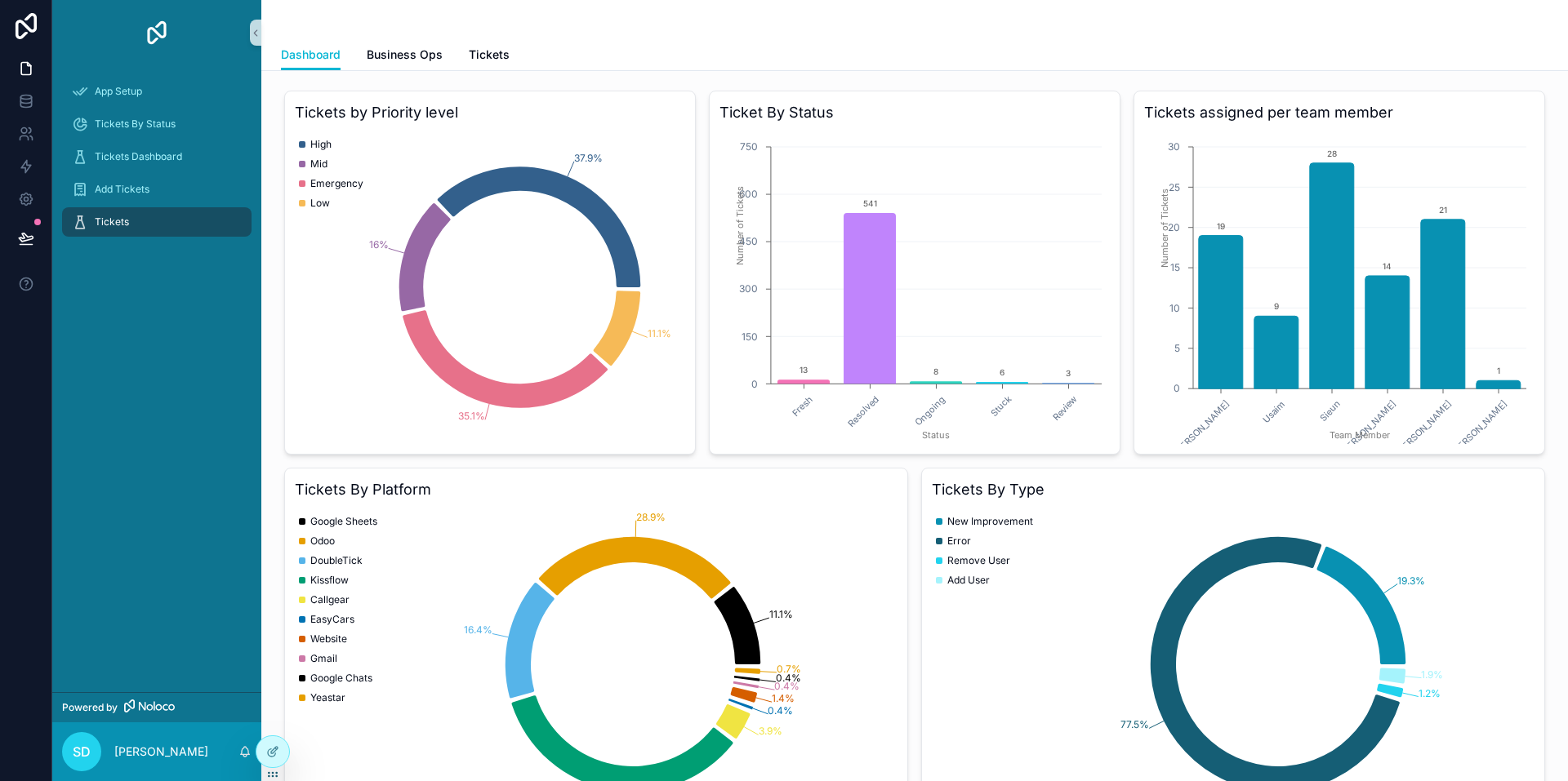
click at [213, 614] on div "App Setup Tickets By Status Tickets Dashboard Add Tickets Tickets" at bounding box center [156, 378] width 209 height 626
click at [274, 718] on icon at bounding box center [272, 717] width 13 height 13
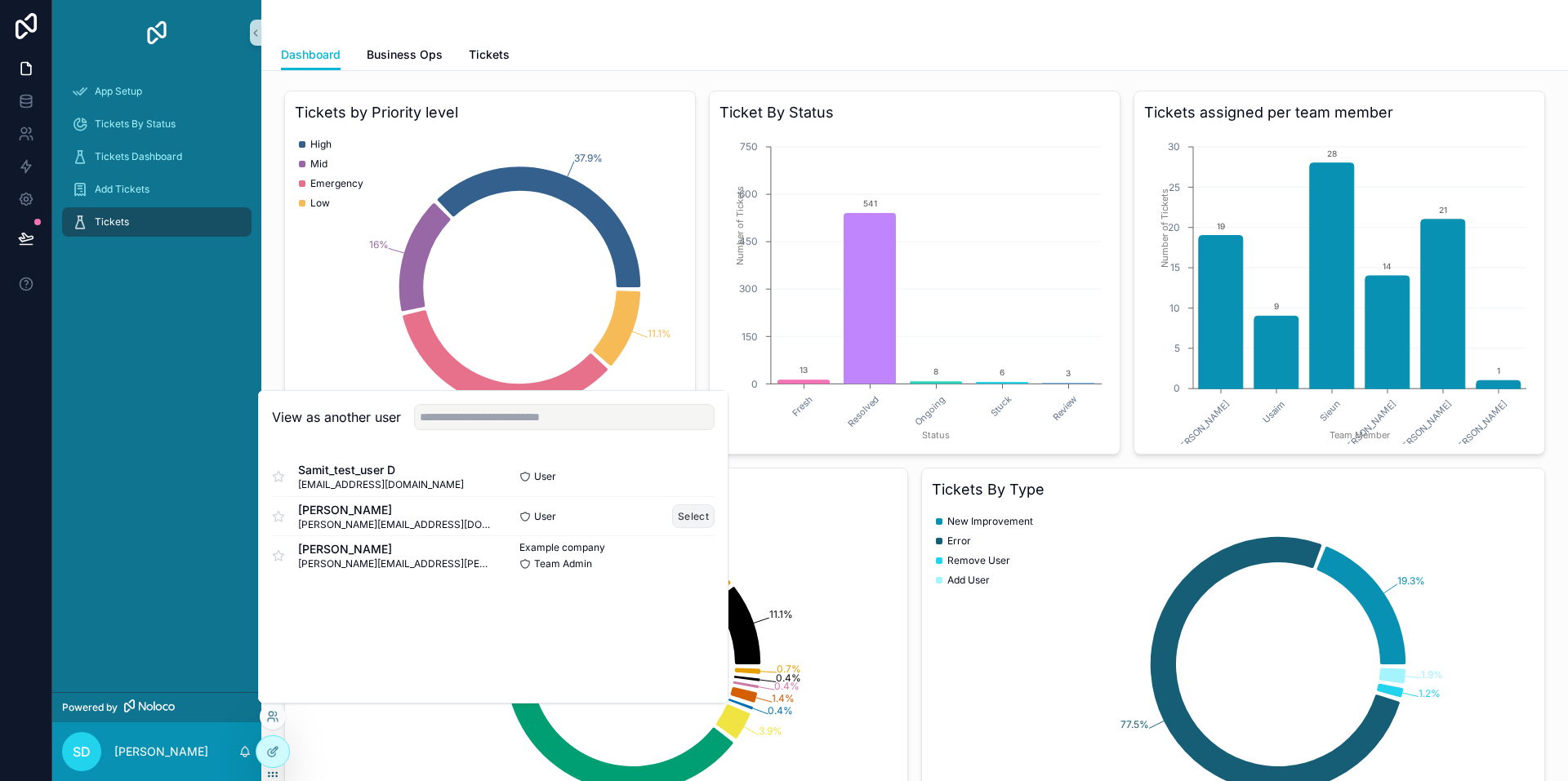
click at [685, 514] on button "Select" at bounding box center [693, 516] width 42 height 24
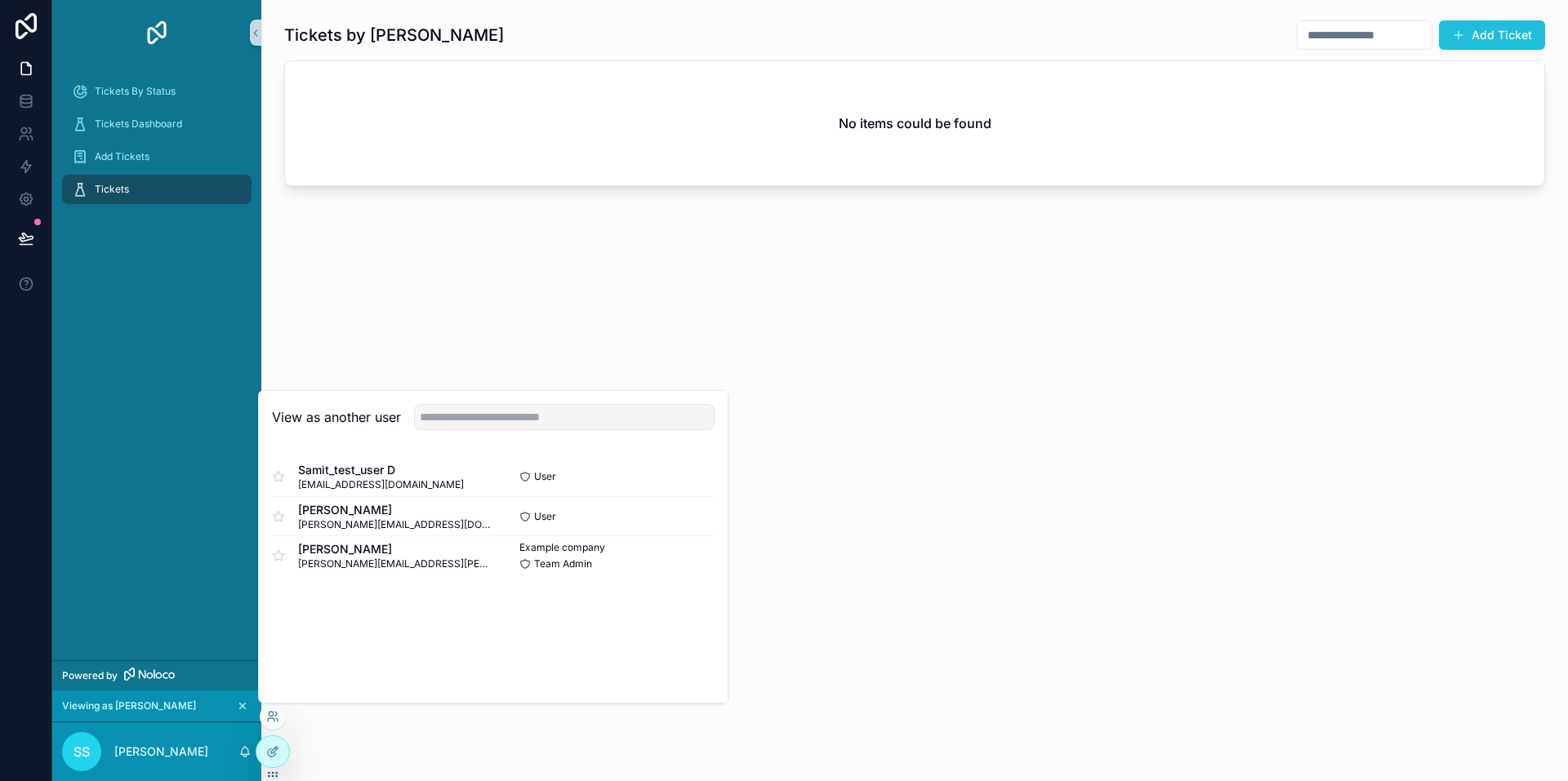
click at [1505, 34] on button "Add Ticket" at bounding box center [1491, 35] width 106 height 29
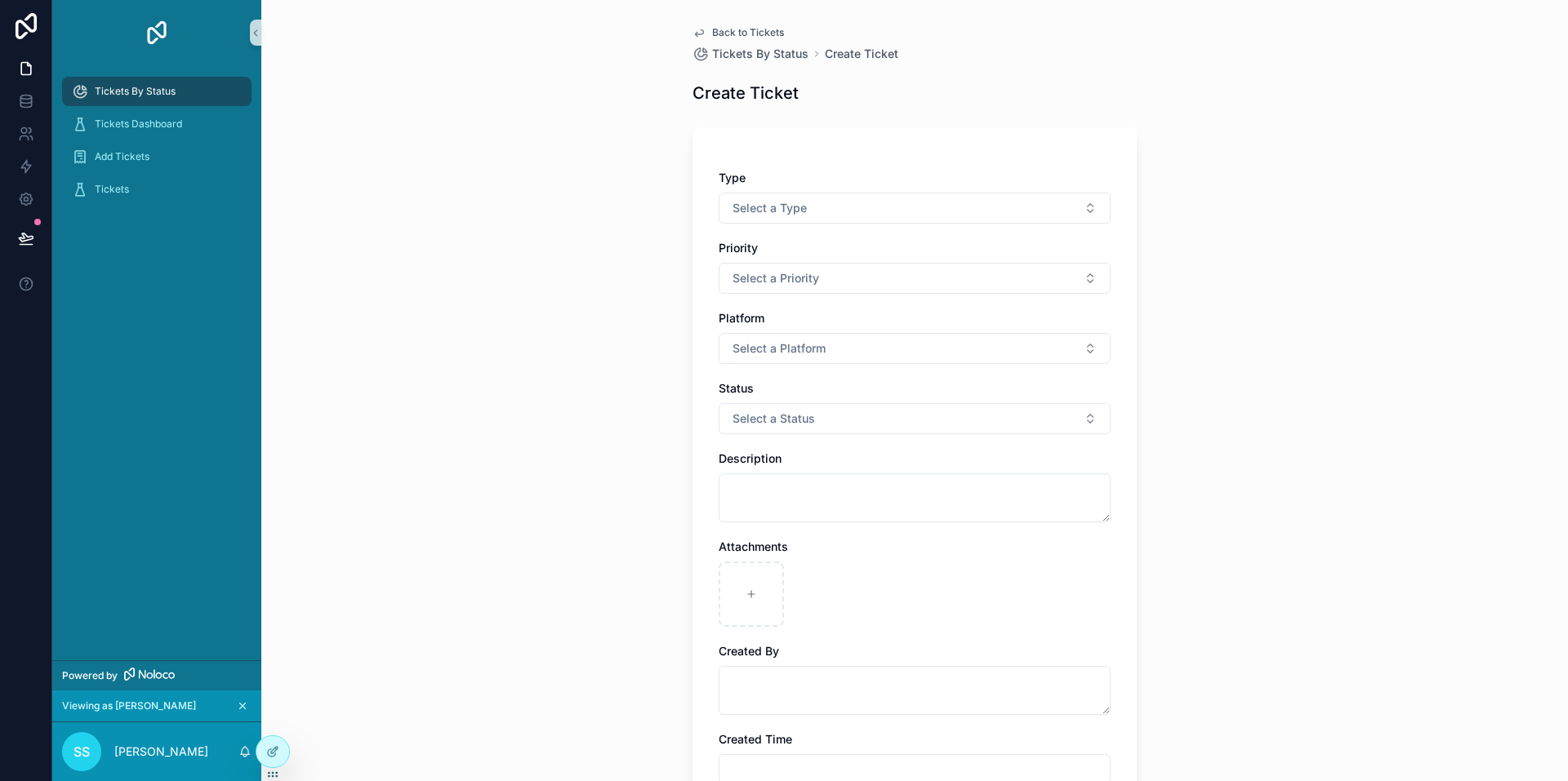
click at [728, 26] on div "Back to Tickets Tickets By Status Create Ticket Create Ticket Type Select a Typ…" at bounding box center [914, 526] width 470 height 1053
click at [727, 29] on span "Back to Tickets" at bounding box center [748, 32] width 72 height 13
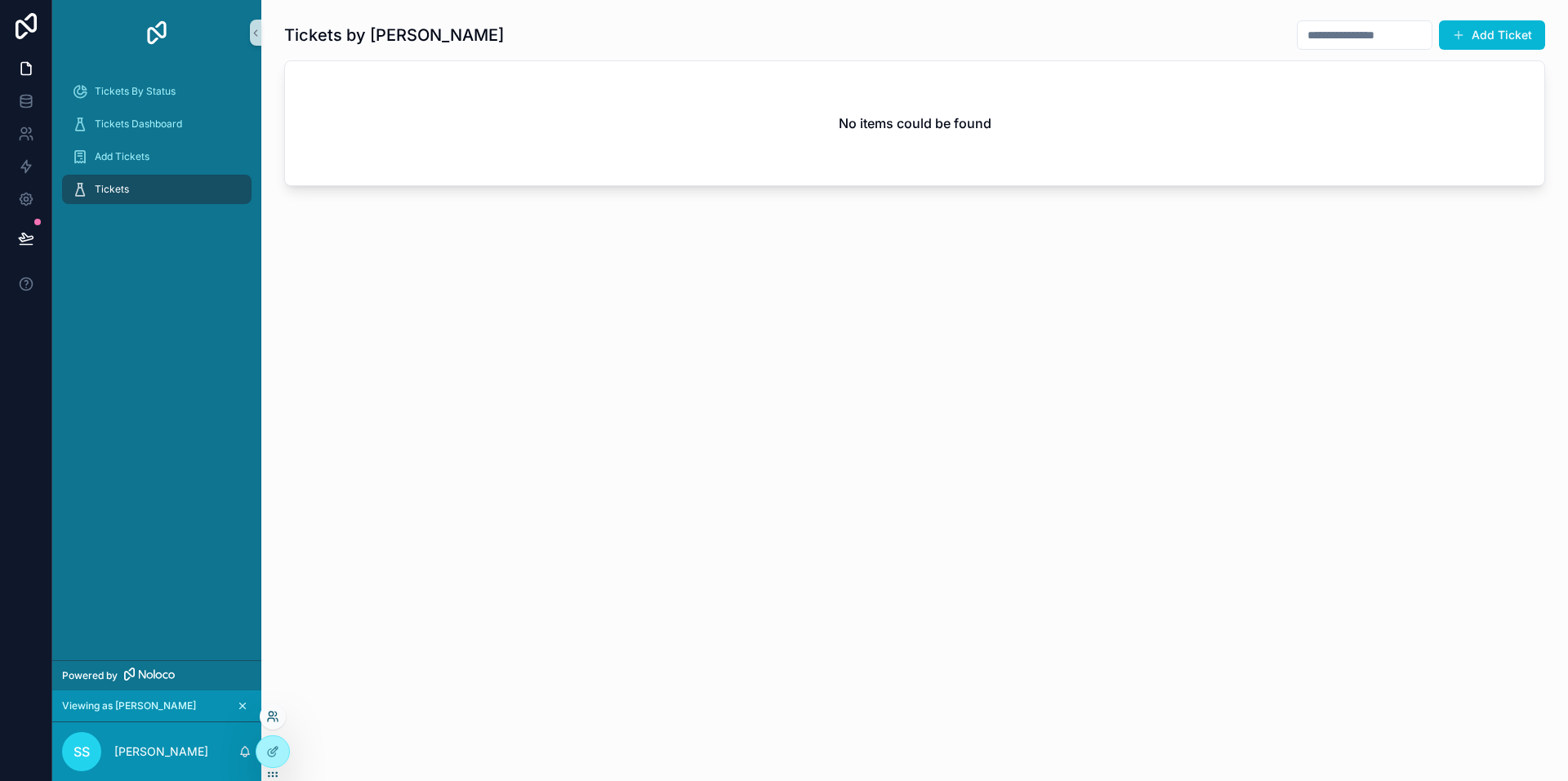
click at [271, 718] on icon at bounding box center [272, 717] width 13 height 13
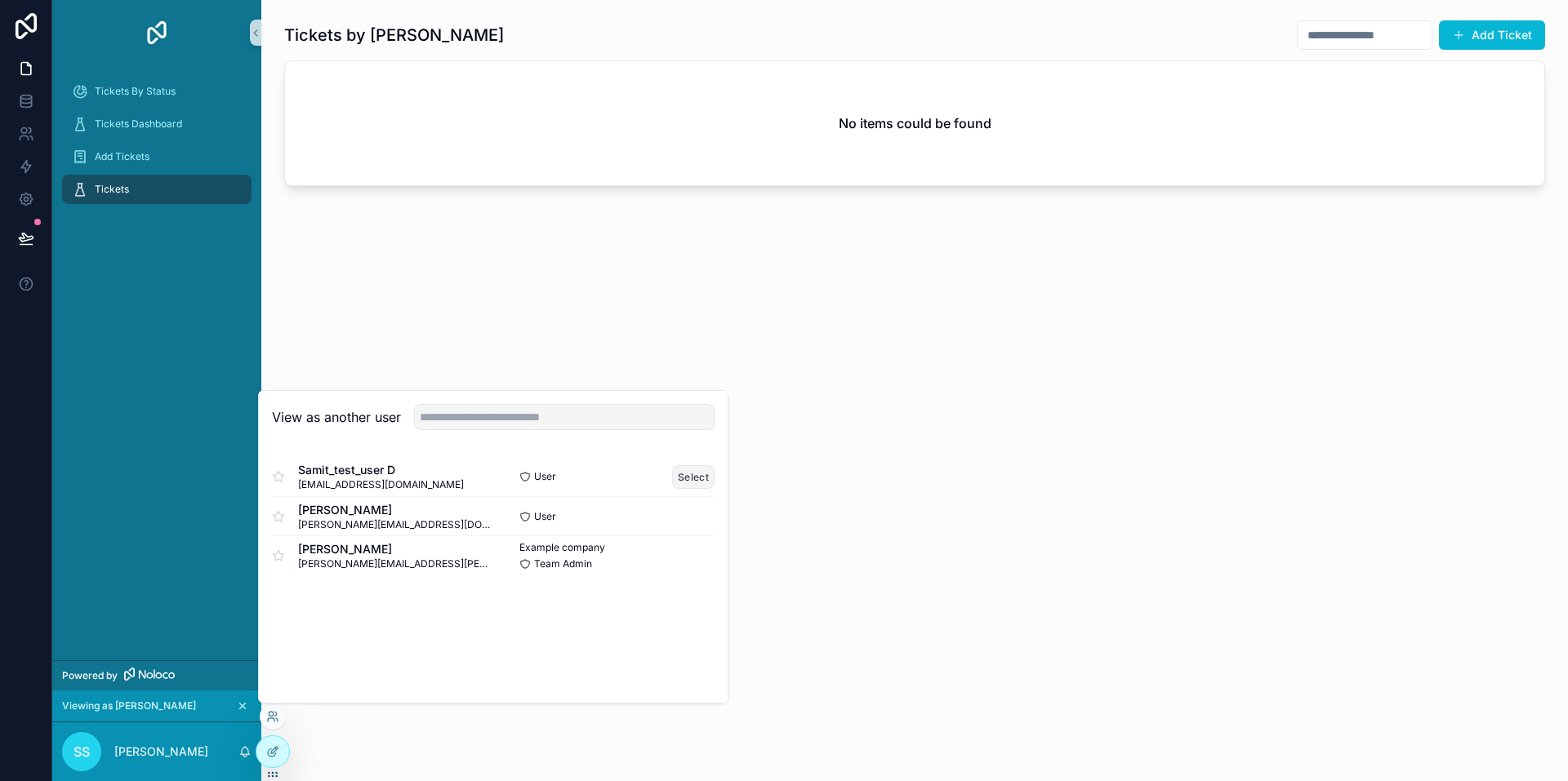
click at [692, 478] on button "Select" at bounding box center [693, 477] width 42 height 24
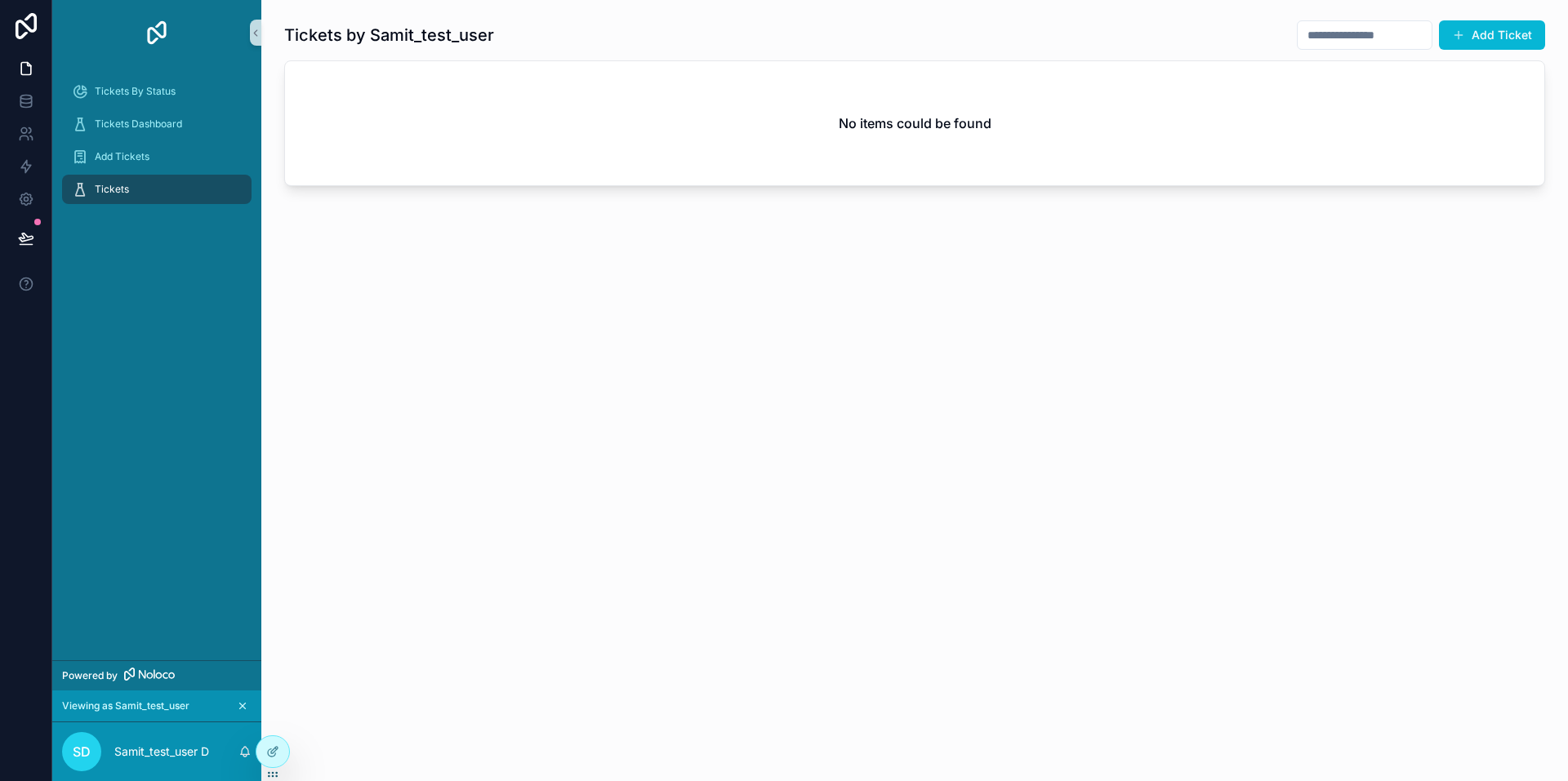
click at [121, 190] on span "Tickets" at bounding box center [111, 190] width 34 height 13
click at [239, 699] on button "scrollable content" at bounding box center [243, 706] width 18 height 18
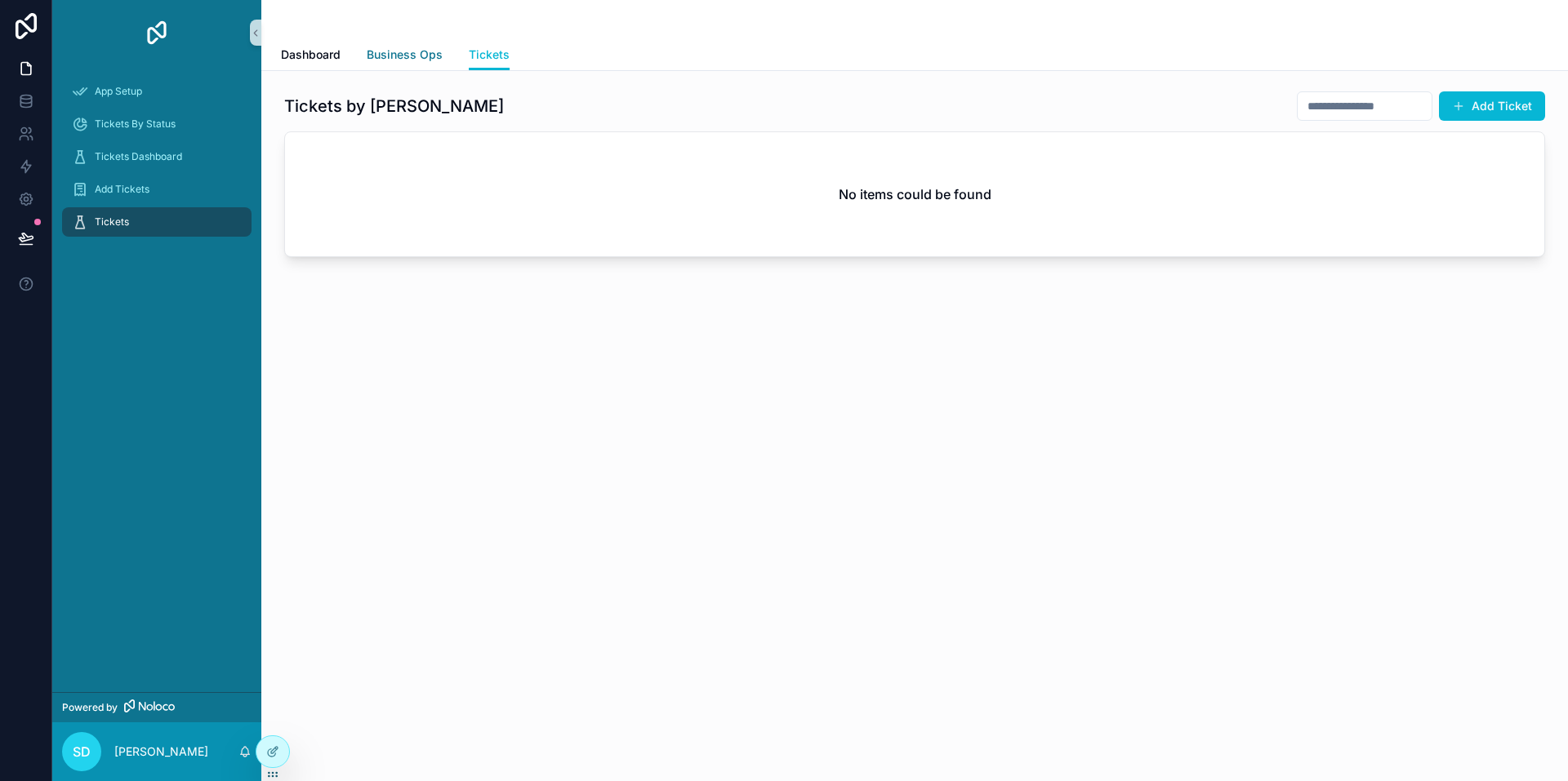
click at [399, 47] on span "Business Ops" at bounding box center [404, 55] width 76 height 17
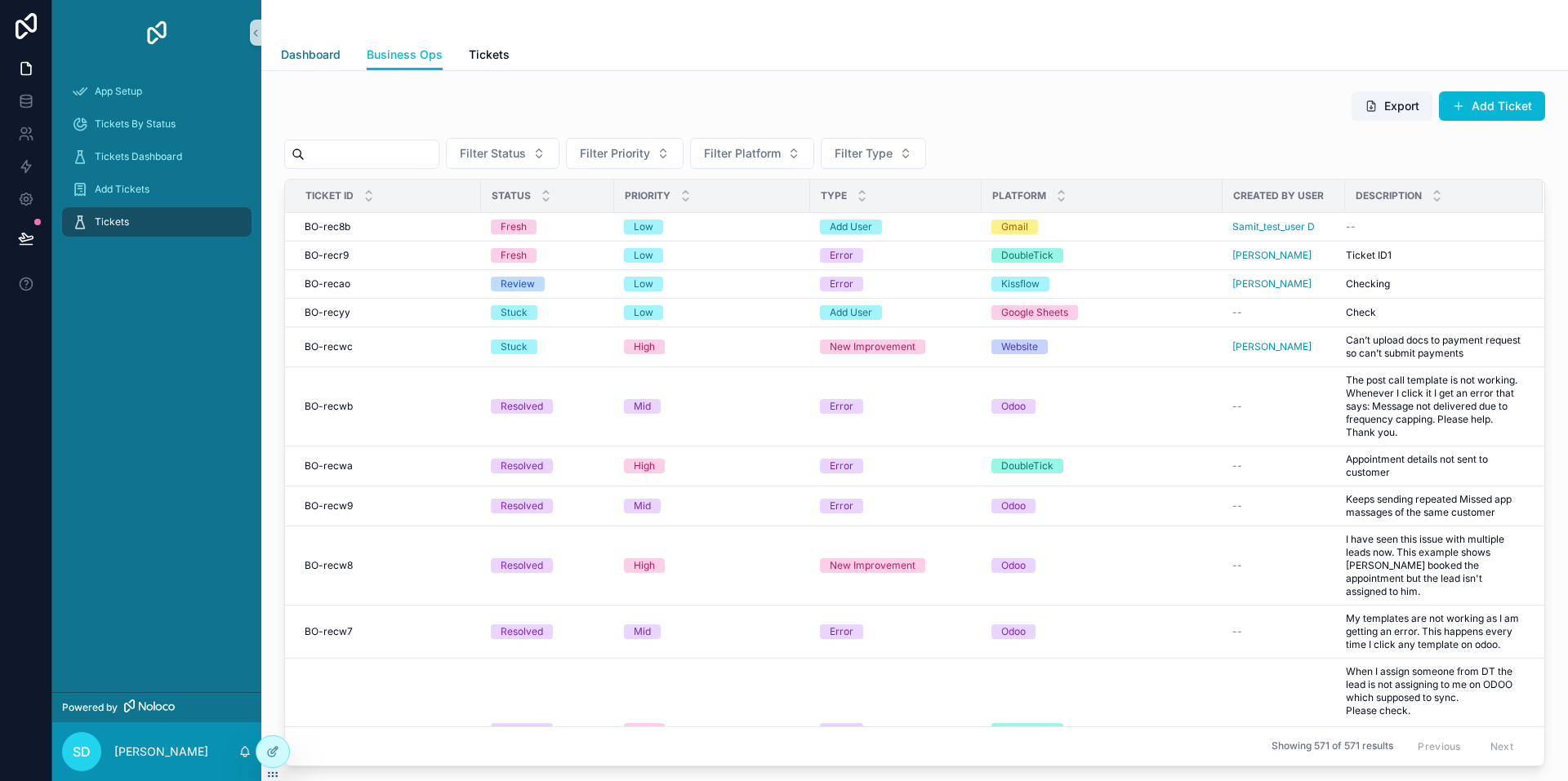
click at [304, 53] on span "Dashboard" at bounding box center [310, 55] width 60 height 17
